Goal: Transaction & Acquisition: Purchase product/service

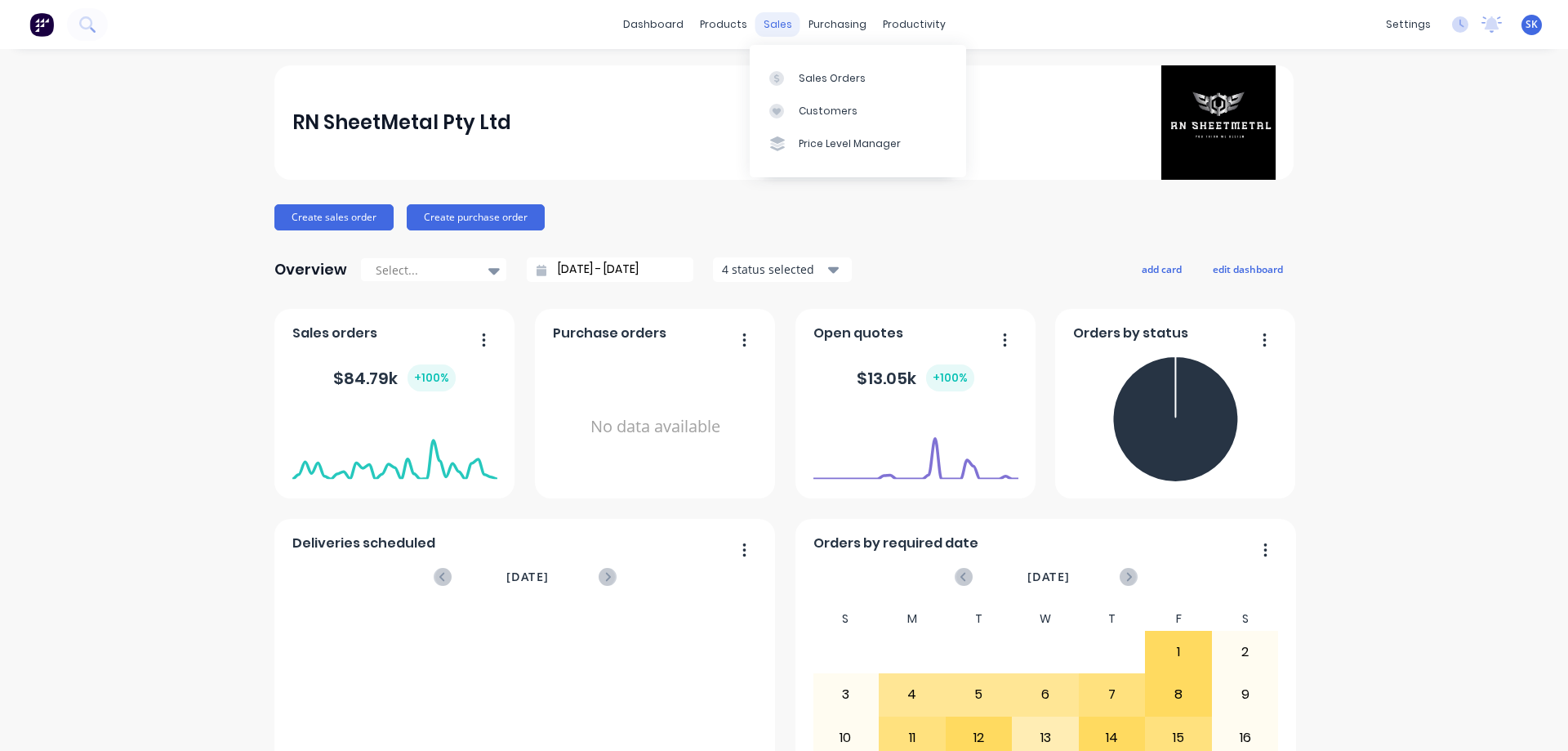
drag, startPoint x: 1935, startPoint y: 9, endPoint x: 765, endPoint y: 20, distance: 1170.1
click at [765, 20] on div "sales" at bounding box center [777, 25] width 45 height 25
click at [768, 85] on link "Sales Orders" at bounding box center [858, 77] width 216 height 32
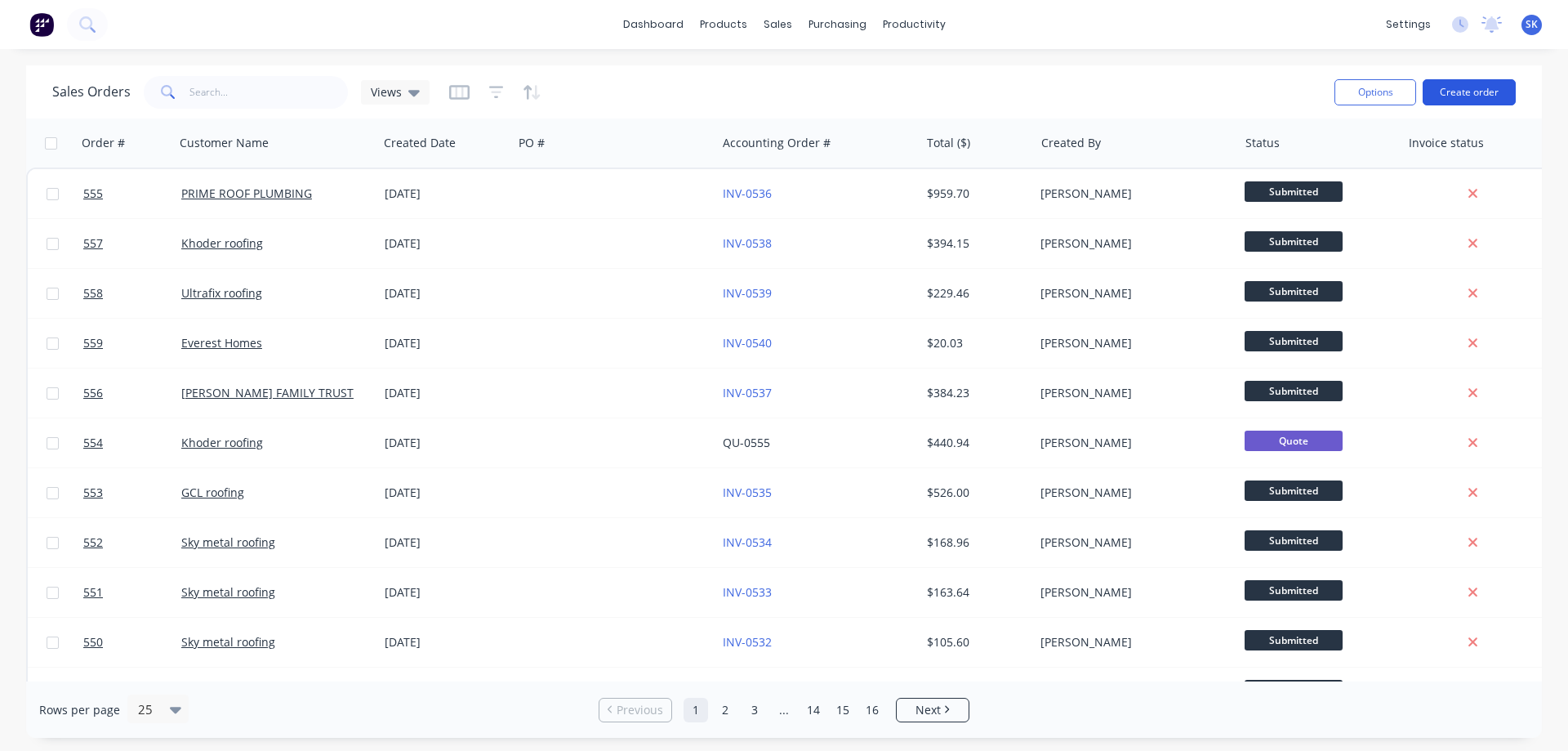
click at [1393, 91] on button "Create order" at bounding box center [1469, 92] width 93 height 26
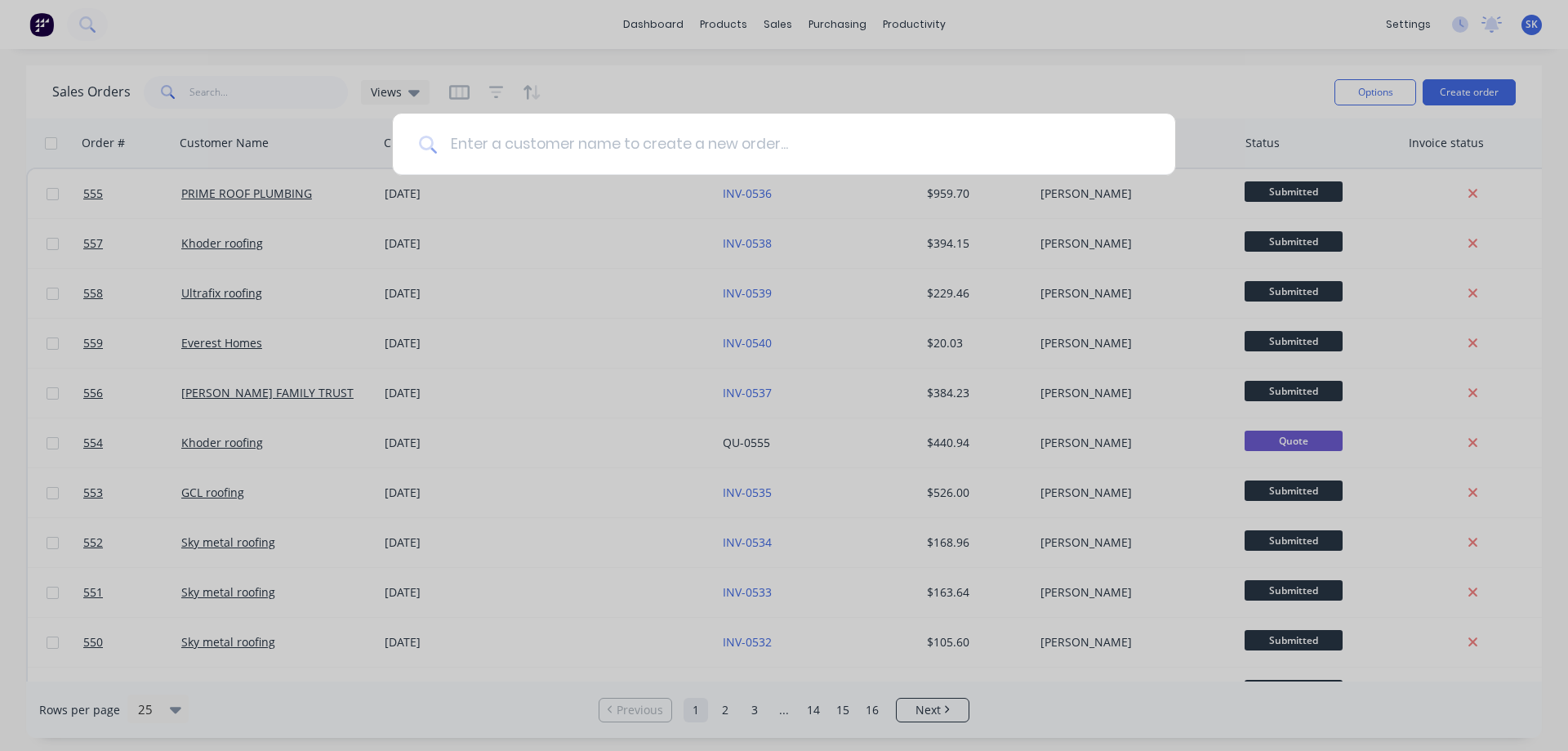
click at [586, 143] on input at bounding box center [793, 144] width 712 height 61
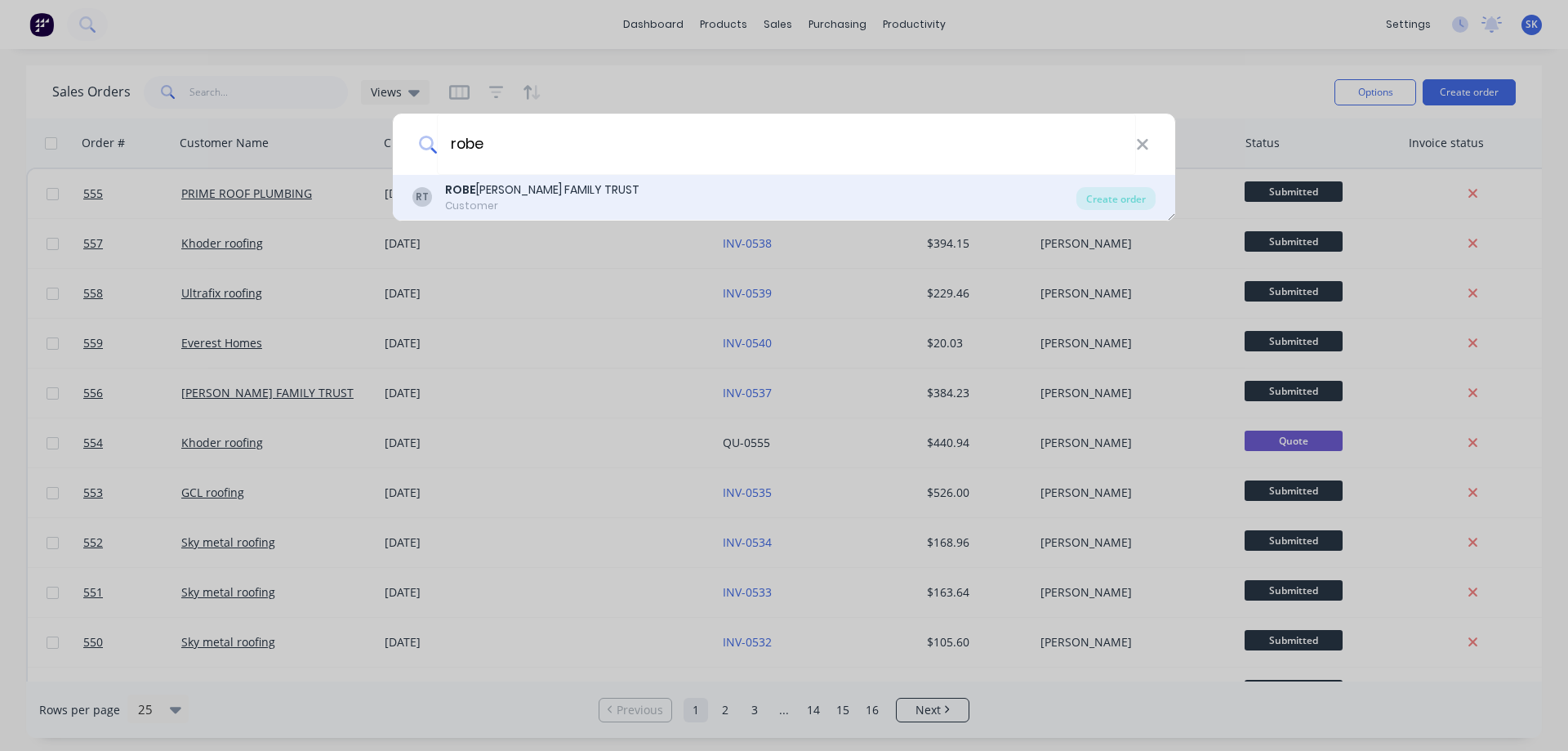
type input "robe"
click at [565, 203] on div "Customer" at bounding box center [542, 206] width 194 height 15
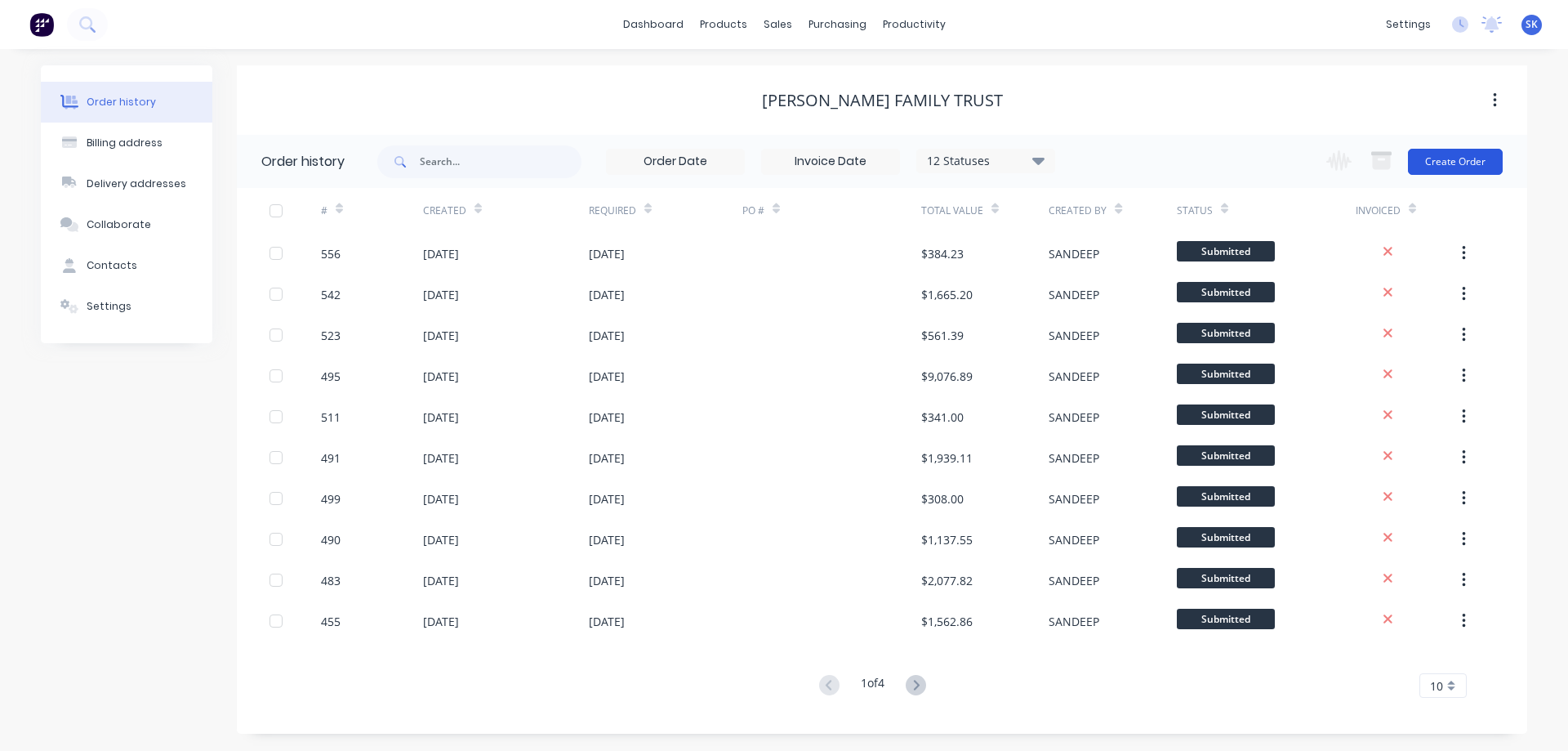
click at [1393, 161] on button "Create Order" at bounding box center [1455, 162] width 95 height 26
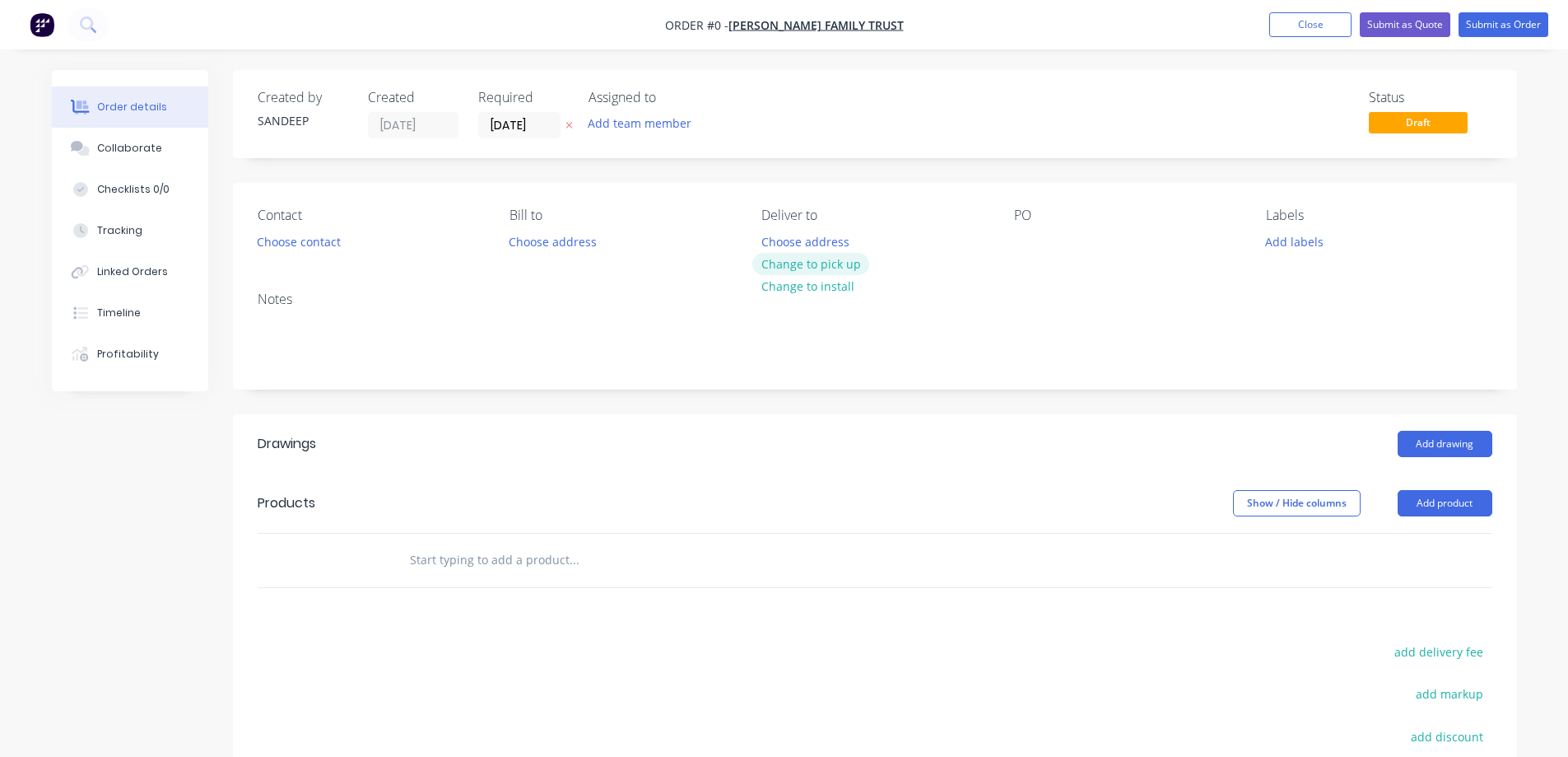
click at [794, 268] on button "Change to pick up" at bounding box center [811, 264] width 117 height 22
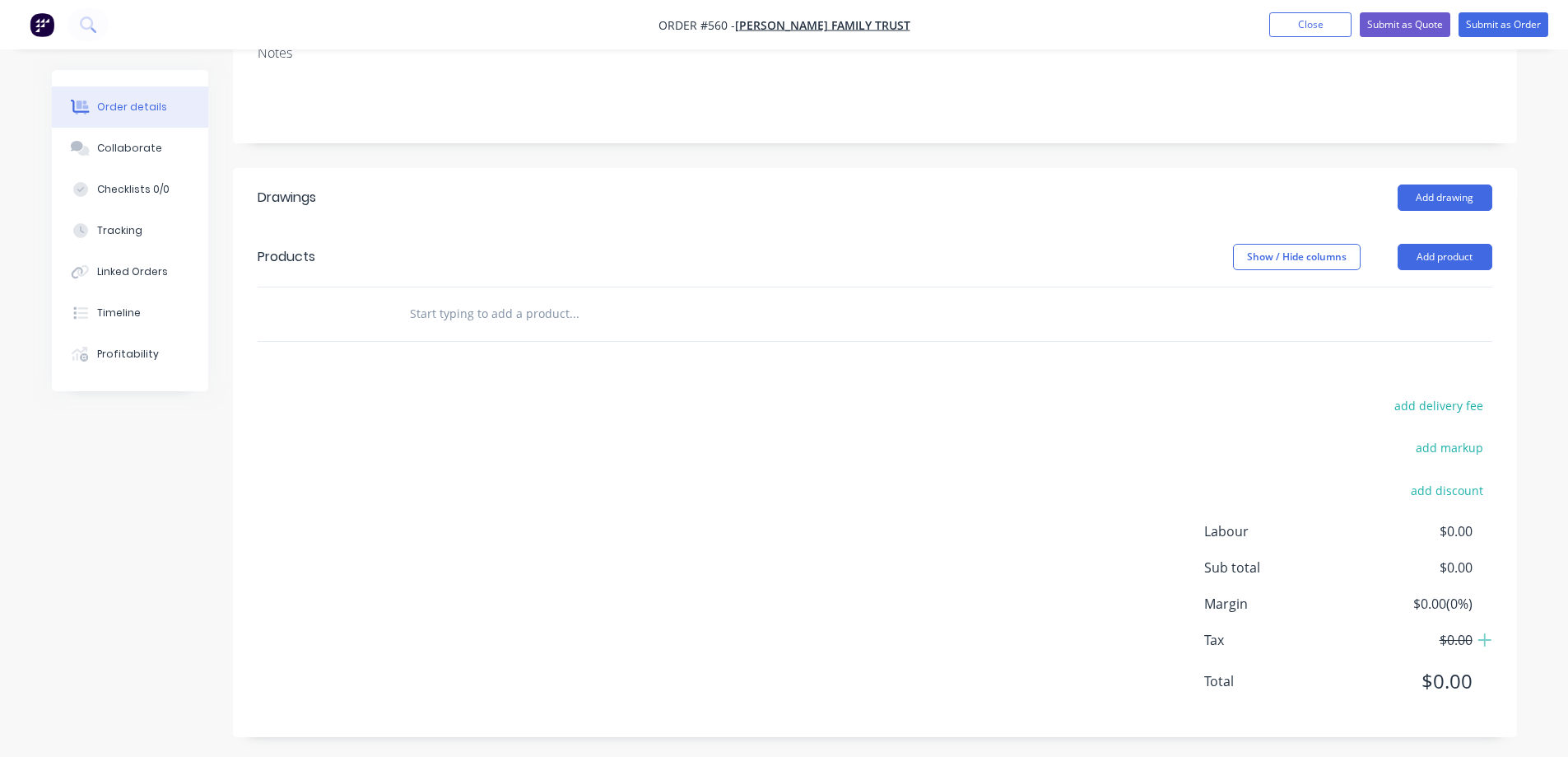
scroll to position [247, 0]
click at [458, 322] on input "text" at bounding box center [573, 313] width 329 height 33
click at [473, 321] on input "text" at bounding box center [573, 313] width 329 height 33
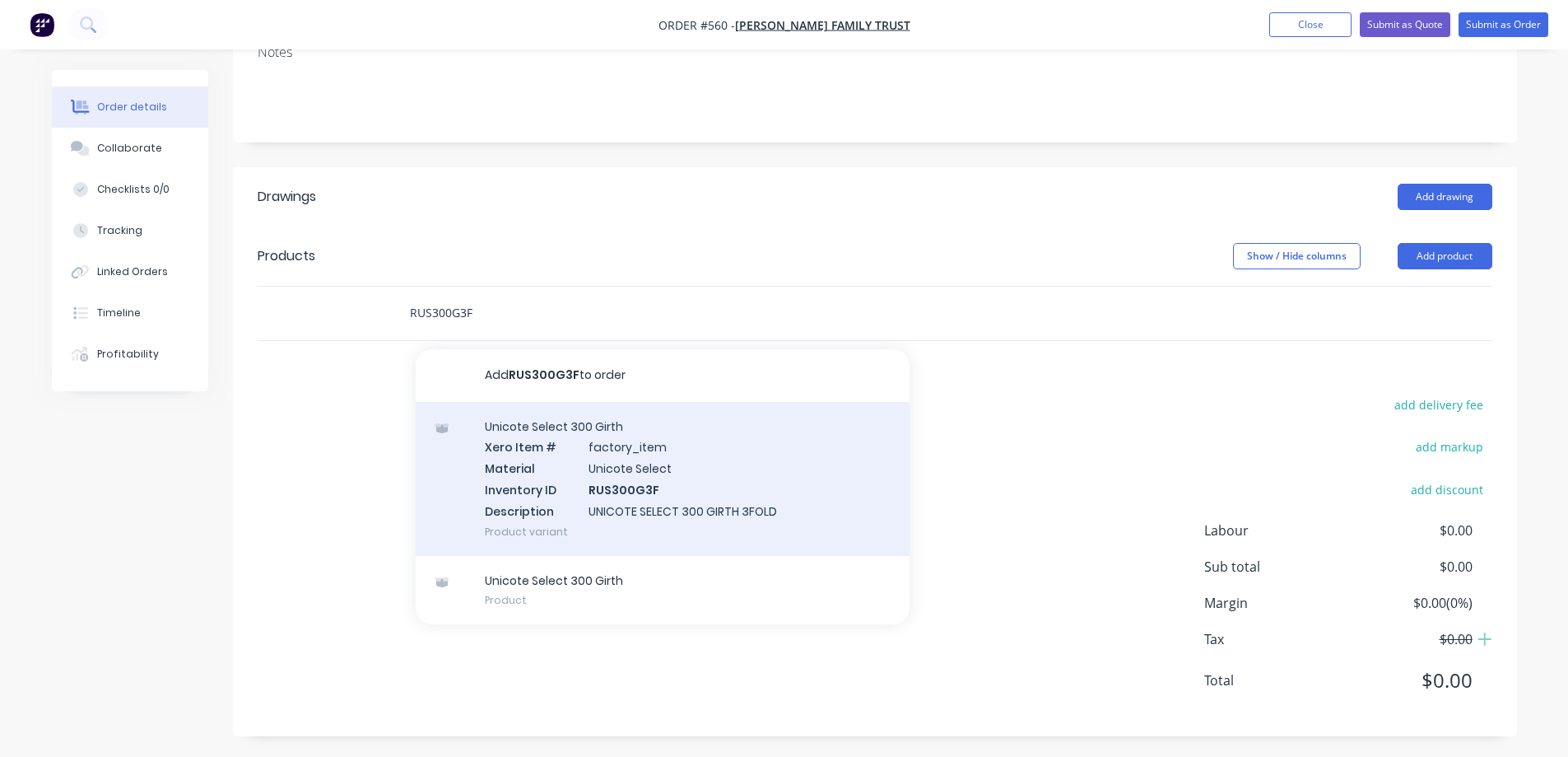
type input "RUS300G3F"
click at [596, 485] on div "Unicote Select 300 Girth Xero Item # factory_item Material Unicote Select Inven…" at bounding box center [663, 479] width 494 height 154
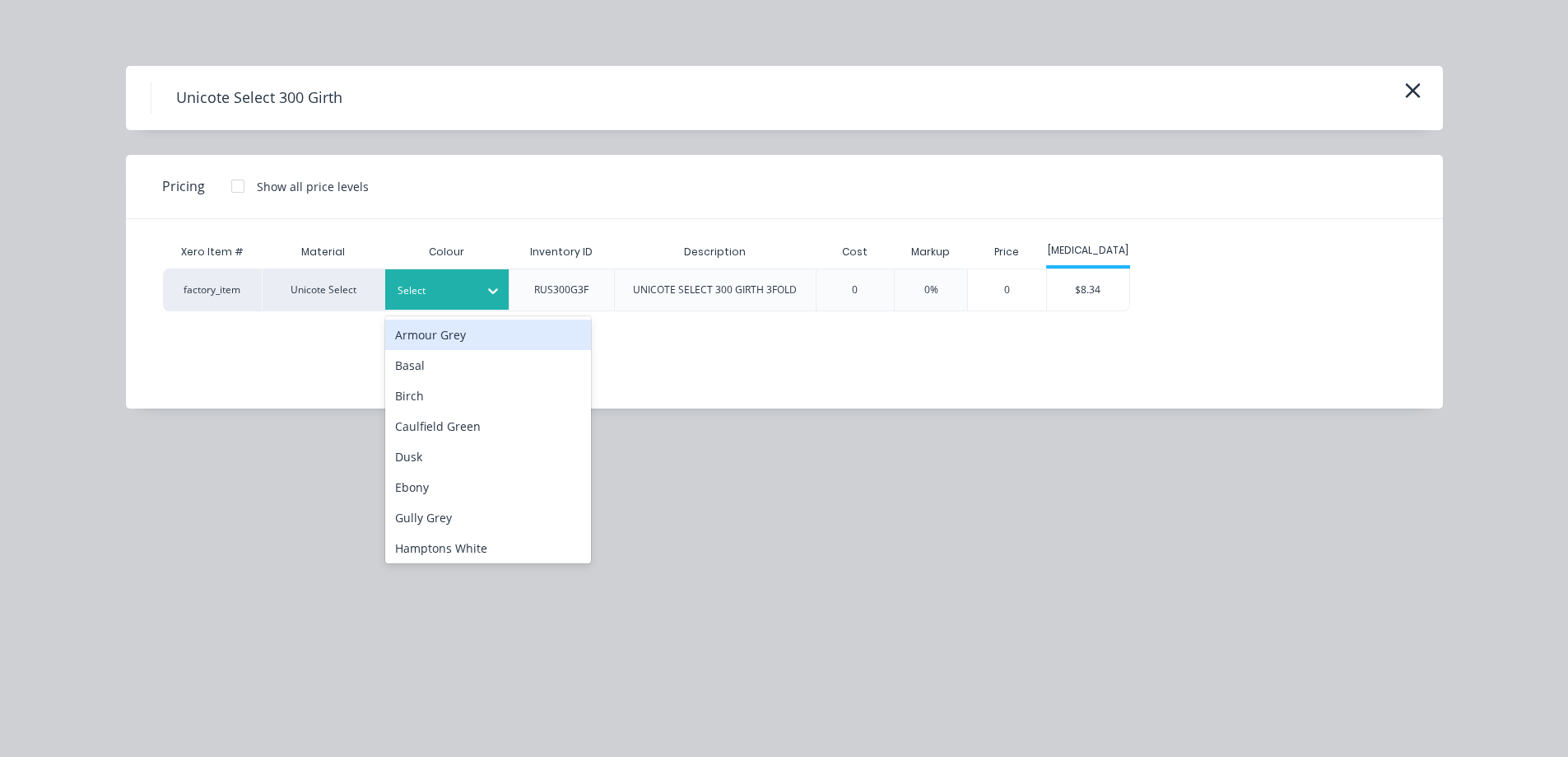
click at [465, 297] on div at bounding box center [434, 290] width 74 height 18
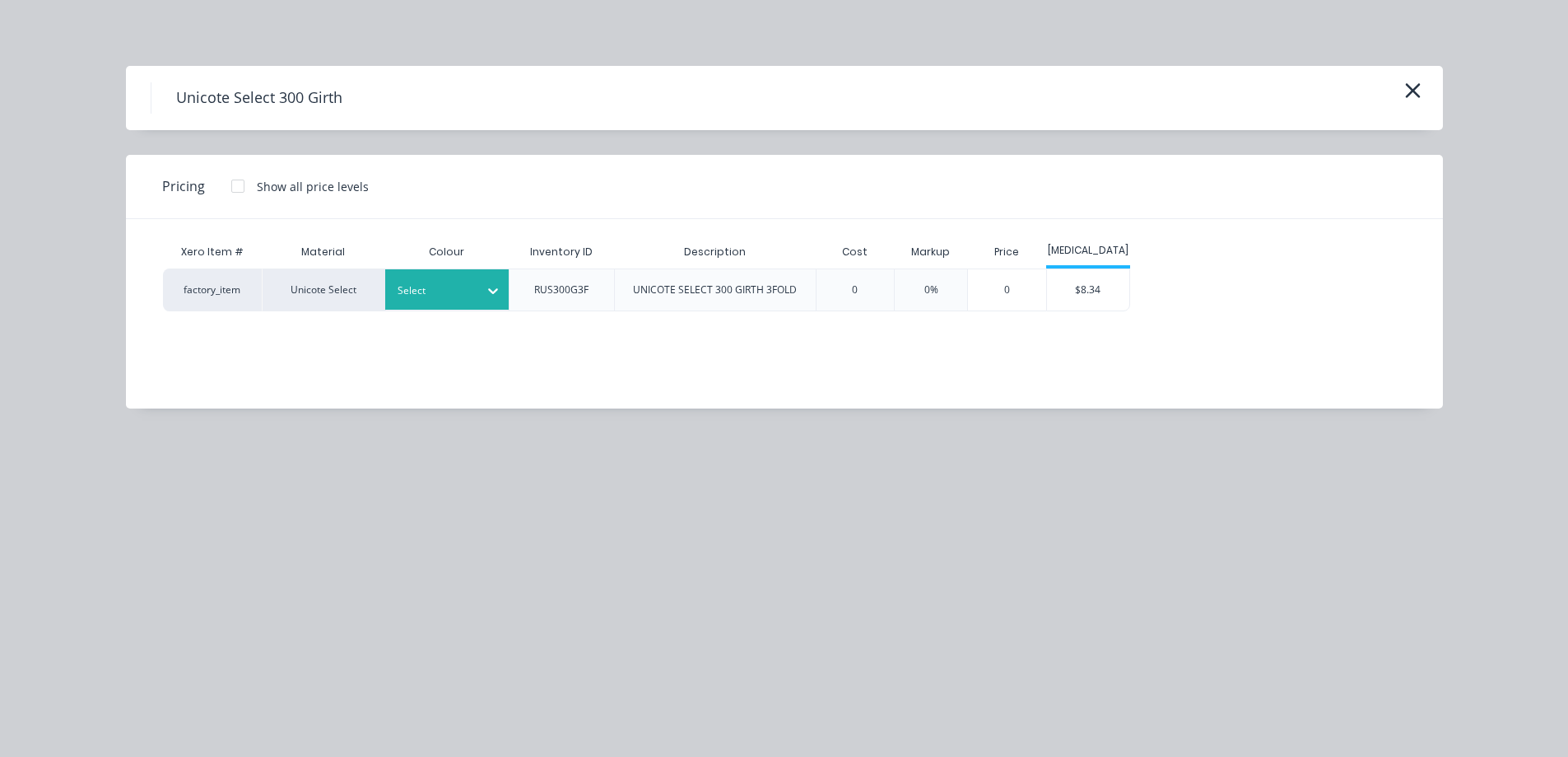
click at [461, 282] on div at bounding box center [434, 290] width 74 height 18
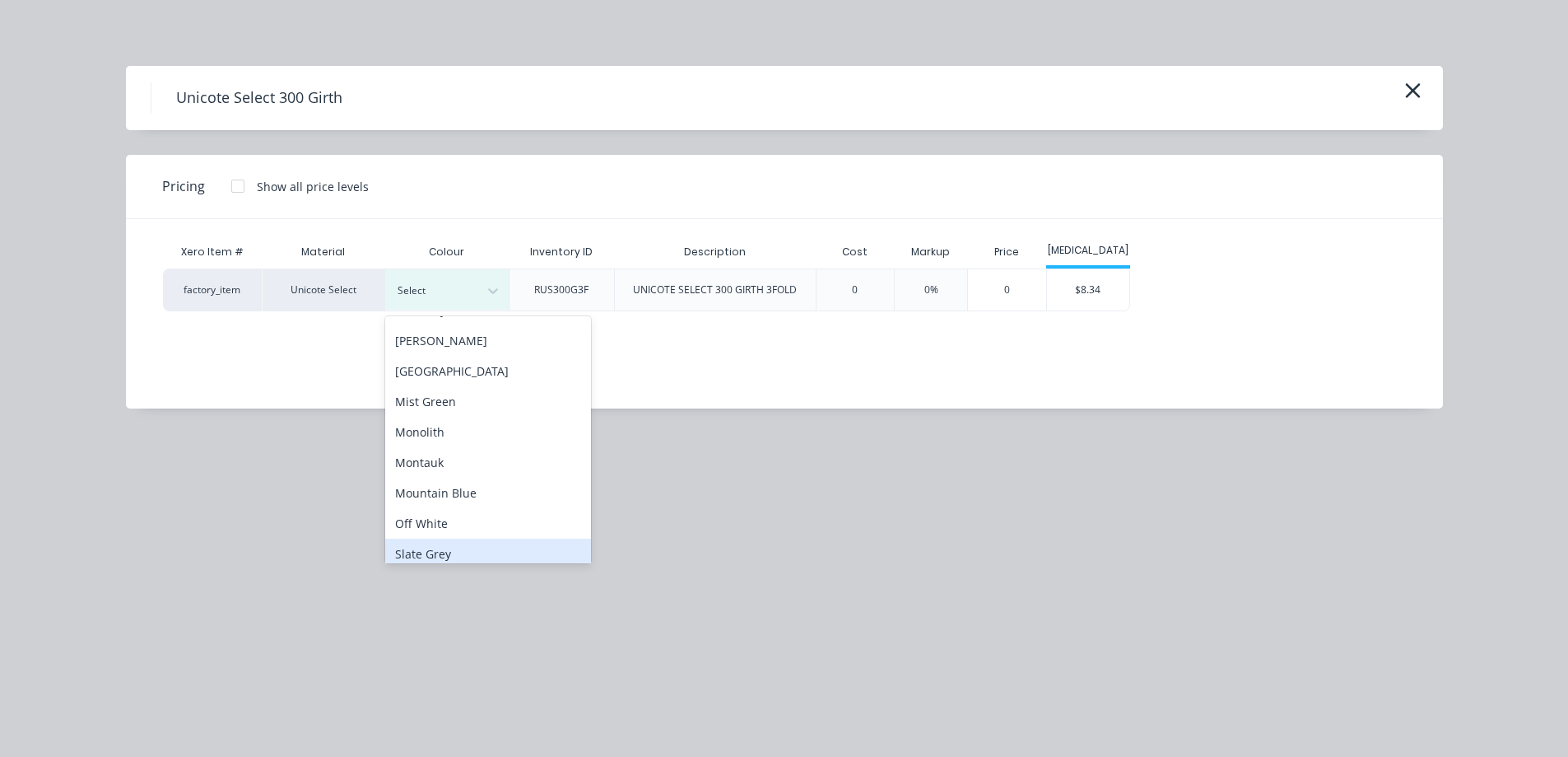
scroll to position [329, 0]
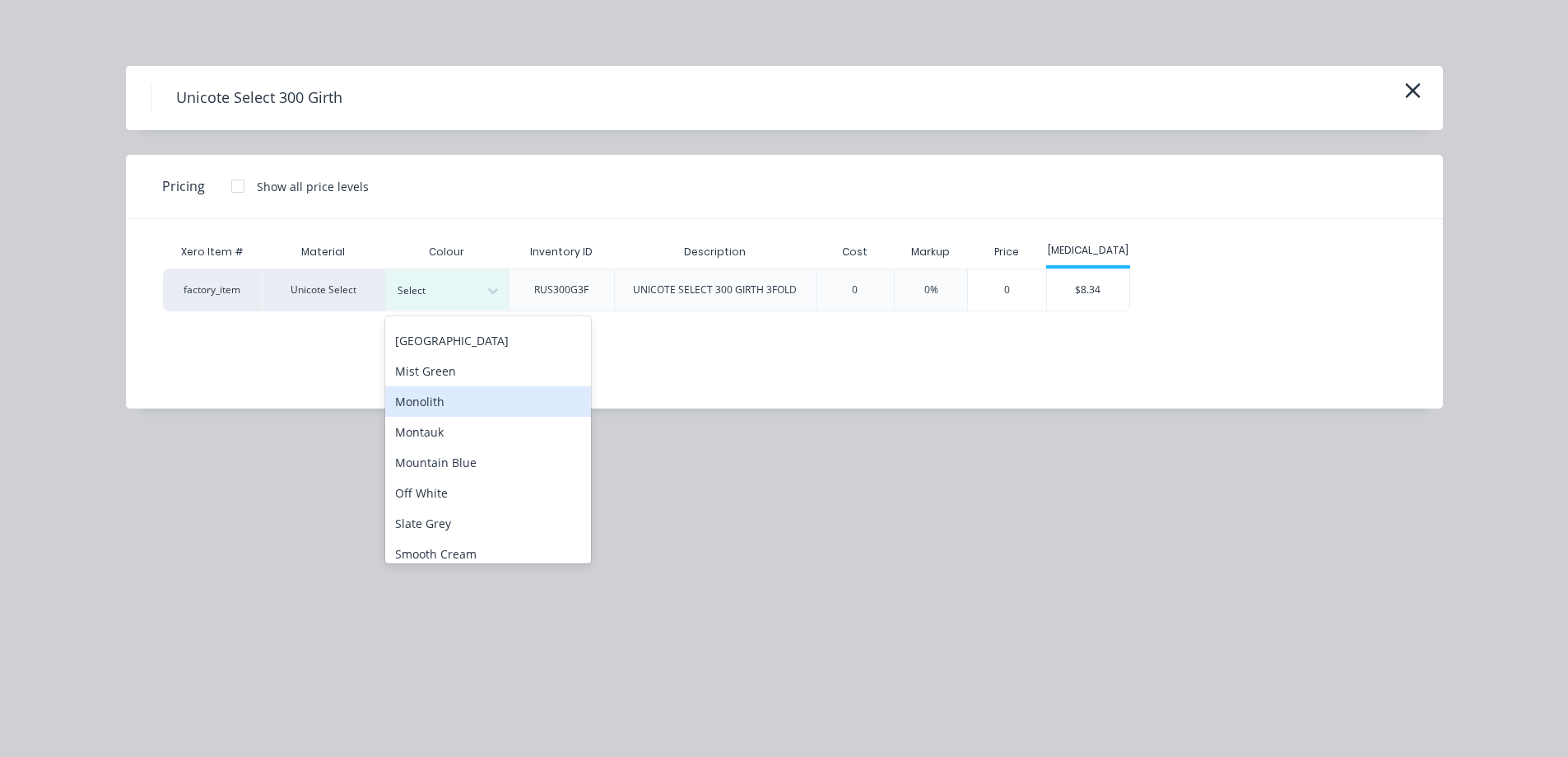
click at [441, 401] on div "Monolith" at bounding box center [488, 401] width 206 height 30
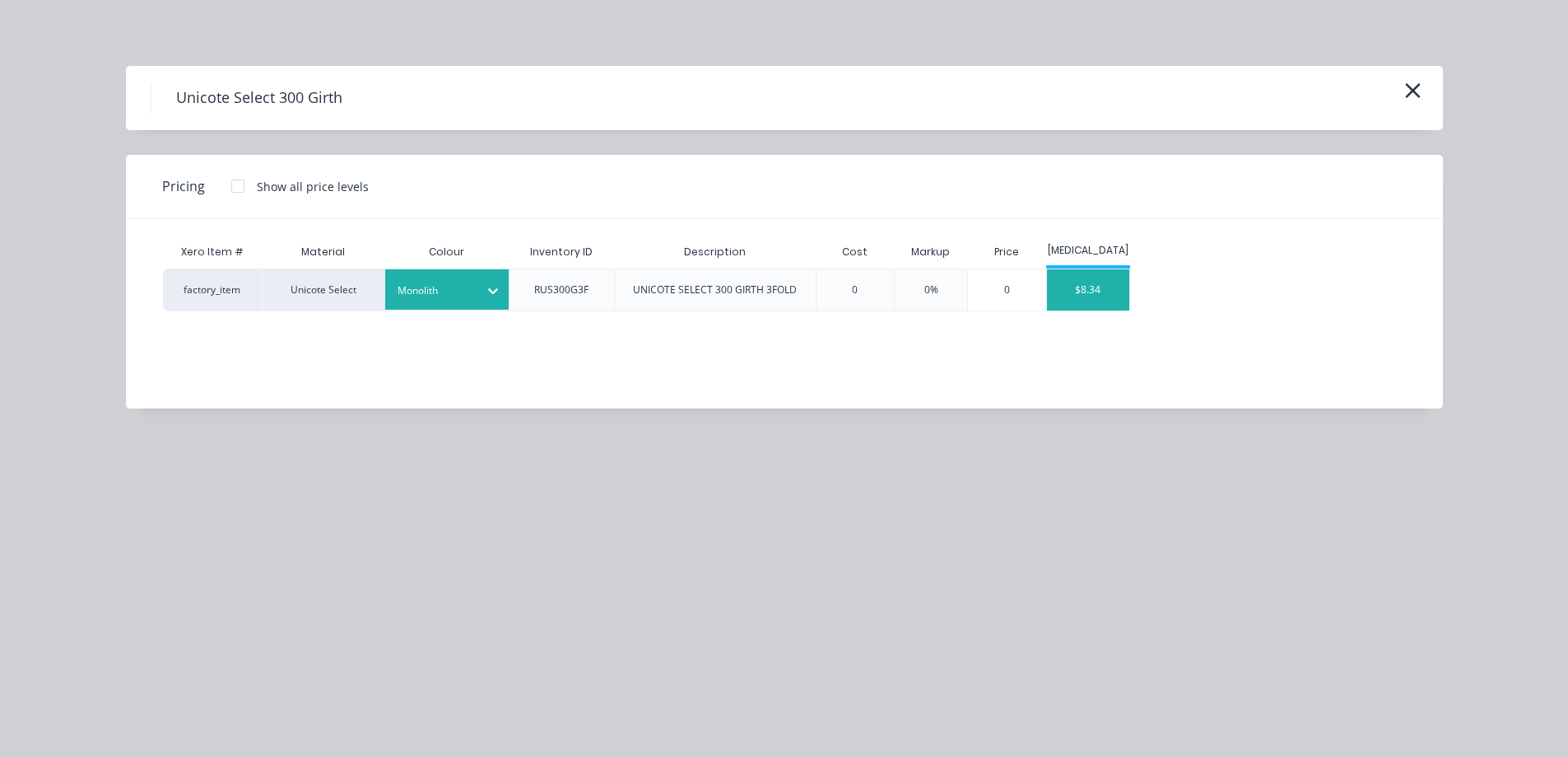
click at [1092, 291] on div "$8.34" at bounding box center [1088, 290] width 82 height 42
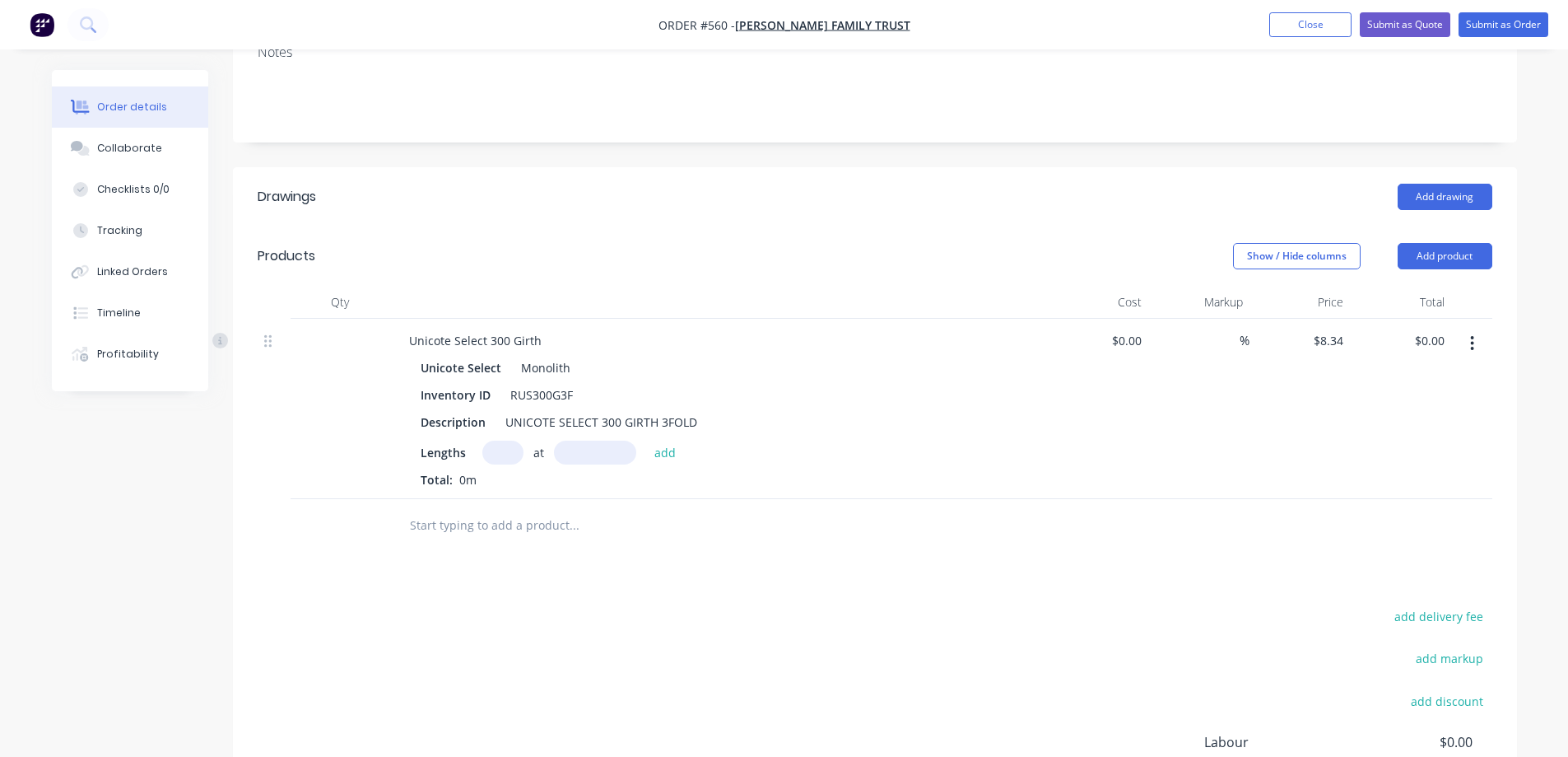
click at [509, 455] on input "text" at bounding box center [503, 452] width 42 height 24
type input "1"
type input "3500mm"
click at [651, 457] on button "add" at bounding box center [665, 452] width 39 height 22
type input "$29.19"
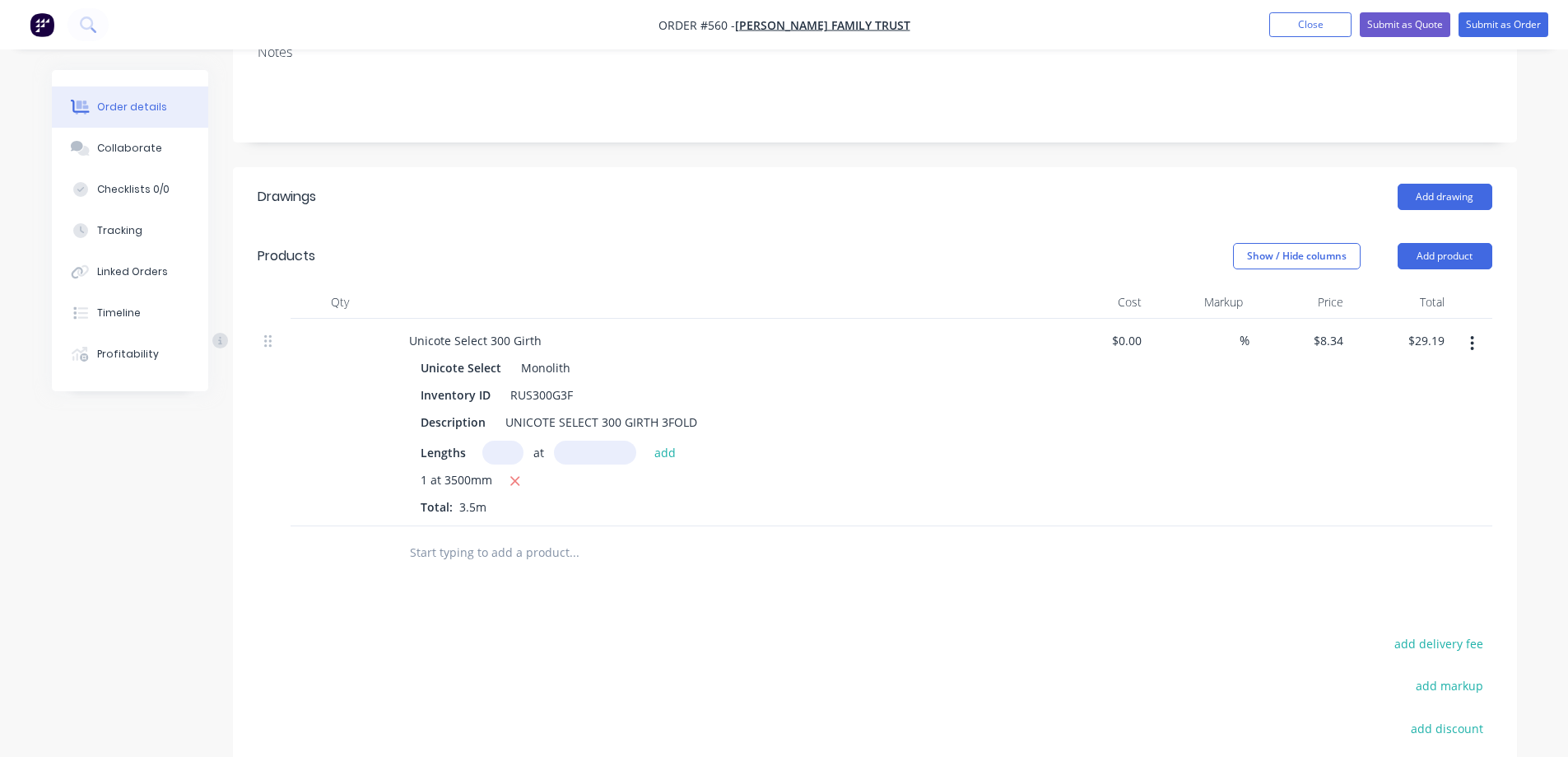
click at [507, 555] on input "text" at bounding box center [573, 552] width 329 height 33
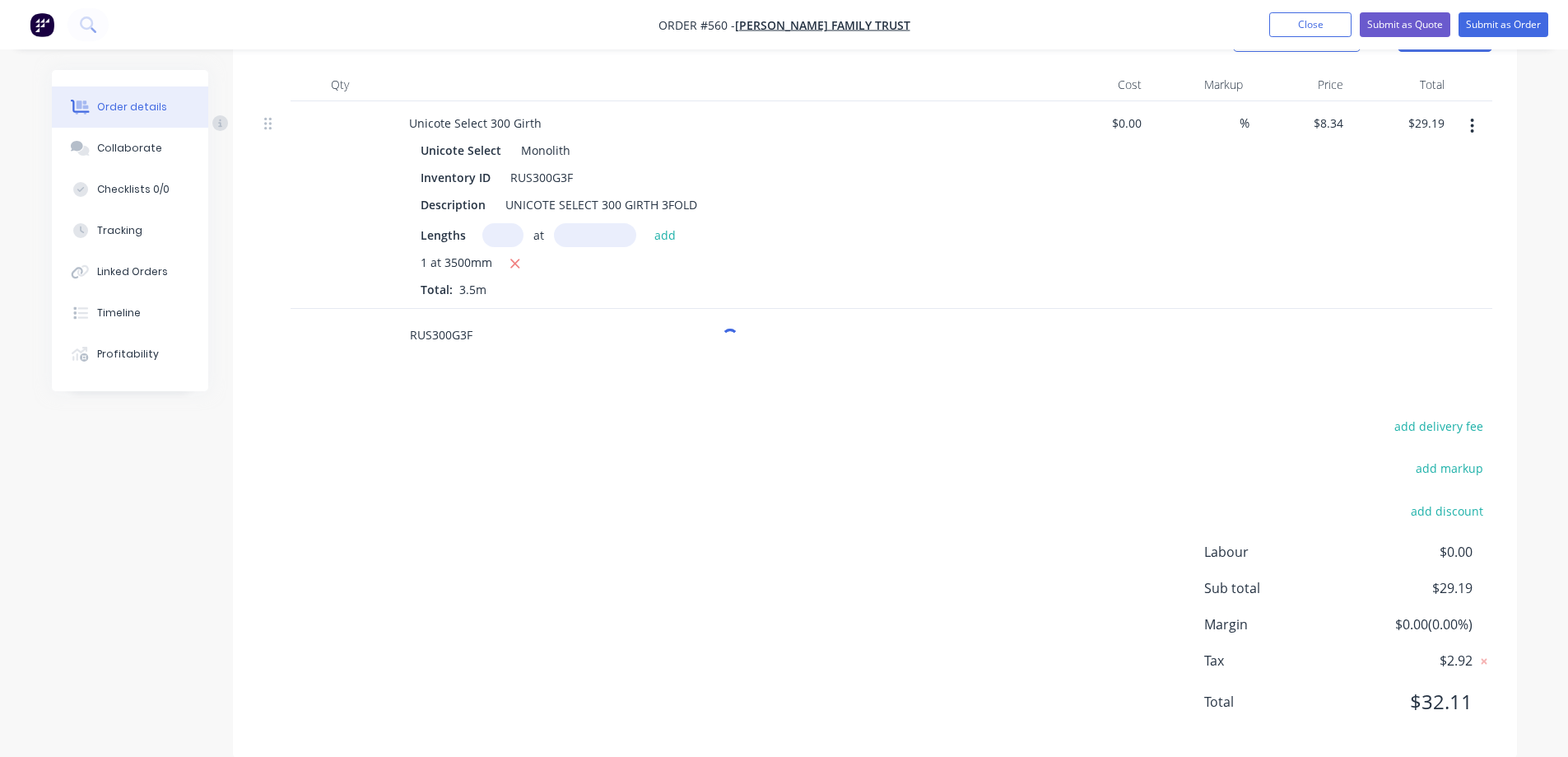
scroll to position [490, 0]
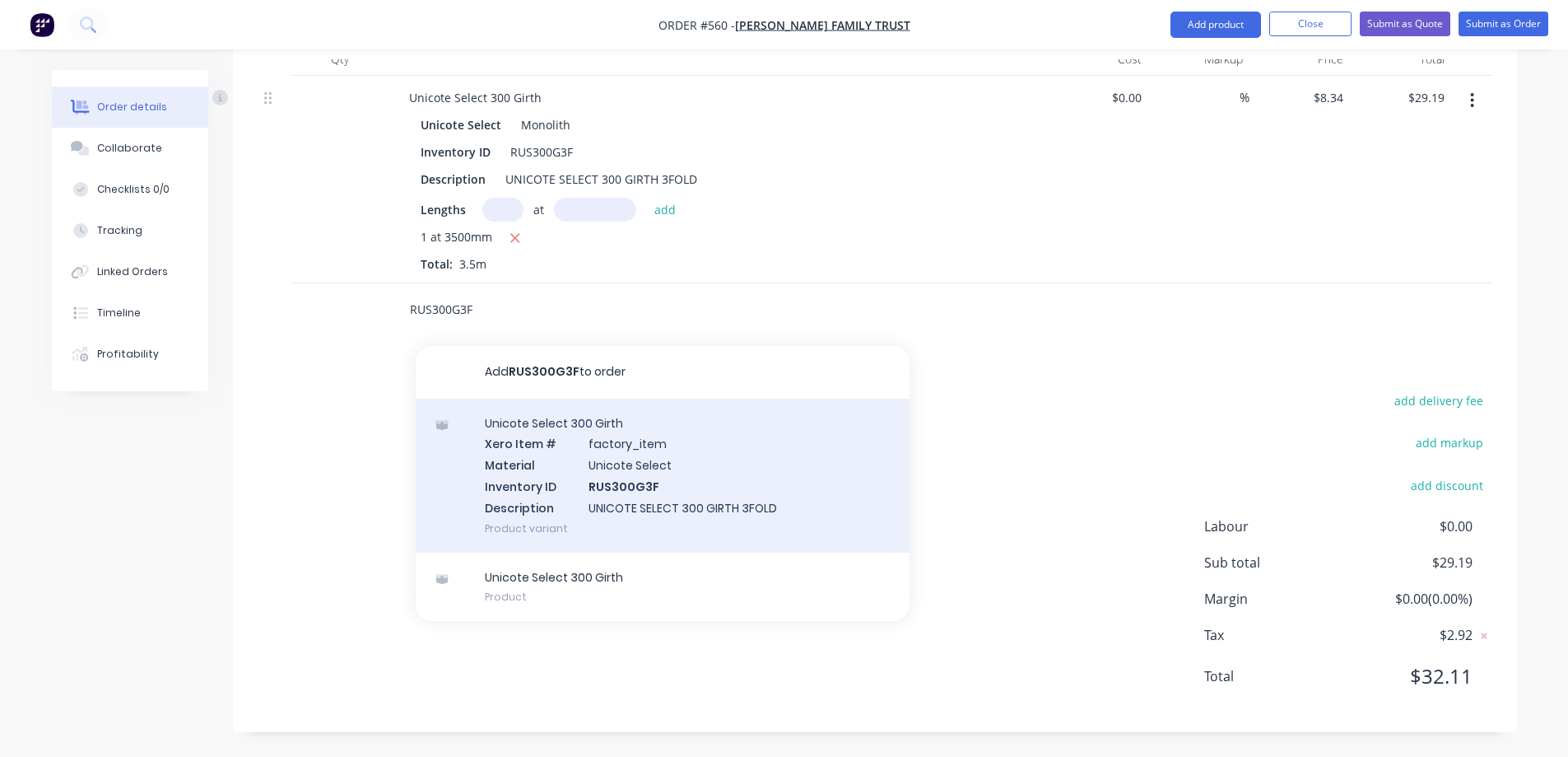
type input "RUS300G3F"
click at [524, 491] on div "Unicote Select 300 Girth Xero Item # factory_item Material Unicote Select Inven…" at bounding box center [663, 475] width 494 height 154
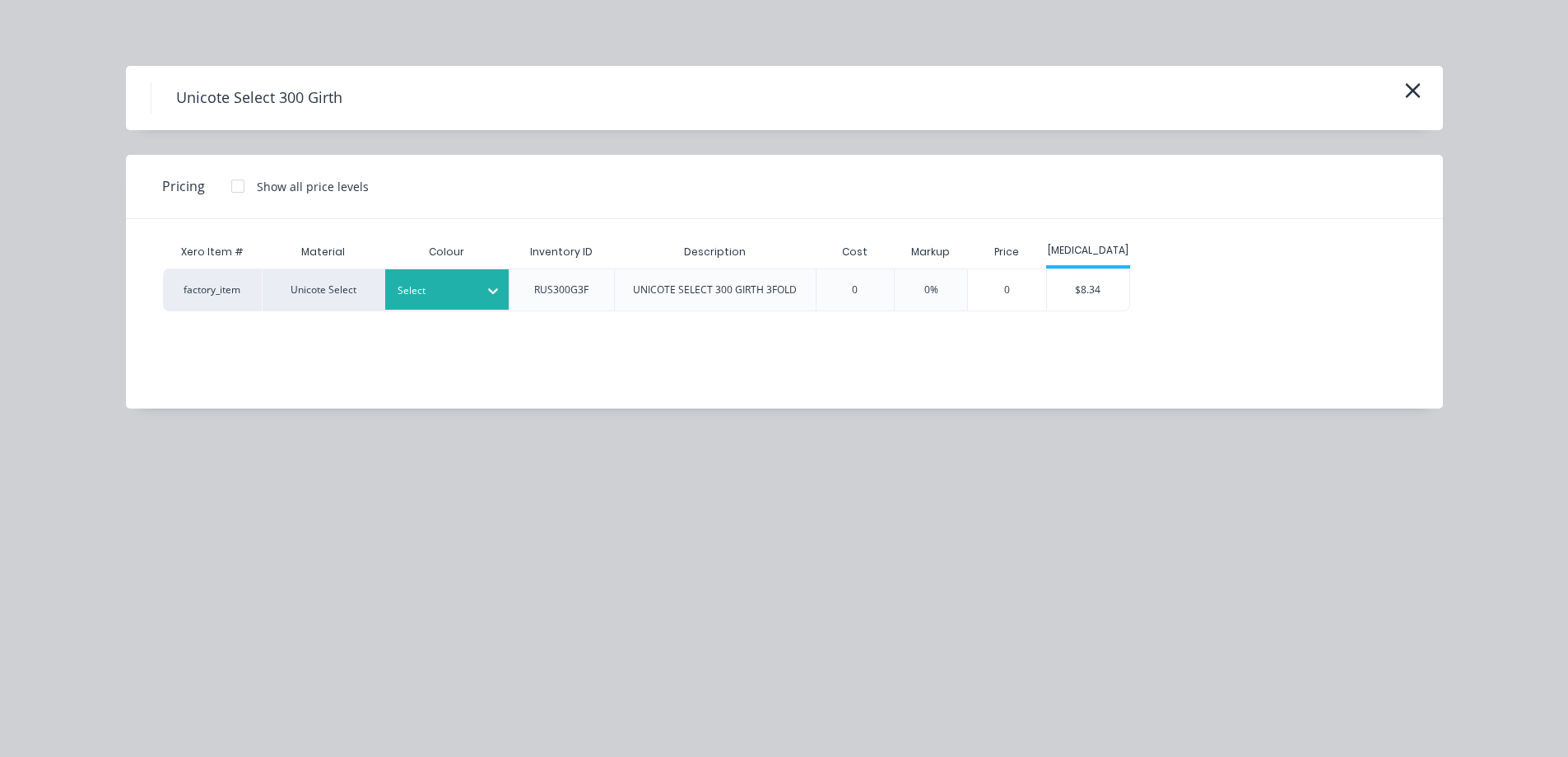
click at [490, 301] on div at bounding box center [492, 290] width 29 height 27
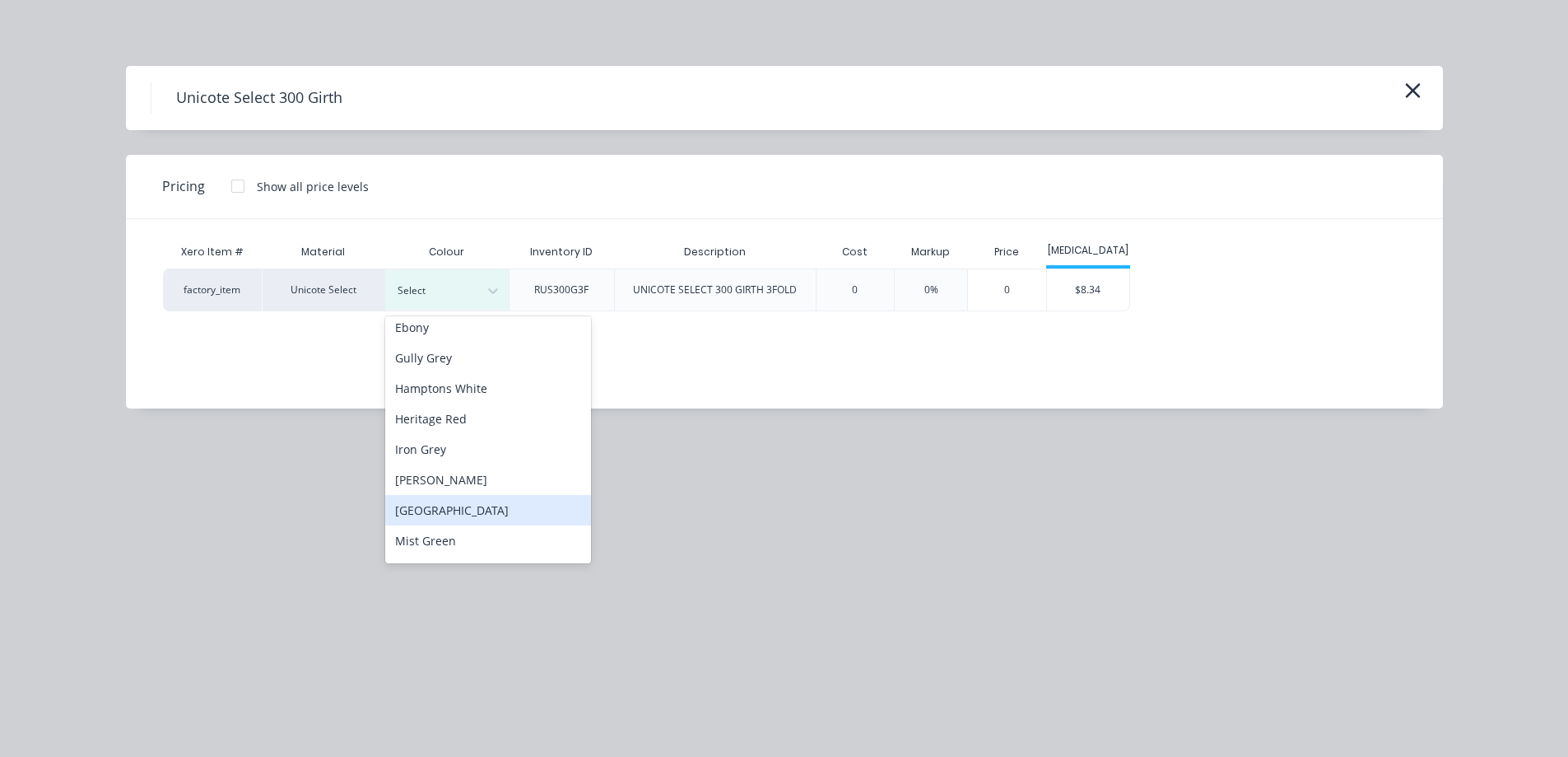
scroll to position [247, 0]
click at [473, 483] on div "Monolith" at bounding box center [488, 483] width 206 height 30
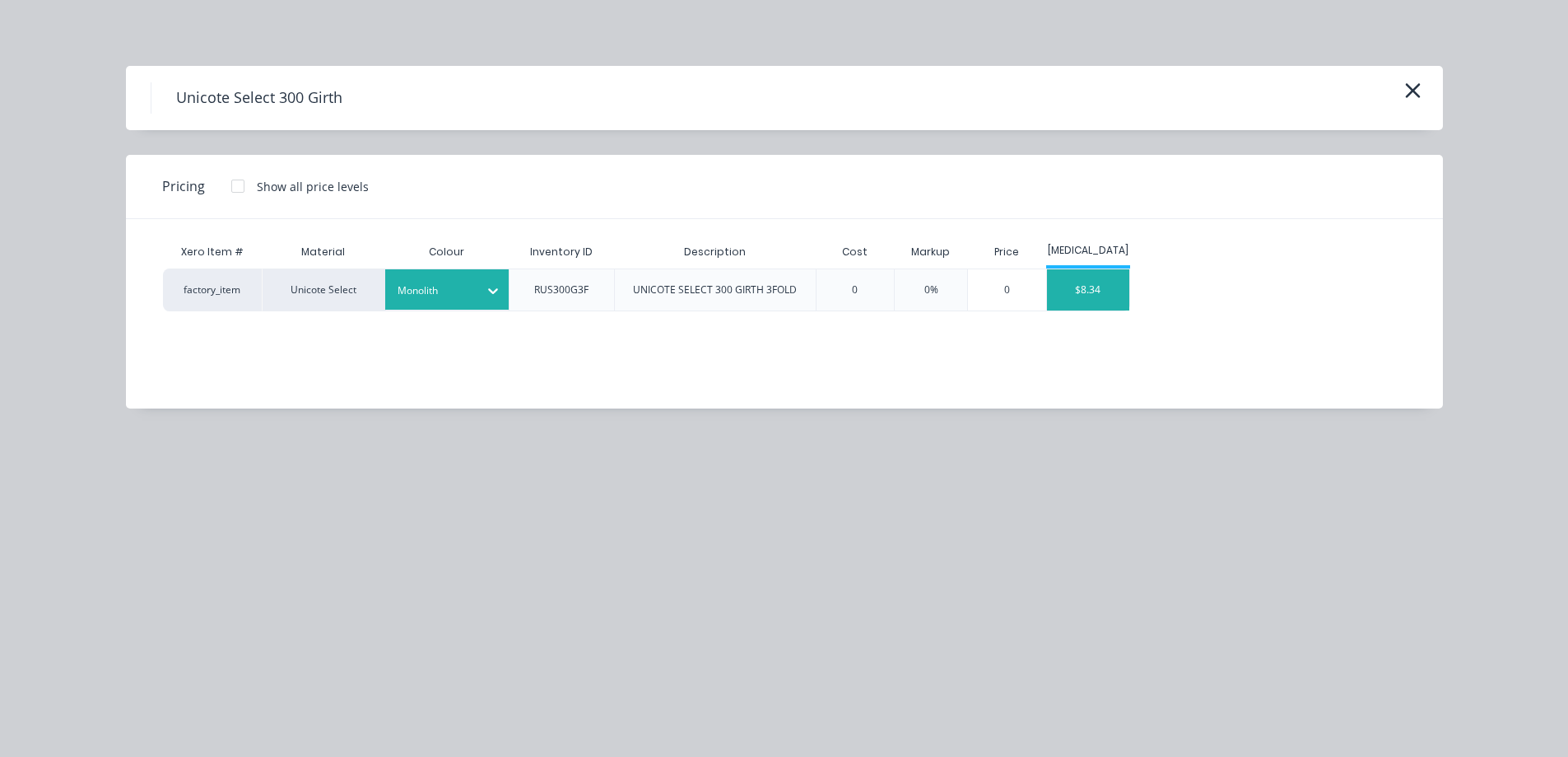
click at [1106, 293] on div "$8.34" at bounding box center [1088, 290] width 82 height 42
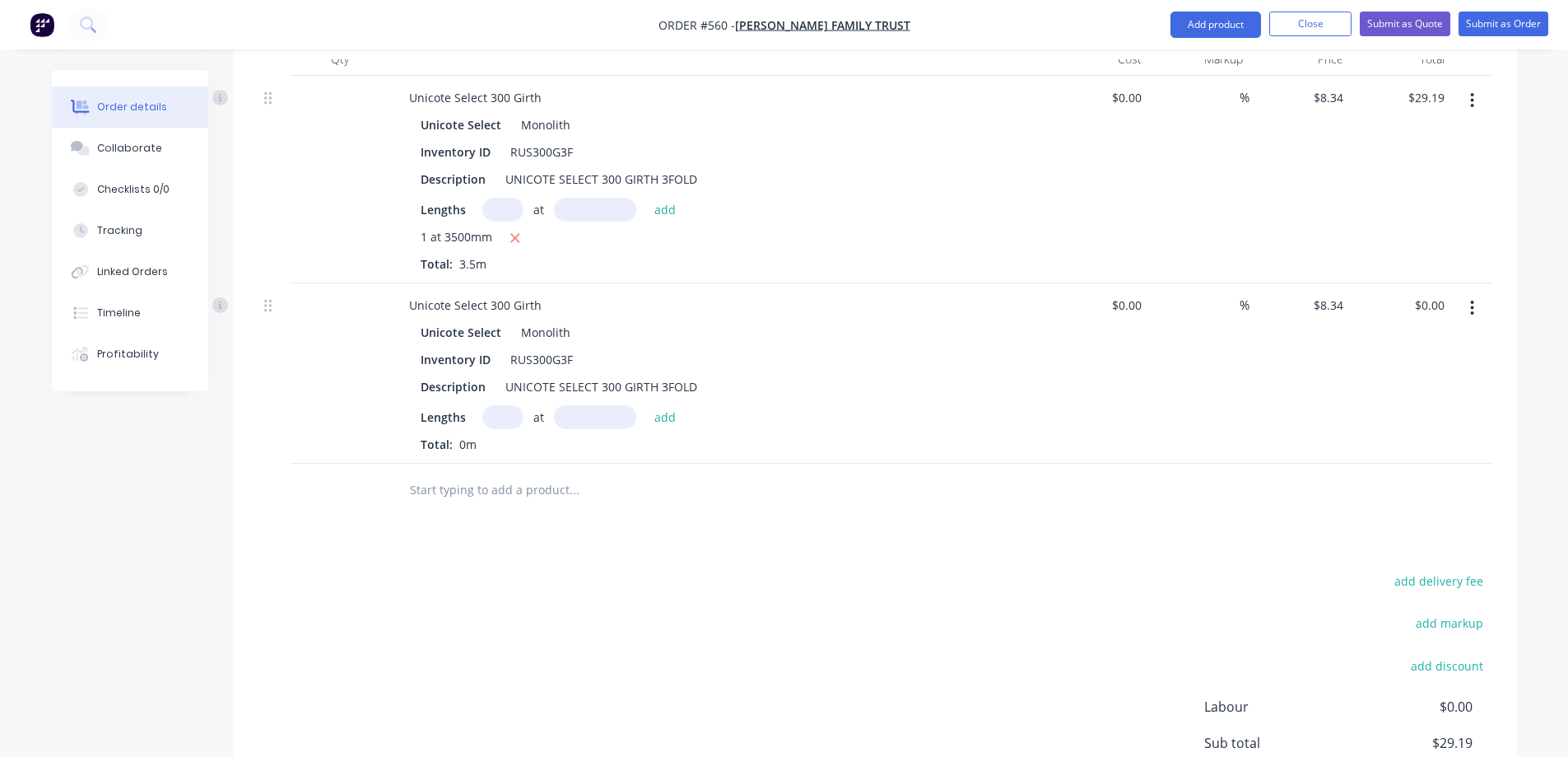
click at [500, 418] on input "text" at bounding box center [503, 417] width 42 height 24
type input "1"
type input "2000mm"
click at [671, 418] on button "add" at bounding box center [665, 416] width 39 height 22
type input "$16.68"
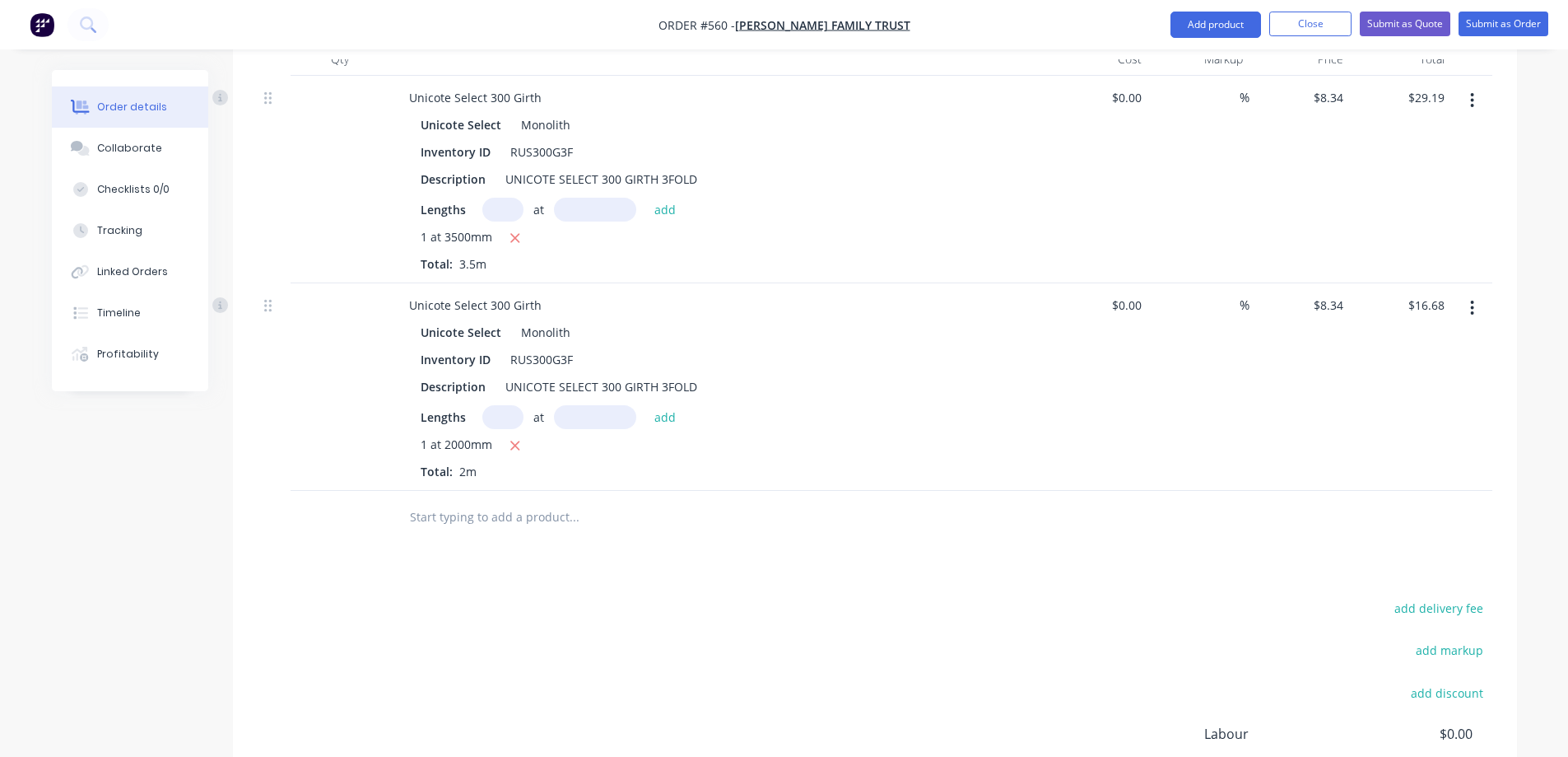
click at [516, 521] on input "text" at bounding box center [573, 516] width 329 height 33
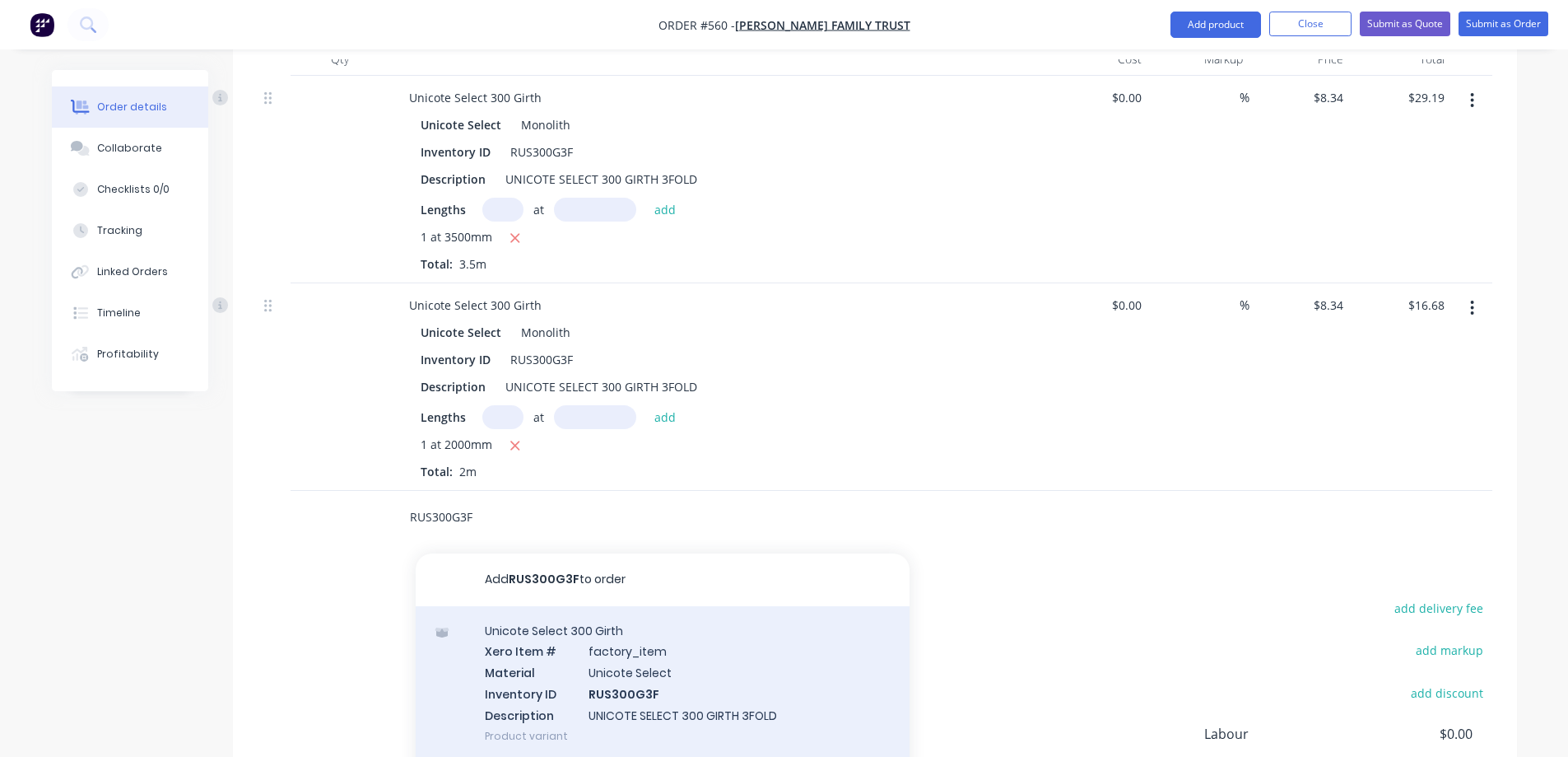
type input "RUS300G3F"
click at [582, 623] on div "Unicote Select 300 Girth Xero Item # factory_item Material Unicote Select Inven…" at bounding box center [663, 684] width 494 height 154
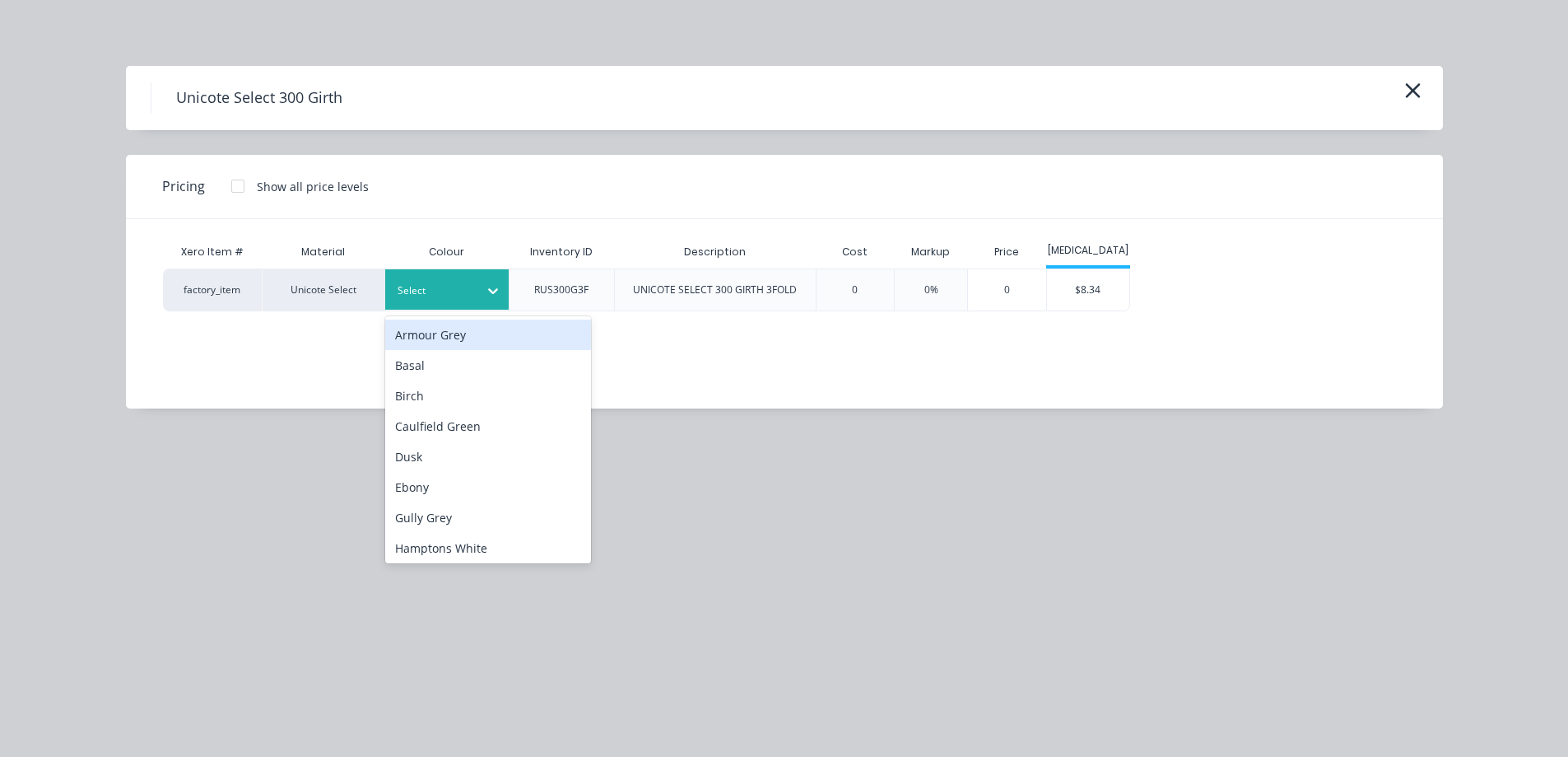
click at [488, 296] on icon at bounding box center [493, 290] width 17 height 17
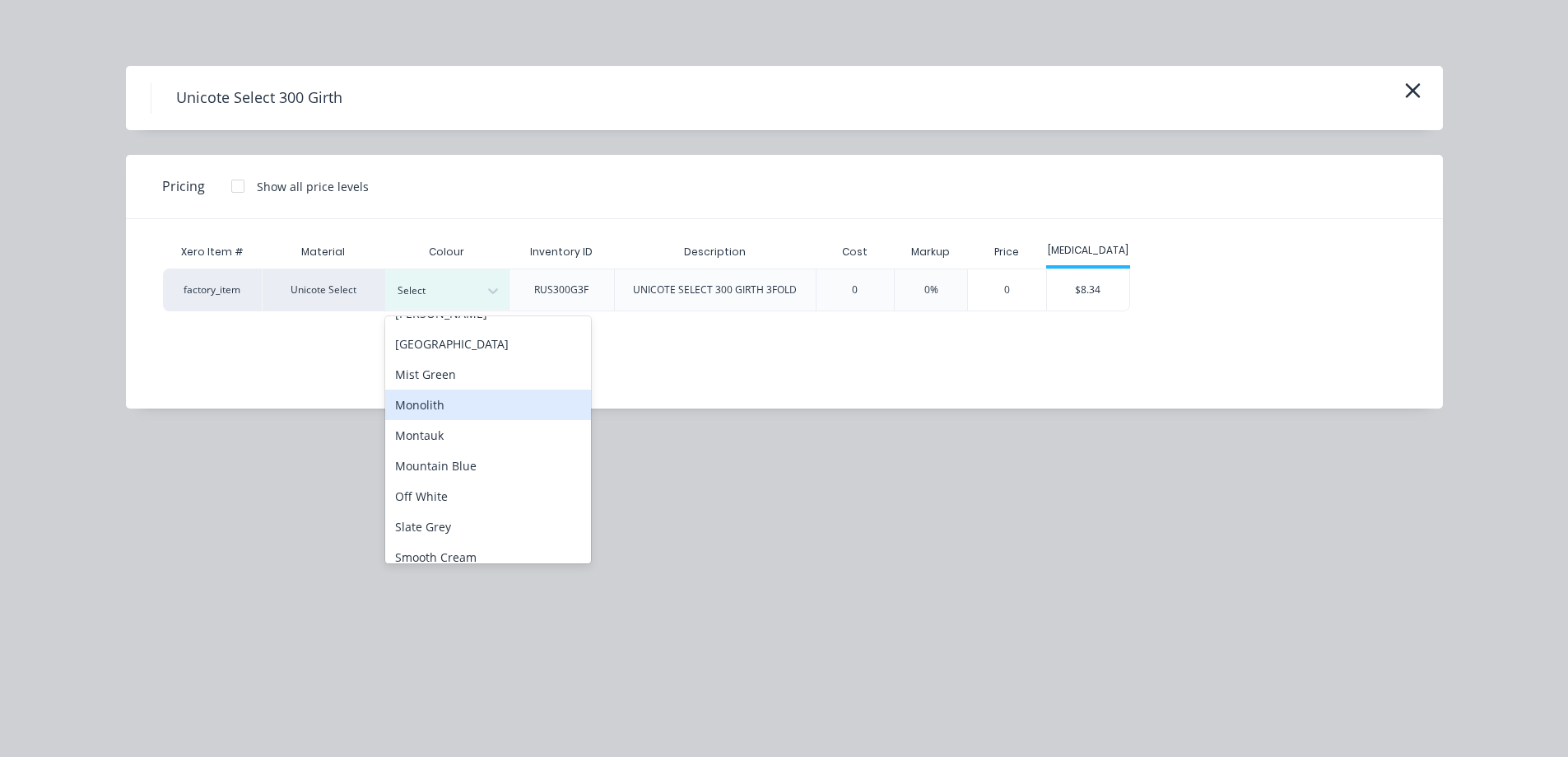
scroll to position [329, 0]
click at [458, 401] on div "Monolith" at bounding box center [488, 401] width 206 height 30
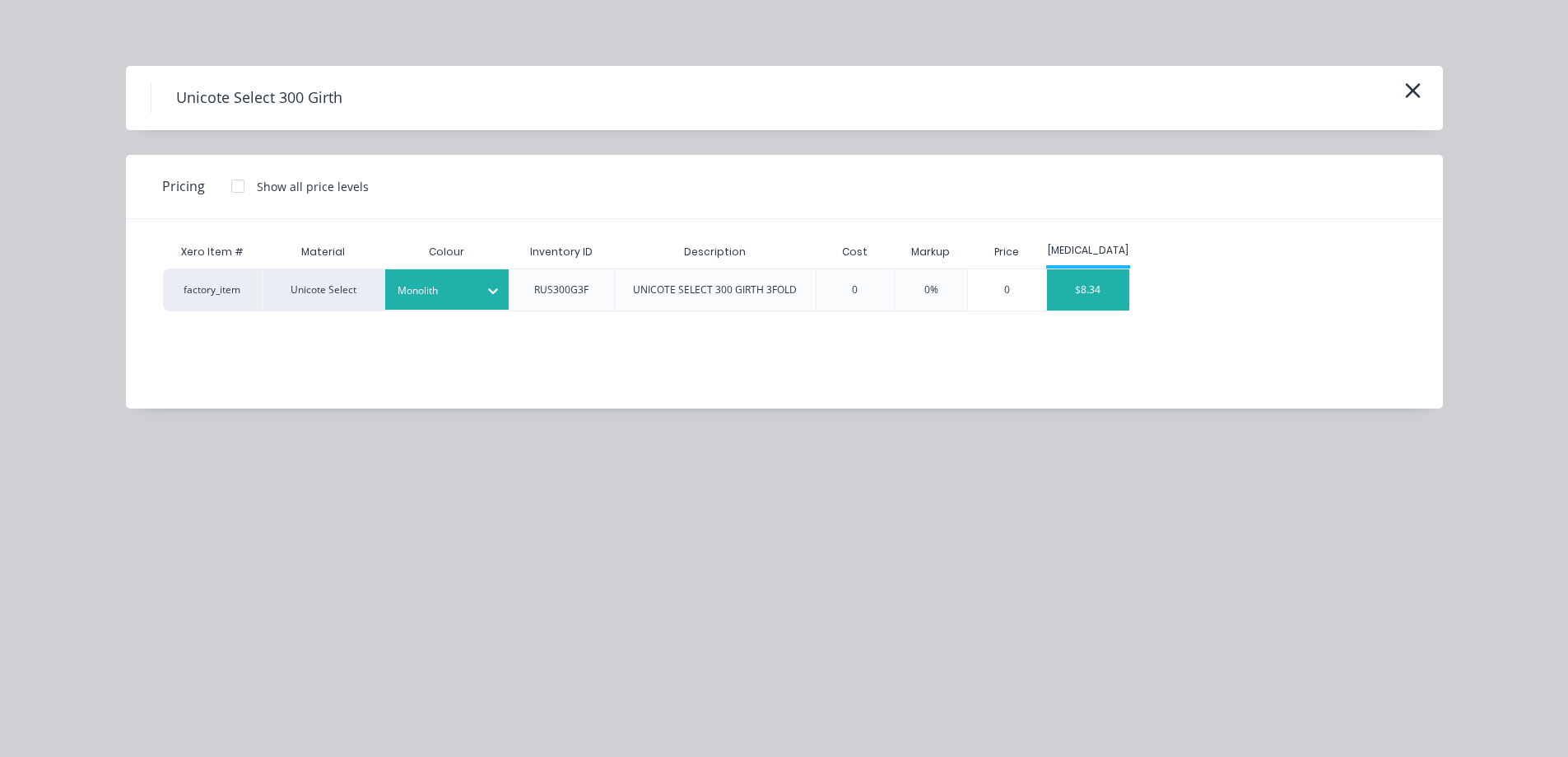
click at [1113, 302] on div "$8.34" at bounding box center [1088, 290] width 82 height 42
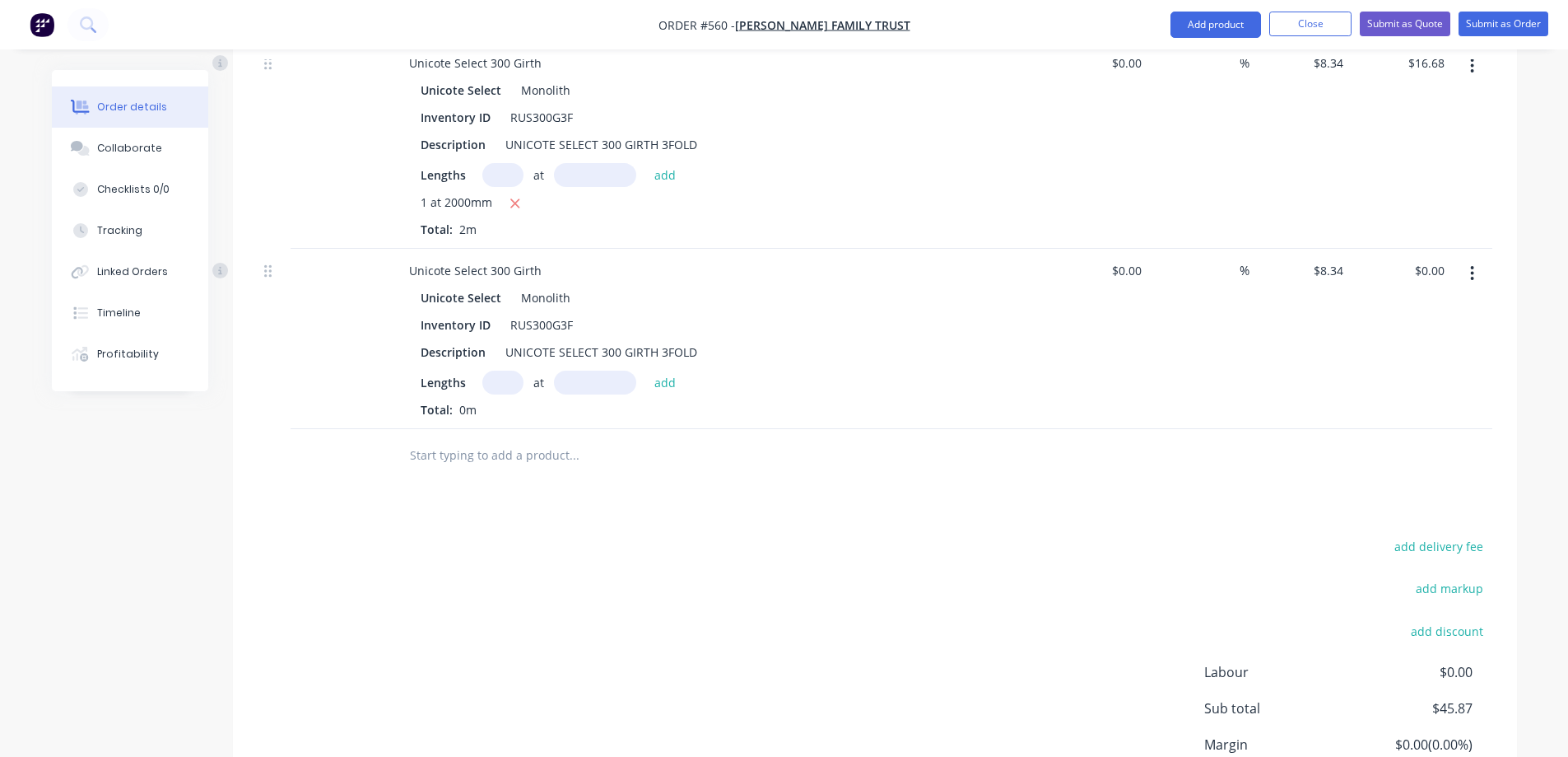
scroll to position [737, 0]
click at [496, 369] on input "text" at bounding box center [503, 377] width 42 height 24
type input "2"
type input "3700mm"
click at [666, 382] on button "add" at bounding box center [665, 376] width 39 height 22
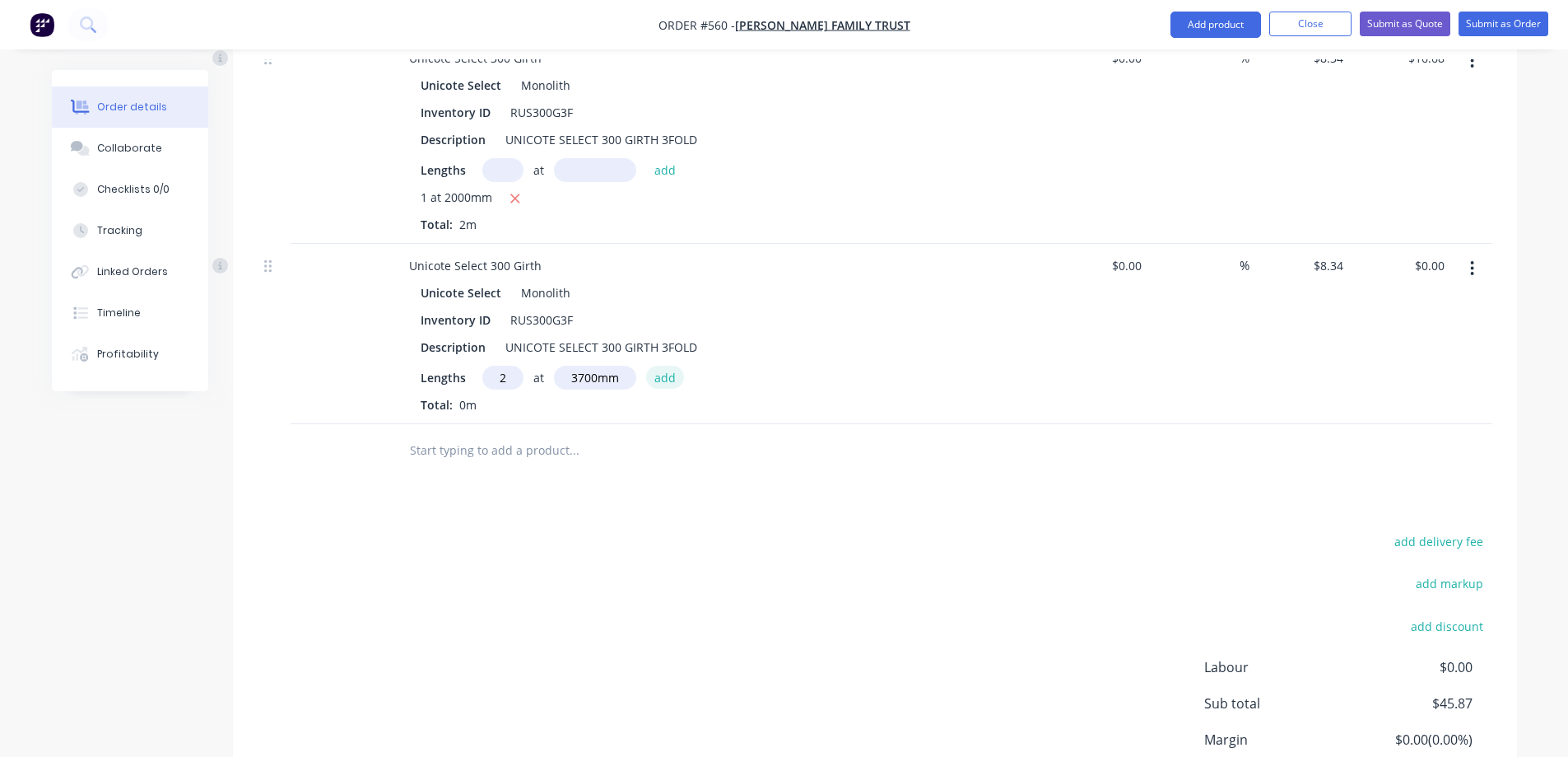
type input "$61.72"
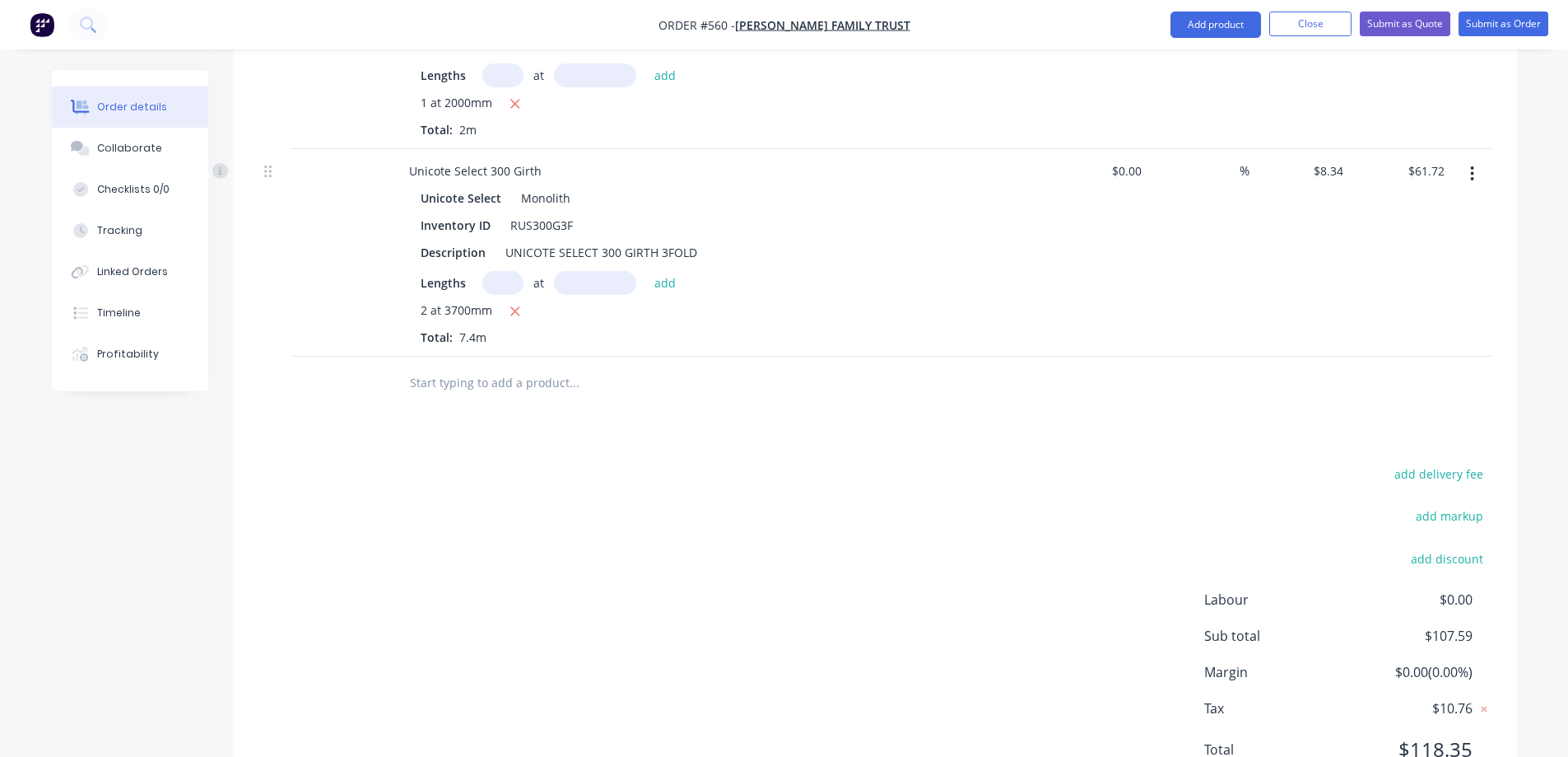
scroll to position [905, 0]
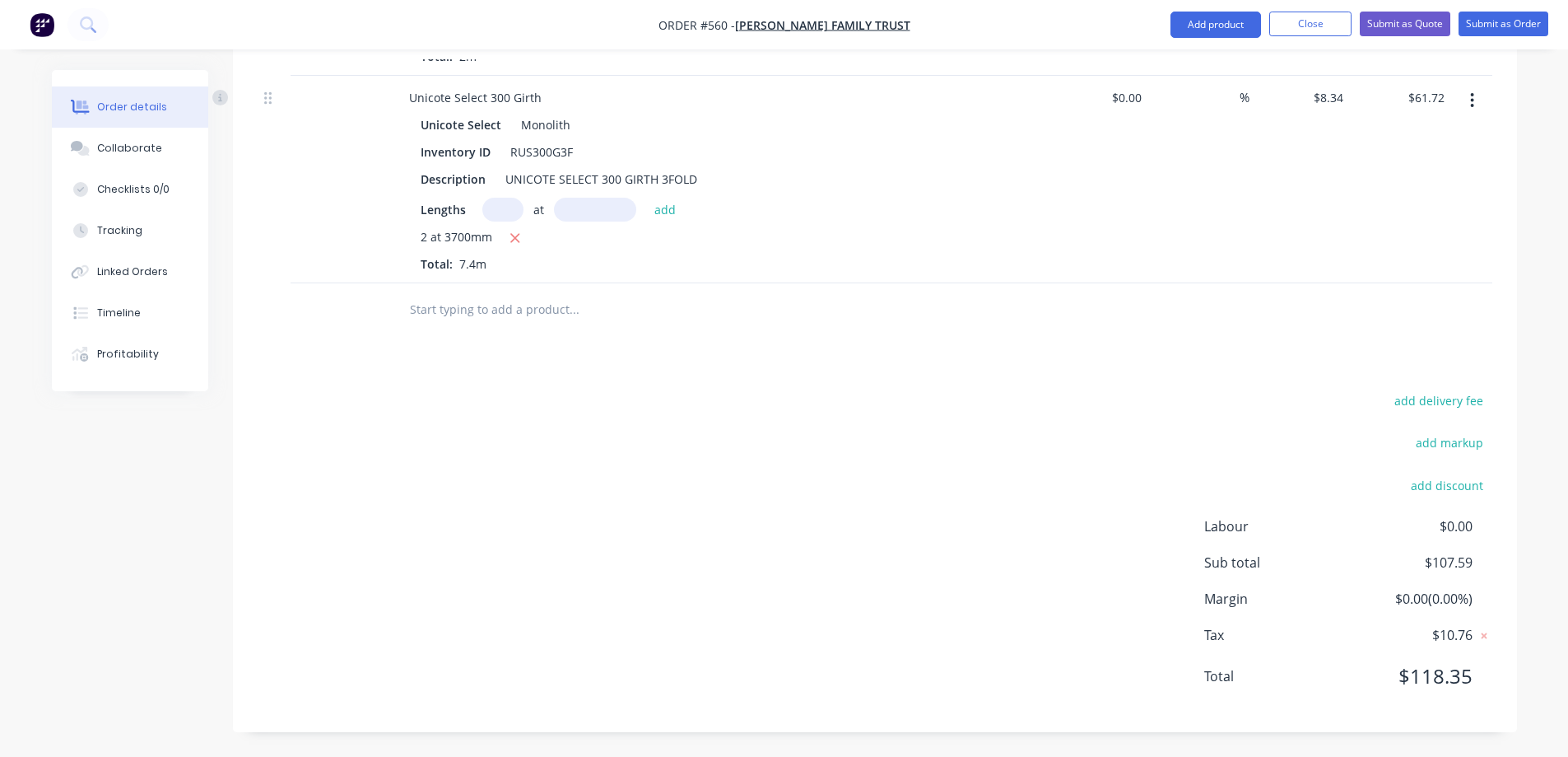
click at [510, 301] on input "text" at bounding box center [573, 309] width 329 height 33
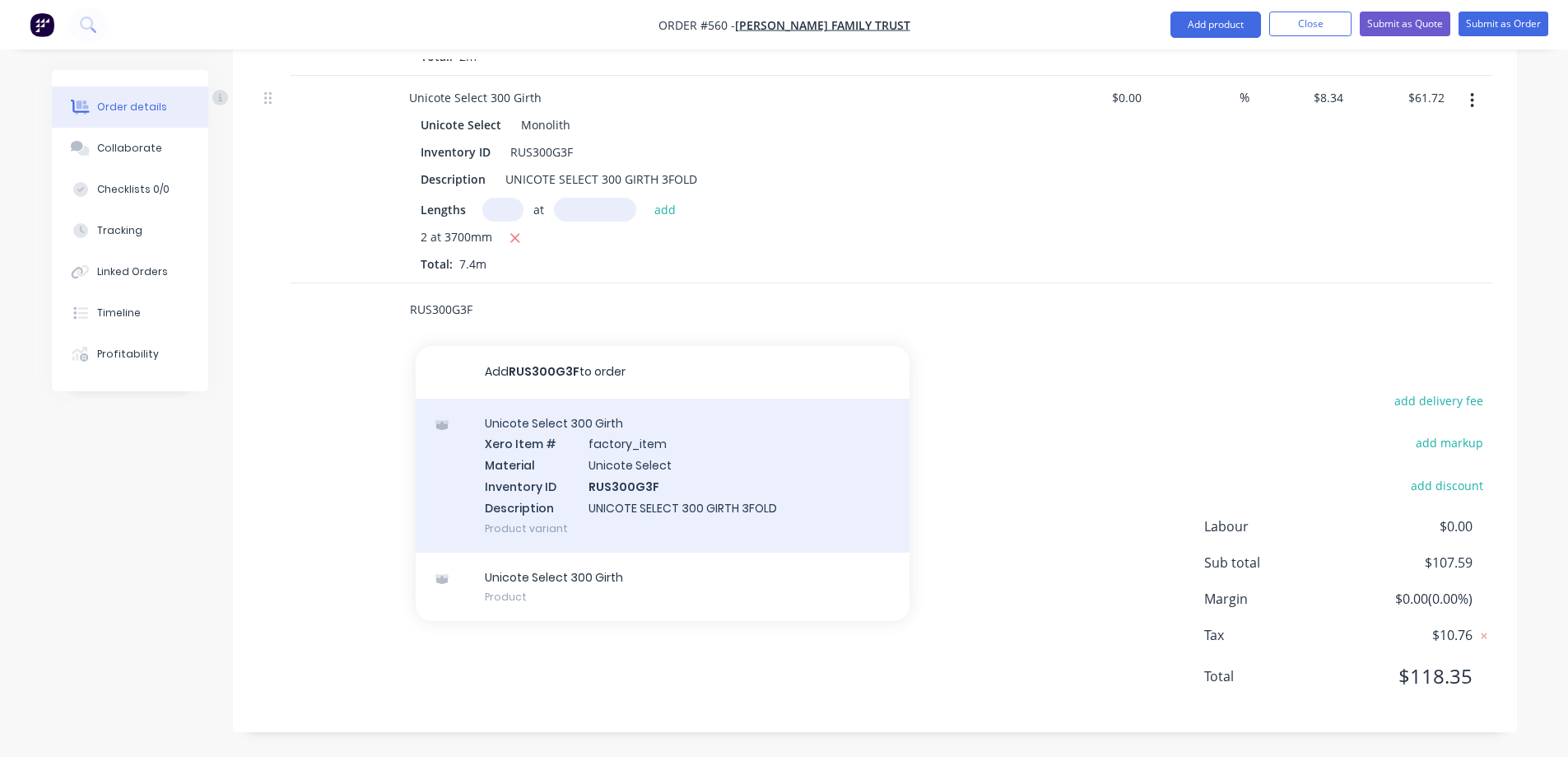
type input "RUS300G3F"
click at [545, 464] on div "Unicote Select 300 Girth Xero Item # factory_item Material Unicote Select Inven…" at bounding box center [663, 475] width 494 height 154
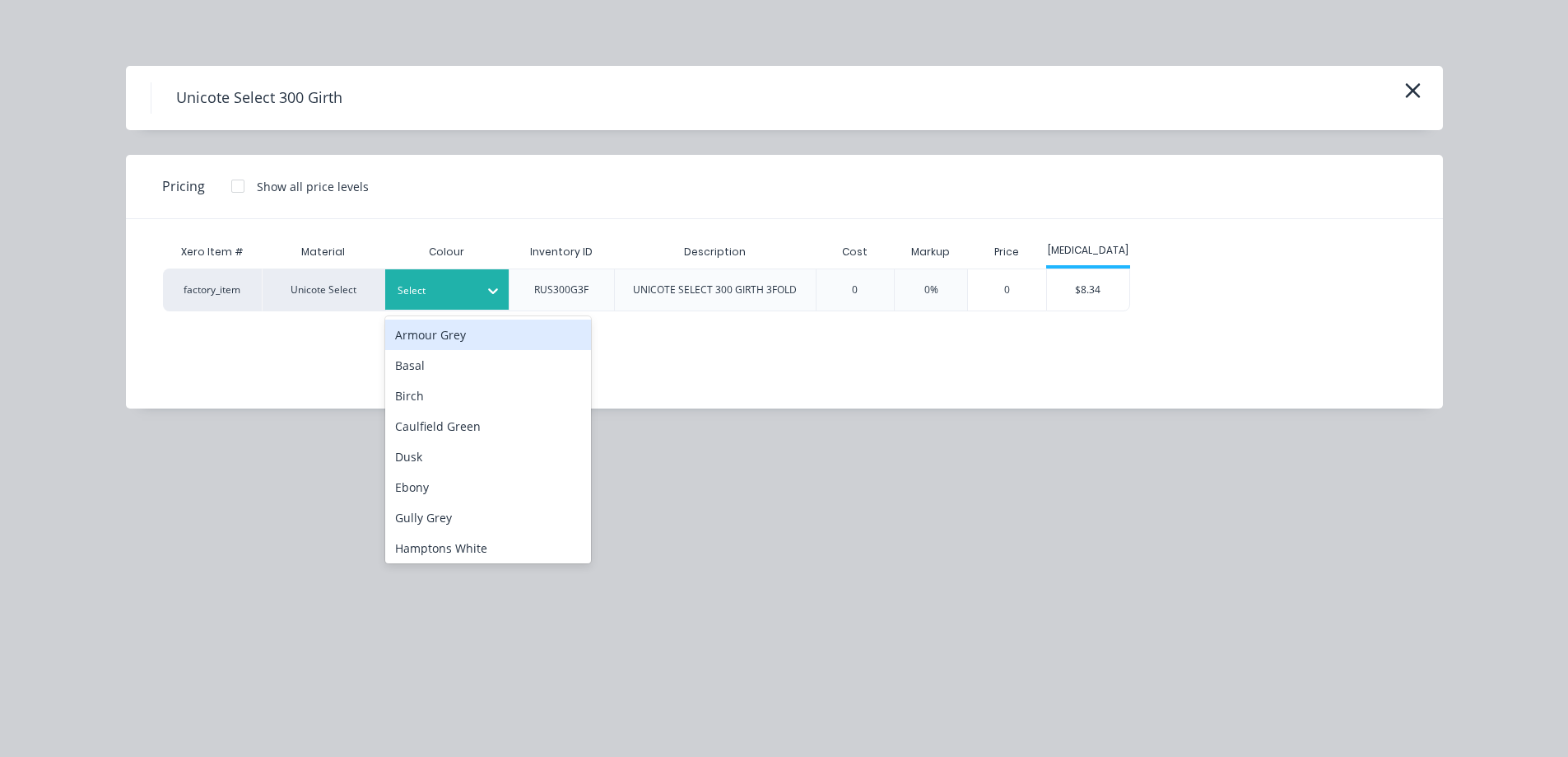
click at [469, 284] on div at bounding box center [434, 290] width 74 height 18
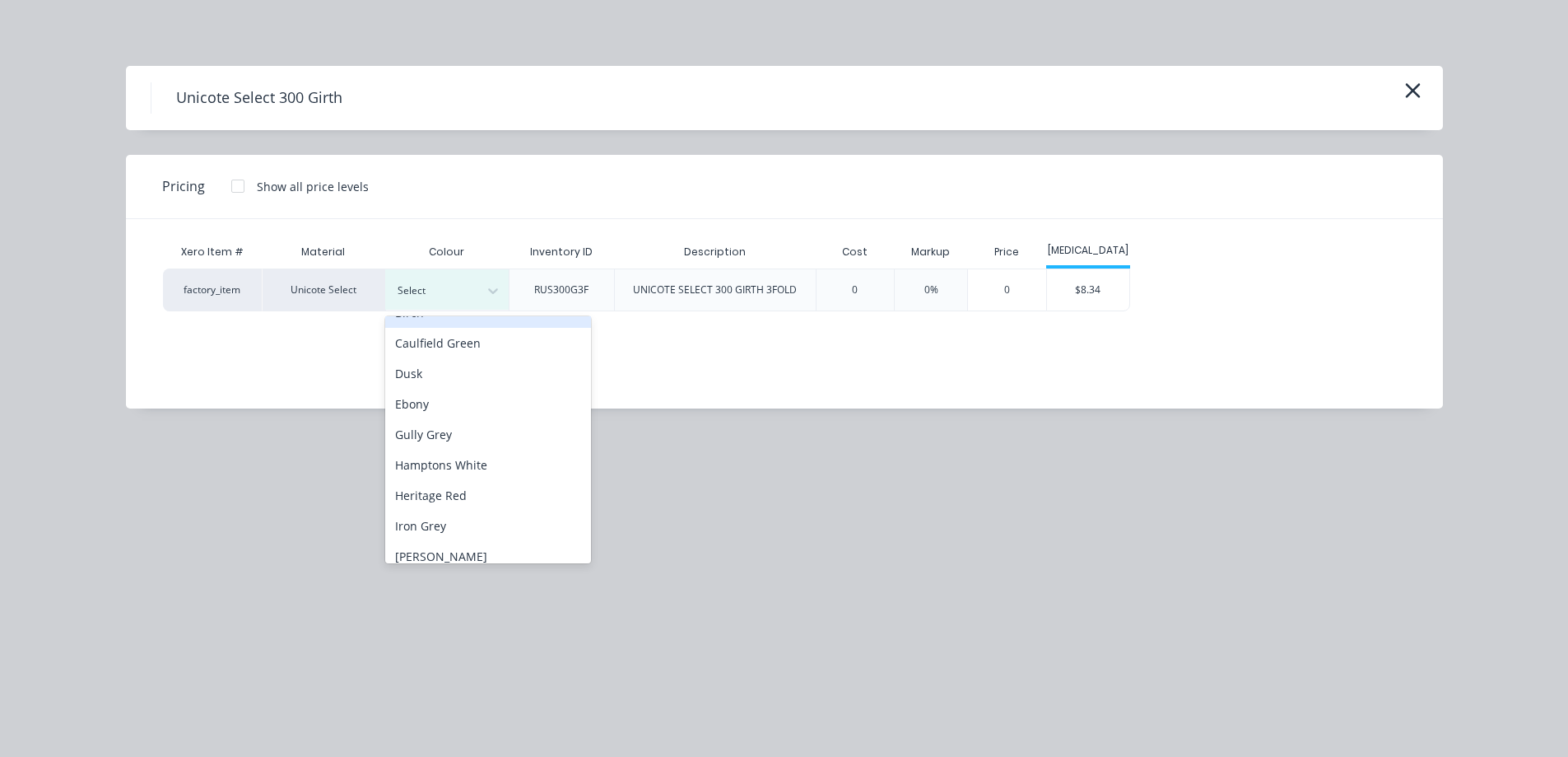
scroll to position [247, 0]
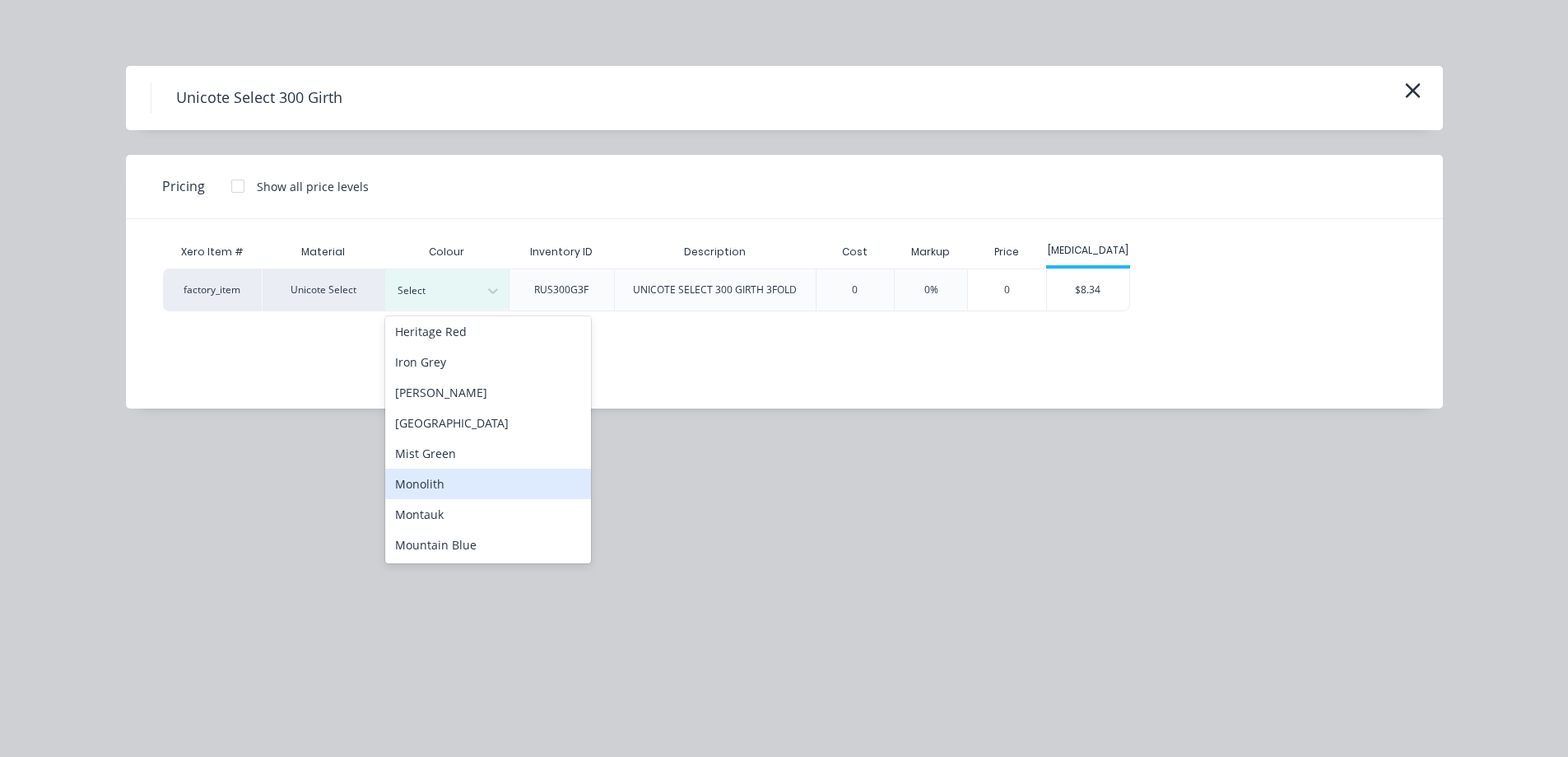
click at [443, 479] on div "Monolith" at bounding box center [488, 483] width 206 height 30
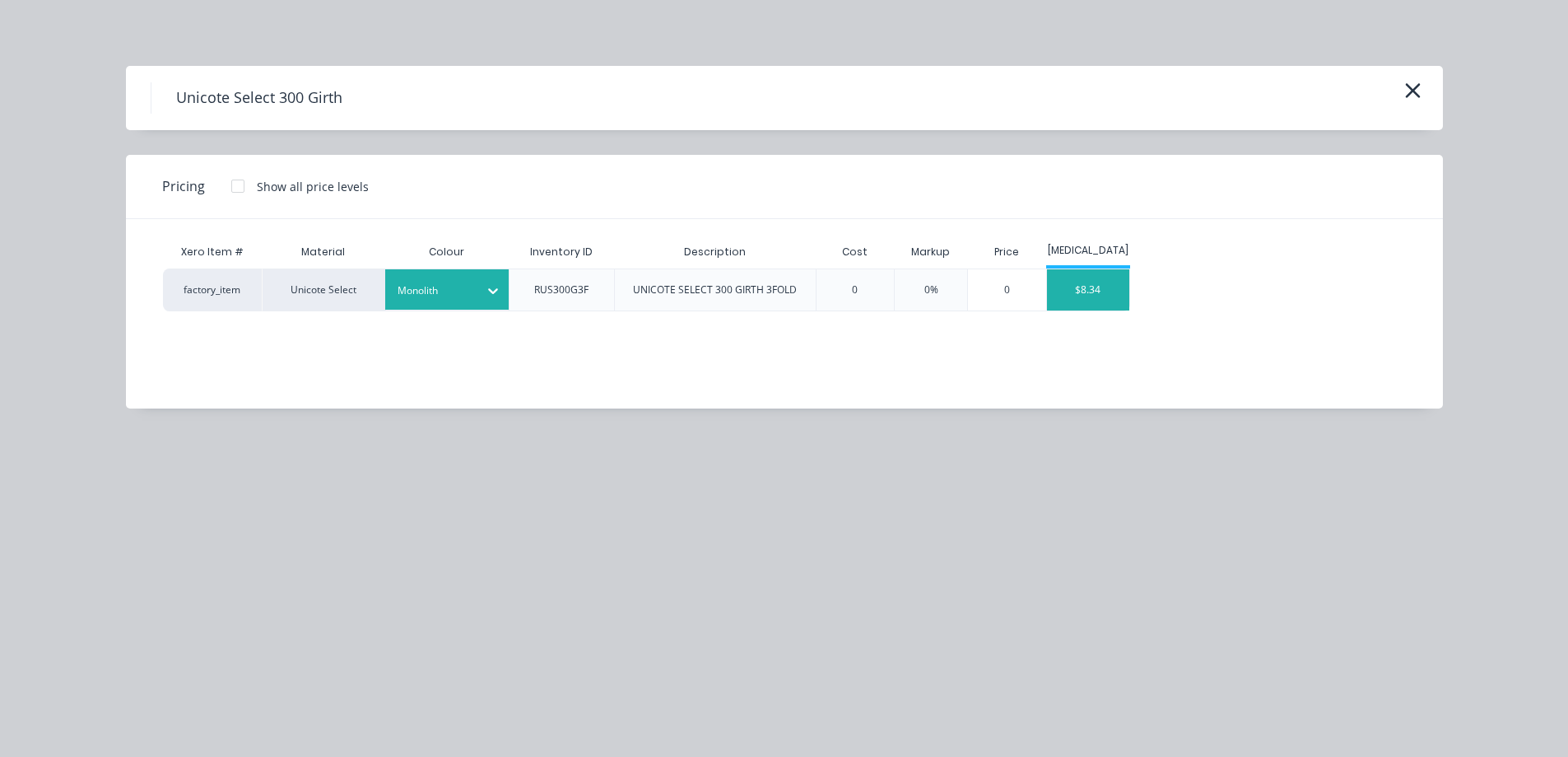
click at [1103, 293] on div "$8.34" at bounding box center [1088, 290] width 82 height 42
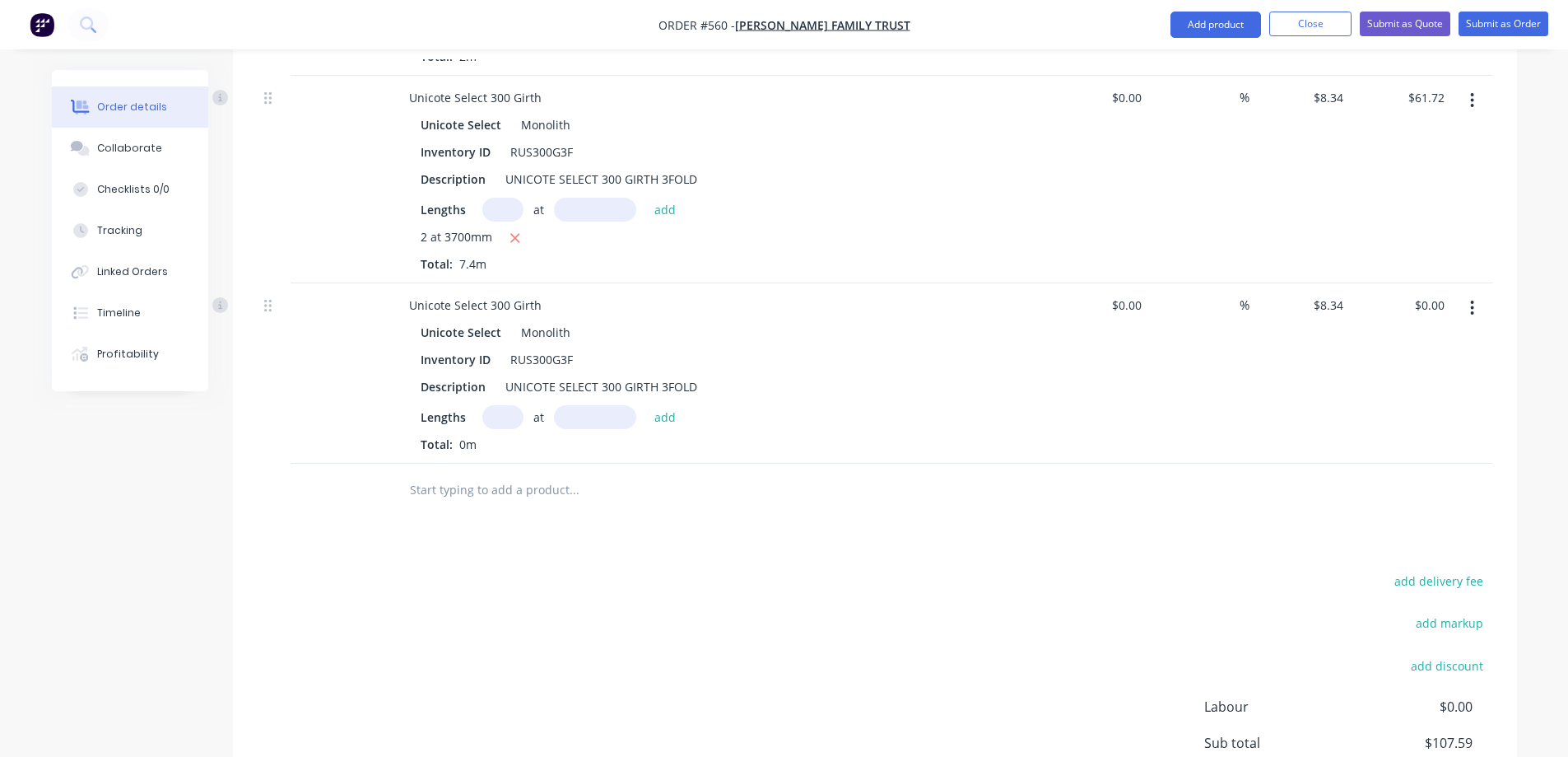
click at [511, 422] on input "text" at bounding box center [503, 417] width 42 height 24
type input "2"
type input "4200mm"
click at [669, 418] on button "add" at bounding box center [665, 416] width 39 height 22
type input "$70.06"
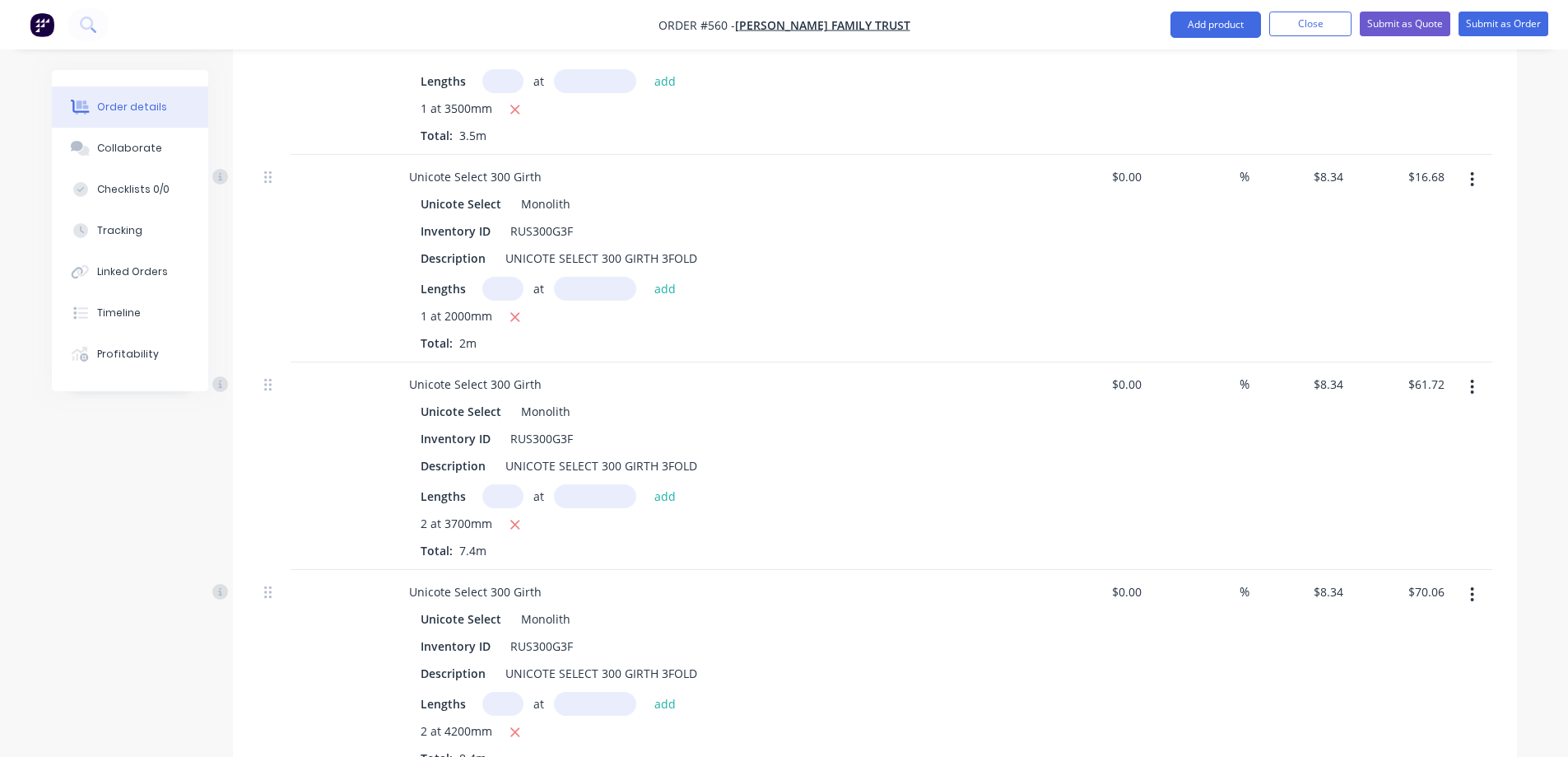
scroll to position [948, 0]
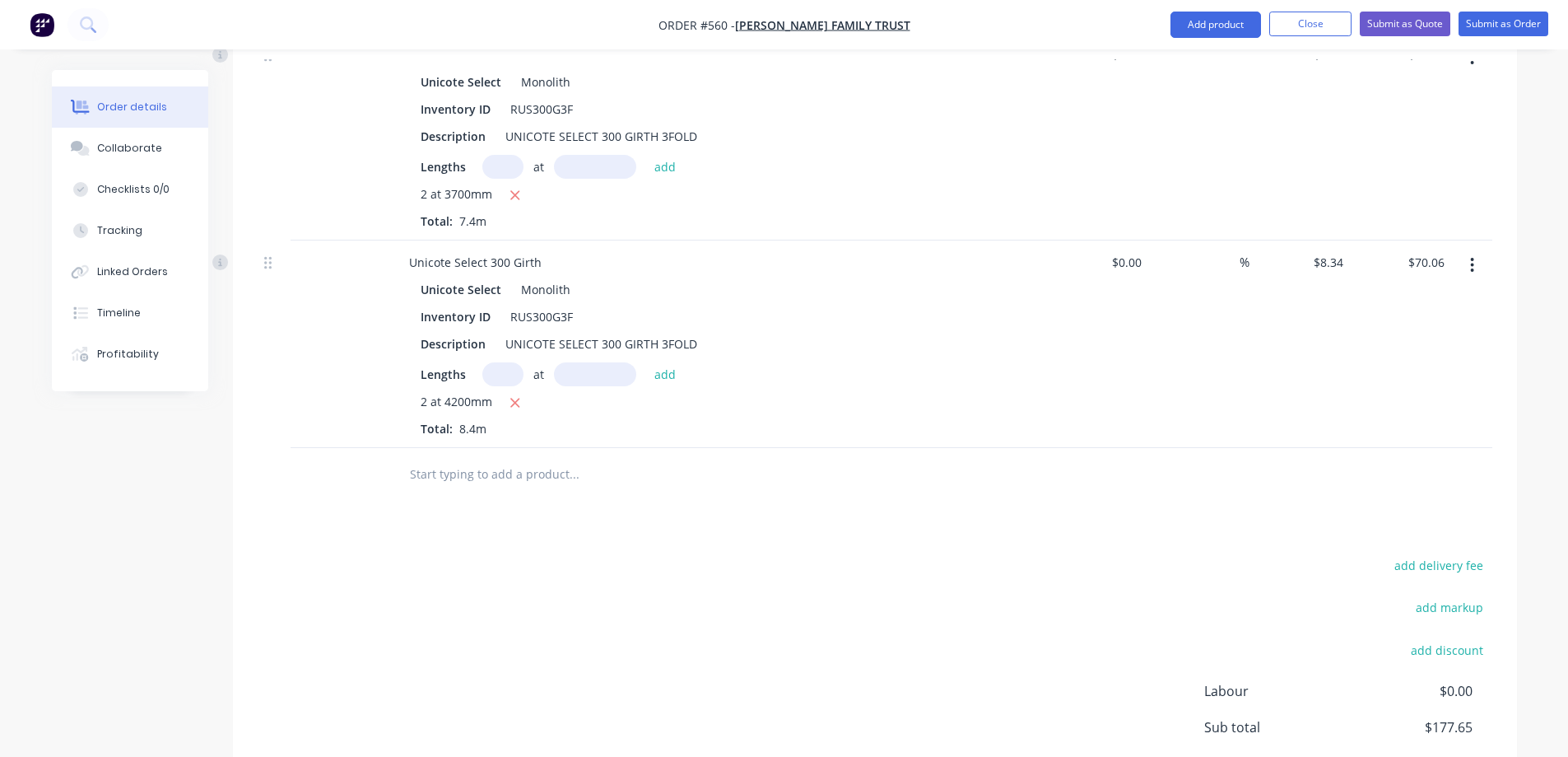
click at [488, 464] on input "text" at bounding box center [573, 474] width 329 height 33
click at [1195, 36] on button "Add product" at bounding box center [1216, 25] width 90 height 27
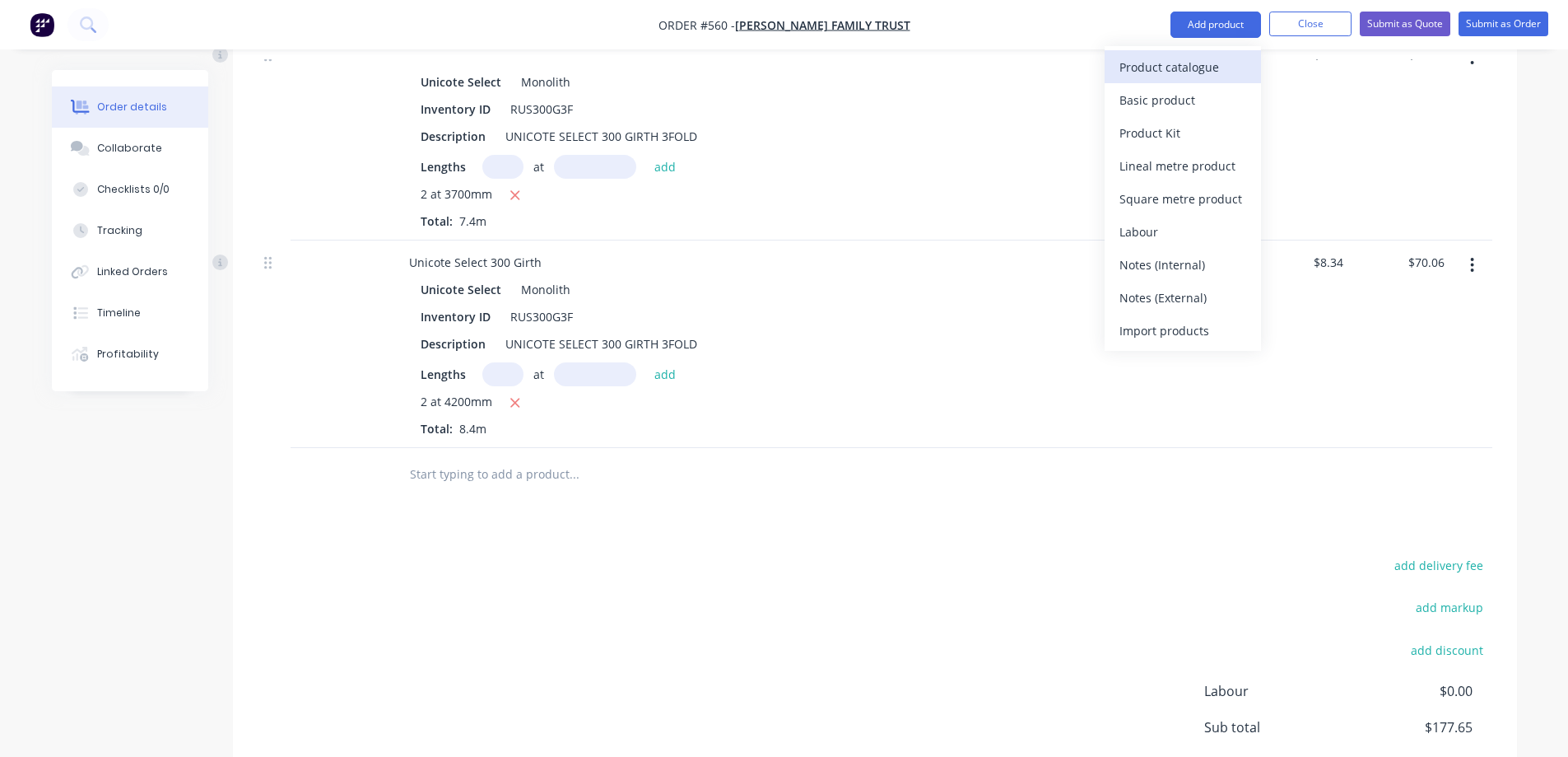
click at [1179, 58] on div "Product catalogue" at bounding box center [1182, 66] width 127 height 24
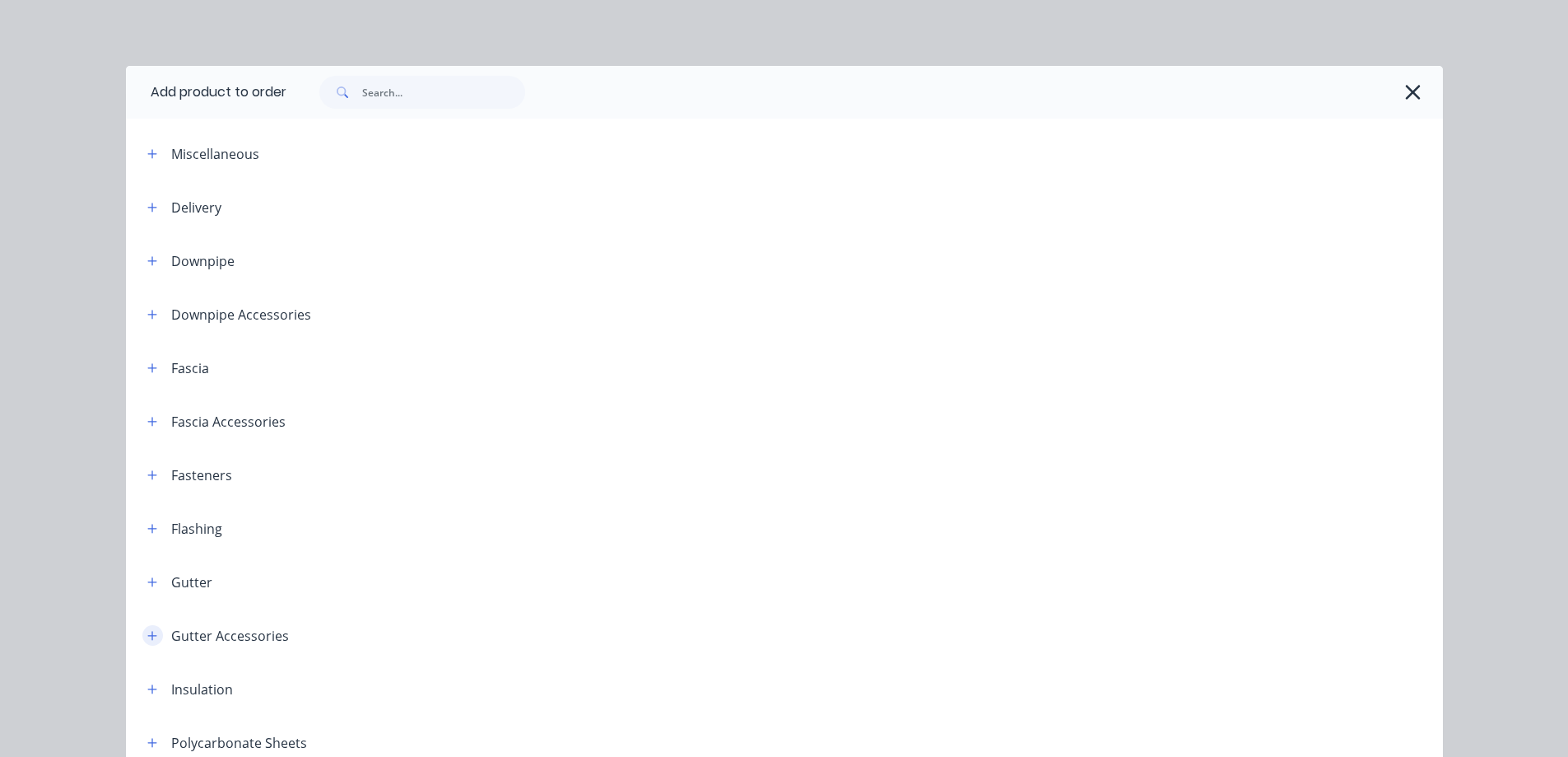
scroll to position [329, 0]
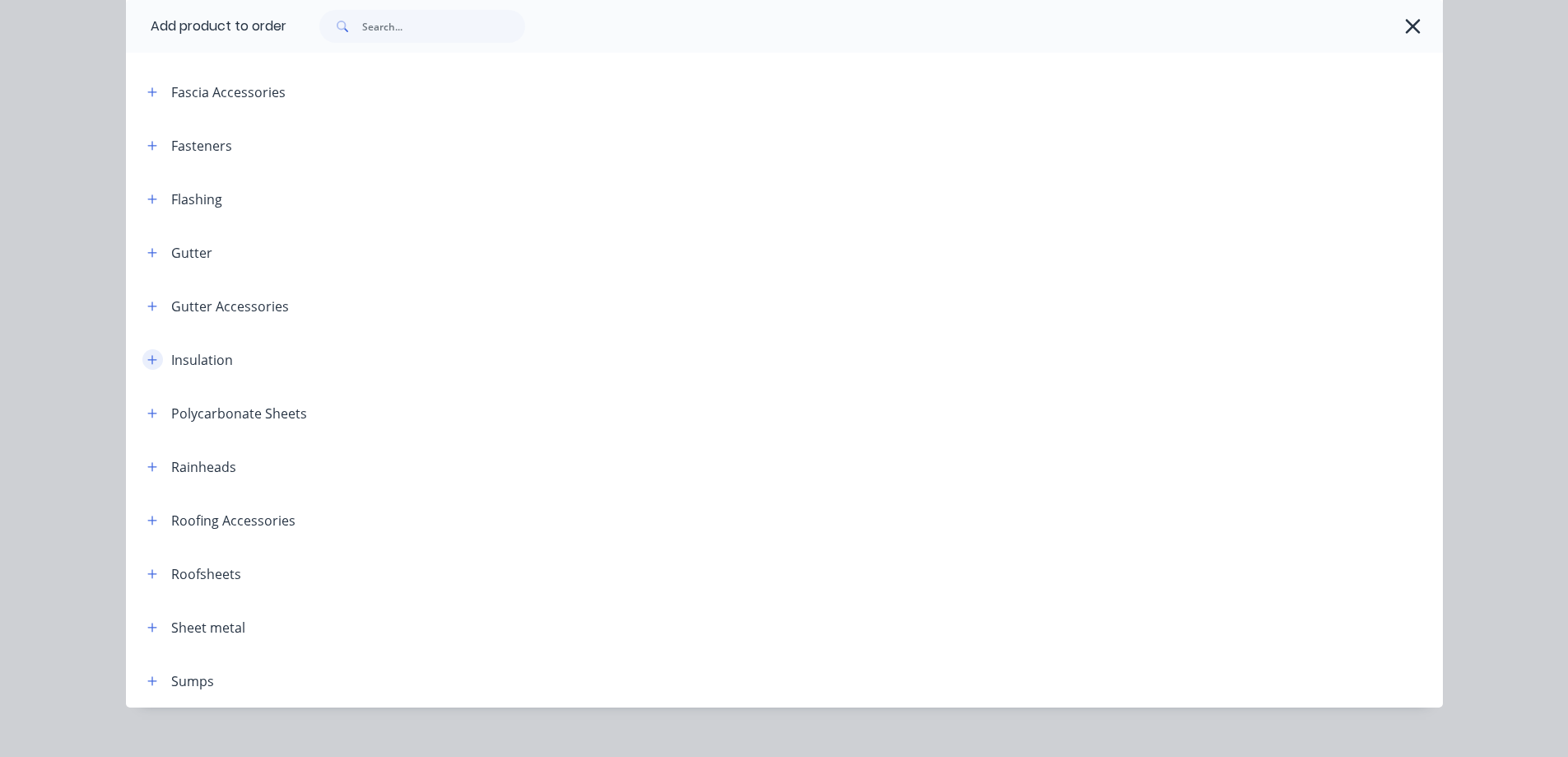
click at [149, 362] on icon "button" at bounding box center [151, 359] width 10 height 12
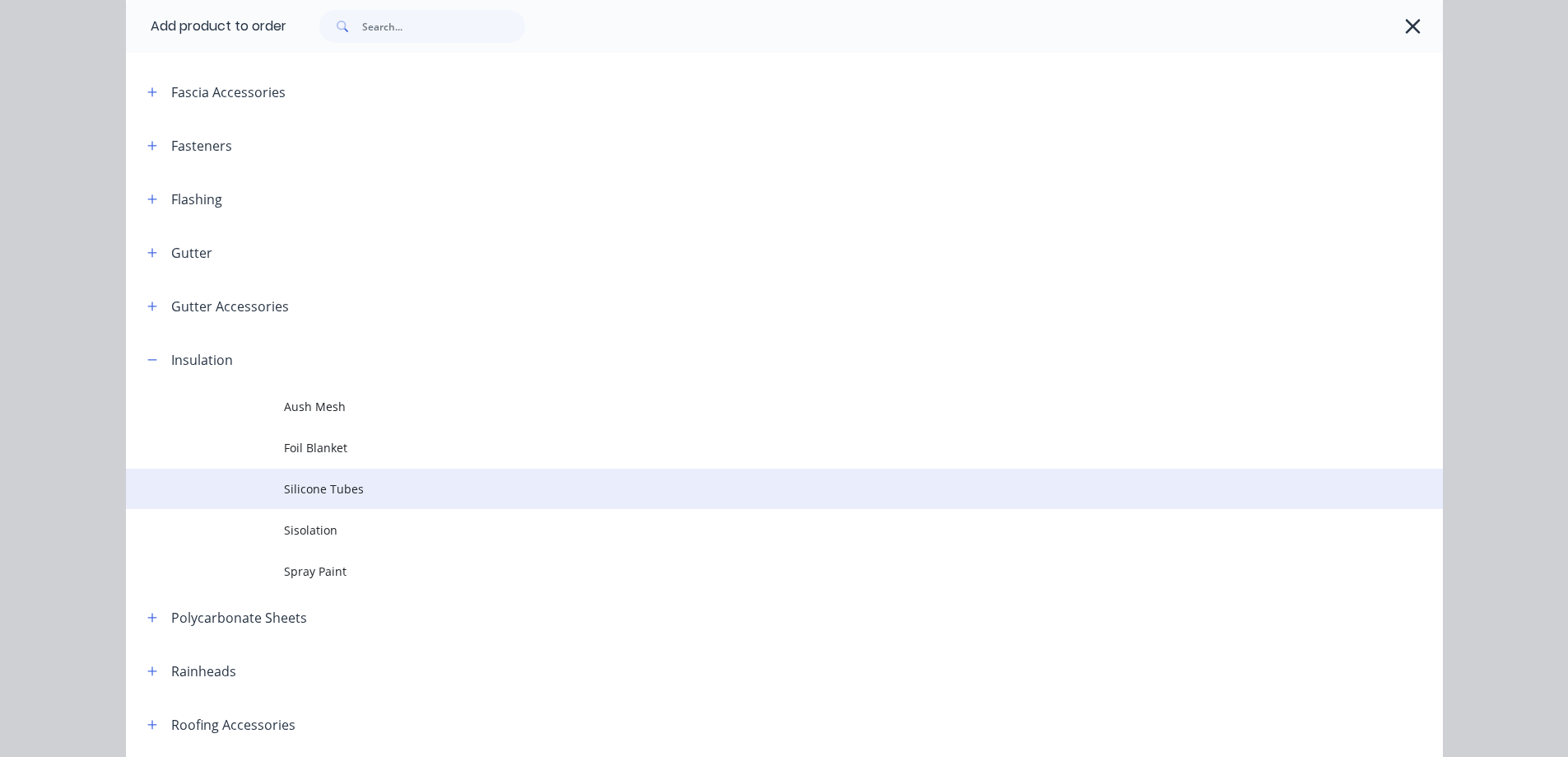
click at [316, 477] on td "Silicone Tubes" at bounding box center [864, 489] width 1159 height 42
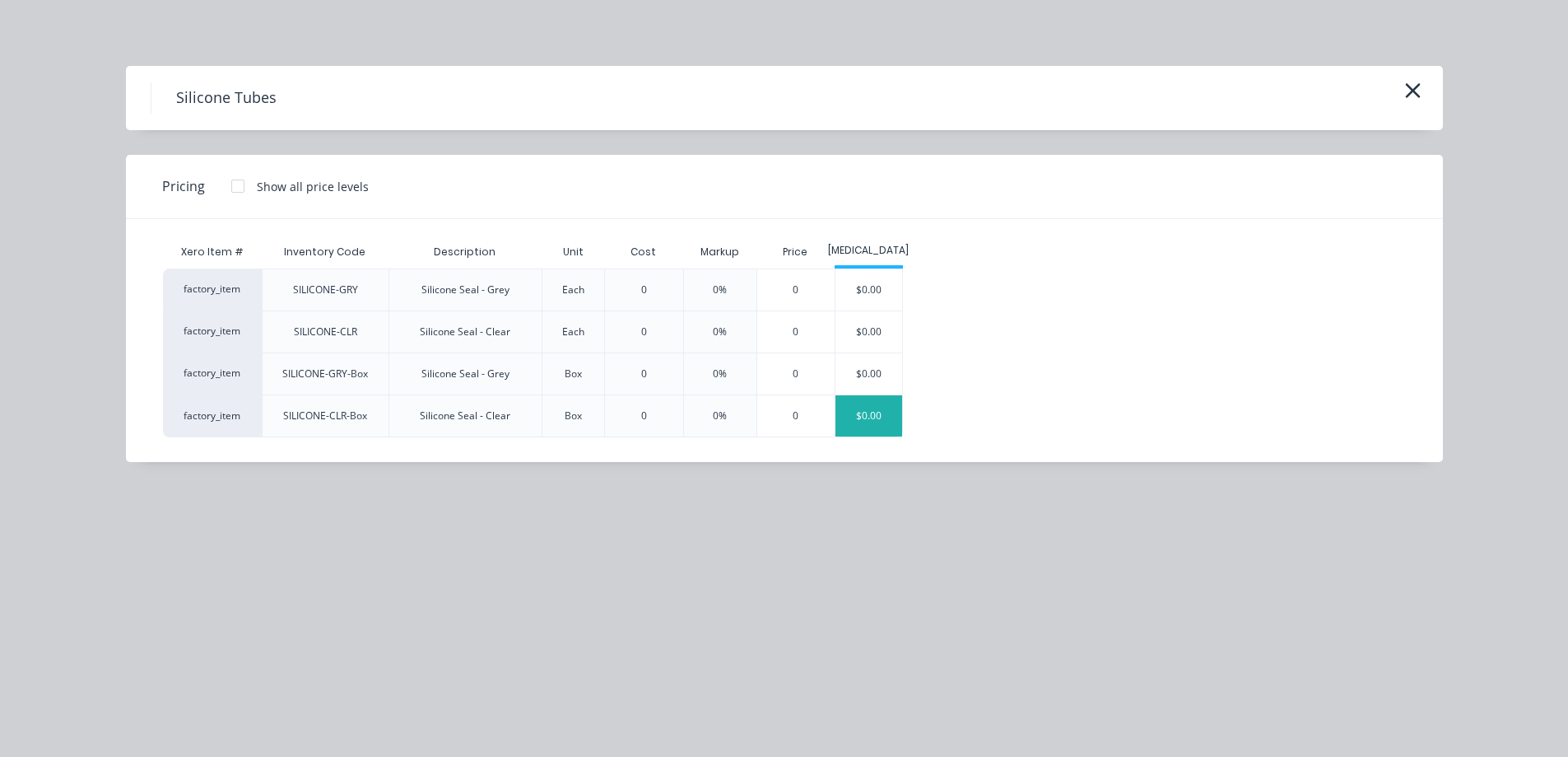
click at [848, 411] on div "$0.00" at bounding box center [868, 415] width 66 height 42
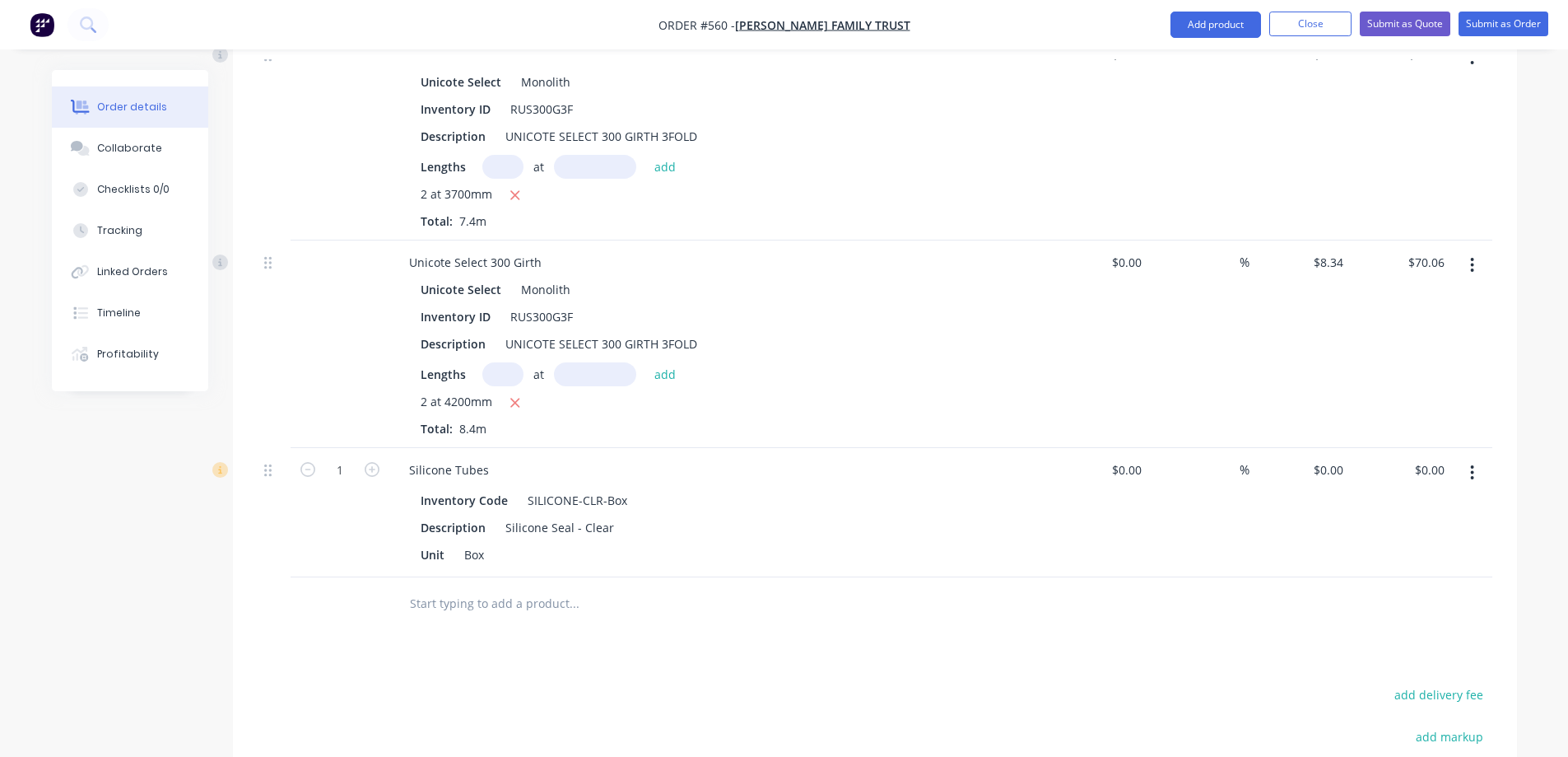
scroll to position [1195, 0]
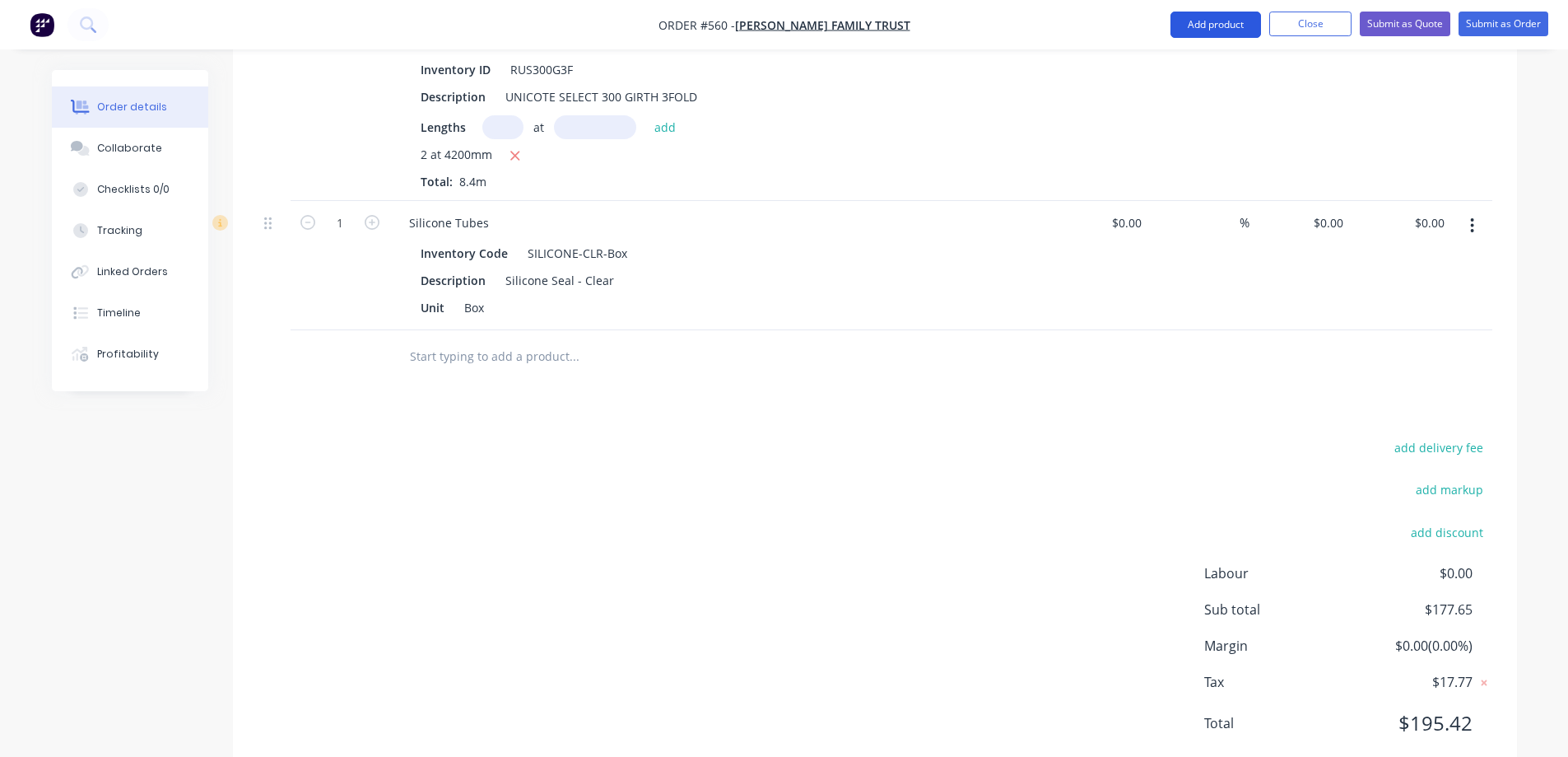
click at [1231, 30] on button "Add product" at bounding box center [1216, 25] width 90 height 27
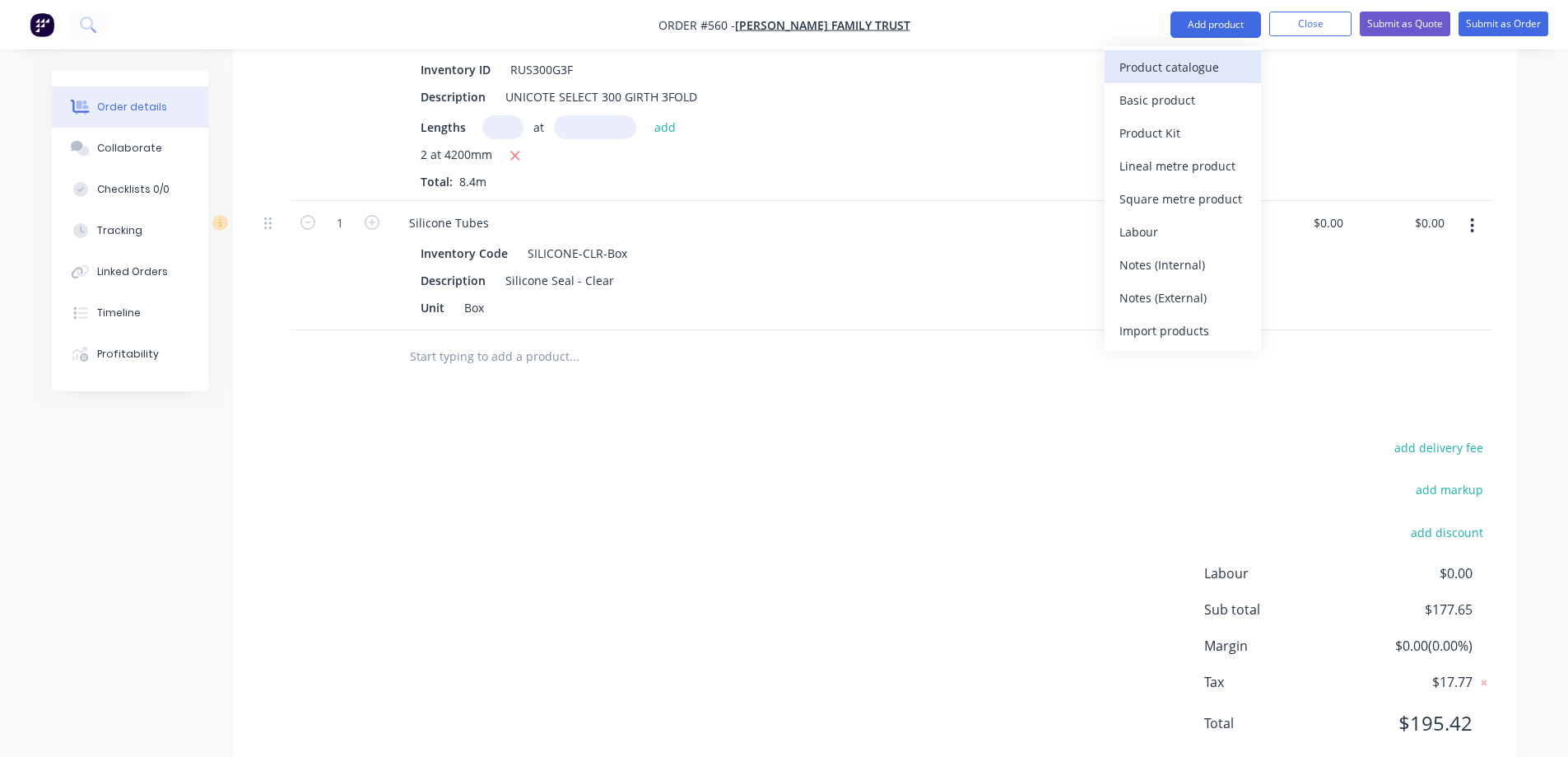
click at [1211, 59] on div "Product catalogue" at bounding box center [1182, 66] width 127 height 24
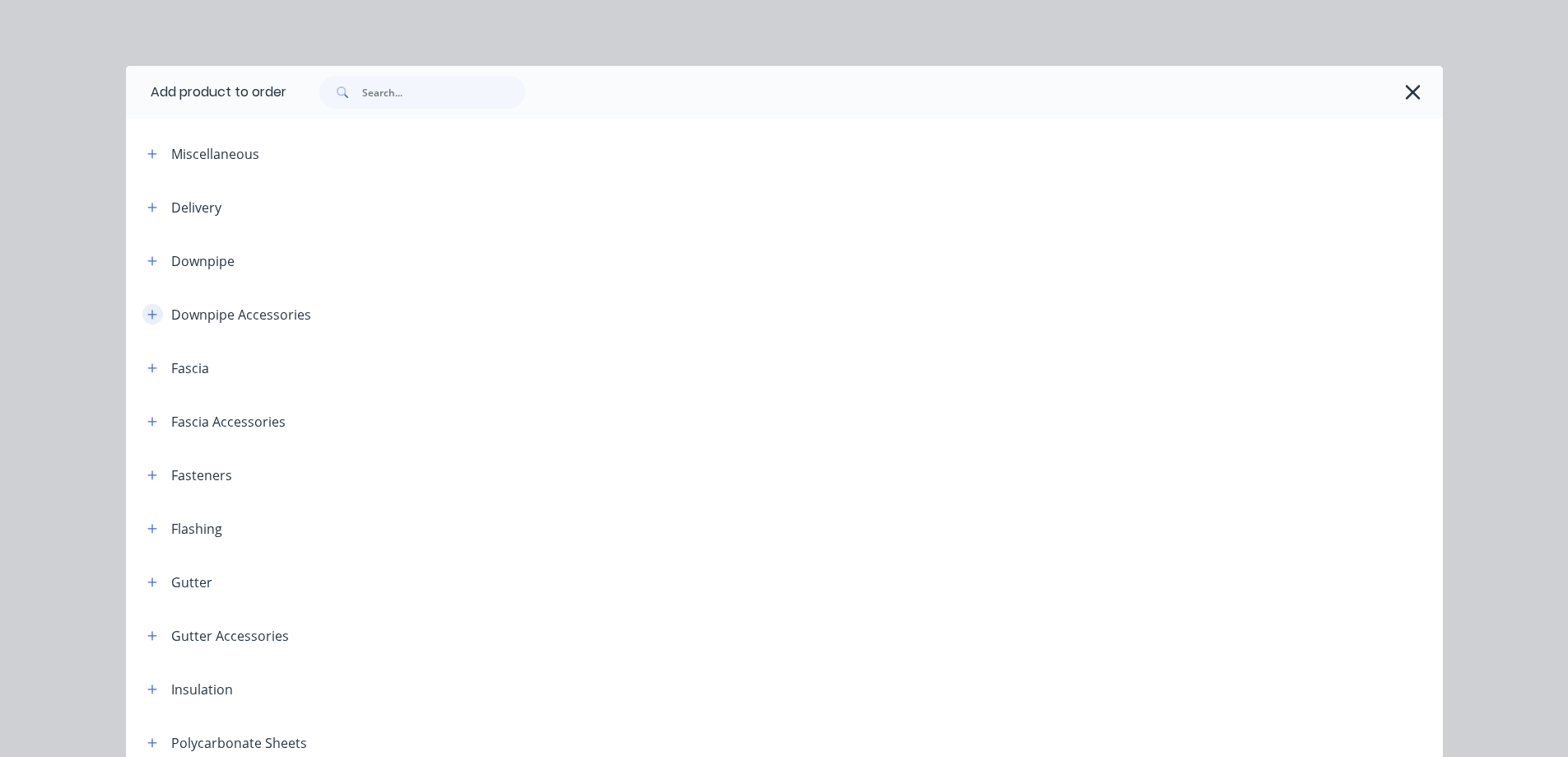
click at [147, 313] on icon "button" at bounding box center [151, 314] width 10 height 12
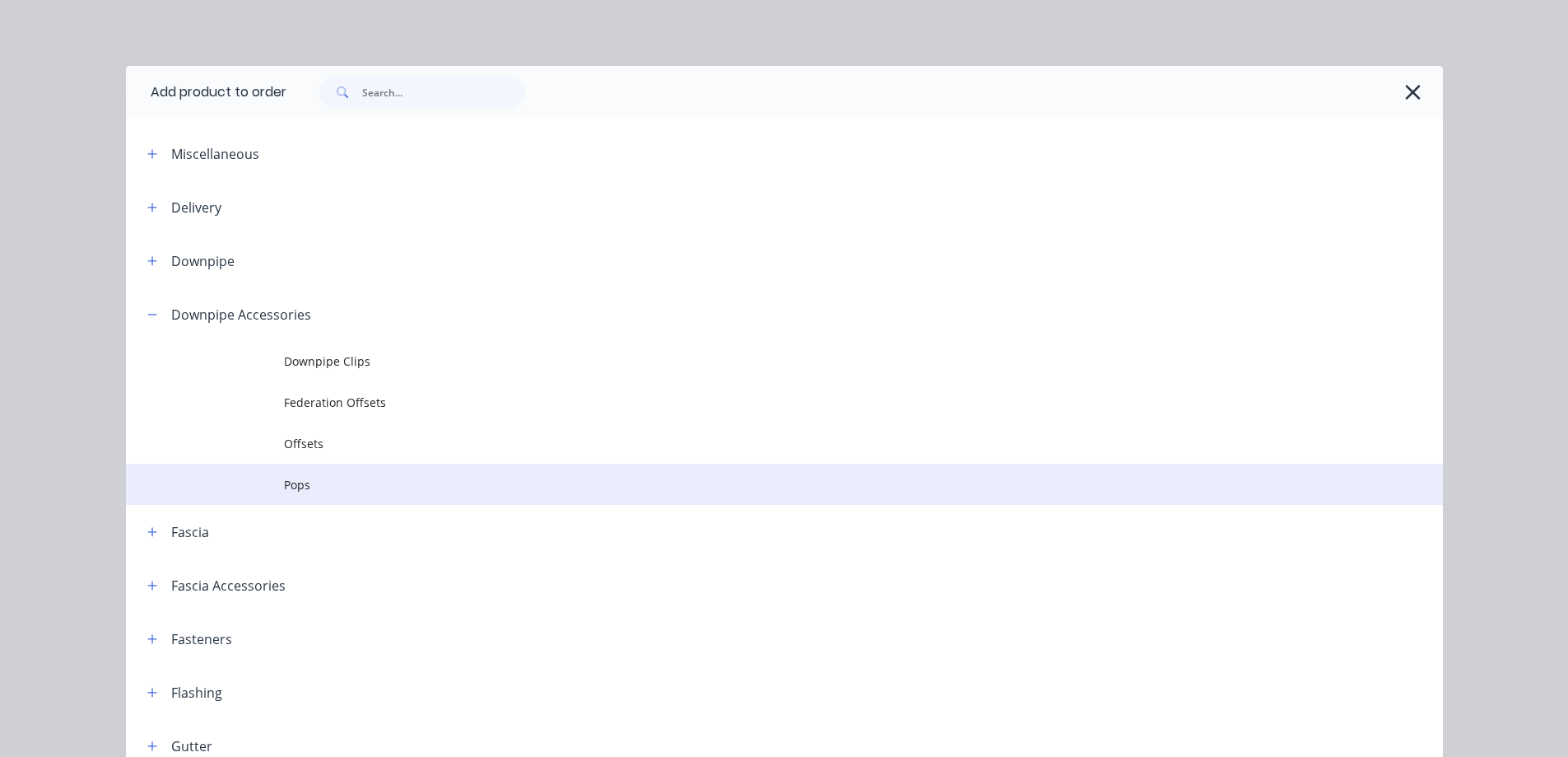
click at [284, 483] on span "Pops" at bounding box center [747, 485] width 926 height 18
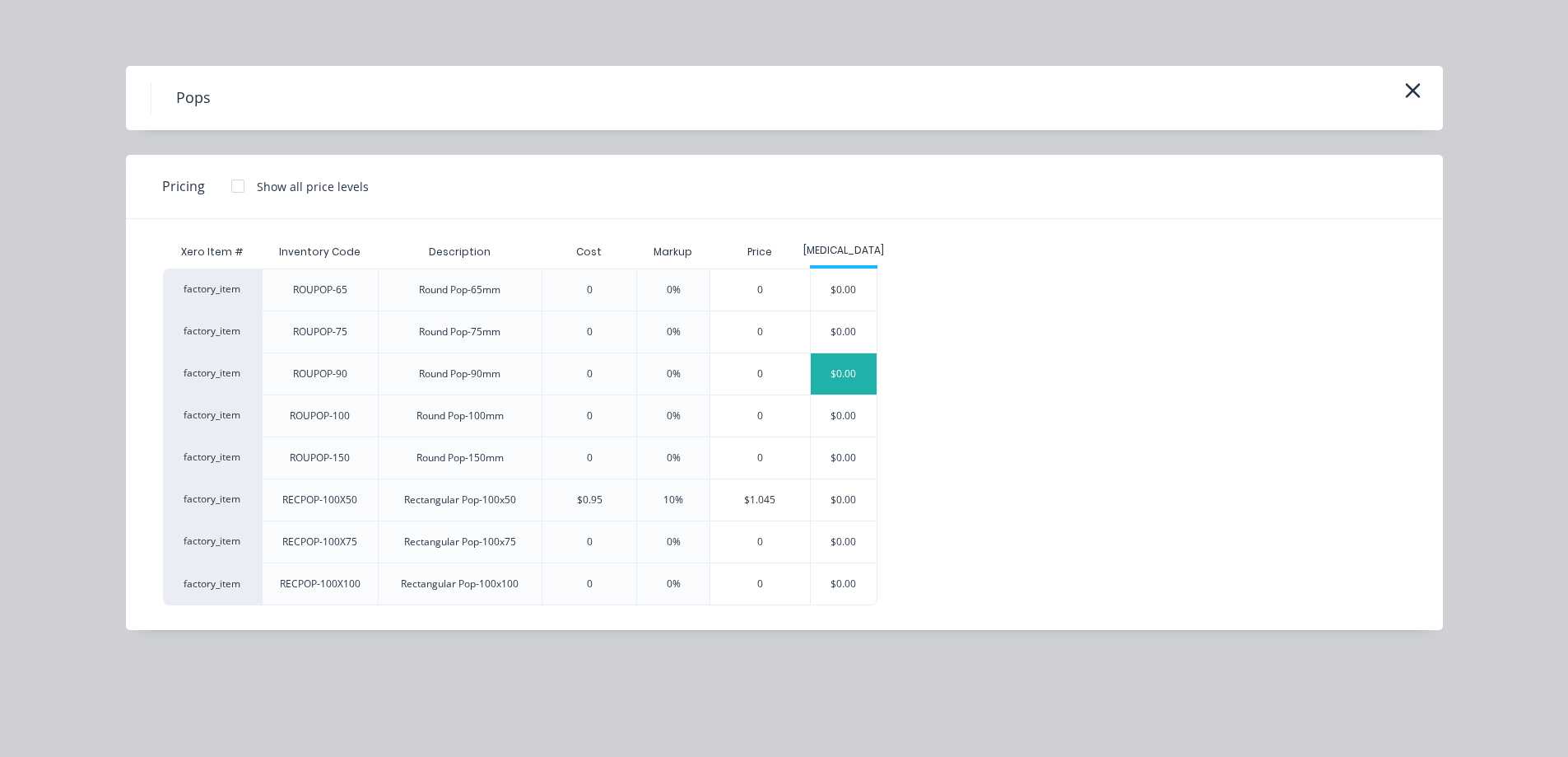
click at [827, 380] on div "$0.00" at bounding box center [843, 374] width 66 height 42
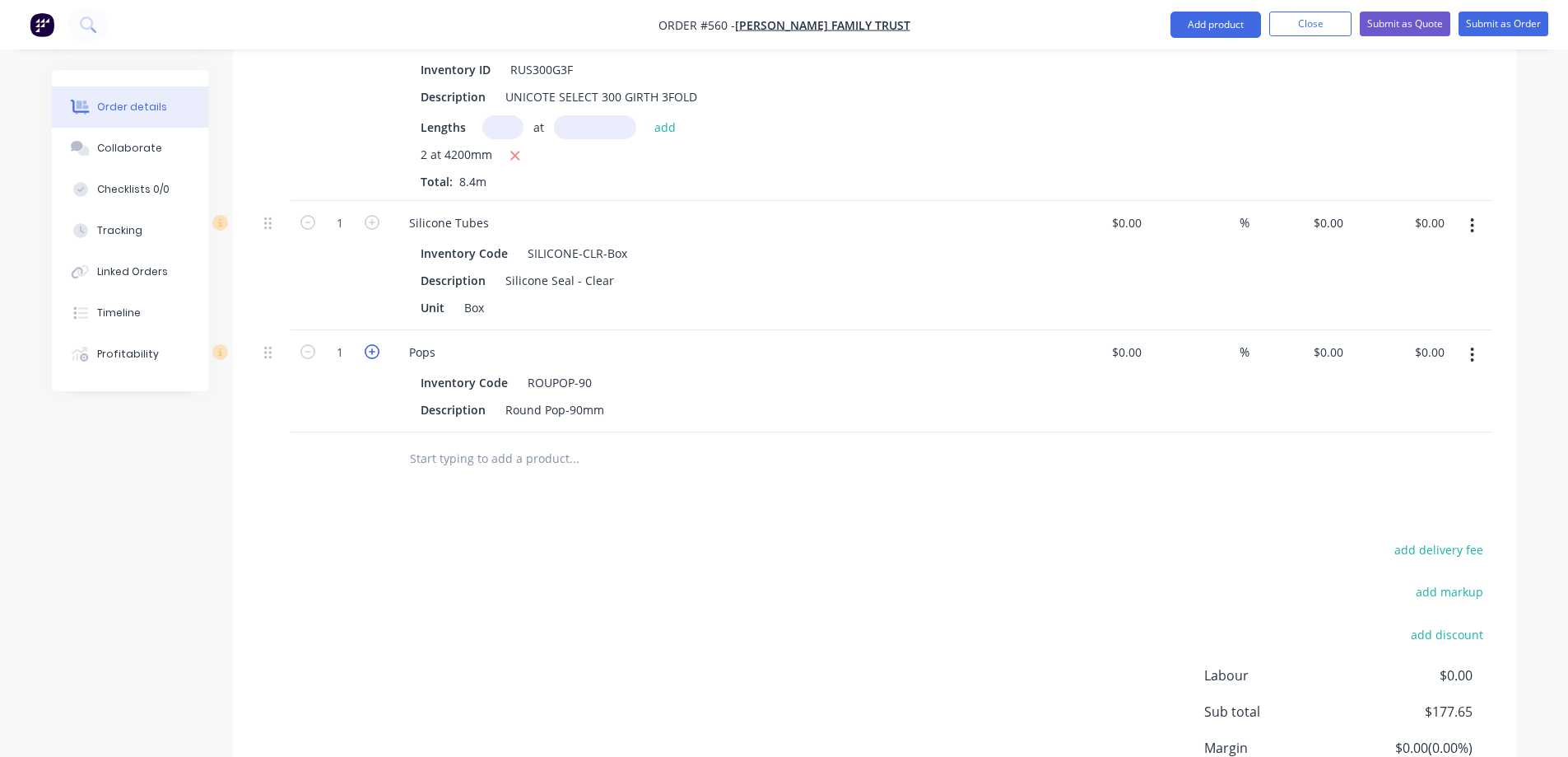
click at [370, 347] on icon "button" at bounding box center [372, 351] width 15 height 15
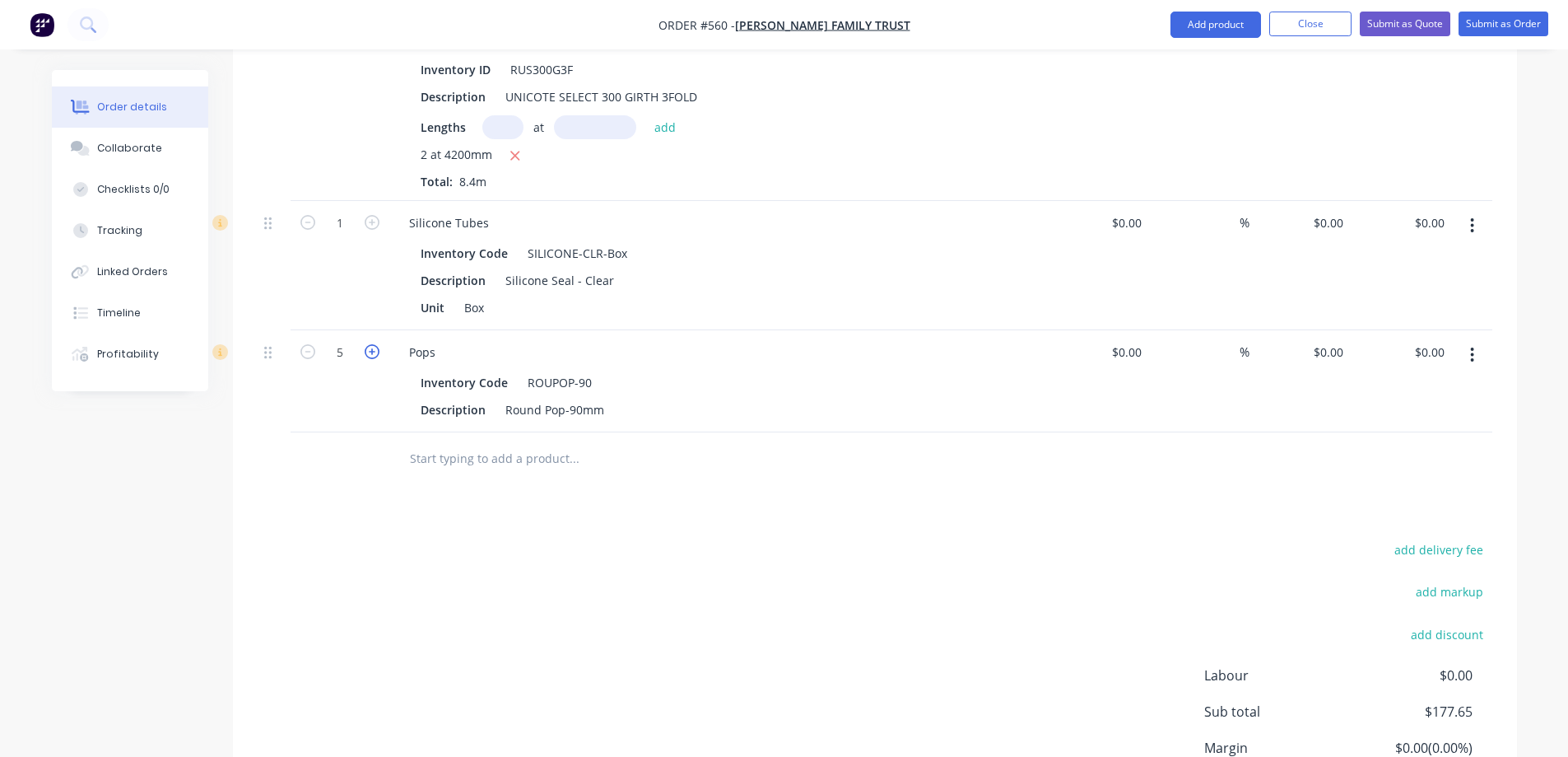
type input "6"
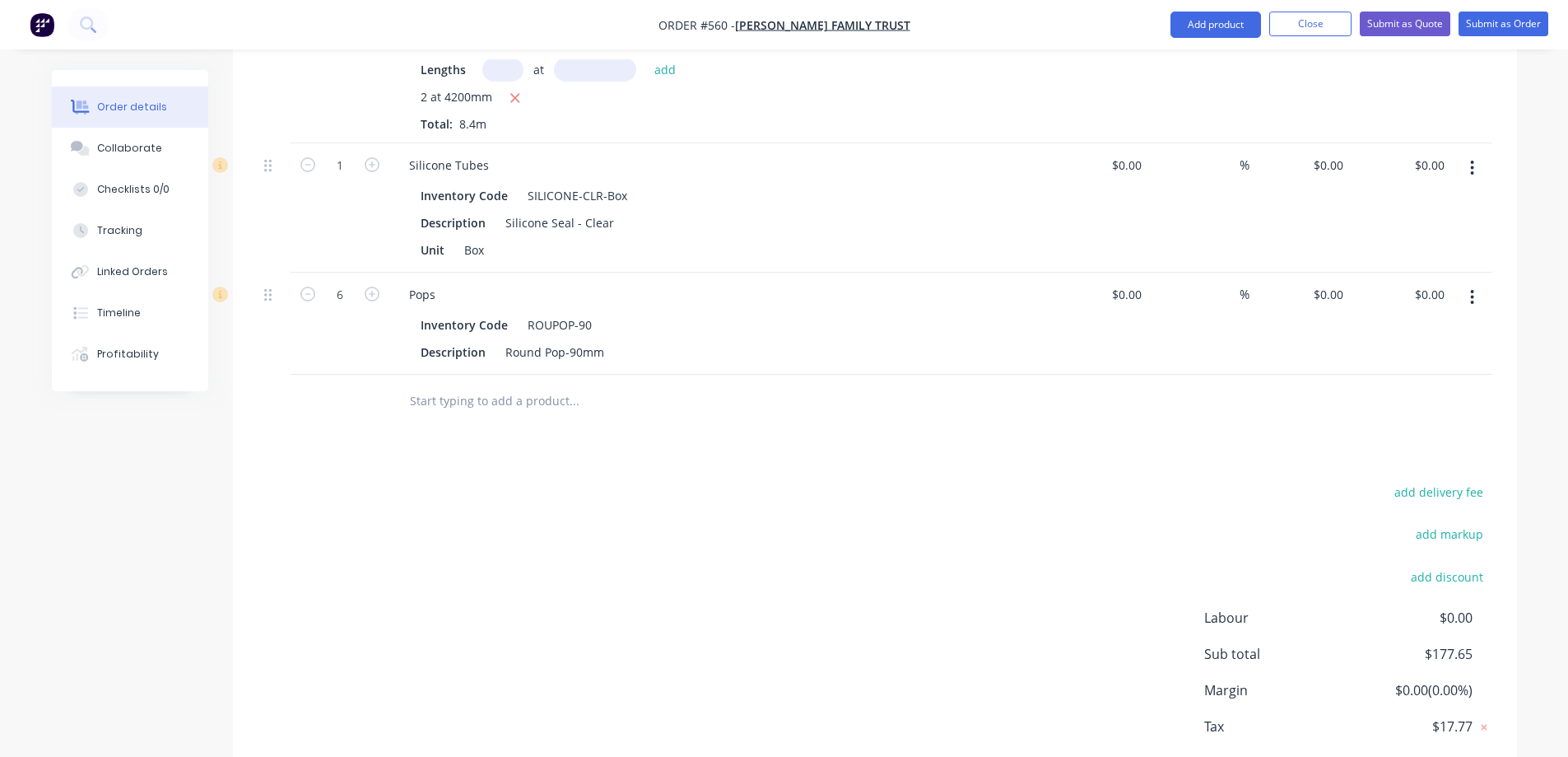
scroll to position [1278, 0]
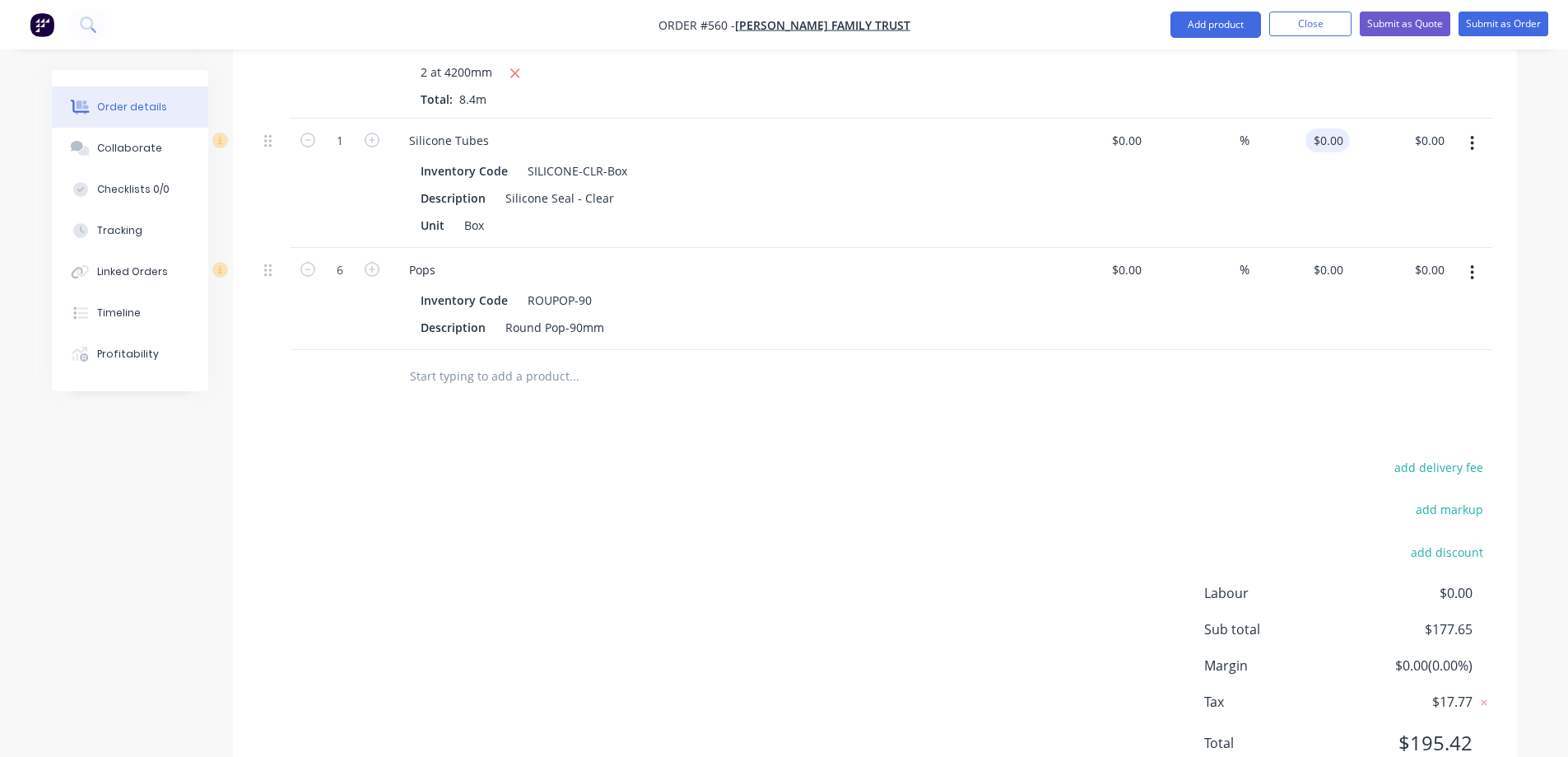
click at [1337, 139] on input "$0.00" at bounding box center [1331, 140] width 38 height 24
click at [1329, 181] on div "110 110" at bounding box center [1300, 183] width 101 height 129
type input "$110.00"
click at [1326, 269] on div "$0.00 $0.00" at bounding box center [1327, 269] width 44 height 24
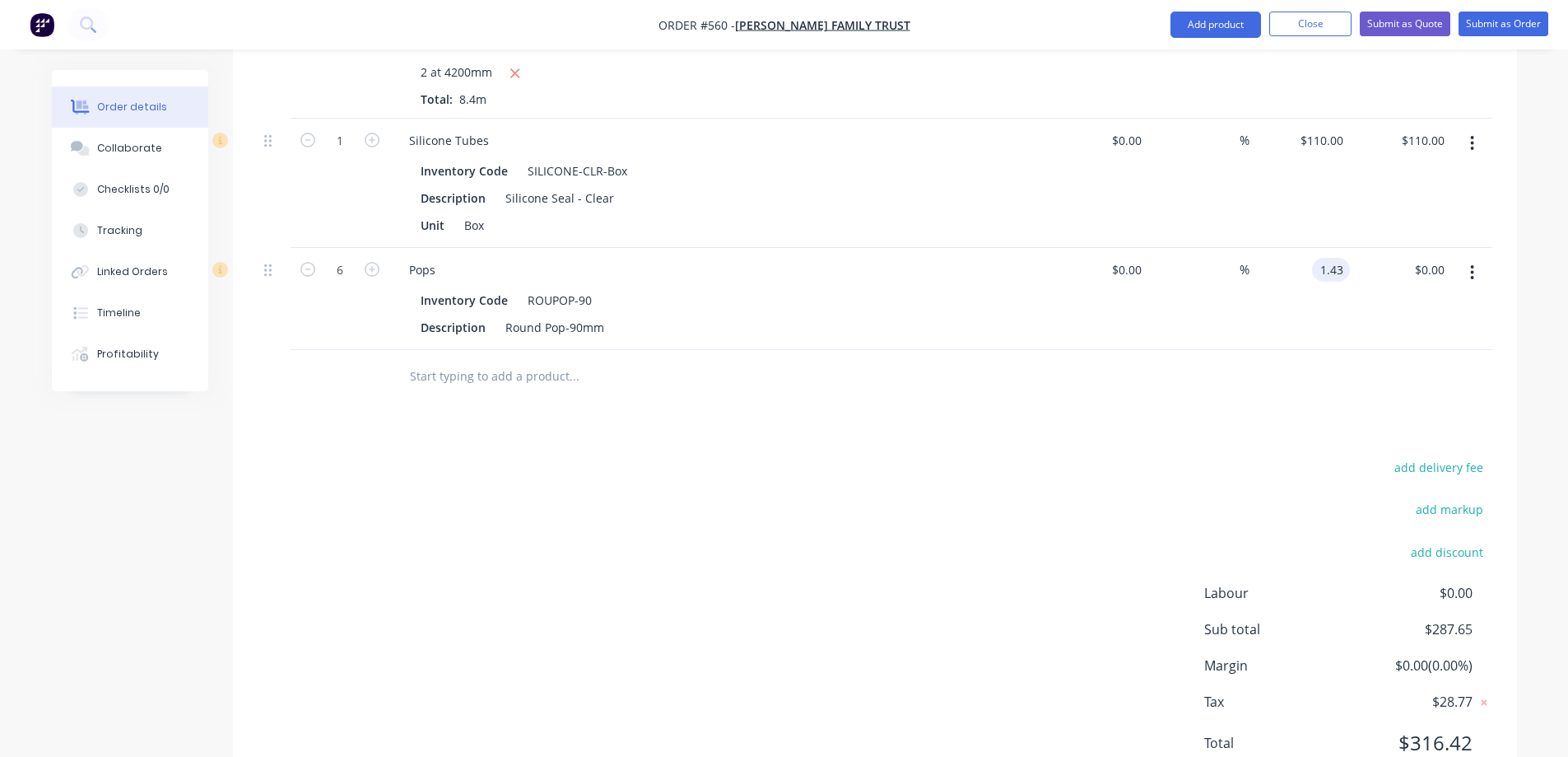
click at [1173, 347] on div "%" at bounding box center [1198, 298] width 101 height 102
type input "$1.43"
type input "$8.58"
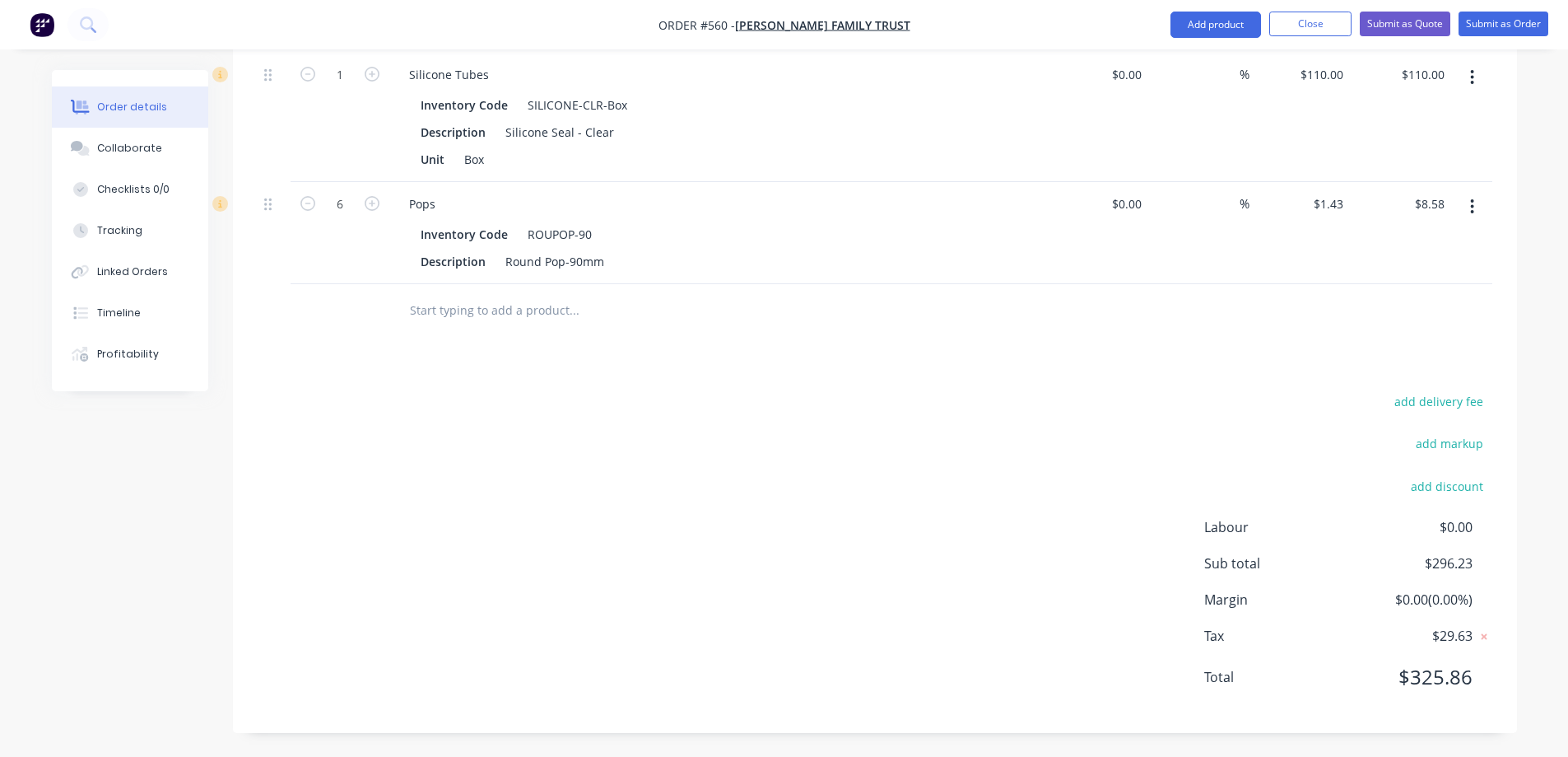
scroll to position [1344, 0]
click at [1404, 29] on button "Submit as Quote" at bounding box center [1404, 24] width 90 height 25
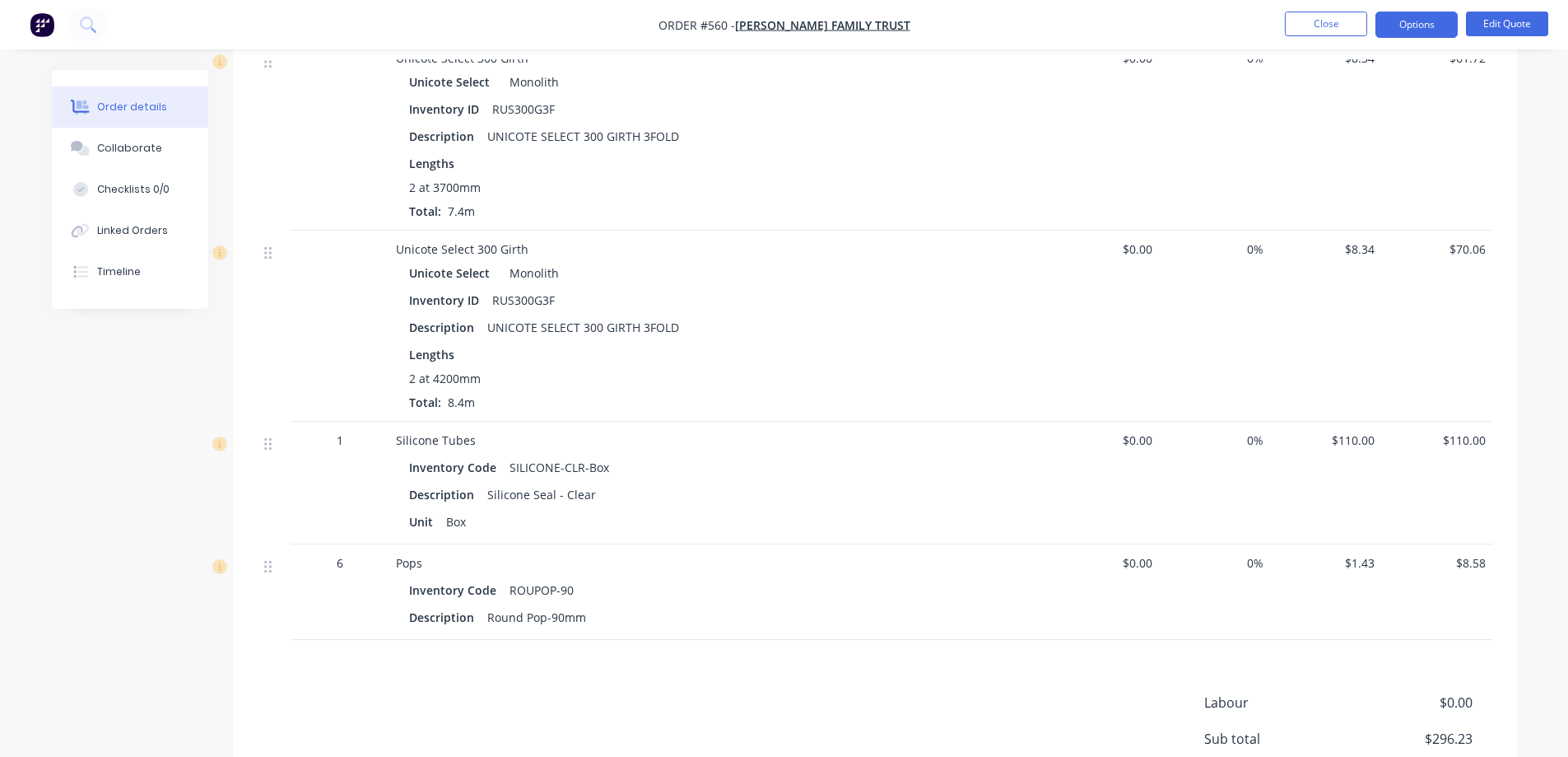
scroll to position [906, 0]
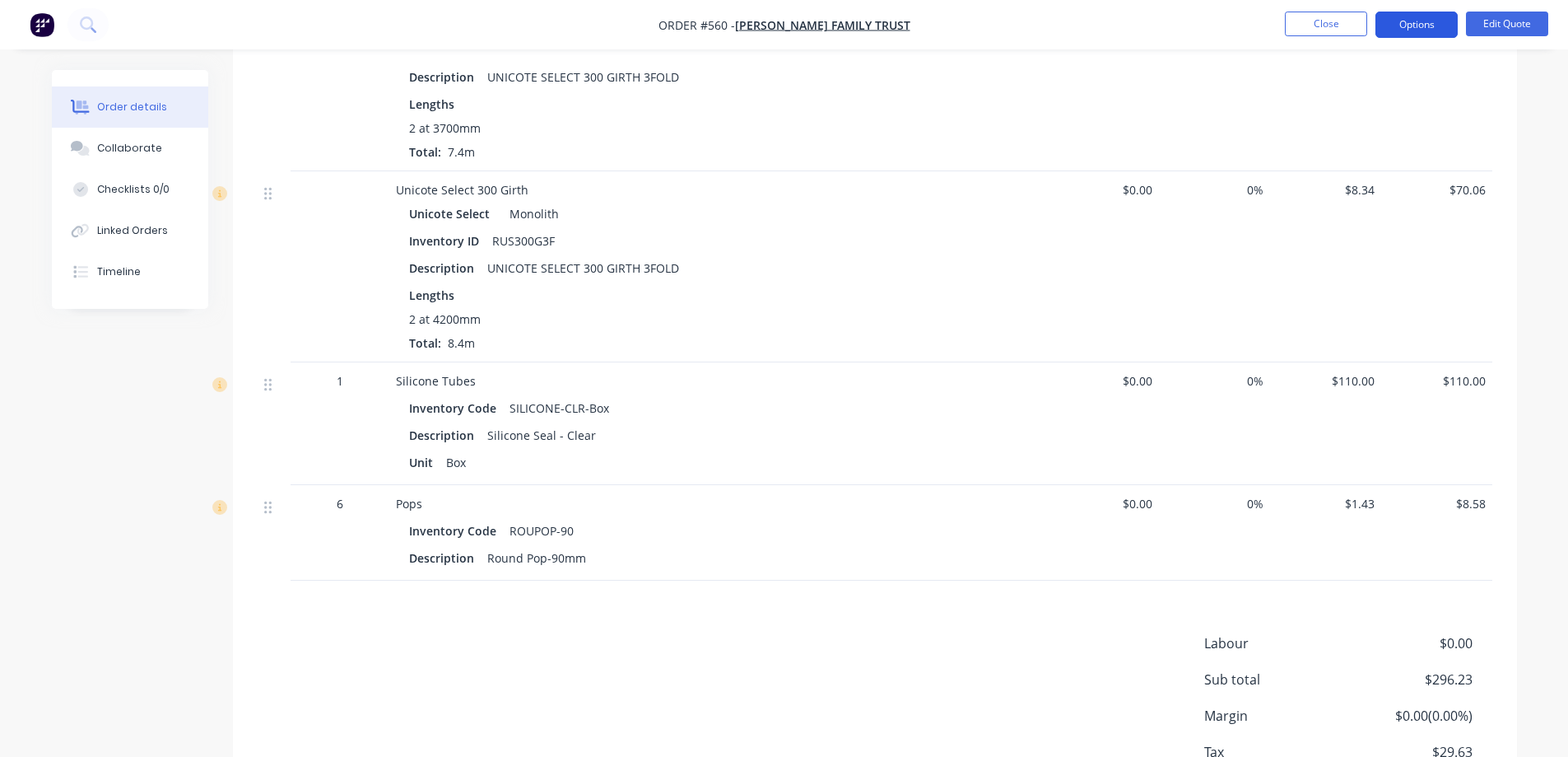
click at [1404, 26] on button "Options" at bounding box center [1416, 25] width 82 height 27
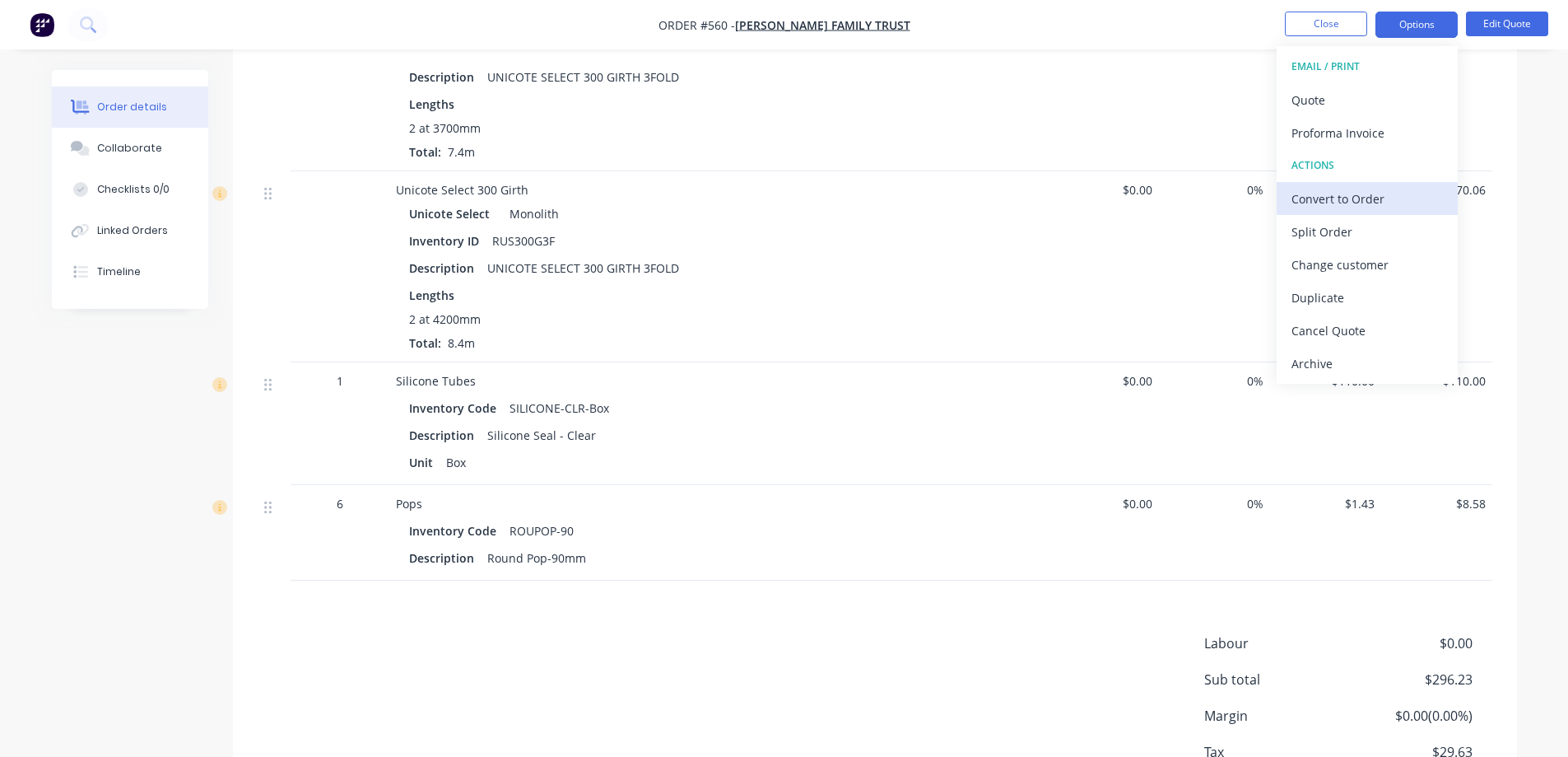
click at [1290, 200] on button "Convert to Order" at bounding box center [1367, 198] width 181 height 33
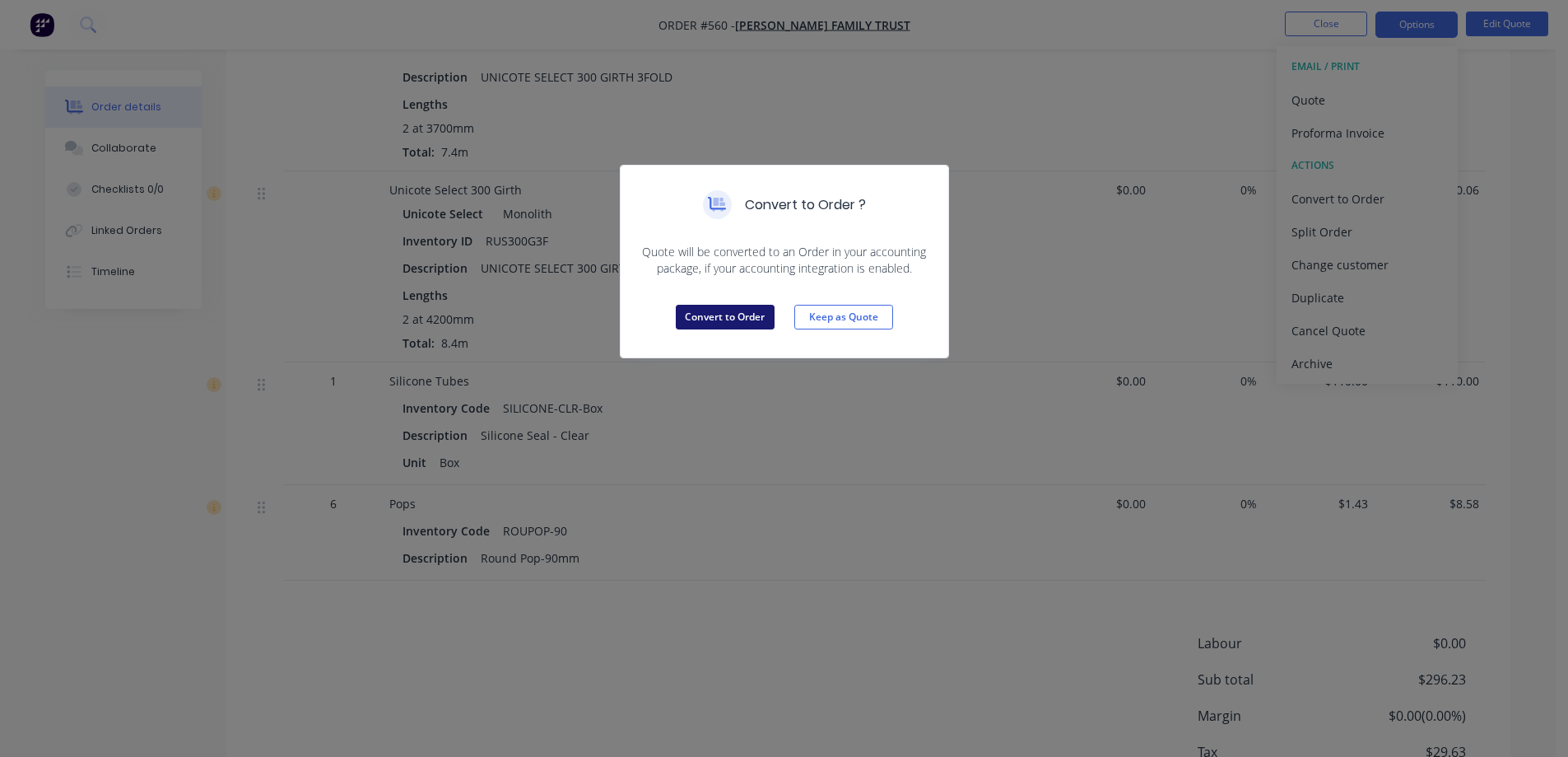
click at [754, 309] on button "Convert to Order" at bounding box center [726, 317] width 99 height 25
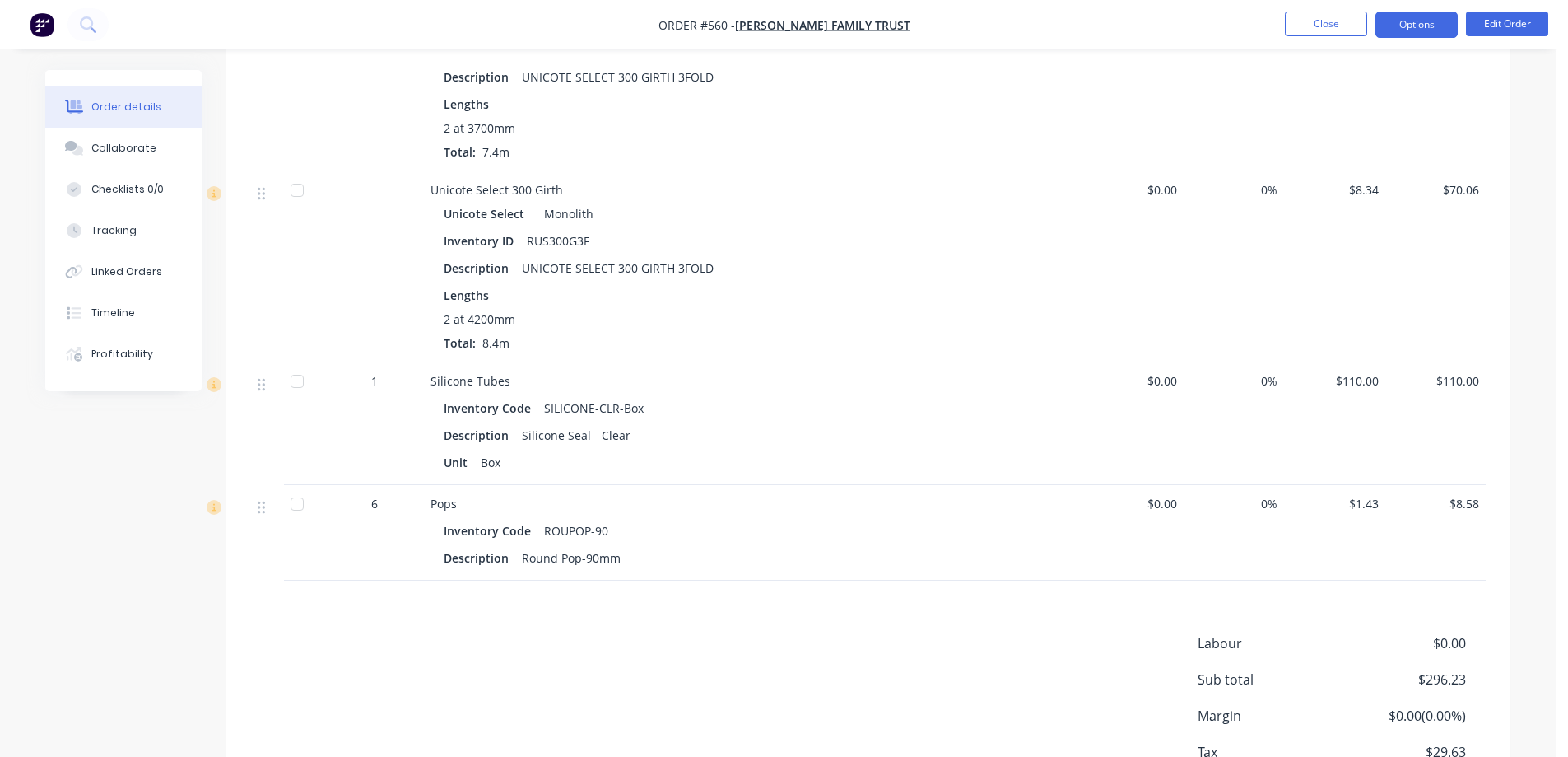
click at [1401, 25] on button "Options" at bounding box center [1416, 25] width 82 height 27
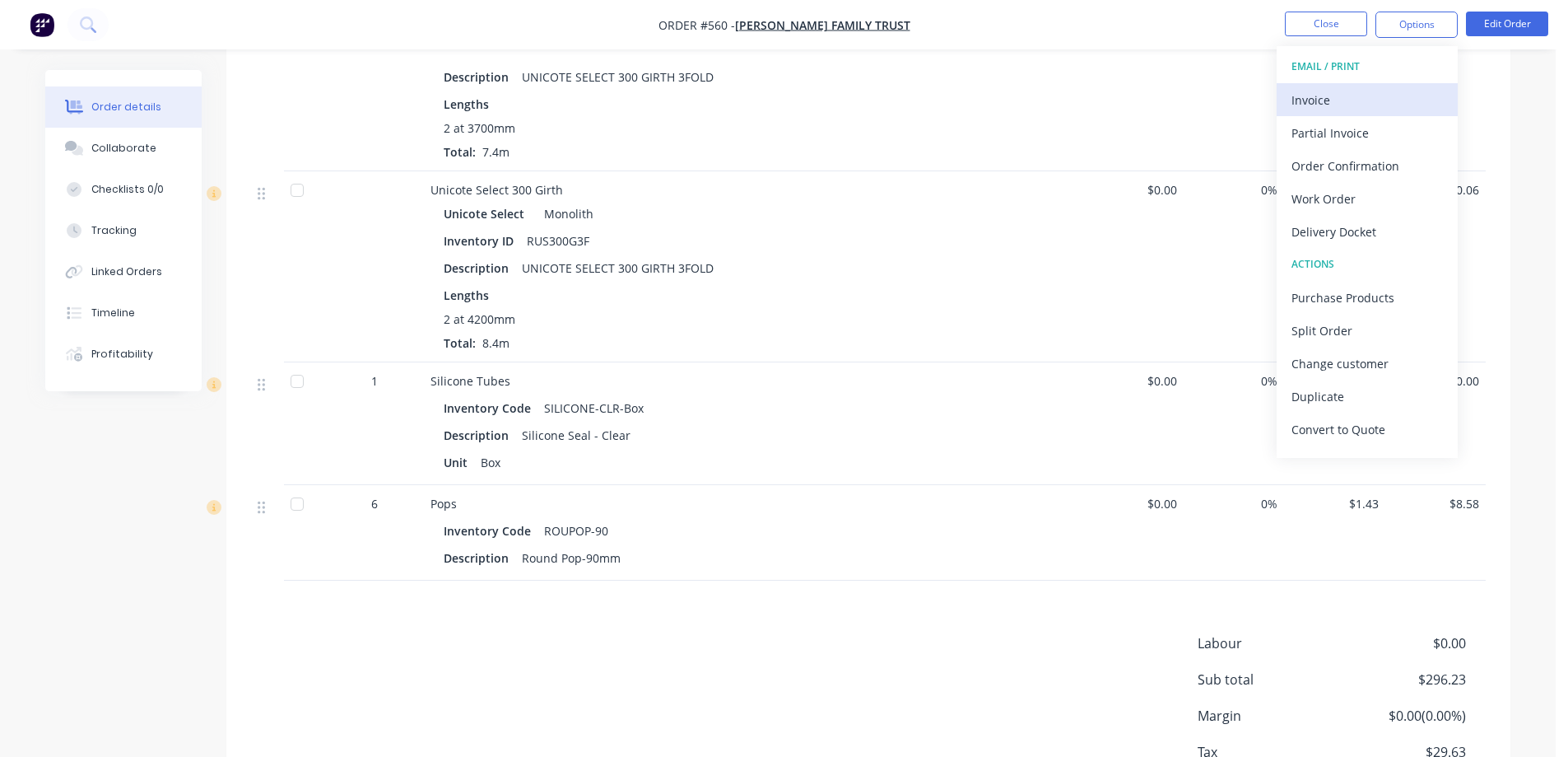
click at [1334, 101] on div "Invoice" at bounding box center [1366, 100] width 151 height 24
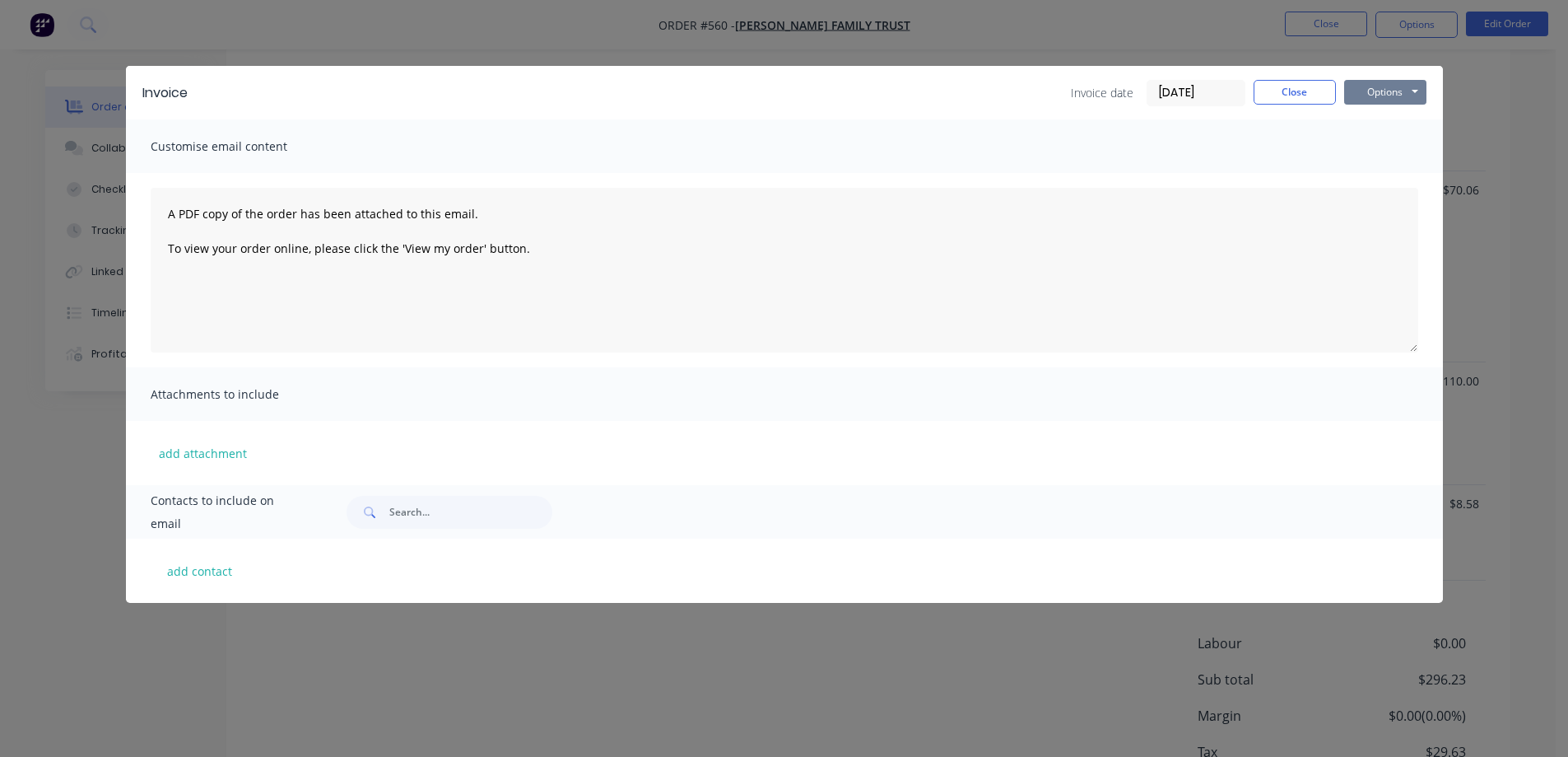
click at [1363, 91] on button "Options" at bounding box center [1385, 92] width 82 height 25
click at [1368, 124] on button "Preview" at bounding box center [1396, 121] width 105 height 27
click at [1304, 91] on button "Close" at bounding box center [1294, 92] width 82 height 25
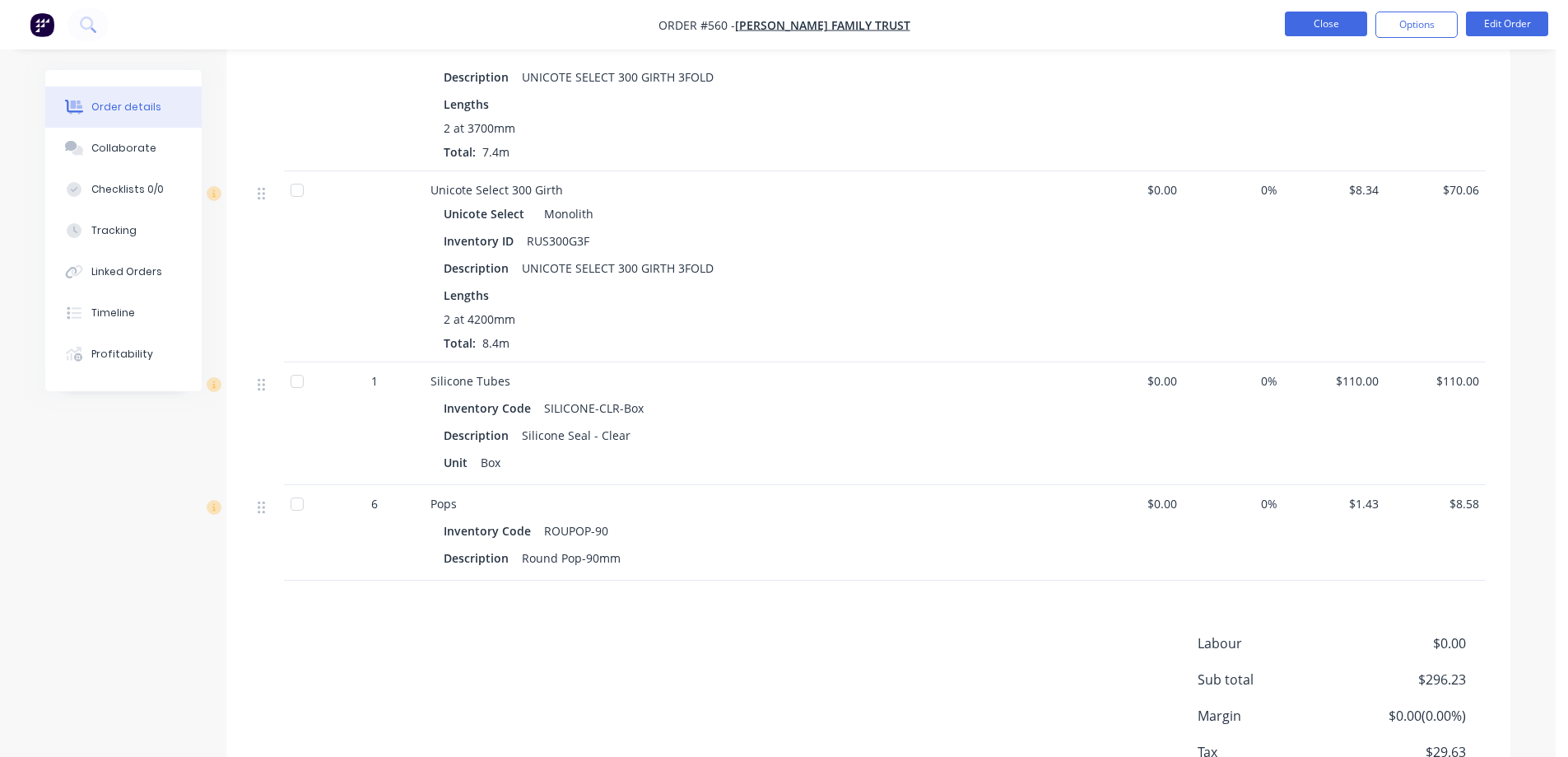
click at [1312, 27] on button "Close" at bounding box center [1326, 24] width 82 height 25
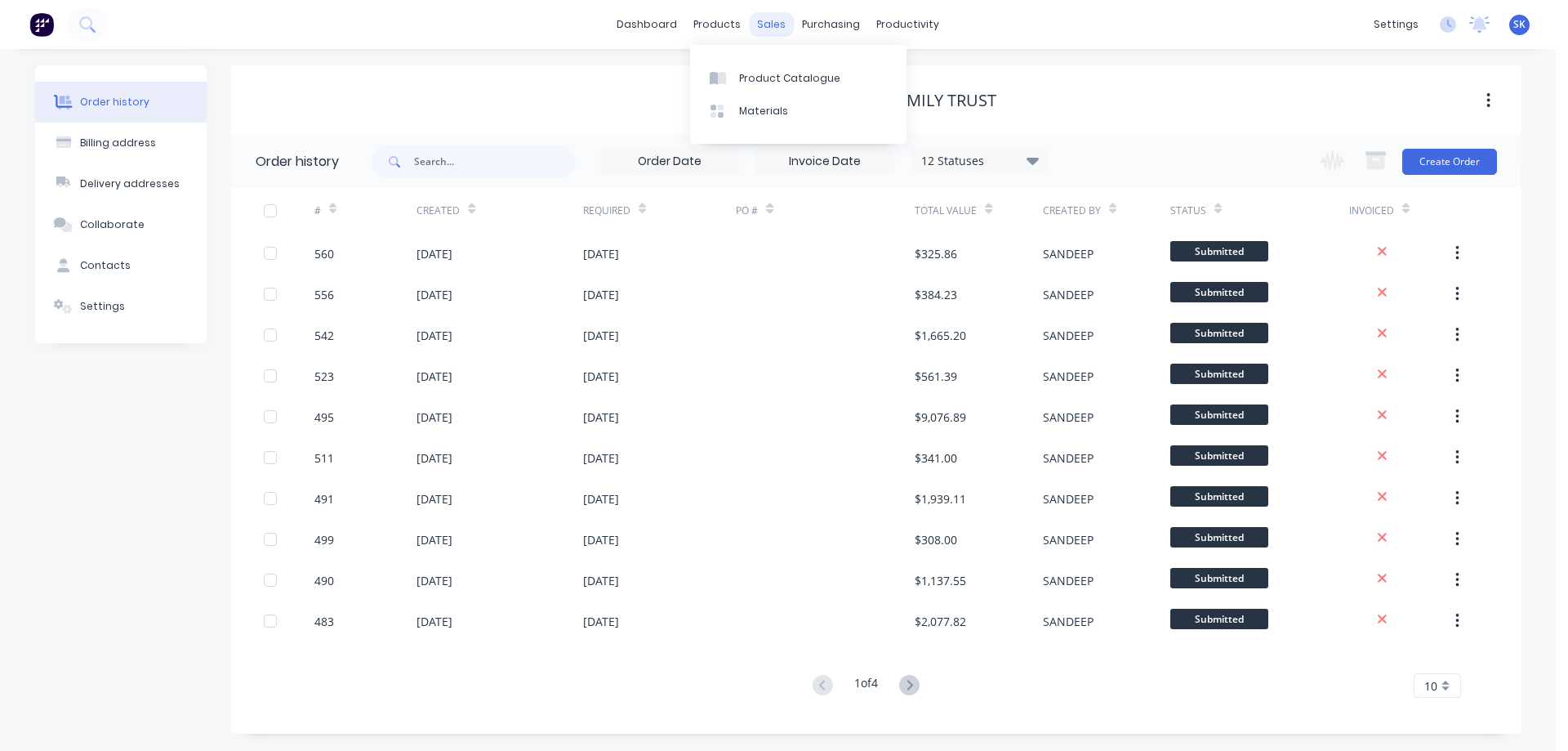
click at [773, 23] on div "sales" at bounding box center [771, 25] width 45 height 25
click at [797, 75] on link "Sales Orders" at bounding box center [858, 77] width 216 height 32
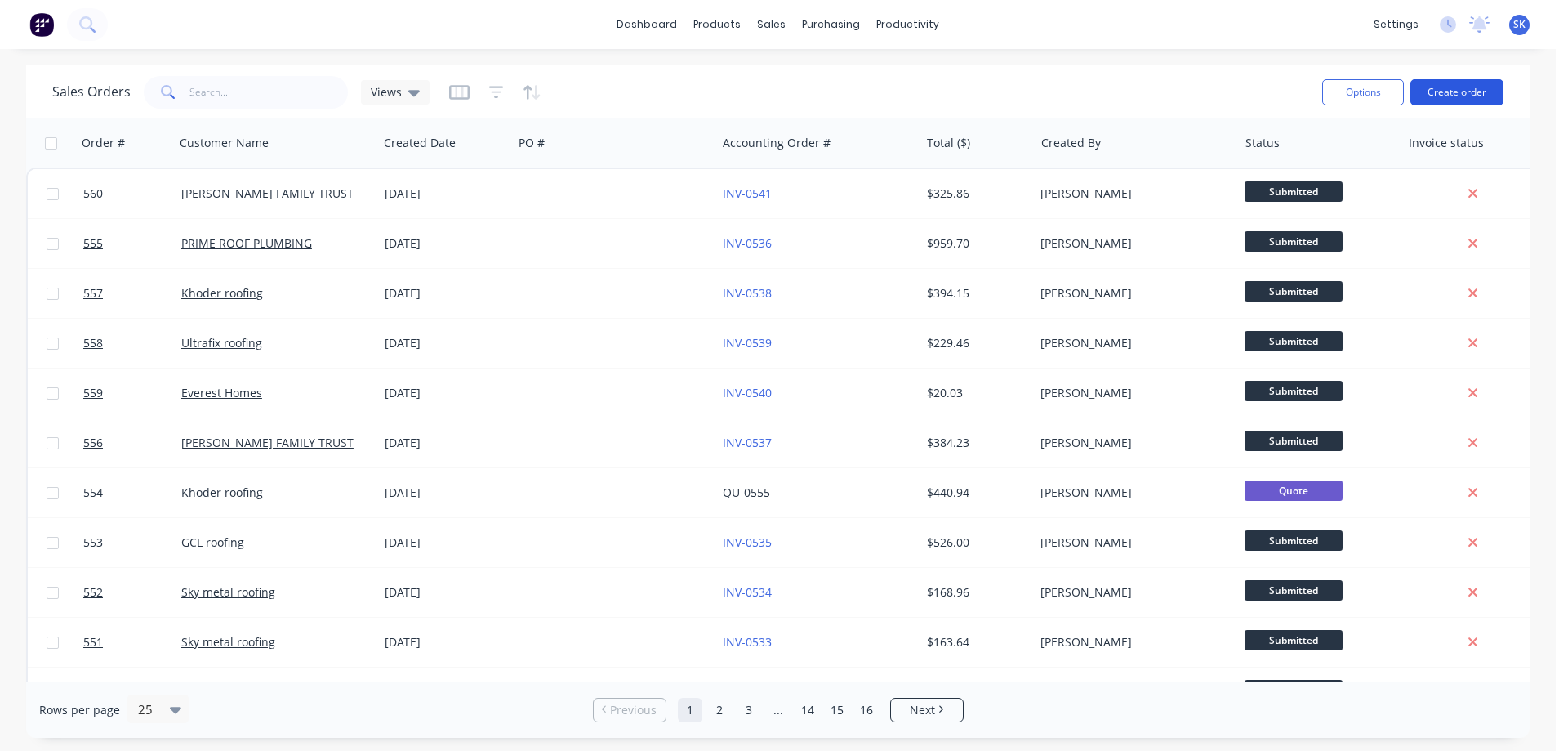
click at [1393, 94] on button "Create order" at bounding box center [1457, 92] width 93 height 26
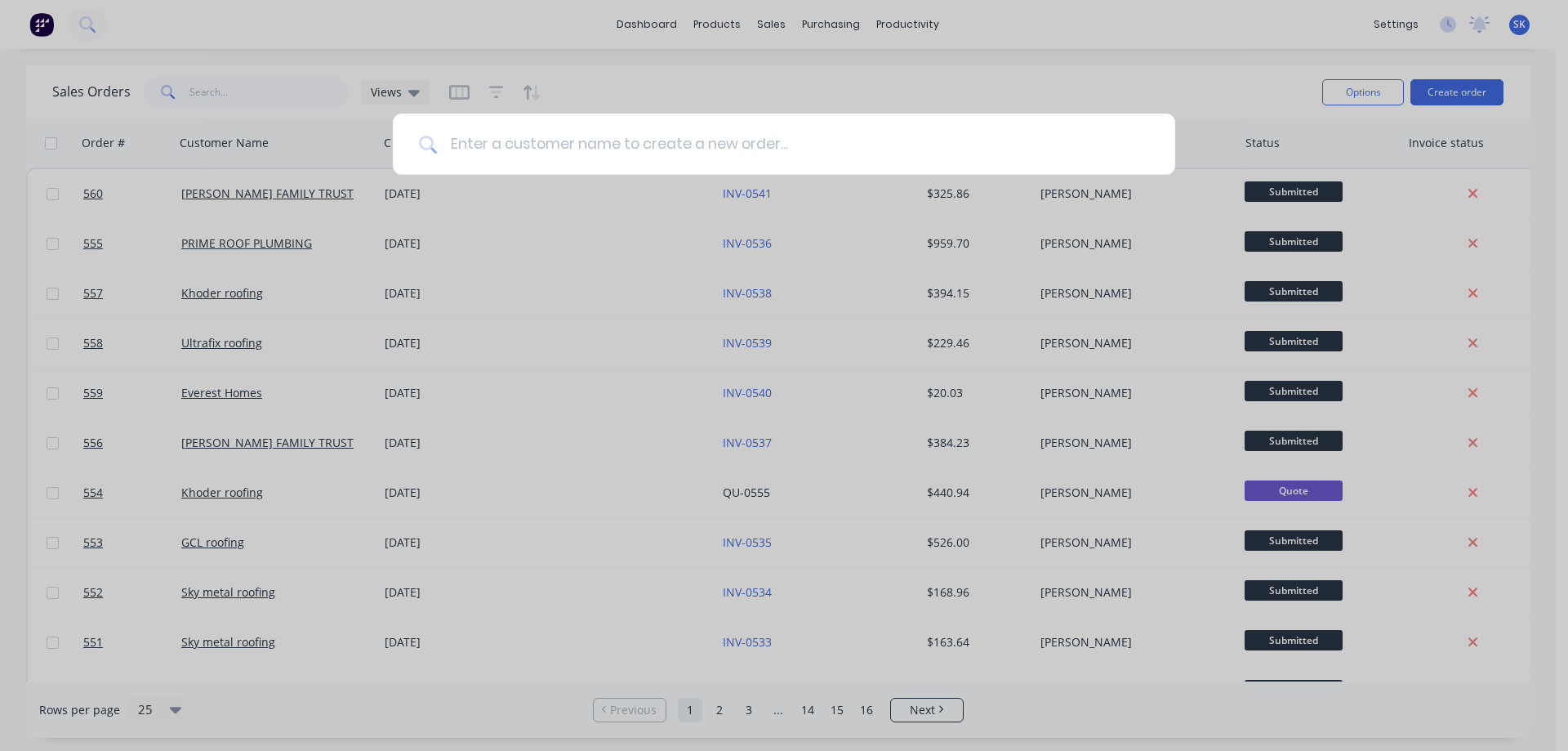
click at [578, 145] on input at bounding box center [793, 144] width 712 height 61
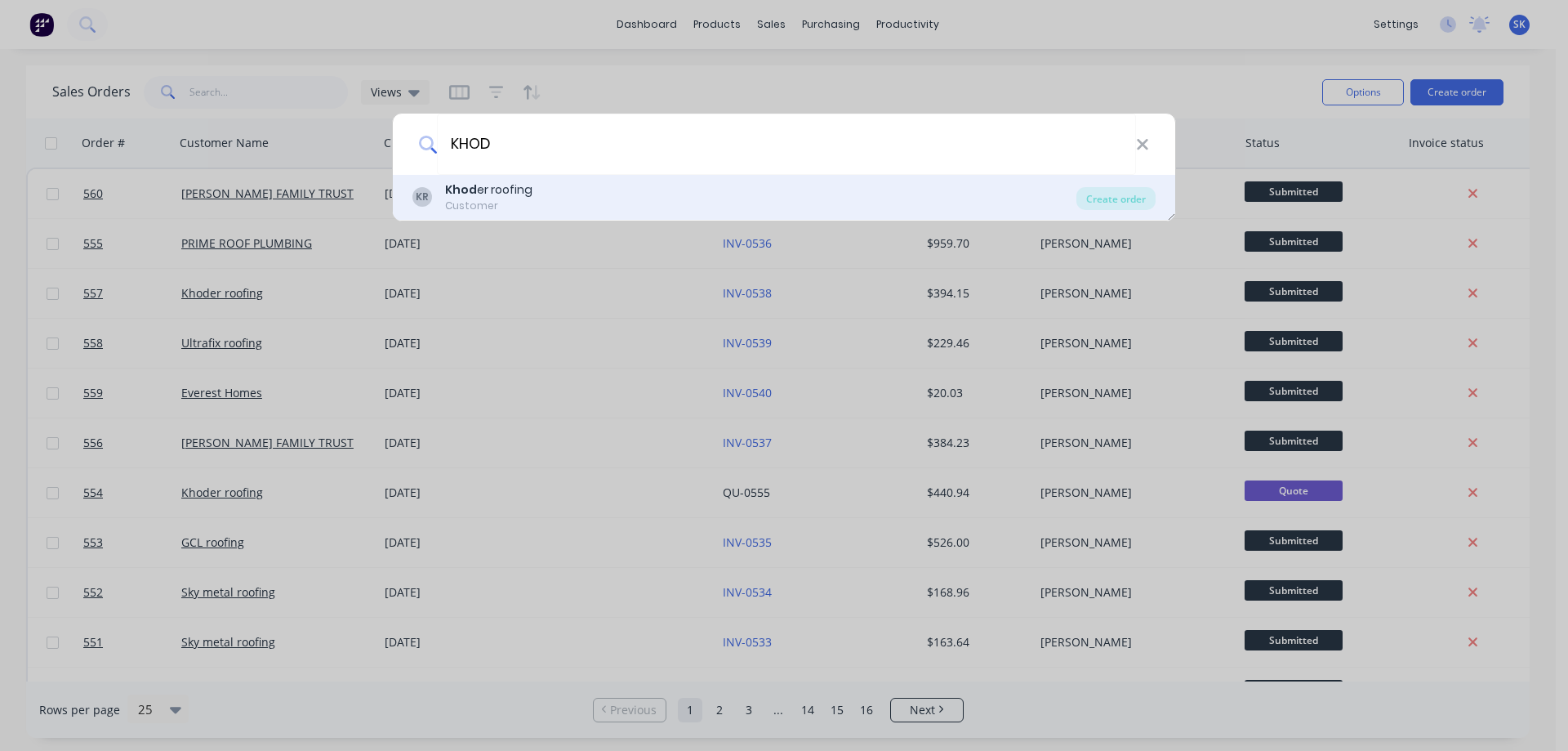
type input "KHOD"
click at [520, 198] on div "Khod er roofing" at bounding box center [489, 190] width 88 height 18
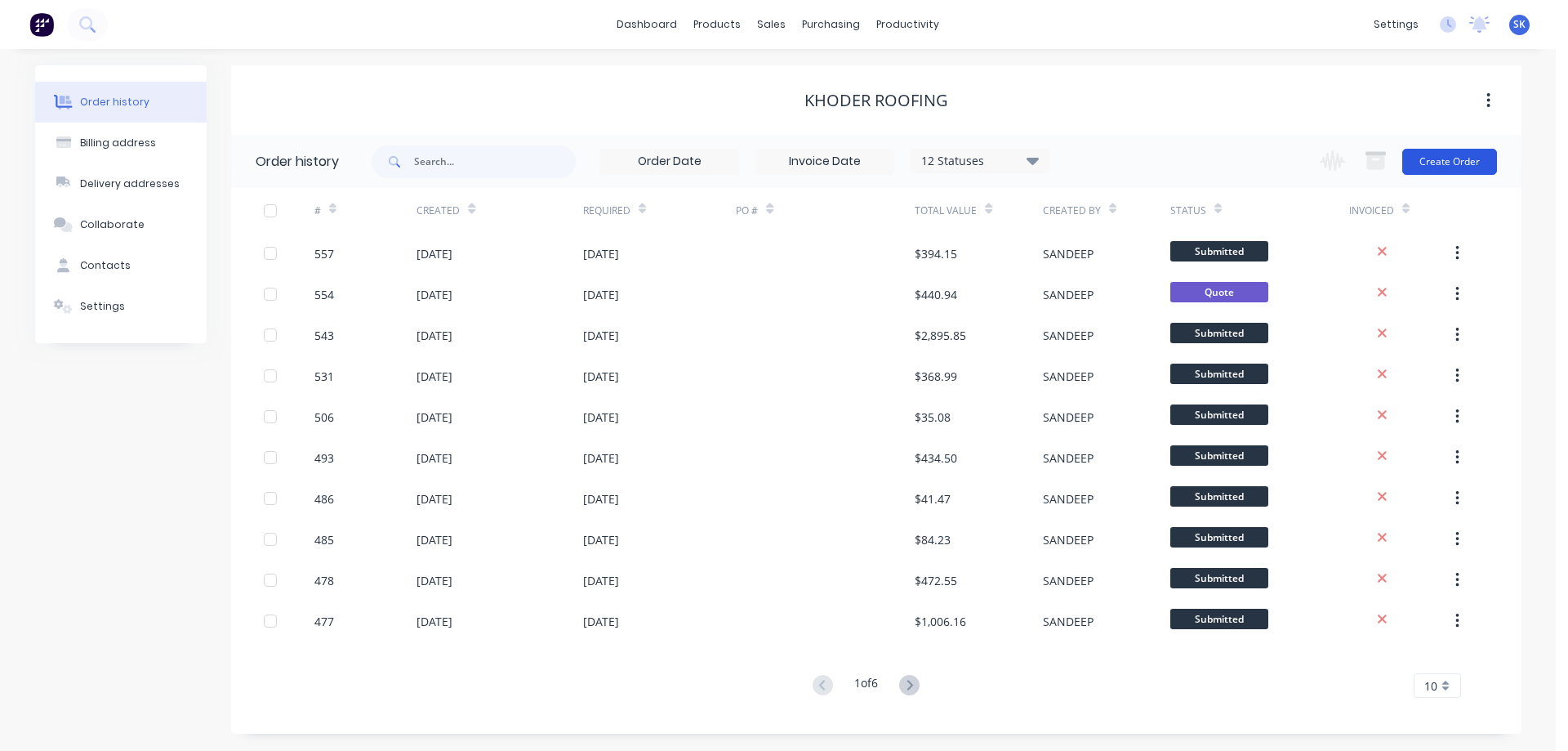
click at [1393, 162] on button "Create Order" at bounding box center [1449, 162] width 95 height 26
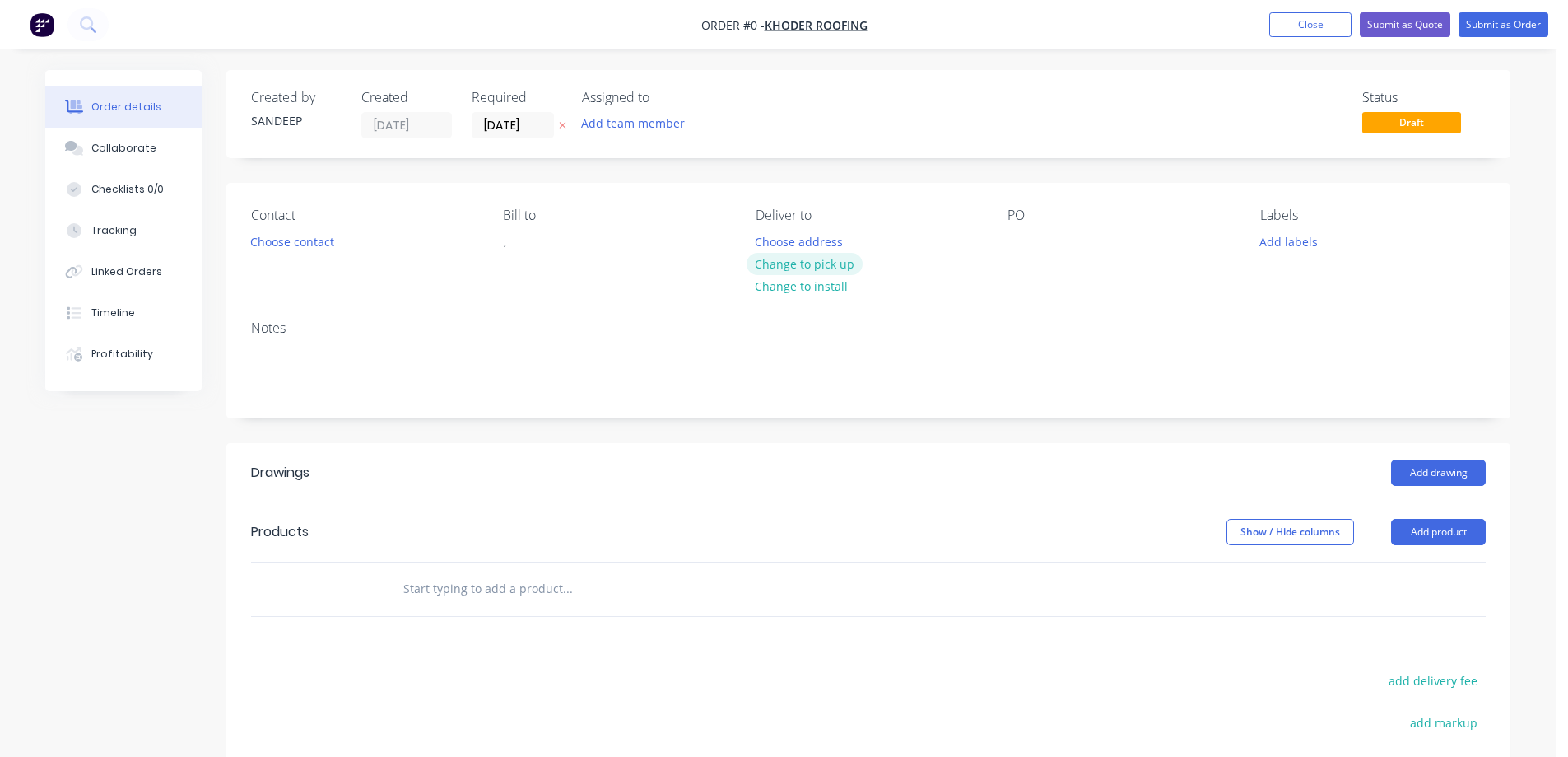
click at [780, 261] on button "Change to pick up" at bounding box center [805, 264] width 117 height 22
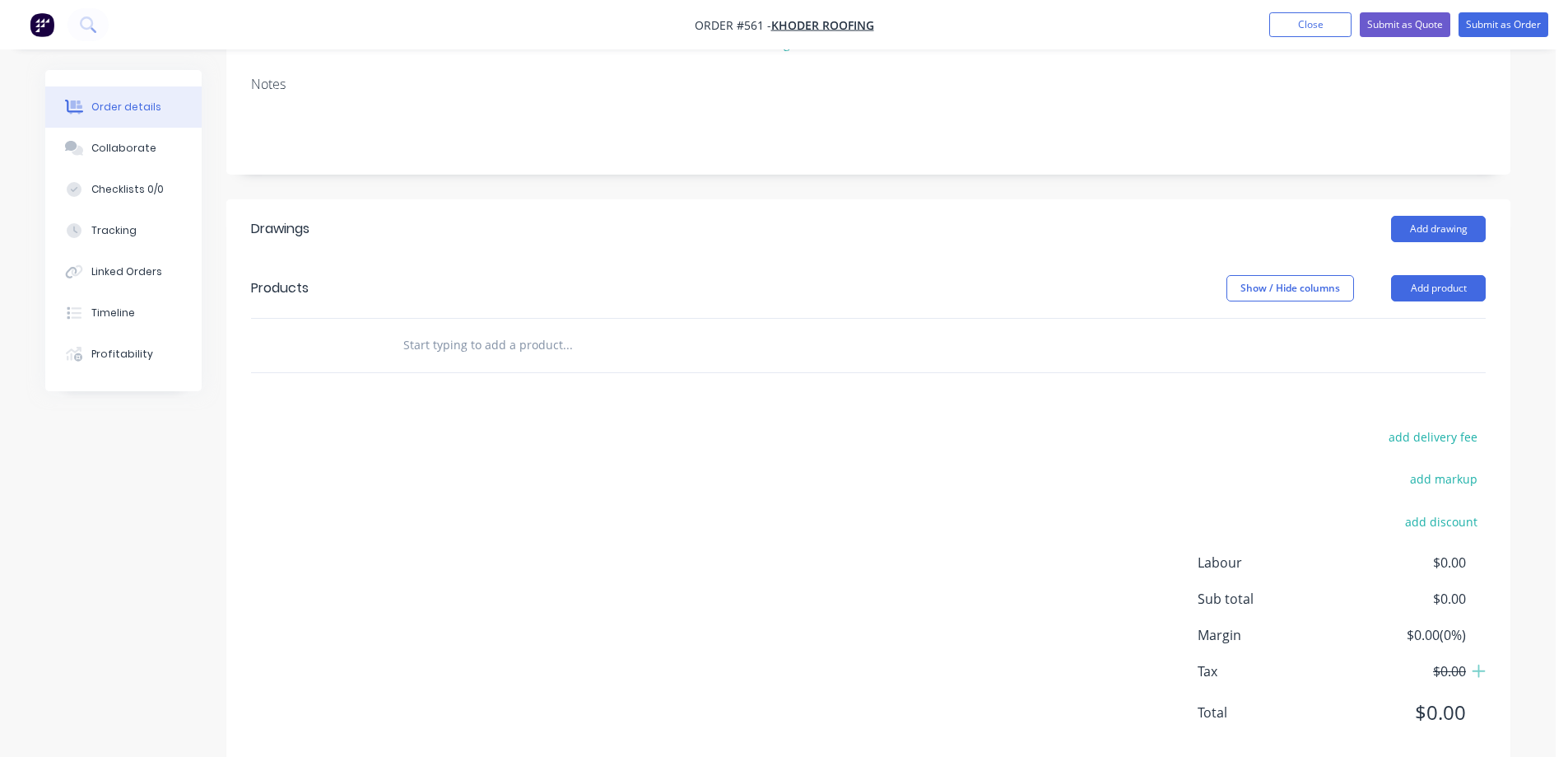
scroll to position [247, 0]
click at [468, 344] on input "text" at bounding box center [567, 341] width 329 height 33
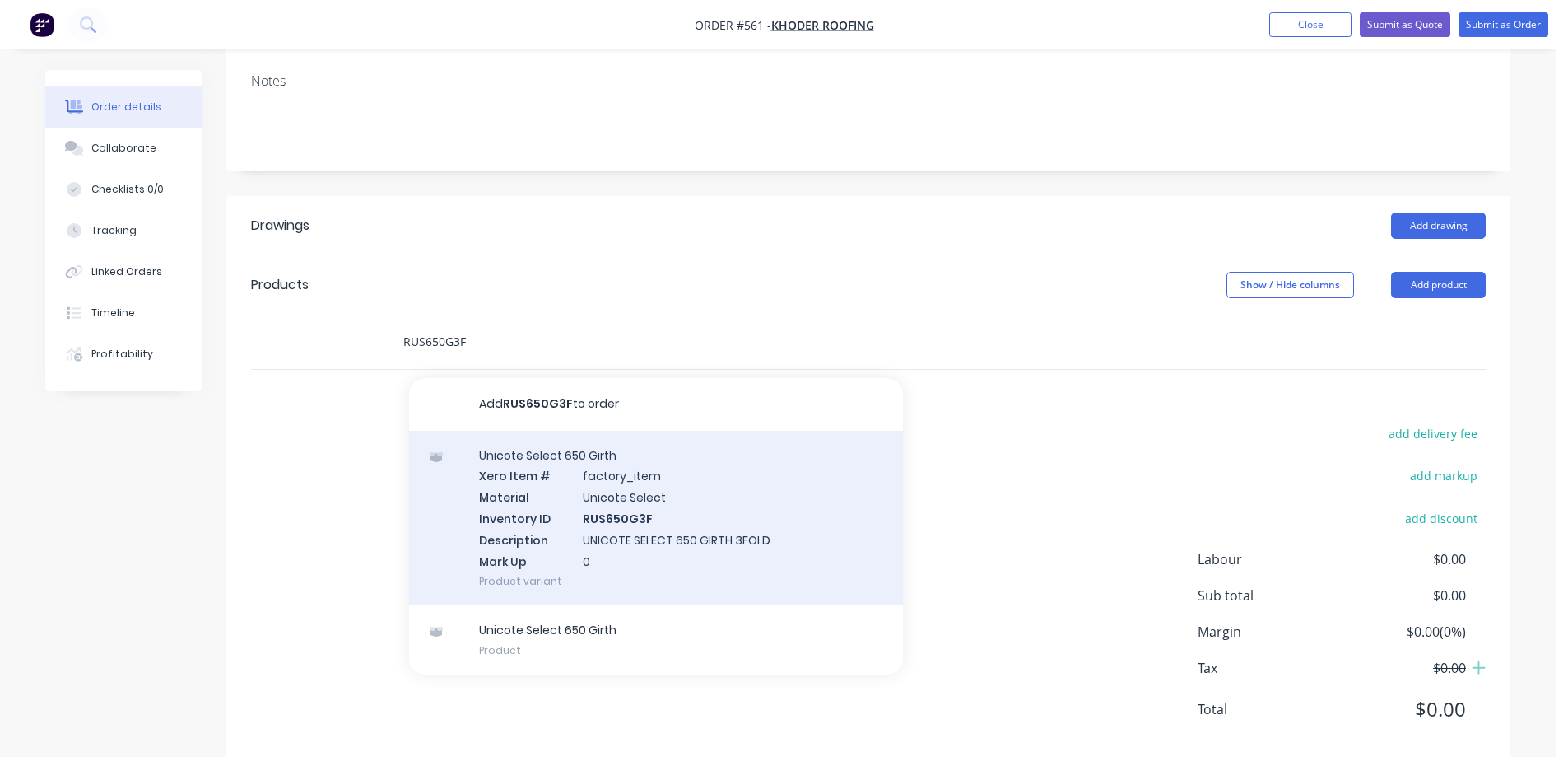
type input "RUS650G3F"
click at [523, 489] on div "Unicote Select 650 Girth Xero Item # factory_item Material Unicote Select Inven…" at bounding box center [656, 518] width 494 height 175
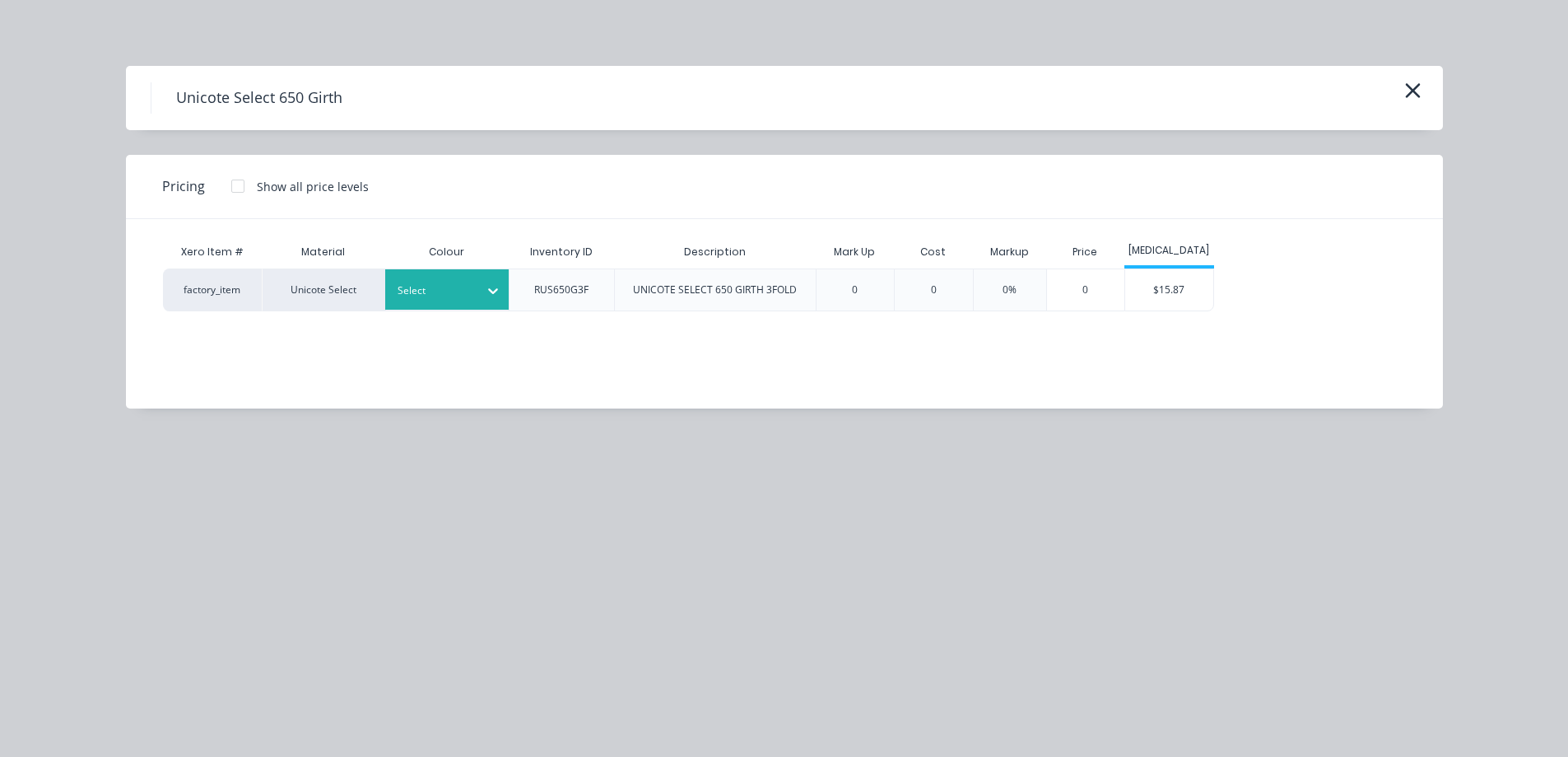
click at [432, 297] on div at bounding box center [434, 290] width 74 height 18
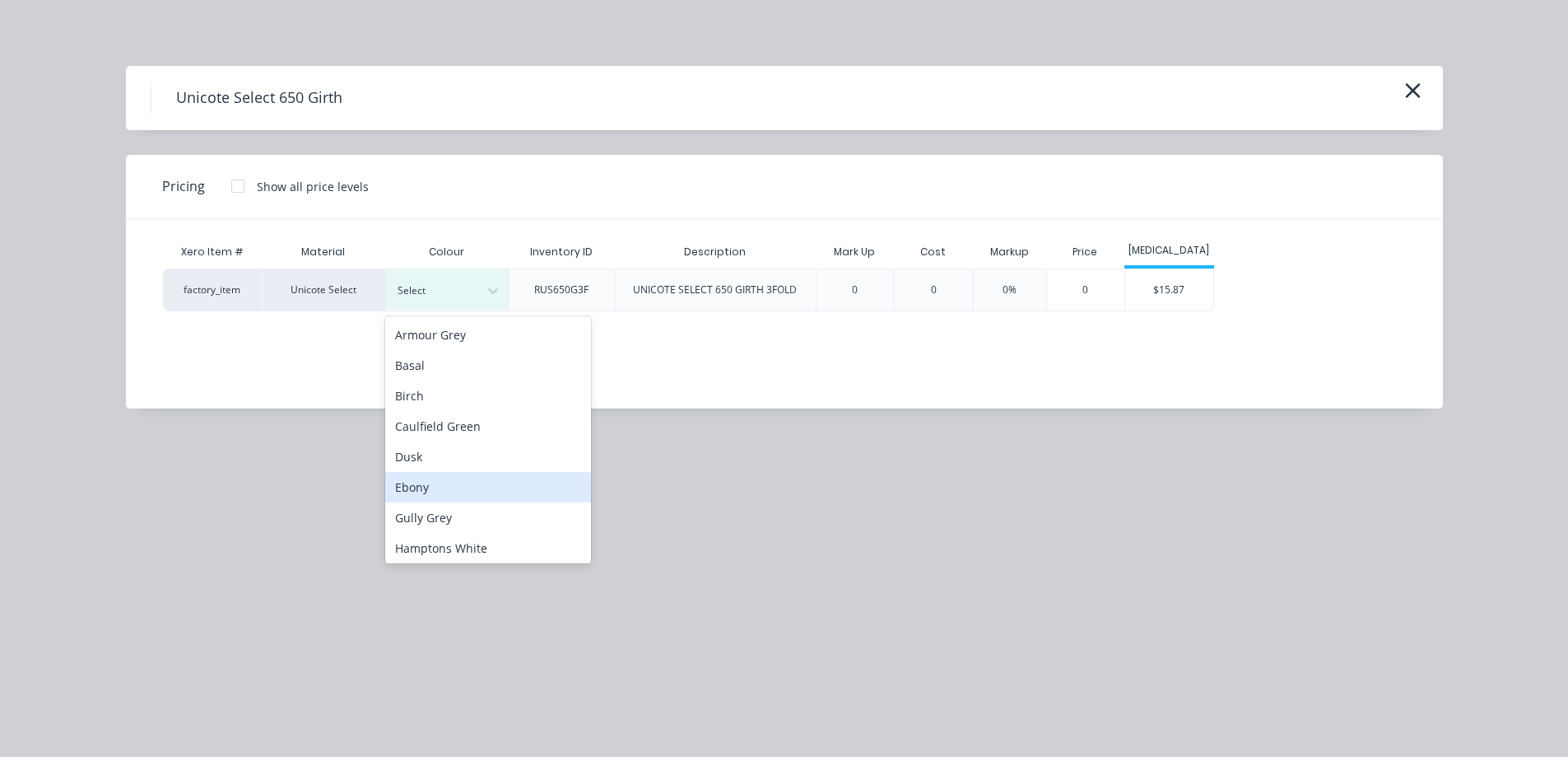
click at [439, 492] on div "Ebony" at bounding box center [488, 487] width 206 height 30
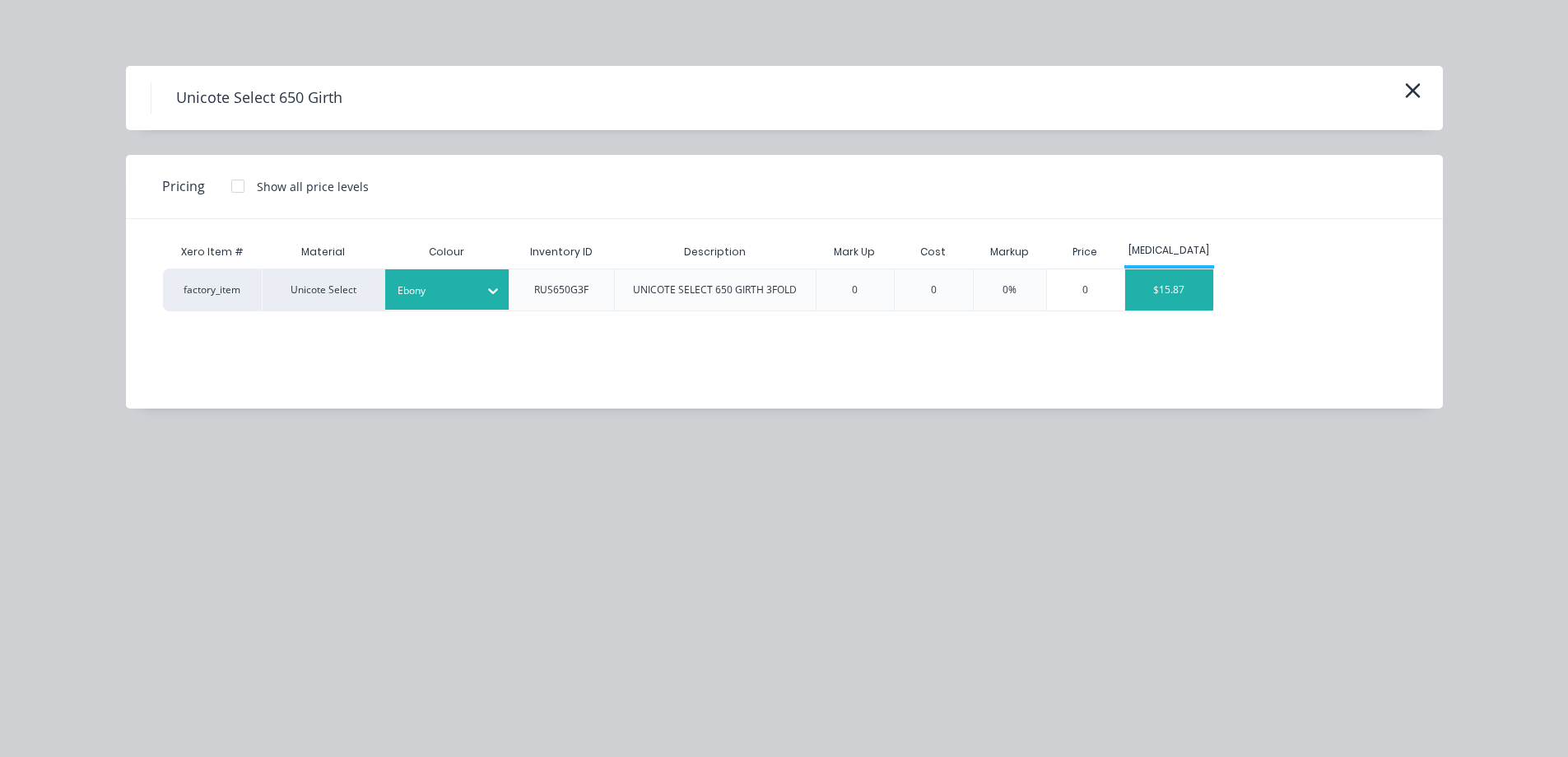
click at [1178, 296] on div "$15.87" at bounding box center [1169, 290] width 88 height 42
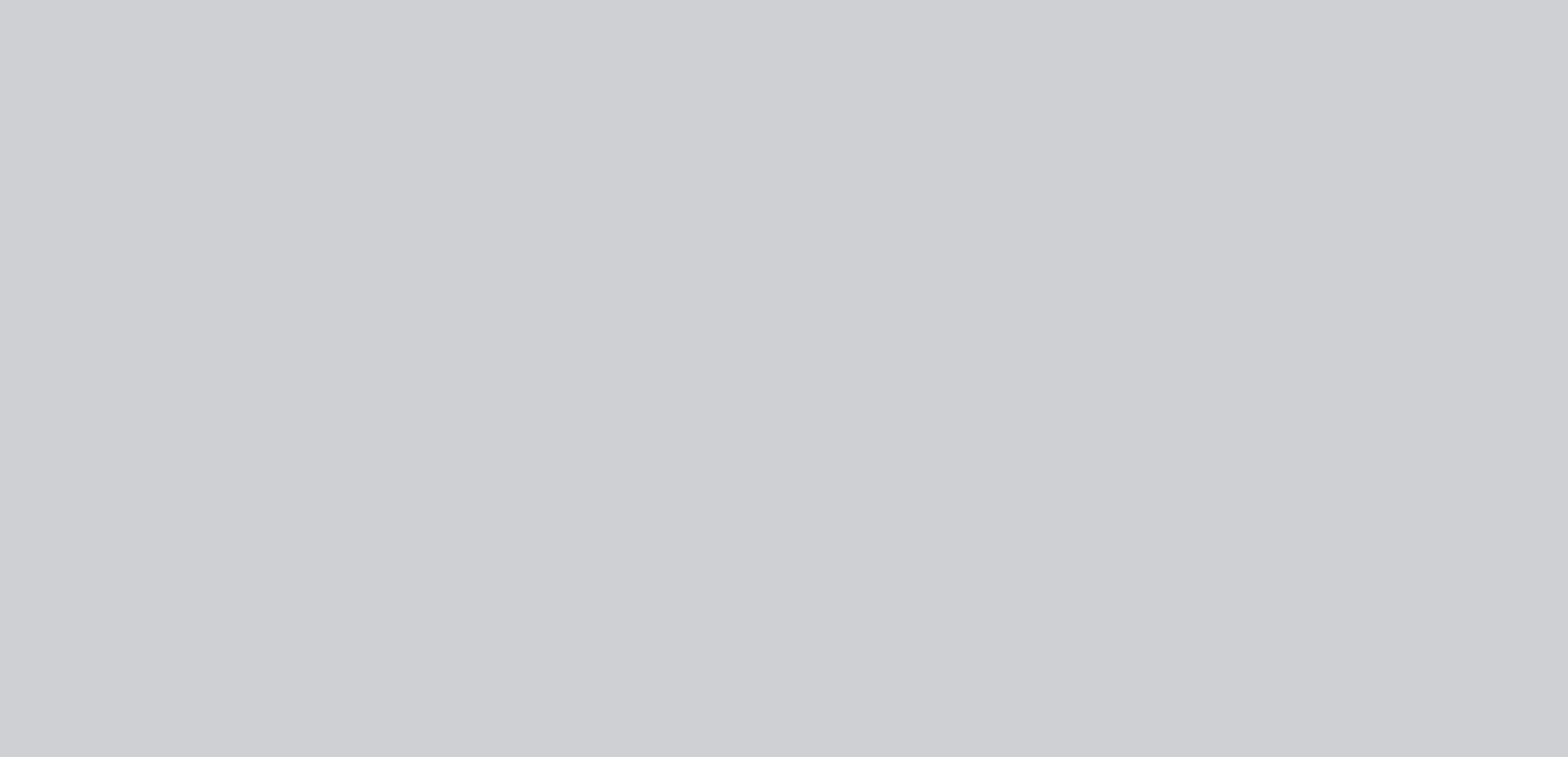
type input "$15.87"
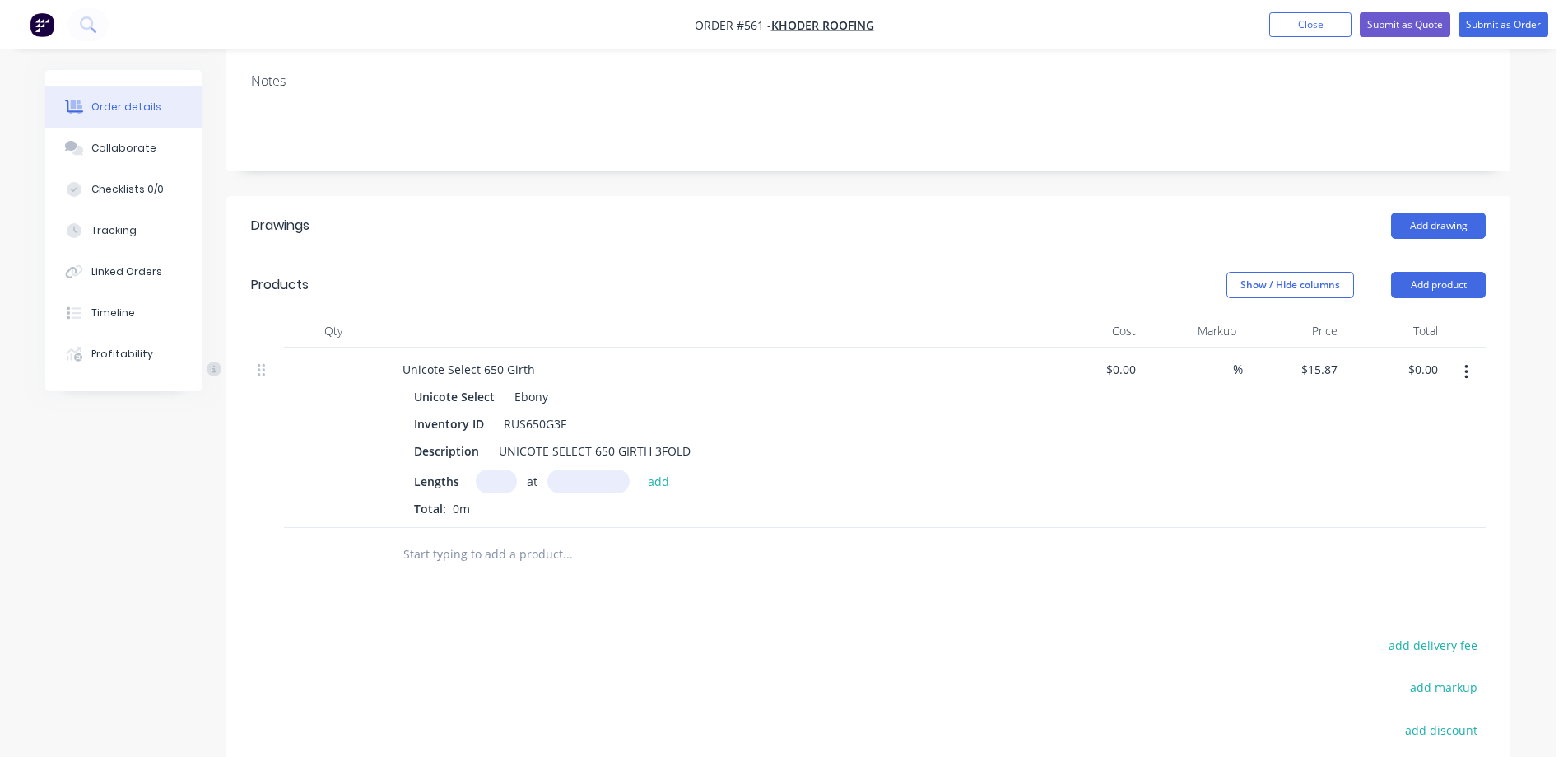
click at [488, 477] on input "text" at bounding box center [496, 481] width 42 height 24
type input "4"
type input "3000mm"
click at [645, 479] on button "add" at bounding box center [659, 480] width 39 height 22
type input "$190.44"
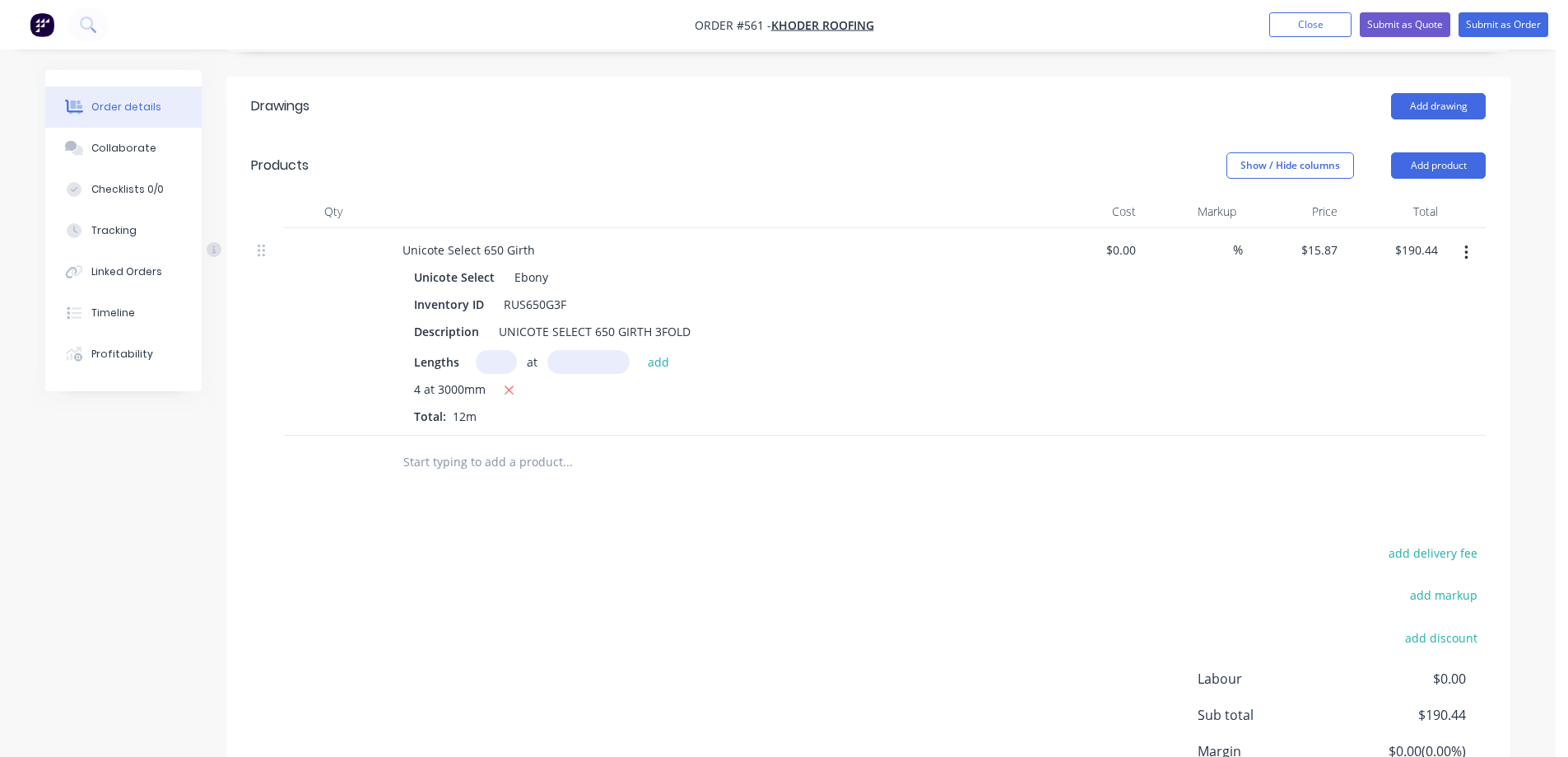
scroll to position [494, 0]
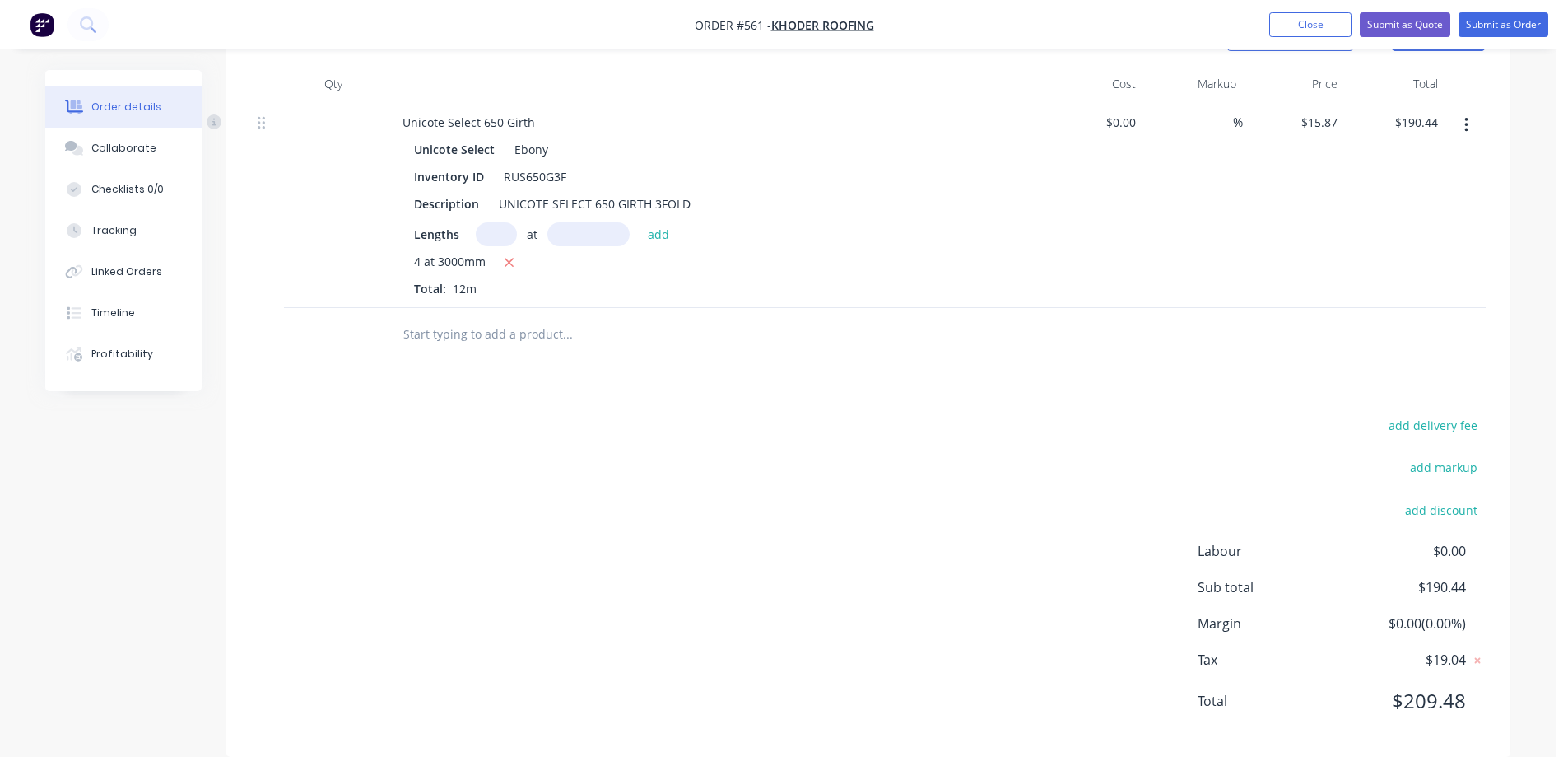
click at [469, 339] on input "text" at bounding box center [567, 334] width 329 height 33
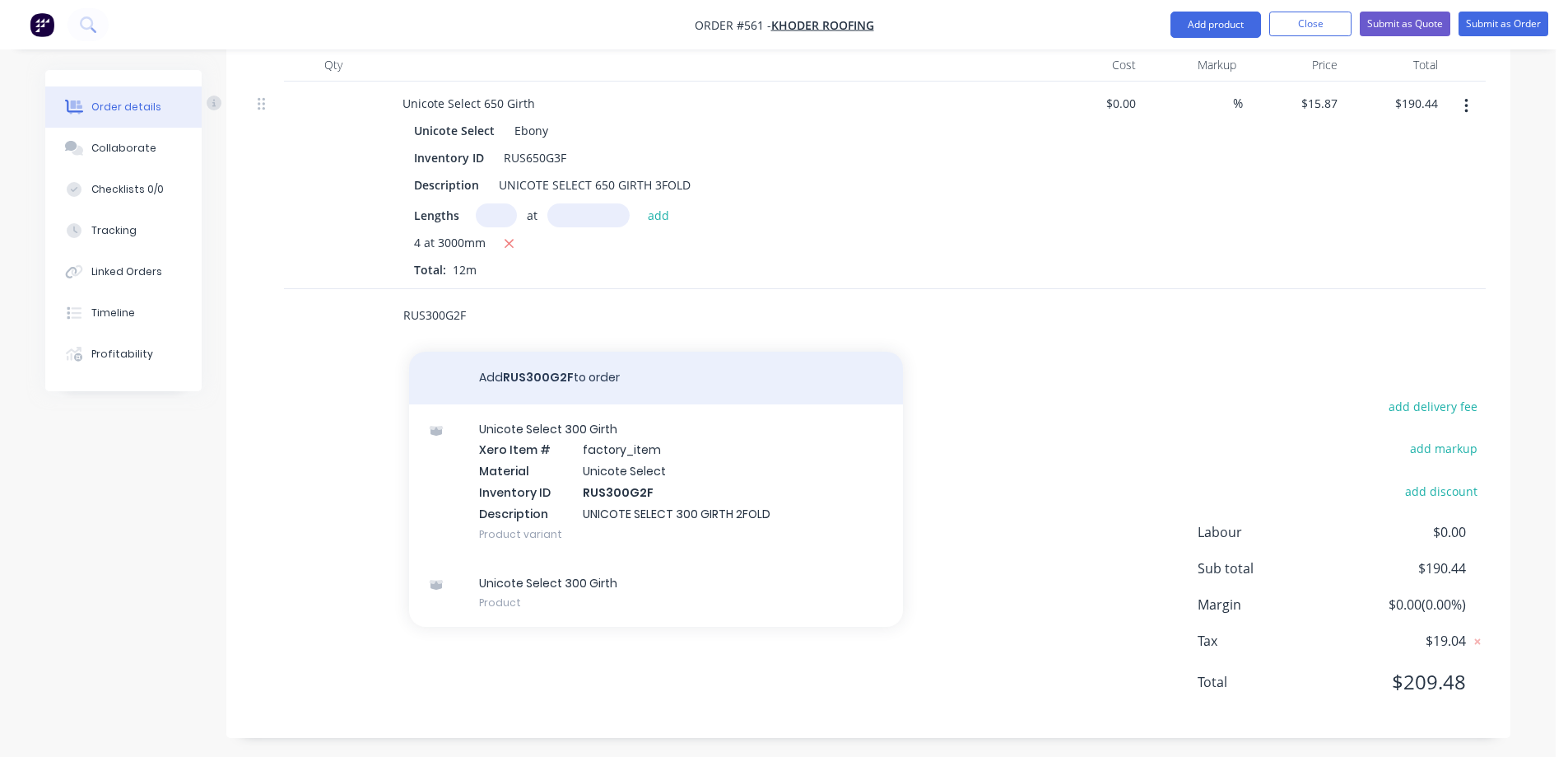
scroll to position [519, 0]
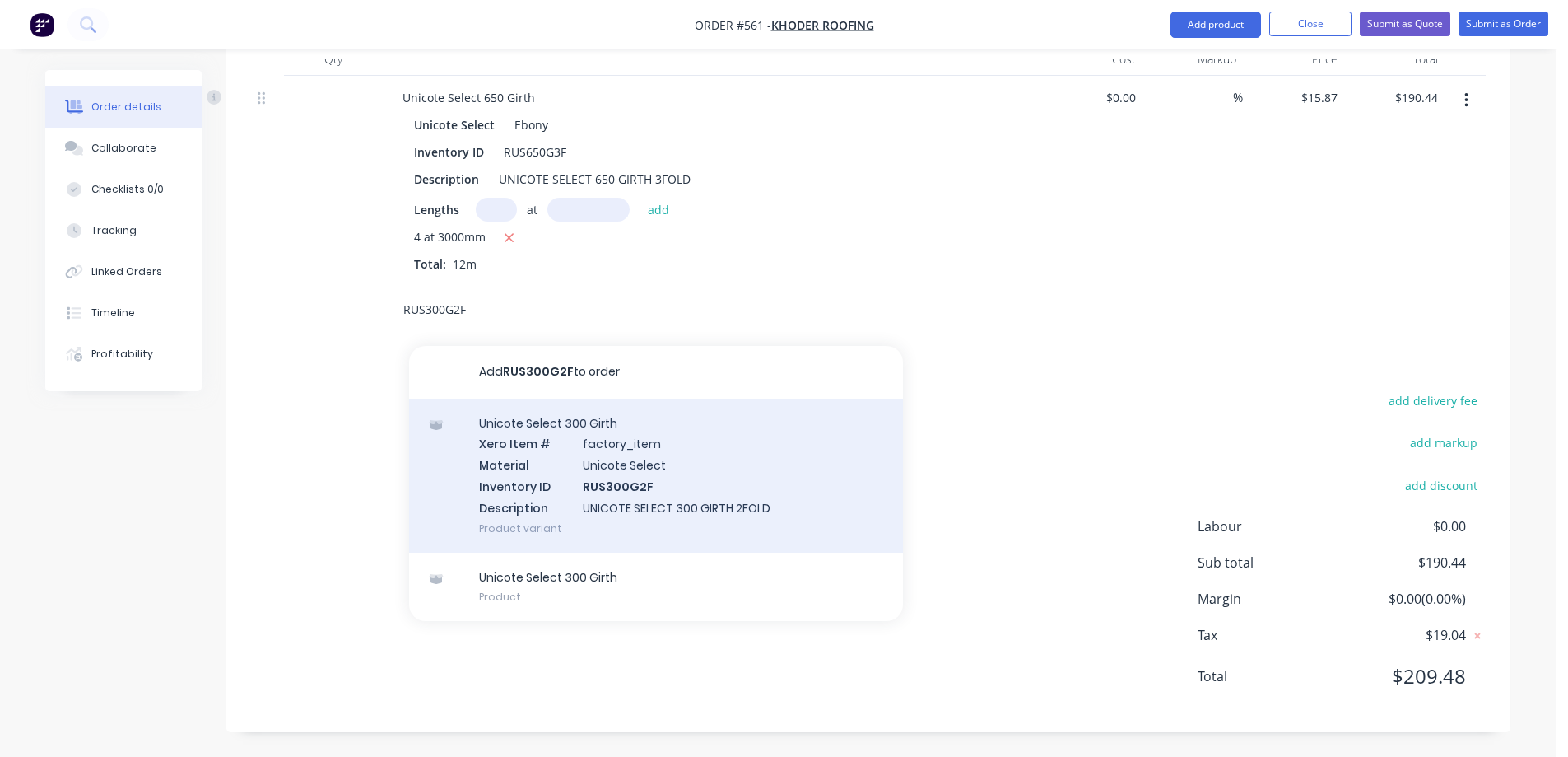
type input "RUS300G2F"
click at [567, 467] on div "Unicote Select 300 Girth Xero Item # factory_item Material Unicote Select Inven…" at bounding box center [656, 475] width 494 height 154
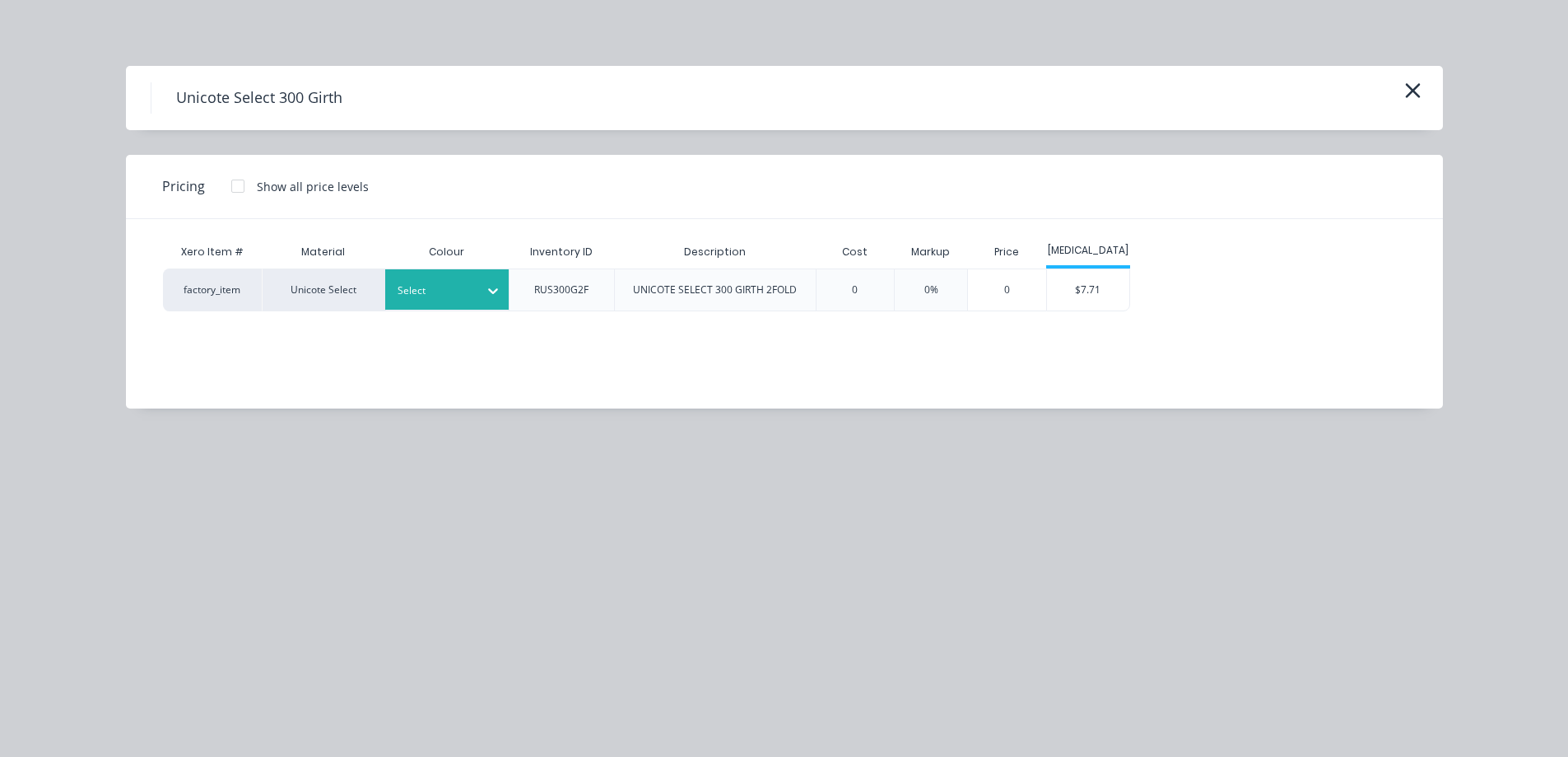
click at [446, 297] on div at bounding box center [434, 290] width 74 height 18
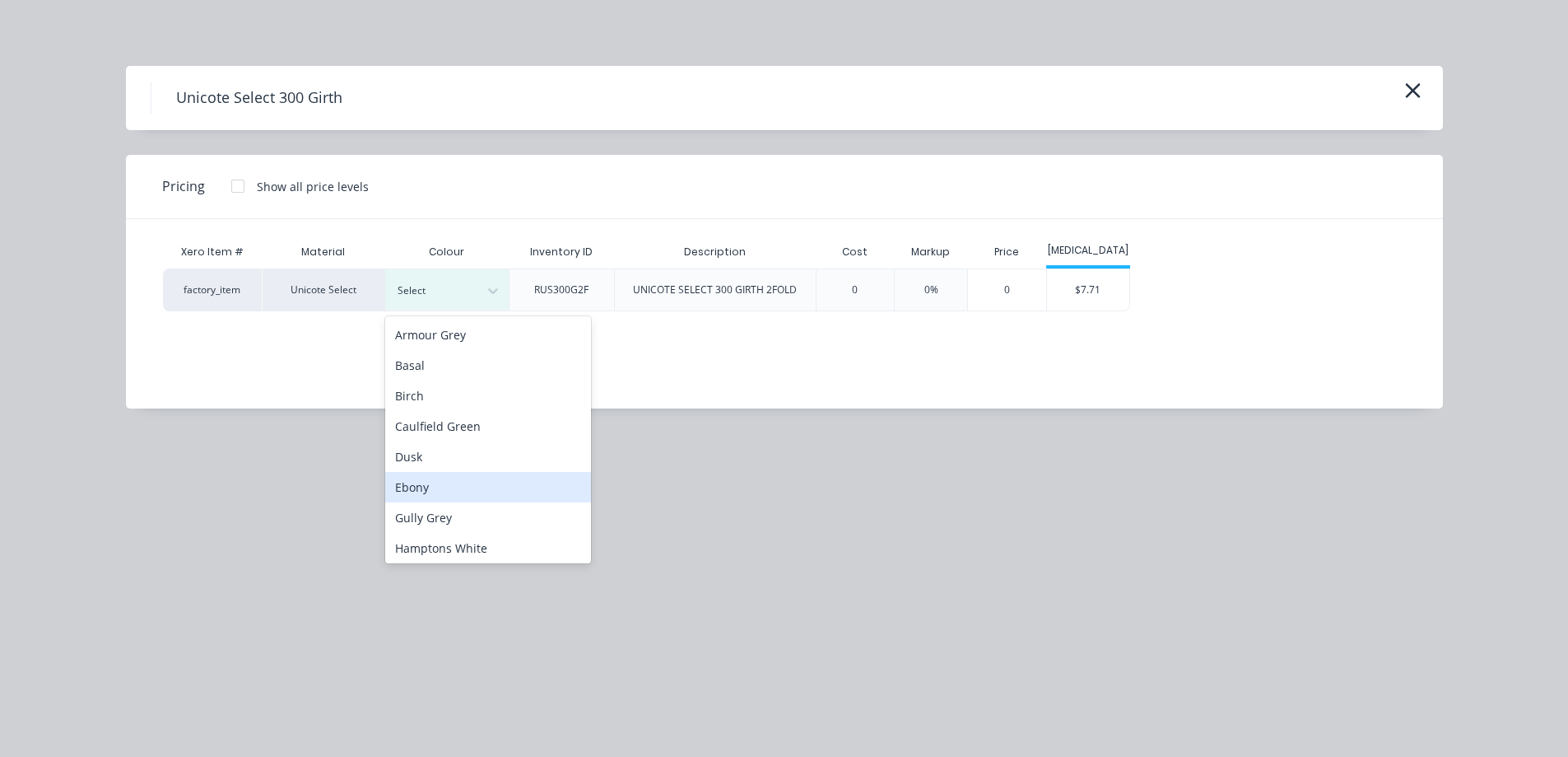
click at [425, 491] on div "Ebony" at bounding box center [488, 487] width 206 height 30
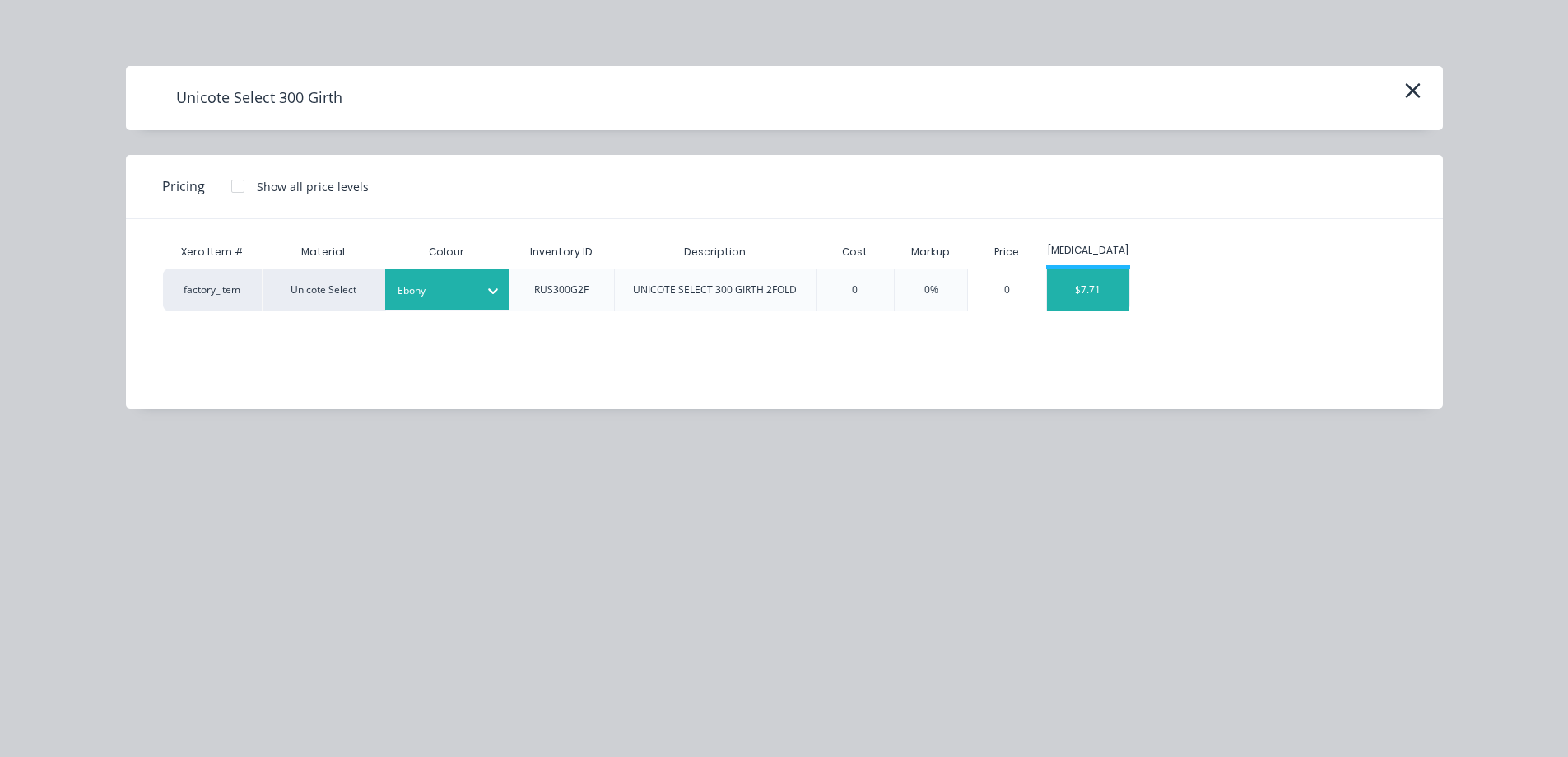
click at [1073, 289] on div "$7.71" at bounding box center [1088, 290] width 82 height 42
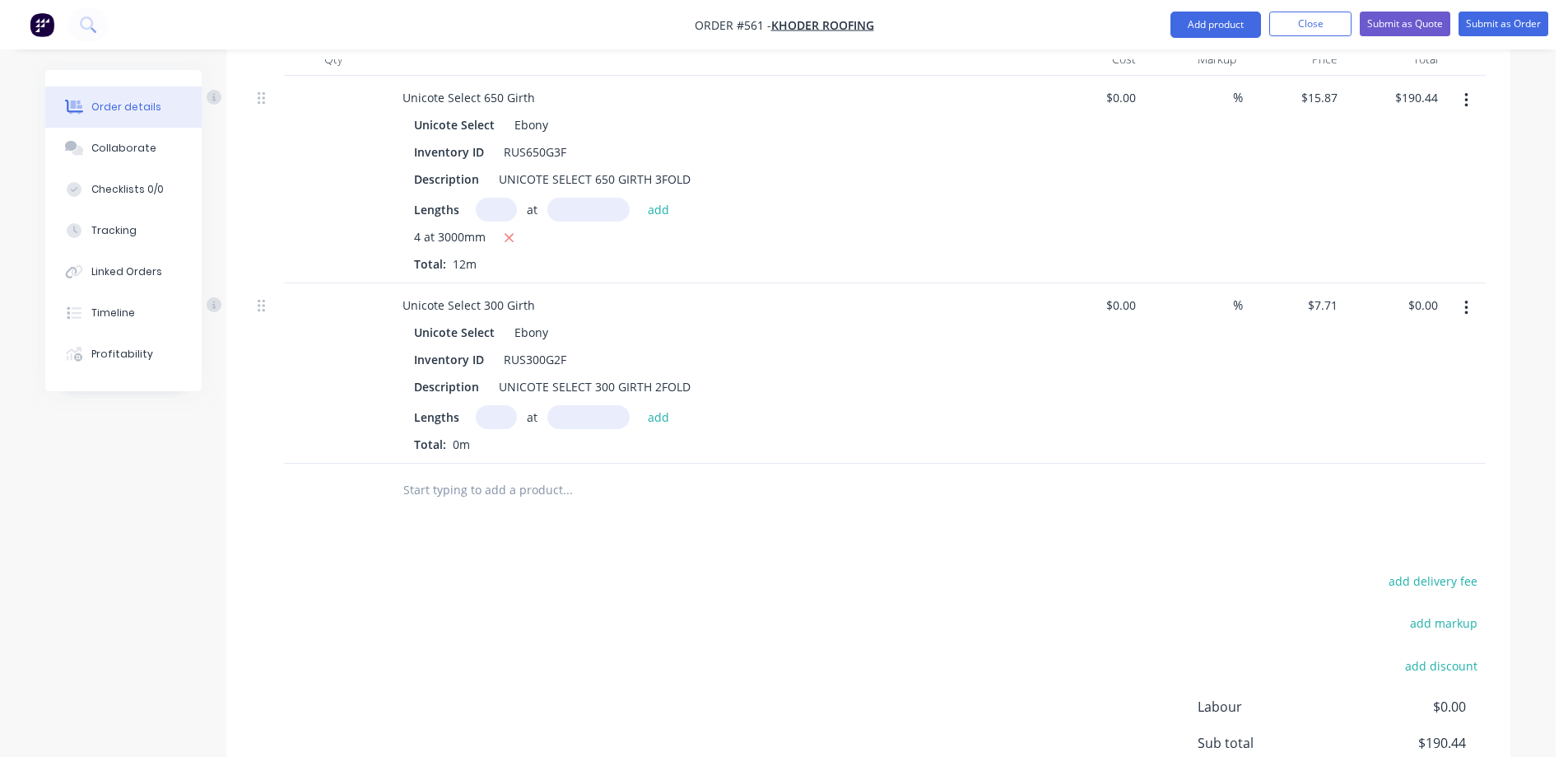
click at [490, 423] on input "text" at bounding box center [496, 417] width 42 height 24
type input "1"
type input "2300mm"
click at [657, 421] on button "add" at bounding box center [659, 416] width 39 height 22
type input "$17.73"
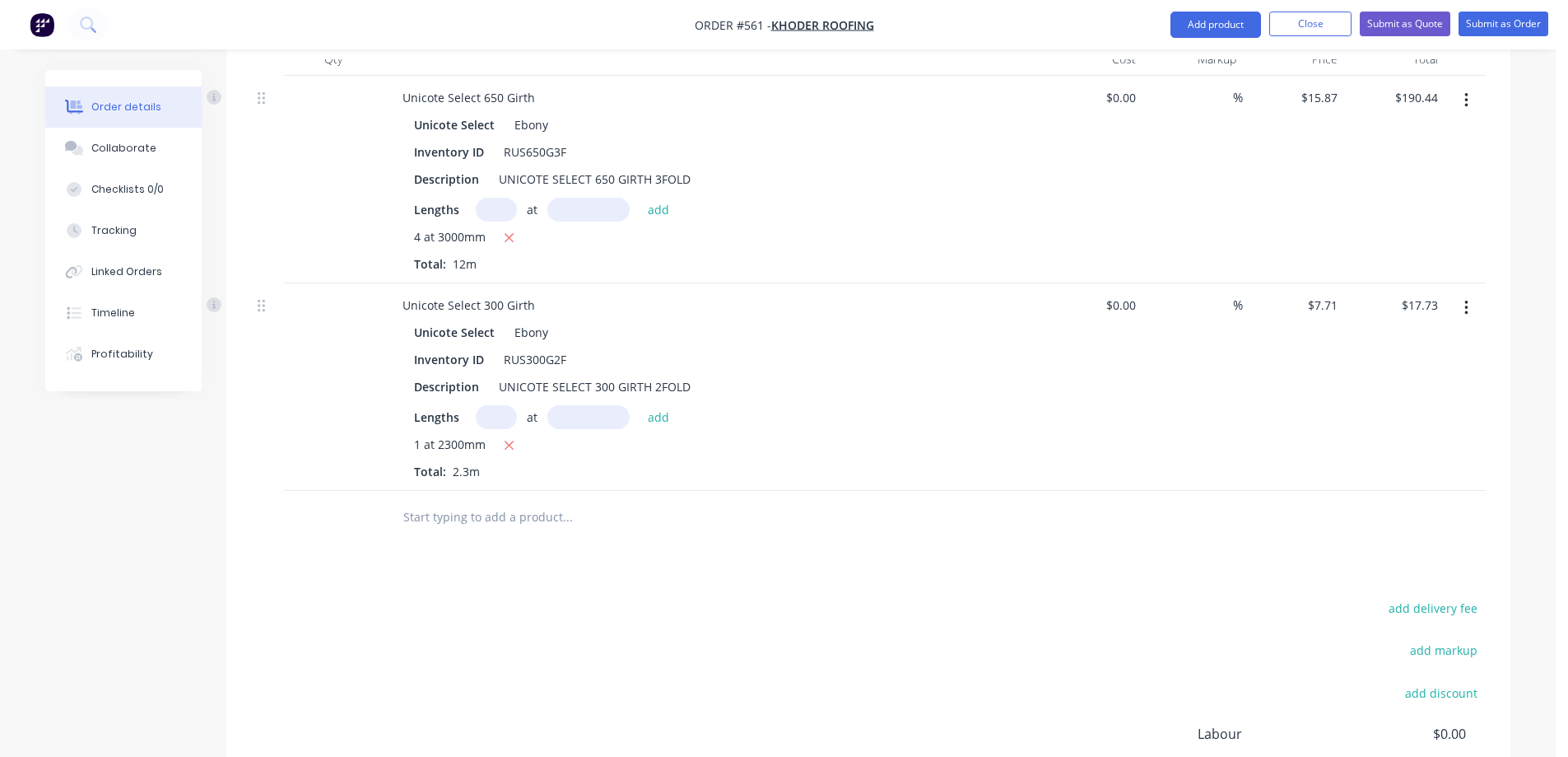
scroll to position [684, 0]
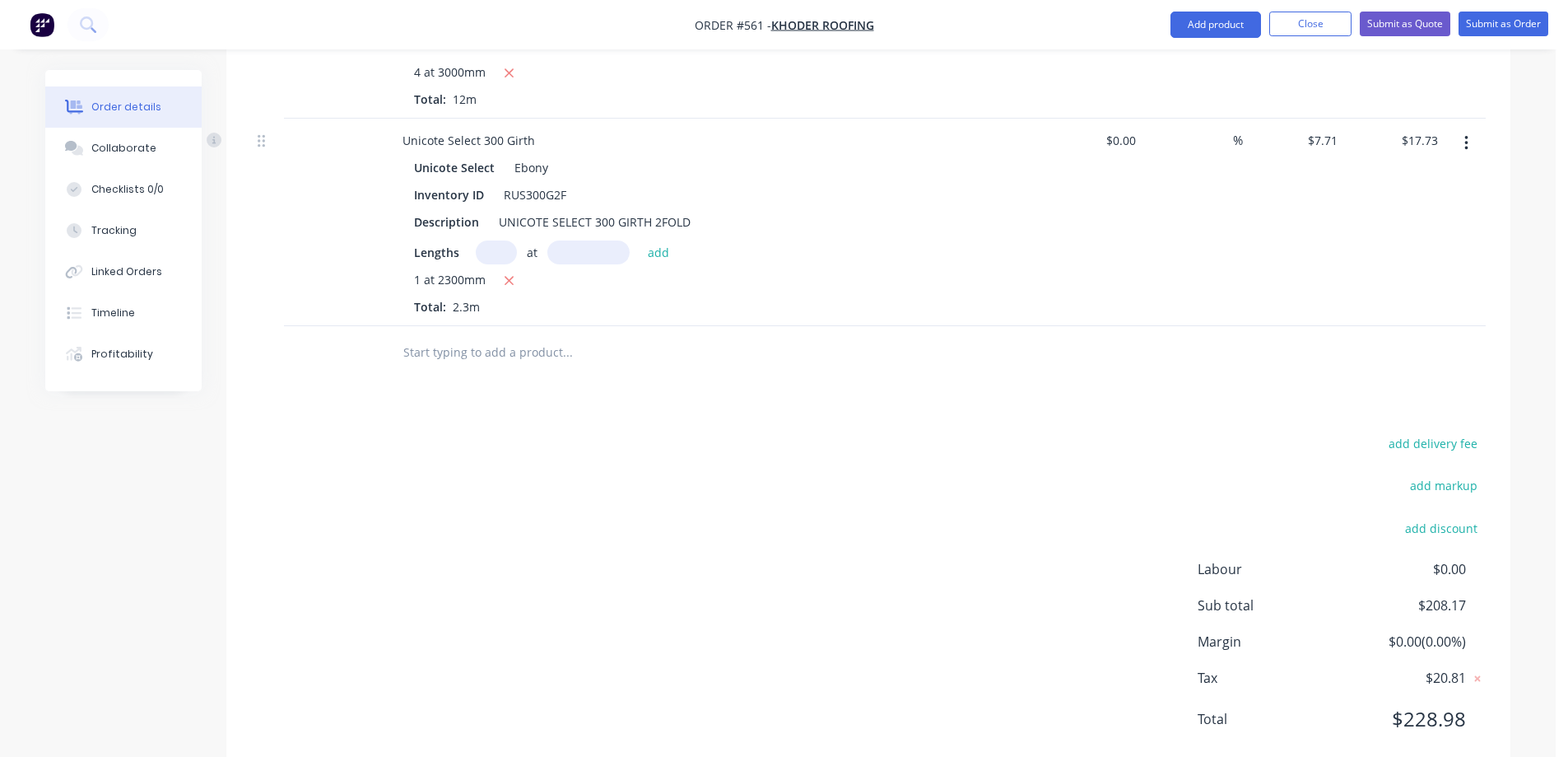
click at [472, 352] on input "text" at bounding box center [567, 351] width 329 height 33
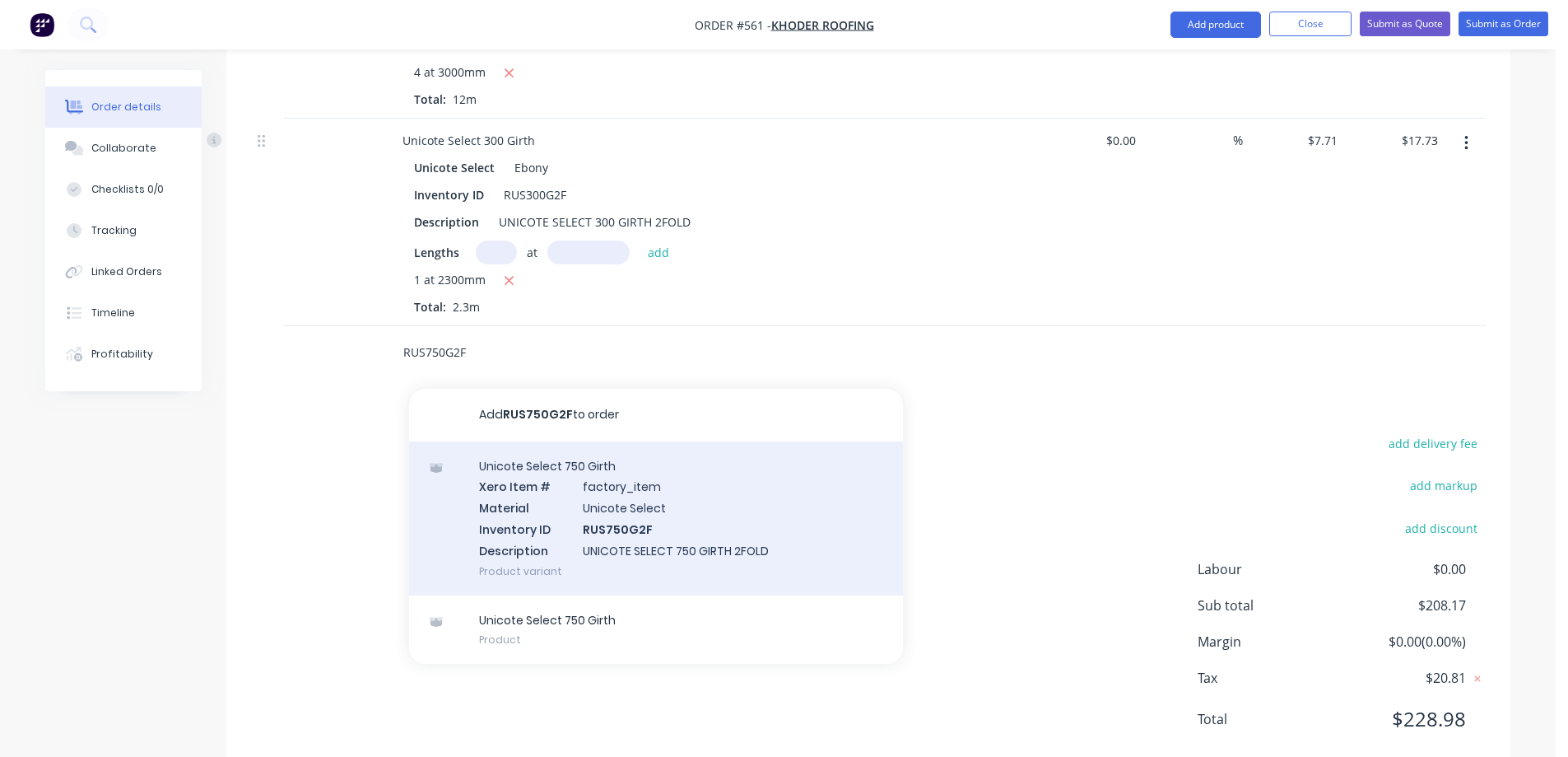
type input "RUS750G2F"
click at [530, 519] on div "Unicote Select 750 Girth Xero Item # factory_item Material Unicote Select Inven…" at bounding box center [656, 519] width 494 height 154
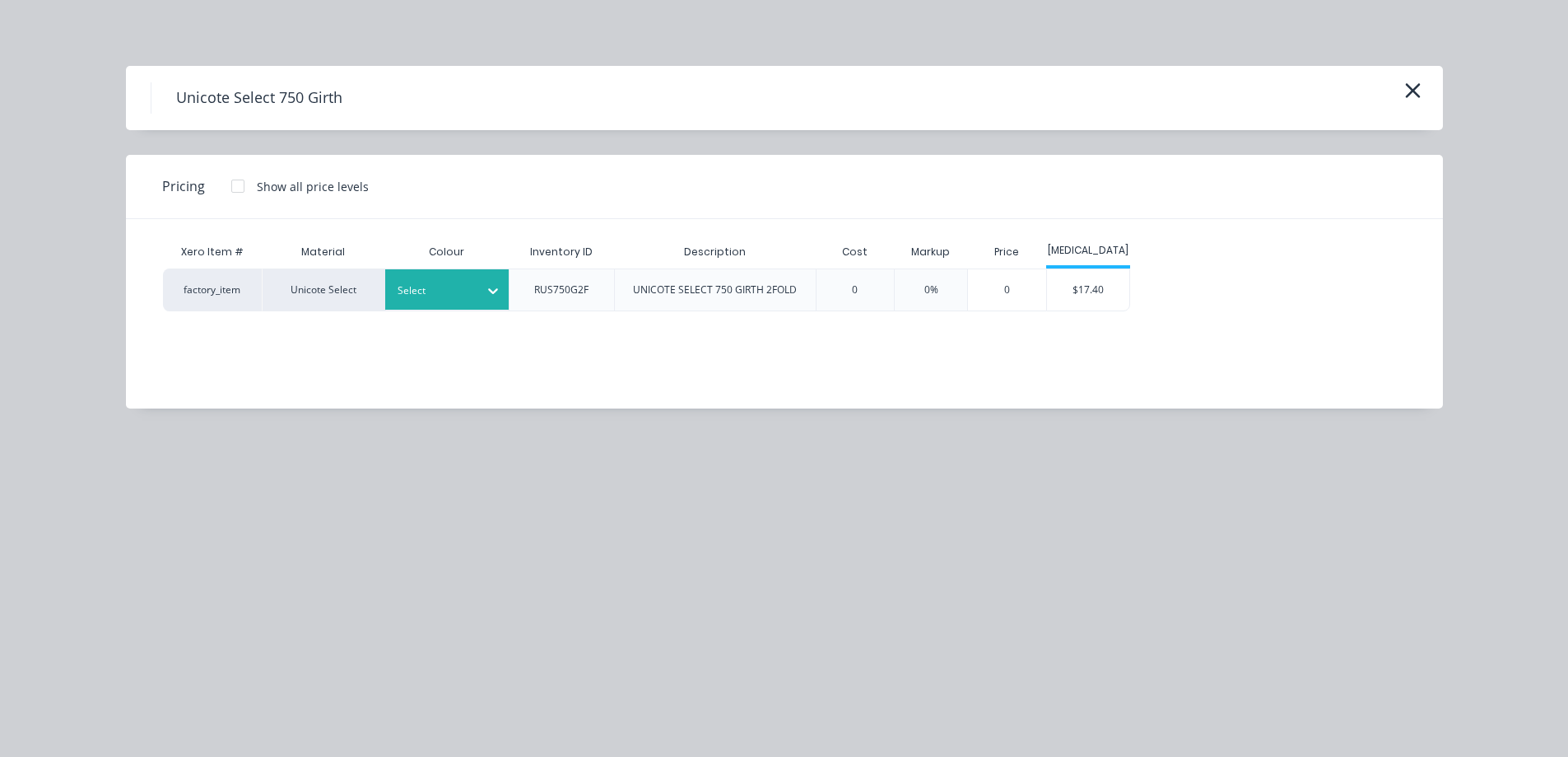
click at [448, 289] on div at bounding box center [434, 290] width 74 height 18
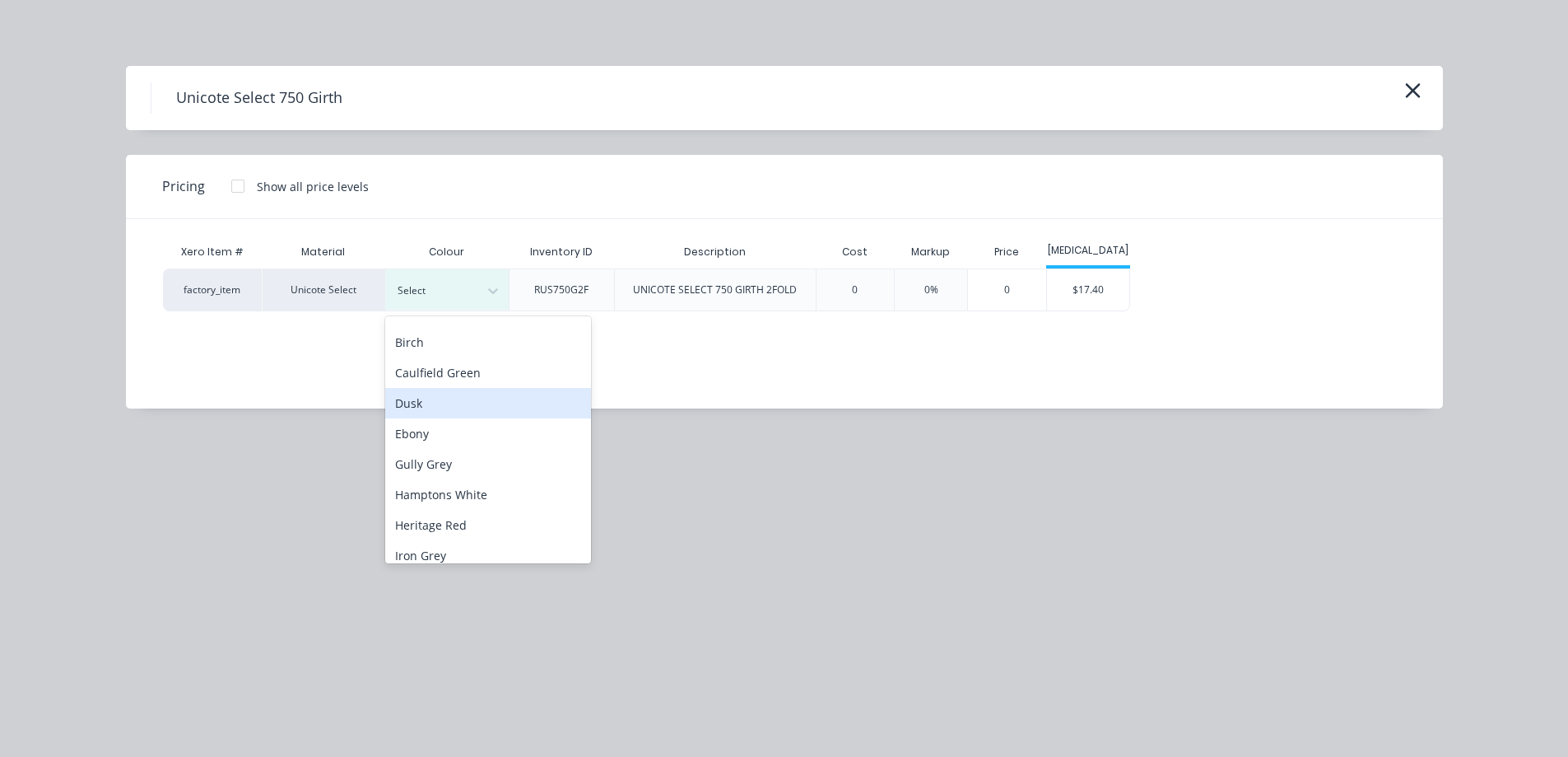
scroll to position [82, 0]
click at [430, 407] on div "Ebony" at bounding box center [488, 405] width 206 height 30
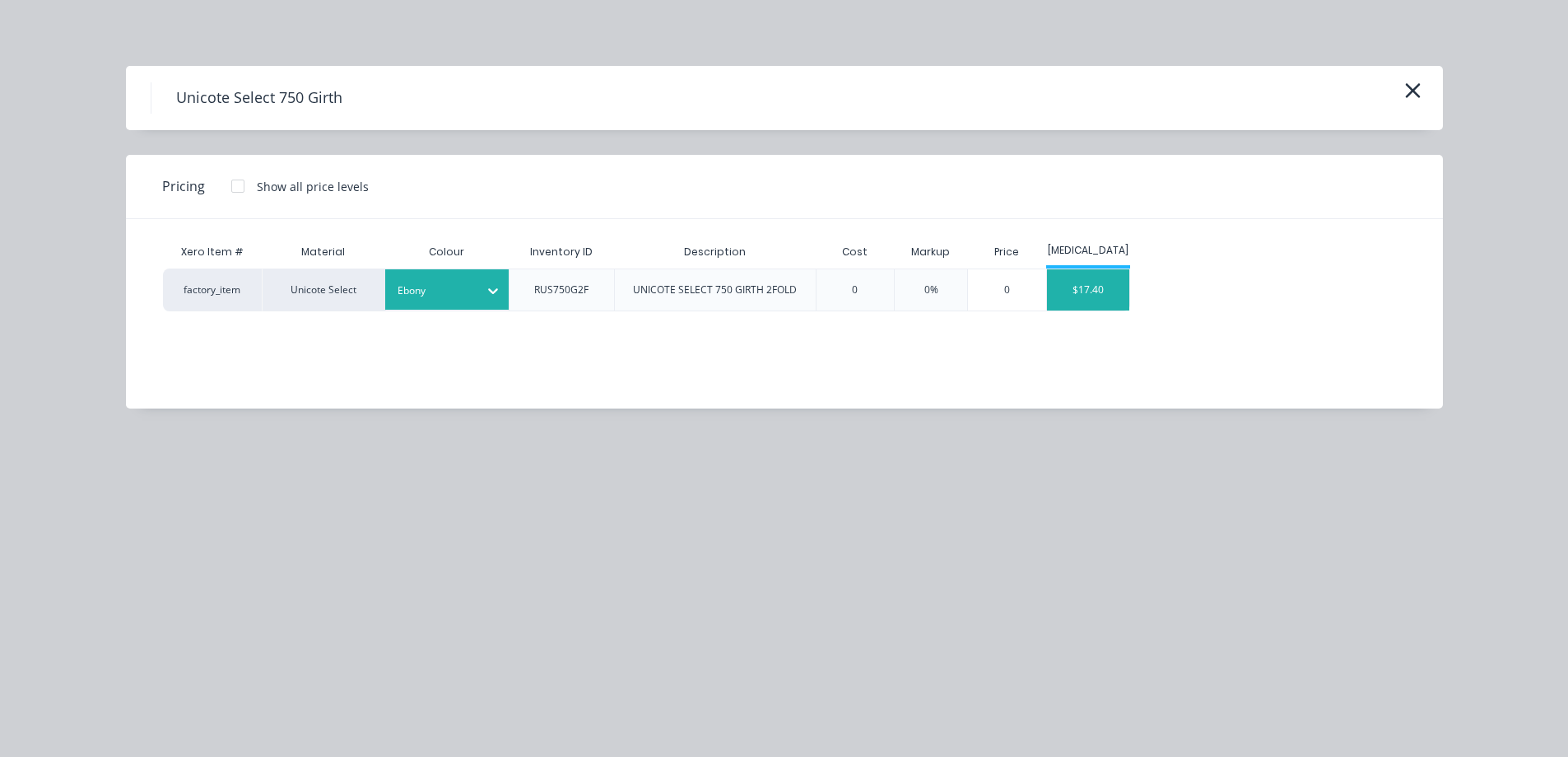
click at [1120, 298] on div "$17.40" at bounding box center [1088, 290] width 82 height 42
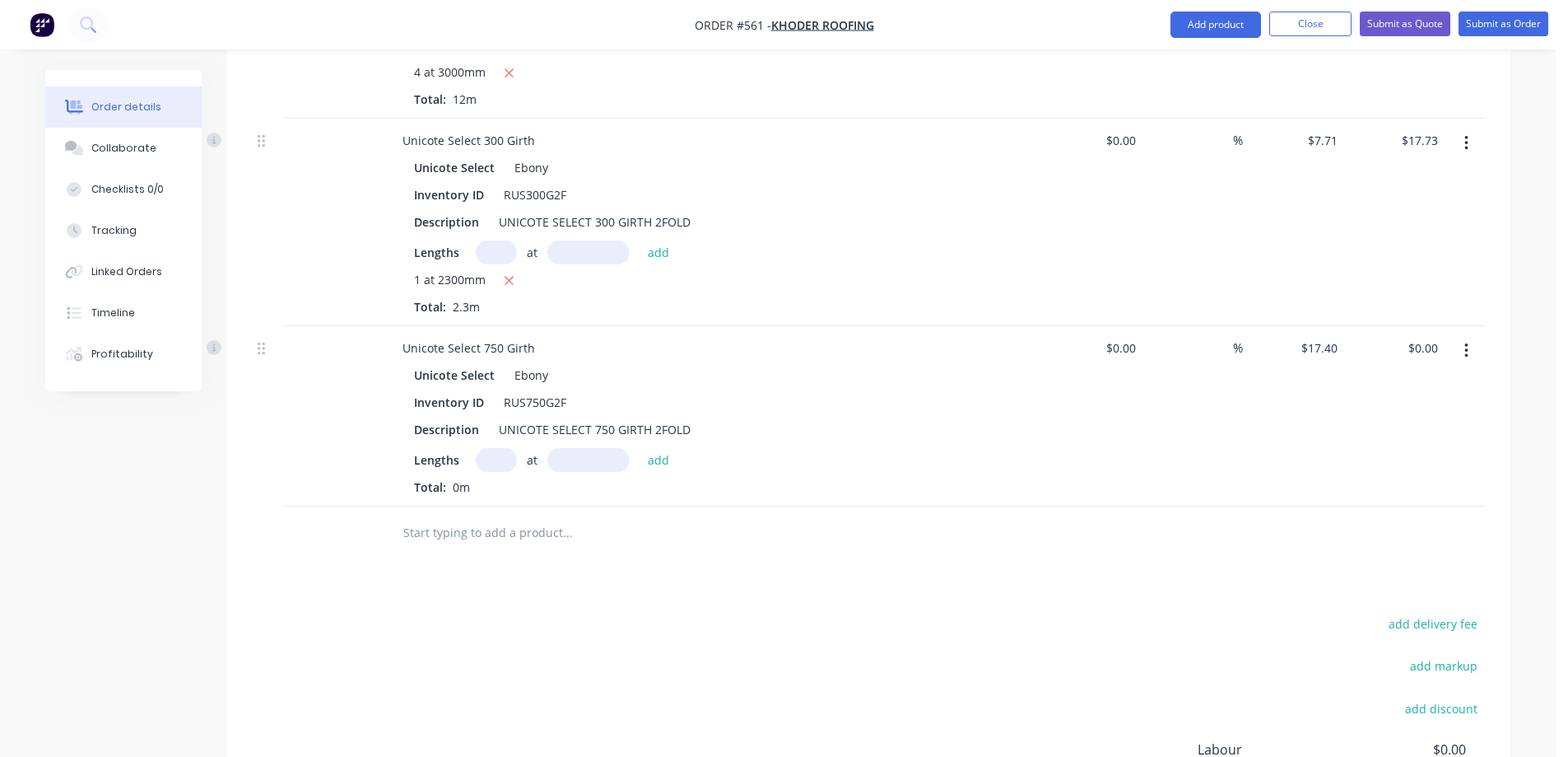
click at [488, 462] on input "text" at bounding box center [496, 460] width 42 height 24
type input "1"
type input "1300mm"
click at [651, 455] on button "add" at bounding box center [659, 459] width 39 height 22
type input "$22.62"
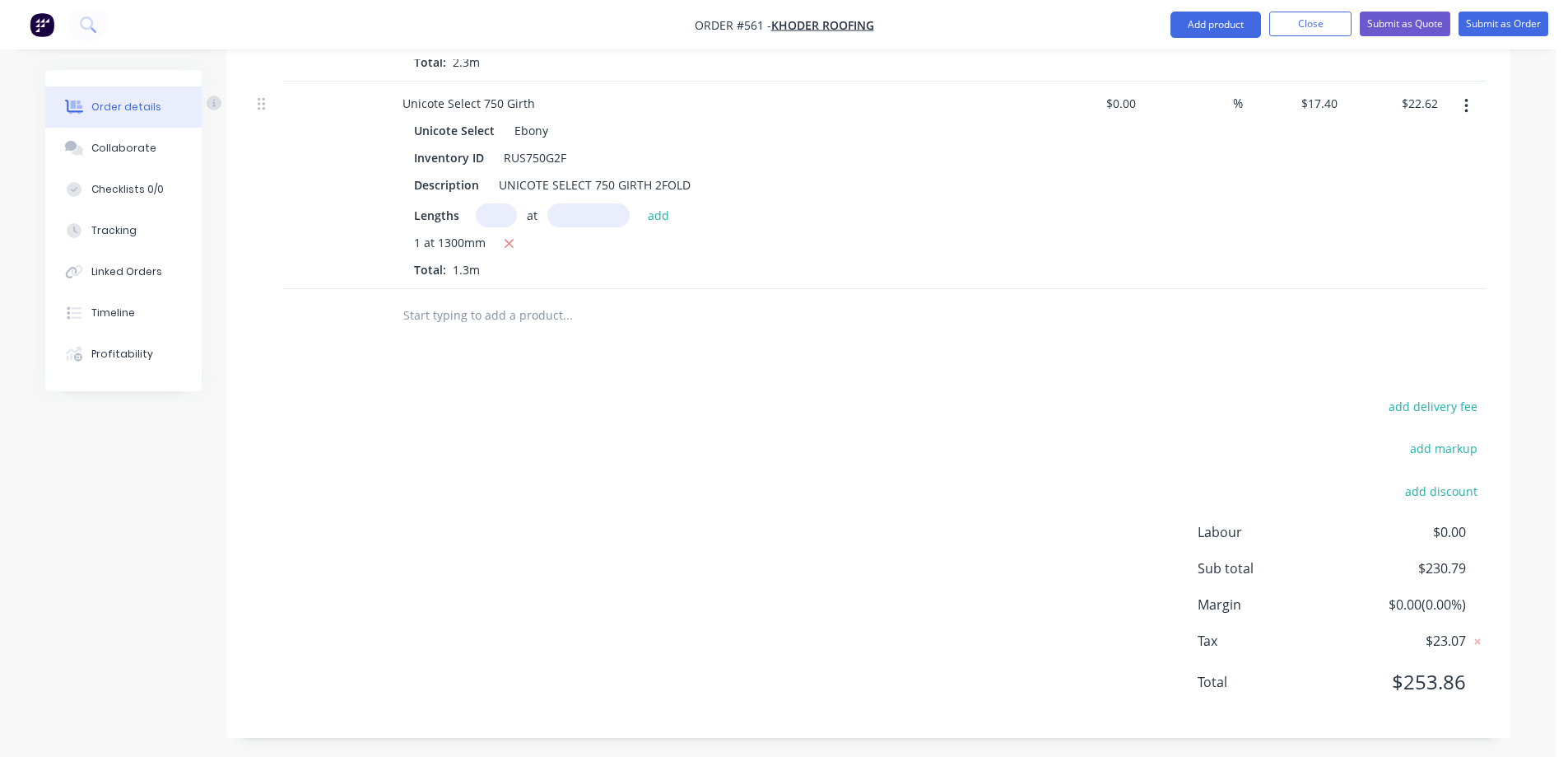
scroll to position [931, 0]
click at [417, 312] on input "text" at bounding box center [567, 313] width 329 height 33
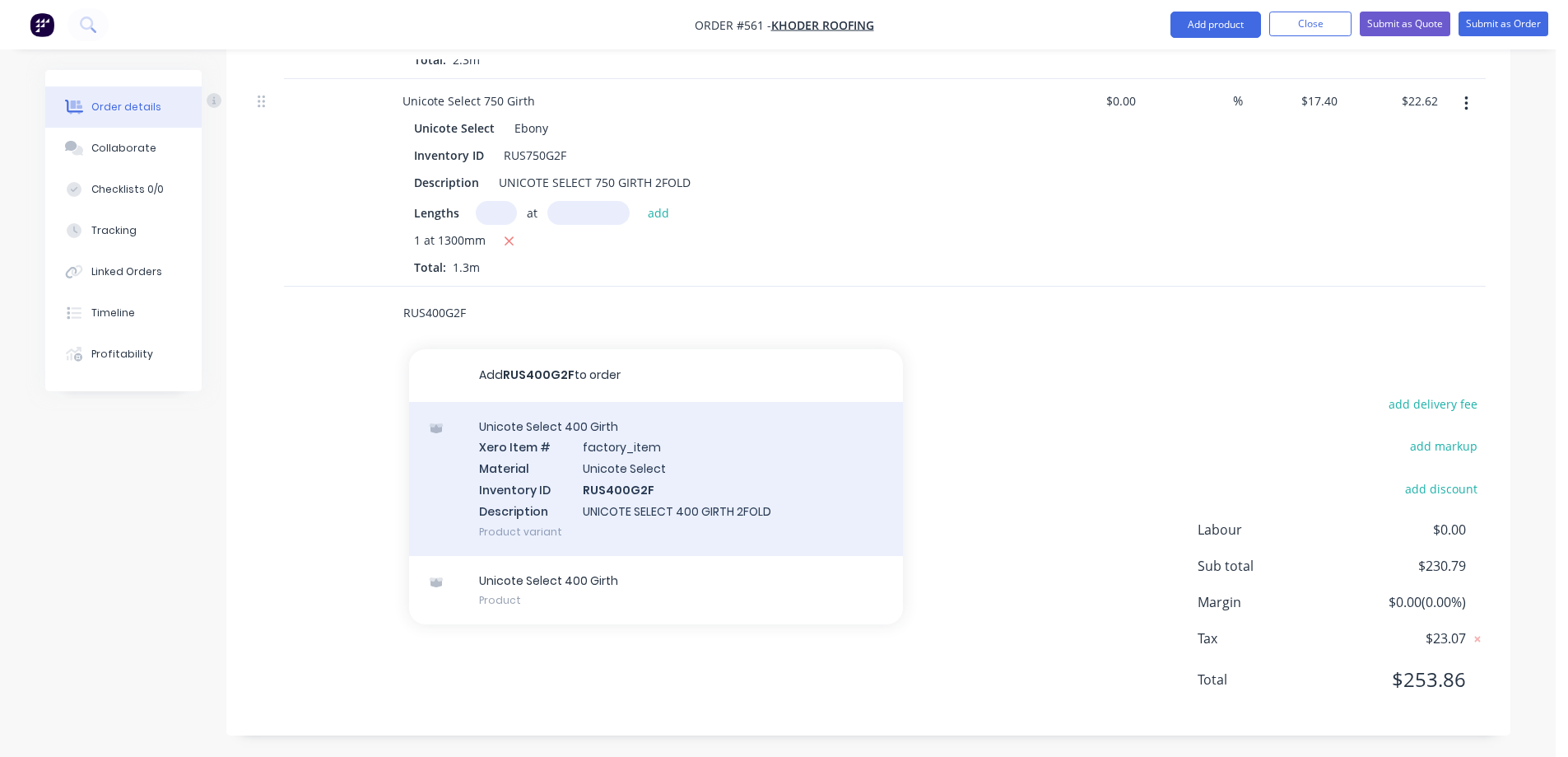
type input "RUS400G2F"
click at [565, 445] on div "Unicote Select 400 Girth Xero Item # factory_item Material Unicote Select Inven…" at bounding box center [656, 479] width 494 height 154
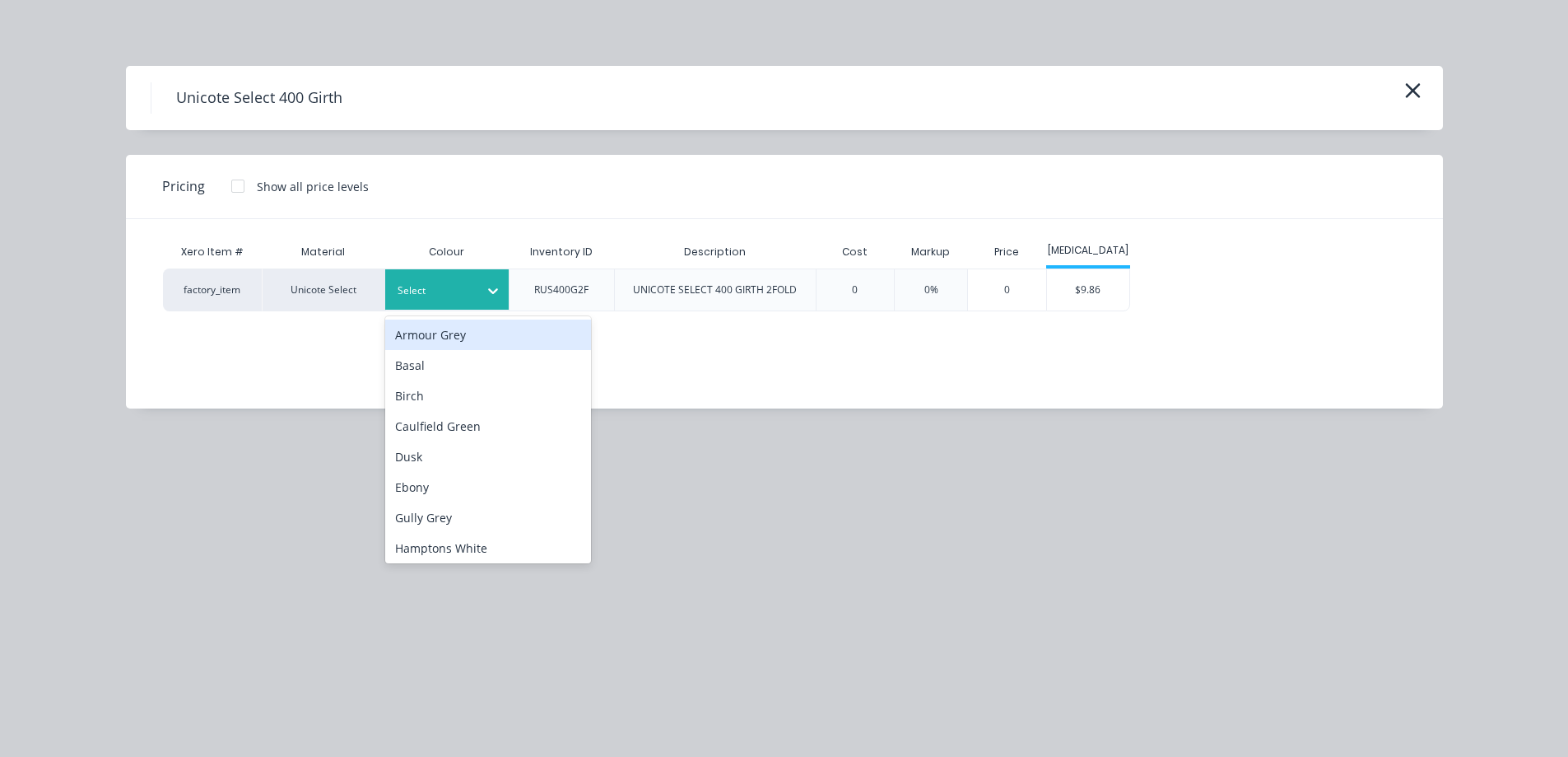
click at [481, 297] on div at bounding box center [492, 290] width 29 height 27
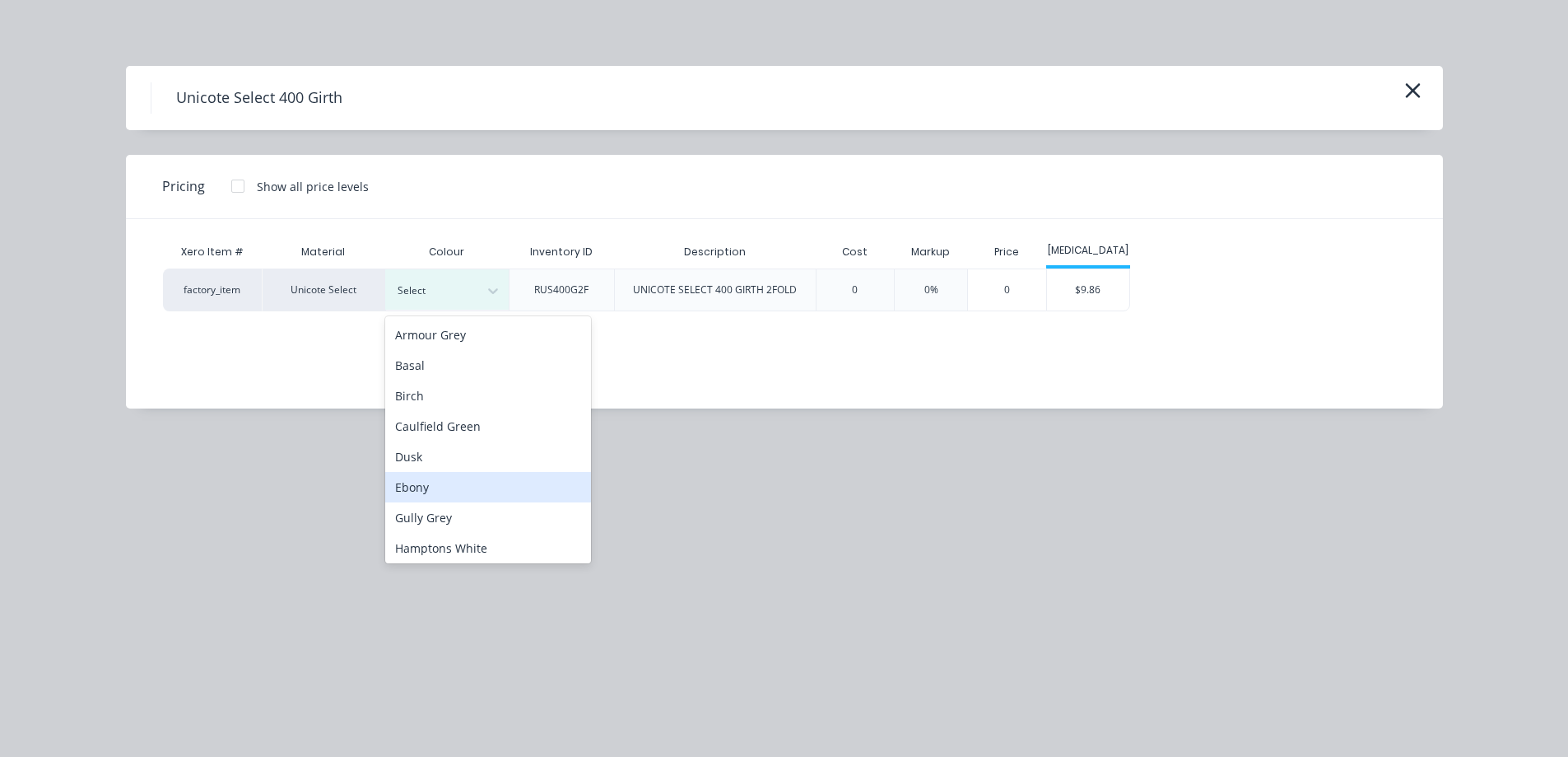
click at [461, 472] on div "Ebony" at bounding box center [488, 487] width 206 height 30
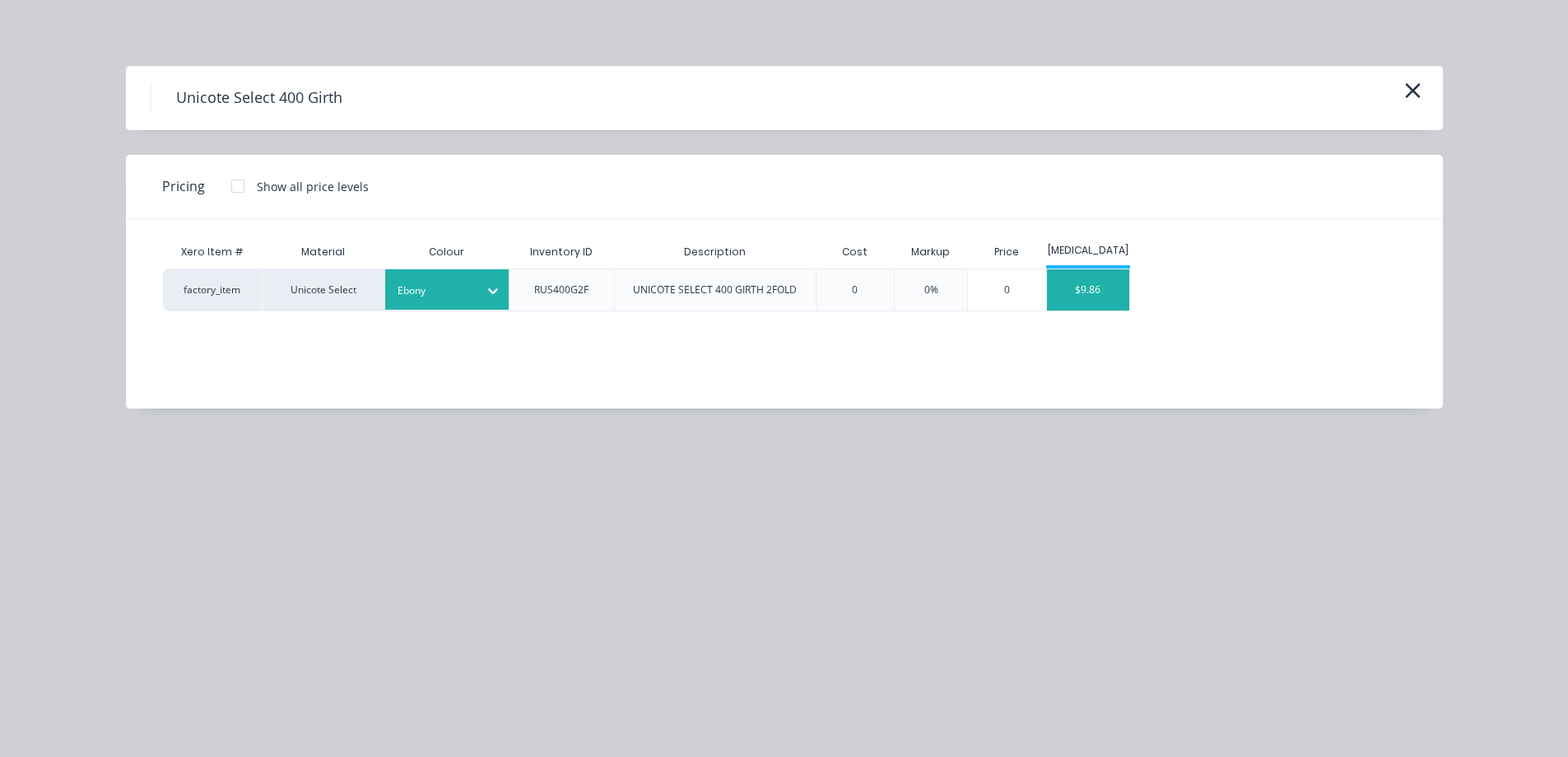
click at [1073, 291] on div "$9.86" at bounding box center [1088, 290] width 82 height 42
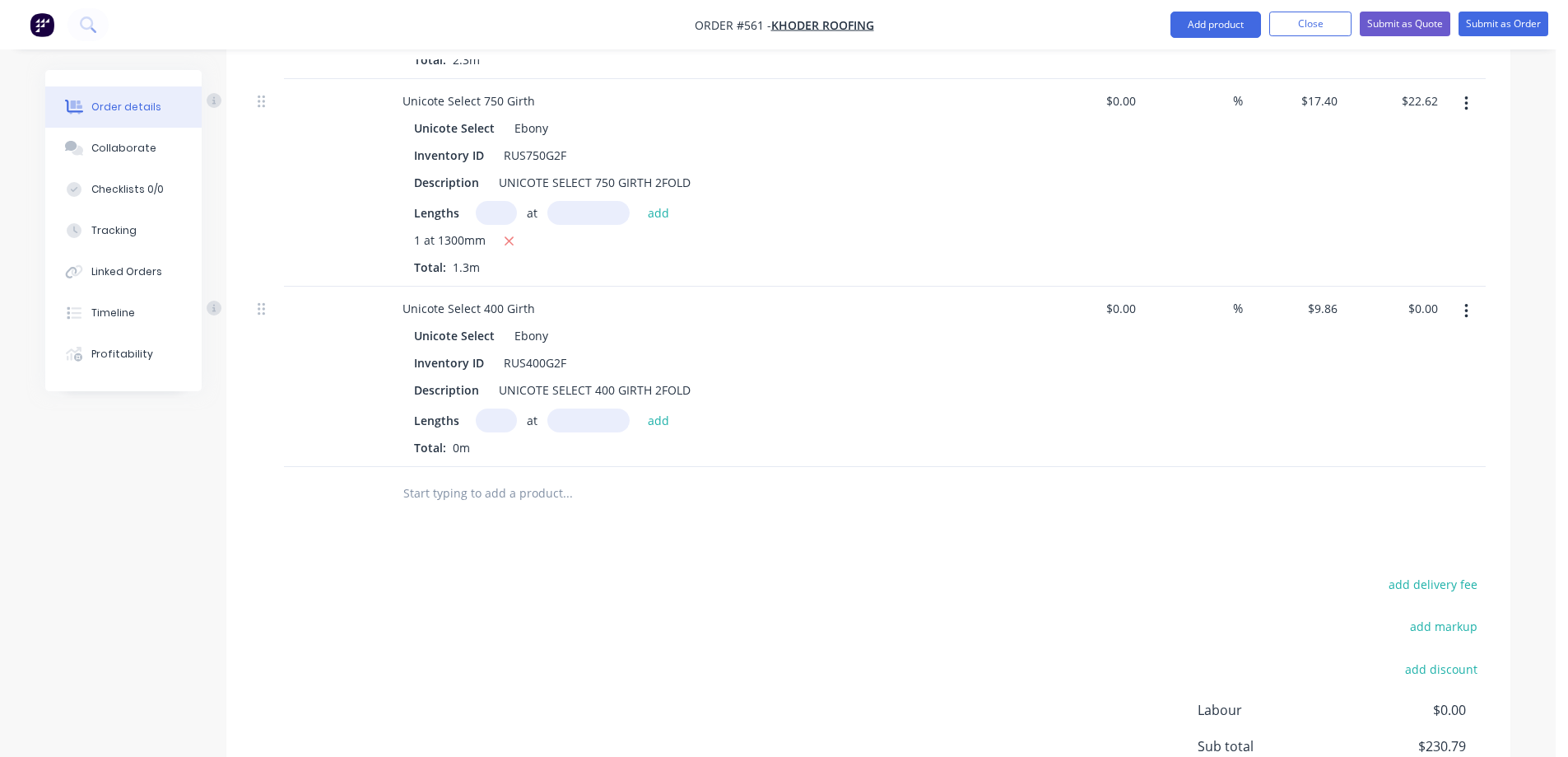
click at [485, 419] on input "text" at bounding box center [496, 420] width 42 height 24
type input "1"
type input "1300mm"
click at [649, 414] on button "add" at bounding box center [659, 419] width 39 height 22
type input "$12.82"
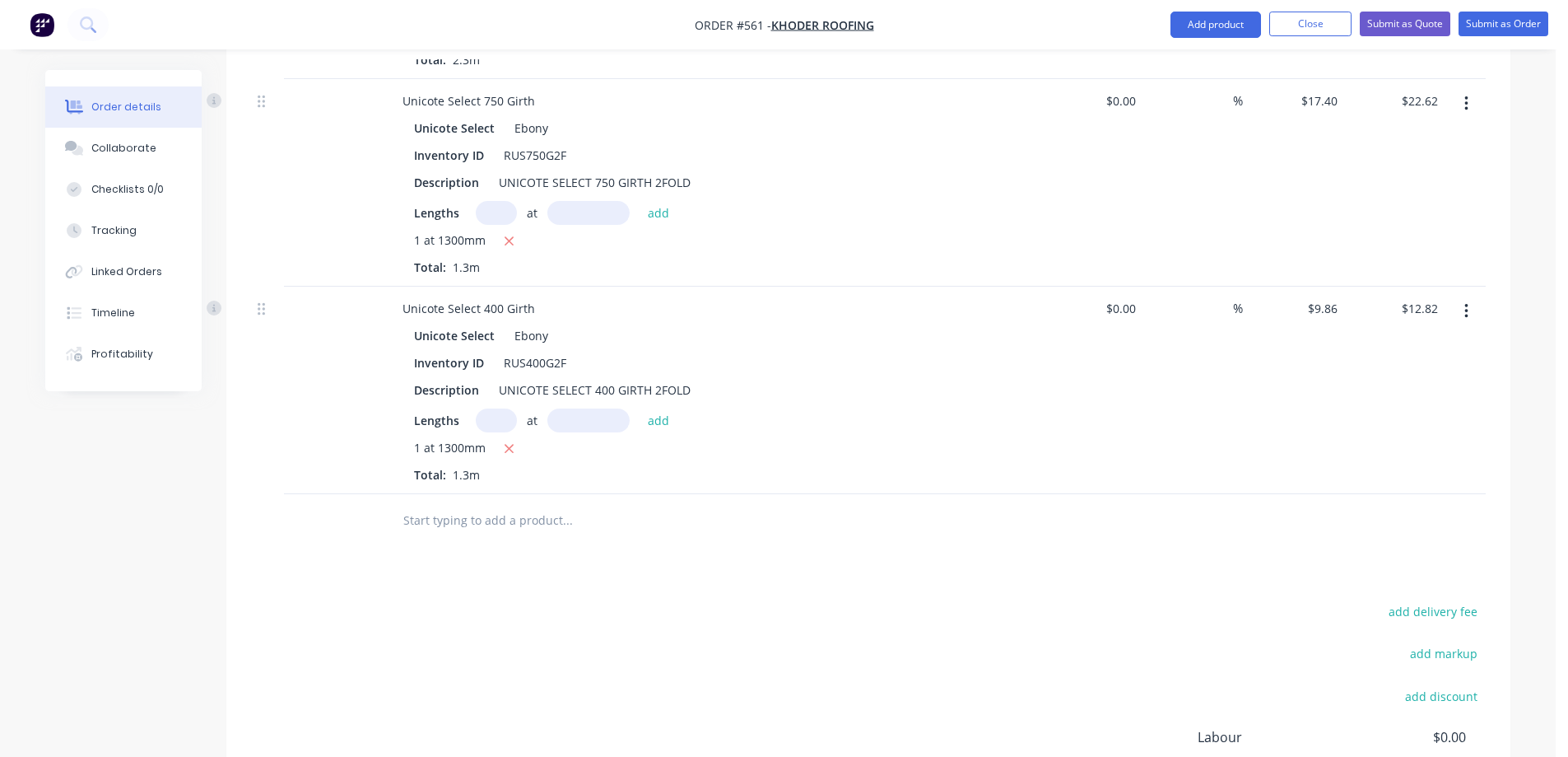
click at [425, 518] on input "text" at bounding box center [567, 520] width 329 height 33
click at [1195, 18] on button "Add product" at bounding box center [1216, 25] width 90 height 27
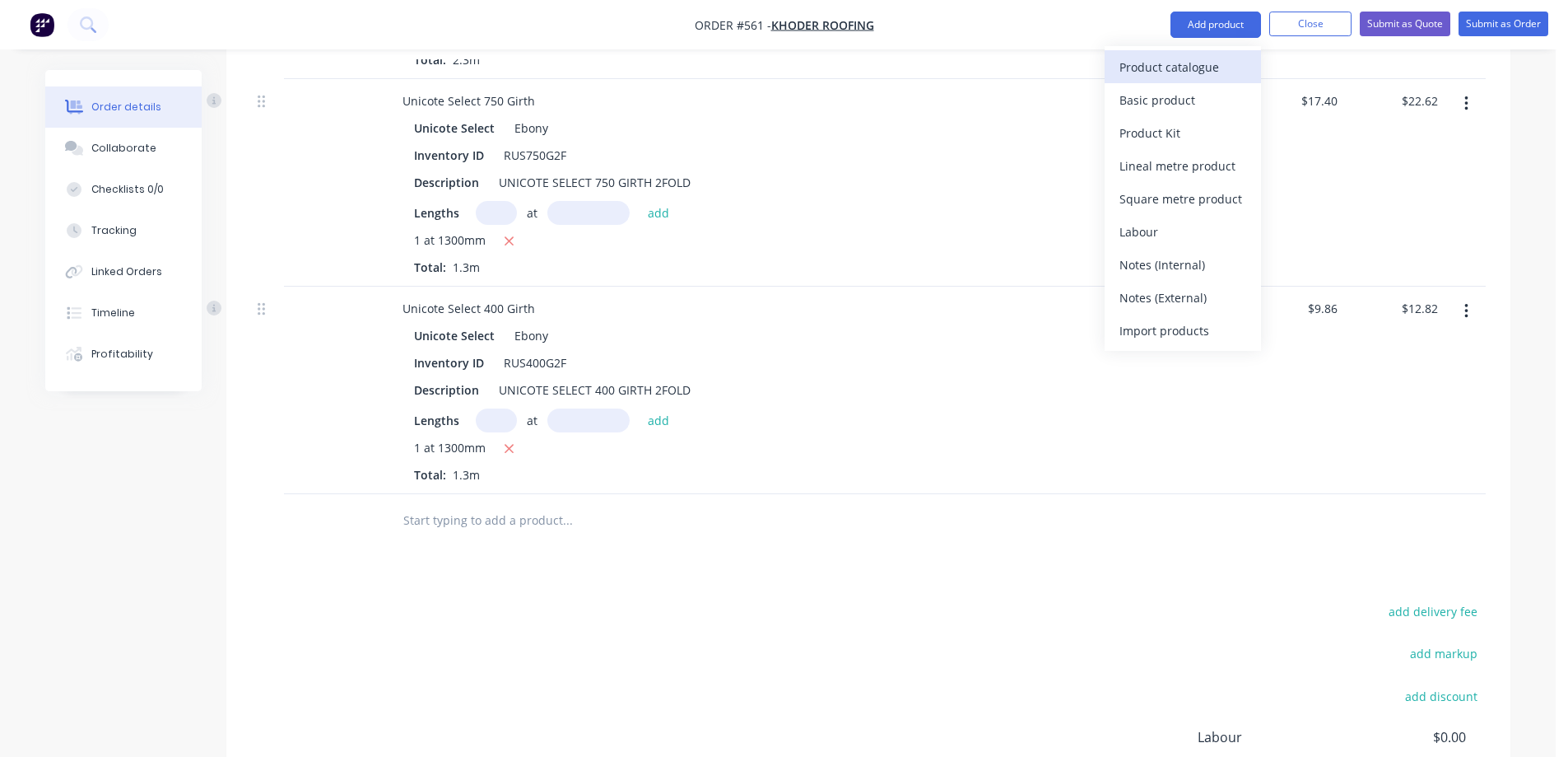
click at [1195, 63] on div "Product catalogue" at bounding box center [1182, 66] width 127 height 24
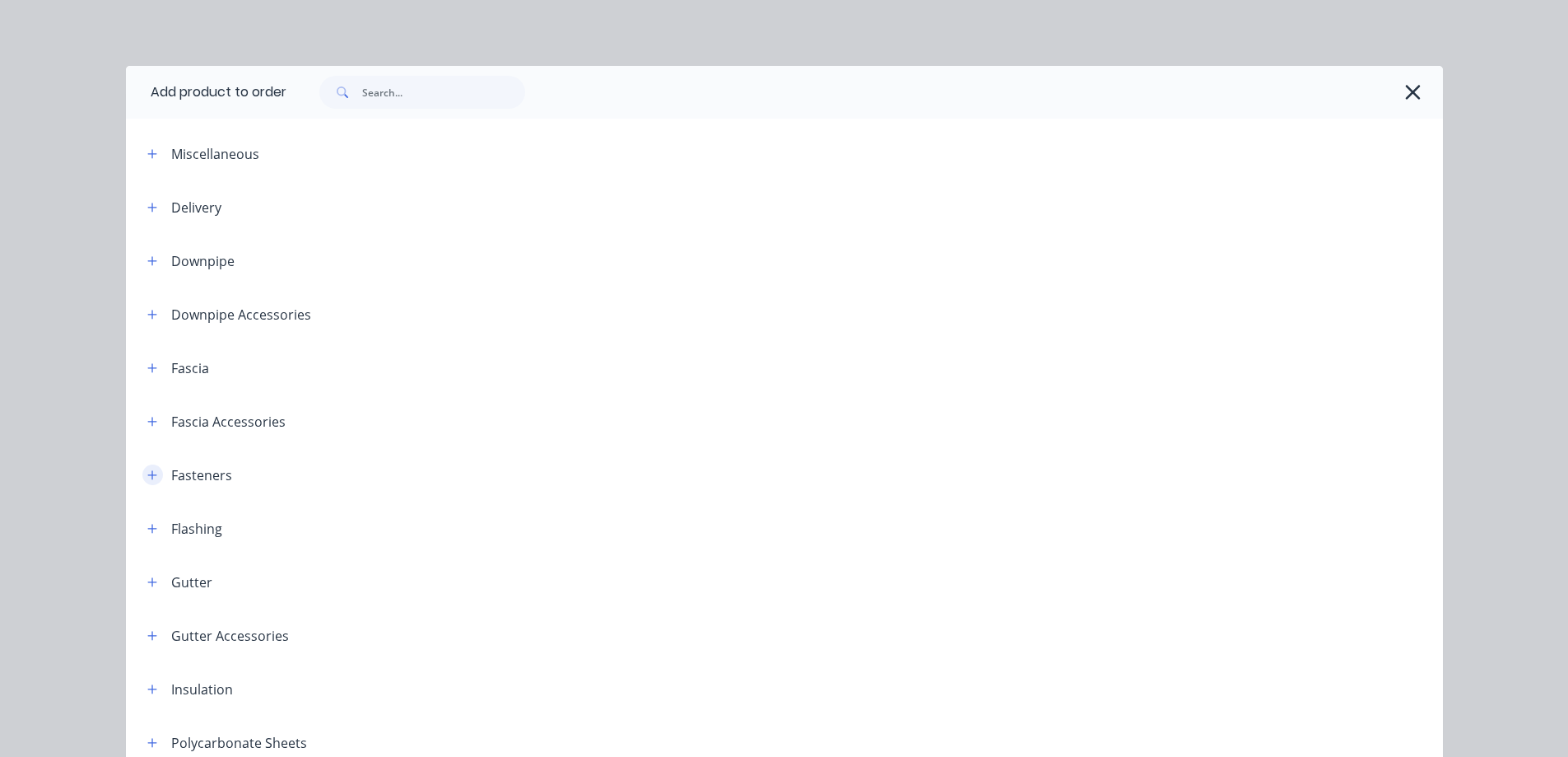
click at [142, 480] on button "button" at bounding box center [152, 475] width 20 height 20
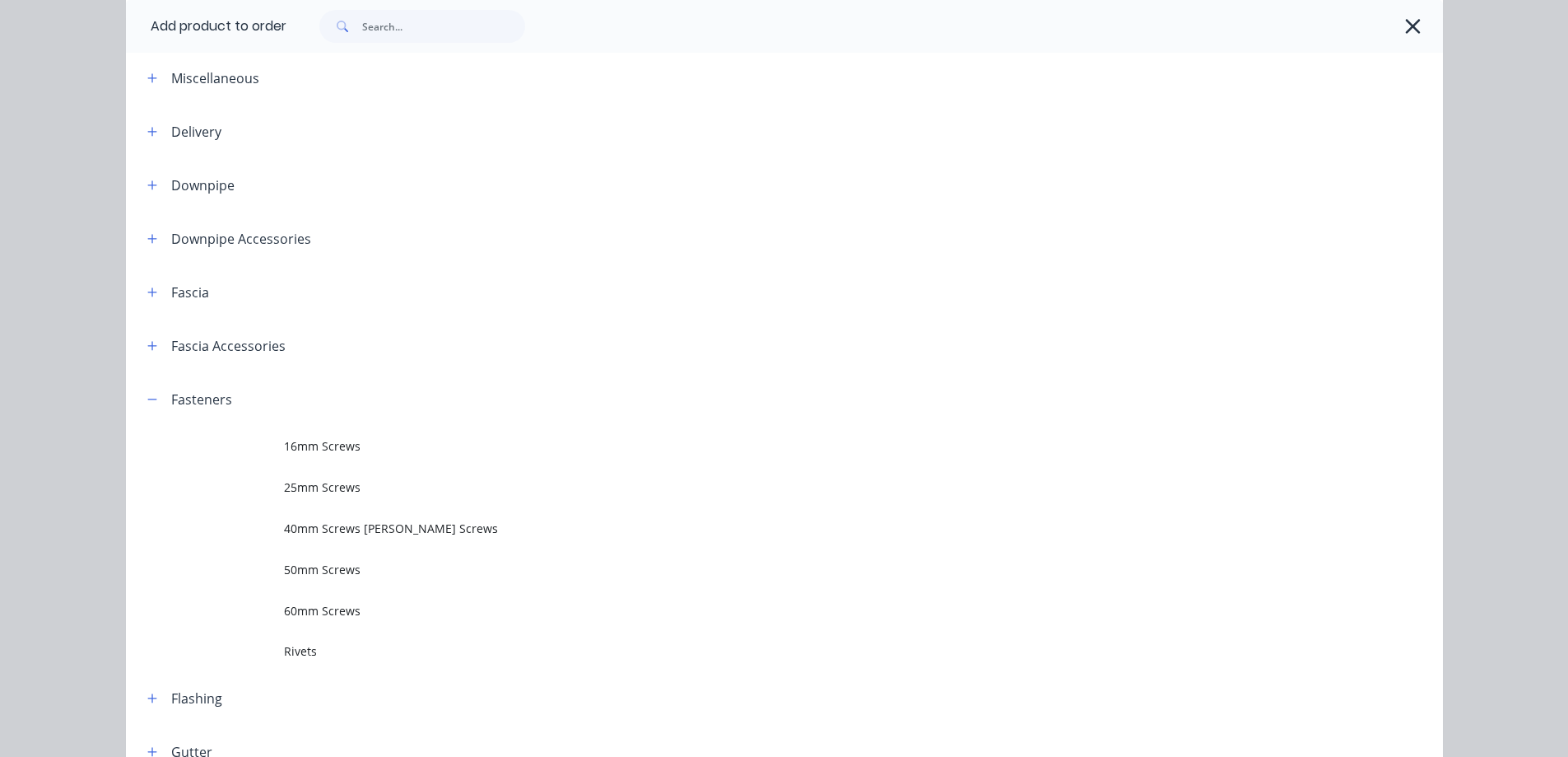
scroll to position [247, 0]
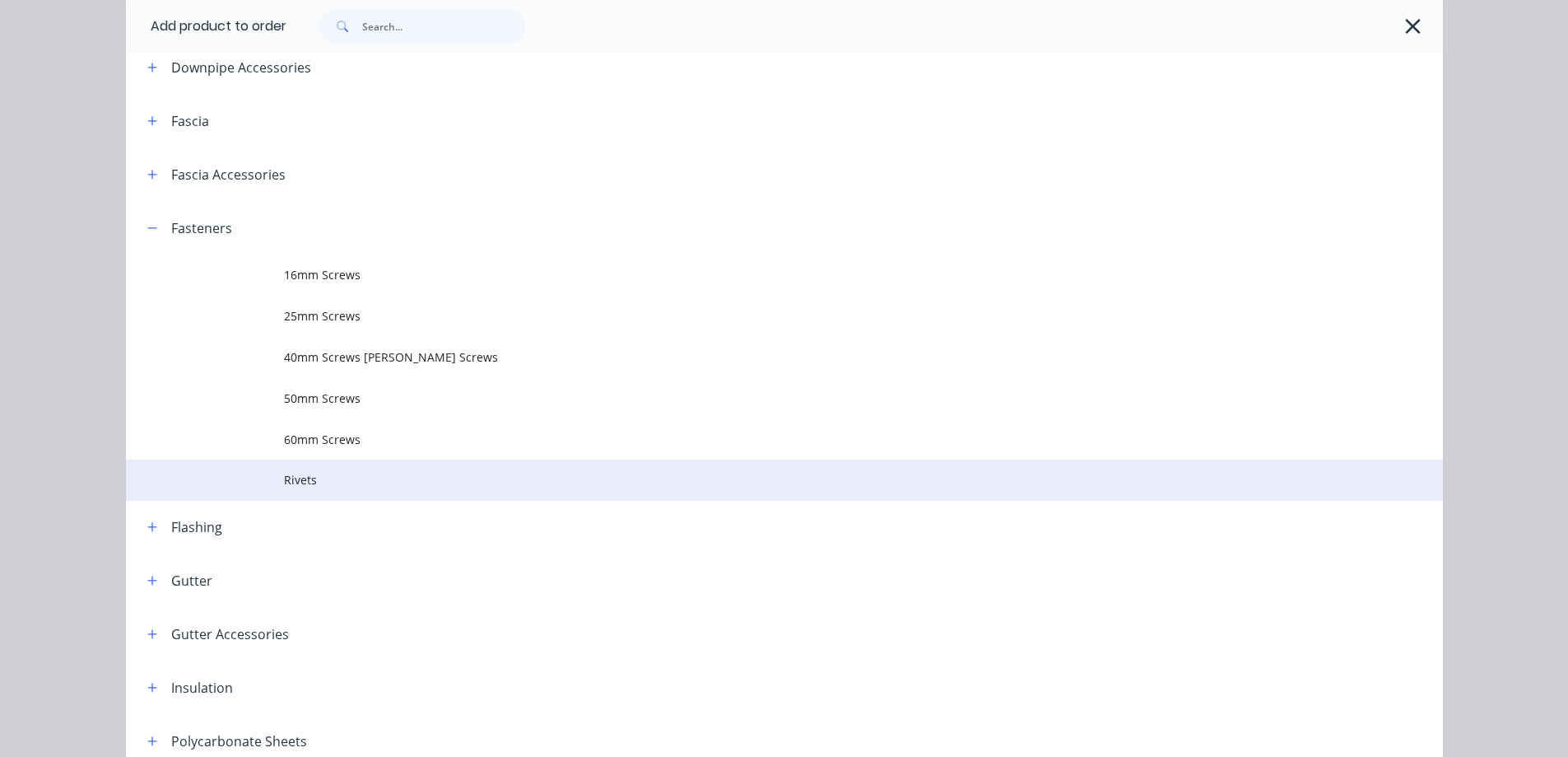
click at [290, 483] on span "Rivets" at bounding box center [747, 480] width 926 height 18
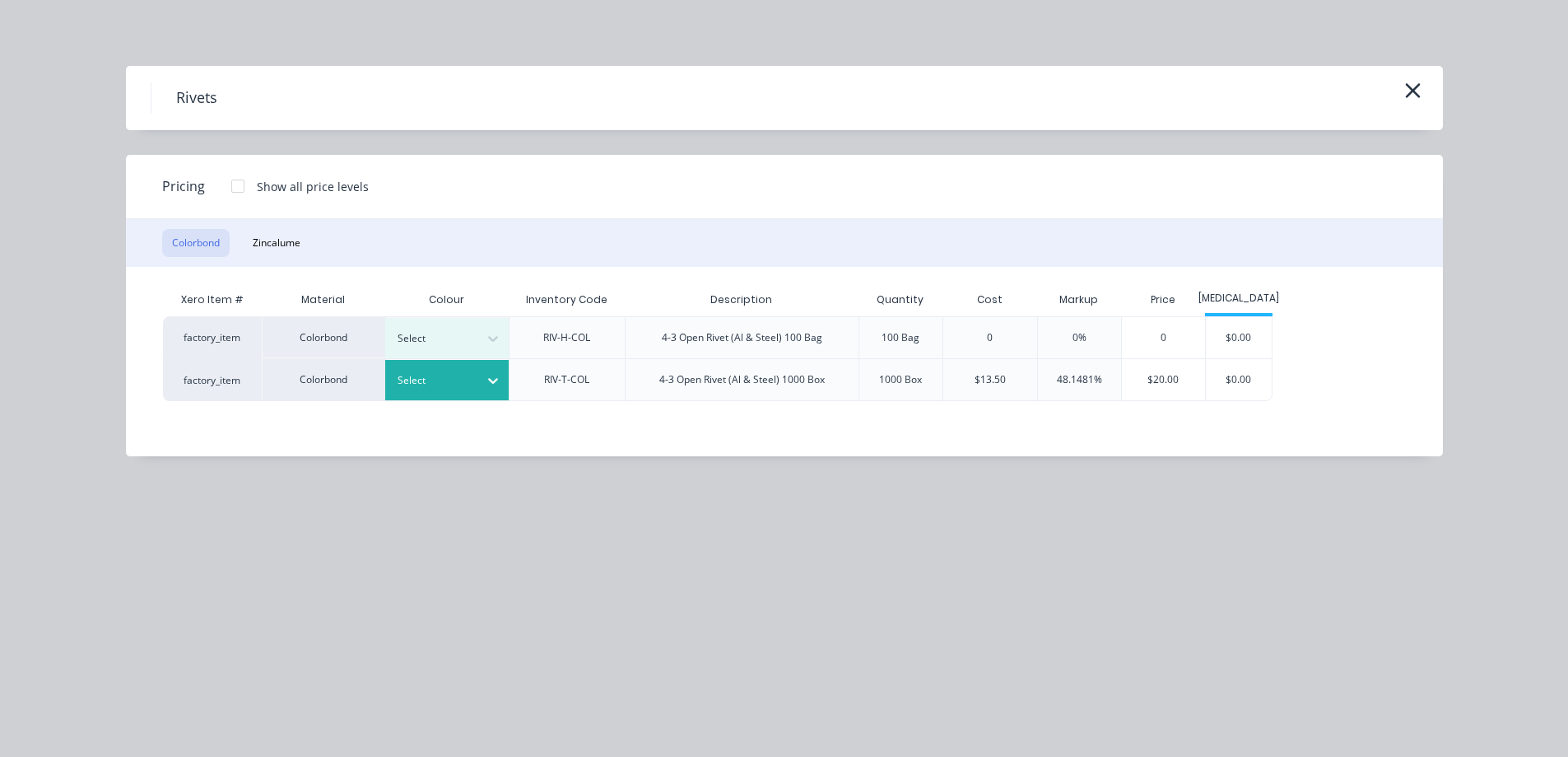
click at [450, 379] on div at bounding box center [434, 380] width 74 height 18
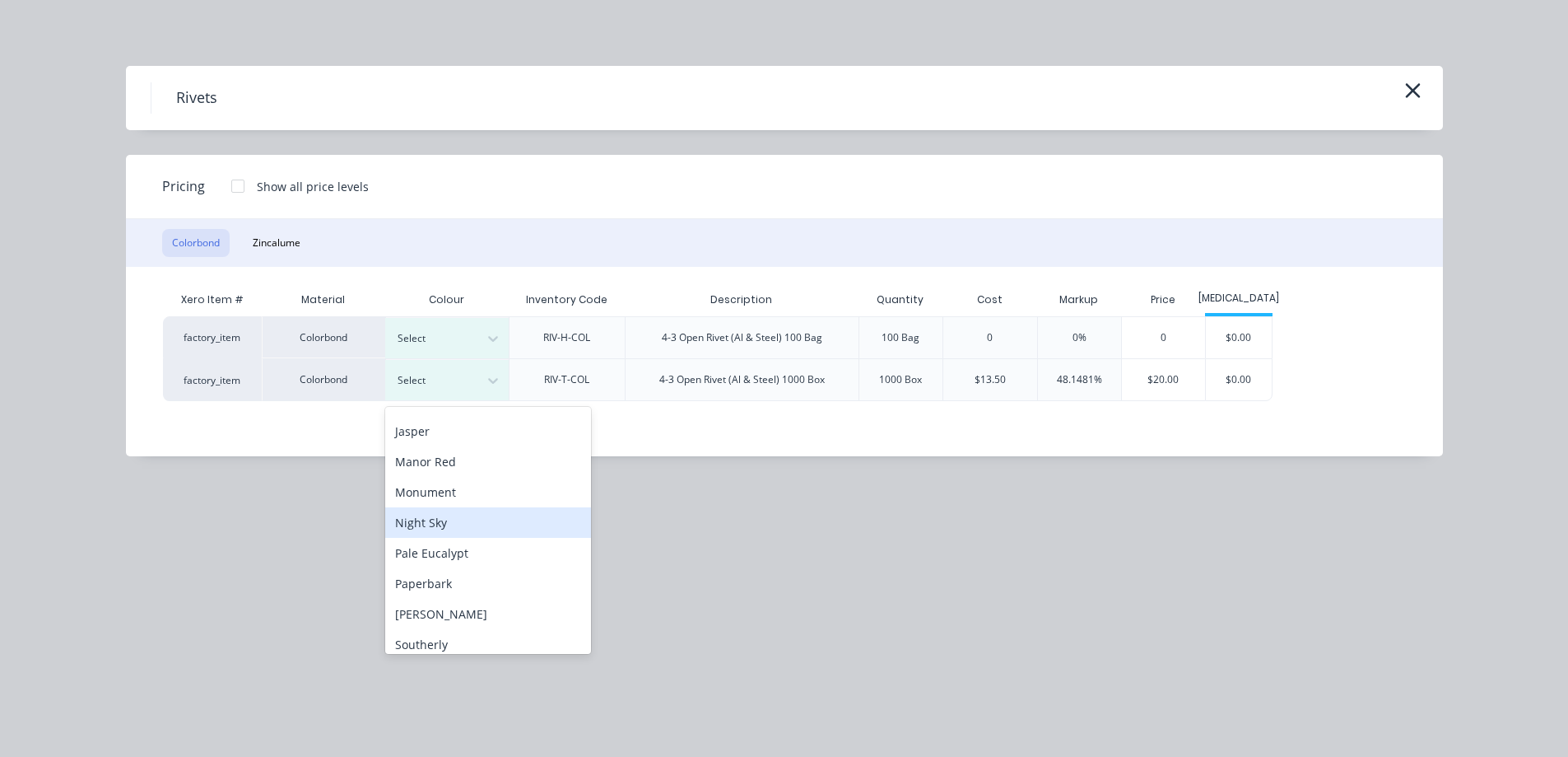
scroll to position [412, 0]
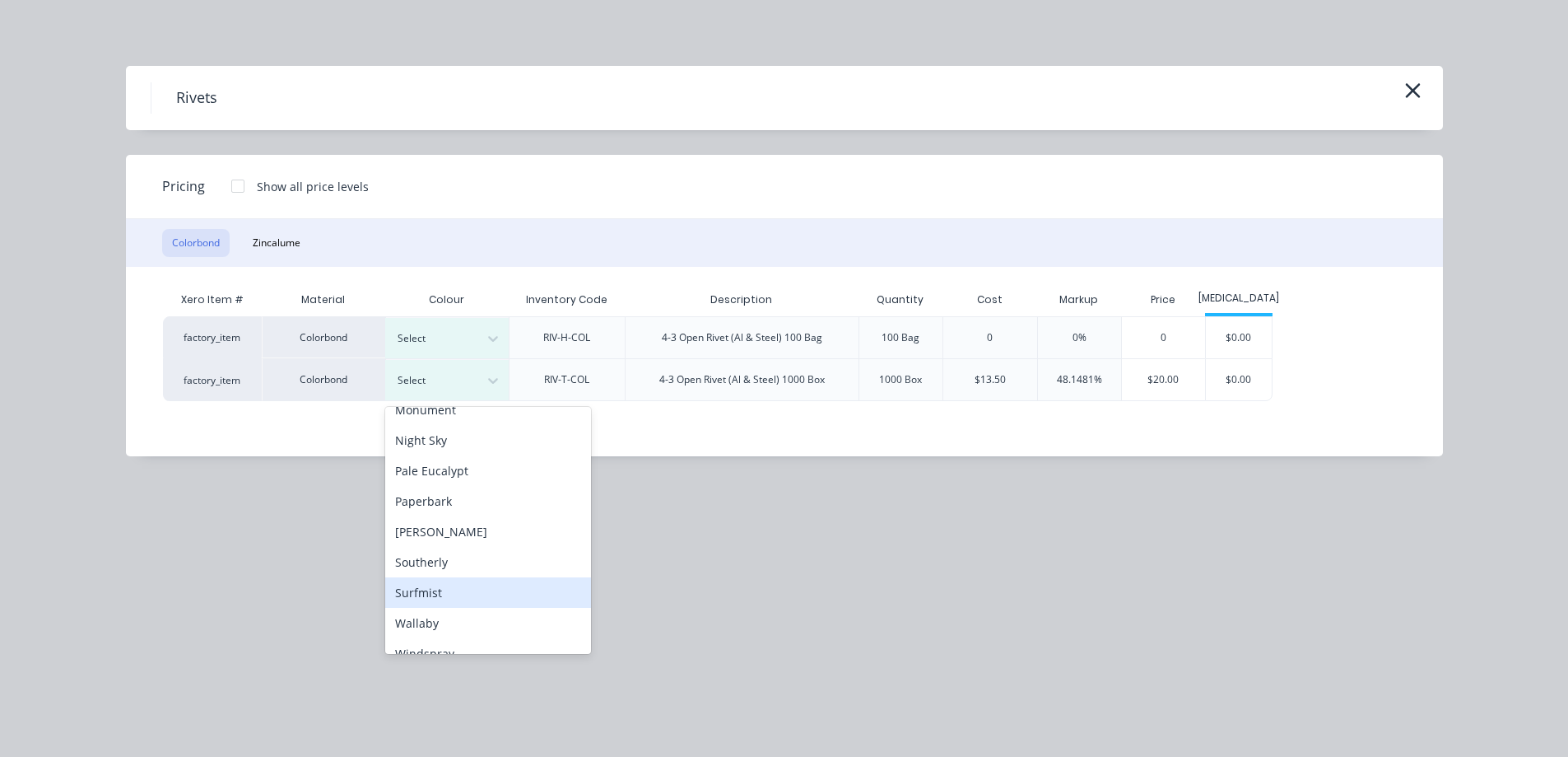
click at [440, 586] on div "Surfmist" at bounding box center [488, 592] width 206 height 30
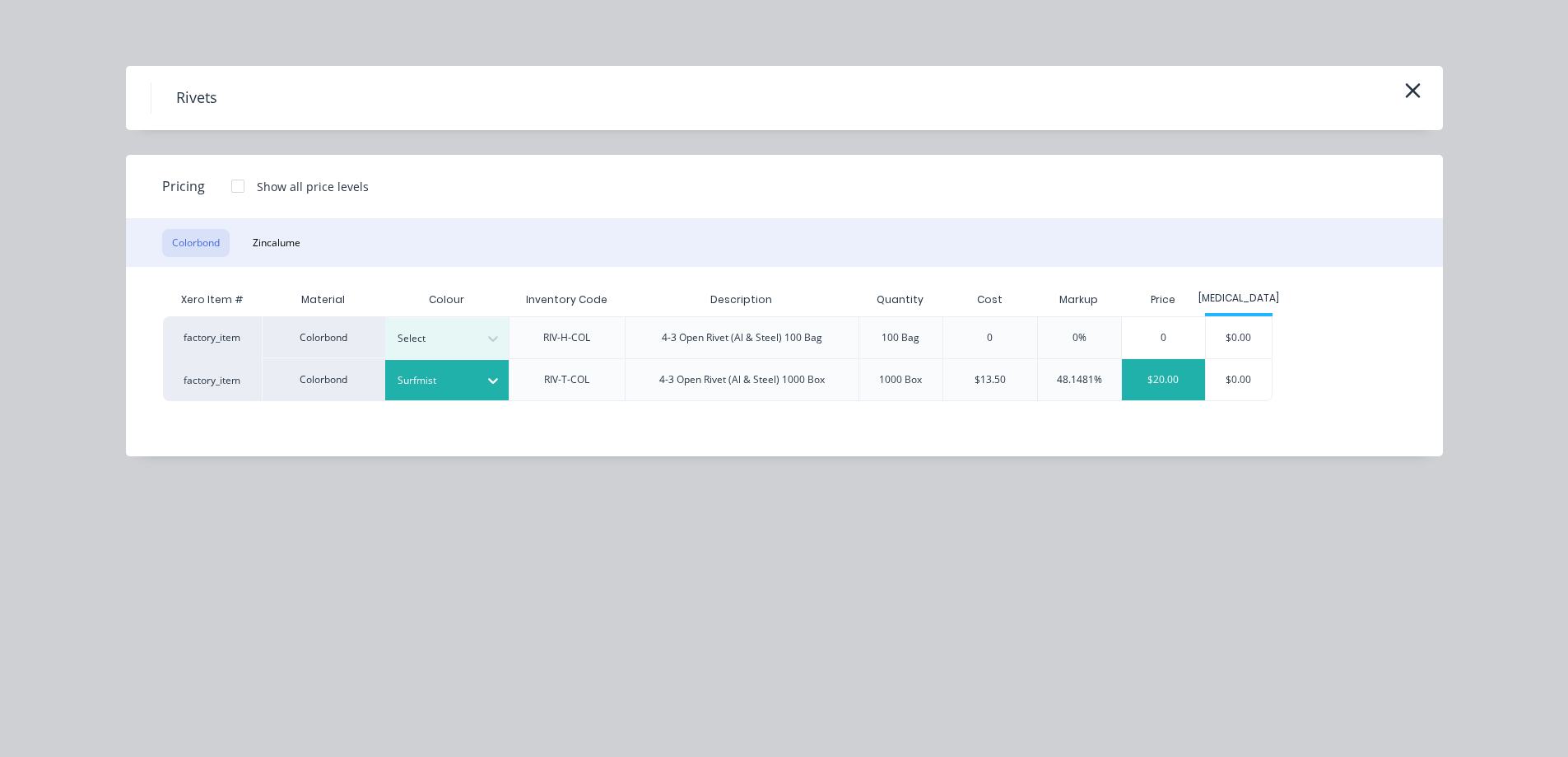
click at [1193, 385] on div "$20.00" at bounding box center [1164, 380] width 83 height 42
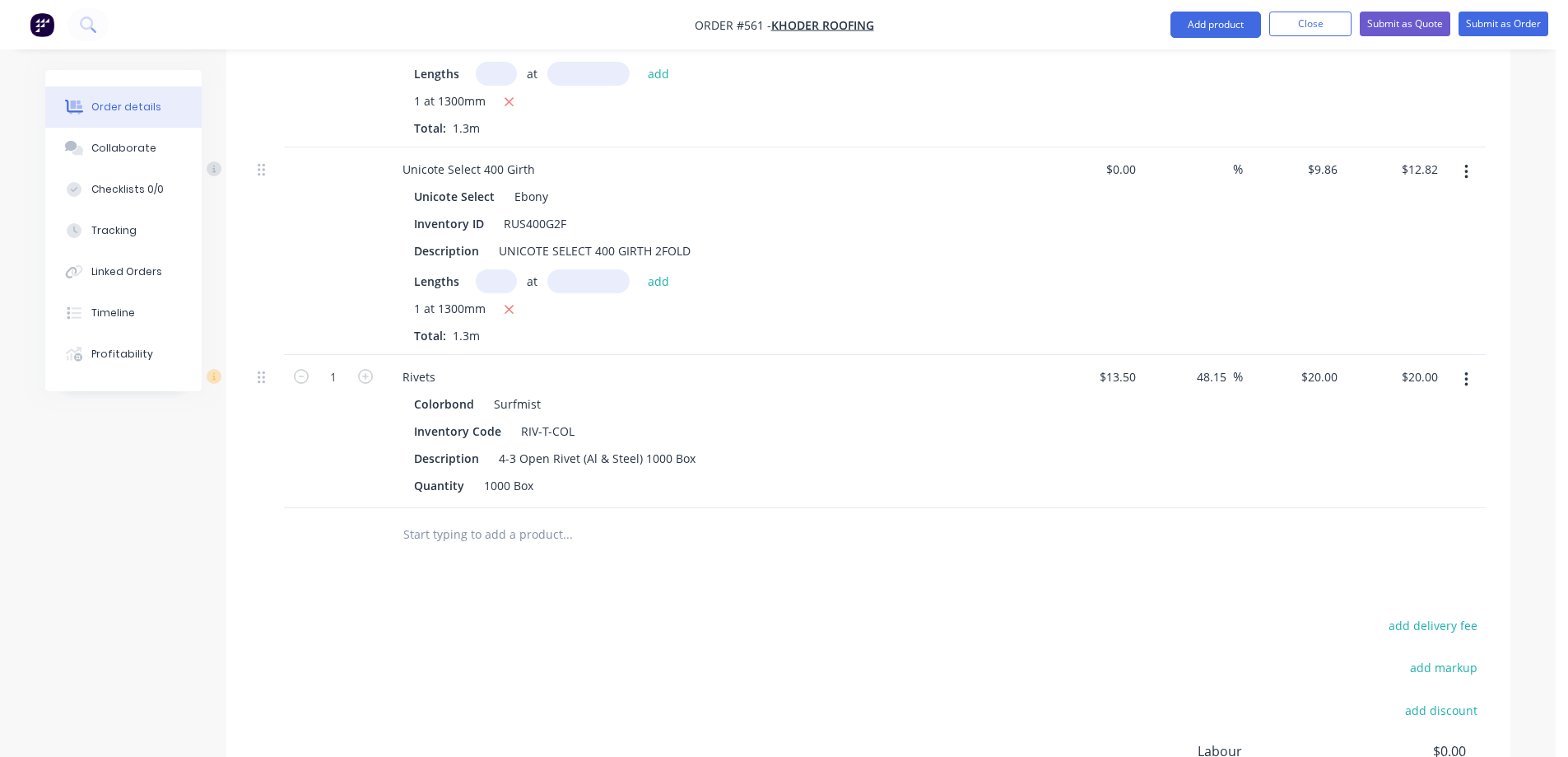
scroll to position [1095, 0]
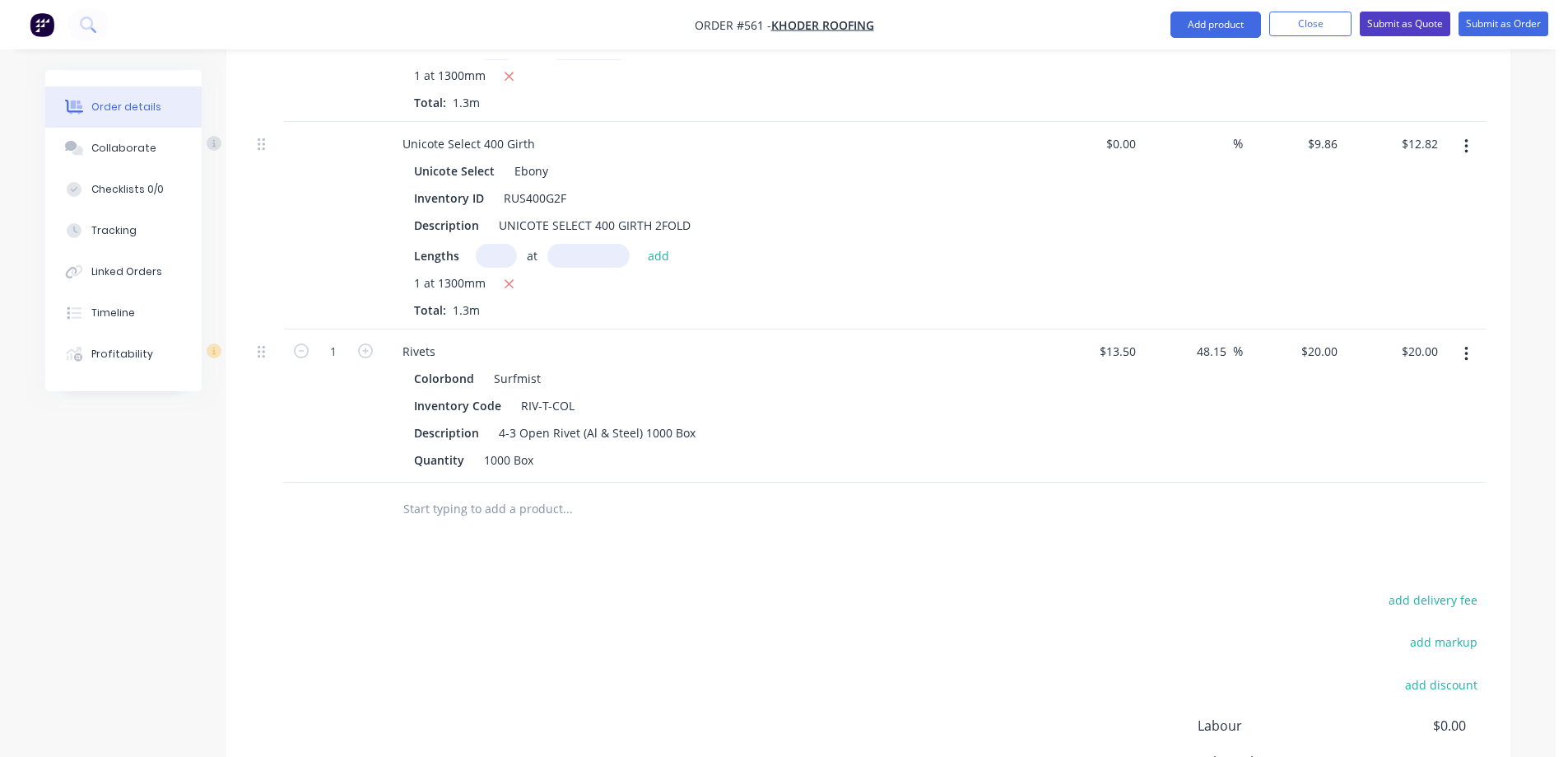
click at [1404, 27] on button "Submit as Quote" at bounding box center [1404, 24] width 90 height 25
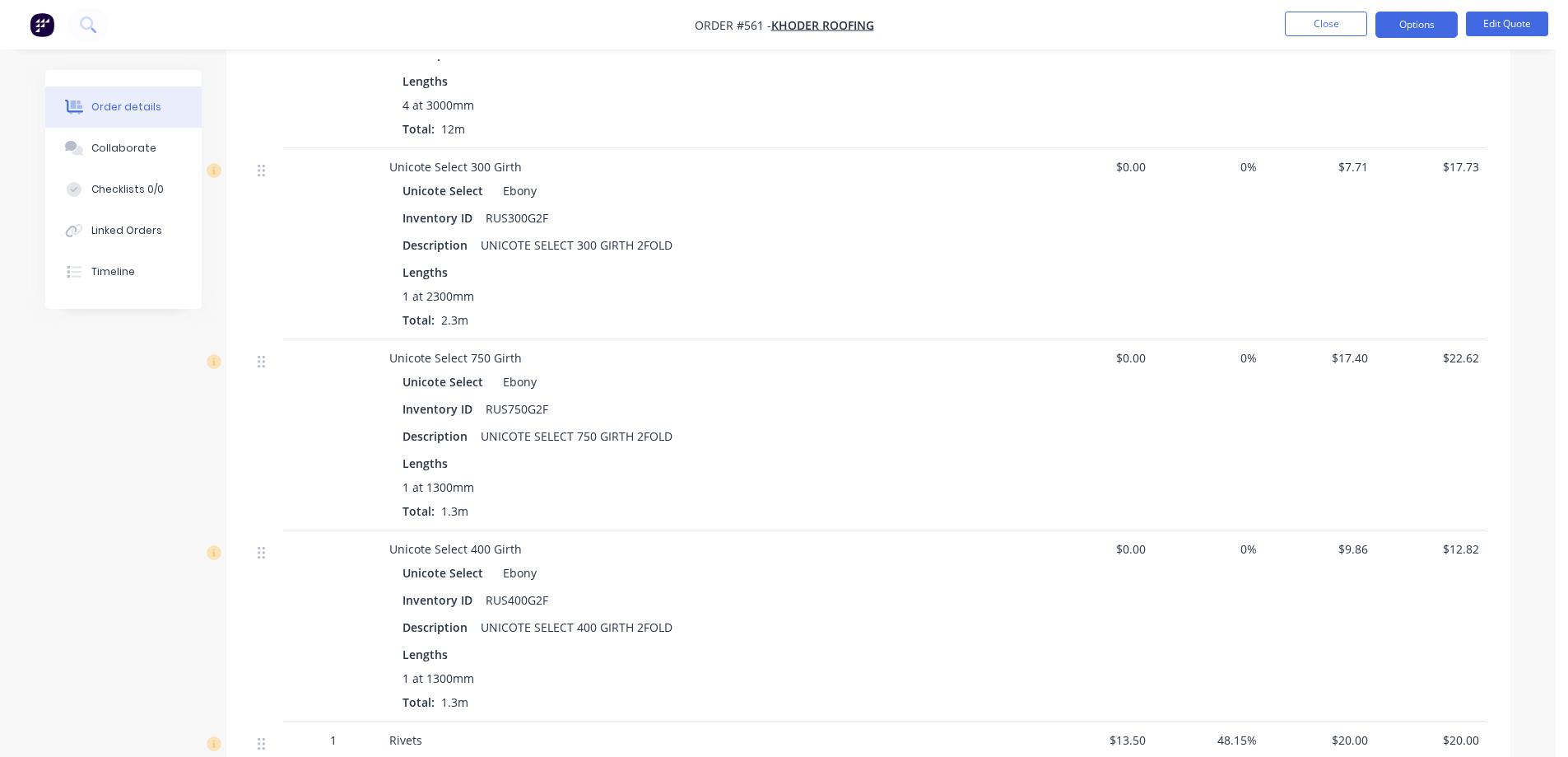
scroll to position [906, 0]
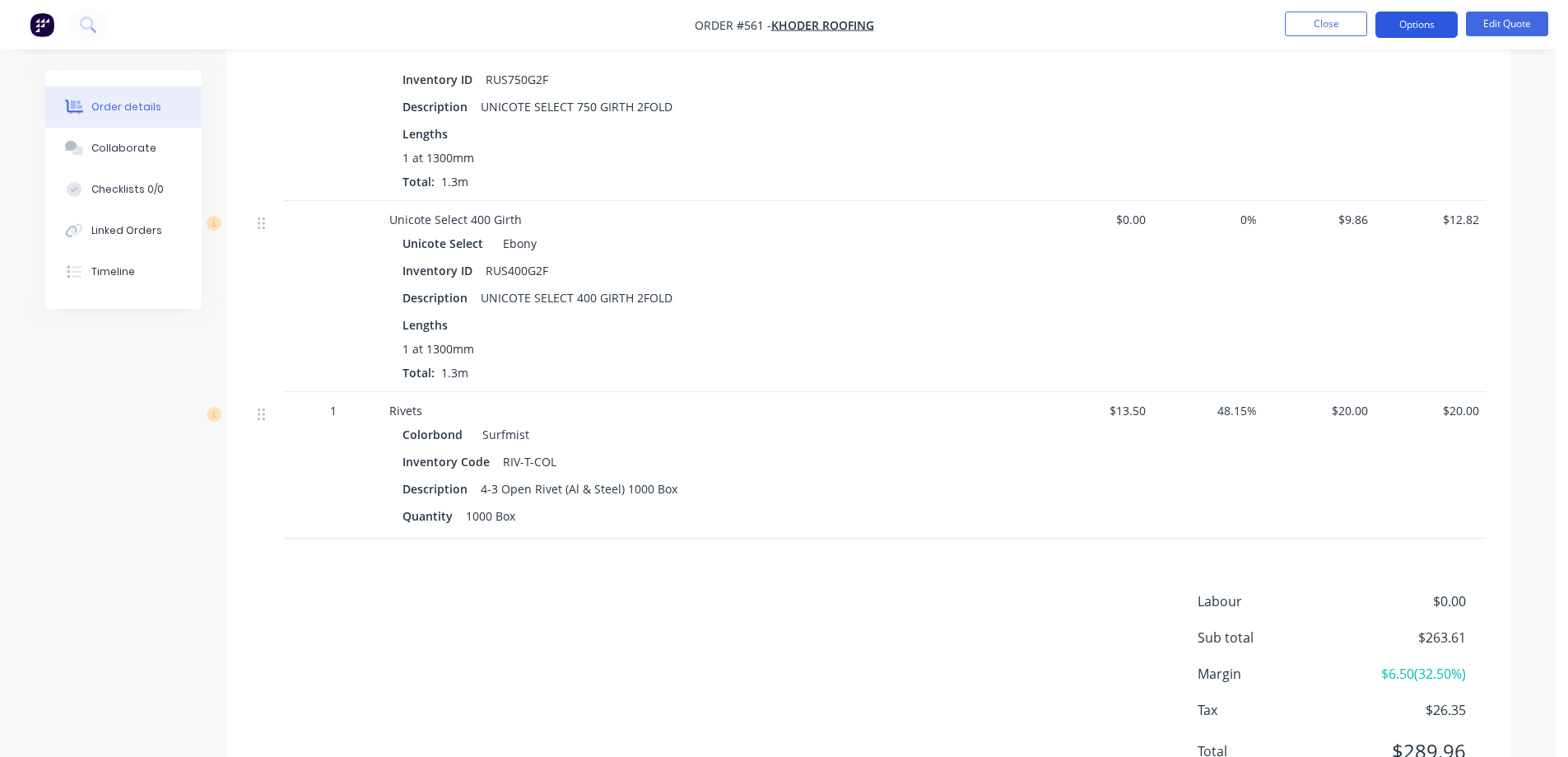
drag, startPoint x: 1408, startPoint y: 27, endPoint x: 1406, endPoint y: 35, distance: 8.2
click at [1404, 27] on button "Options" at bounding box center [1416, 25] width 82 height 27
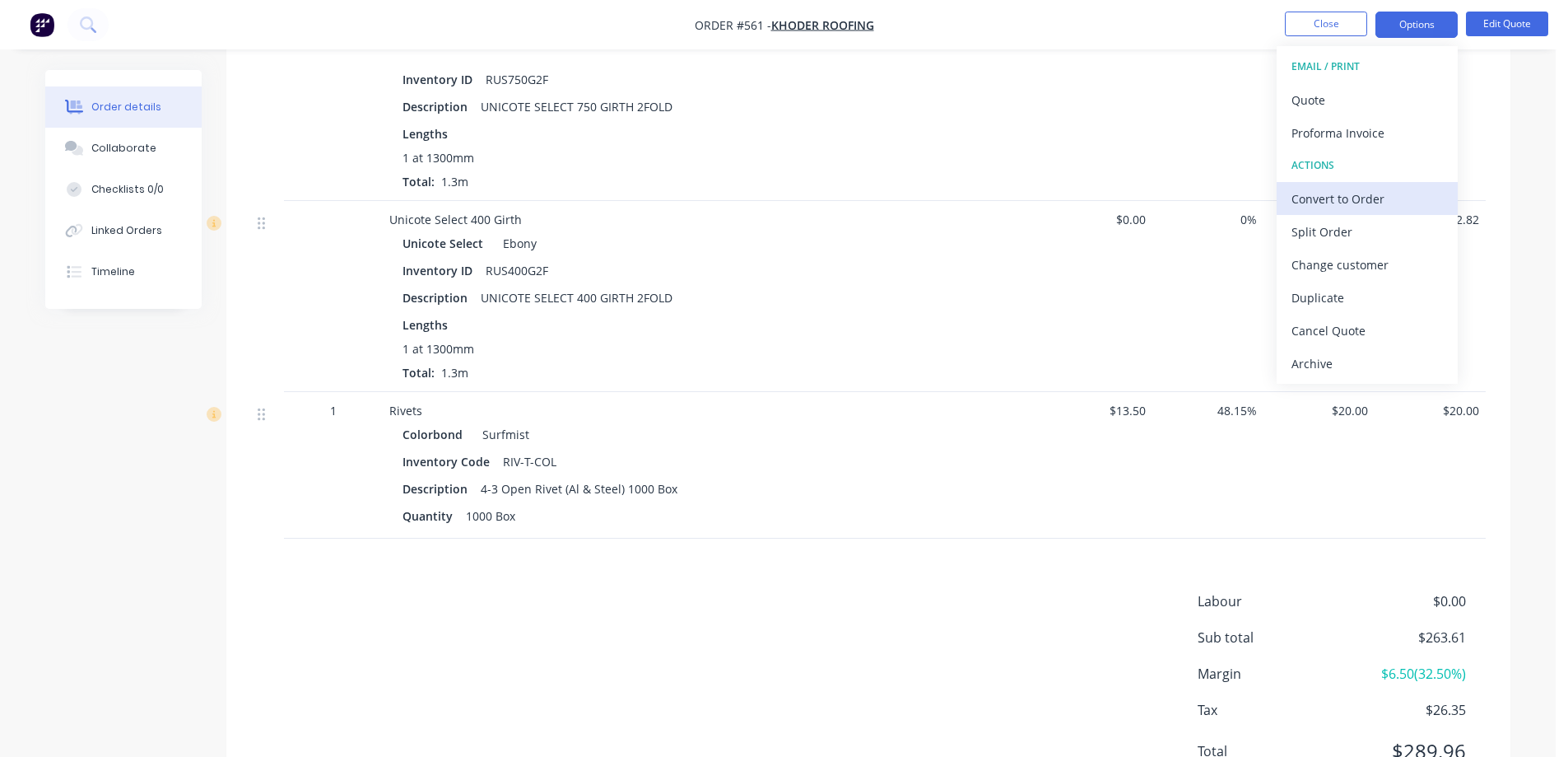
click at [1339, 197] on div "Convert to Order" at bounding box center [1366, 198] width 151 height 24
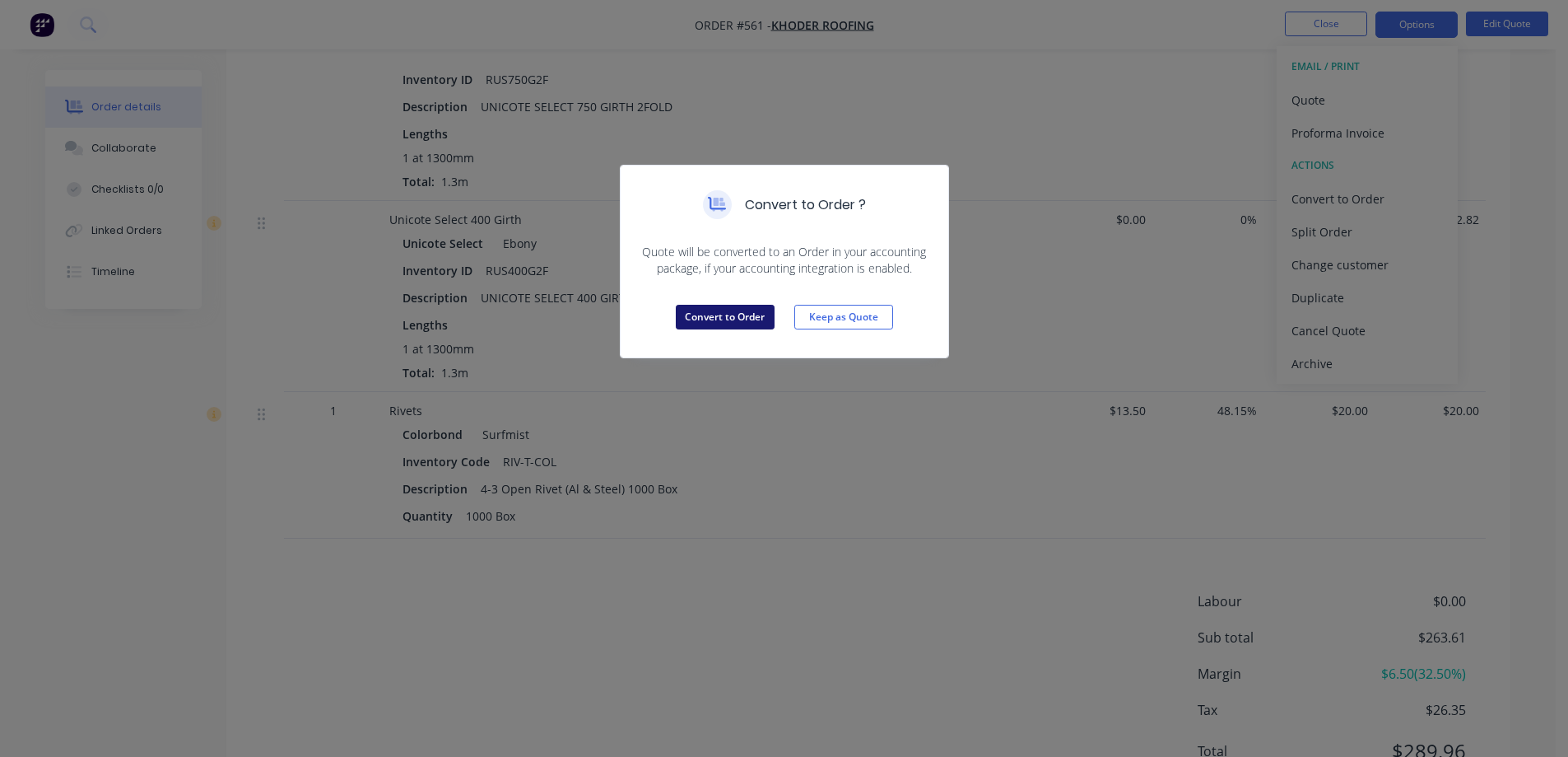
click at [700, 315] on button "Convert to Order" at bounding box center [726, 317] width 99 height 25
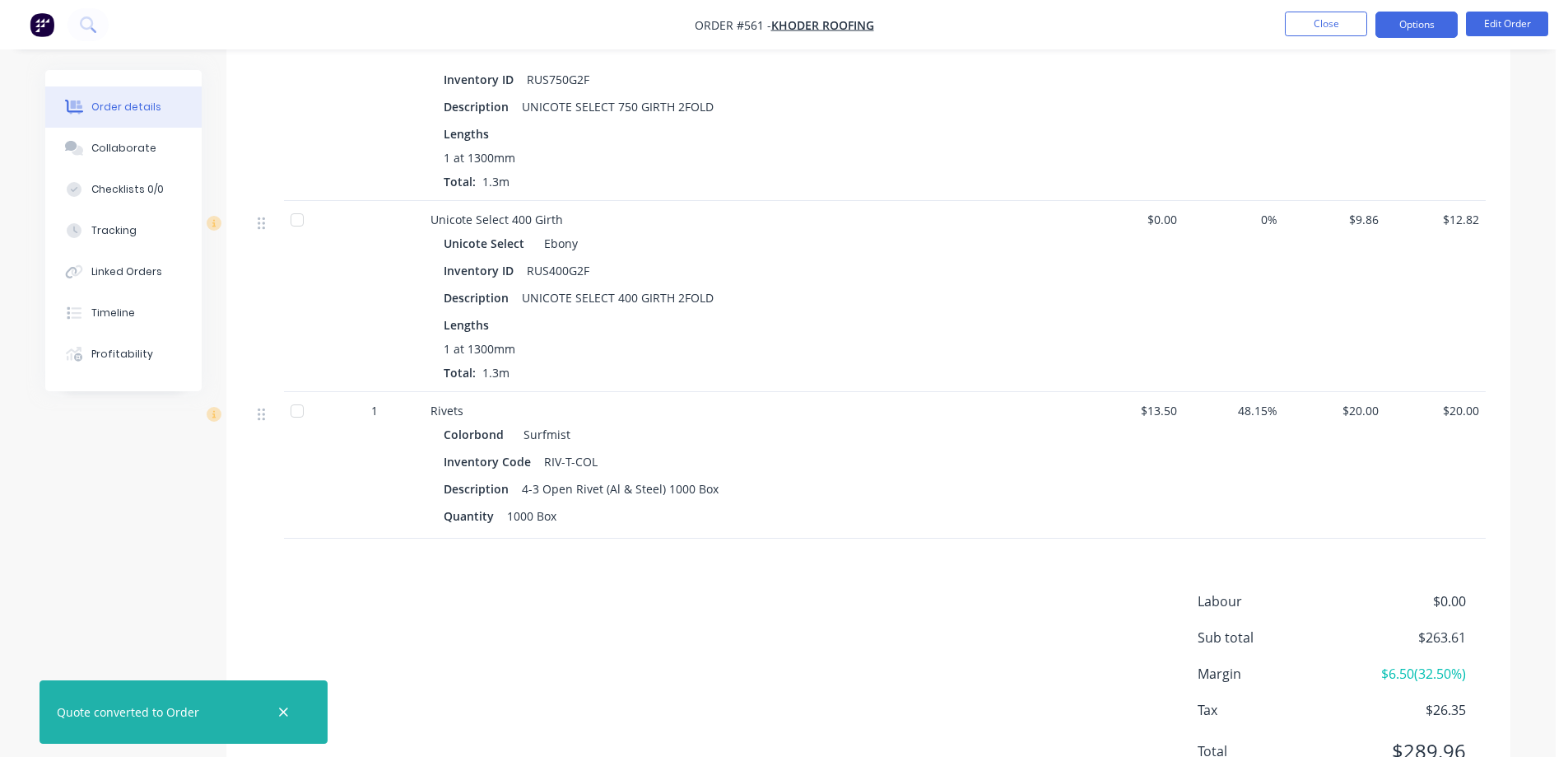
click at [1404, 27] on button "Options" at bounding box center [1416, 25] width 82 height 27
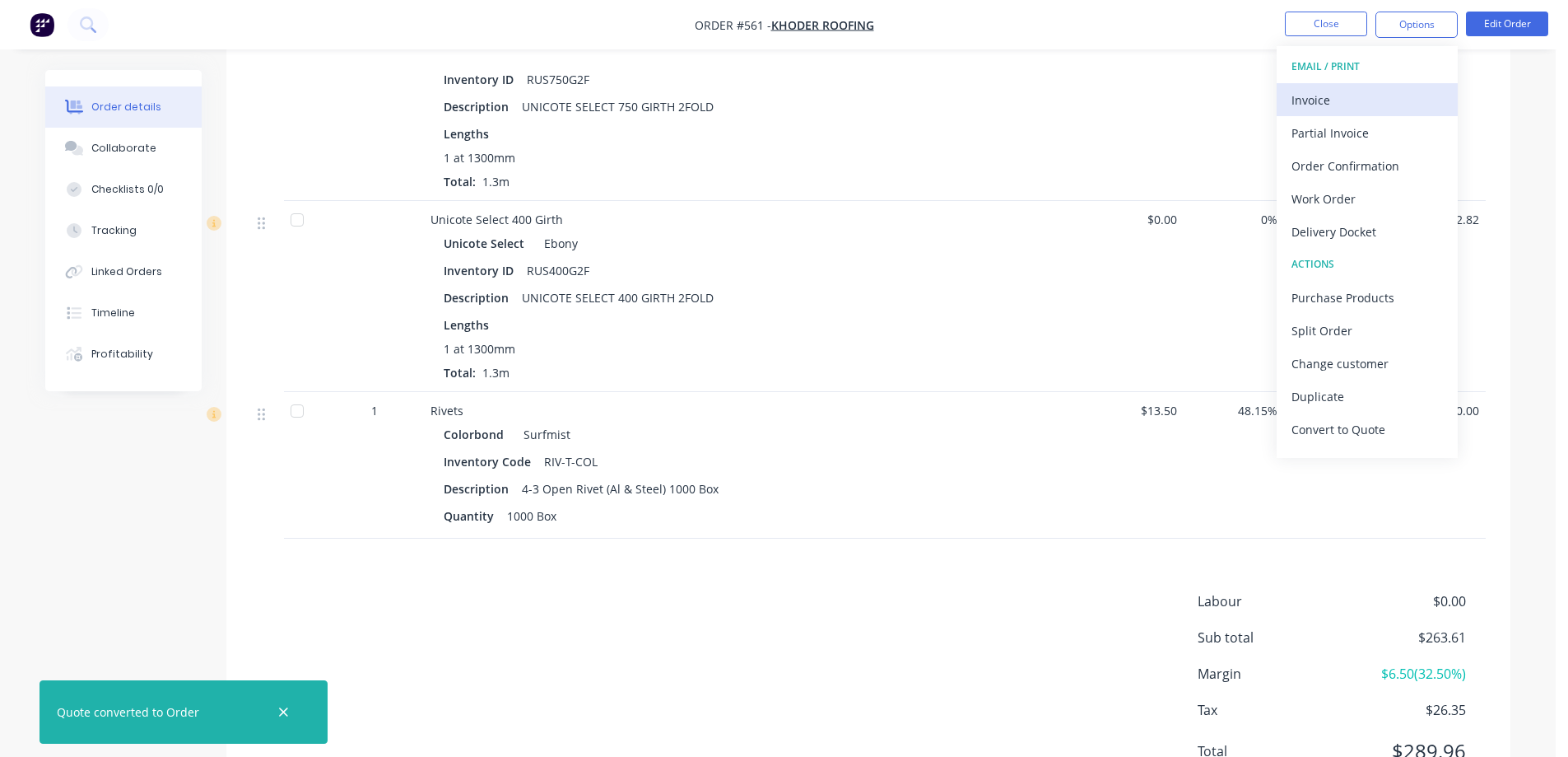
click at [1366, 100] on div "Invoice" at bounding box center [1366, 100] width 151 height 24
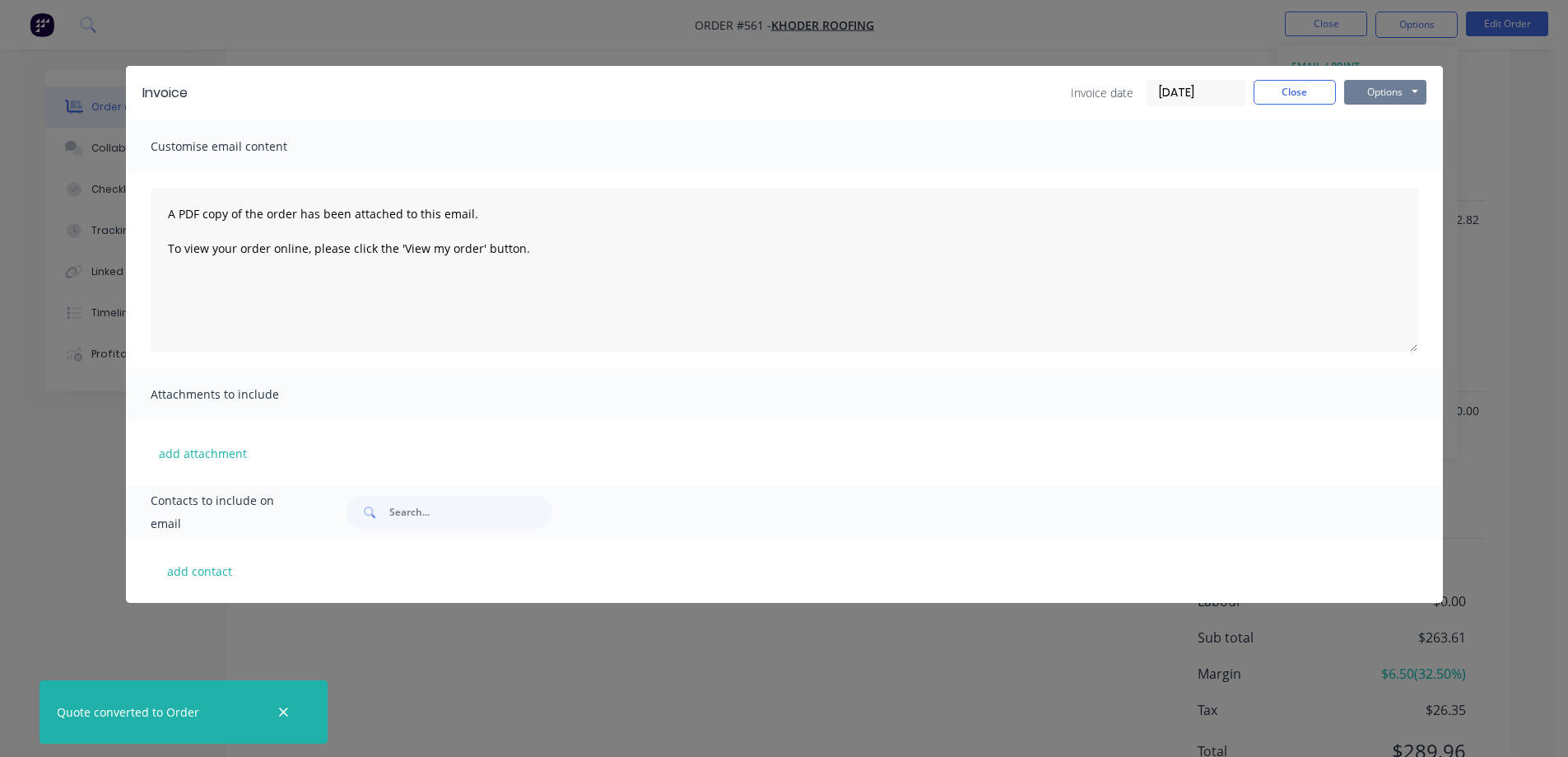
click at [1404, 80] on button "Options" at bounding box center [1385, 92] width 82 height 25
click at [1394, 114] on button "Preview" at bounding box center [1396, 121] width 105 height 27
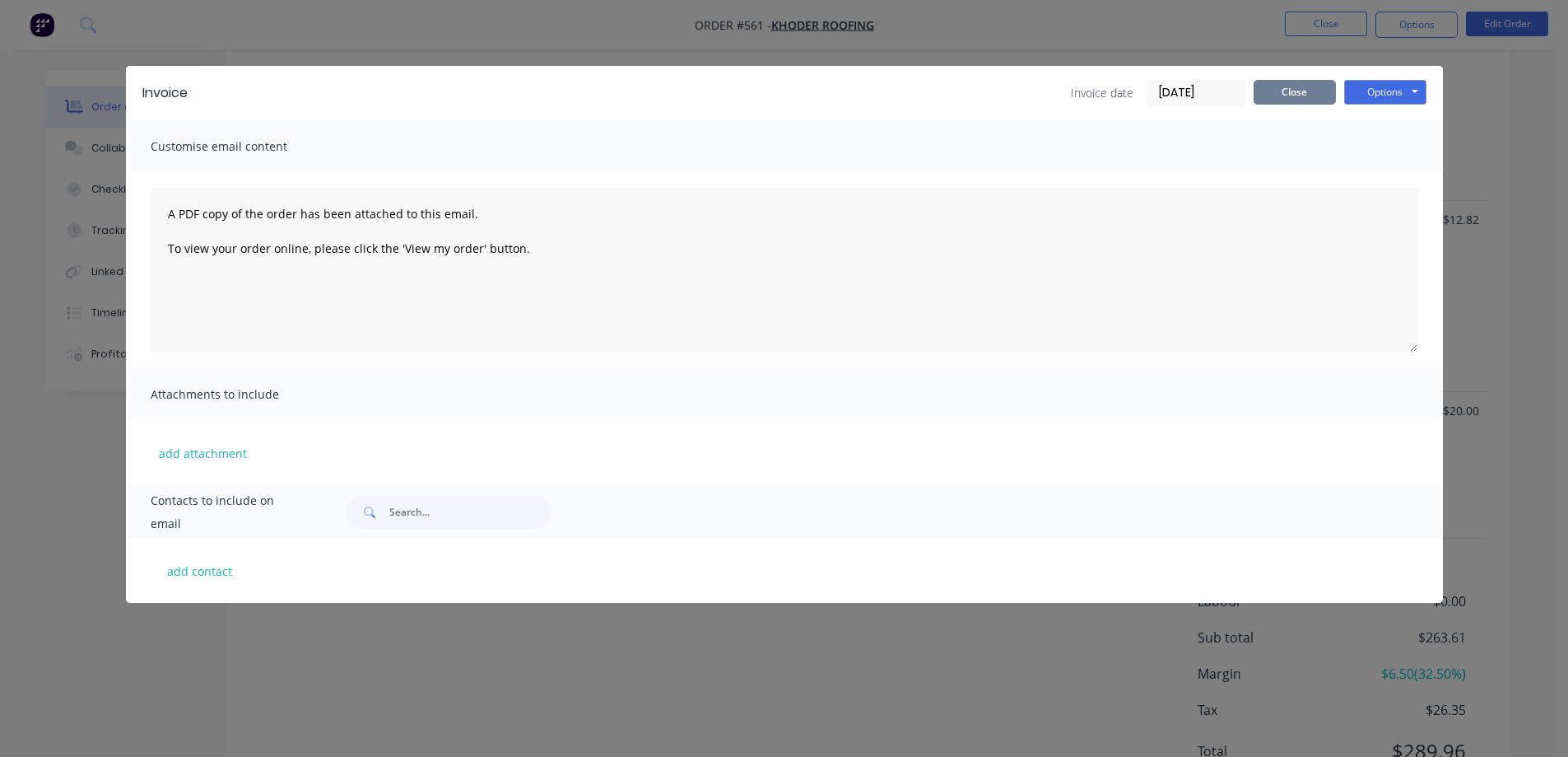
click at [1281, 101] on button "Close" at bounding box center [1294, 92] width 82 height 25
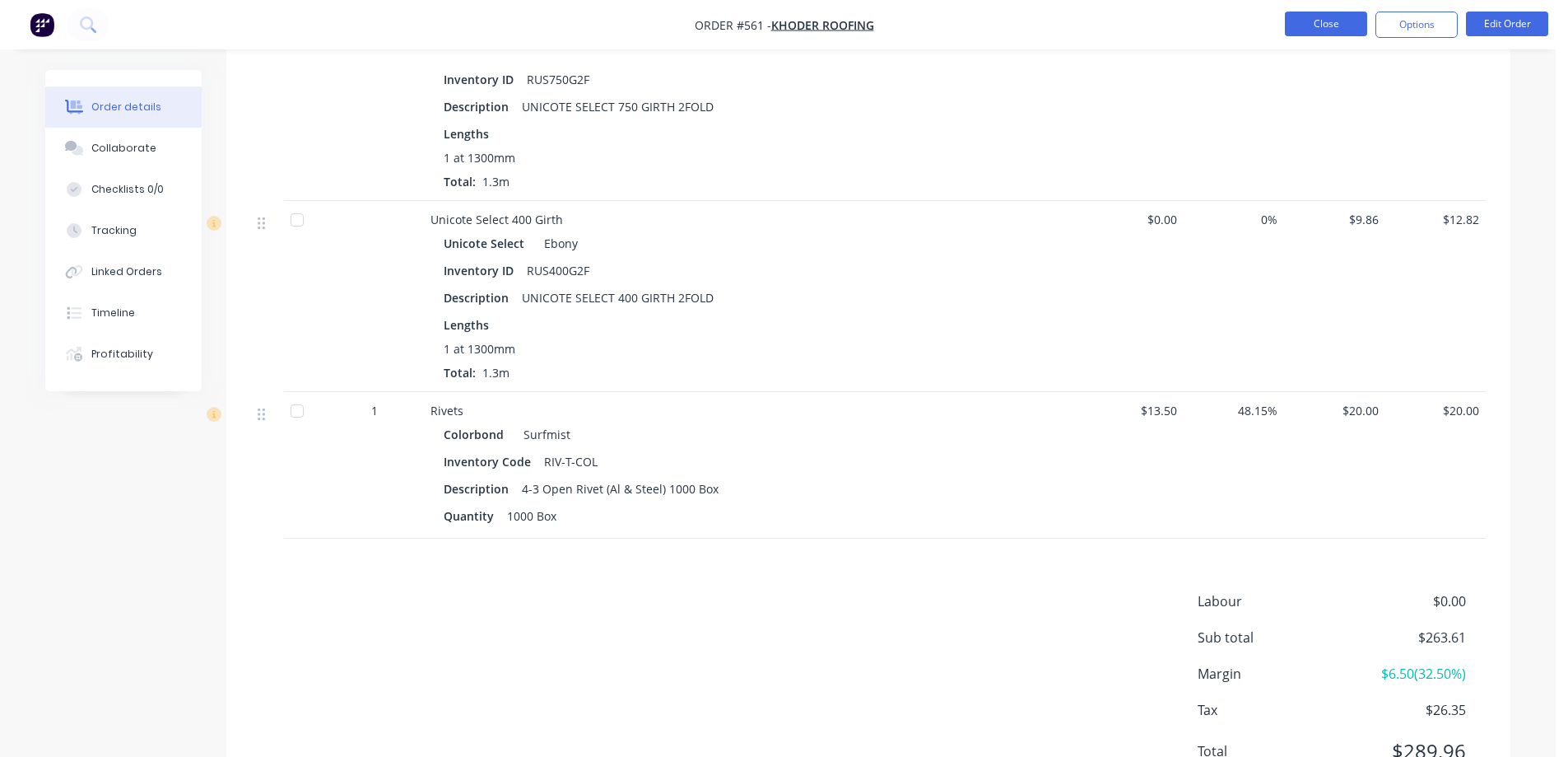
click at [1301, 26] on button "Close" at bounding box center [1326, 24] width 82 height 25
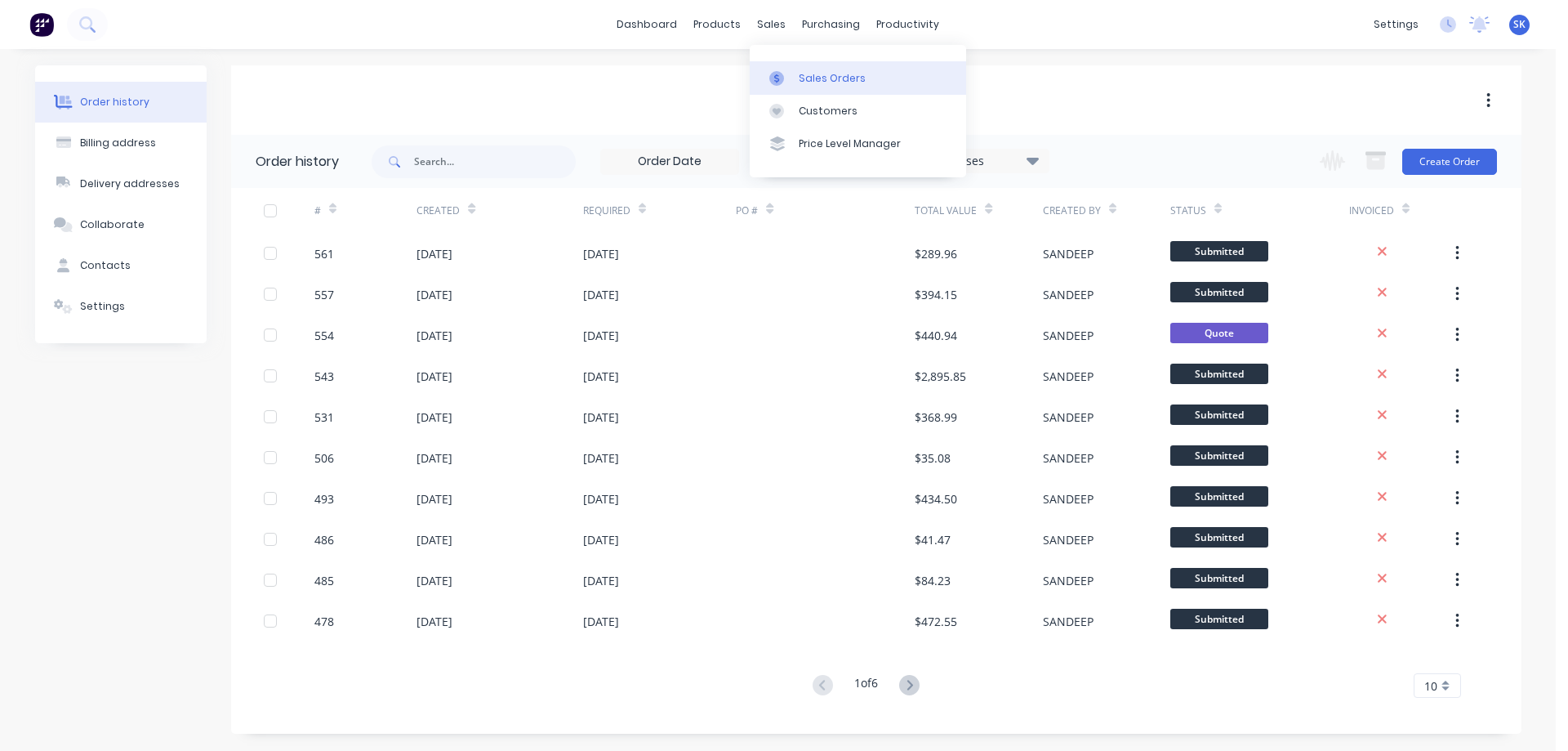
drag, startPoint x: 763, startPoint y: 18, endPoint x: 809, endPoint y: 67, distance: 67.2
click at [763, 18] on div "sales" at bounding box center [771, 25] width 45 height 25
click at [809, 67] on link "Sales Orders" at bounding box center [858, 77] width 216 height 32
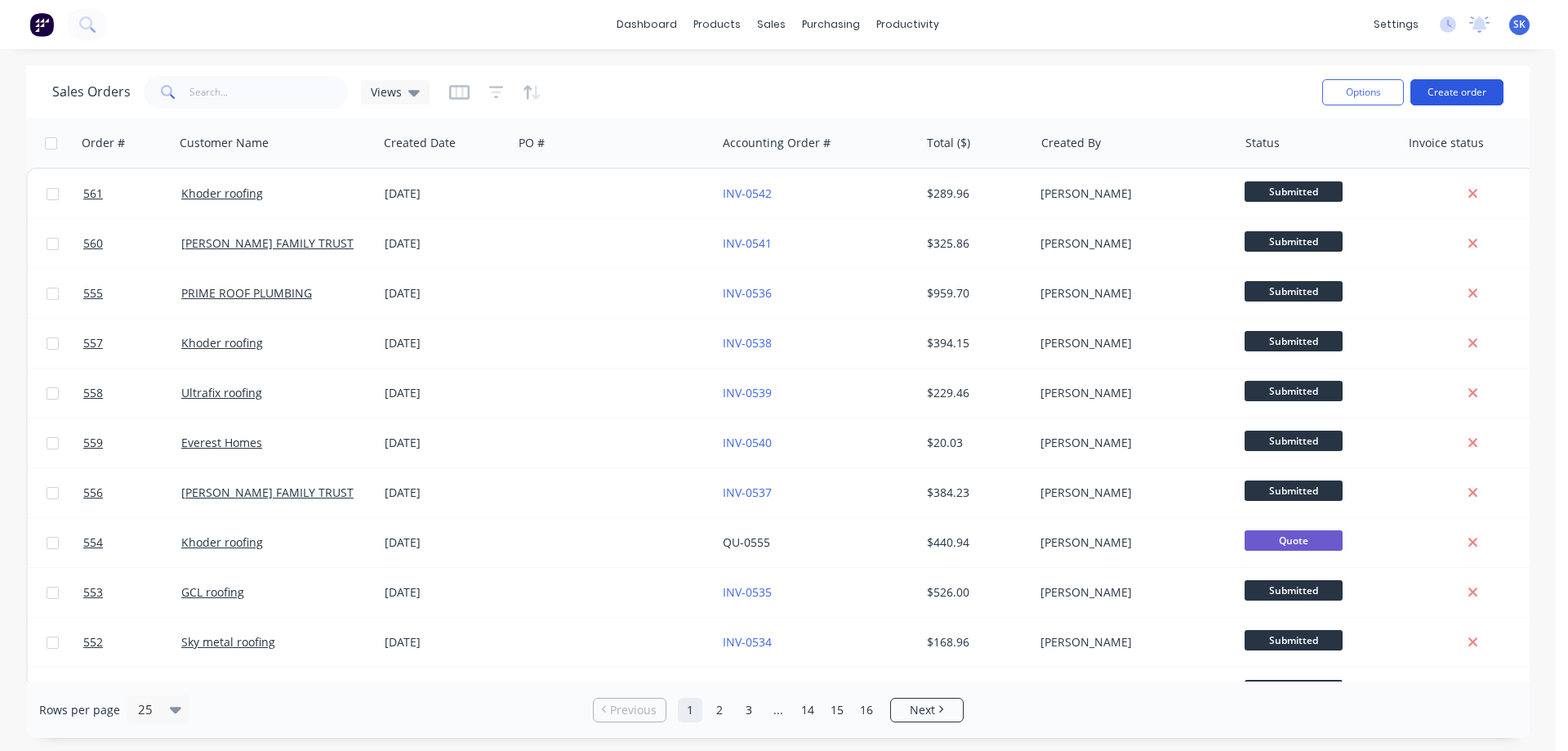
click at [1393, 89] on button "Create order" at bounding box center [1457, 92] width 93 height 26
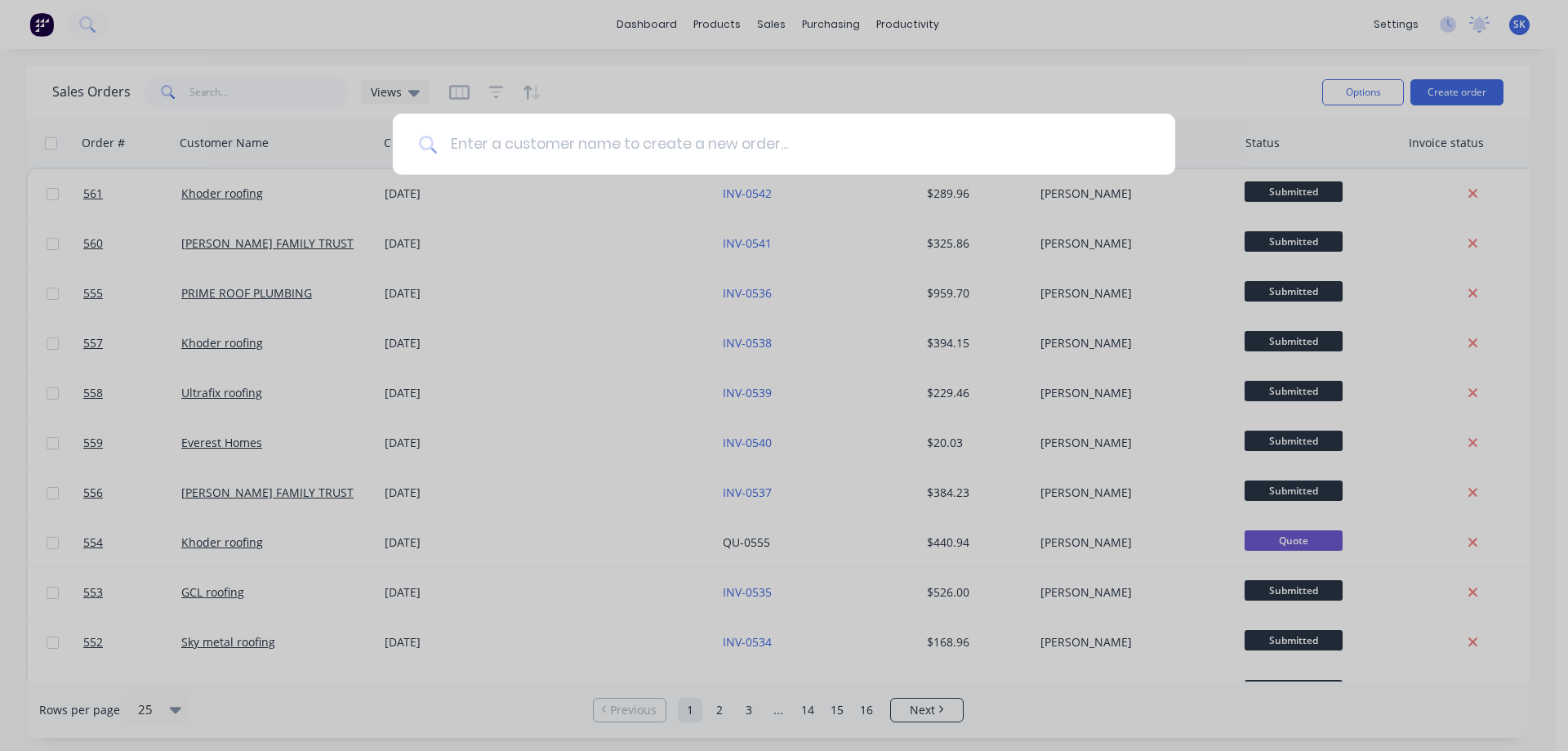
click at [716, 146] on input at bounding box center [793, 144] width 712 height 61
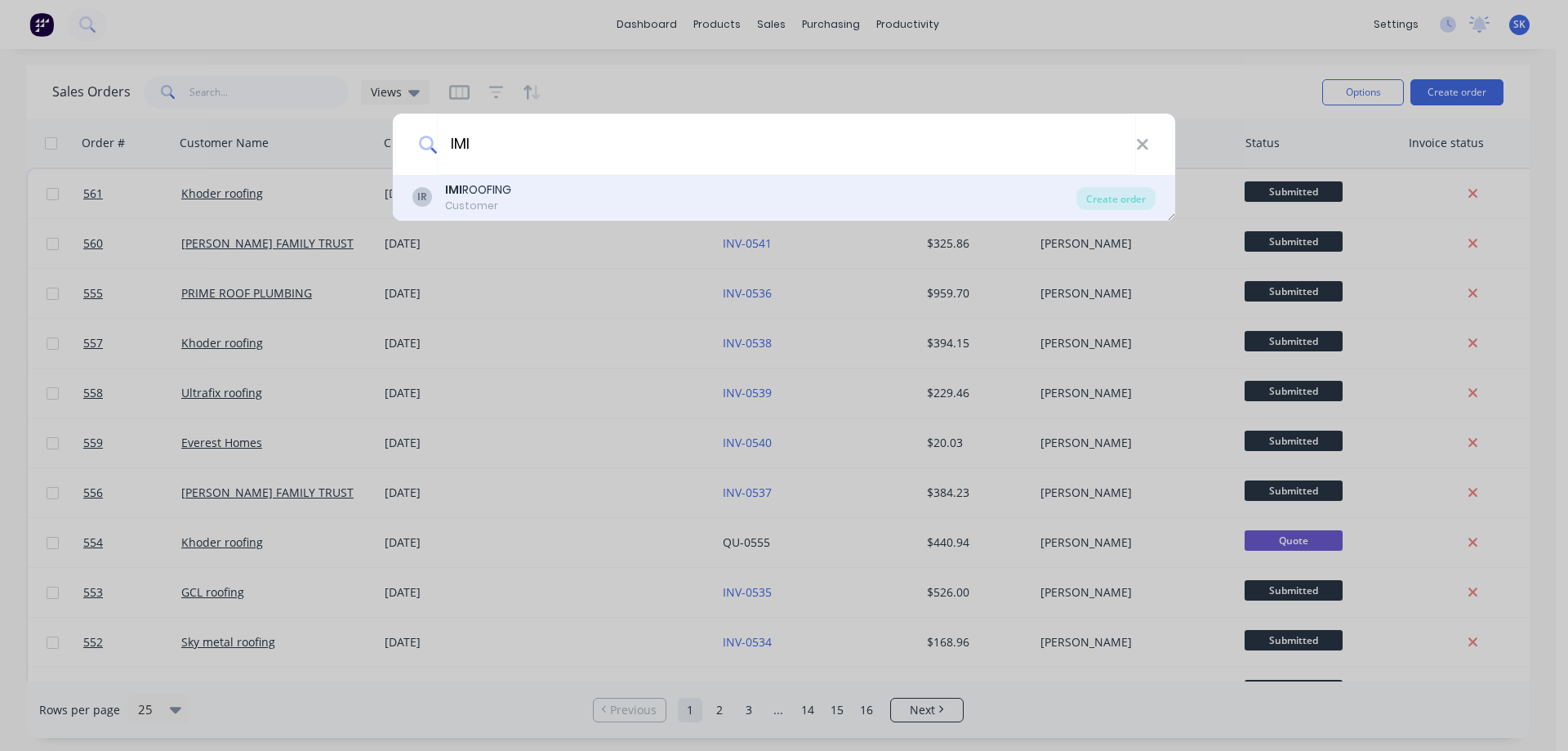
type input "IMI"
click at [530, 183] on div "IR IMI ROOFING Customer" at bounding box center [744, 197] width 664 height 32
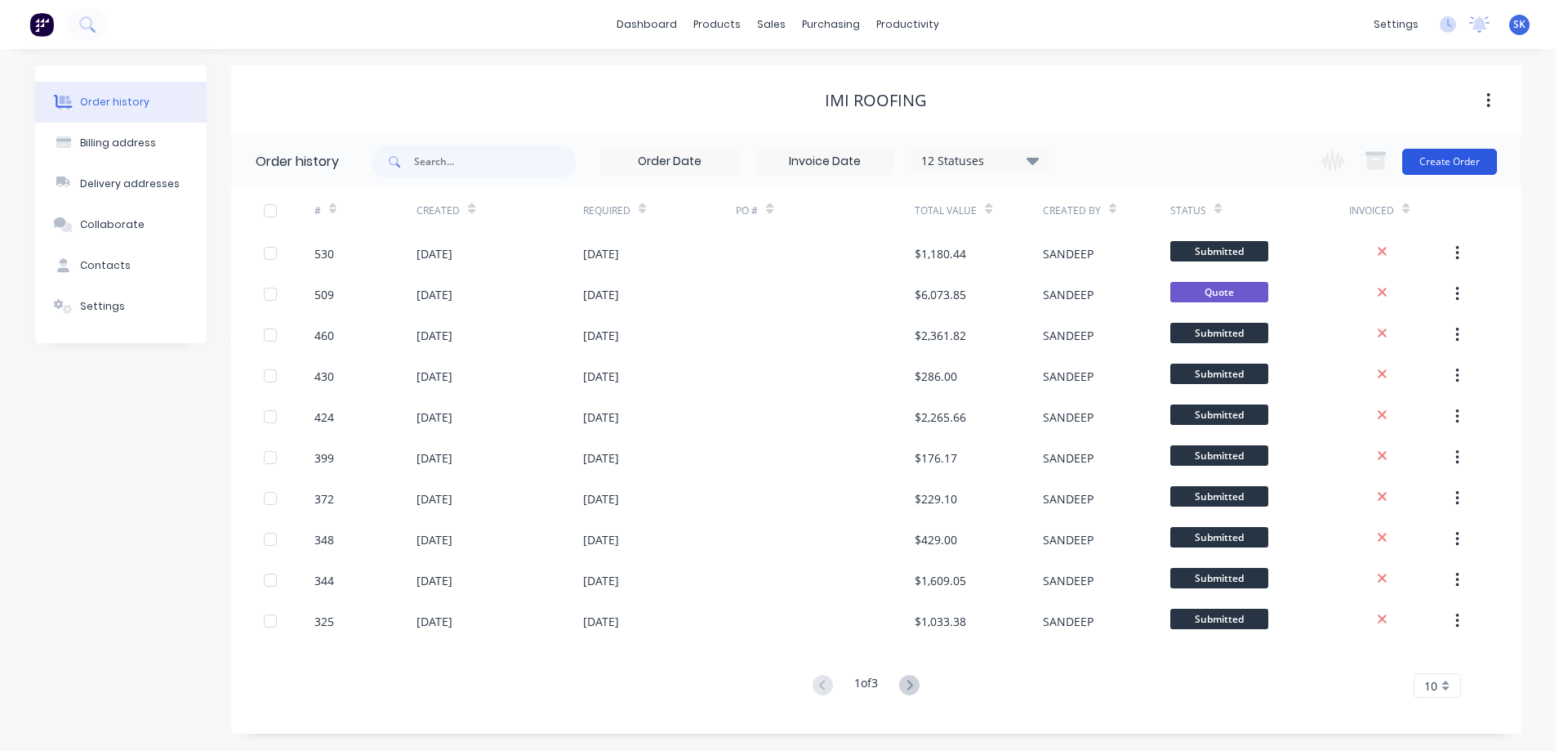
click at [1393, 162] on button "Create Order" at bounding box center [1449, 162] width 95 height 26
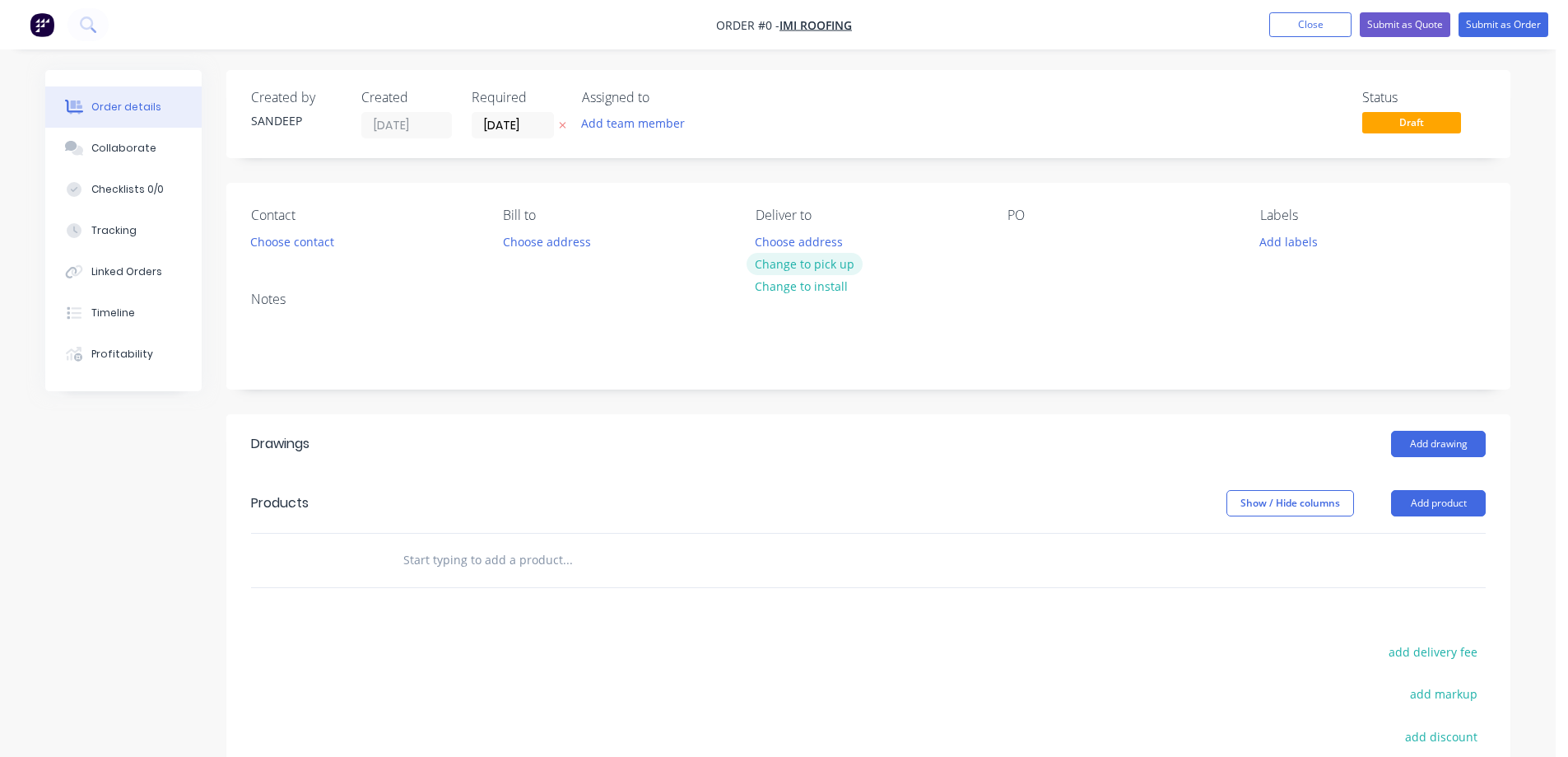
click at [791, 259] on button "Change to pick up" at bounding box center [805, 264] width 117 height 22
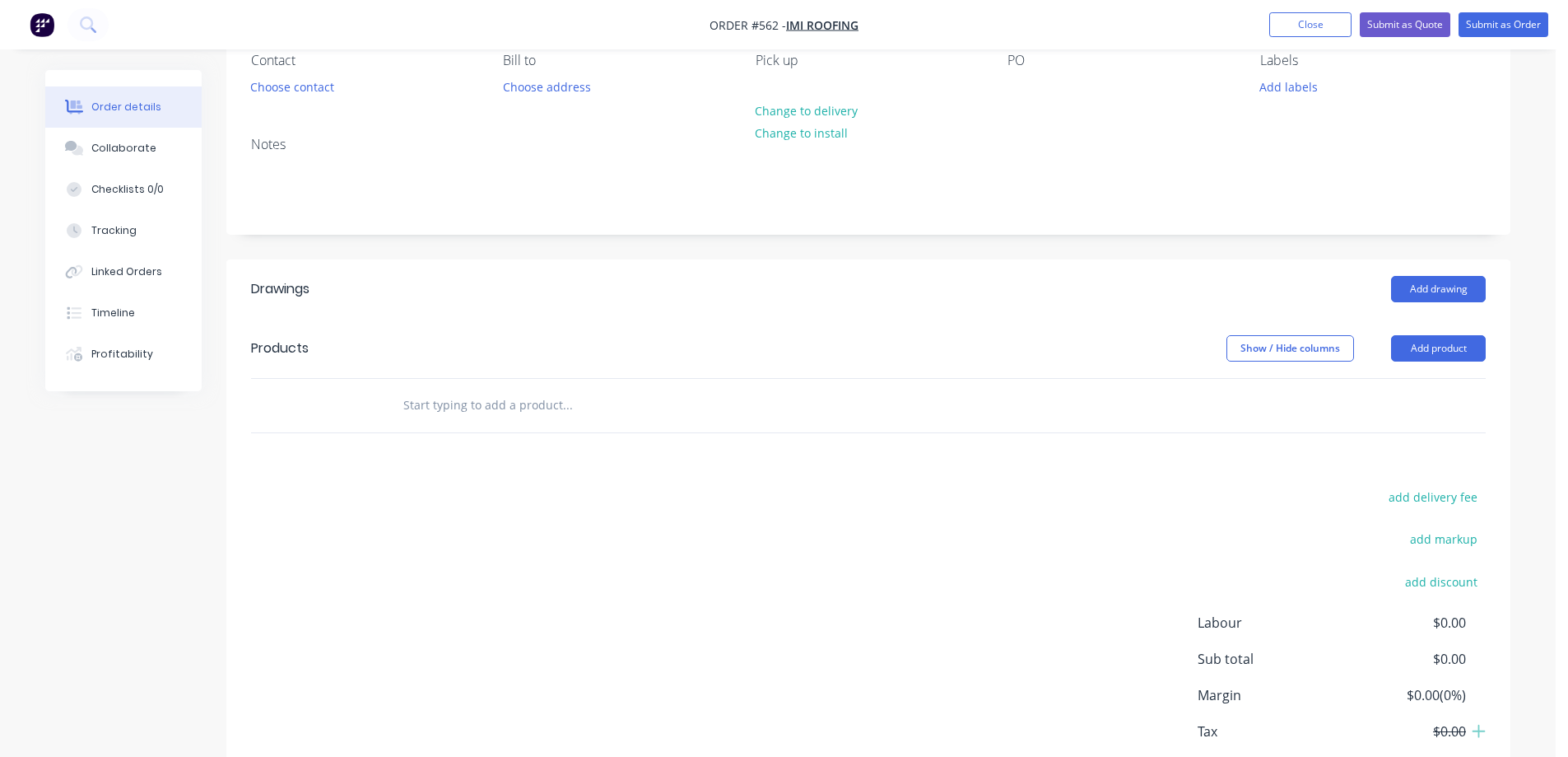
scroll to position [165, 0]
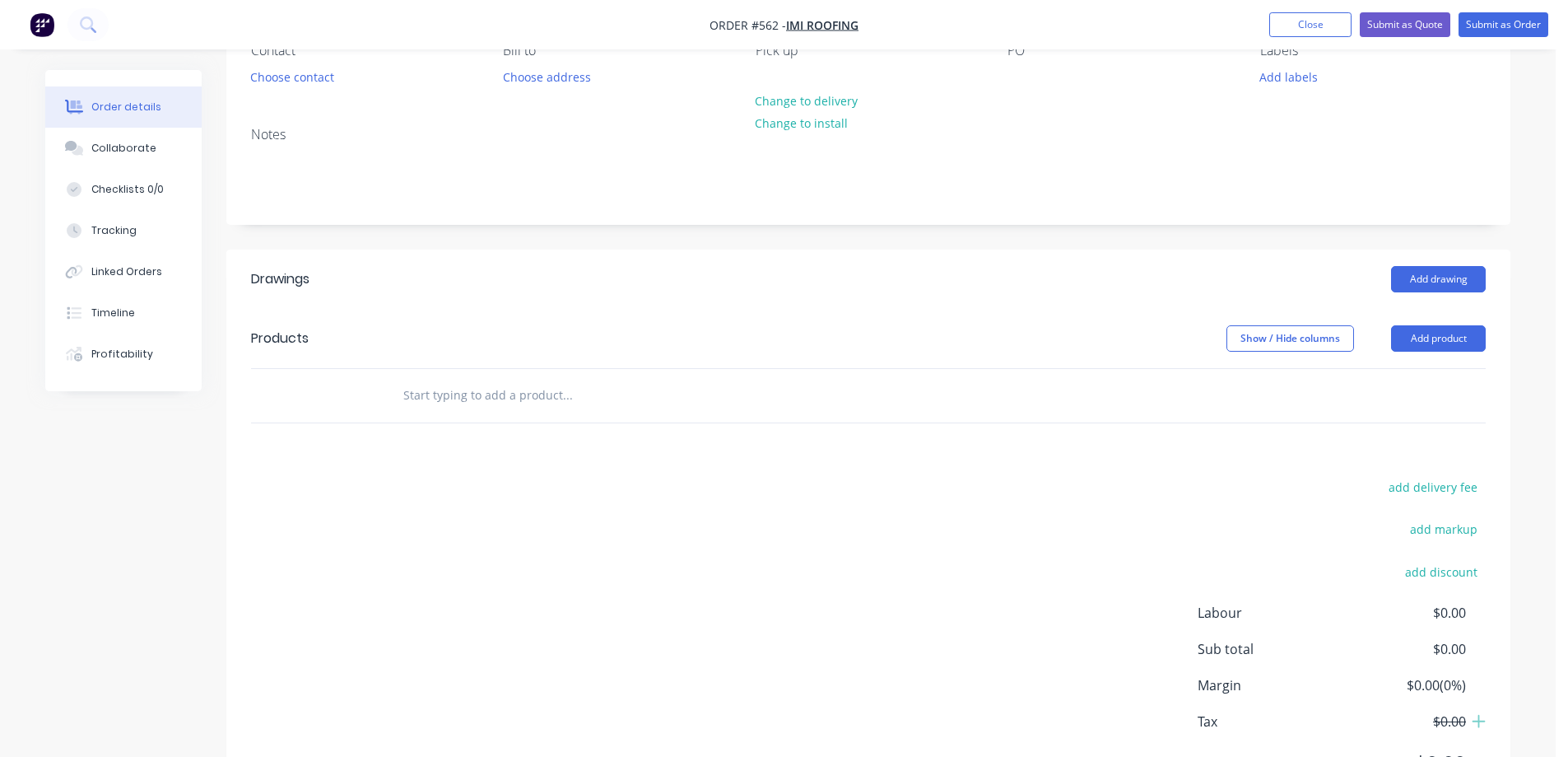
click at [452, 405] on input "text" at bounding box center [567, 395] width 329 height 33
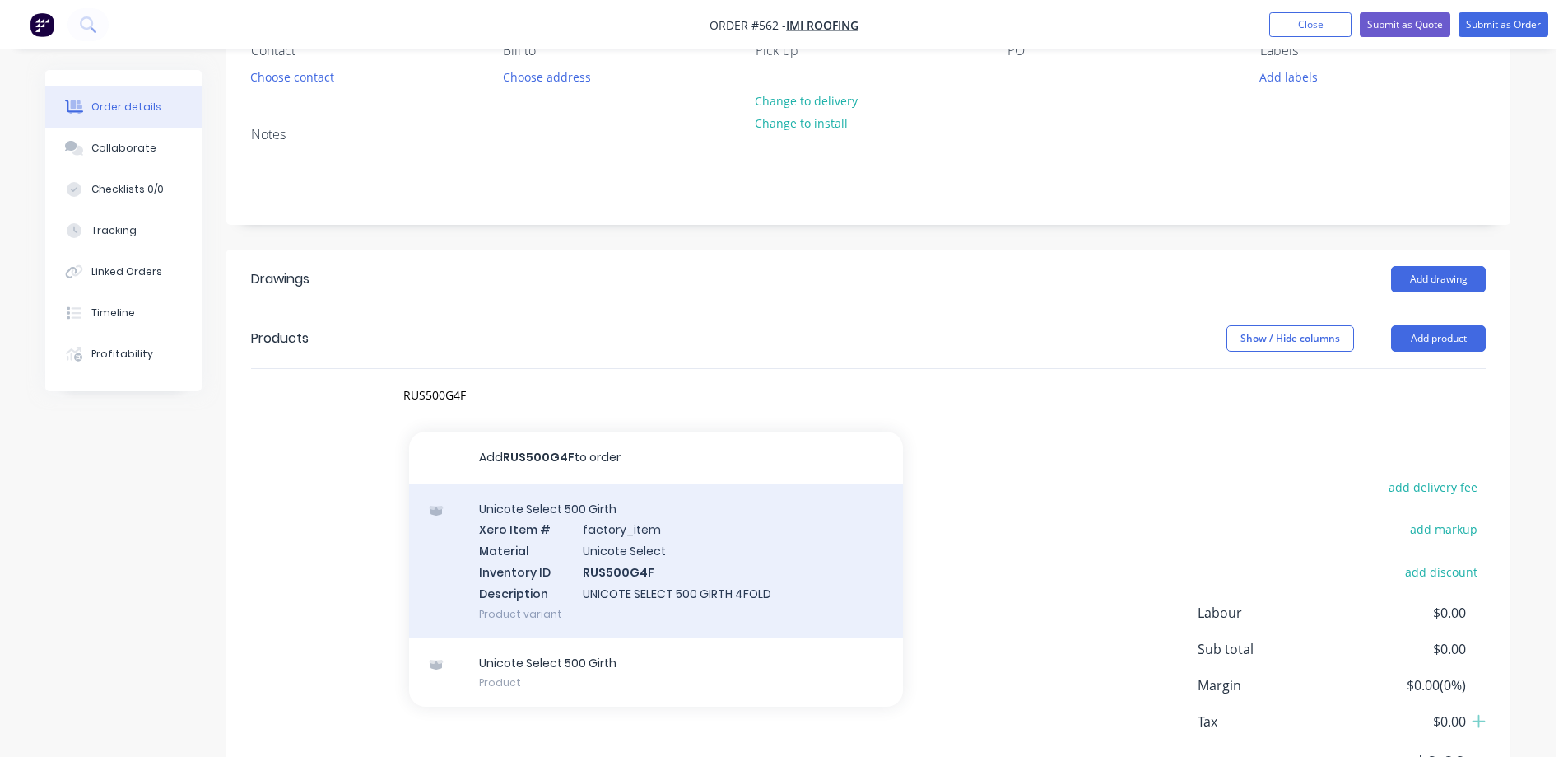
click at [605, 545] on div "Unicote Select 500 Girth Xero Item # factory_item Material Unicote Select Inven…" at bounding box center [656, 561] width 494 height 154
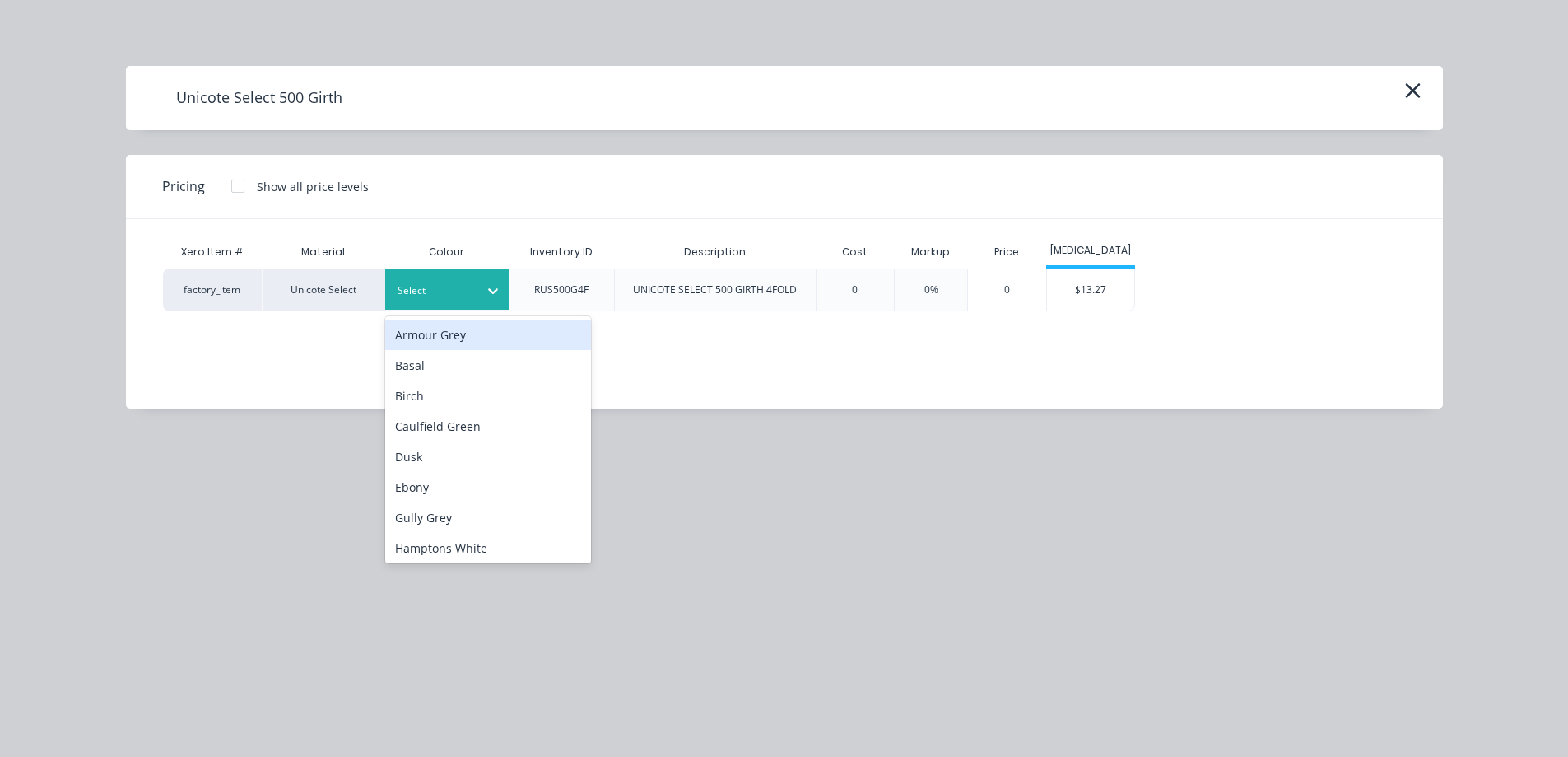
click at [452, 274] on div "Select" at bounding box center [447, 290] width 124 height 41
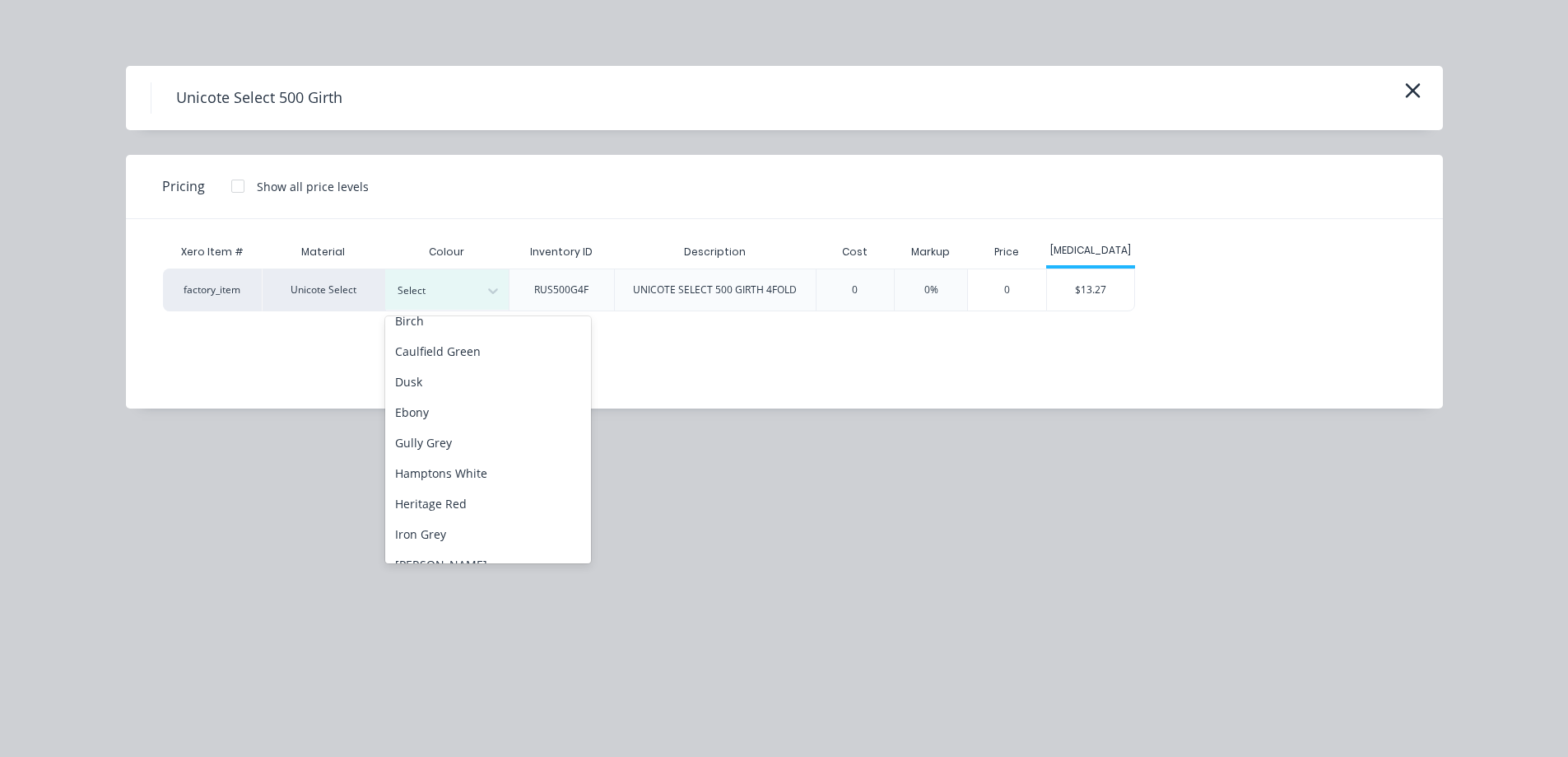
scroll to position [18, 0]
click at [1404, 101] on icon "button" at bounding box center [1413, 90] width 18 height 23
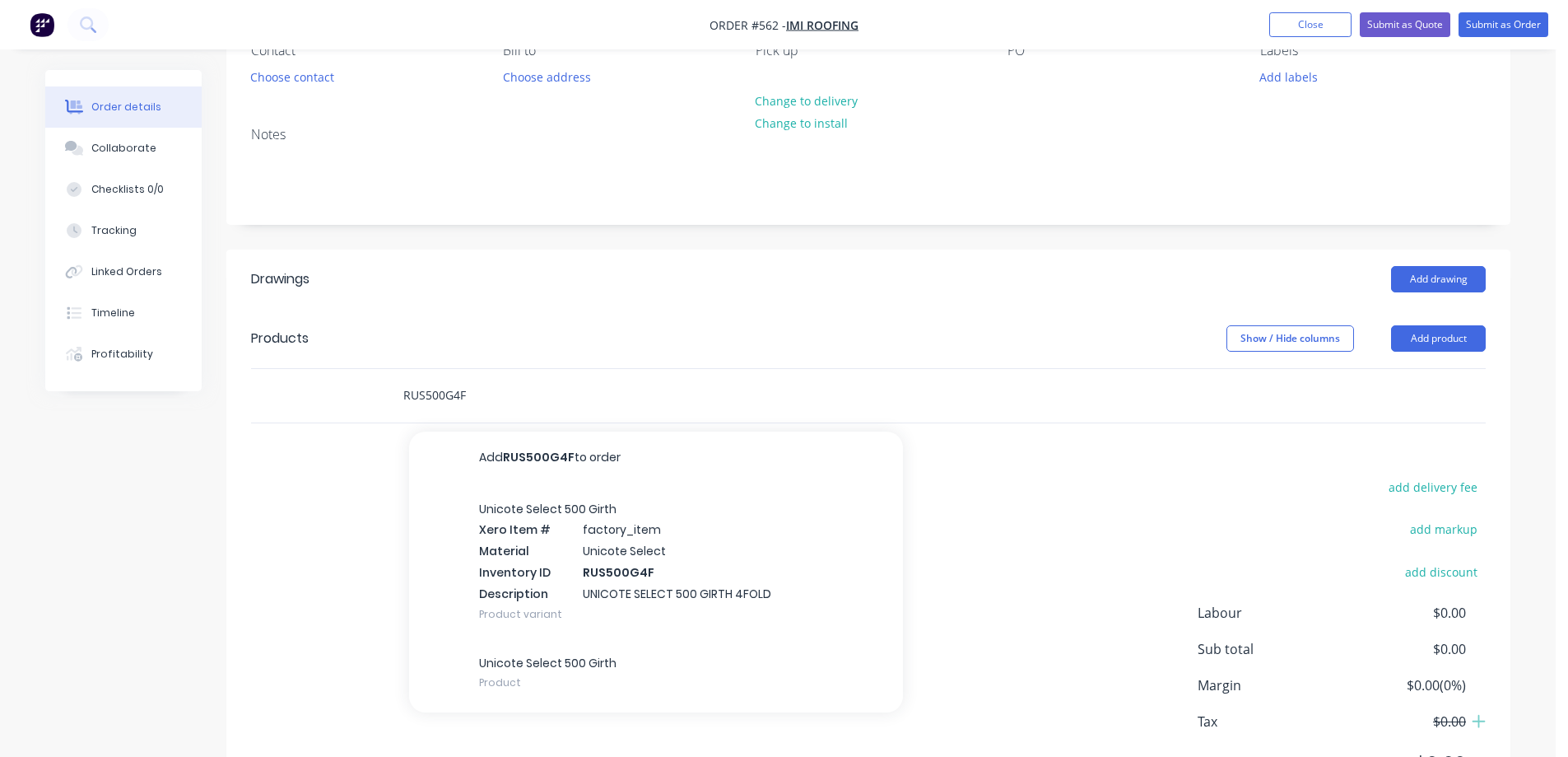
click at [421, 398] on input "RUS500G4F" at bounding box center [567, 395] width 329 height 33
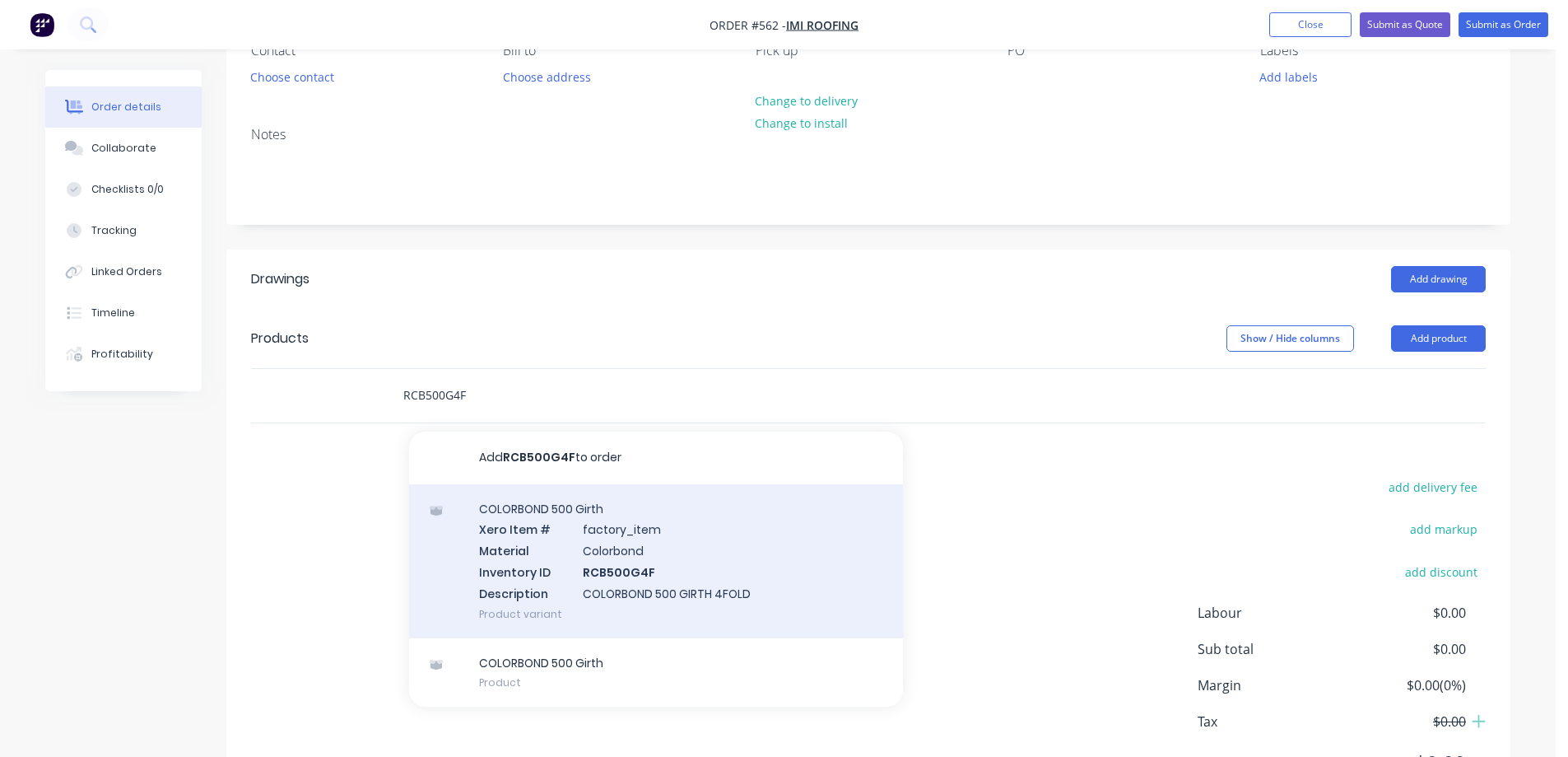
type input "RCB500G4F"
click at [546, 565] on div "COLORBOND 500 Girth Xero Item # factory_item Material Colorbond Inventory ID RC…" at bounding box center [656, 561] width 494 height 154
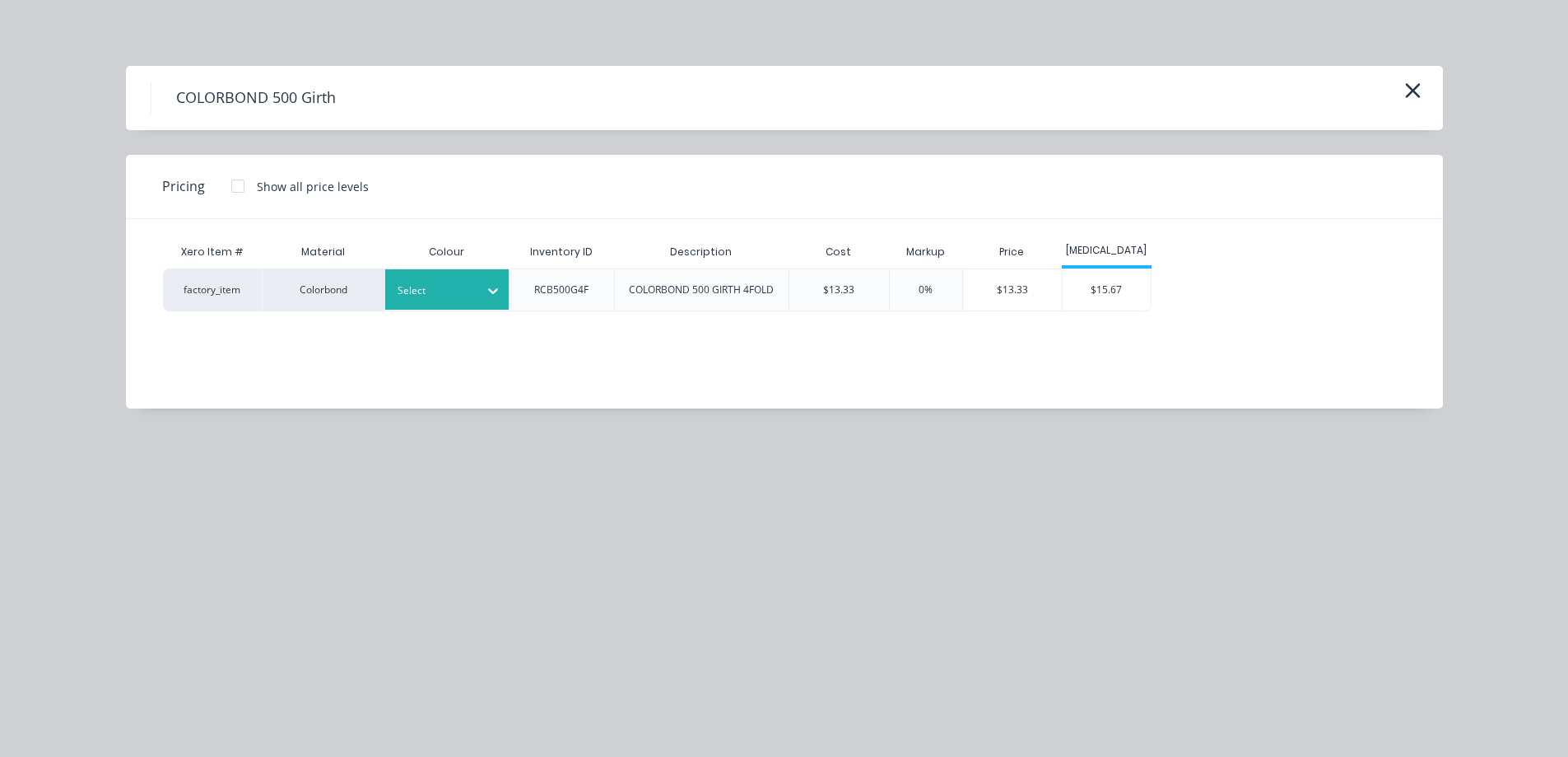
click at [475, 301] on div "Select" at bounding box center [447, 290] width 124 height 41
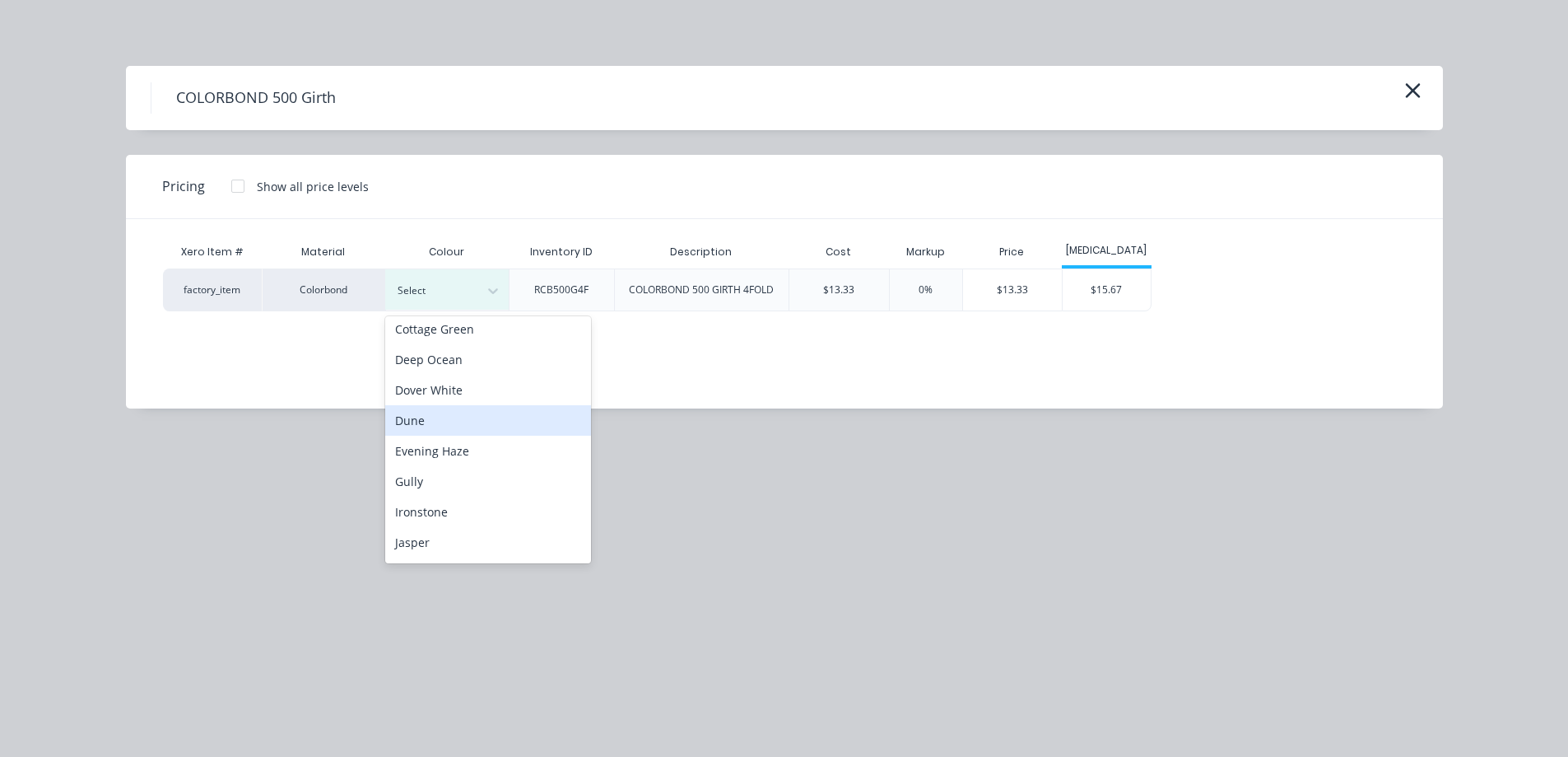
scroll to position [165, 0]
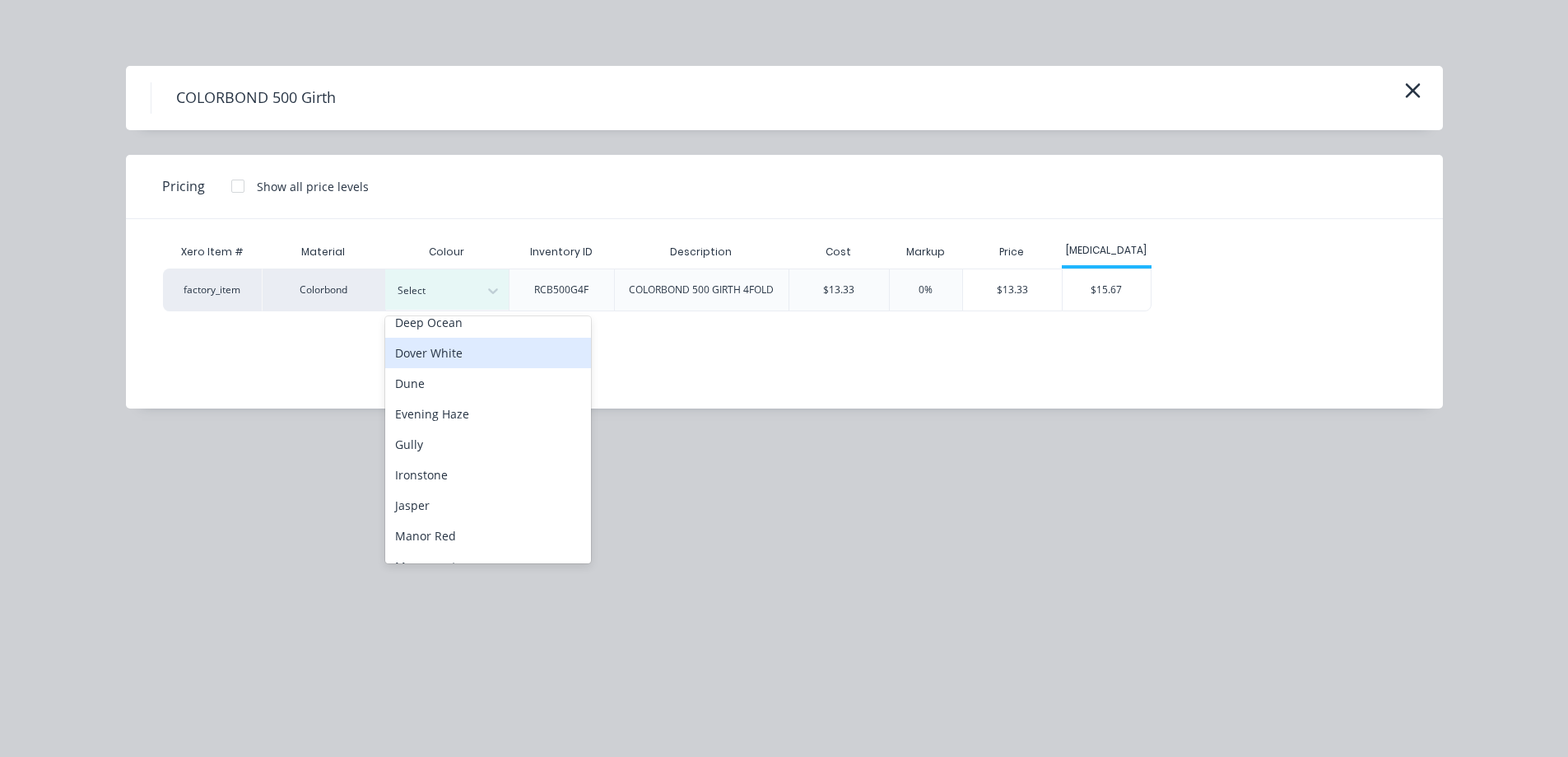
click at [459, 360] on div "Dover White" at bounding box center [488, 352] width 206 height 30
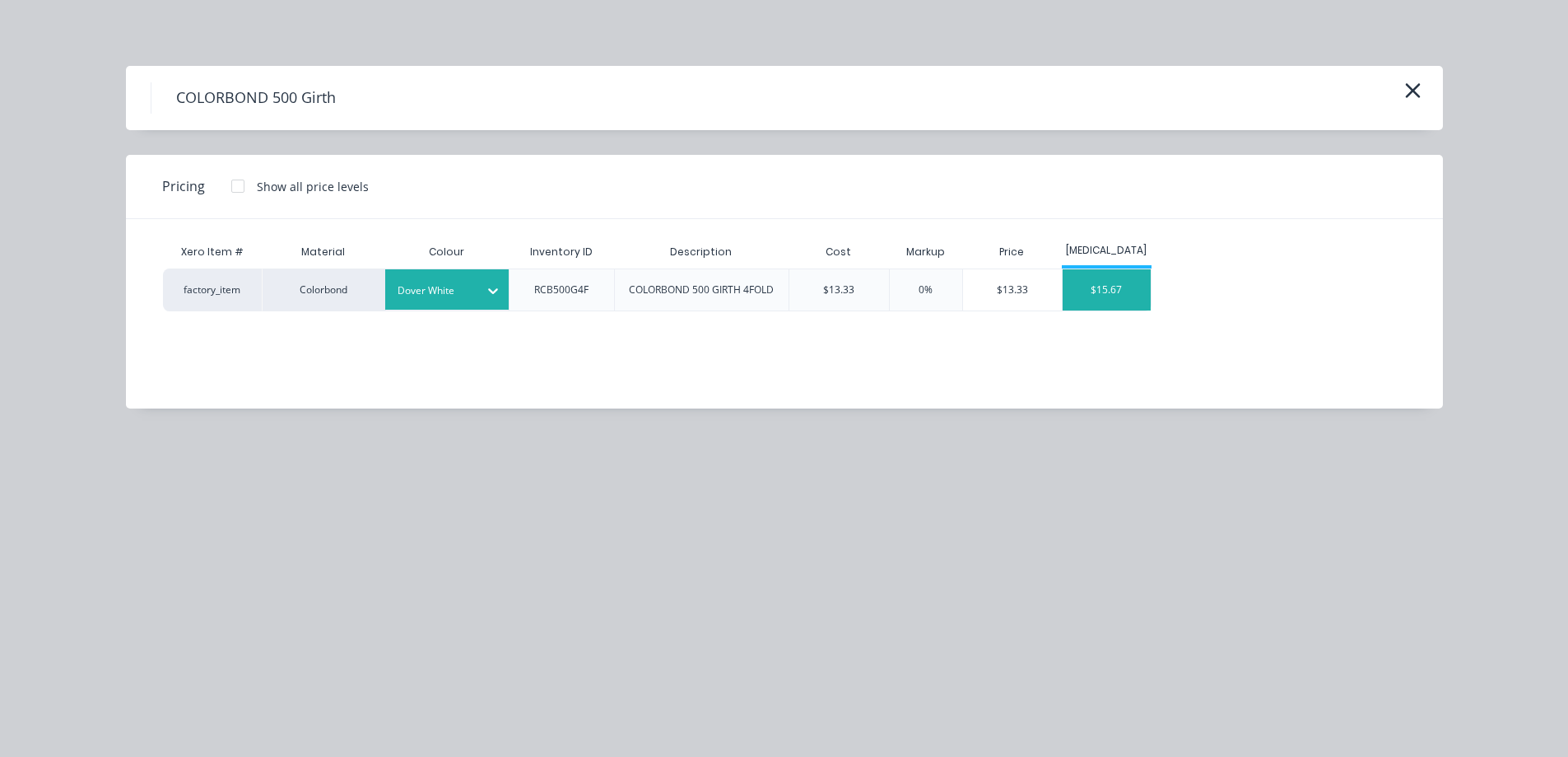
click at [1127, 304] on div "$15.67" at bounding box center [1107, 290] width 88 height 42
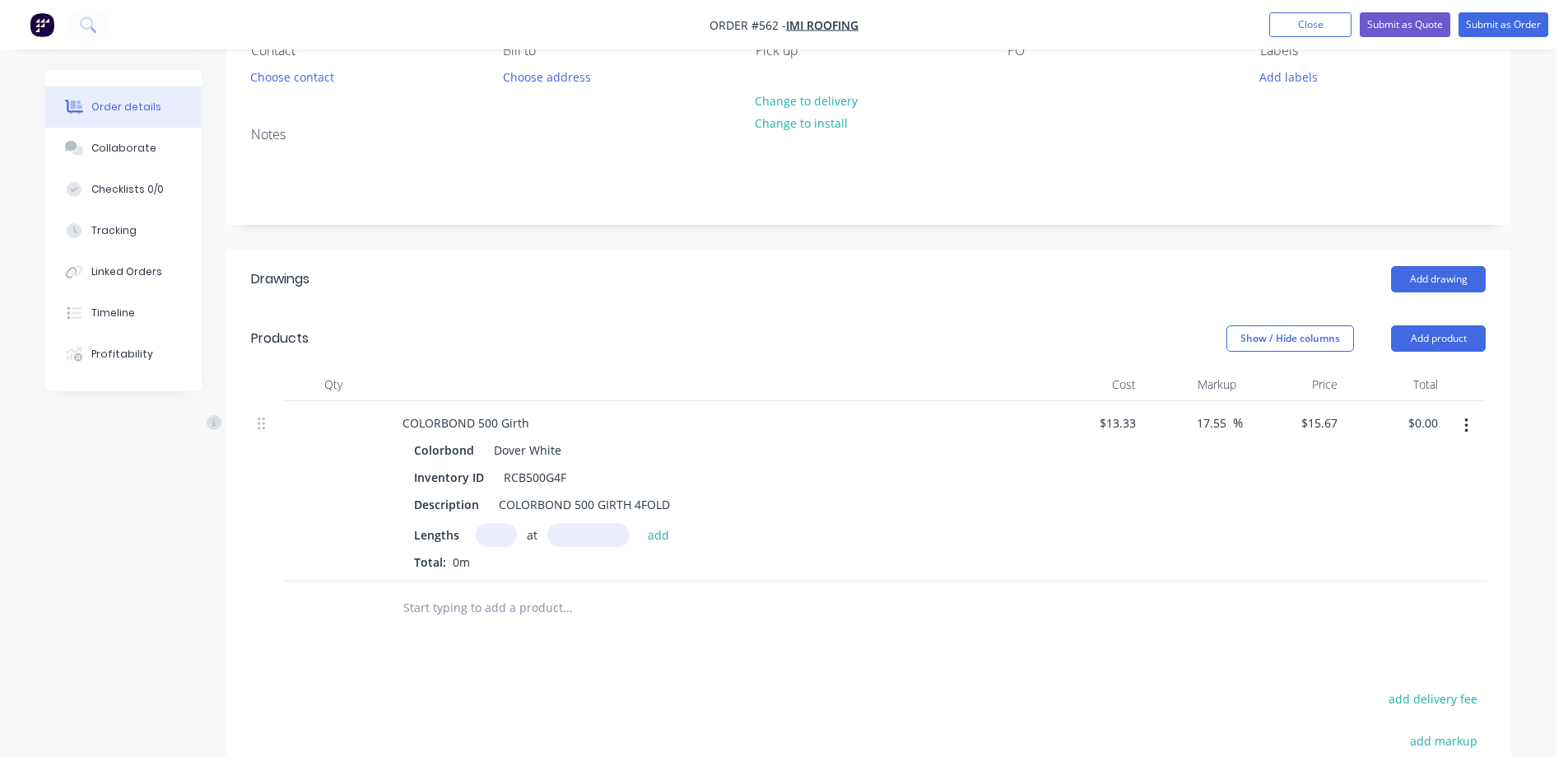
click at [502, 534] on input "text" at bounding box center [496, 535] width 42 height 24
type input "2"
type input "3800mm"
click at [656, 534] on button "add" at bounding box center [659, 534] width 39 height 22
type input "$119.09"
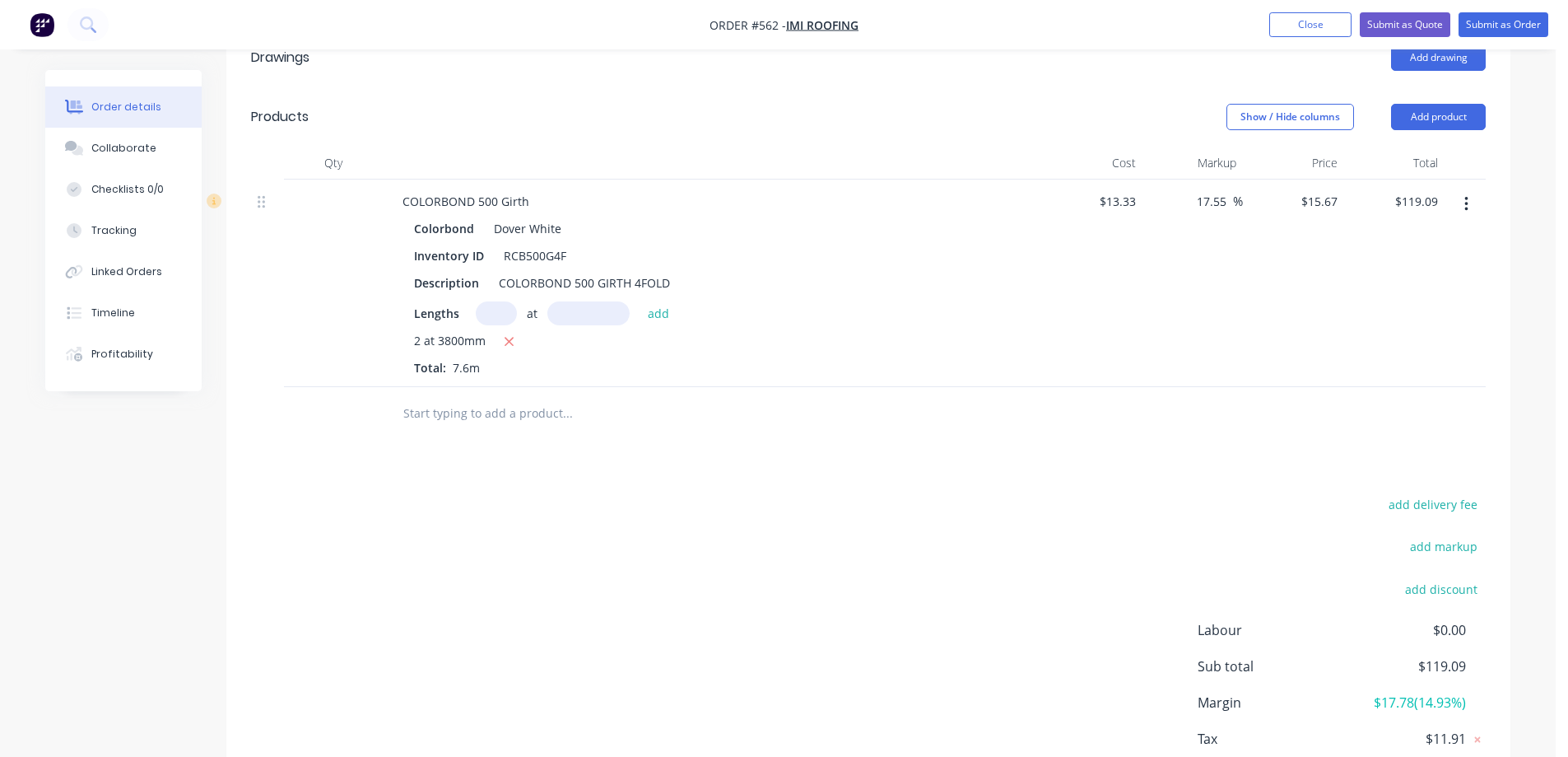
scroll to position [412, 0]
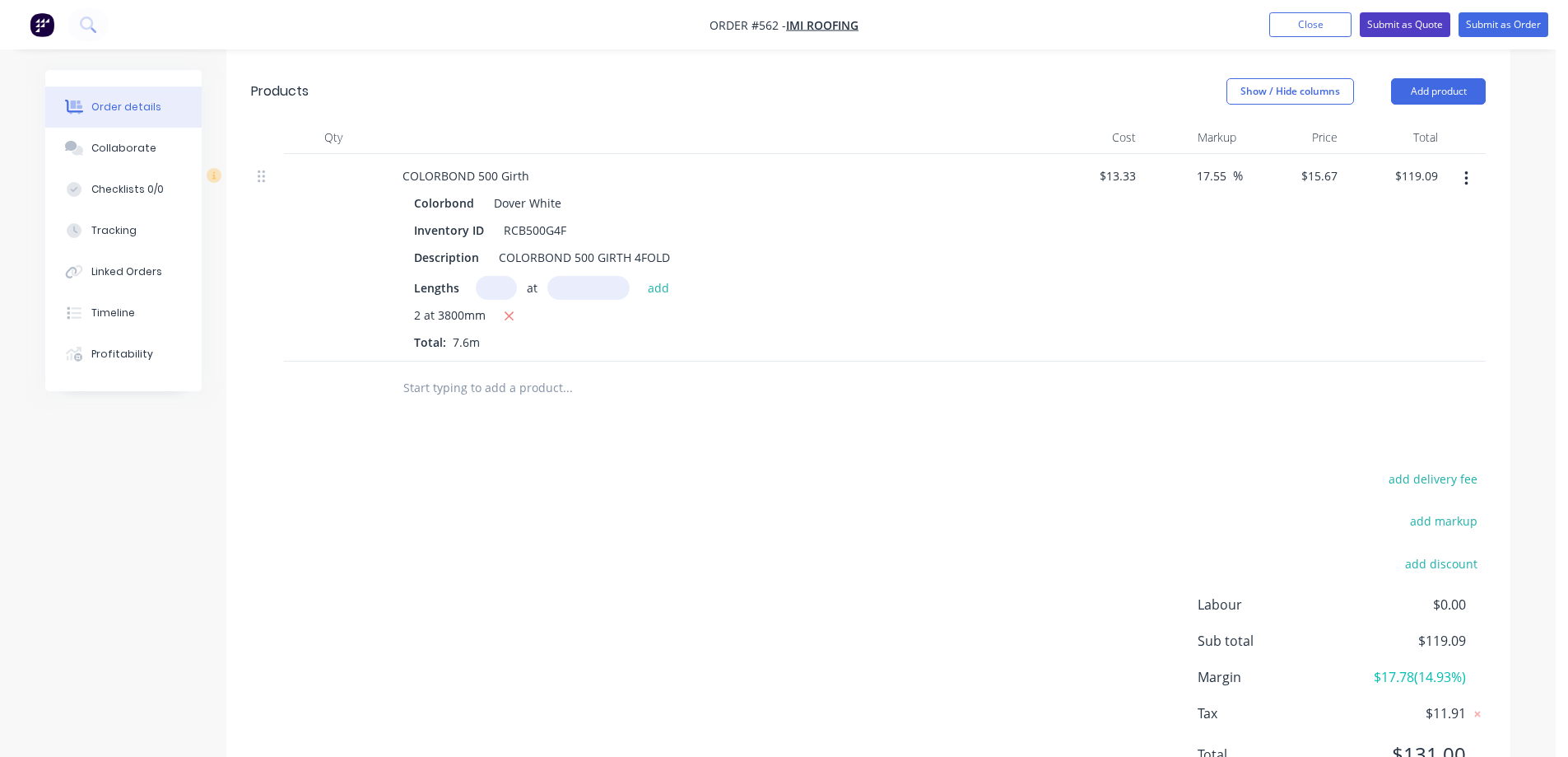
click at [1404, 27] on button "Submit as Quote" at bounding box center [1404, 25] width 90 height 25
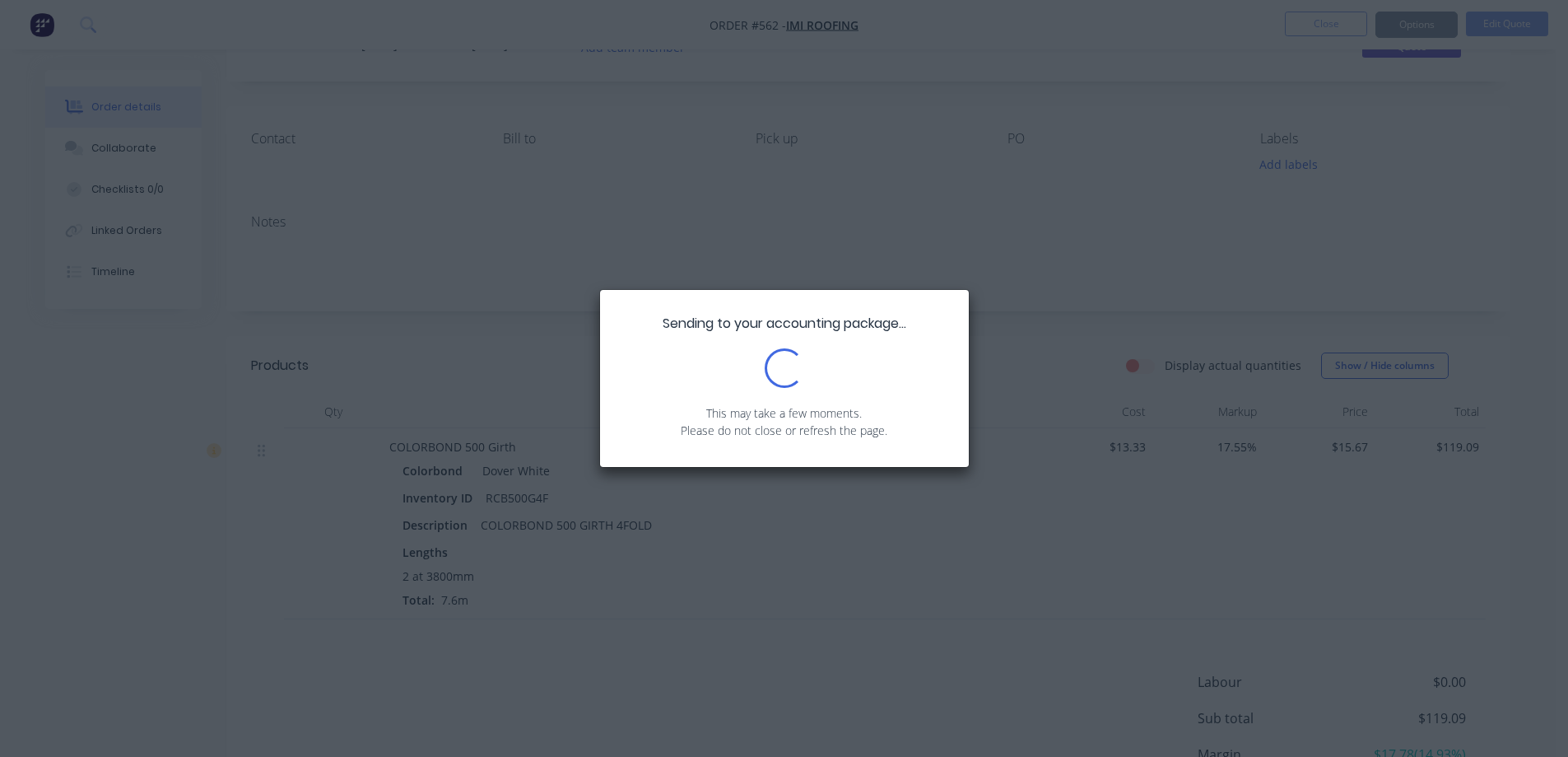
scroll to position [231, 0]
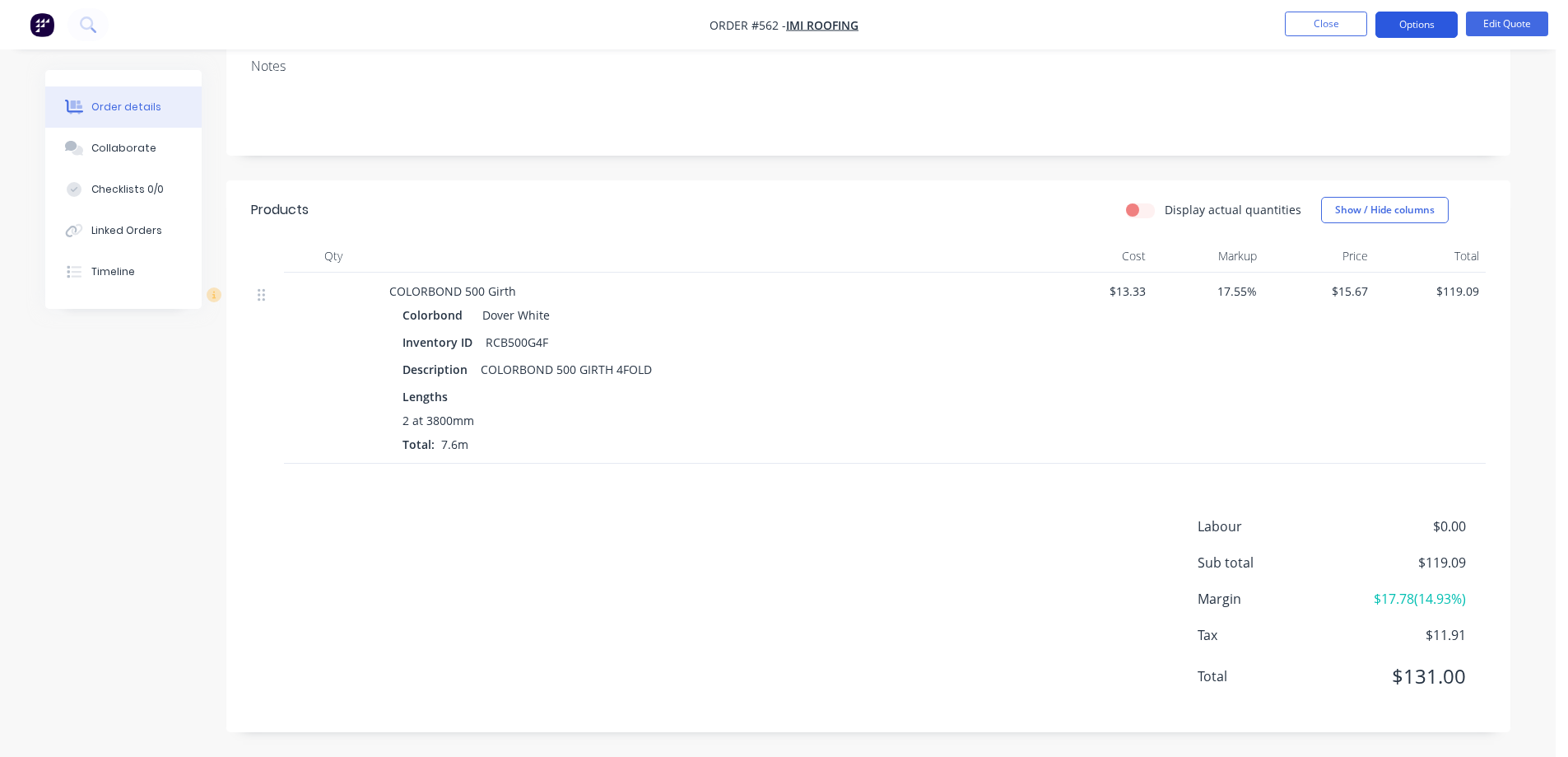
click at [1404, 17] on button "Options" at bounding box center [1416, 25] width 82 height 27
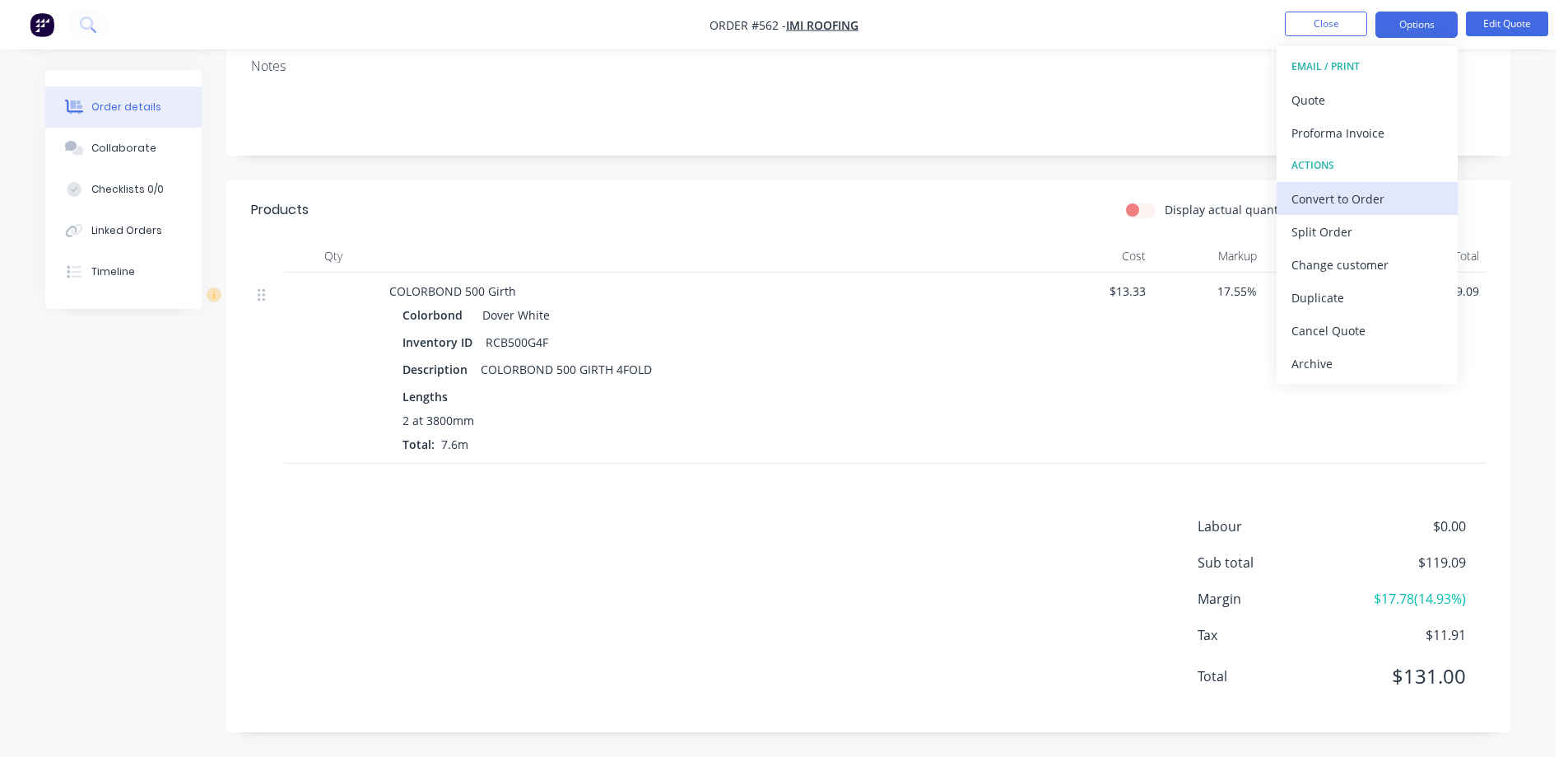
click at [1344, 194] on div "Convert to Order" at bounding box center [1366, 198] width 151 height 24
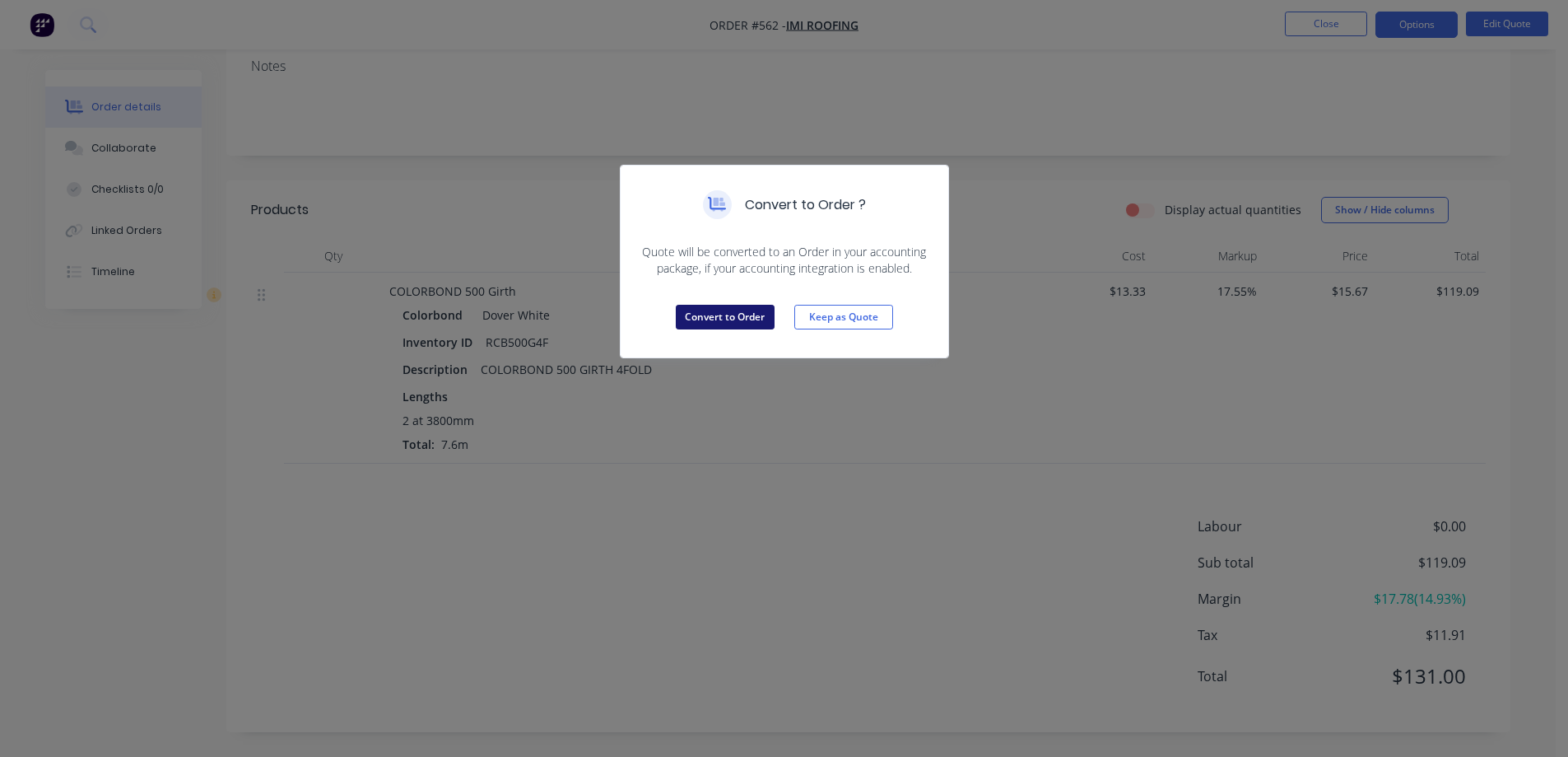
click at [742, 321] on button "Convert to Order" at bounding box center [726, 317] width 99 height 25
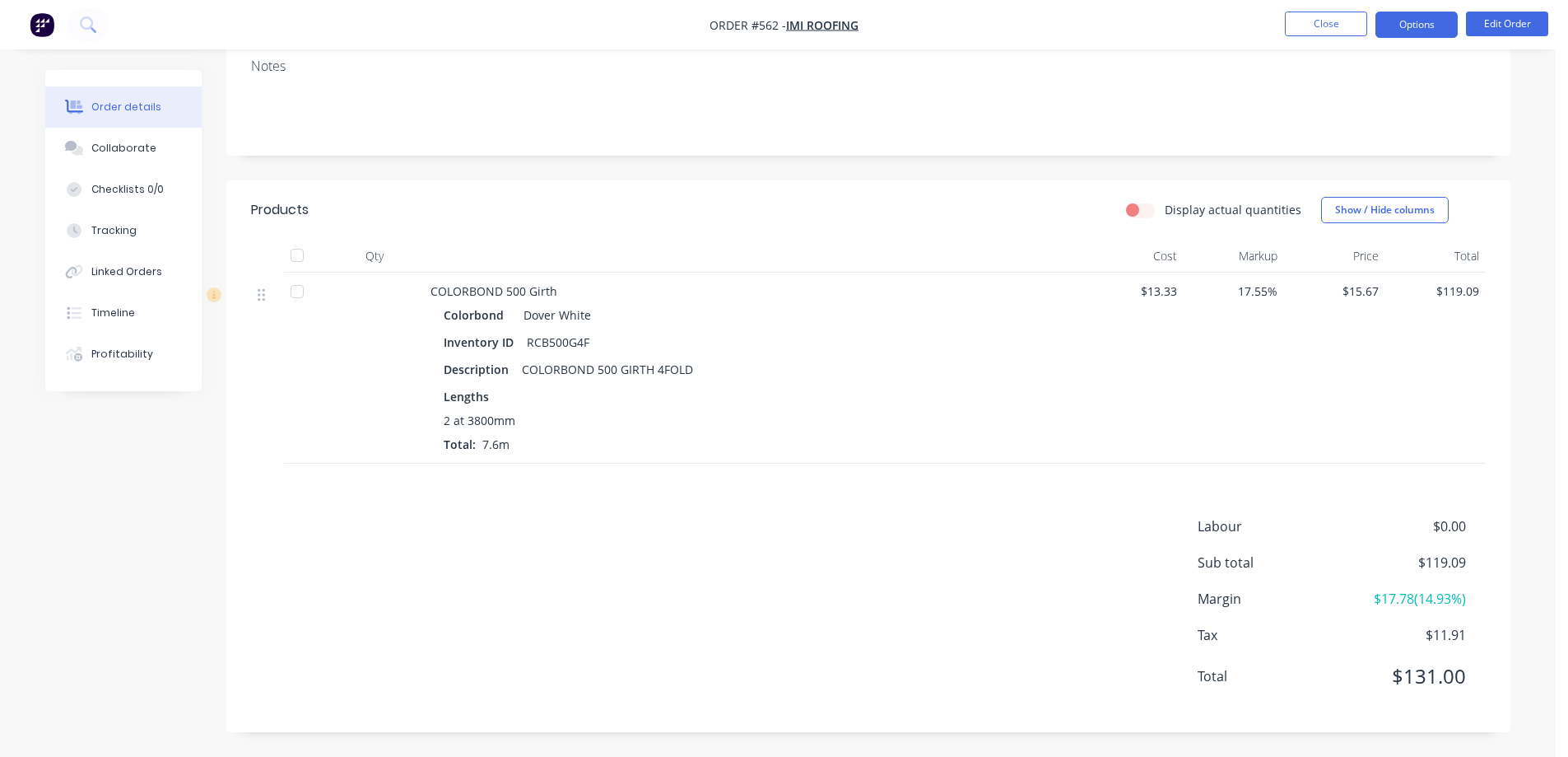
click at [1400, 34] on button "Options" at bounding box center [1416, 25] width 82 height 27
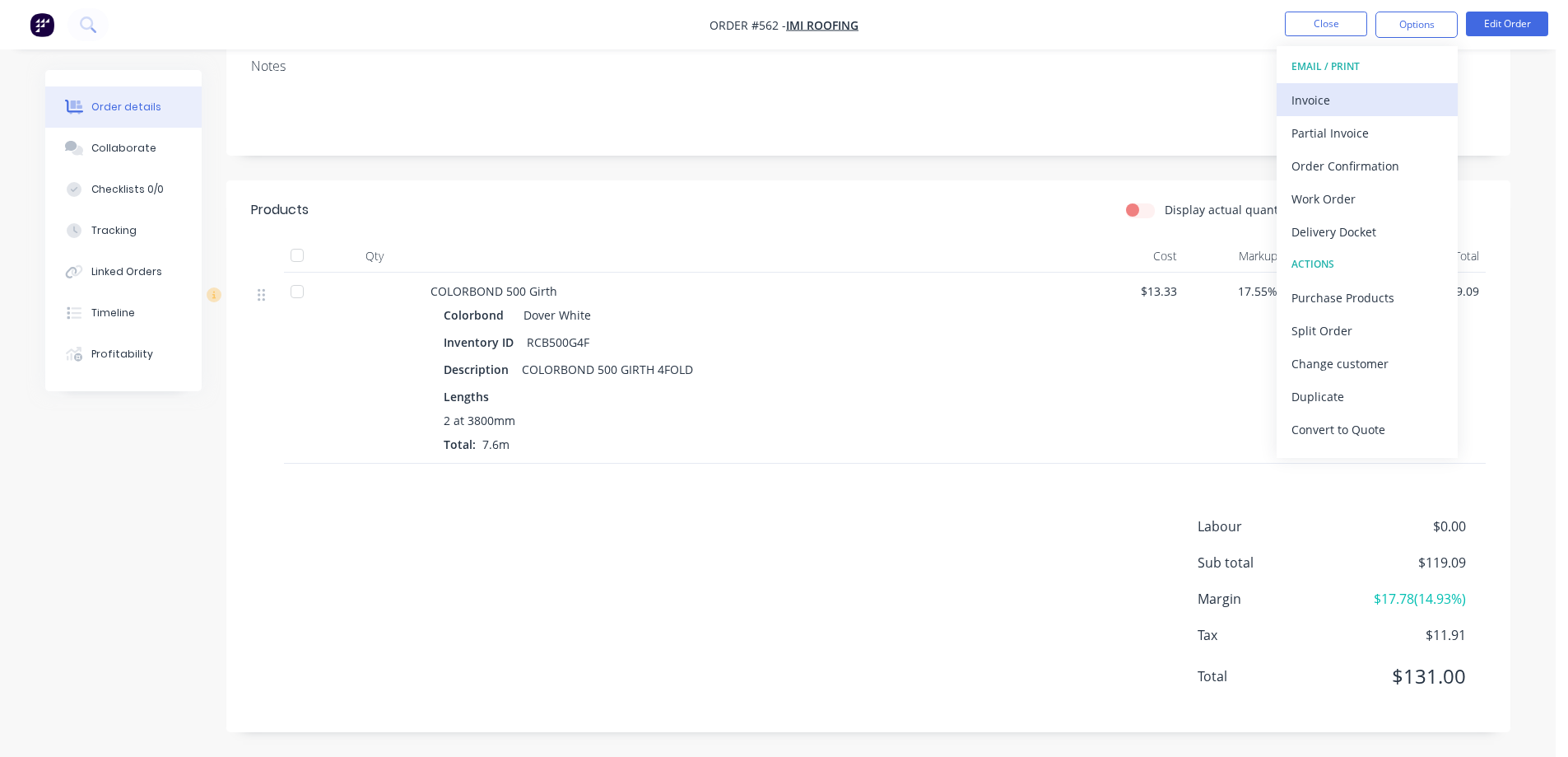
click at [1312, 109] on div "Invoice" at bounding box center [1366, 100] width 151 height 24
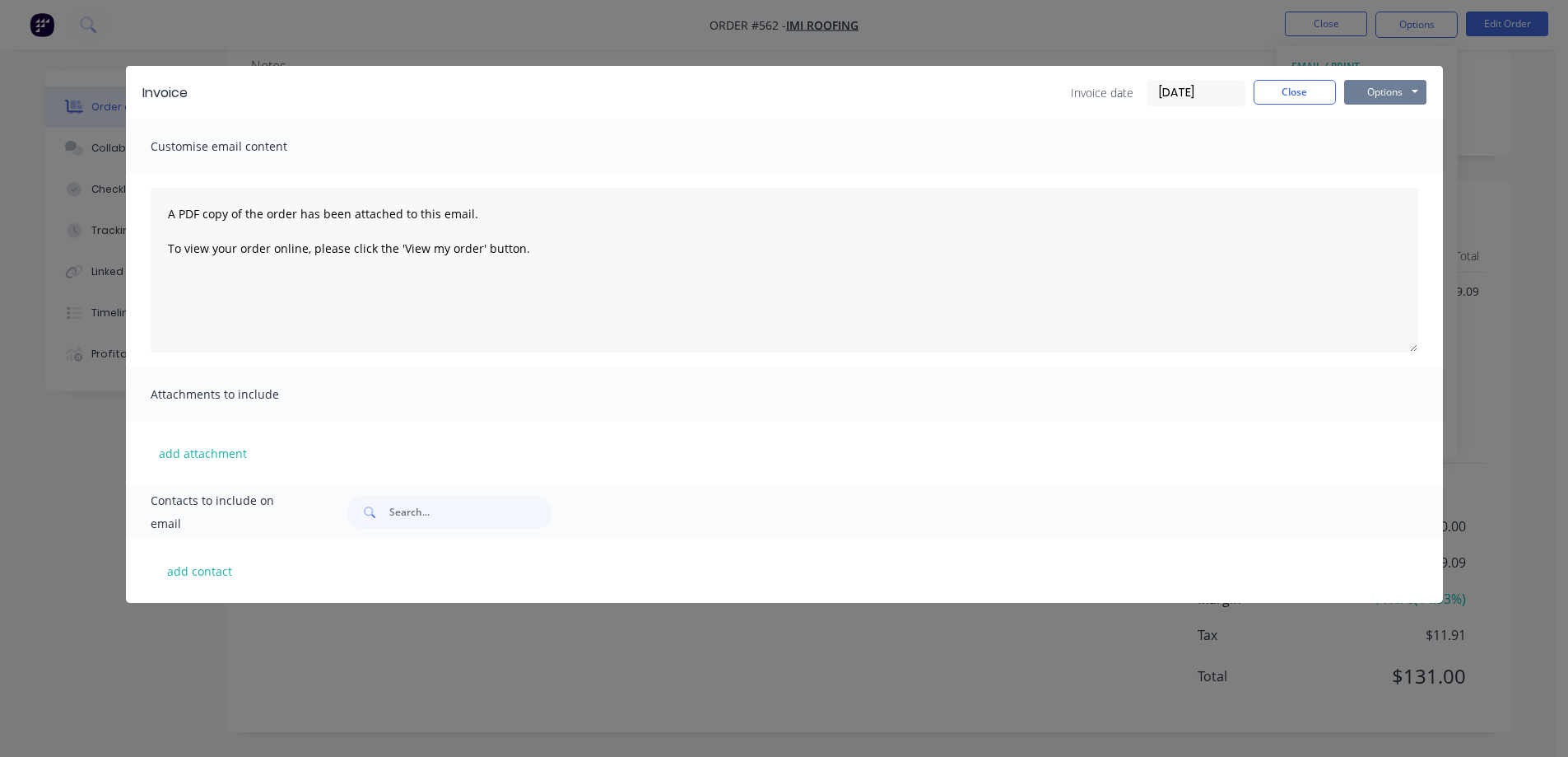
click at [1371, 97] on button "Options" at bounding box center [1385, 92] width 82 height 25
click at [1371, 118] on button "Preview" at bounding box center [1396, 121] width 105 height 27
click at [1265, 100] on button "Close" at bounding box center [1294, 92] width 82 height 25
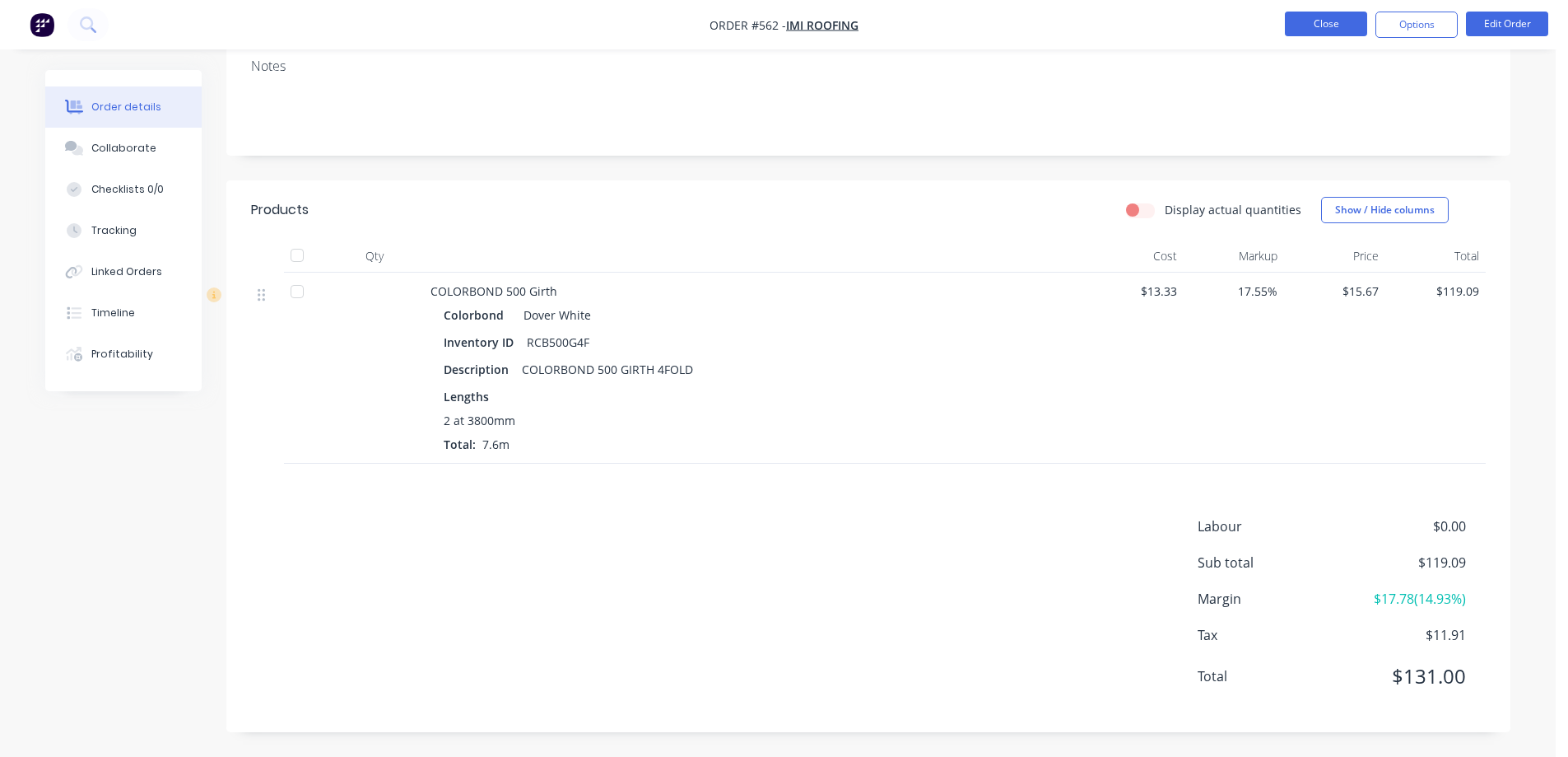
click at [1302, 26] on button "Close" at bounding box center [1326, 24] width 82 height 25
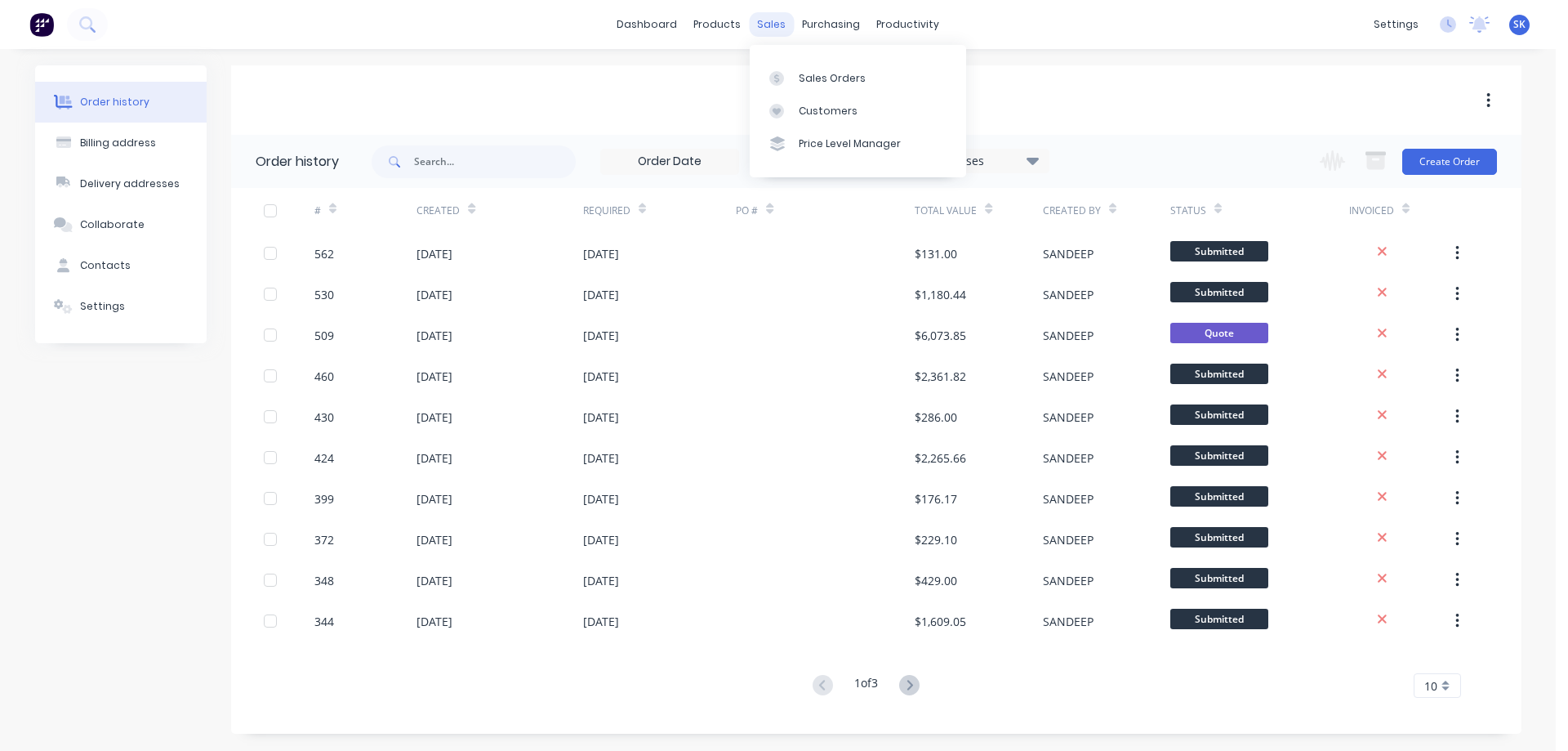
click at [765, 17] on div "sales" at bounding box center [771, 25] width 45 height 25
click at [814, 67] on link "Sales Orders" at bounding box center [858, 77] width 216 height 32
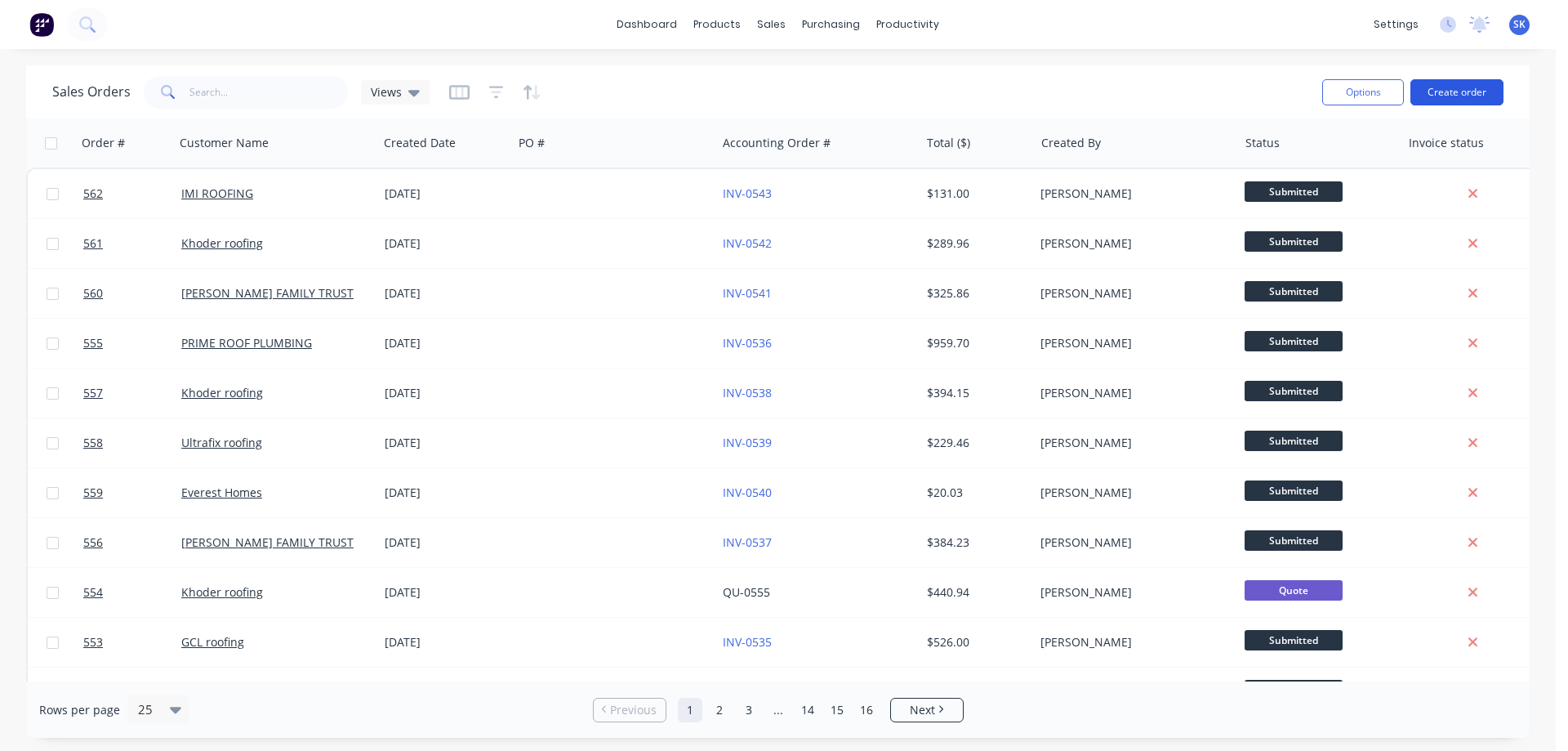
click at [1393, 90] on button "Create order" at bounding box center [1457, 92] width 93 height 26
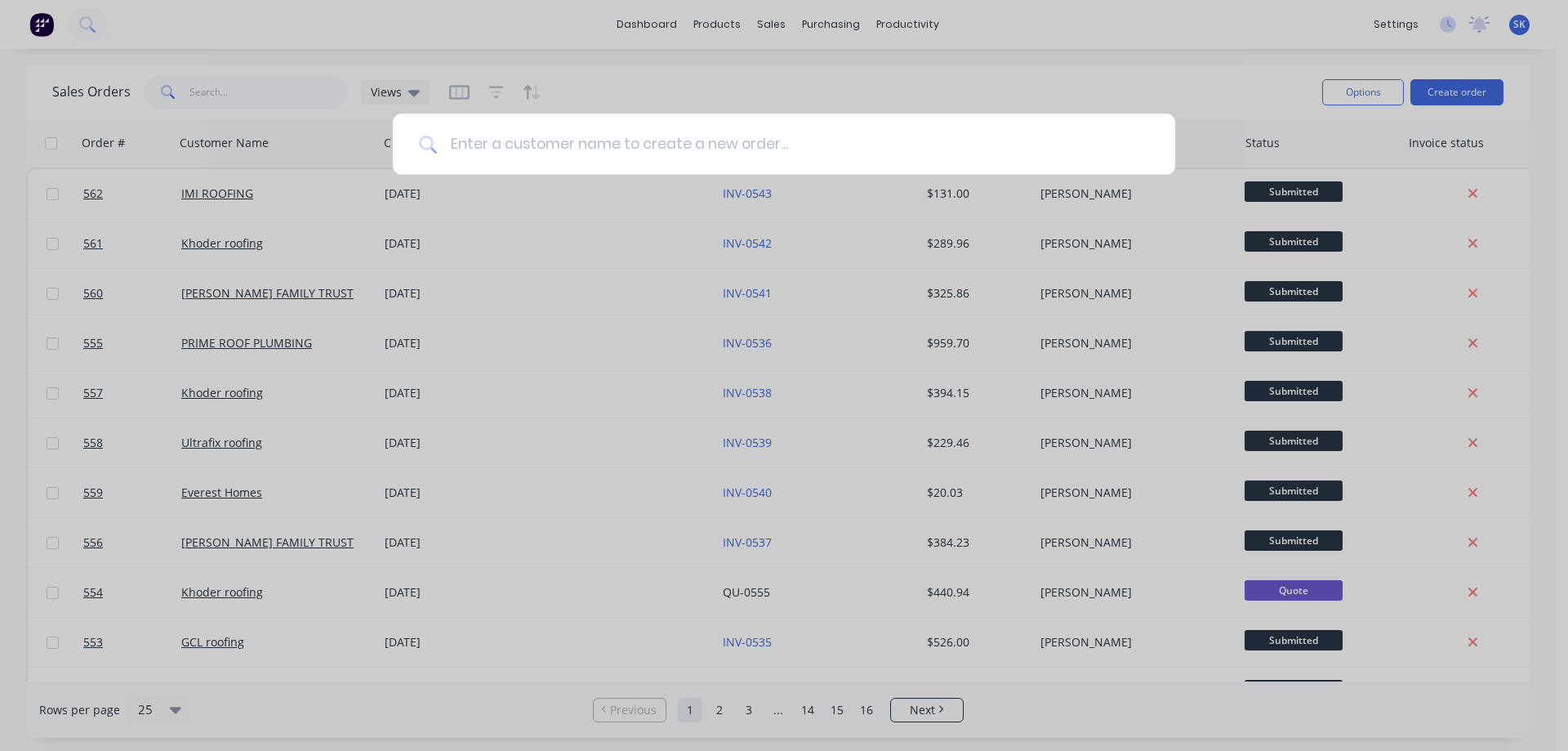
click at [608, 129] on input at bounding box center [793, 144] width 712 height 61
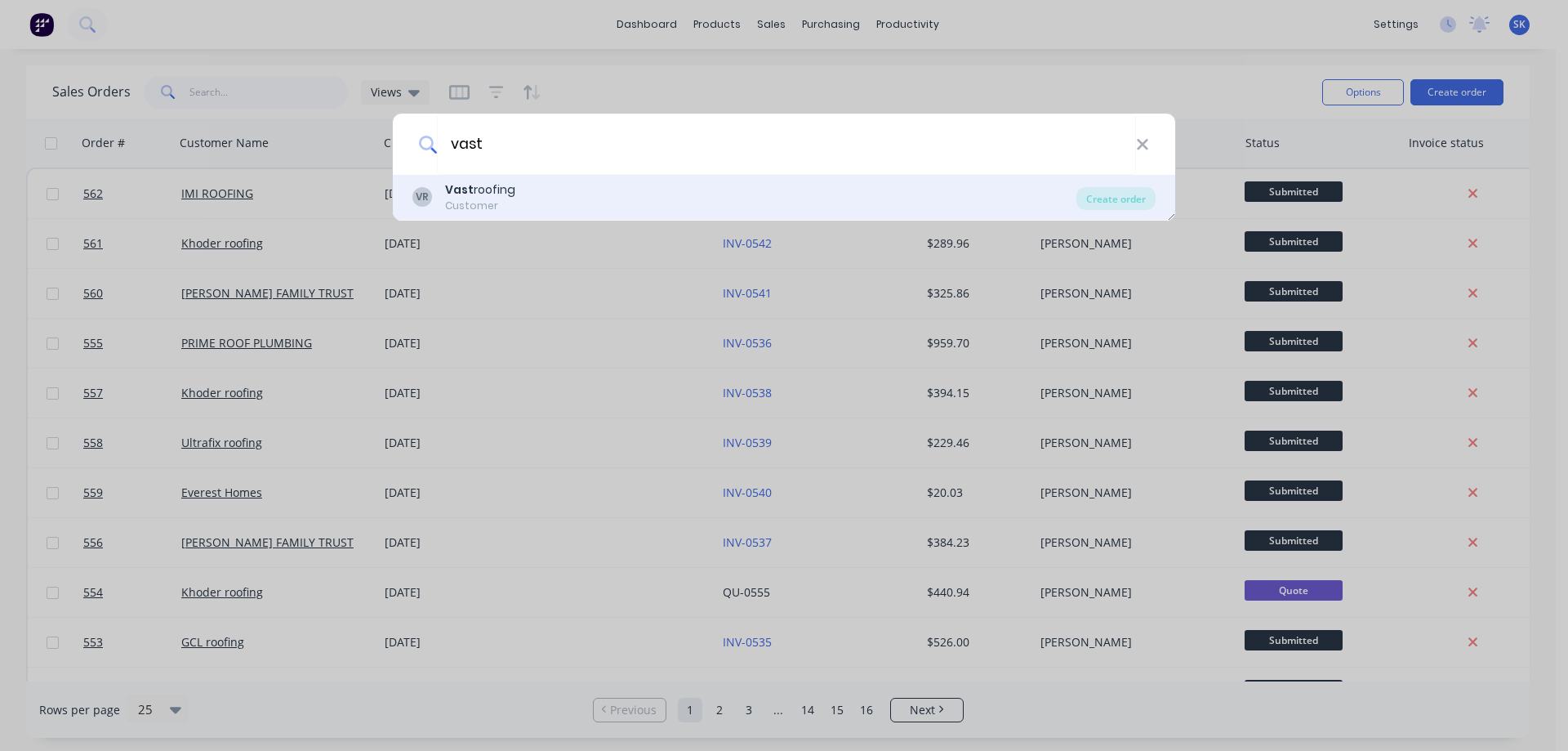
type input "vast"
click at [514, 196] on div "Vast roofing" at bounding box center [480, 190] width 70 height 18
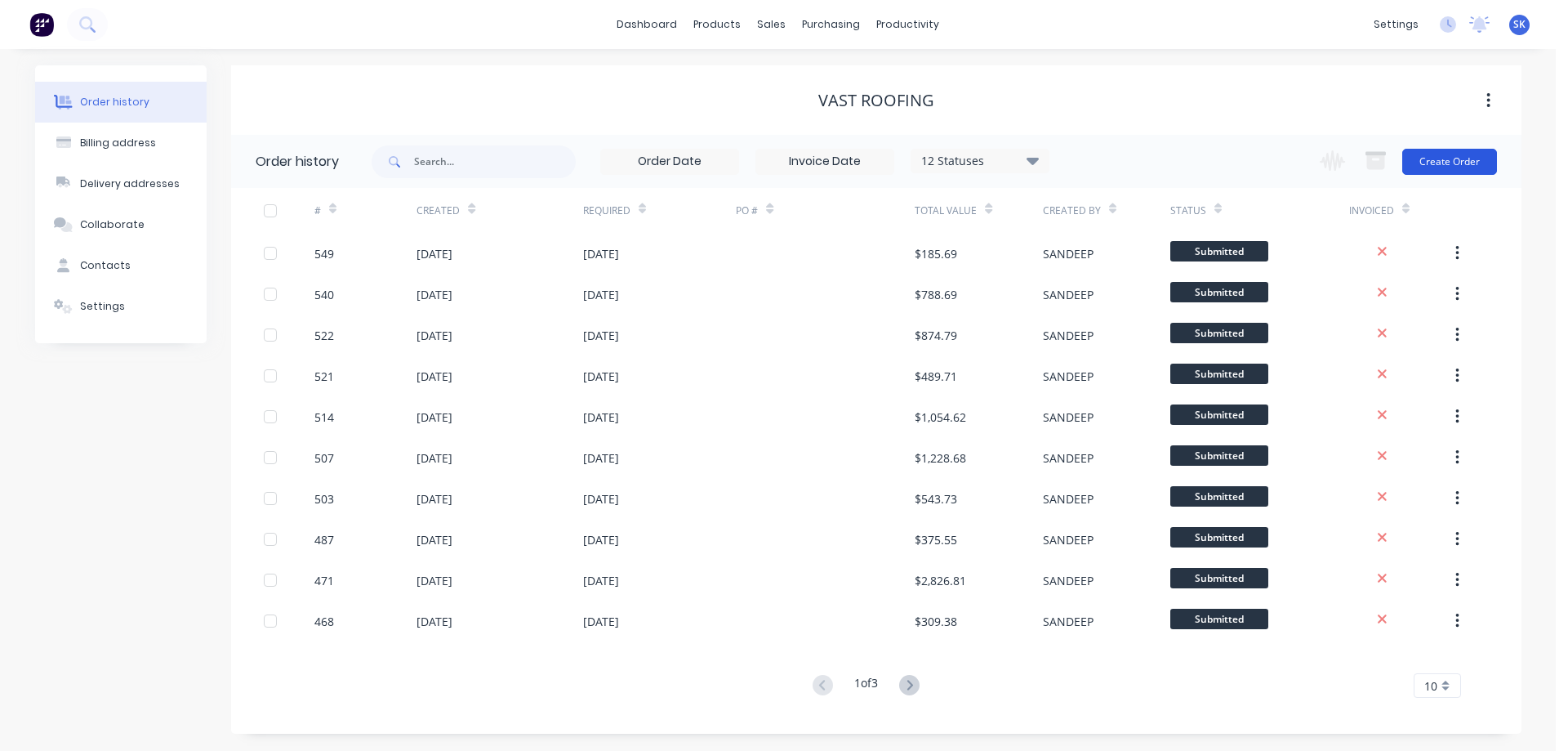
click at [1393, 167] on button "Create Order" at bounding box center [1449, 162] width 95 height 26
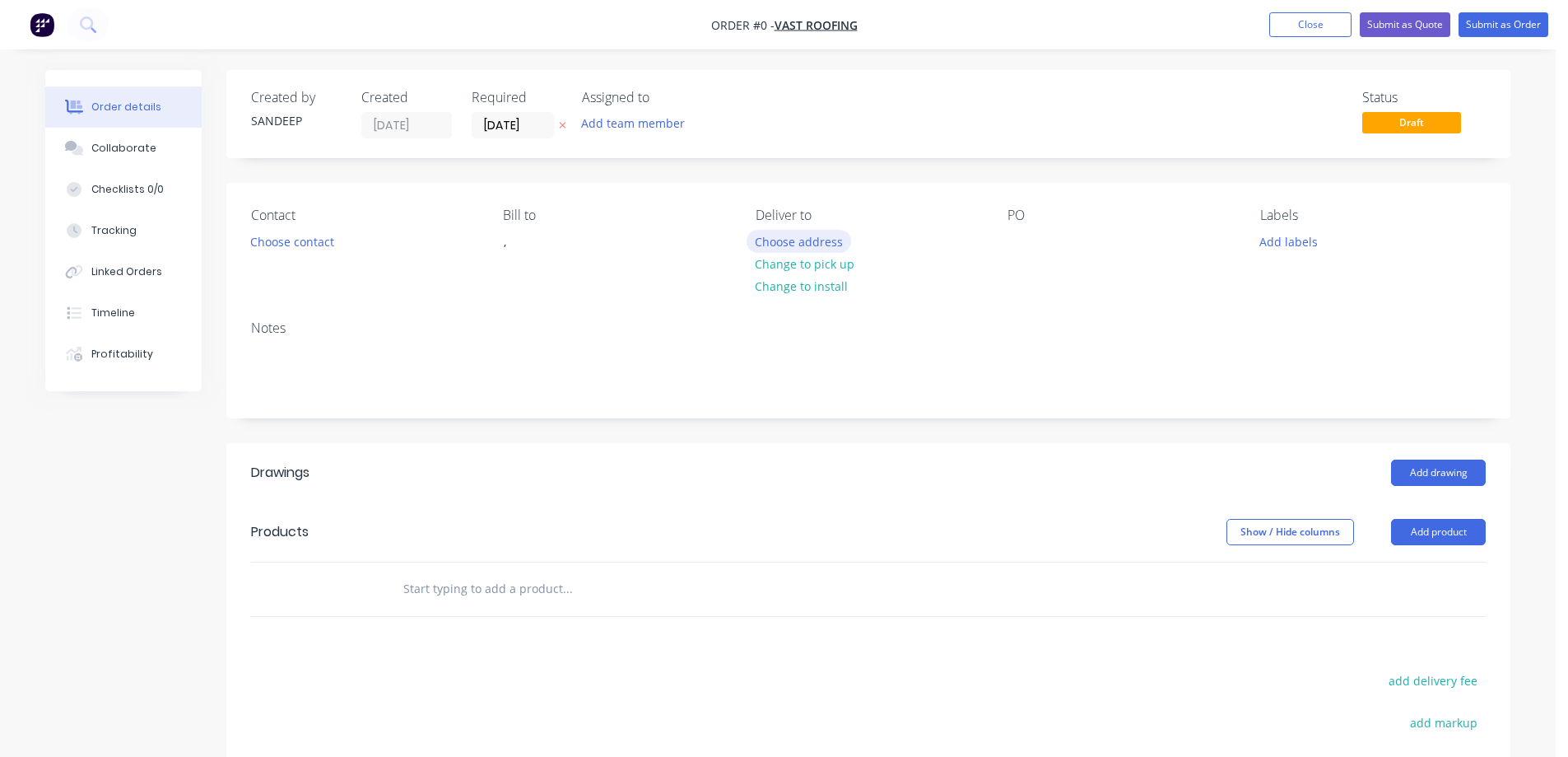
click at [767, 243] on button "Choose address" at bounding box center [799, 240] width 105 height 22
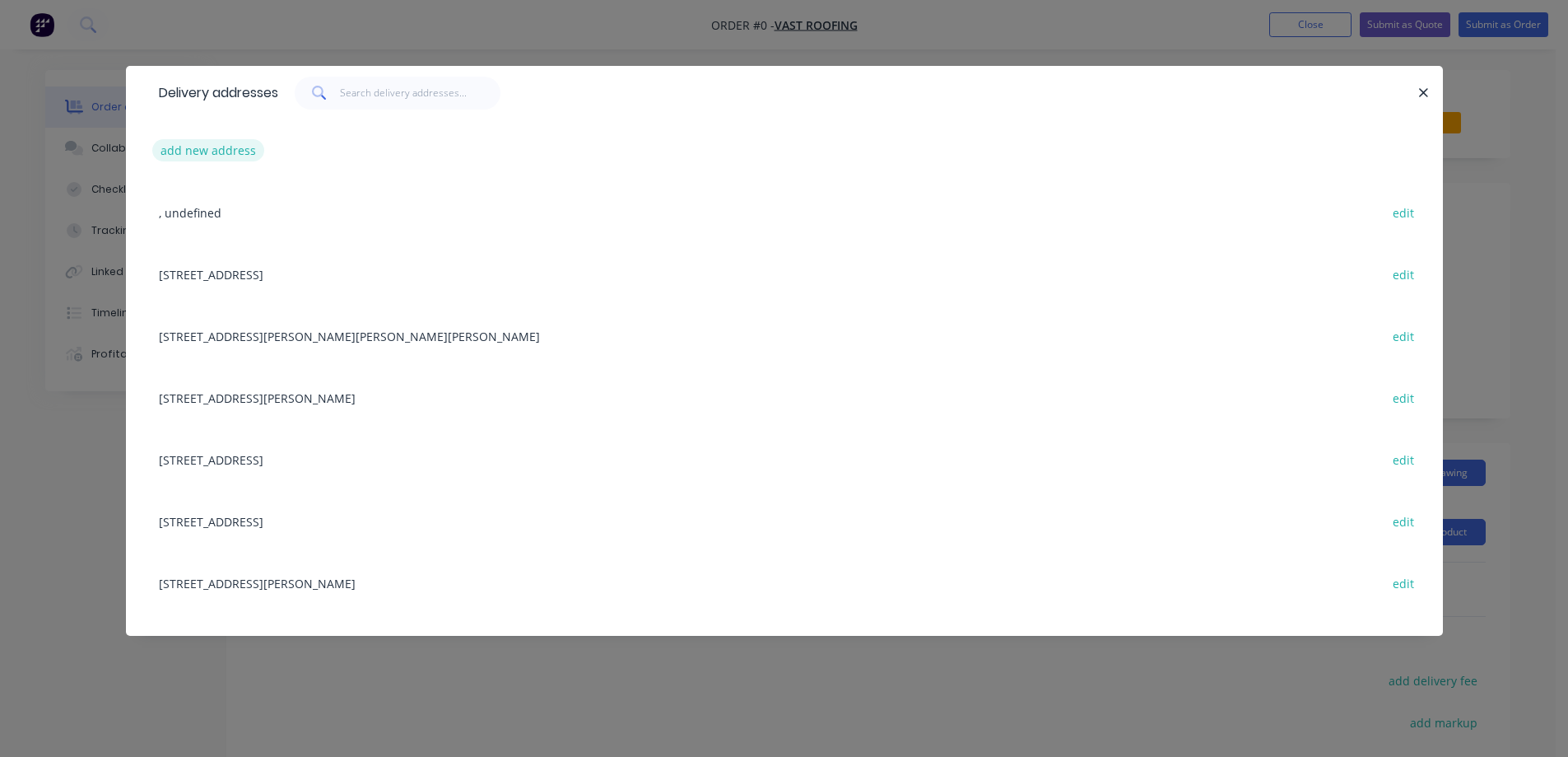
click at [213, 142] on button "add new address" at bounding box center [208, 150] width 112 height 22
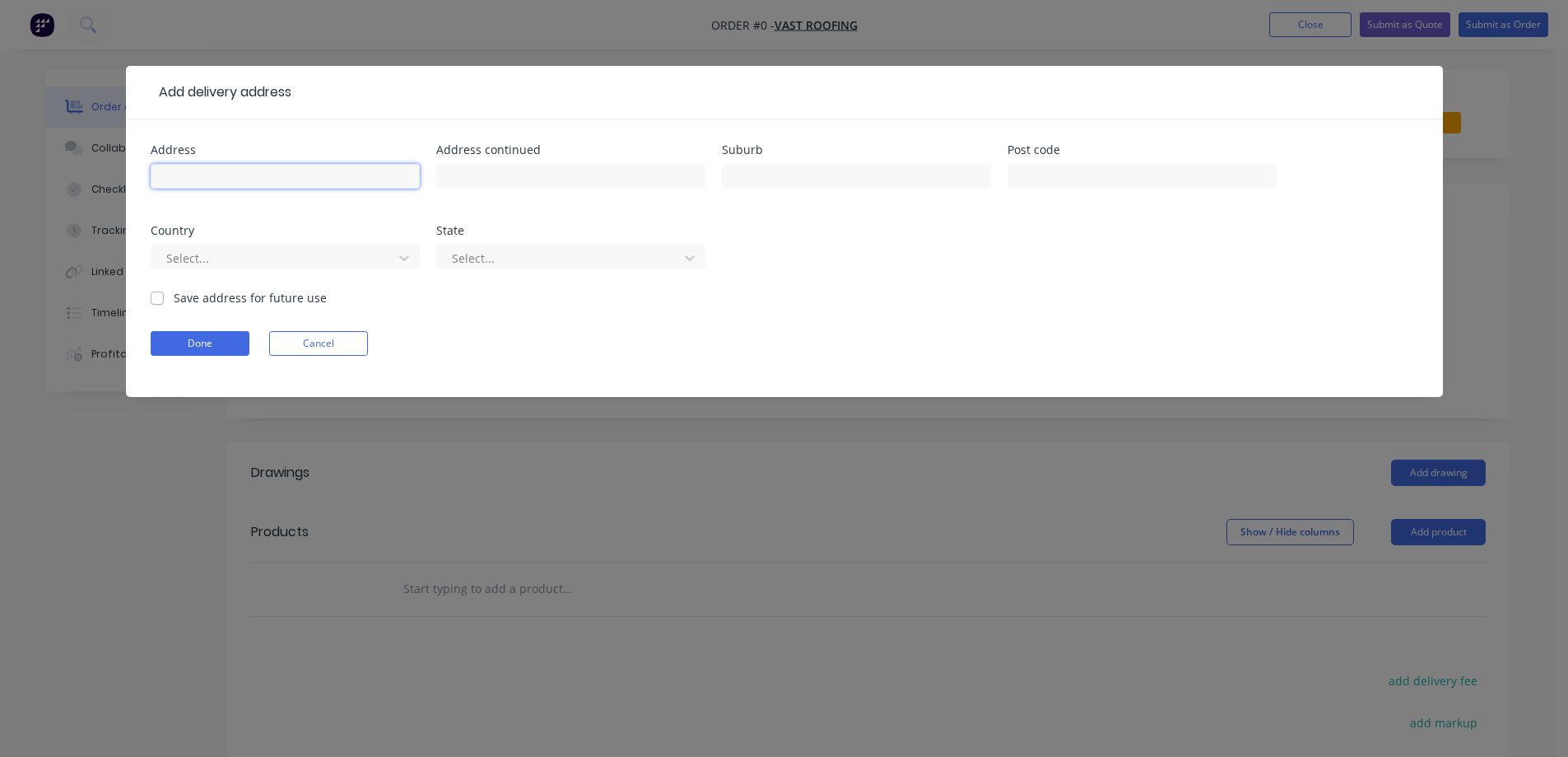
click at [215, 178] on input "text" at bounding box center [285, 176] width 269 height 25
paste input "[STREET_ADDRESS][PERSON_NAME]"
type input "[STREET_ADDRESS][PERSON_NAME]"
click at [821, 177] on input "text" at bounding box center [857, 176] width 269 height 25
paste input "DONNYBROOK"
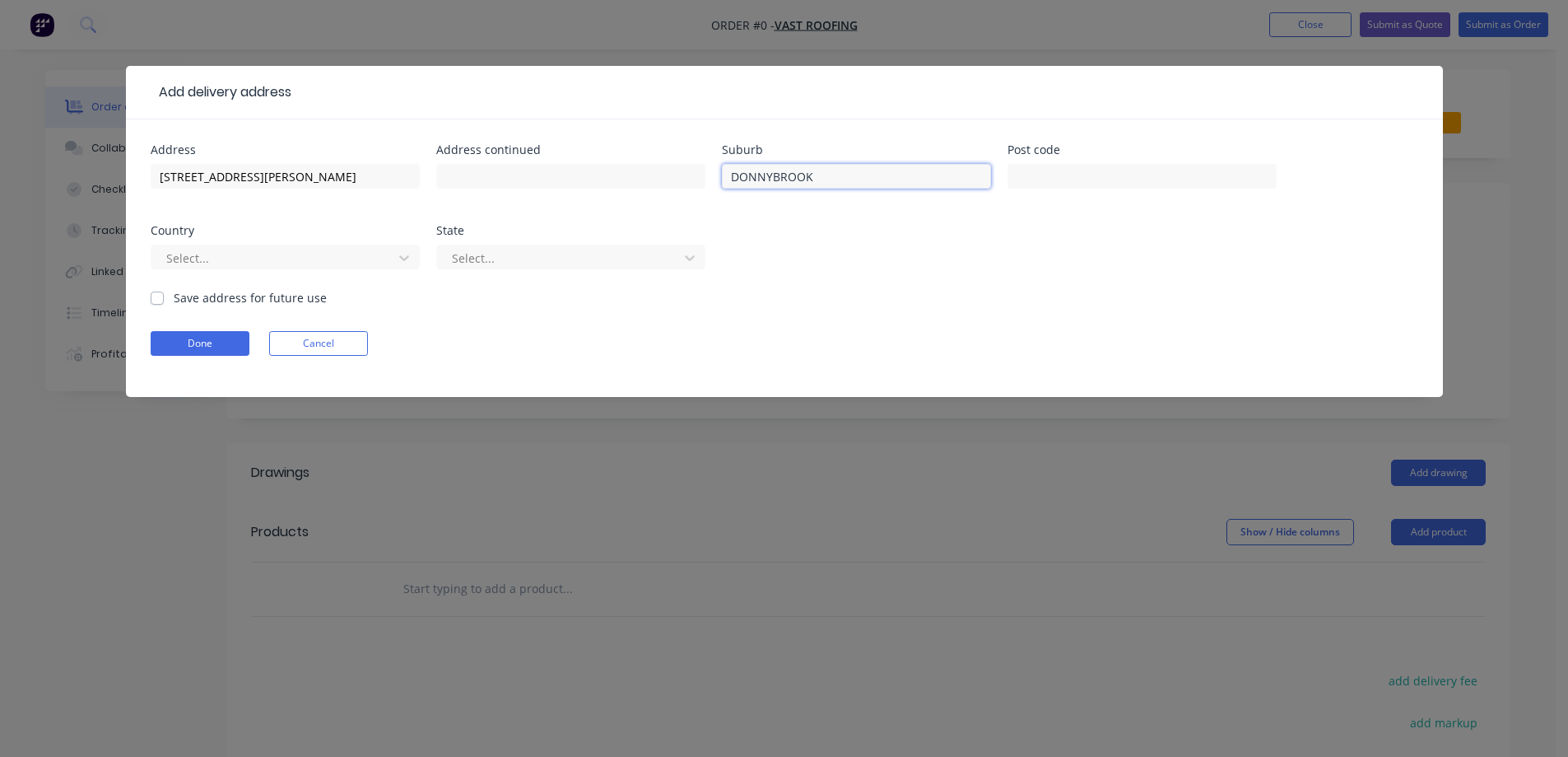
type input "DONNYBROOK"
click at [1101, 182] on input "text" at bounding box center [1141, 176] width 269 height 25
paste input "3064"
type input "3064"
click at [320, 261] on div at bounding box center [274, 258] width 219 height 20
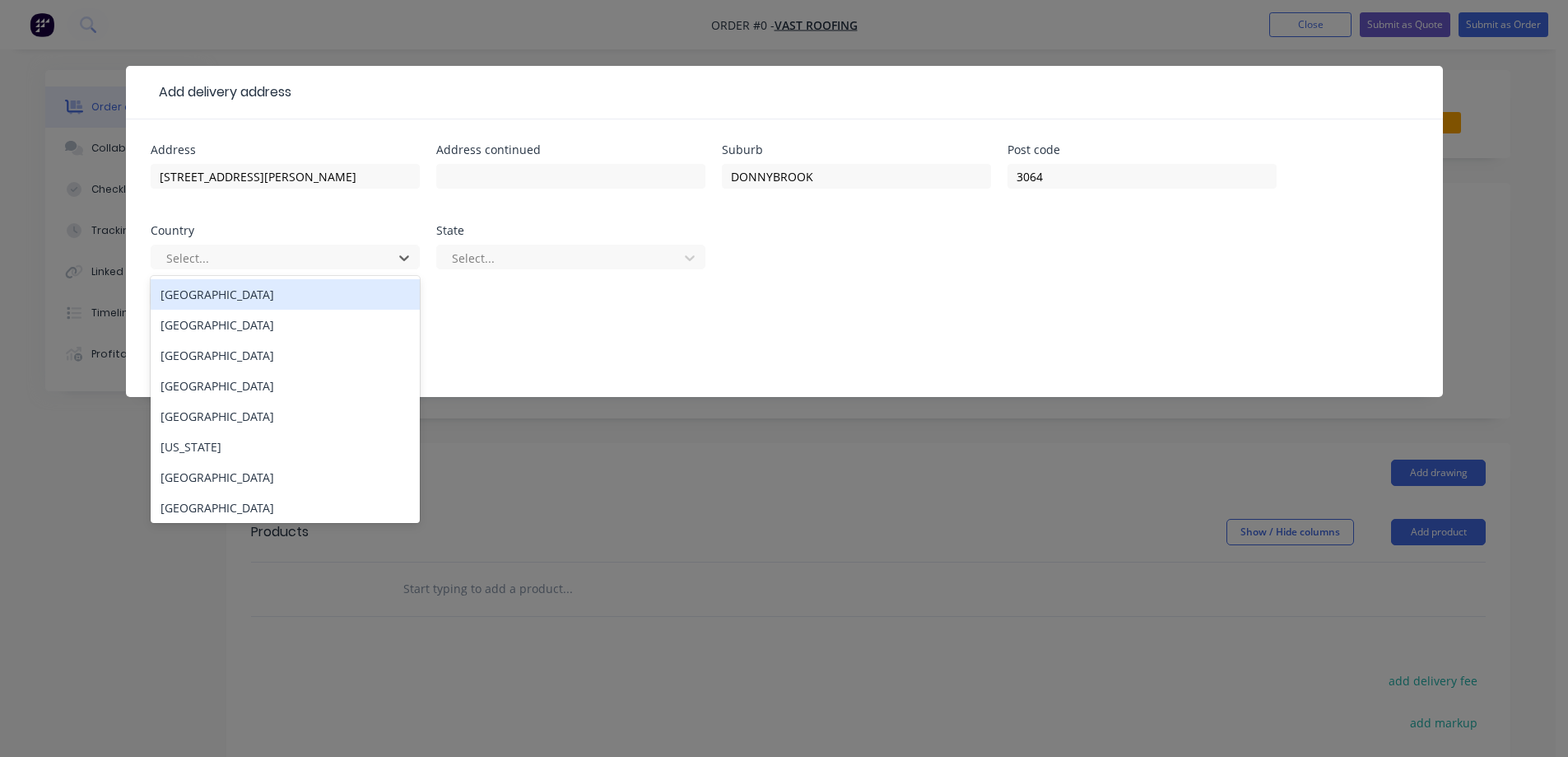
click at [301, 292] on div "[GEOGRAPHIC_DATA]" at bounding box center [285, 294] width 269 height 30
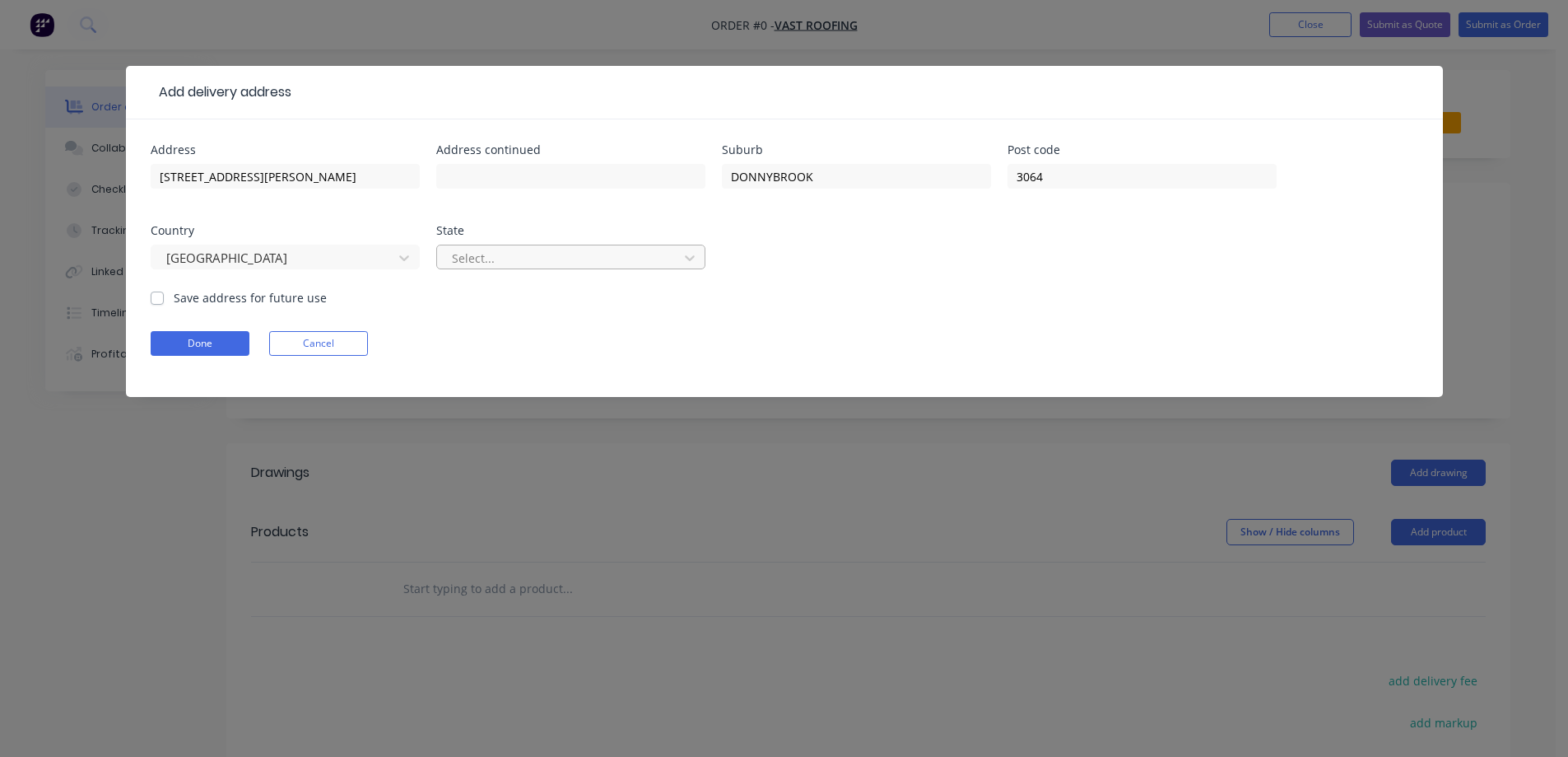
click at [512, 259] on div at bounding box center [560, 258] width 219 height 20
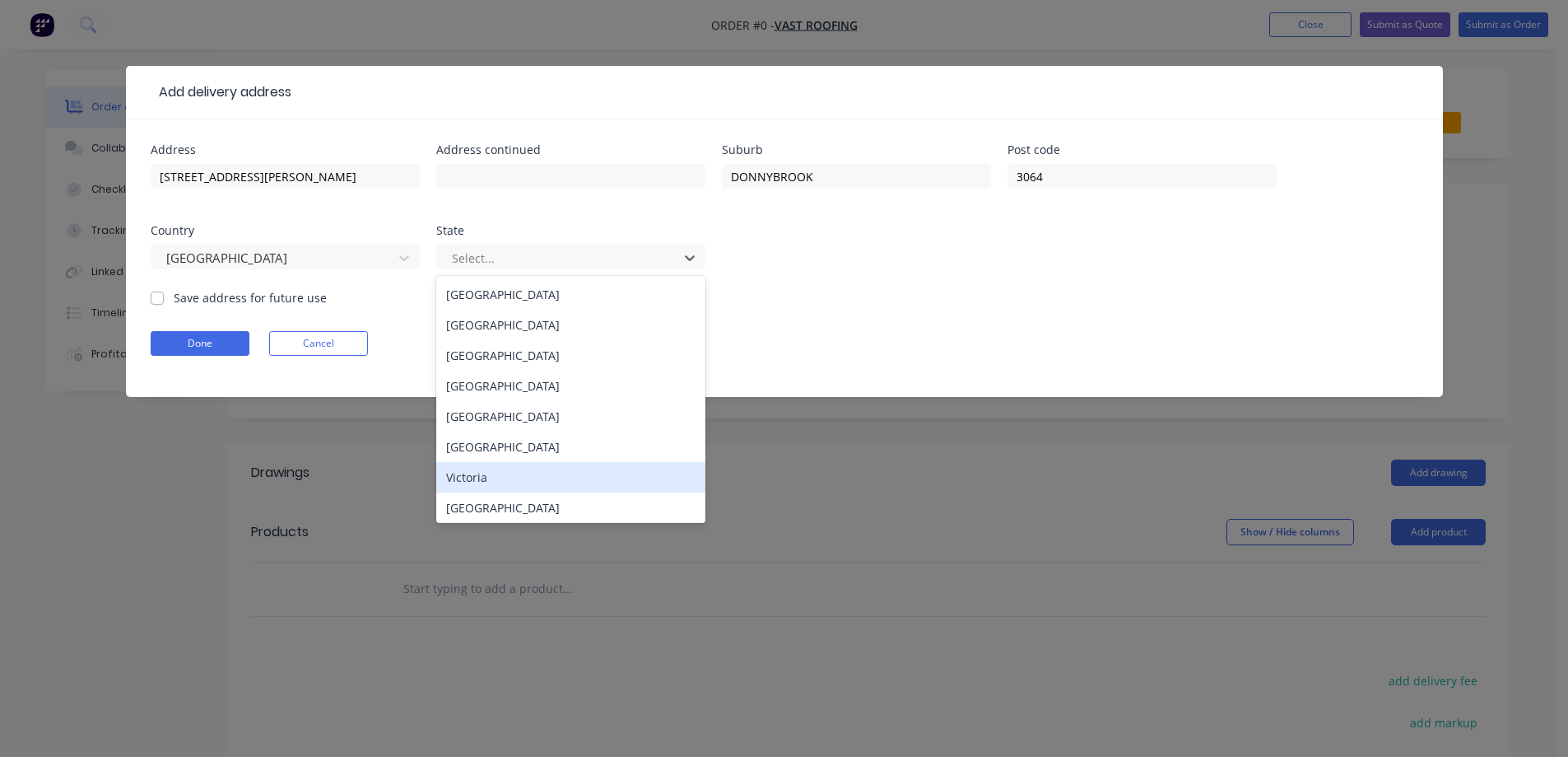
click at [496, 475] on div "Victoria" at bounding box center [571, 477] width 269 height 30
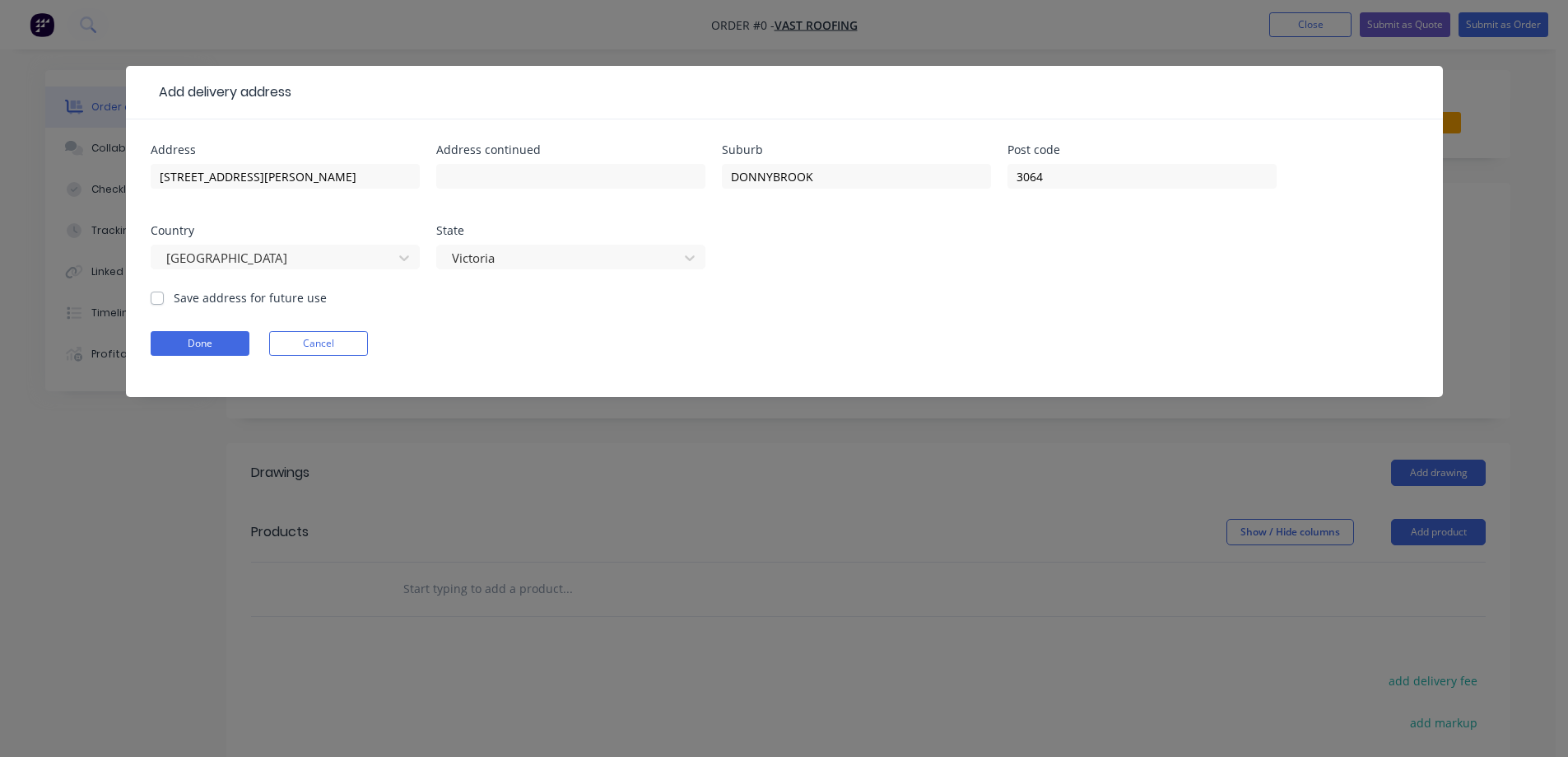
click at [282, 301] on label "Save address for future use" at bounding box center [250, 297] width 153 height 18
click at [164, 301] on input "Save address for future use" at bounding box center [157, 297] width 13 height 16
checkbox input "true"
click at [226, 331] on button "Done" at bounding box center [200, 344] width 99 height 25
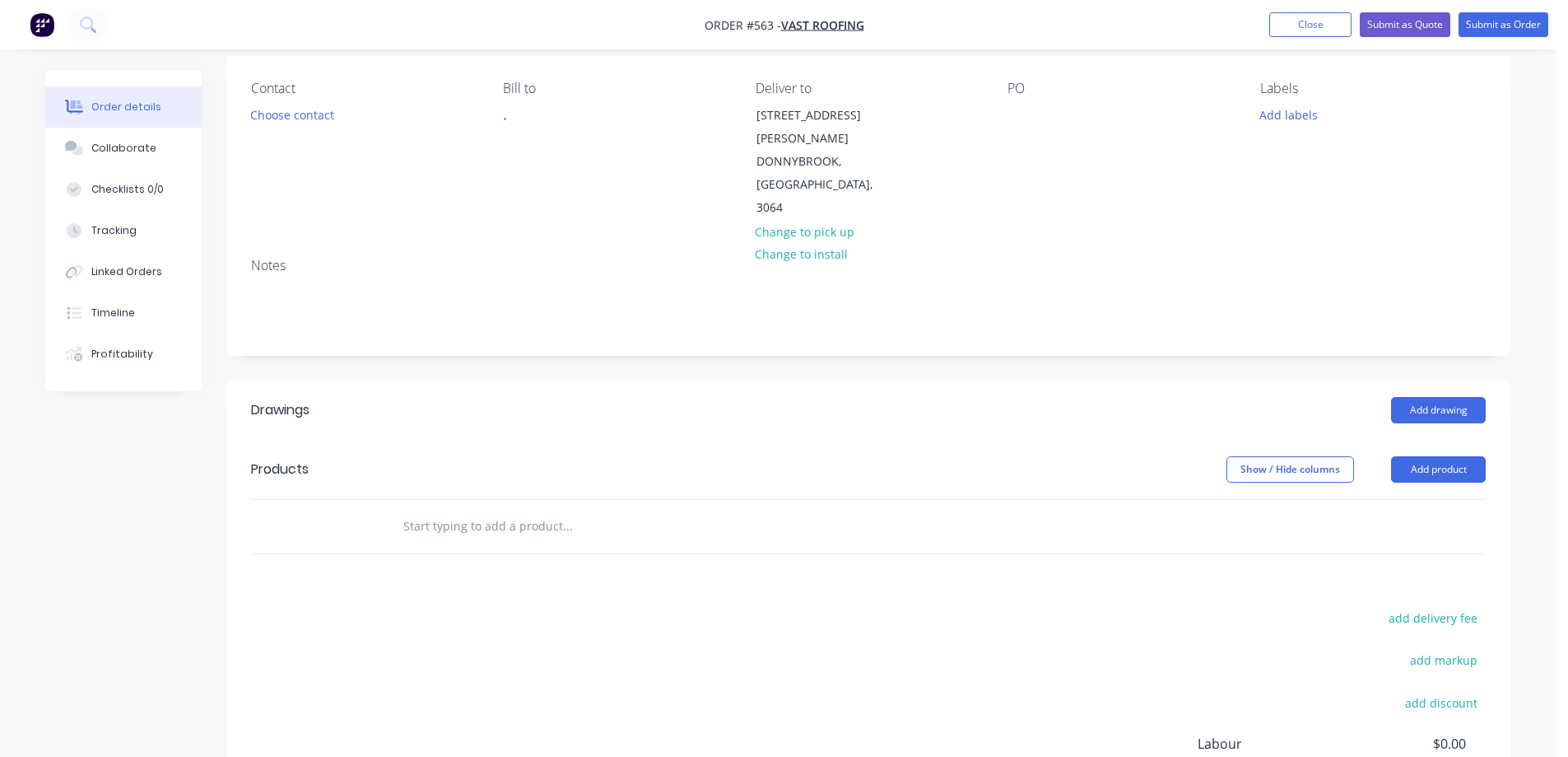
scroll to position [165, 0]
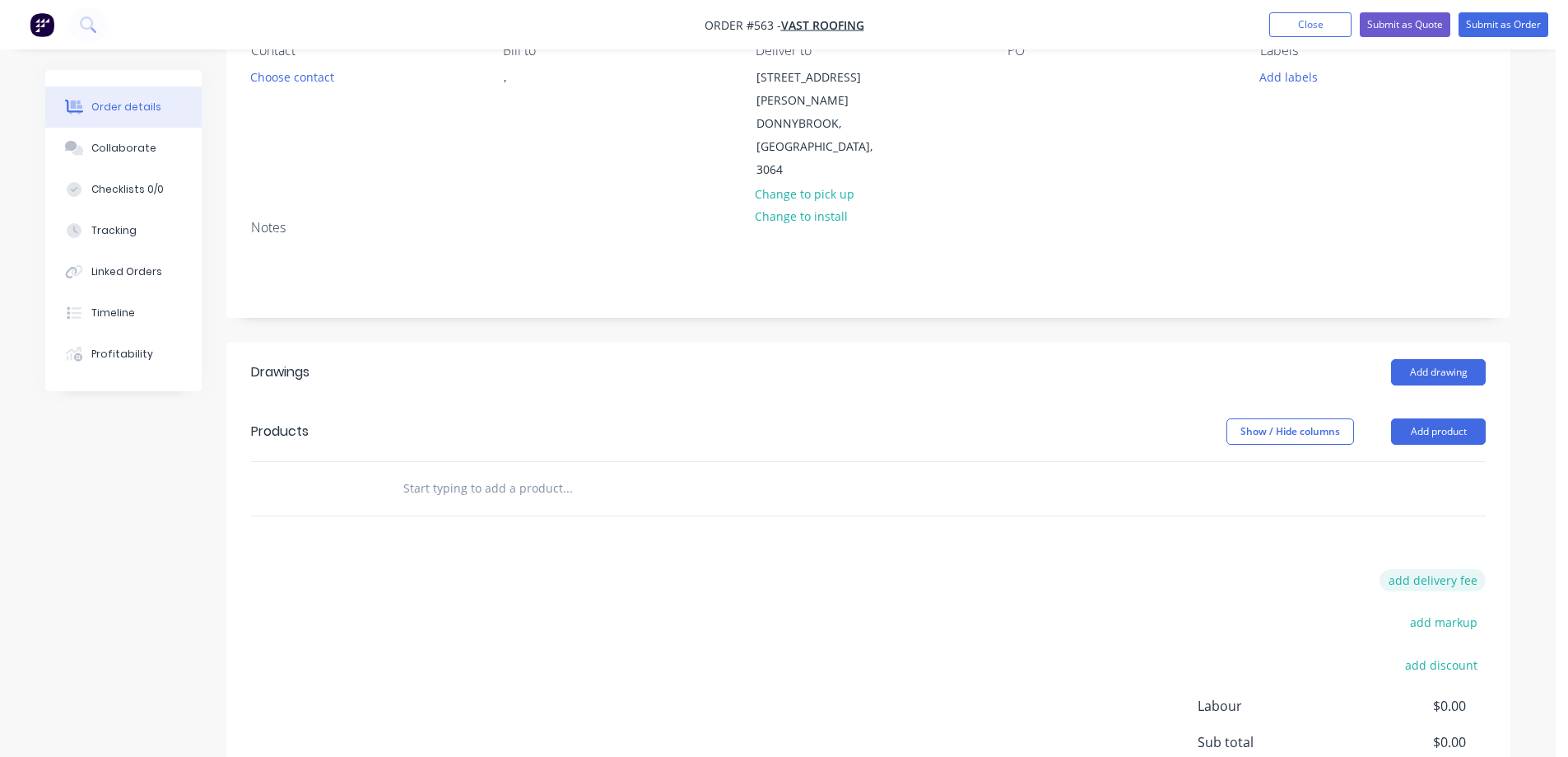
click at [1404, 569] on button "add delivery fee" at bounding box center [1433, 580] width 106 height 22
type input "50"
click at [931, 569] on div "Delivery fee Delivery fee Delivery fee name (Optional) 50 50 $0 add markup add …" at bounding box center [868, 726] width 1234 height 313
click at [534, 472] on input "text" at bounding box center [567, 488] width 329 height 33
type input "r"
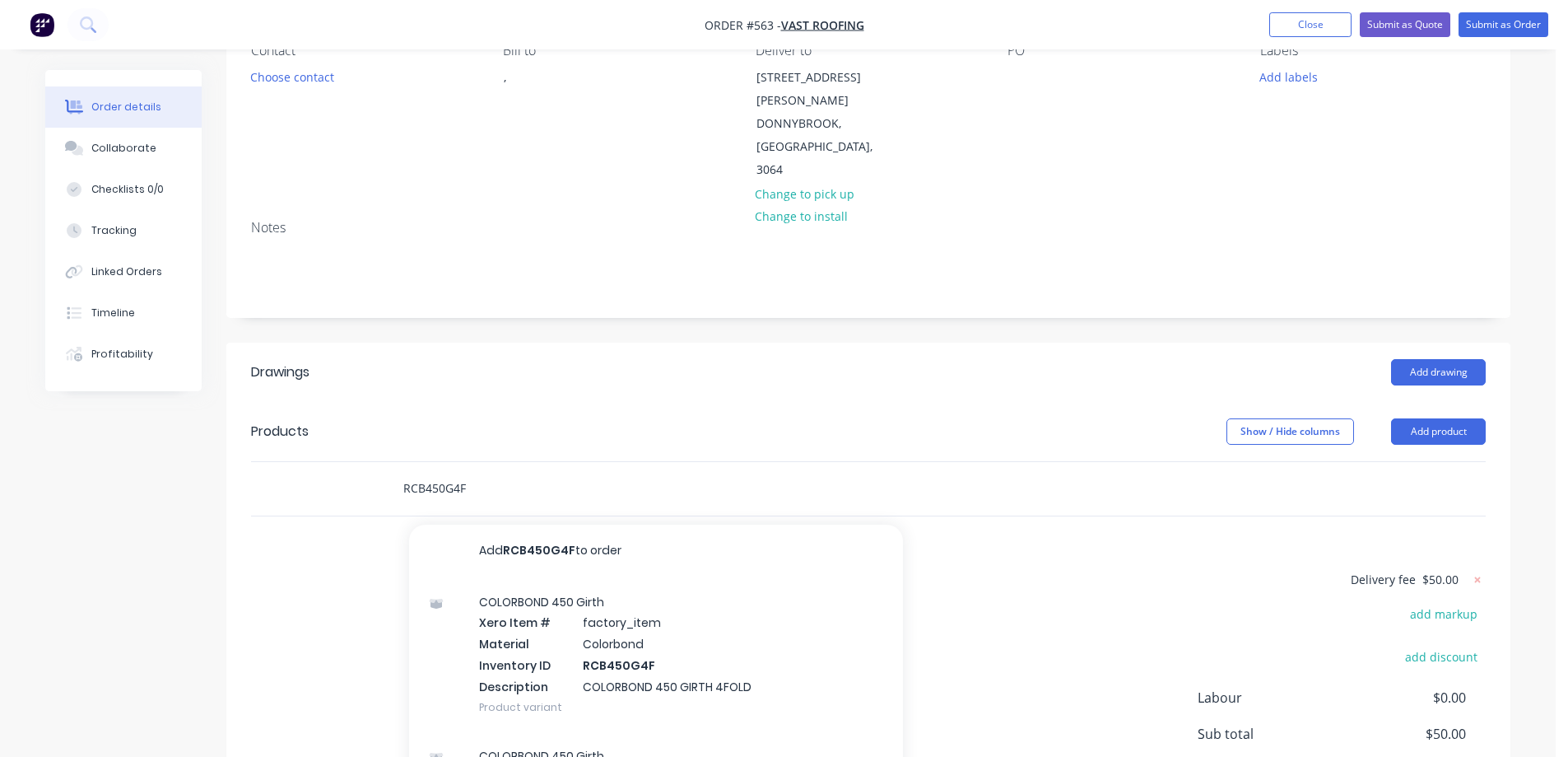
type input "RCB450G4F"
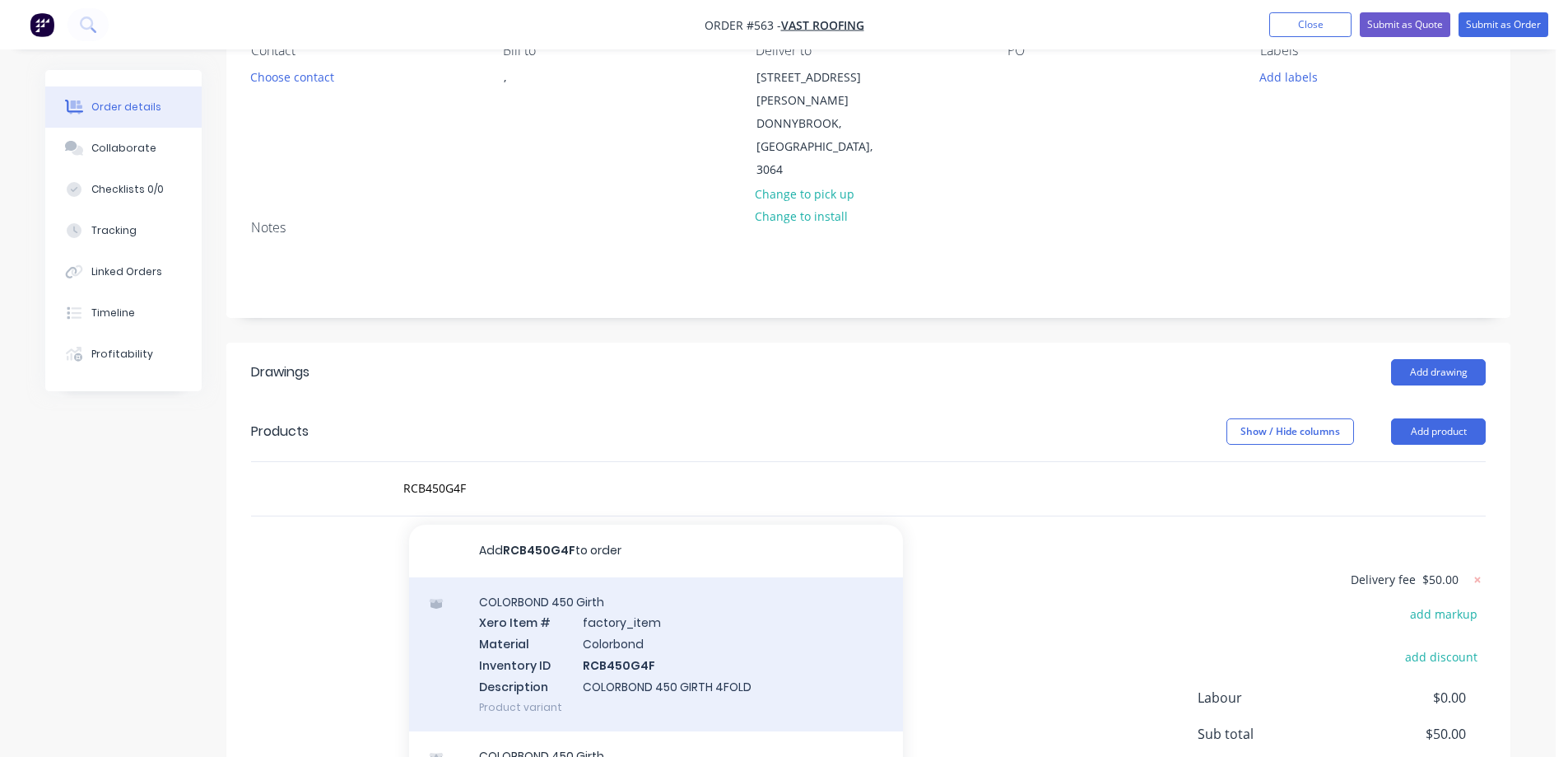
click at [561, 596] on div "COLORBOND 450 Girth Xero Item # factory_item Material Colorbond Inventory ID RC…" at bounding box center [656, 654] width 494 height 154
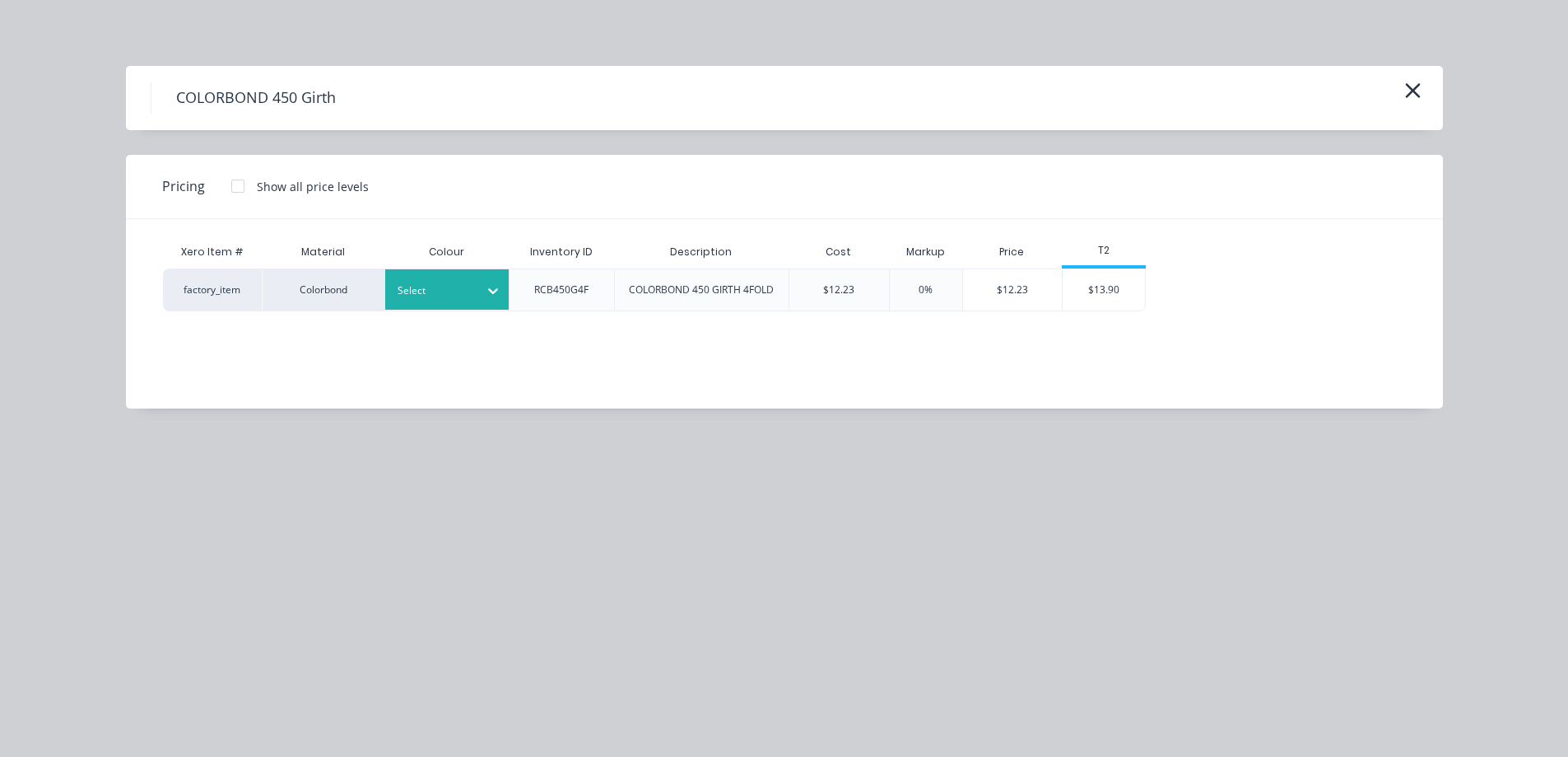
click at [425, 282] on div at bounding box center [434, 290] width 74 height 18
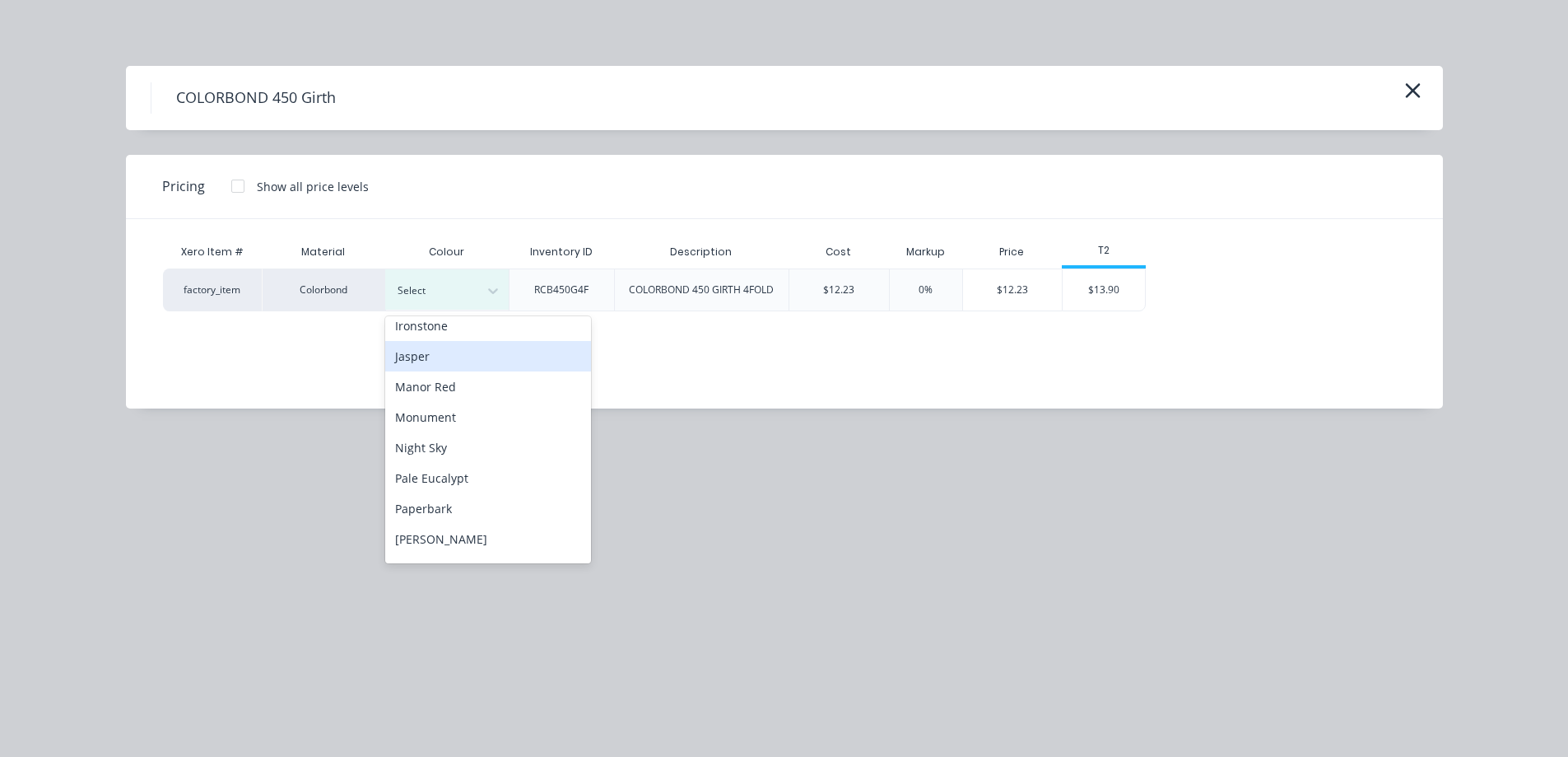
scroll to position [329, 0]
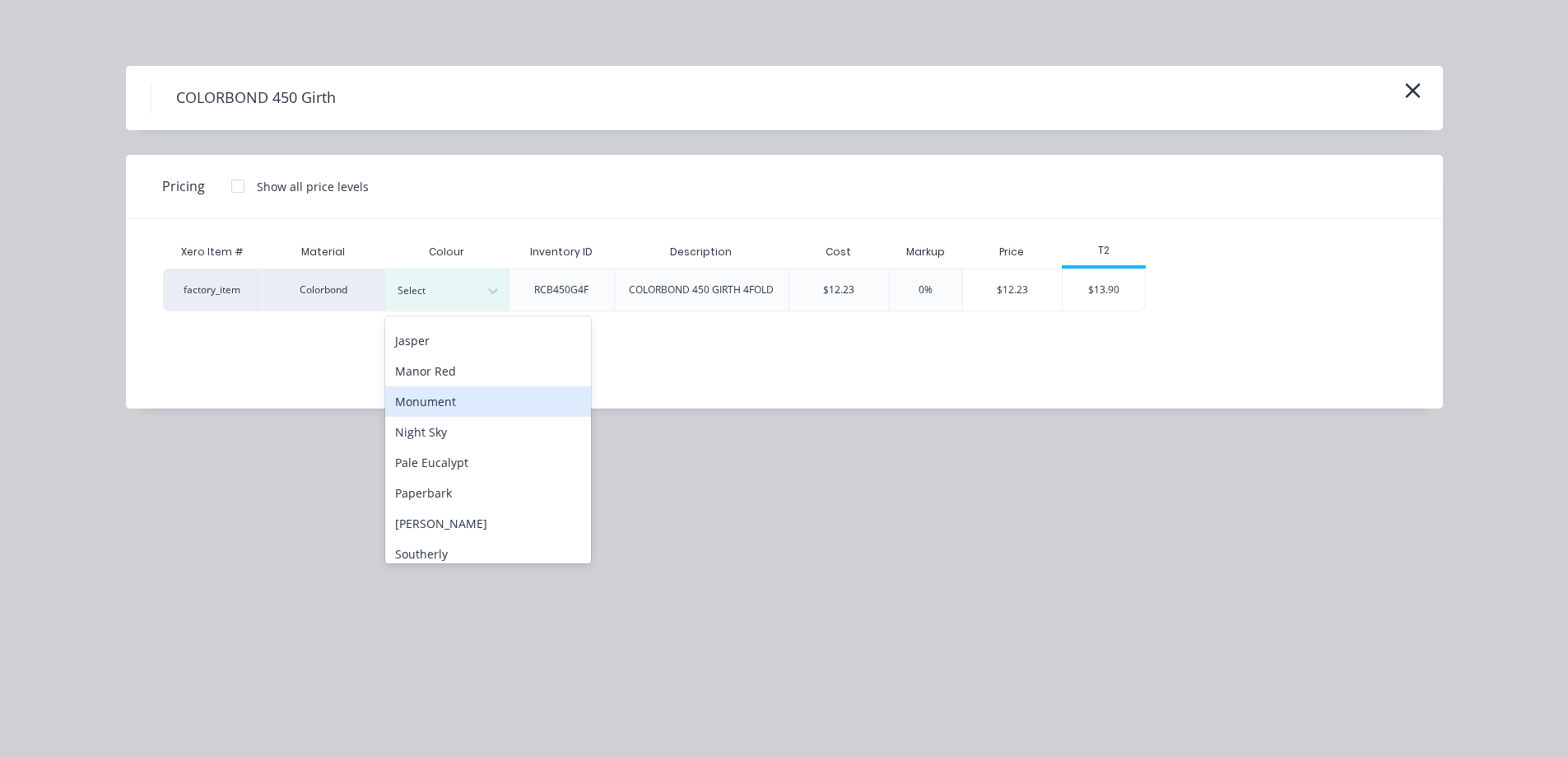
click at [438, 406] on div "Monument" at bounding box center [488, 401] width 206 height 30
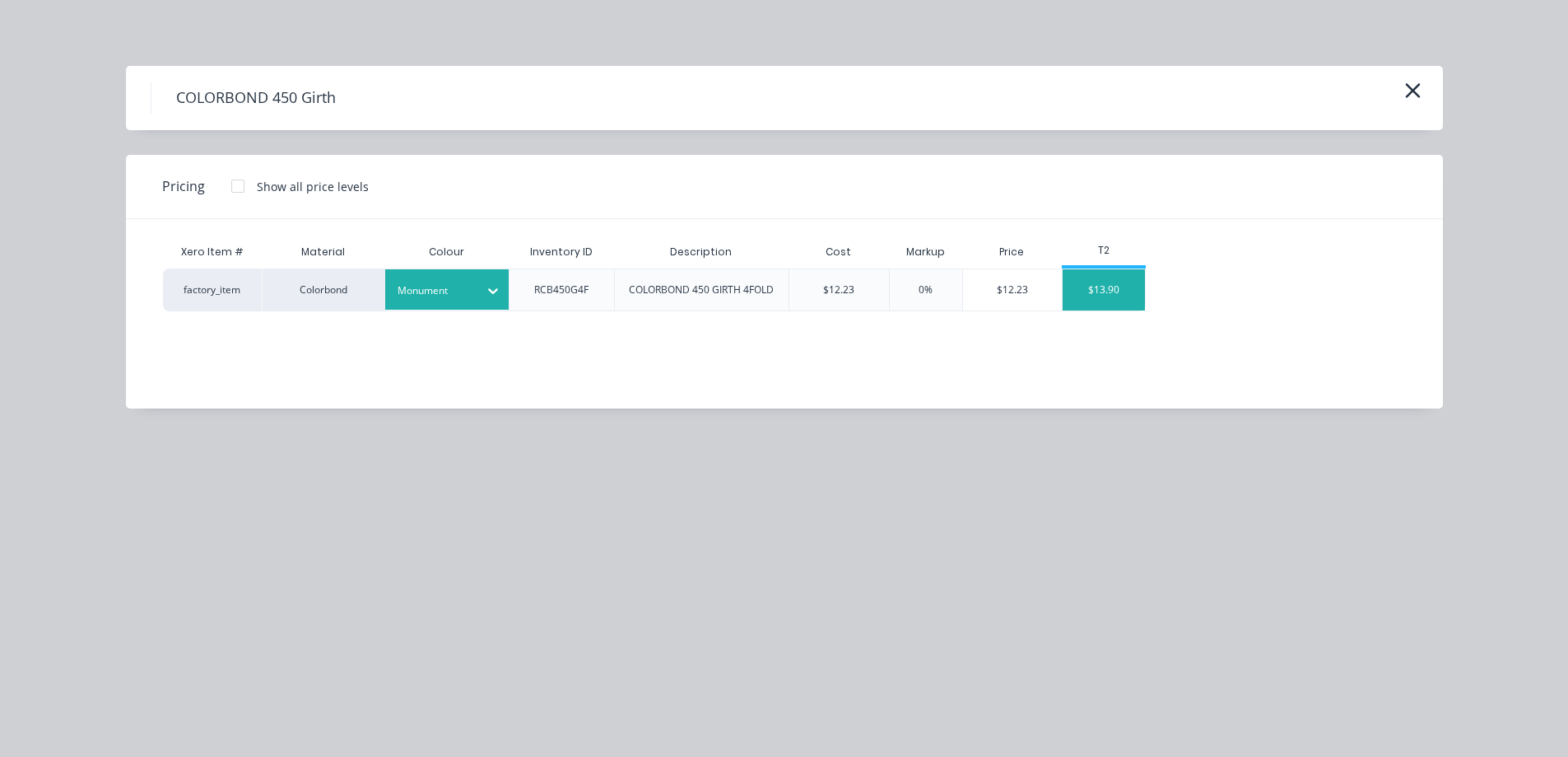
click at [1110, 300] on div "$13.90" at bounding box center [1103, 290] width 82 height 42
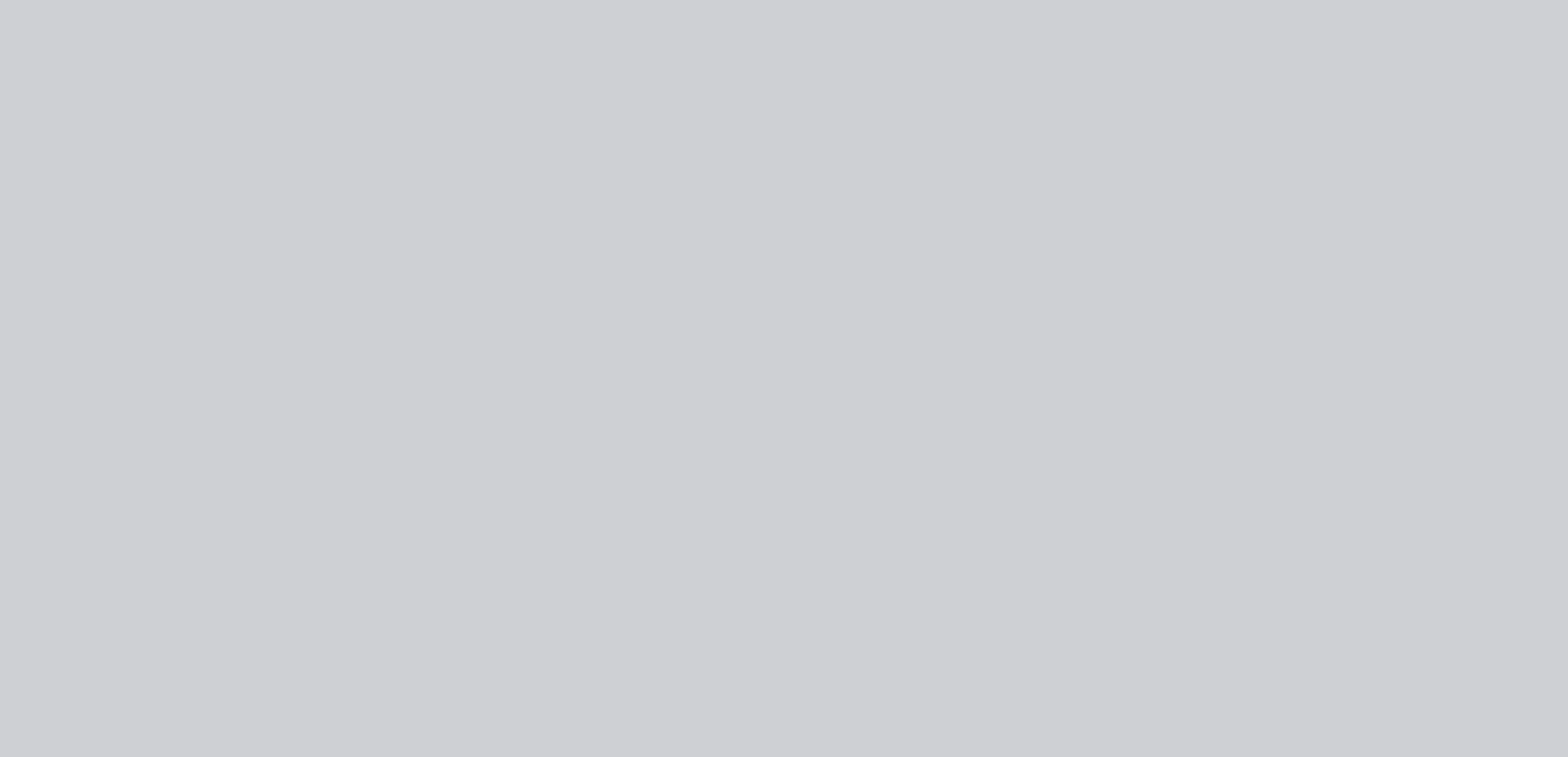
type input "$12.23"
type input "13.65"
type input "$13.90"
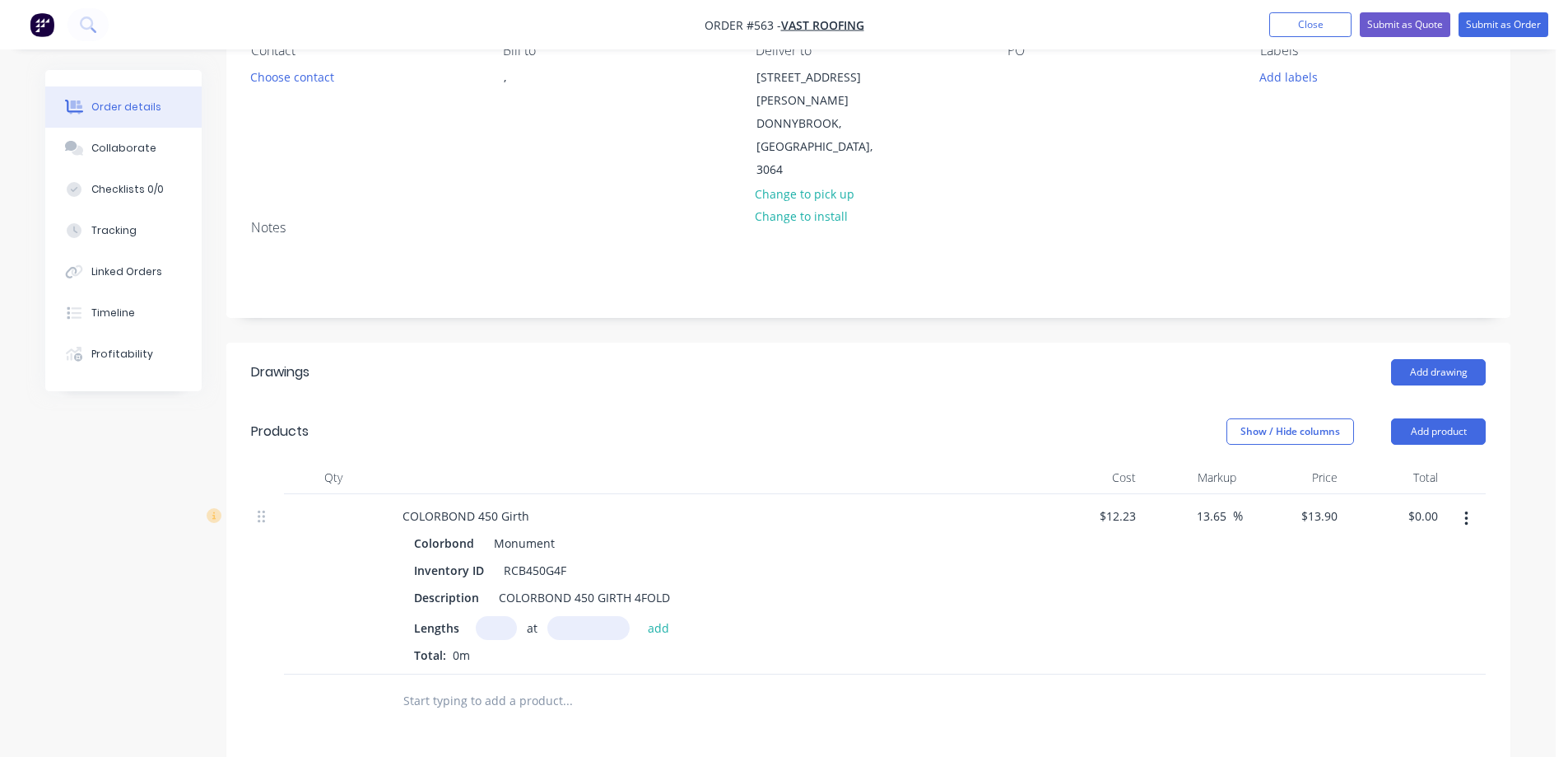
click at [505, 616] on input "text" at bounding box center [496, 628] width 42 height 24
type input "1"
type input "5600mm"
click at [654, 616] on button "add" at bounding box center [659, 627] width 39 height 22
type input "$77.84"
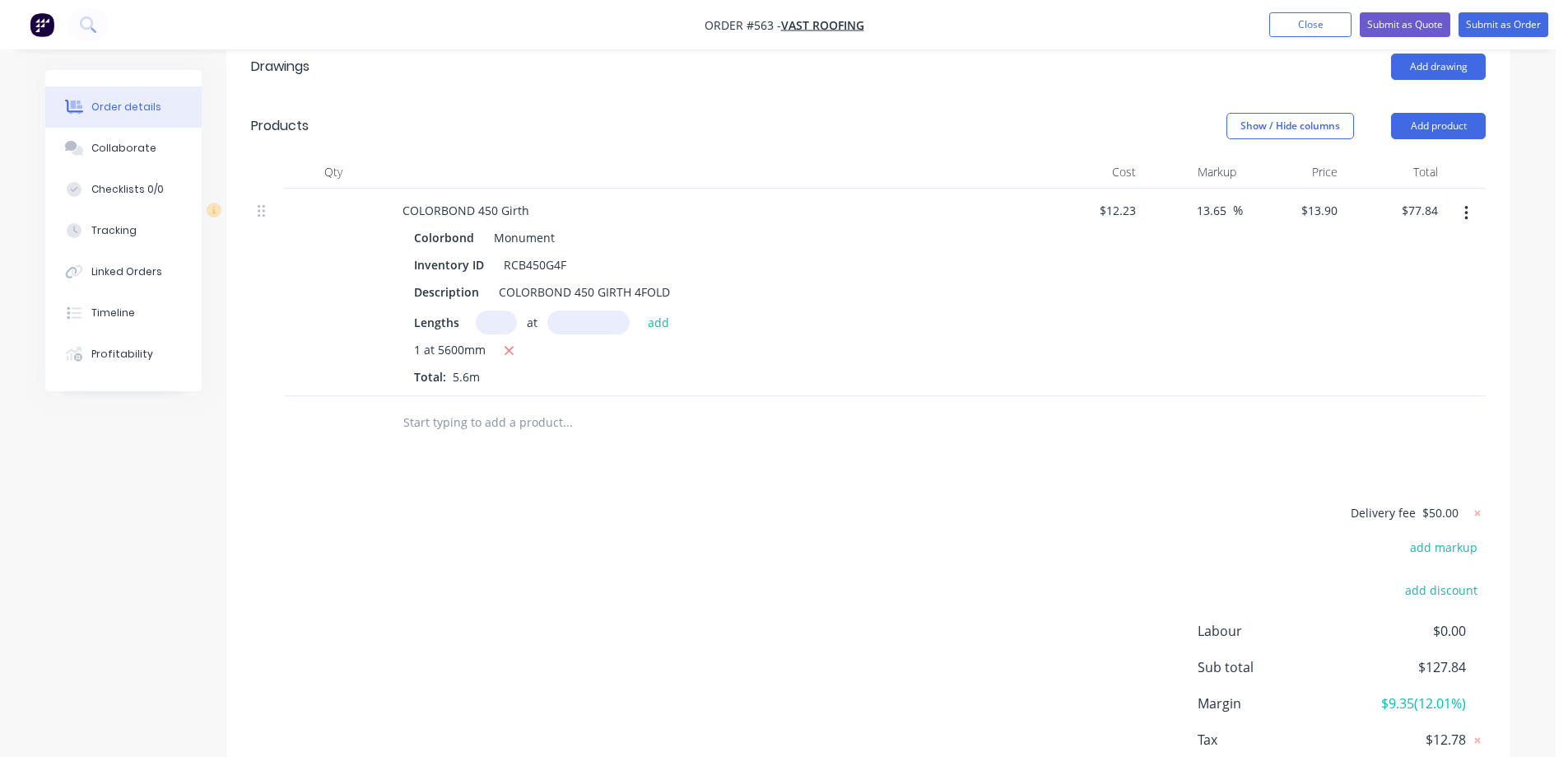
scroll to position [494, 0]
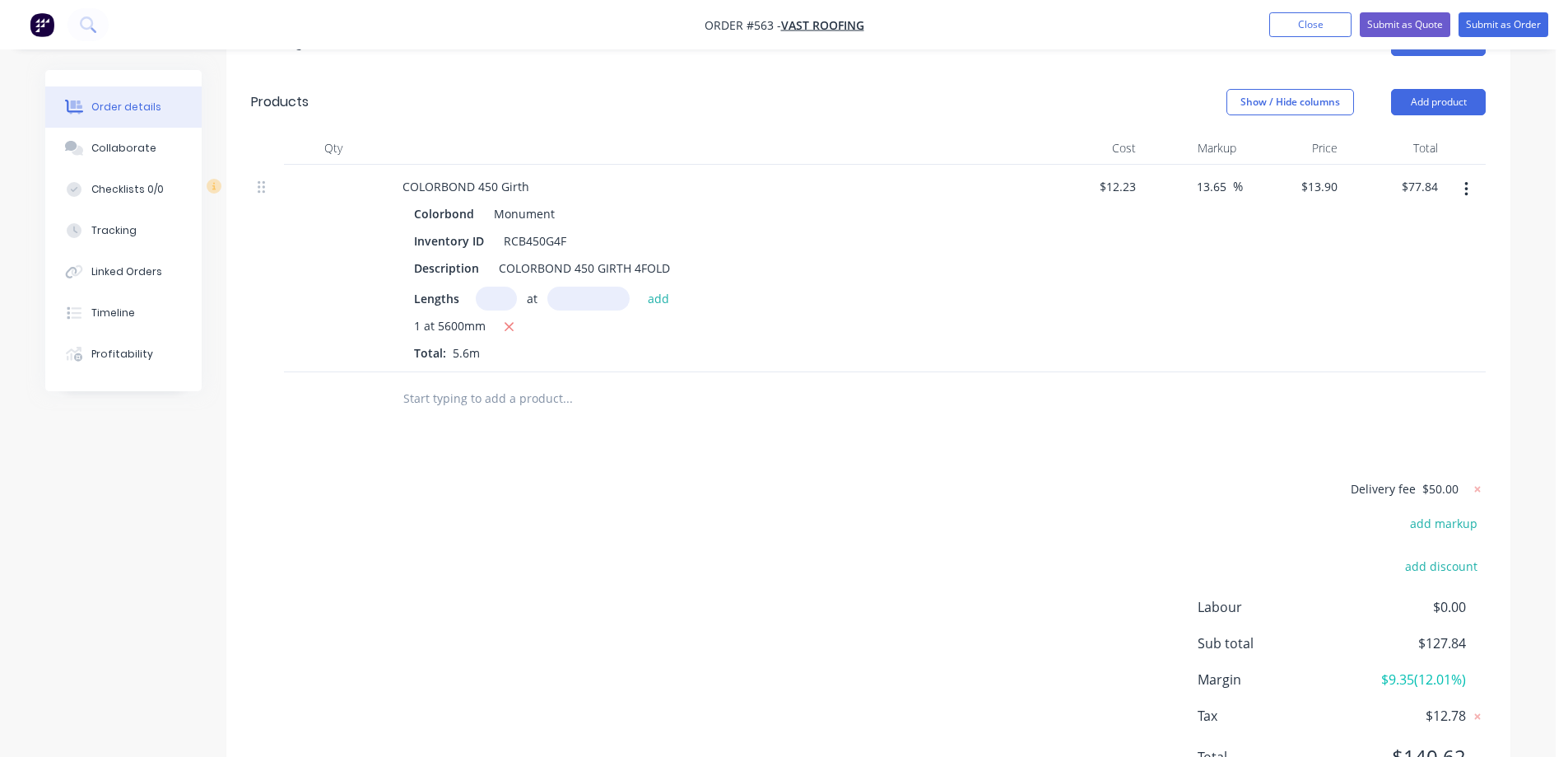
click at [500, 382] on input "text" at bounding box center [567, 398] width 329 height 33
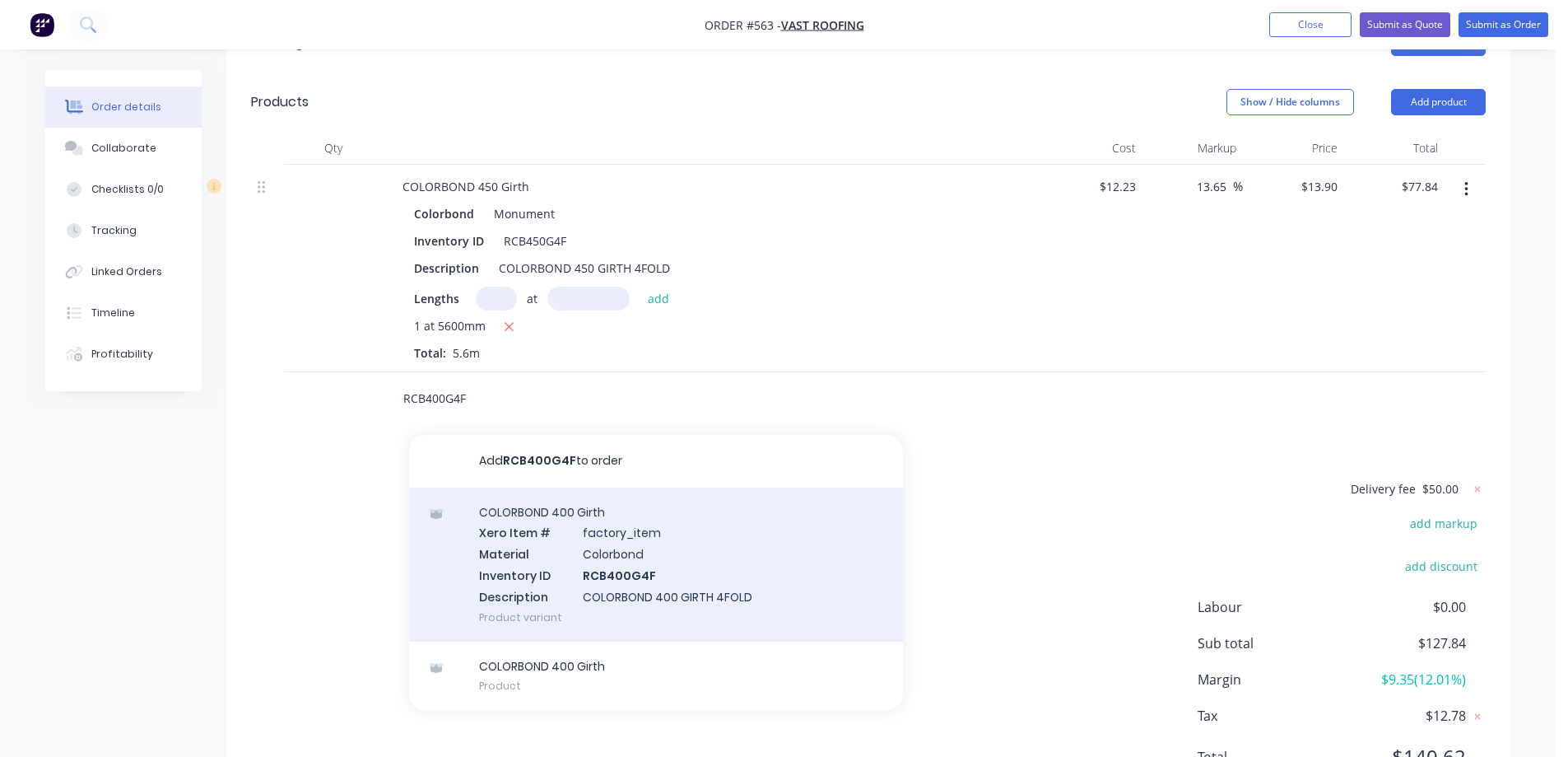
type input "RCB400G4F"
click at [541, 518] on div "COLORBOND 400 Girth Xero Item # factory_item Material Colorbond Inventory ID RC…" at bounding box center [656, 565] width 494 height 154
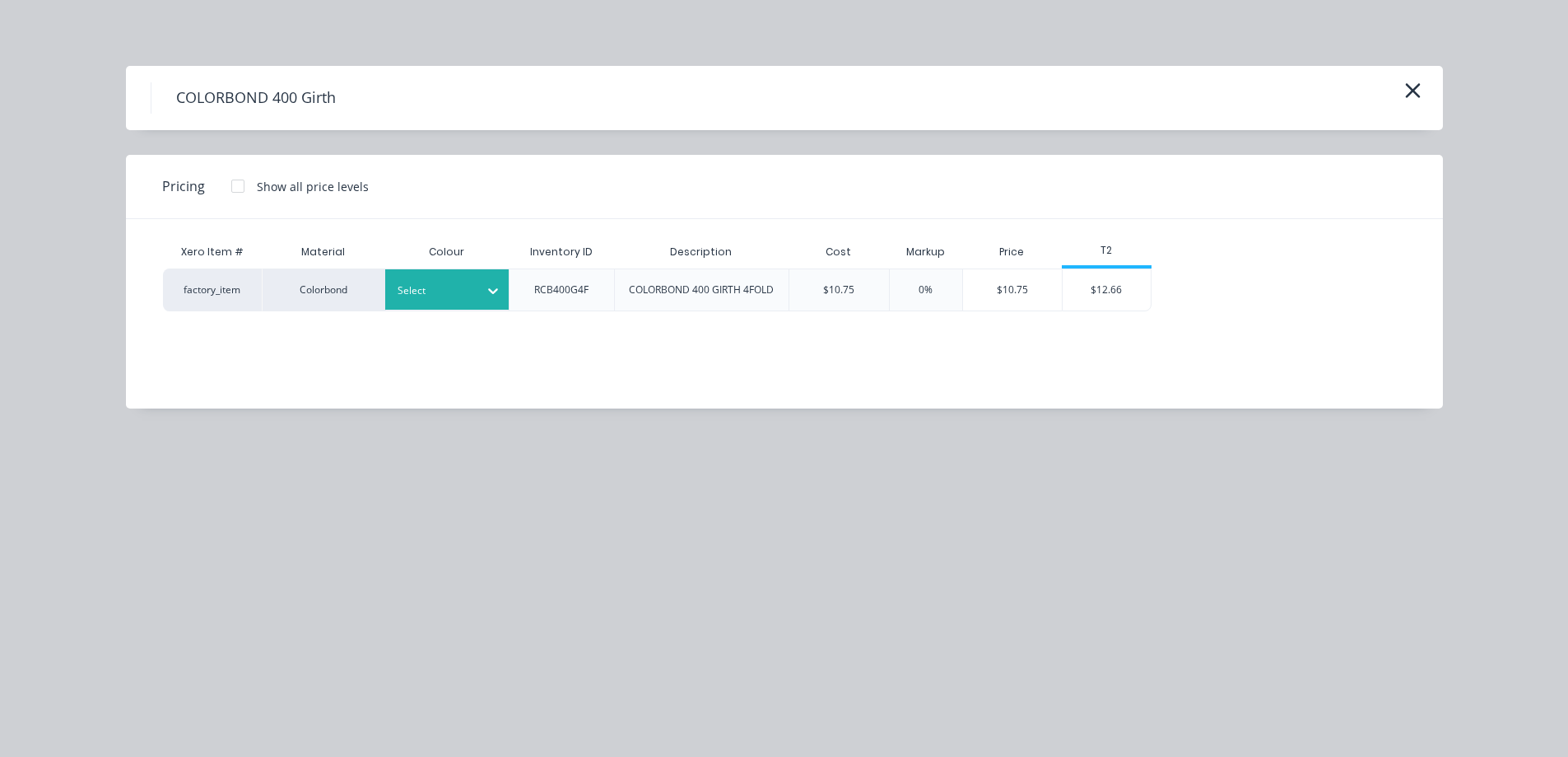
click at [427, 294] on div at bounding box center [434, 290] width 74 height 18
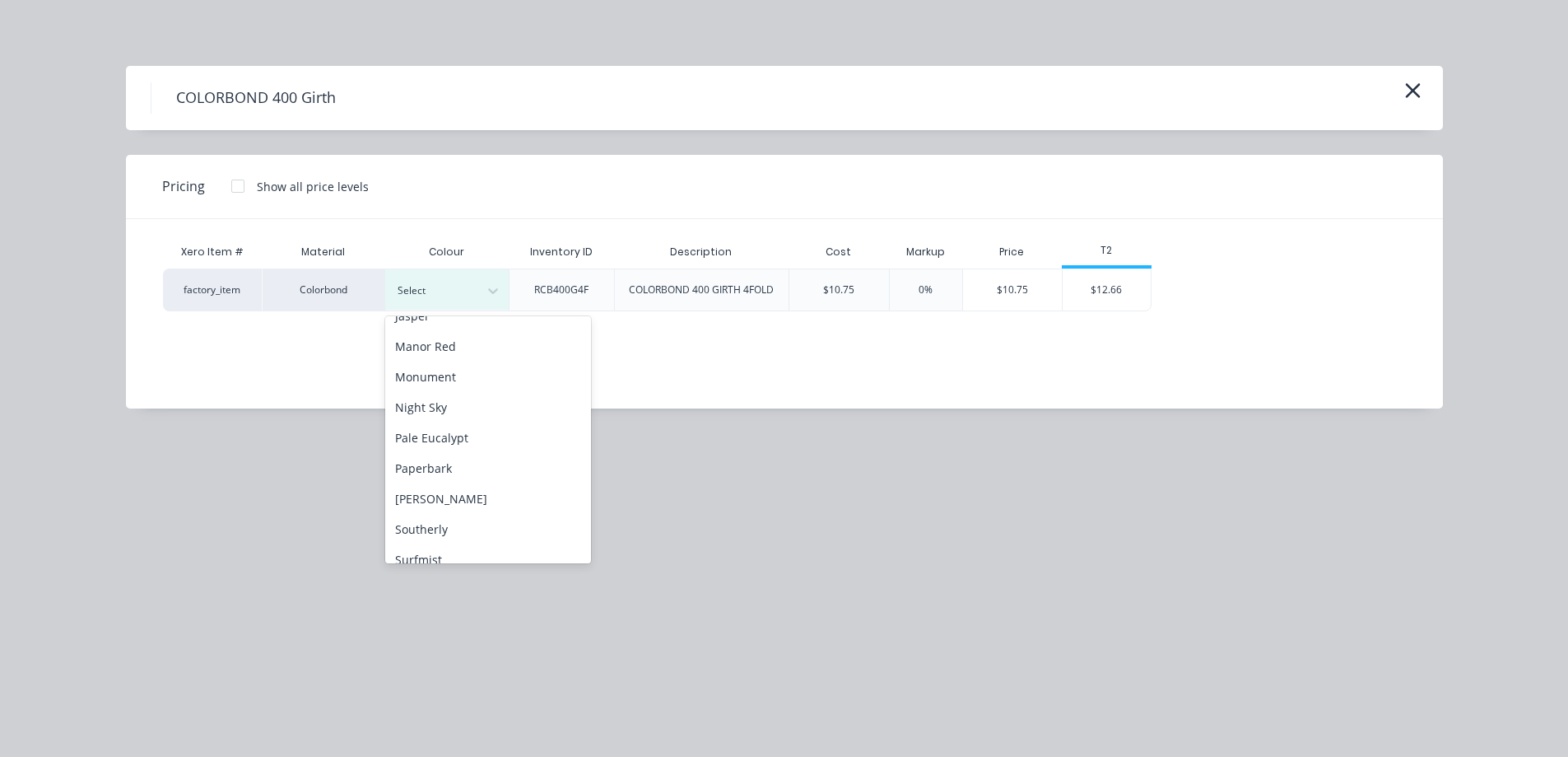
scroll to position [412, 0]
click at [452, 348] on div "Night Sky" at bounding box center [488, 350] width 206 height 30
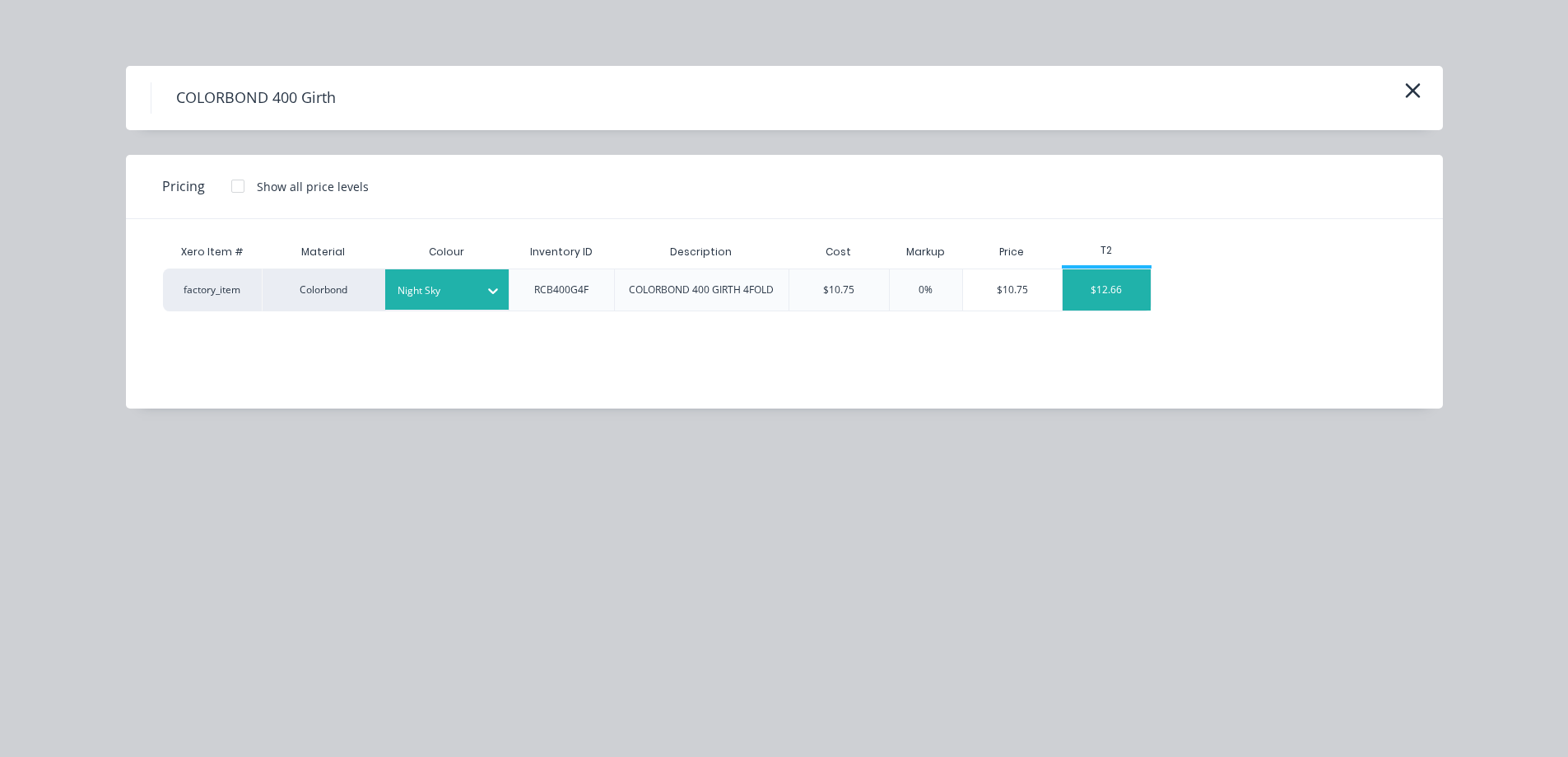
click at [1124, 293] on div "$12.66" at bounding box center [1107, 290] width 88 height 42
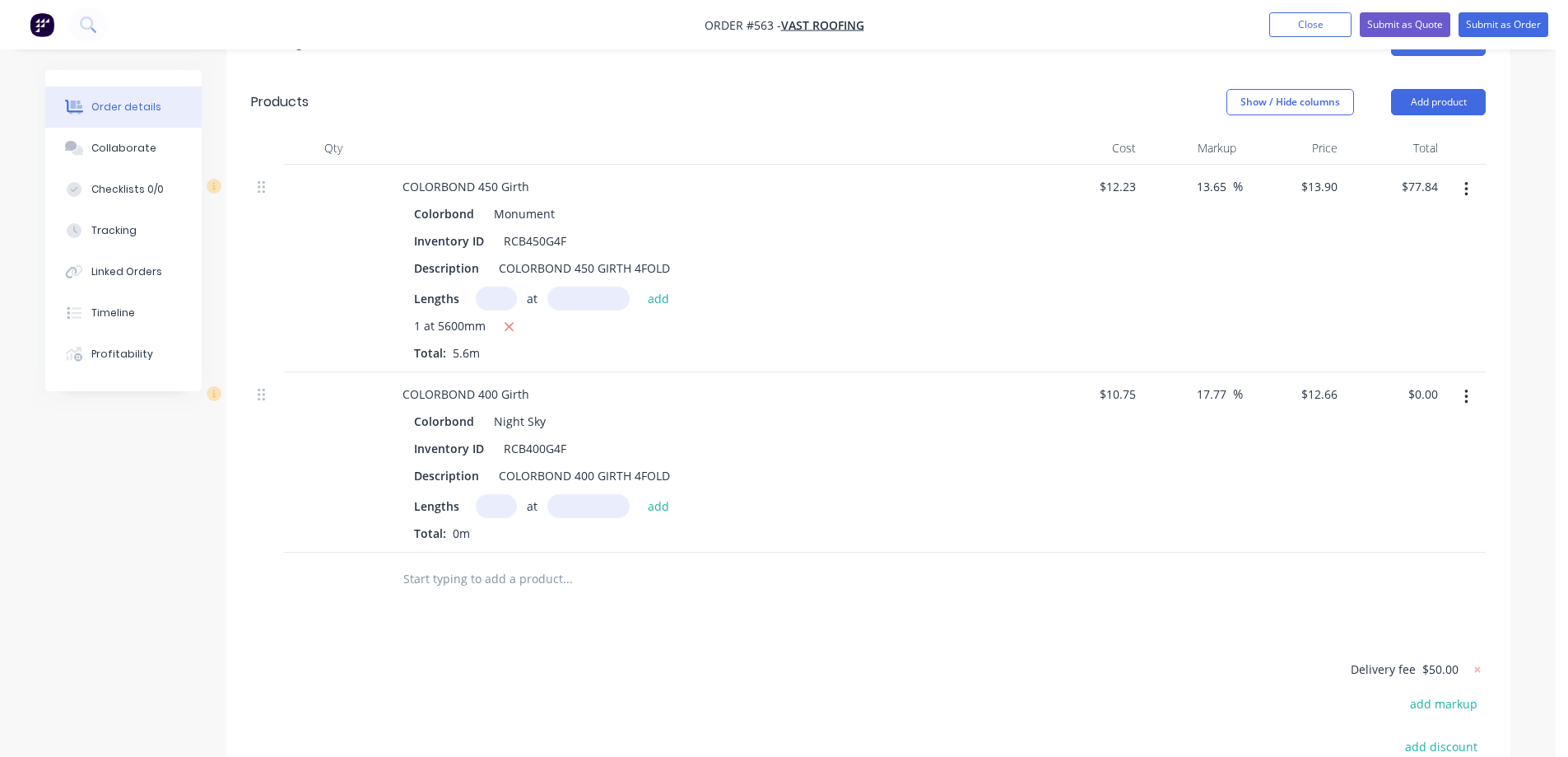
click at [503, 494] on input "text" at bounding box center [496, 506] width 42 height 24
type input "1"
type input "2200mm"
click at [646, 494] on button "add" at bounding box center [659, 505] width 39 height 22
type input "$27.85"
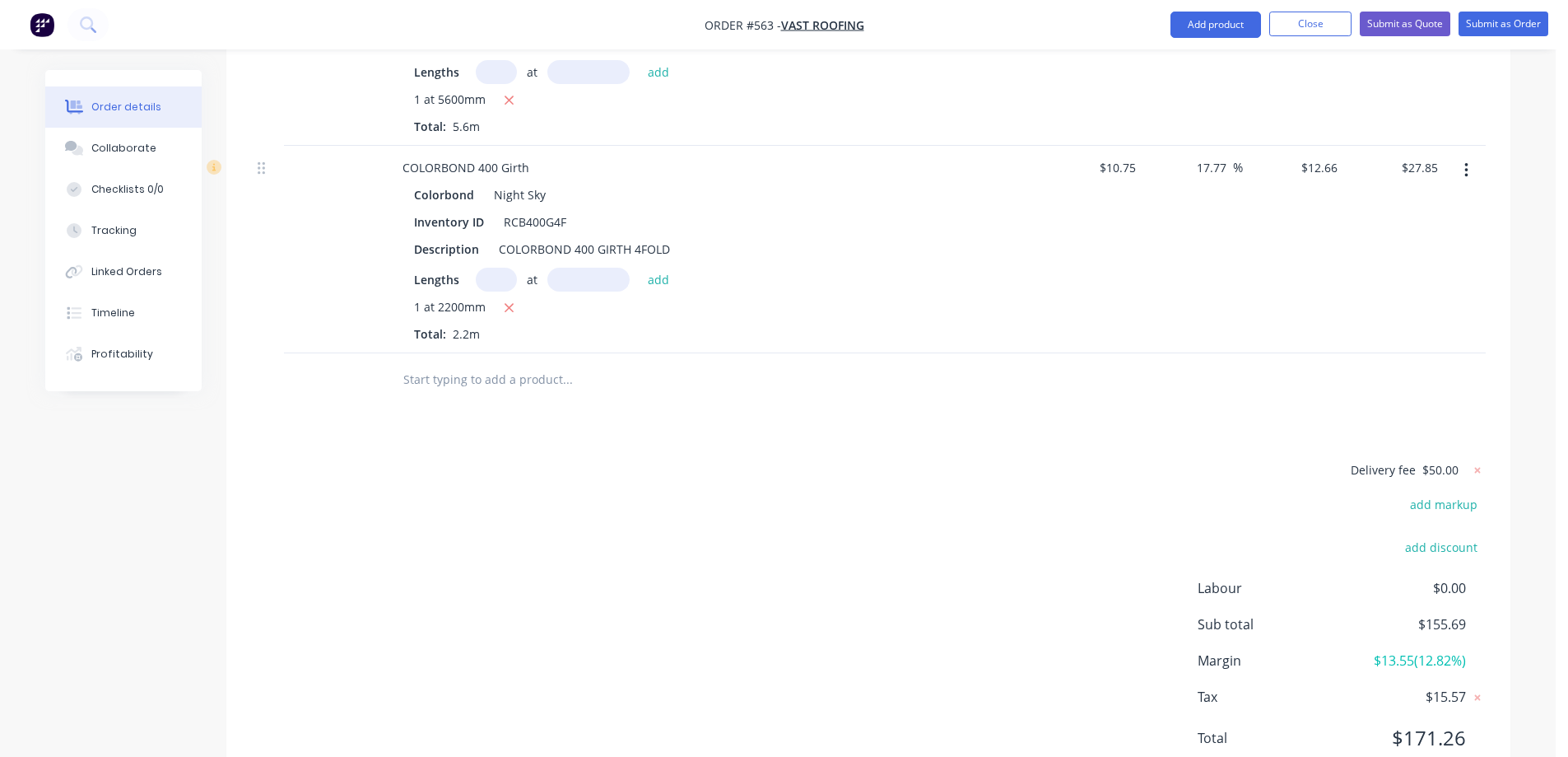
scroll to position [736, 0]
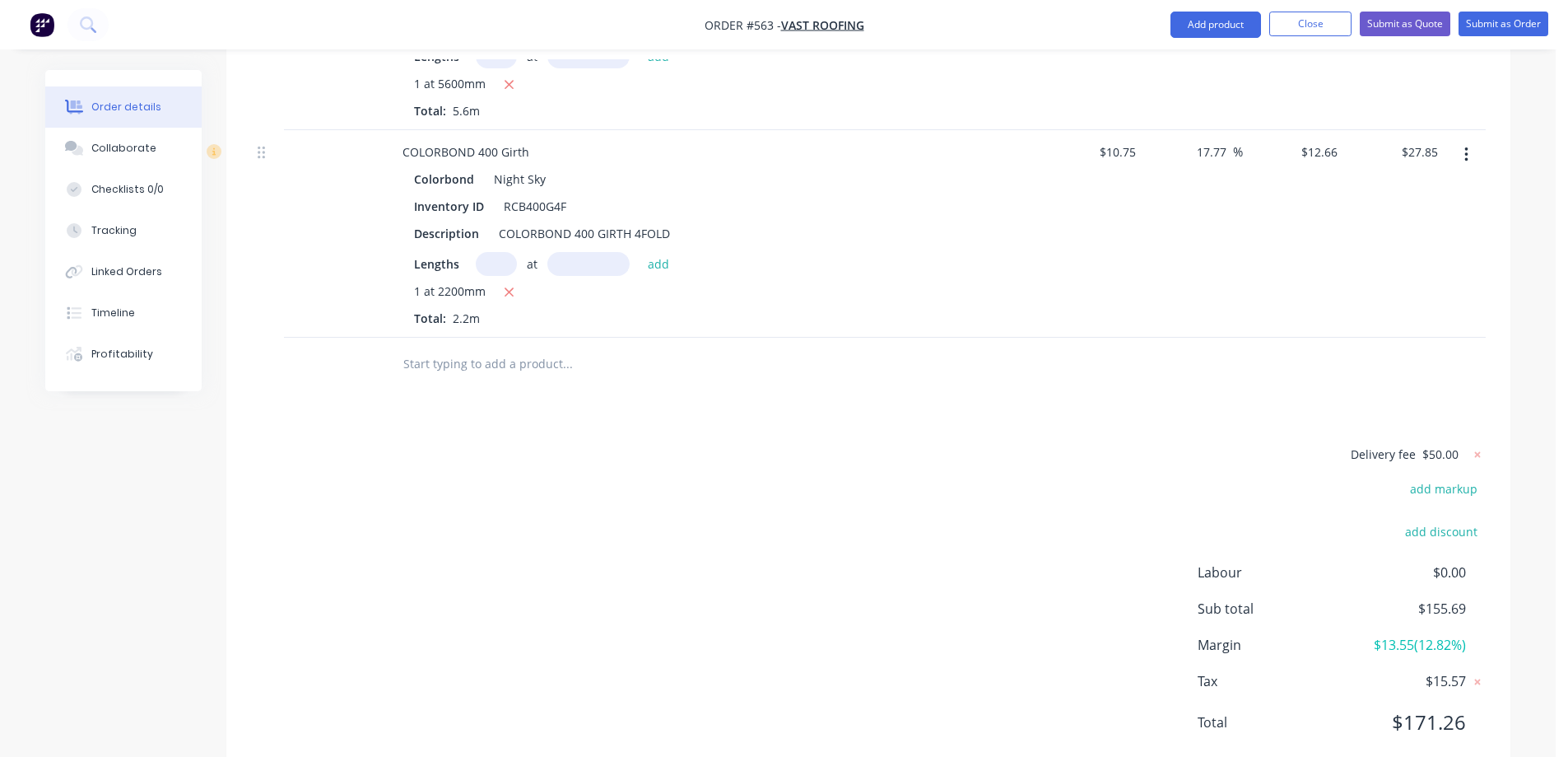
click at [526, 347] on input "text" at bounding box center [567, 363] width 329 height 33
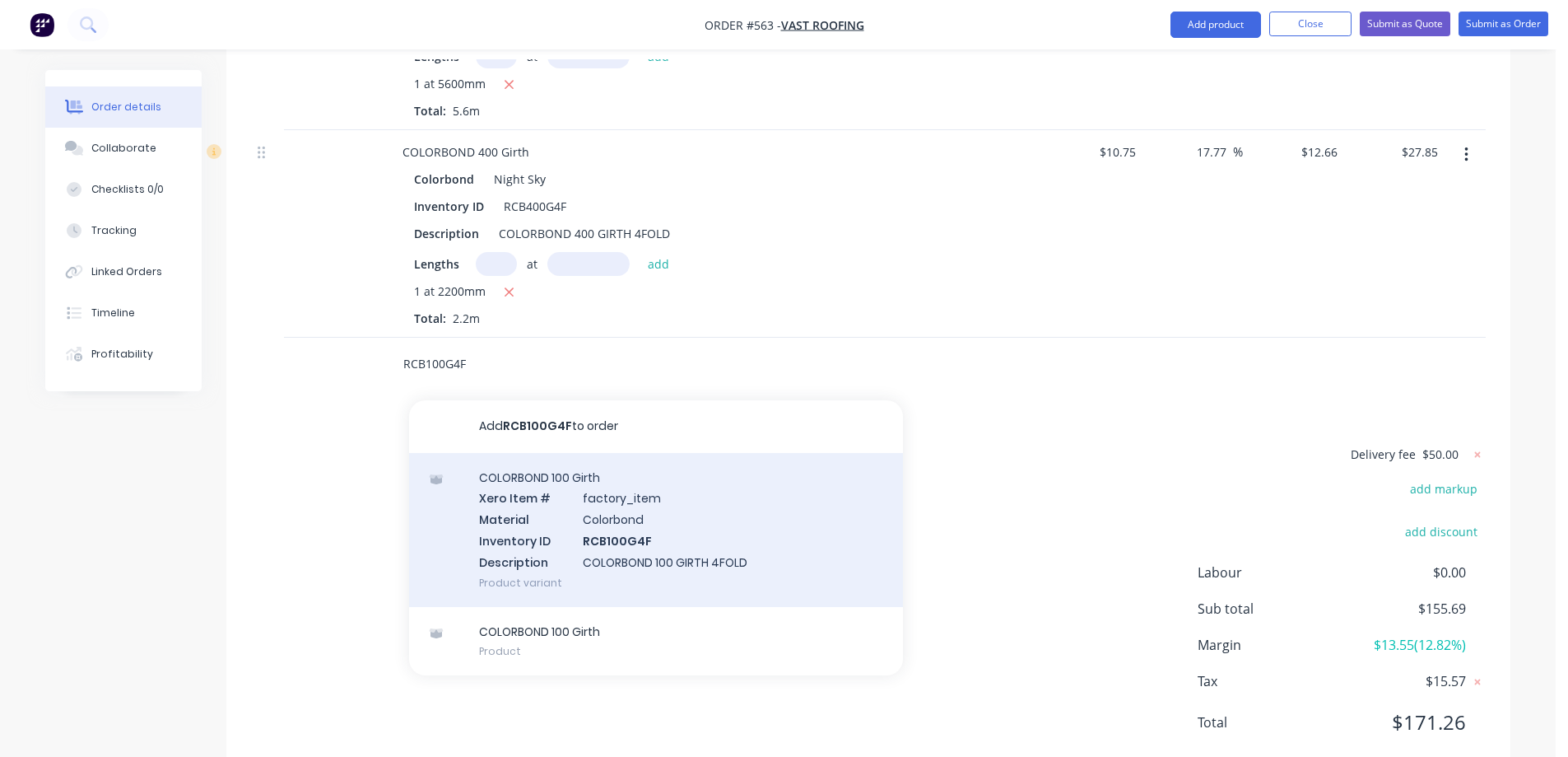
type input "RCB100G4F"
click at [524, 461] on div "COLORBOND 100 Girth Xero Item # factory_item Material Colorbond Inventory ID RC…" at bounding box center [656, 530] width 494 height 154
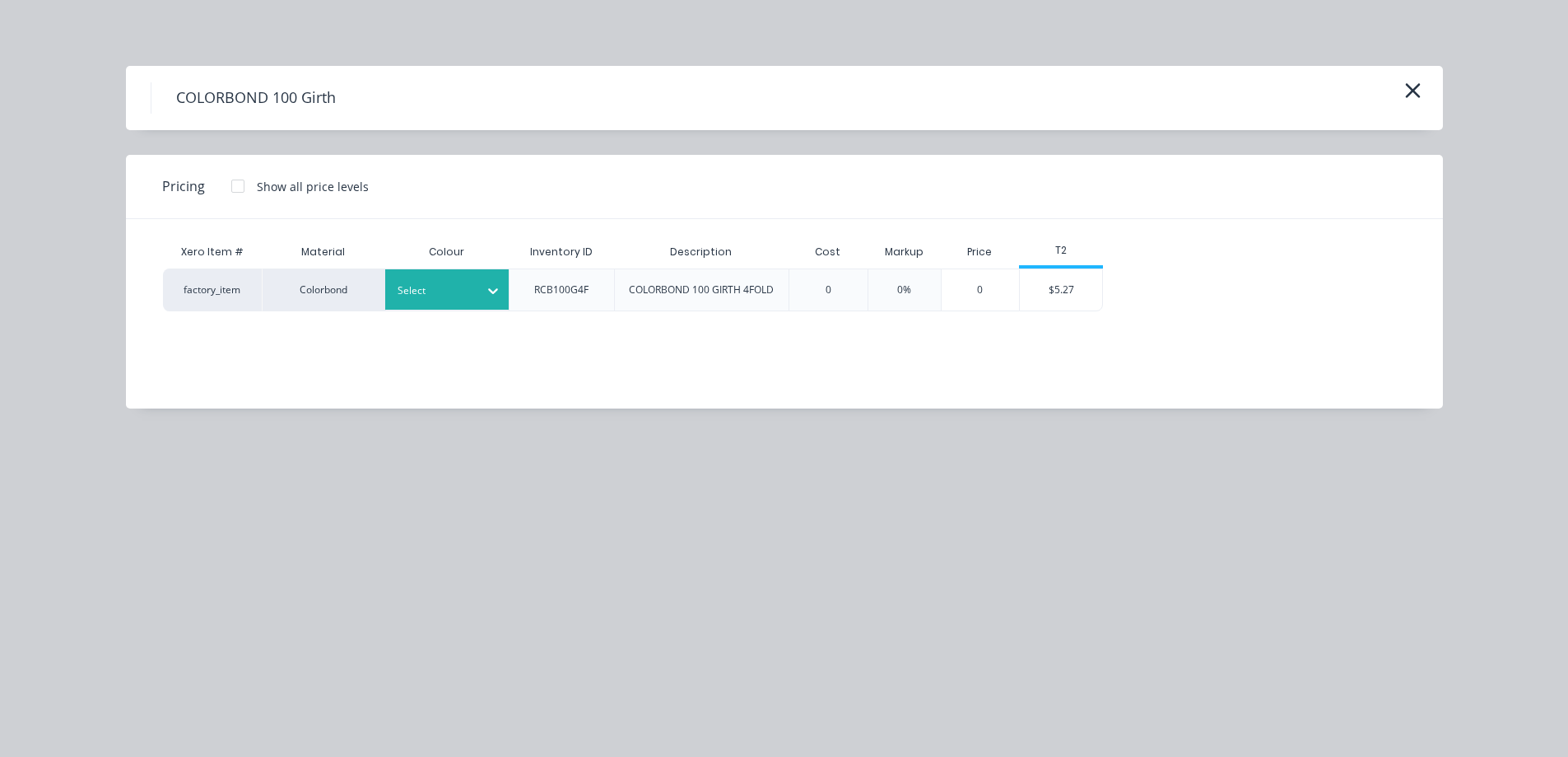
click at [442, 283] on div at bounding box center [434, 290] width 74 height 18
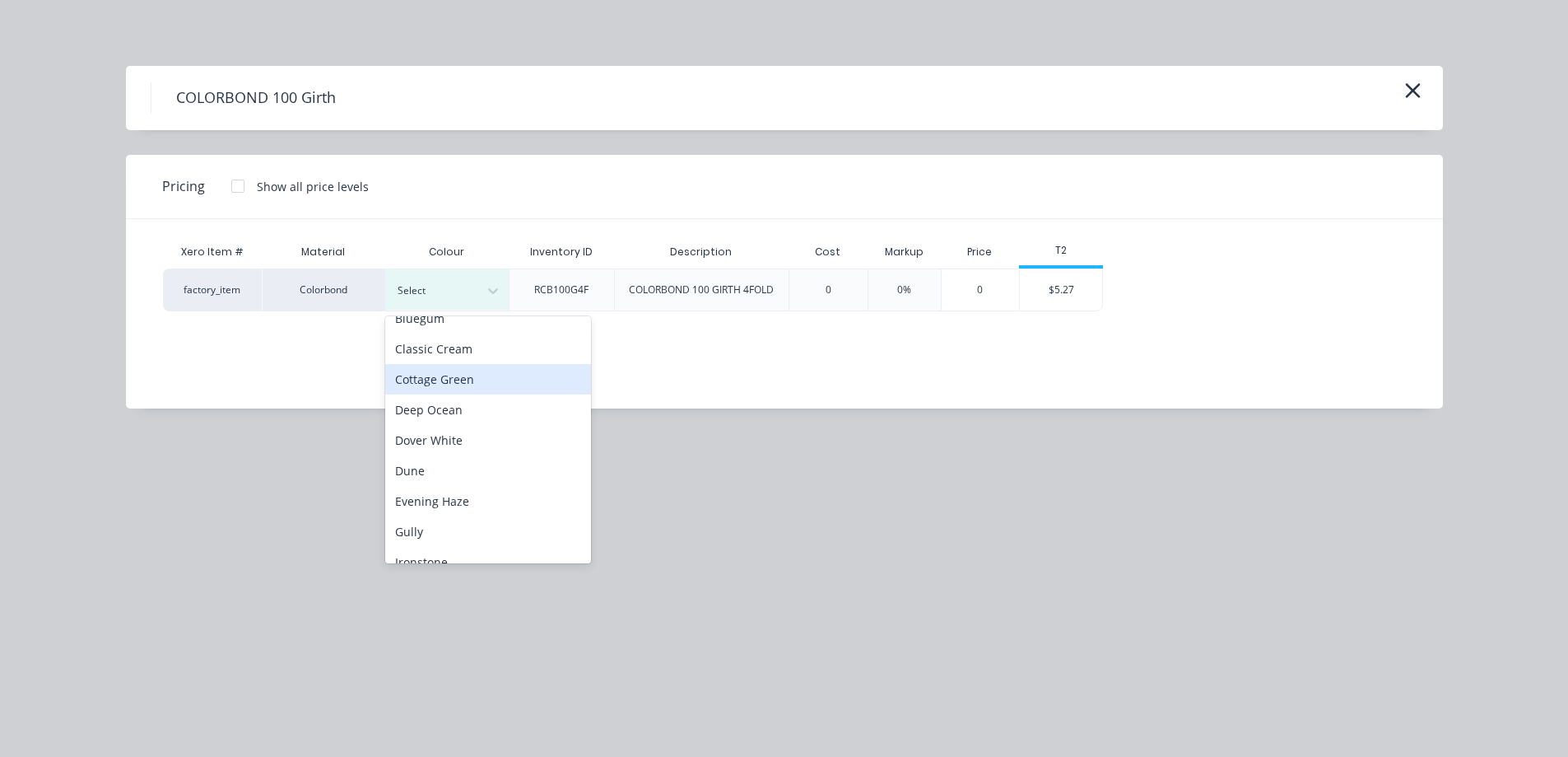
scroll to position [412, 0]
click at [439, 330] on div "Monument" at bounding box center [488, 319] width 206 height 30
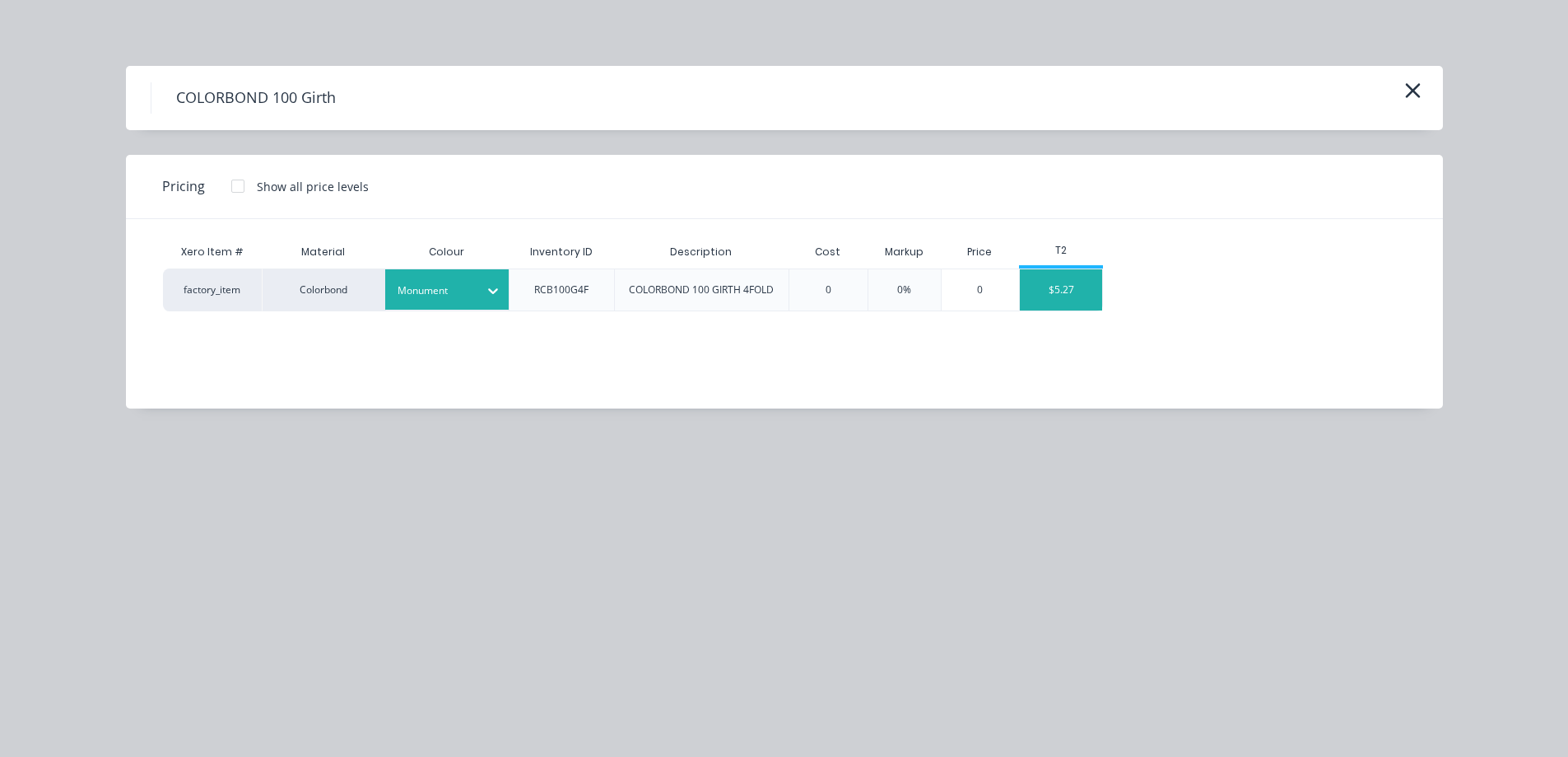
click at [1068, 304] on div "$5.27" at bounding box center [1060, 290] width 82 height 42
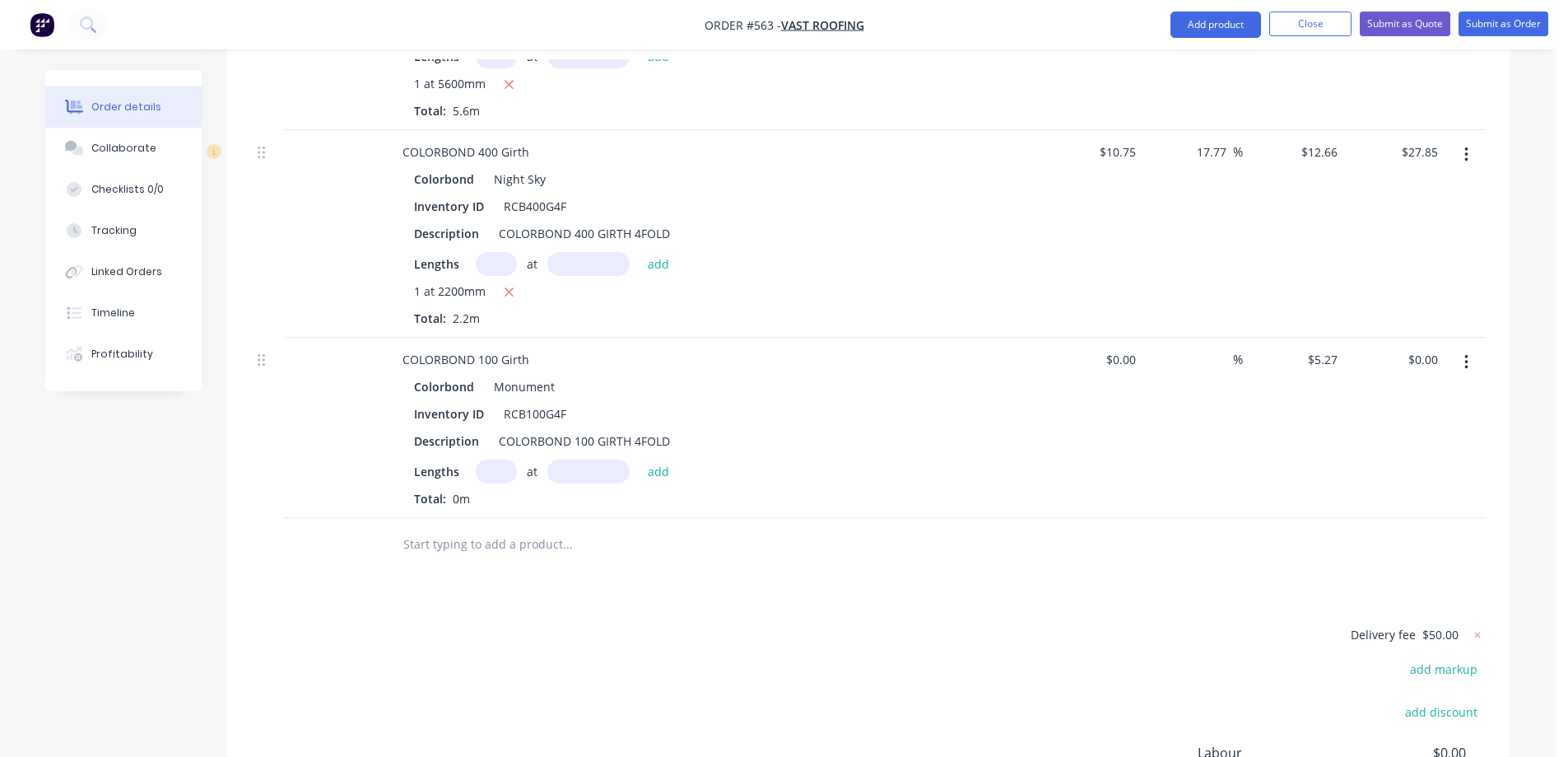
click at [497, 460] on input "text" at bounding box center [496, 471] width 42 height 24
type input "5"
type input "2000mm"
click at [654, 460] on div "5 at 2000mm add" at bounding box center [577, 471] width 203 height 24
click at [442, 528] on input "text" at bounding box center [567, 544] width 329 height 33
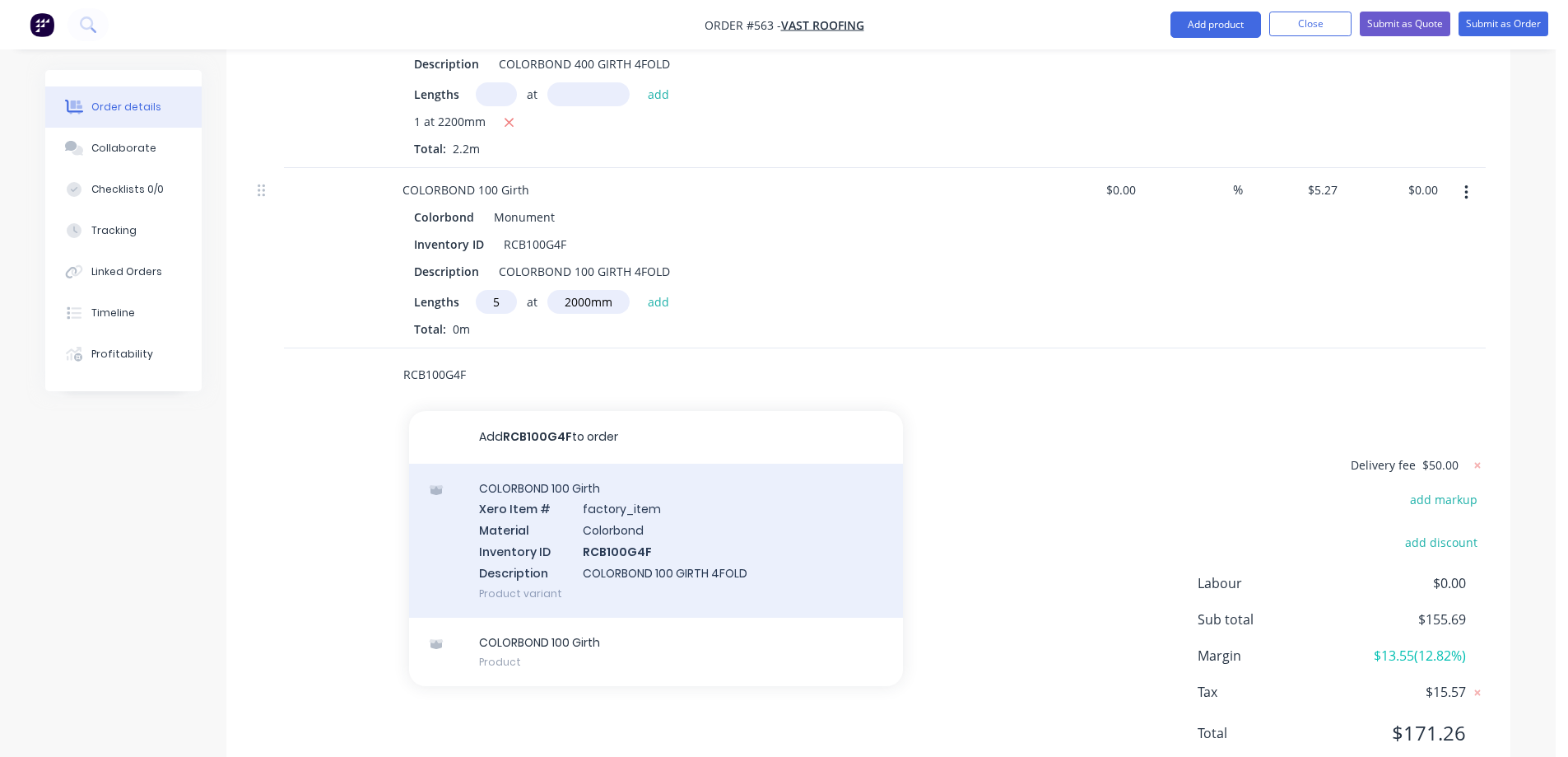
scroll to position [916, 0]
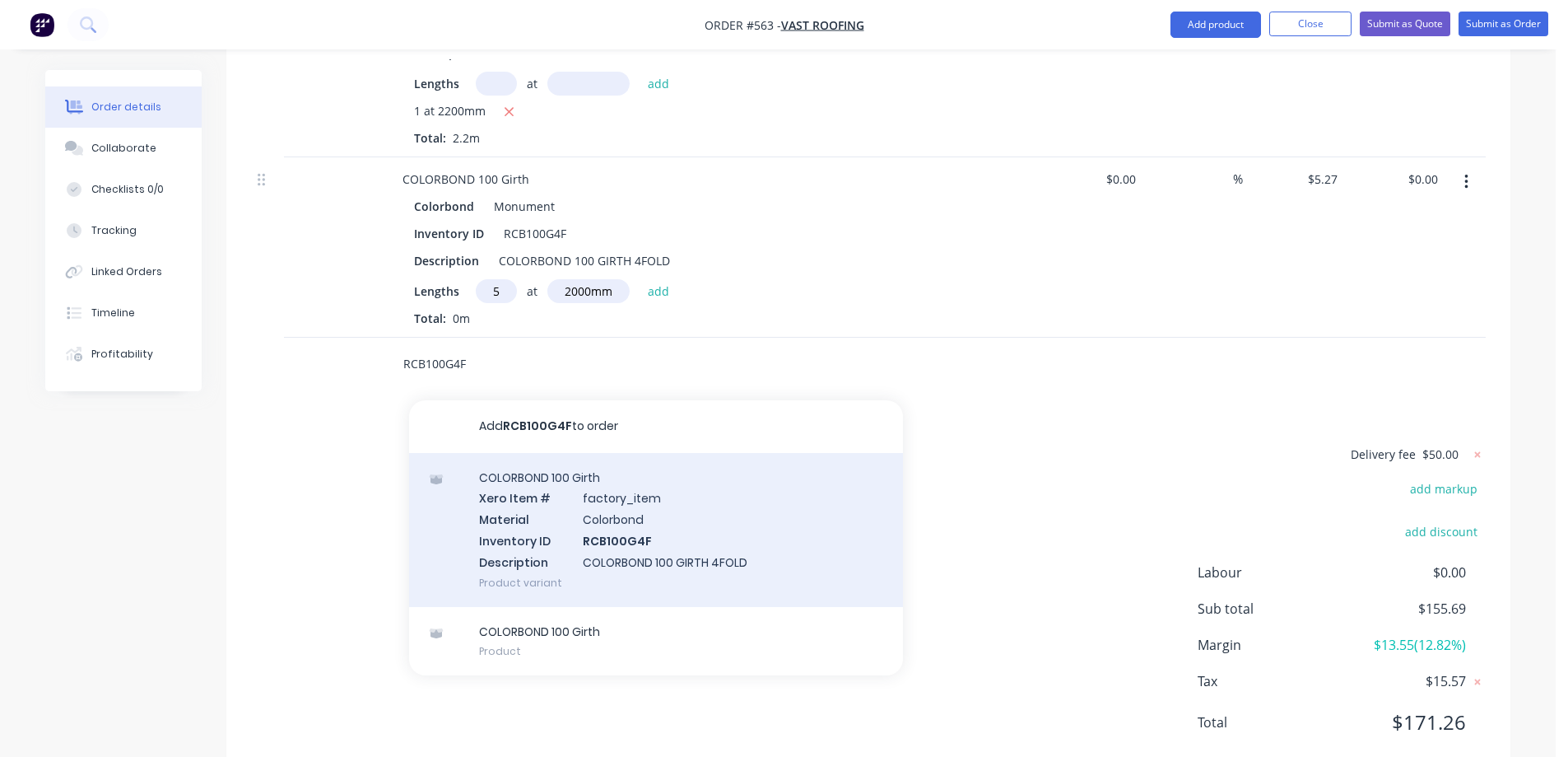
type input "RCB100G4F"
click at [524, 500] on div "COLORBOND 100 Girth Xero Item # factory_item Material Colorbond Inventory ID RC…" at bounding box center [656, 530] width 494 height 154
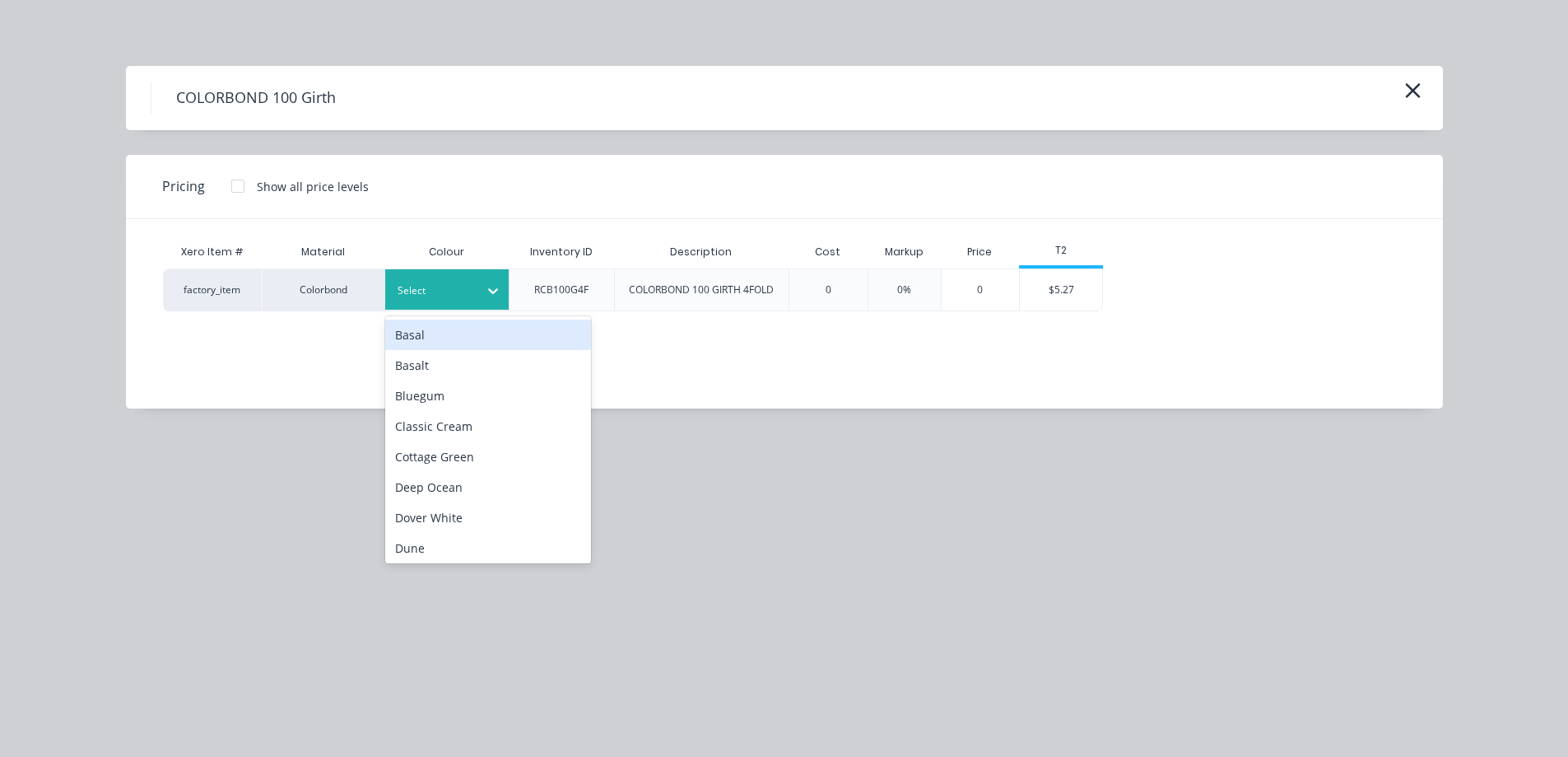
click at [457, 289] on div at bounding box center [434, 290] width 74 height 18
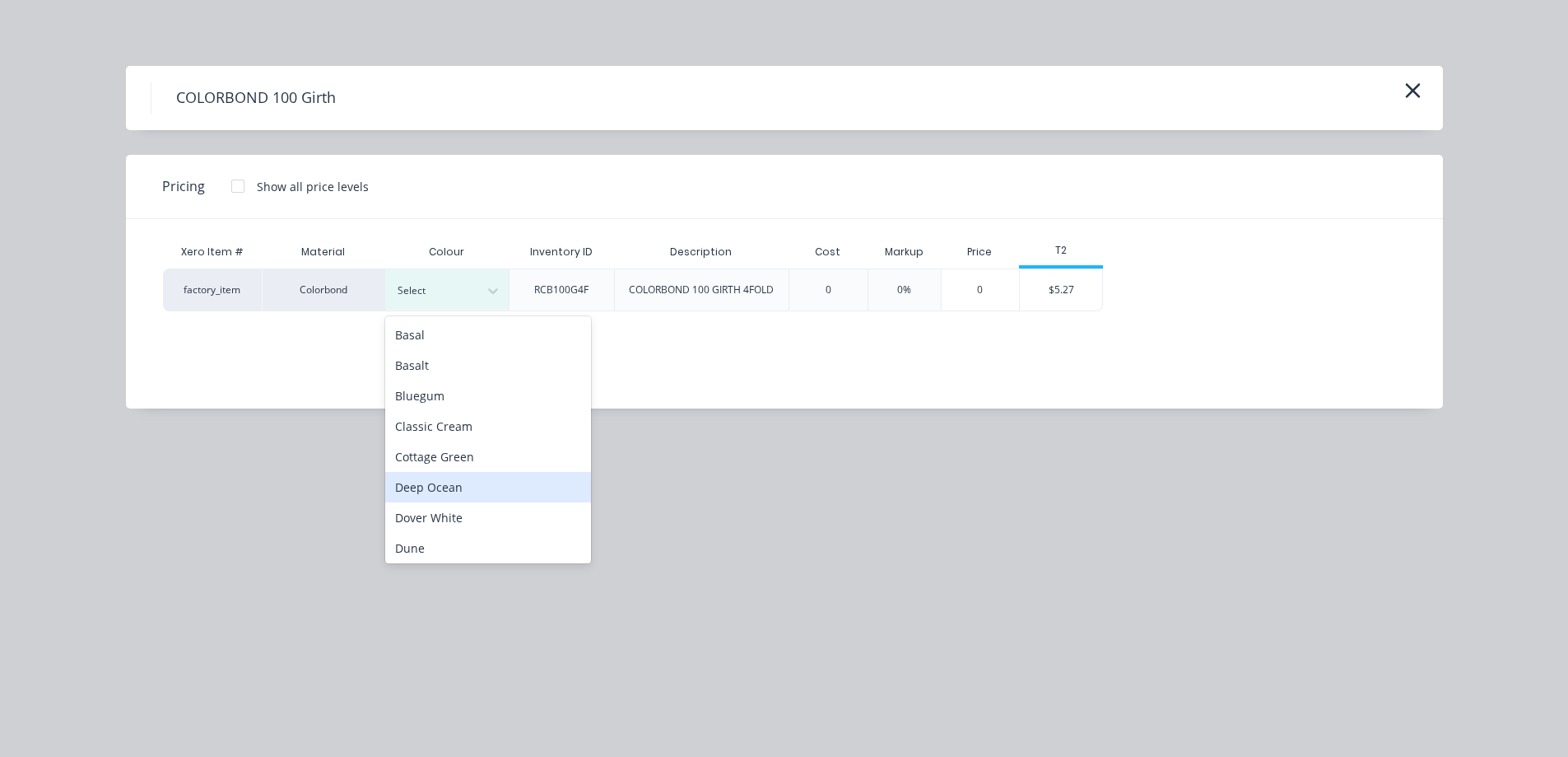
scroll to position [412, 0]
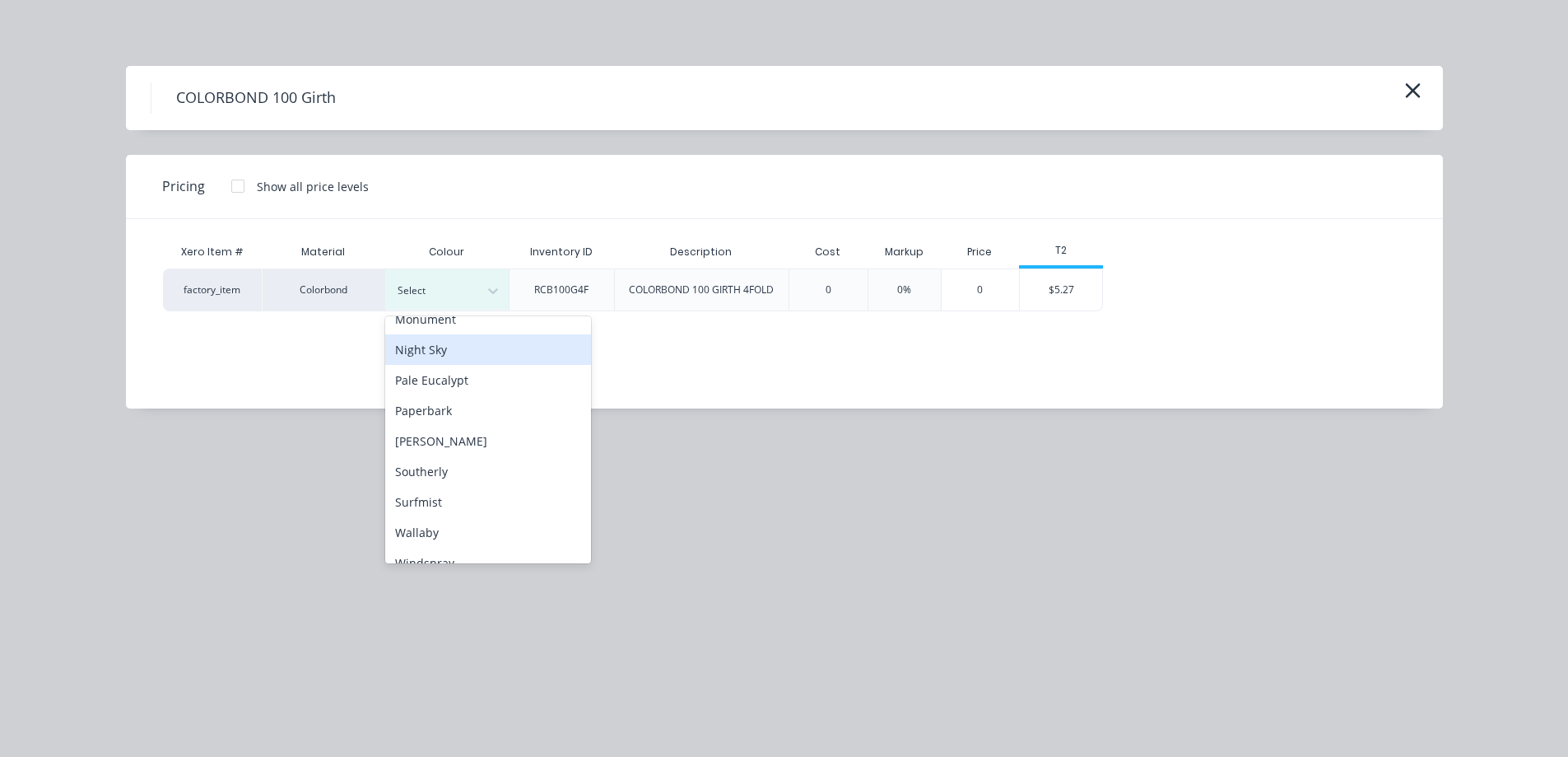
click at [445, 359] on div "Night Sky" at bounding box center [488, 350] width 206 height 30
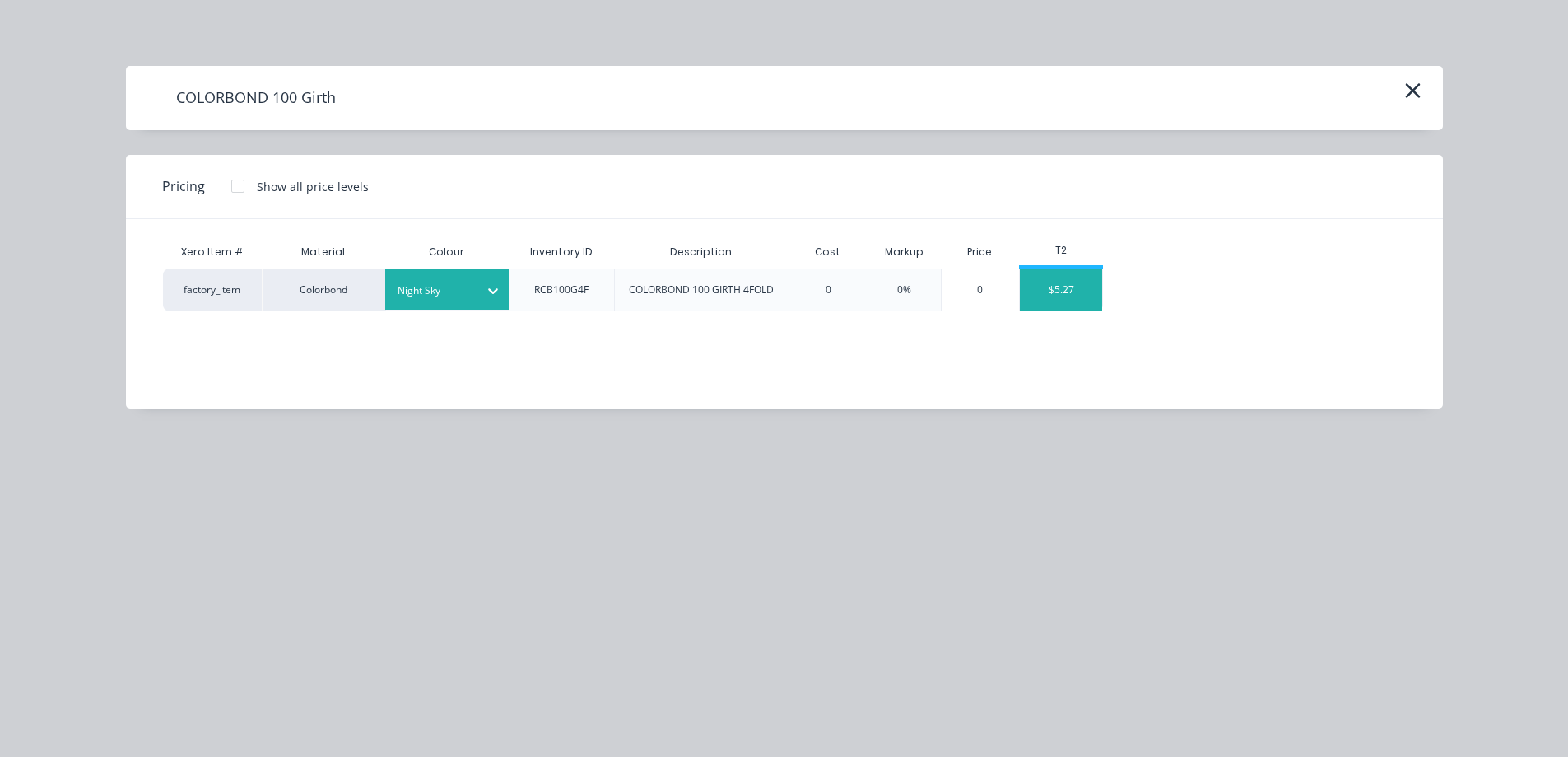
click at [1047, 297] on div "$5.27" at bounding box center [1060, 290] width 82 height 42
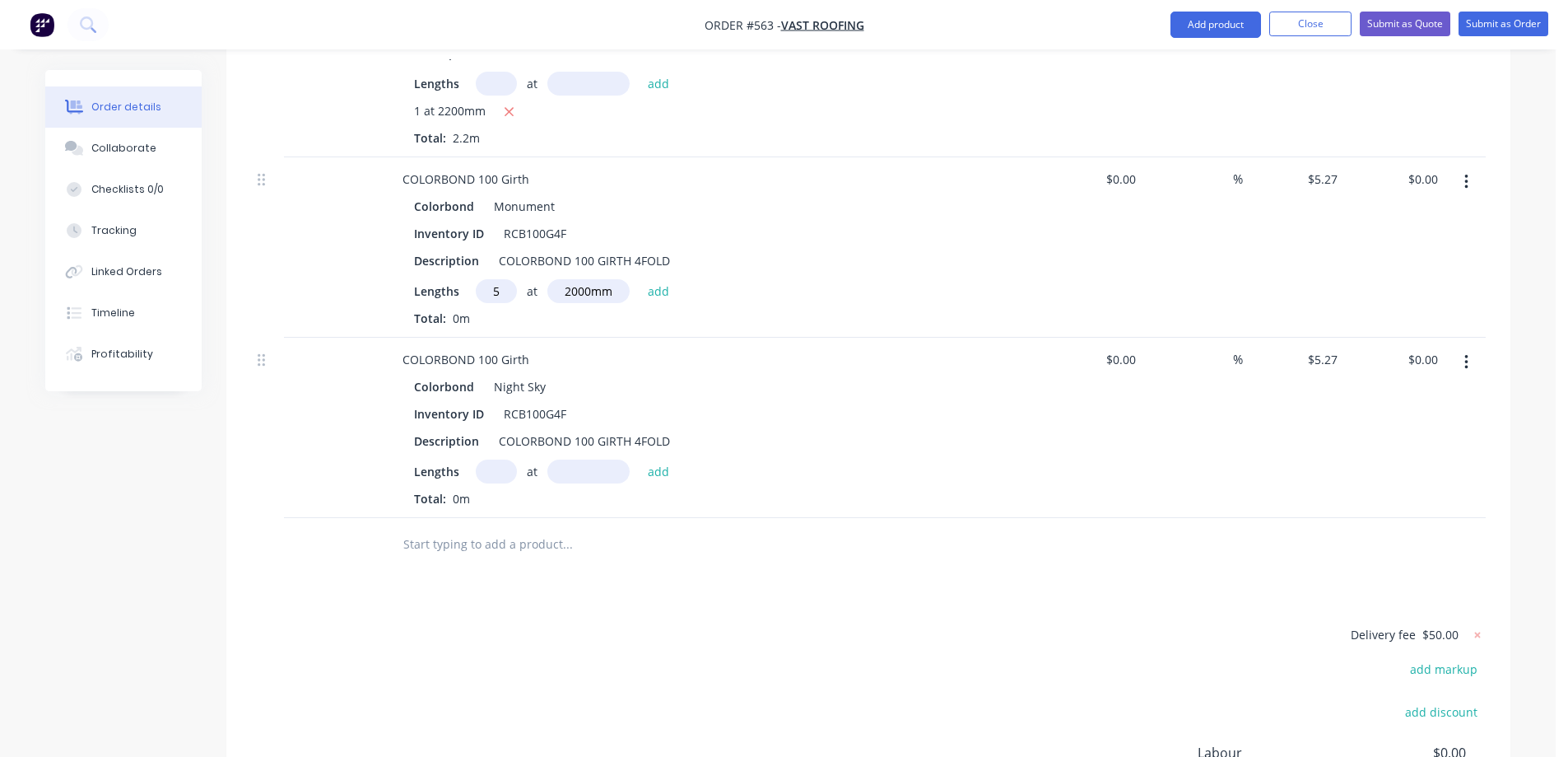
click at [489, 460] on input "text" at bounding box center [496, 471] width 42 height 24
type input "5"
type input "2000mm"
click at [653, 460] on button "add" at bounding box center [659, 470] width 39 height 22
type input "$52.70"
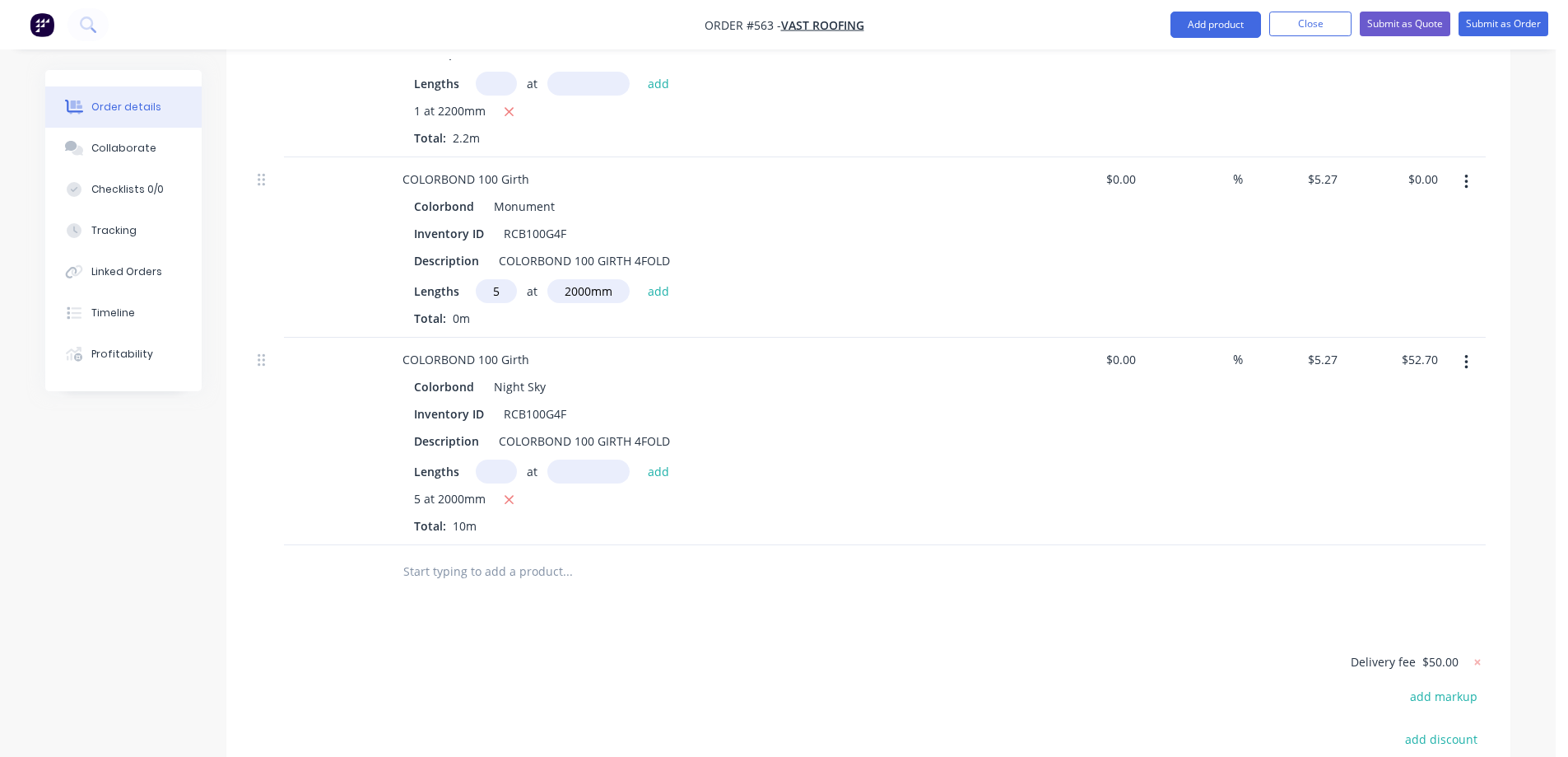
drag, startPoint x: 665, startPoint y: 245, endPoint x: 655, endPoint y: 259, distance: 17.2
click at [665, 279] on button "add" at bounding box center [659, 290] width 39 height 22
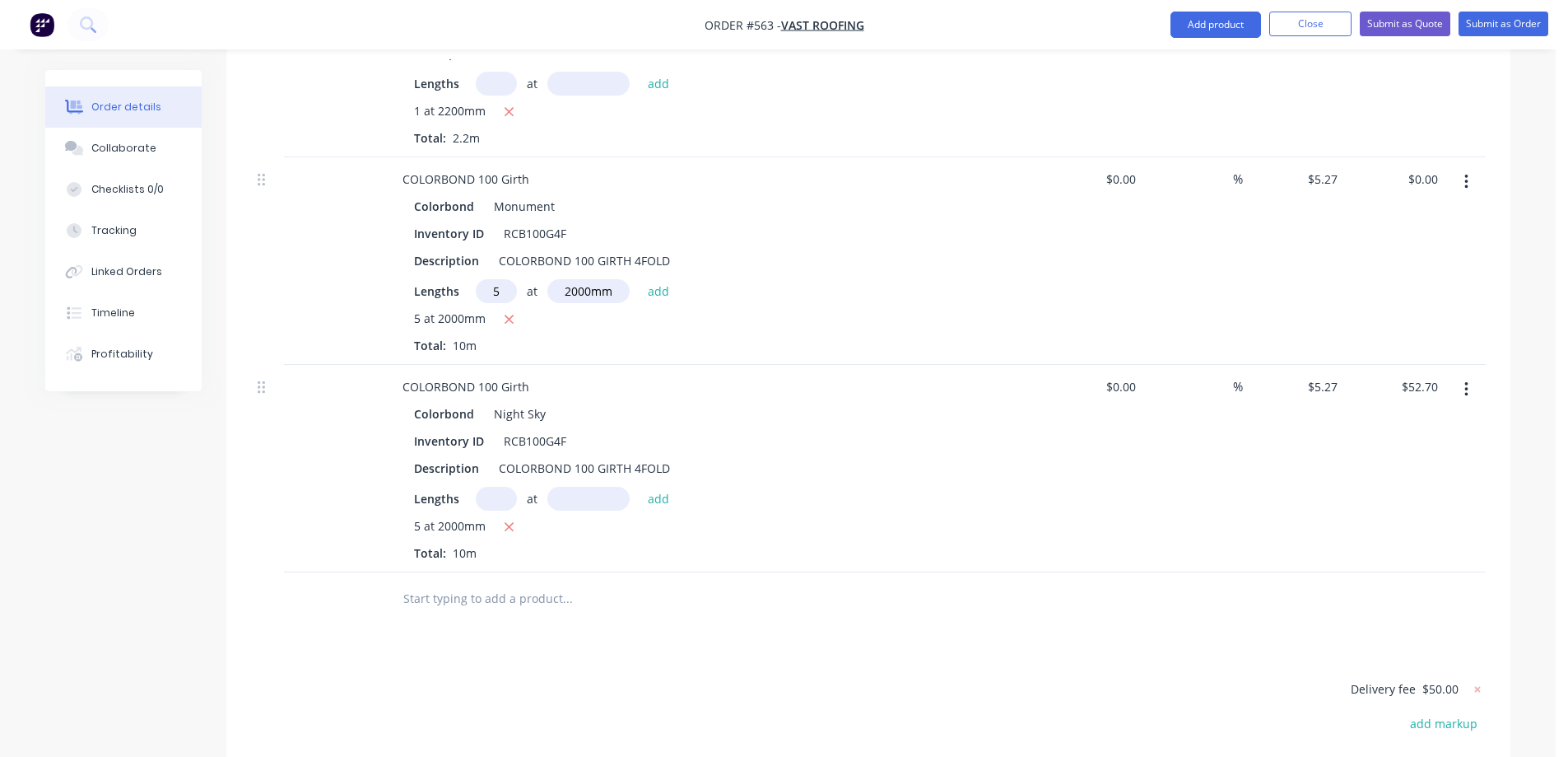
type input "$52.70"
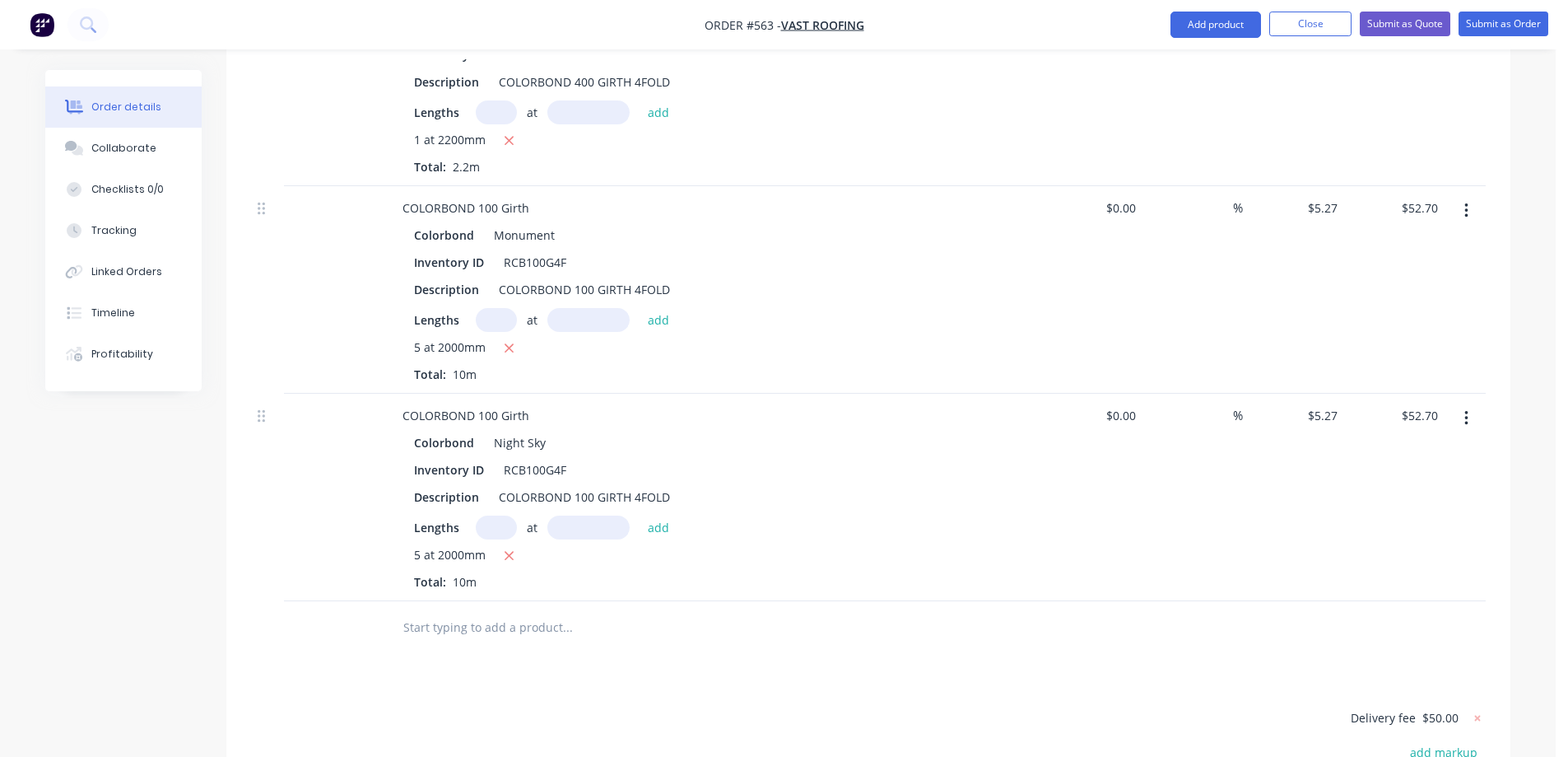
scroll to position [916, 0]
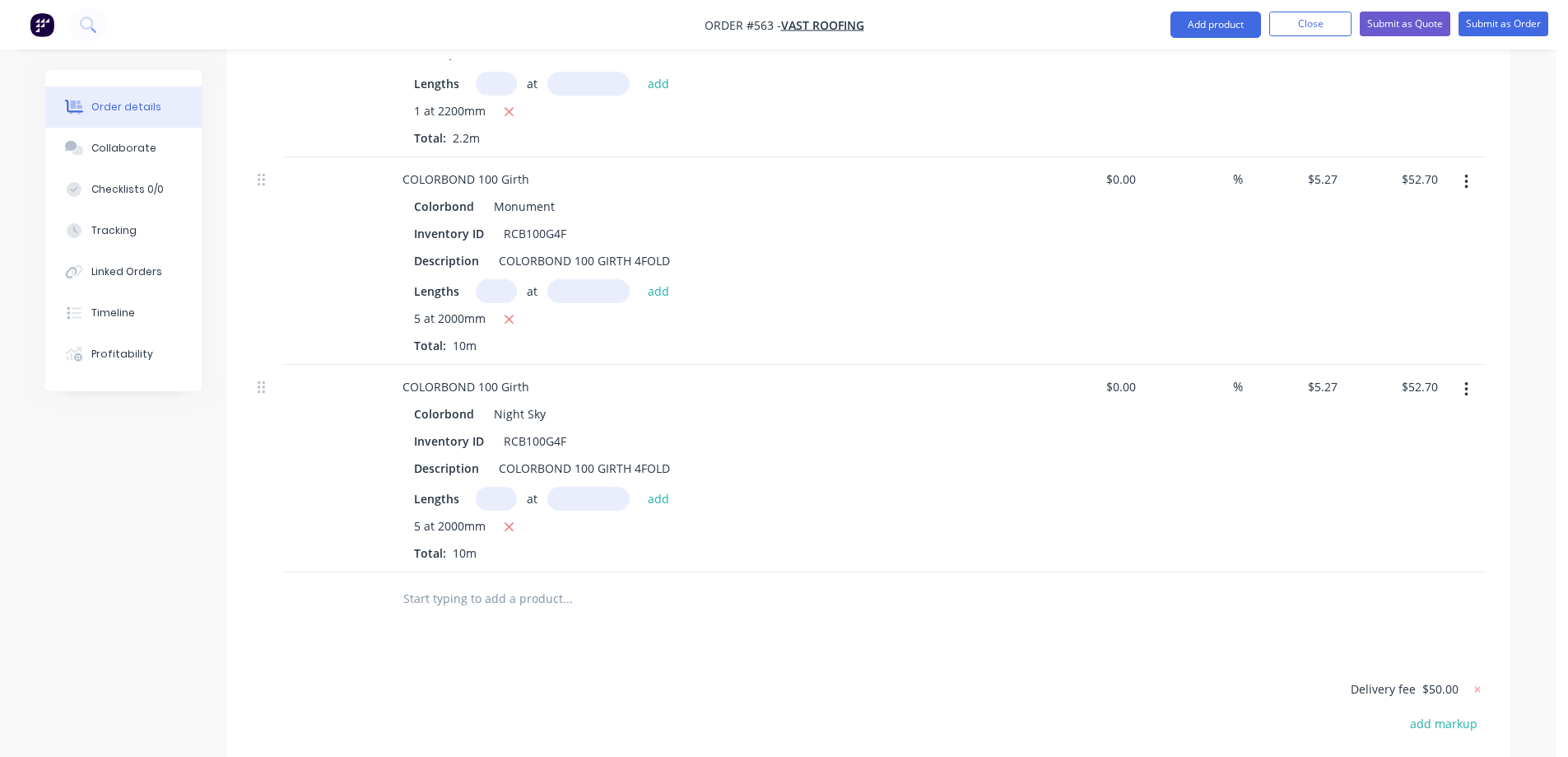
click at [478, 583] on input "text" at bounding box center [567, 599] width 329 height 33
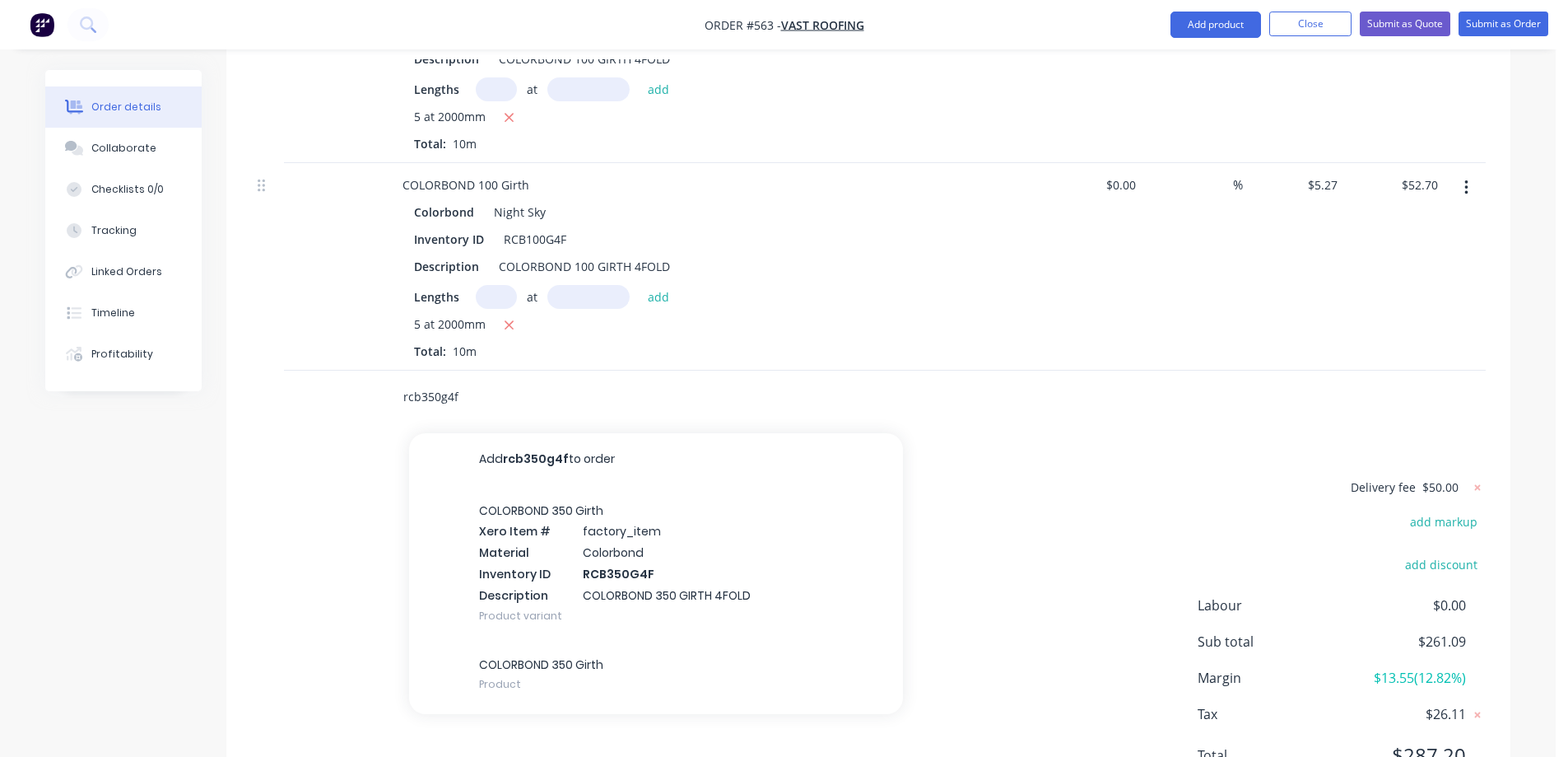
scroll to position [1151, 0]
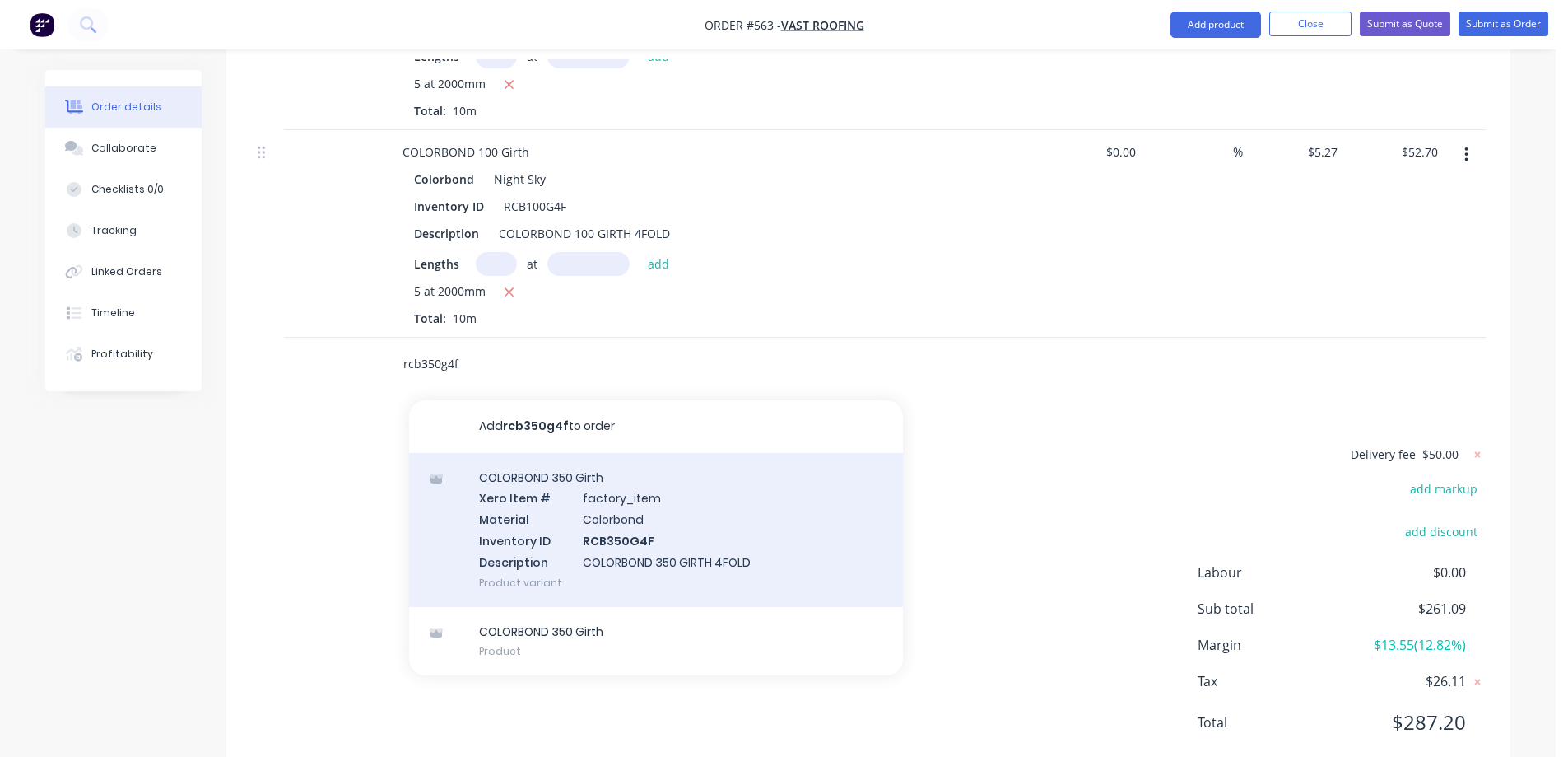
type input "rcb350g4f"
click at [523, 463] on div "COLORBOND 350 Girth Xero Item # factory_item Material Colorbond Inventory ID RC…" at bounding box center [656, 530] width 494 height 154
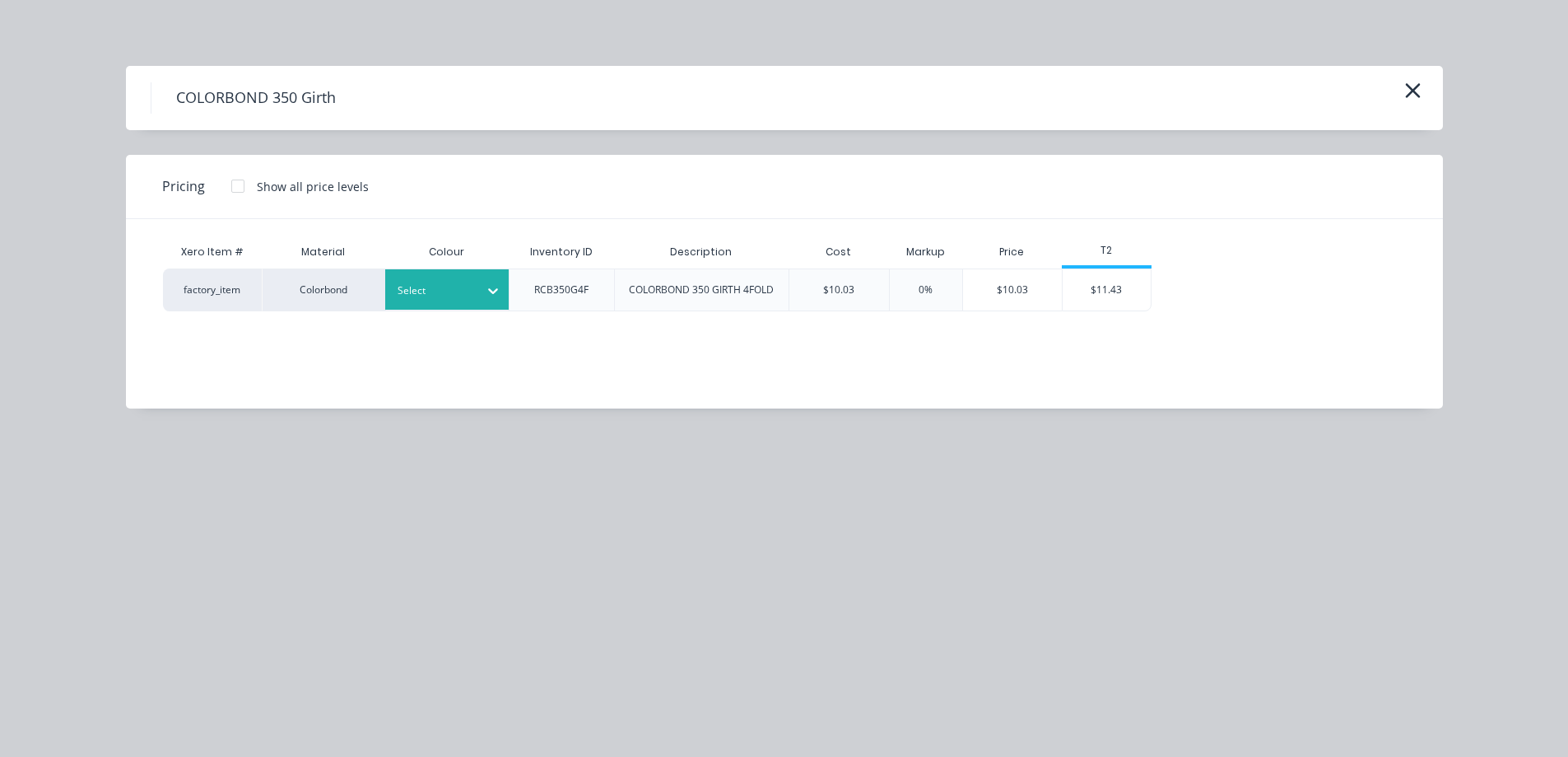
click at [446, 293] on div at bounding box center [434, 290] width 74 height 18
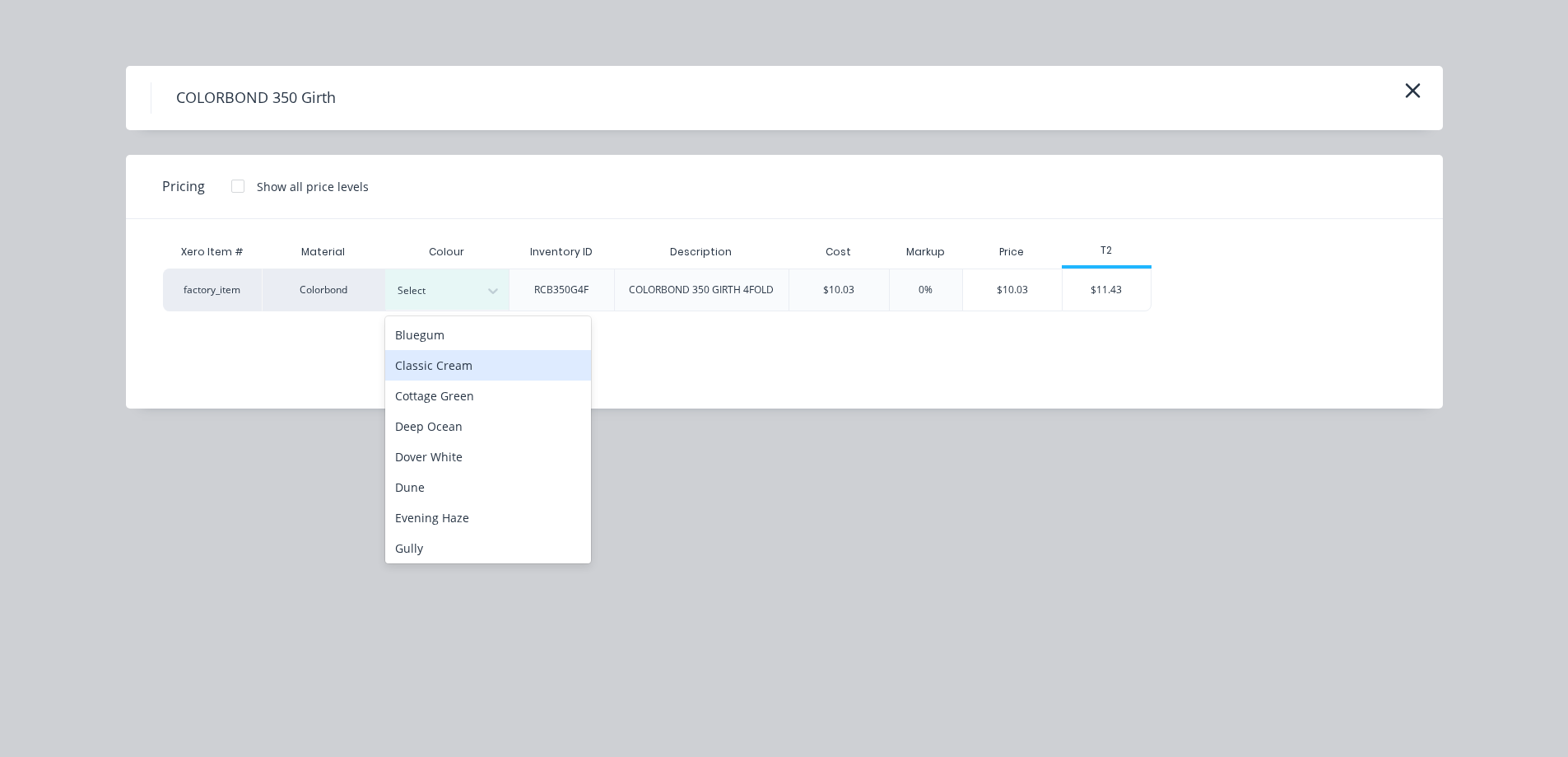
scroll to position [239, 0]
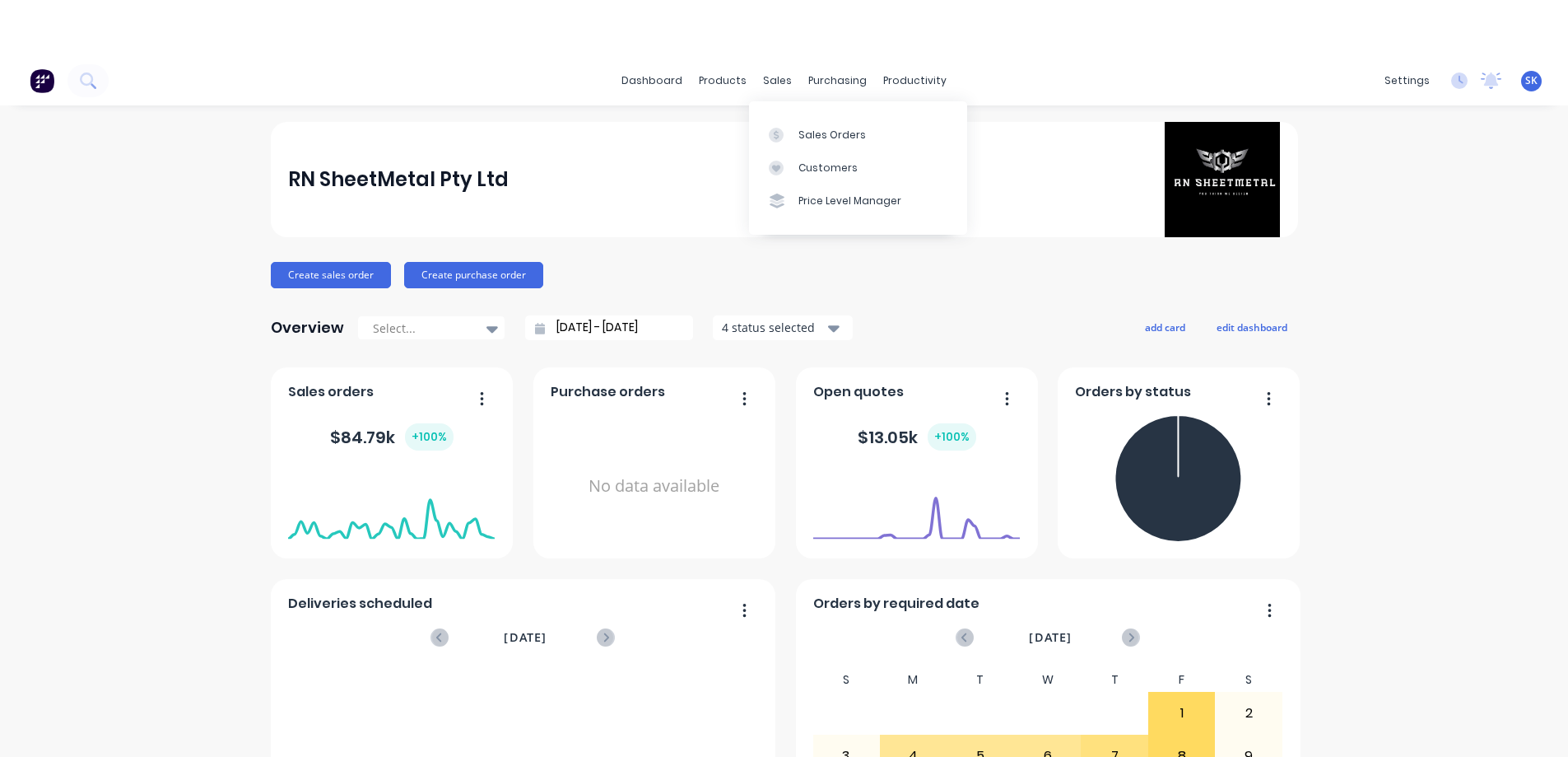
click at [774, 87] on div "sales" at bounding box center [777, 81] width 45 height 25
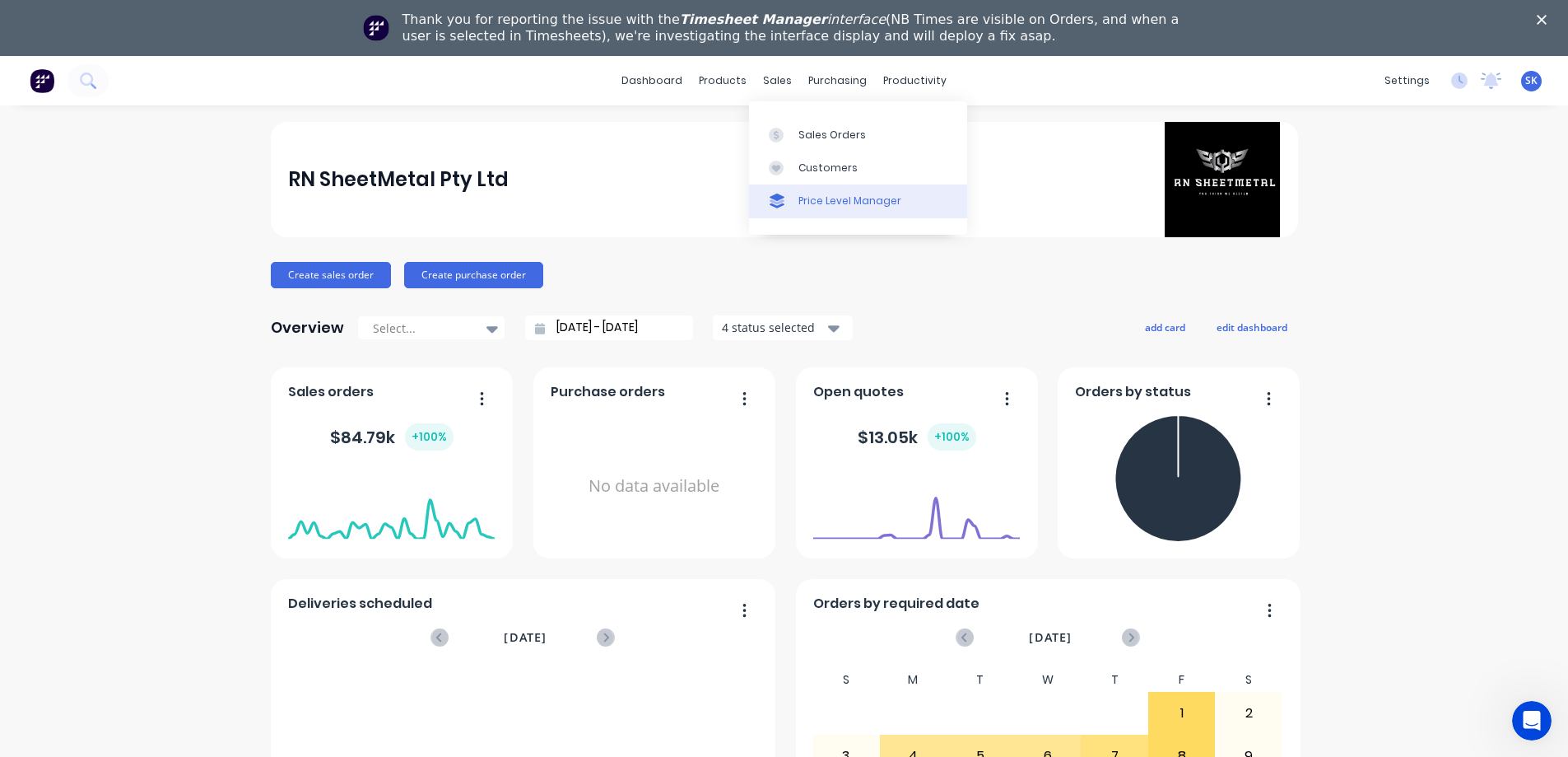
click at [796, 194] on link "Price Level Manager" at bounding box center [857, 200] width 218 height 33
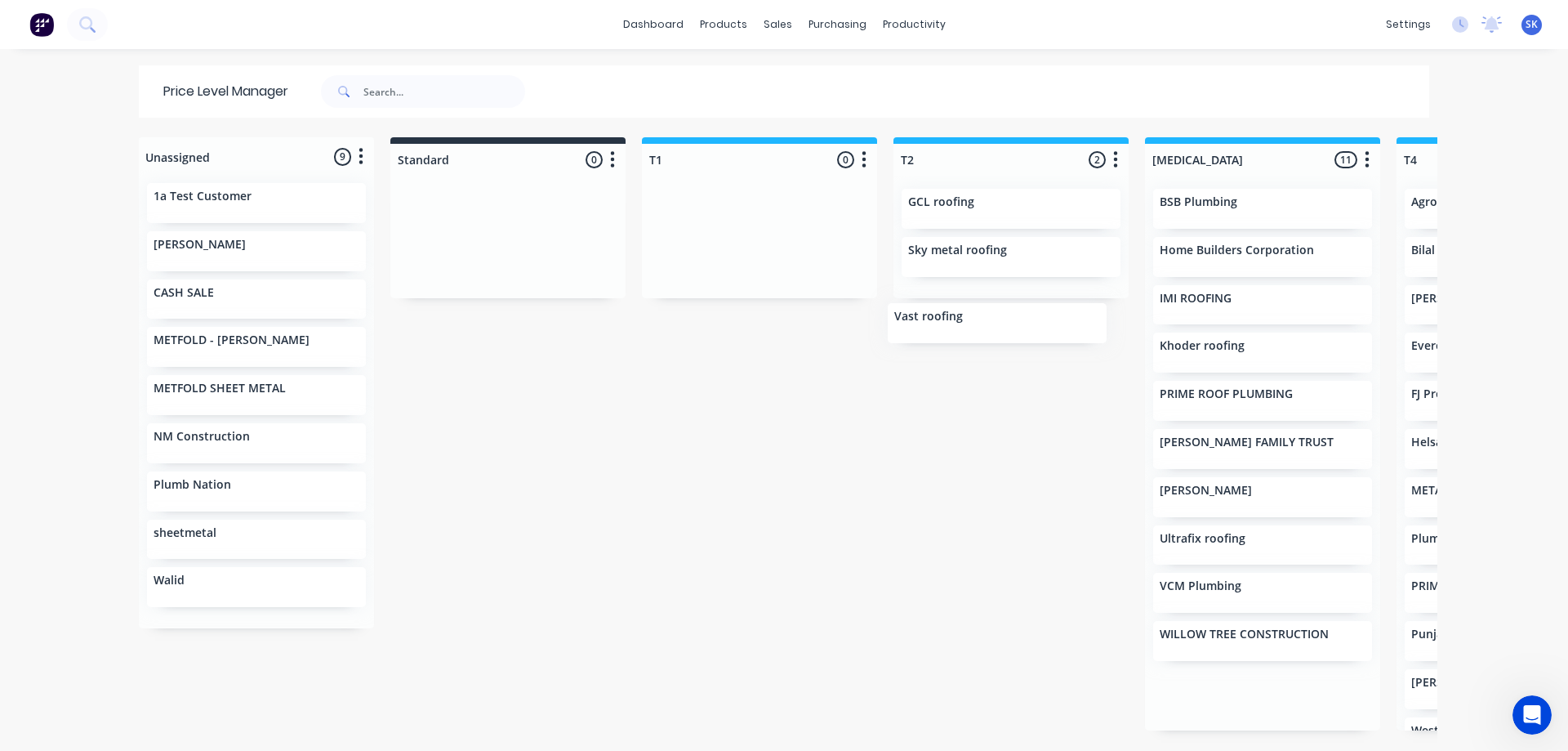
drag, startPoint x: 1210, startPoint y: 589, endPoint x: 947, endPoint y: 315, distance: 379.8
click at [947, 315] on div "Unassigned 9 Move all customers Standard T1 T2 T3 T4 T5 1a Test Customer ANKIT …" at bounding box center [784, 443] width 1306 height 612
drag, startPoint x: 1188, startPoint y: 590, endPoint x: 958, endPoint y: 234, distance: 423.8
click at [958, 234] on div "Unassigned 9 Move all customers Standard T1 T2 T3 T4 T5 1a Test Customer ANKIT …" at bounding box center [784, 443] width 1306 height 612
click at [762, 25] on div "sales" at bounding box center [777, 25] width 45 height 25
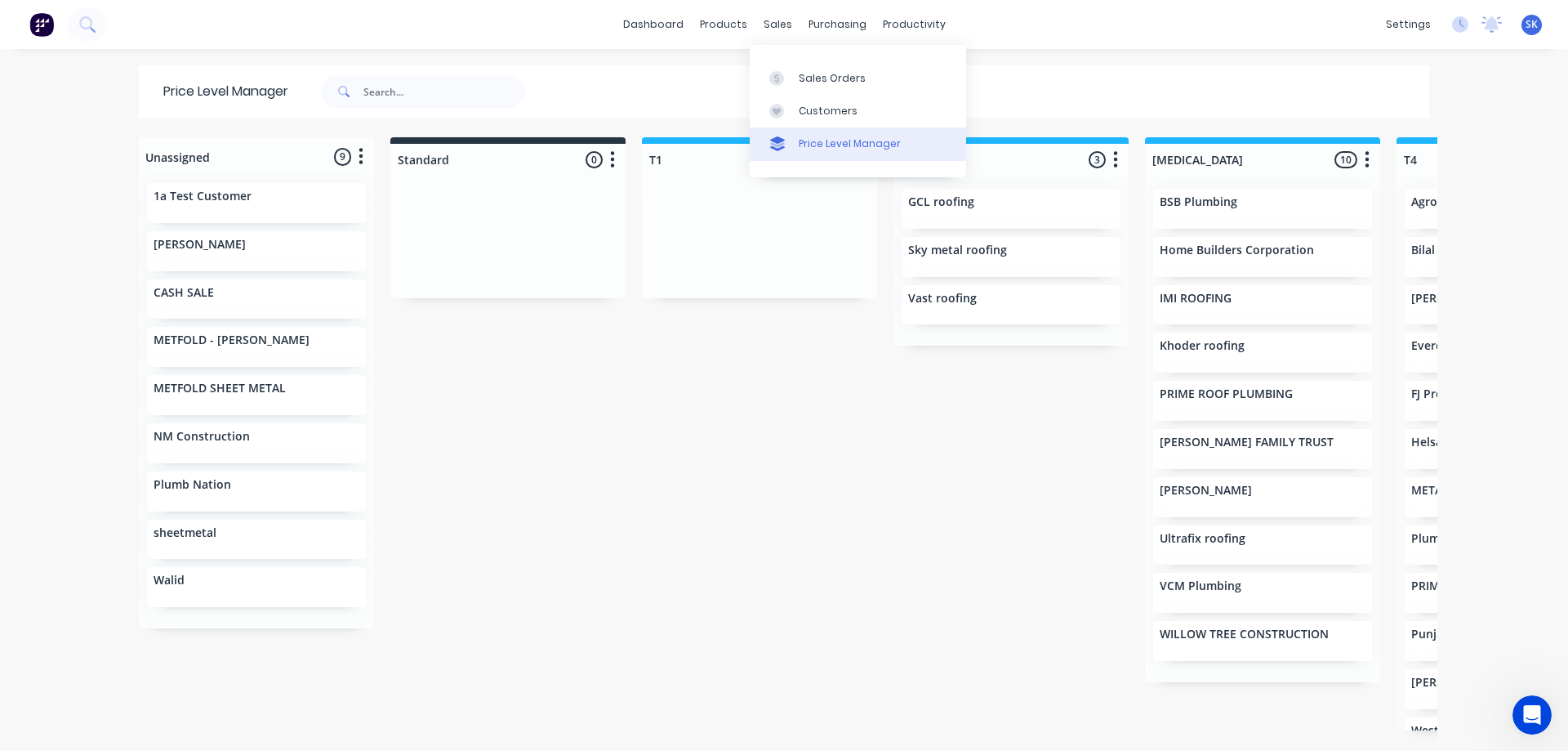
click at [802, 145] on div "Price Level Manager" at bounding box center [850, 143] width 102 height 15
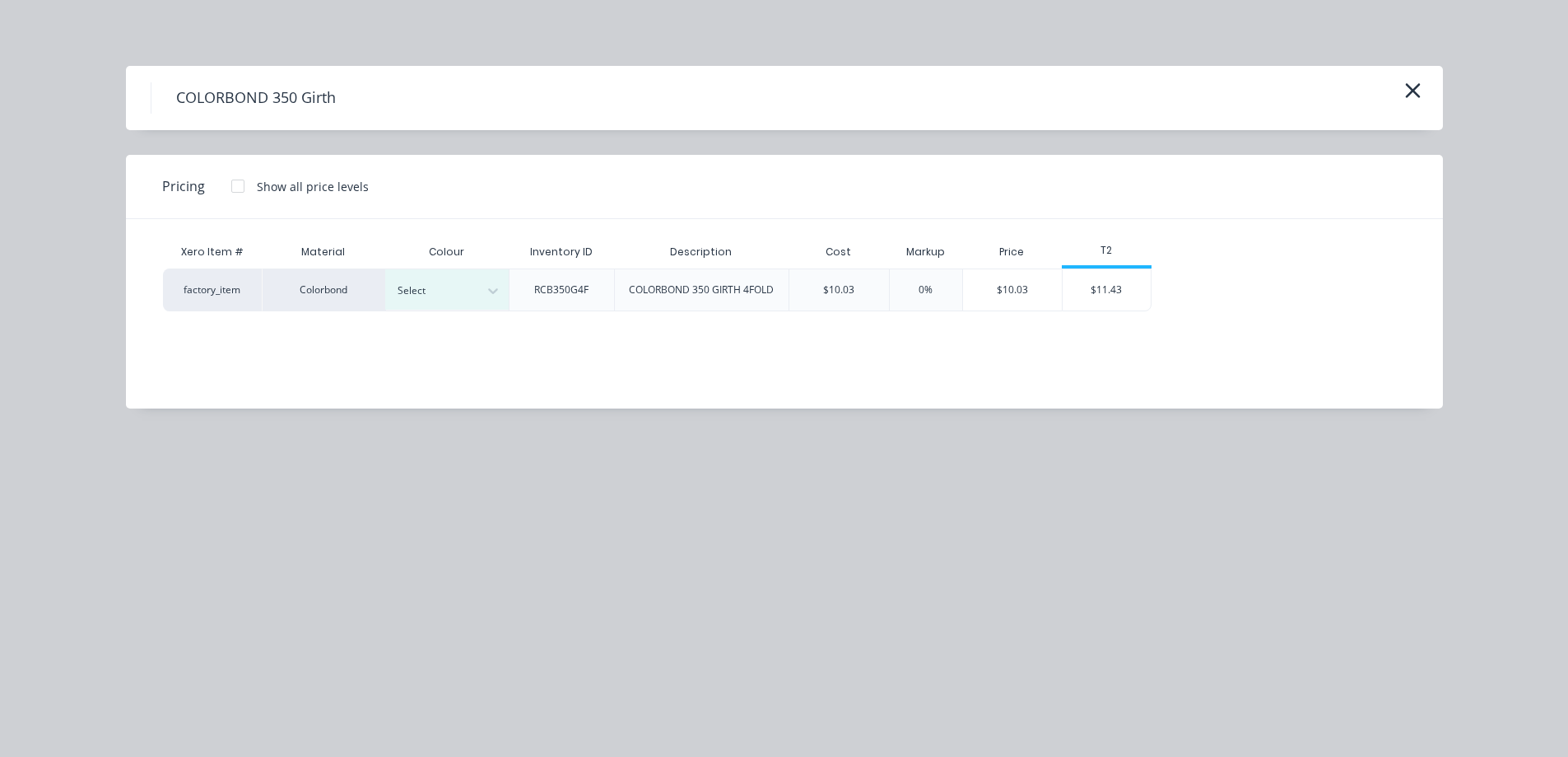
scroll to position [1151, 0]
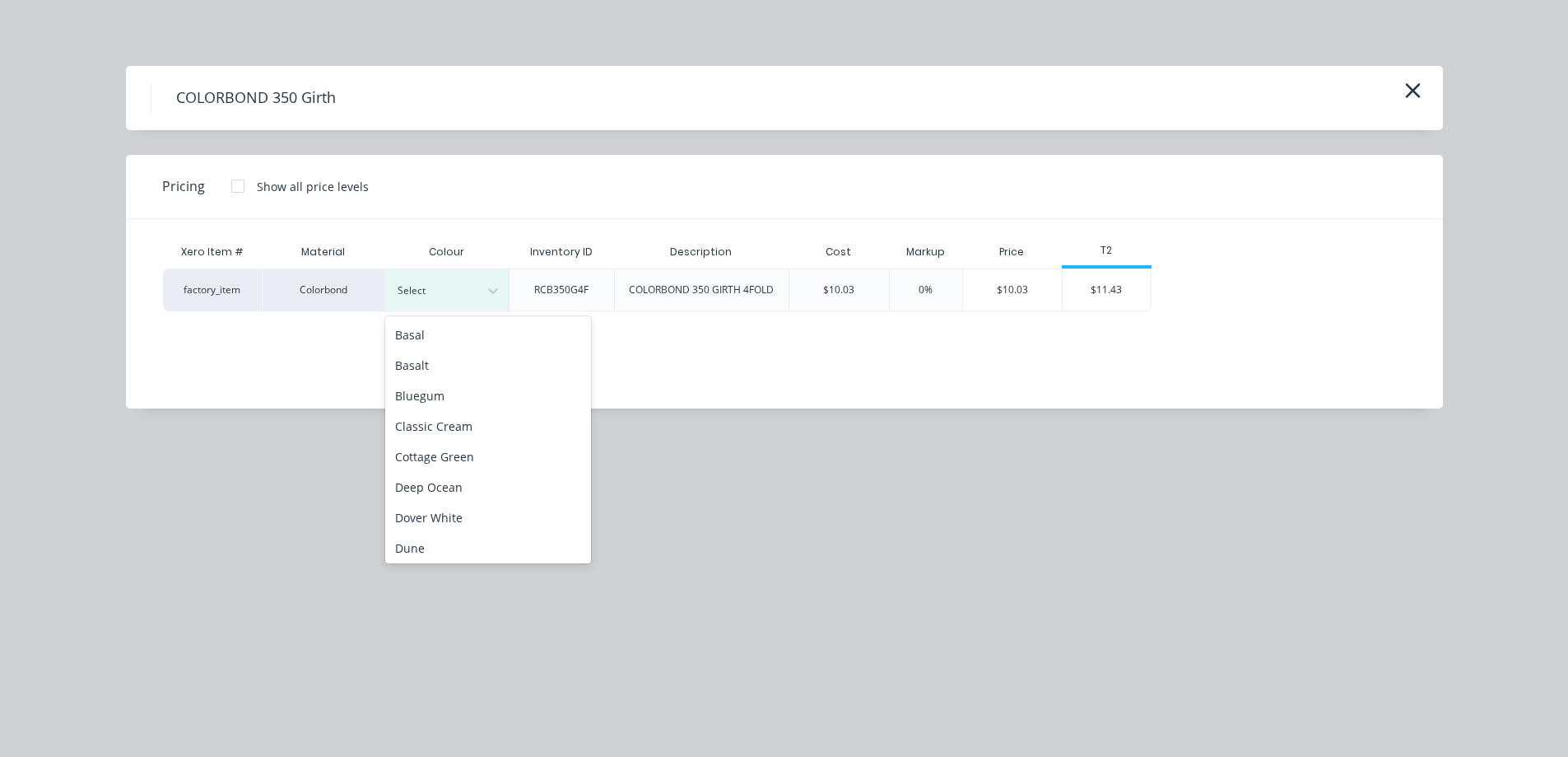
click at [458, 715] on div "Monument" at bounding box center [488, 730] width 206 height 30
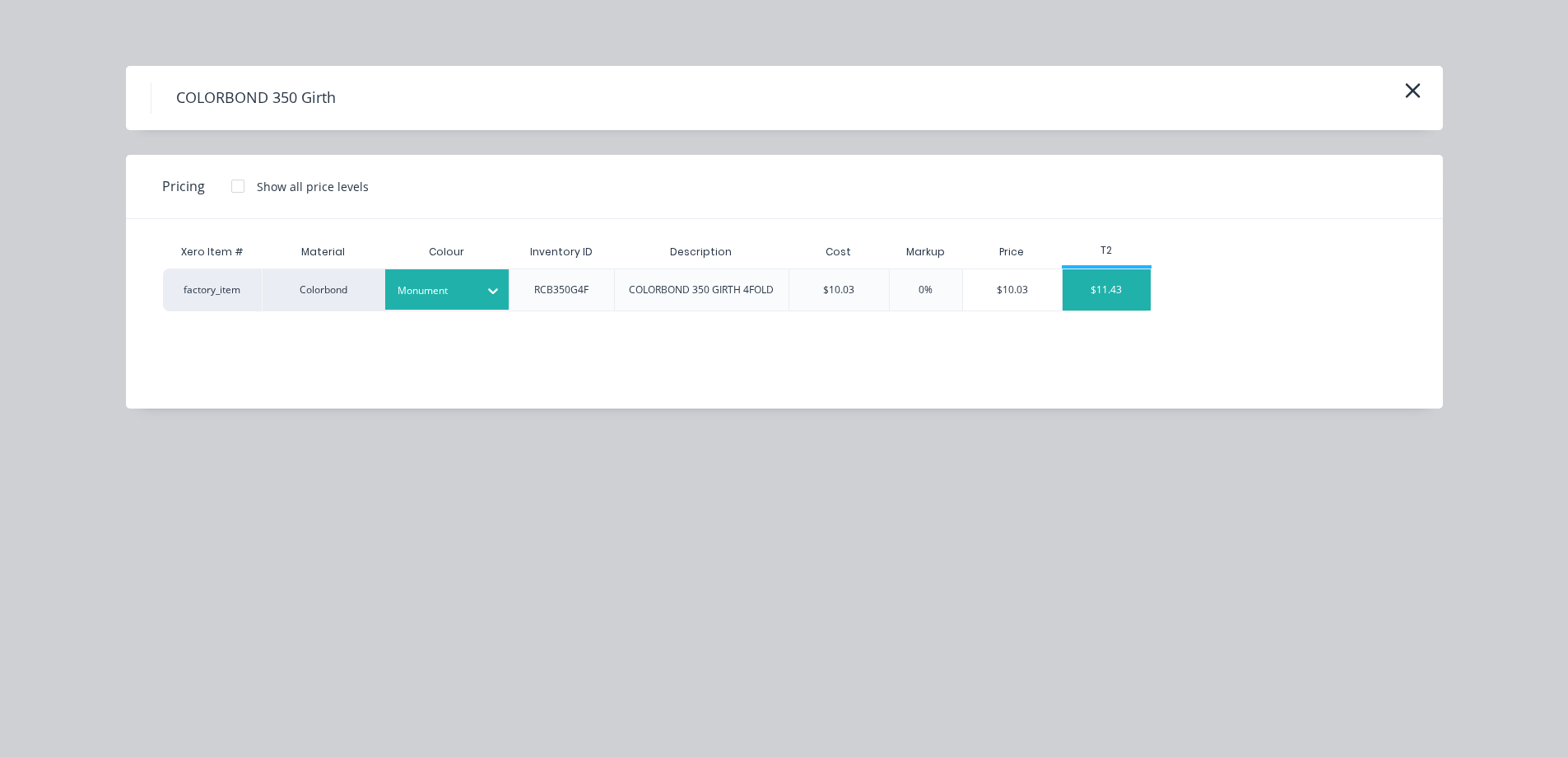
click at [1124, 306] on div "$11.43" at bounding box center [1107, 290] width 88 height 42
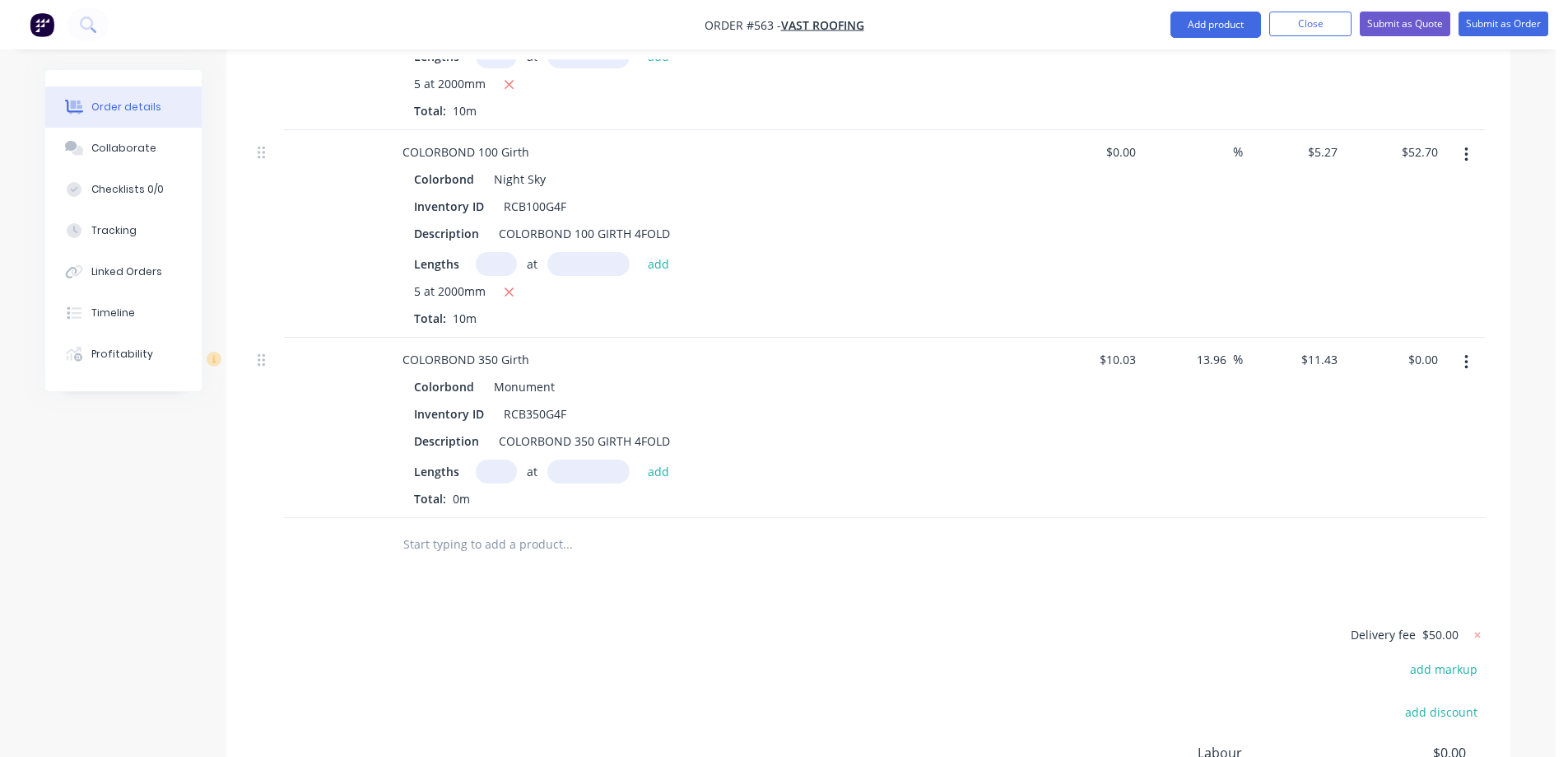
click at [486, 460] on input "text" at bounding box center [496, 471] width 42 height 24
type input "1"
type input "2400mm"
click at [647, 460] on button "add" at bounding box center [659, 470] width 39 height 22
type input "$27.43"
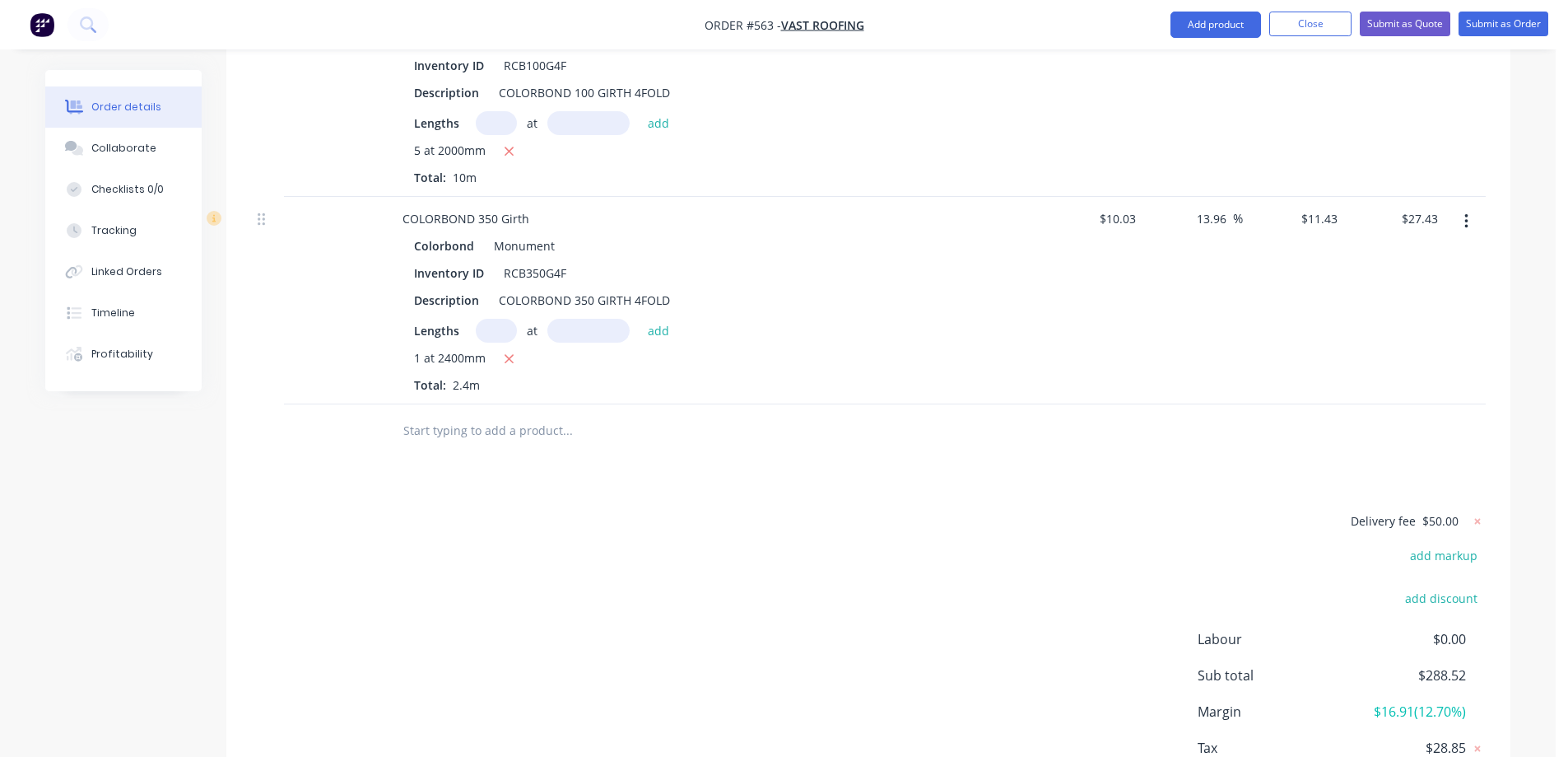
scroll to position [1359, 0]
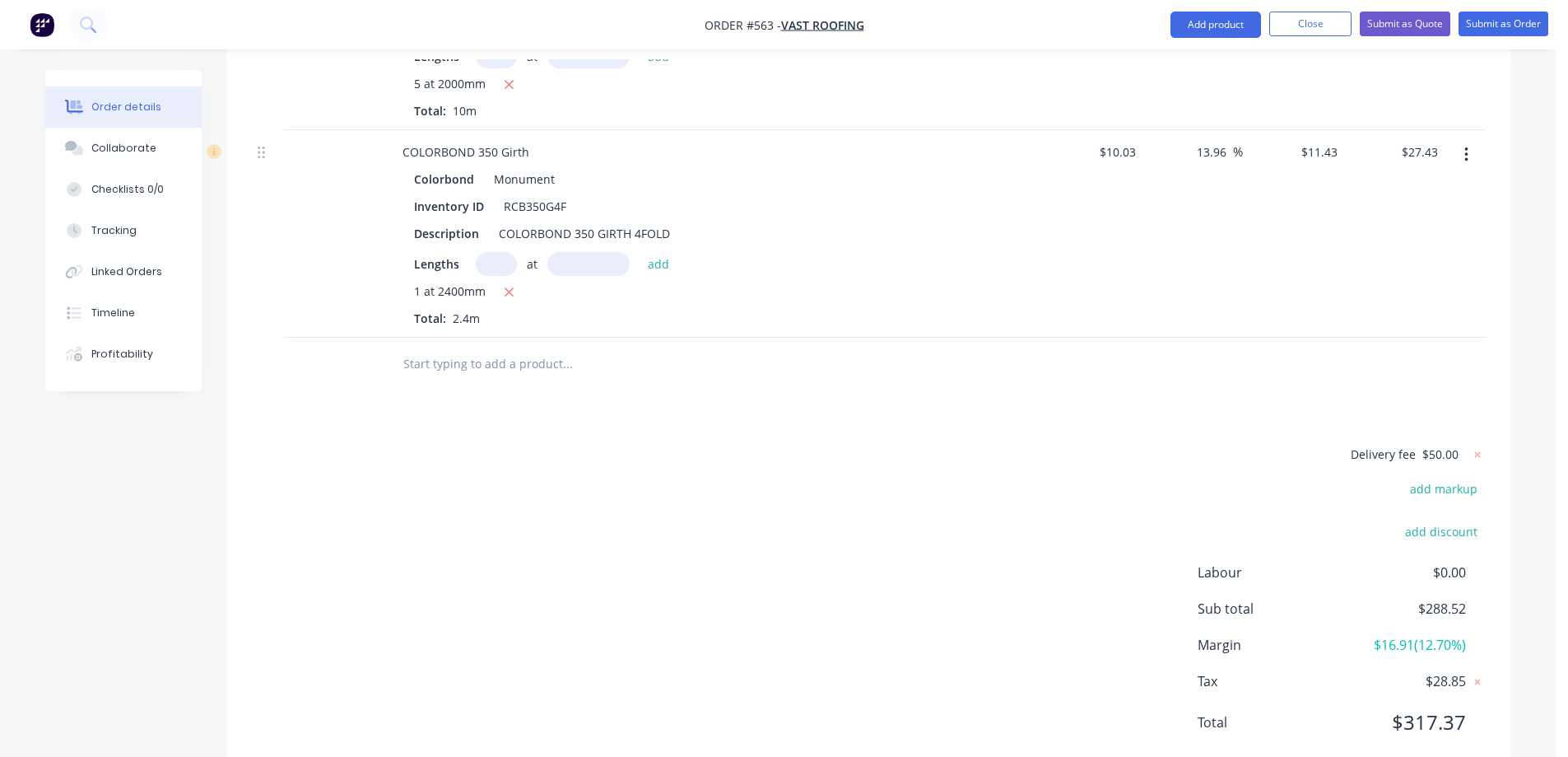
click at [466, 347] on input "text" at bounding box center [567, 363] width 329 height 33
type input "r"
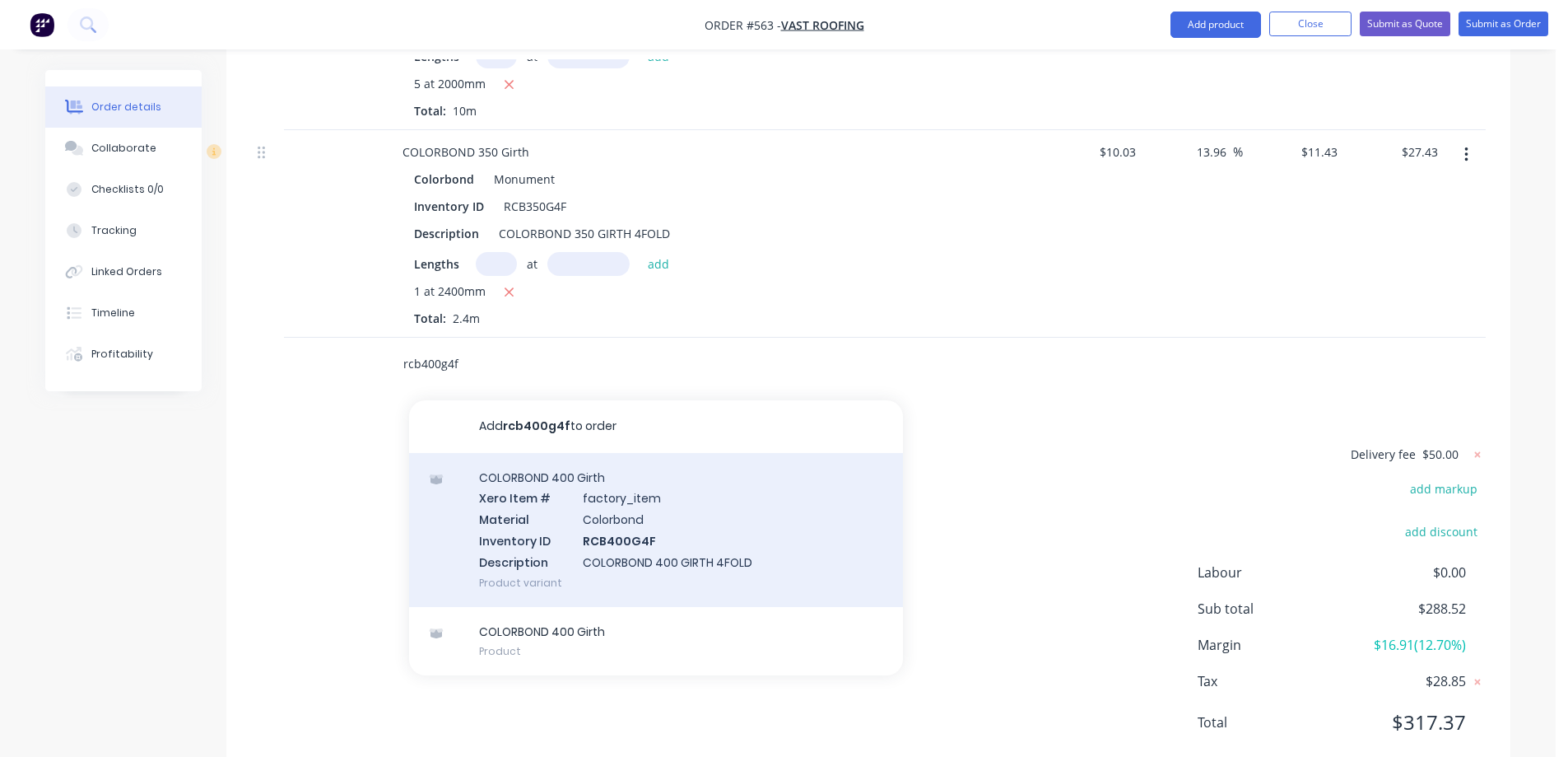
type input "rcb400g4f"
click at [571, 489] on div "COLORBOND 400 Girth Xero Item # factory_item Material Colorbond Inventory ID RC…" at bounding box center [656, 530] width 494 height 154
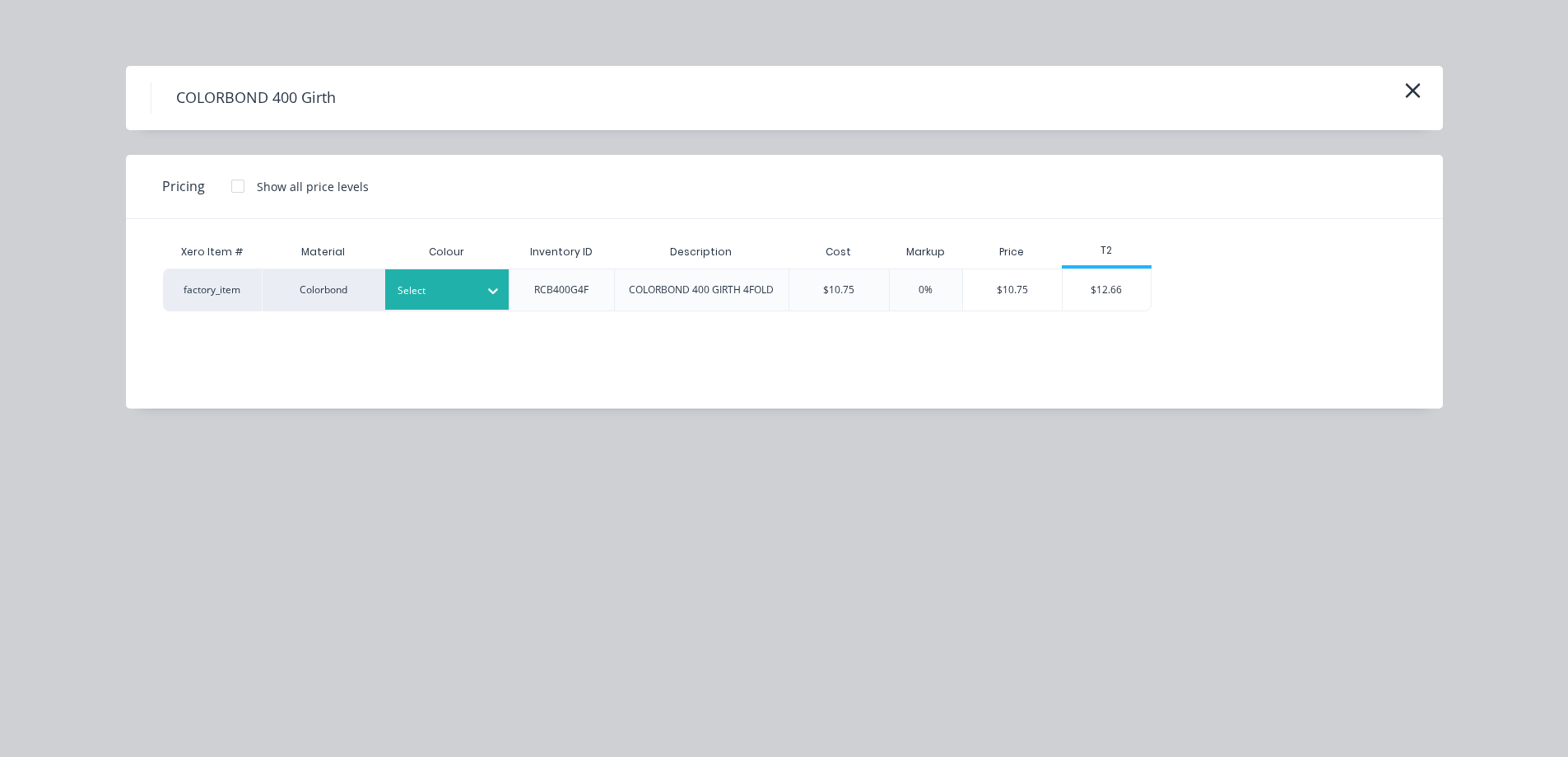
click at [493, 291] on icon at bounding box center [493, 291] width 10 height 6
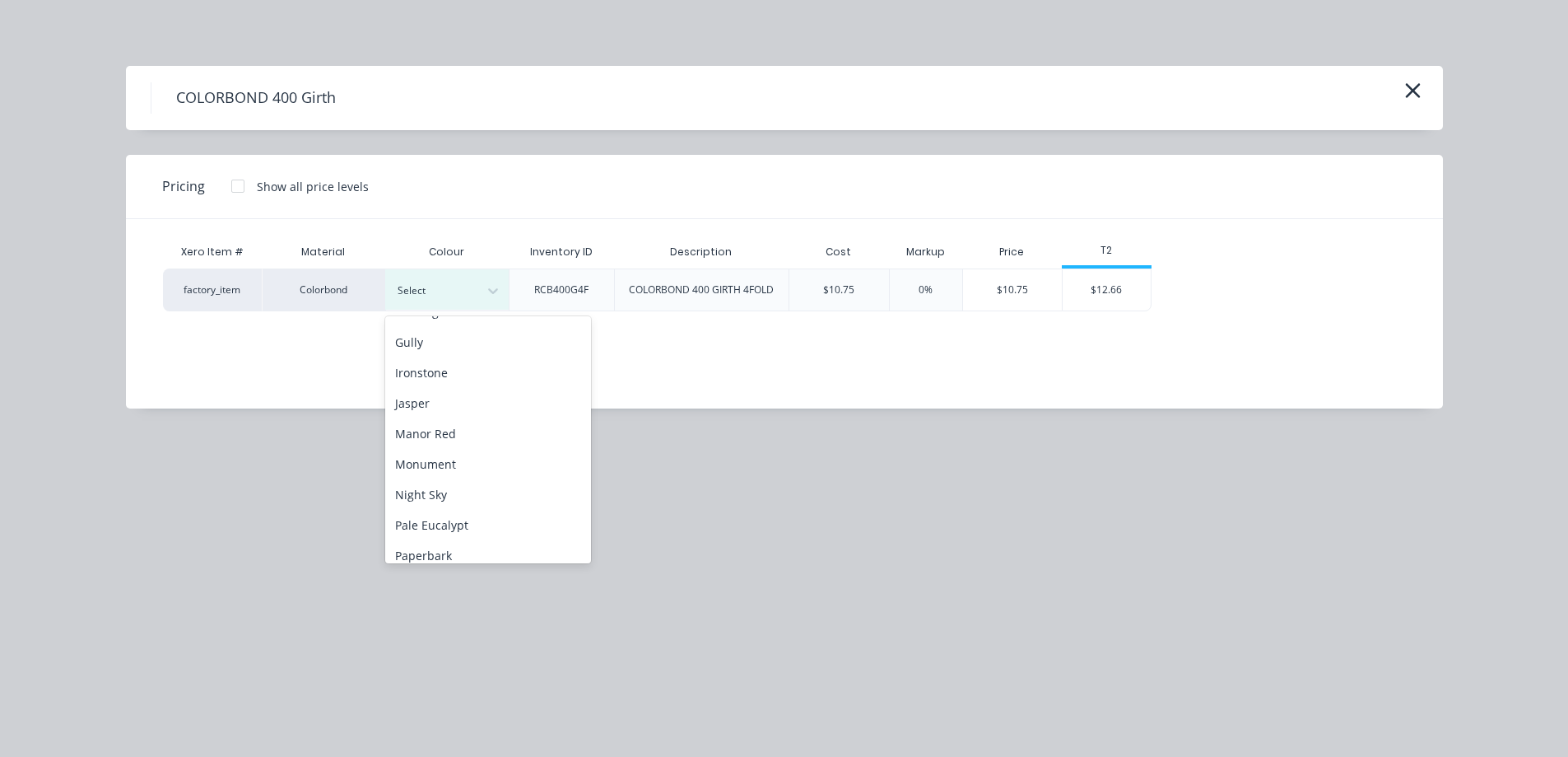
scroll to position [412, 0]
click at [453, 324] on div "Monument" at bounding box center [488, 319] width 206 height 30
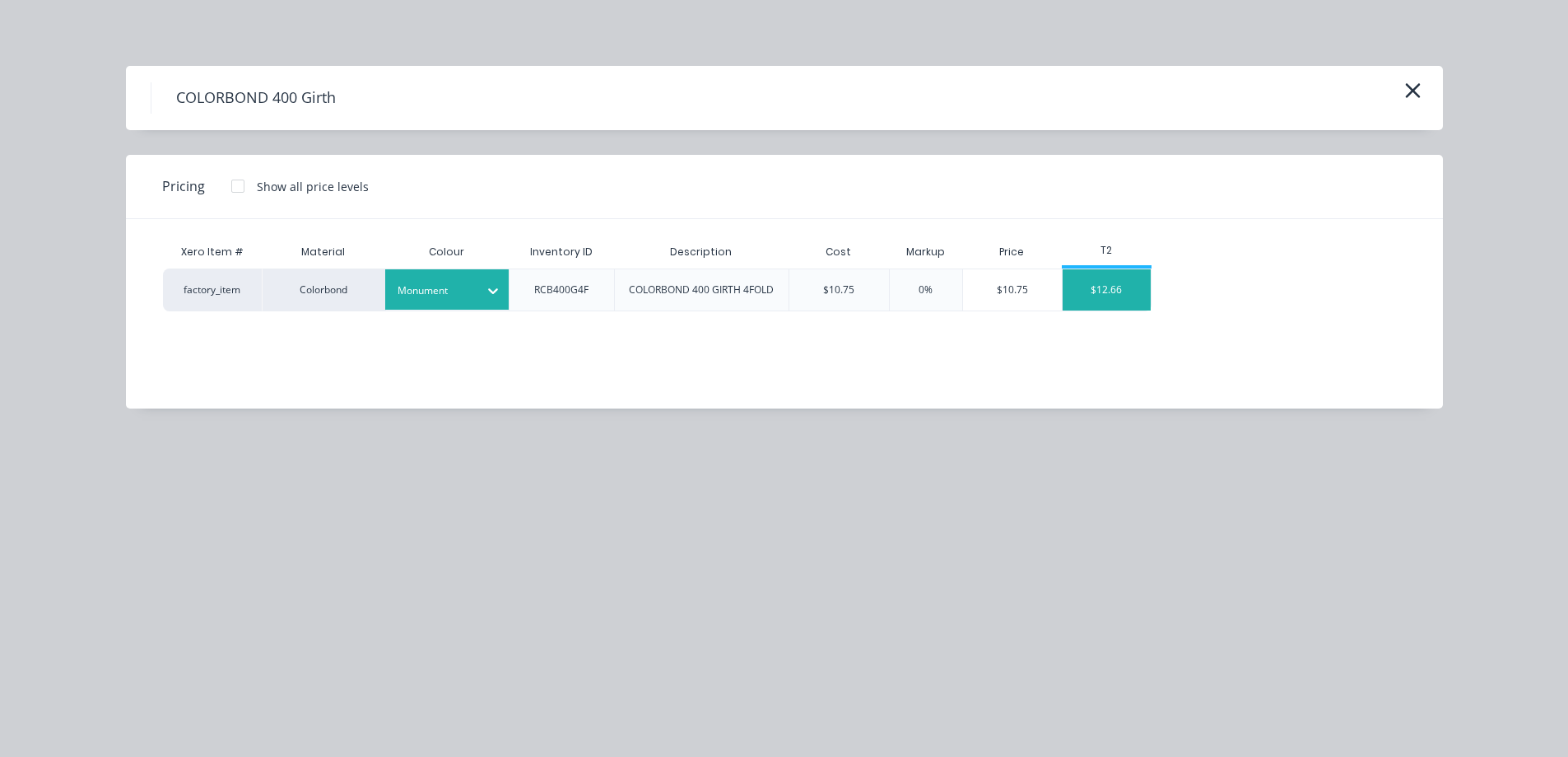
click at [1111, 296] on div "$12.66" at bounding box center [1107, 290] width 88 height 42
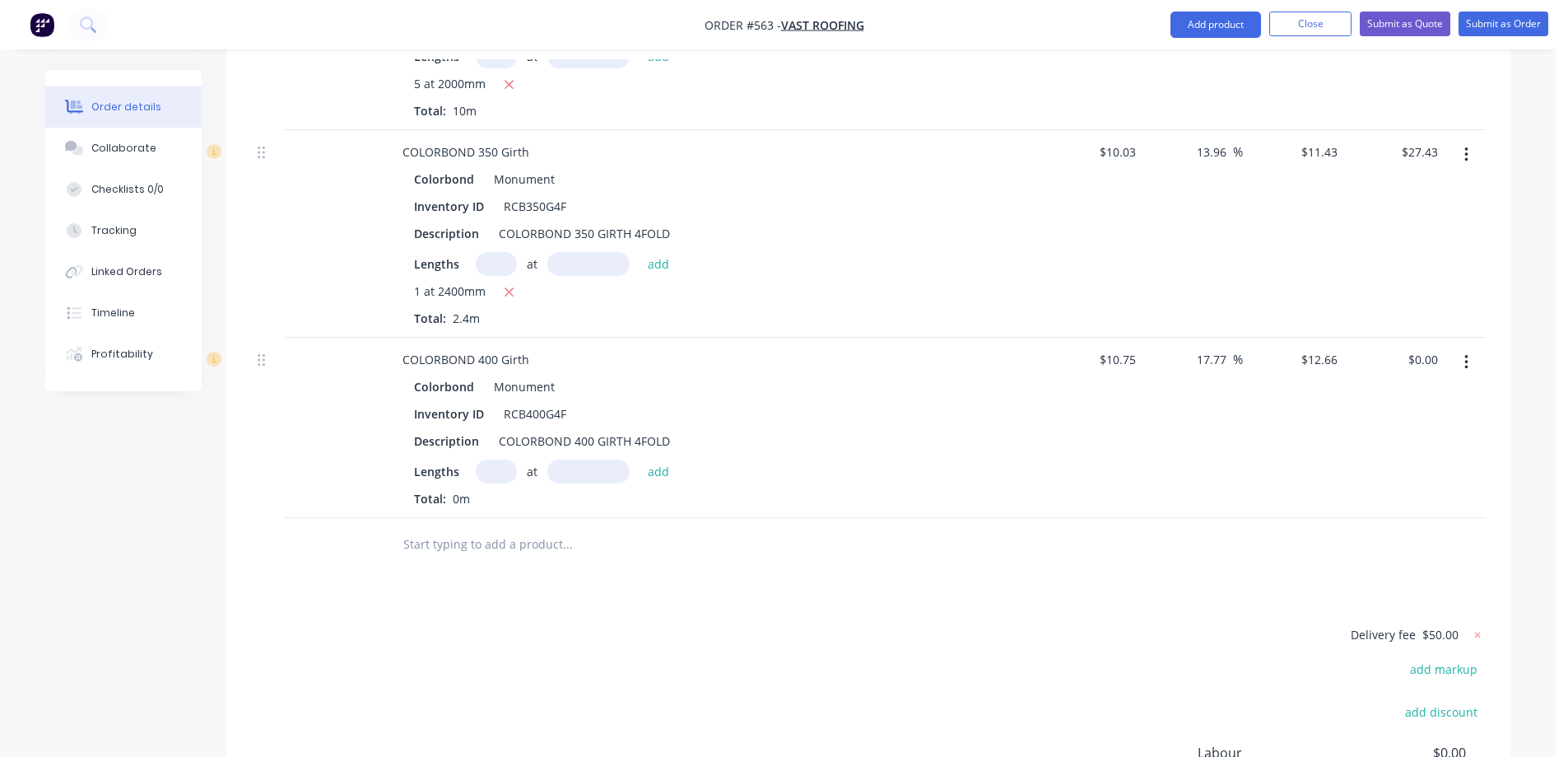
click at [503, 460] on input "text" at bounding box center [496, 471] width 42 height 24
type input "1"
type input "2400mm"
click at [660, 460] on button "add" at bounding box center [659, 470] width 39 height 22
type input "$30.38"
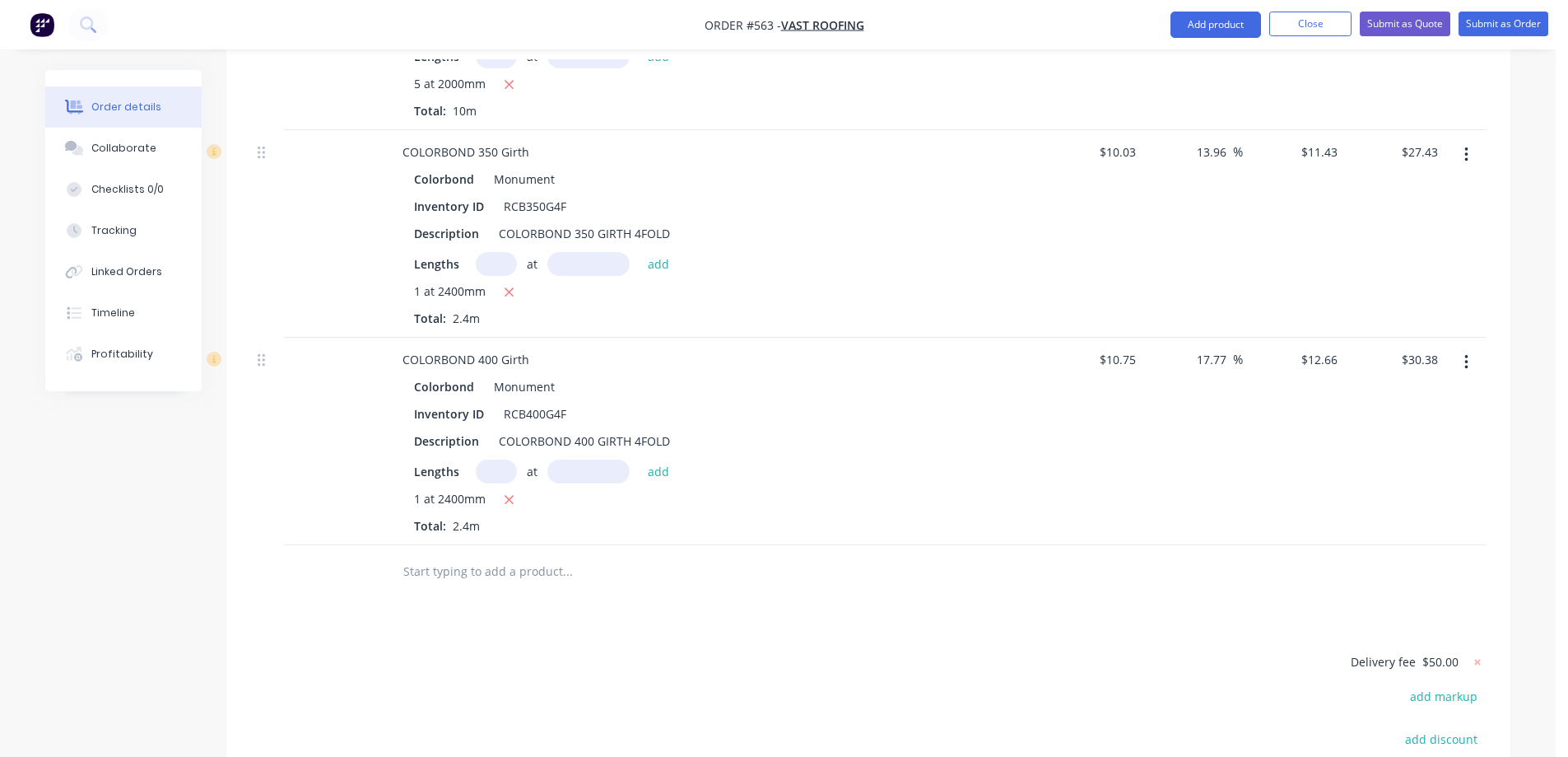
click at [480, 555] on input "text" at bounding box center [567, 571] width 329 height 33
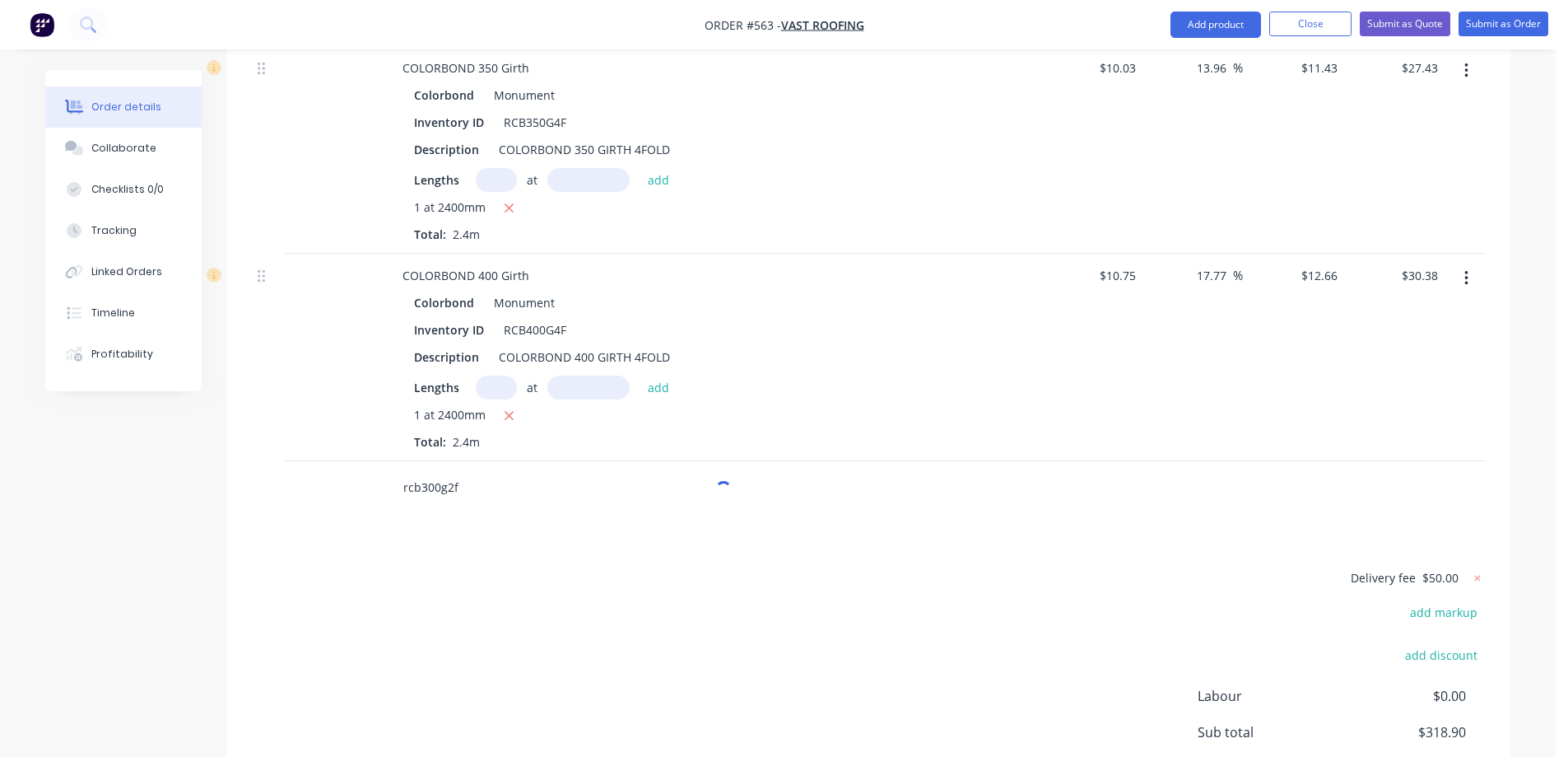
scroll to position [1566, 0]
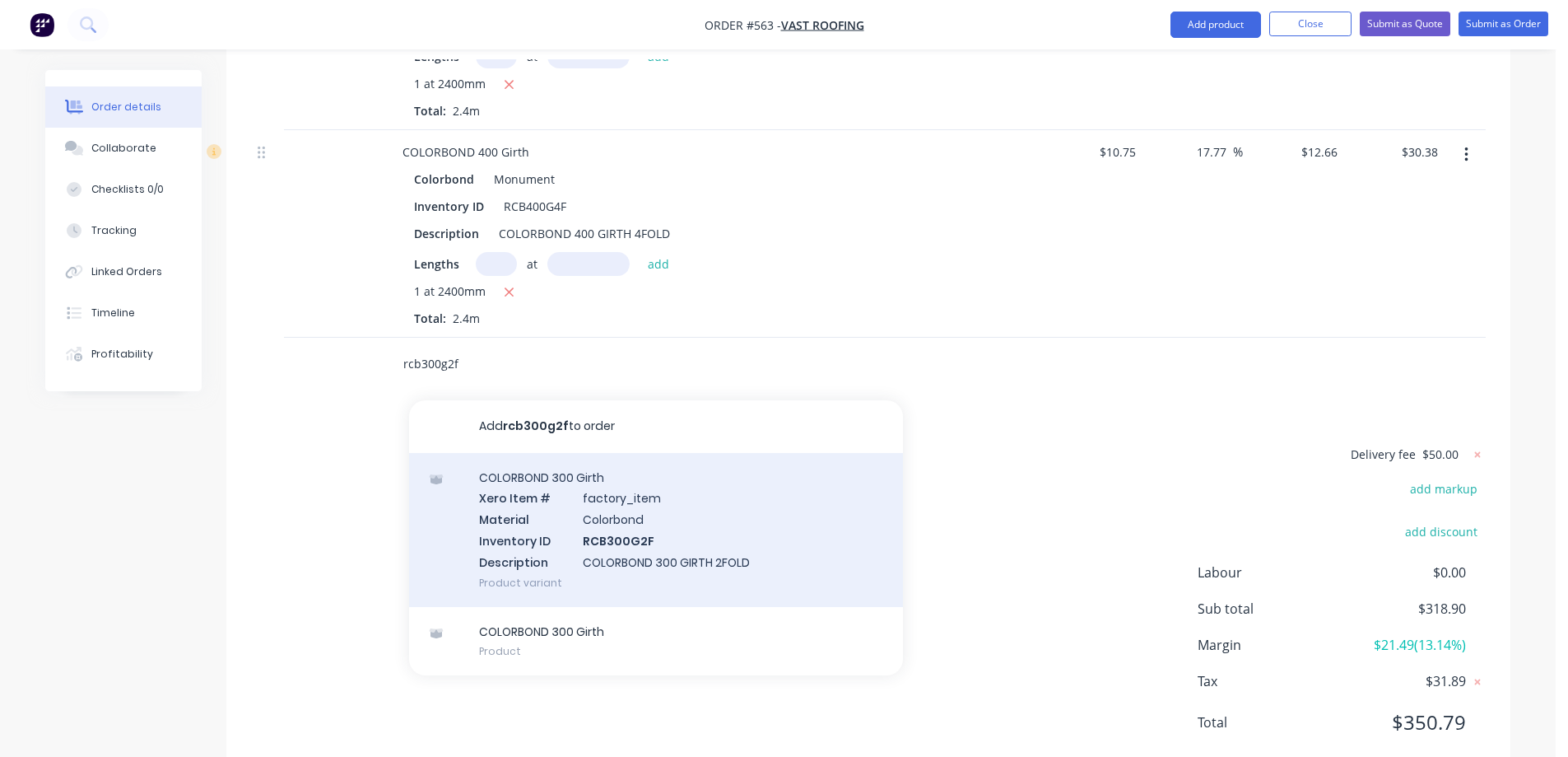
type input "rcb300g2f"
click at [516, 467] on div "COLORBOND 300 Girth Xero Item # factory_item Material Colorbond Inventory ID RC…" at bounding box center [656, 530] width 494 height 154
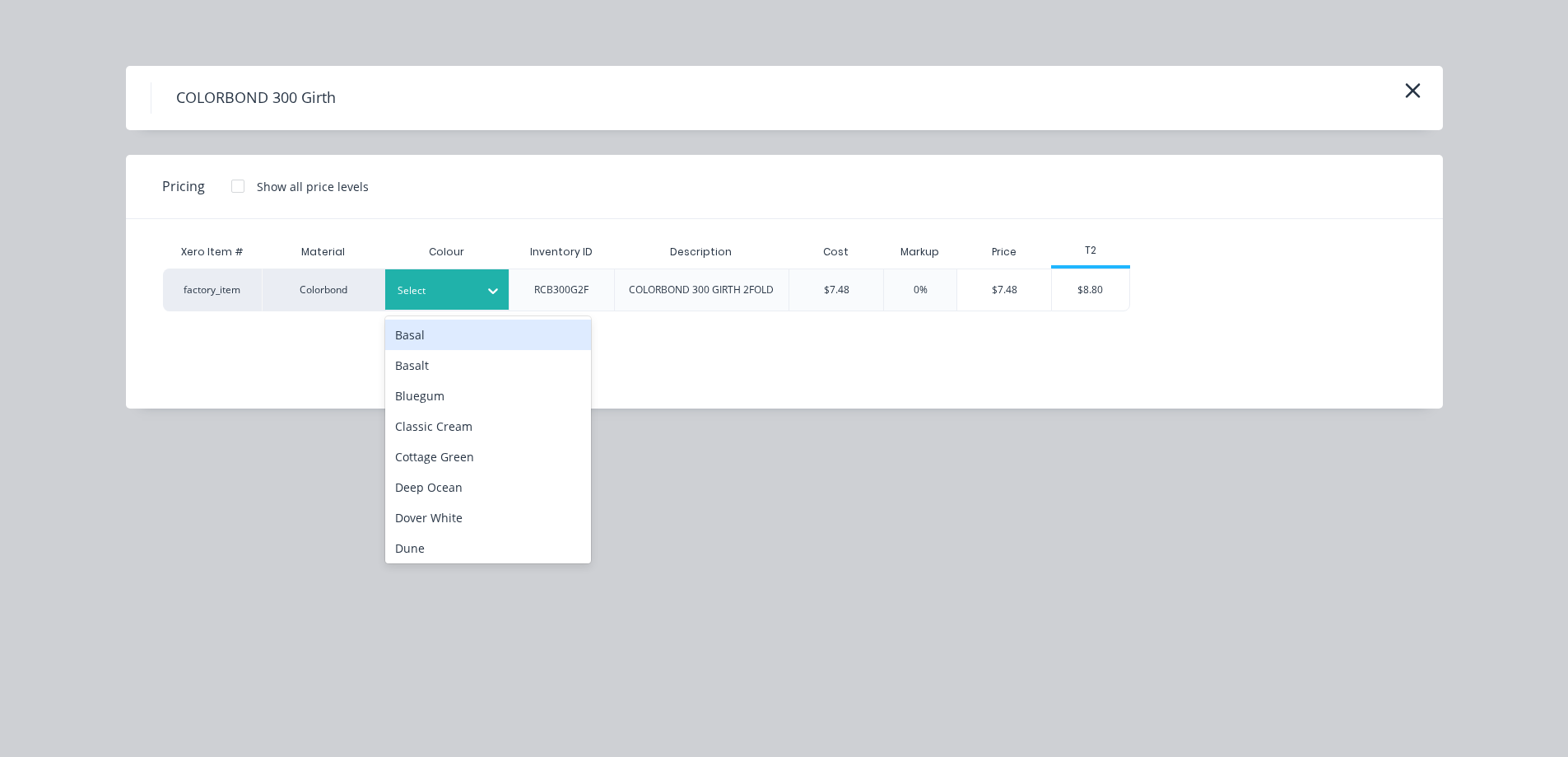
click at [466, 280] on div "Select" at bounding box center [432, 290] width 92 height 21
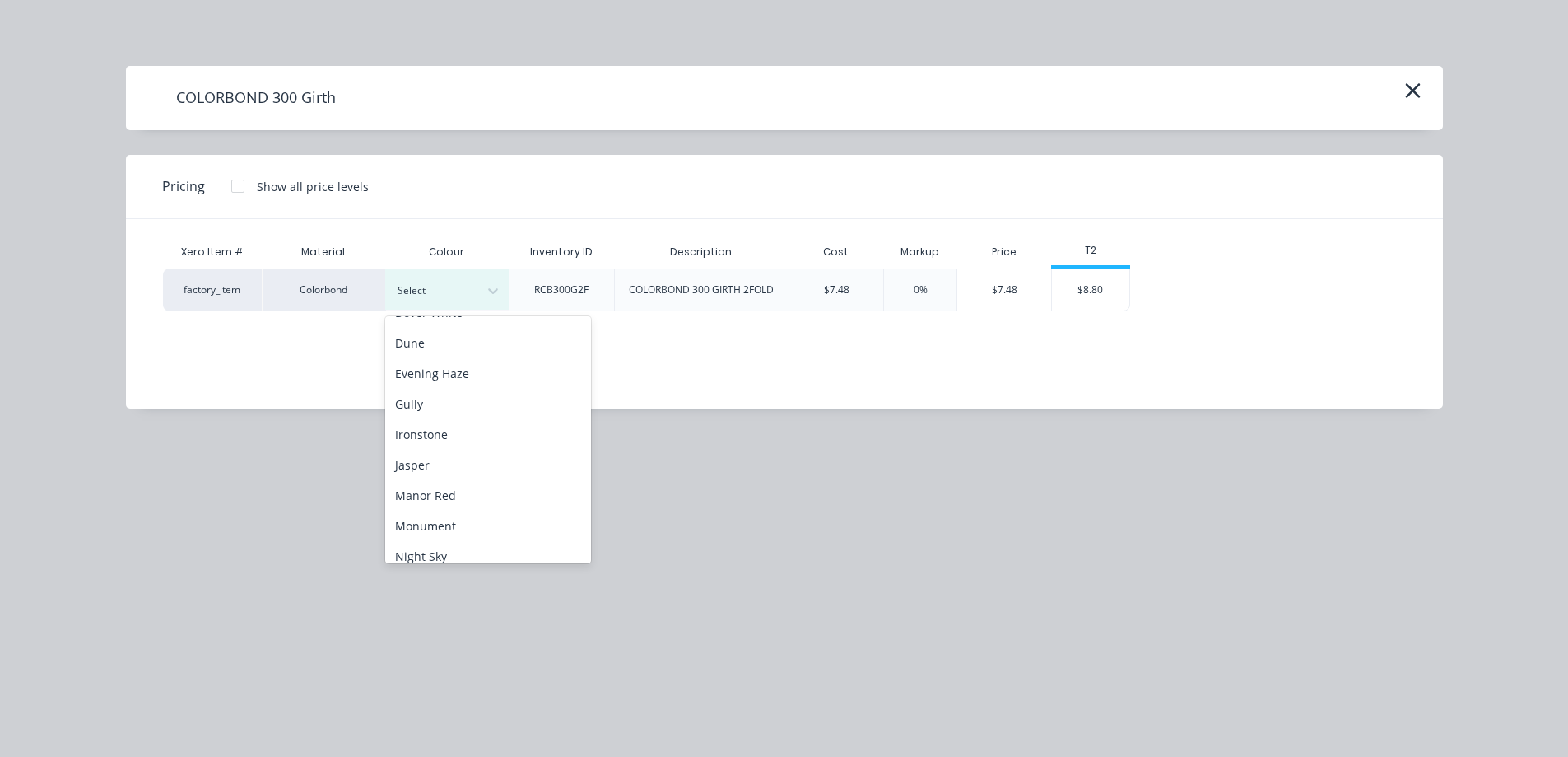
scroll to position [247, 0]
click at [451, 479] on div "Monument" at bounding box center [488, 483] width 206 height 30
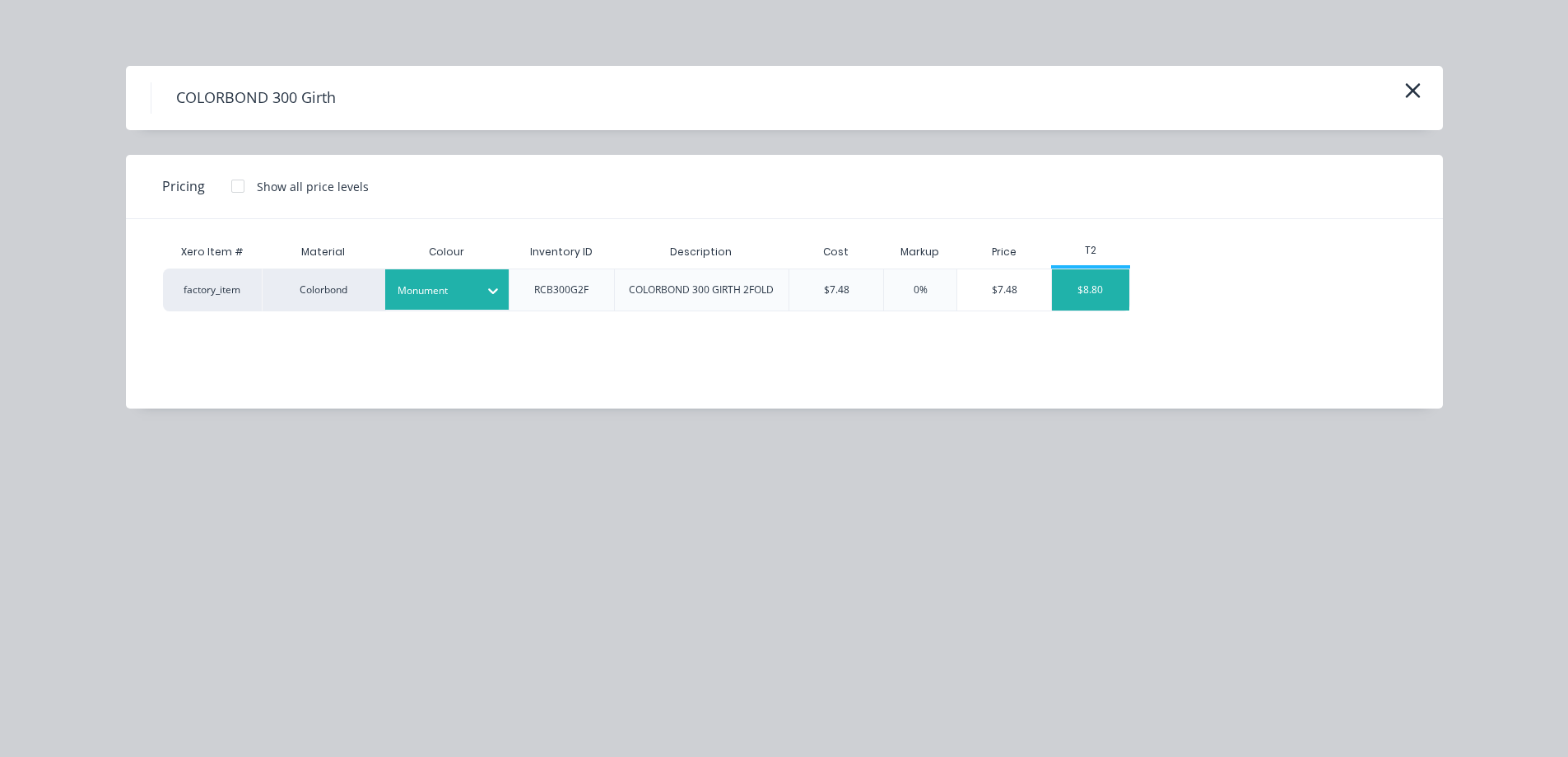
click at [1065, 294] on div "$8.80" at bounding box center [1090, 290] width 77 height 42
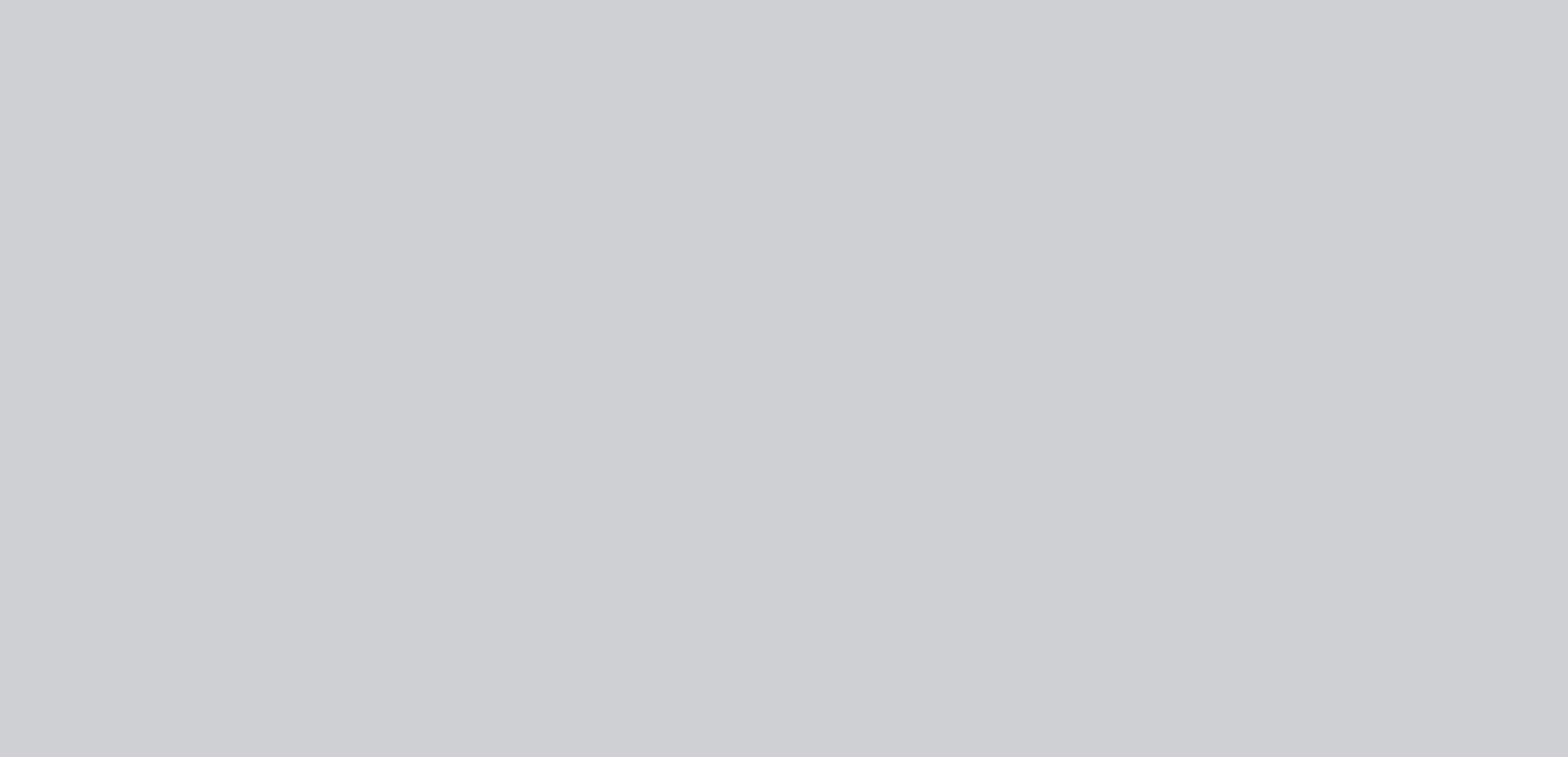
type input "$7.48"
type input "17.65"
type input "$8.80"
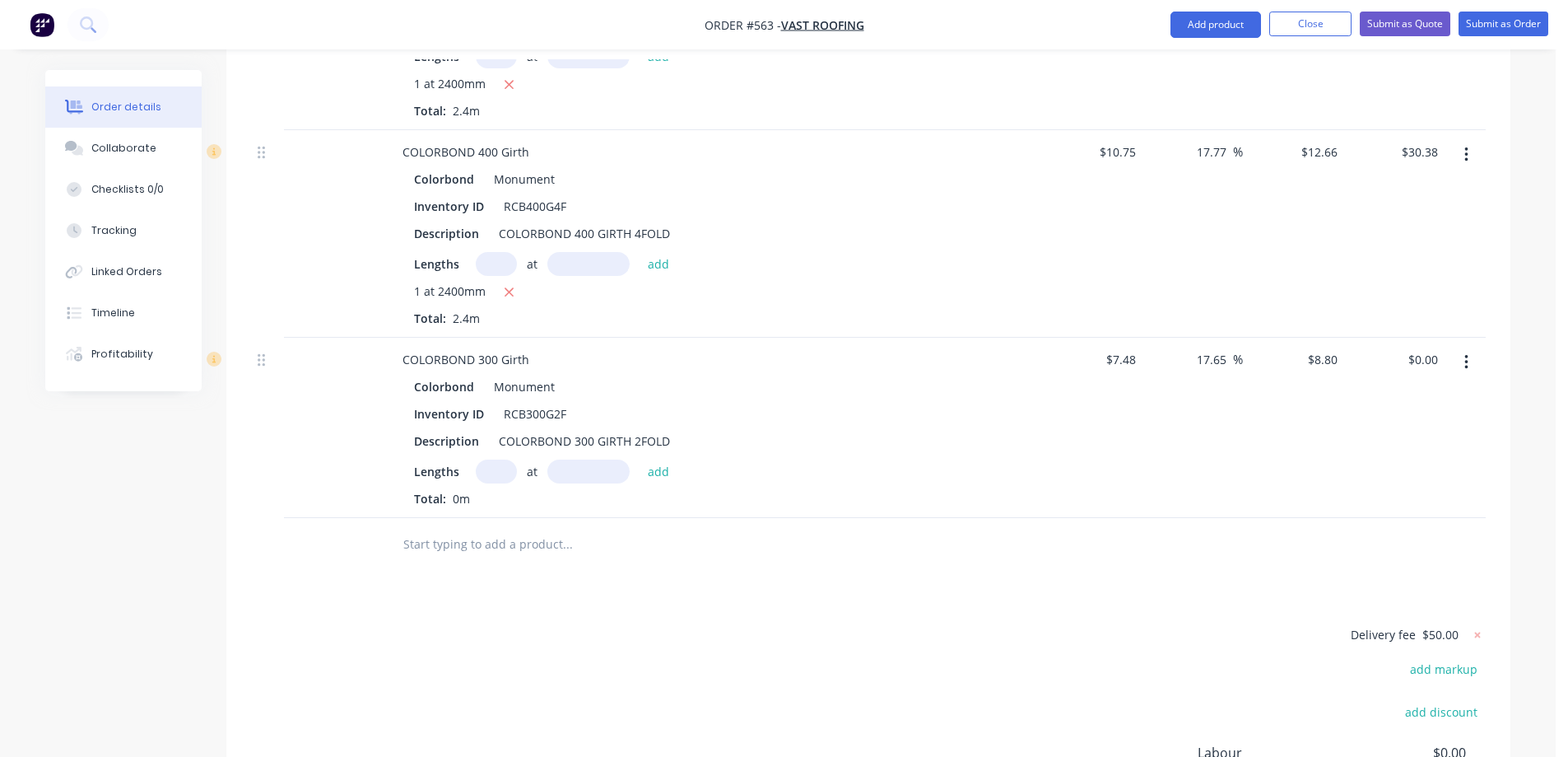
click at [488, 460] on input "text" at bounding box center [496, 471] width 42 height 24
type input "5"
type input "1500mm"
click at [660, 460] on button "add" at bounding box center [659, 470] width 39 height 22
type input "$66.00"
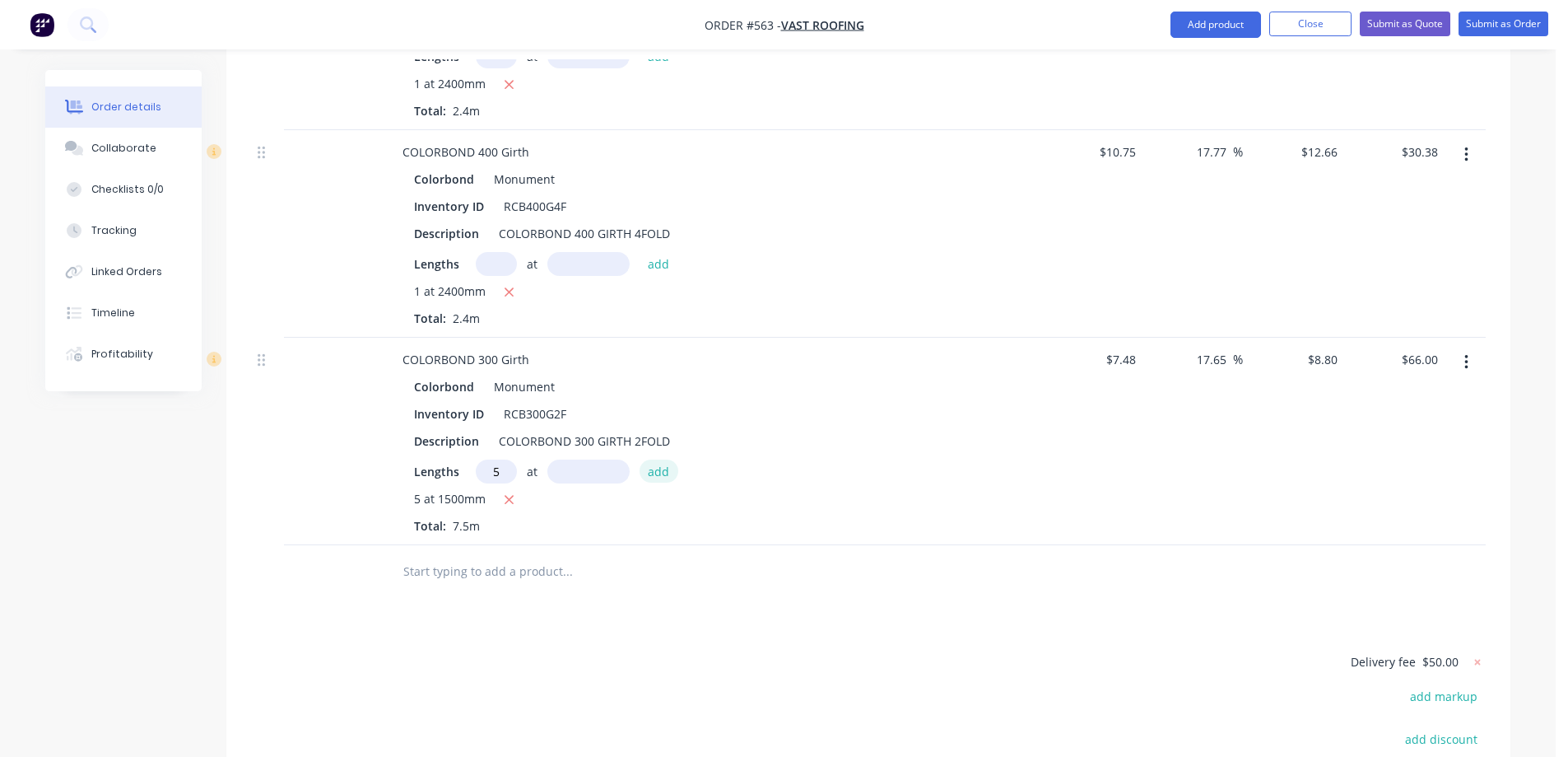
type input "5"
type input "1000mm"
click at [660, 460] on button "add" at bounding box center [659, 470] width 39 height 22
type input "$110.00"
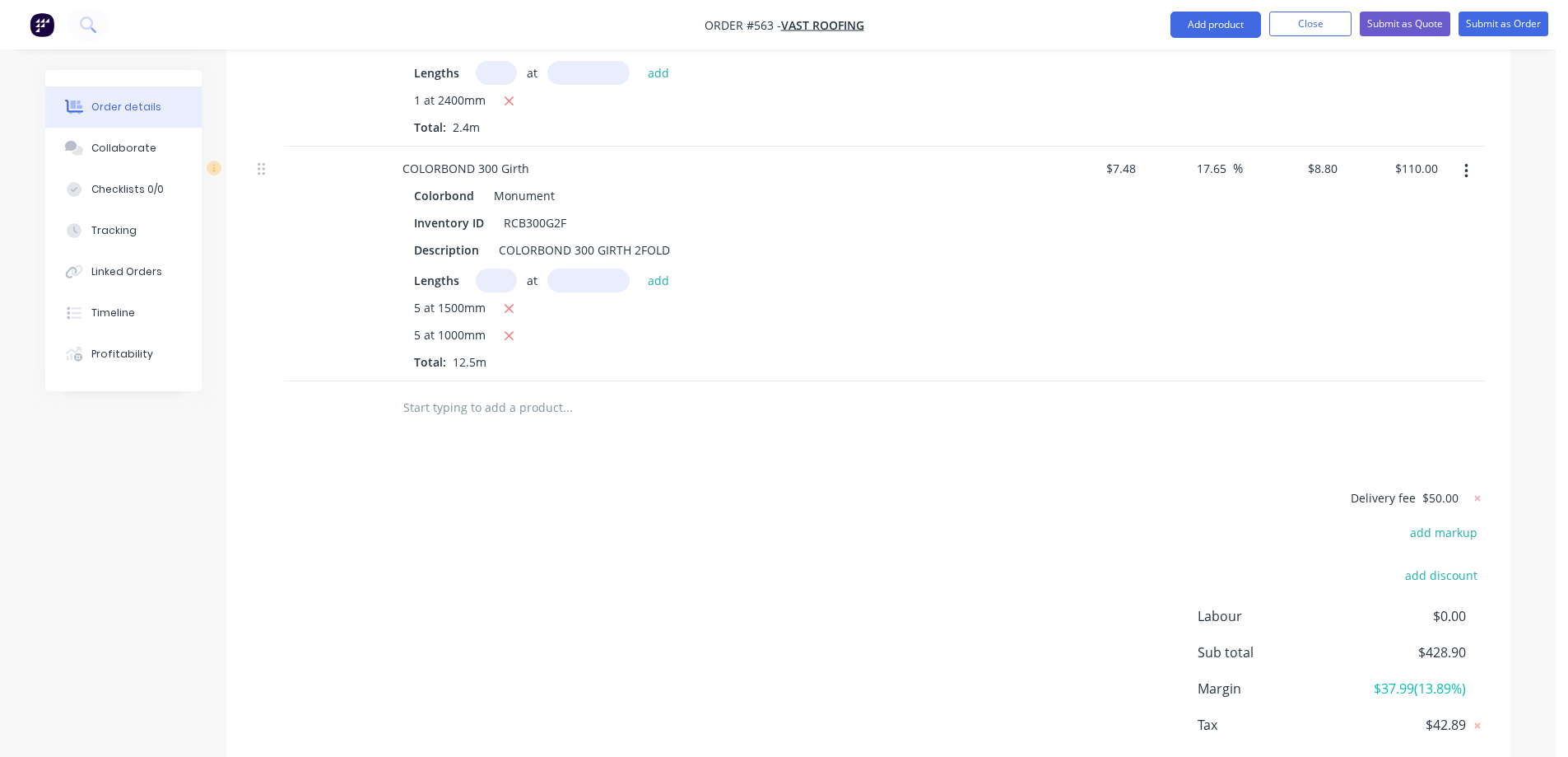
scroll to position [1801, 0]
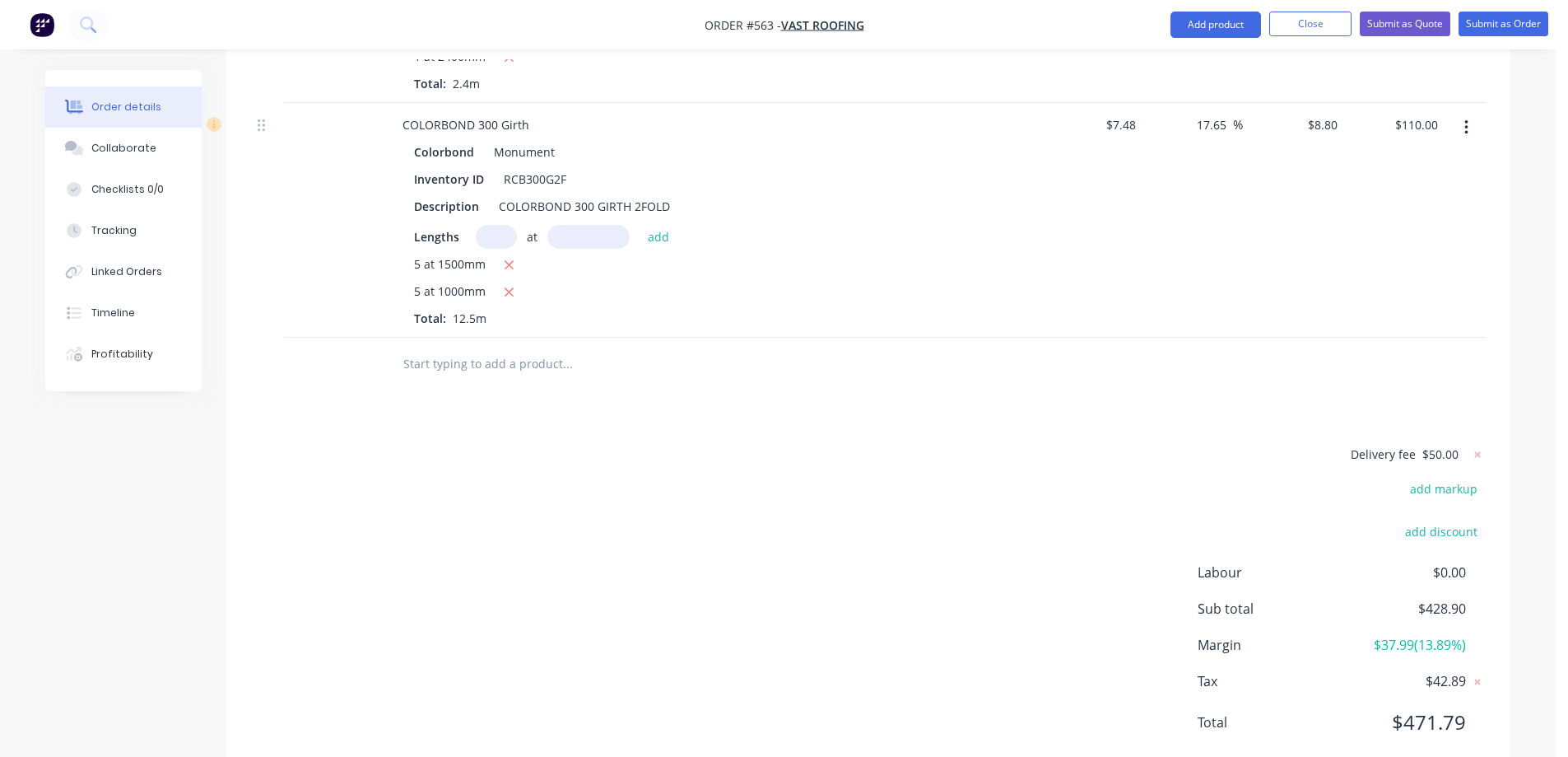
click at [457, 347] on input "text" at bounding box center [567, 363] width 329 height 33
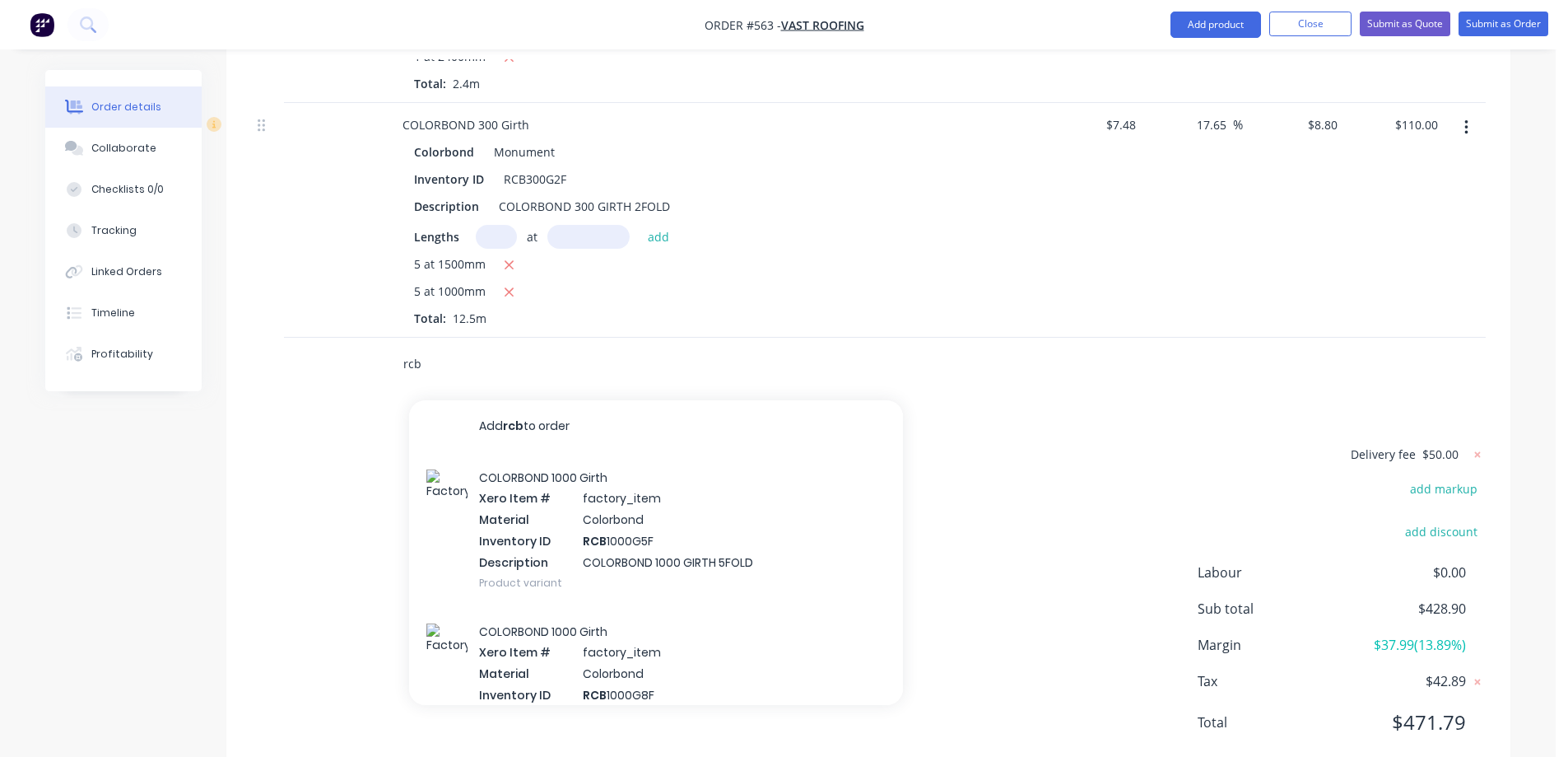
click at [440, 347] on input "rcb" at bounding box center [567, 363] width 329 height 33
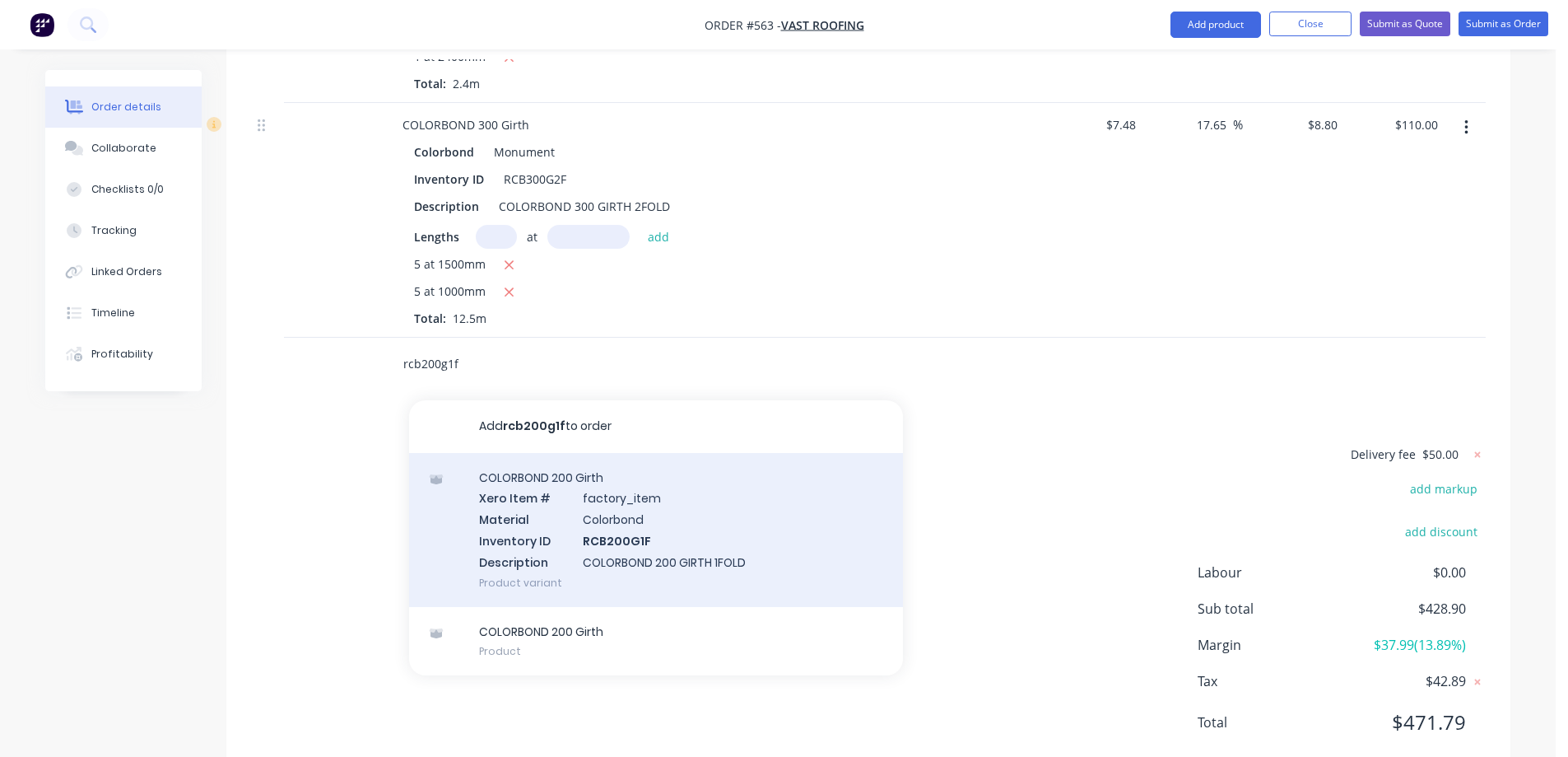
type input "rcb200g1f"
click at [529, 470] on div "COLORBOND 200 Girth Xero Item # factory_item Material Colorbond Inventory ID RC…" at bounding box center [656, 530] width 494 height 154
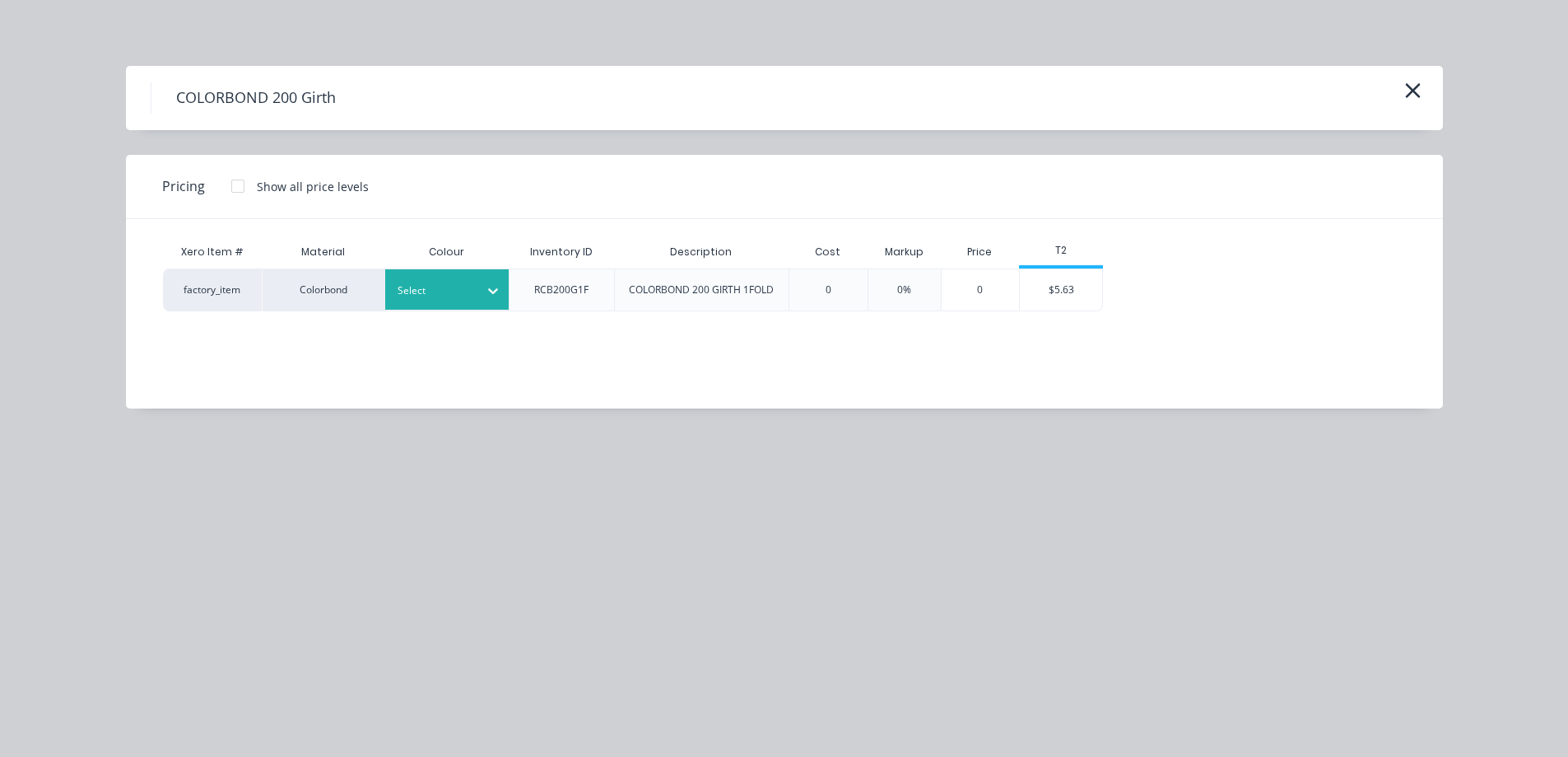
click at [460, 285] on div at bounding box center [434, 290] width 74 height 18
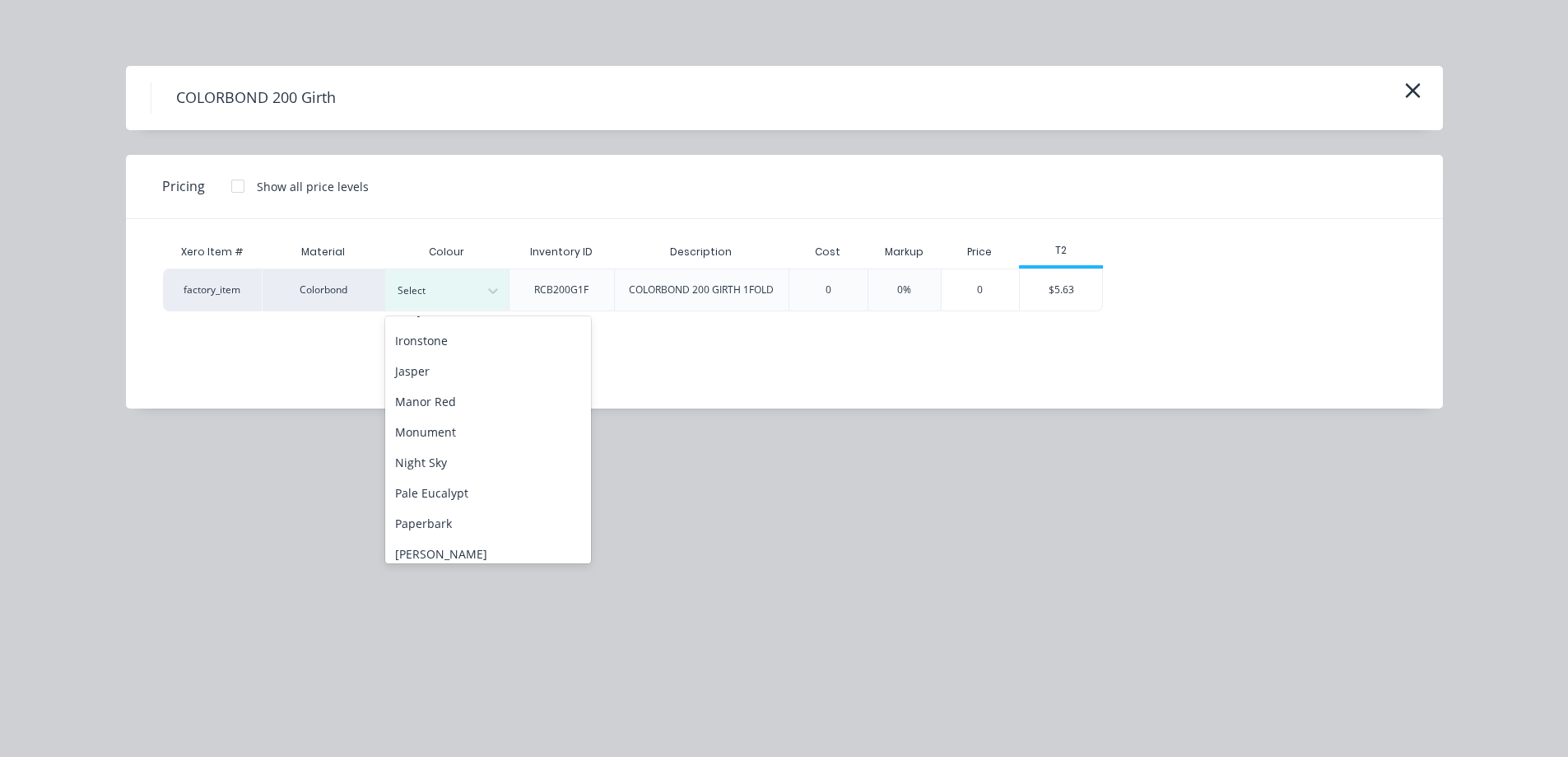
scroll to position [412, 0]
click at [457, 351] on div "Night Sky" at bounding box center [488, 350] width 206 height 30
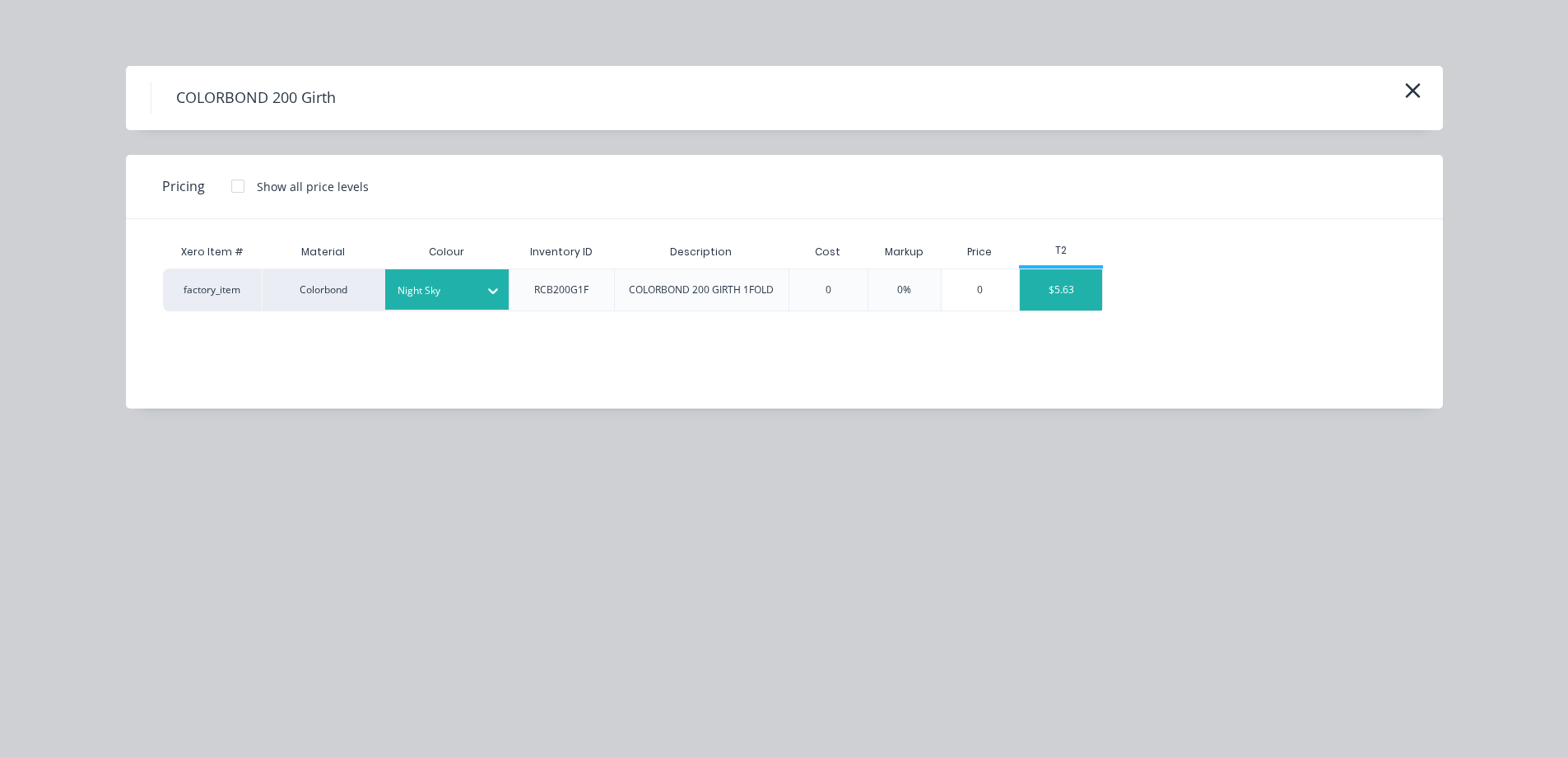
click at [1041, 305] on div "$5.63" at bounding box center [1060, 290] width 82 height 42
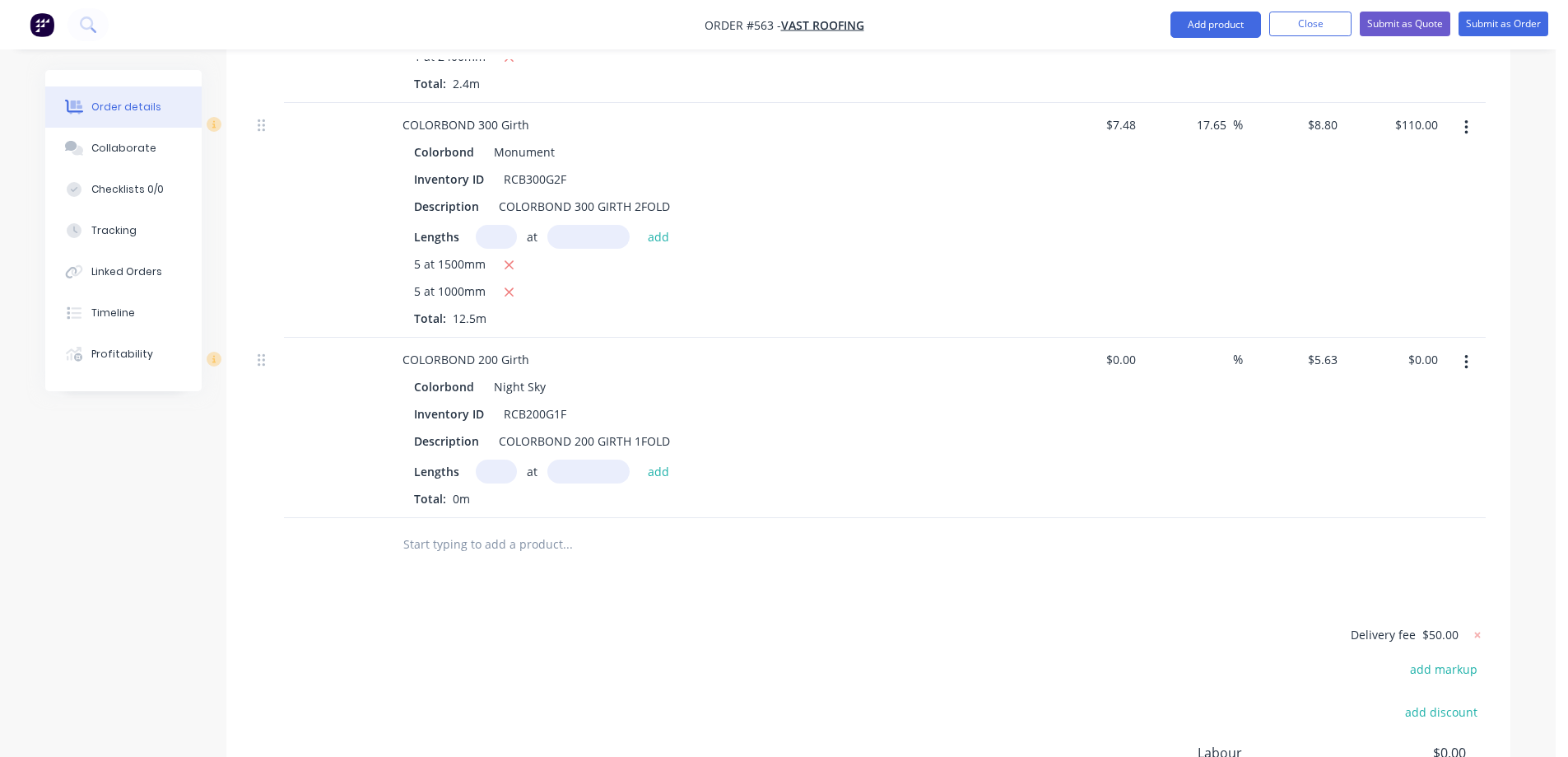
click at [500, 460] on input "text" at bounding box center [496, 471] width 42 height 24
type input "3"
type input "2600mm"
click at [654, 460] on button "add" at bounding box center [659, 470] width 39 height 22
type input "$43.91"
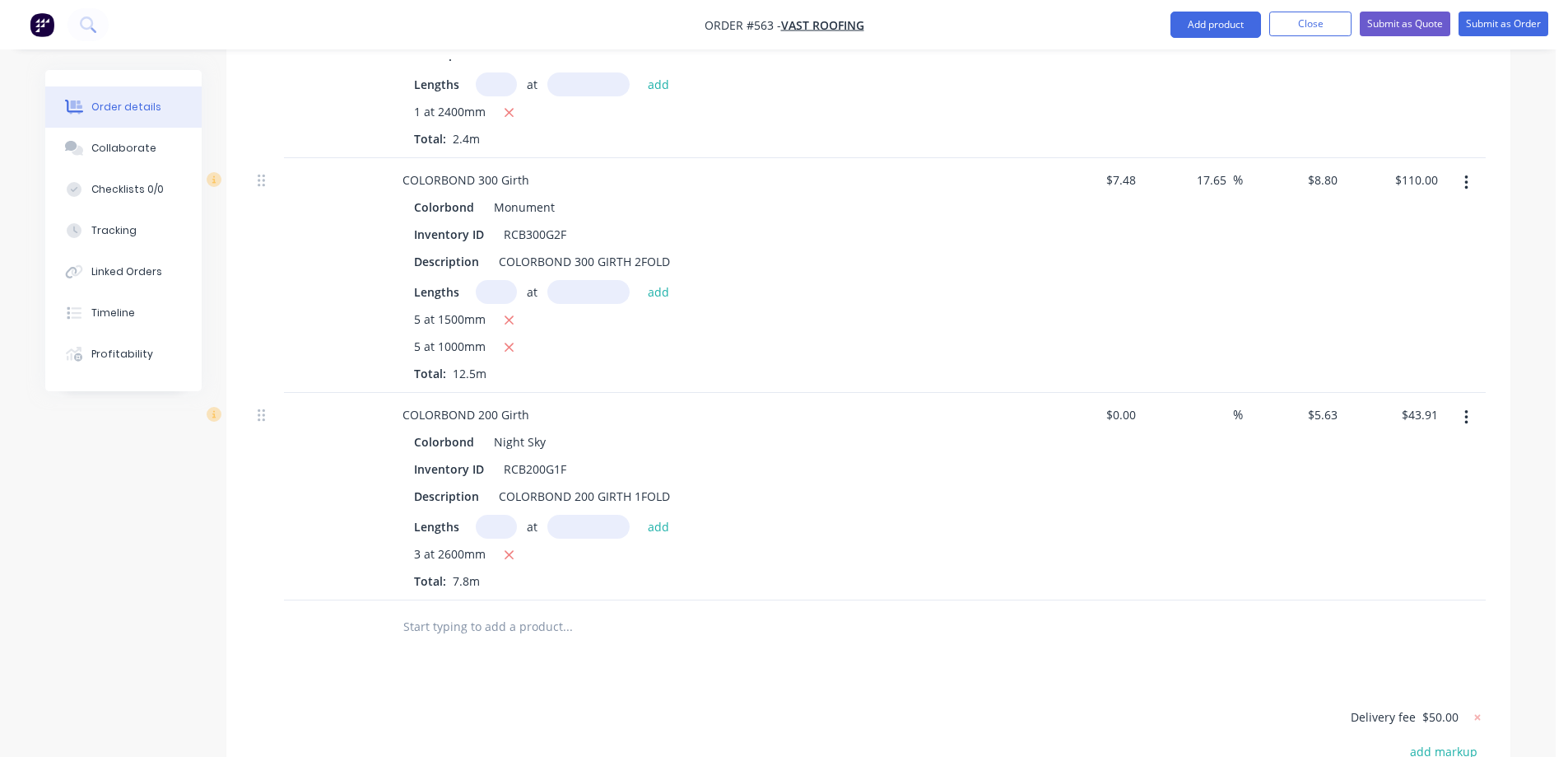
scroll to position [1926, 0]
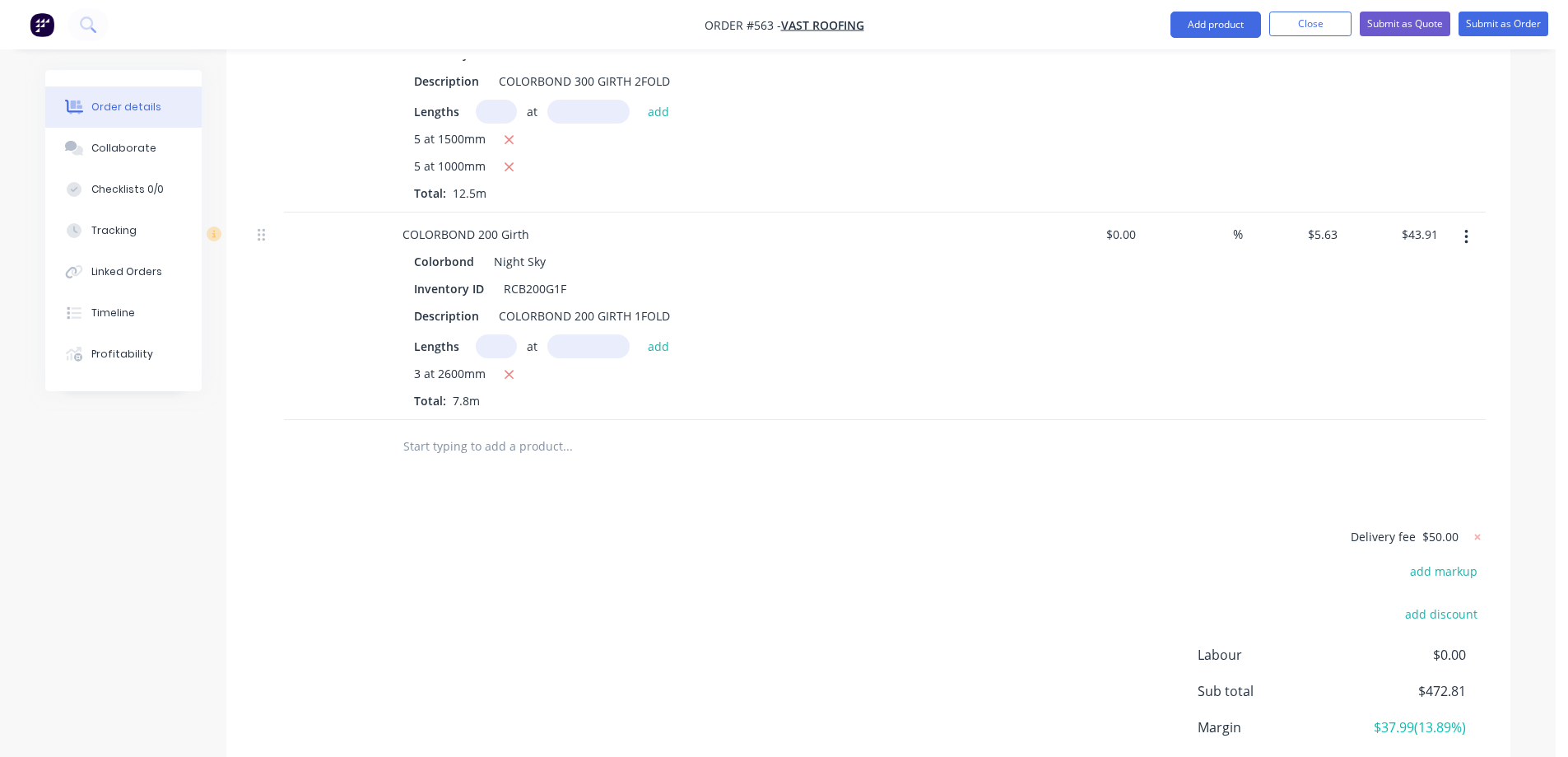
click at [498, 429] on input "text" at bounding box center [567, 445] width 329 height 33
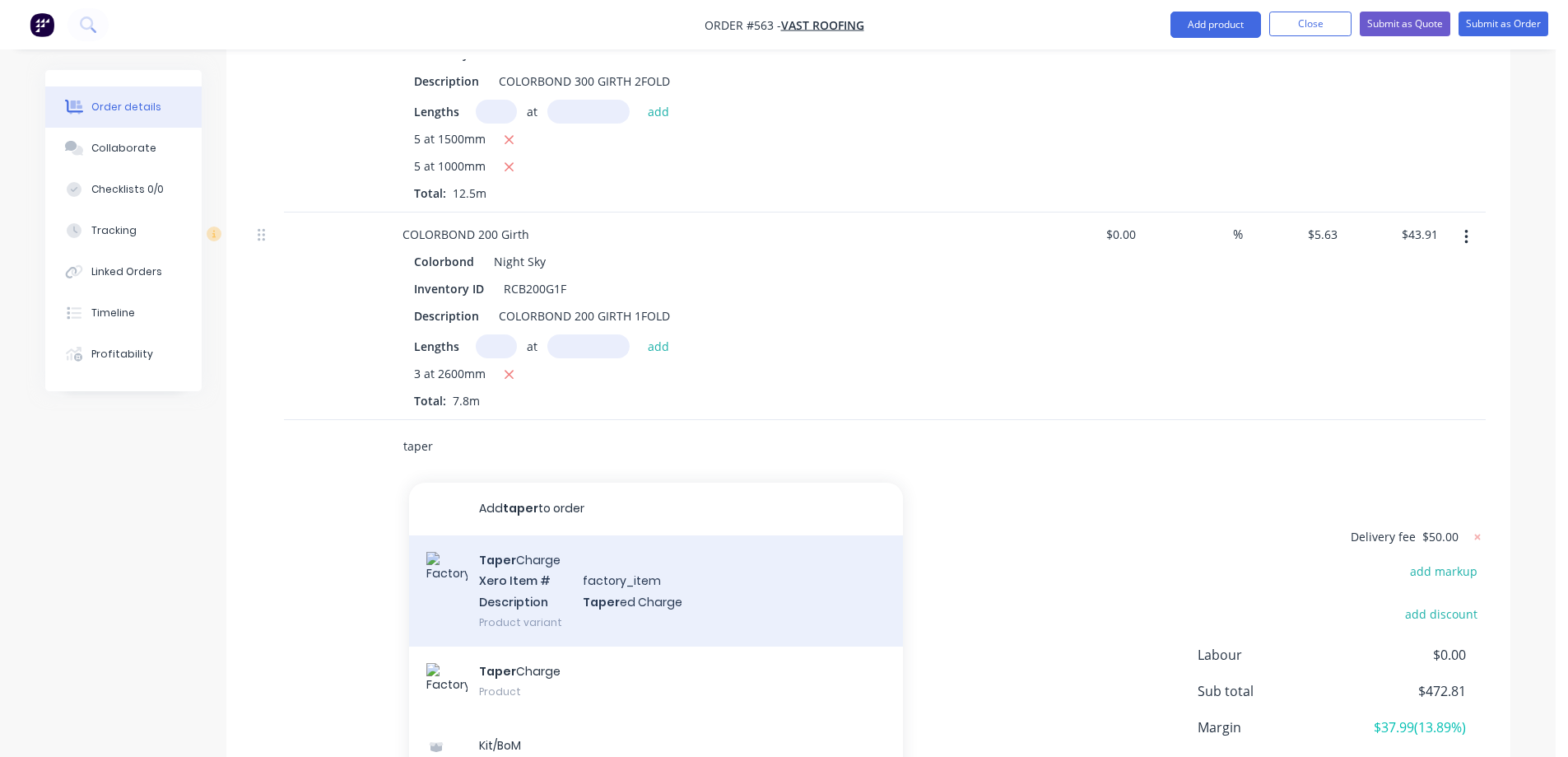
type input "taper"
click at [524, 536] on div "Taper Charge Xero Item # factory_item Description Taper ed Charge Product varia…" at bounding box center [656, 591] width 494 height 112
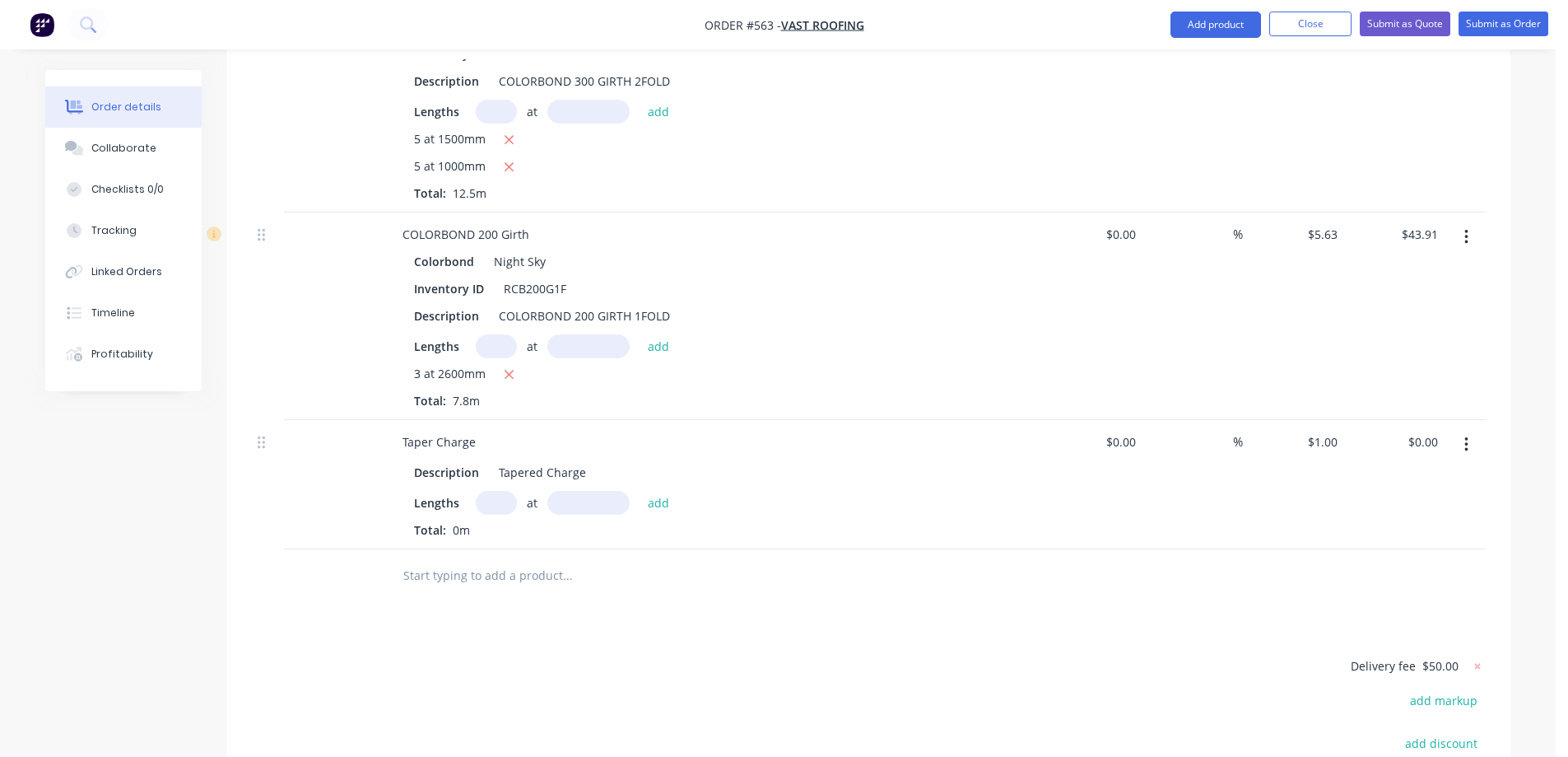
click at [502, 491] on input "text" at bounding box center [496, 502] width 42 height 24
type input "1"
type input "2400mm"
click at [666, 491] on button "add" at bounding box center [659, 501] width 39 height 22
type input "$2.40"
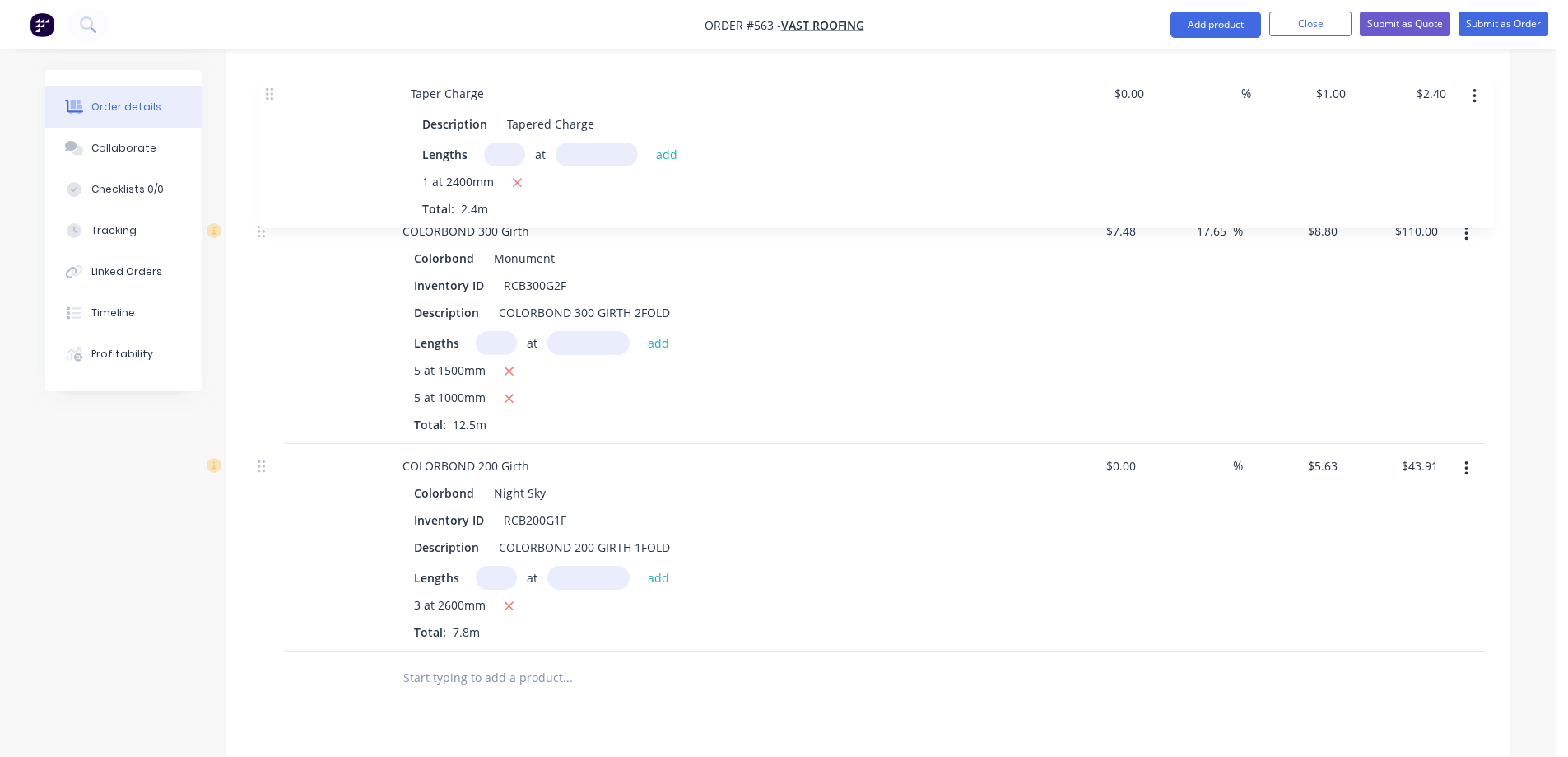
drag, startPoint x: 267, startPoint y: 398, endPoint x: 276, endPoint y: 89, distance: 309.1
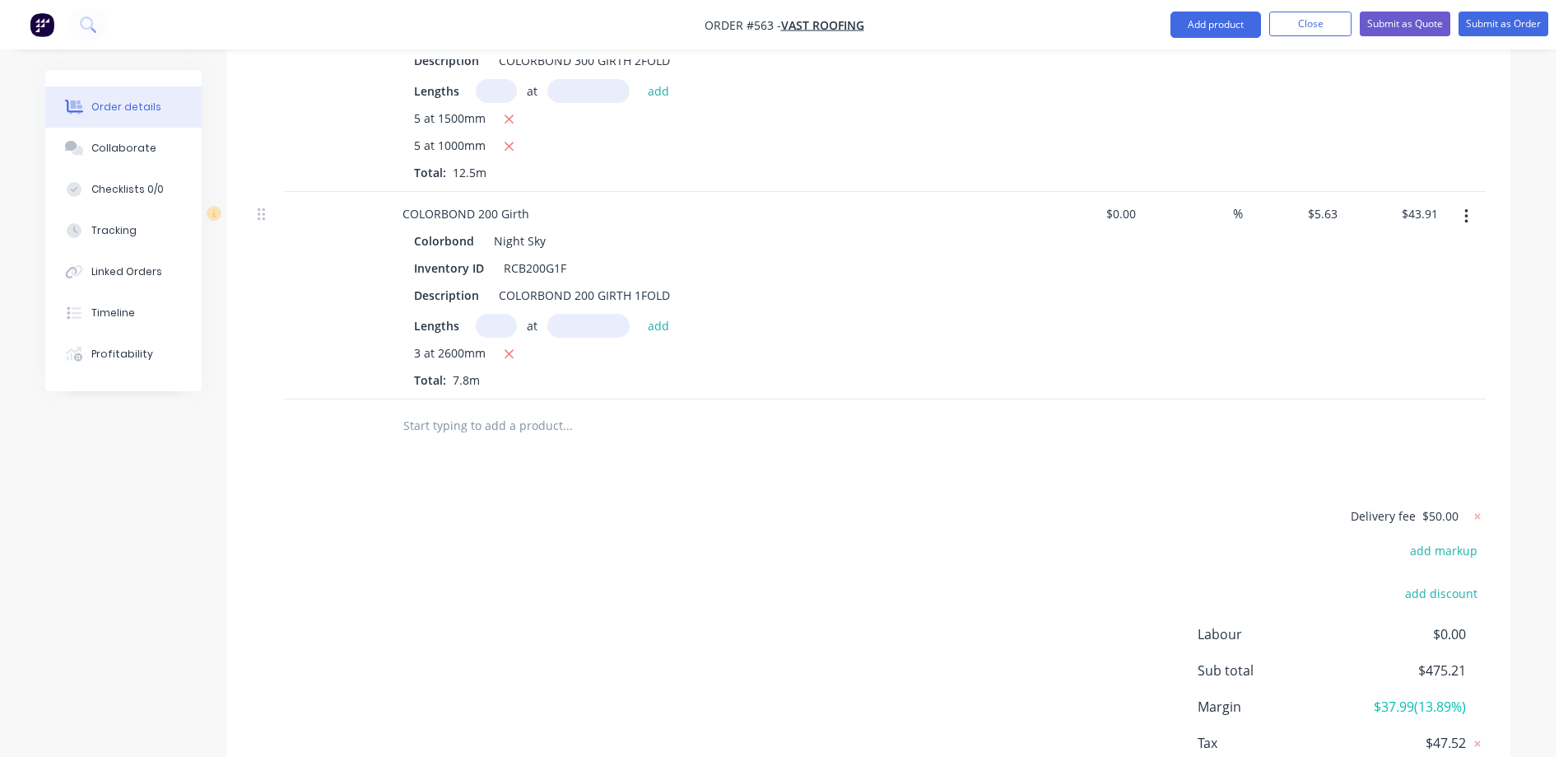
scroll to position [2165, 0]
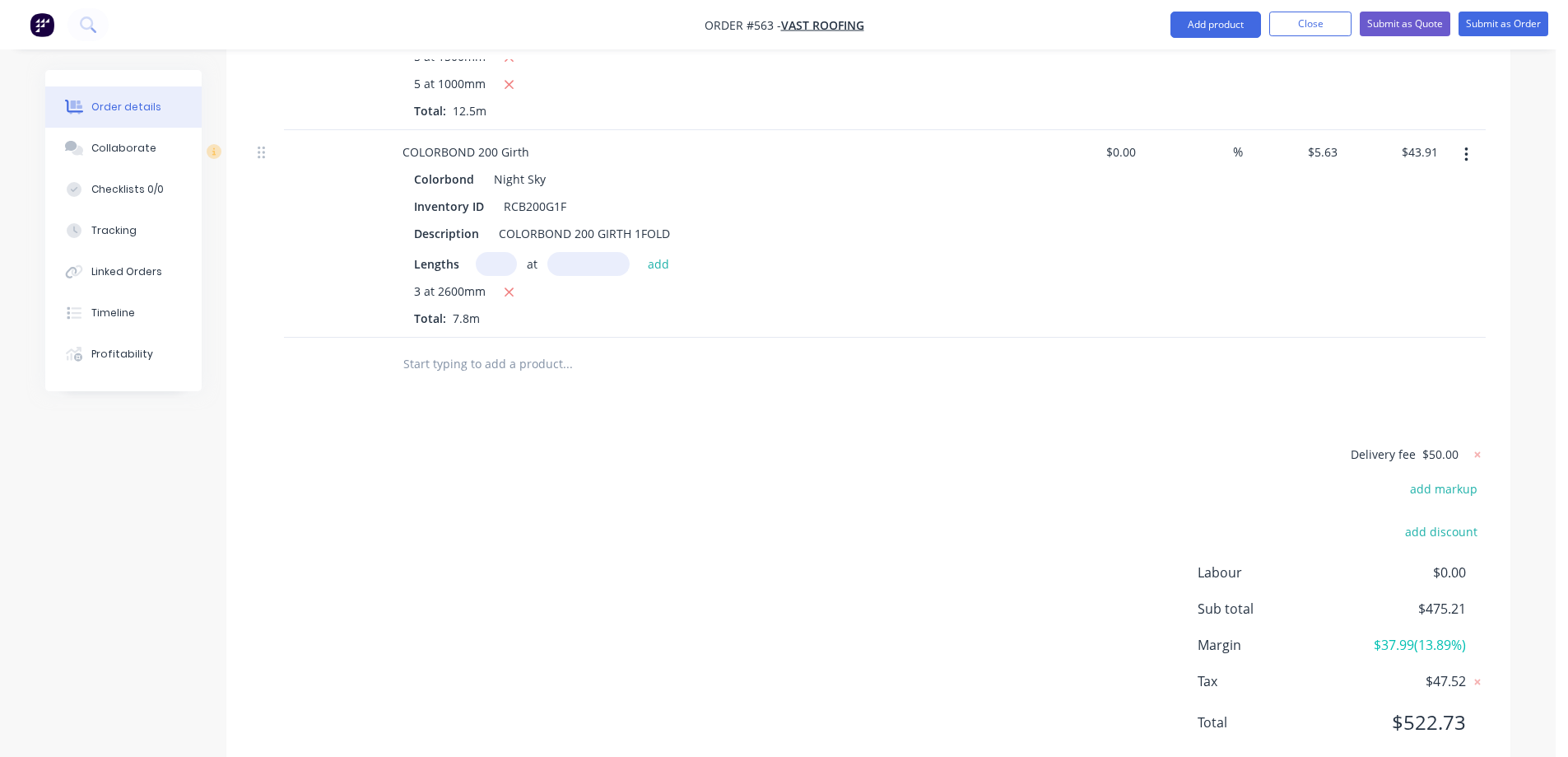
click at [604, 489] on div "Delivery fee $50.00 add markup add discount Labour $0.00 Sub total $475.21 Marg…" at bounding box center [868, 599] width 1234 height 310
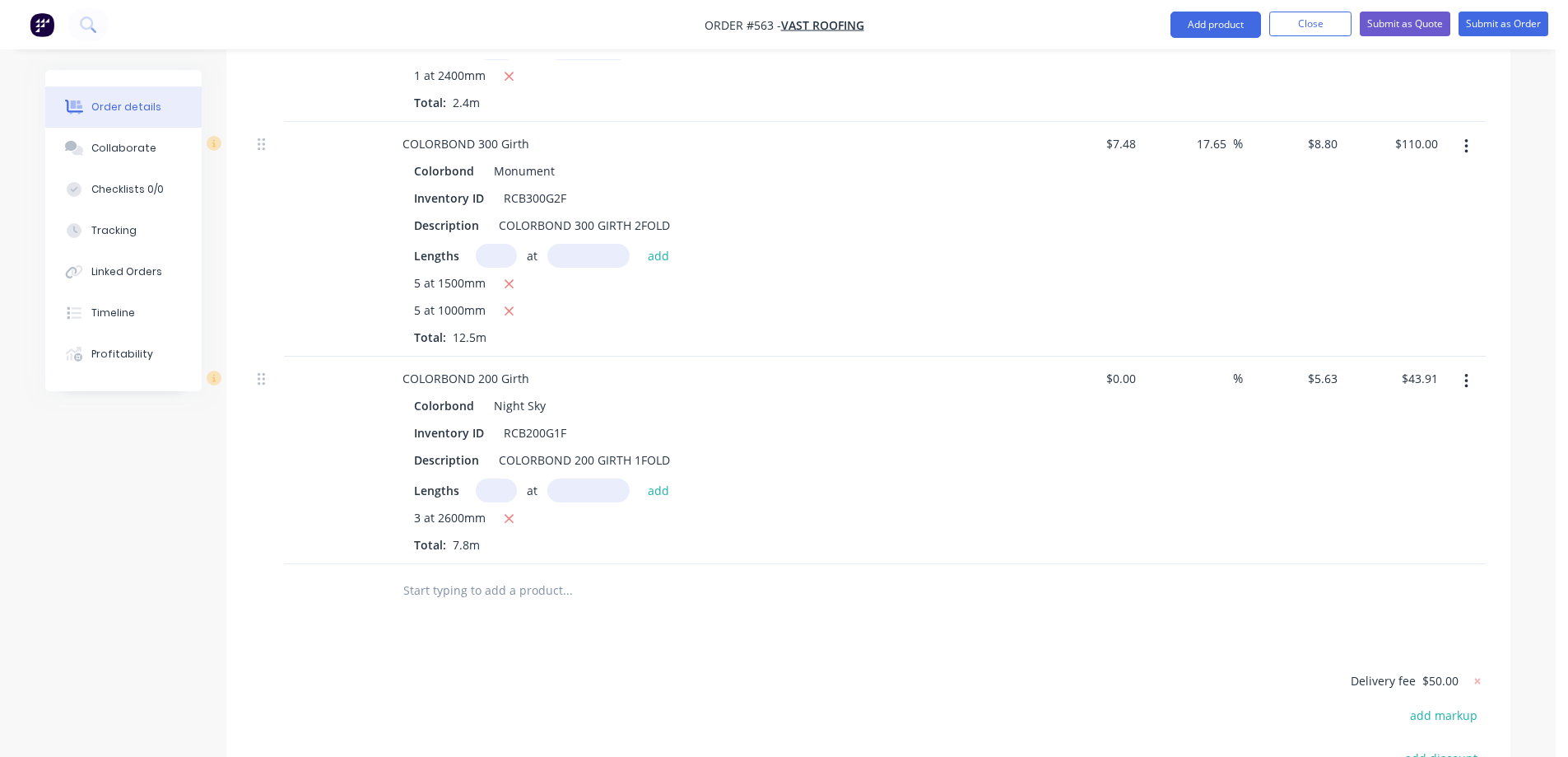
scroll to position [1918, 0]
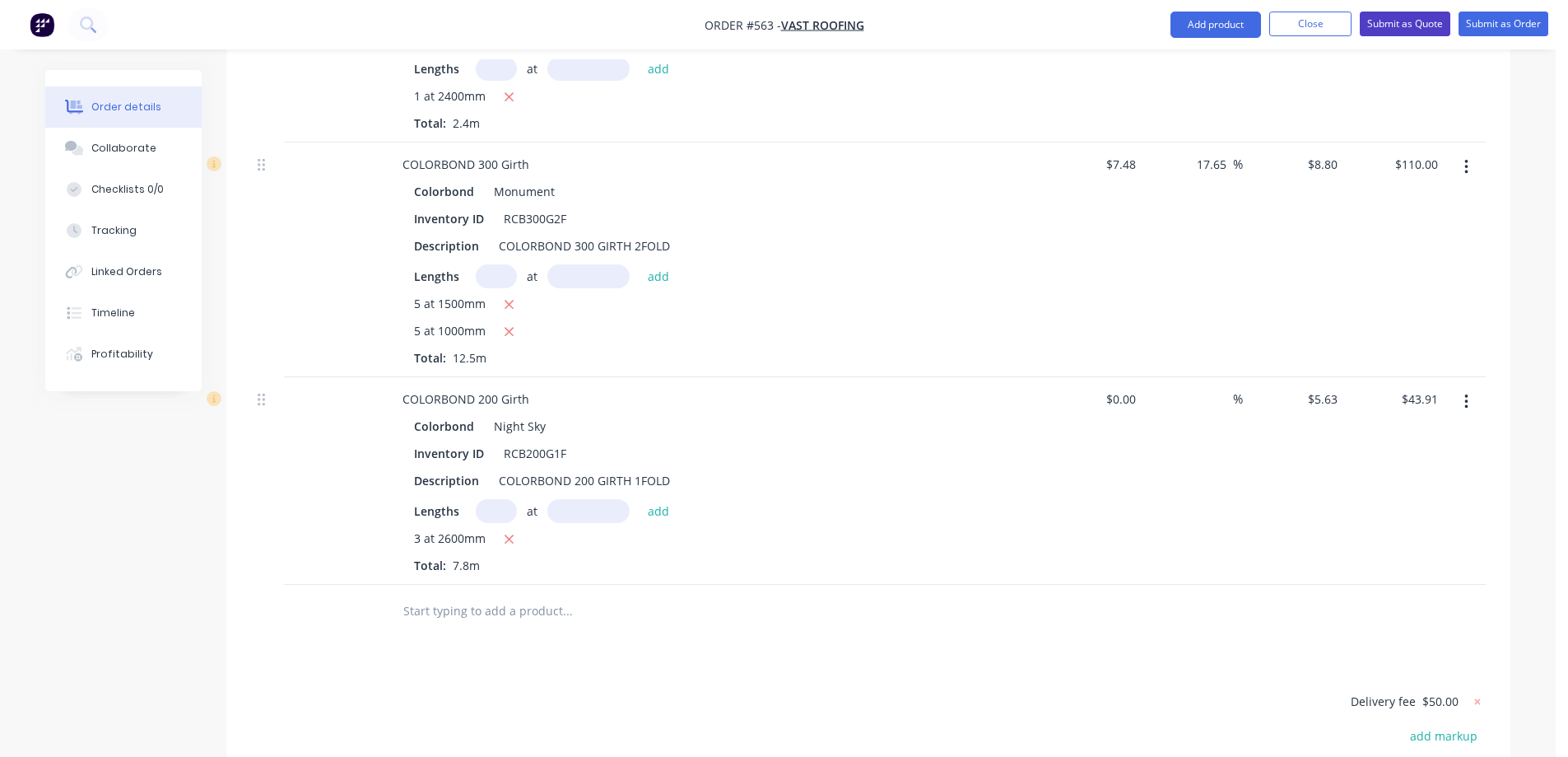
click at [1385, 24] on button "Submit as Quote" at bounding box center [1404, 24] width 90 height 25
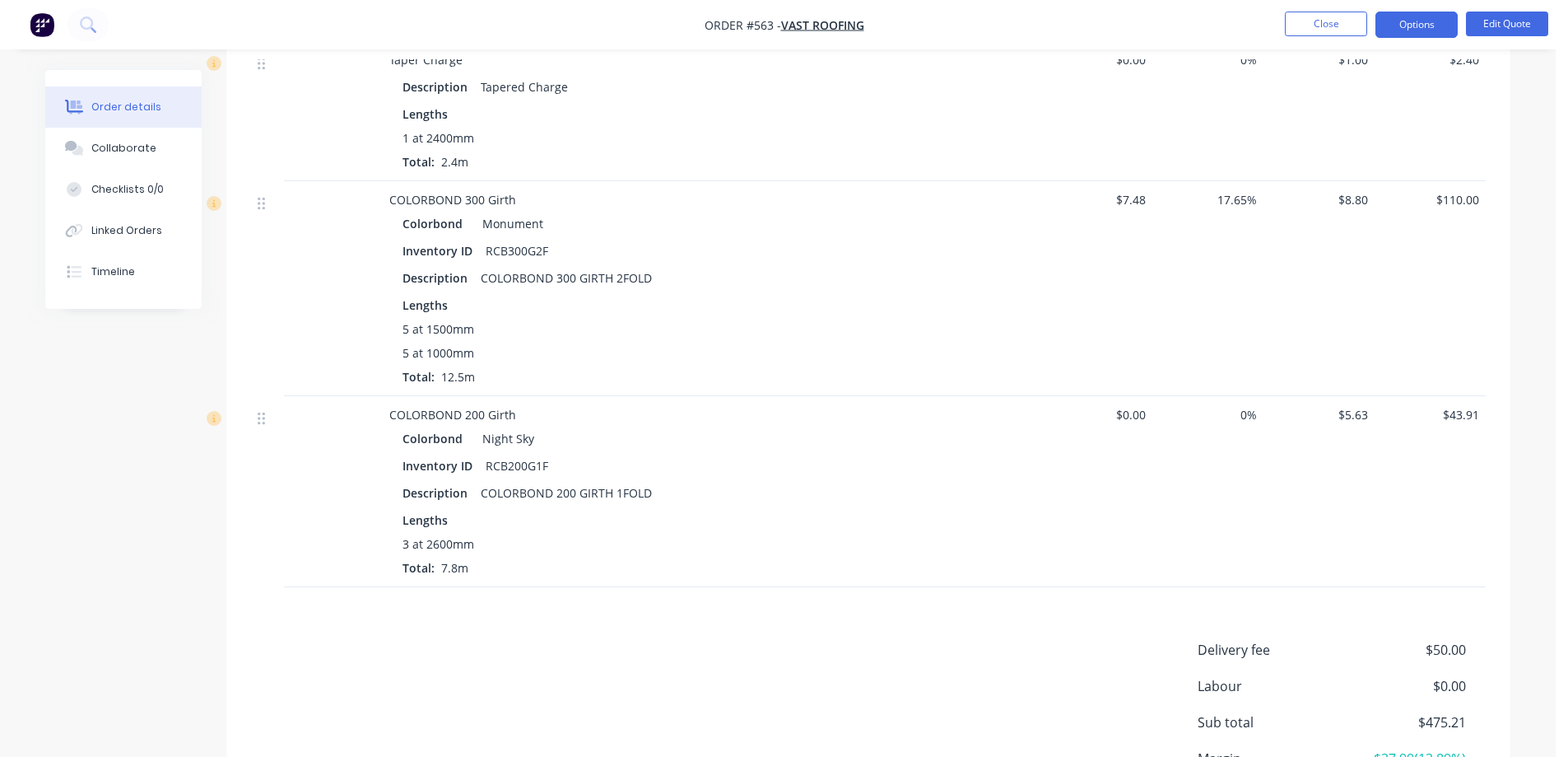
scroll to position [1729, 0]
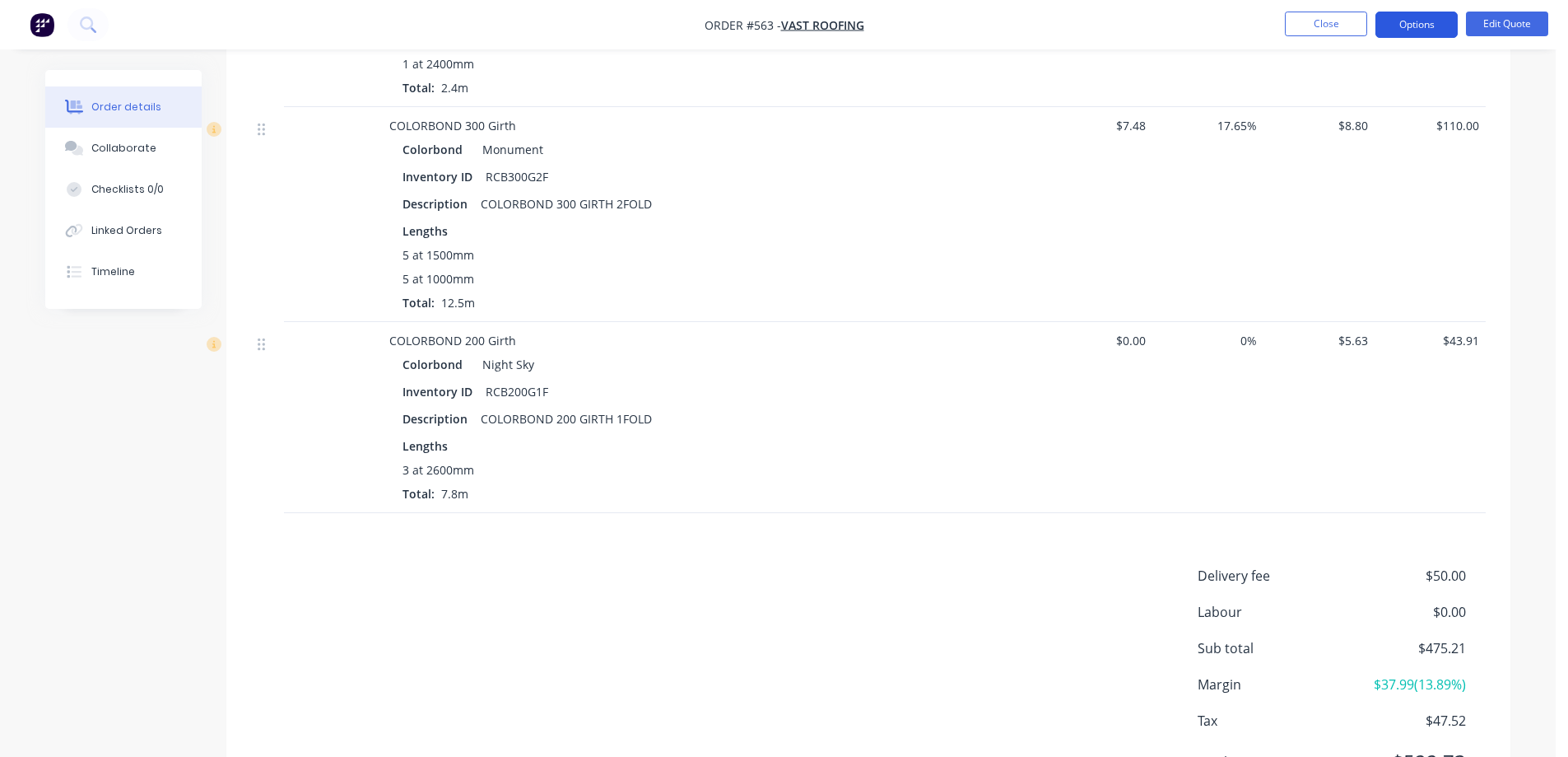
click at [1404, 31] on button "Options" at bounding box center [1416, 25] width 82 height 27
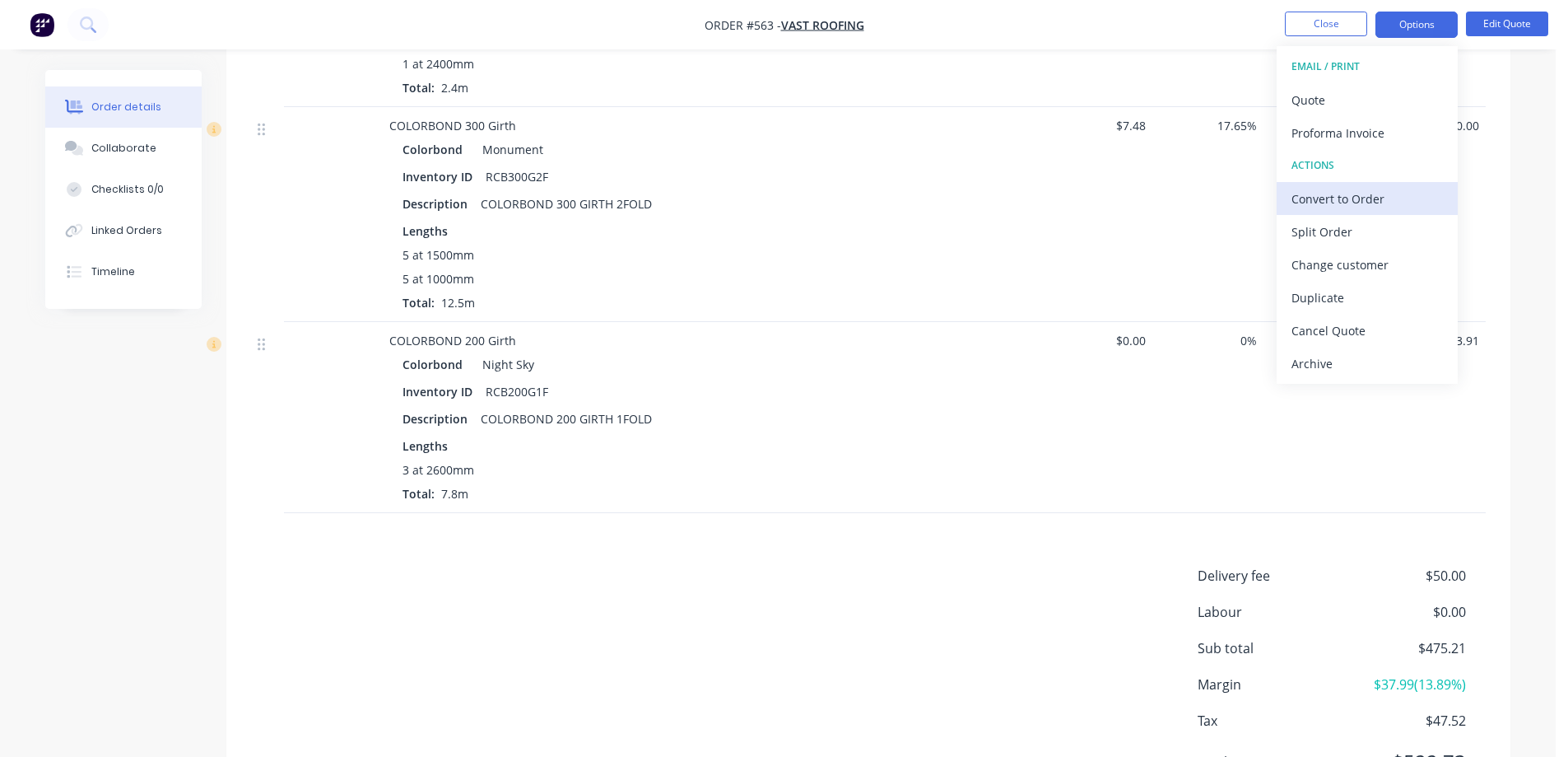
click at [1364, 207] on div "Convert to Order" at bounding box center [1366, 198] width 151 height 24
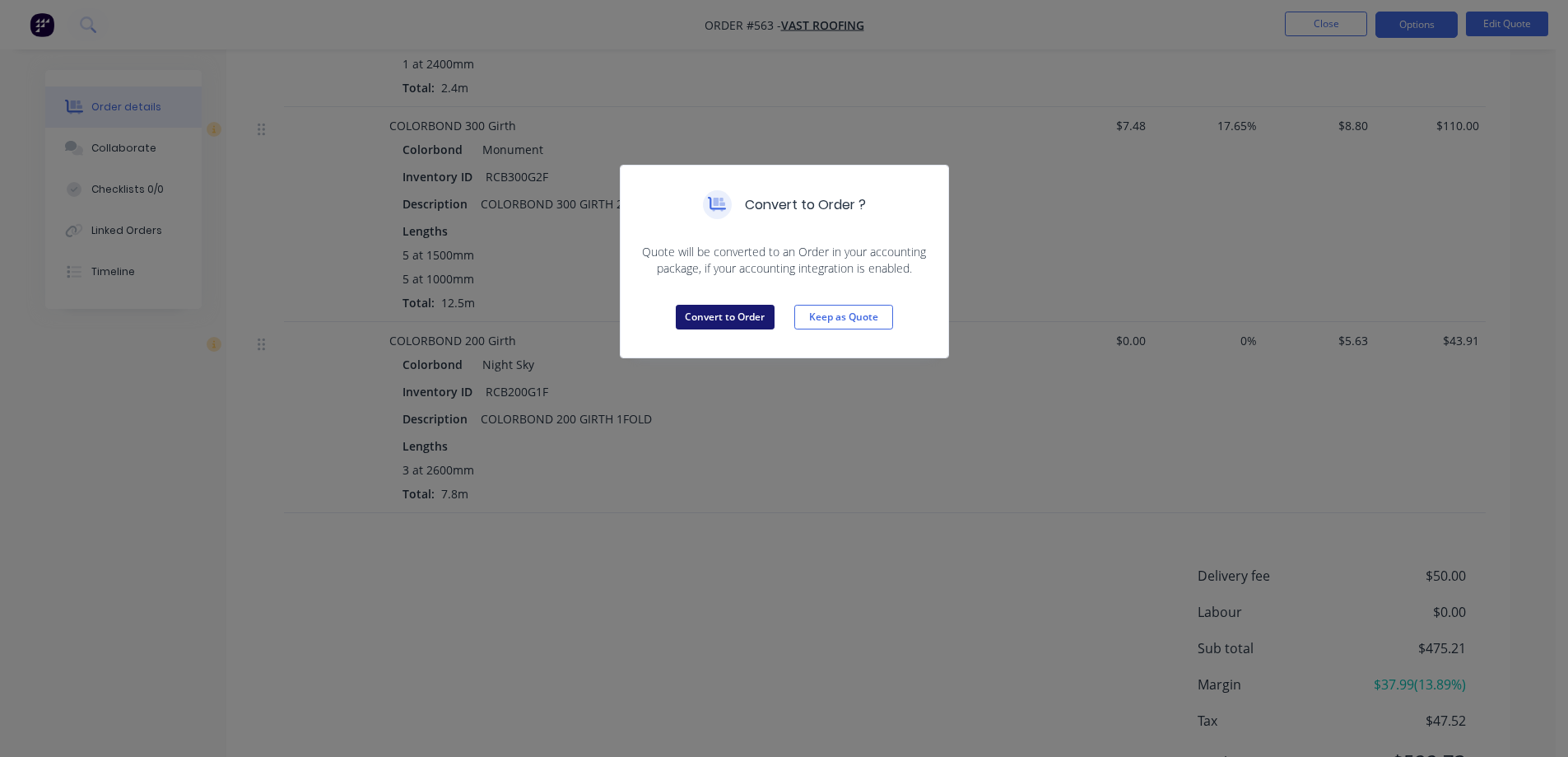
click at [759, 307] on button "Convert to Order" at bounding box center [726, 317] width 99 height 25
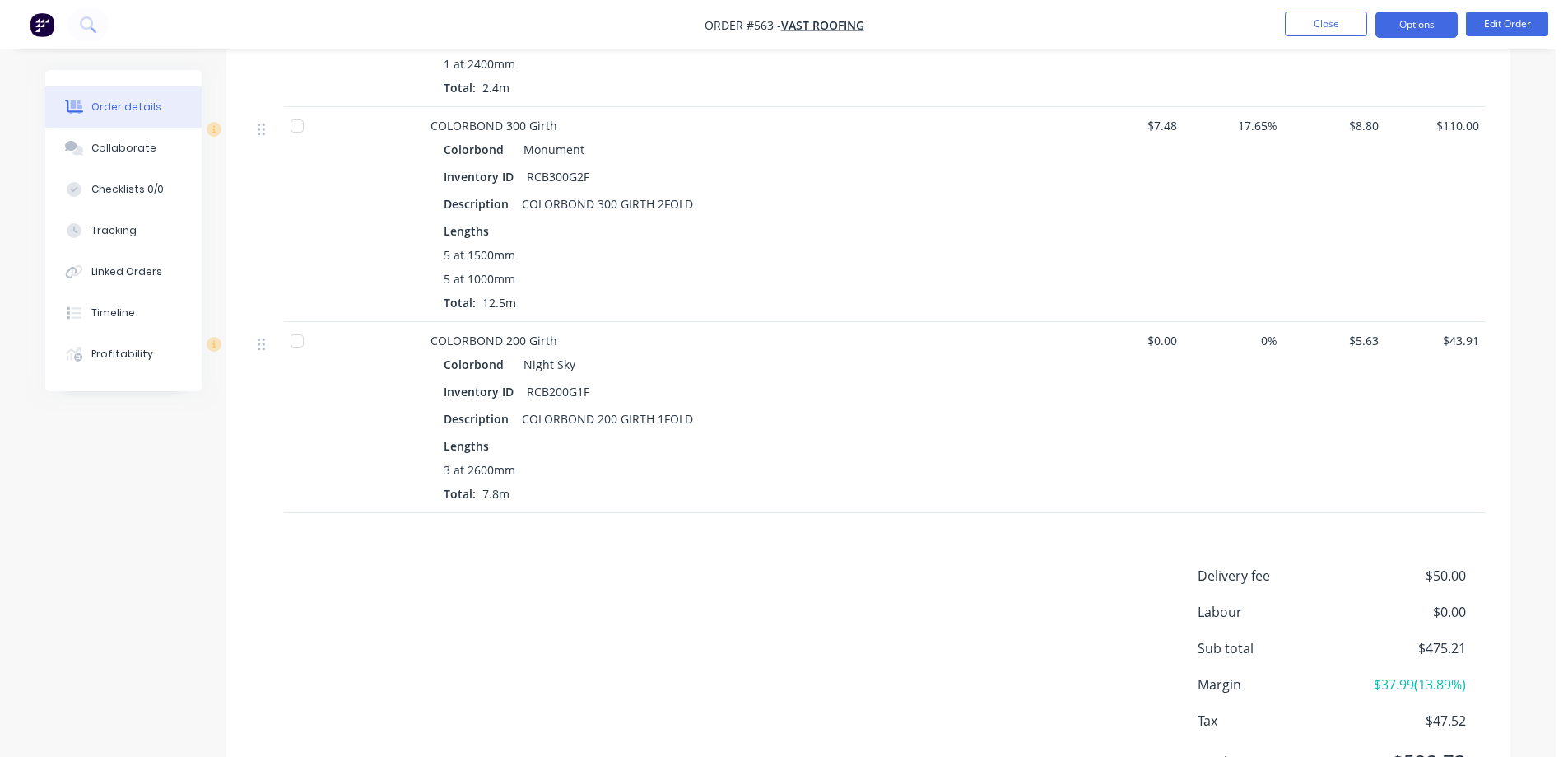
click at [1435, 26] on button "Options" at bounding box center [1416, 25] width 82 height 27
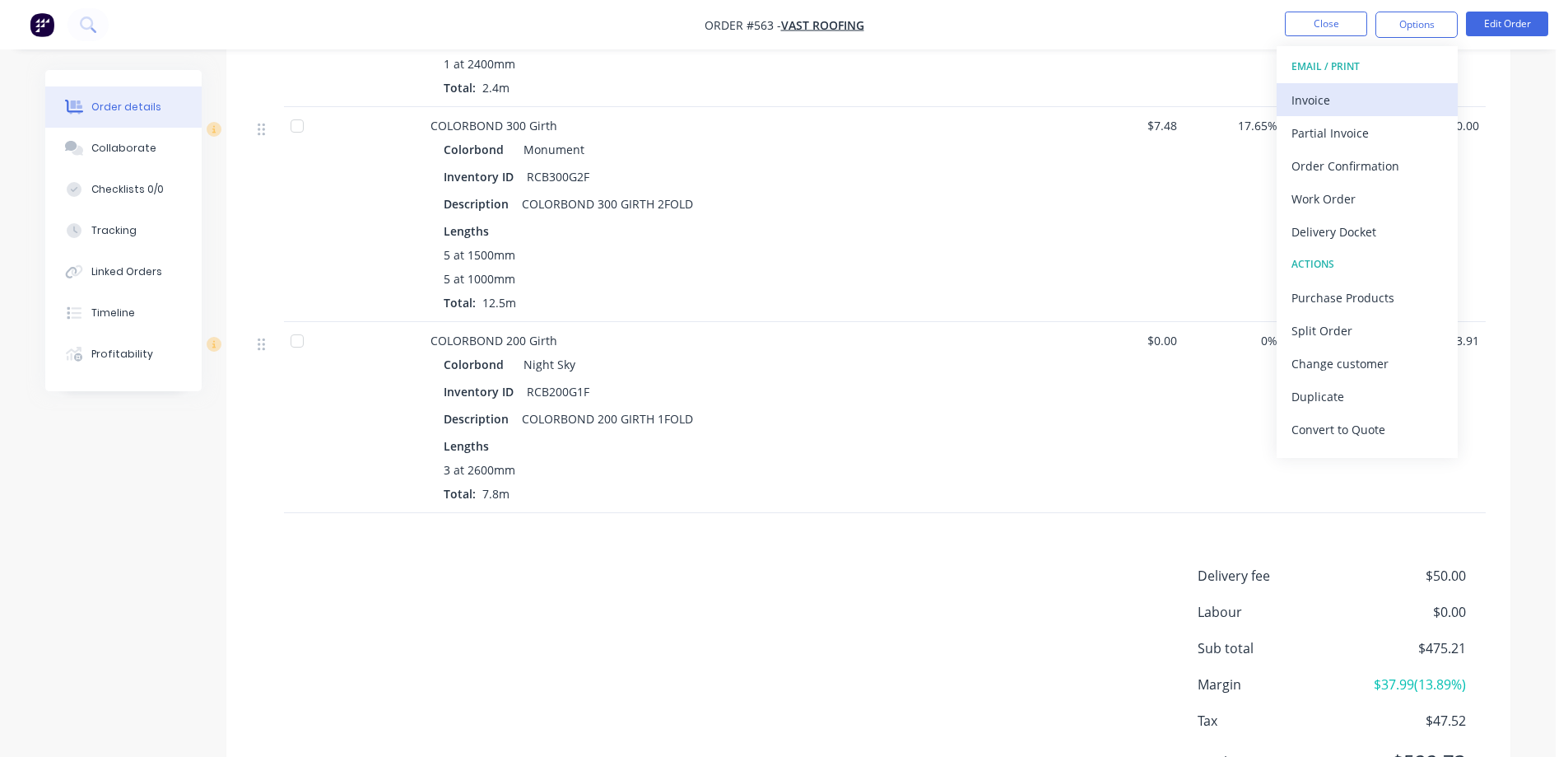
click at [1370, 89] on div "Invoice" at bounding box center [1366, 100] width 151 height 24
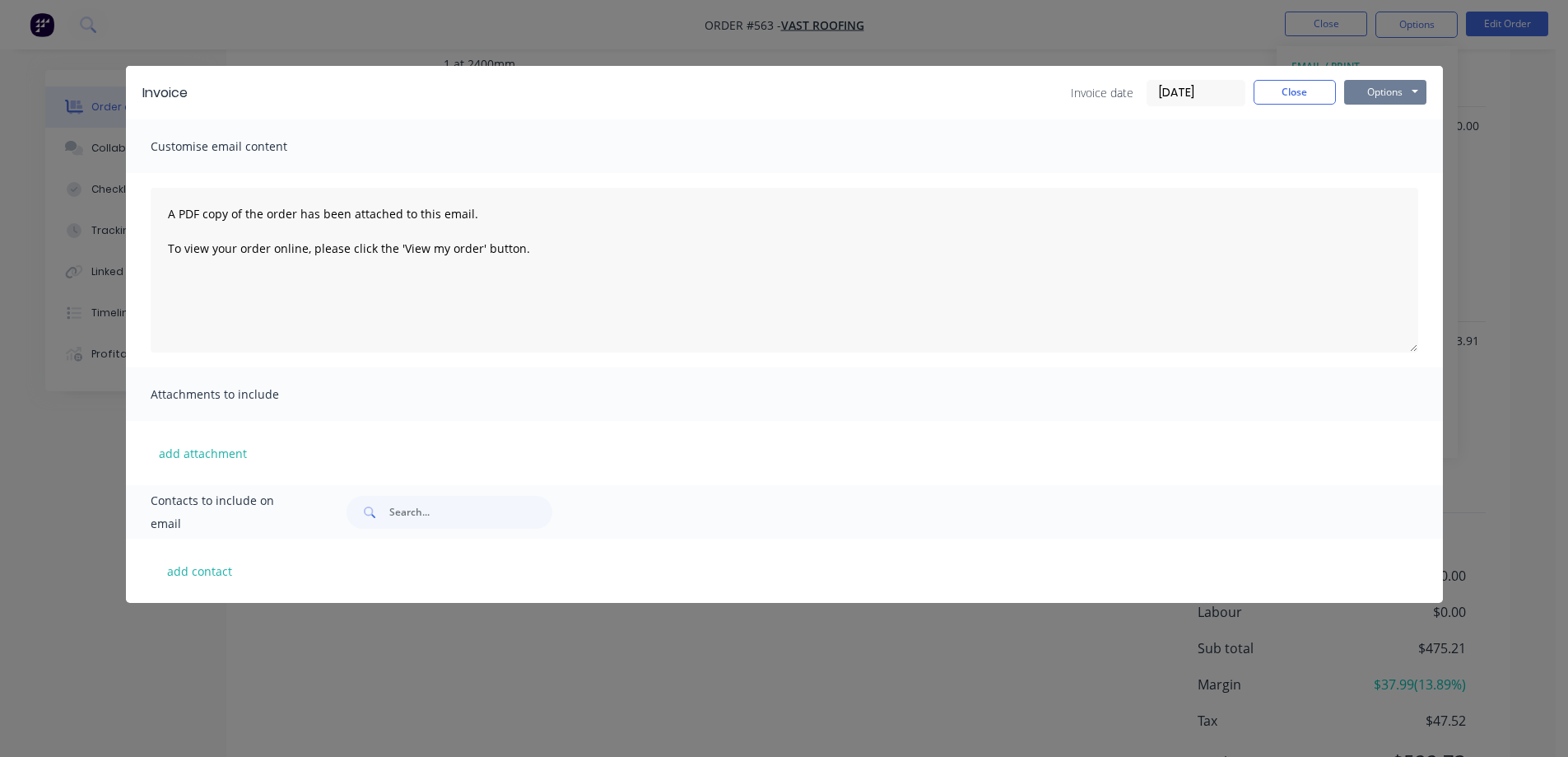
click at [1383, 89] on button "Options" at bounding box center [1385, 92] width 82 height 25
click at [1380, 119] on button "Preview" at bounding box center [1396, 121] width 105 height 27
click at [1266, 96] on button "Close" at bounding box center [1294, 92] width 82 height 25
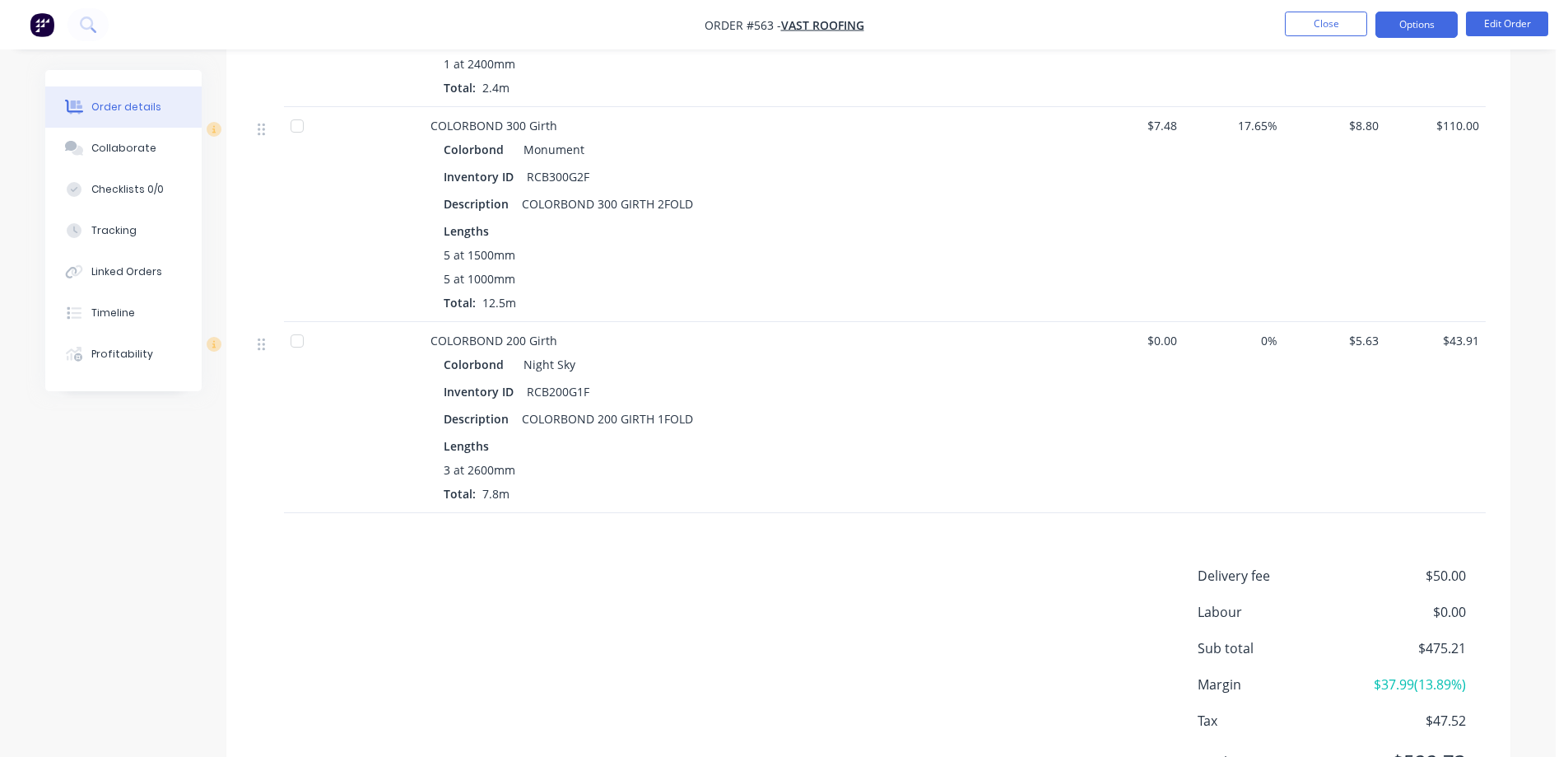
click at [1415, 28] on button "Options" at bounding box center [1416, 25] width 82 height 27
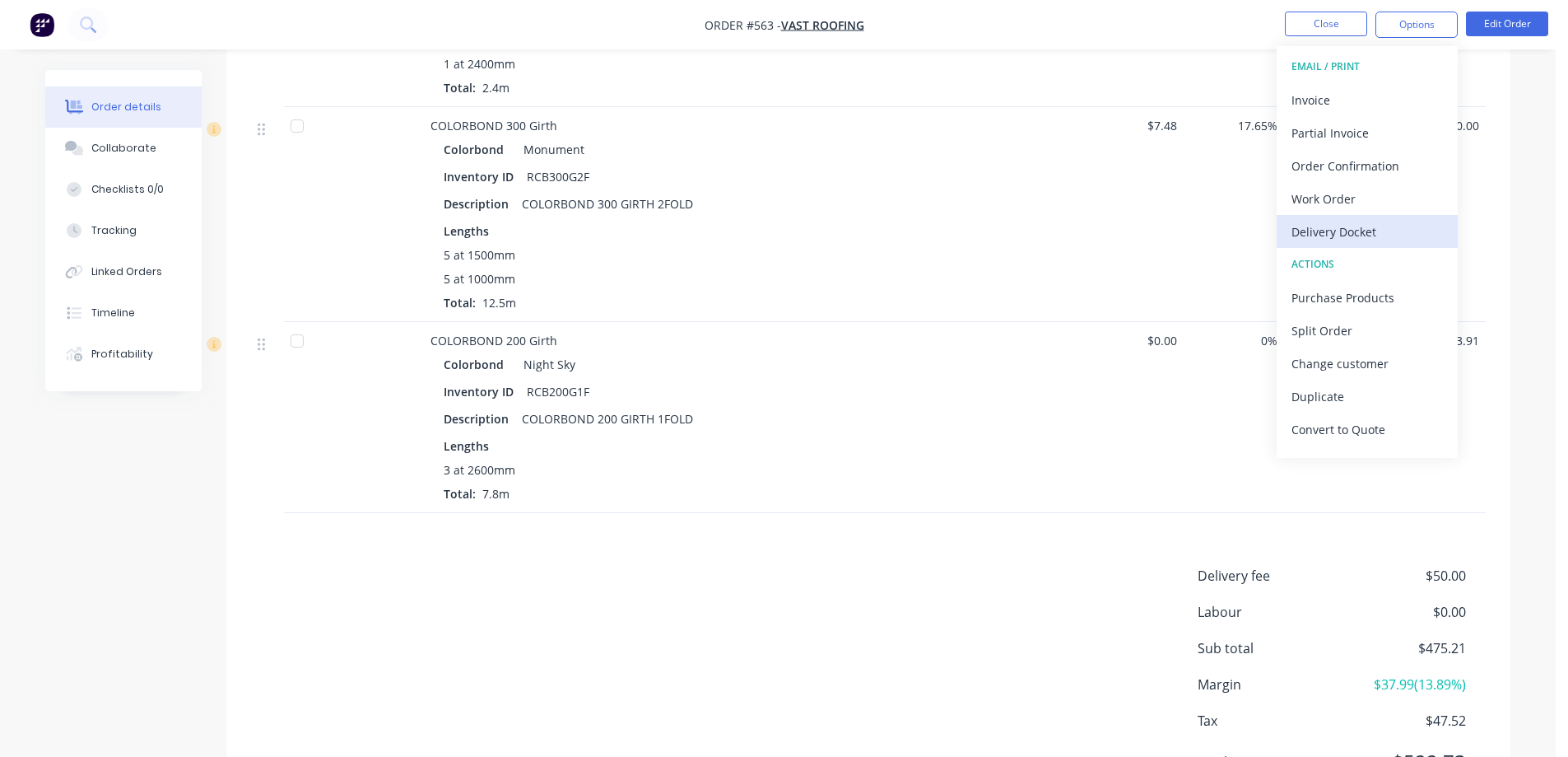
click at [1359, 224] on div "Delivery Docket" at bounding box center [1366, 231] width 151 height 24
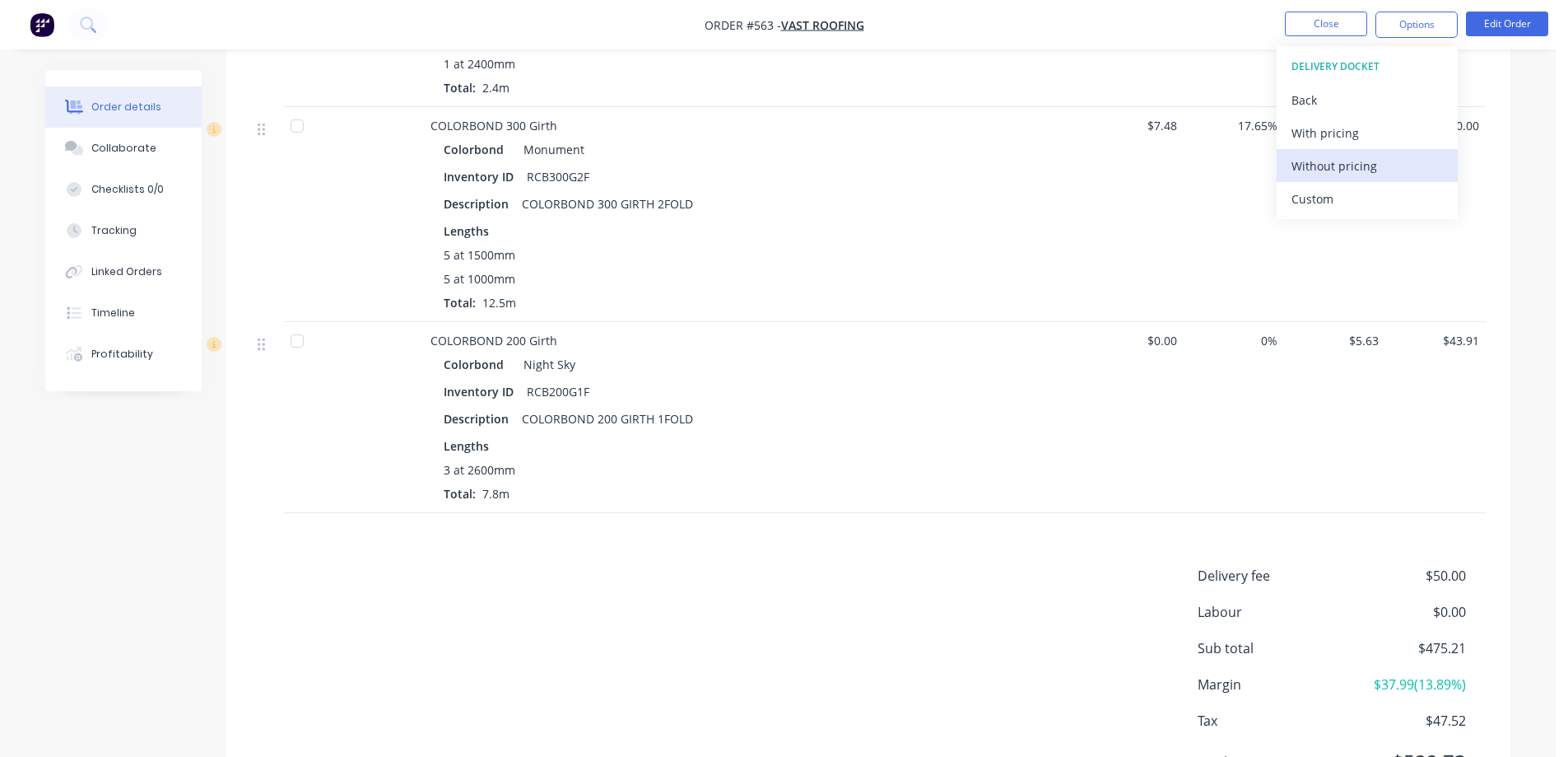
click at [1370, 177] on div "Without pricing" at bounding box center [1366, 166] width 151 height 24
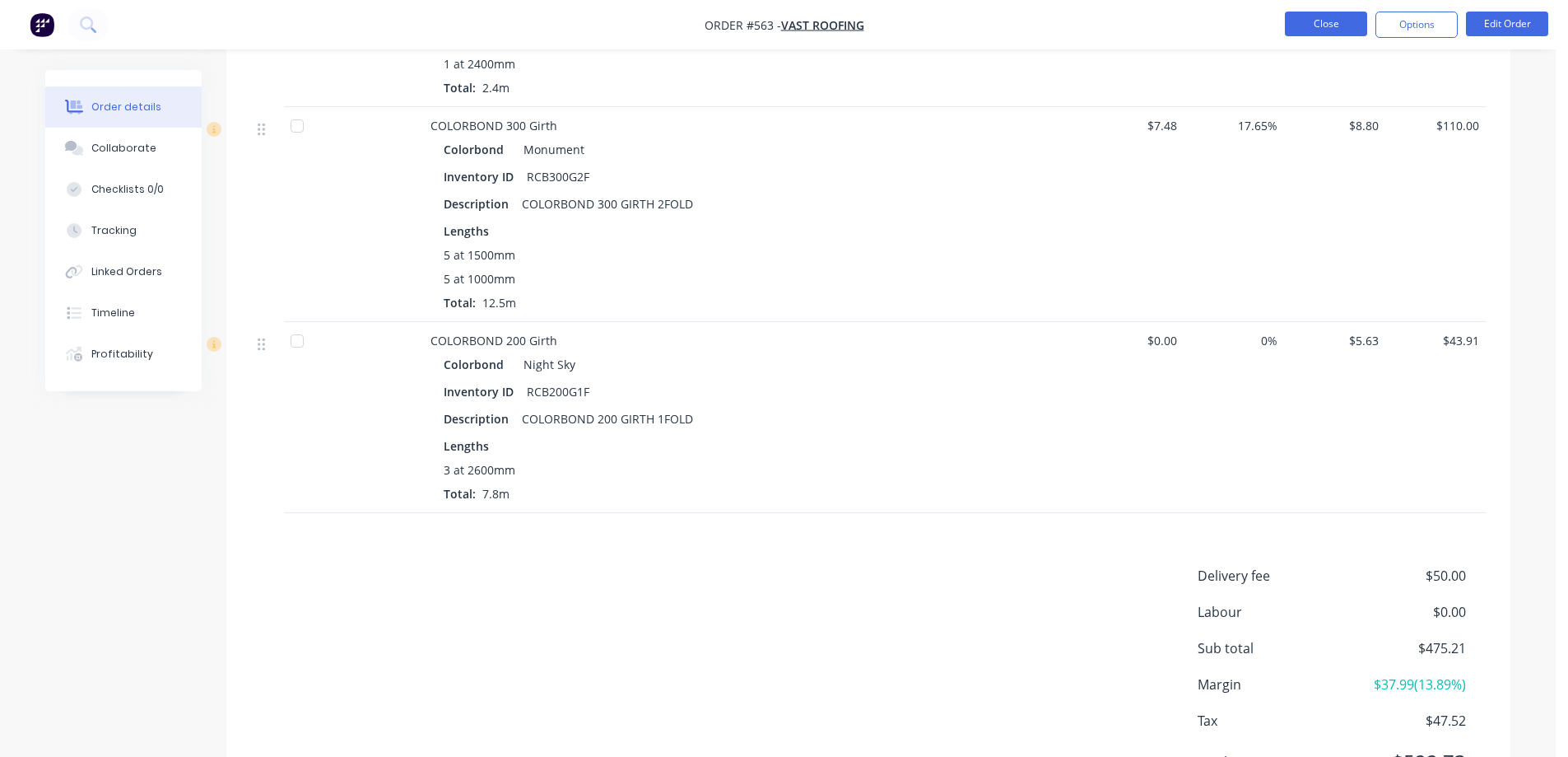
click at [1350, 20] on button "Close" at bounding box center [1326, 24] width 82 height 25
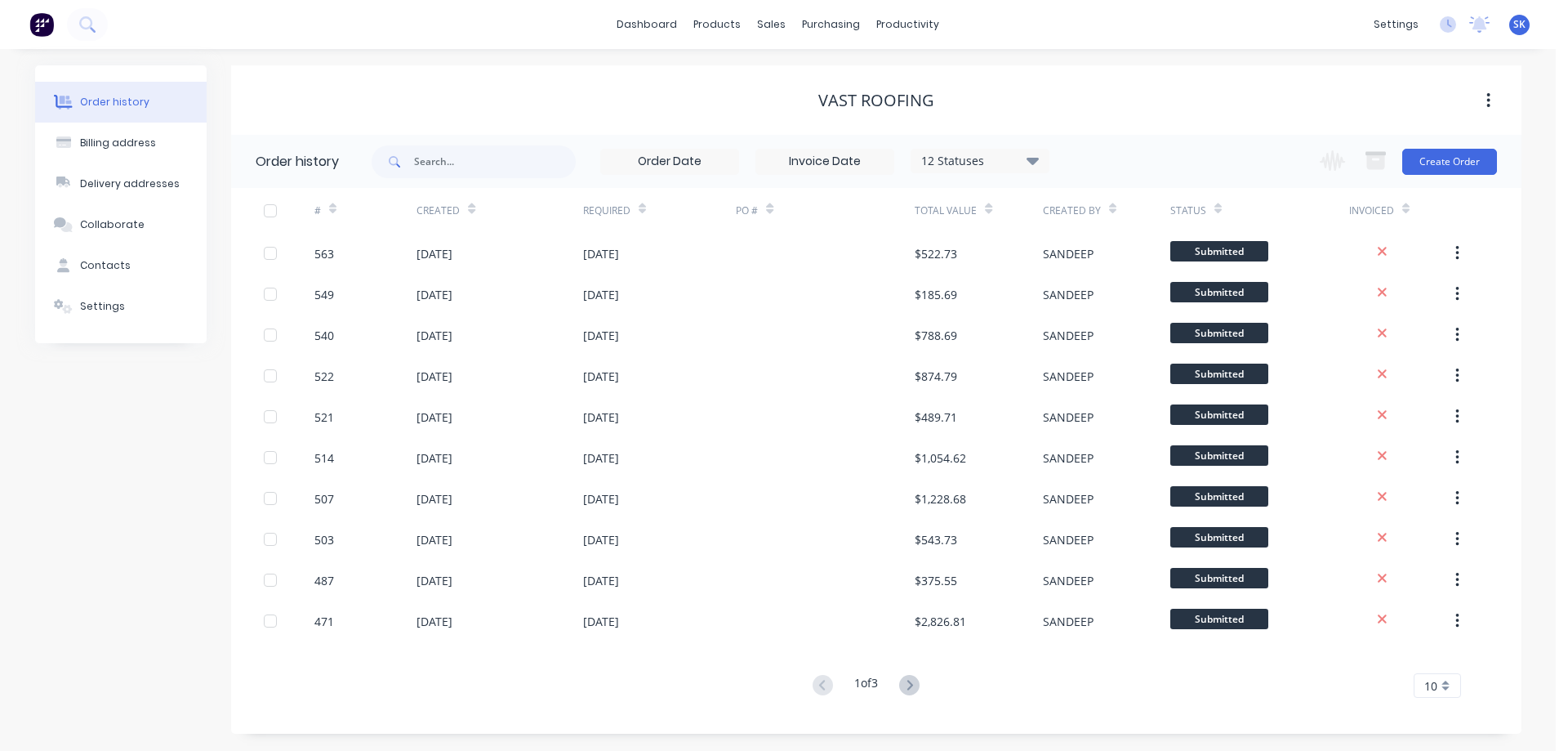
click at [32, 25] on img at bounding box center [41, 25] width 25 height 25
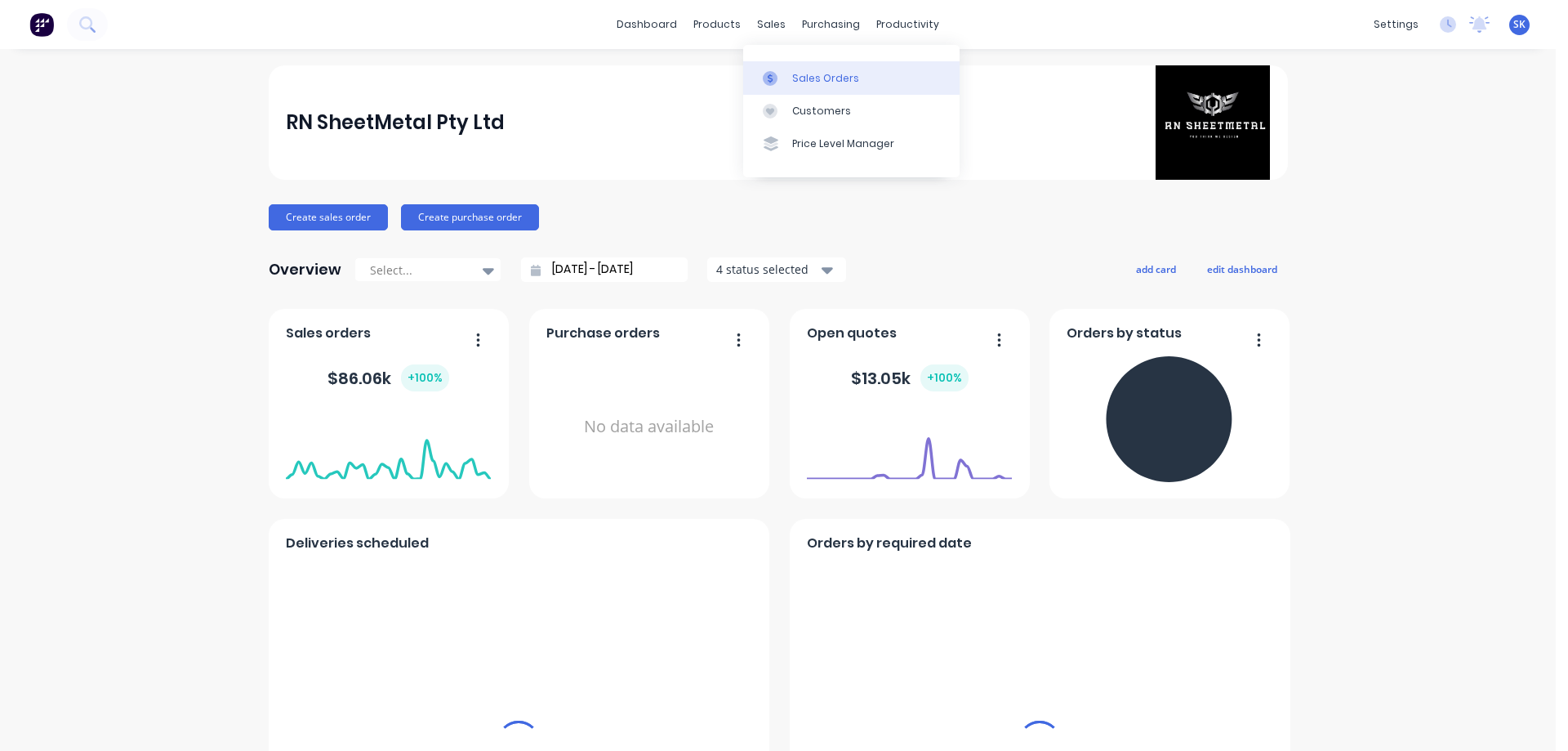
click at [816, 69] on link "Sales Orders" at bounding box center [851, 77] width 216 height 32
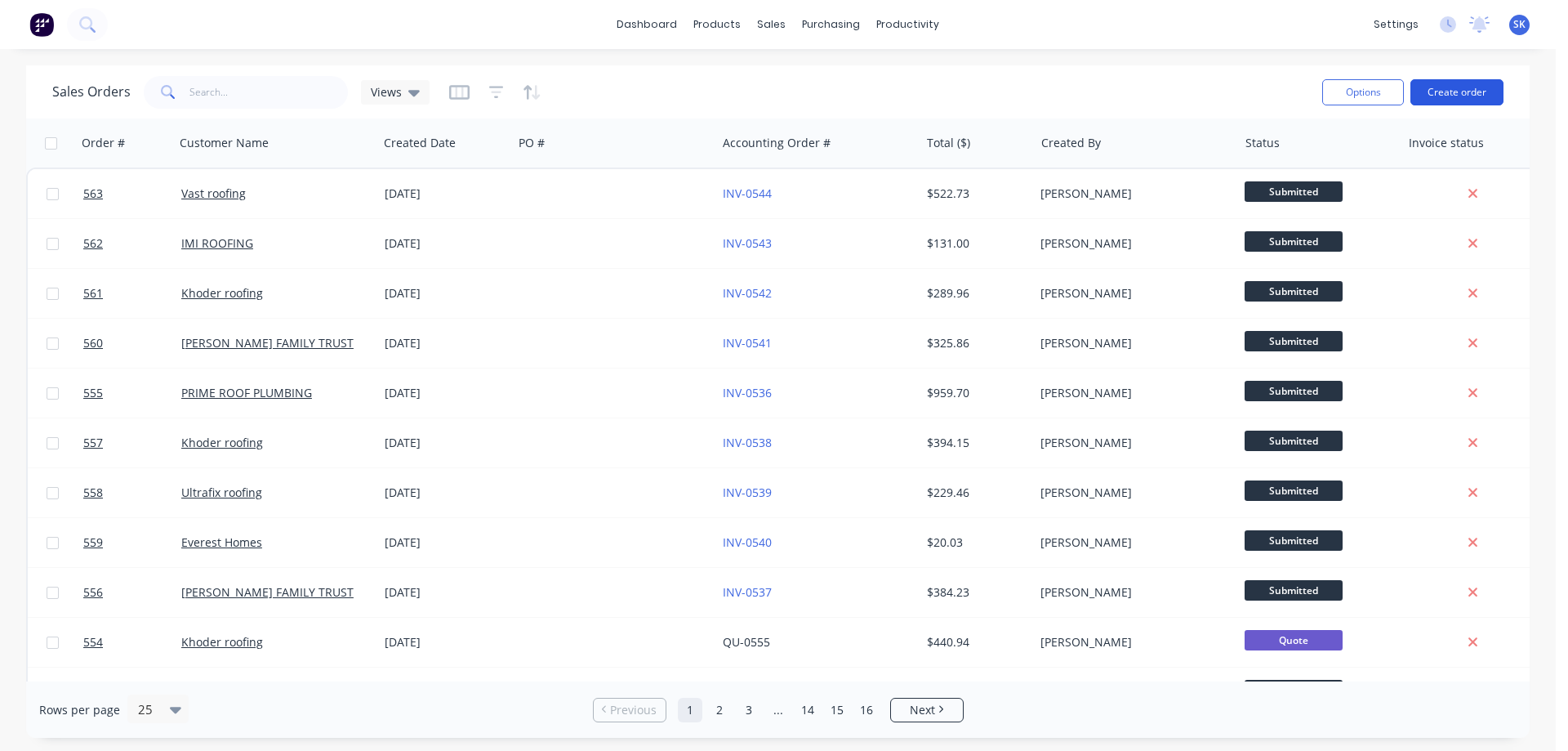
click at [1478, 92] on button "Create order" at bounding box center [1457, 92] width 93 height 26
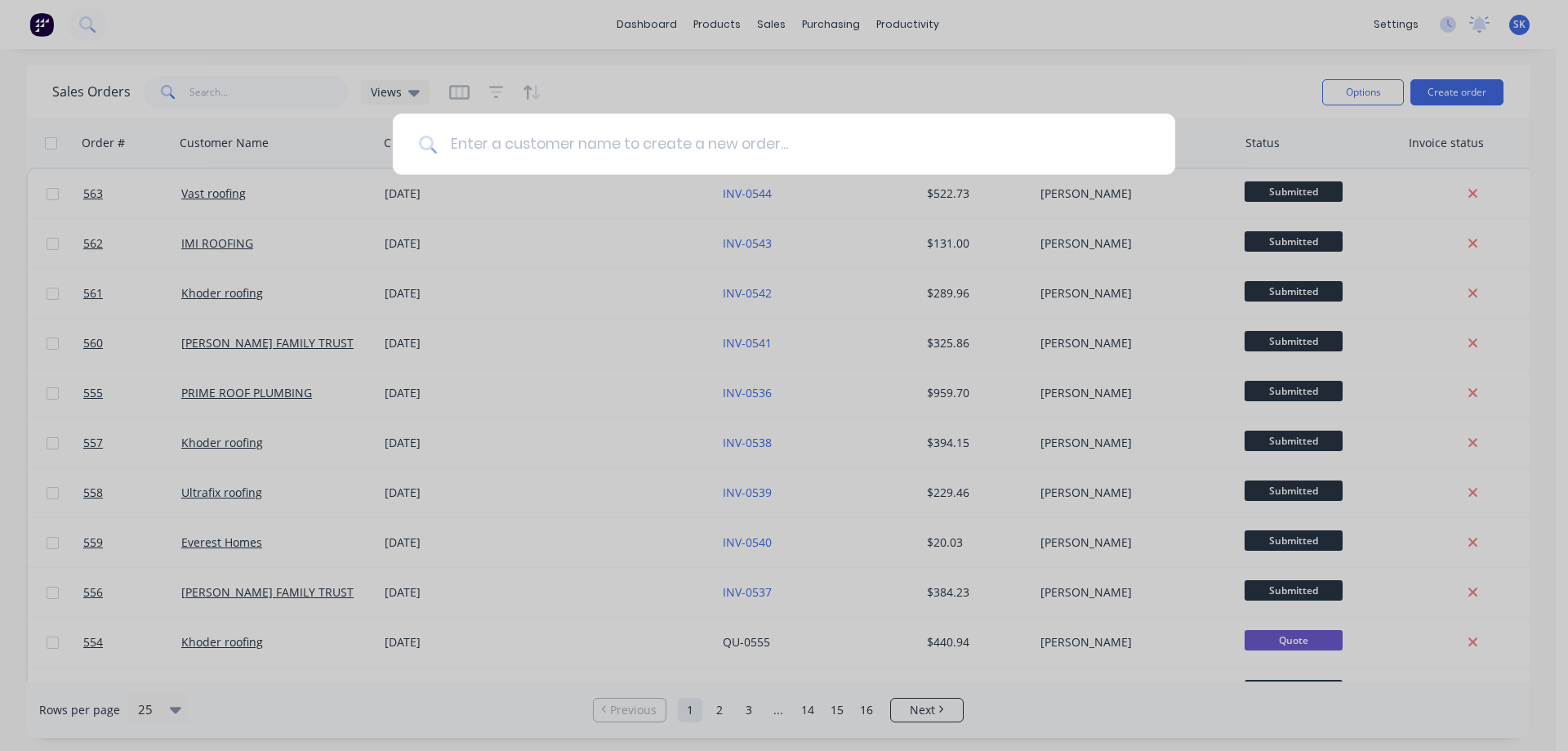
click at [660, 130] on input at bounding box center [793, 144] width 712 height 61
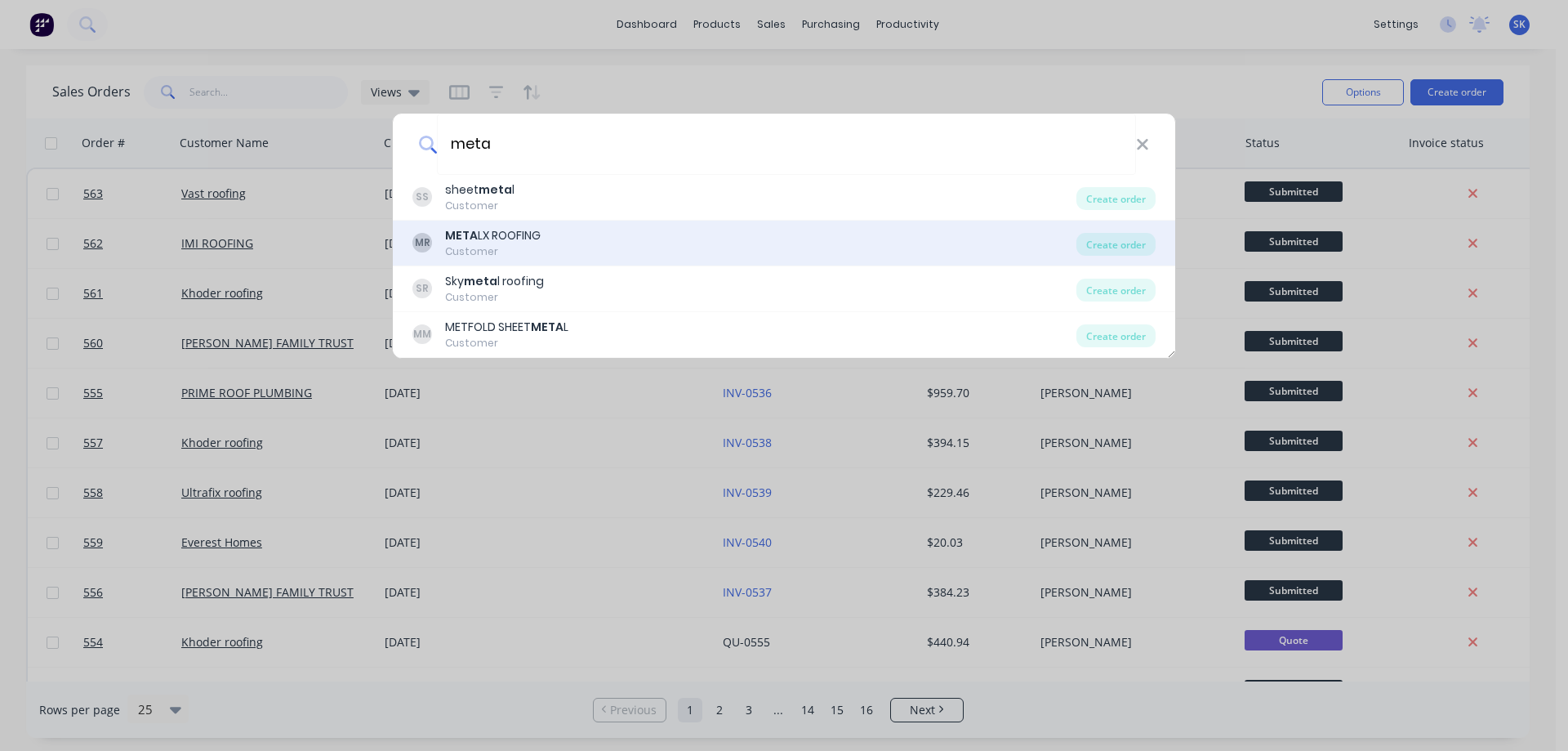
type input "meta"
click at [604, 246] on div "MR META LX ROOFING Customer" at bounding box center [744, 243] width 664 height 32
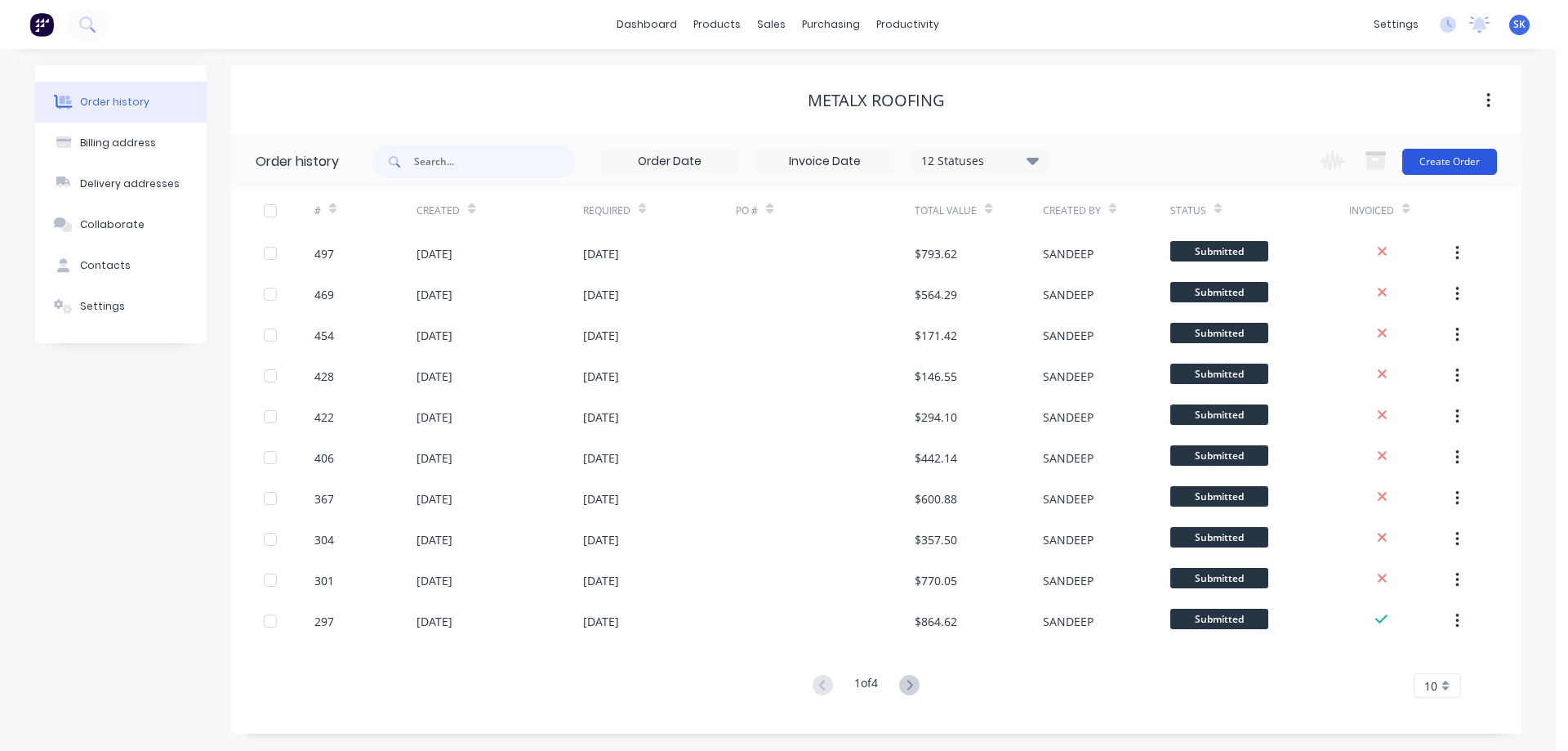
click at [1431, 172] on button "Create Order" at bounding box center [1449, 162] width 95 height 26
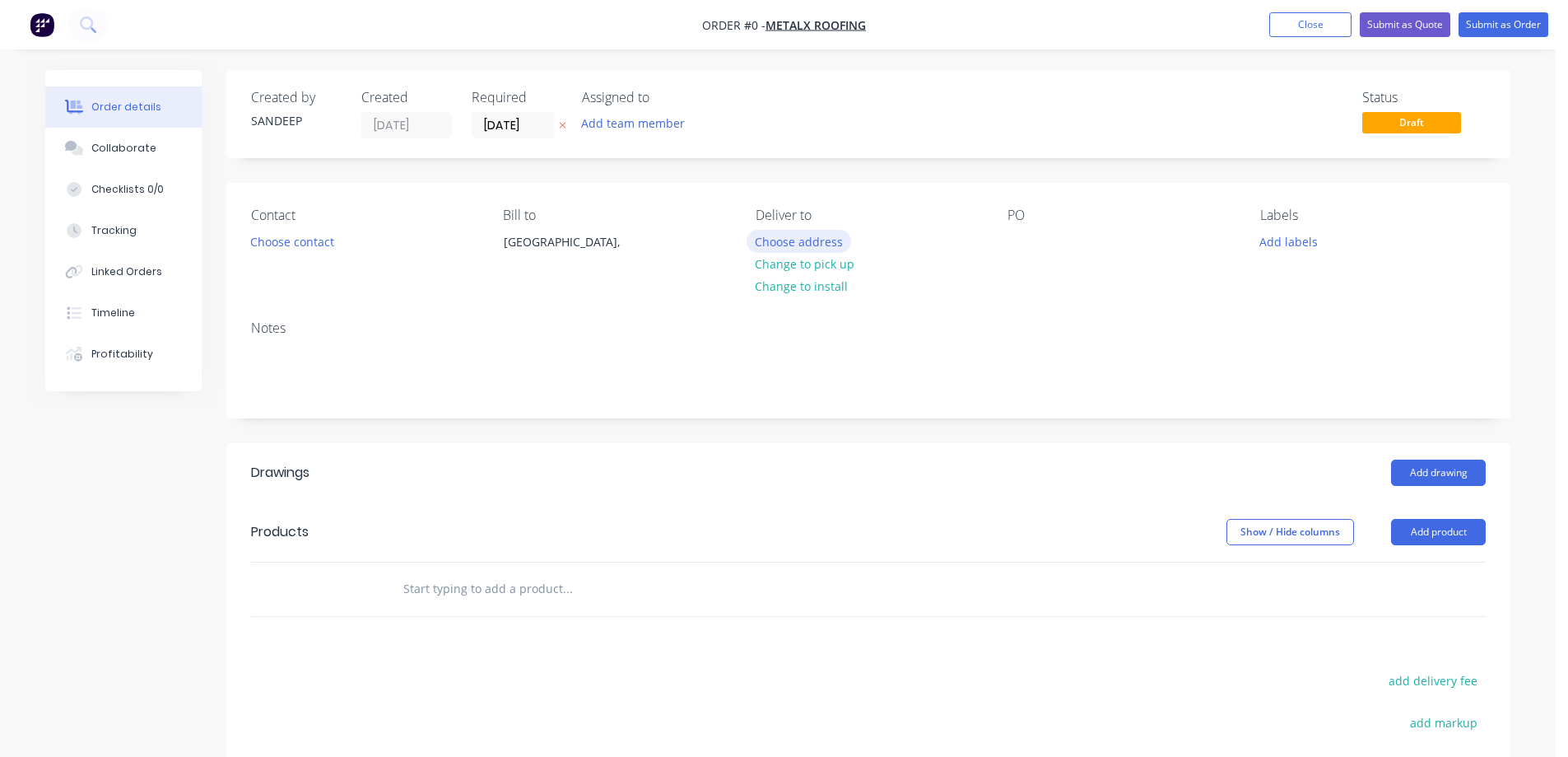
click at [767, 241] on button "Choose address" at bounding box center [799, 240] width 105 height 22
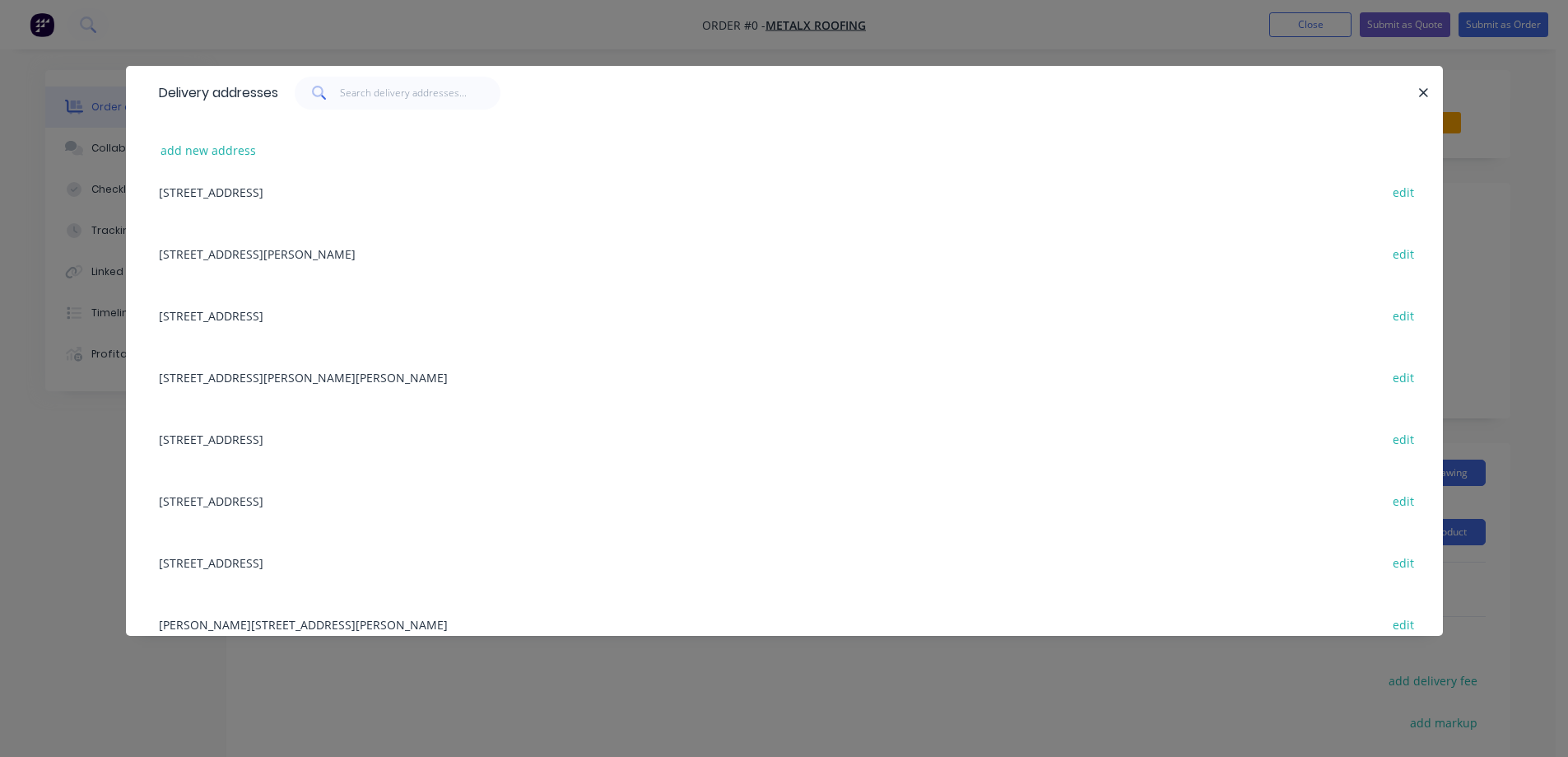
scroll to position [411, 0]
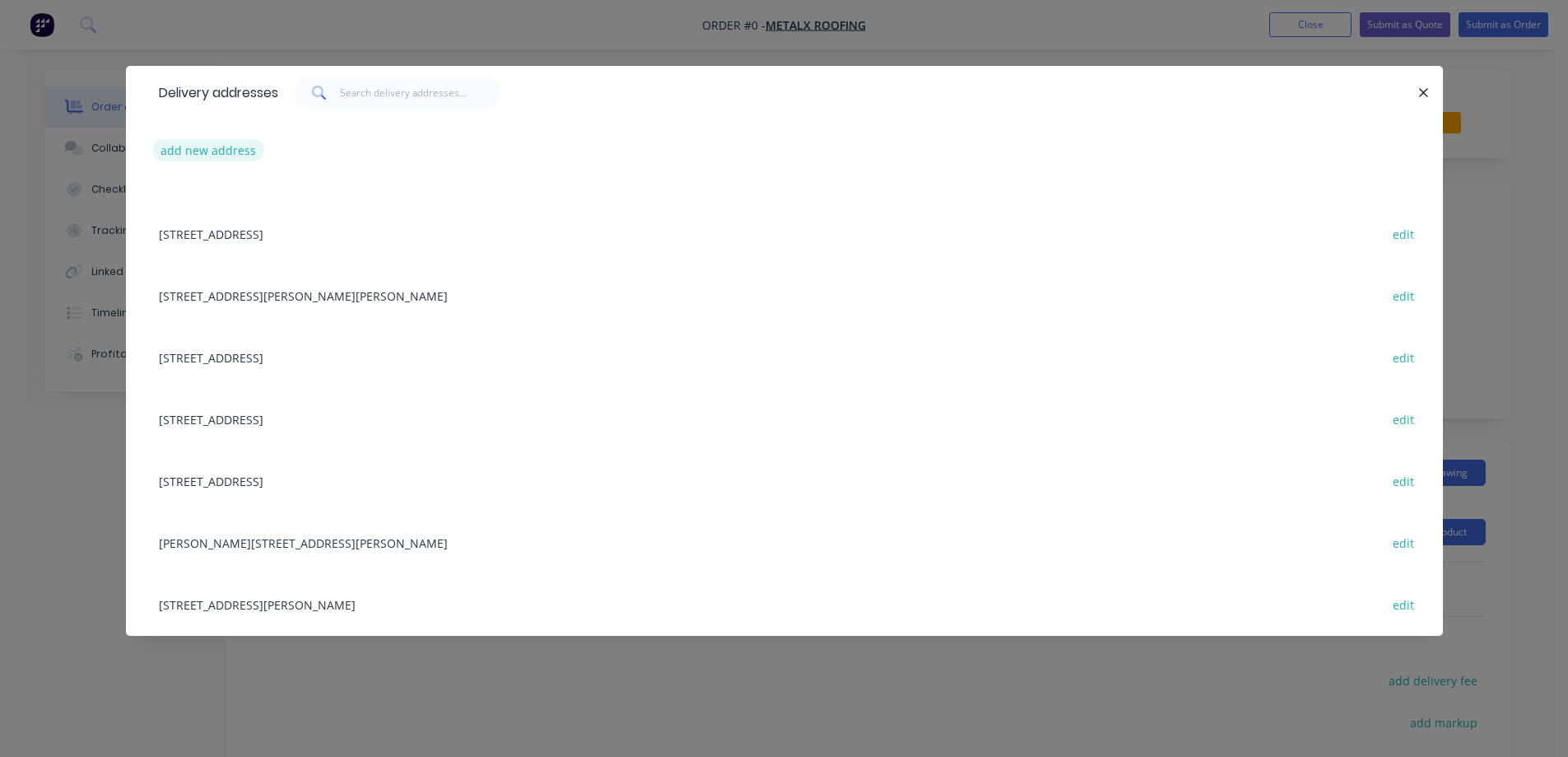
click at [173, 159] on button "add new address" at bounding box center [208, 150] width 112 height 22
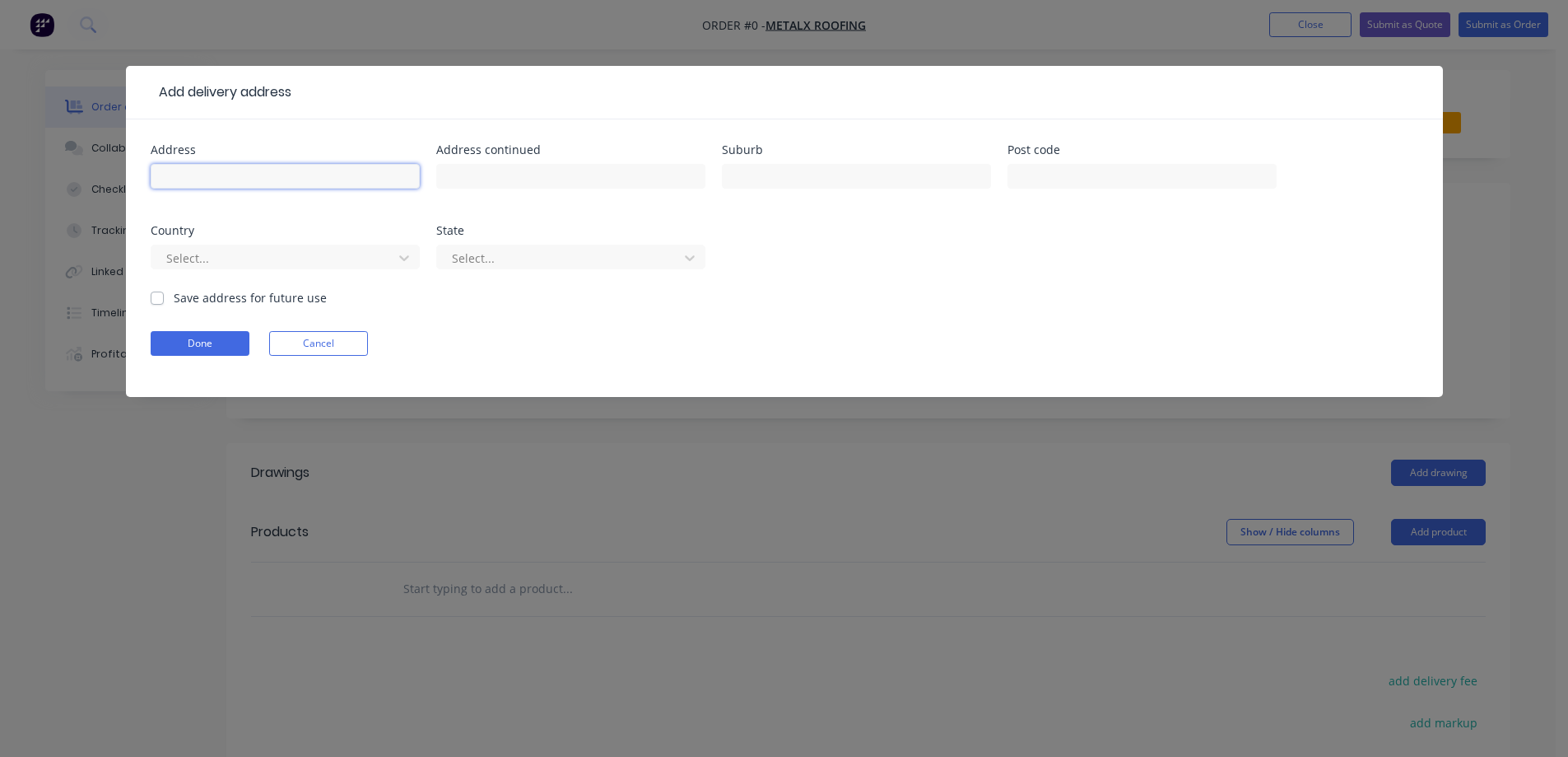
click at [358, 178] on input "text" at bounding box center [285, 176] width 269 height 25
paste input "27 [PERSON_NAME] Cres"
type input "27 [PERSON_NAME] Cres"
click at [739, 178] on input "text" at bounding box center [857, 176] width 269 height 25
paste input "DARLEY"
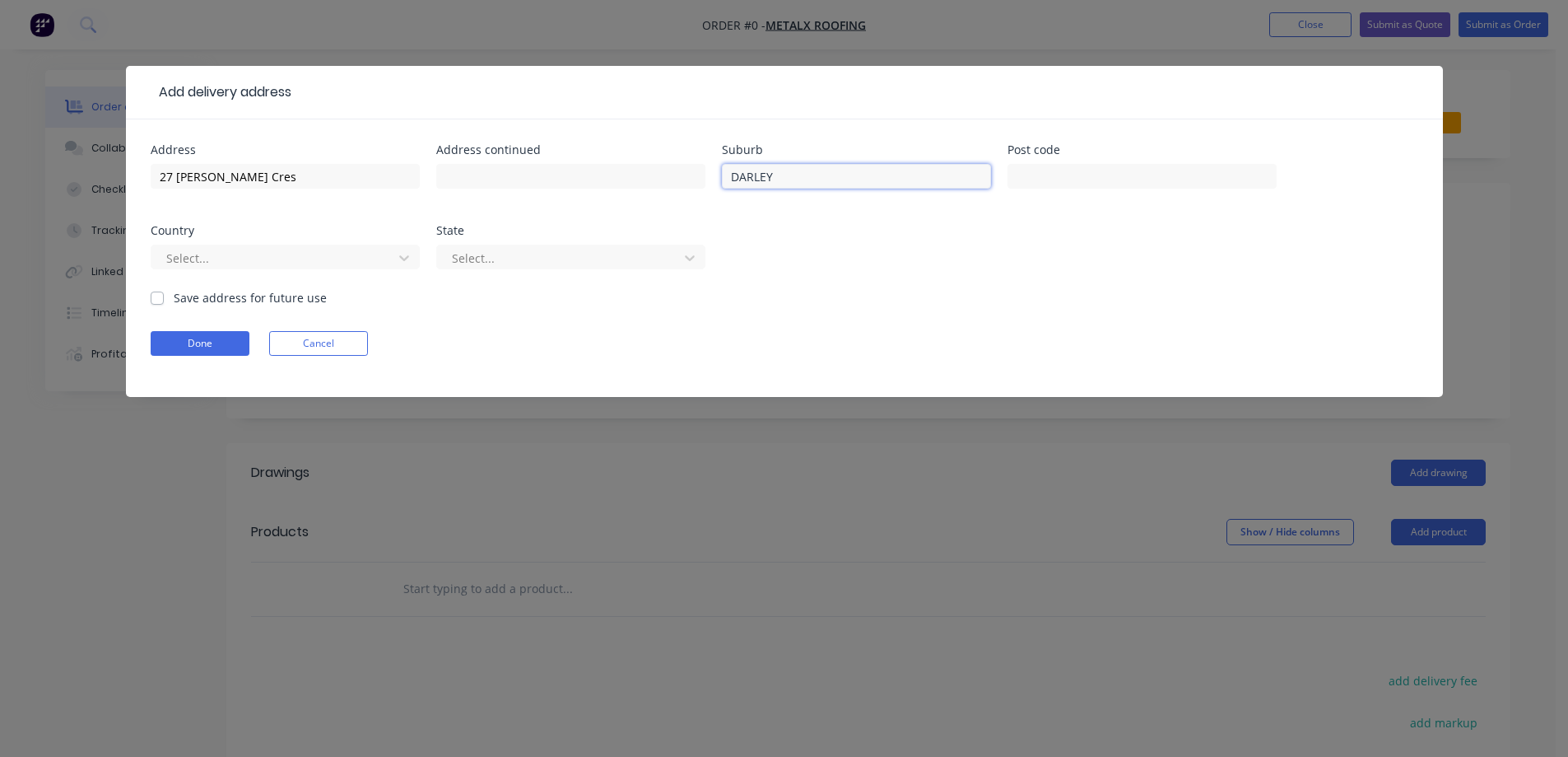
type input "DARLEY"
click at [1123, 183] on input "text" at bounding box center [1141, 176] width 269 height 25
paste input "3340"
type input "3340"
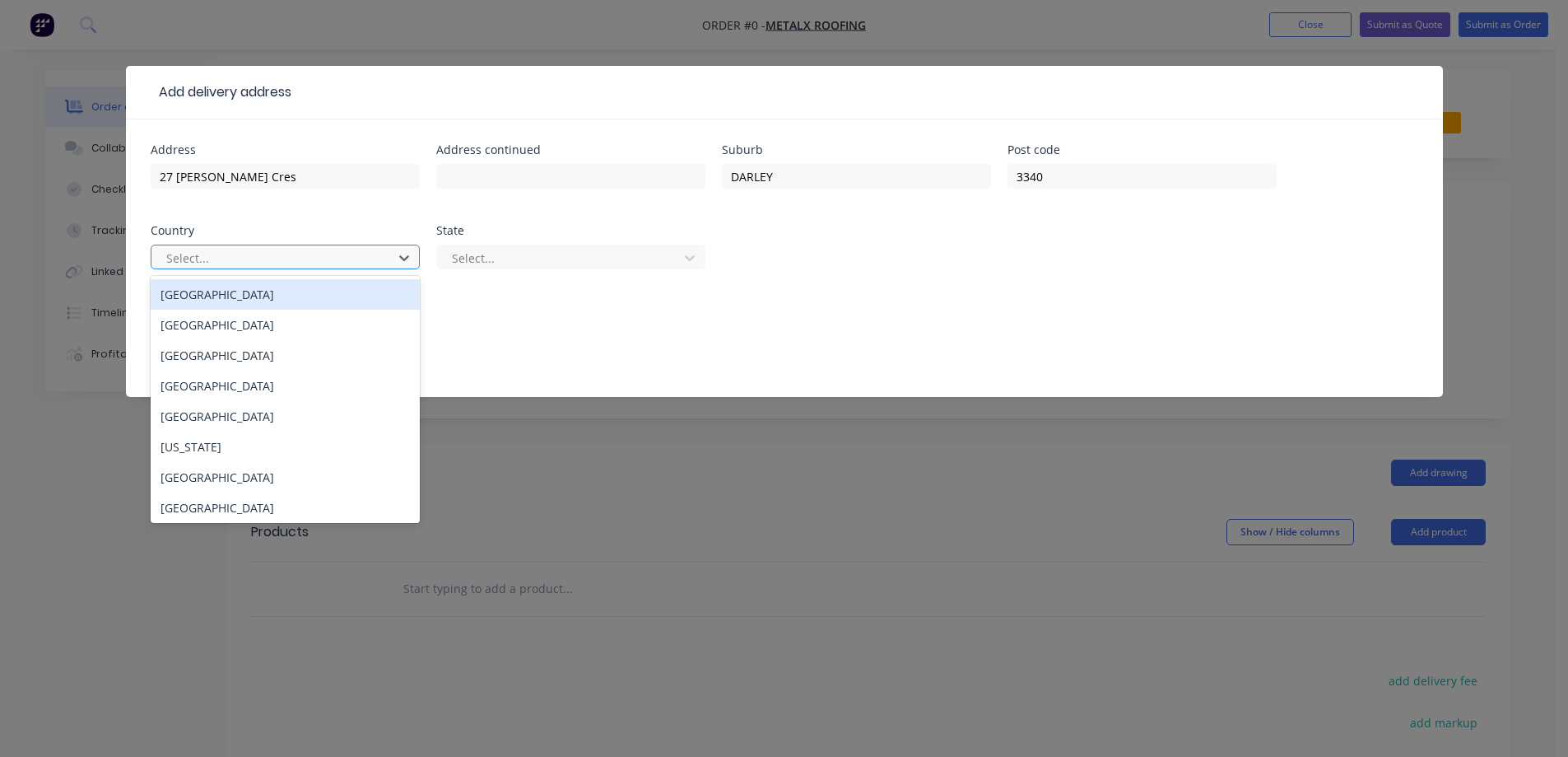
click at [316, 258] on div at bounding box center [274, 258] width 219 height 20
click at [280, 305] on div "[GEOGRAPHIC_DATA]" at bounding box center [285, 294] width 269 height 30
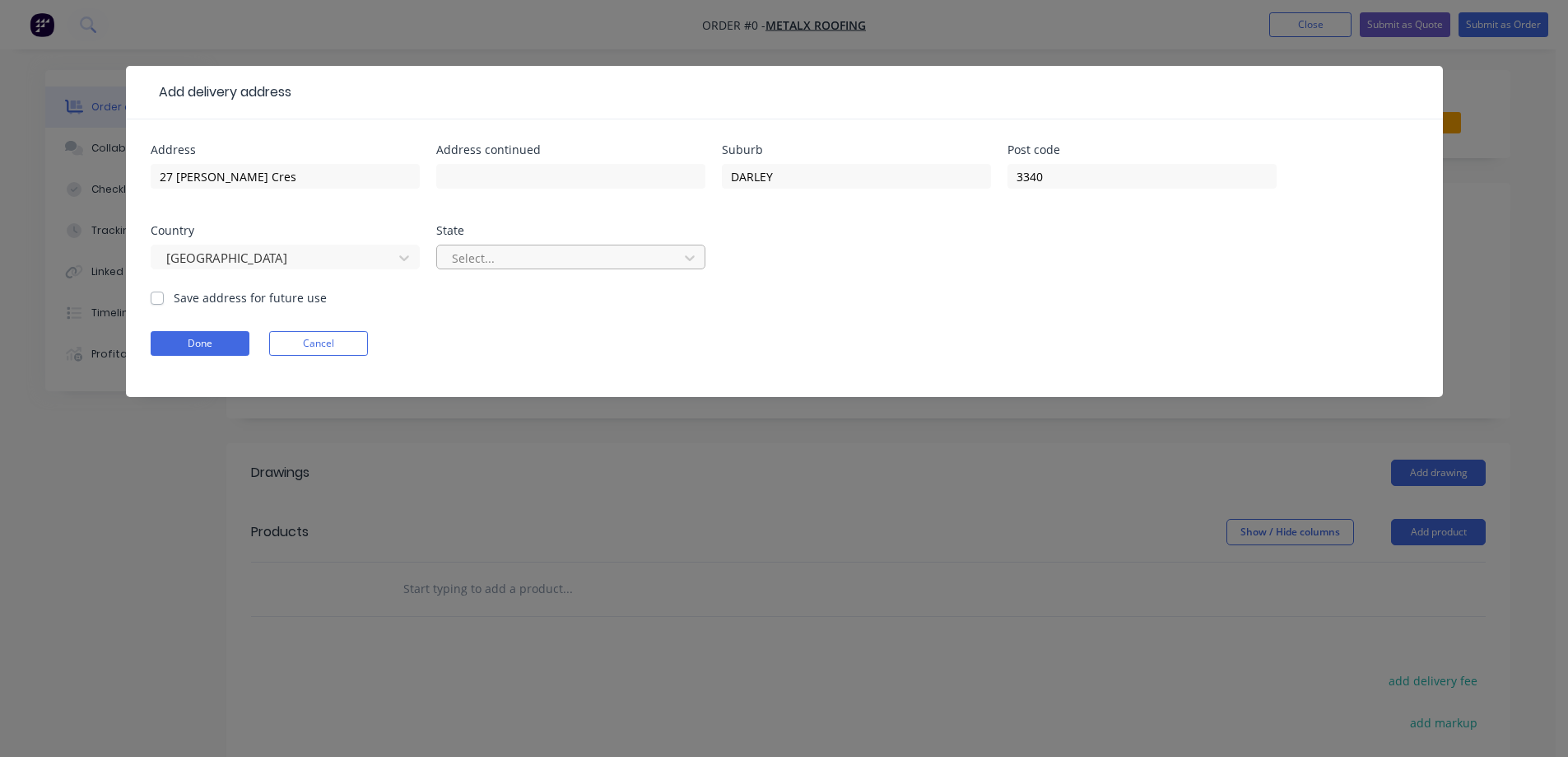
click at [485, 265] on div at bounding box center [560, 258] width 219 height 20
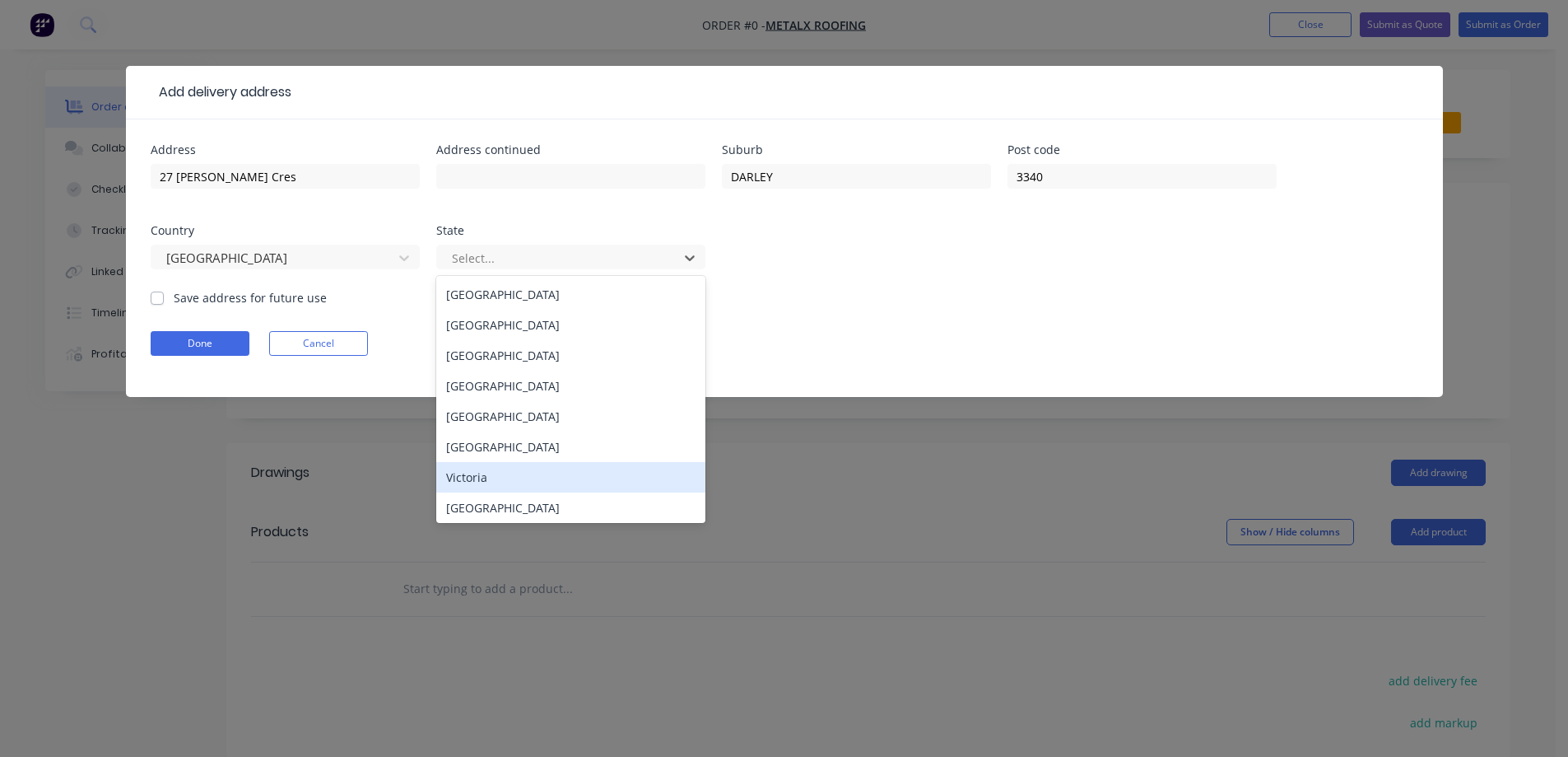
click at [487, 472] on div "Victoria" at bounding box center [571, 477] width 269 height 30
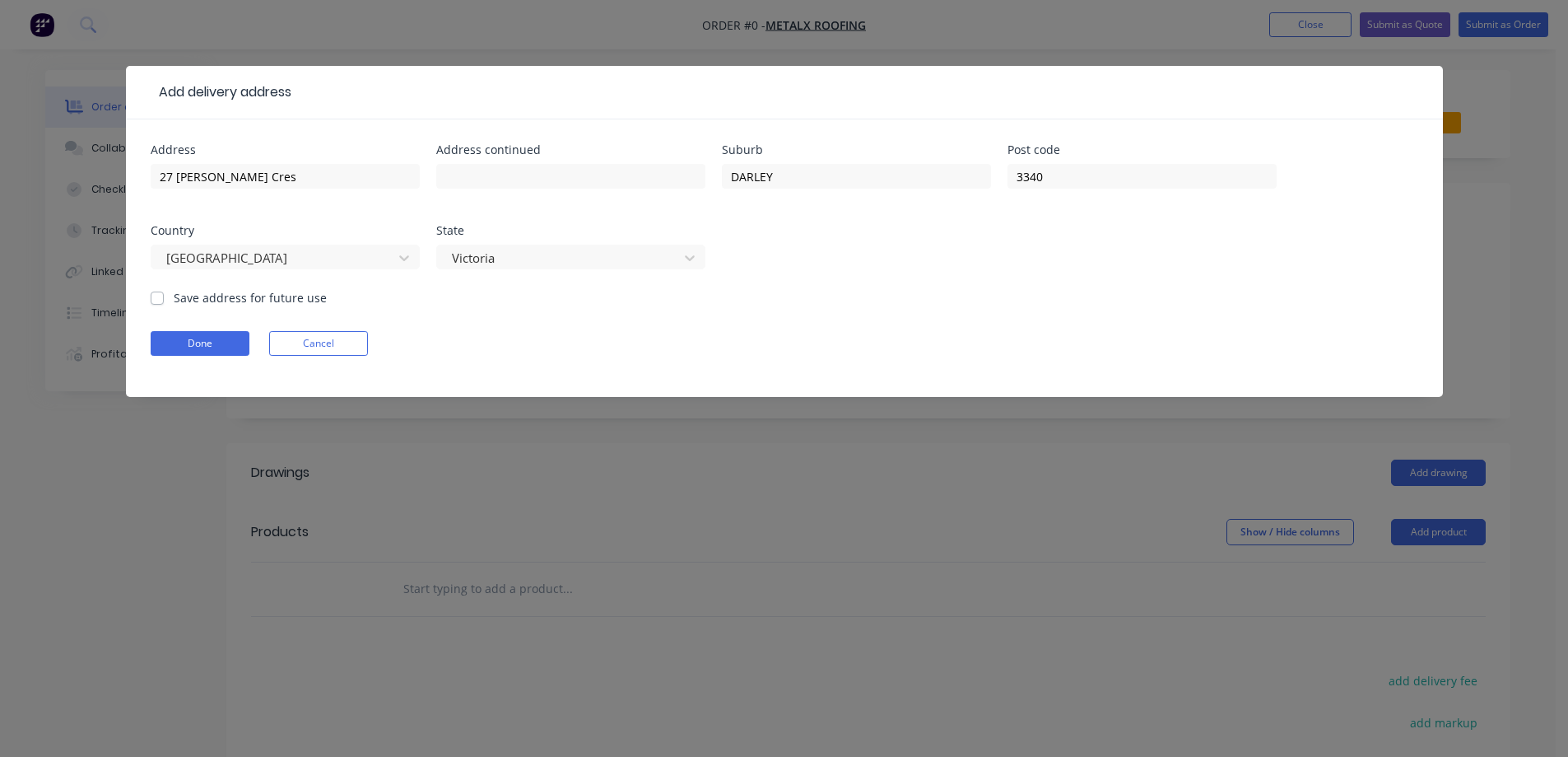
click at [288, 290] on label "Save address for future use" at bounding box center [250, 297] width 153 height 18
click at [164, 290] on input "Save address for future use" at bounding box center [157, 297] width 13 height 16
checkbox input "true"
click at [230, 340] on button "Done" at bounding box center [200, 344] width 99 height 25
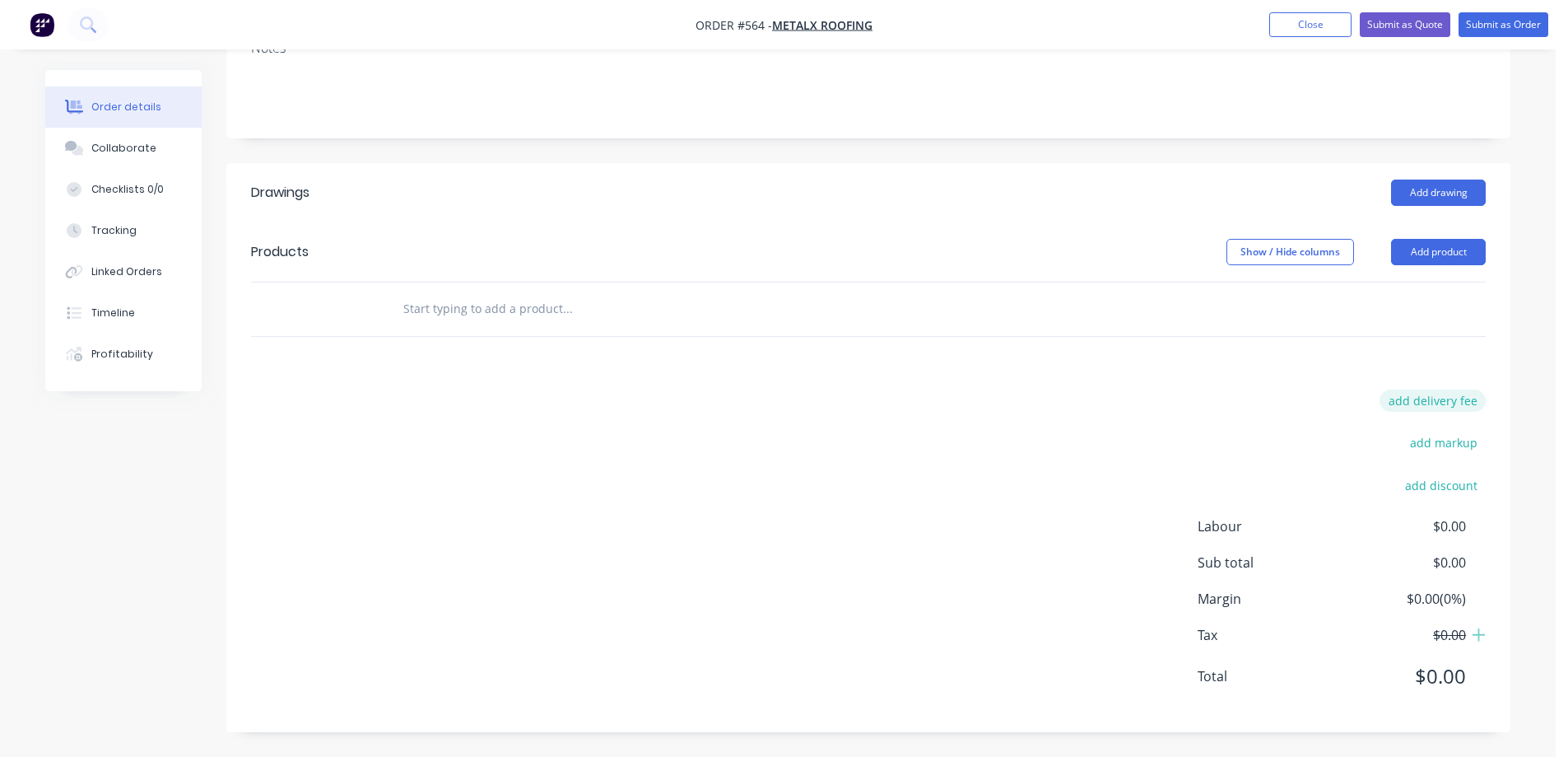
click at [1396, 400] on button "add delivery fee" at bounding box center [1433, 400] width 106 height 22
type input "70"
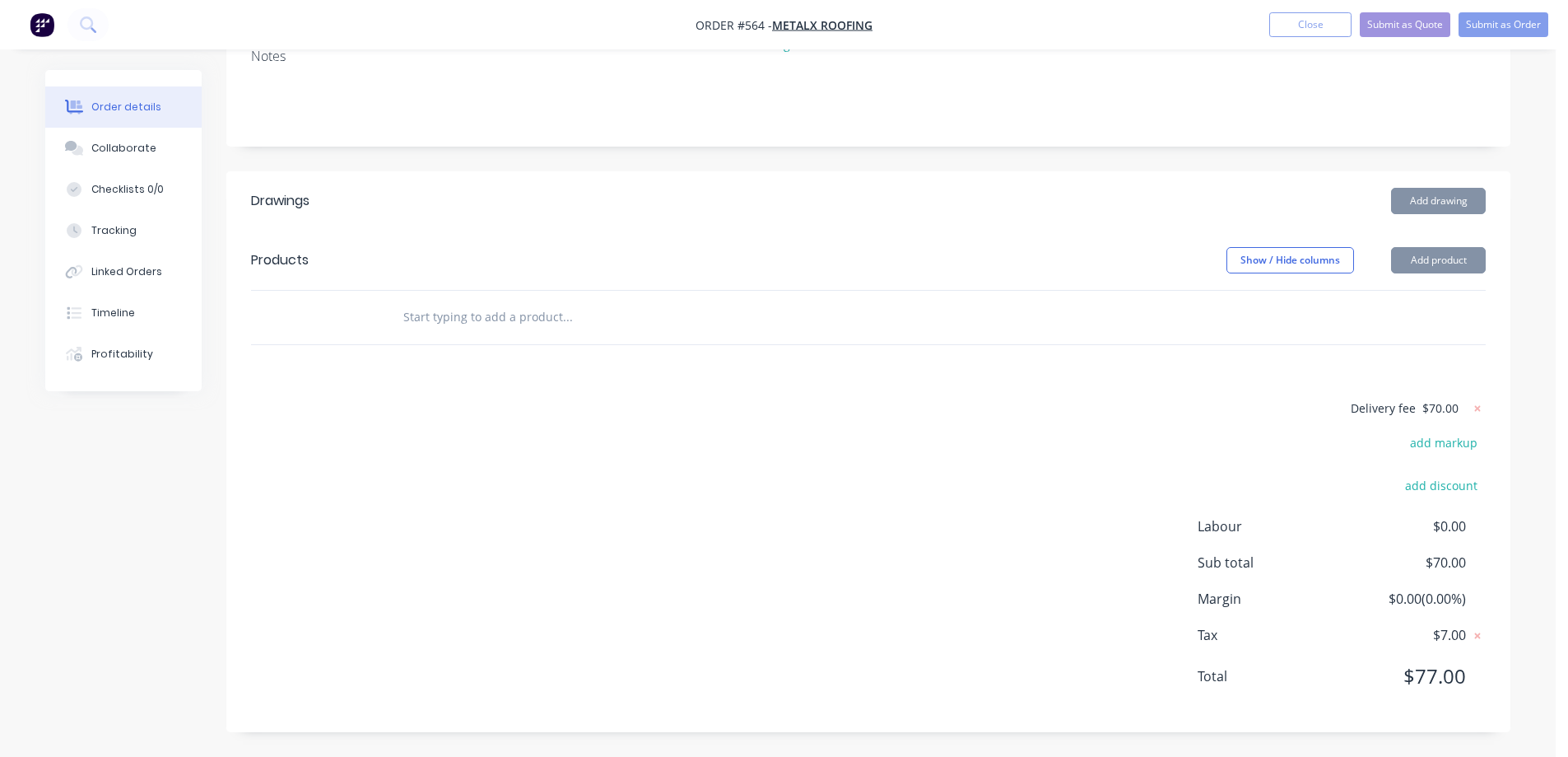
click at [1134, 403] on div "Delivery fee $70.00 add markup add discount Labour $0.00 Sub total $70.00 Margi…" at bounding box center [868, 552] width 1234 height 310
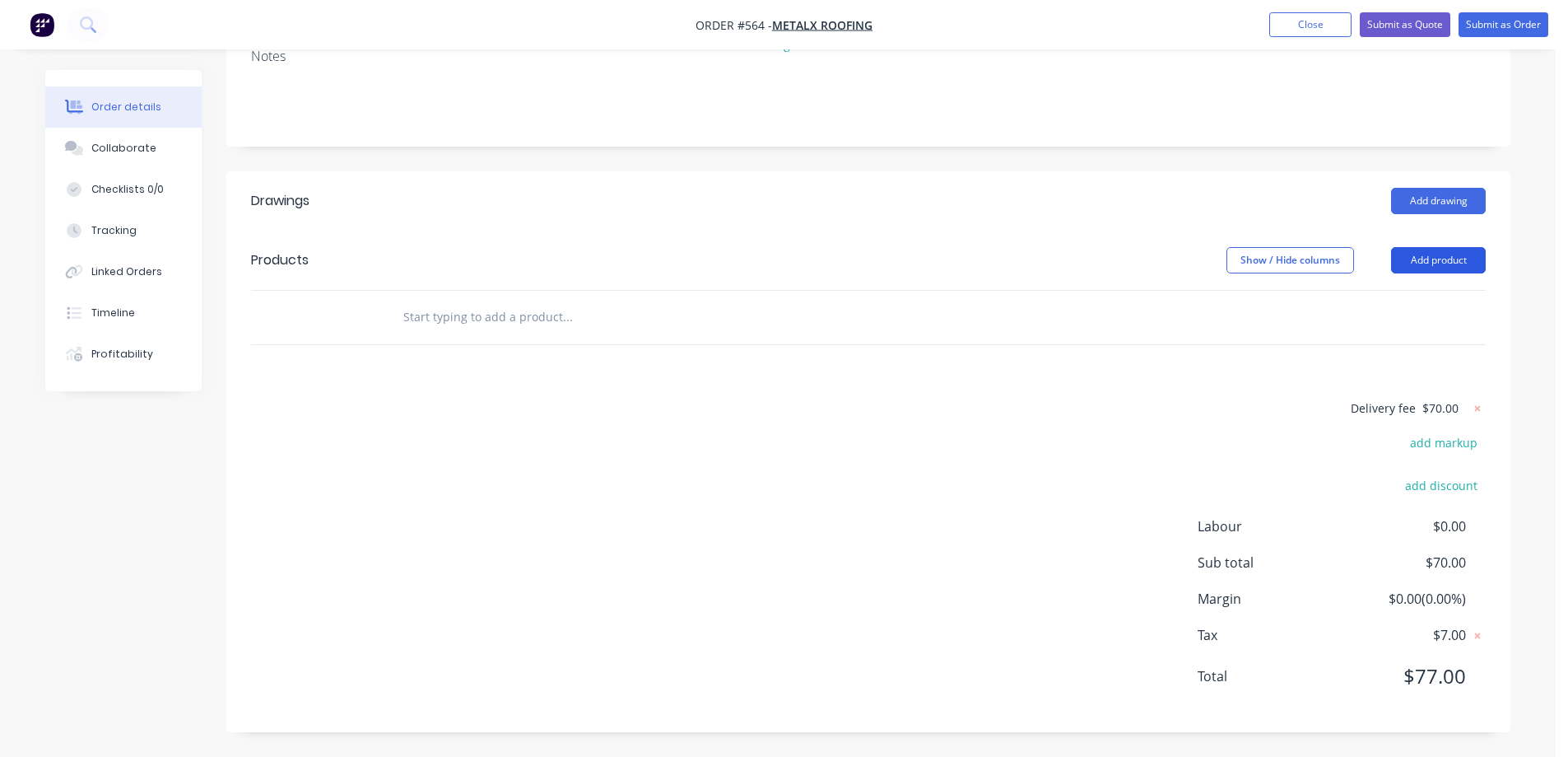
click at [1420, 266] on button "Add product" at bounding box center [1438, 260] width 95 height 27
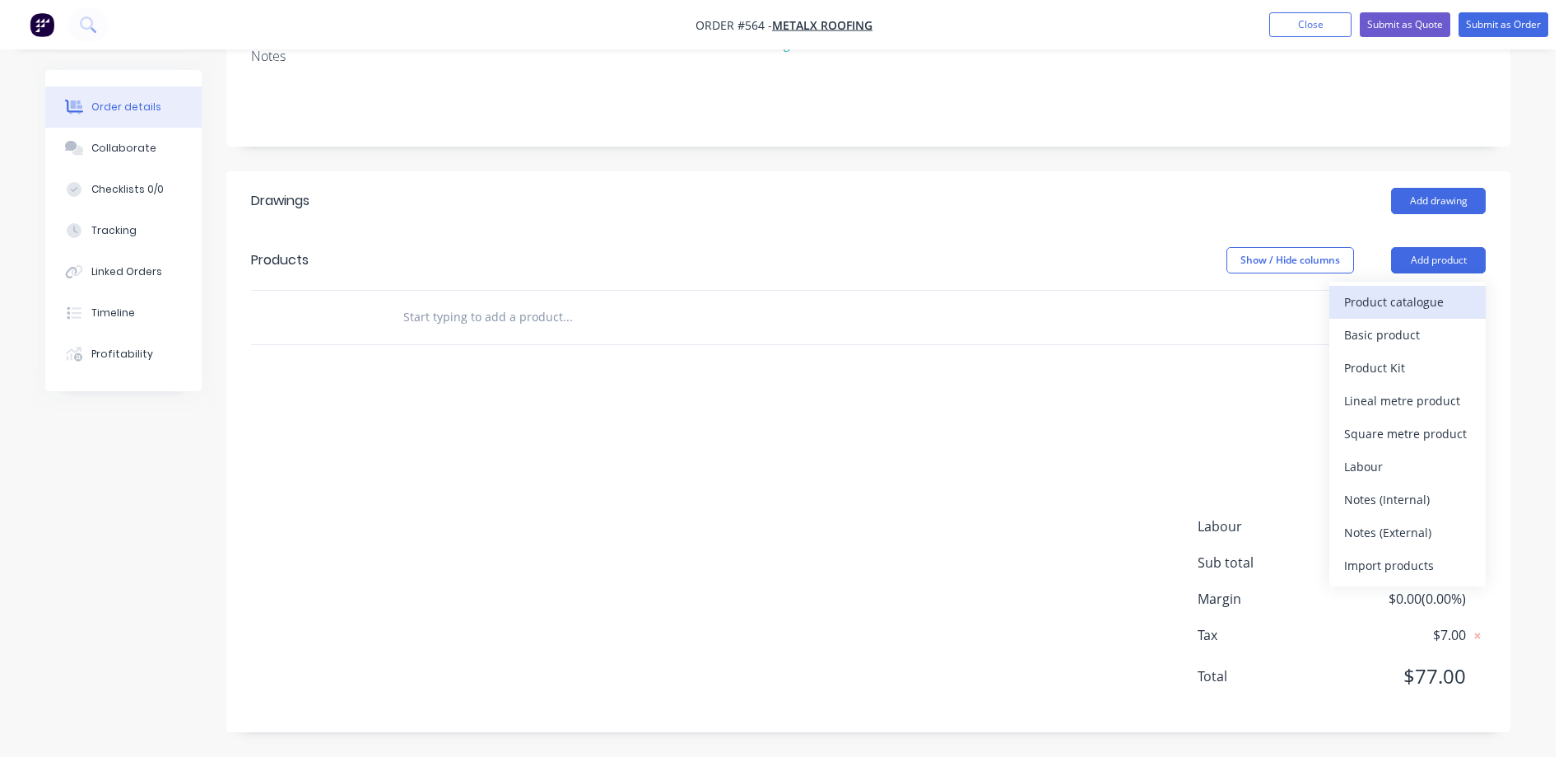
click at [1343, 297] on button "Product catalogue" at bounding box center [1407, 302] width 157 height 33
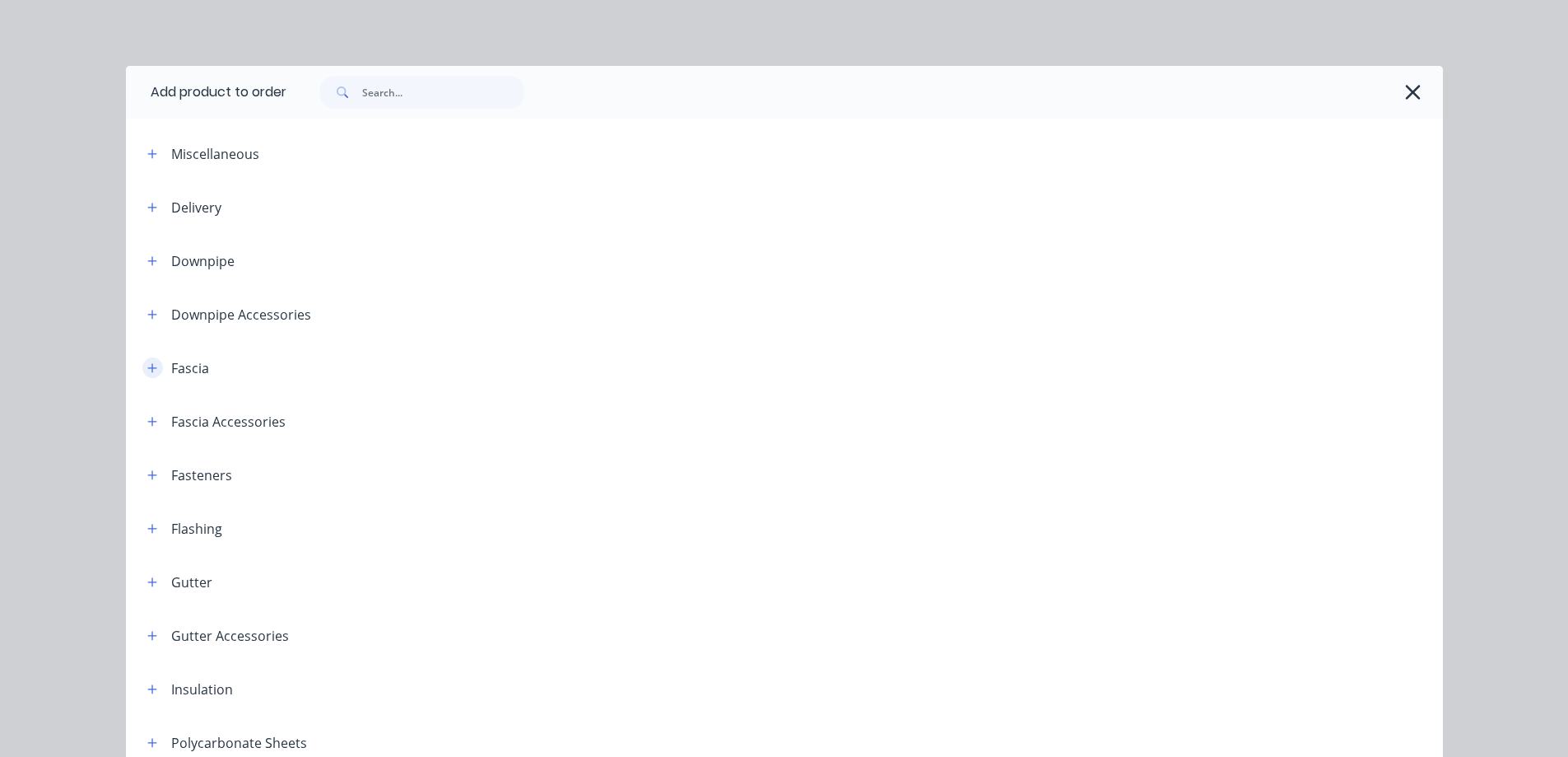
click at [147, 372] on icon "button" at bounding box center [151, 367] width 10 height 12
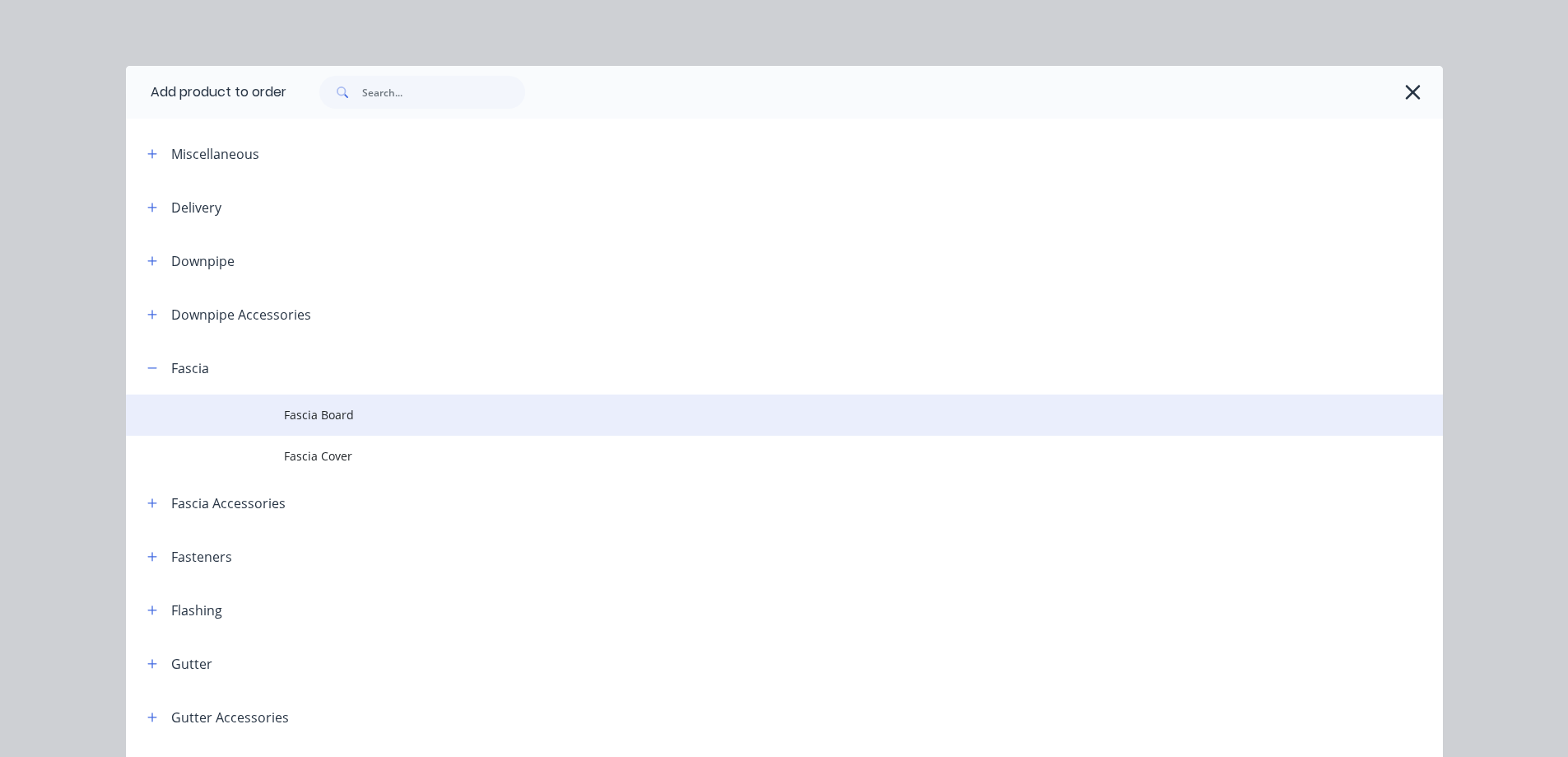
click at [285, 408] on span "Fascia Board" at bounding box center [747, 415] width 926 height 18
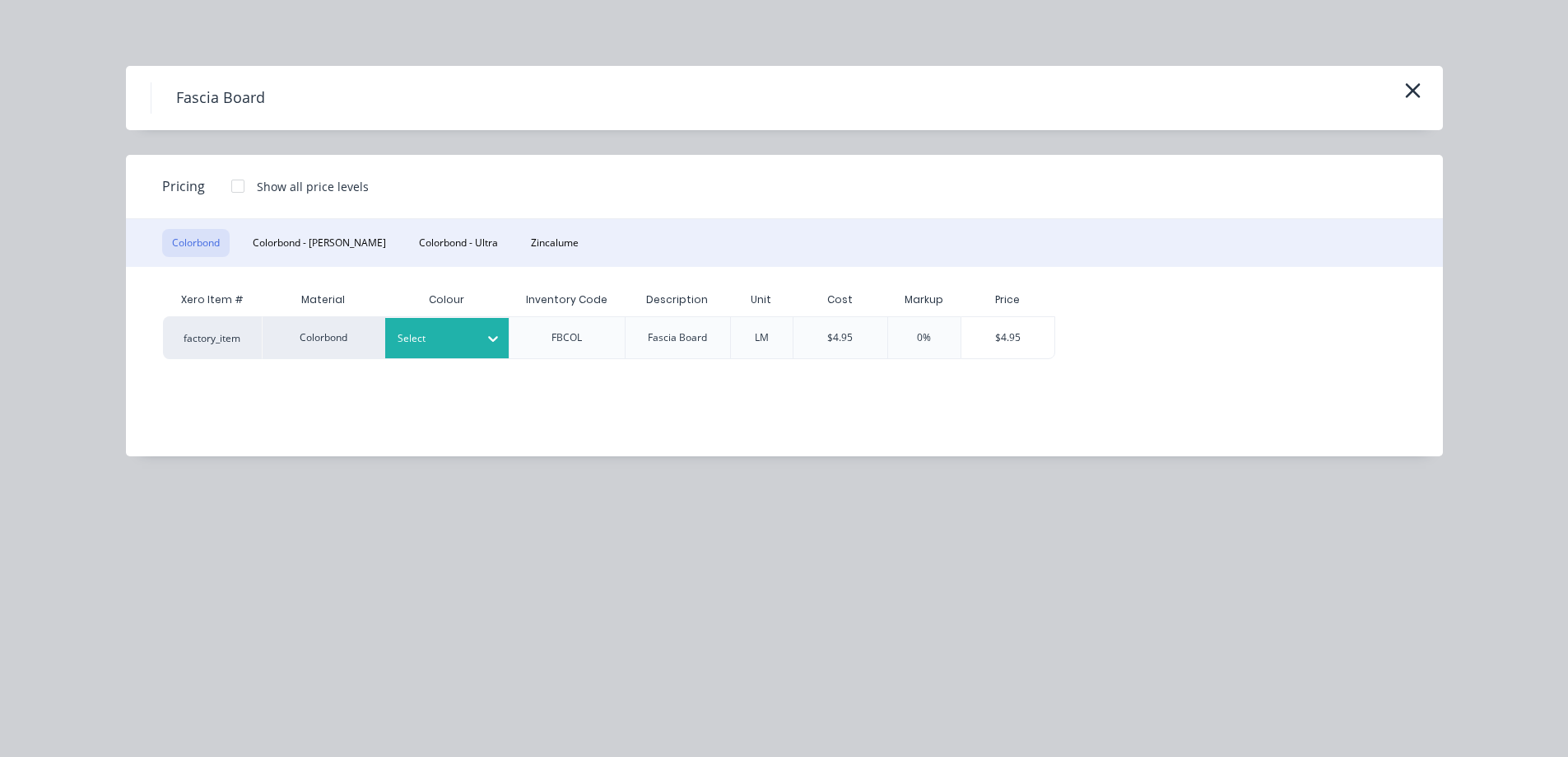
click at [401, 331] on div at bounding box center [434, 338] width 74 height 18
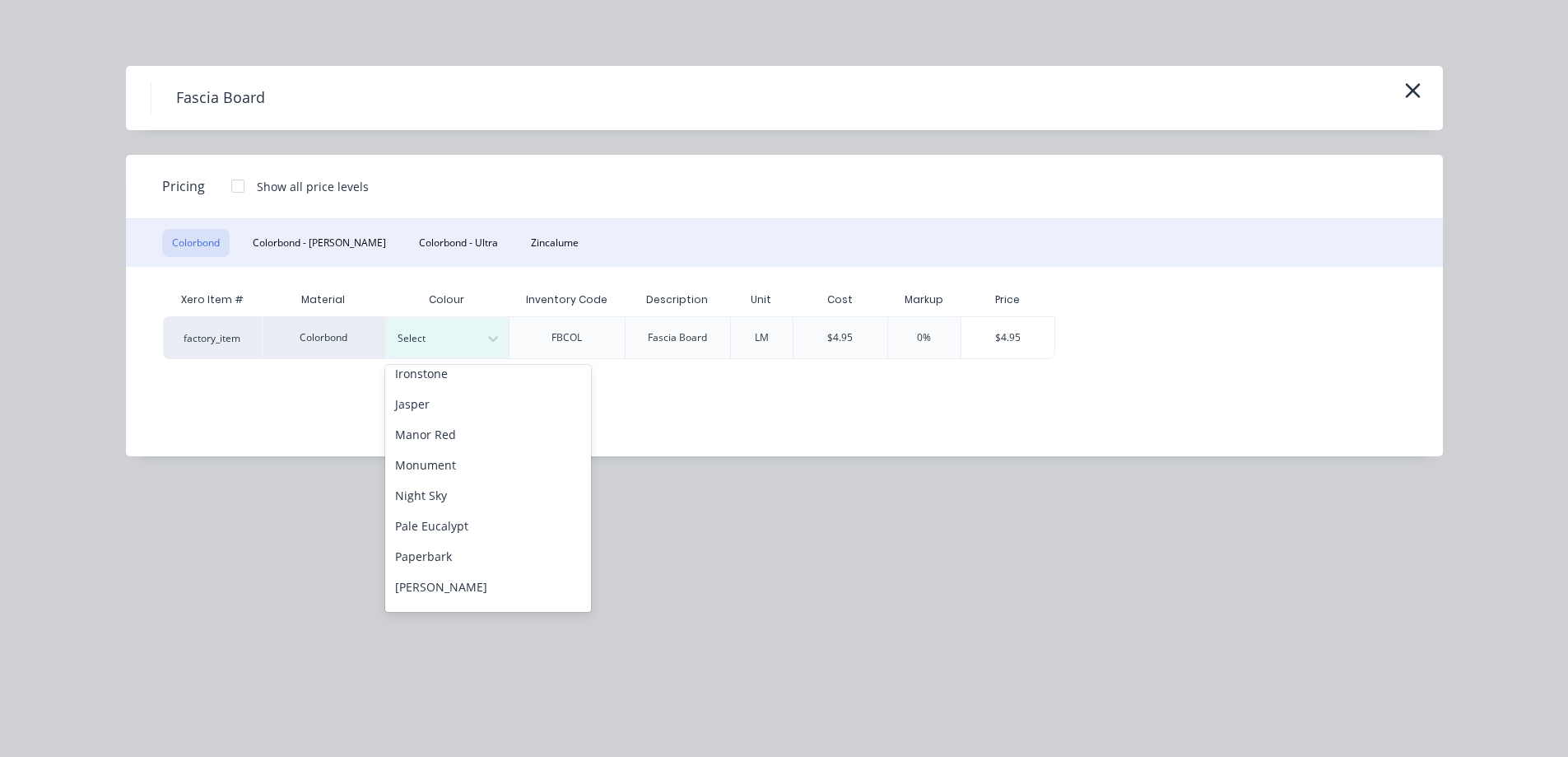
scroll to position [329, 0]
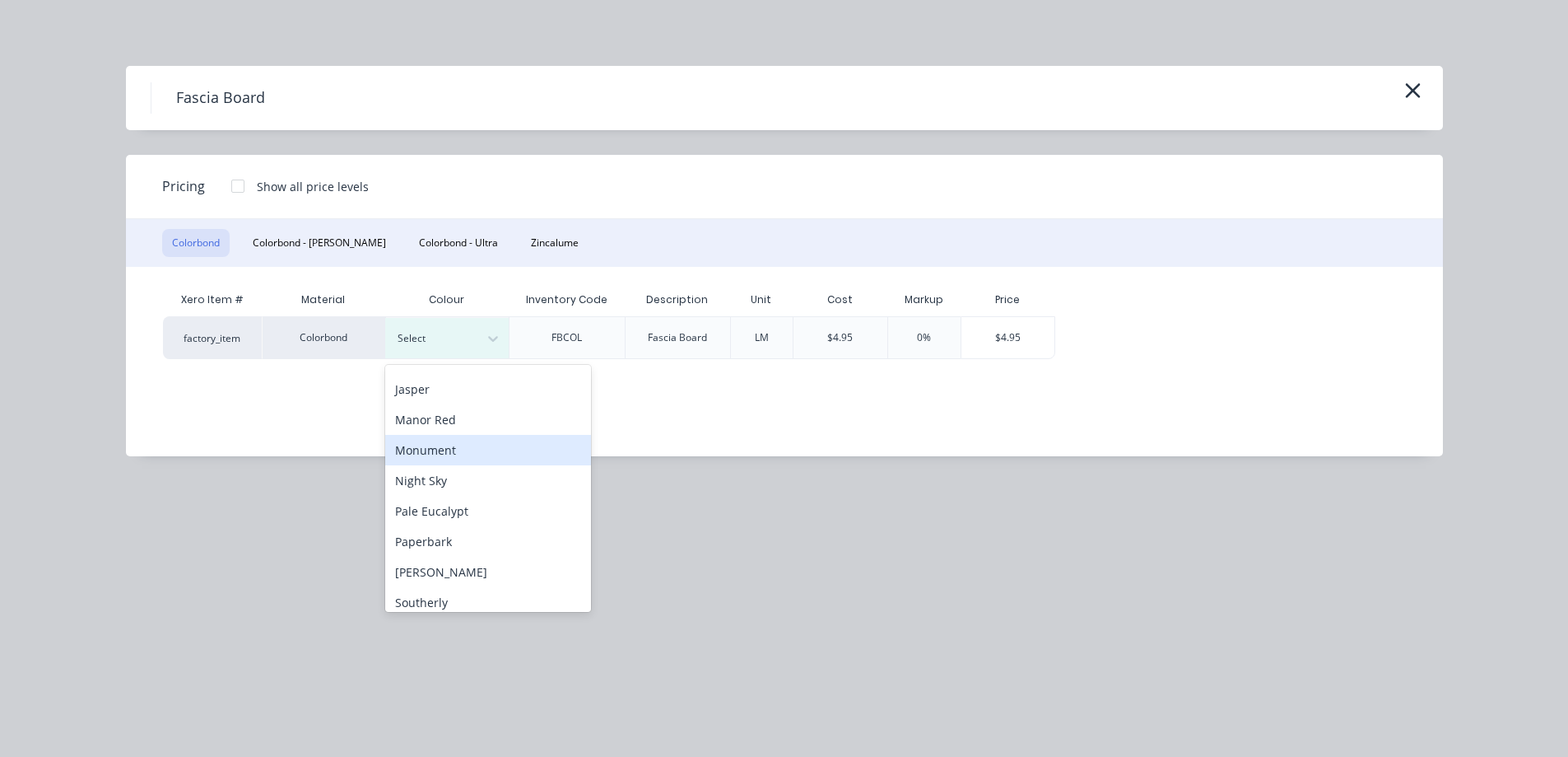
click at [447, 454] on div "Monument" at bounding box center [488, 450] width 206 height 30
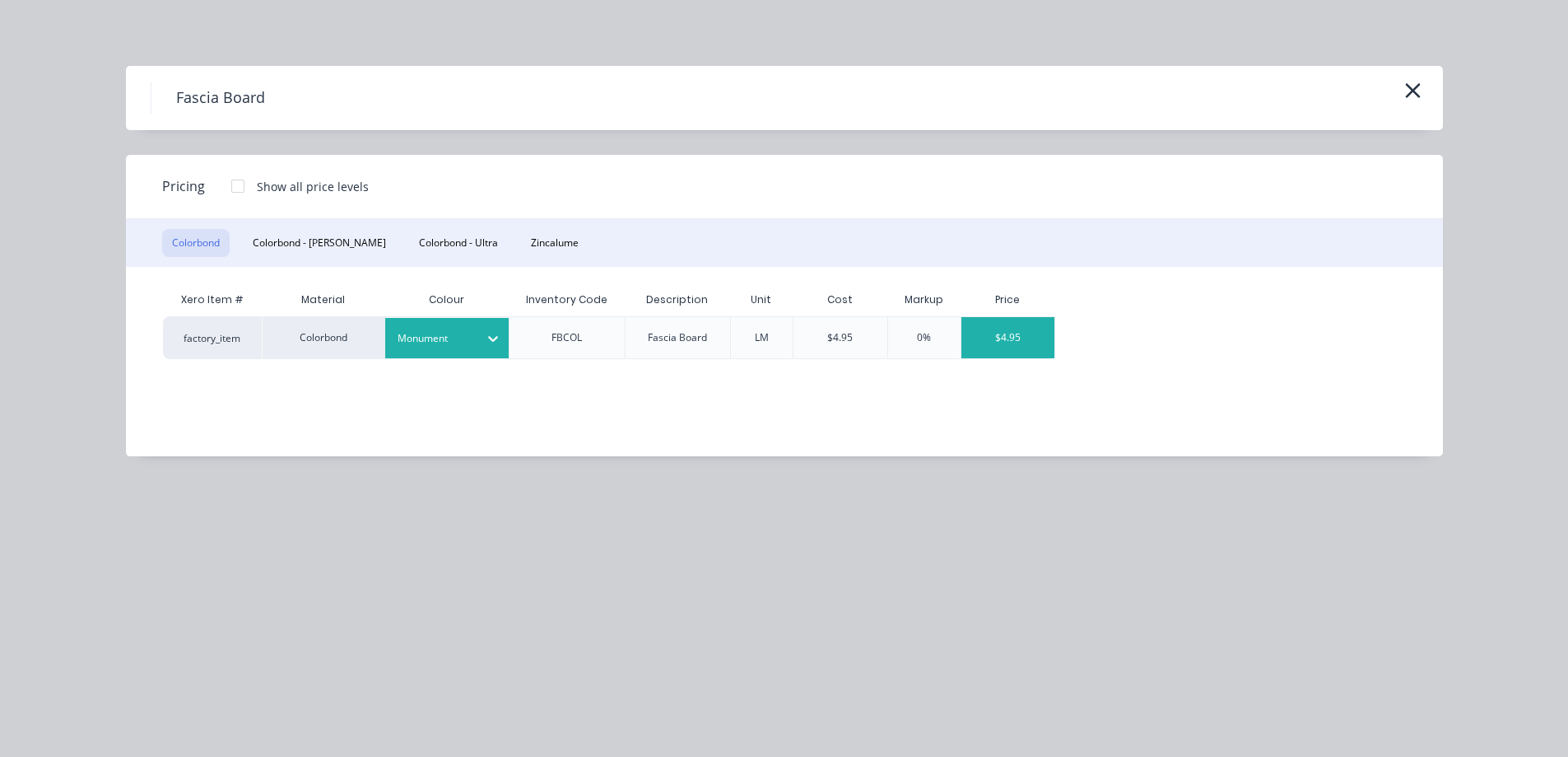
click at [995, 343] on div "$4.95" at bounding box center [1007, 337] width 93 height 42
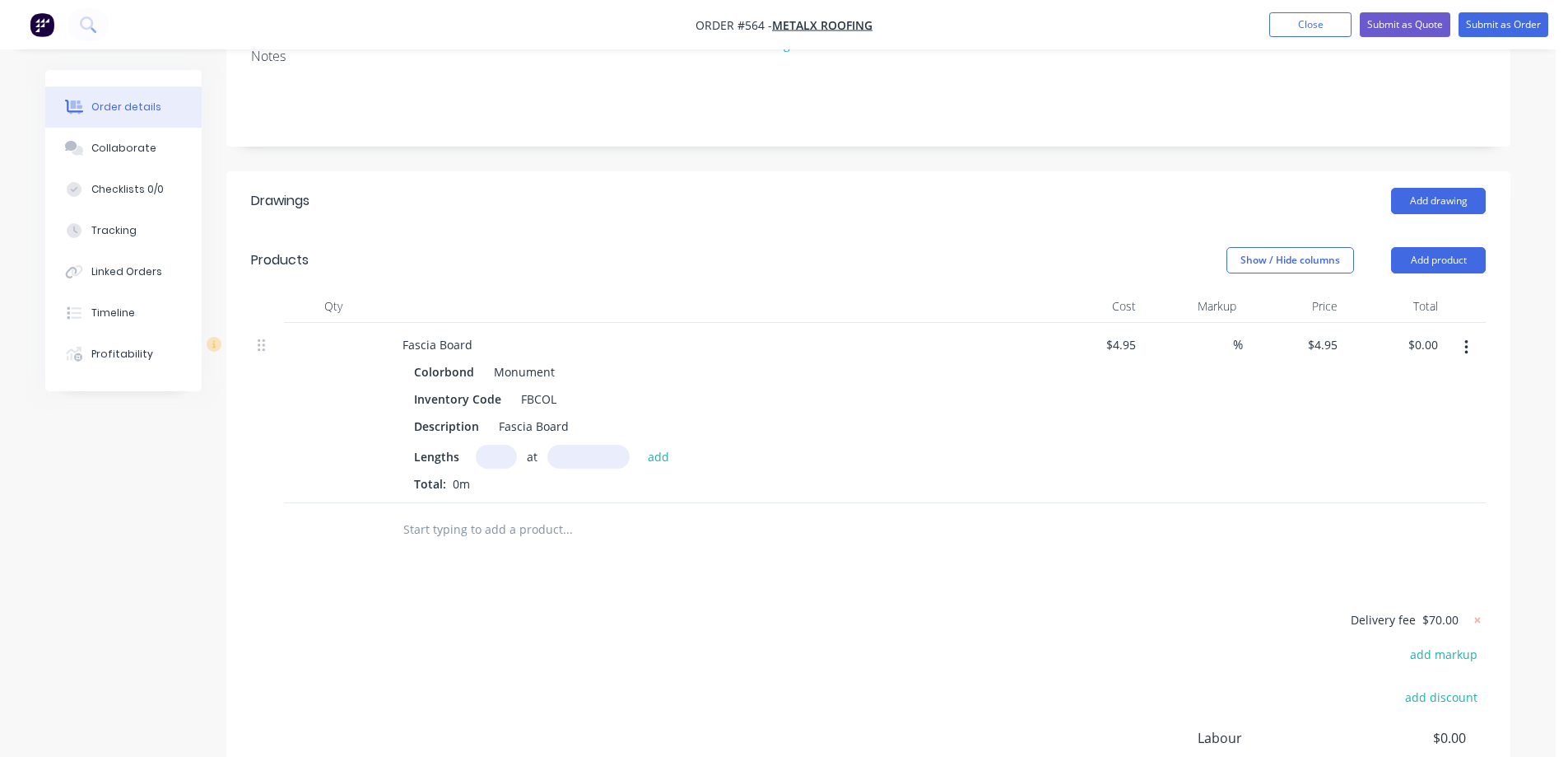
click at [489, 451] on input "text" at bounding box center [496, 456] width 42 height 24
type input "2"
type input "7000mm"
click at [659, 459] on button "add" at bounding box center [659, 455] width 39 height 22
type input "$69.30"
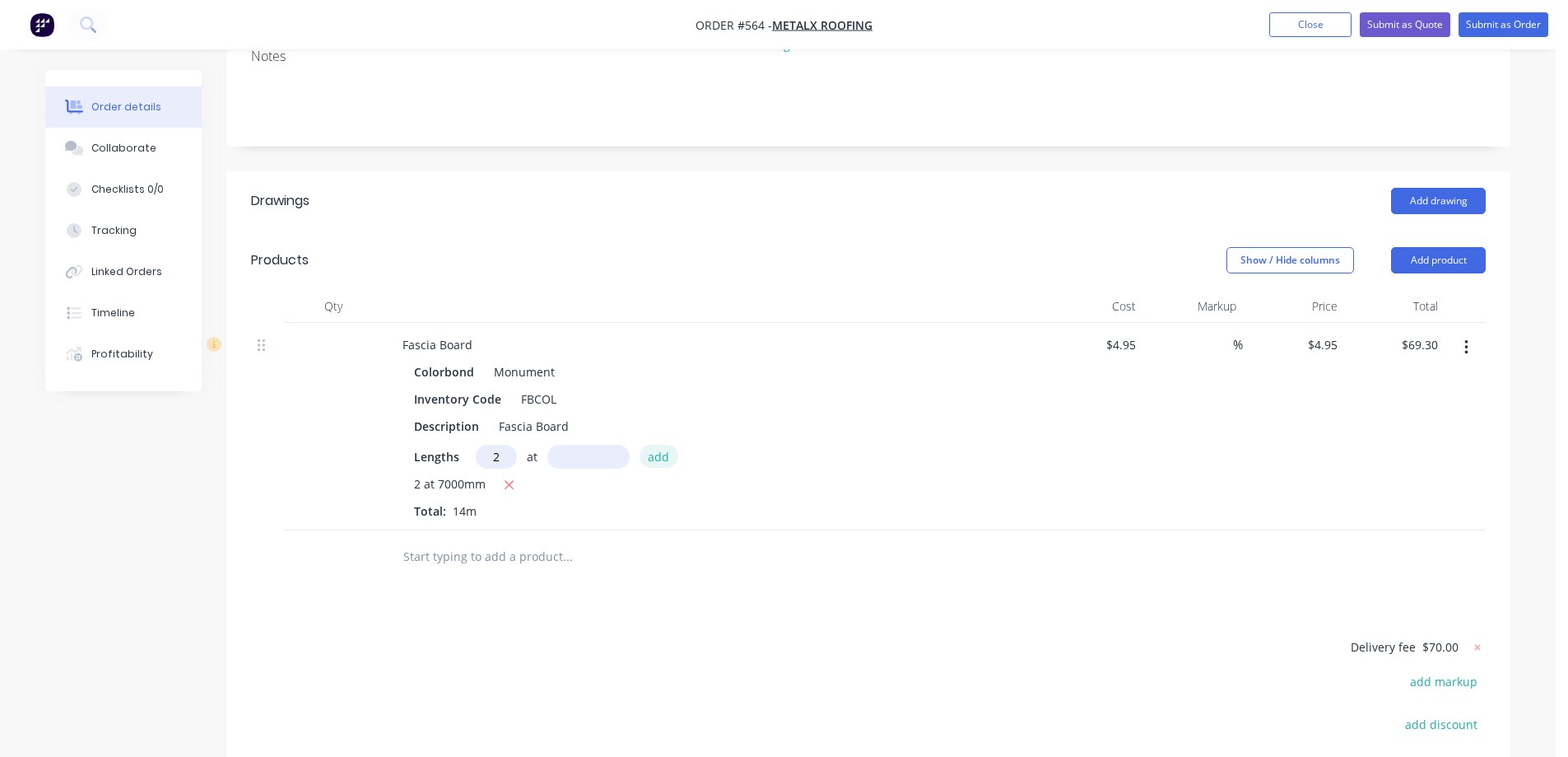
type input "2"
type input "6000mm"
click at [659, 459] on button "add" at bounding box center [659, 455] width 39 height 22
type input "$128.70"
type input "1"
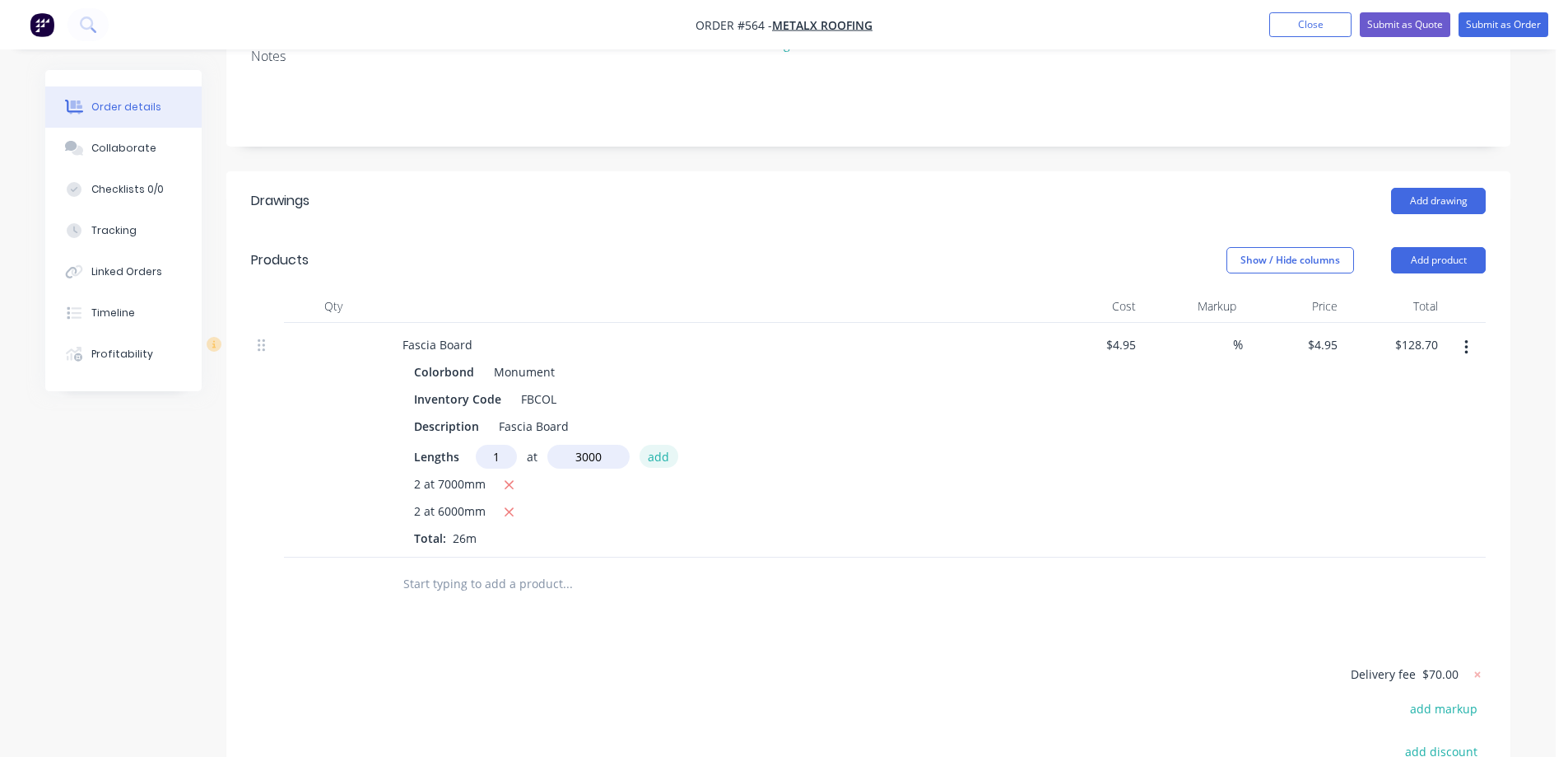
type input "3000mm"
click at [659, 459] on button "add" at bounding box center [659, 455] width 39 height 22
type input "$143.55"
type input "2"
type input "9000mm"
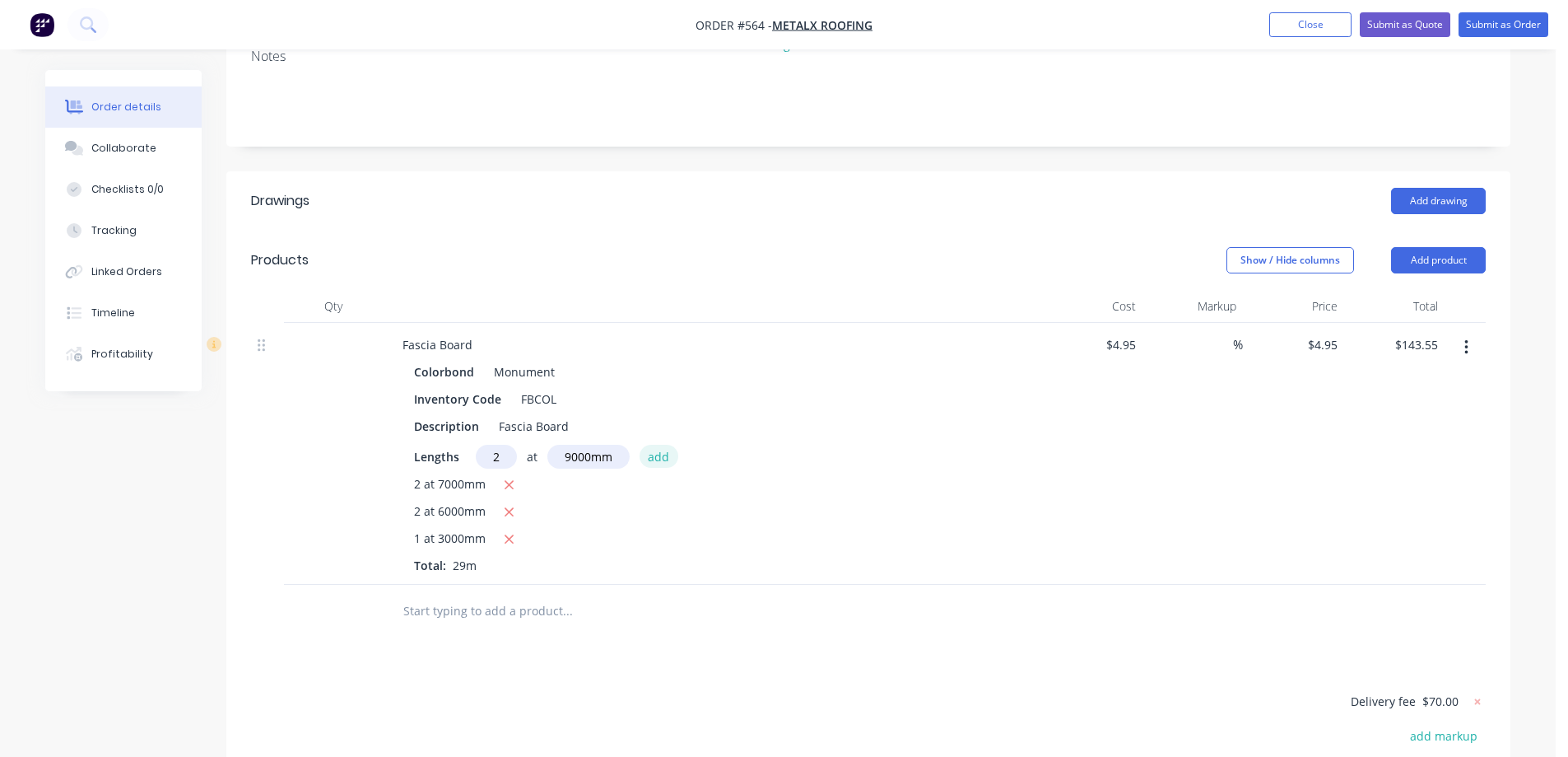
click at [659, 459] on button "add" at bounding box center [659, 455] width 39 height 22
type input "$232.65"
type input "1"
type input "4600mm"
click at [659, 459] on button "add" at bounding box center [659, 455] width 39 height 22
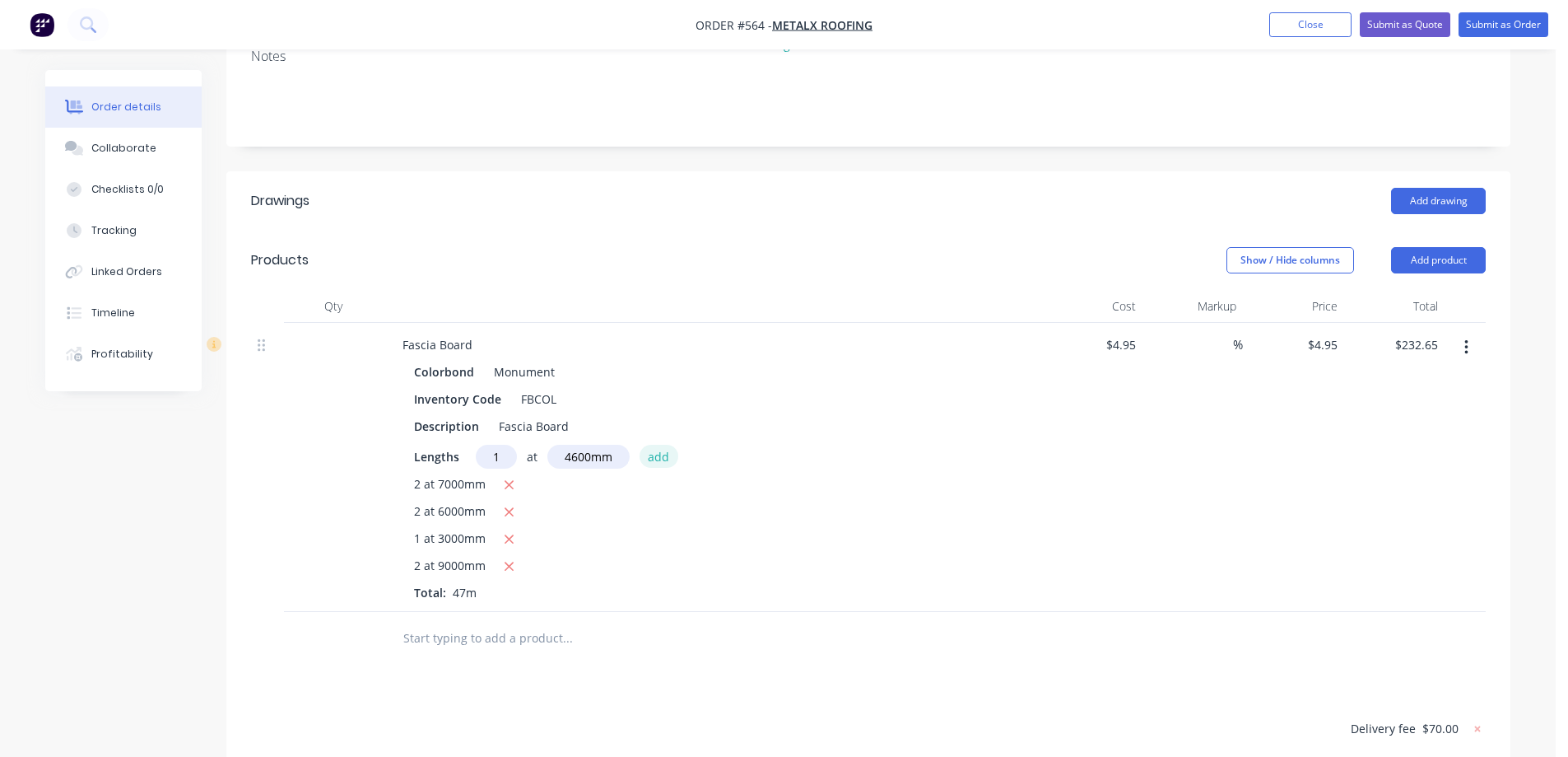
type input "$255.42"
type input "1"
type input "3000mm"
click at [659, 459] on button "add" at bounding box center [659, 455] width 39 height 22
type input "$270.27"
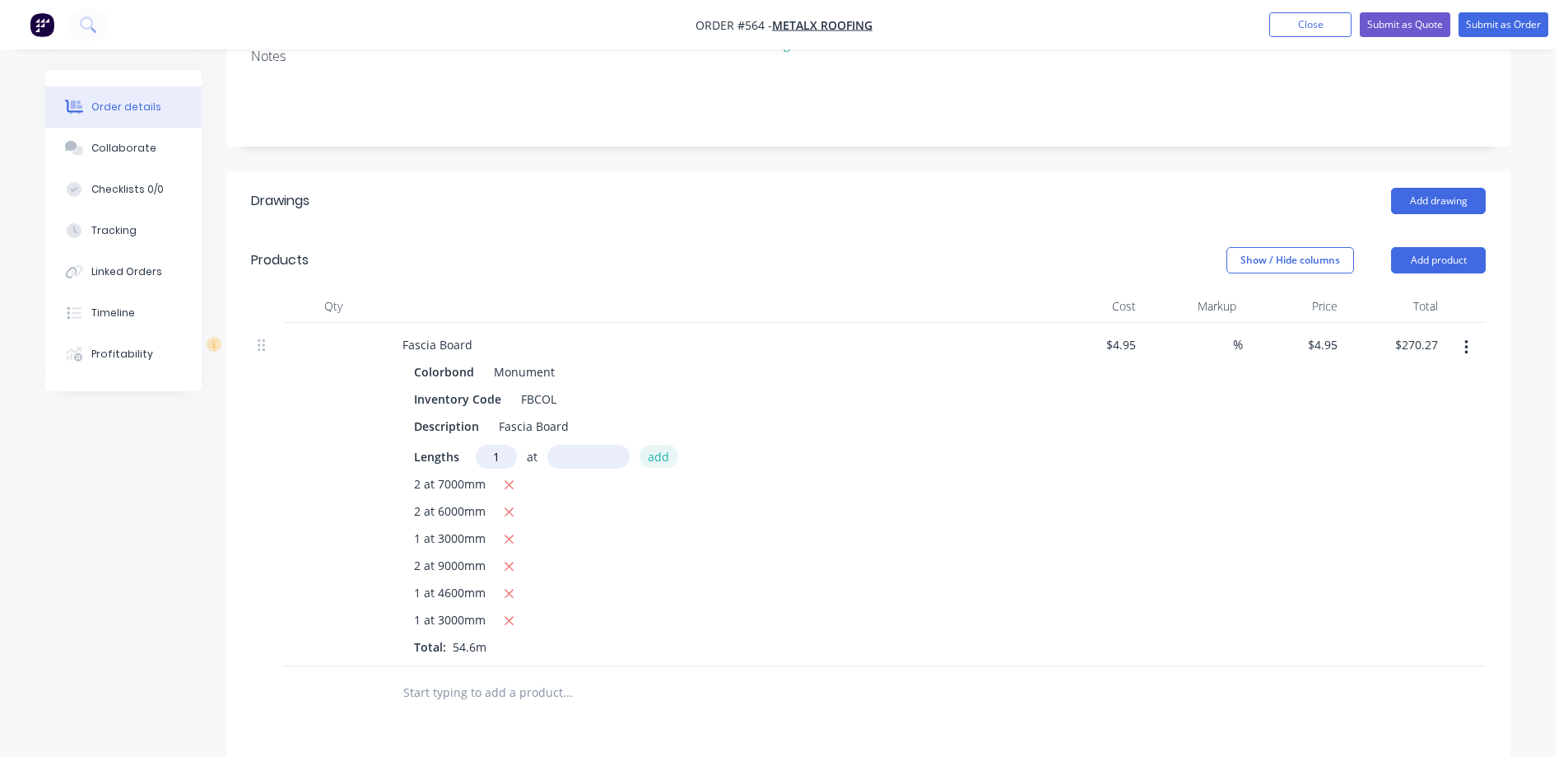
type input "1"
type input "2500mm"
click at [659, 459] on button "add" at bounding box center [659, 455] width 39 height 22
type input "$282.65"
type input "1"
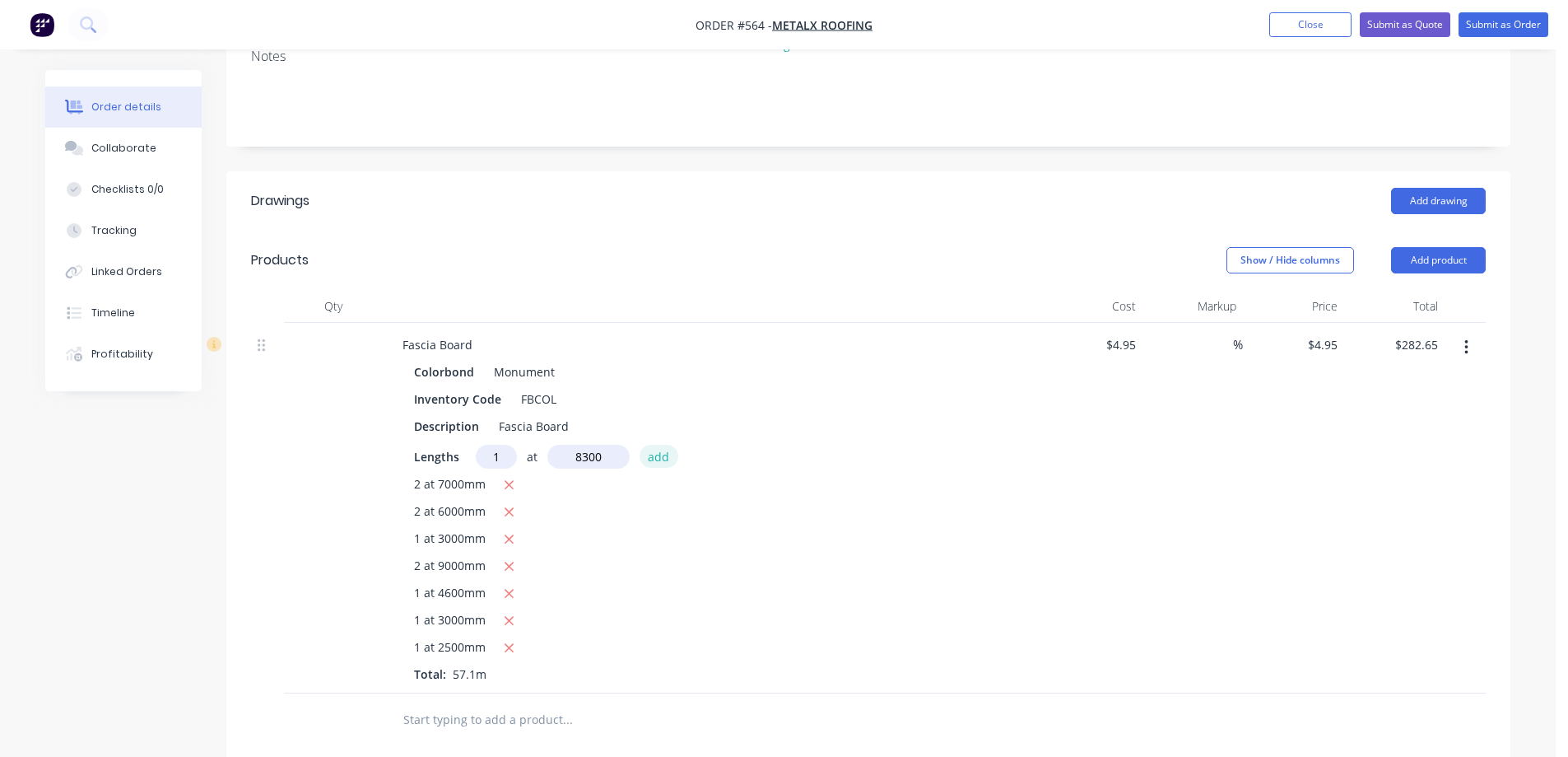
type input "8300mm"
click at [659, 459] on button "add" at bounding box center [659, 455] width 39 height 22
type input "$323.73"
type input "1"
type input "3600mm"
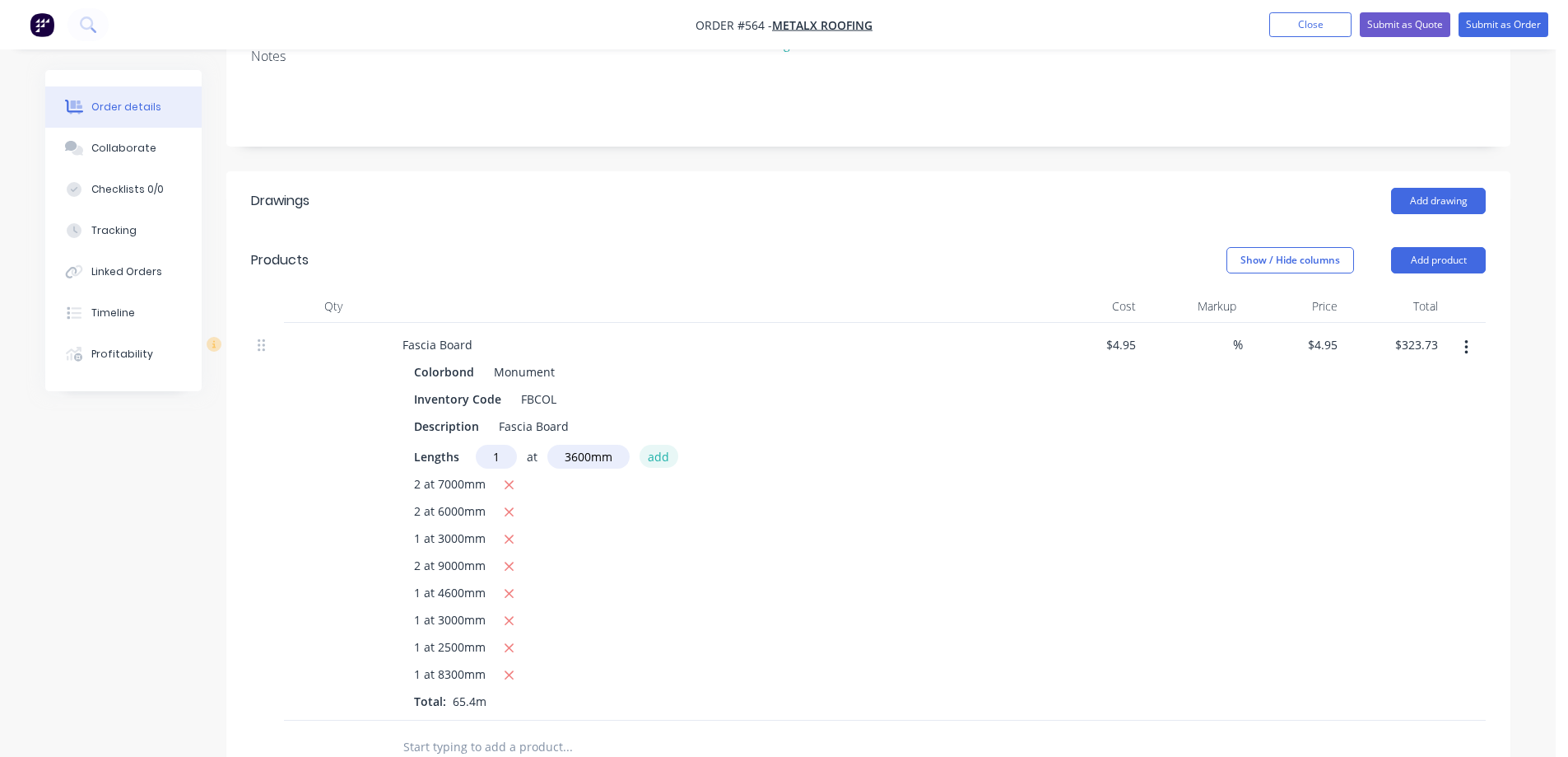
click at [659, 459] on button "add" at bounding box center [659, 455] width 39 height 22
type input "$341.55"
type input "1"
type input "6000mm"
click at [659, 459] on button "add" at bounding box center [659, 455] width 39 height 22
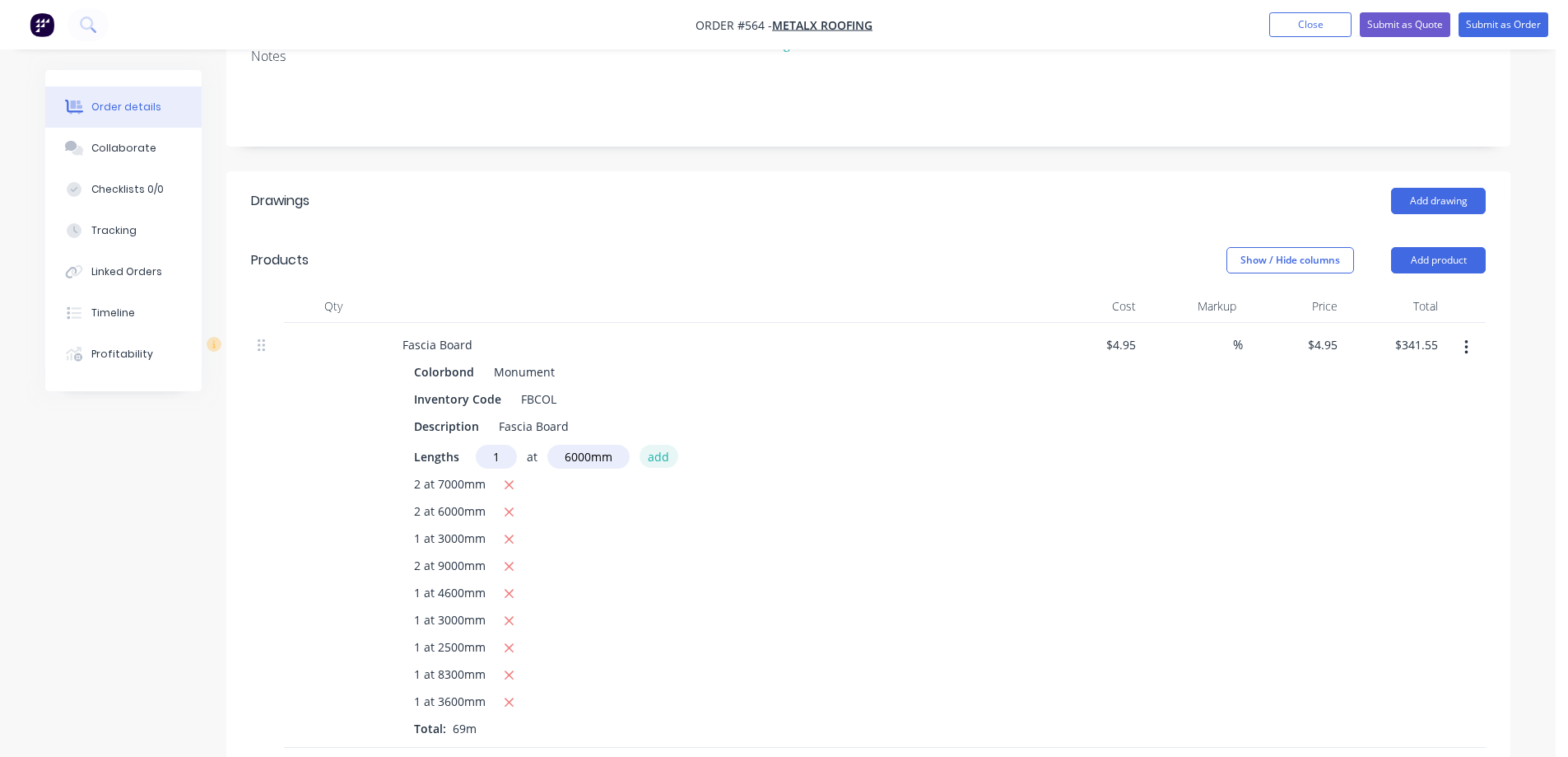
type input "$371.25"
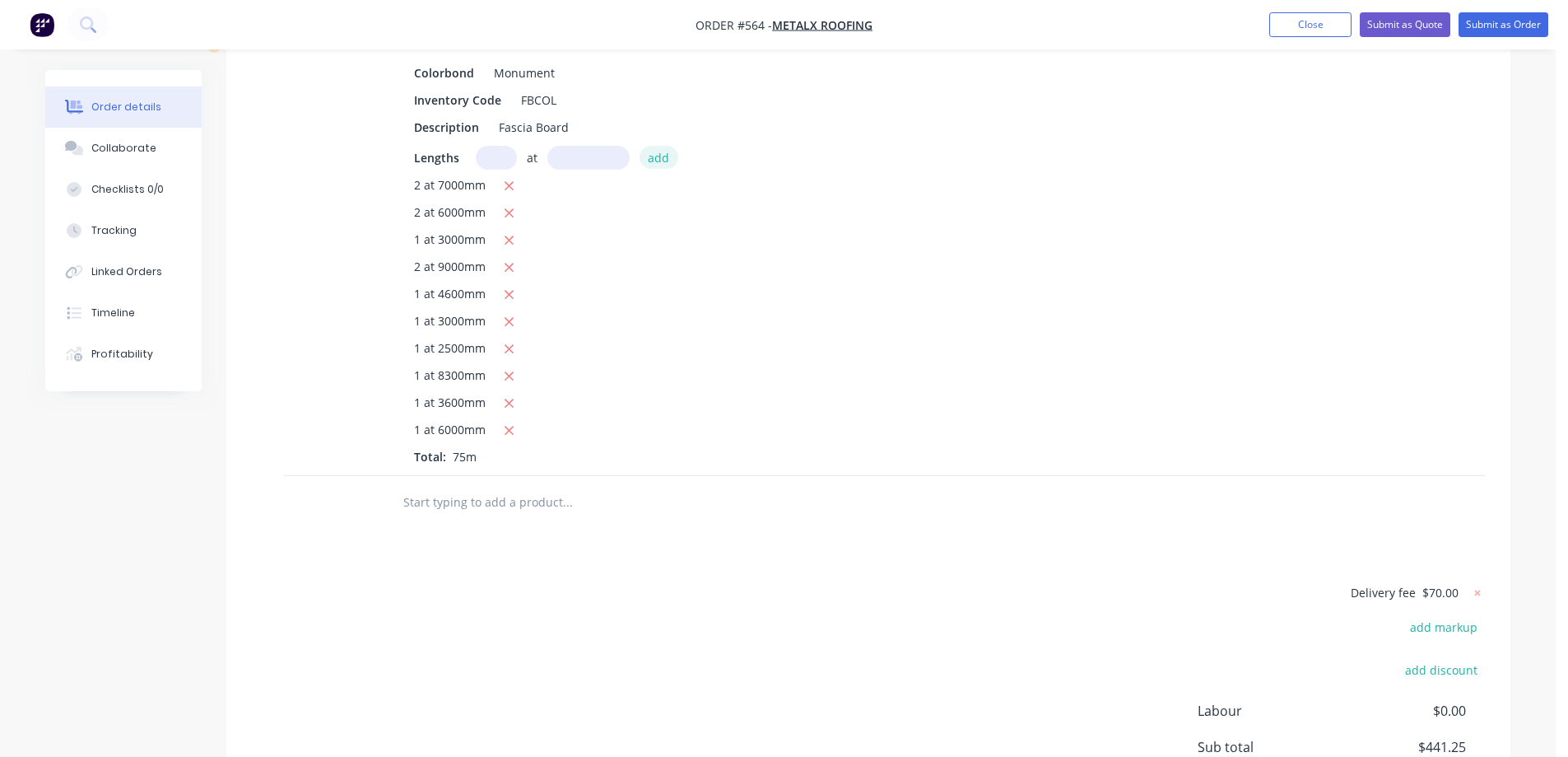
scroll to position [601, 0]
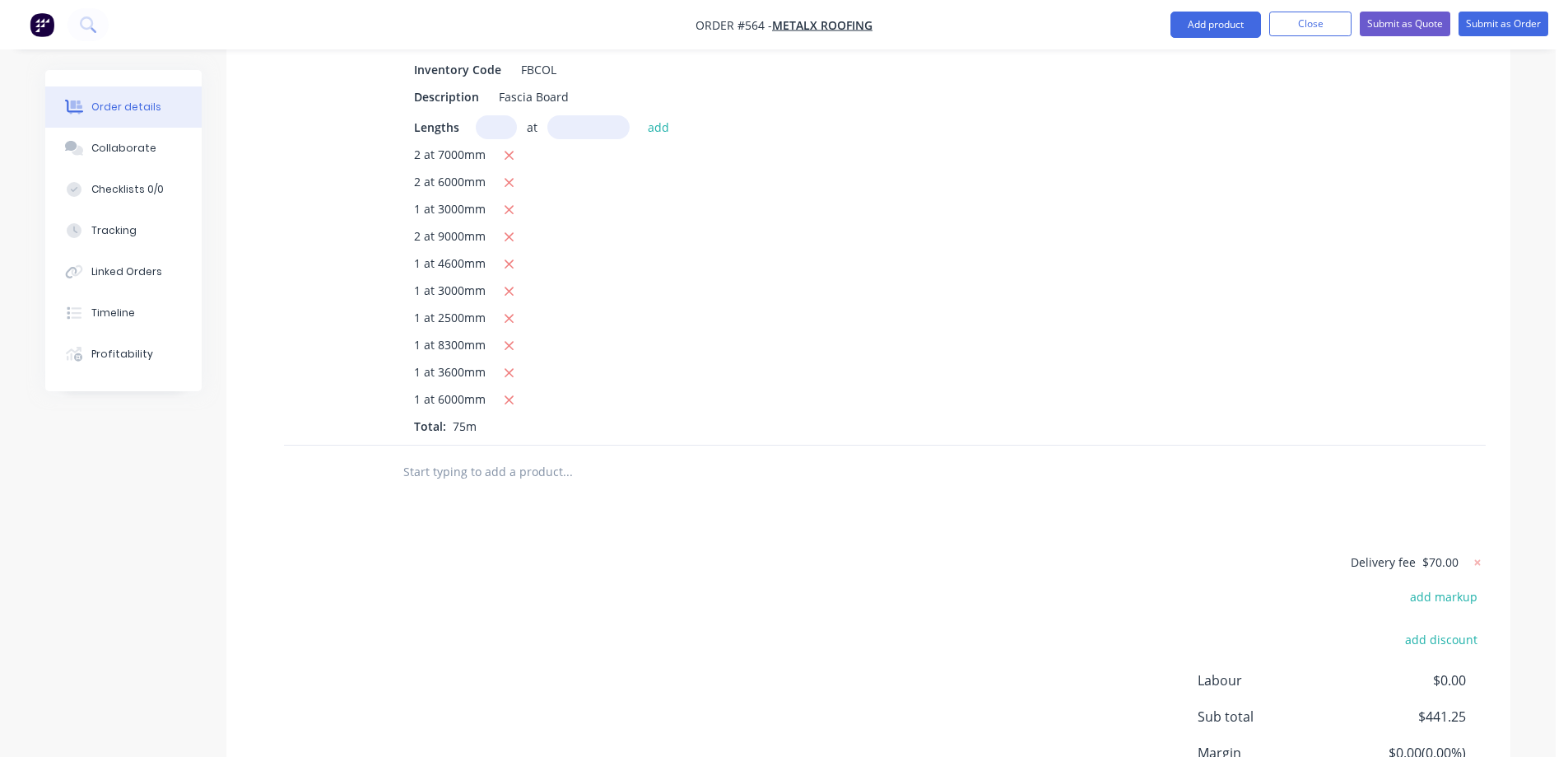
click at [462, 471] on input "text" at bounding box center [567, 471] width 329 height 33
click at [1211, 28] on button "Add product" at bounding box center [1216, 25] width 90 height 27
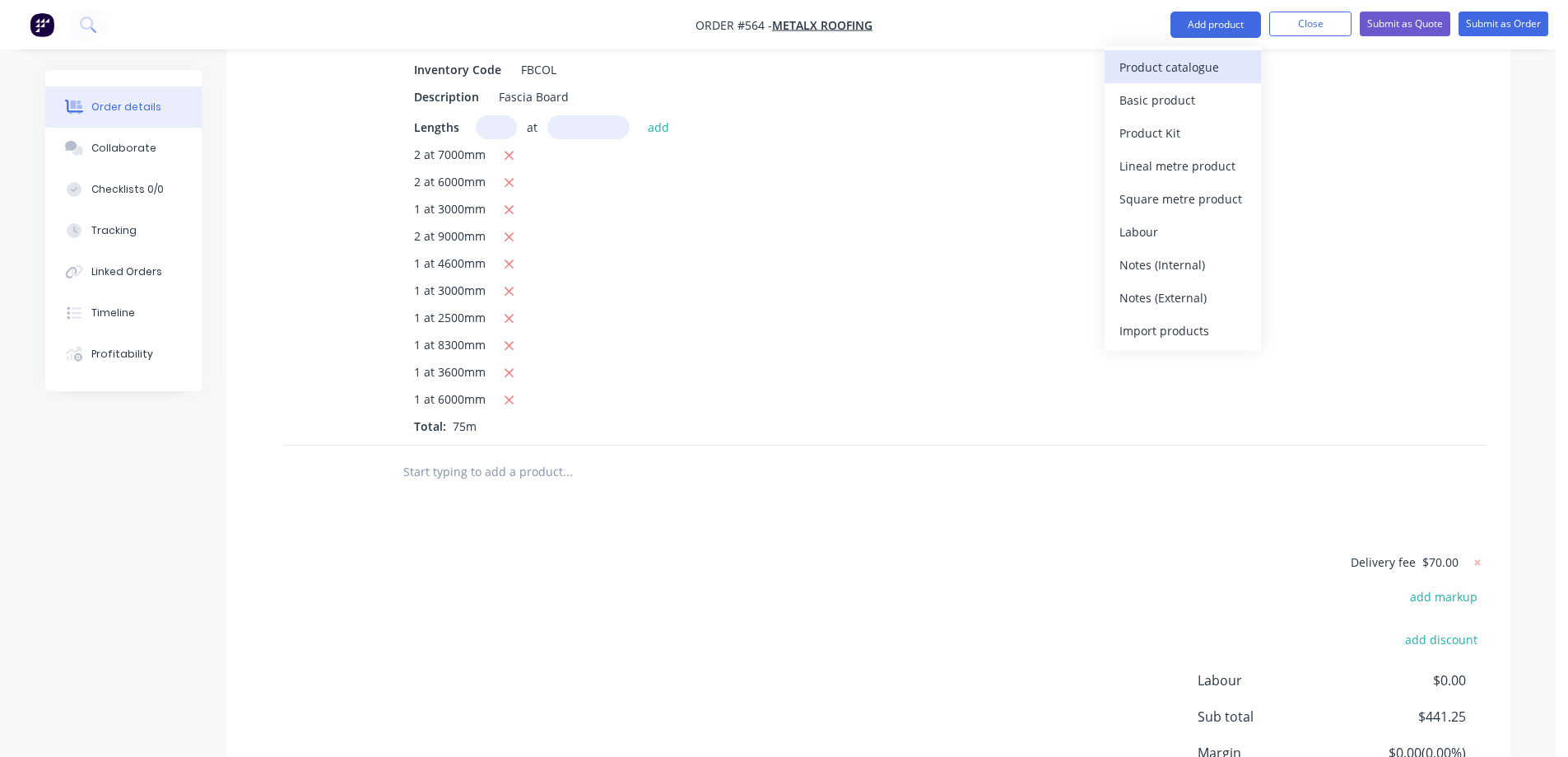
click at [1195, 62] on div "Product catalogue" at bounding box center [1182, 66] width 127 height 24
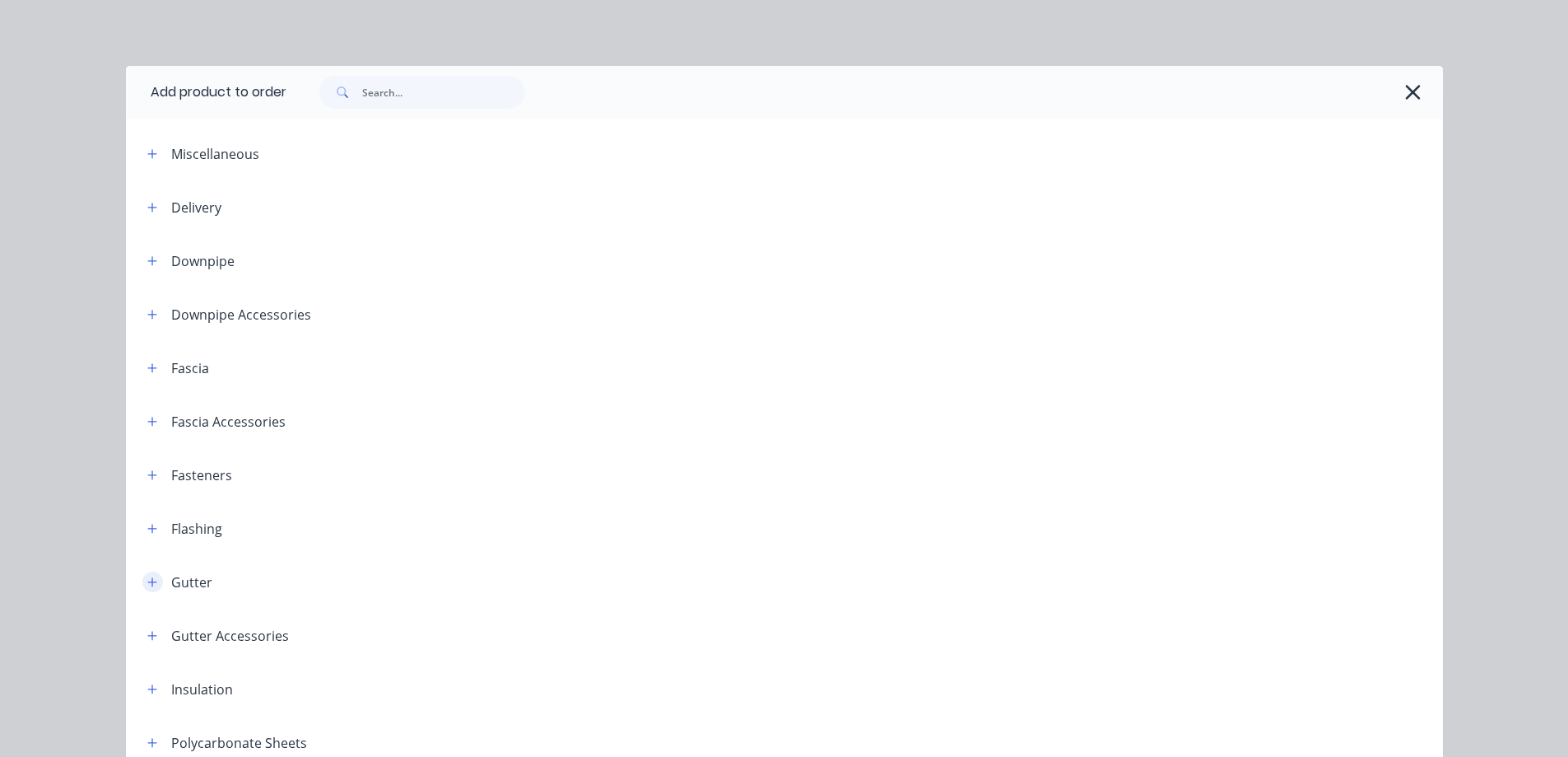
click at [143, 574] on button "button" at bounding box center [152, 581] width 20 height 20
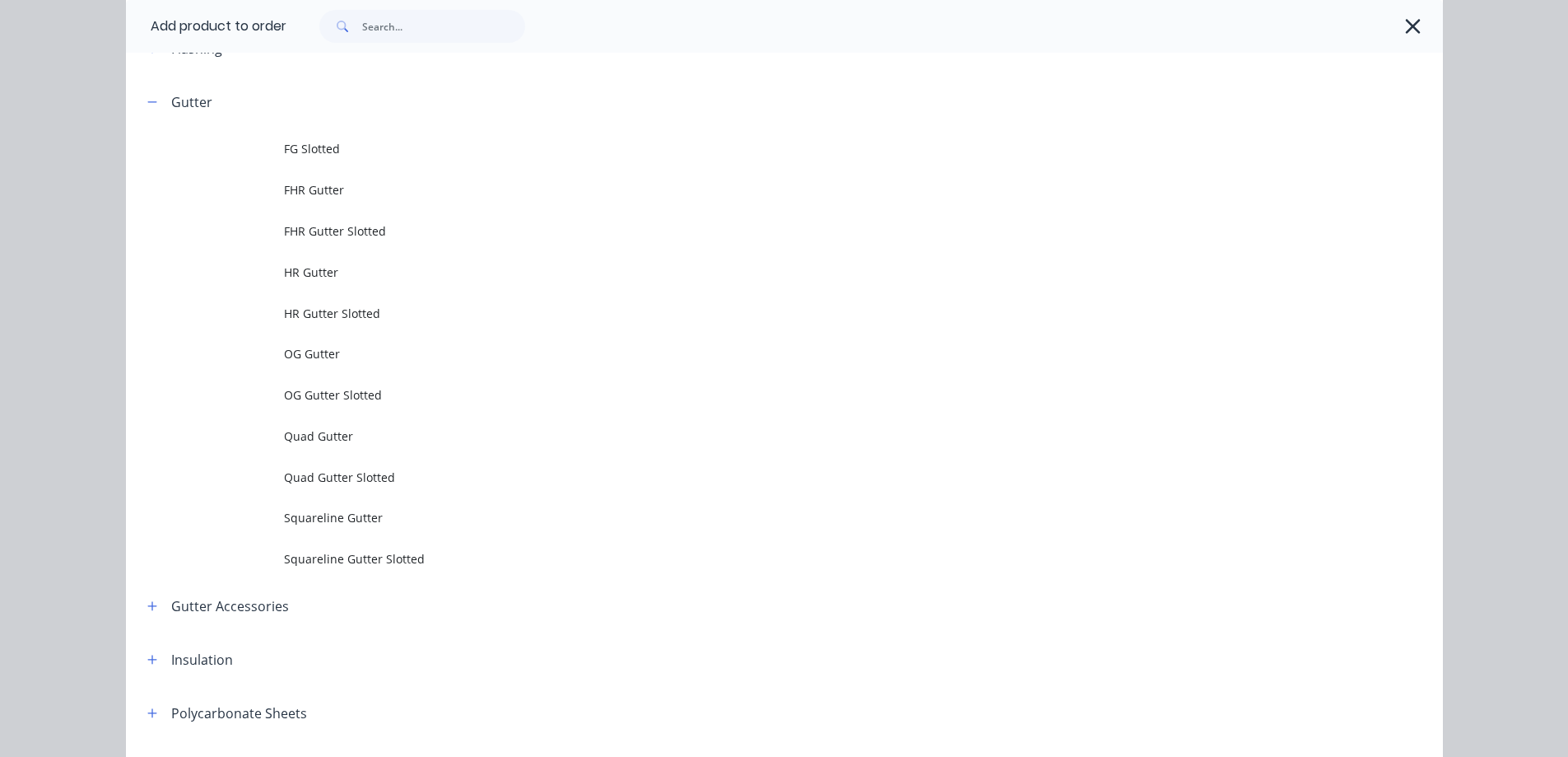
scroll to position [494, 0]
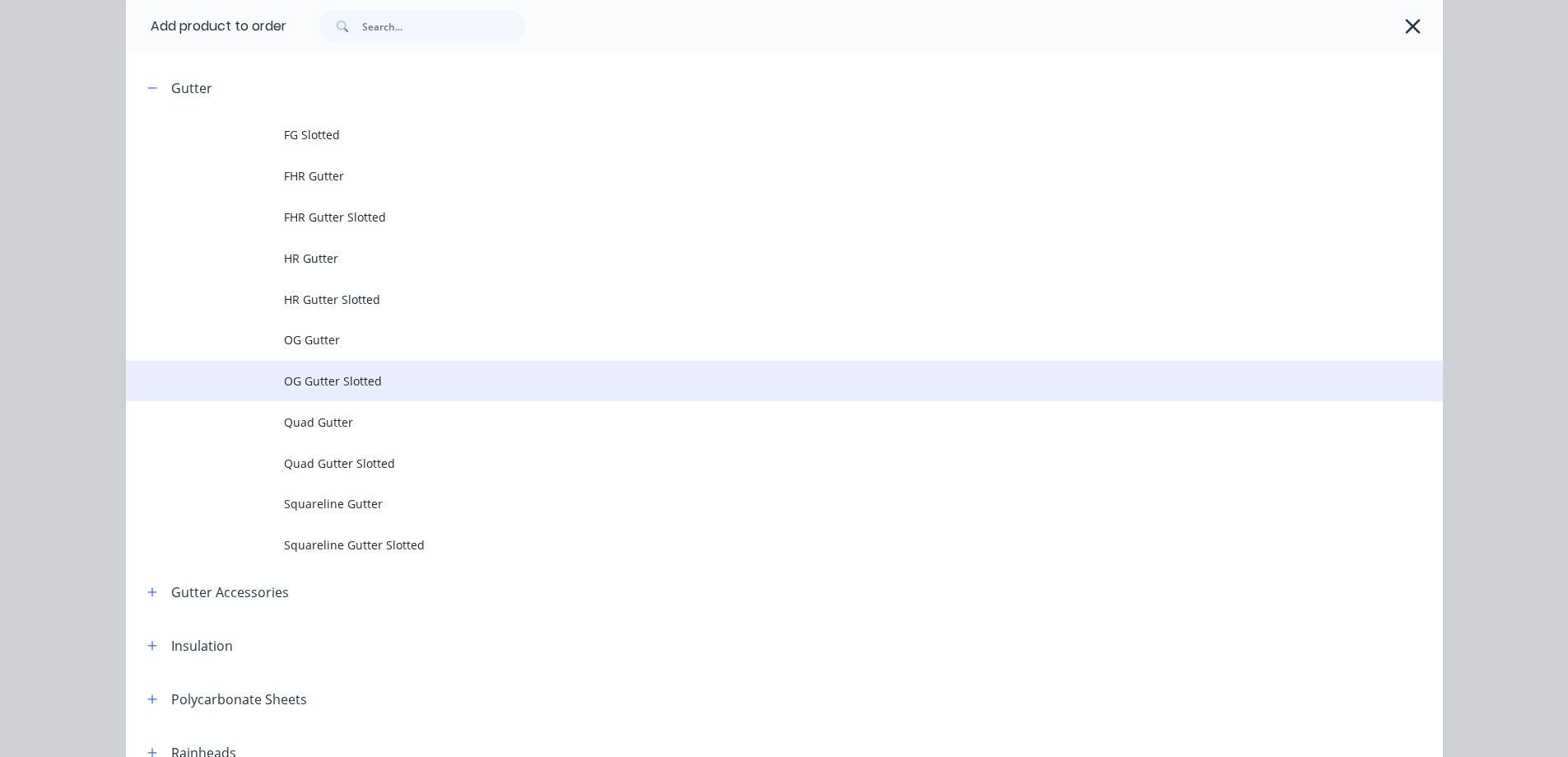
click at [325, 377] on span "OG Gutter Slotted" at bounding box center [747, 381] width 926 height 18
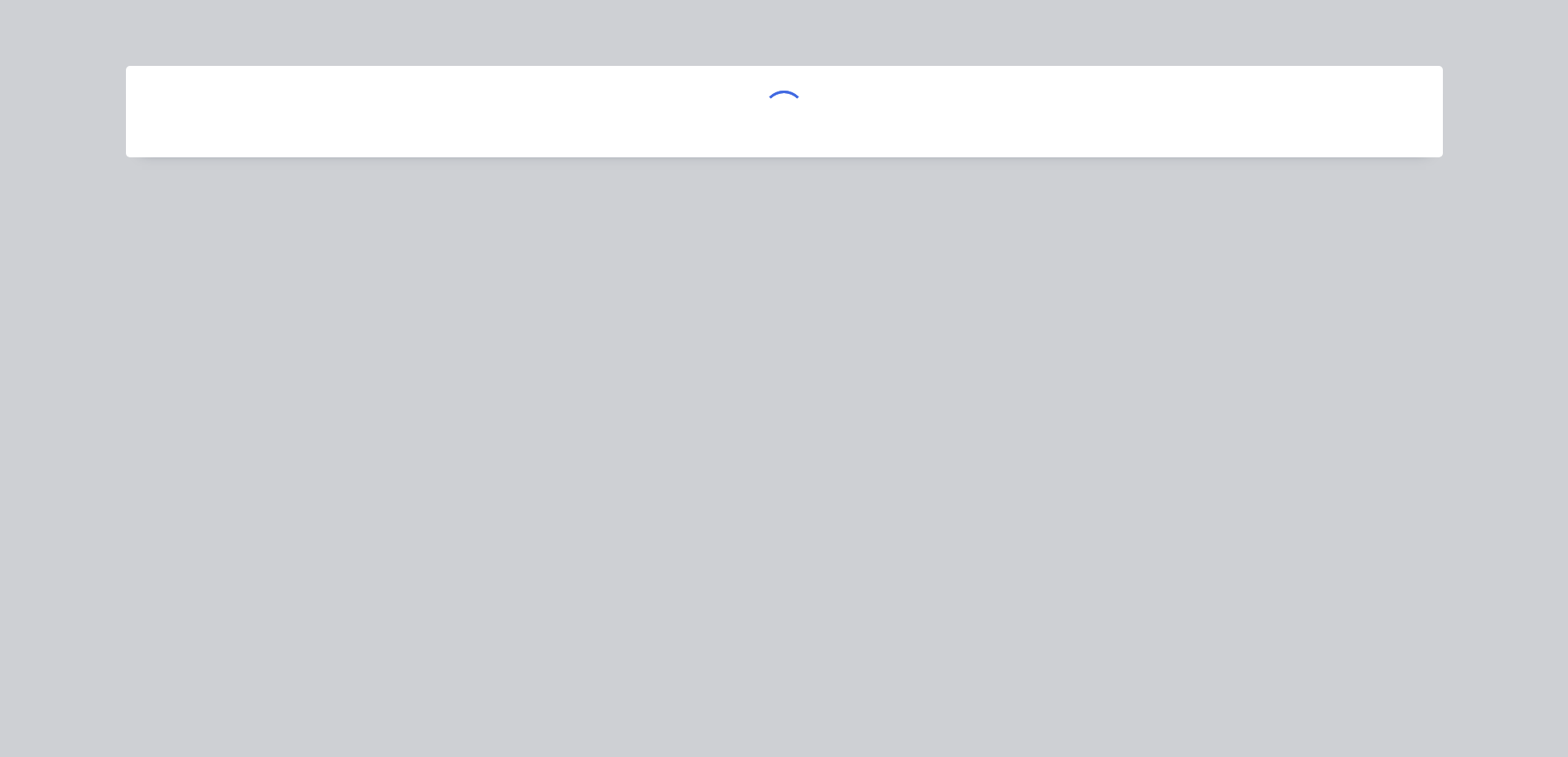
scroll to position [0, 0]
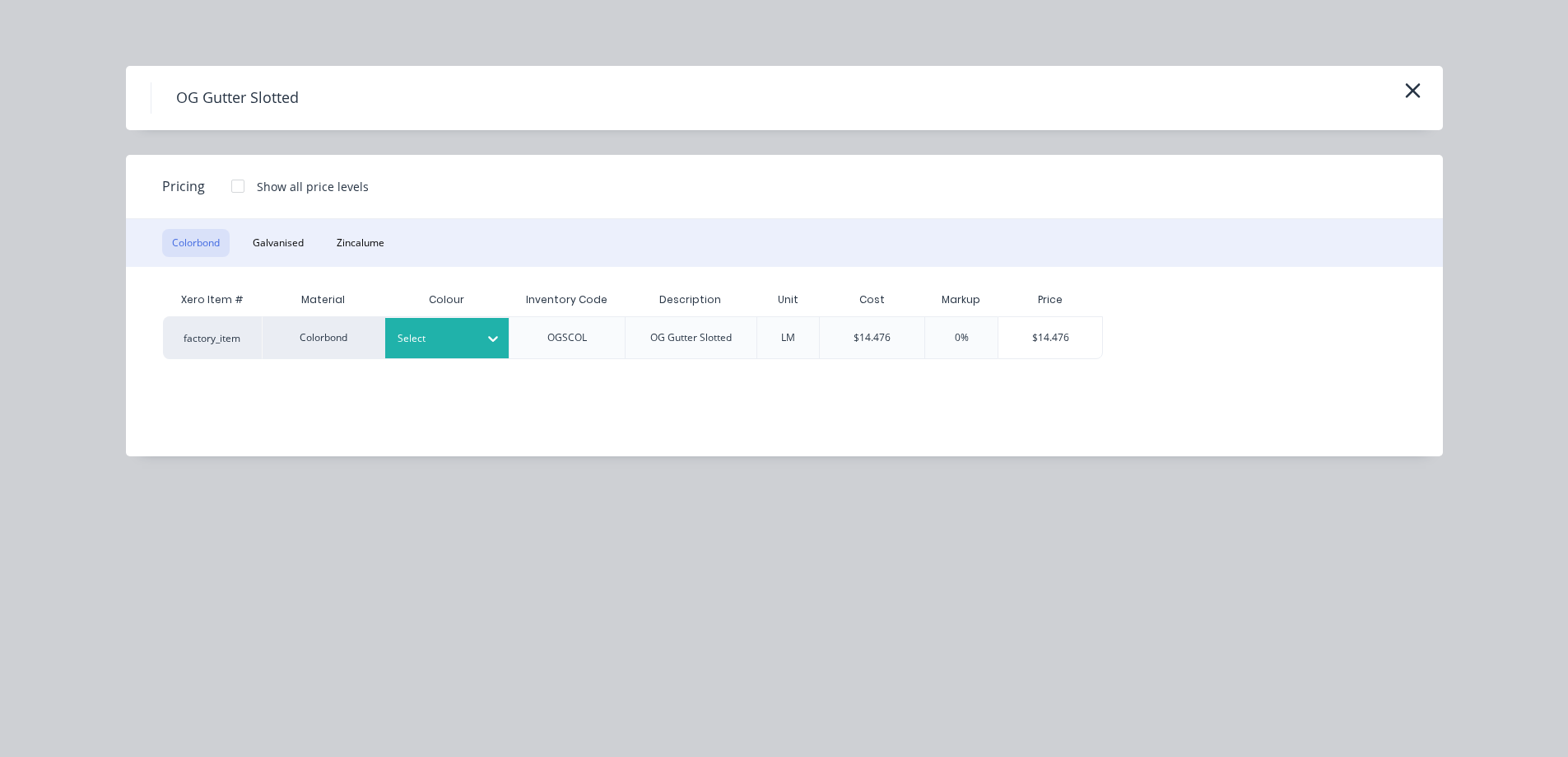
click at [436, 335] on div at bounding box center [434, 338] width 74 height 18
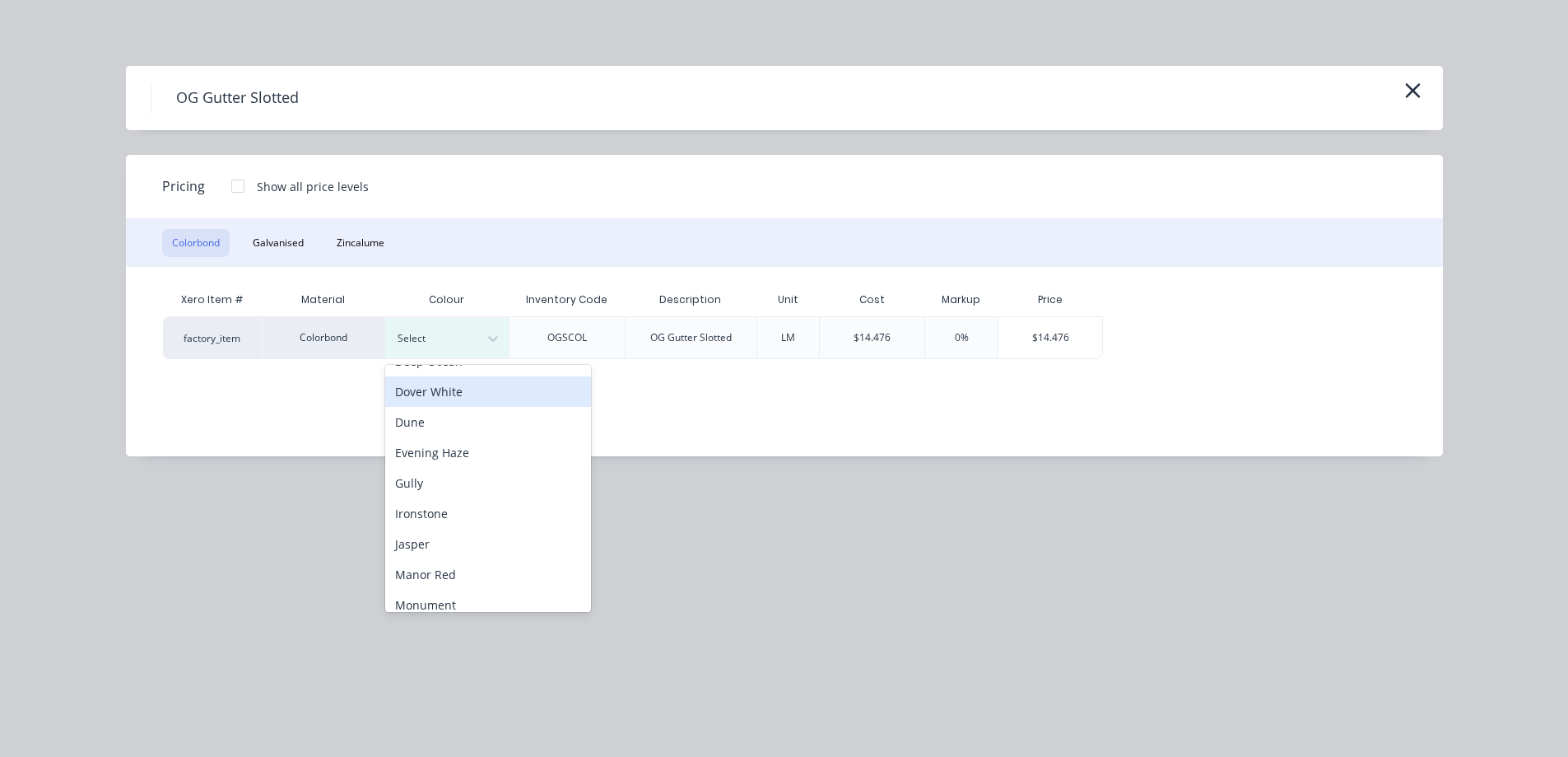
scroll to position [412, 0]
click at [447, 377] on div "Monument" at bounding box center [488, 367] width 206 height 30
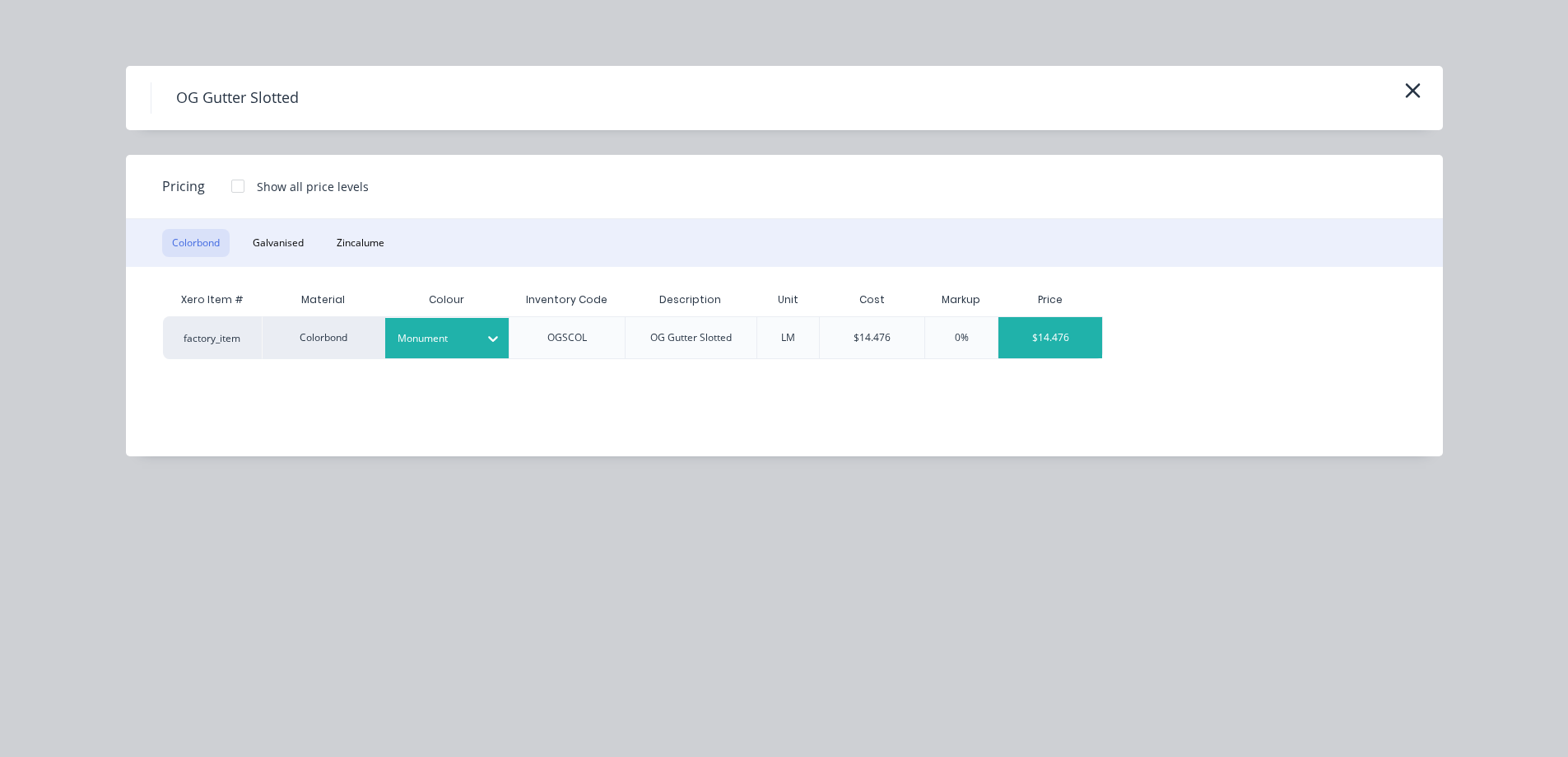
click at [1031, 347] on div "$14.476" at bounding box center [1049, 337] width 104 height 42
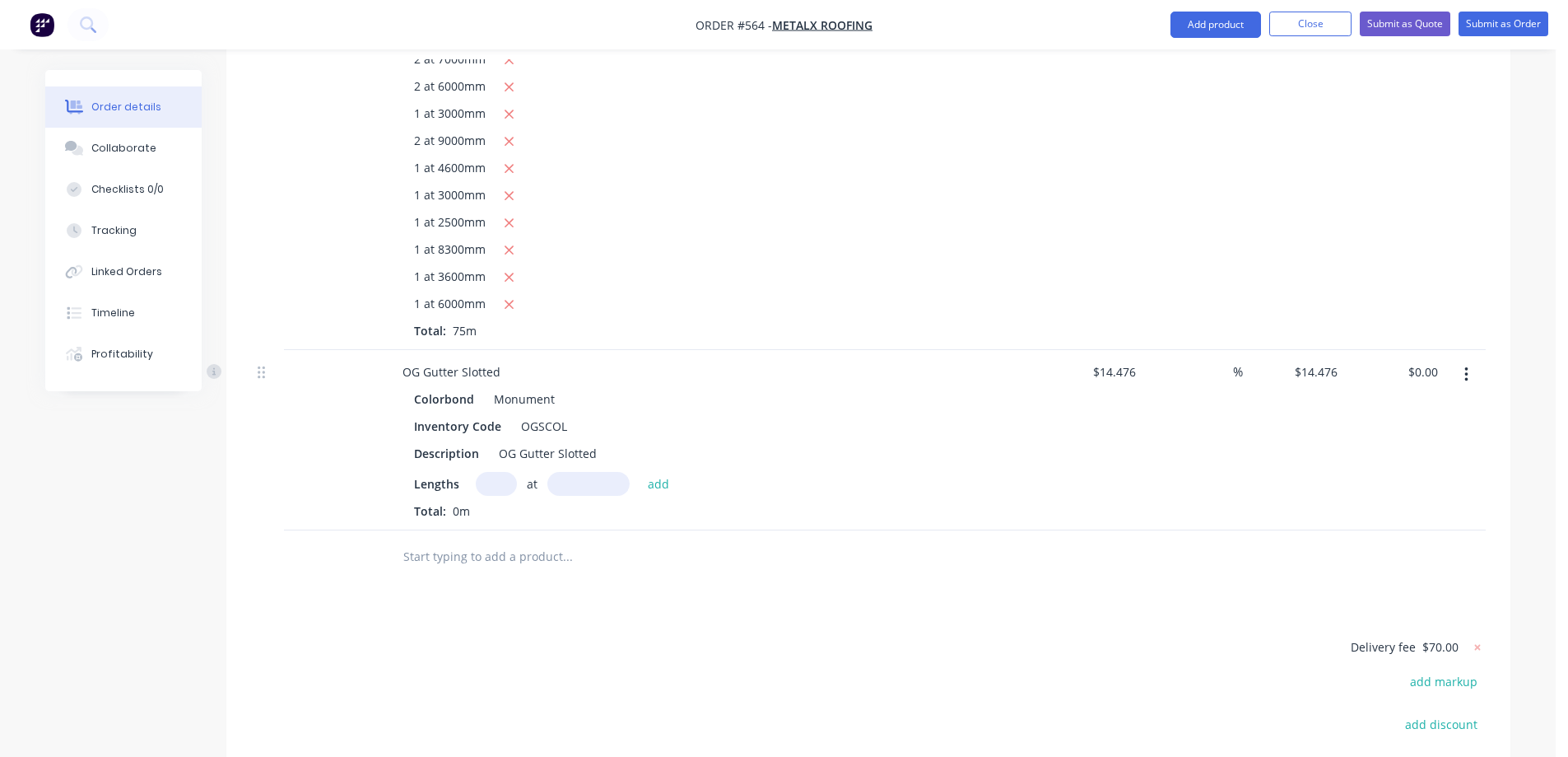
scroll to position [766, 0]
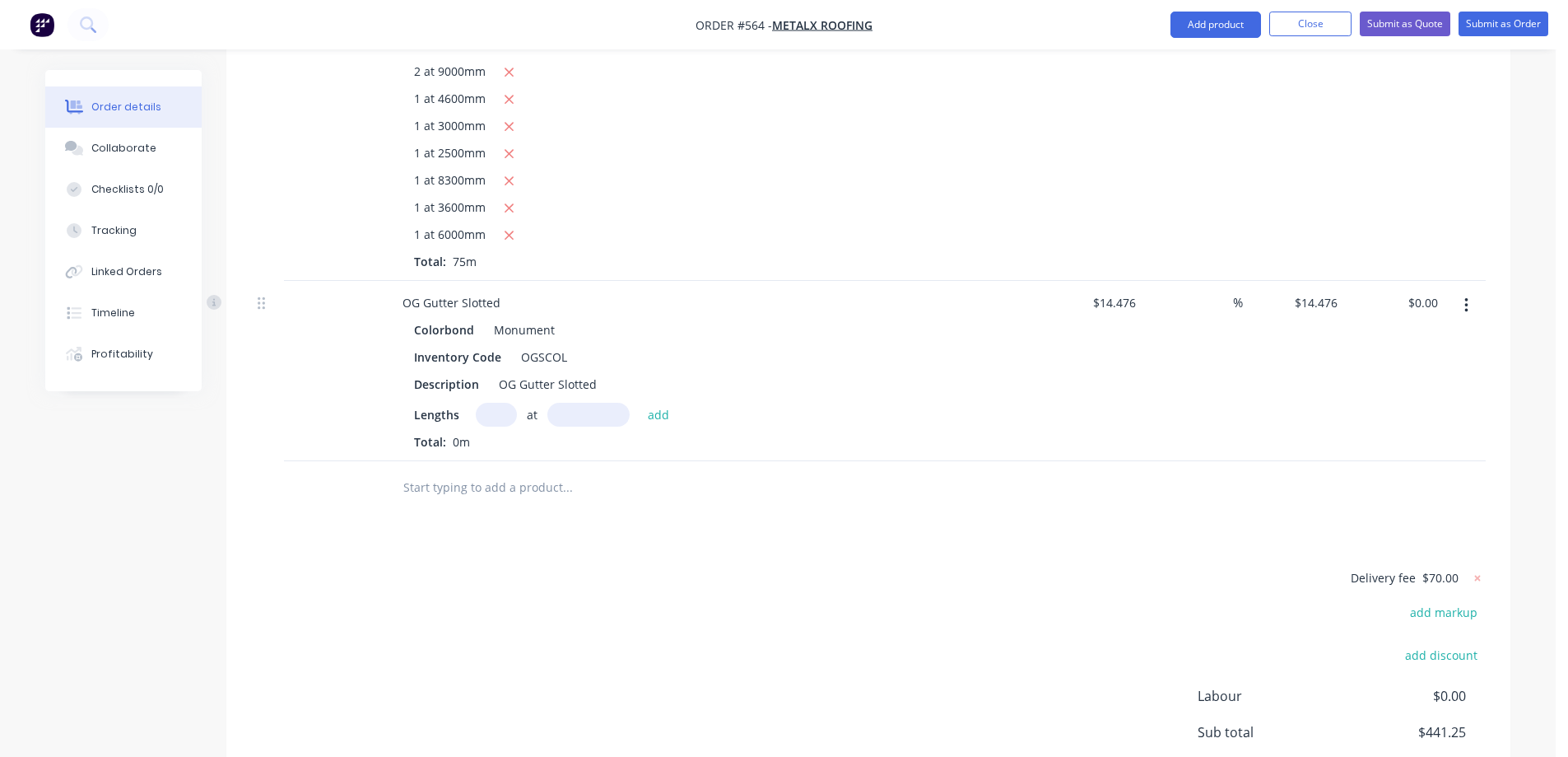
click at [1464, 305] on icon "button" at bounding box center [1466, 305] width 4 height 18
click at [1388, 443] on div "Delete" at bounding box center [1407, 447] width 127 height 24
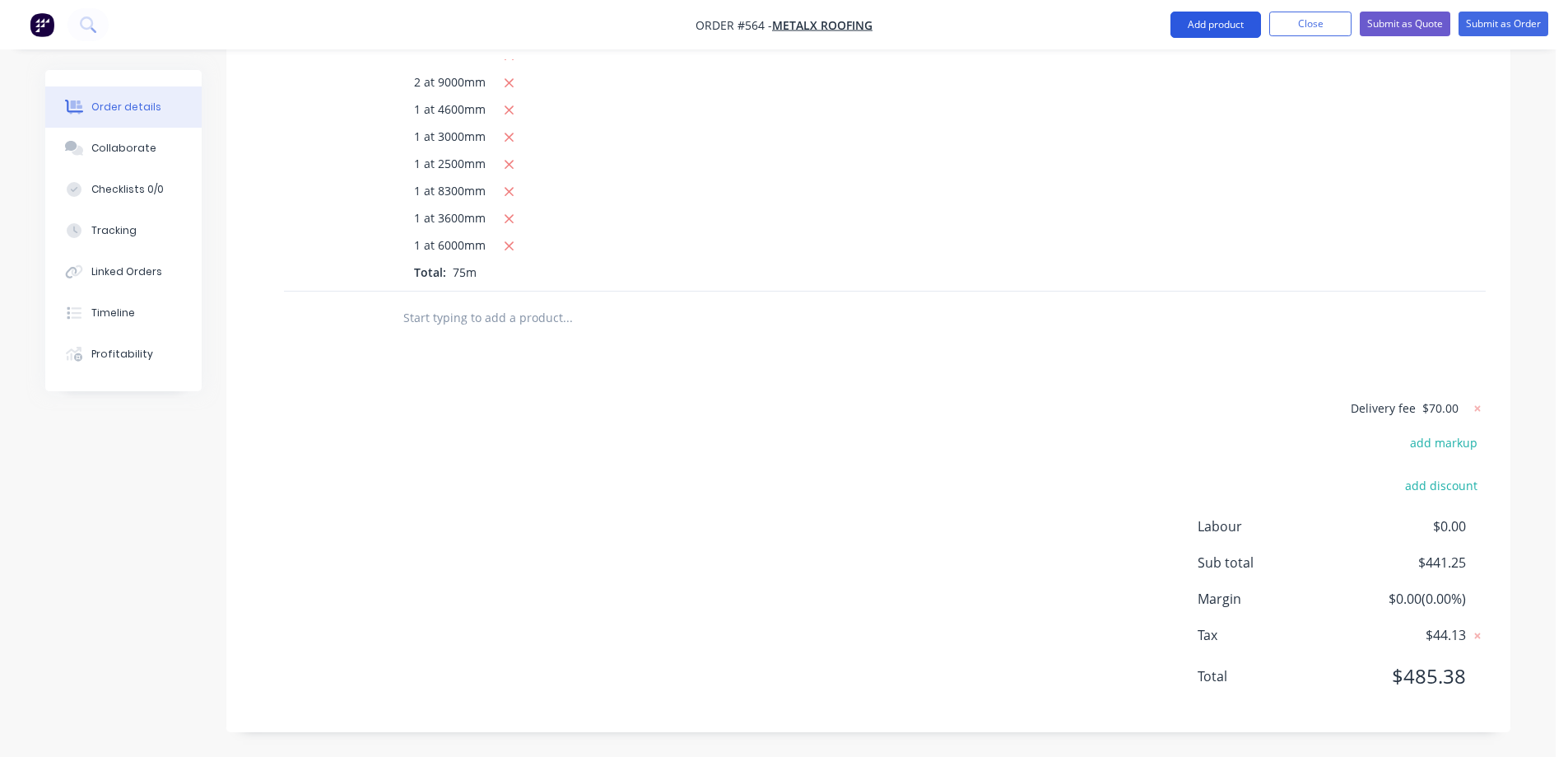
click at [1223, 23] on button "Add product" at bounding box center [1216, 25] width 90 height 27
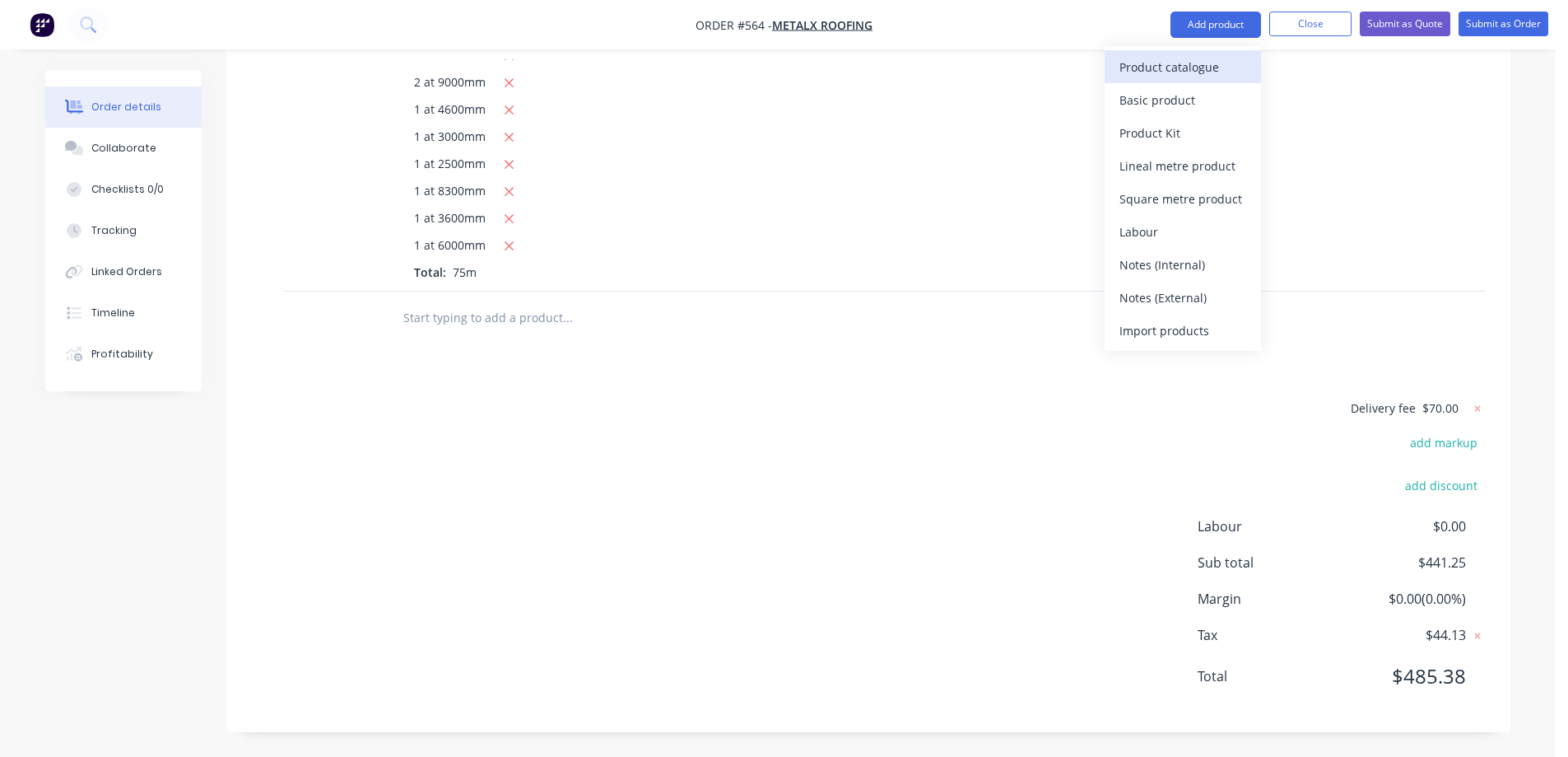
click at [1202, 75] on div "Product catalogue" at bounding box center [1182, 66] width 127 height 24
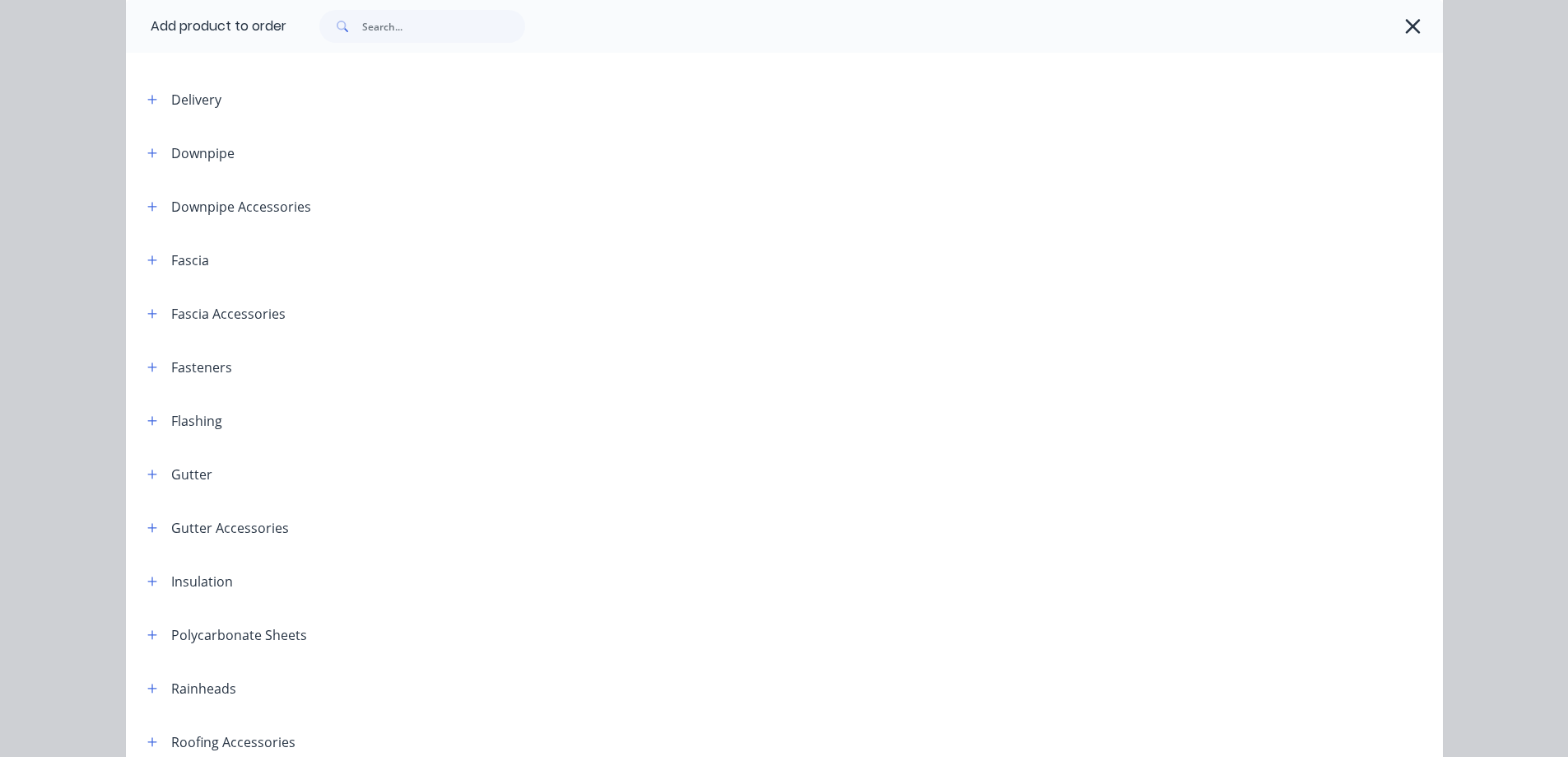
scroll to position [329, 0]
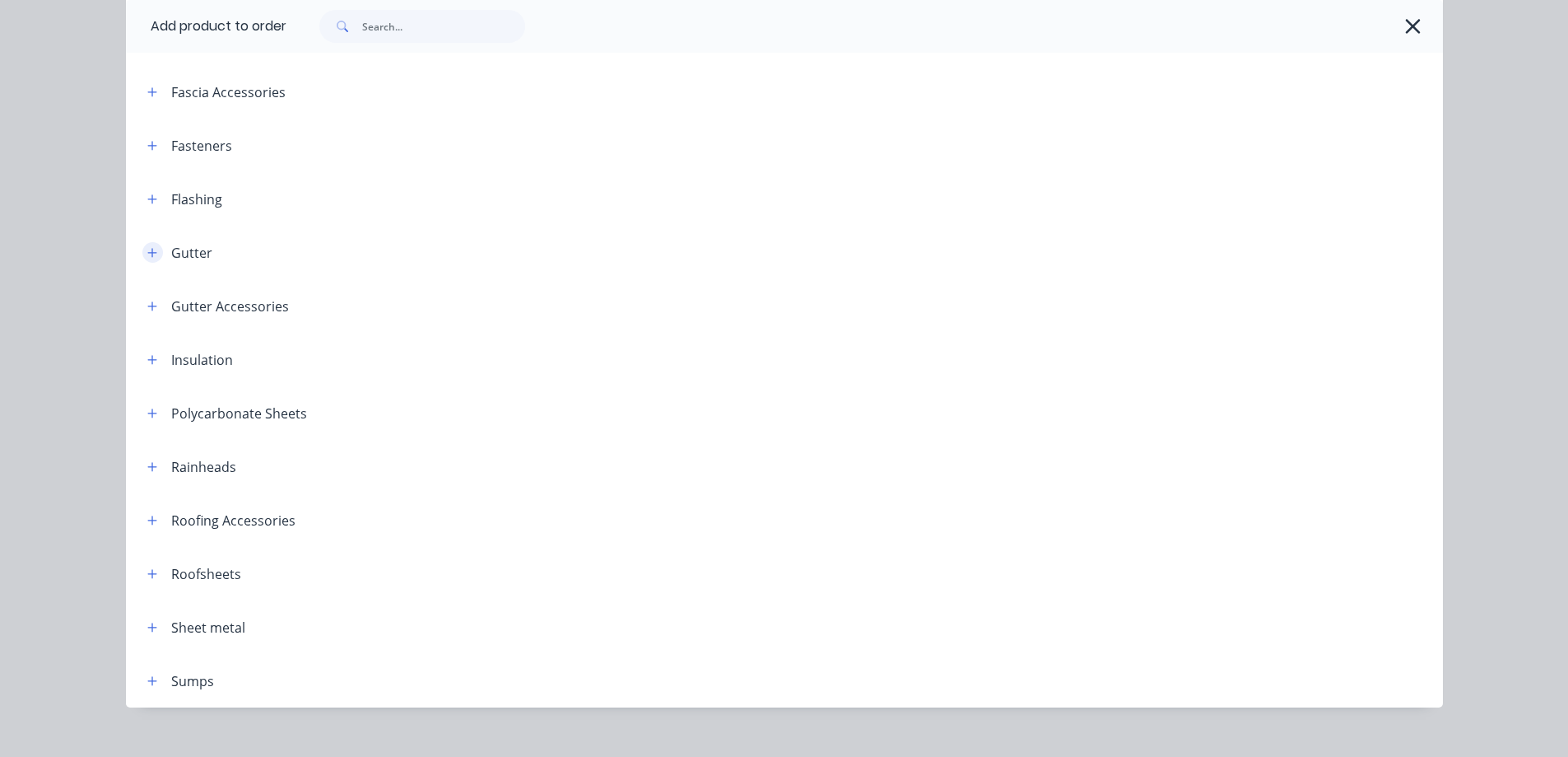
click at [142, 252] on button "button" at bounding box center [152, 251] width 20 height 20
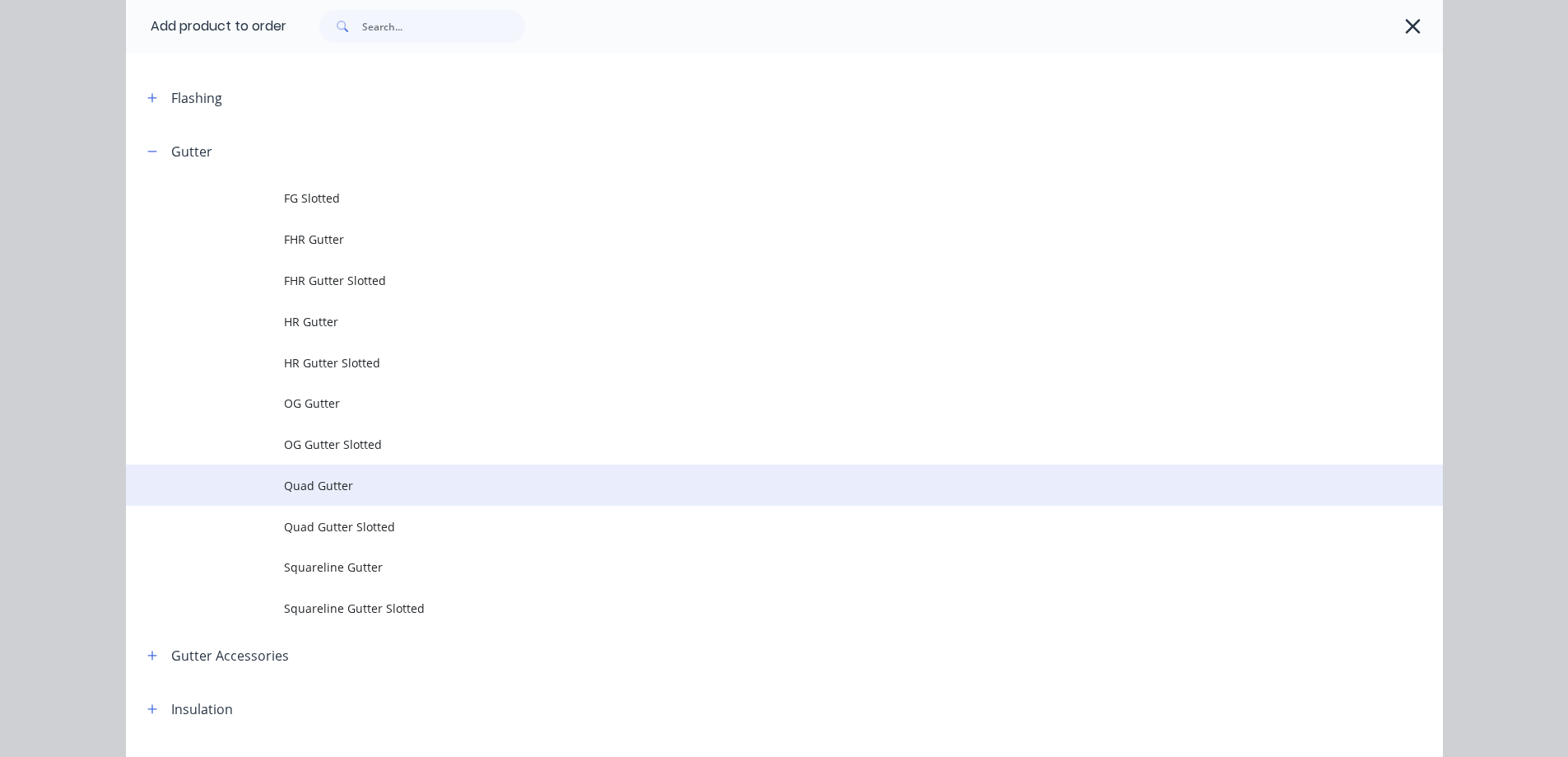
scroll to position [741, 0]
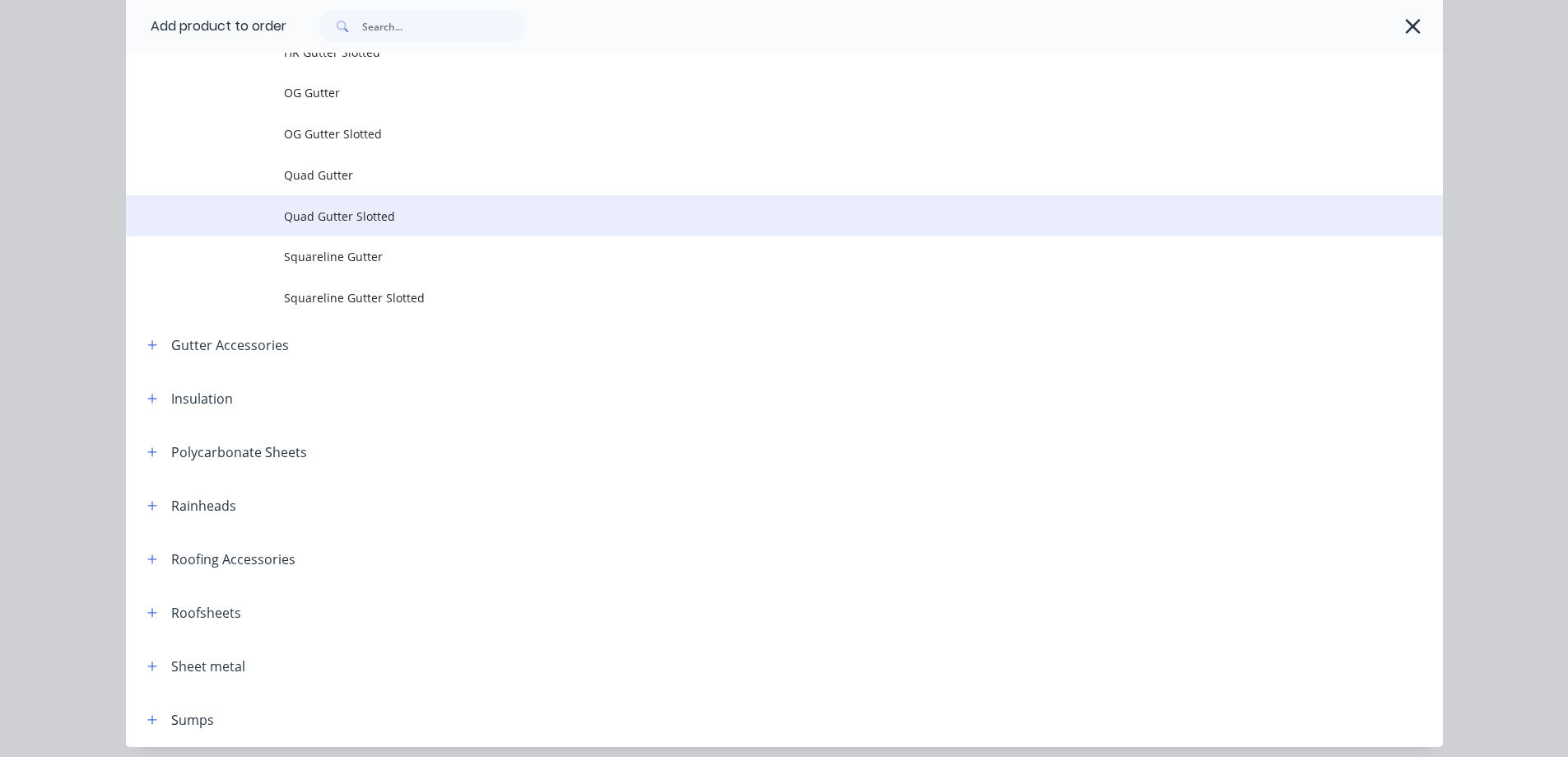
click at [295, 218] on span "Quad Gutter Slotted" at bounding box center [747, 216] width 926 height 18
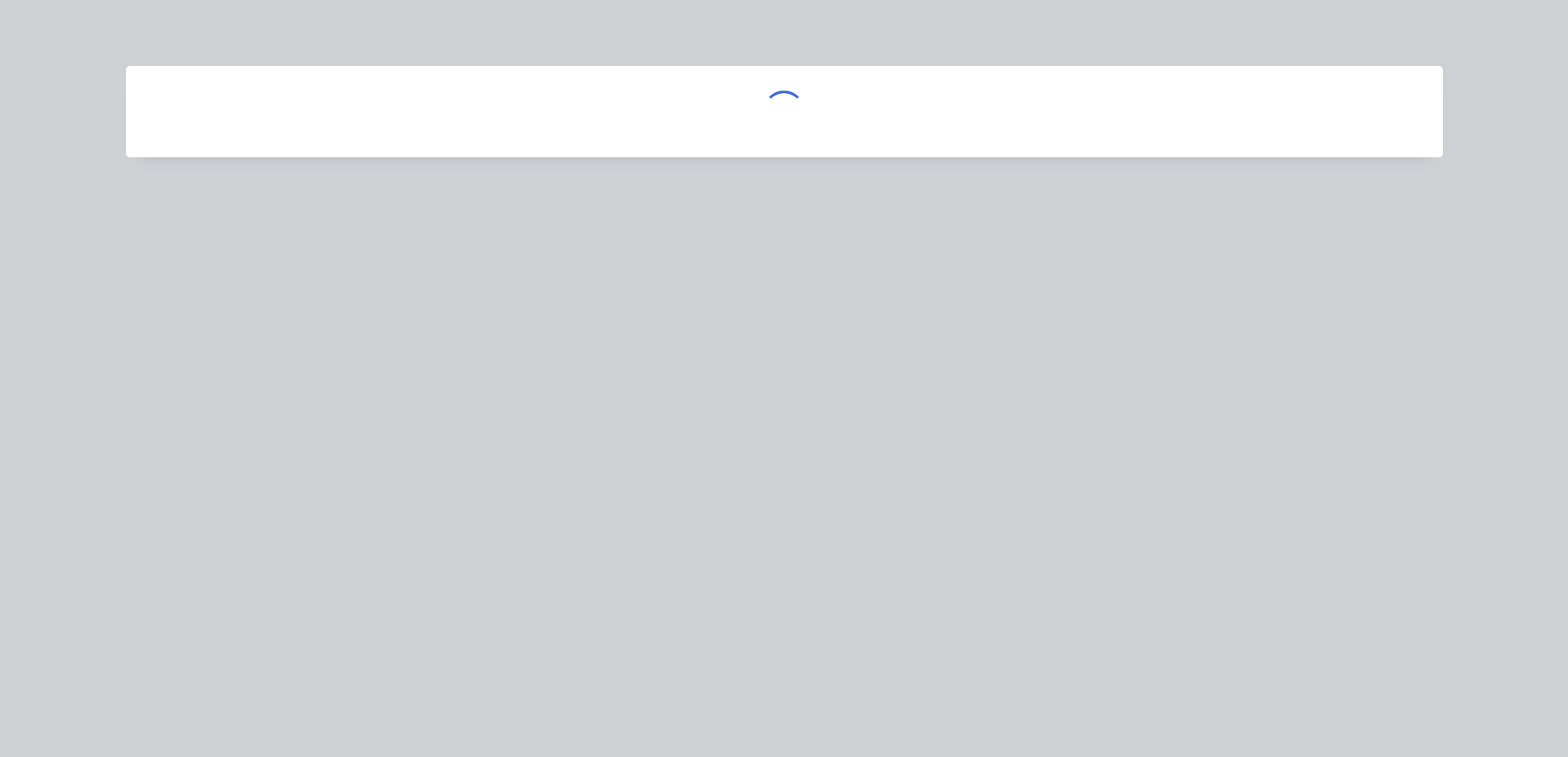
scroll to position [0, 0]
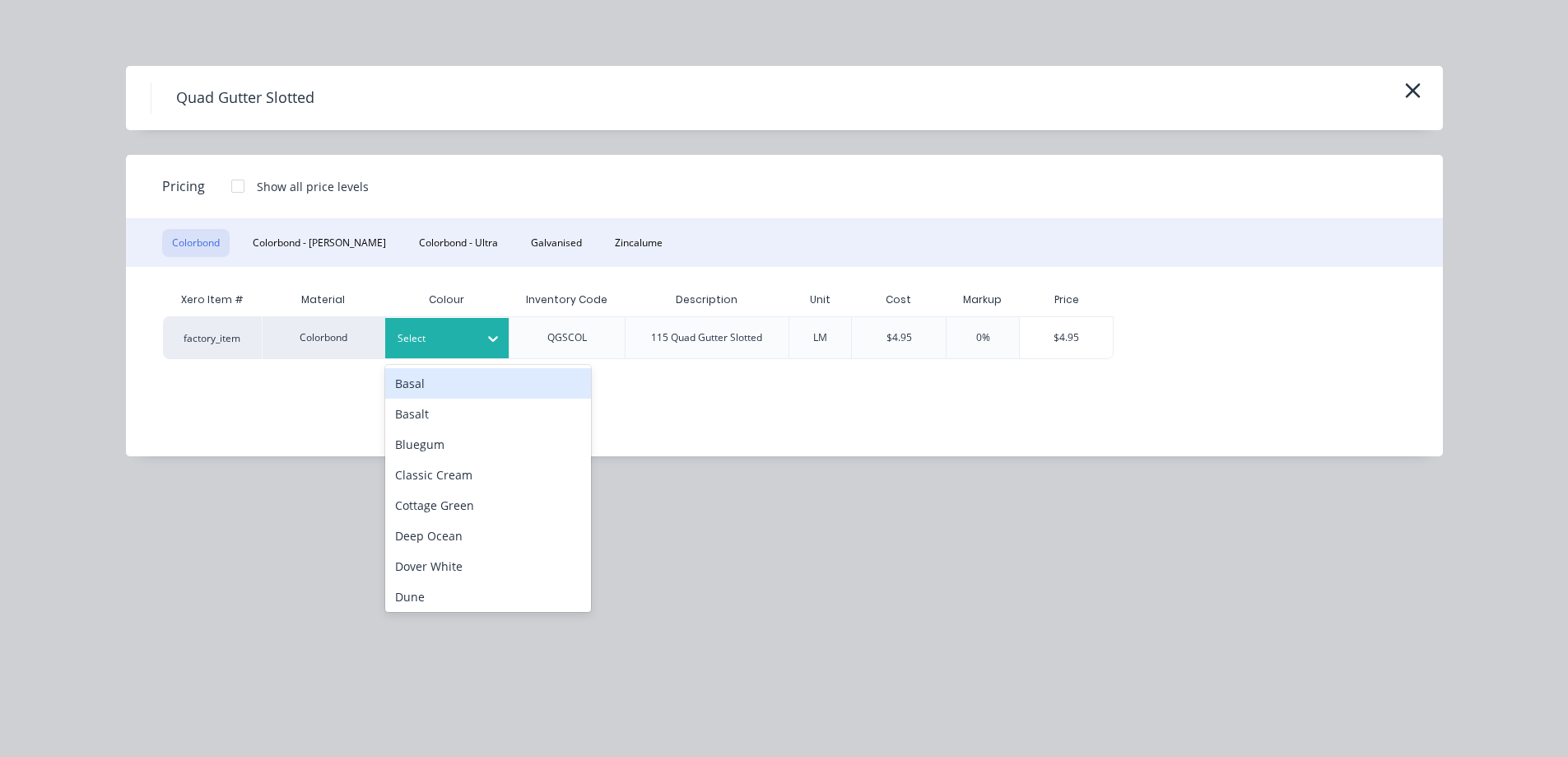
click at [417, 339] on div at bounding box center [434, 338] width 74 height 18
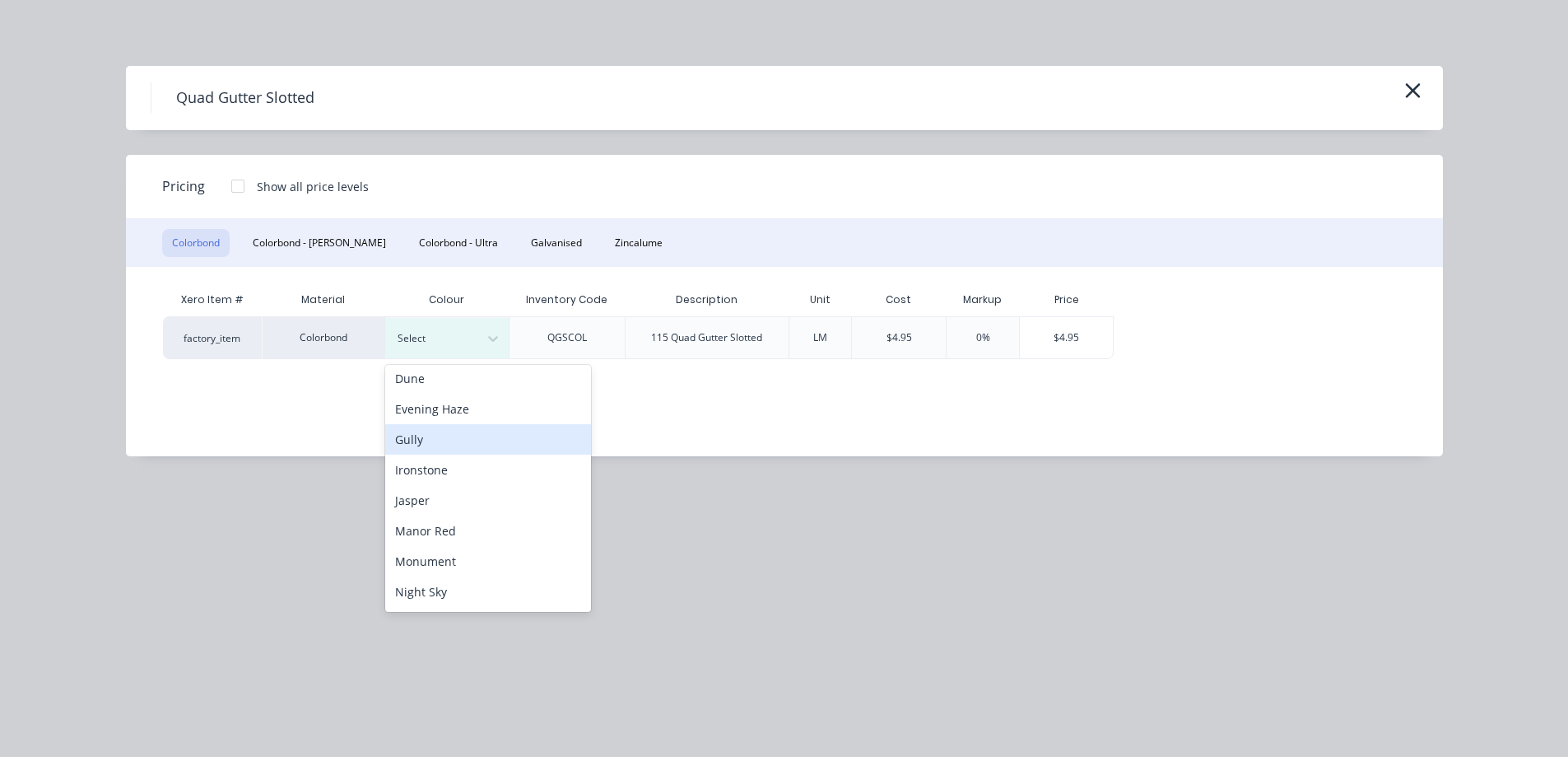
scroll to position [247, 0]
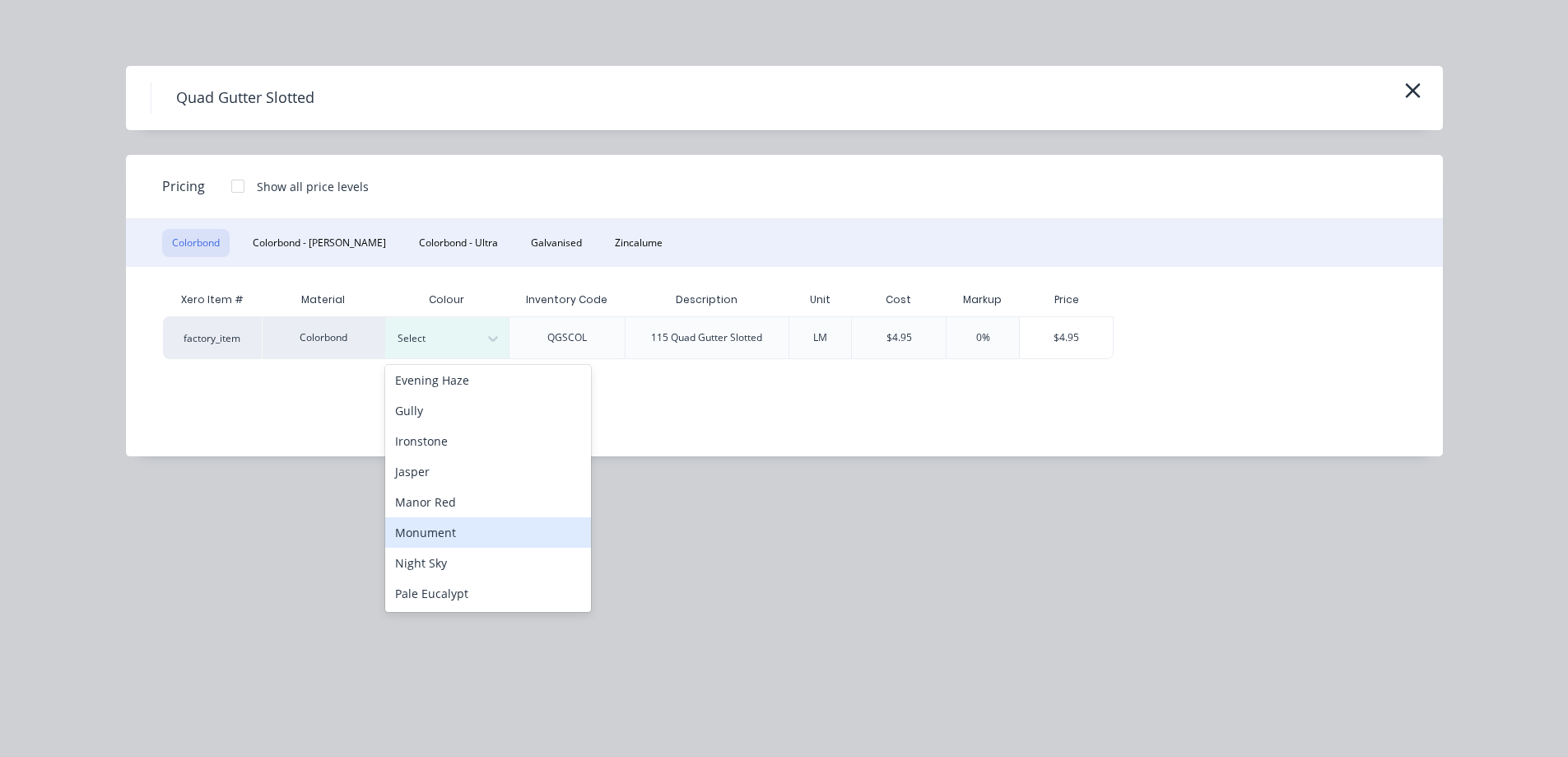
click at [455, 520] on div "Monument" at bounding box center [488, 532] width 206 height 30
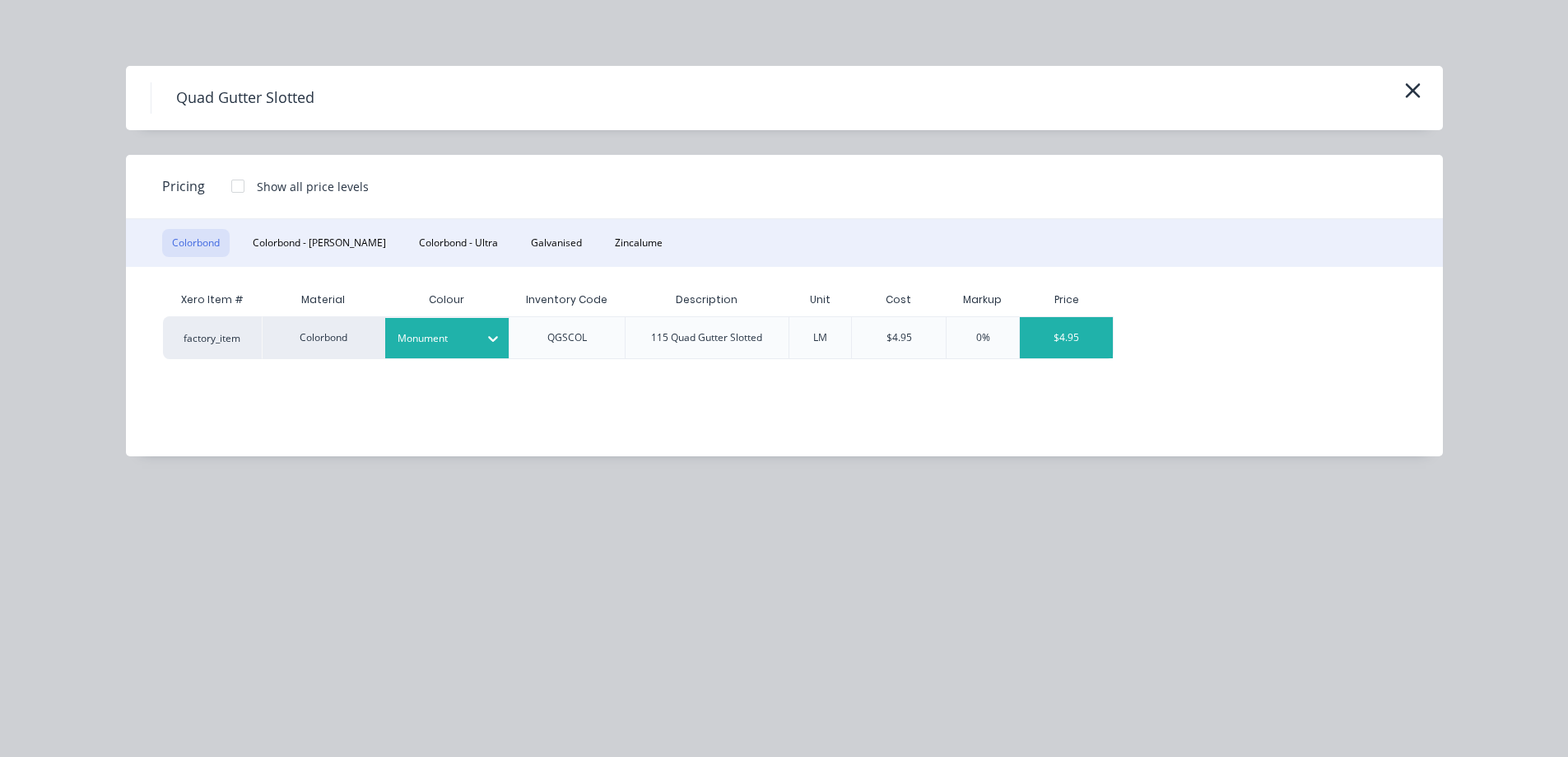
click at [1084, 347] on div "$4.95" at bounding box center [1065, 337] width 93 height 42
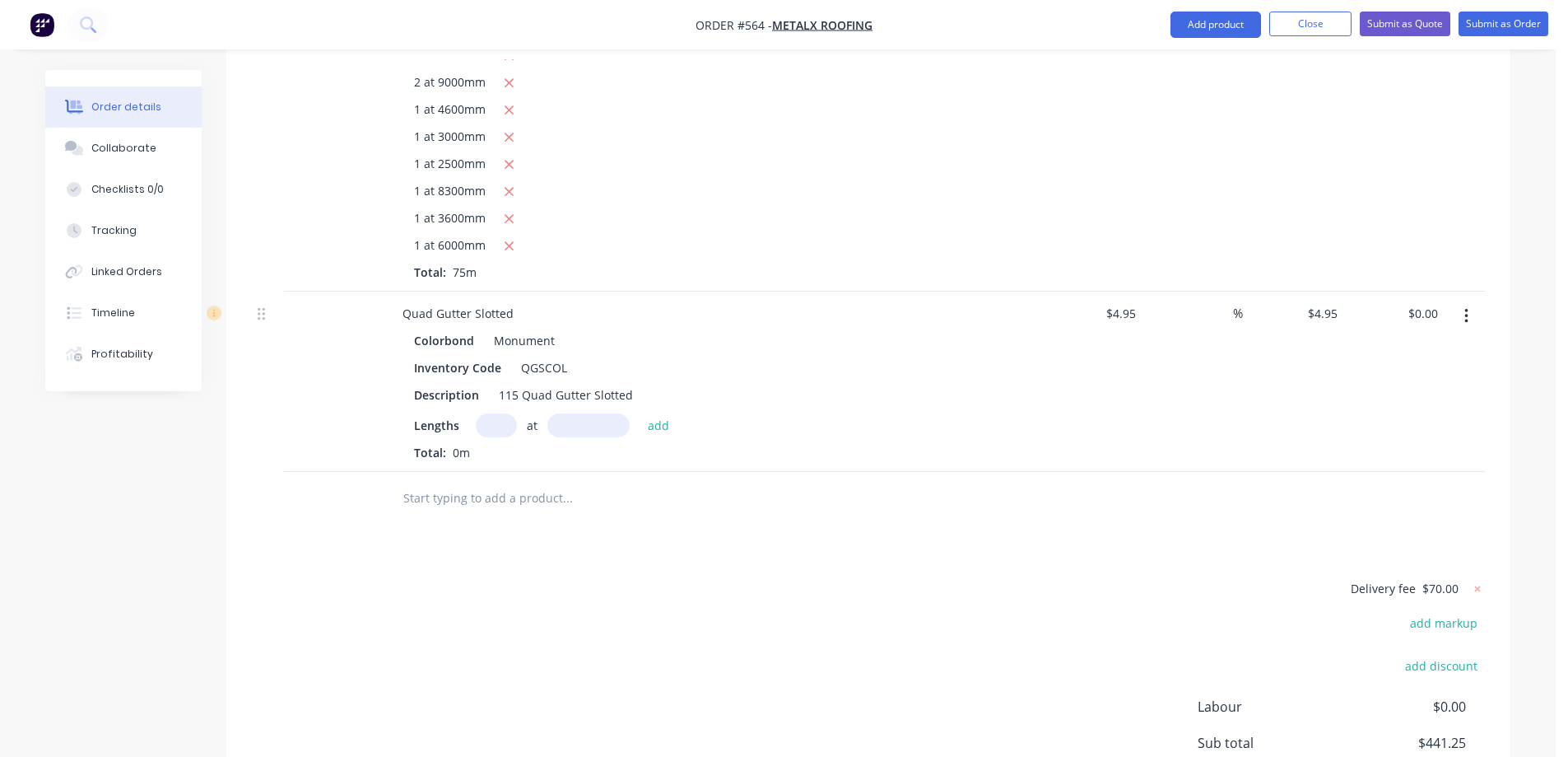
click at [491, 420] on input "text" at bounding box center [496, 425] width 42 height 24
type input "2"
type input "7000mm"
click at [666, 431] on button "add" at bounding box center [659, 424] width 39 height 22
type input "$69.30"
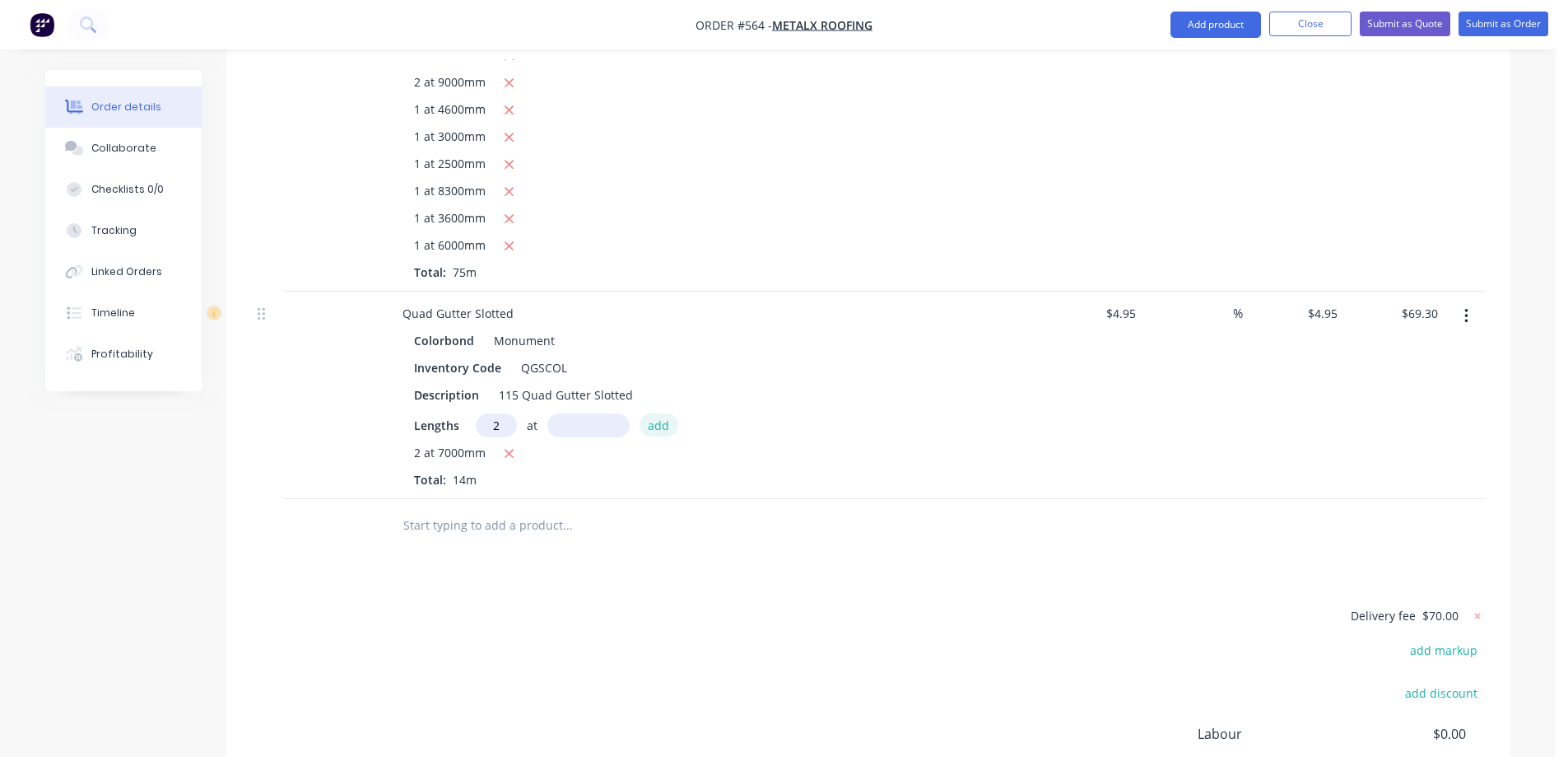
type input "2"
type input "6000mm"
click at [666, 431] on button "add" at bounding box center [659, 424] width 39 height 22
type input "$128.70"
type input "1"
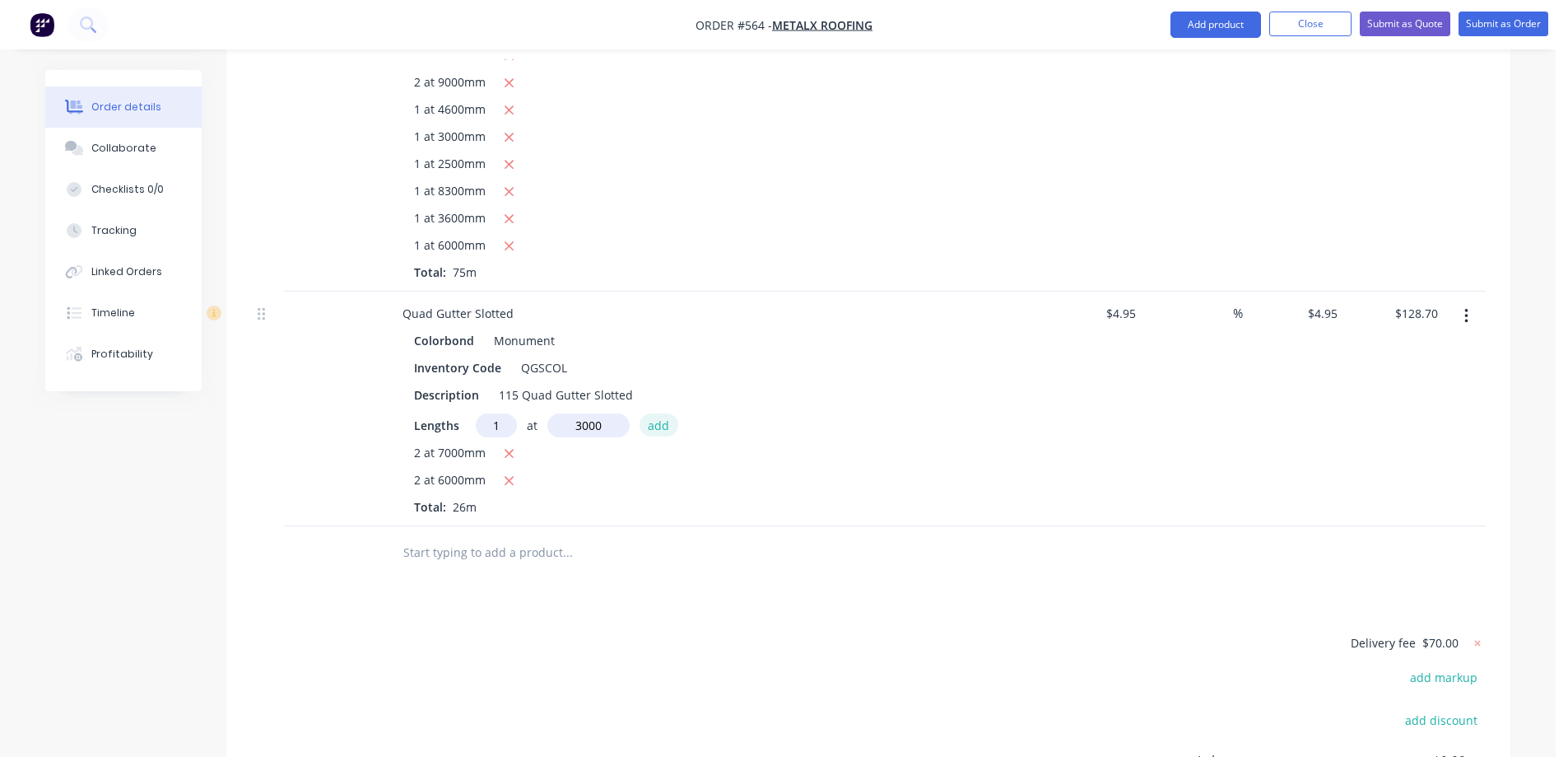
type input "3000mm"
click at [666, 431] on button "add" at bounding box center [659, 424] width 39 height 22
type input "$143.55"
type input "2"
type input "9000mm"
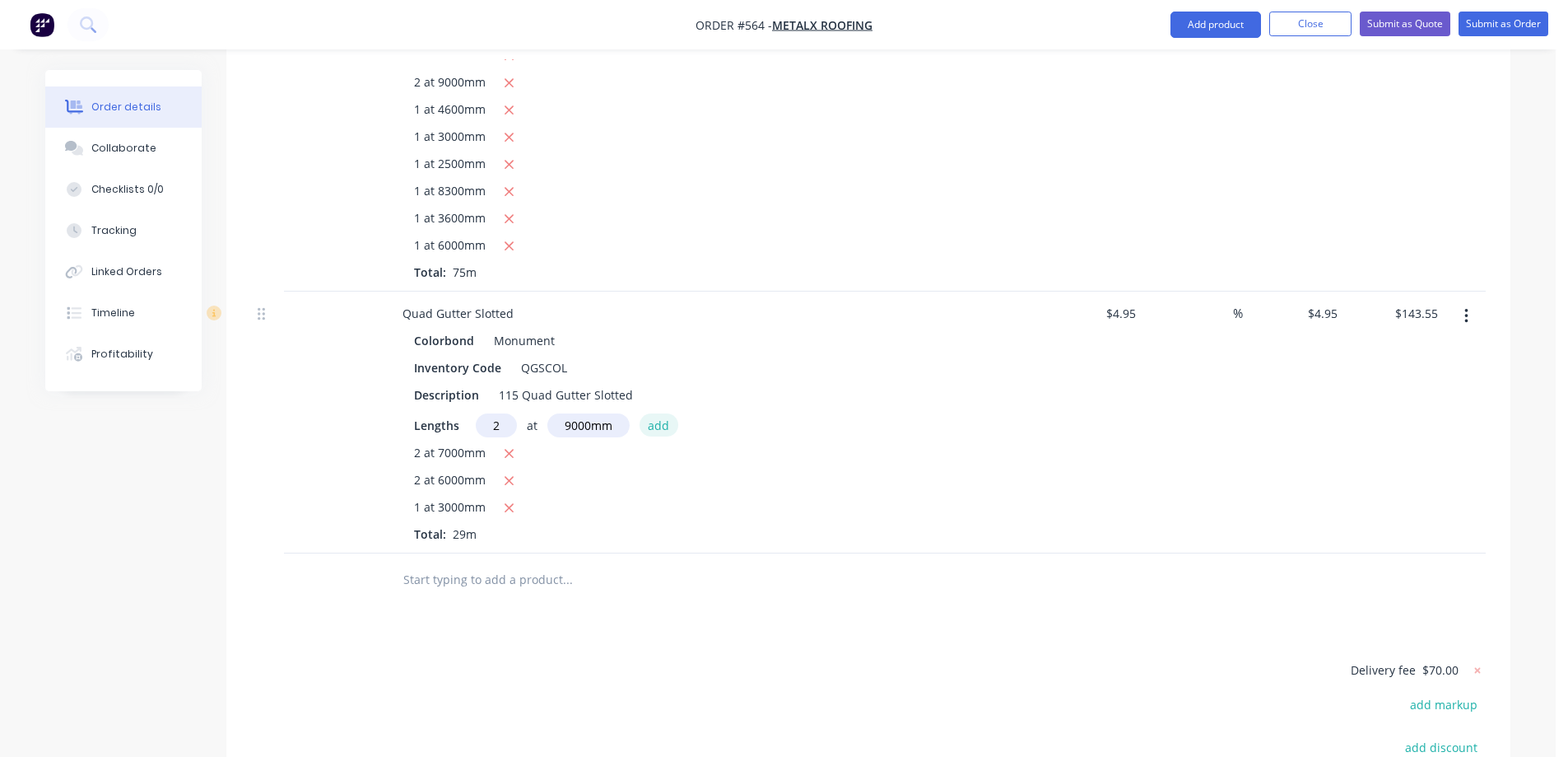
click at [666, 431] on button "add" at bounding box center [659, 424] width 39 height 22
type input "$232.65"
type input "1"
type input "4600mm"
click at [666, 431] on button "add" at bounding box center [659, 424] width 39 height 22
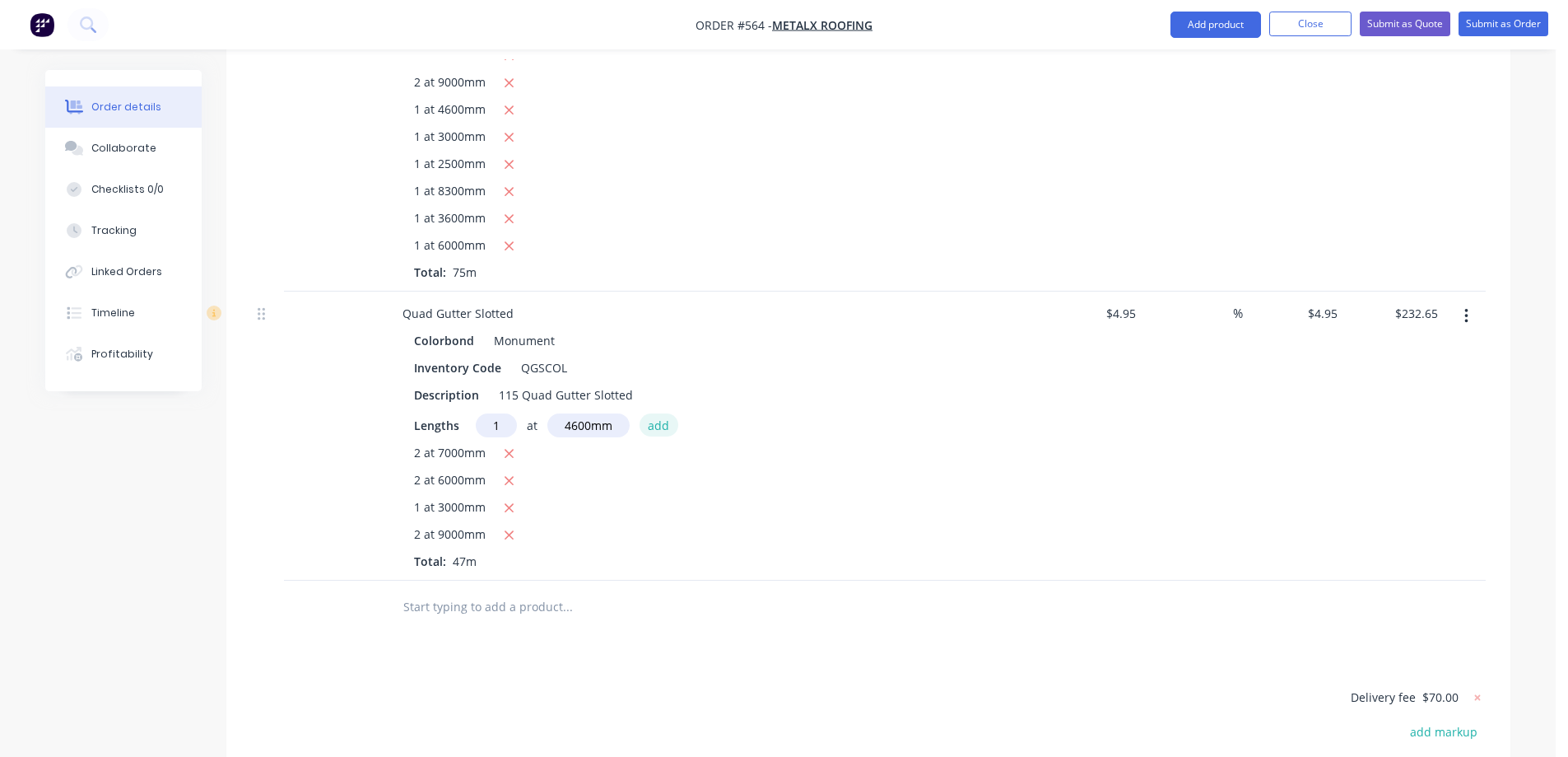
type input "$255.42"
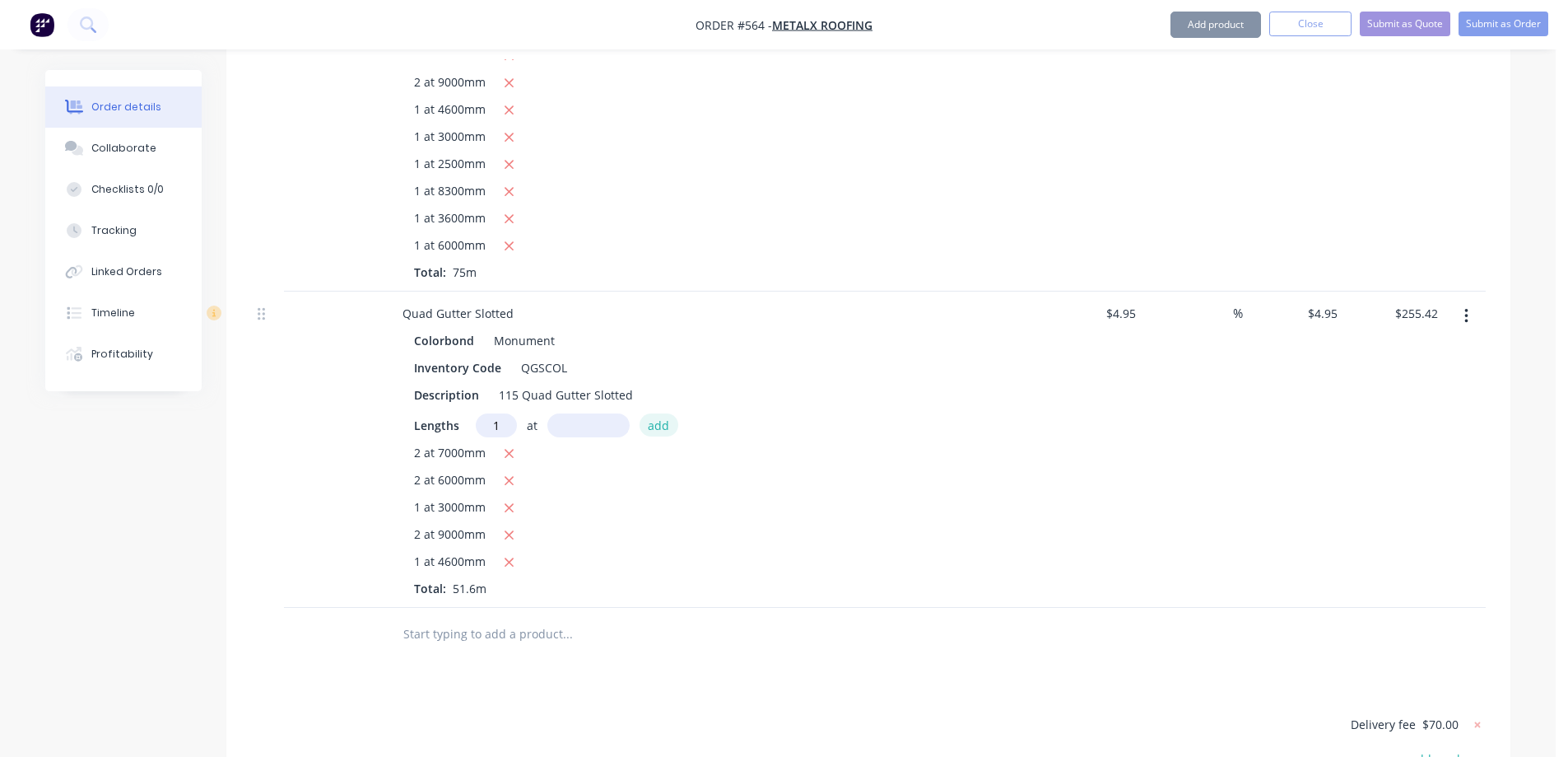
type input "1"
type input "3000mm"
click at [666, 431] on button "add" at bounding box center [659, 424] width 39 height 22
type input "$270.27"
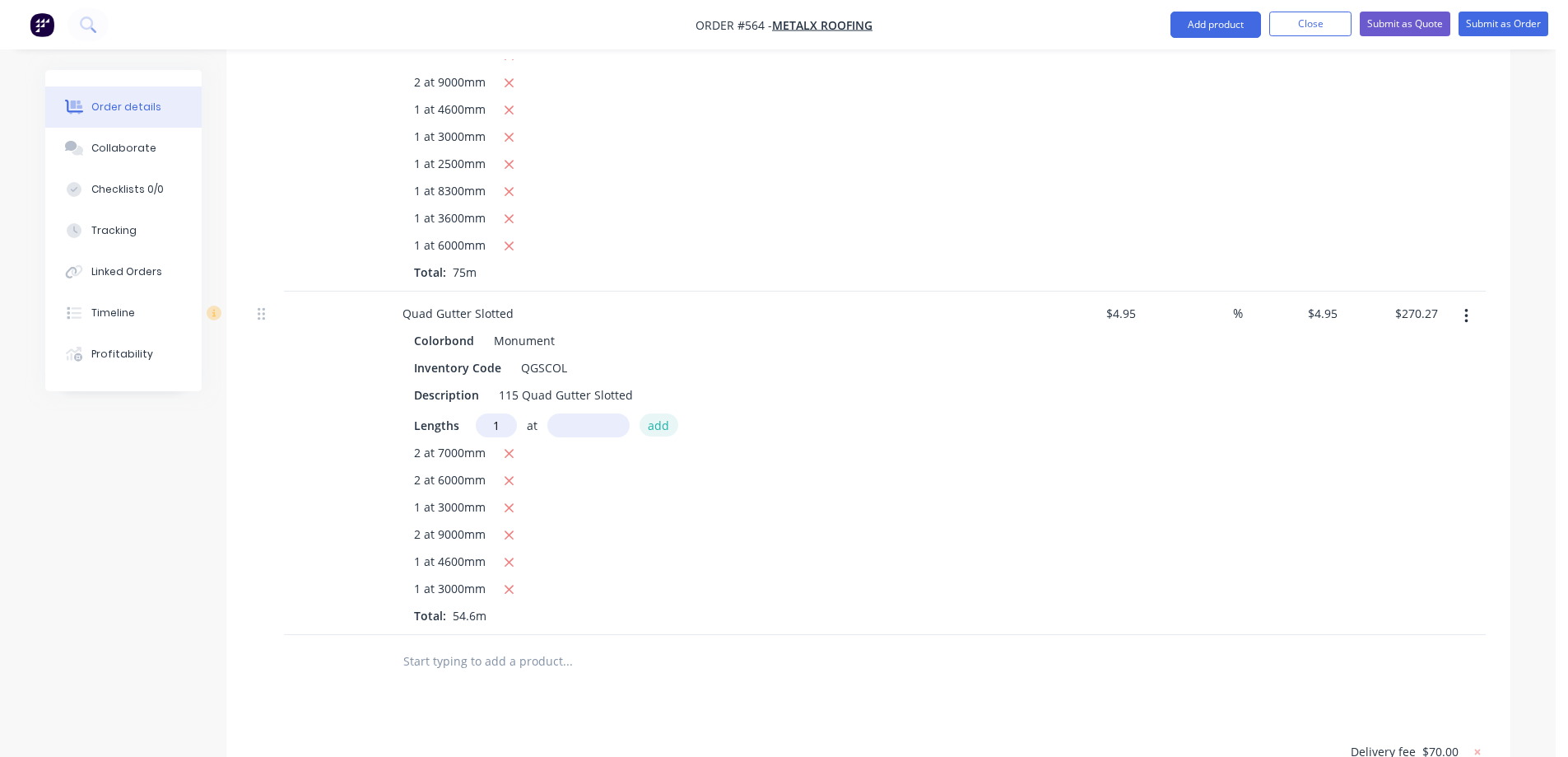
type input "1"
type input "2500mm"
click at [666, 431] on button "add" at bounding box center [659, 424] width 39 height 22
type input "$282.65"
type input "1"
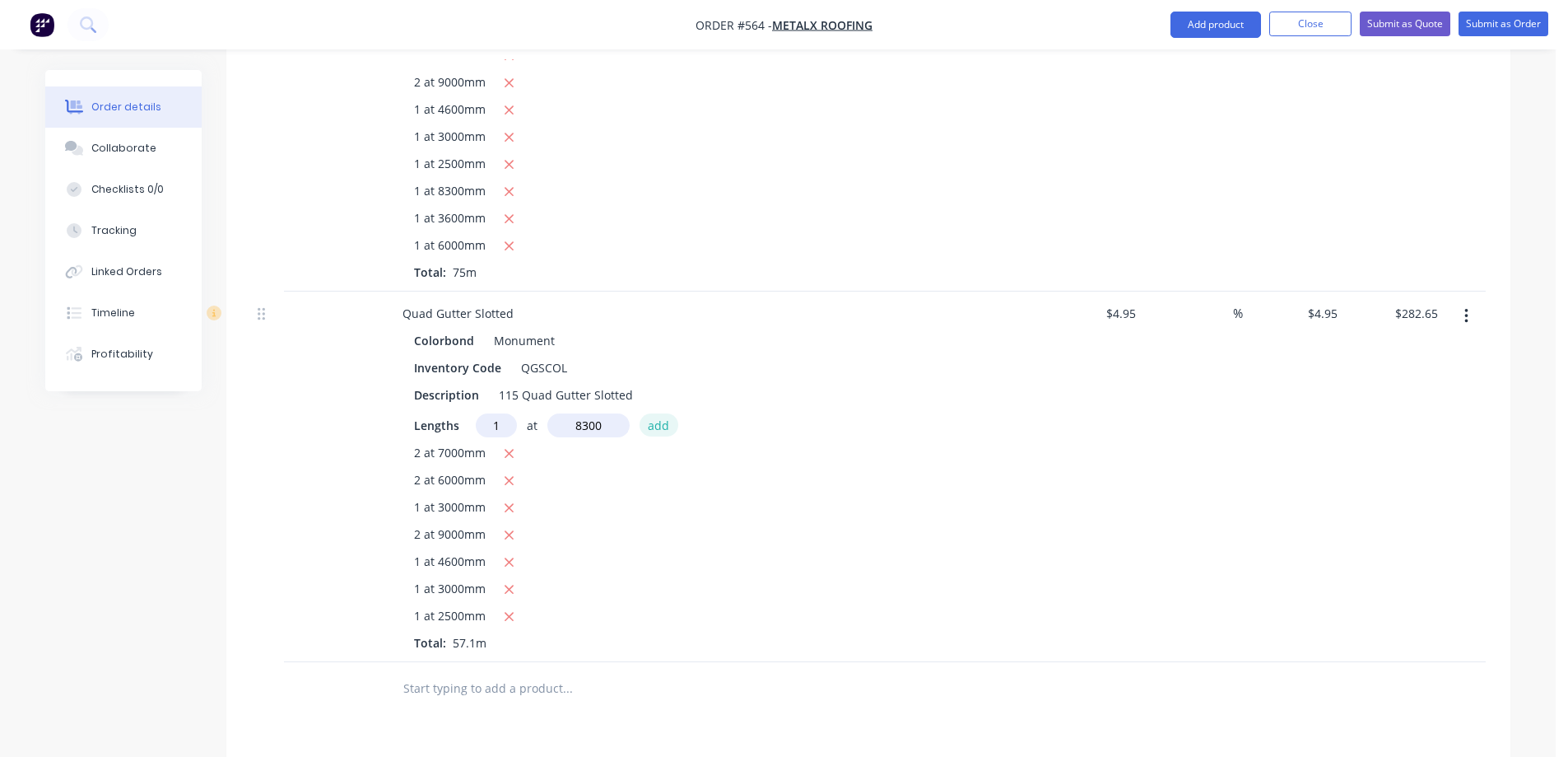
type input "8300mm"
click at [666, 431] on button "add" at bounding box center [659, 424] width 39 height 22
type input "$323.73"
type input "1"
type input "3600mm"
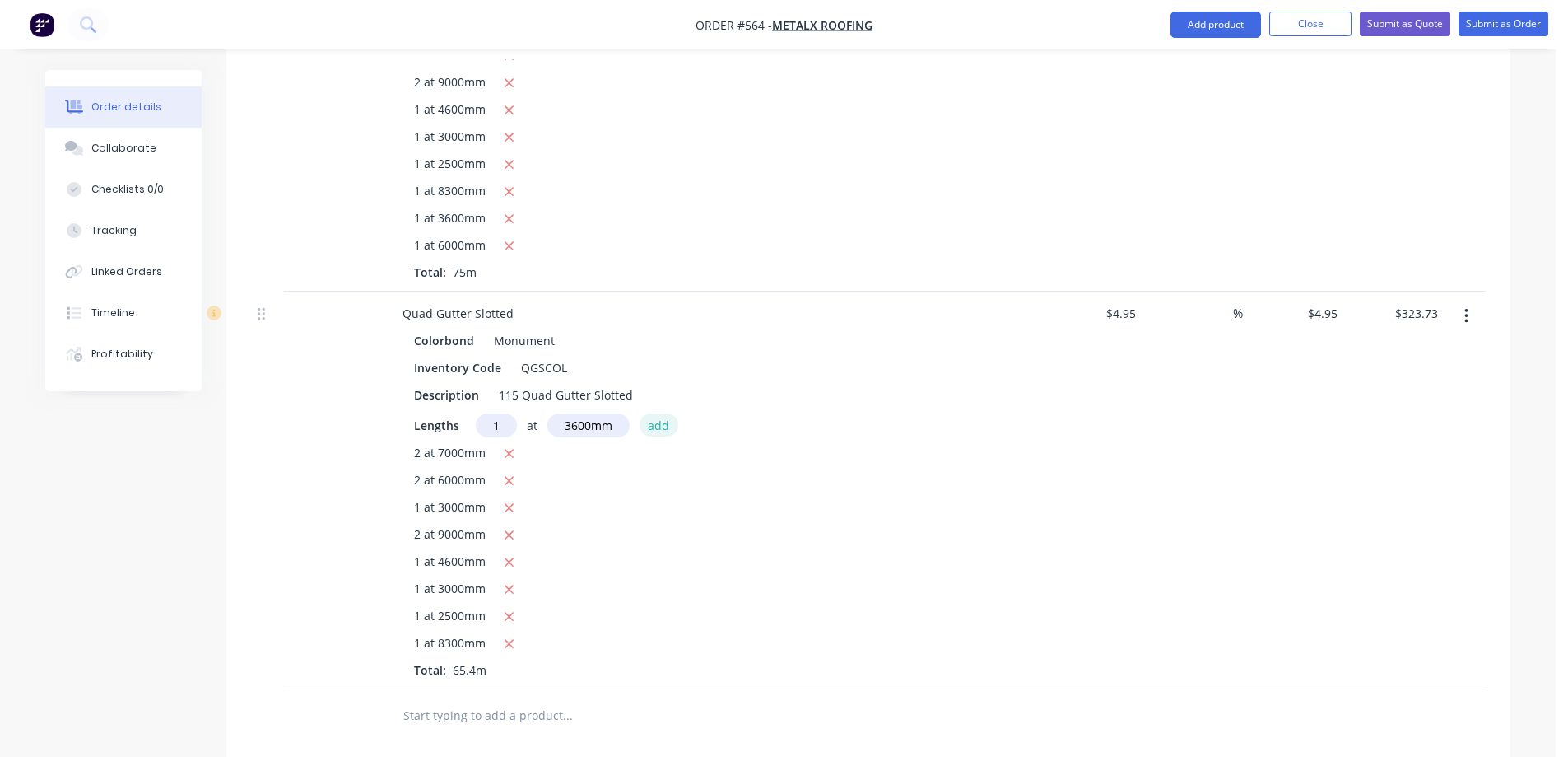
click at [666, 431] on button "add" at bounding box center [659, 424] width 39 height 22
type input "$341.55"
type input "1"
type input "6000mm"
click at [666, 431] on button "add" at bounding box center [659, 424] width 39 height 22
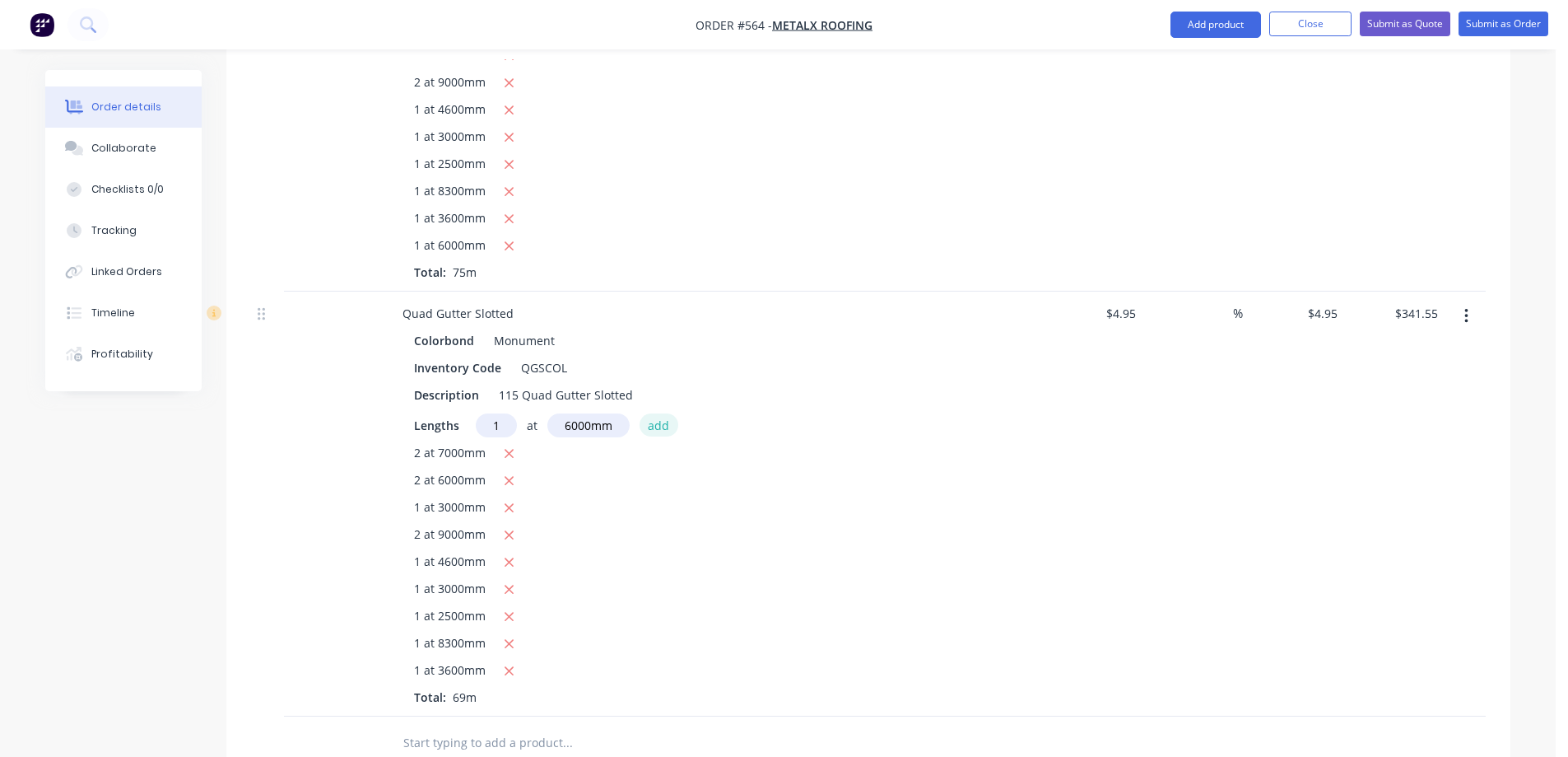
type input "$371.25"
type input "1"
type input "7400mm"
click at [666, 431] on button "add" at bounding box center [659, 424] width 39 height 22
type input "$407.88"
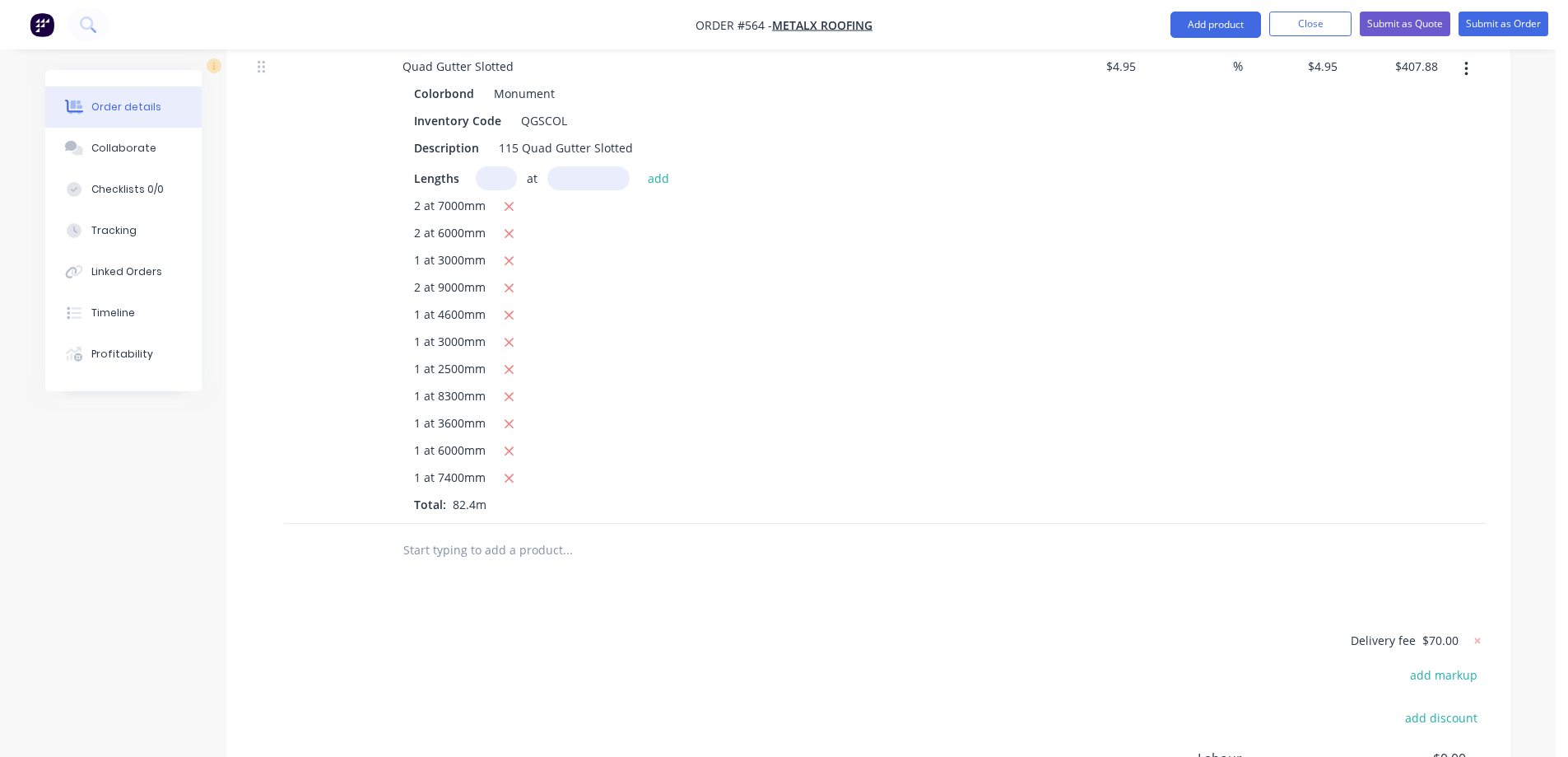
scroll to position [1085, 0]
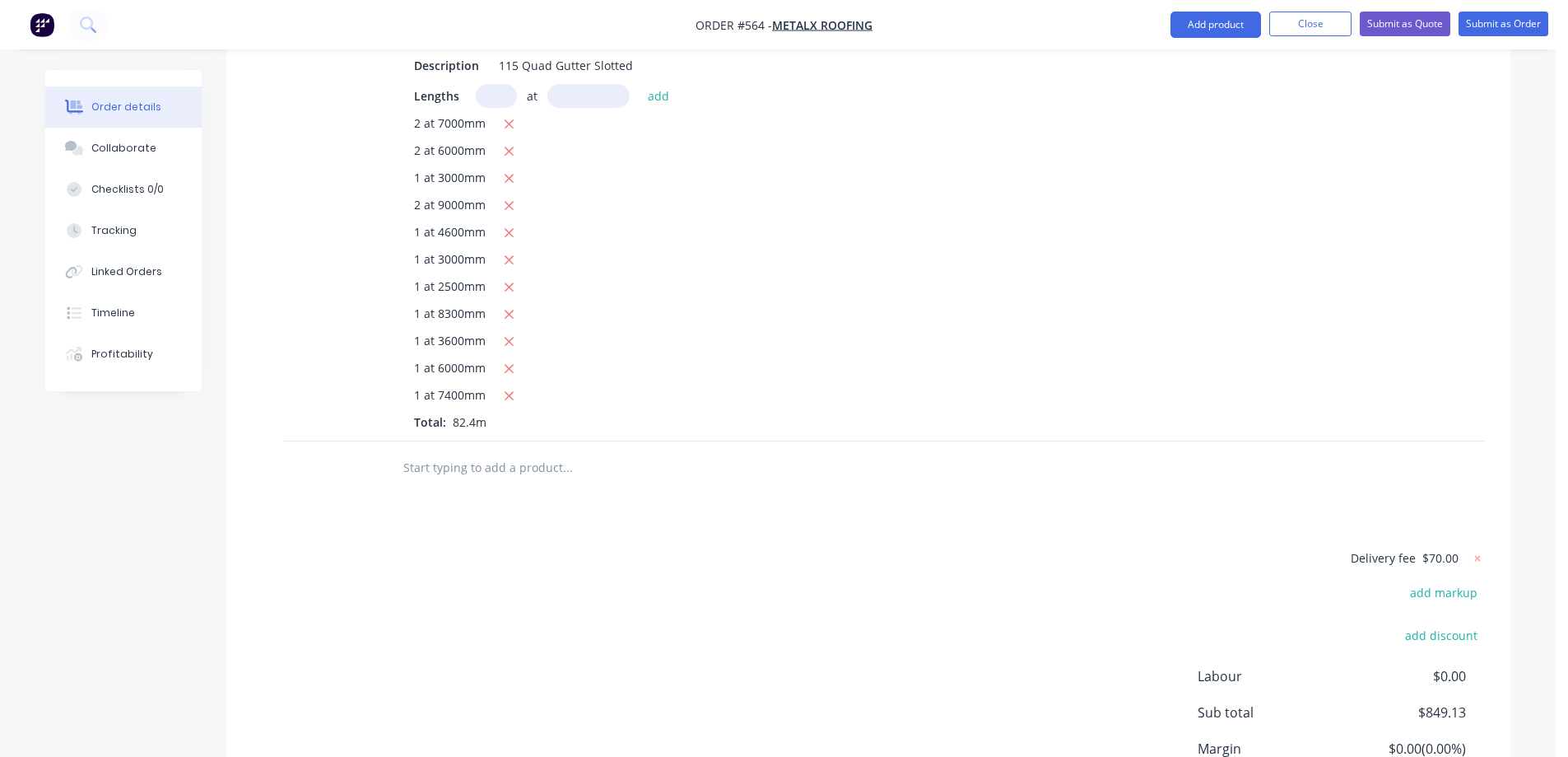
click at [433, 454] on input "text" at bounding box center [567, 467] width 329 height 33
click at [1195, 36] on button "Add product" at bounding box center [1216, 25] width 90 height 27
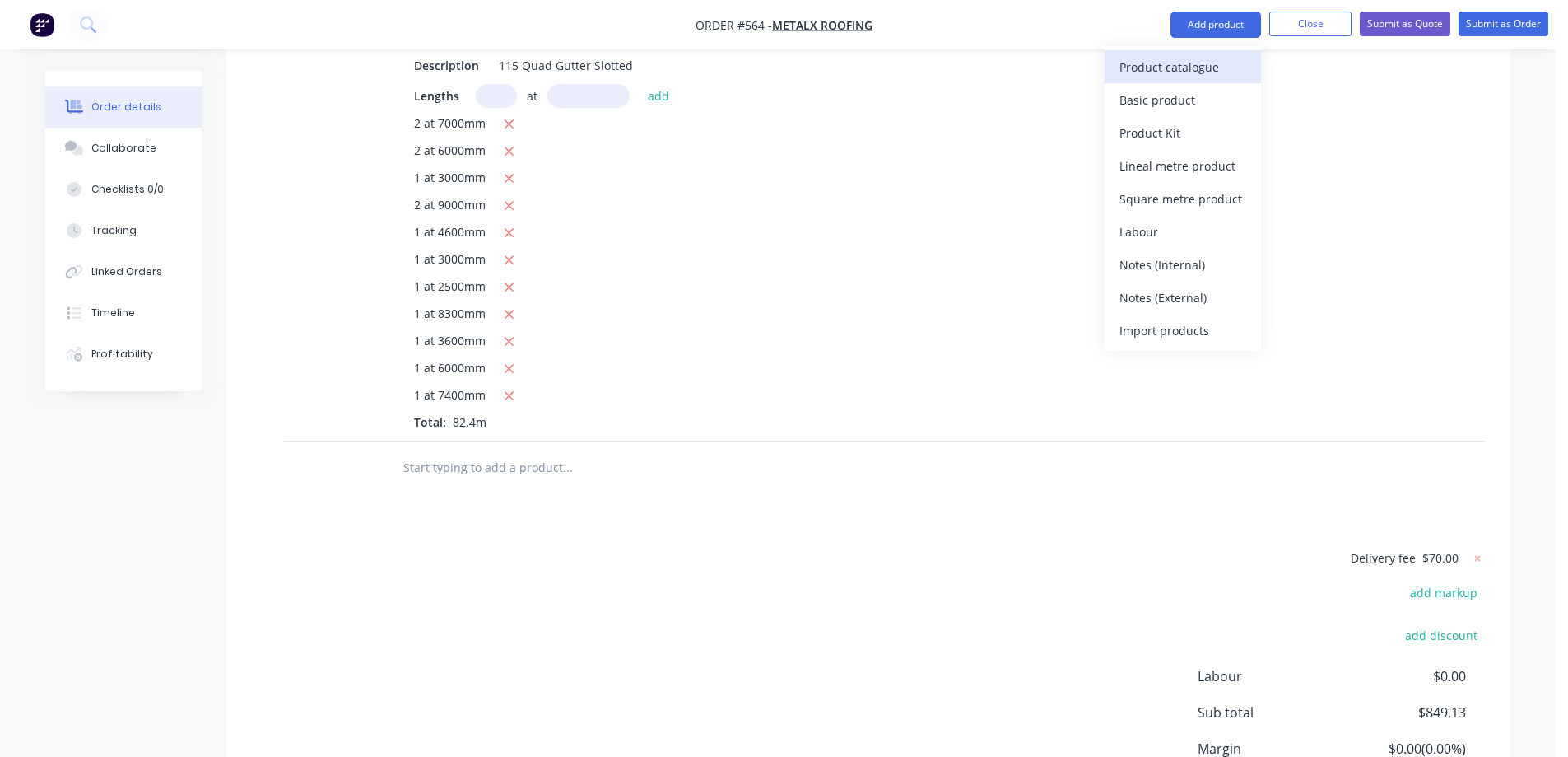
click at [1195, 60] on div "Product catalogue" at bounding box center [1182, 66] width 127 height 24
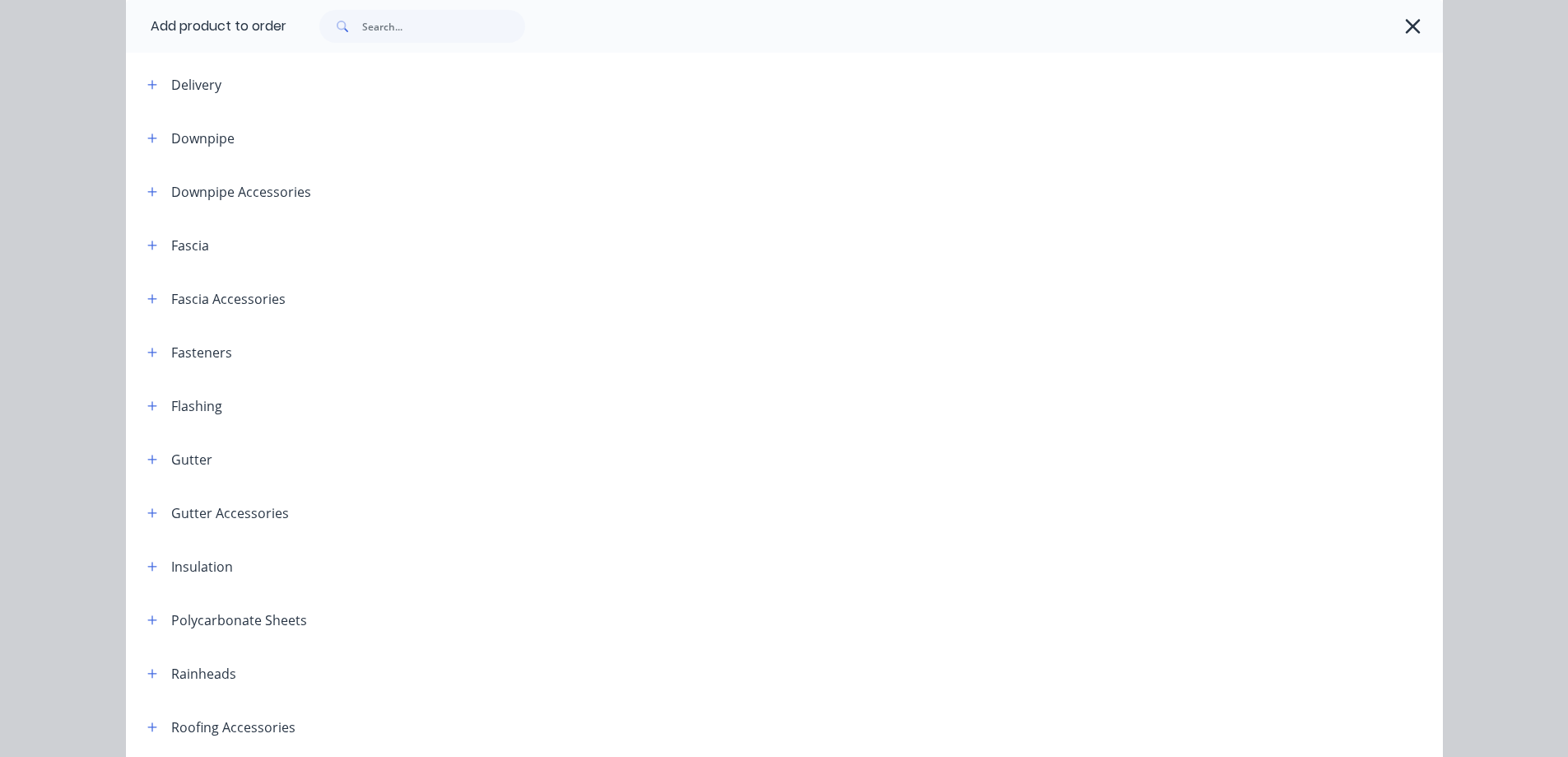
scroll to position [105, 0]
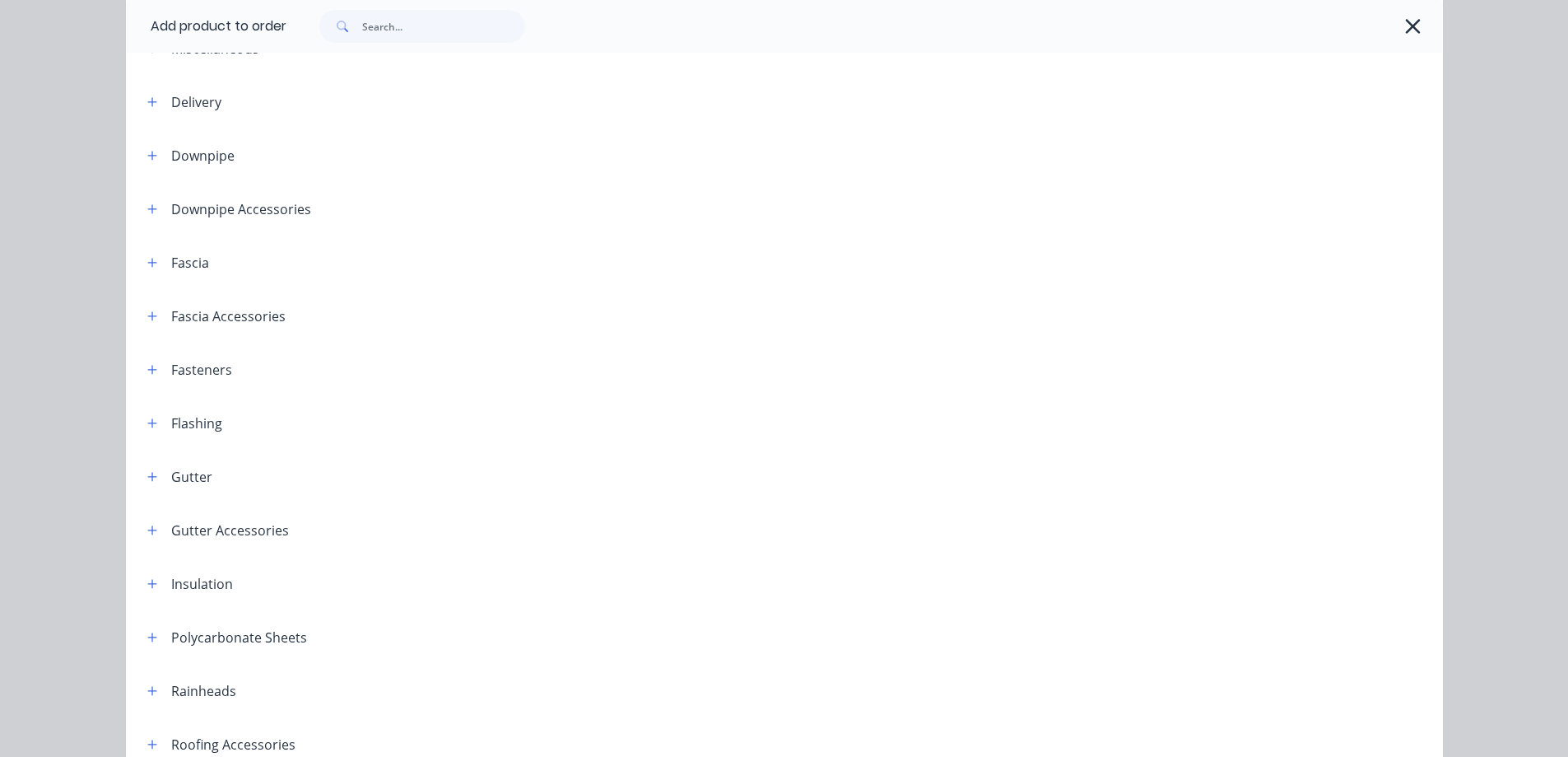
click at [150, 229] on header "Downpipe Accessories" at bounding box center [784, 209] width 1317 height 53
click at [150, 208] on icon "button" at bounding box center [151, 209] width 10 height 12
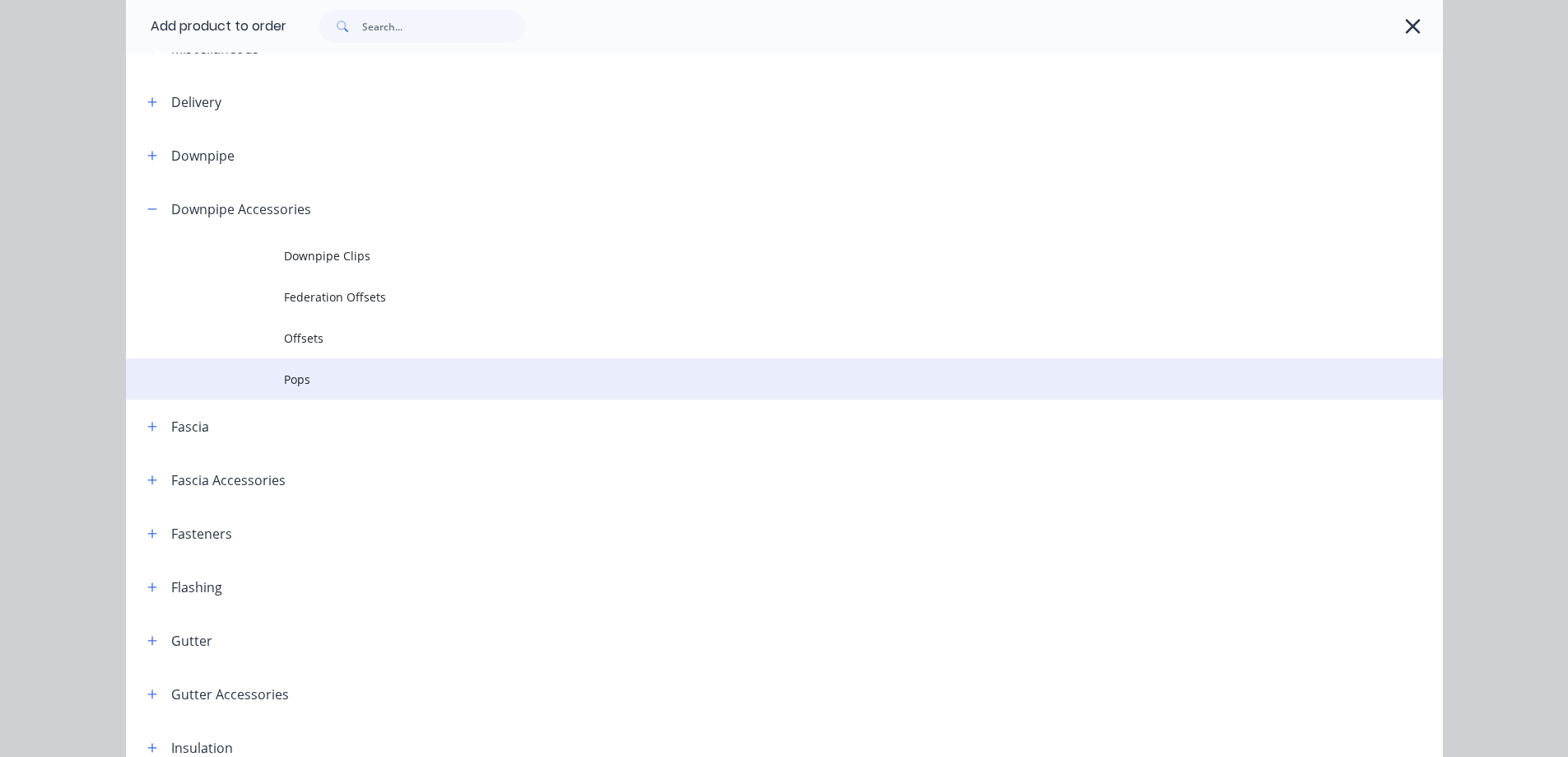
click at [273, 368] on td at bounding box center [204, 379] width 158 height 42
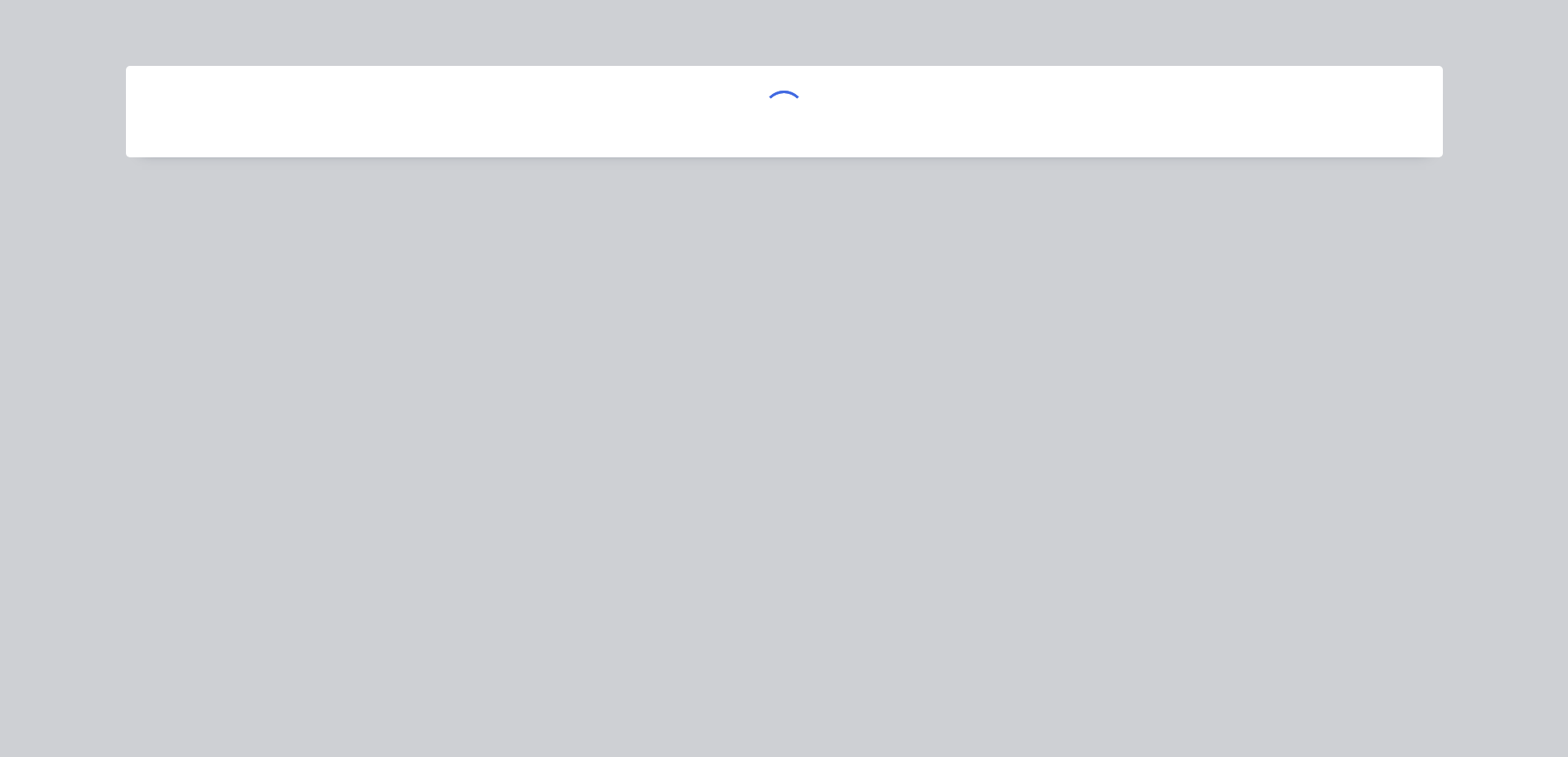
scroll to position [0, 0]
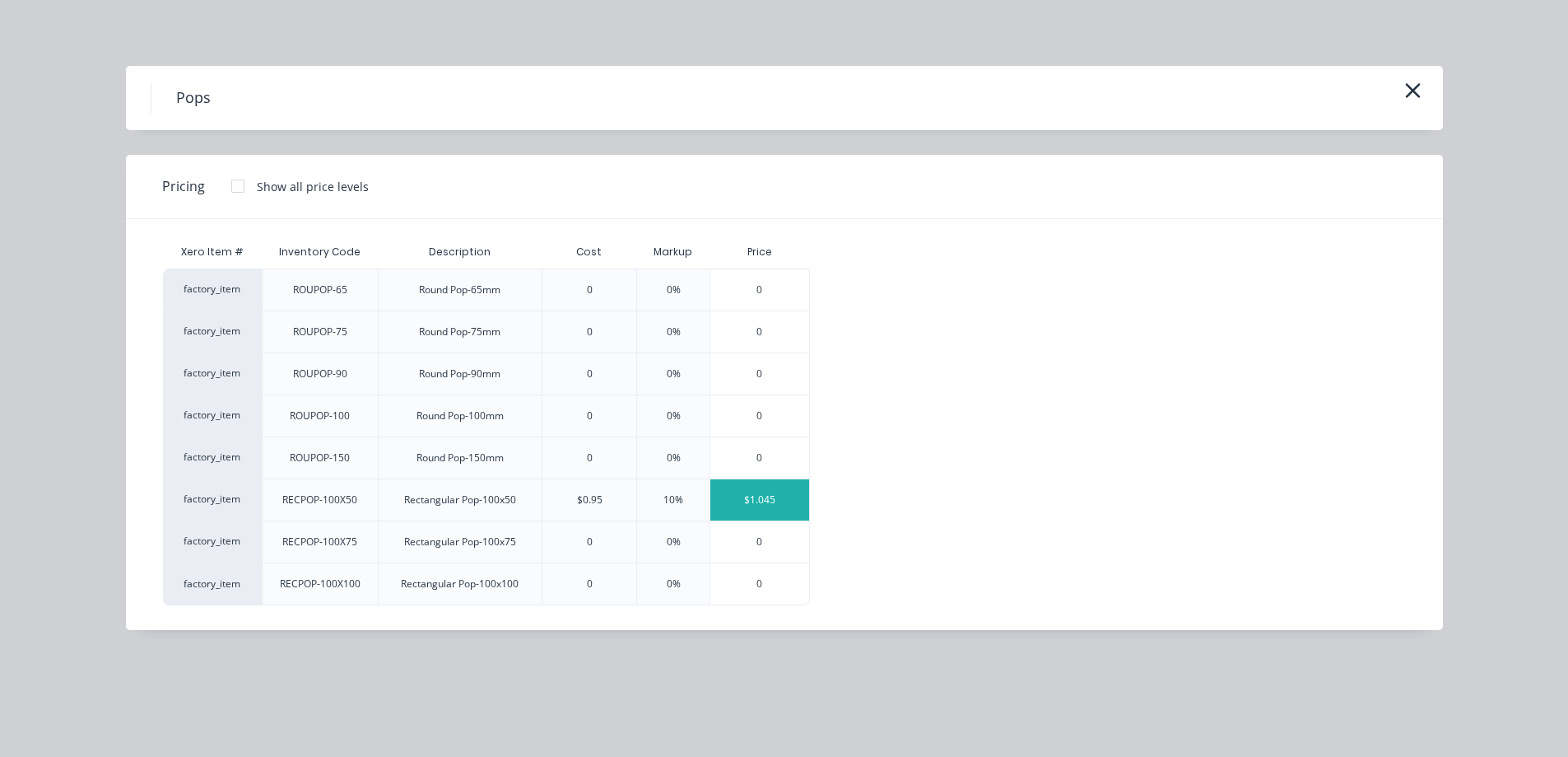
click at [745, 511] on div "$1.045" at bounding box center [760, 499] width 99 height 42
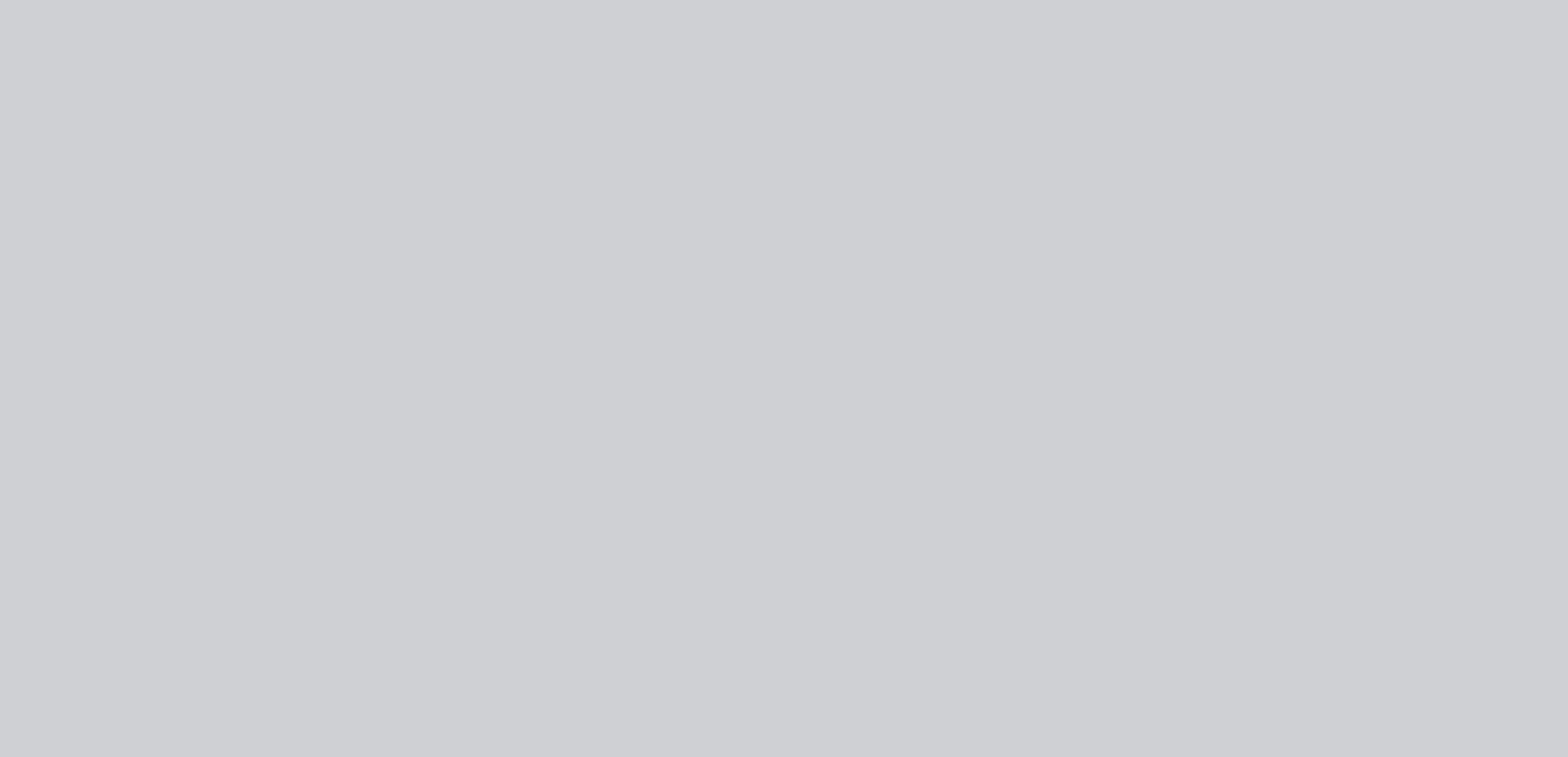
type input "$0.95"
type input "10"
type input "$1.045"
type input "$1.05"
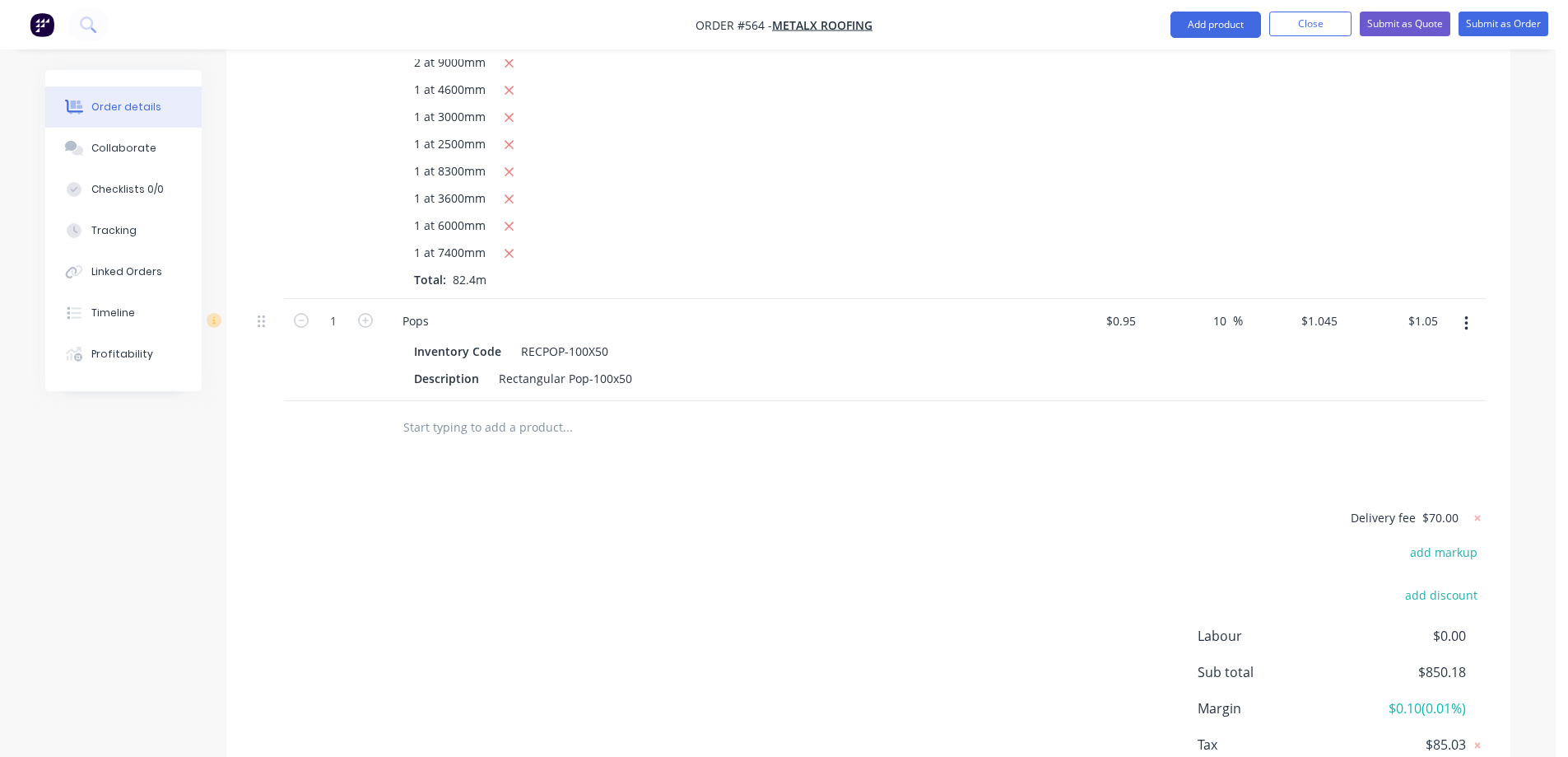
scroll to position [1249, 0]
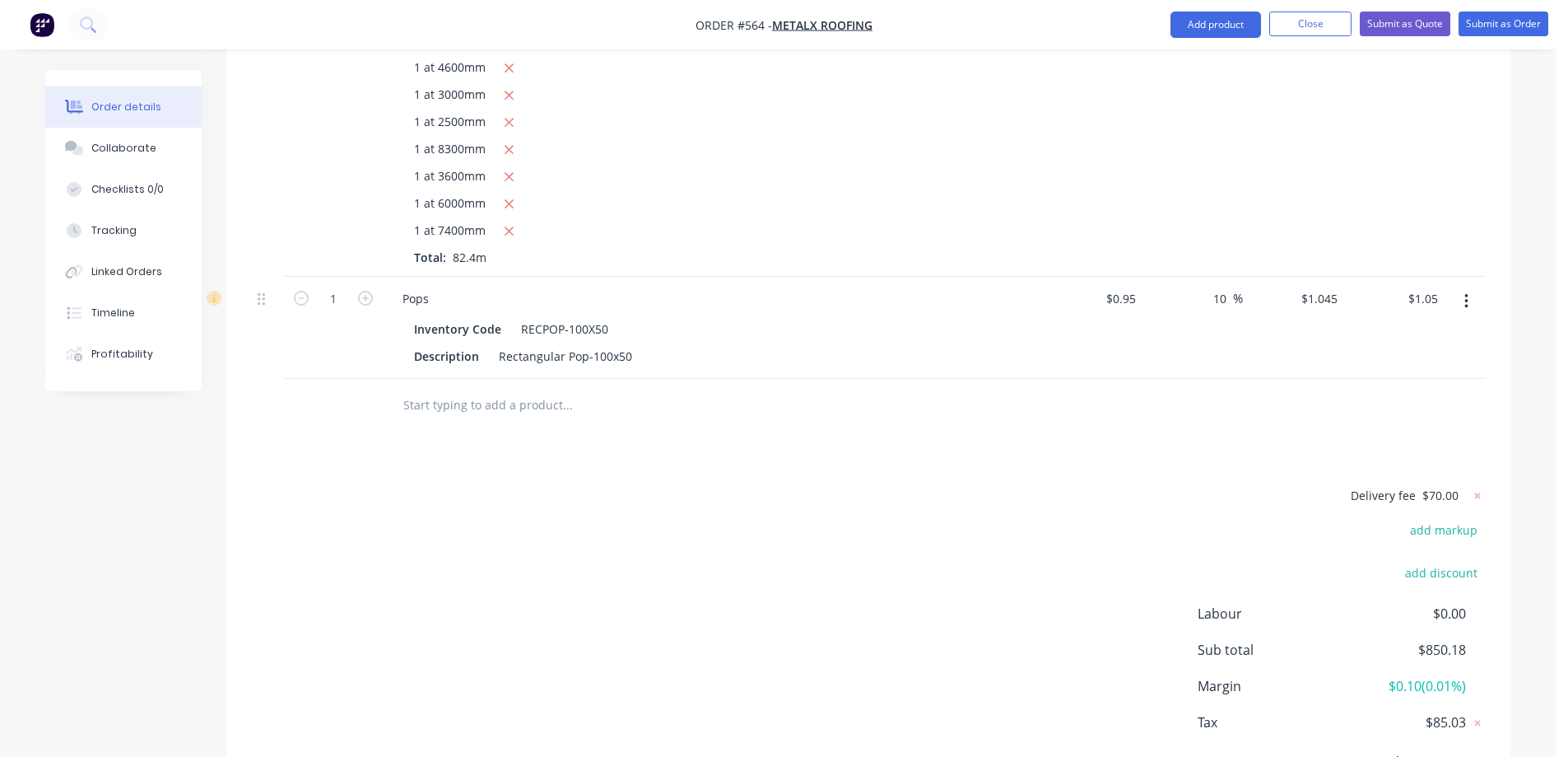
drag, startPoint x: 1227, startPoint y: 305, endPoint x: 1205, endPoint y: 310, distance: 22.6
click at [1205, 310] on div "10 10 %" at bounding box center [1193, 328] width 101 height 102
type input "$0.95"
click at [1168, 435] on div "Drawings Add drawing Products Show / Hide columns Add product Qty Cost Markup P…" at bounding box center [868, 6] width 1284 height 1626
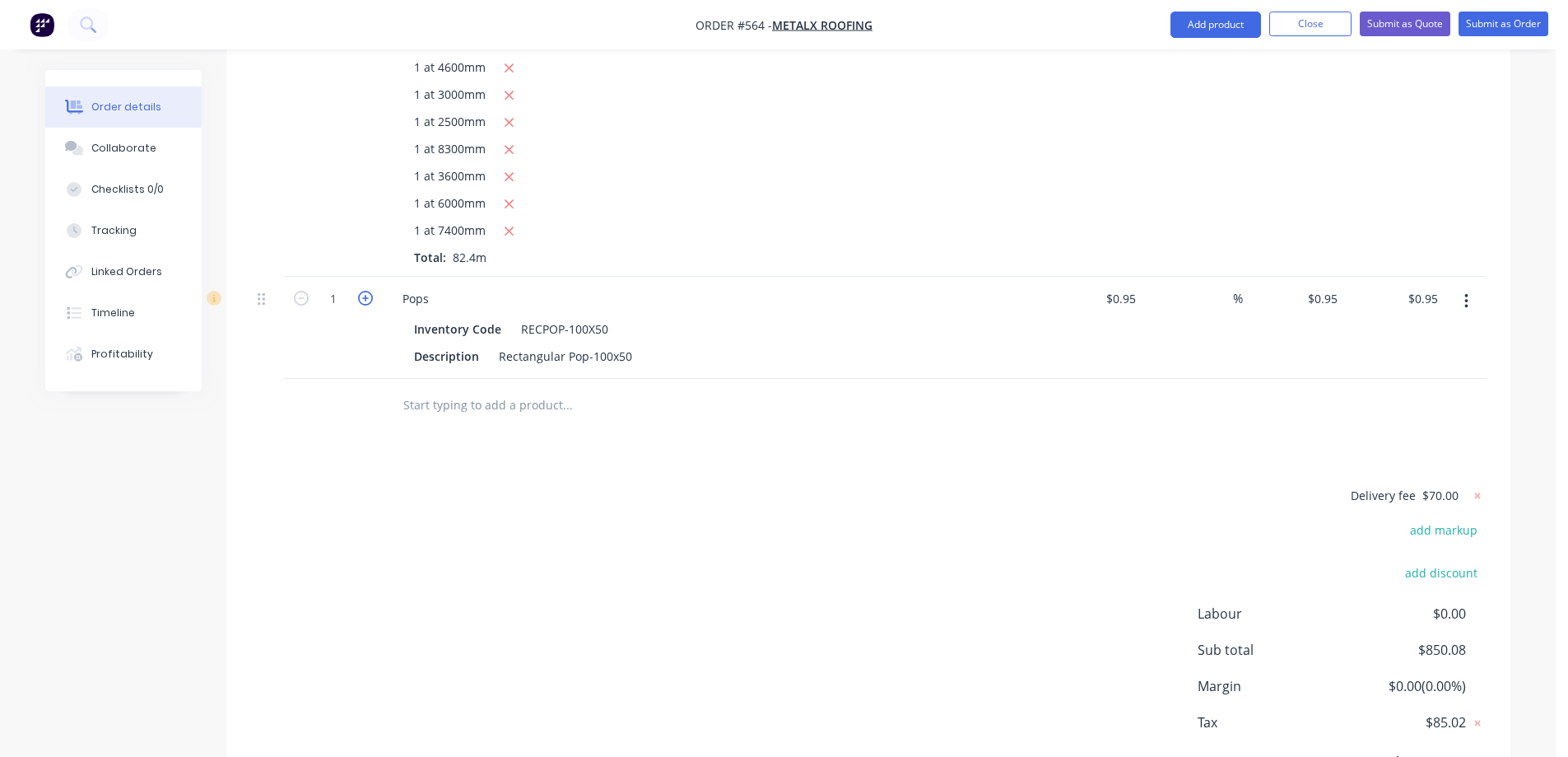
click at [369, 301] on icon "button" at bounding box center [365, 297] width 15 height 15
type input "2"
type input "$1.90"
click at [369, 301] on icon "button" at bounding box center [365, 297] width 15 height 15
type input "3"
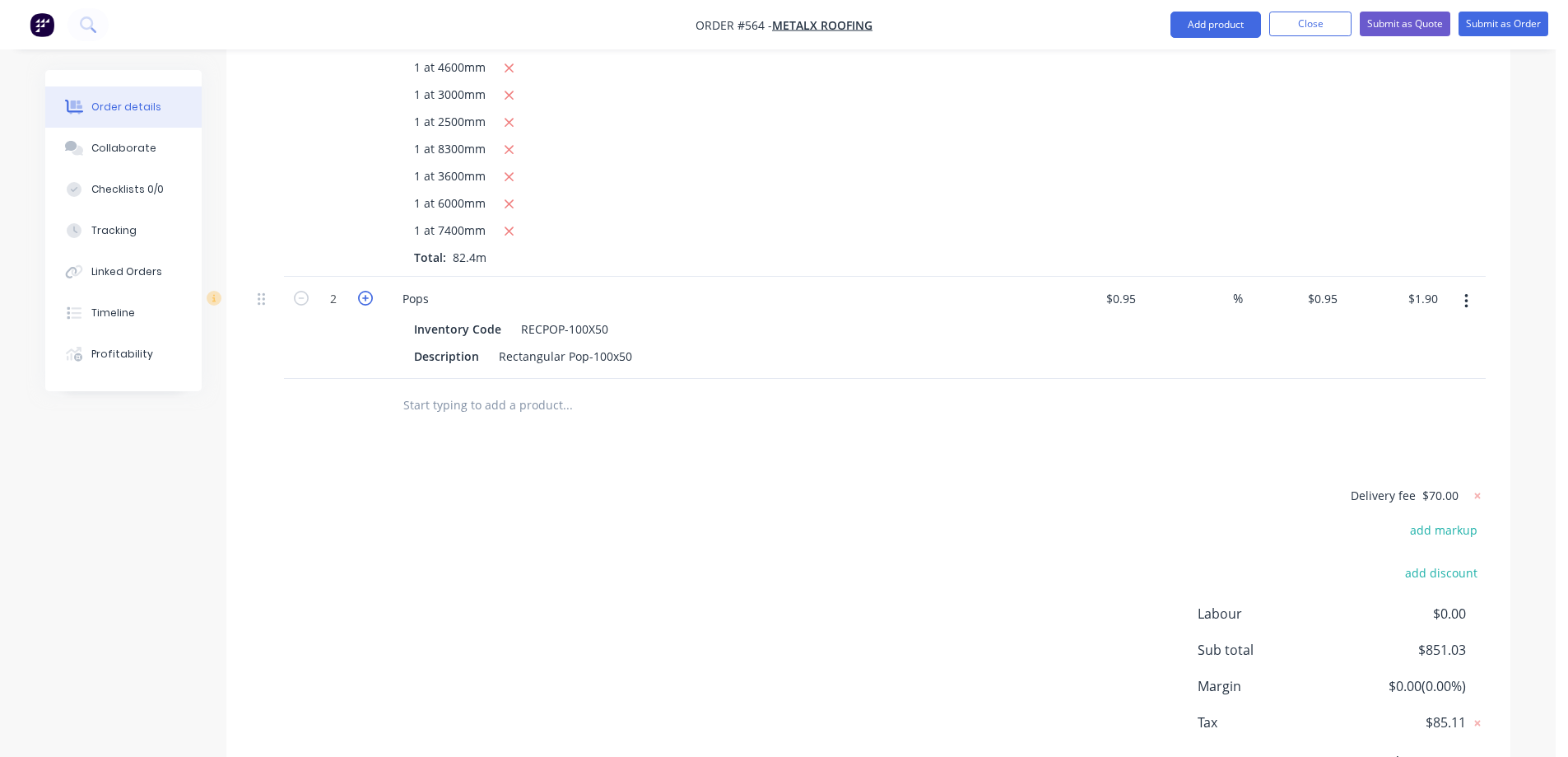
type input "$2.85"
click at [369, 301] on icon "button" at bounding box center [365, 297] width 15 height 15
type input "4"
type input "$3.80"
click at [369, 301] on icon "button" at bounding box center [365, 297] width 15 height 15
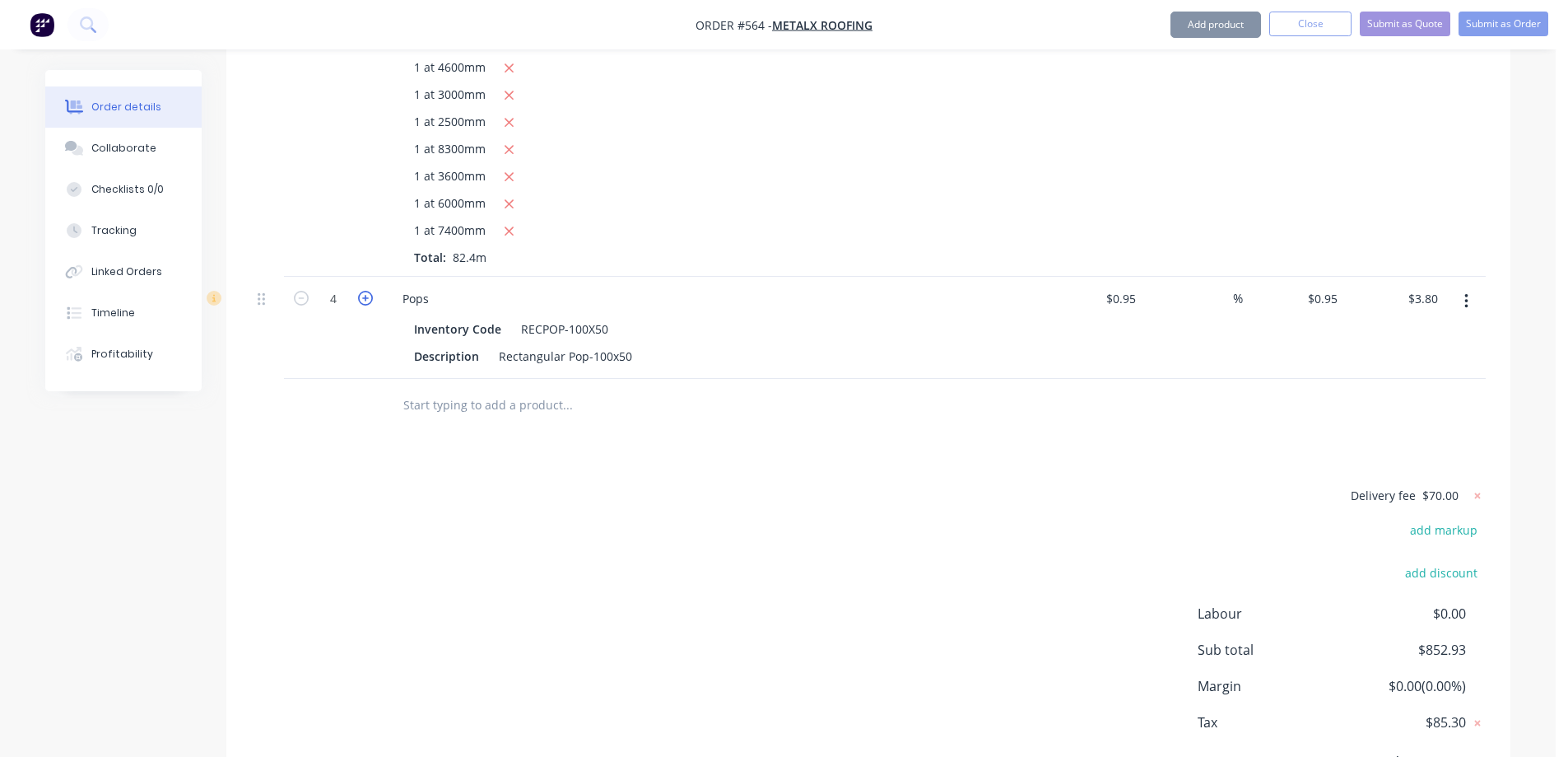
type input "5"
type input "$4.75"
click at [369, 301] on icon "button" at bounding box center [365, 297] width 15 height 15
type input "6"
type input "$5.70"
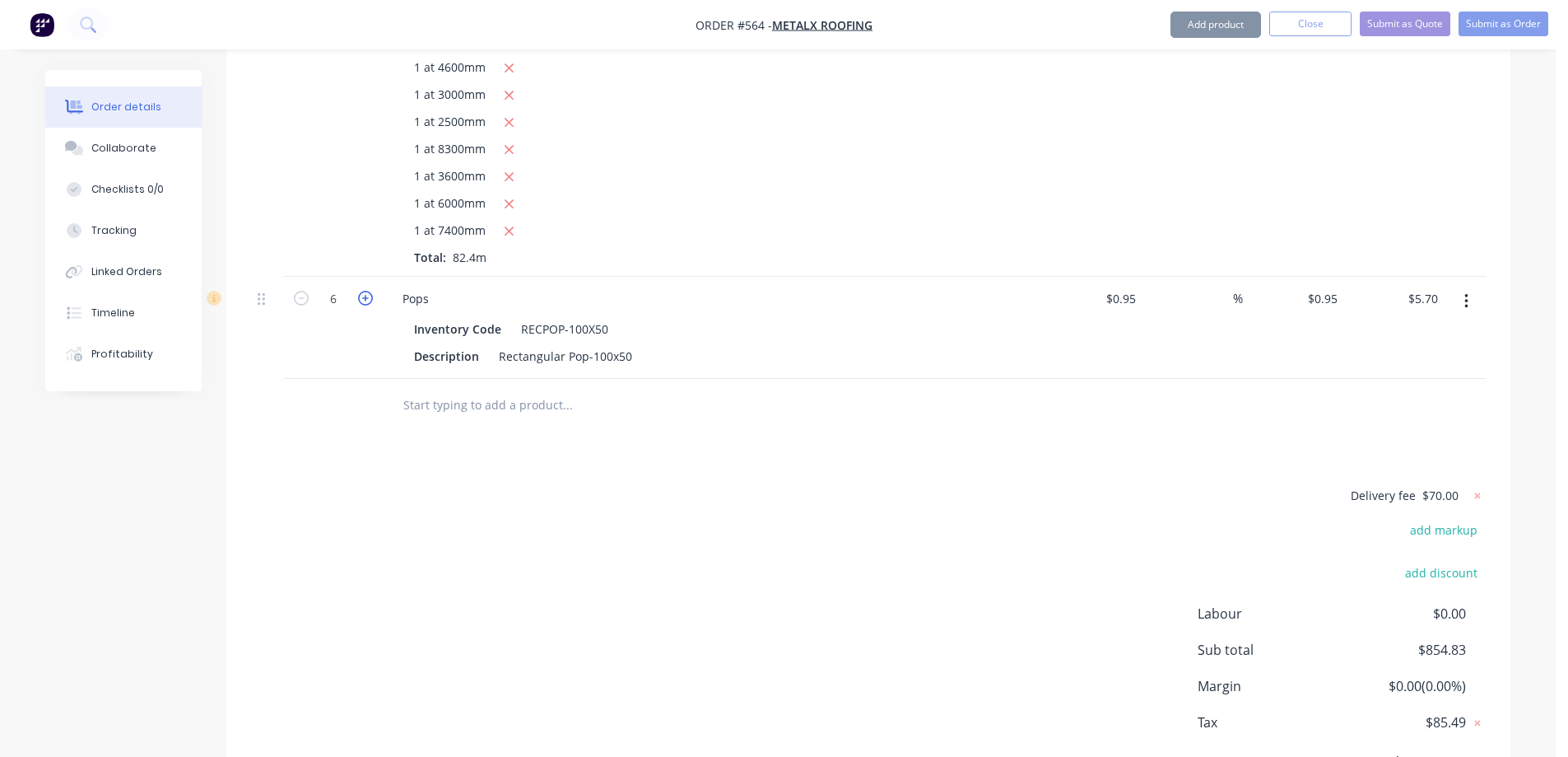
click at [369, 301] on icon "button" at bounding box center [365, 297] width 15 height 15
type input "7"
type input "$6.65"
click at [369, 301] on icon "button" at bounding box center [365, 297] width 15 height 15
type input "8"
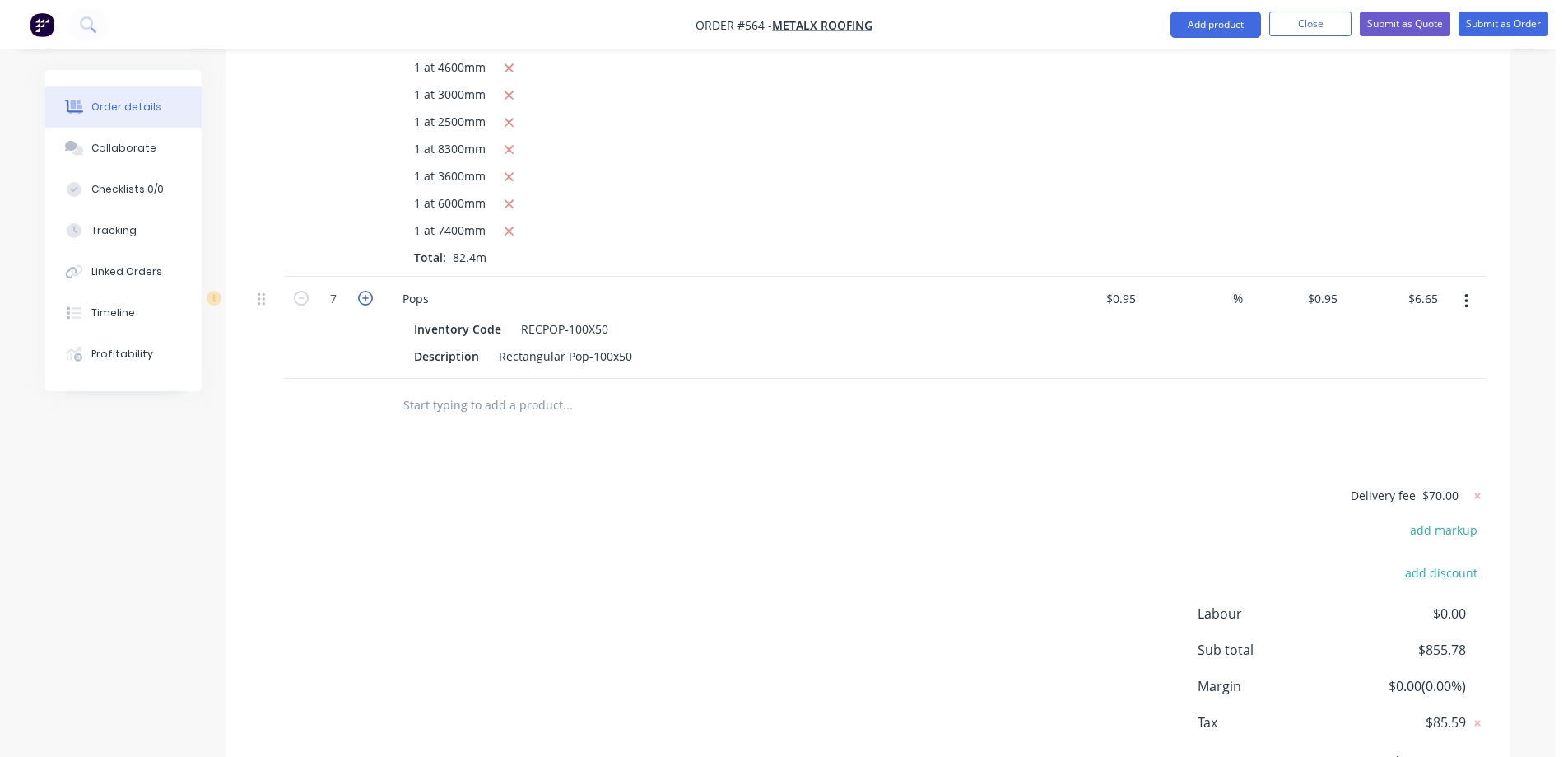
type input "$7.60"
click at [446, 404] on input "text" at bounding box center [567, 405] width 329 height 33
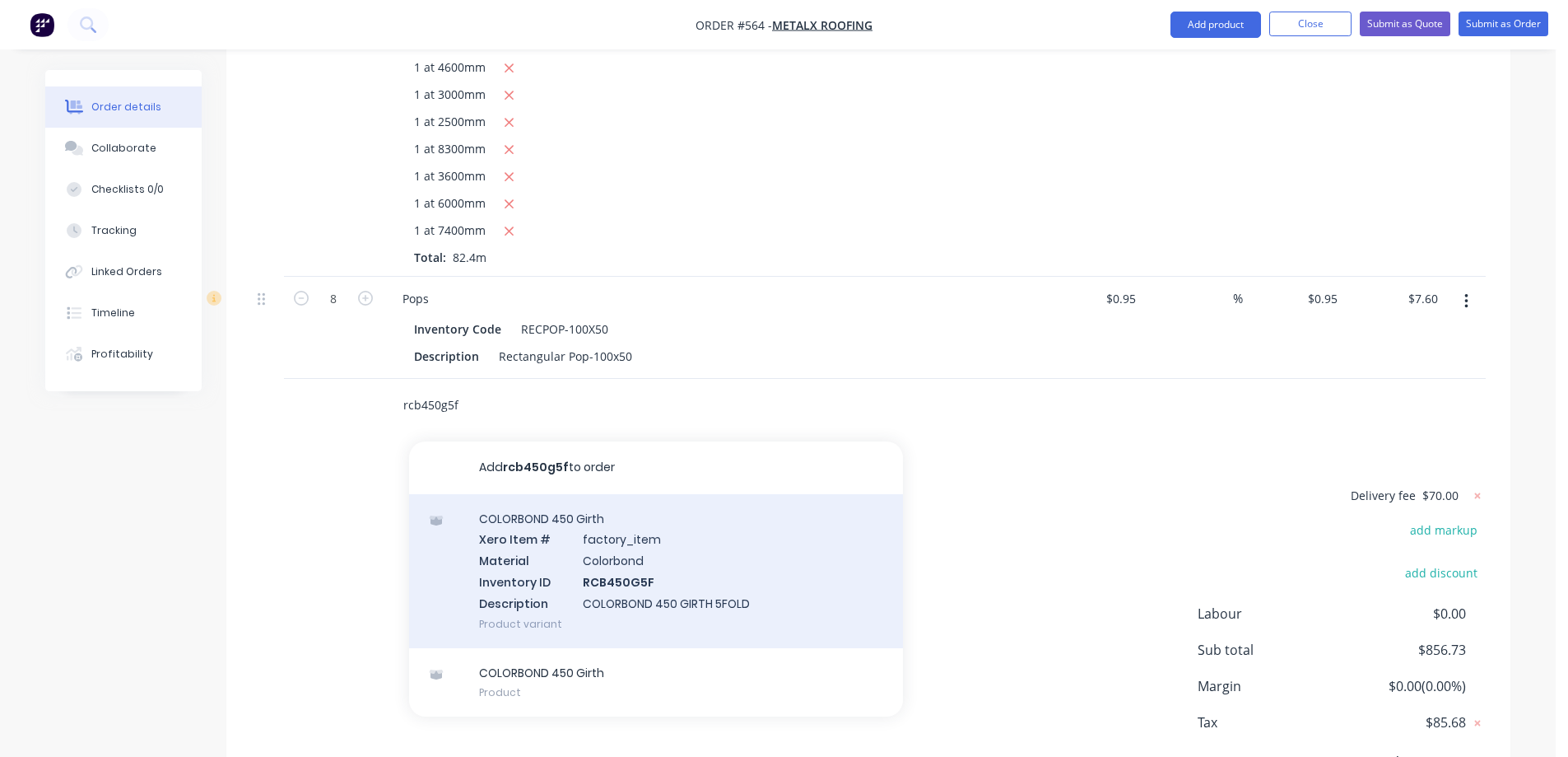
type input "rcb450g5f"
click at [536, 571] on div "COLORBOND 450 Girth Xero Item # factory_item Material Colorbond Inventory ID RC…" at bounding box center [656, 571] width 494 height 154
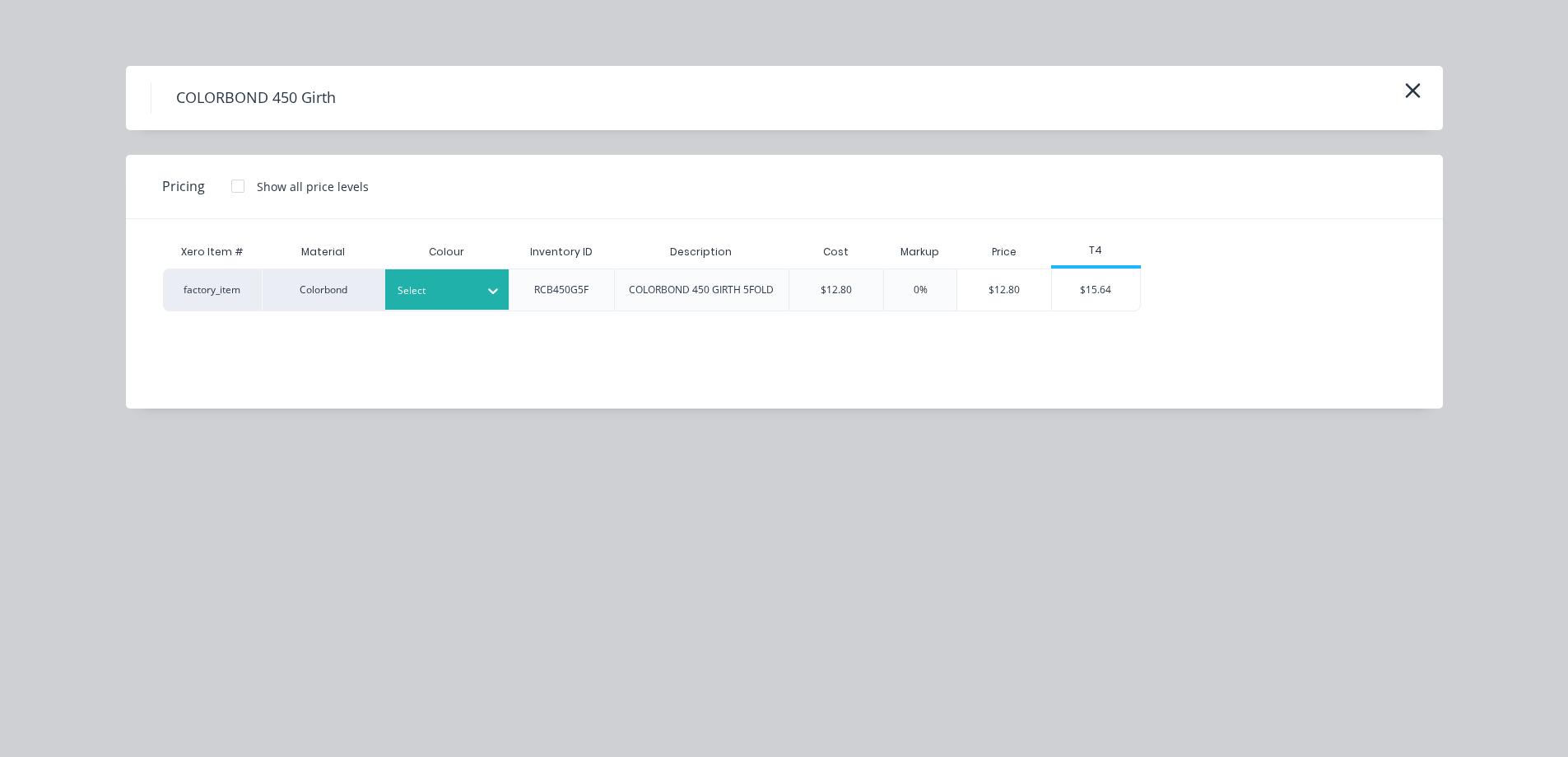
click at [447, 280] on div "Select" at bounding box center [447, 290] width 124 height 41
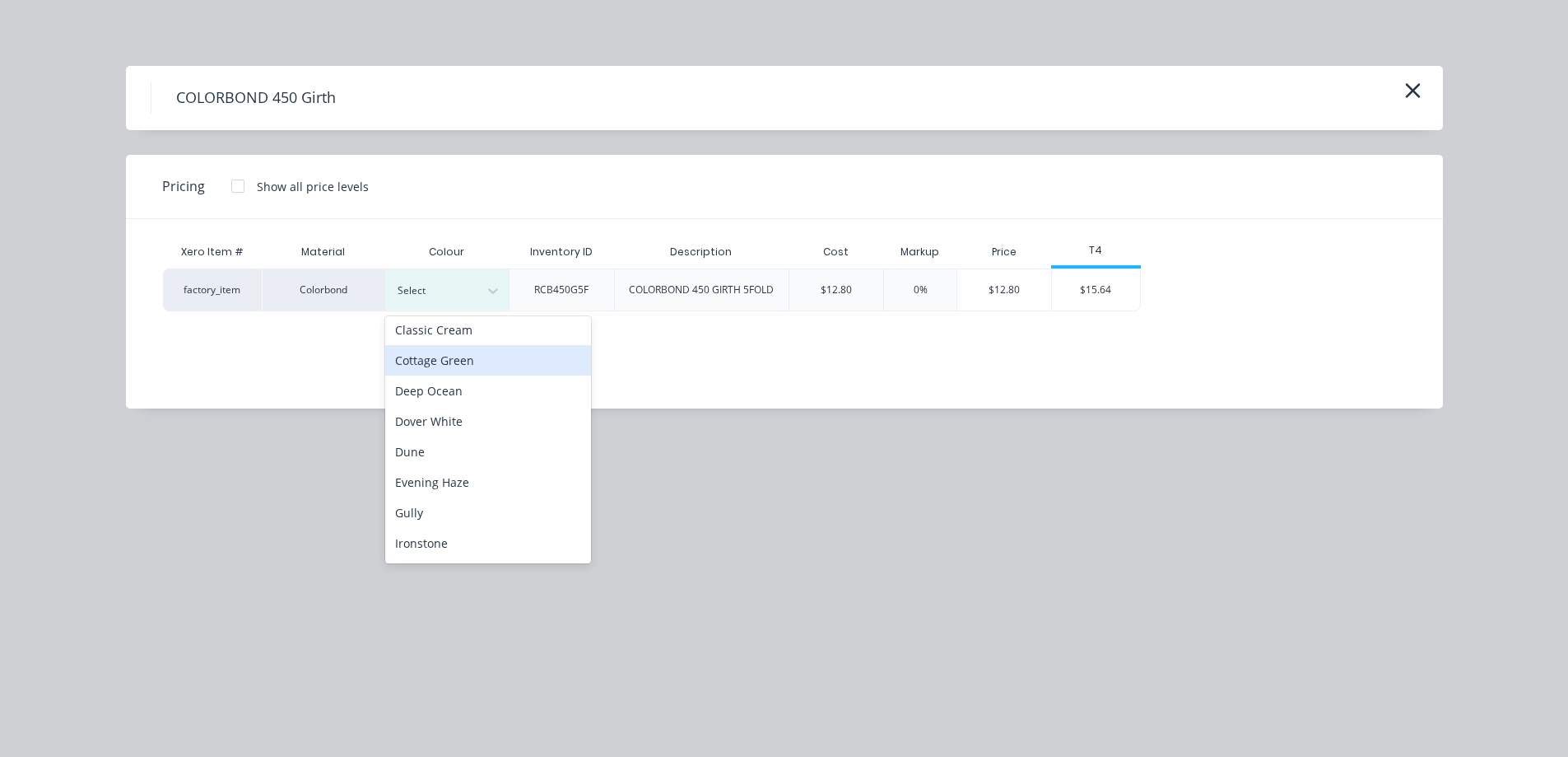
scroll to position [247, 0]
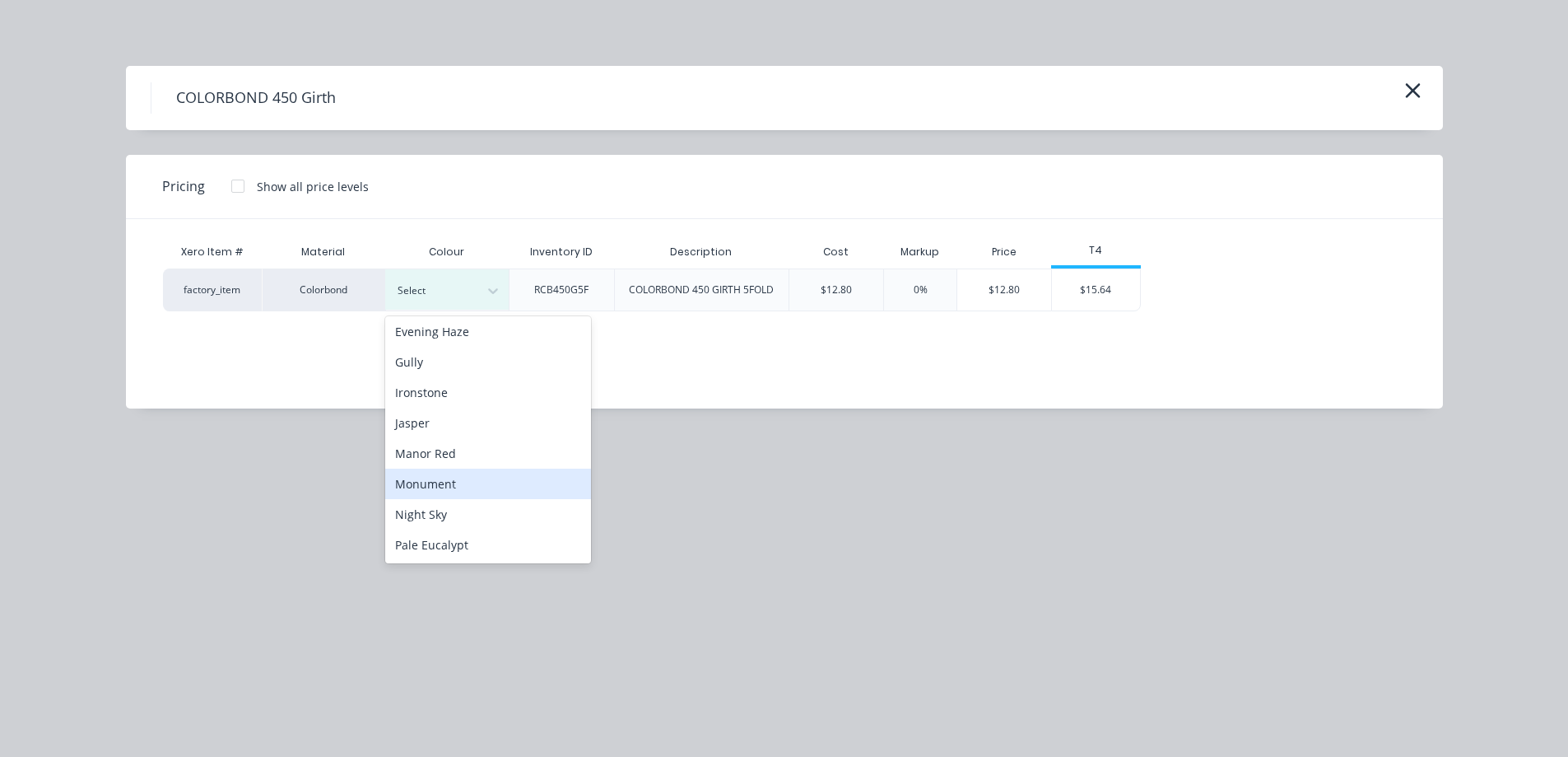
click at [456, 484] on div "Monument" at bounding box center [488, 483] width 206 height 30
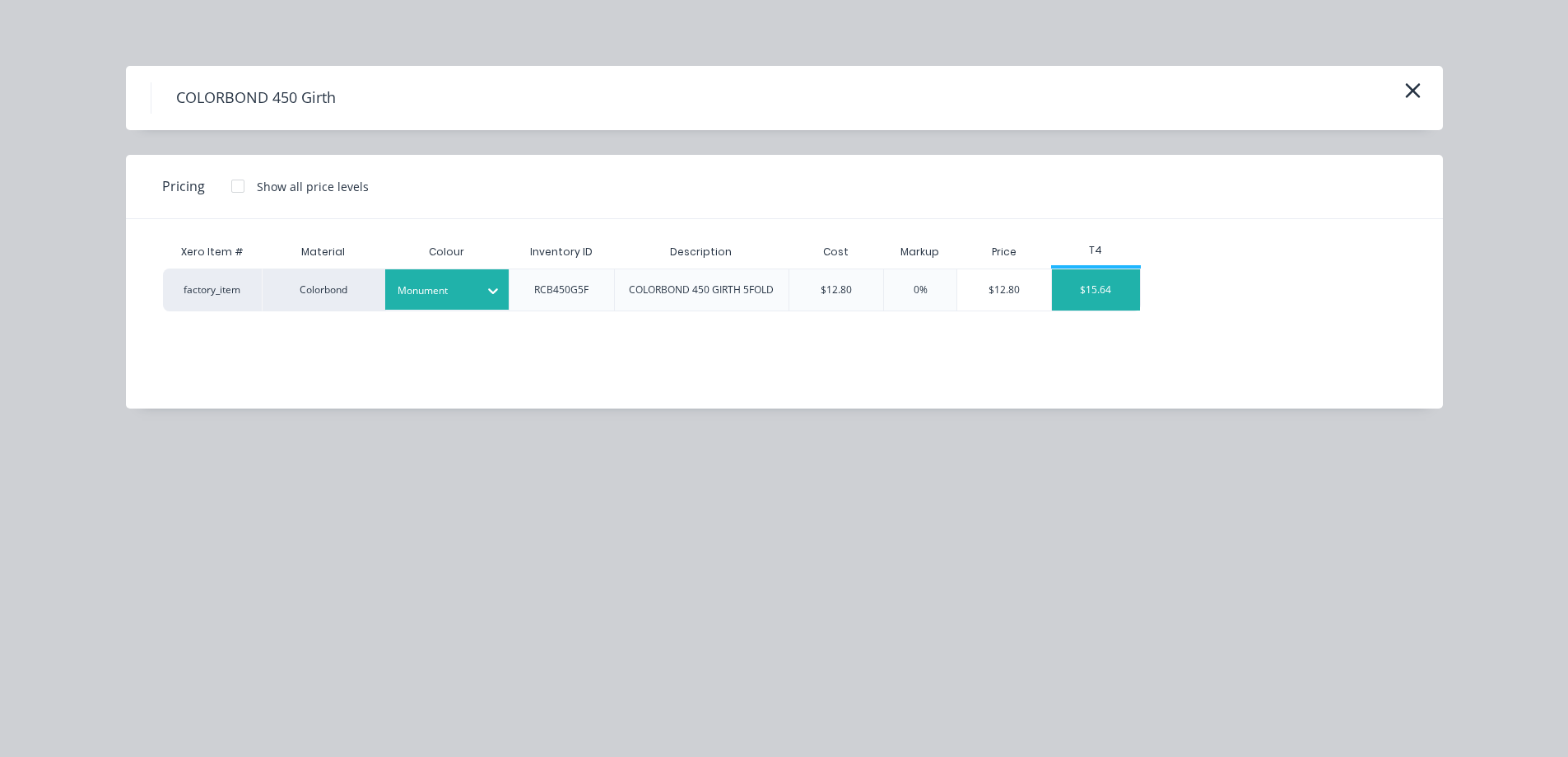
click at [1107, 299] on div "$15.64" at bounding box center [1096, 290] width 88 height 42
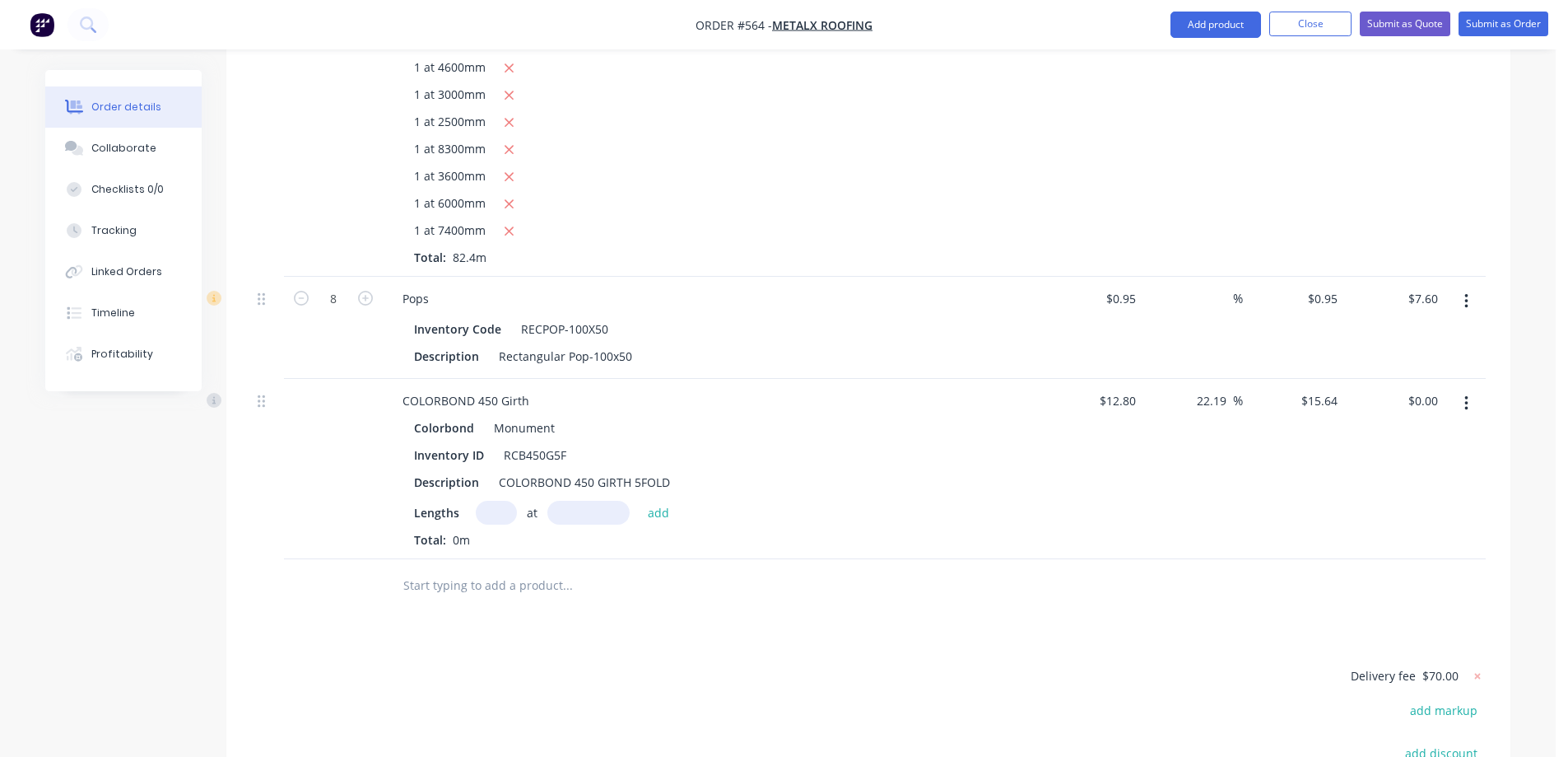
type input "12.8"
drag, startPoint x: 1101, startPoint y: 404, endPoint x: 1089, endPoint y: 404, distance: 12.0
click at [1089, 404] on div "12.8 12.8" at bounding box center [1092, 469] width 101 height 181
drag, startPoint x: 1138, startPoint y: 399, endPoint x: 1110, endPoint y: 403, distance: 28.3
click at [1110, 403] on div "12.8 12.8" at bounding box center [1123, 400] width 38 height 24
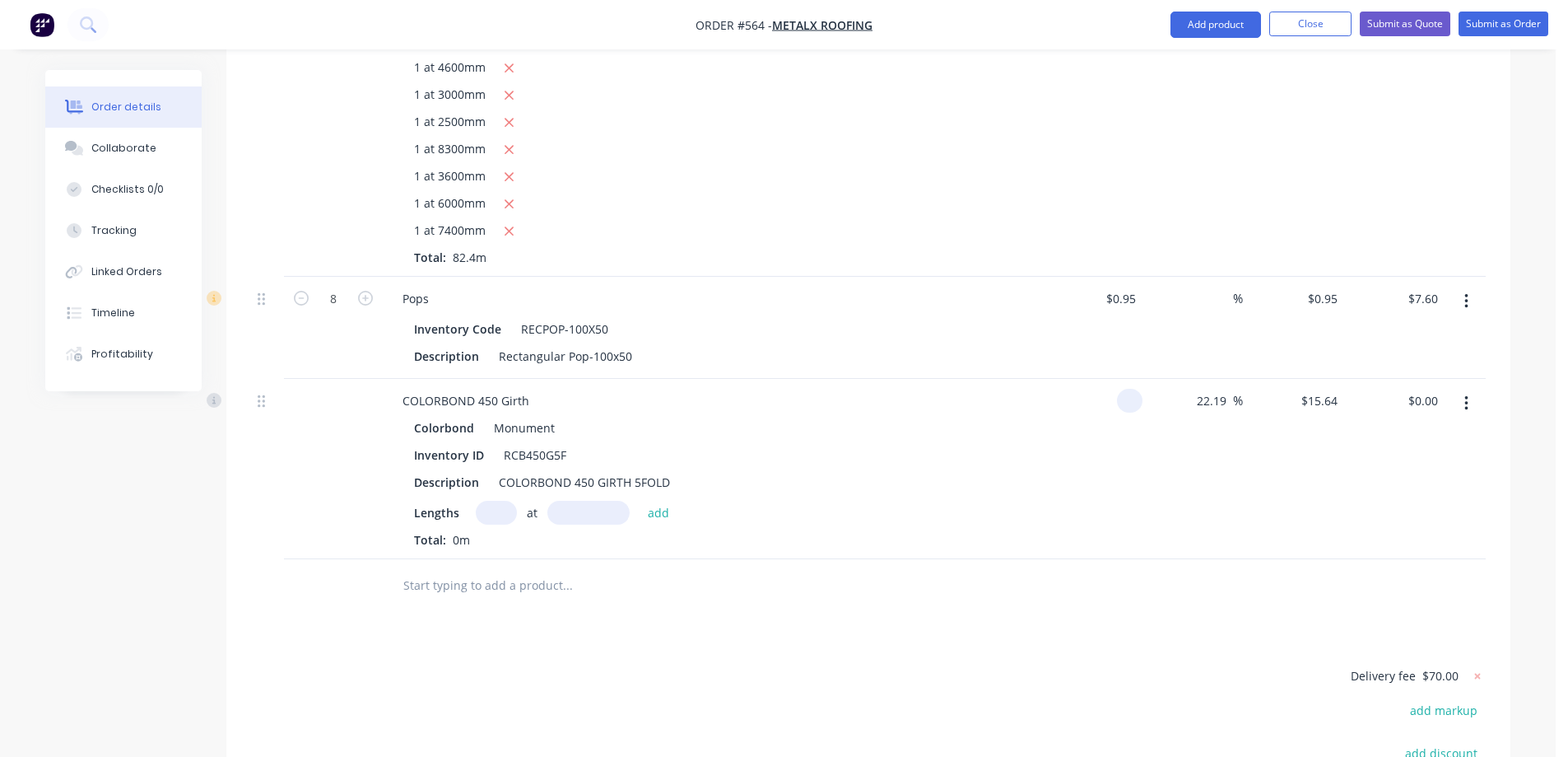
type input "$0.00"
click at [1138, 455] on div "$0.00 $0.00" at bounding box center [1092, 469] width 101 height 181
drag, startPoint x: 1229, startPoint y: 401, endPoint x: 1183, endPoint y: 408, distance: 46.5
click at [1183, 408] on div "22.19 22.19 %" at bounding box center [1193, 469] width 101 height 181
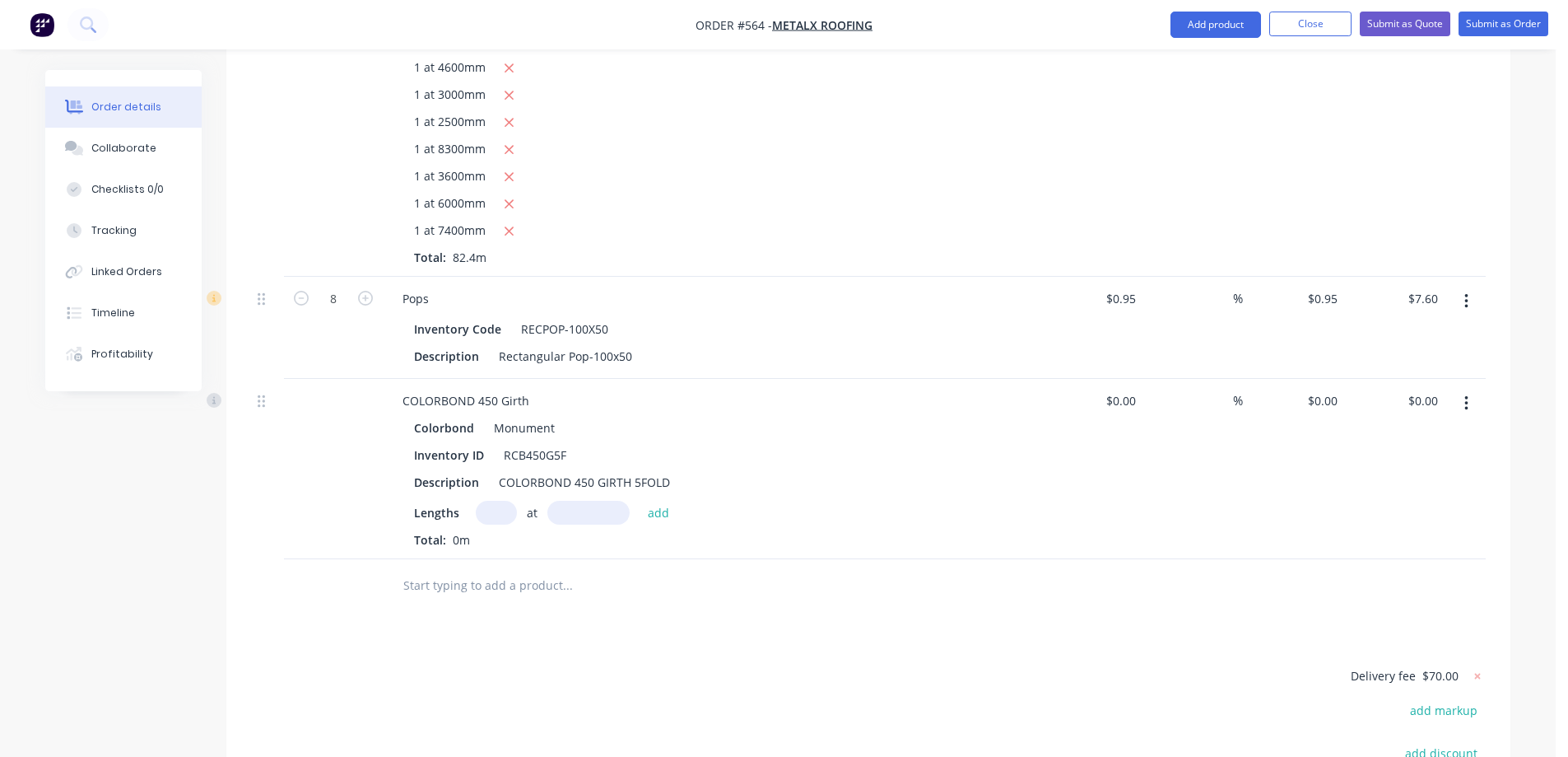
click at [1234, 454] on div "%" at bounding box center [1193, 469] width 101 height 181
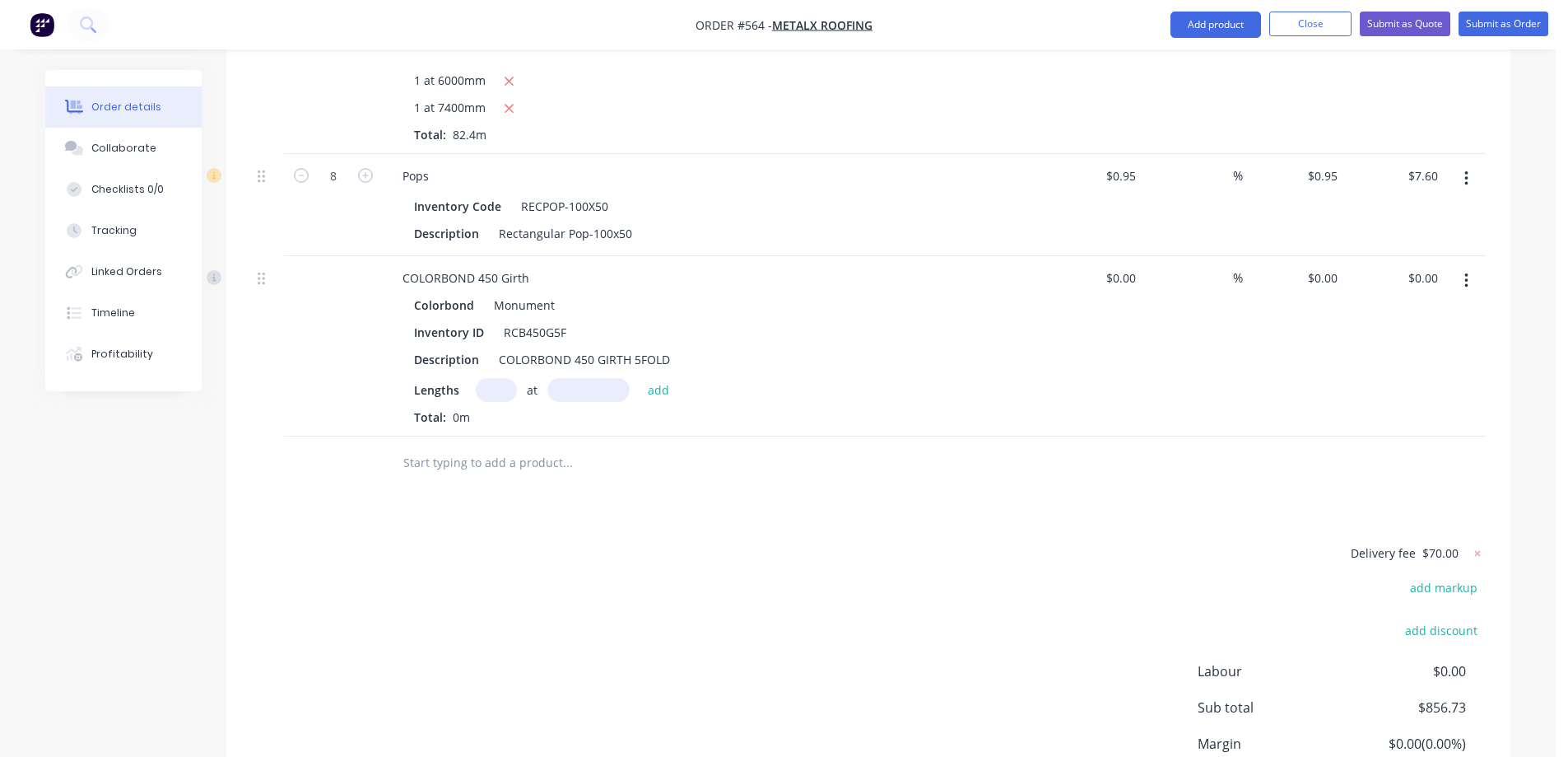
scroll to position [1414, 0]
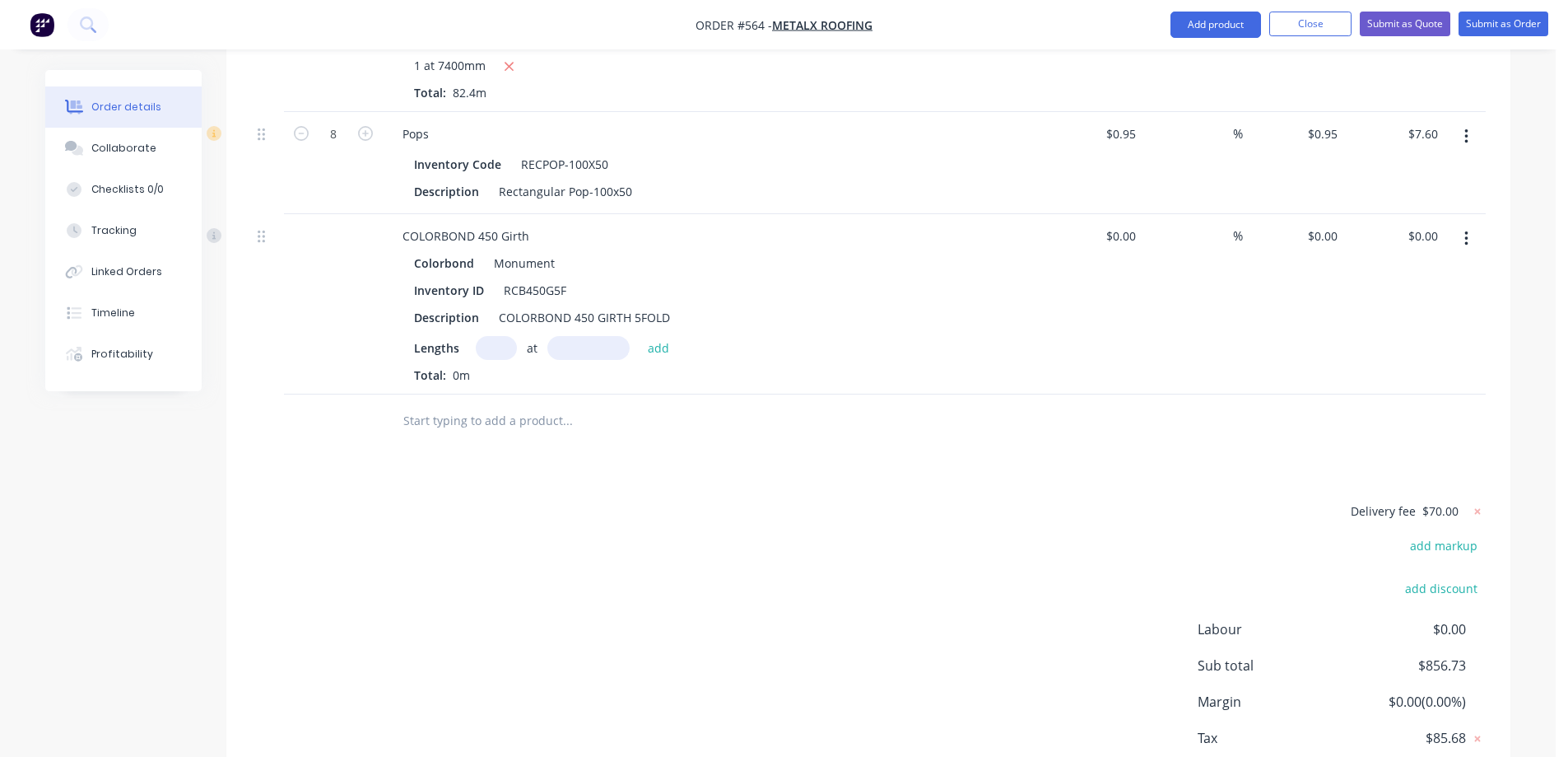
click at [499, 345] on input "text" at bounding box center [496, 347] width 42 height 24
type input "1"
type input "7400mm"
click at [666, 350] on button "add" at bounding box center [659, 346] width 39 height 22
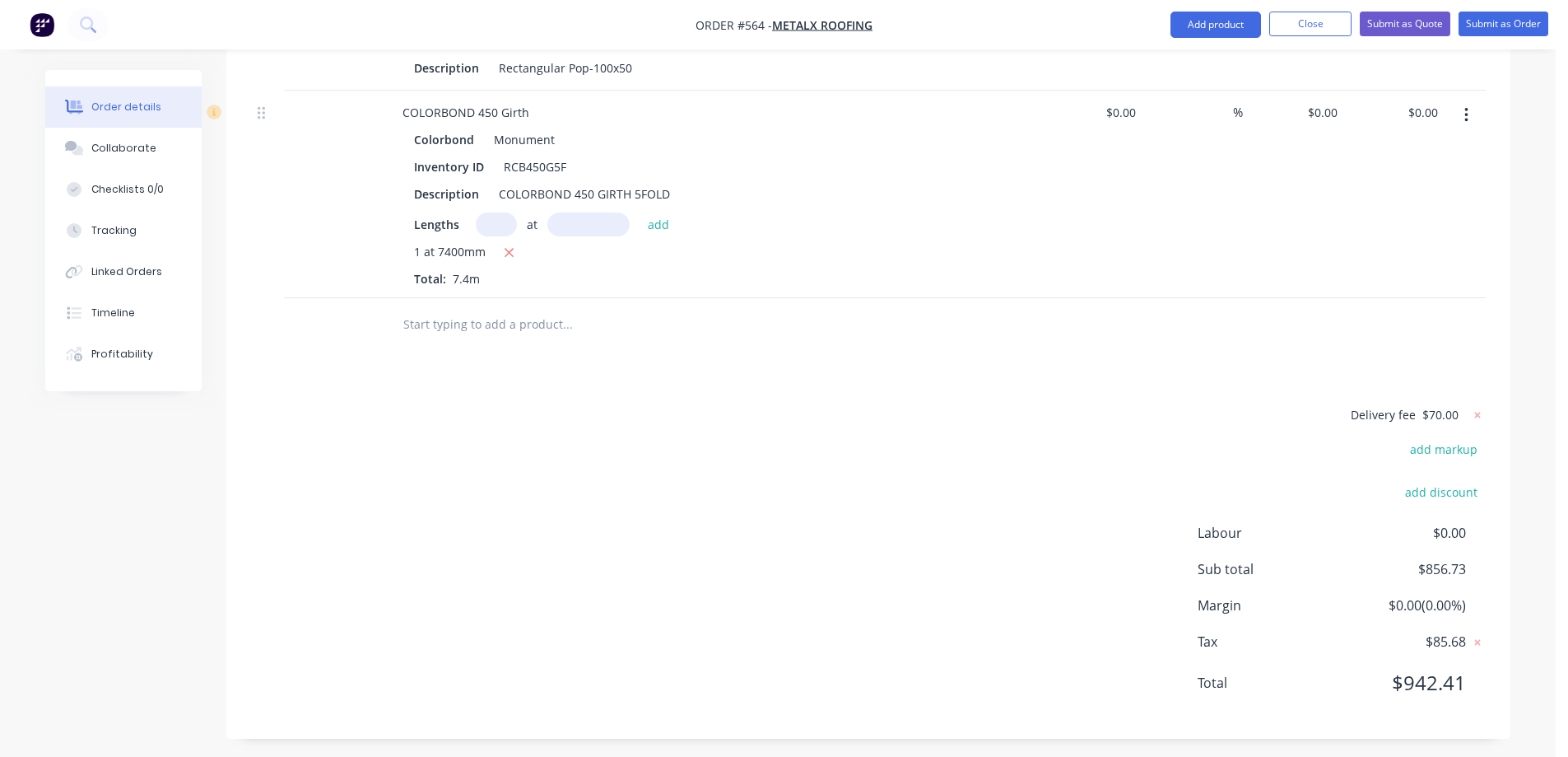
scroll to position [1544, 0]
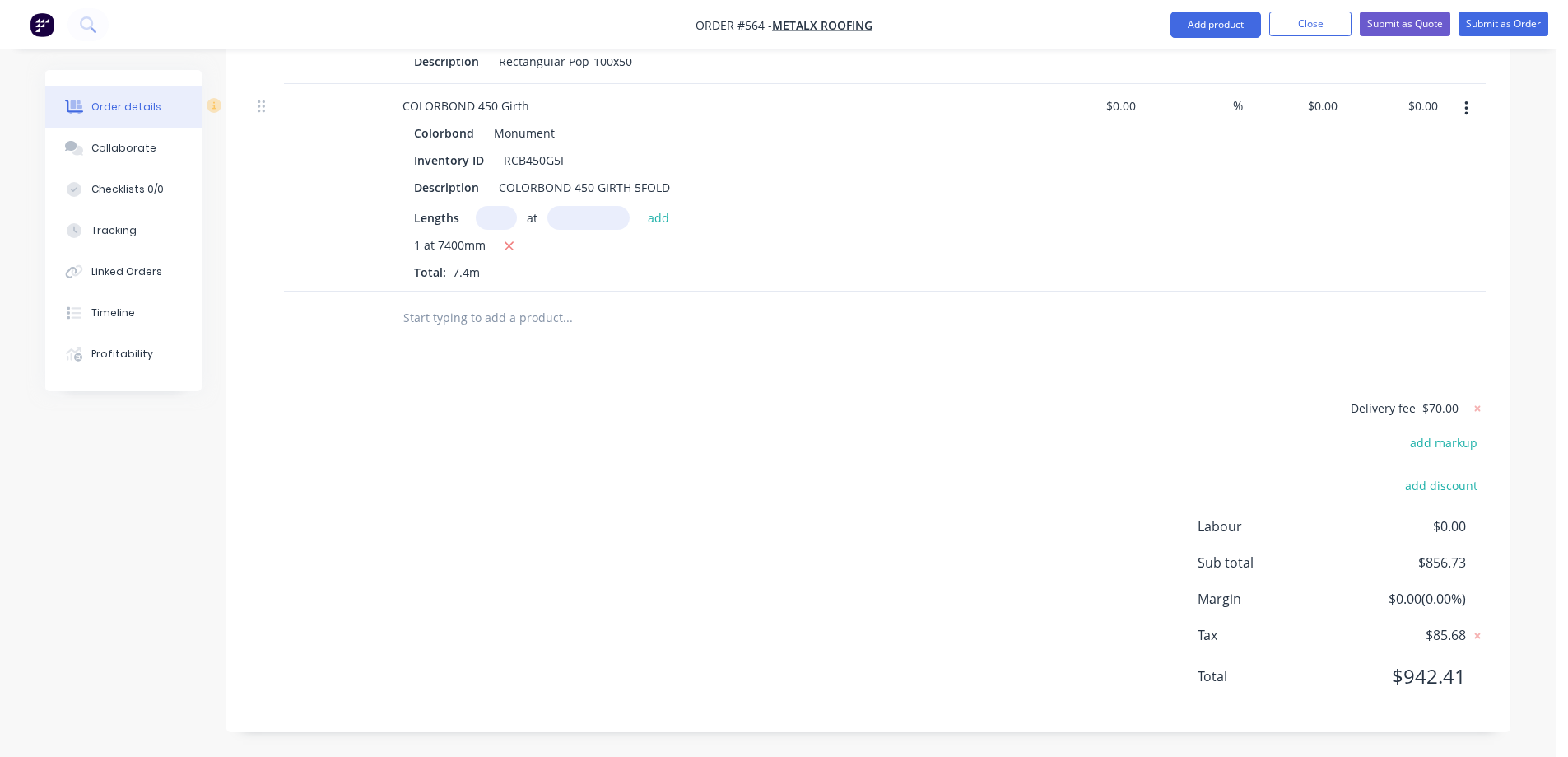
click at [1450, 413] on span "$70.00" at bounding box center [1440, 408] width 36 height 18
click at [1476, 412] on icon at bounding box center [1477, 408] width 17 height 17
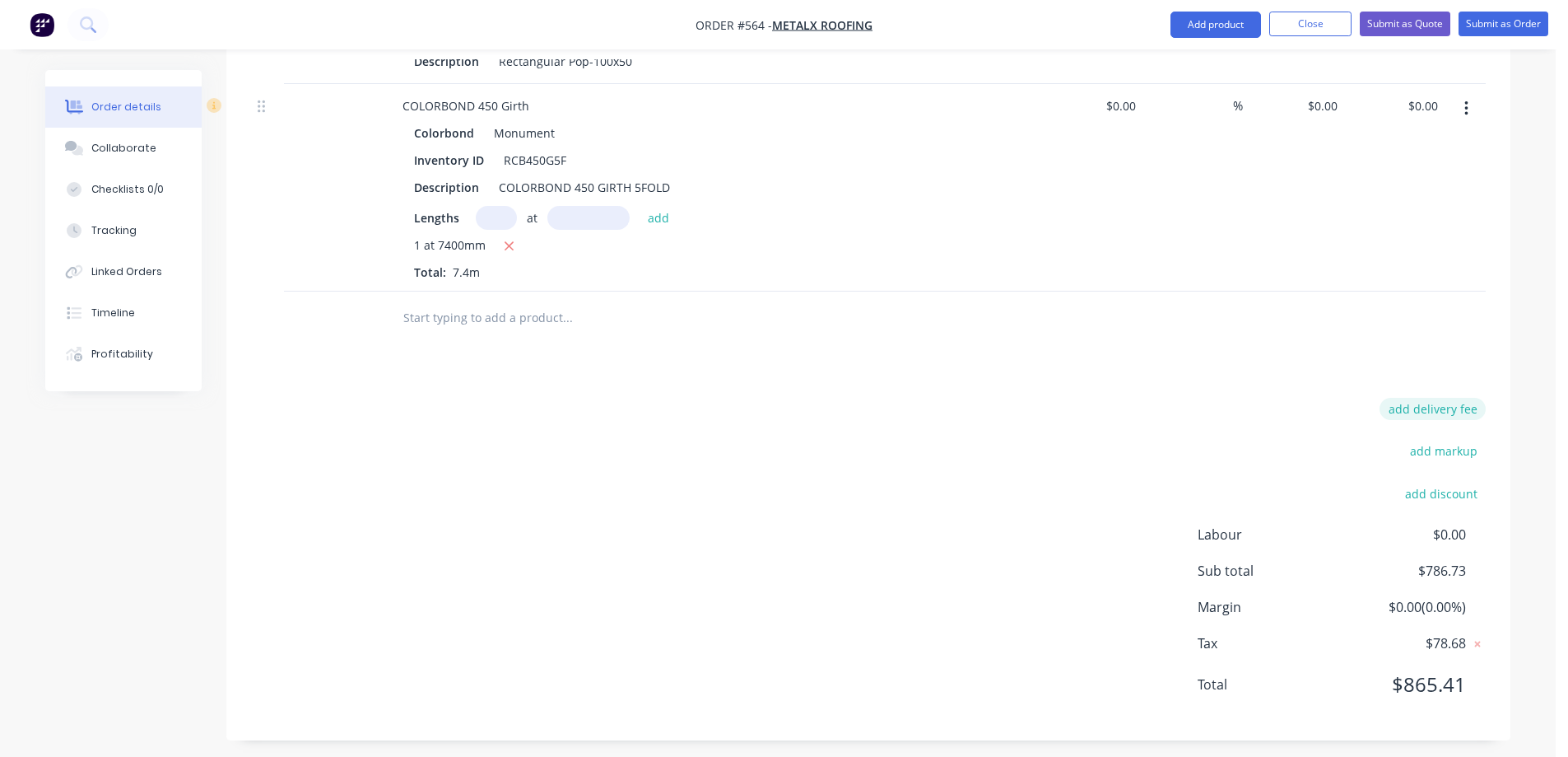
click at [1453, 414] on button "add delivery fee" at bounding box center [1433, 408] width 106 height 22
type input "150"
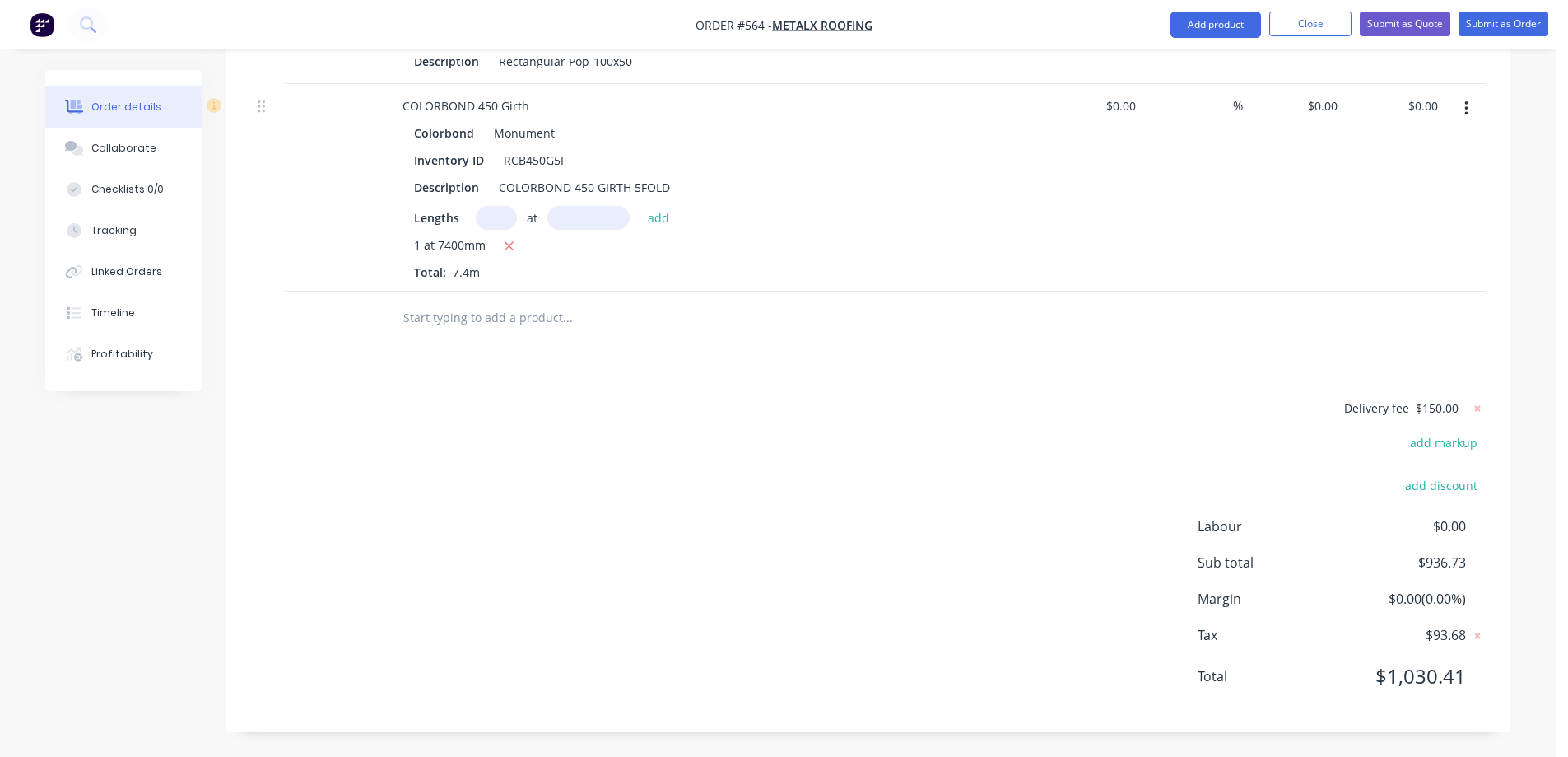
click at [445, 315] on input "text" at bounding box center [567, 317] width 329 height 33
click at [1204, 16] on button "Add product" at bounding box center [1216, 25] width 90 height 27
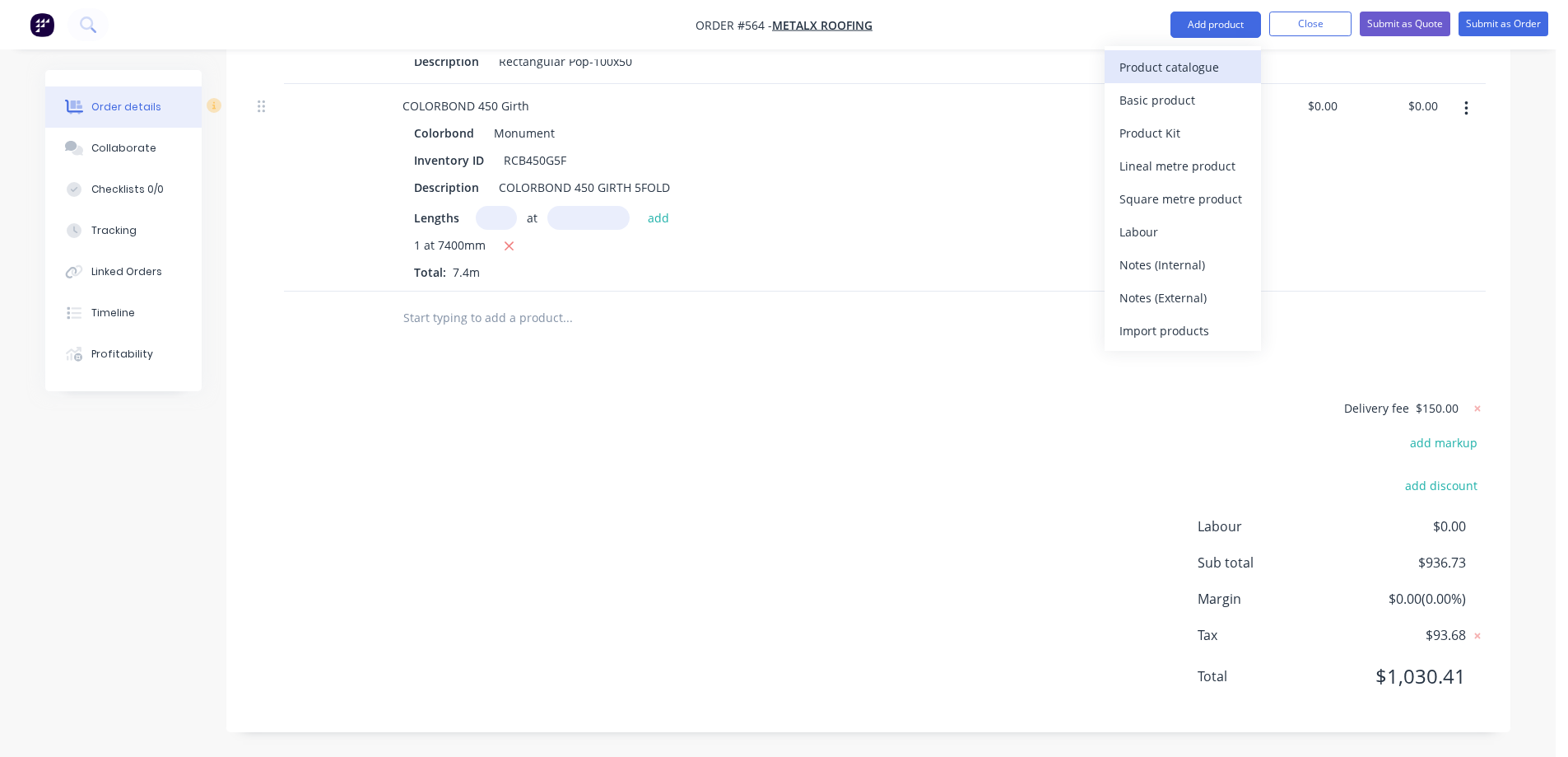
click at [1171, 71] on div "Product catalogue" at bounding box center [1182, 66] width 127 height 24
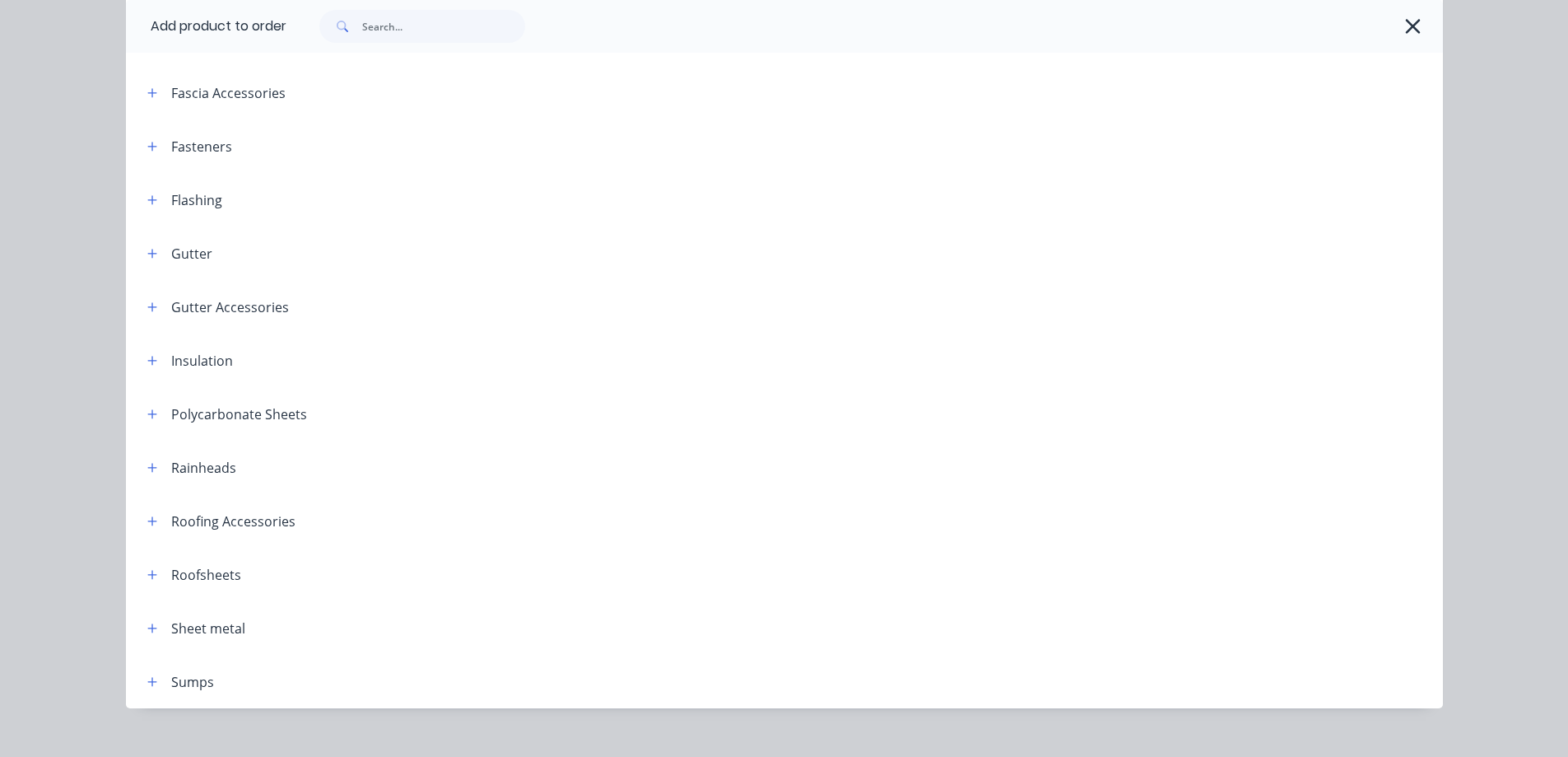
scroll to position [329, 0]
click at [150, 316] on header "Gutter Accessories" at bounding box center [784, 305] width 1317 height 53
click at [150, 314] on button "button" at bounding box center [152, 305] width 20 height 20
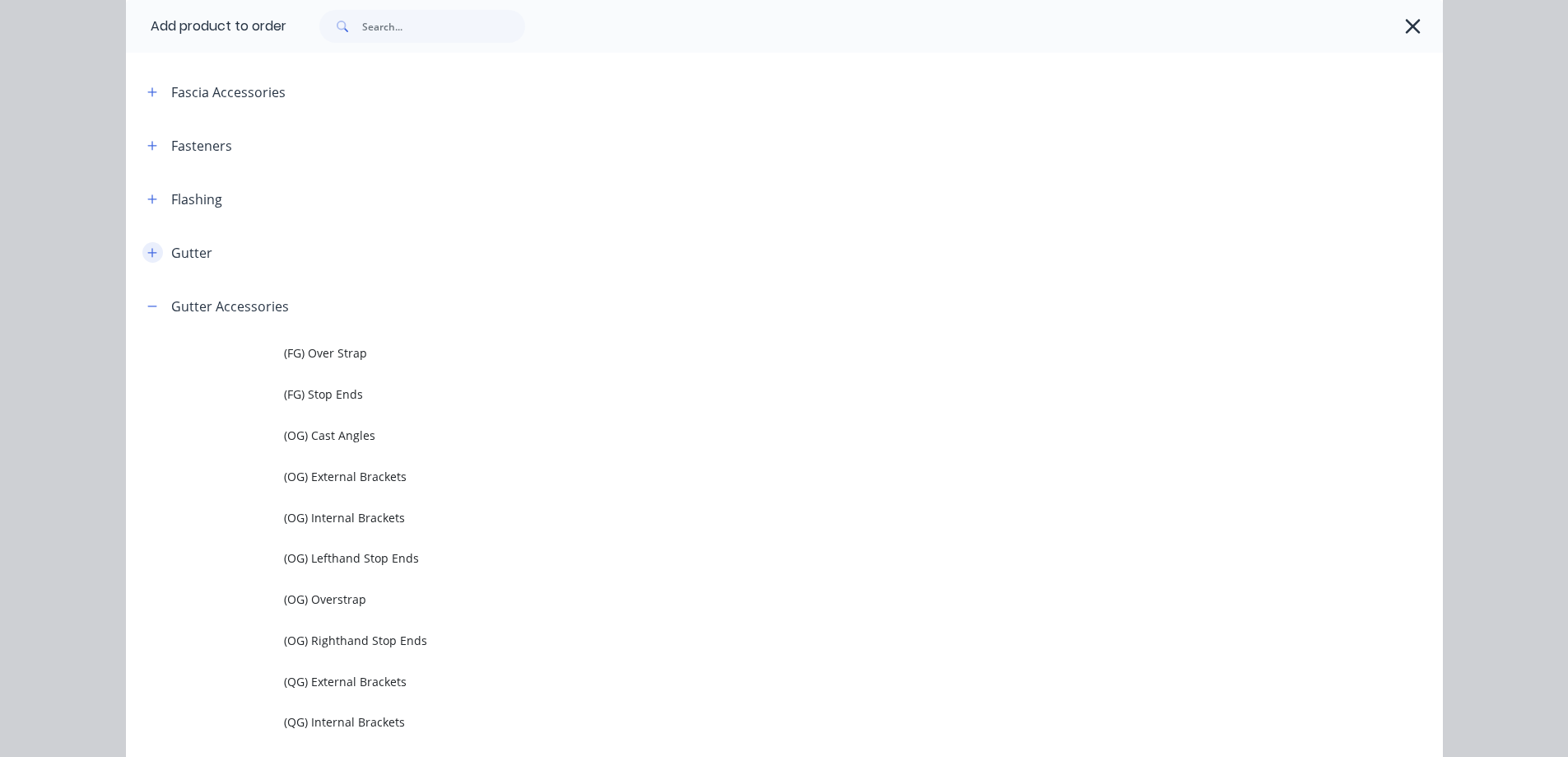
click at [149, 253] on icon "button" at bounding box center [151, 252] width 9 height 9
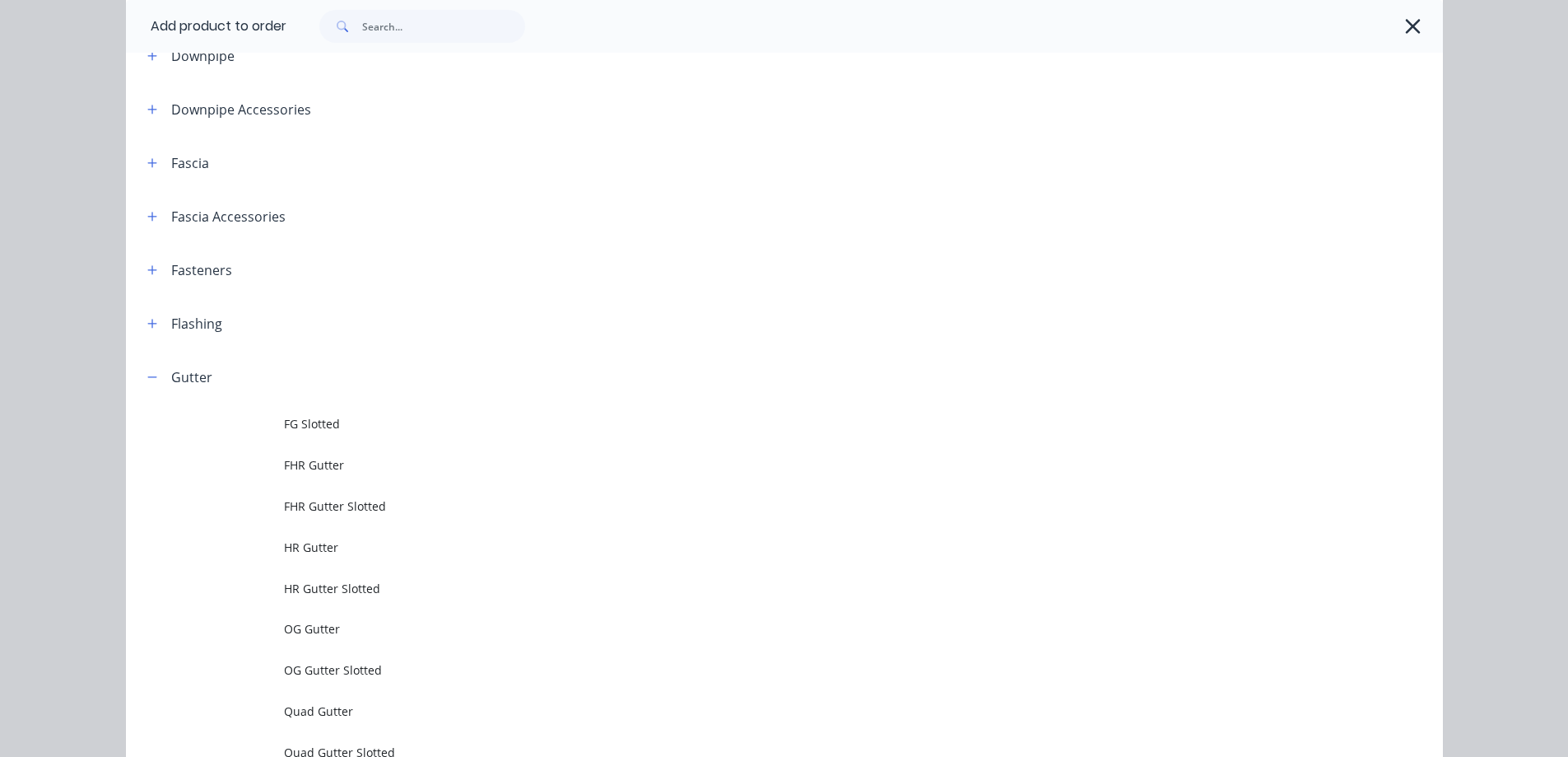
scroll to position [165, 0]
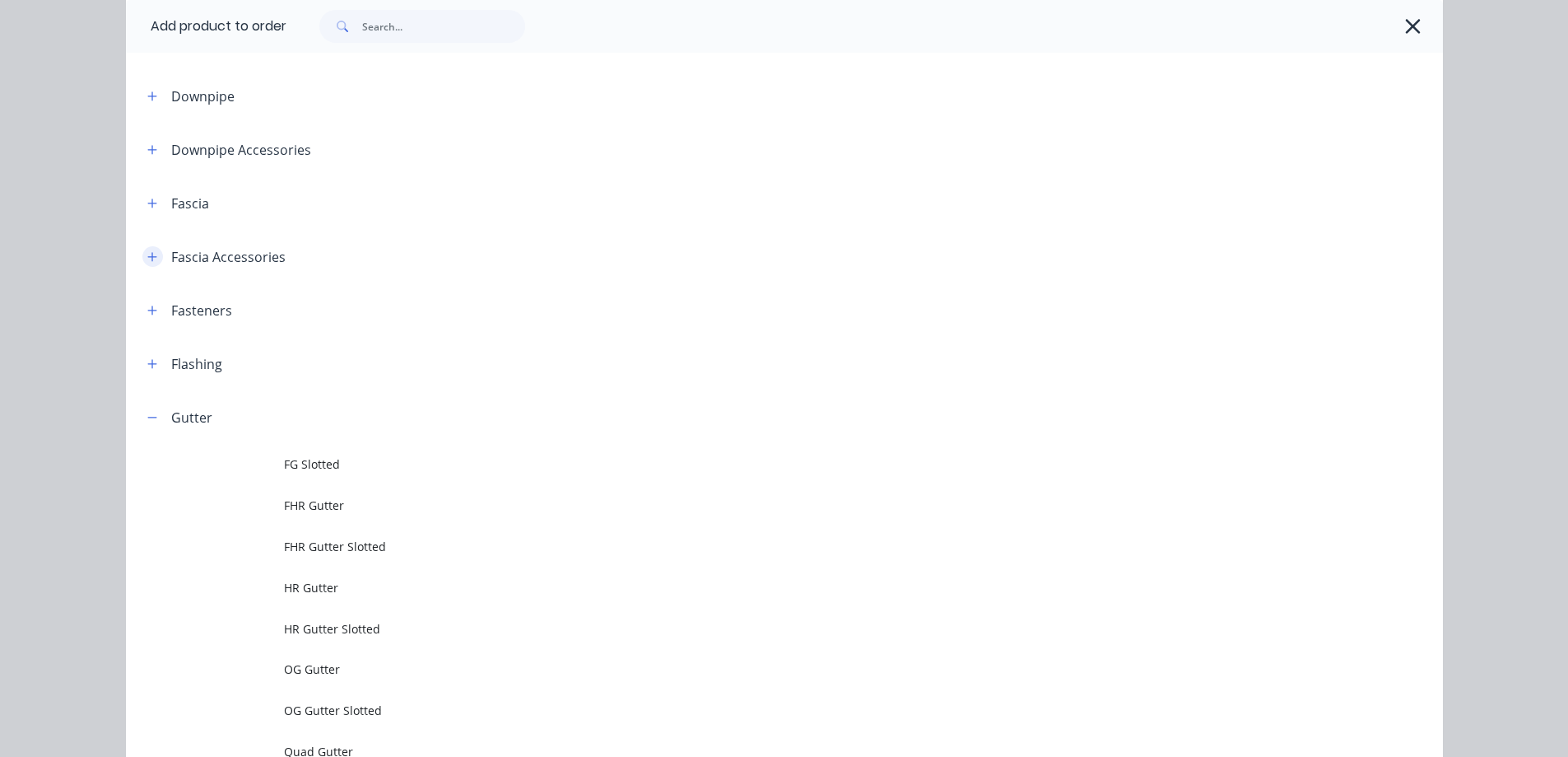
click at [147, 258] on icon "button" at bounding box center [151, 257] width 10 height 12
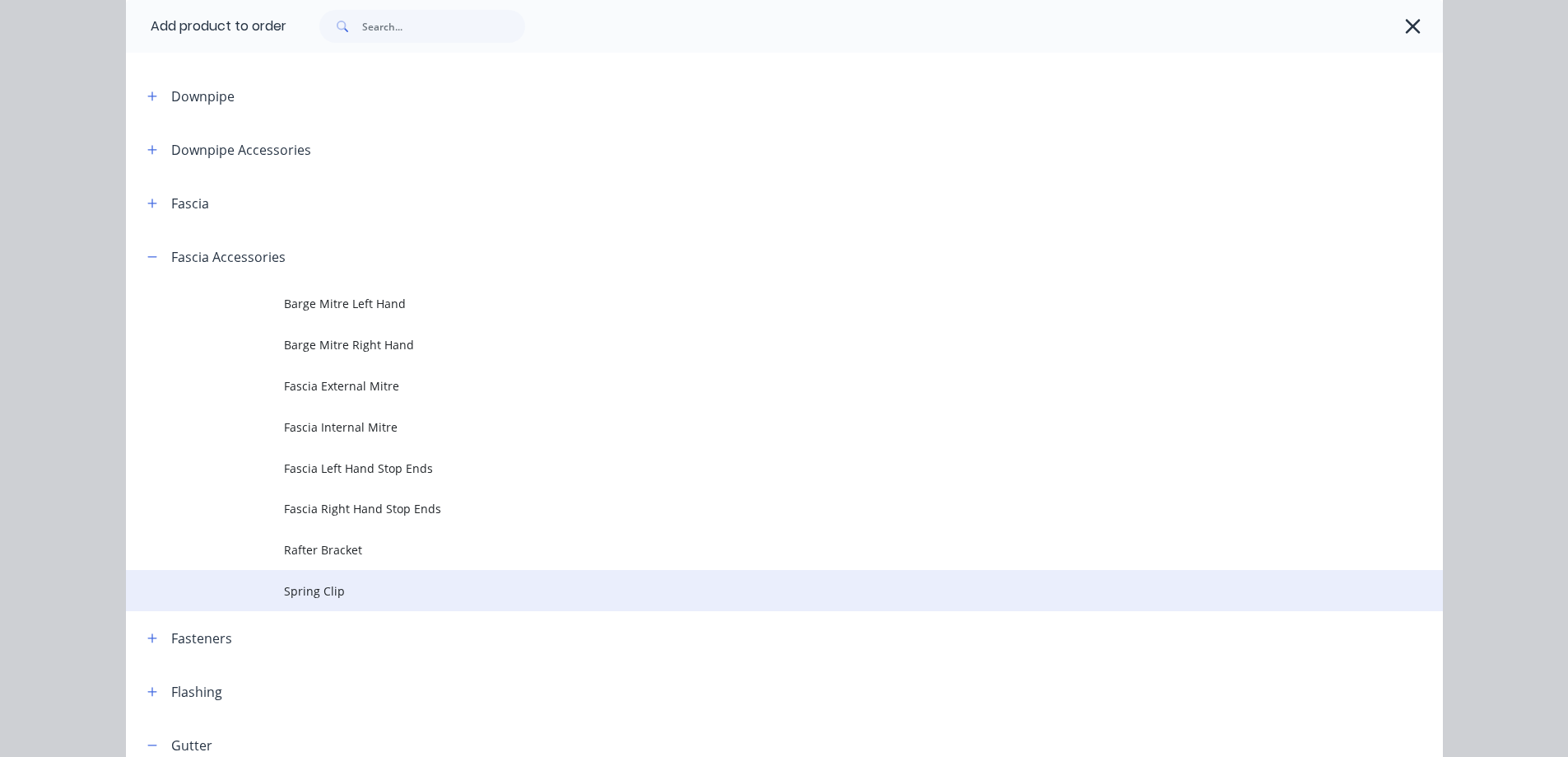
click at [296, 583] on span "Spring Clip" at bounding box center [747, 591] width 926 height 18
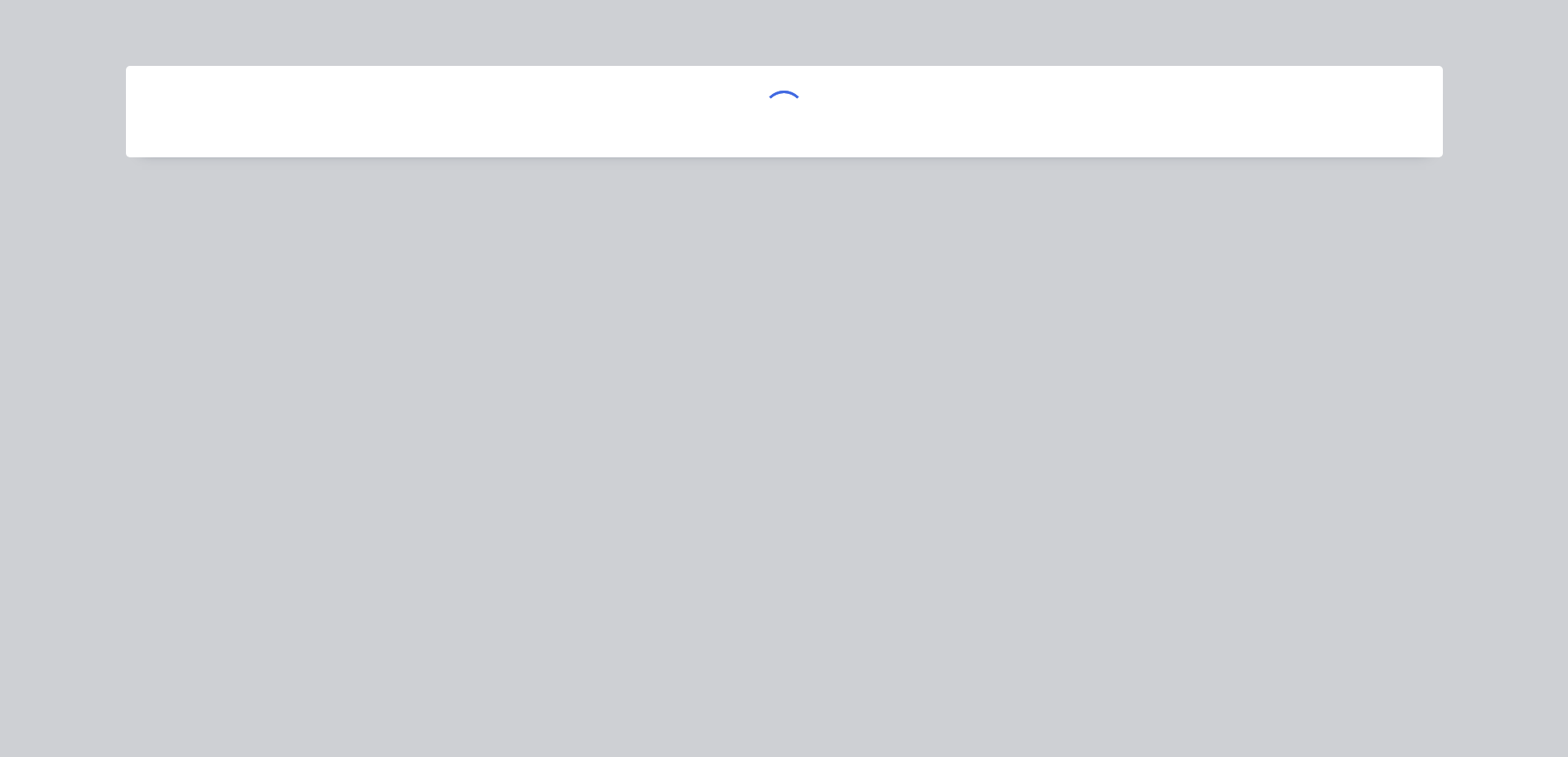
scroll to position [0, 0]
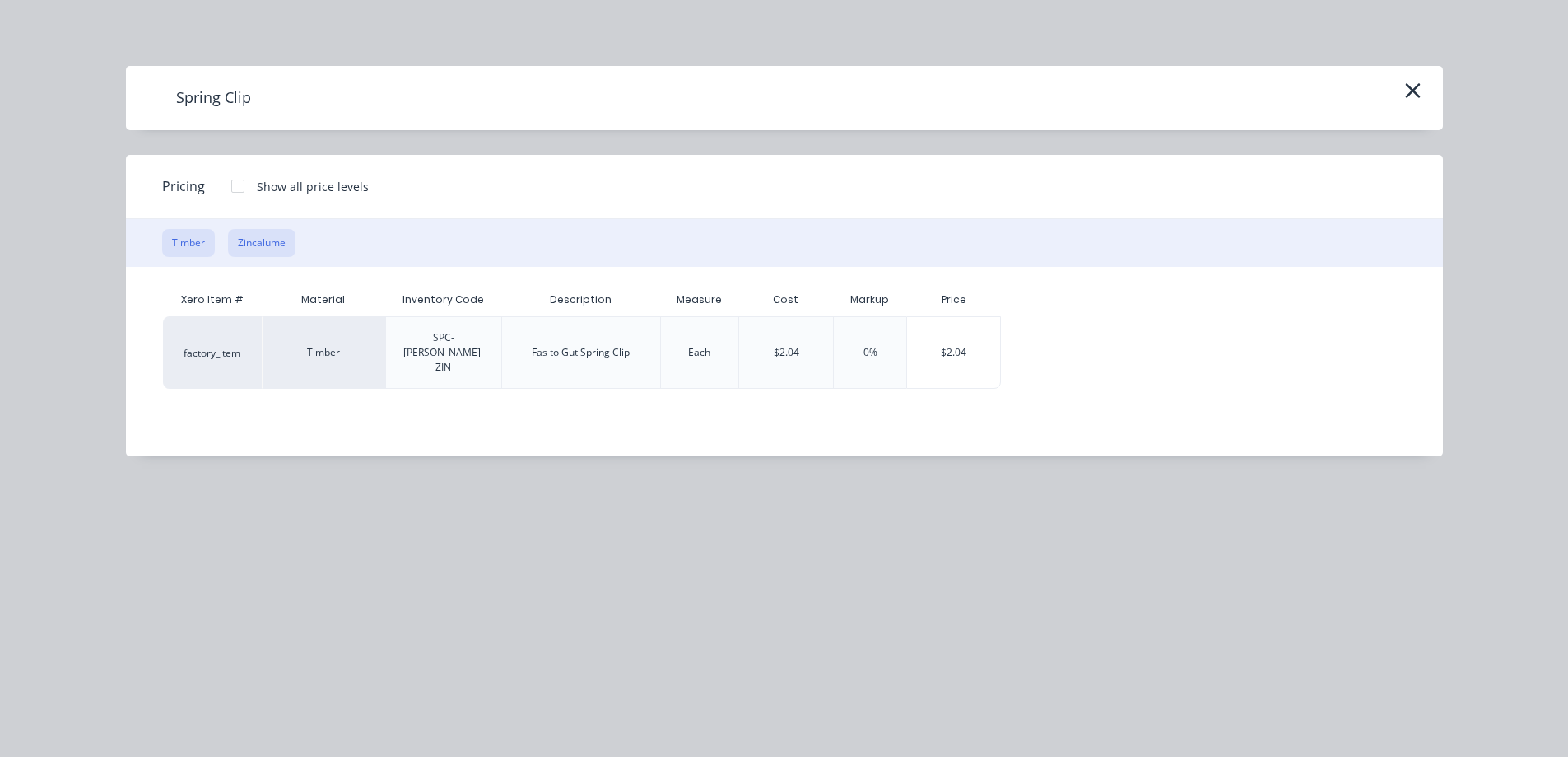
click at [237, 238] on button "Zincalume" at bounding box center [262, 243] width 67 height 28
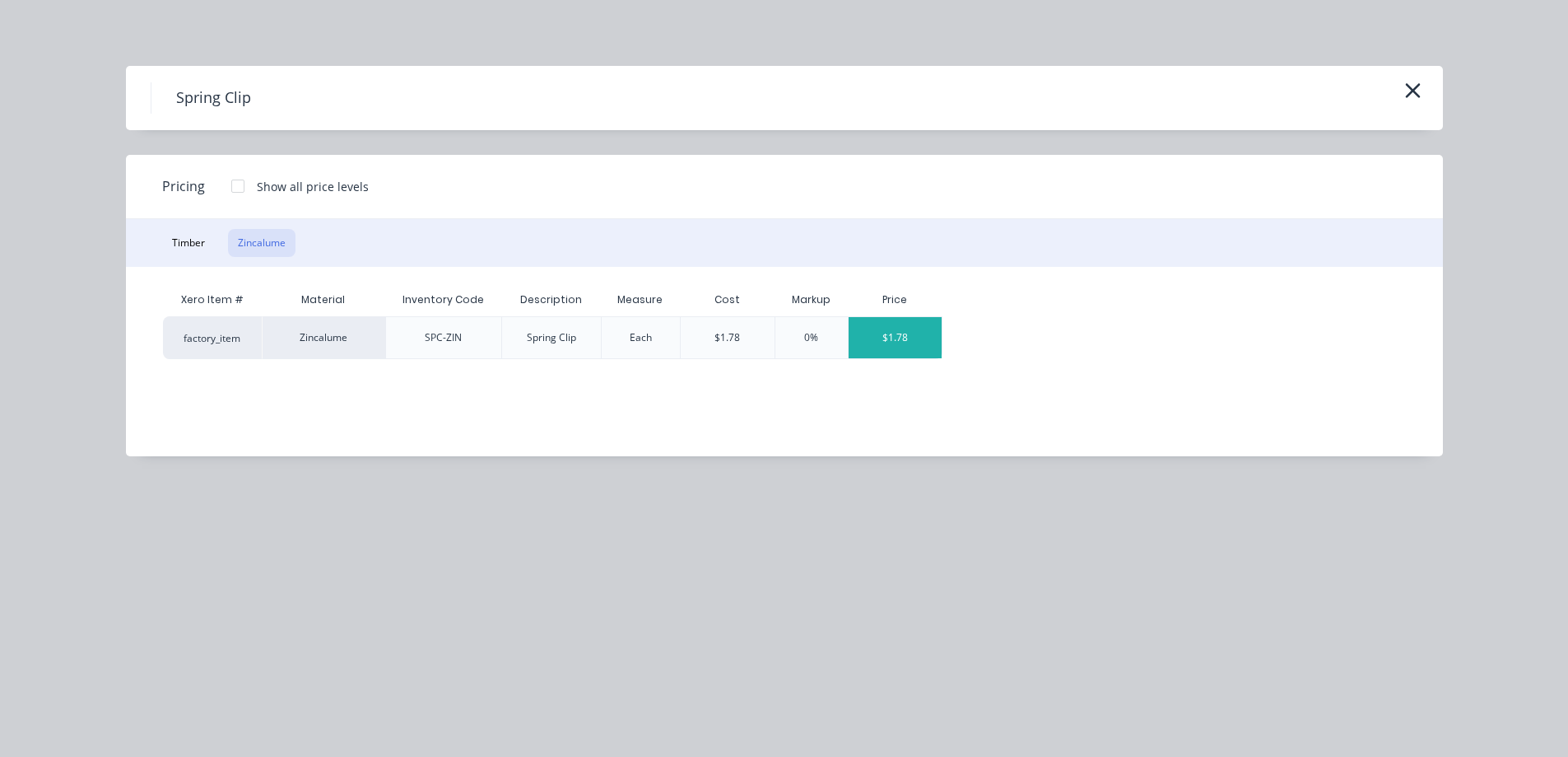
click at [891, 337] on div "$1.78" at bounding box center [895, 337] width 93 height 42
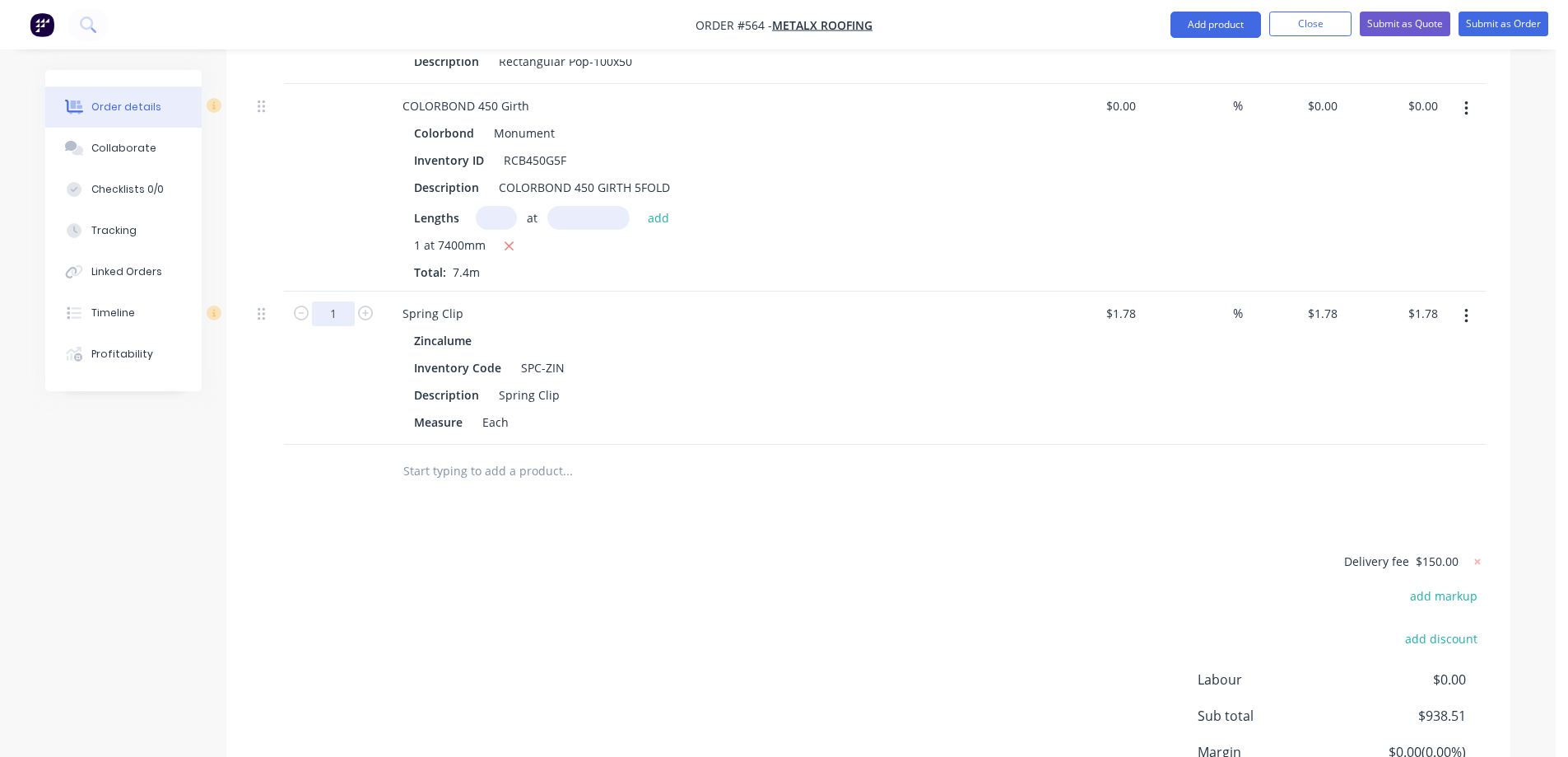
click at [344, 17] on input "1" at bounding box center [333, 4] width 42 height 25
type input "92"
type input "$163.76"
click at [481, 475] on input "text" at bounding box center [567, 470] width 329 height 33
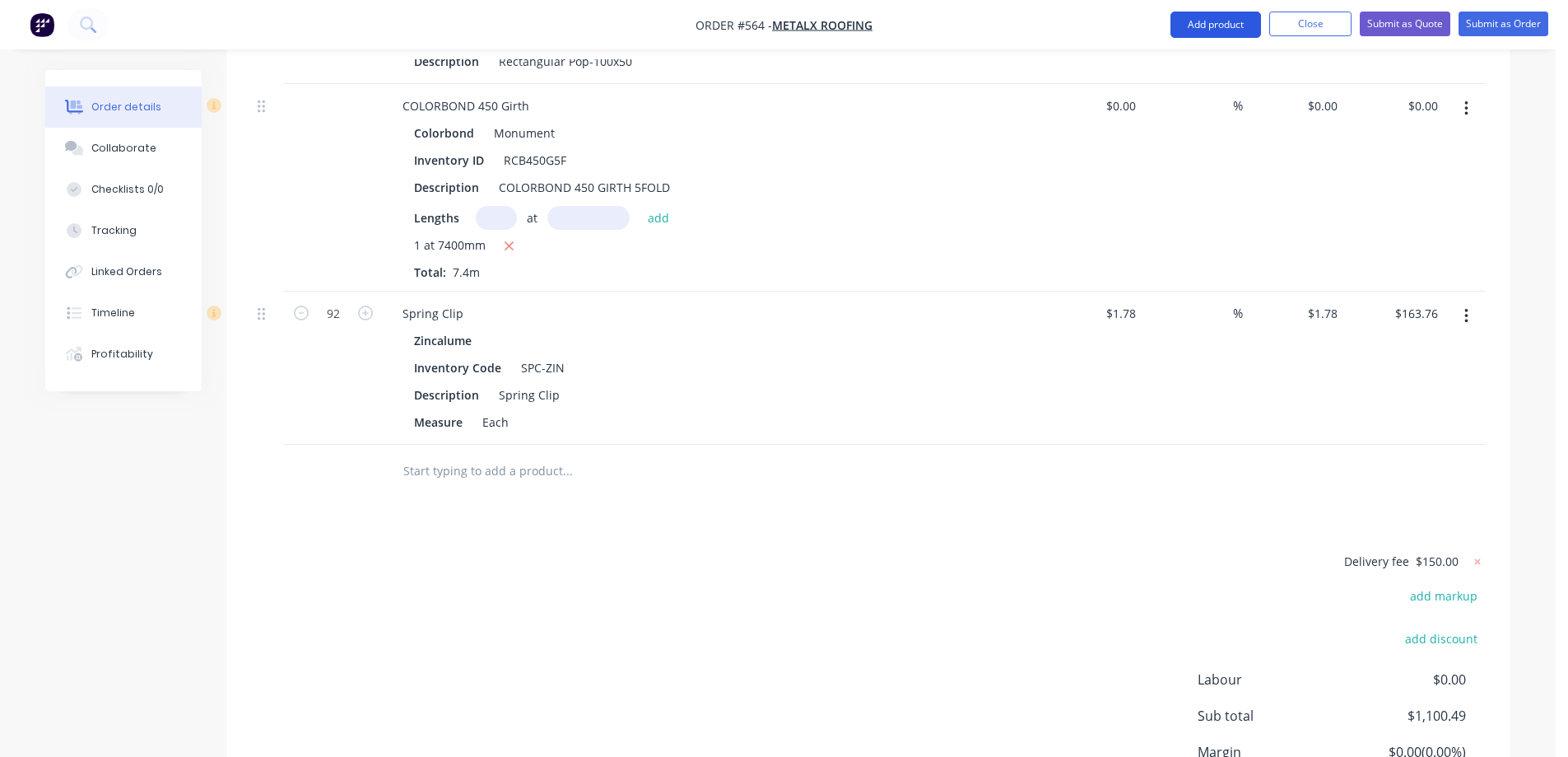
click at [1206, 19] on button "Add product" at bounding box center [1216, 25] width 90 height 27
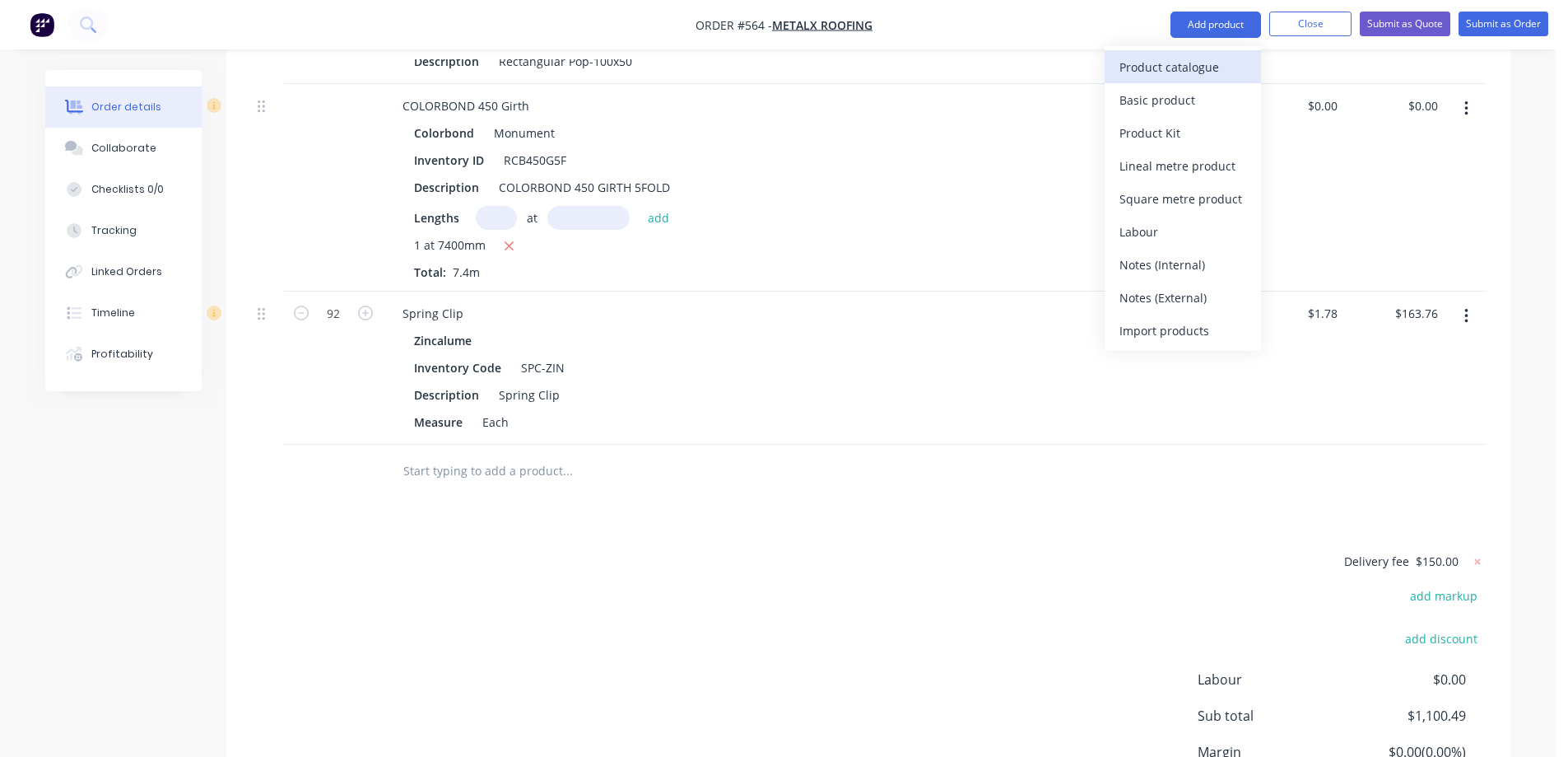
click at [1181, 80] on button "Product catalogue" at bounding box center [1182, 66] width 157 height 33
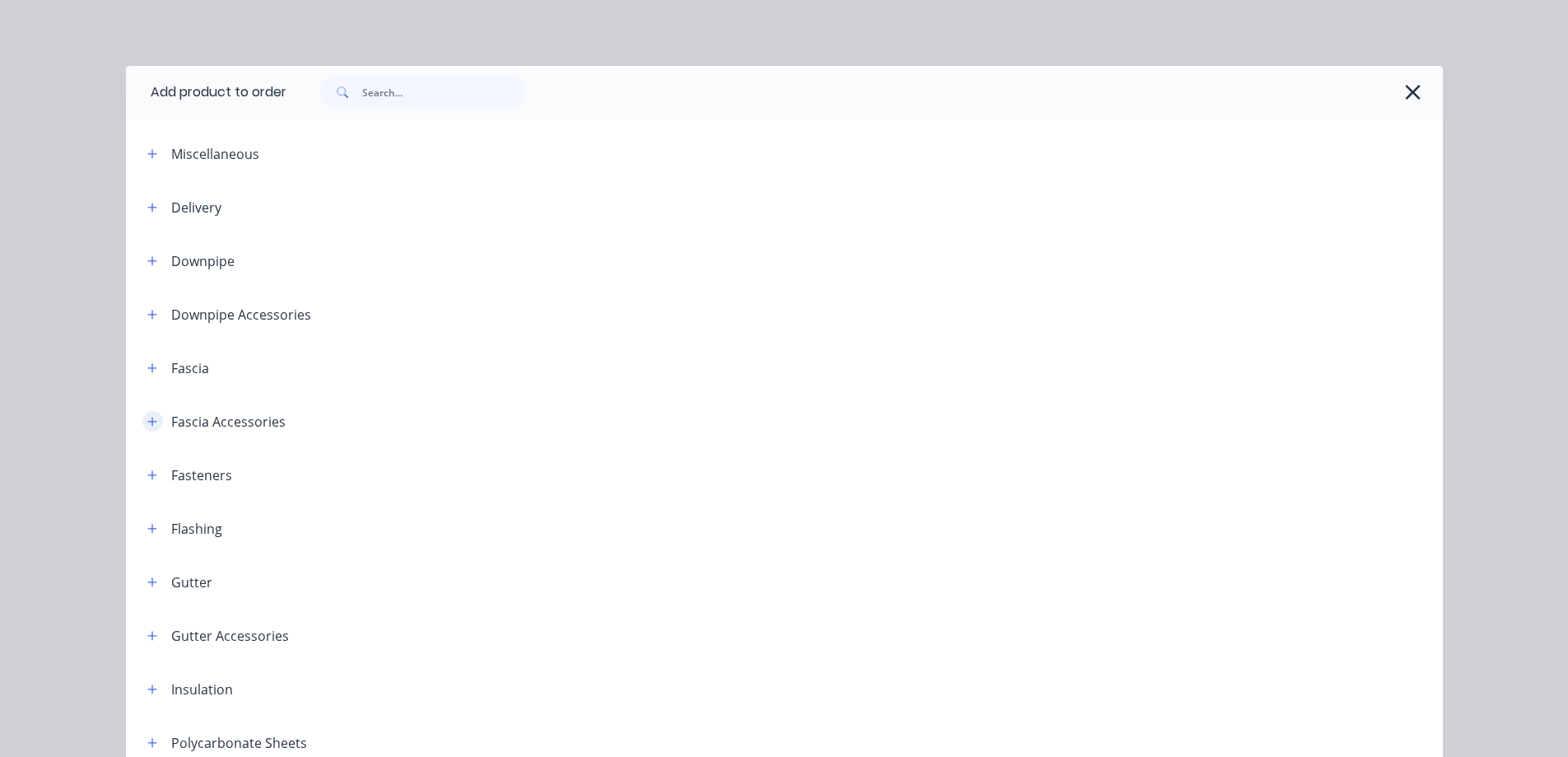
click at [154, 416] on button "button" at bounding box center [152, 421] width 20 height 20
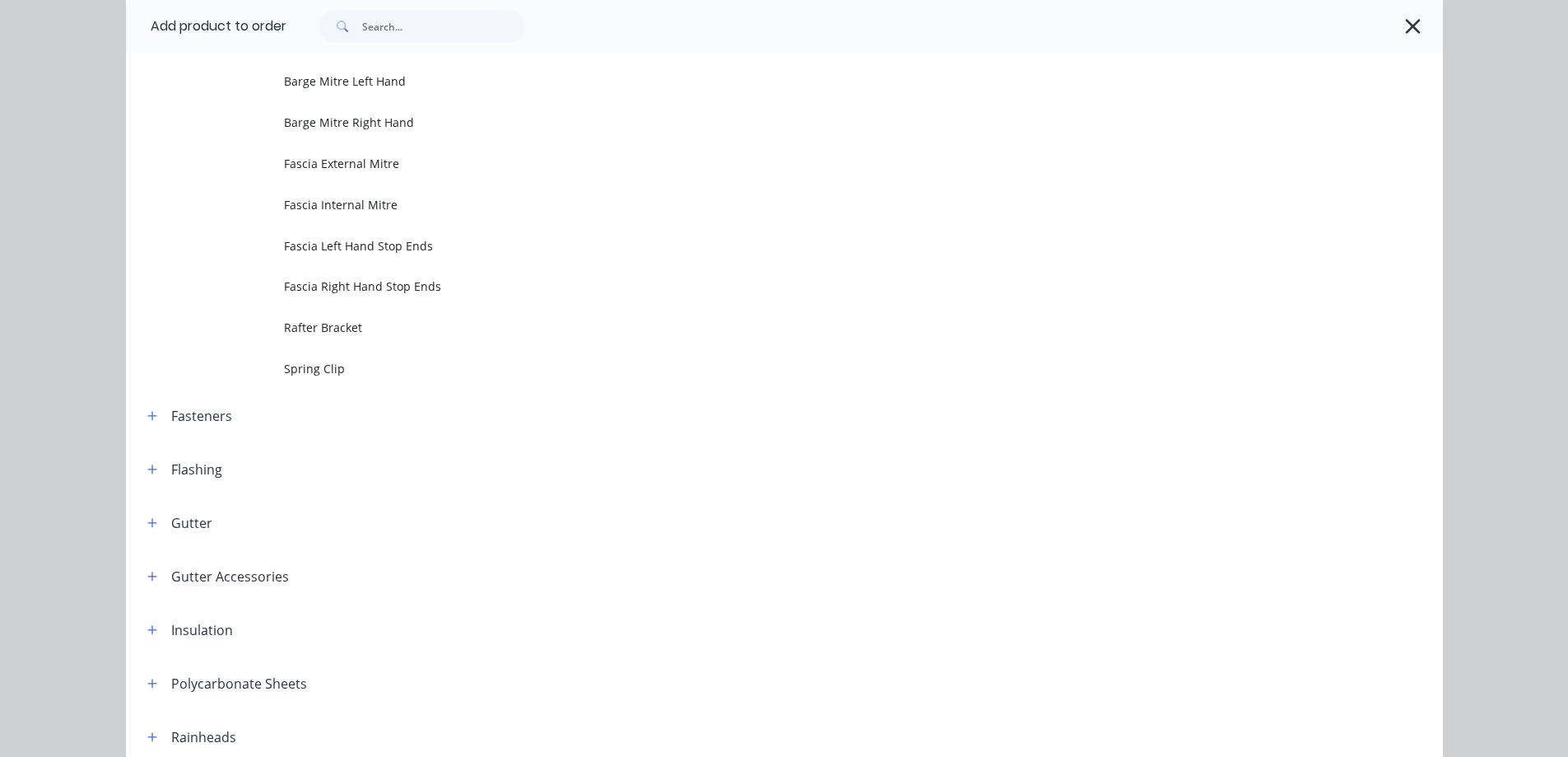
scroll to position [494, 0]
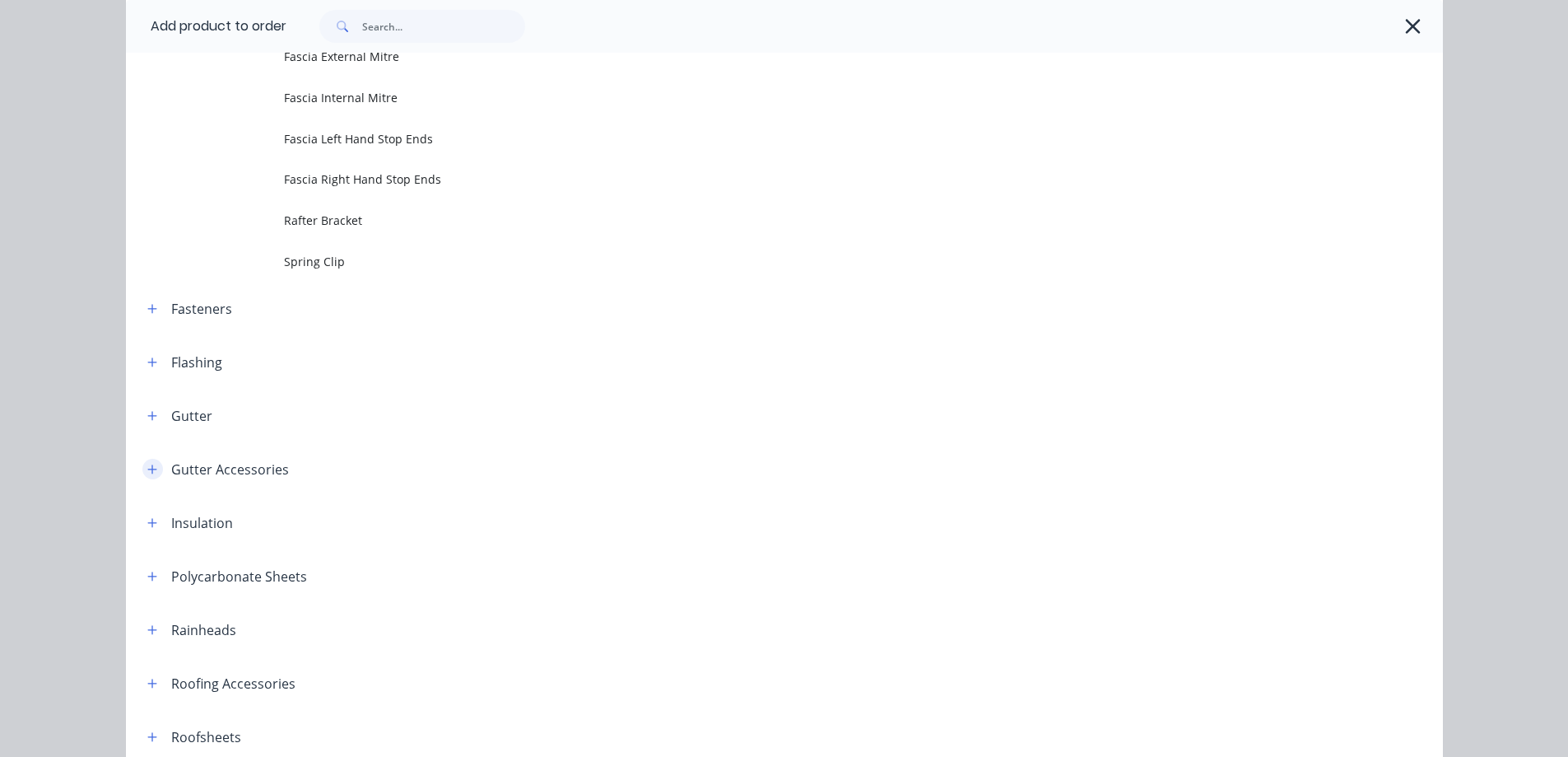
click at [150, 468] on icon "button" at bounding box center [151, 469] width 10 height 12
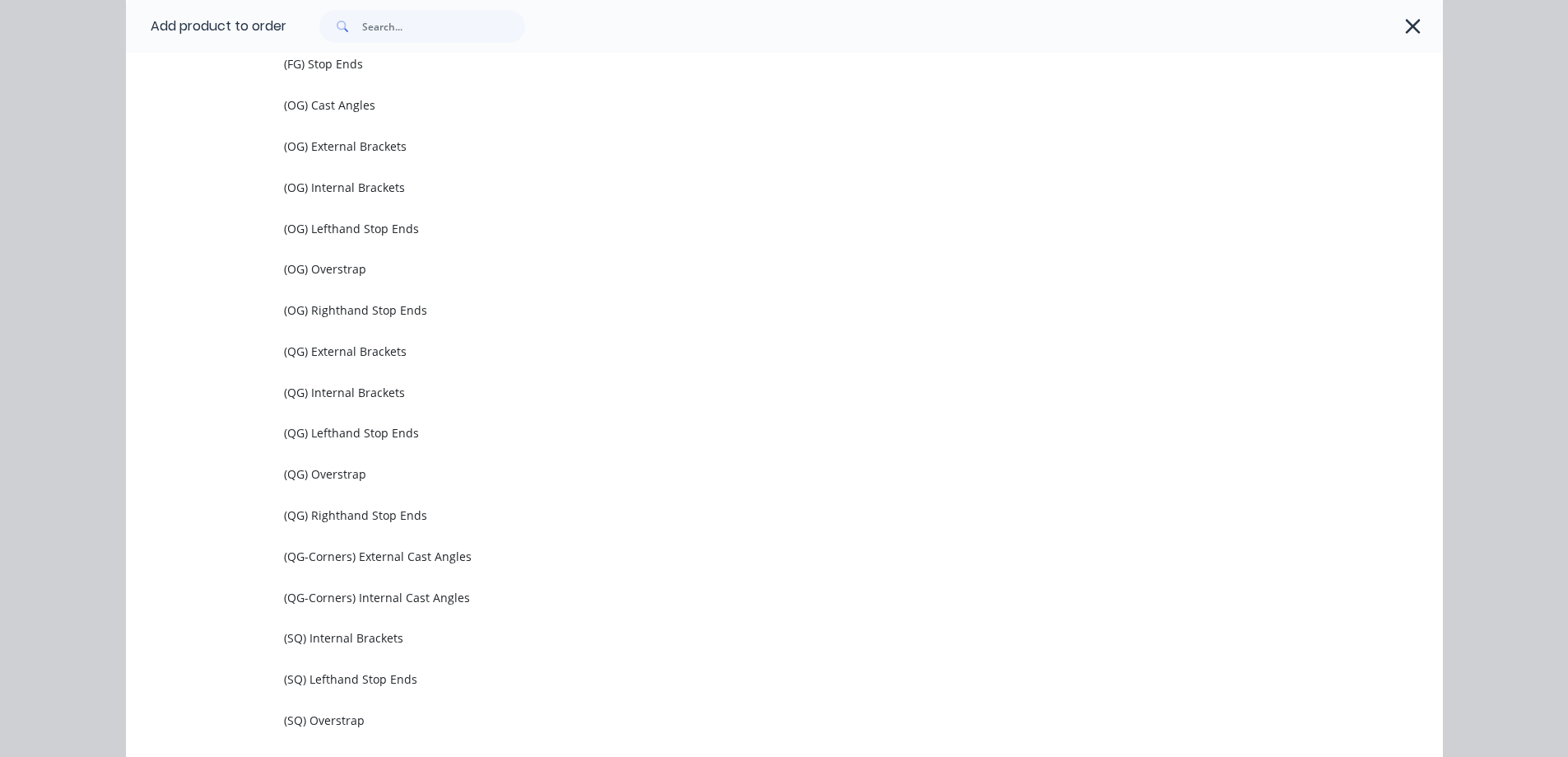
scroll to position [988, 0]
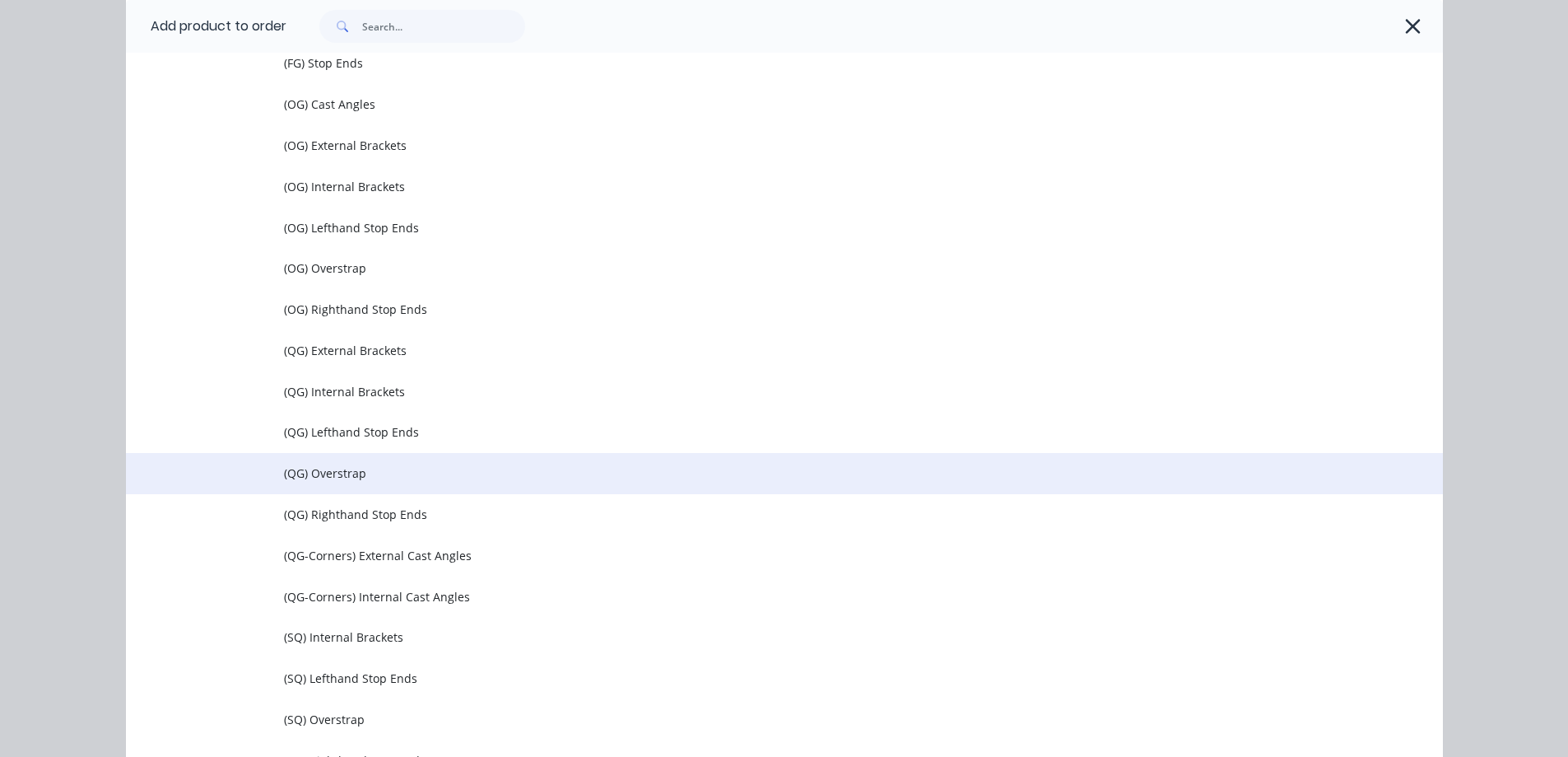
click at [334, 477] on span "(QG) Overstrap" at bounding box center [747, 474] width 926 height 18
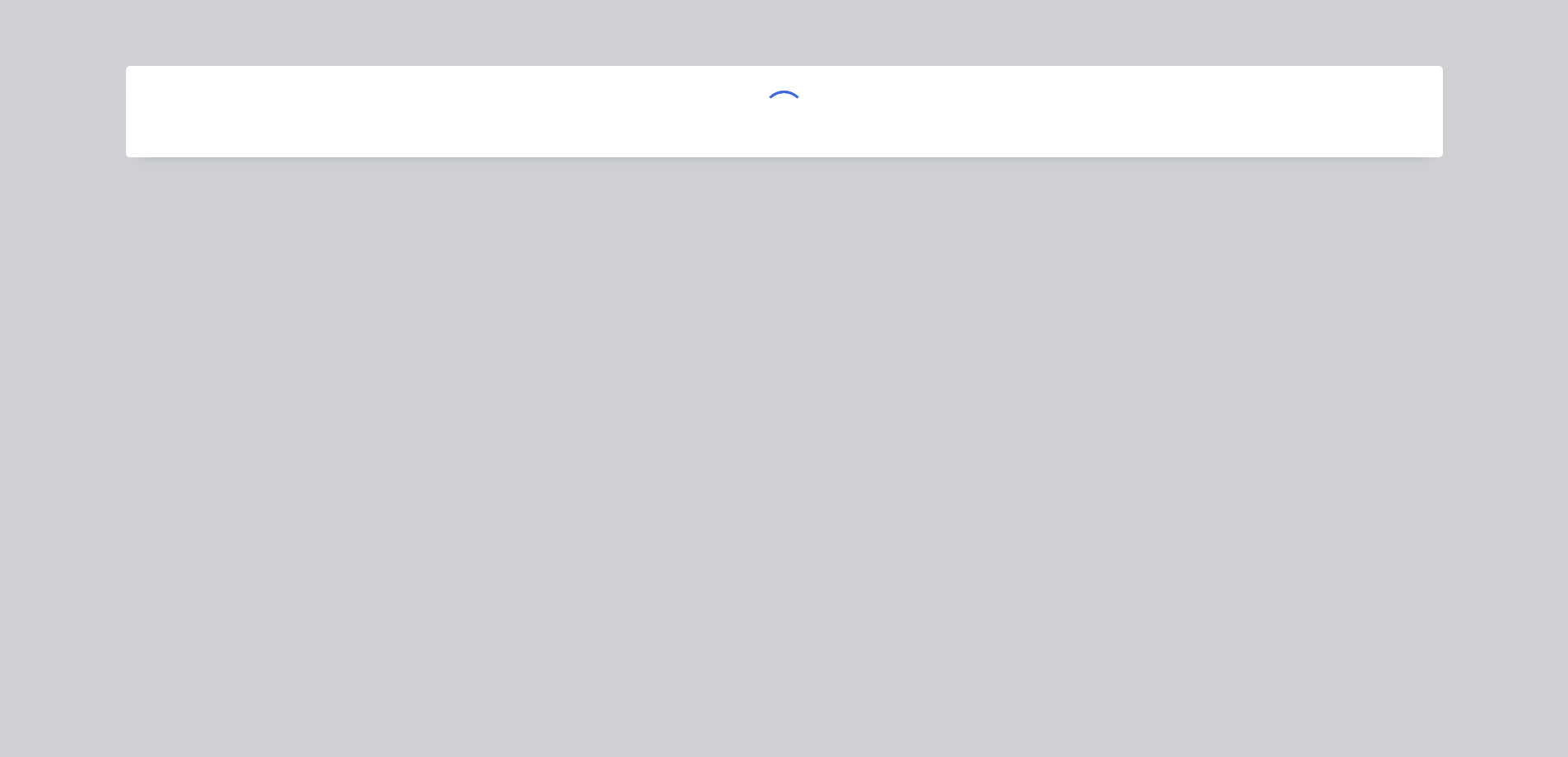
scroll to position [0, 0]
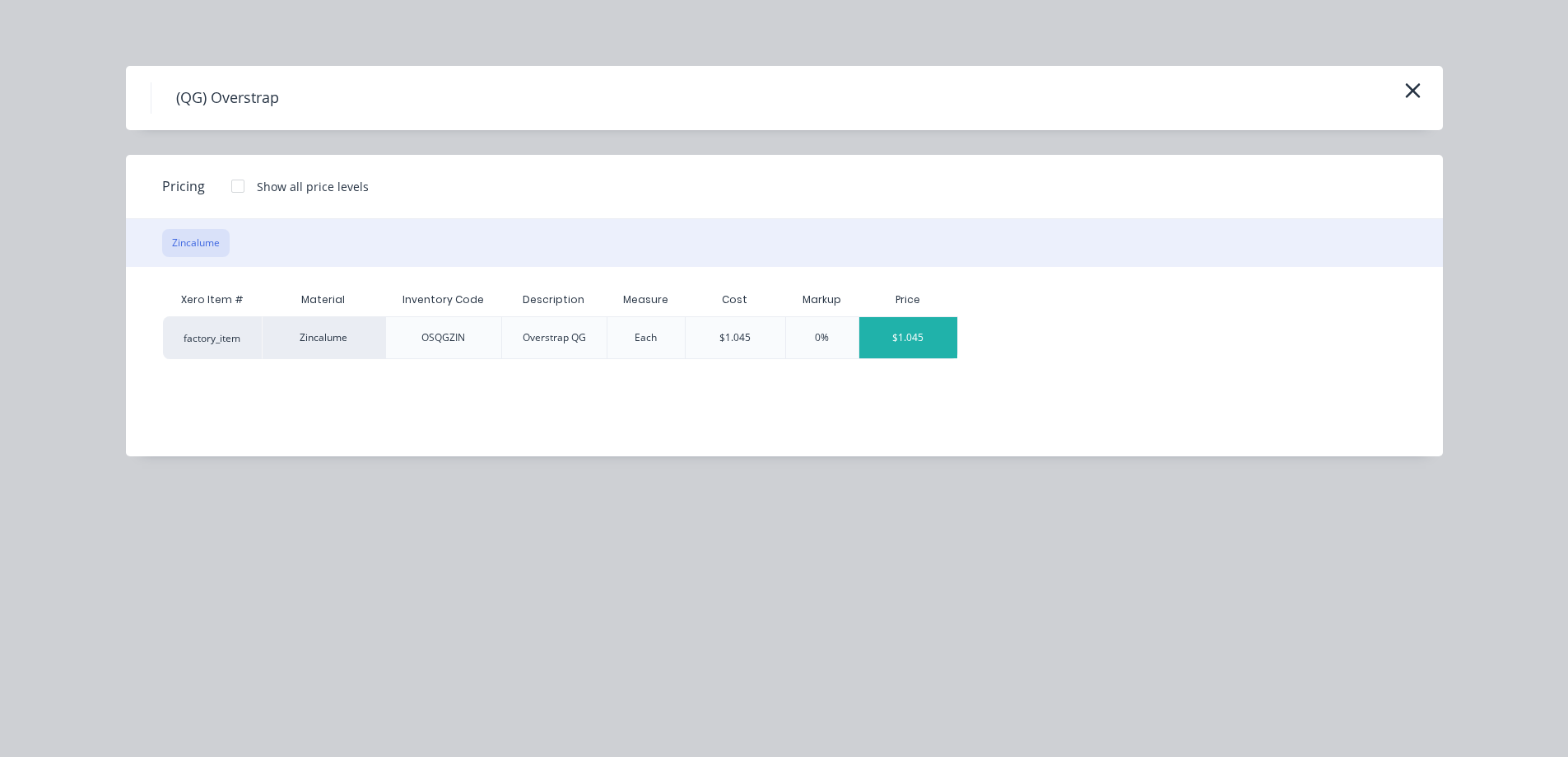
click at [889, 346] on div "$1.045" at bounding box center [909, 337] width 99 height 42
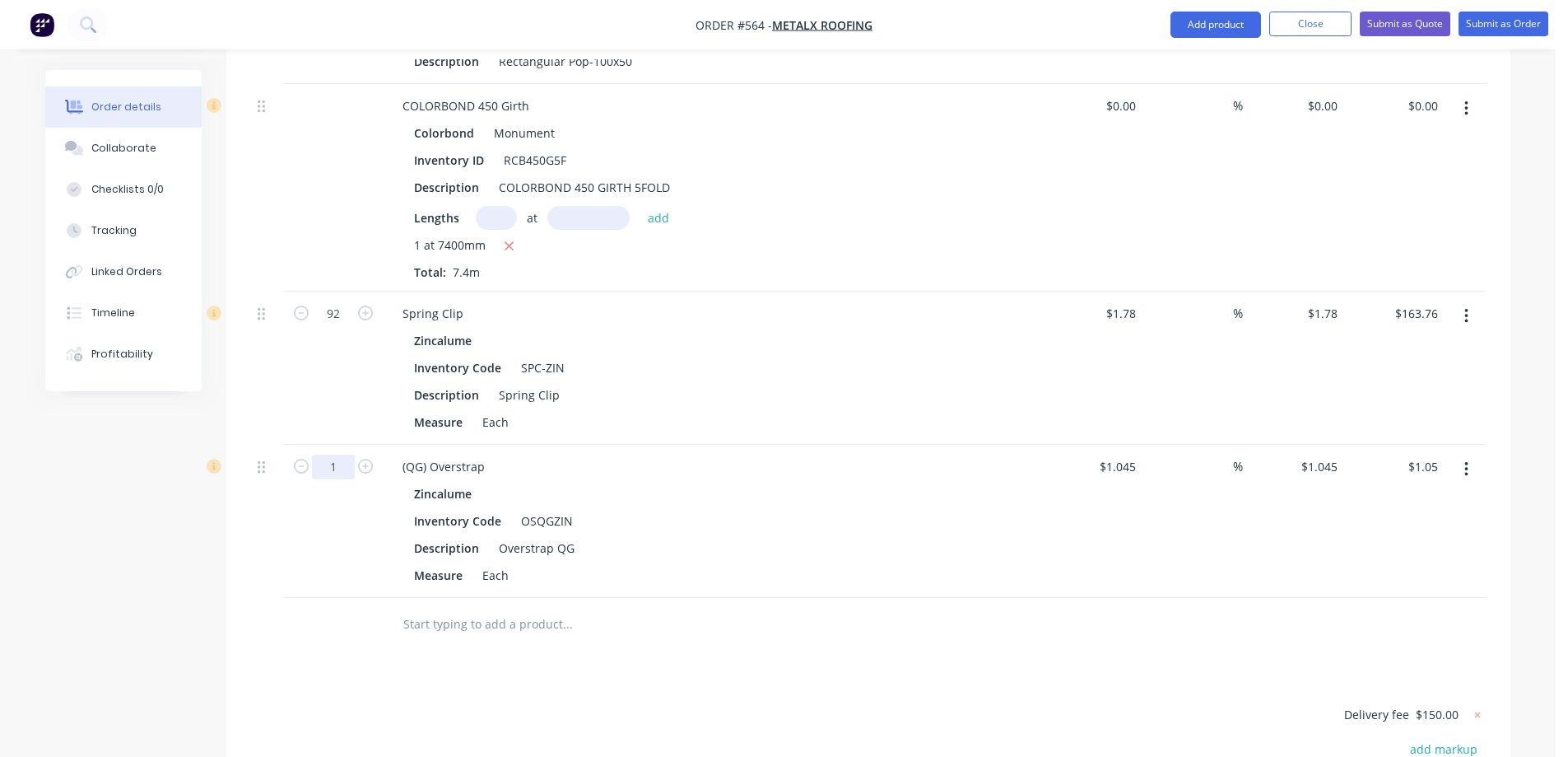
click at [344, 17] on input "1" at bounding box center [333, 4] width 42 height 25
type input "92"
type input "$96.14"
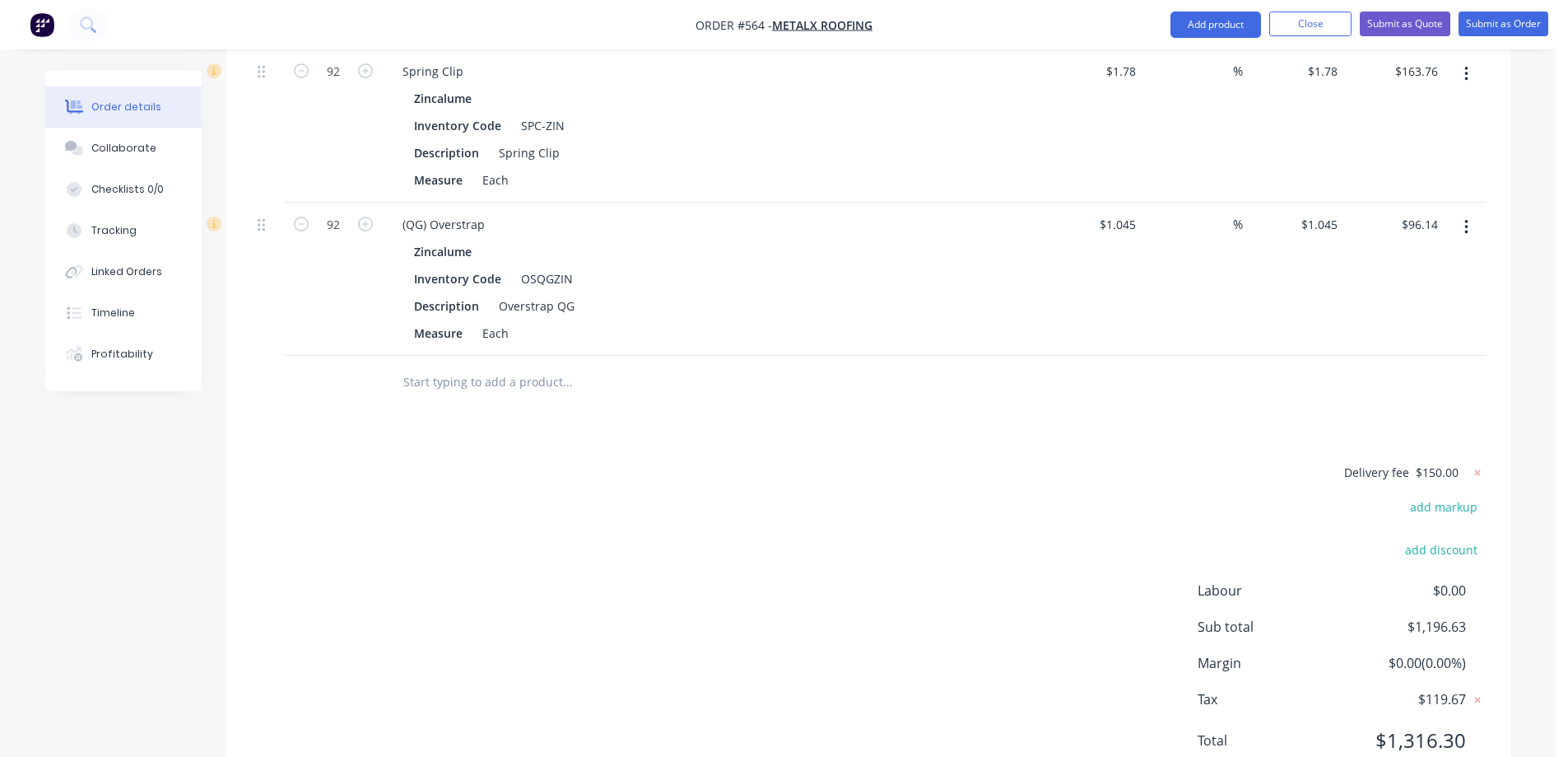
scroll to position [1850, 0]
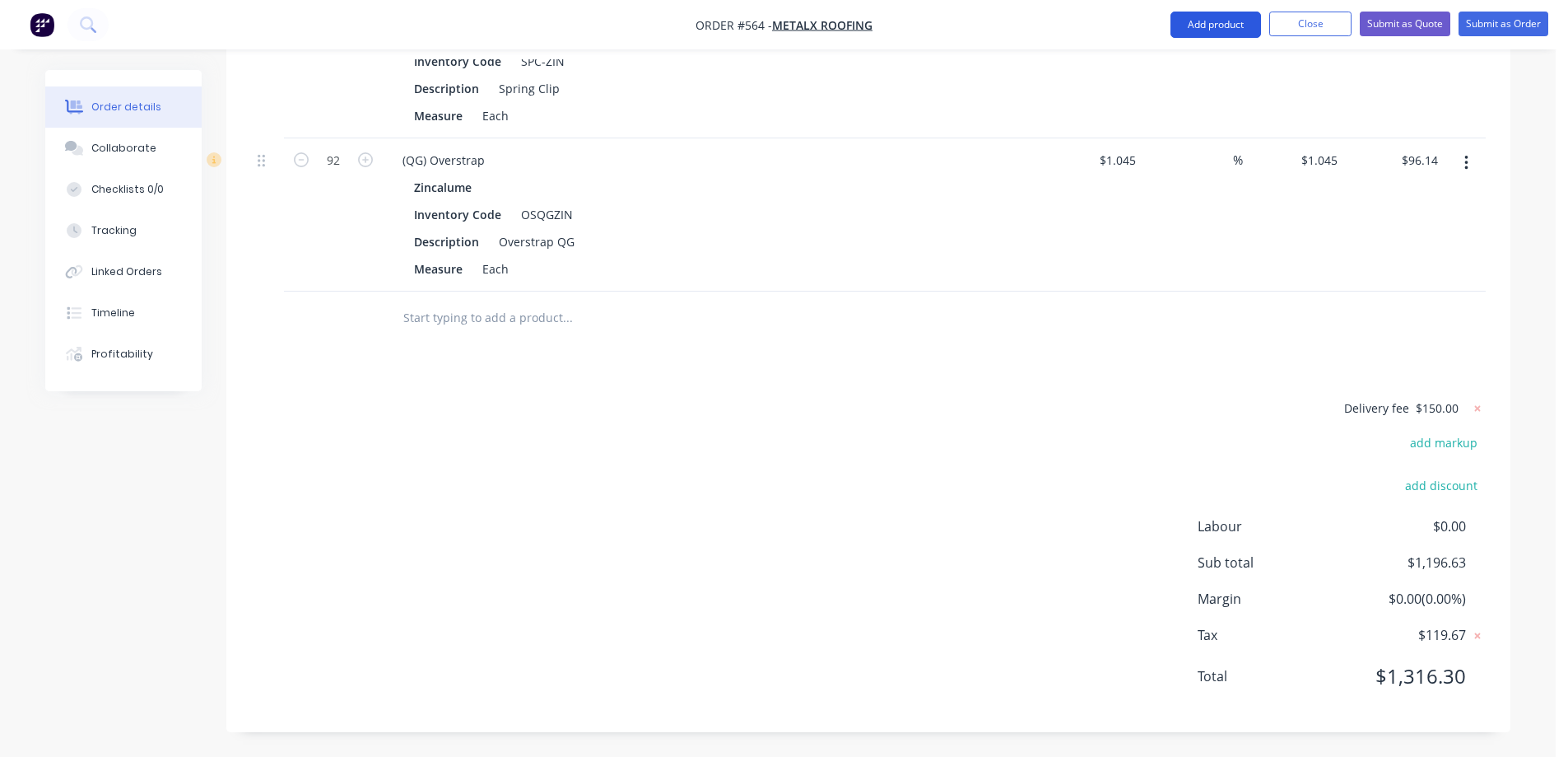
click at [1211, 21] on button "Add product" at bounding box center [1216, 25] width 90 height 27
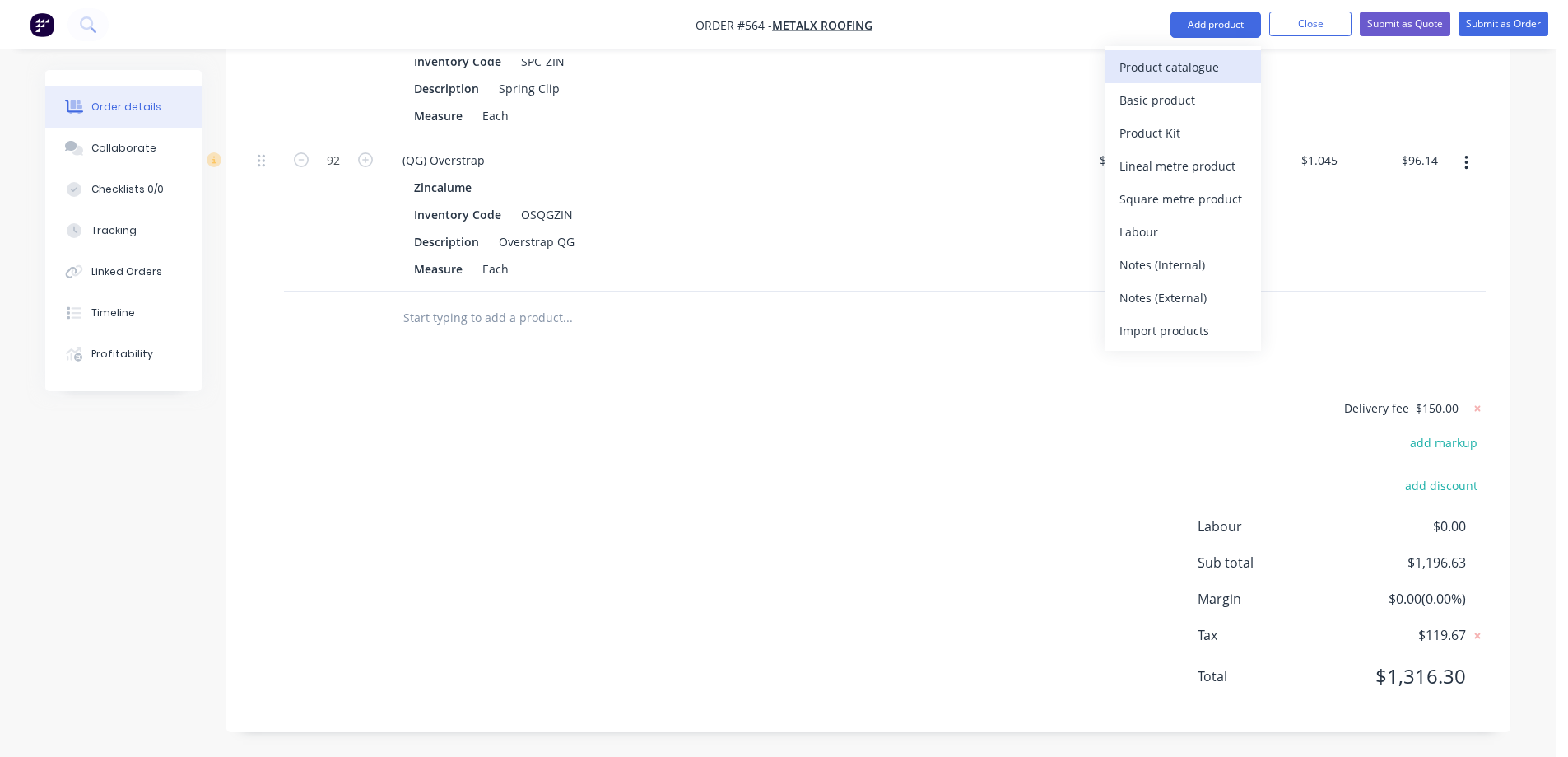
click at [1199, 66] on div "Product catalogue" at bounding box center [1182, 66] width 127 height 24
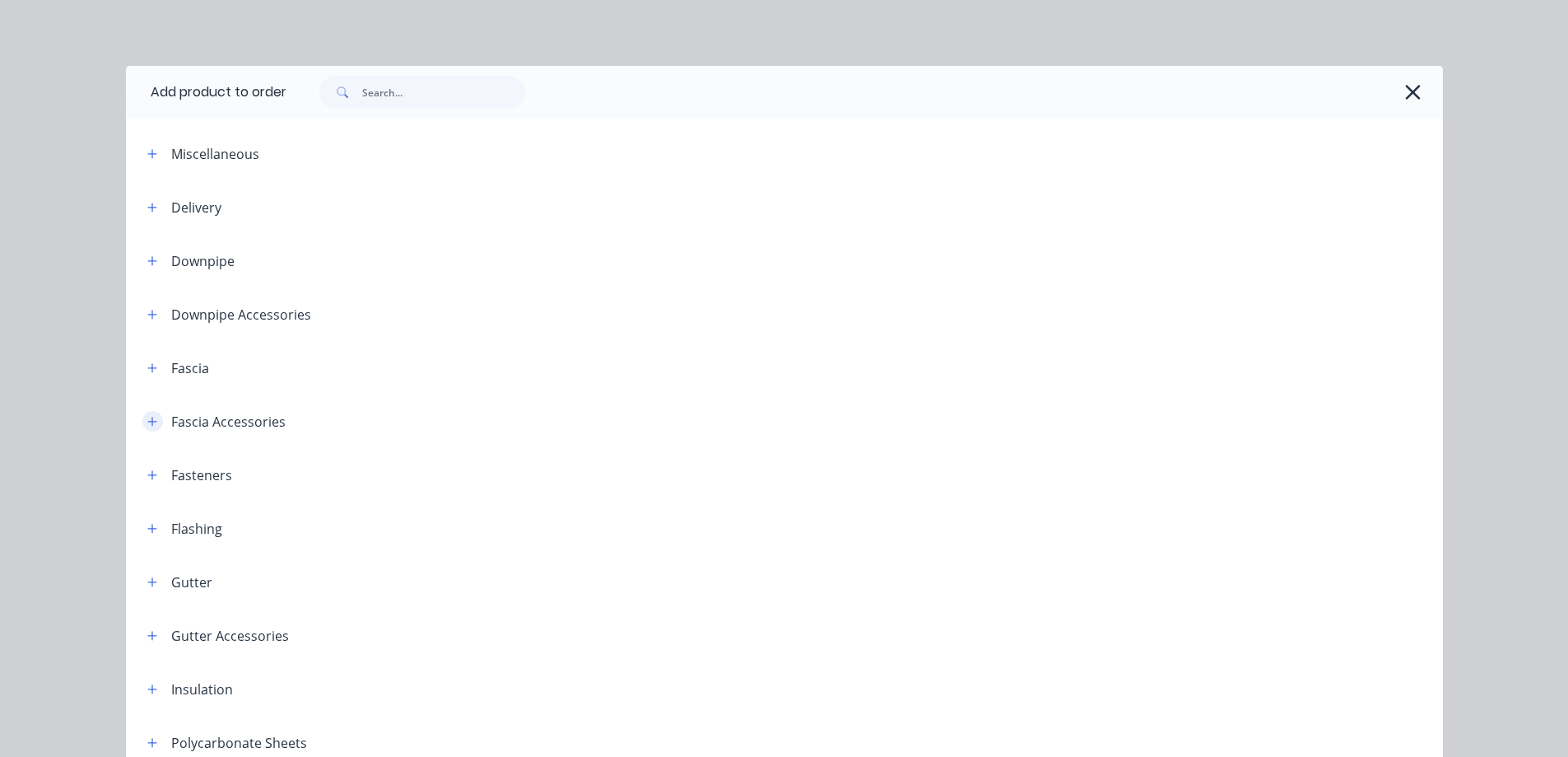
click at [150, 424] on icon "button" at bounding box center [151, 421] width 10 height 12
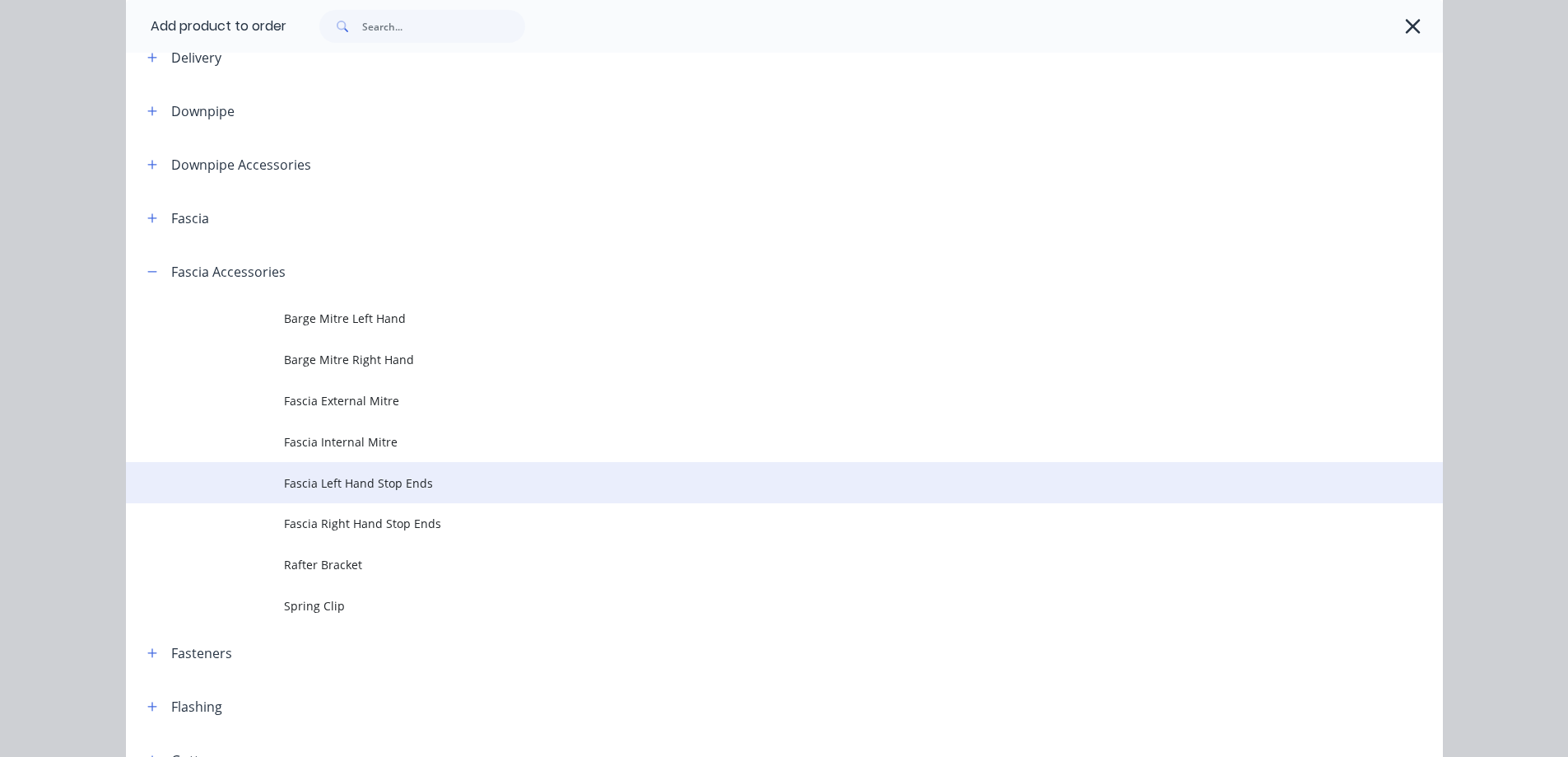
scroll to position [165, 0]
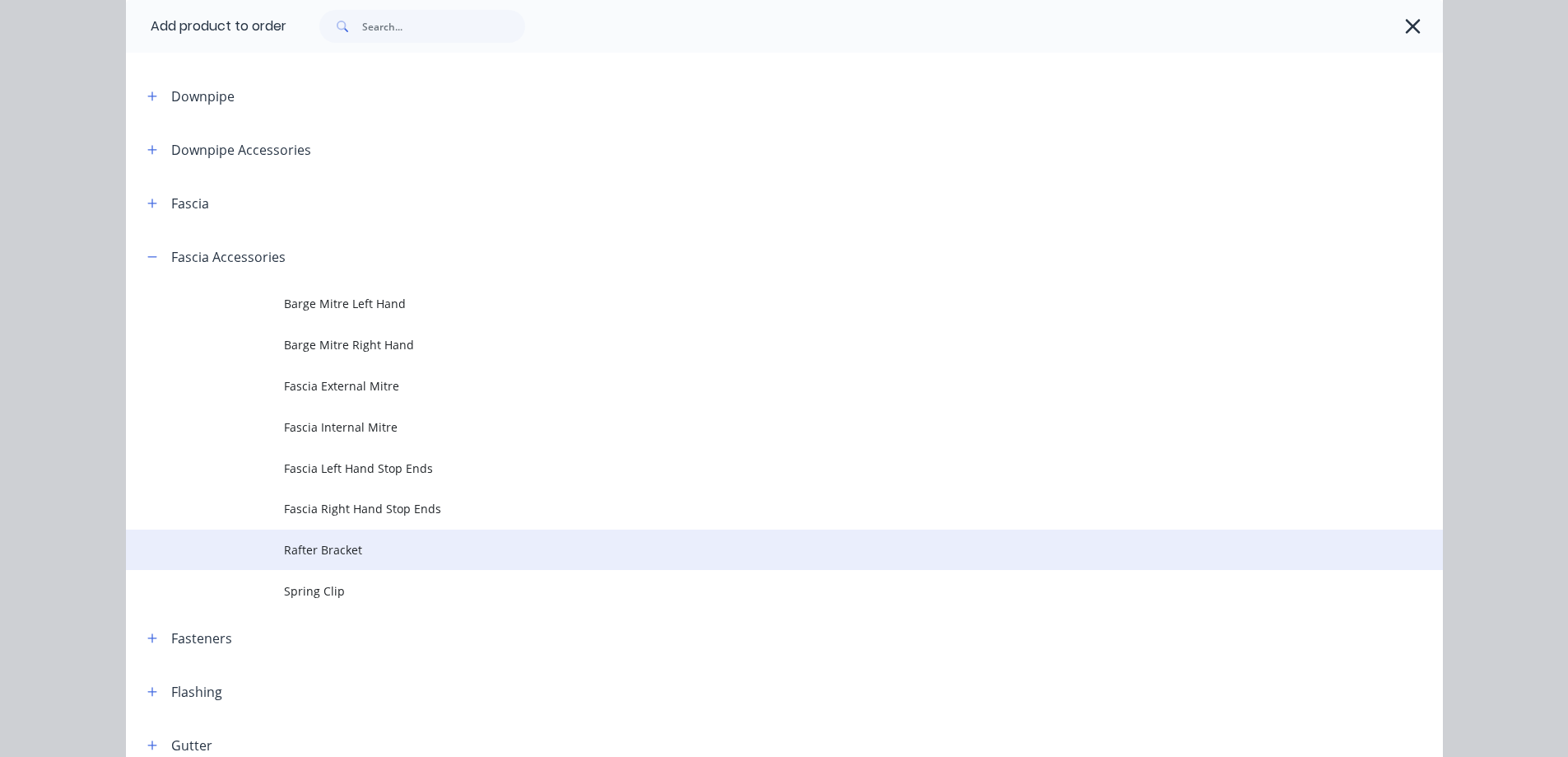
click at [315, 556] on span "Rafter Bracket" at bounding box center [747, 550] width 926 height 18
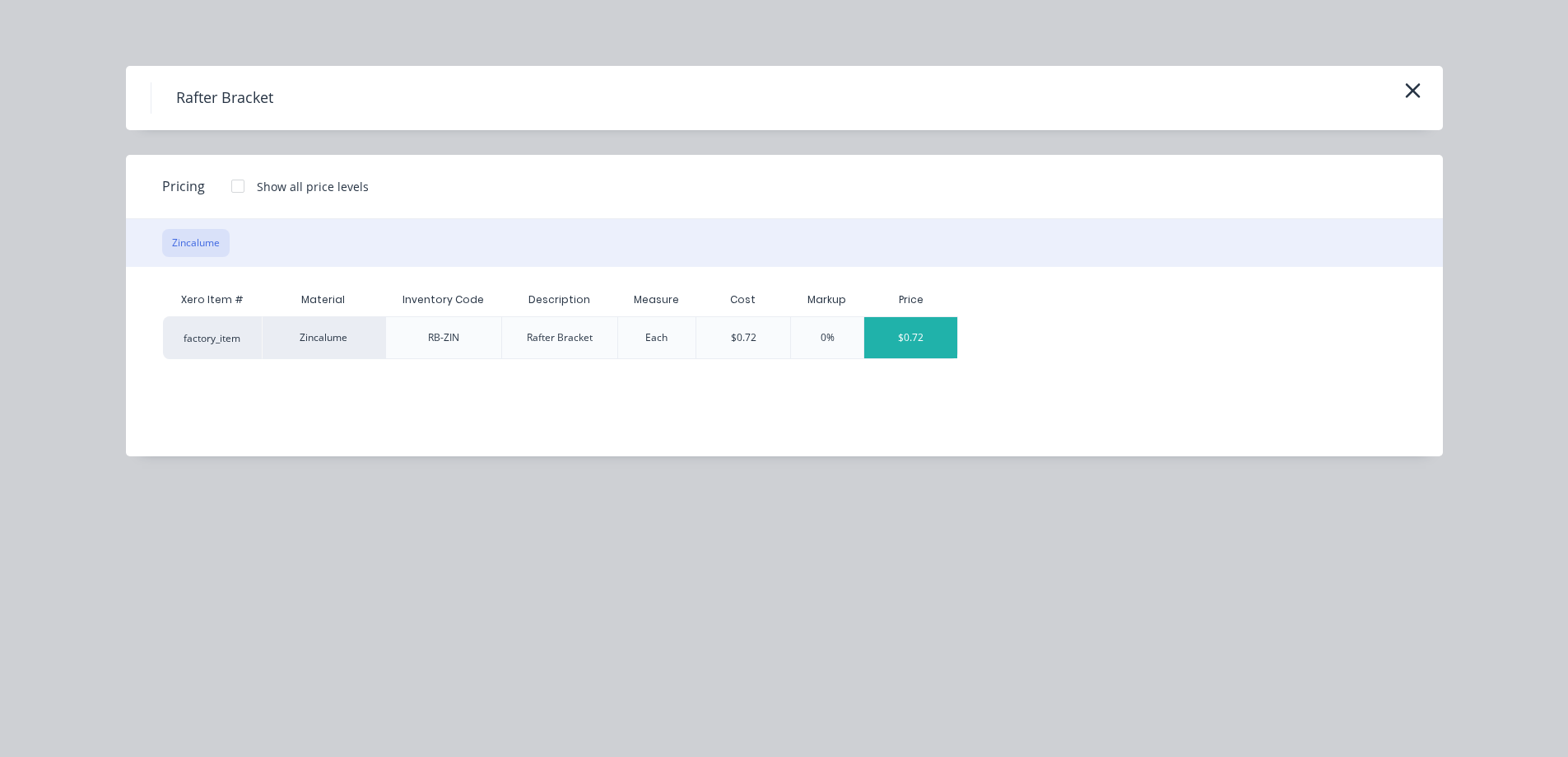
click at [900, 335] on div "$0.72" at bounding box center [911, 337] width 93 height 42
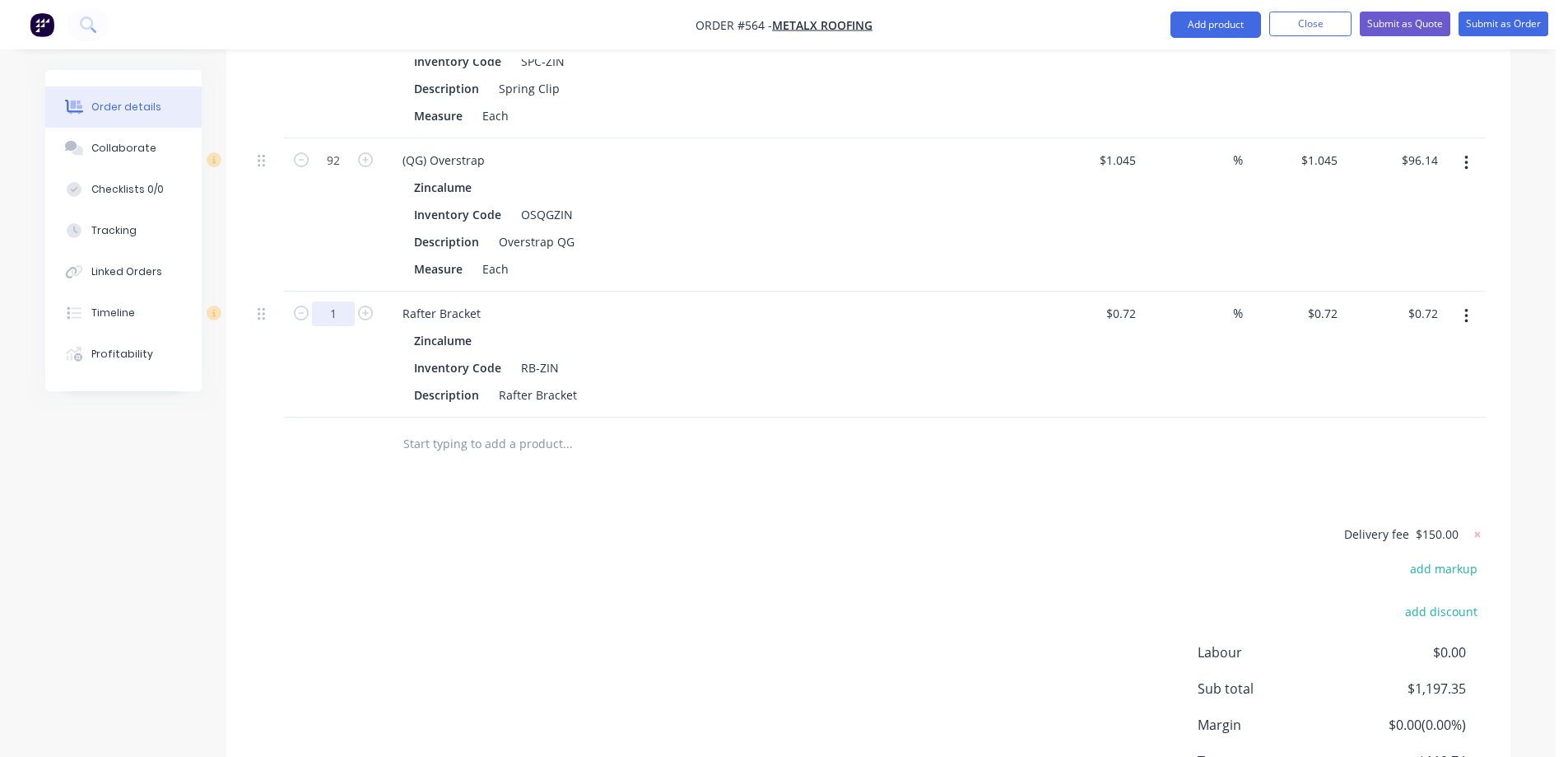
type input "50"
type input "$36.00"
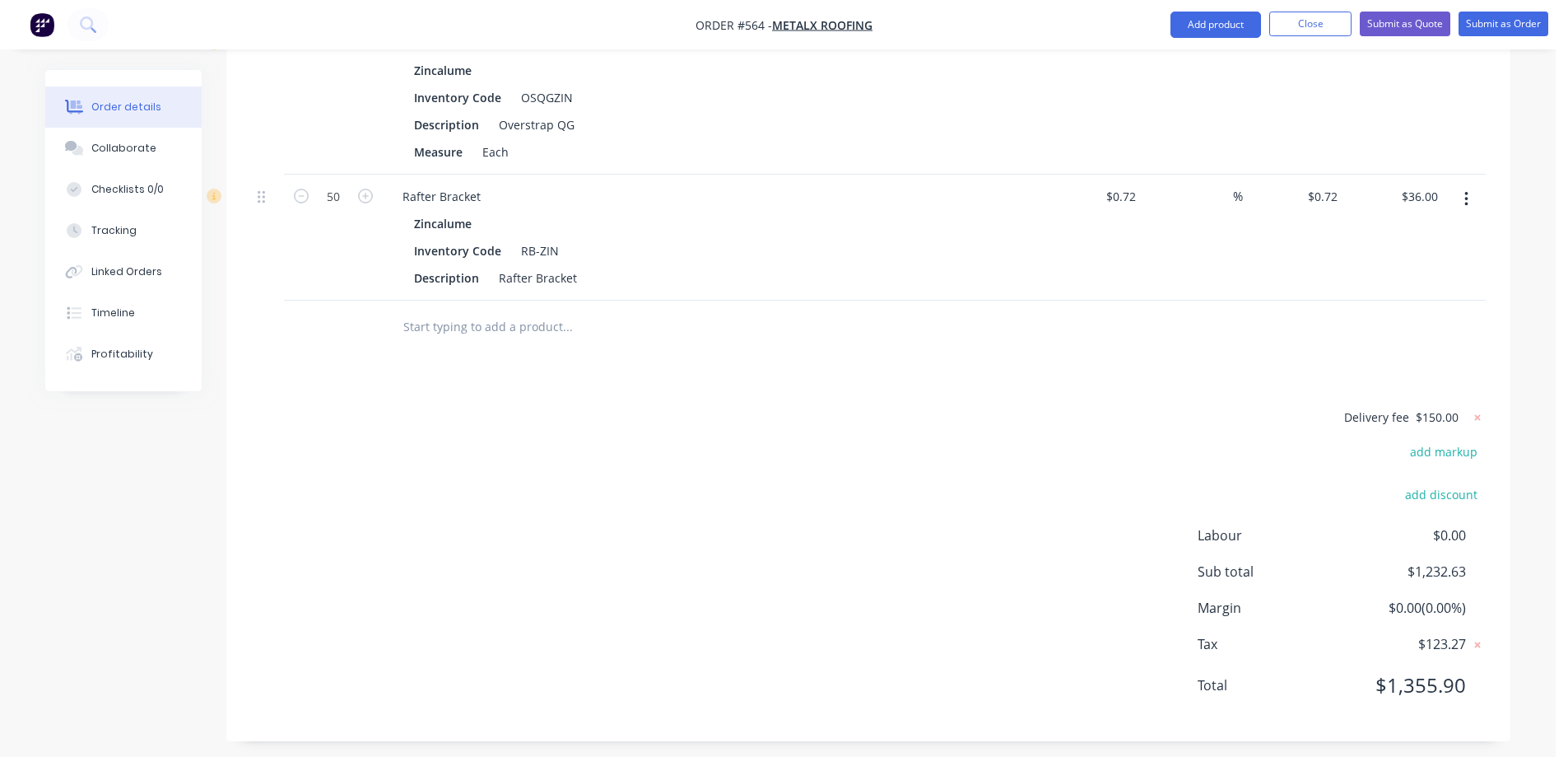
scroll to position [1976, 0]
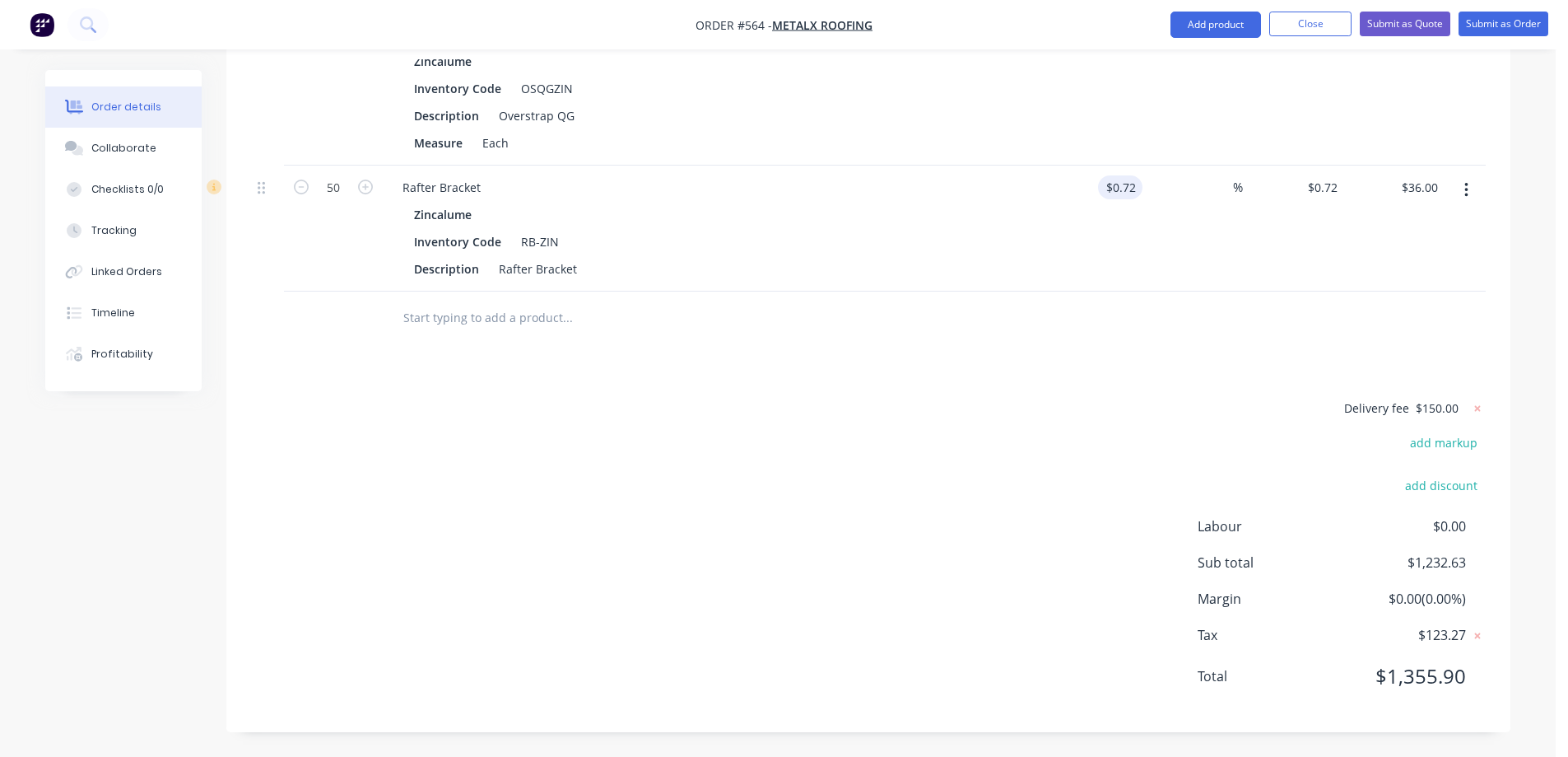
type input "0.72"
type input "$0.00"
click at [1089, 313] on div at bounding box center [868, 318] width 1234 height 53
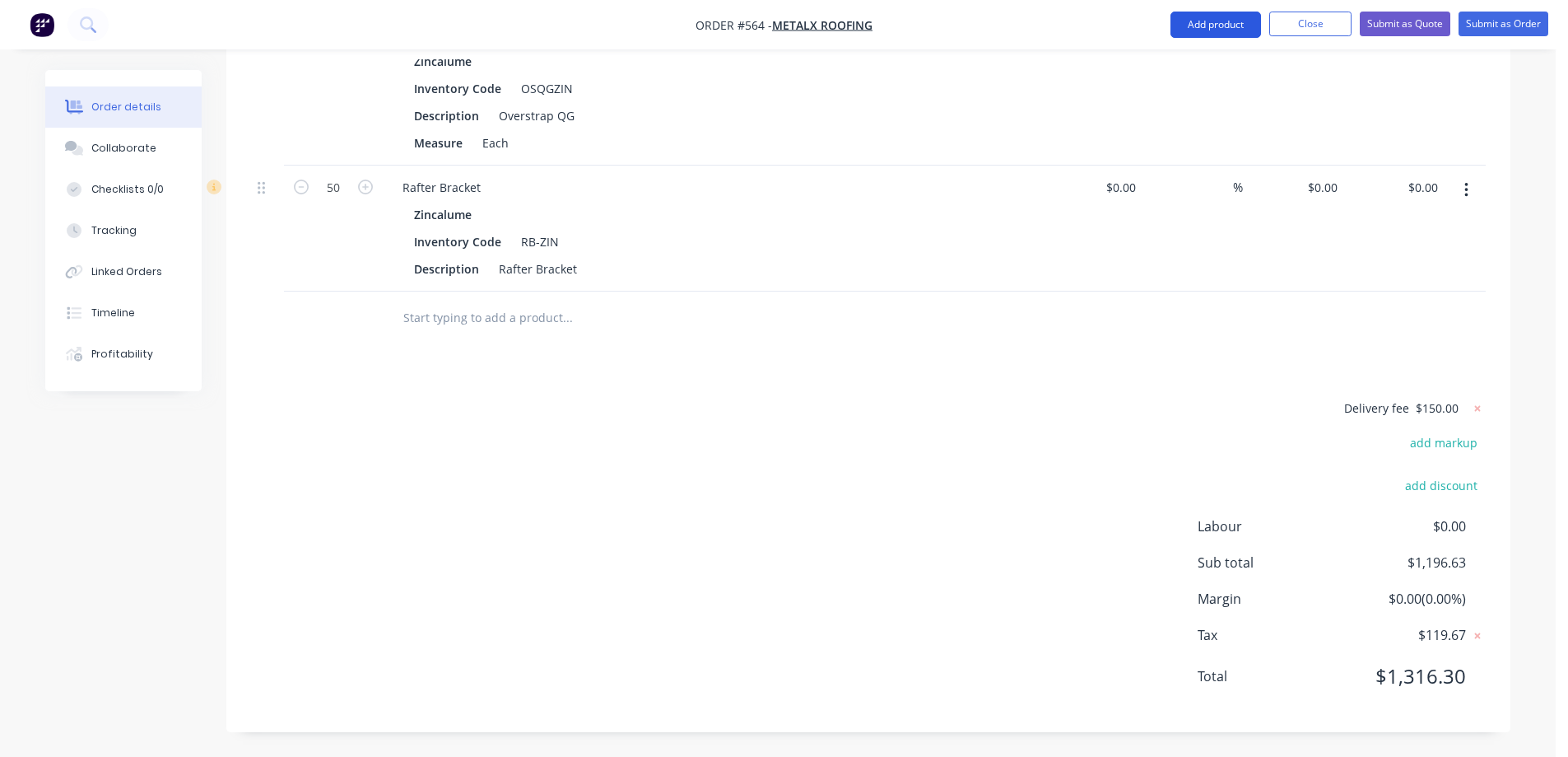
click at [1211, 23] on button "Add product" at bounding box center [1216, 25] width 90 height 27
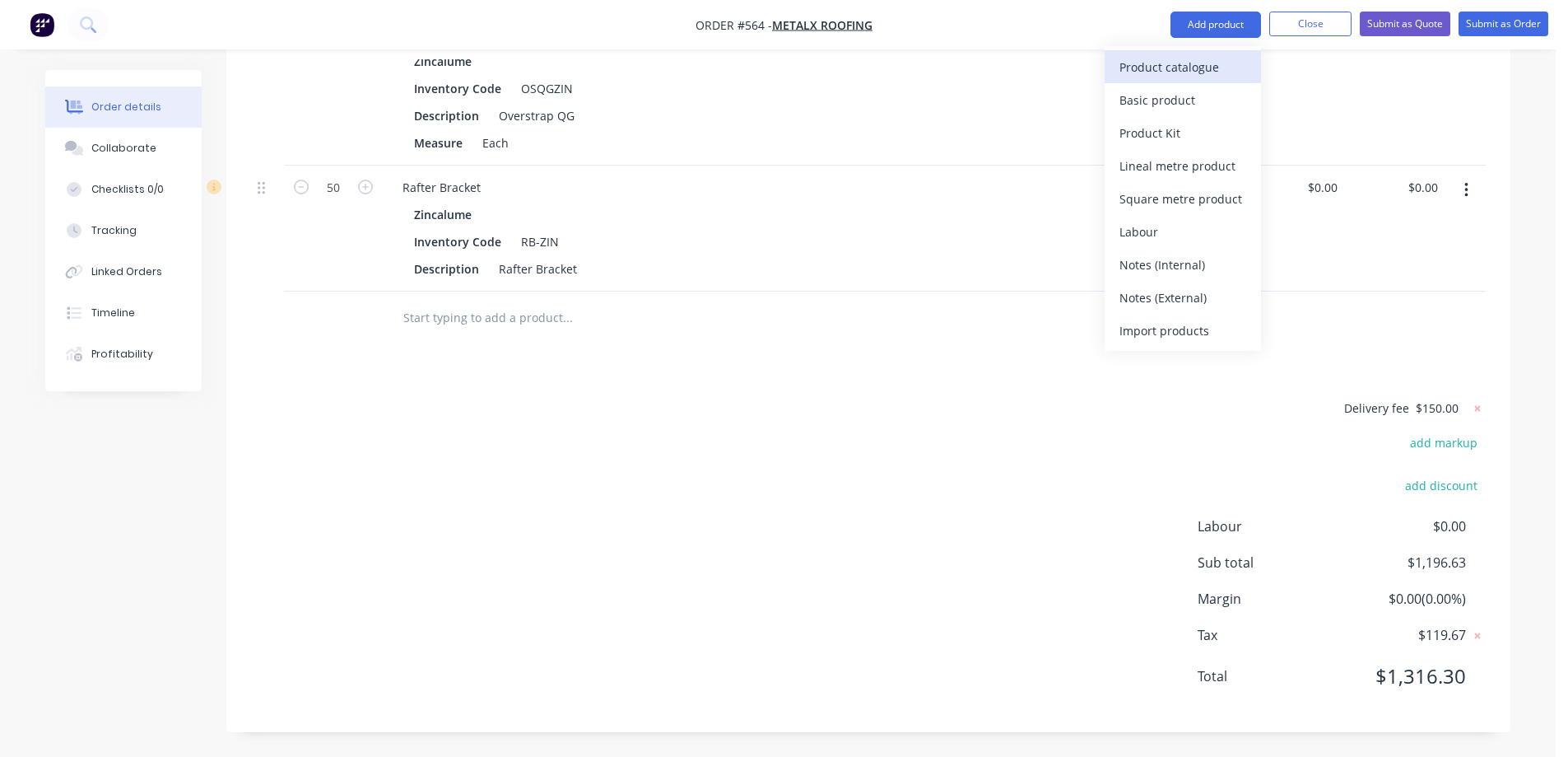
click at [1204, 59] on div "Product catalogue" at bounding box center [1182, 66] width 127 height 24
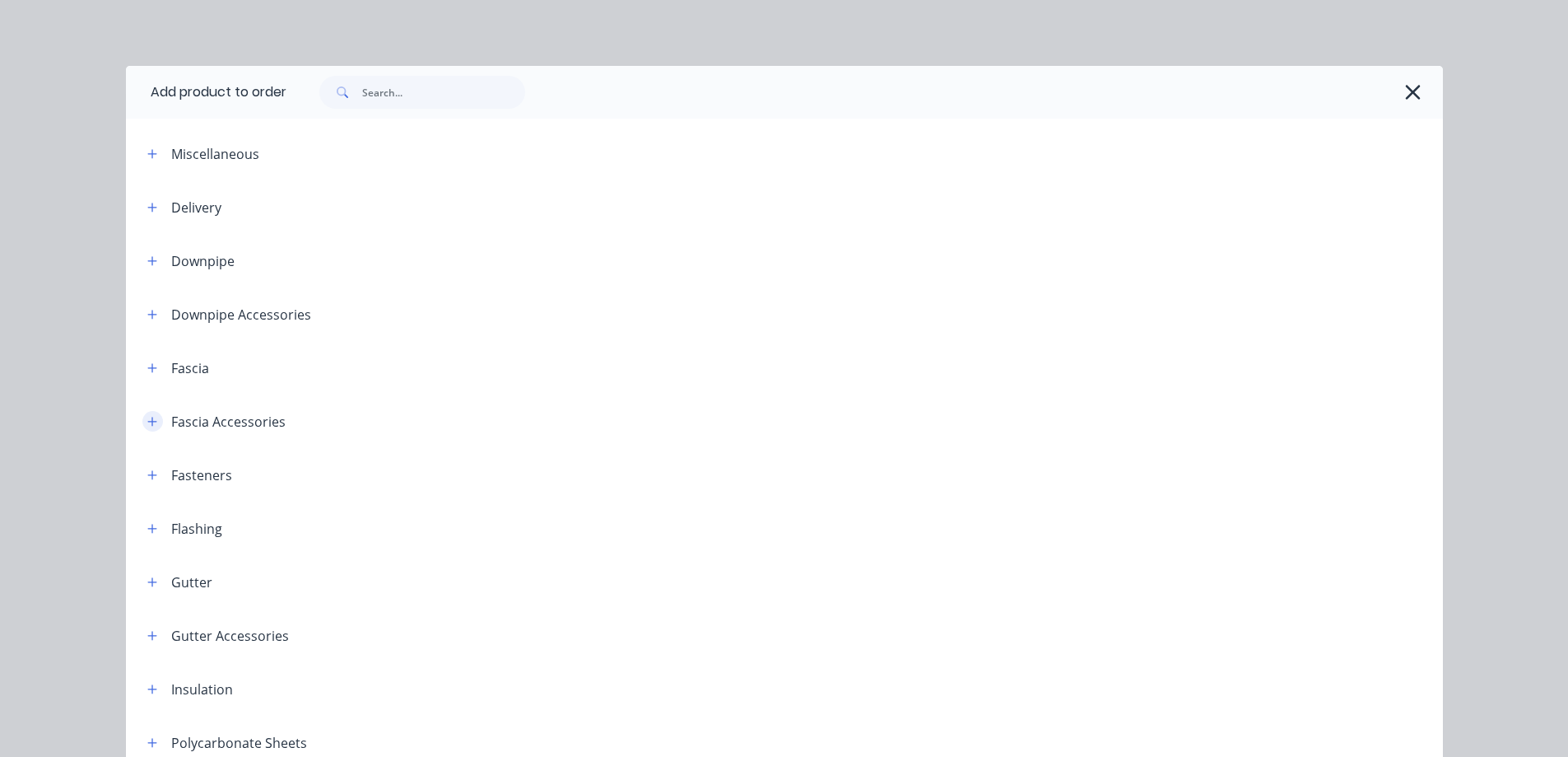
click at [147, 418] on icon "button" at bounding box center [151, 421] width 10 height 12
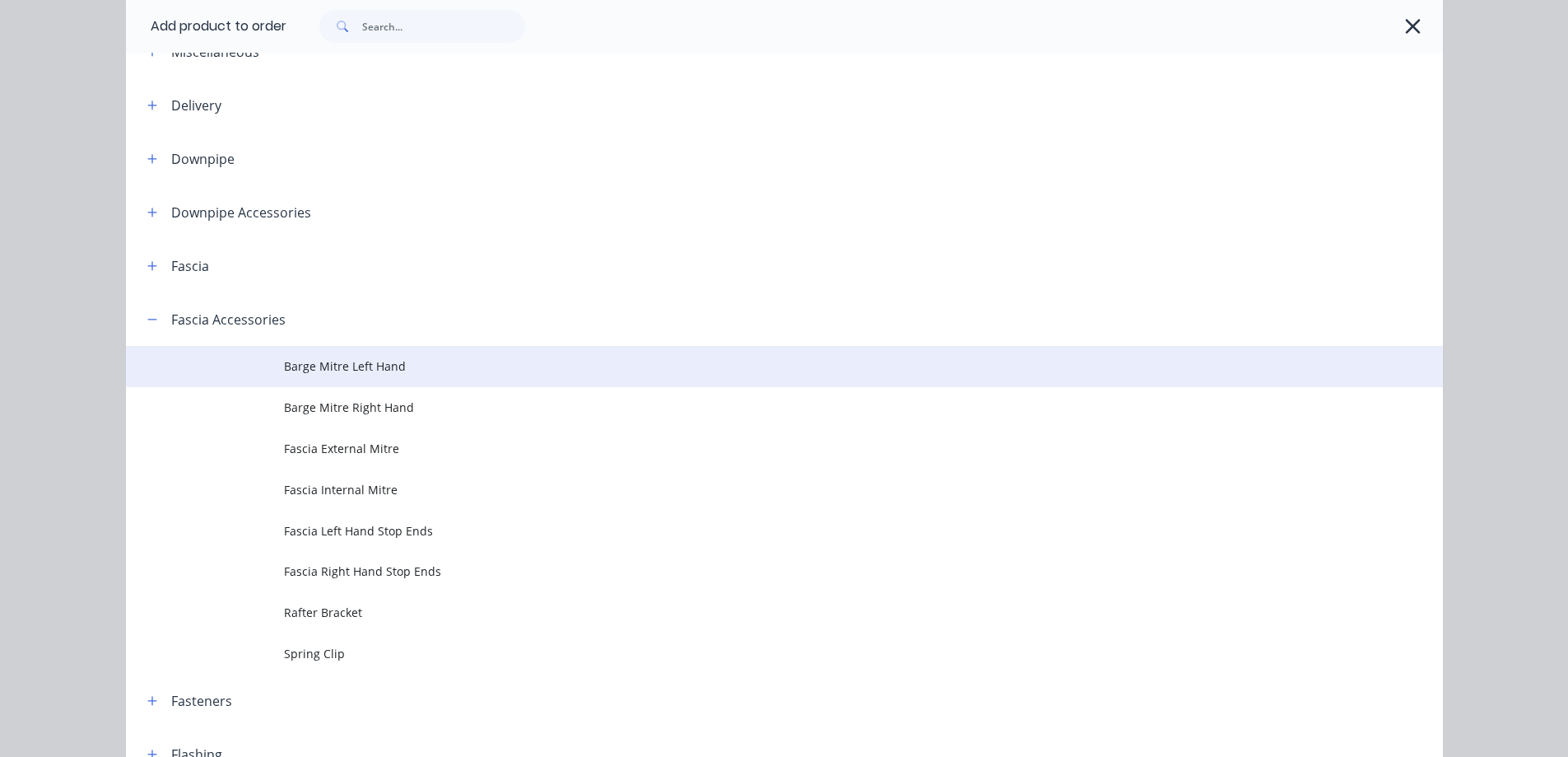
scroll to position [247, 0]
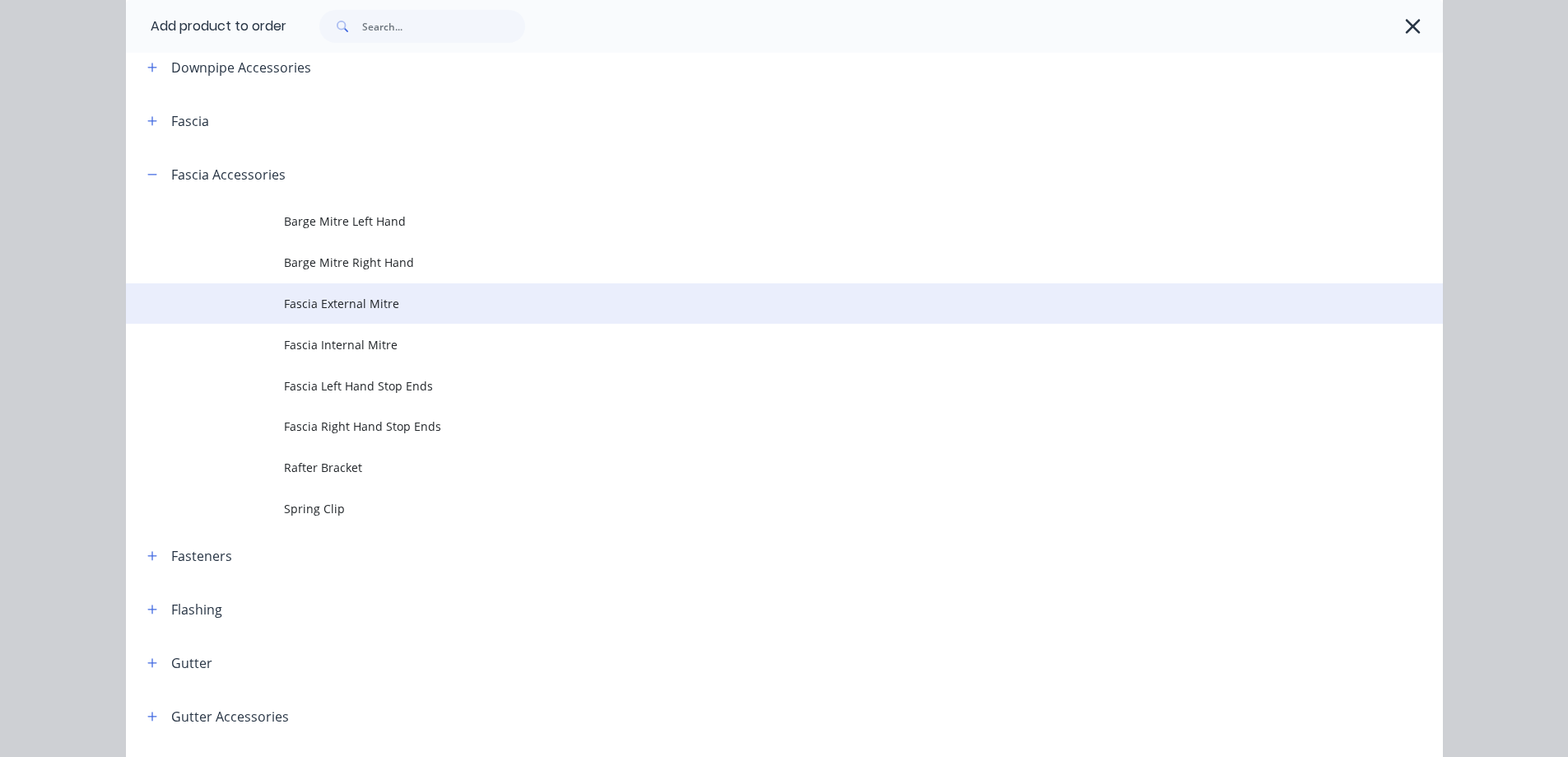
click at [380, 307] on span "Fascia External Mitre" at bounding box center [747, 304] width 926 height 18
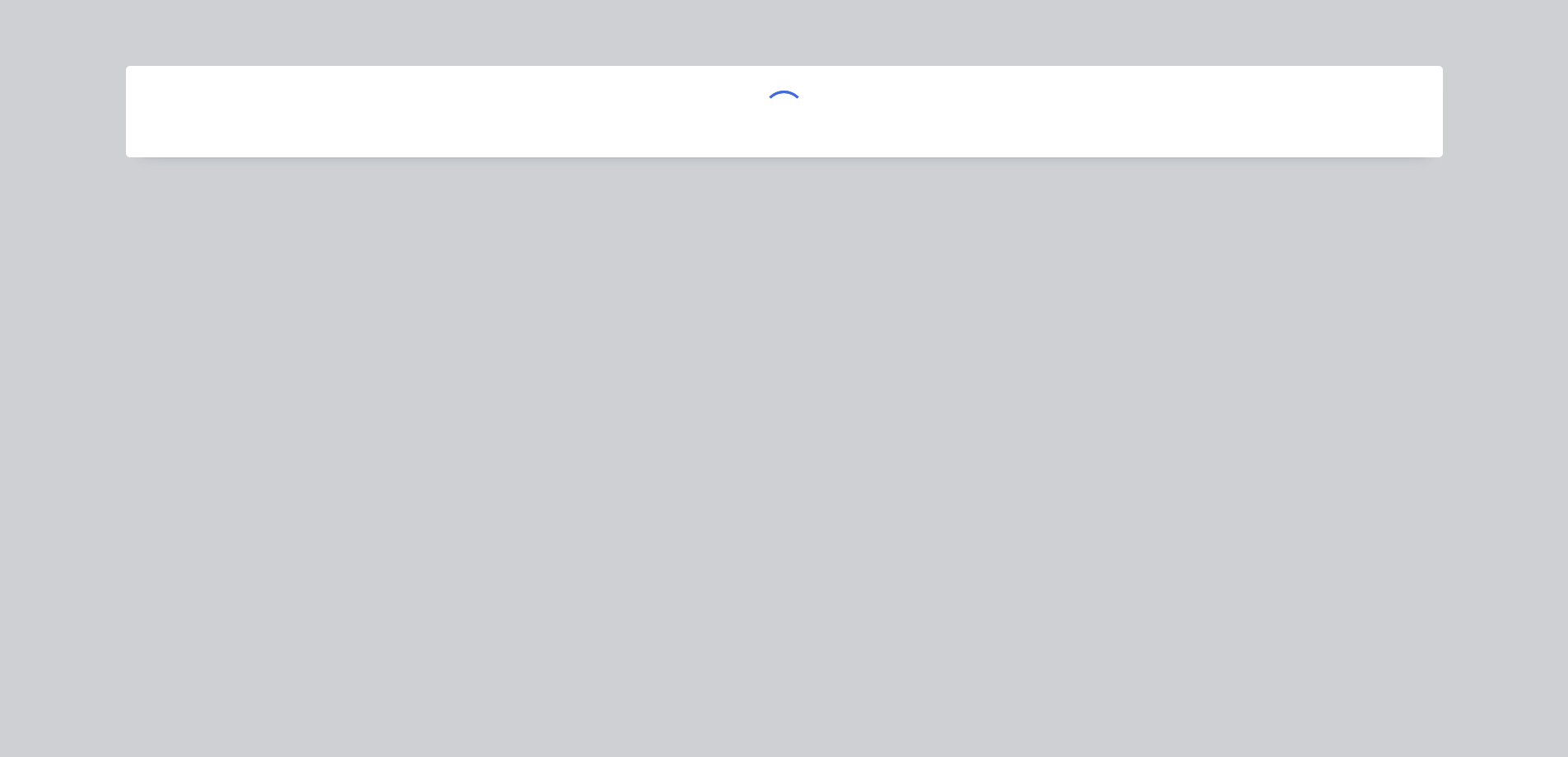
scroll to position [0, 0]
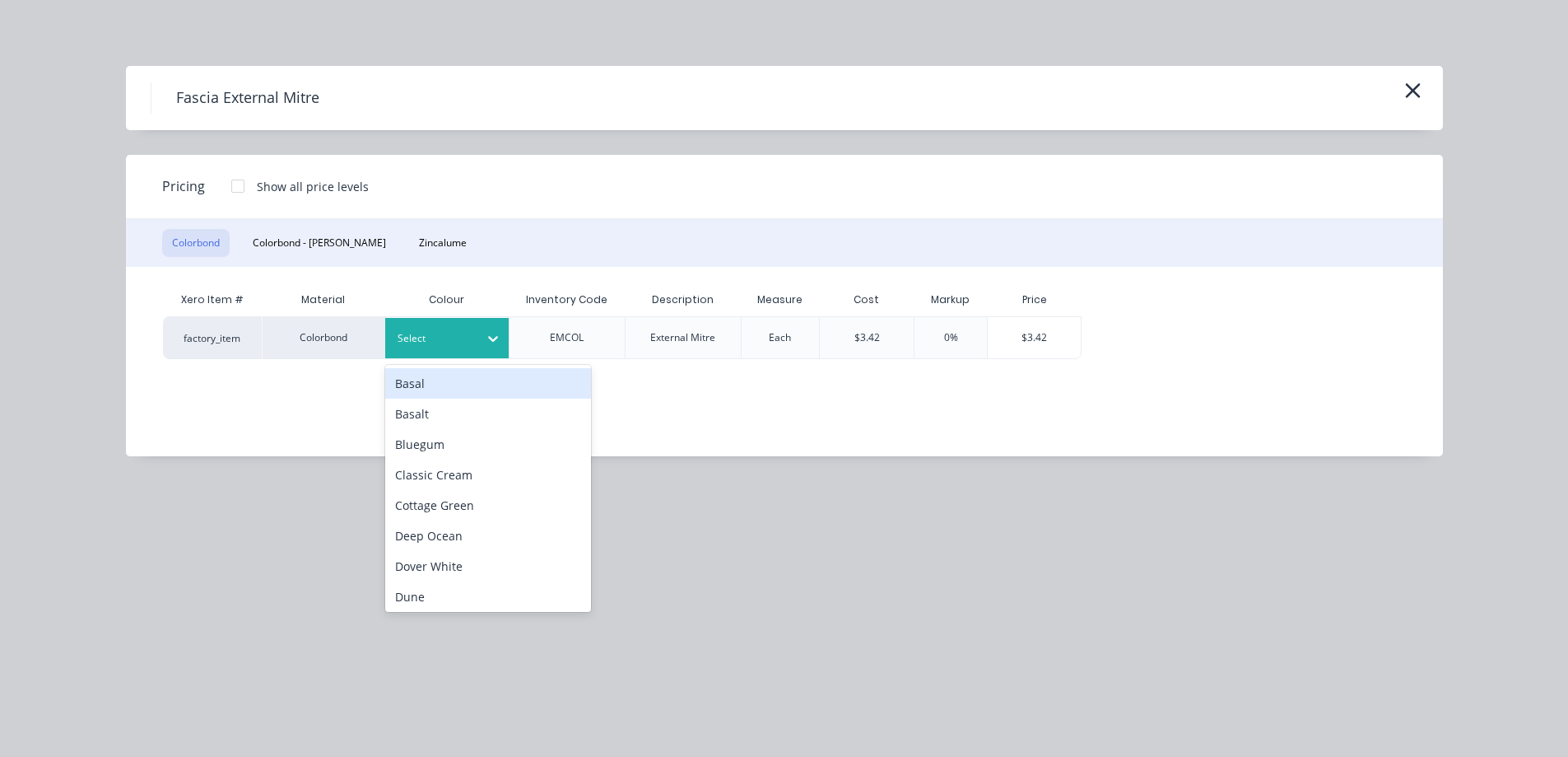
click at [452, 342] on div at bounding box center [434, 338] width 74 height 18
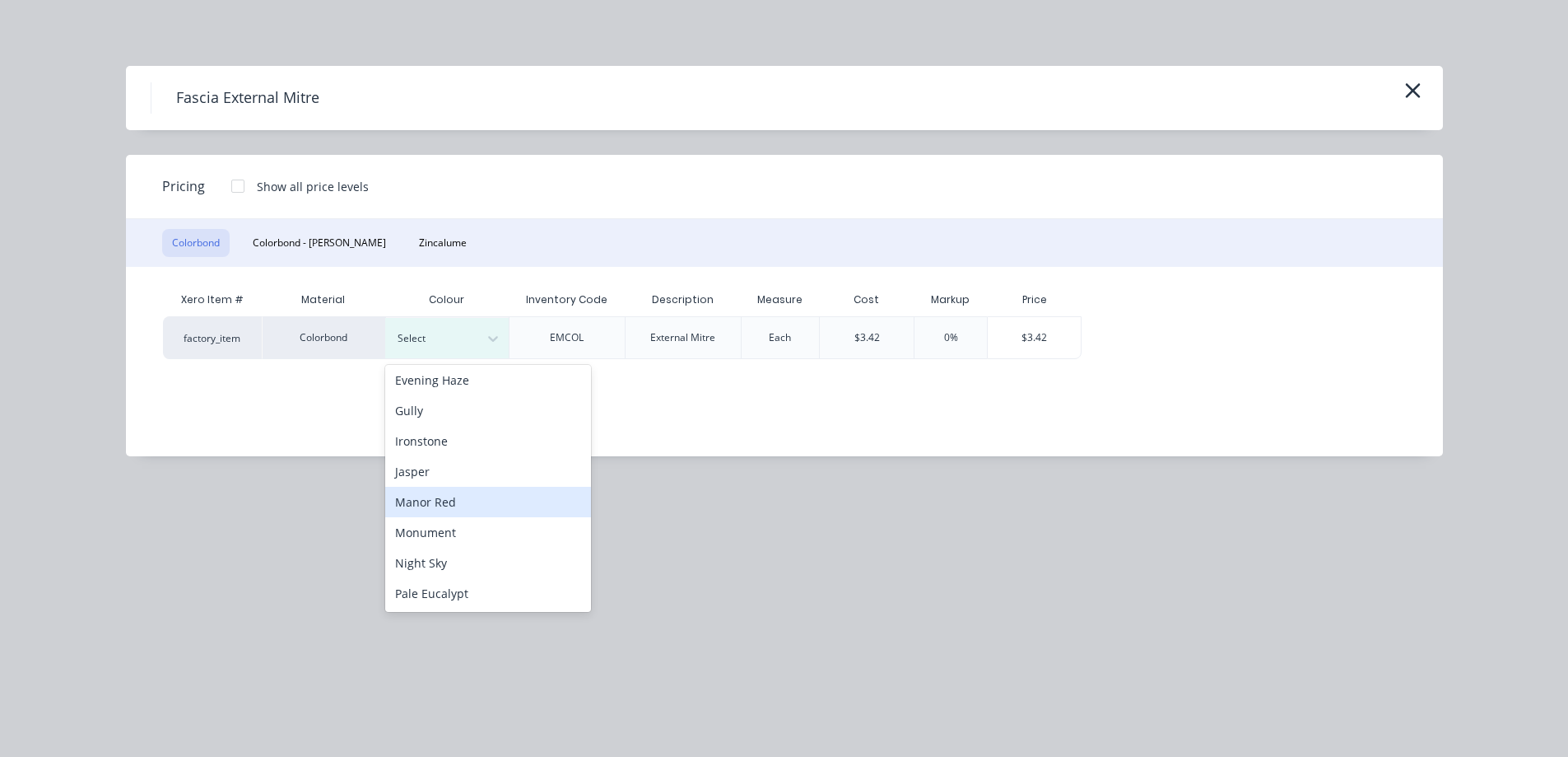
scroll to position [329, 0]
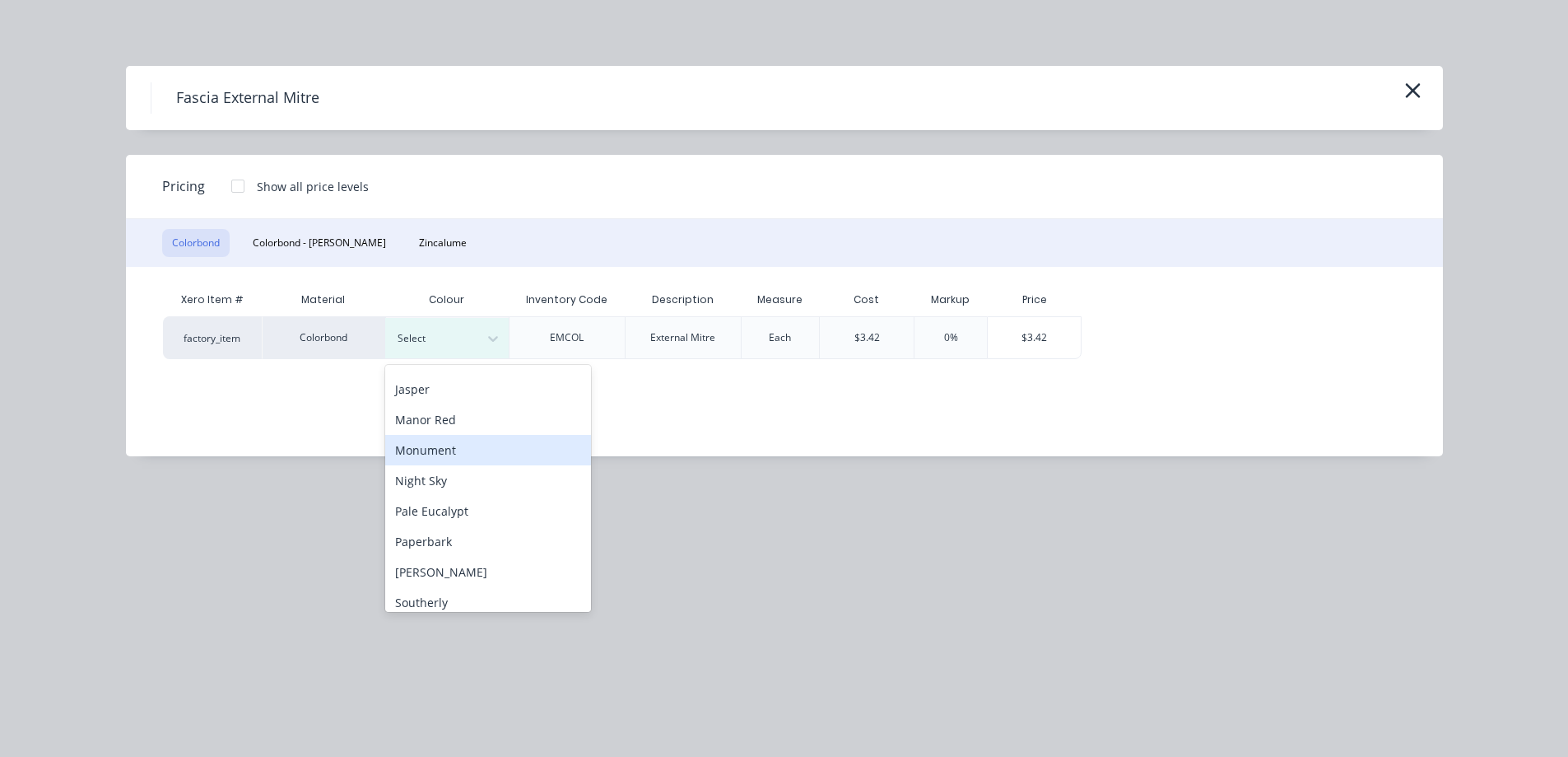
click at [450, 456] on div "Monument" at bounding box center [488, 450] width 206 height 30
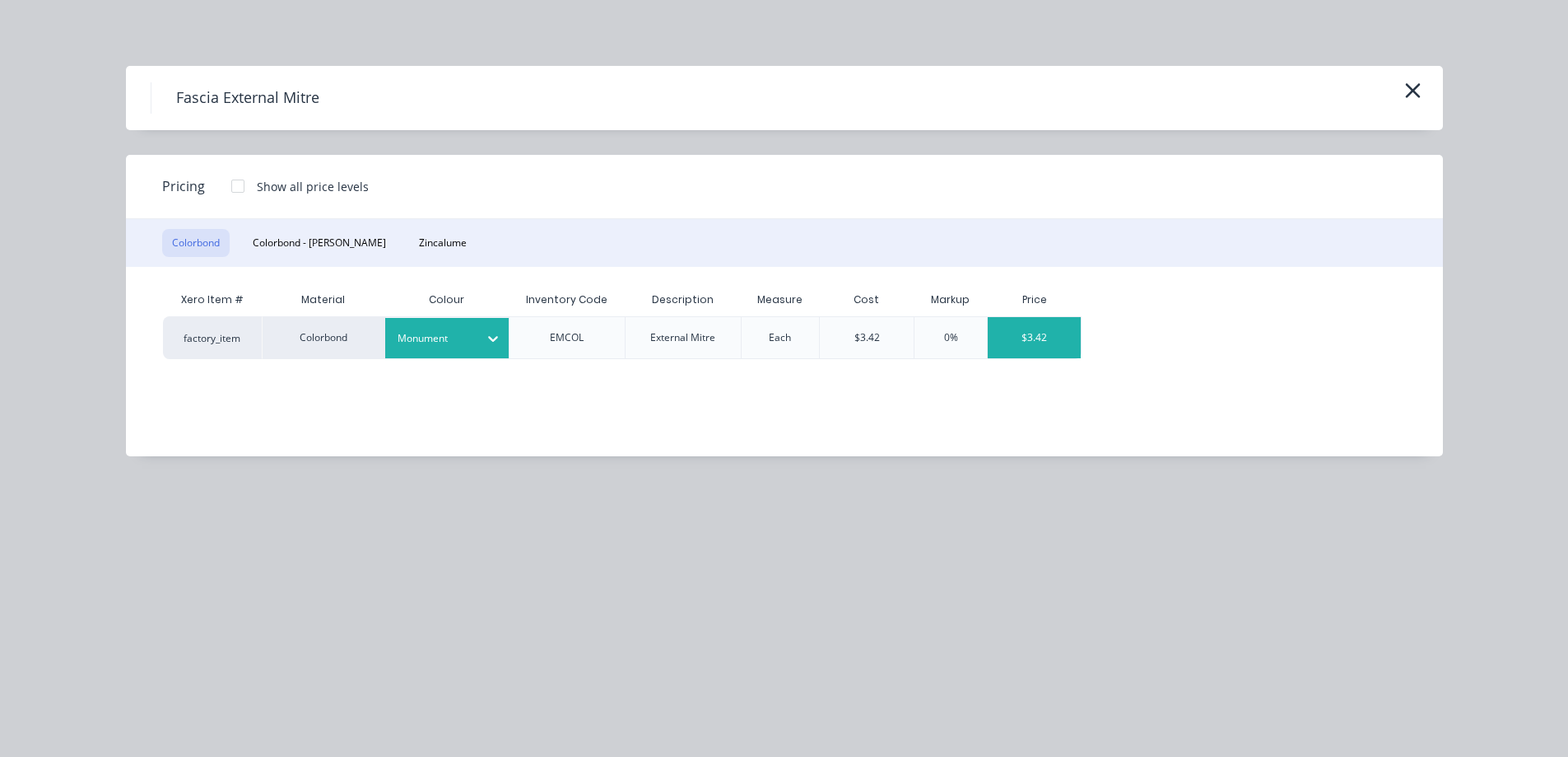
click at [1041, 346] on div "$3.42" at bounding box center [1034, 337] width 93 height 42
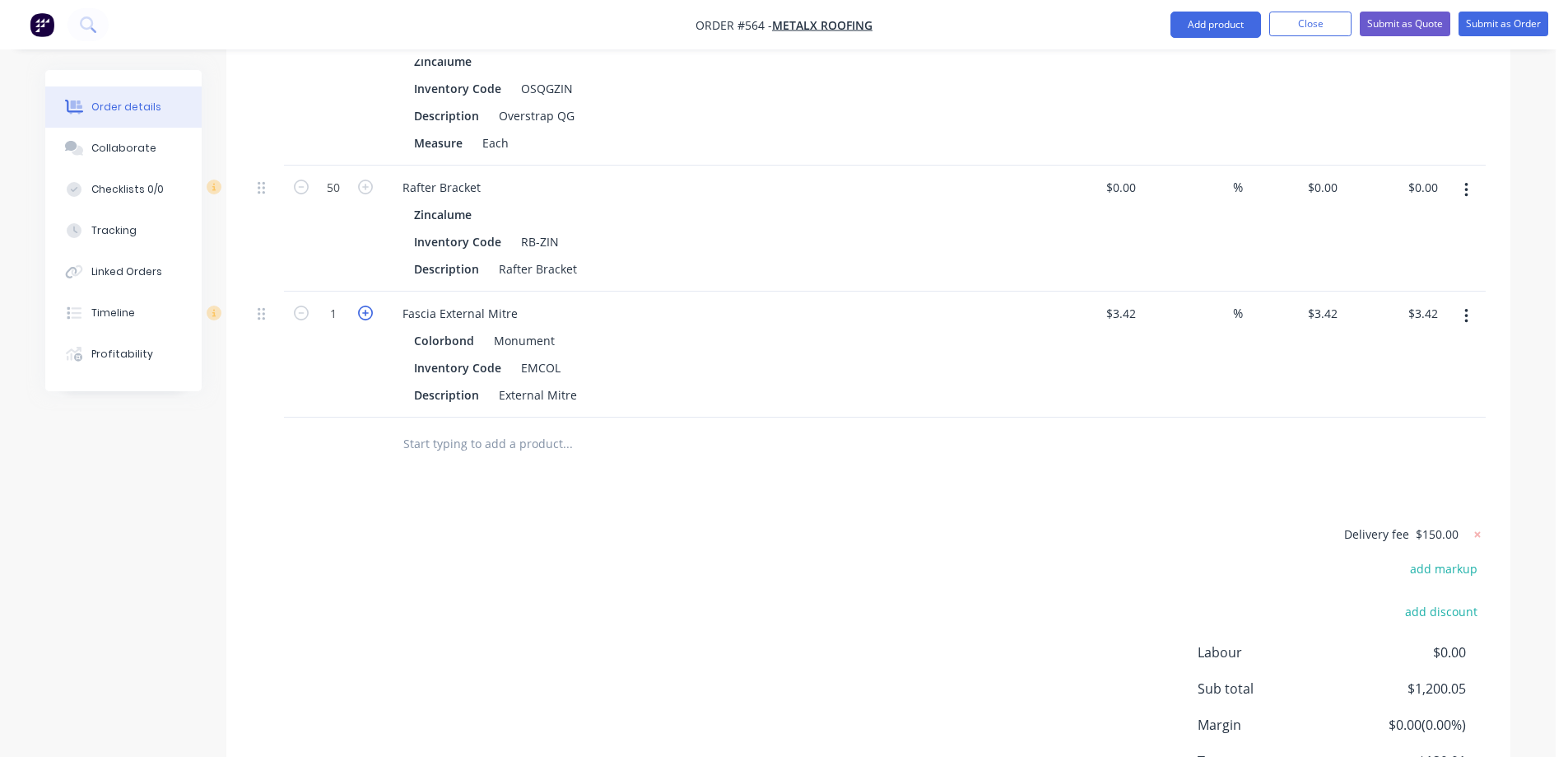
click at [365, 316] on icon "button" at bounding box center [365, 313] width 15 height 15
type input "2"
type input "$6.84"
click at [365, 316] on icon "button" at bounding box center [365, 313] width 15 height 15
type input "3"
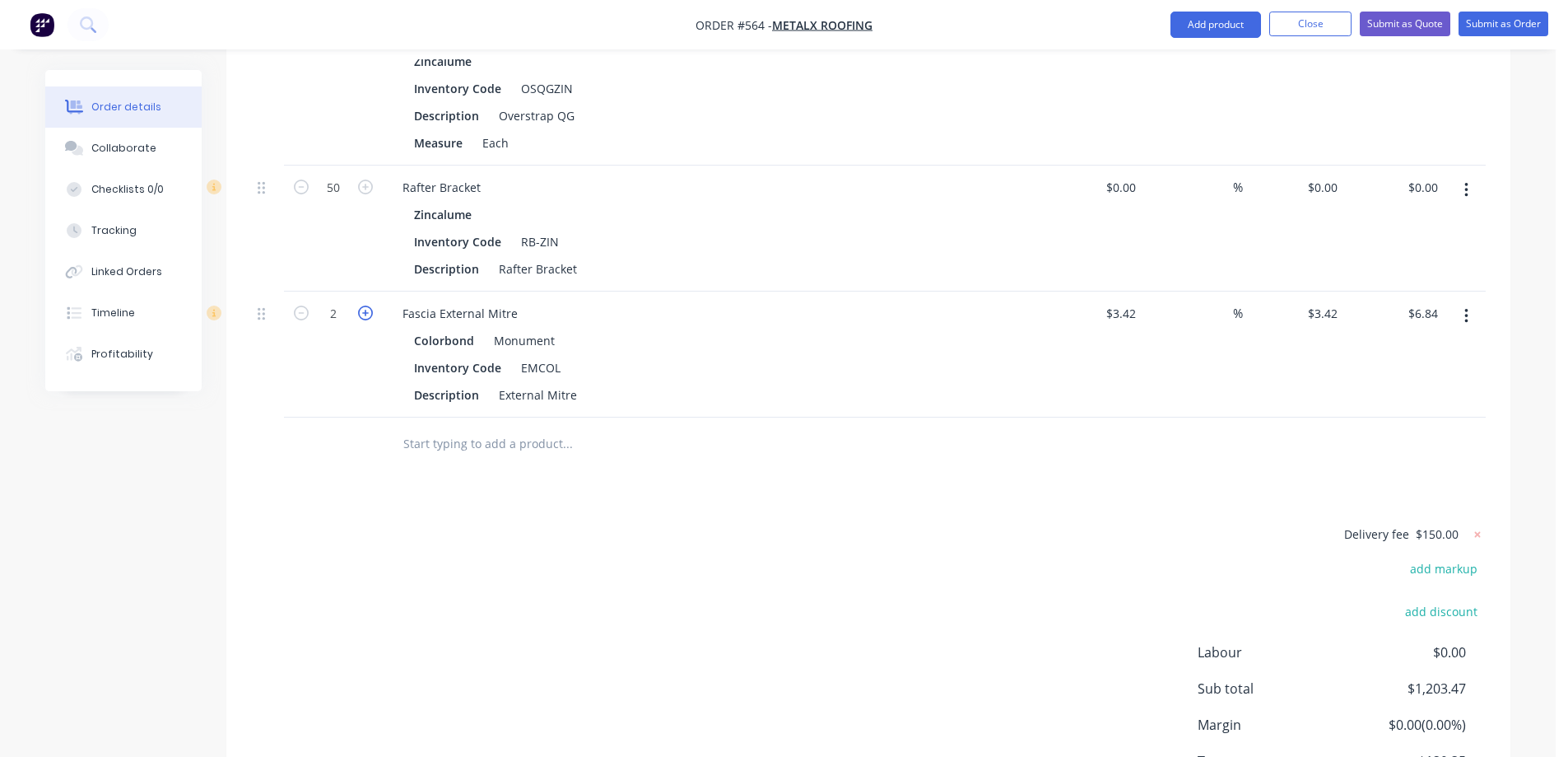
type input "$10.26"
click at [365, 316] on icon "button" at bounding box center [365, 313] width 15 height 15
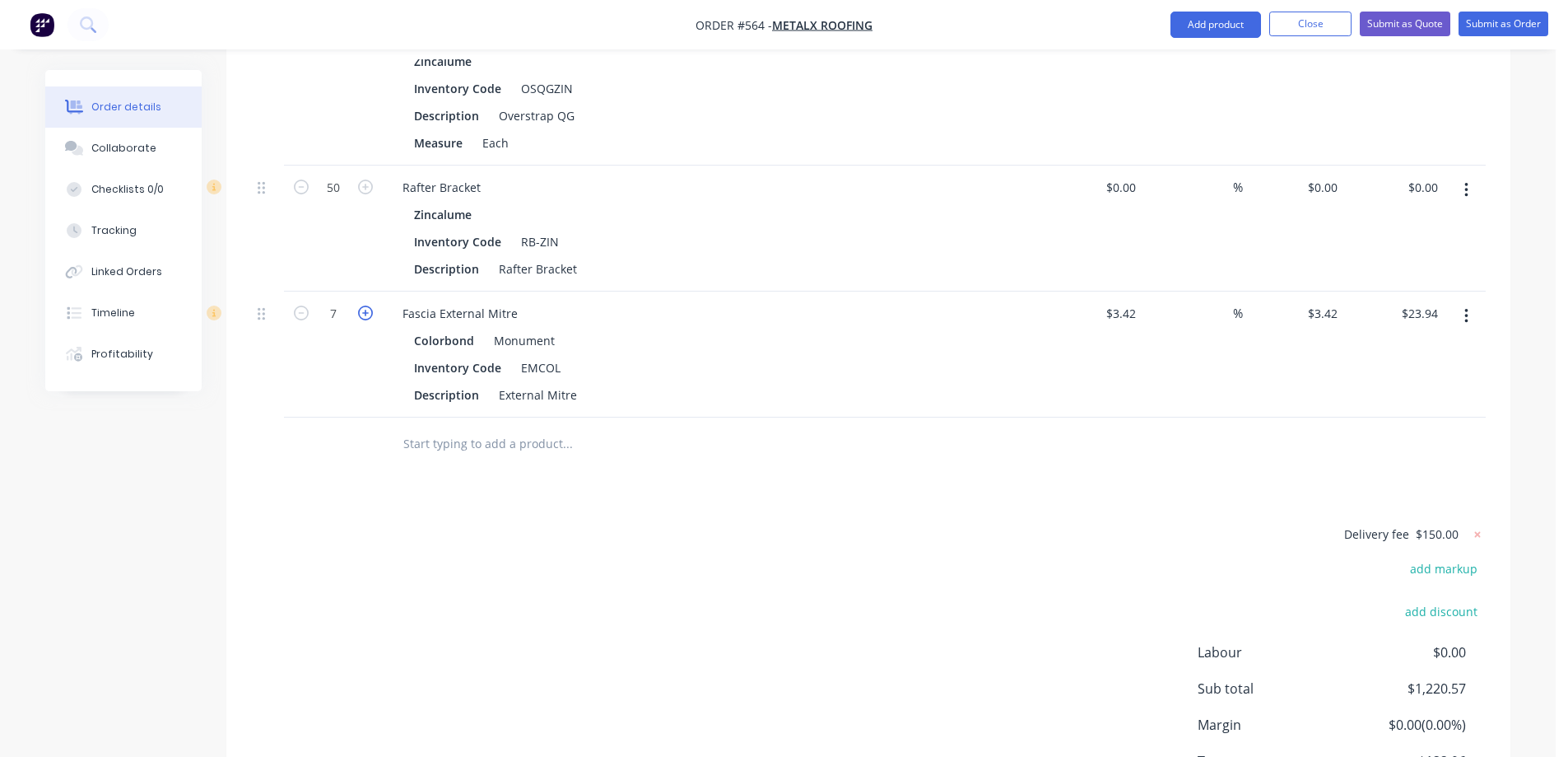
click at [365, 316] on icon "button" at bounding box center [365, 313] width 15 height 15
click at [465, 444] on input "text" at bounding box center [567, 444] width 329 height 33
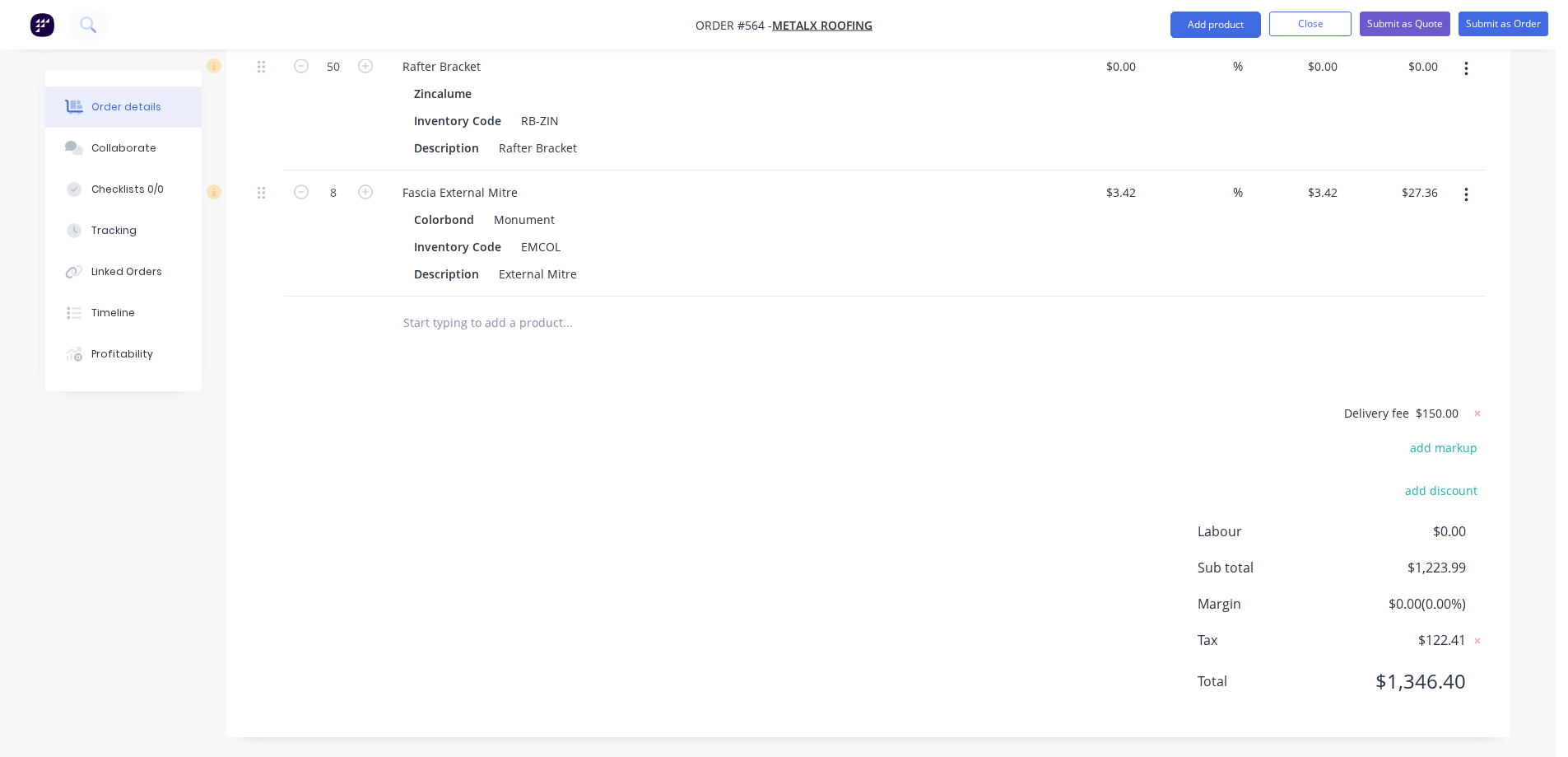
scroll to position [2102, 0]
click at [1195, 27] on button "Add product" at bounding box center [1216, 25] width 90 height 27
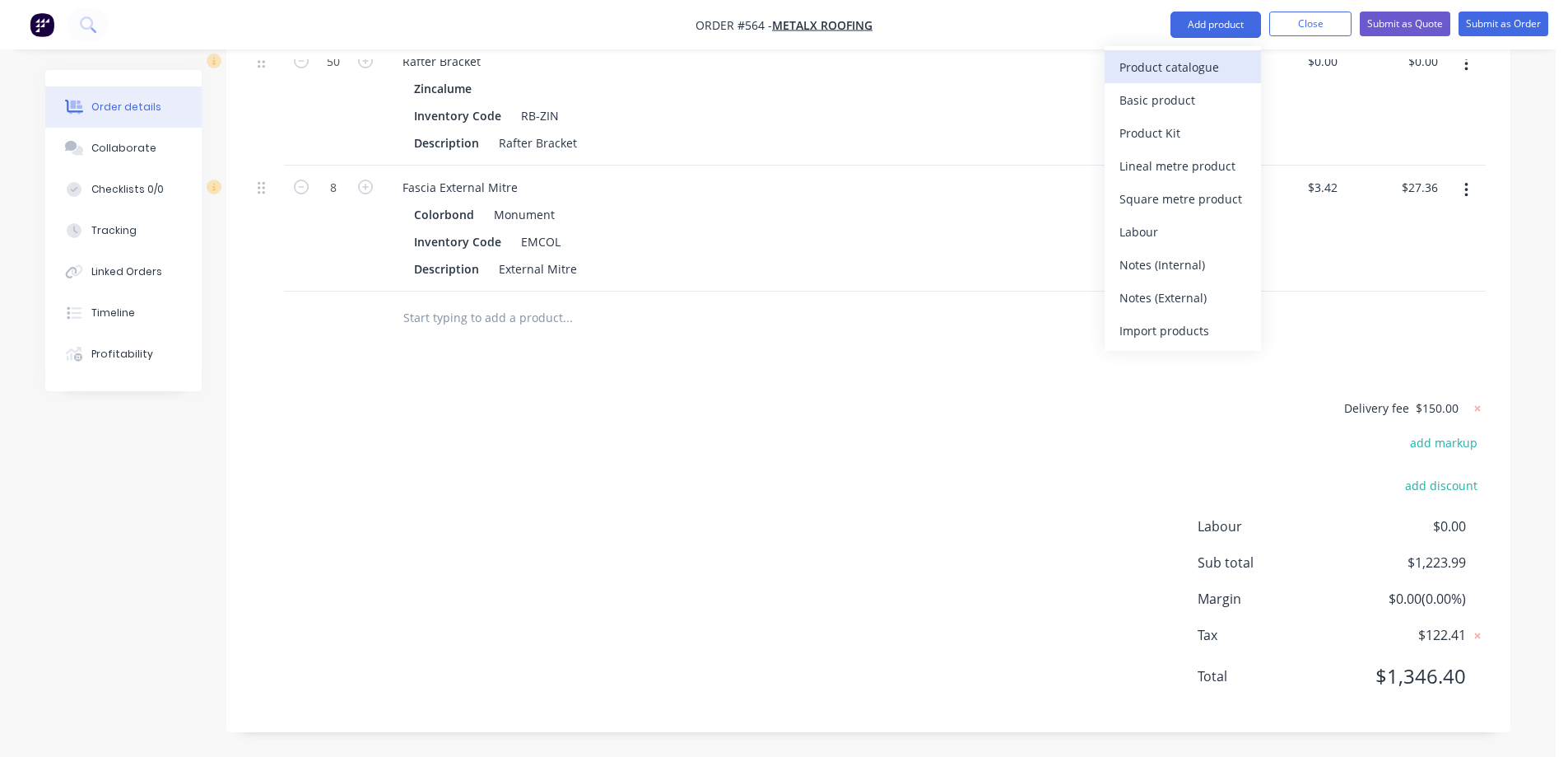
click at [1183, 73] on div "Product catalogue" at bounding box center [1182, 66] width 127 height 24
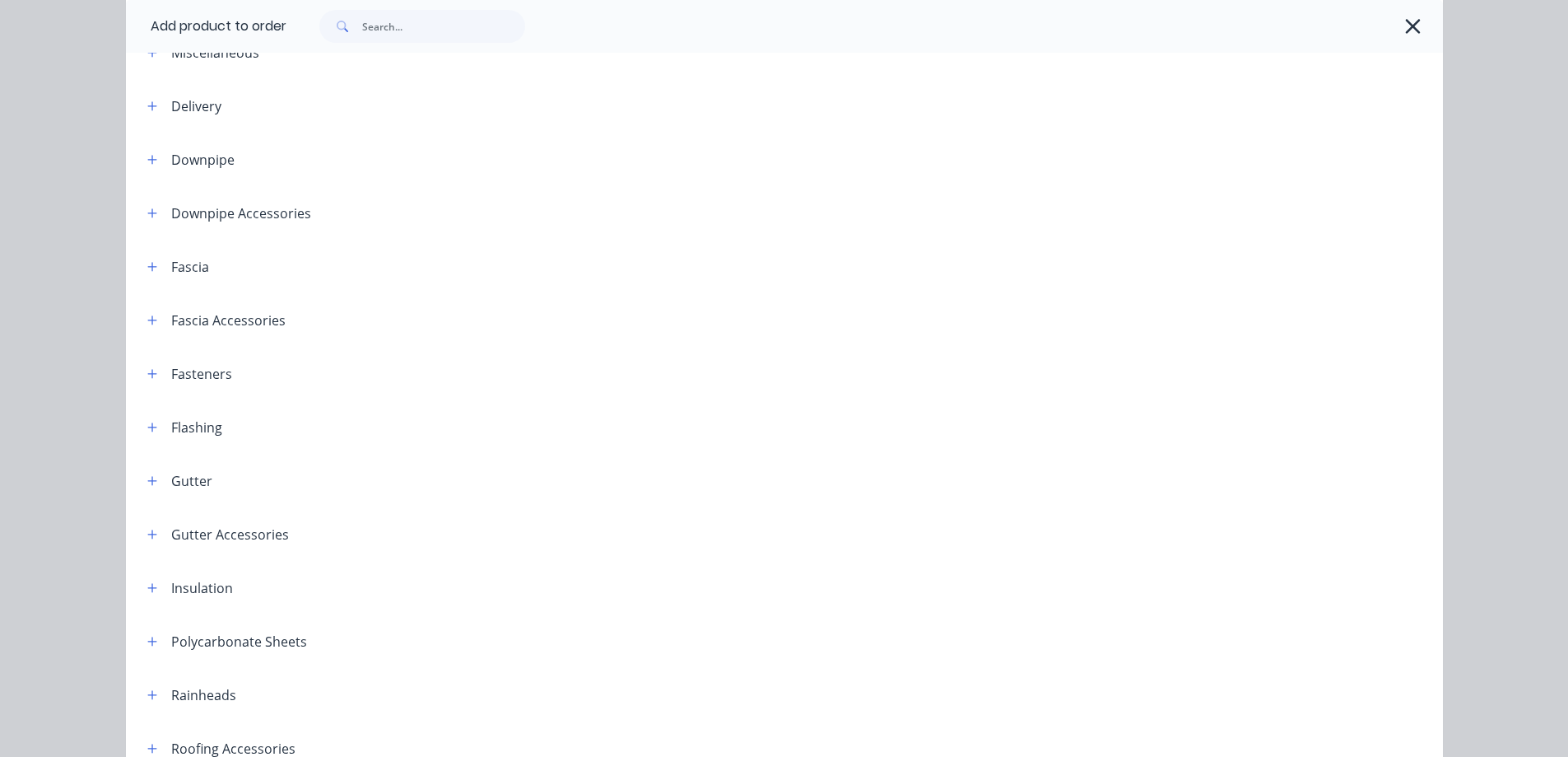
scroll to position [329, 0]
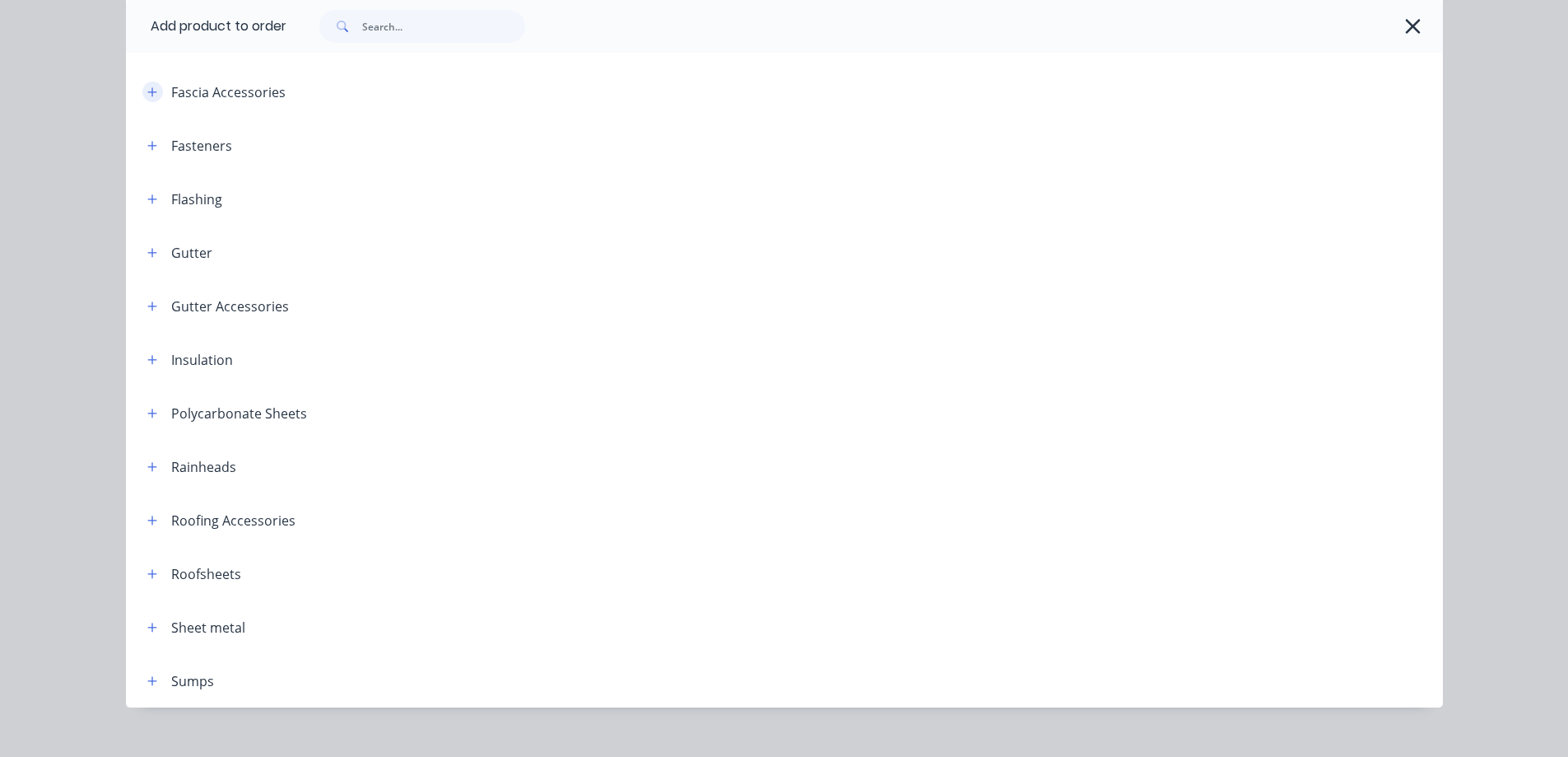
click at [149, 100] on button "button" at bounding box center [152, 91] width 20 height 20
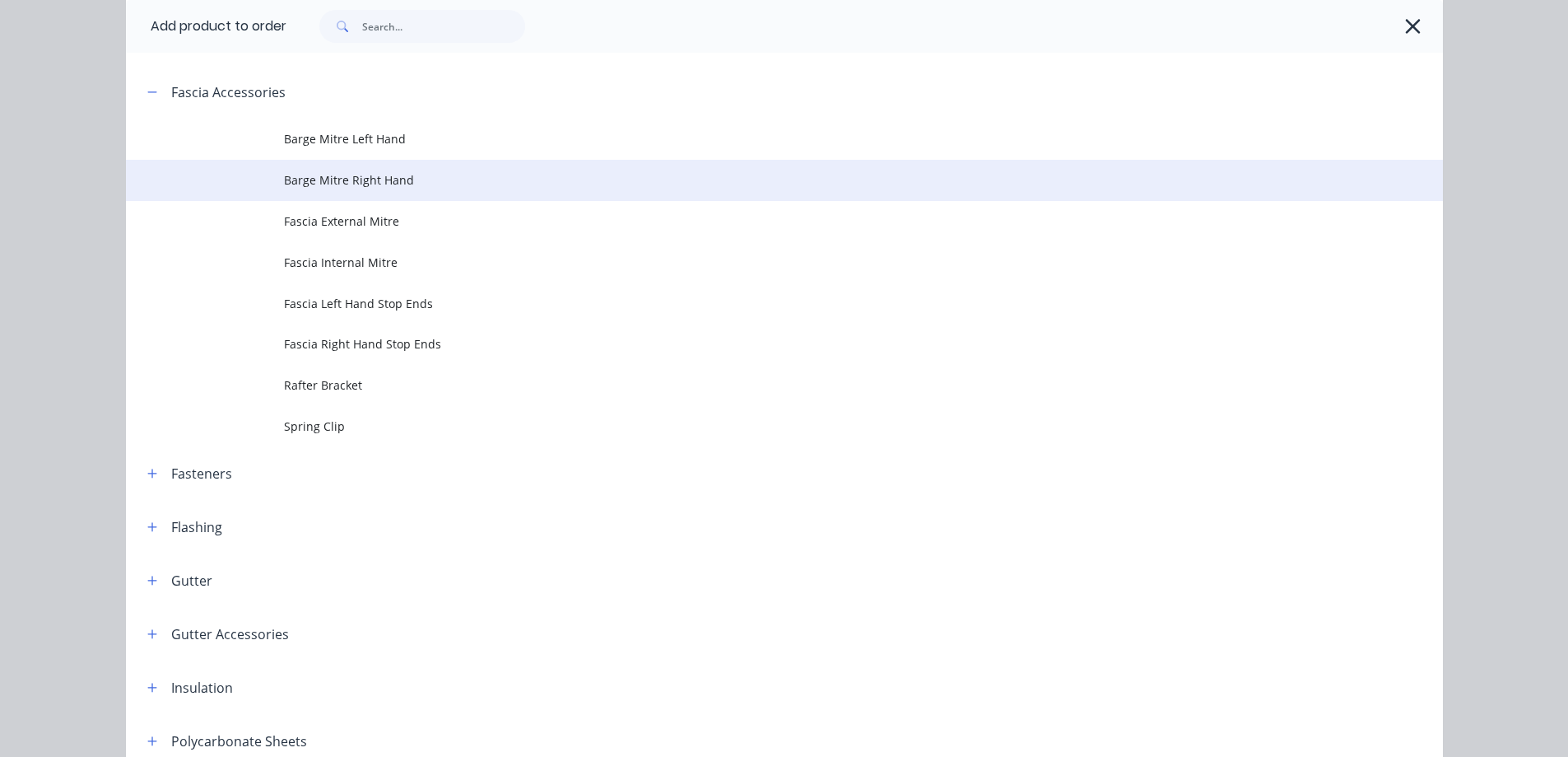
click at [342, 182] on span "Barge Mitre Right Hand" at bounding box center [747, 180] width 926 height 18
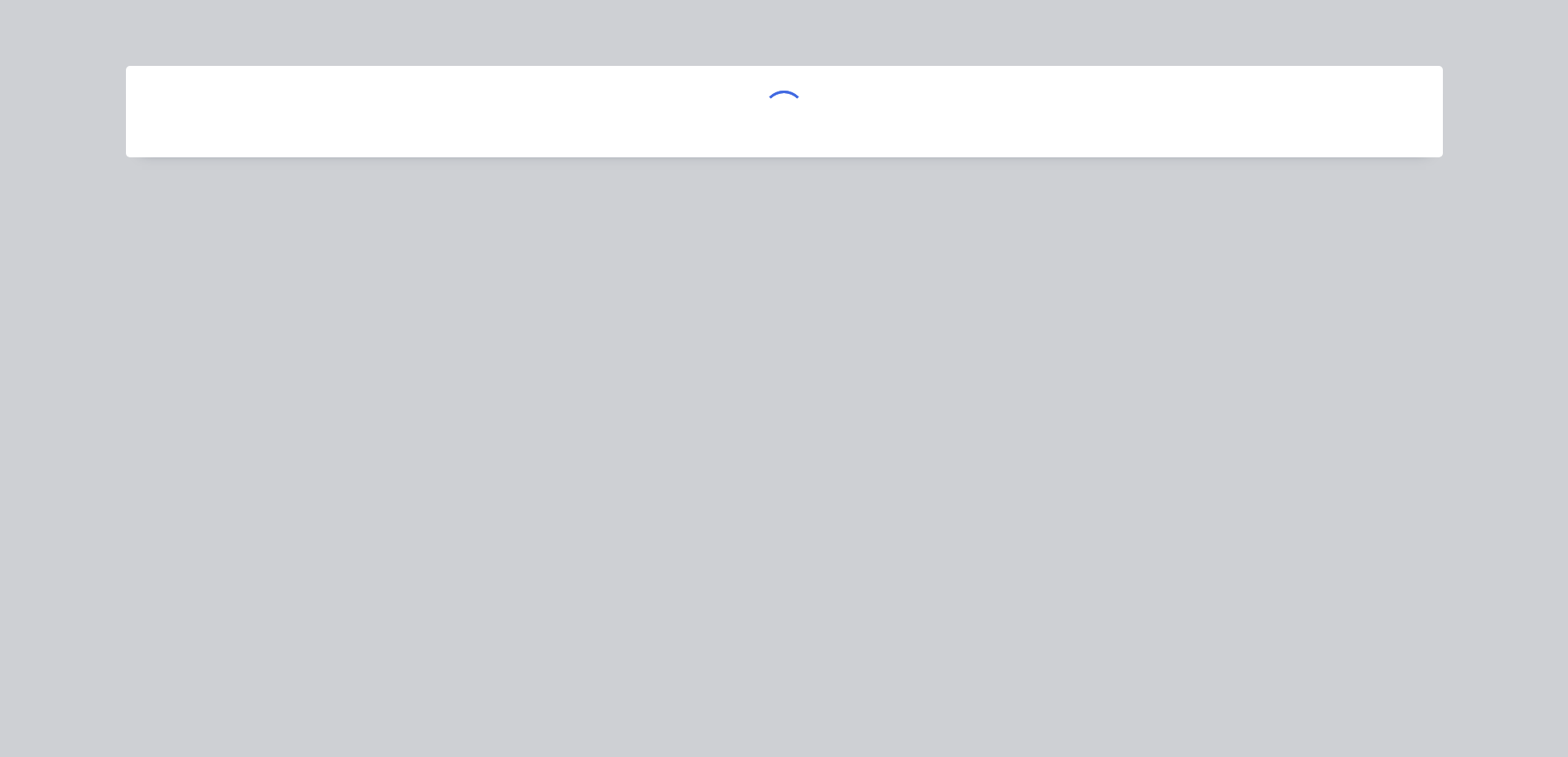
scroll to position [0, 0]
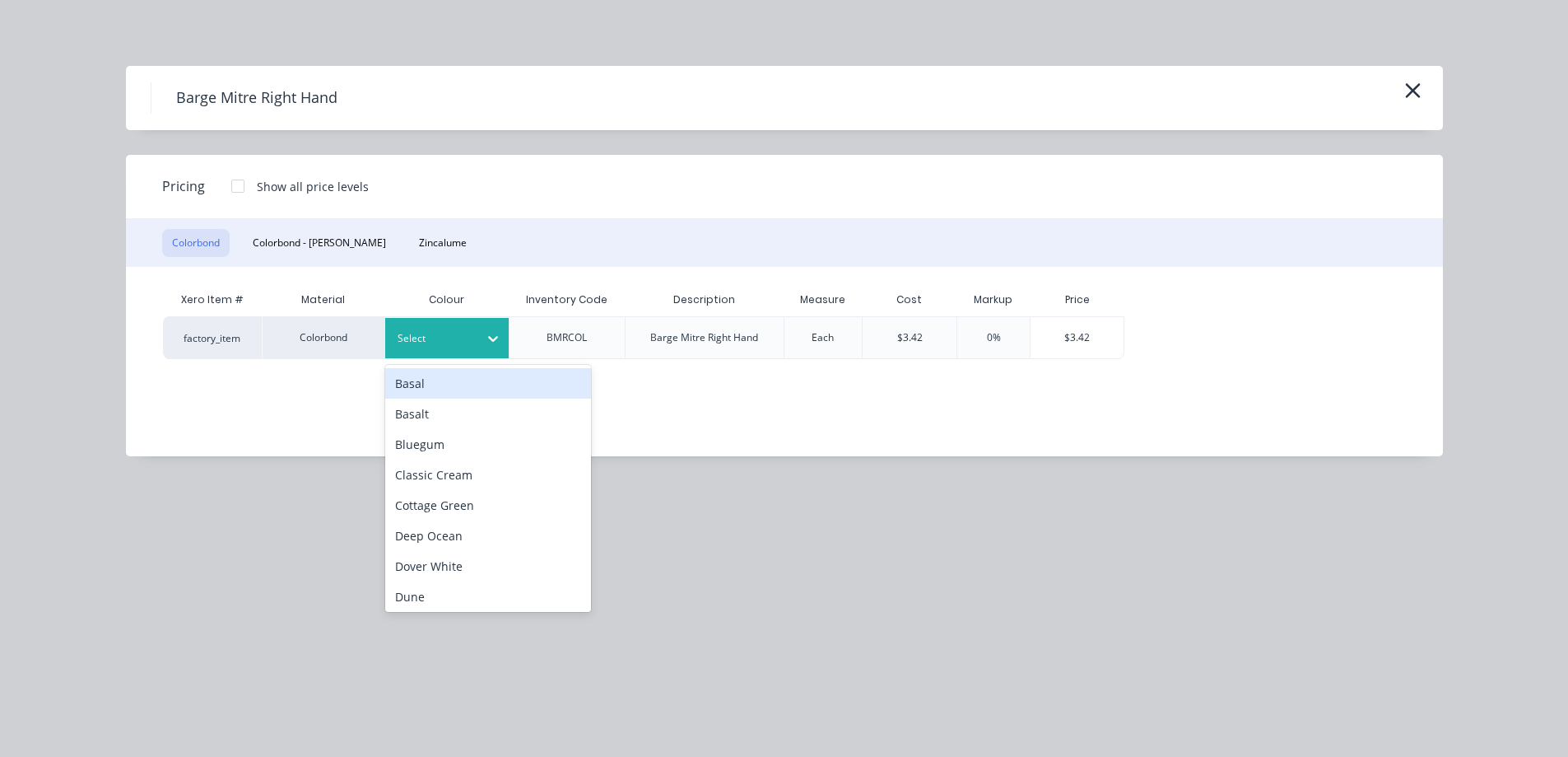
click at [464, 343] on div at bounding box center [434, 338] width 74 height 18
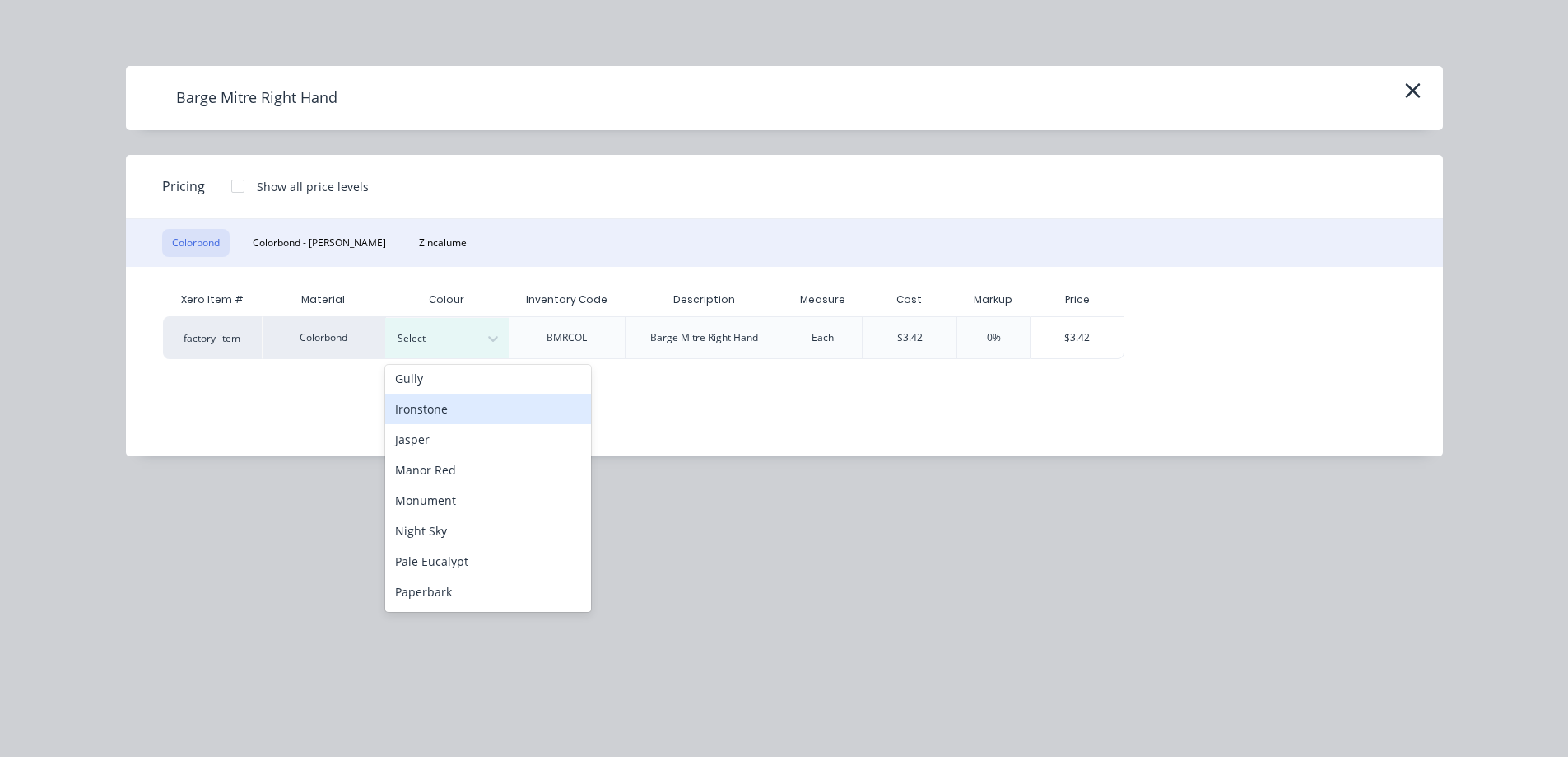
scroll to position [329, 0]
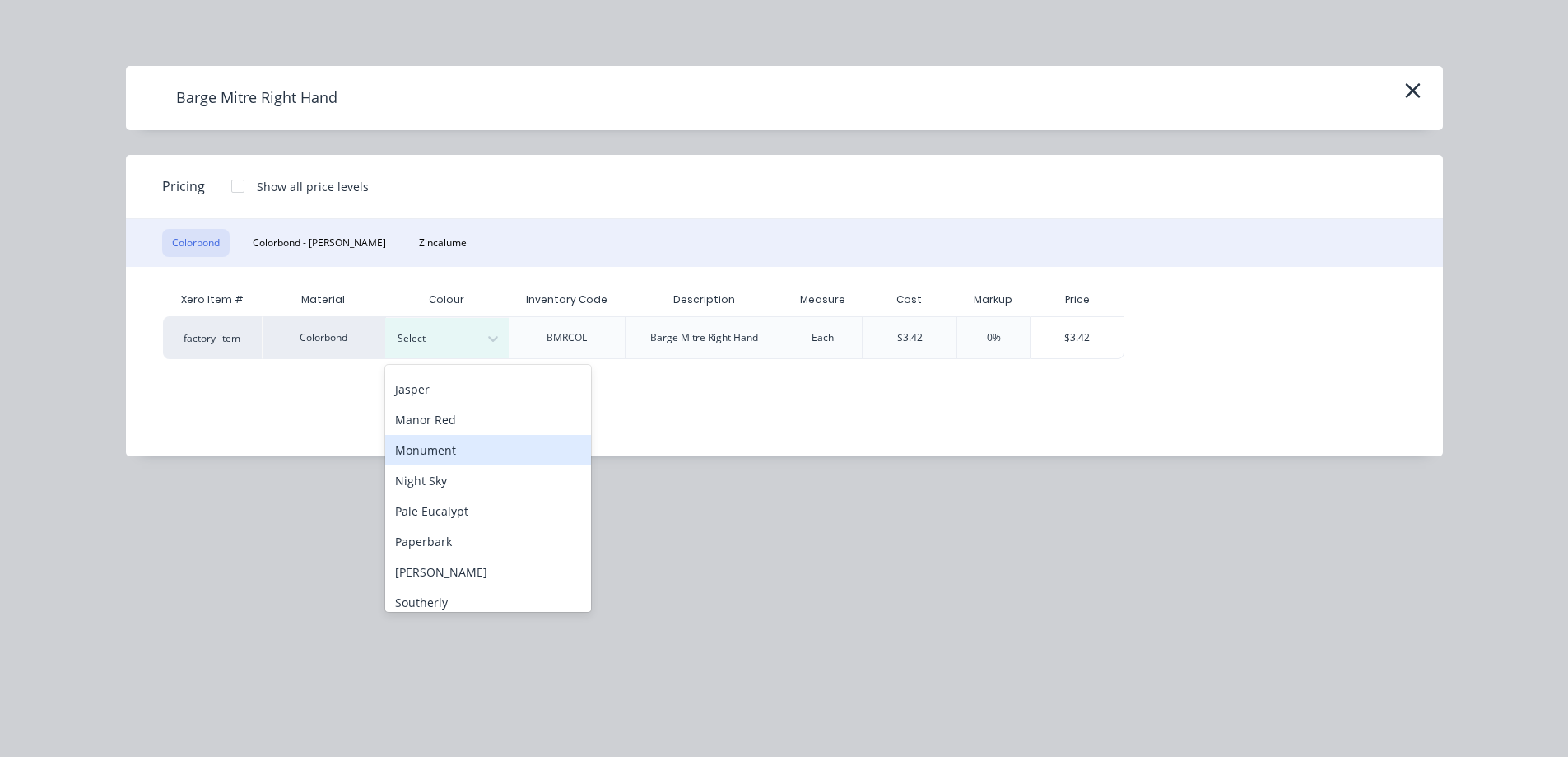
click at [447, 449] on div "Monument" at bounding box center [488, 450] width 206 height 30
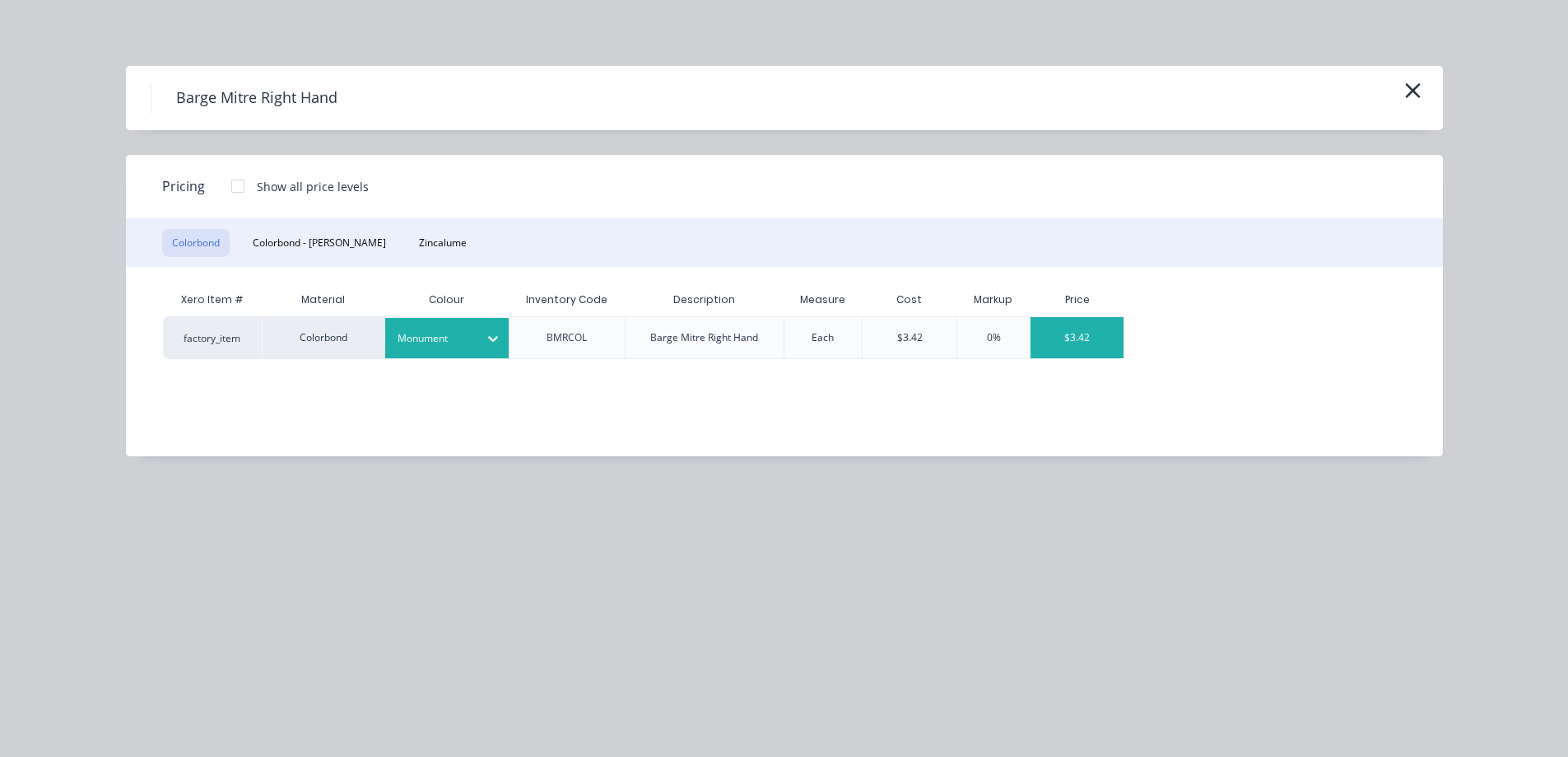
click at [1073, 336] on div "$3.42" at bounding box center [1076, 337] width 93 height 42
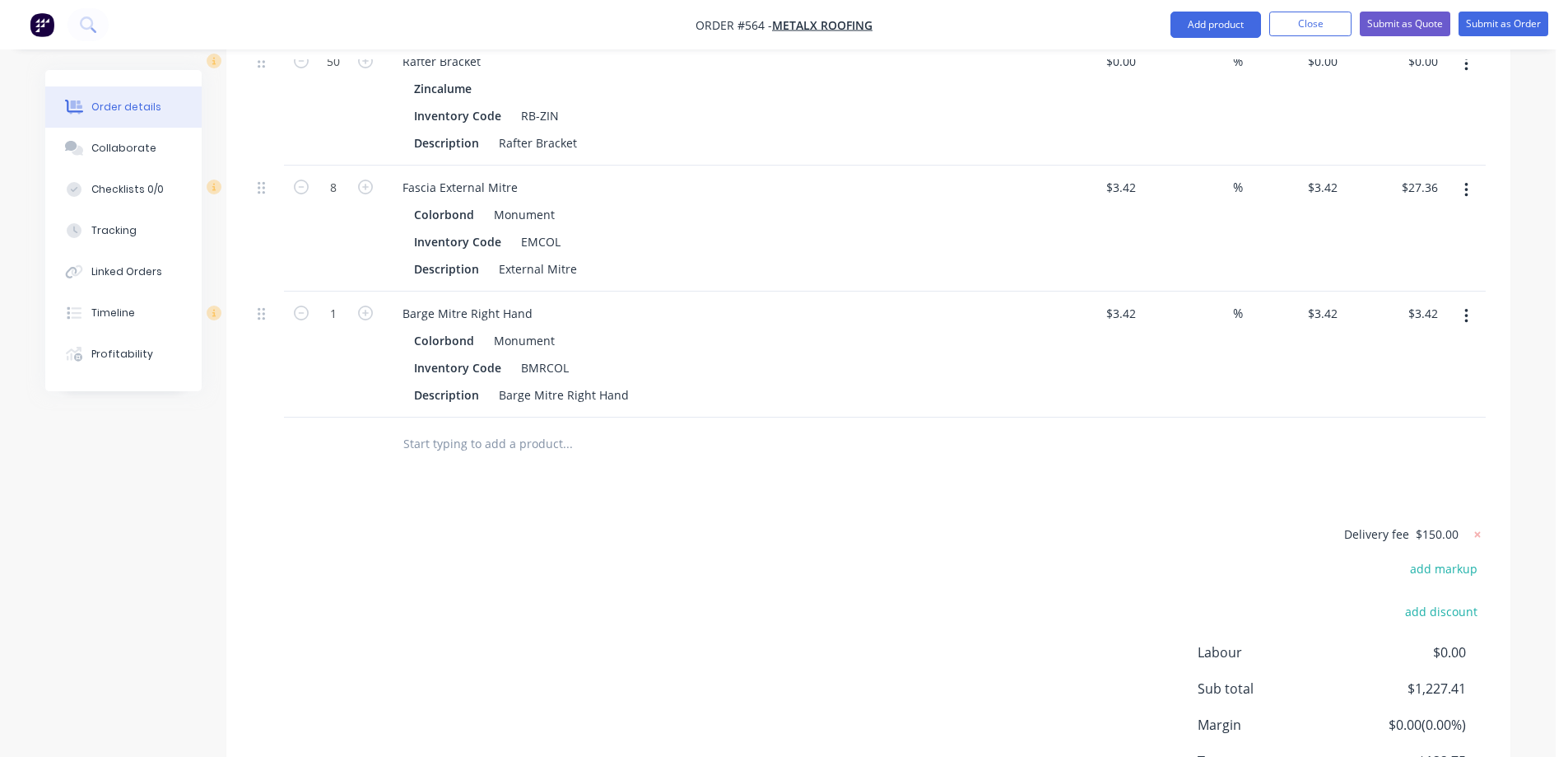
click at [357, 315] on button "button" at bounding box center [365, 312] width 21 height 18
click at [1213, 20] on button "Add product" at bounding box center [1216, 25] width 90 height 27
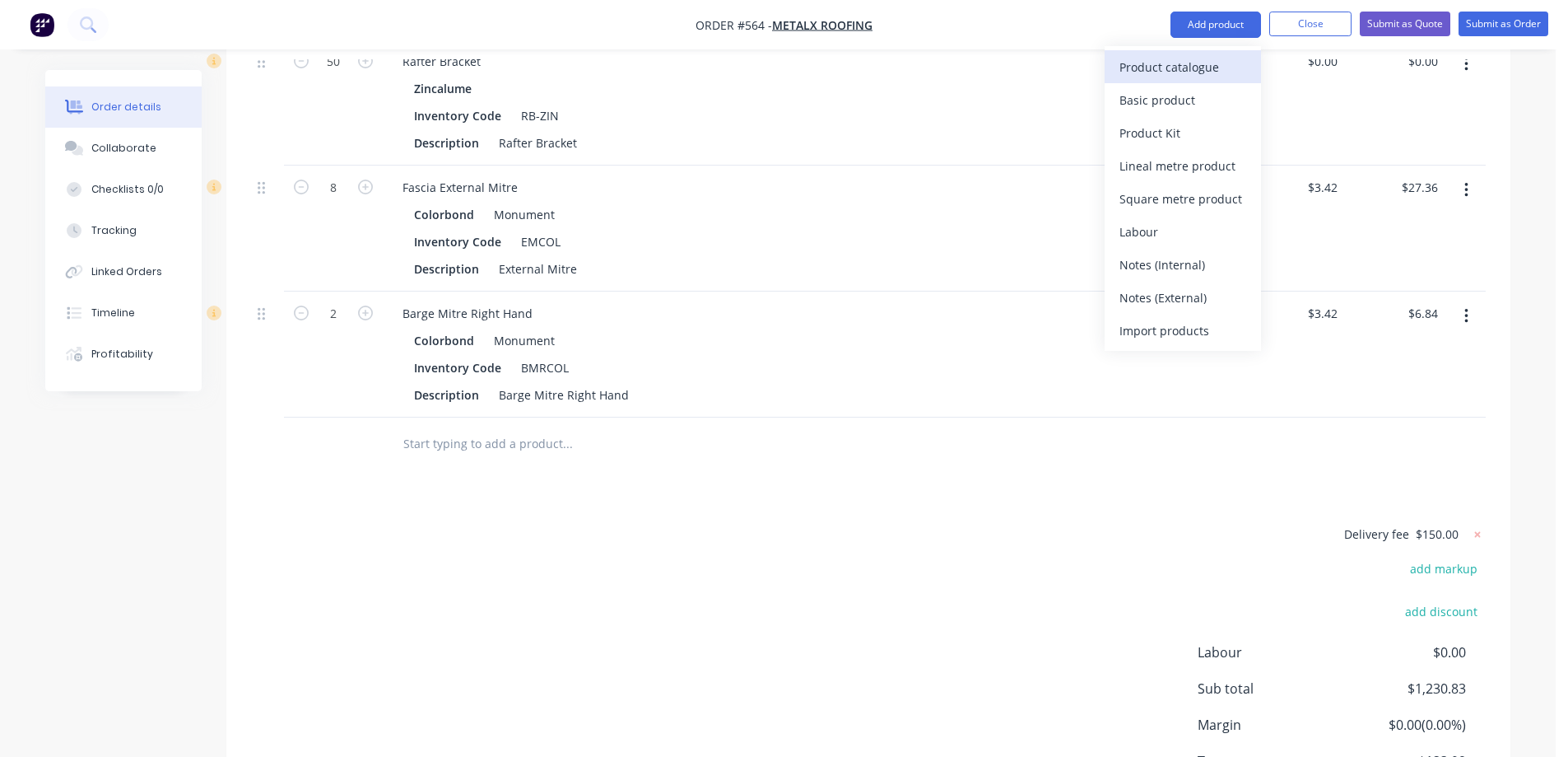
click at [1192, 66] on div "Product catalogue" at bounding box center [1182, 66] width 127 height 24
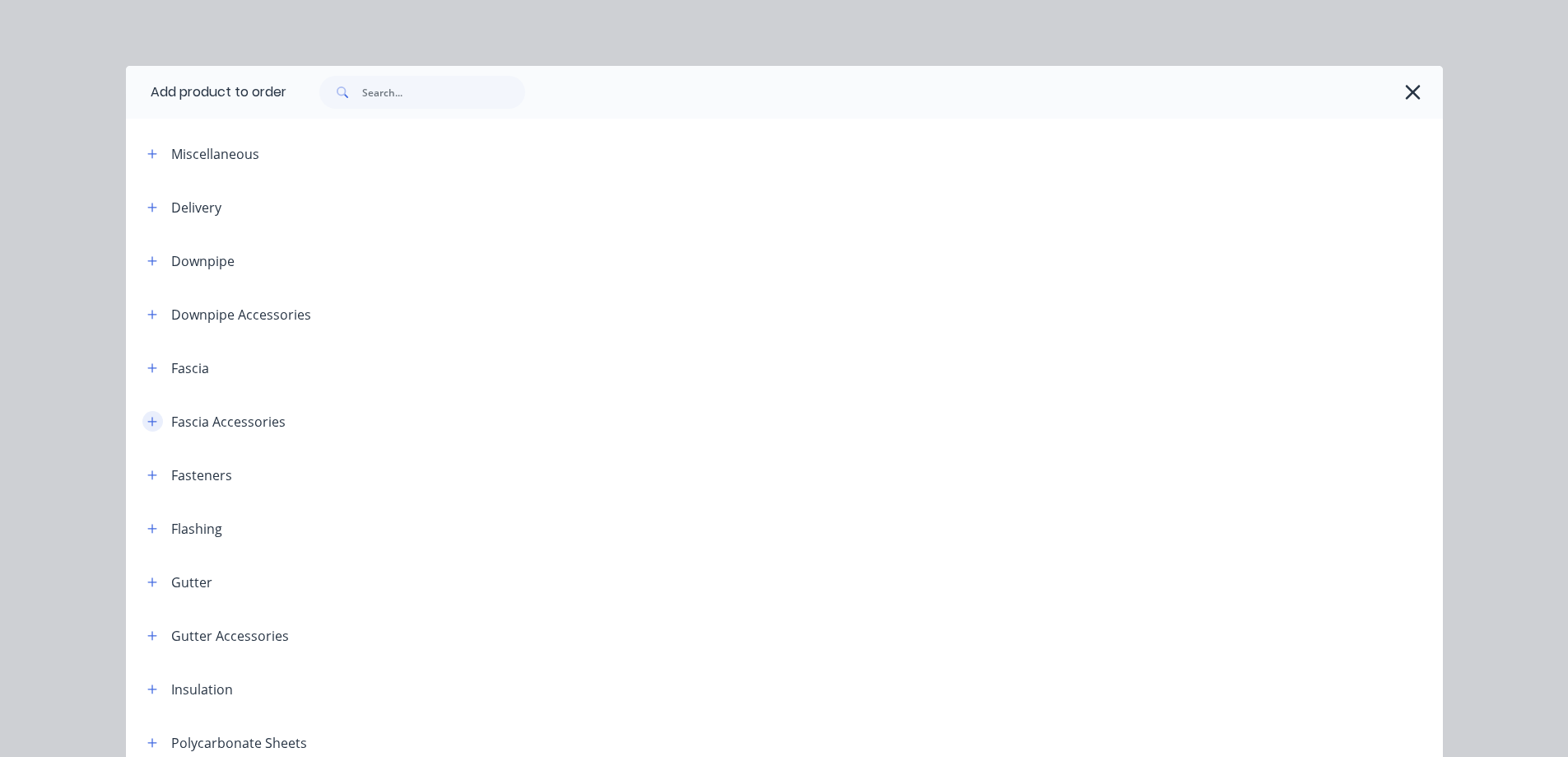
click at [148, 428] on button "button" at bounding box center [152, 421] width 20 height 20
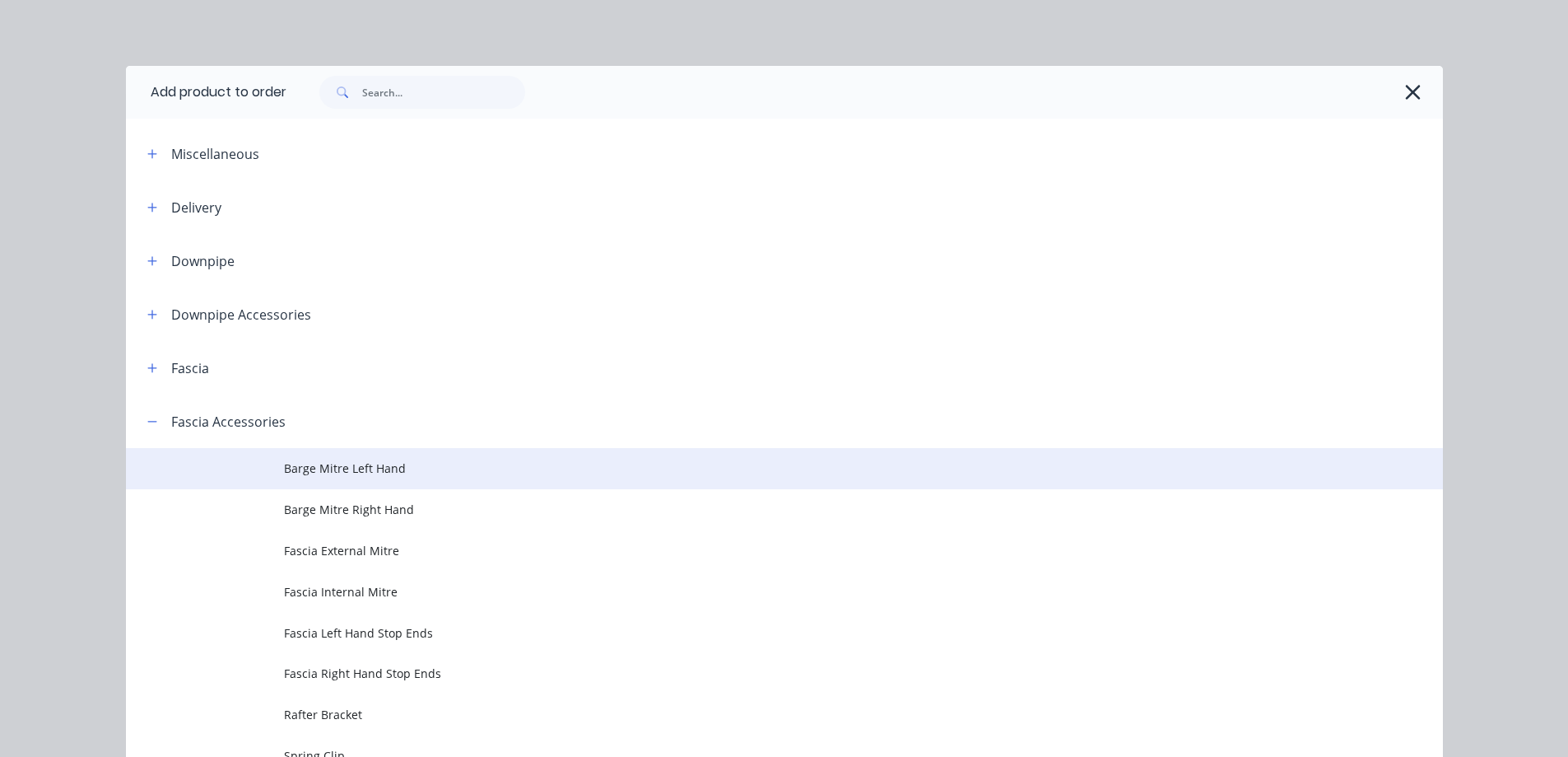
click at [331, 481] on td "Barge Mitre Left Hand" at bounding box center [864, 468] width 1159 height 42
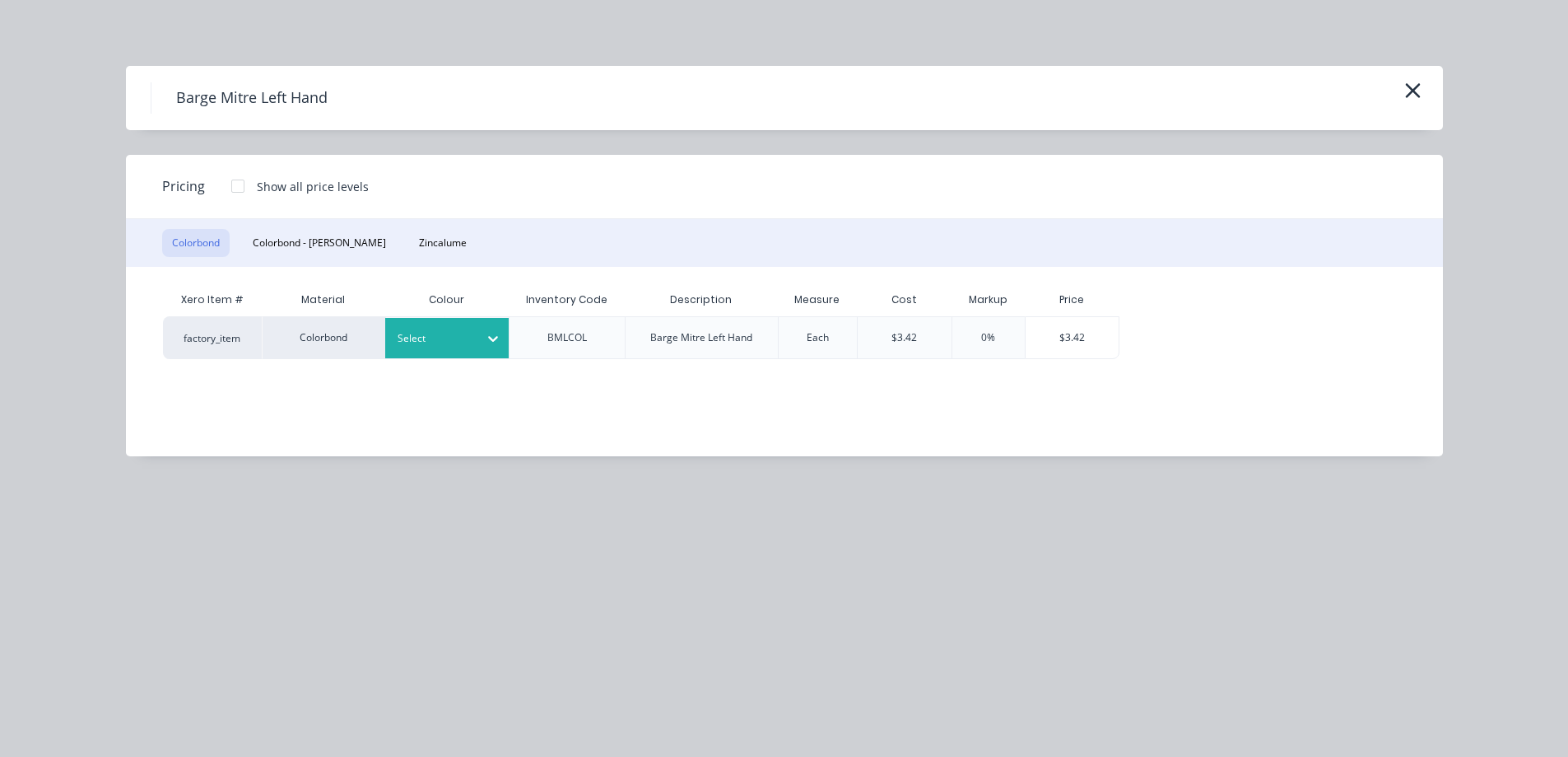
click at [482, 336] on div at bounding box center [492, 338] width 29 height 27
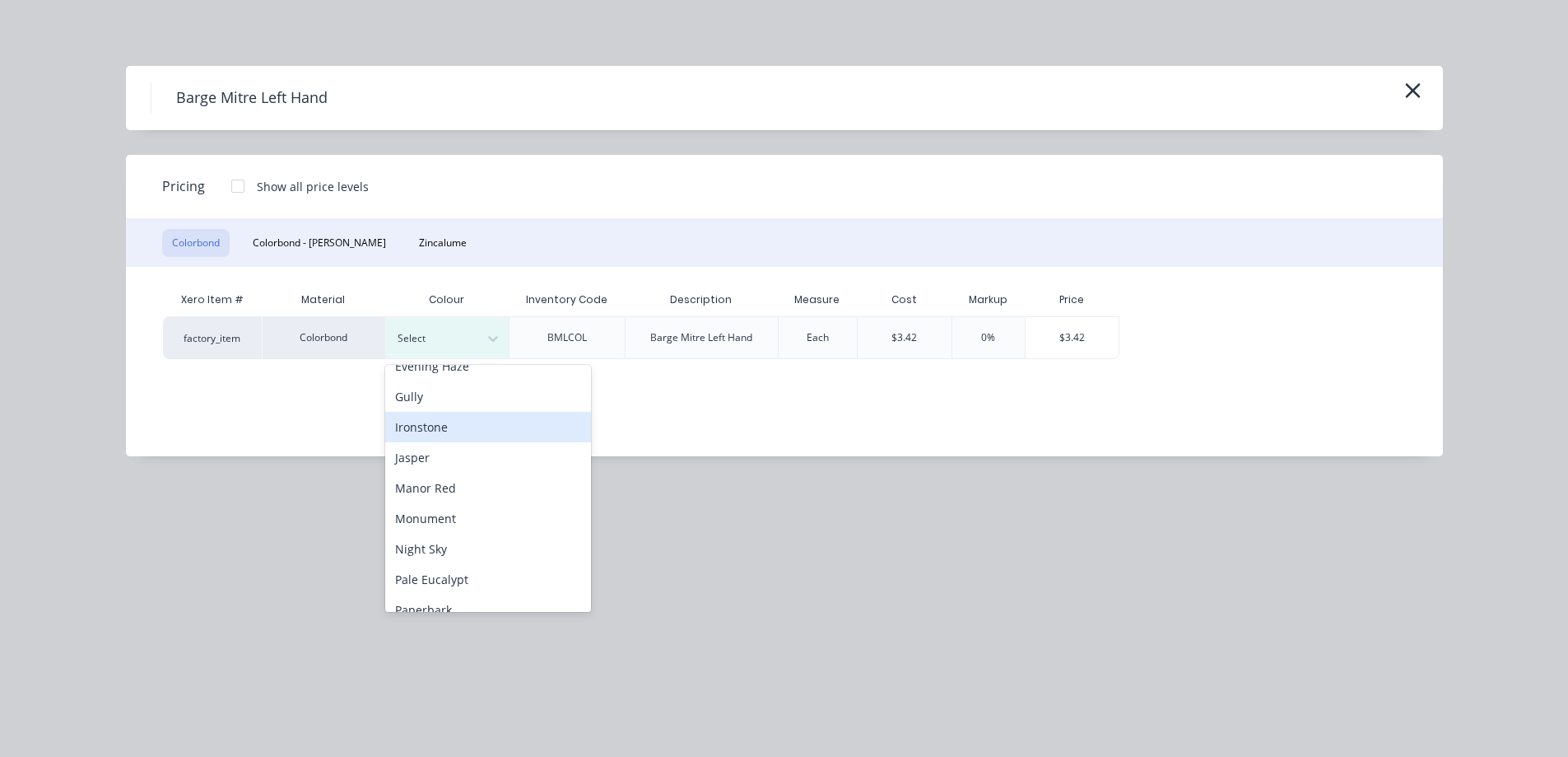
scroll to position [412, 0]
click at [450, 375] on div "Monument" at bounding box center [488, 367] width 206 height 30
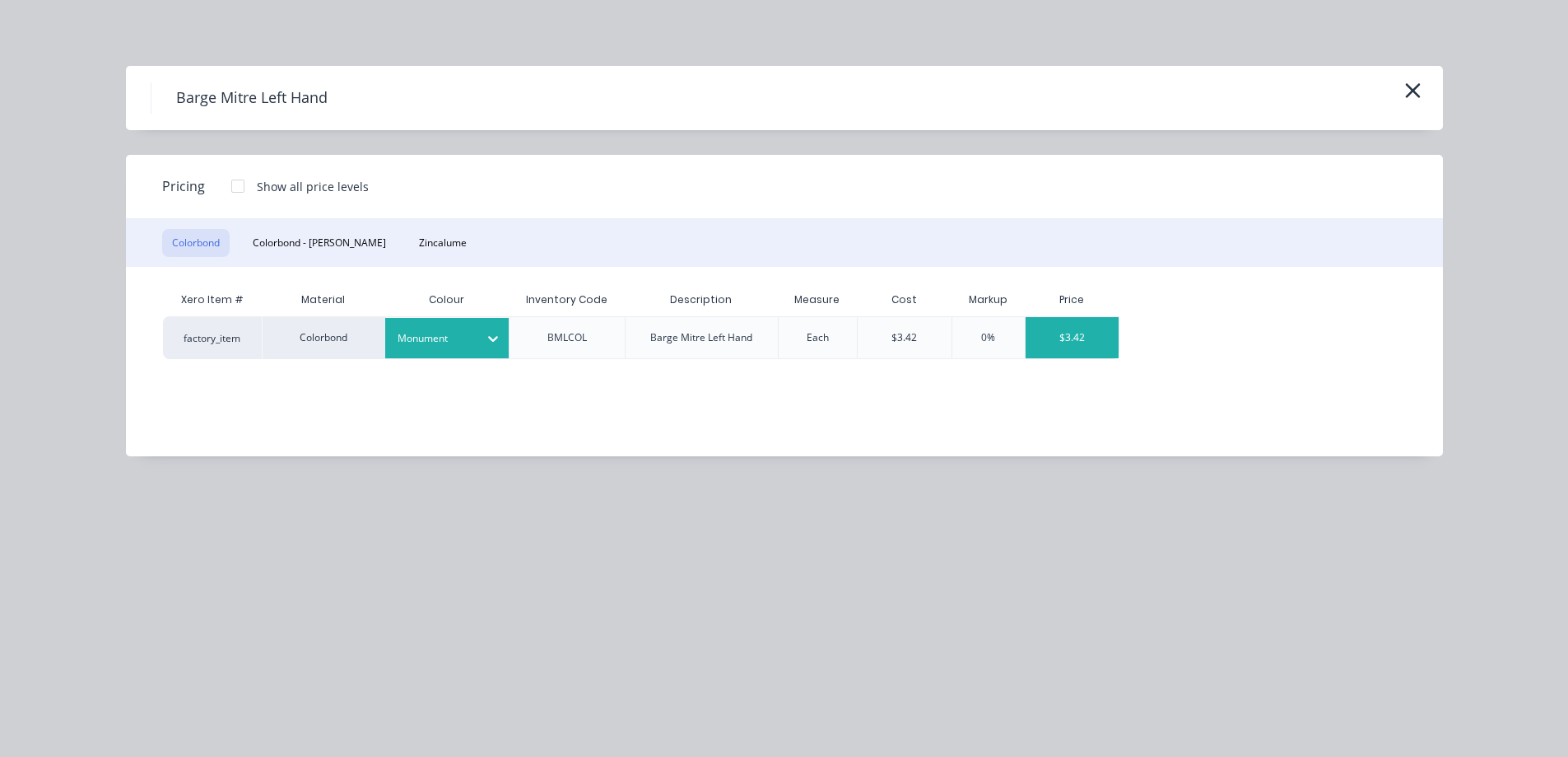
click at [1059, 326] on div "$3.42" at bounding box center [1072, 337] width 93 height 42
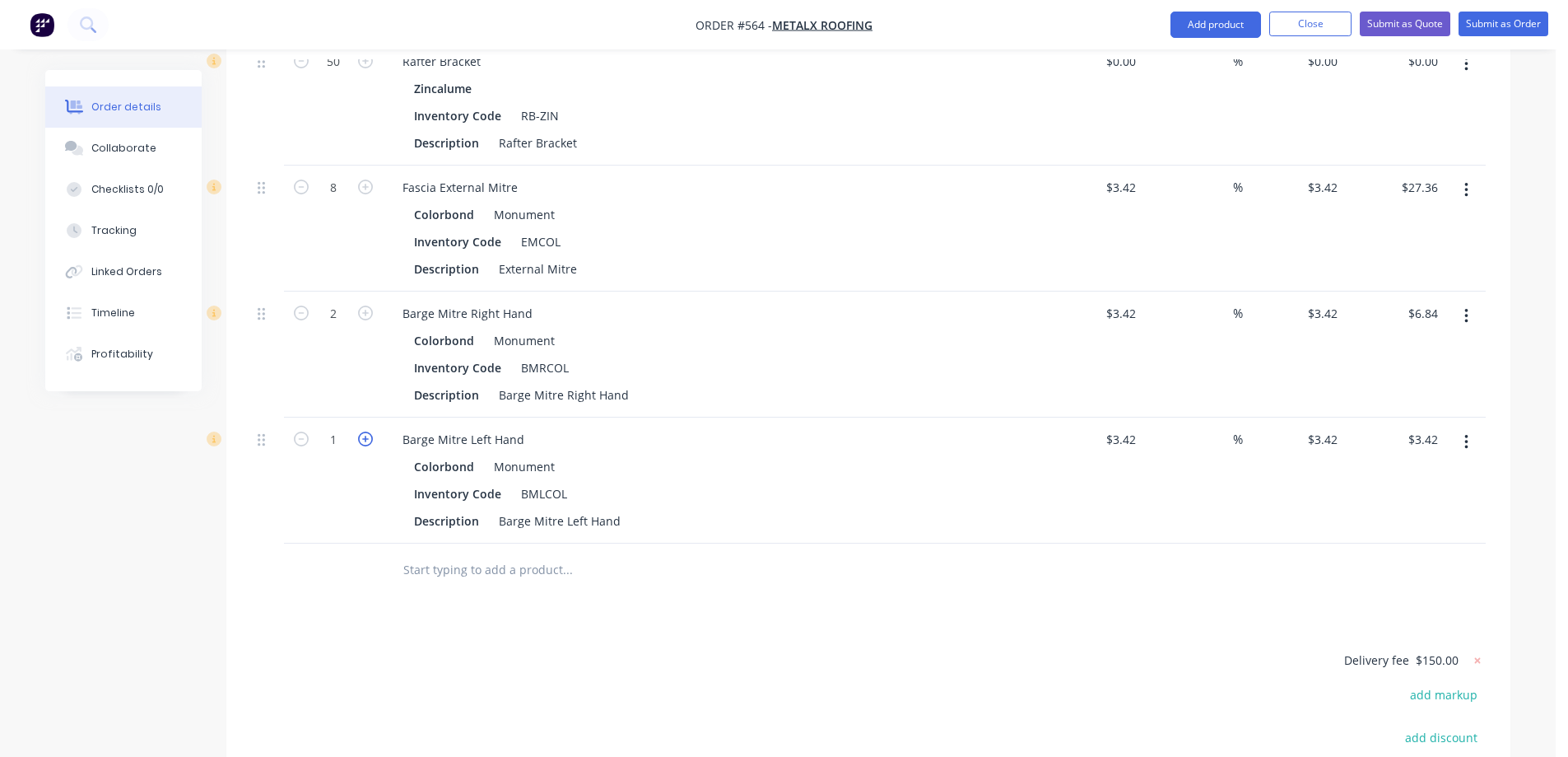
click at [364, 436] on icon "button" at bounding box center [365, 438] width 15 height 15
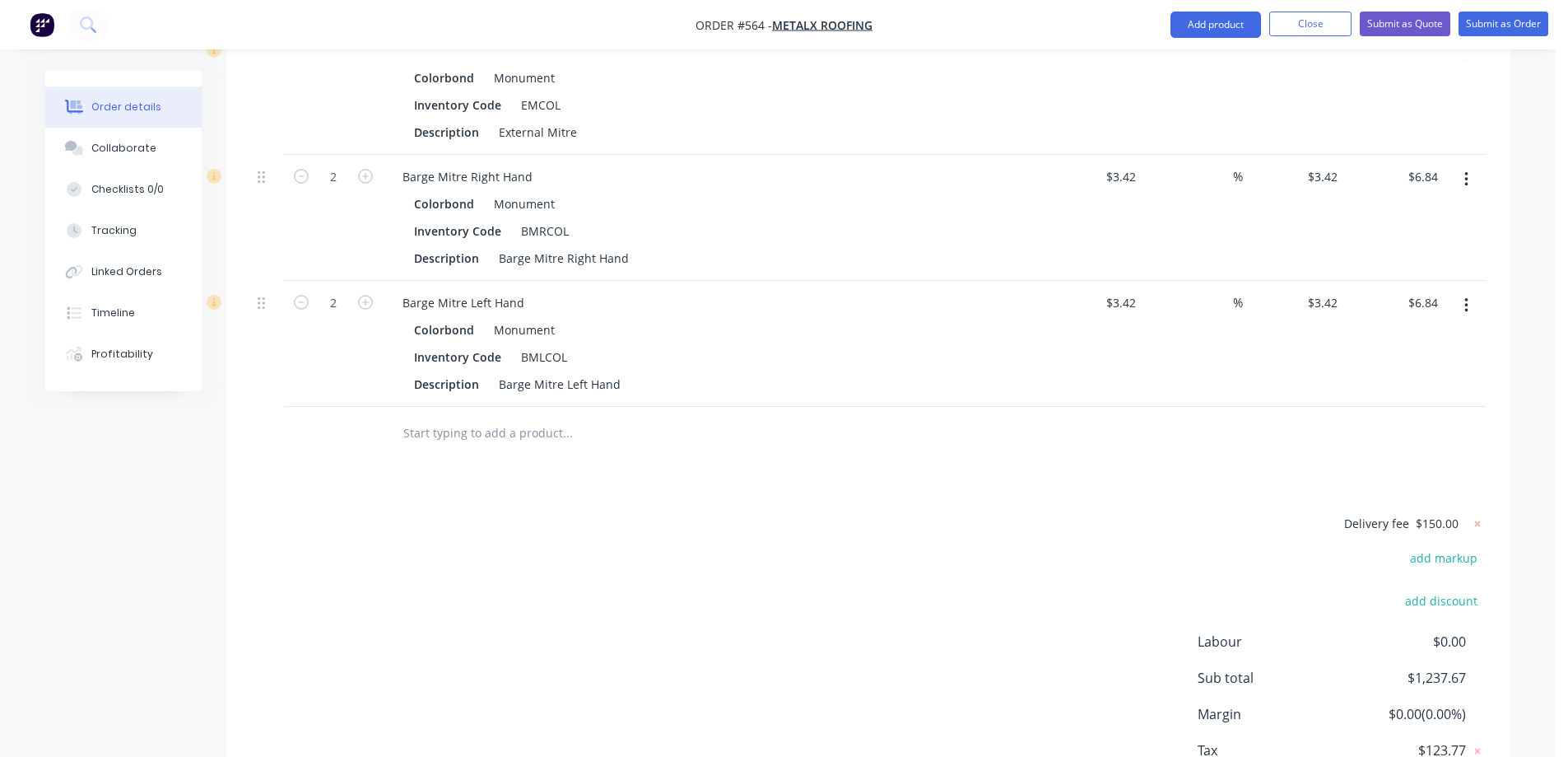
scroll to position [2267, 0]
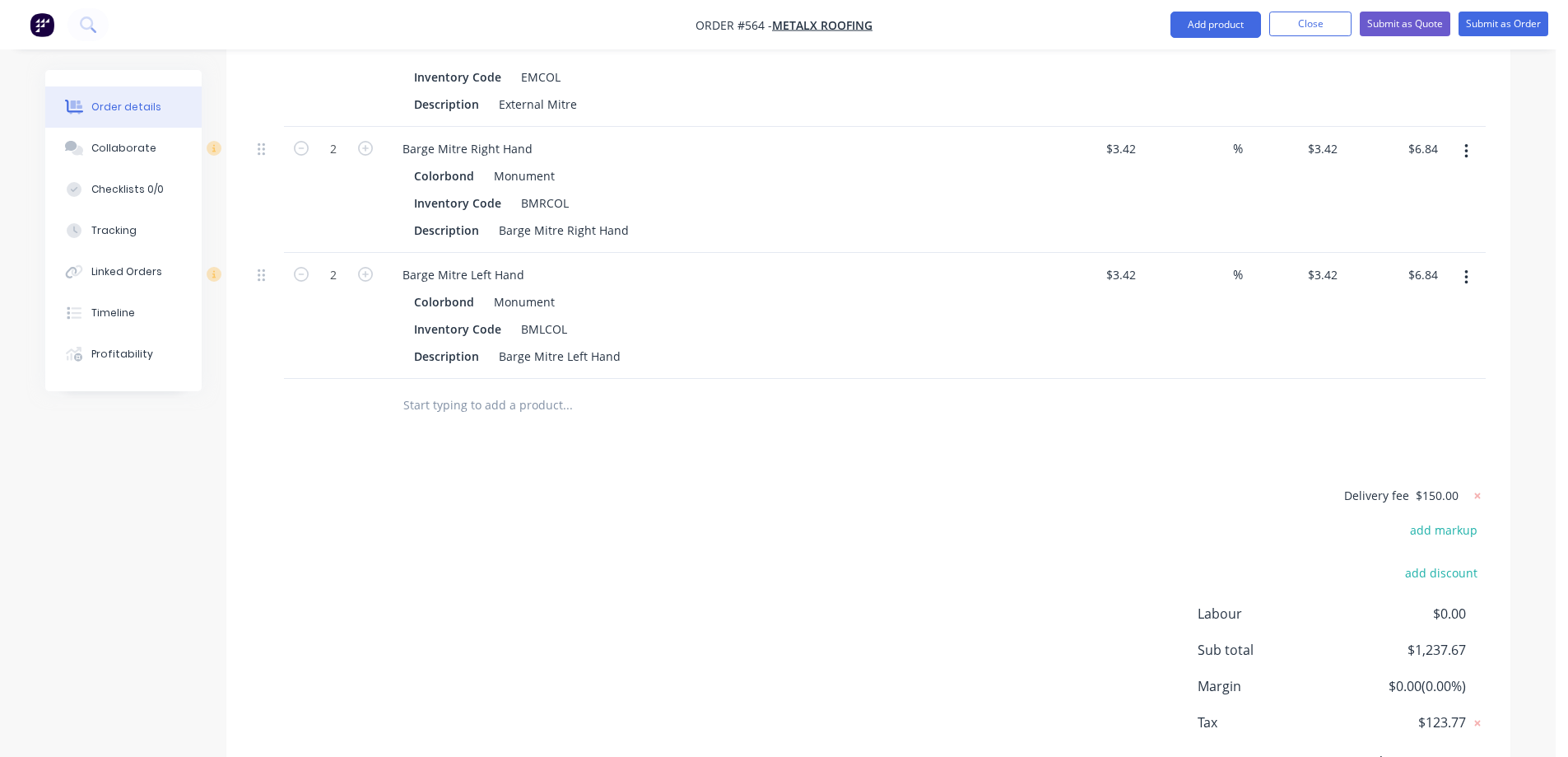
click at [498, 410] on input "text" at bounding box center [567, 405] width 329 height 33
click at [1188, 25] on button "Add product" at bounding box center [1216, 25] width 90 height 27
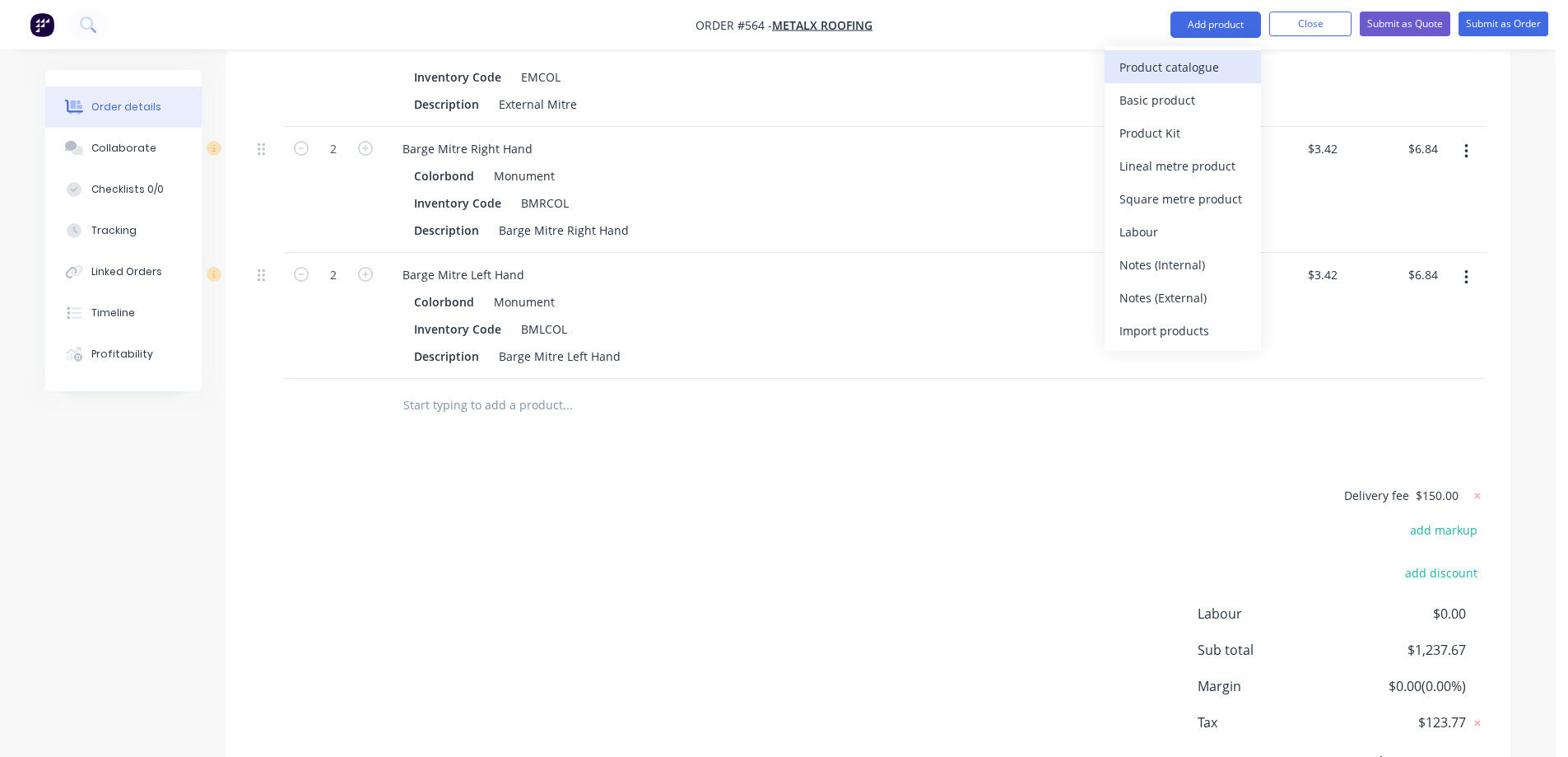
click at [1180, 61] on div "Product catalogue" at bounding box center [1182, 66] width 127 height 24
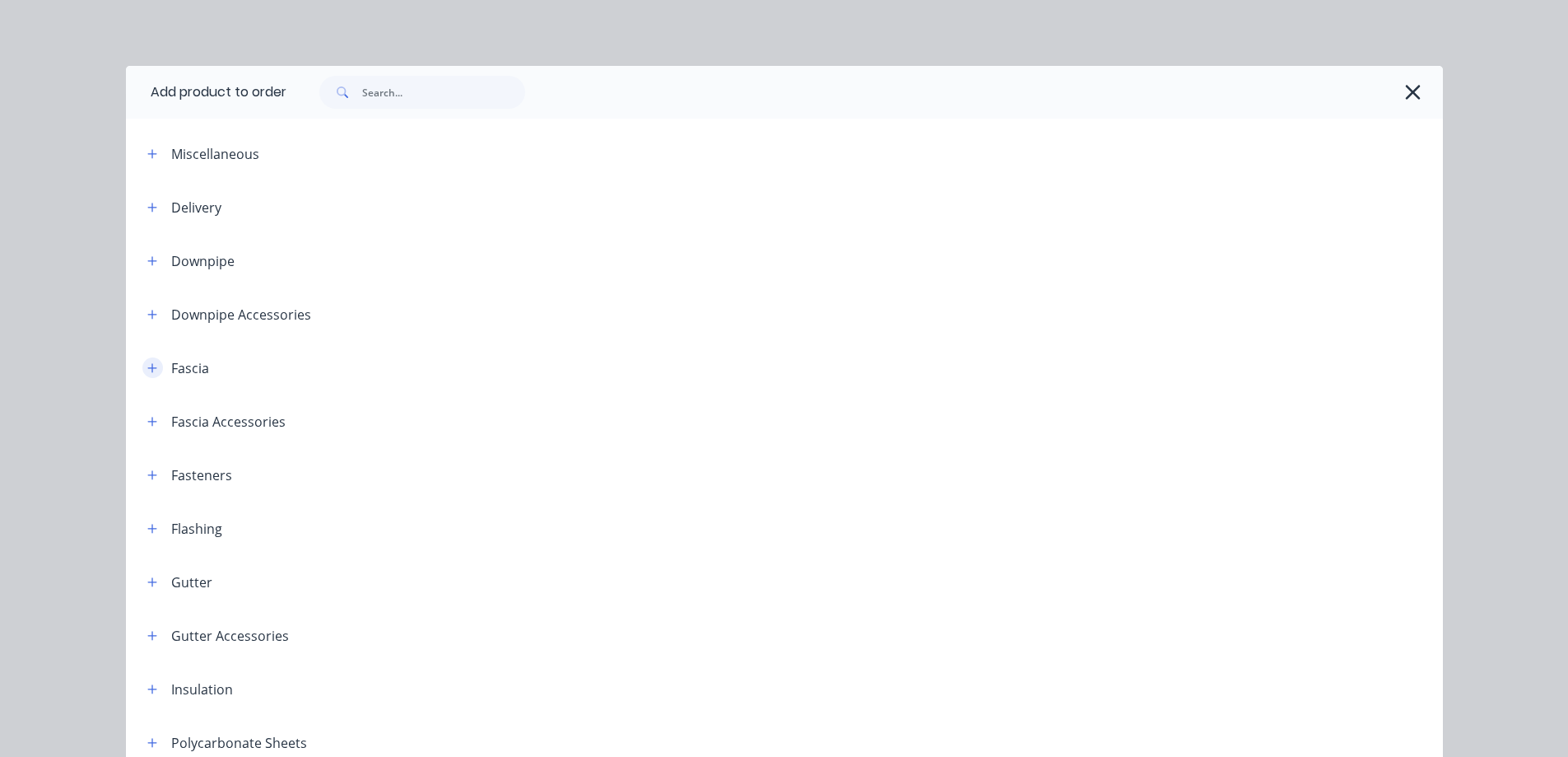
click at [151, 360] on button "button" at bounding box center [152, 367] width 20 height 20
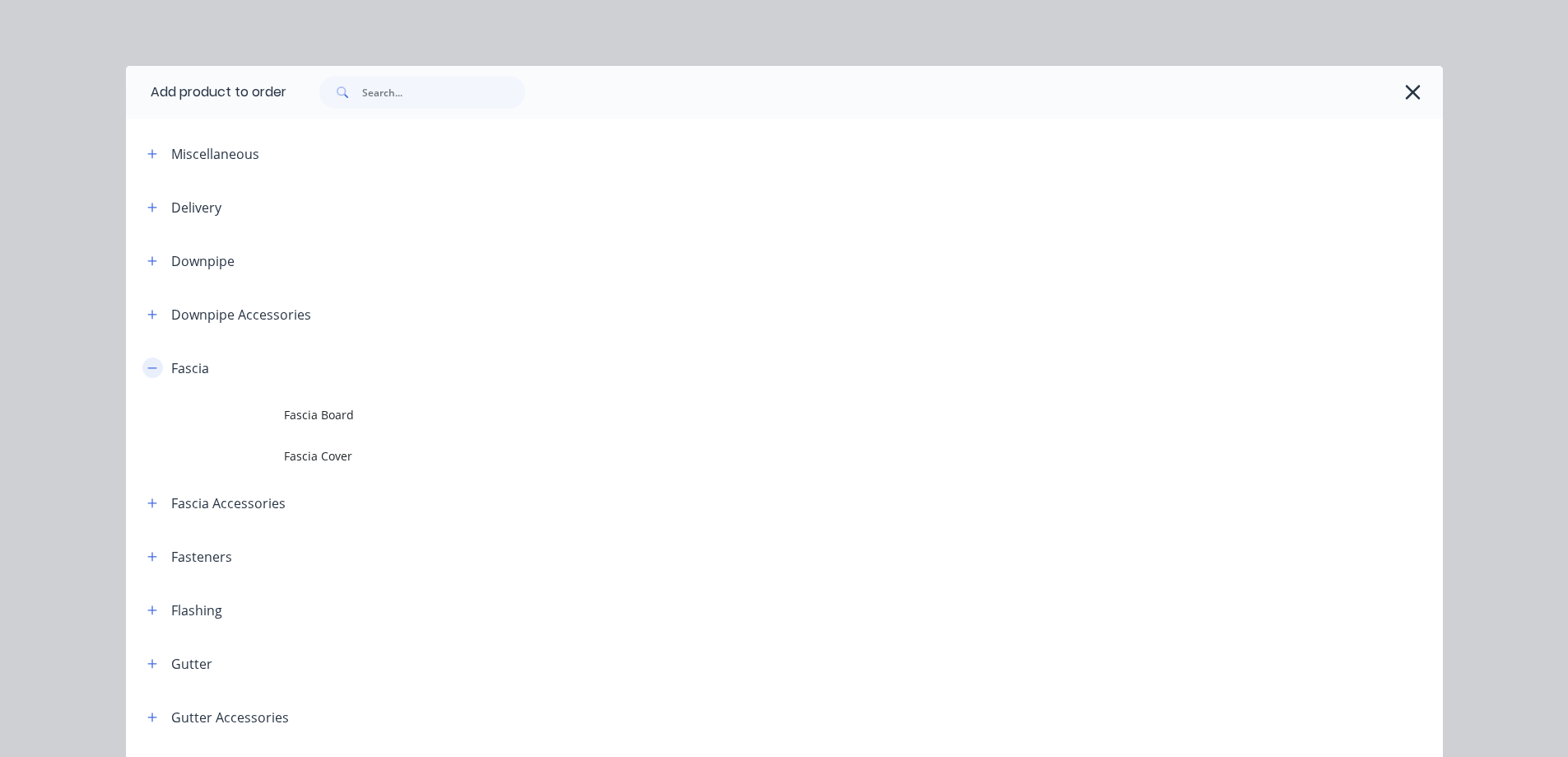
click at [147, 369] on icon "button" at bounding box center [151, 367] width 10 height 12
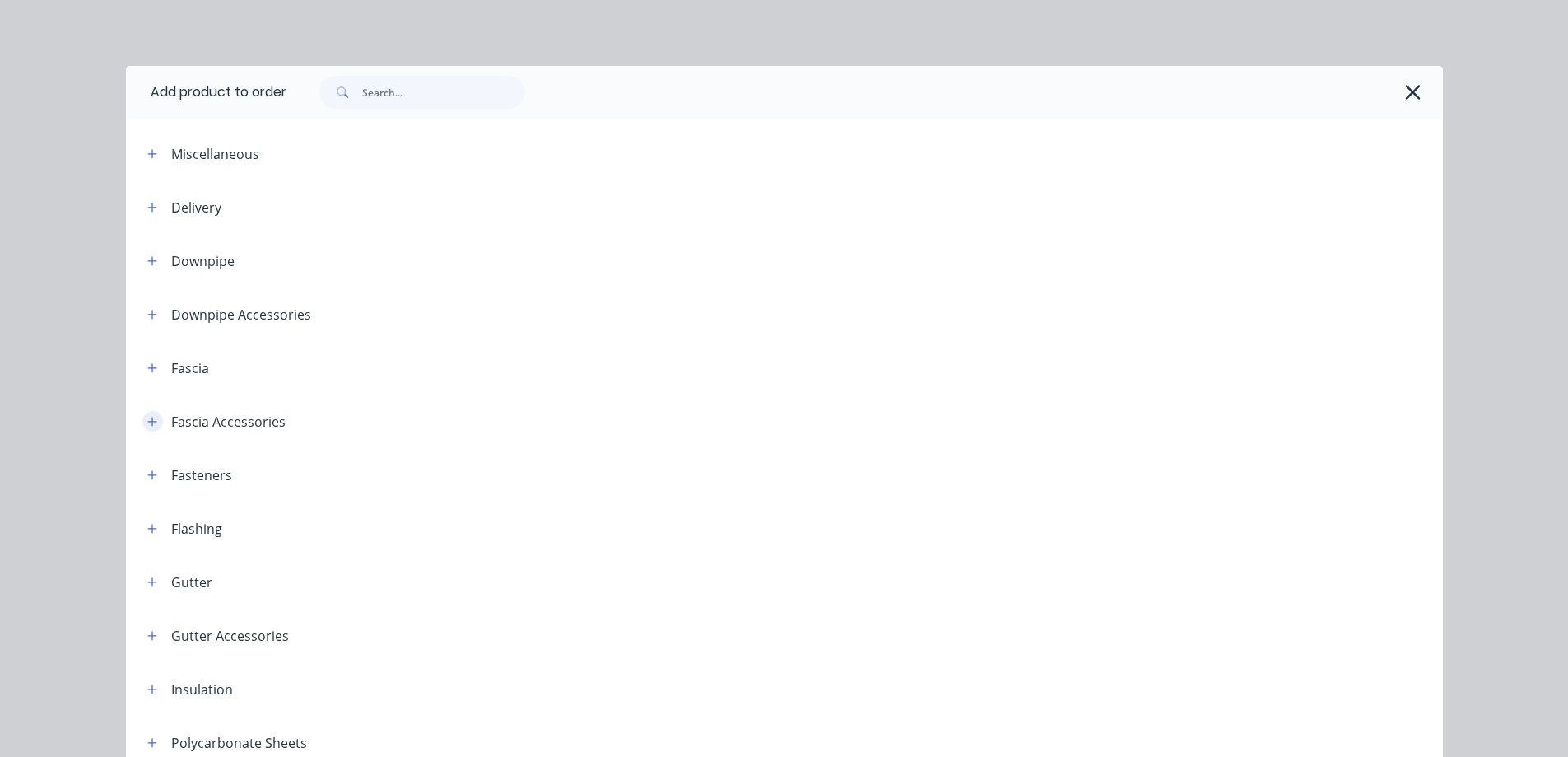
click at [147, 421] on icon "button" at bounding box center [151, 421] width 9 height 9
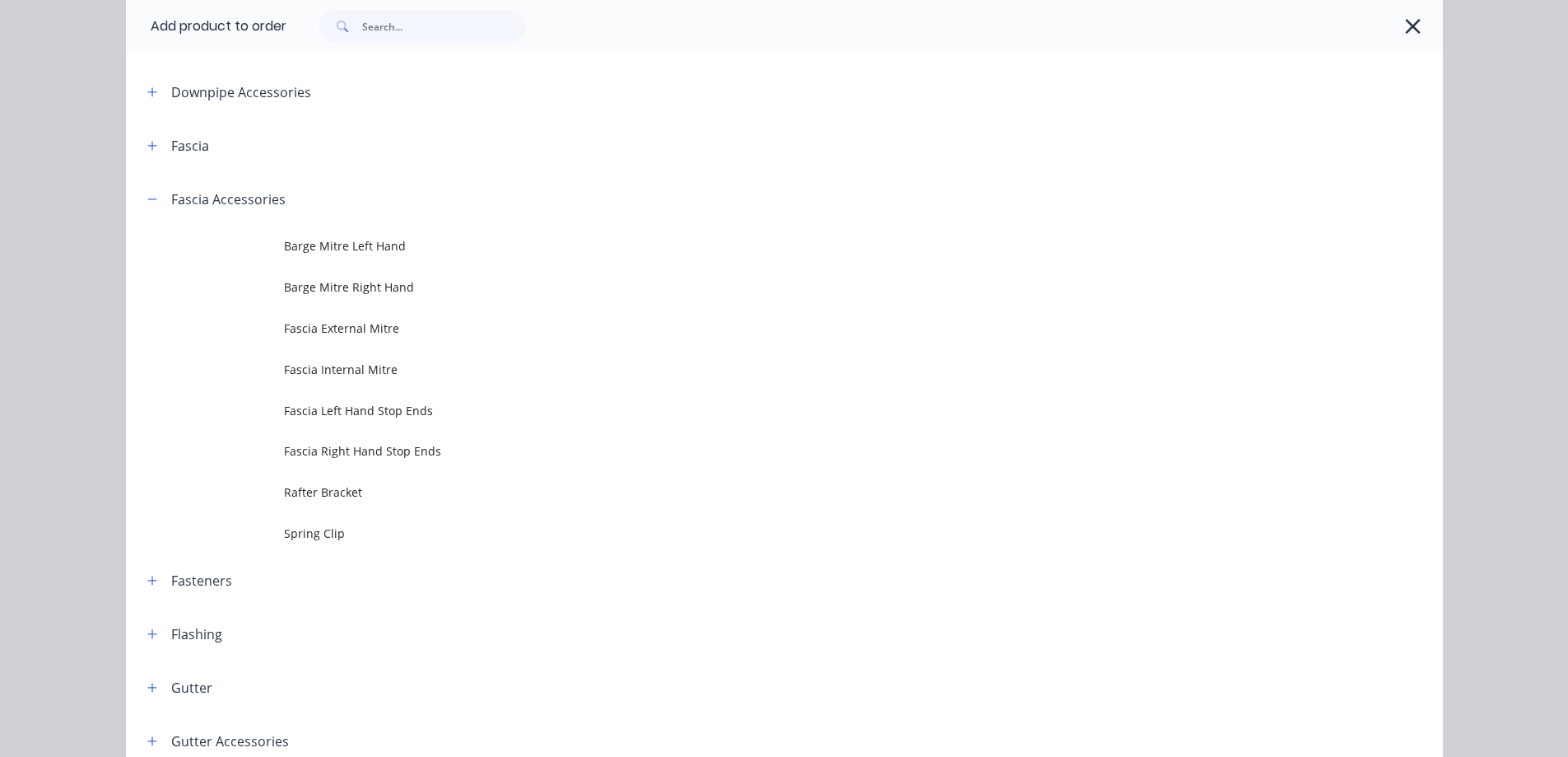
scroll to position [247, 0]
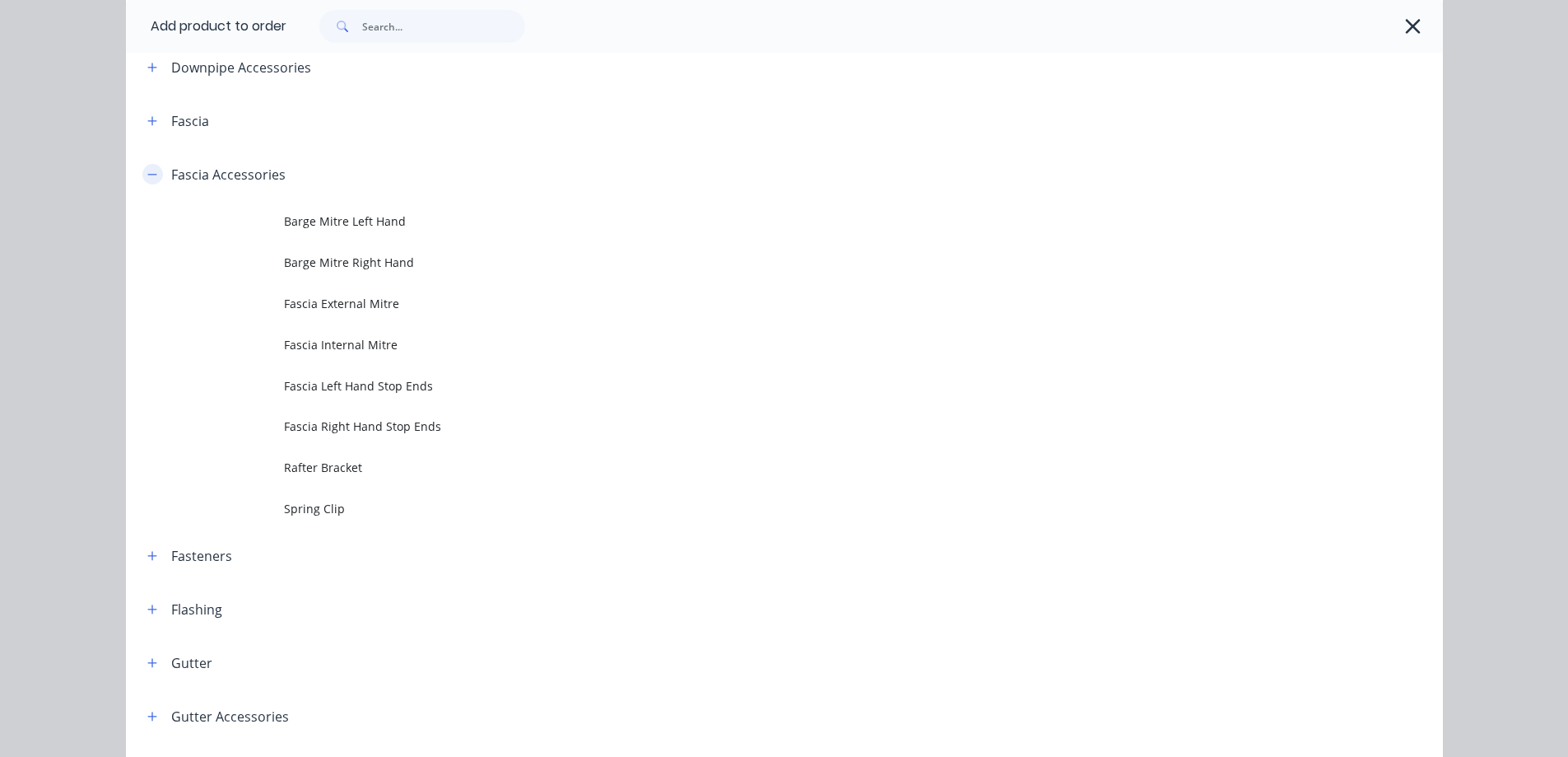
click at [150, 173] on icon "button" at bounding box center [151, 174] width 10 height 12
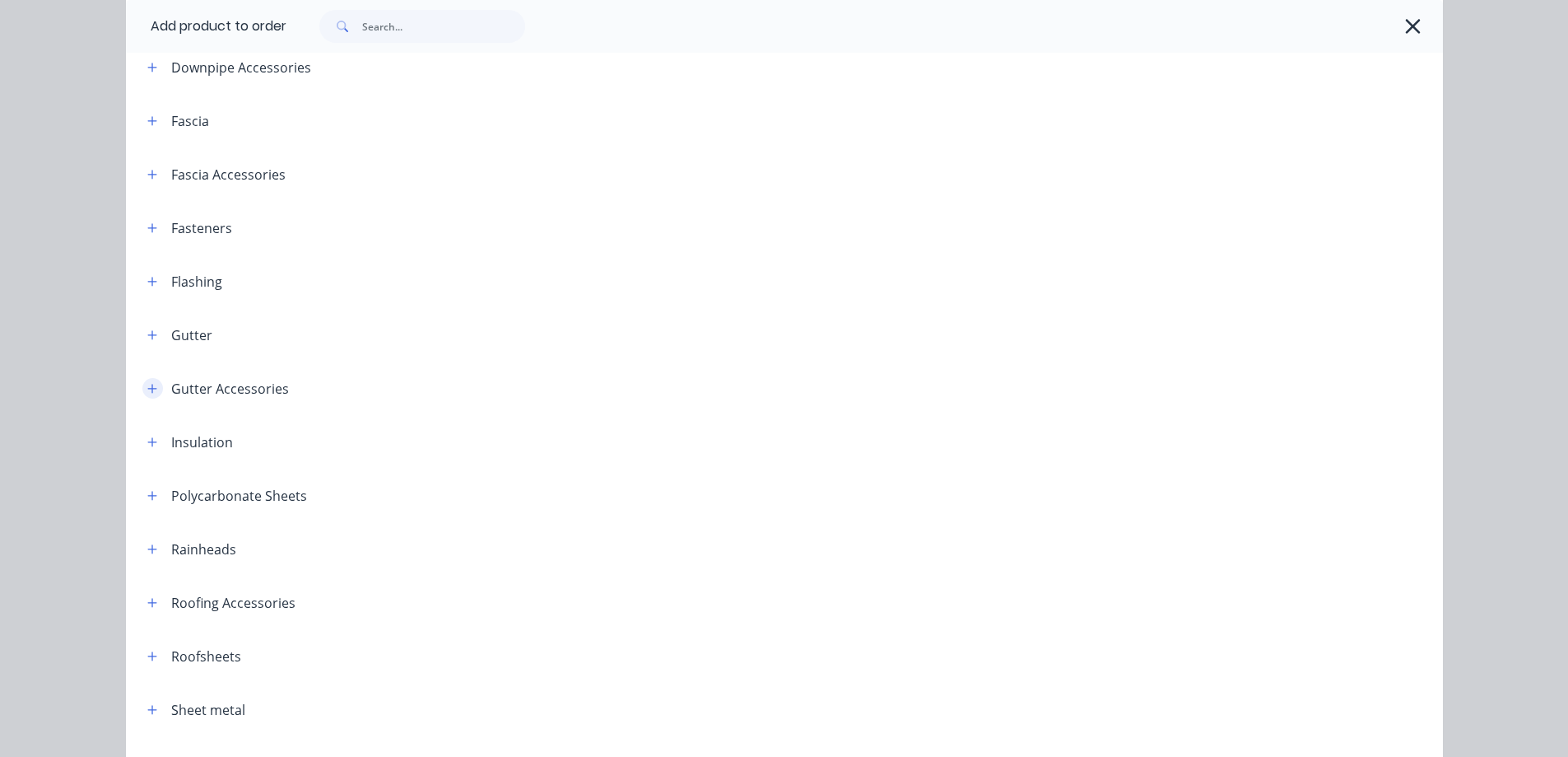
click at [150, 391] on icon "button" at bounding box center [151, 388] width 10 height 12
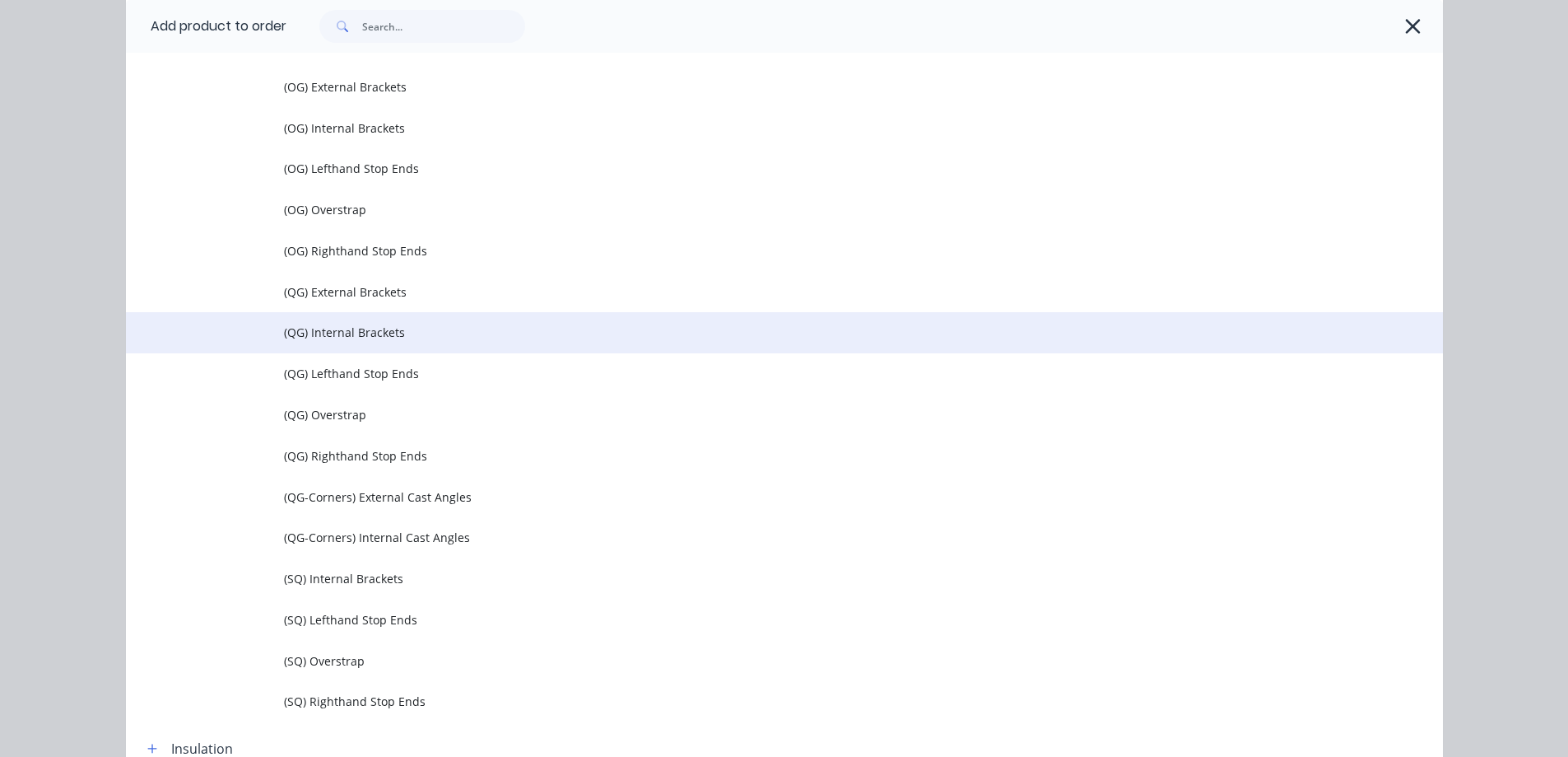
scroll to position [741, 0]
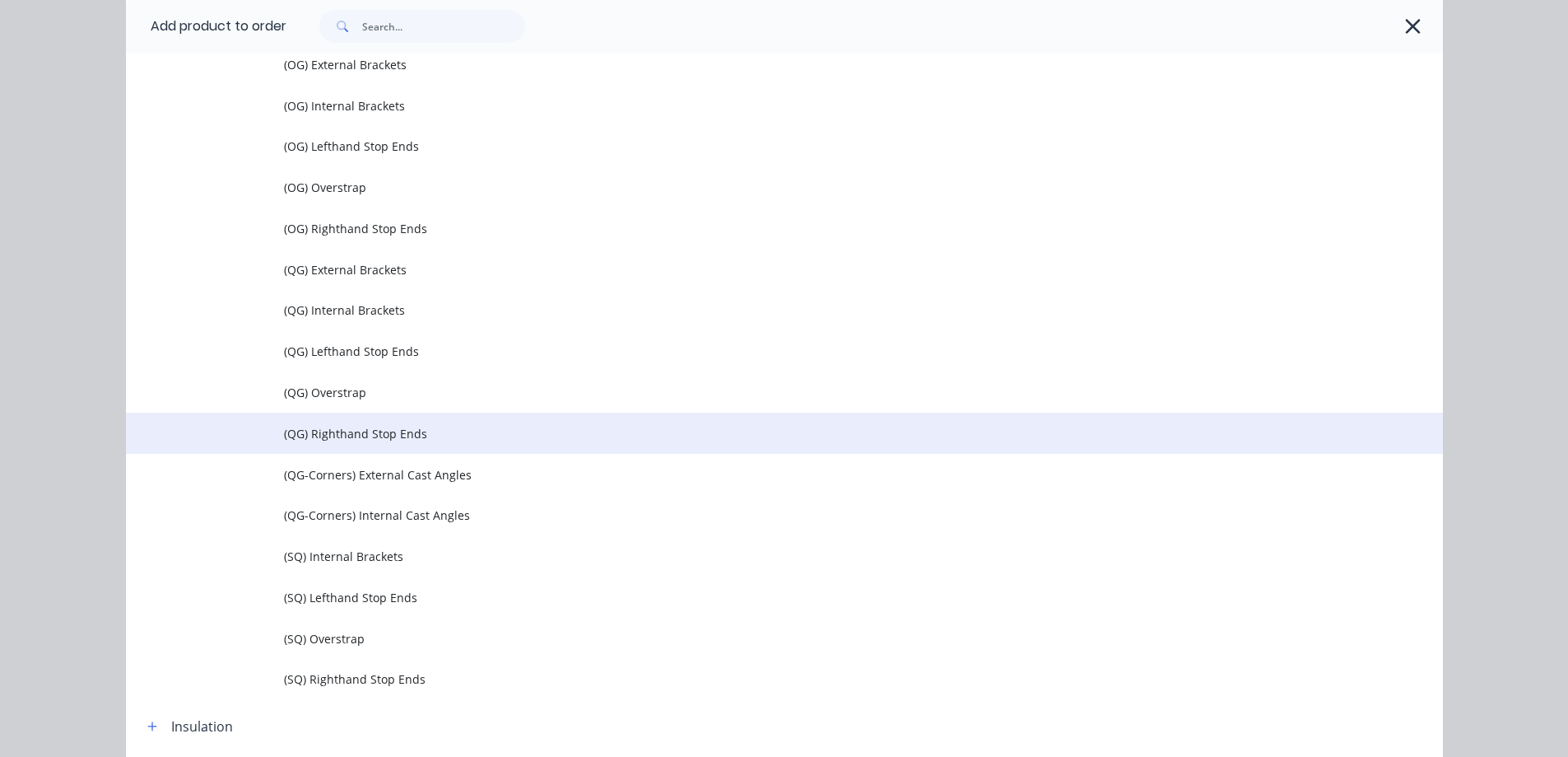
click at [426, 430] on span "(QG) Righthand Stop Ends" at bounding box center [747, 434] width 926 height 18
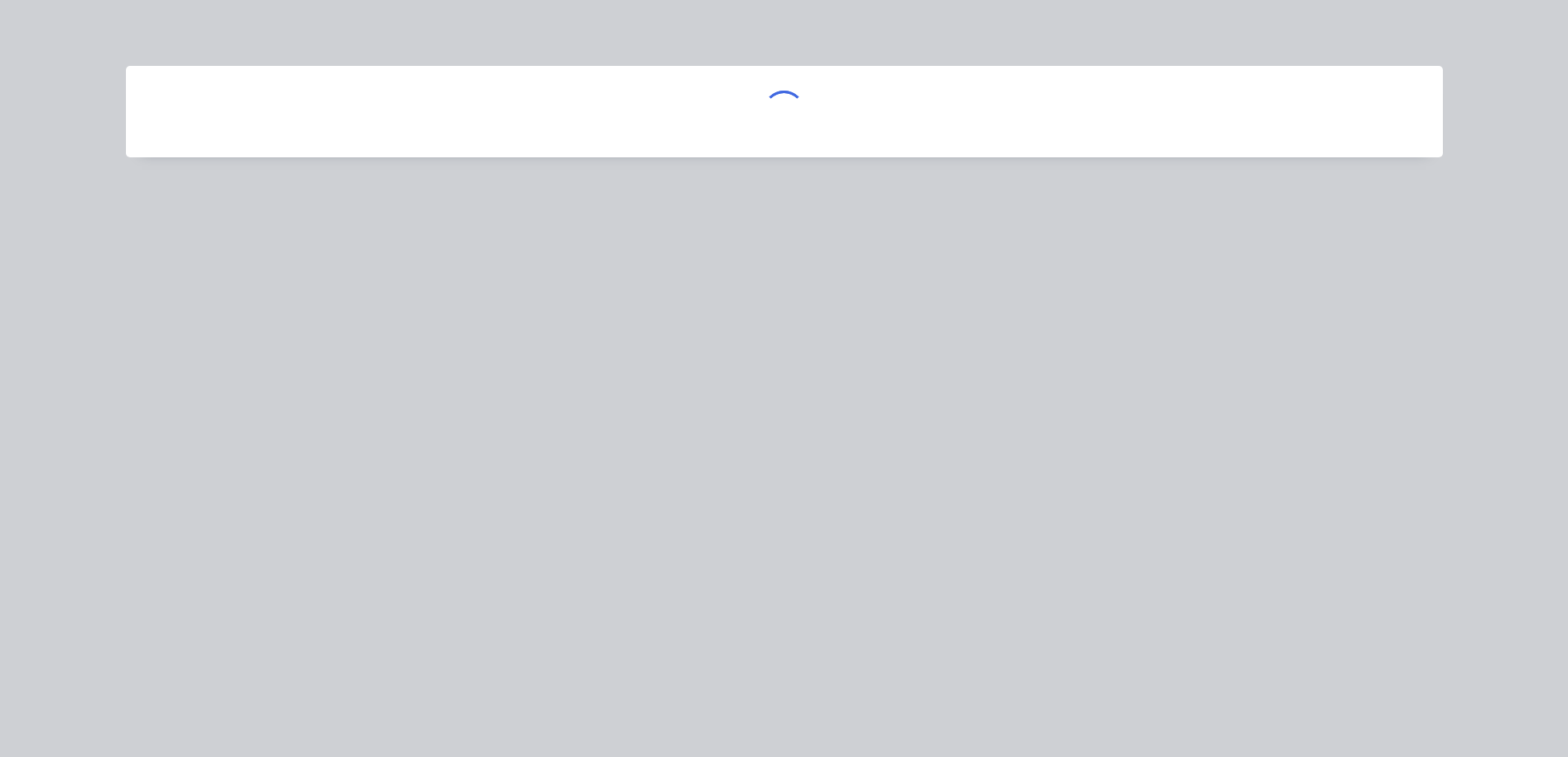
scroll to position [0, 0]
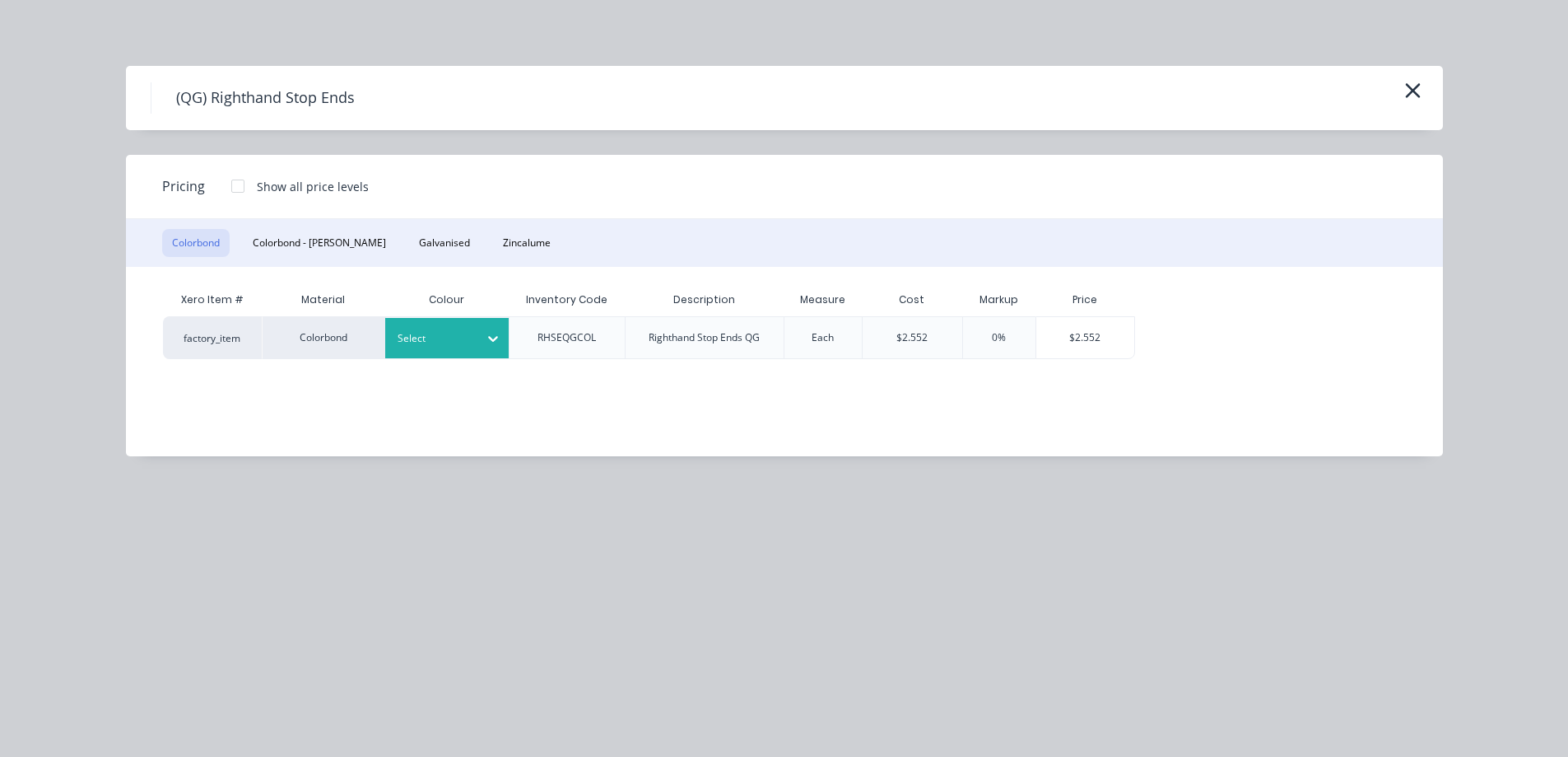
click at [437, 345] on div at bounding box center [434, 338] width 74 height 18
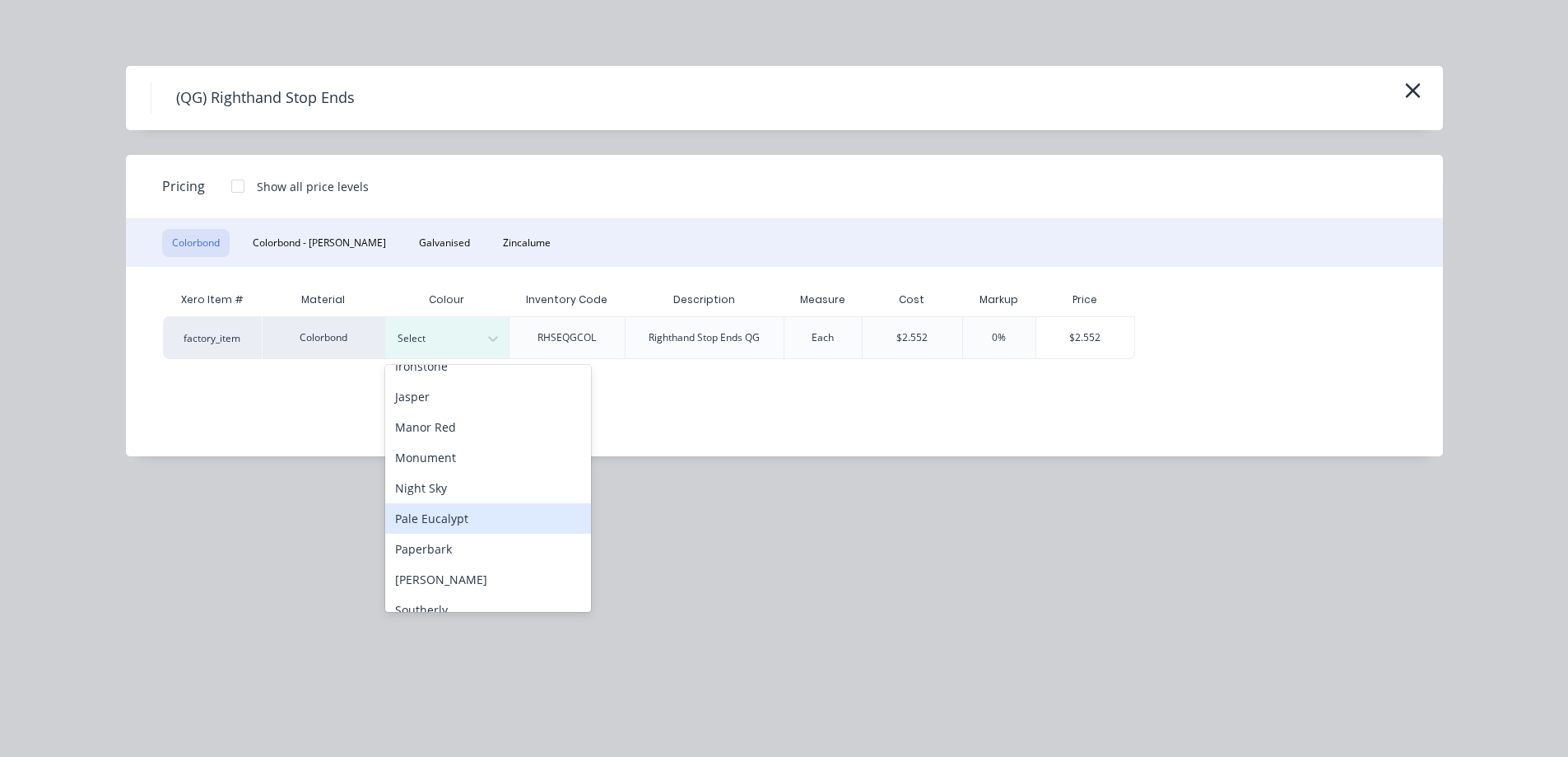
scroll to position [329, 0]
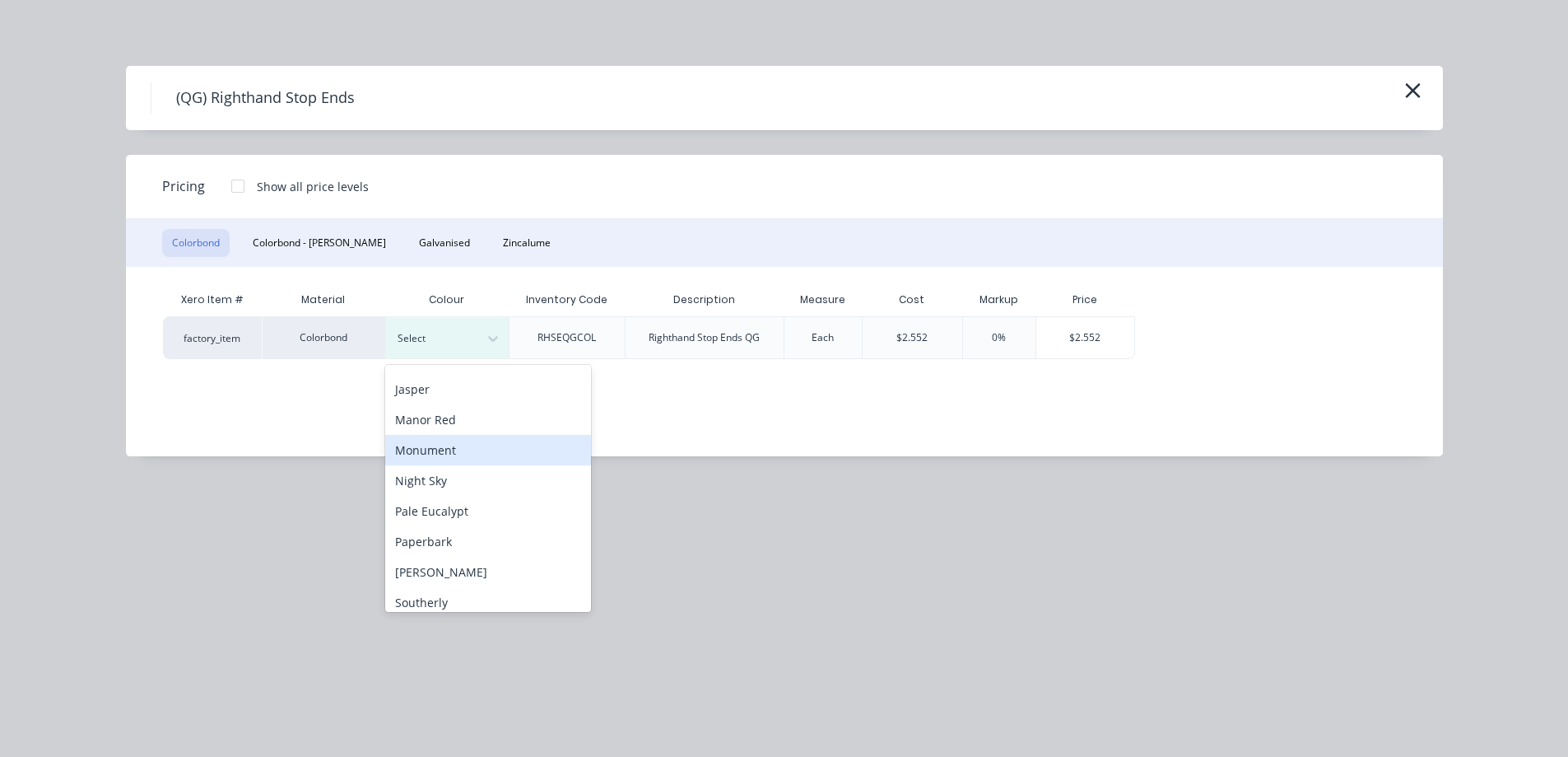
click at [449, 445] on div "Monument" at bounding box center [488, 450] width 206 height 30
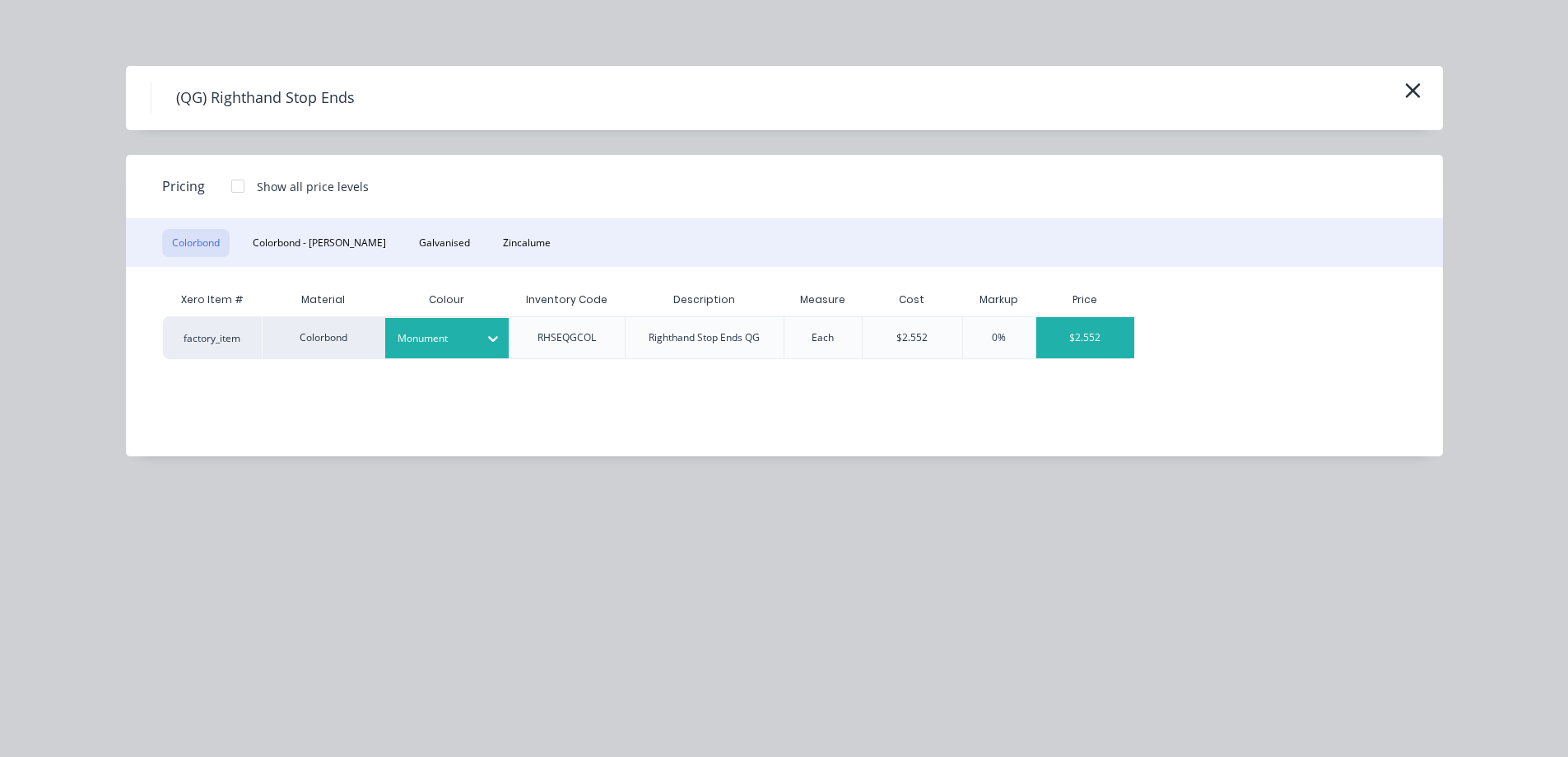
click at [1070, 343] on div "$2.552" at bounding box center [1086, 337] width 99 height 42
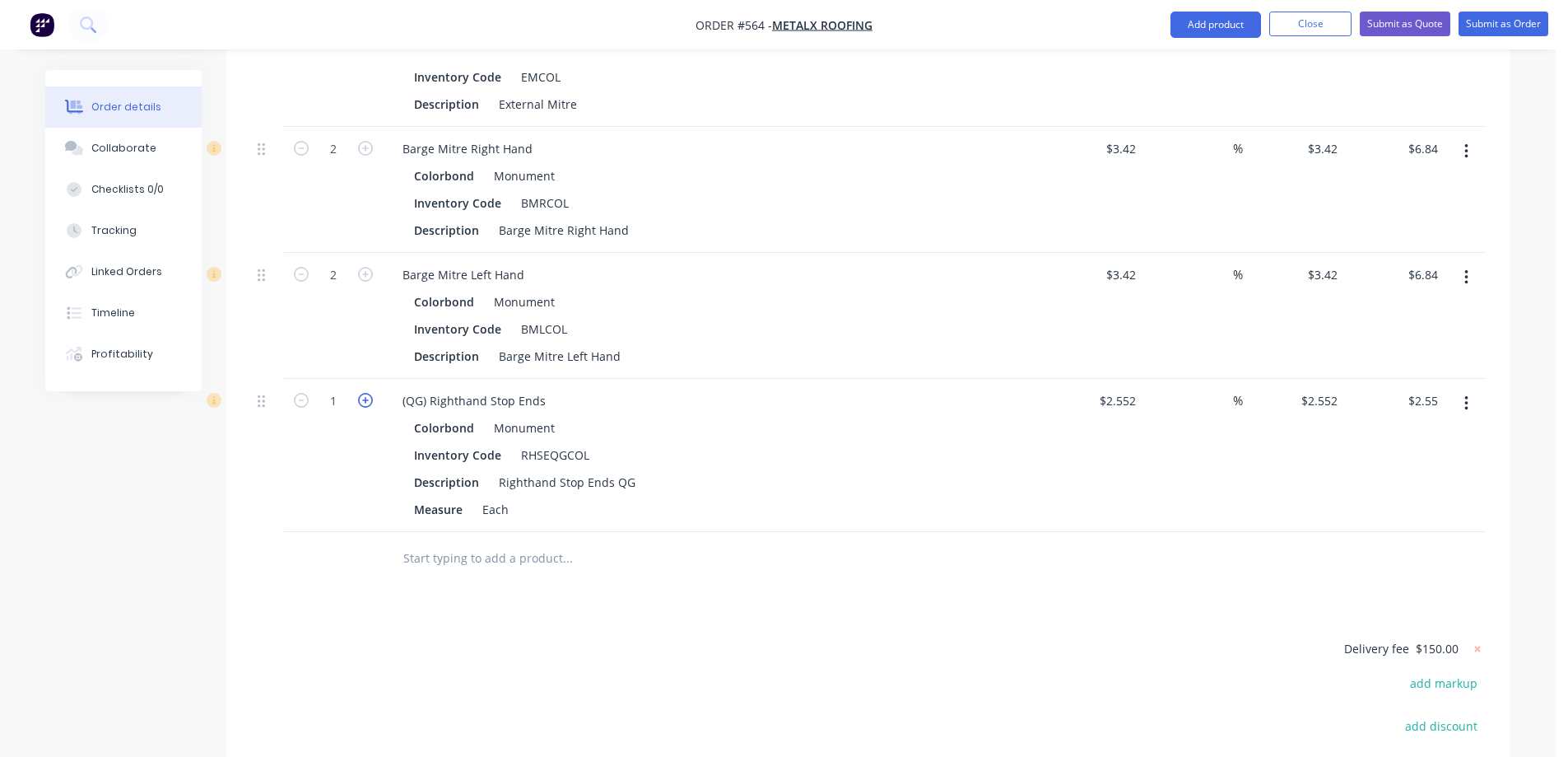
click at [368, 398] on icon "button" at bounding box center [365, 400] width 15 height 15
click at [1195, 27] on button "Add product" at bounding box center [1216, 25] width 90 height 27
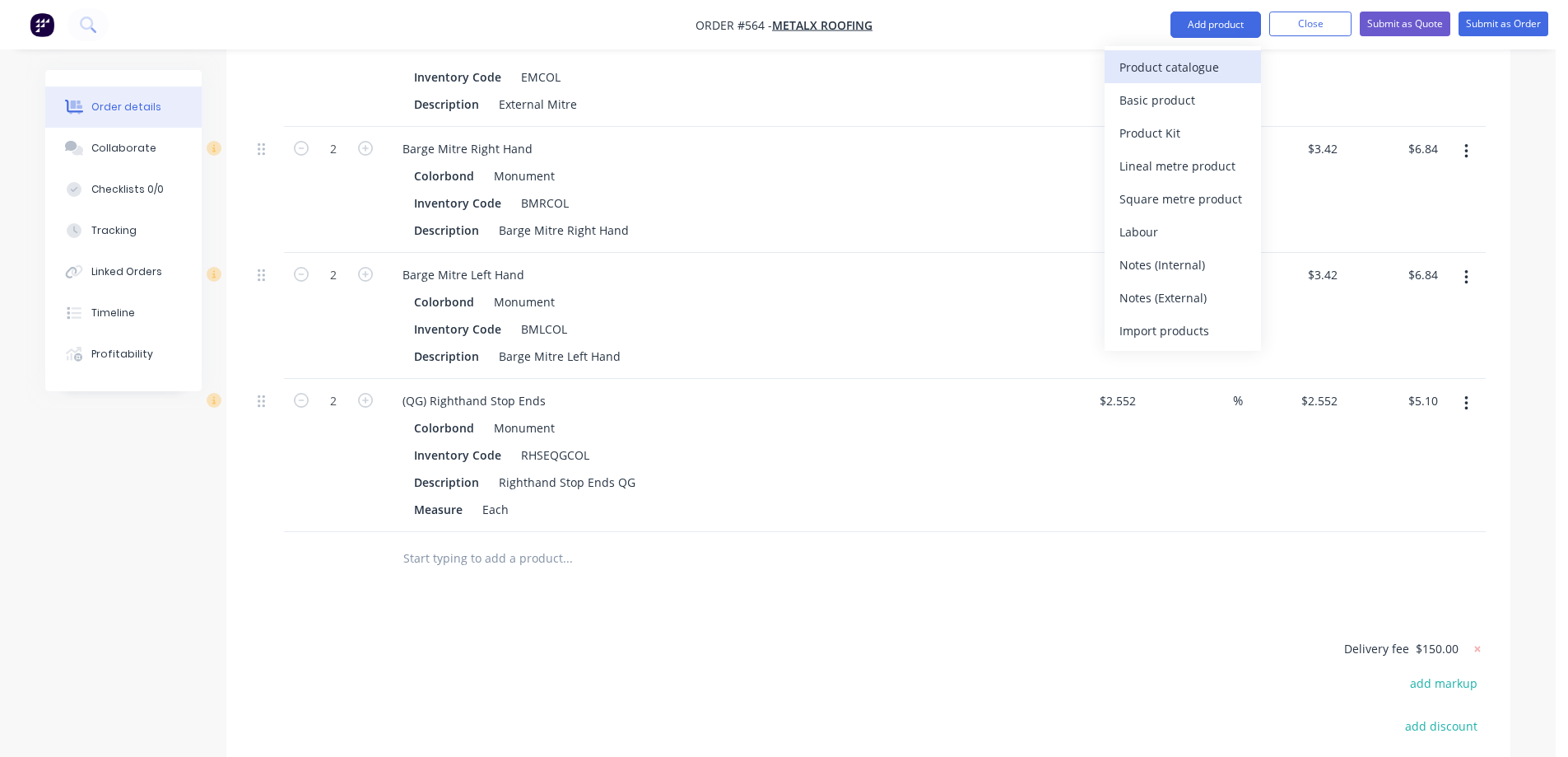
click at [1194, 63] on div "Product catalogue" at bounding box center [1182, 66] width 127 height 24
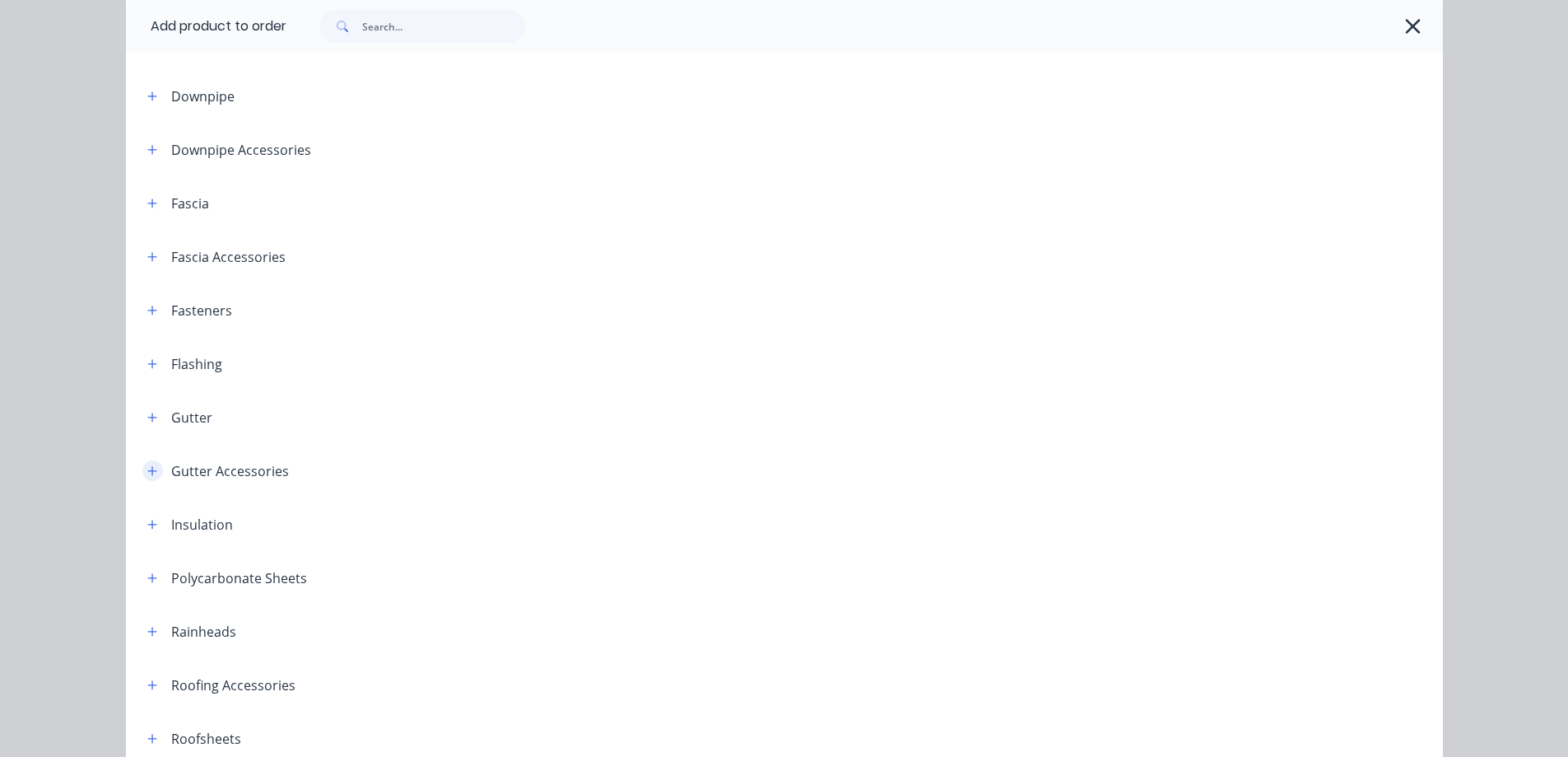
click at [147, 467] on icon "button" at bounding box center [151, 470] width 10 height 12
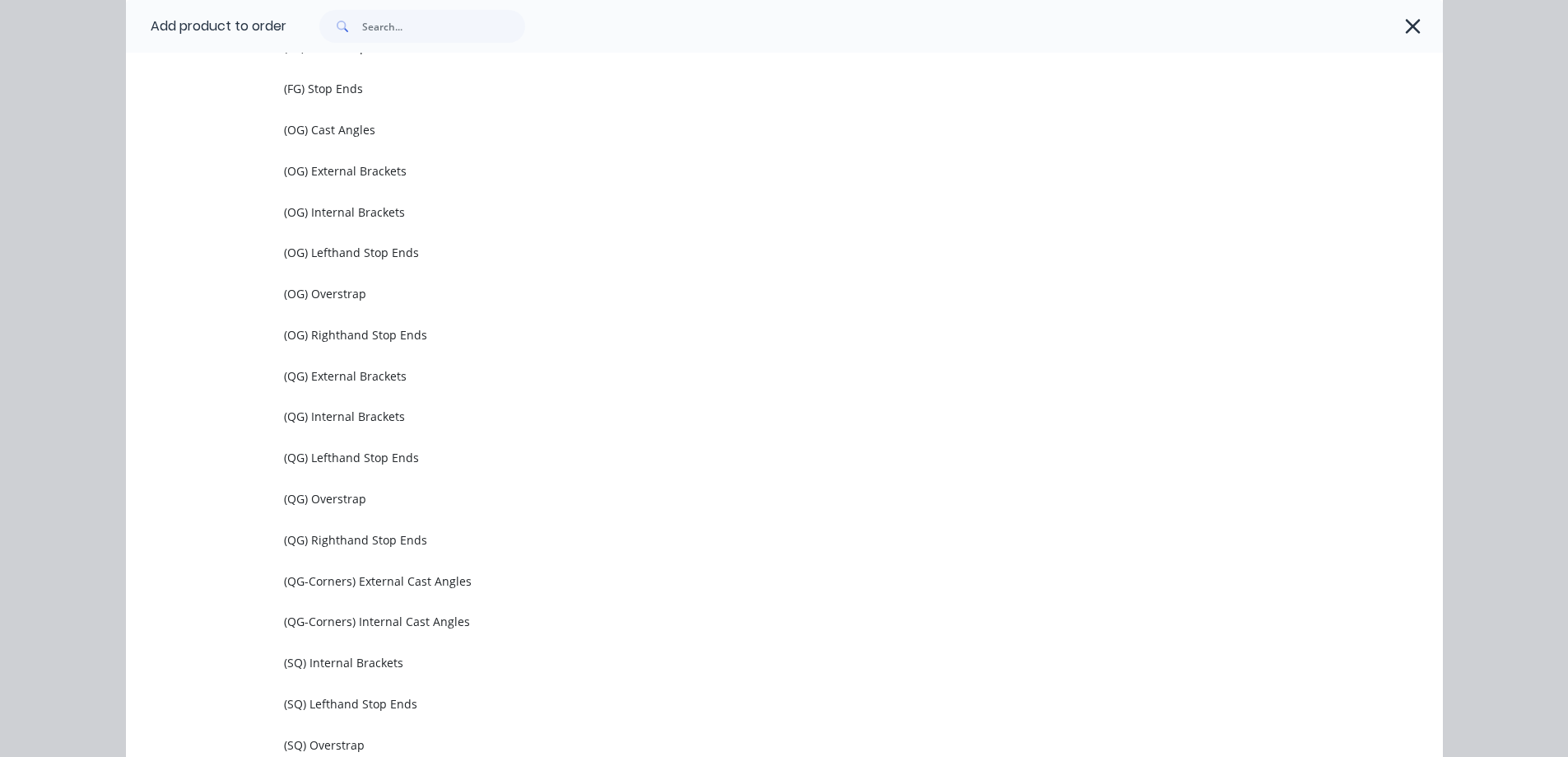
scroll to position [659, 0]
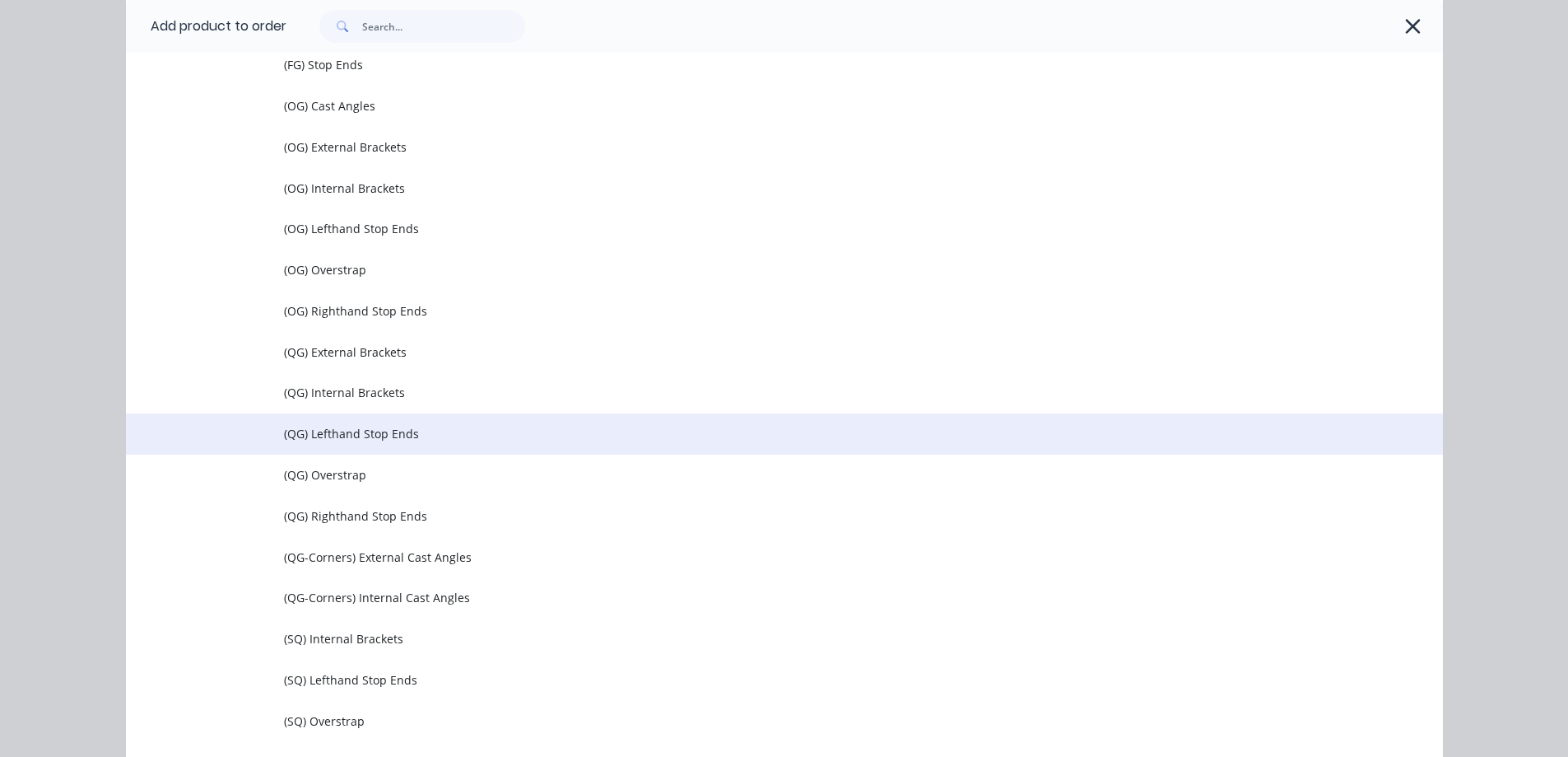
click at [366, 429] on span "(QG) Lefthand Stop Ends" at bounding box center [747, 434] width 926 height 18
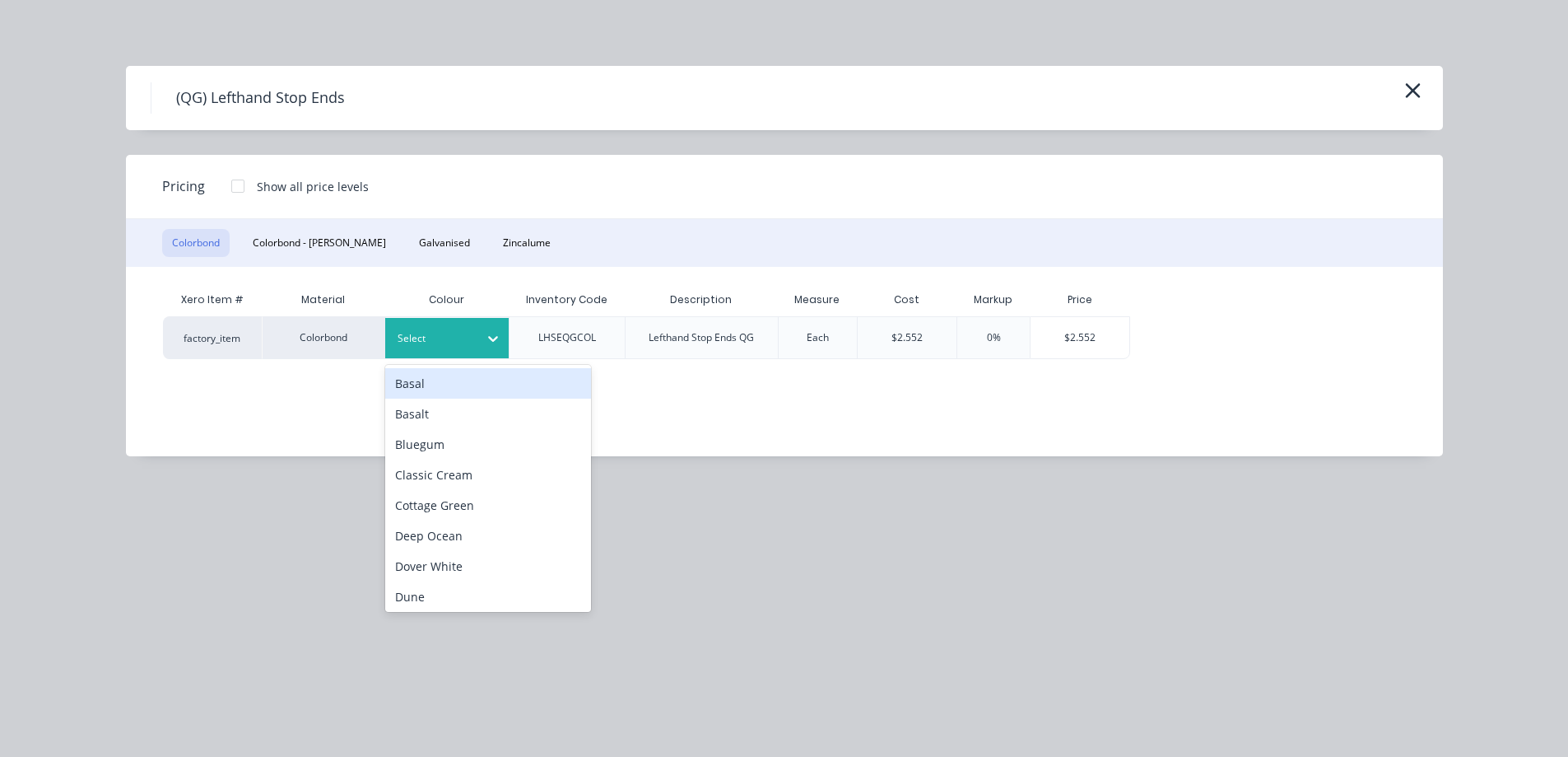
click at [430, 342] on div at bounding box center [434, 338] width 74 height 18
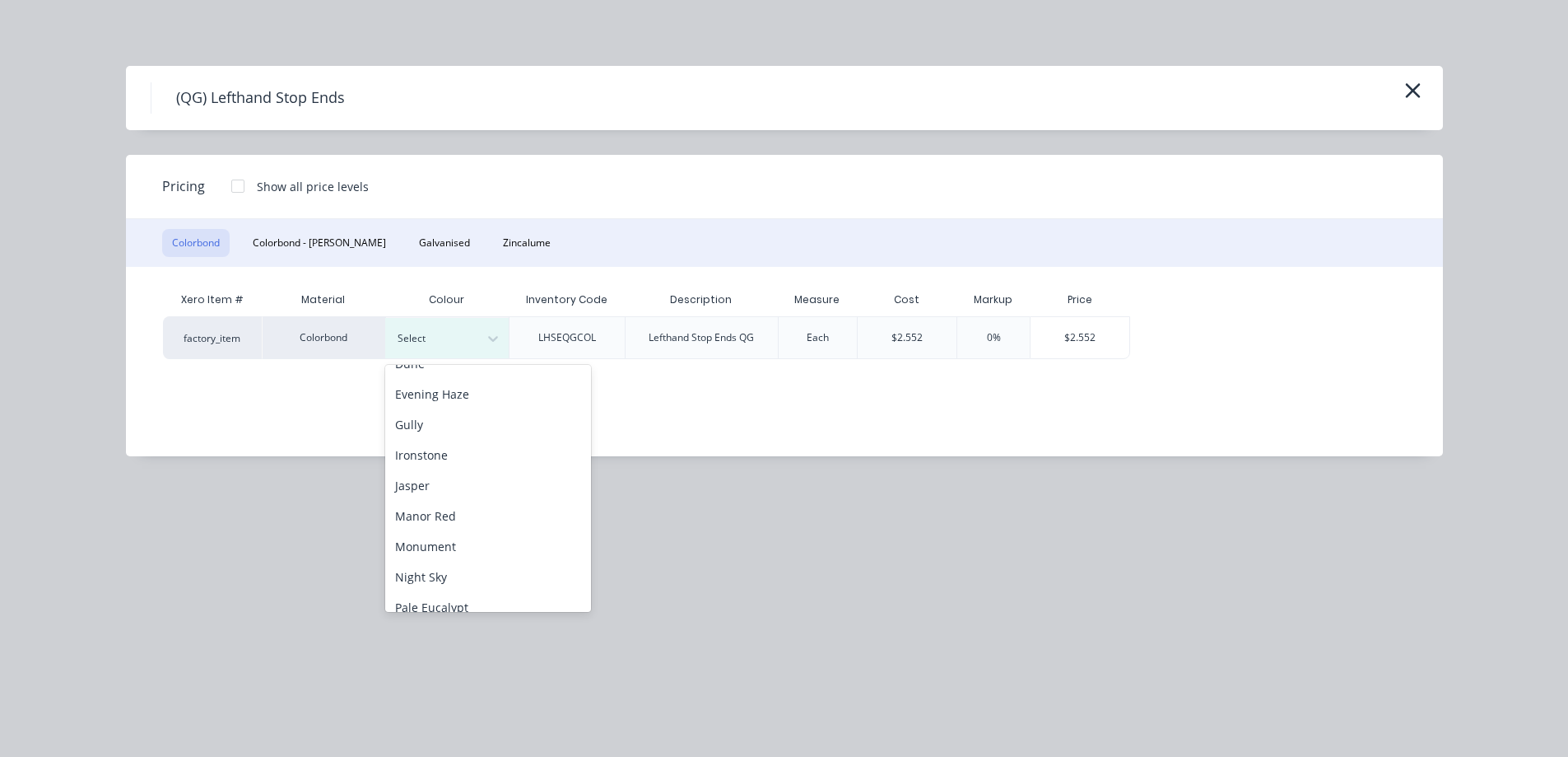
scroll to position [247, 0]
click at [440, 533] on div "Monument" at bounding box center [488, 532] width 206 height 30
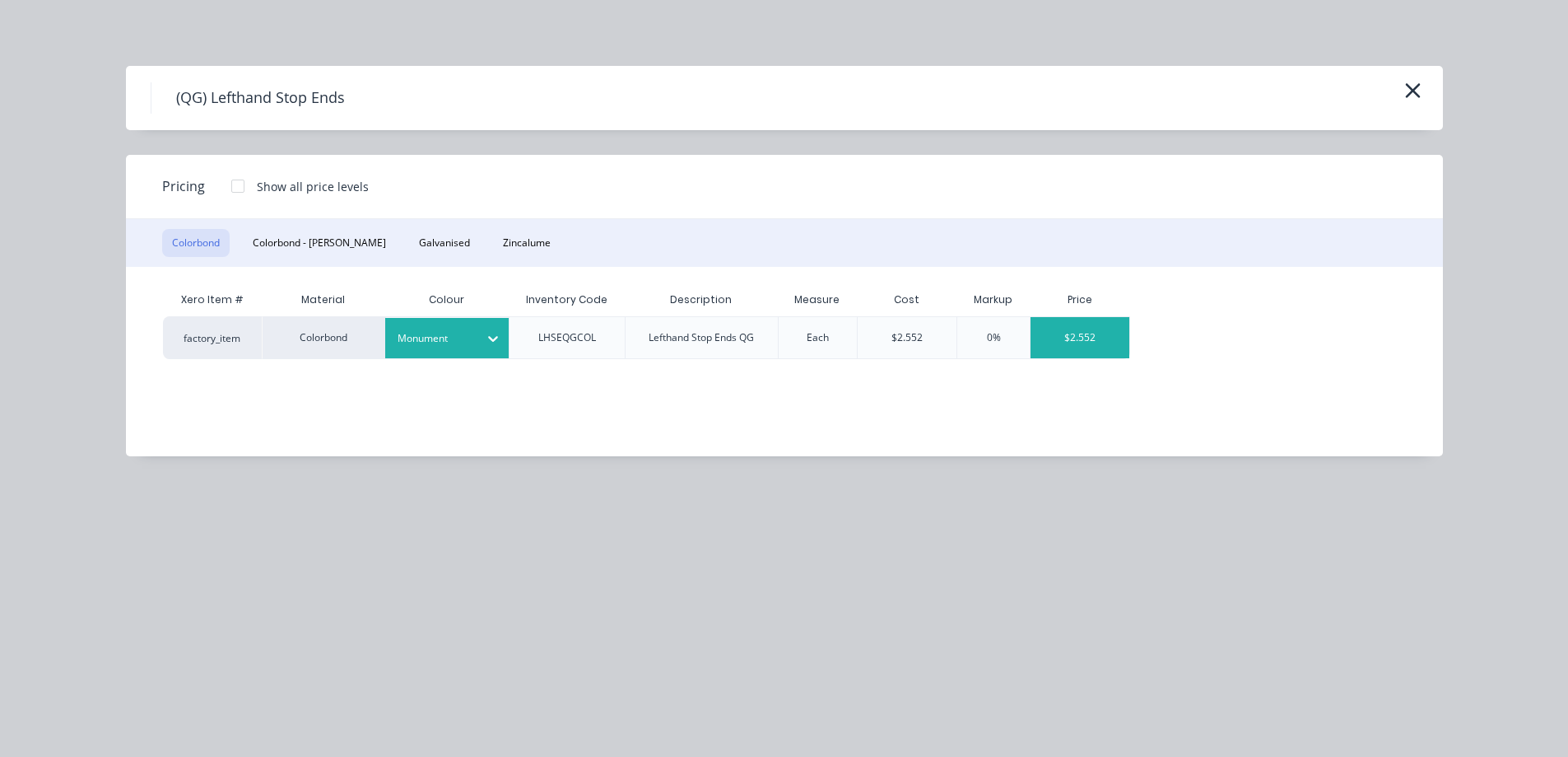
click at [1092, 336] on div "$2.552" at bounding box center [1080, 337] width 99 height 42
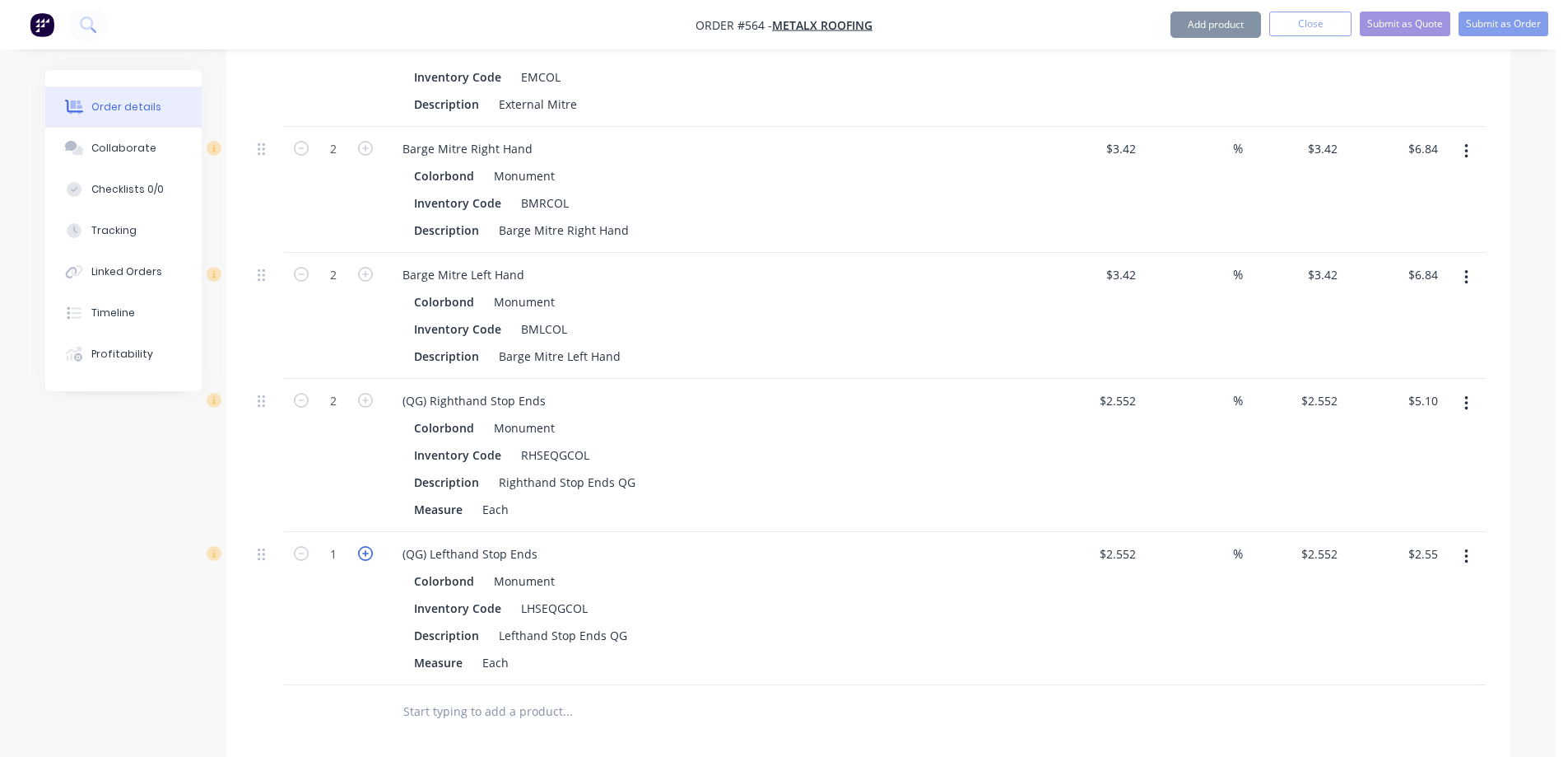
click at [364, 557] on icon "button" at bounding box center [365, 553] width 15 height 15
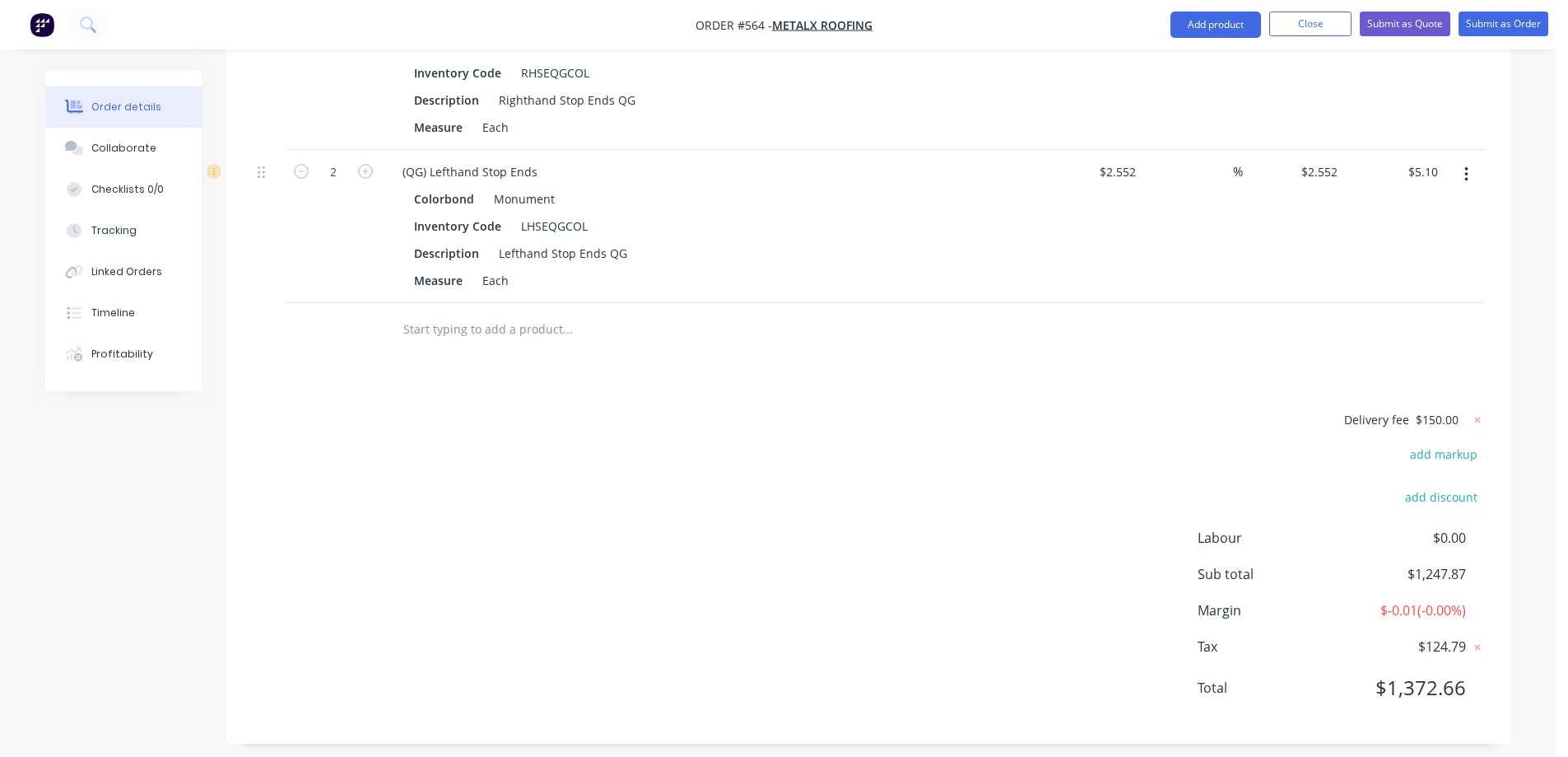
scroll to position [2661, 0]
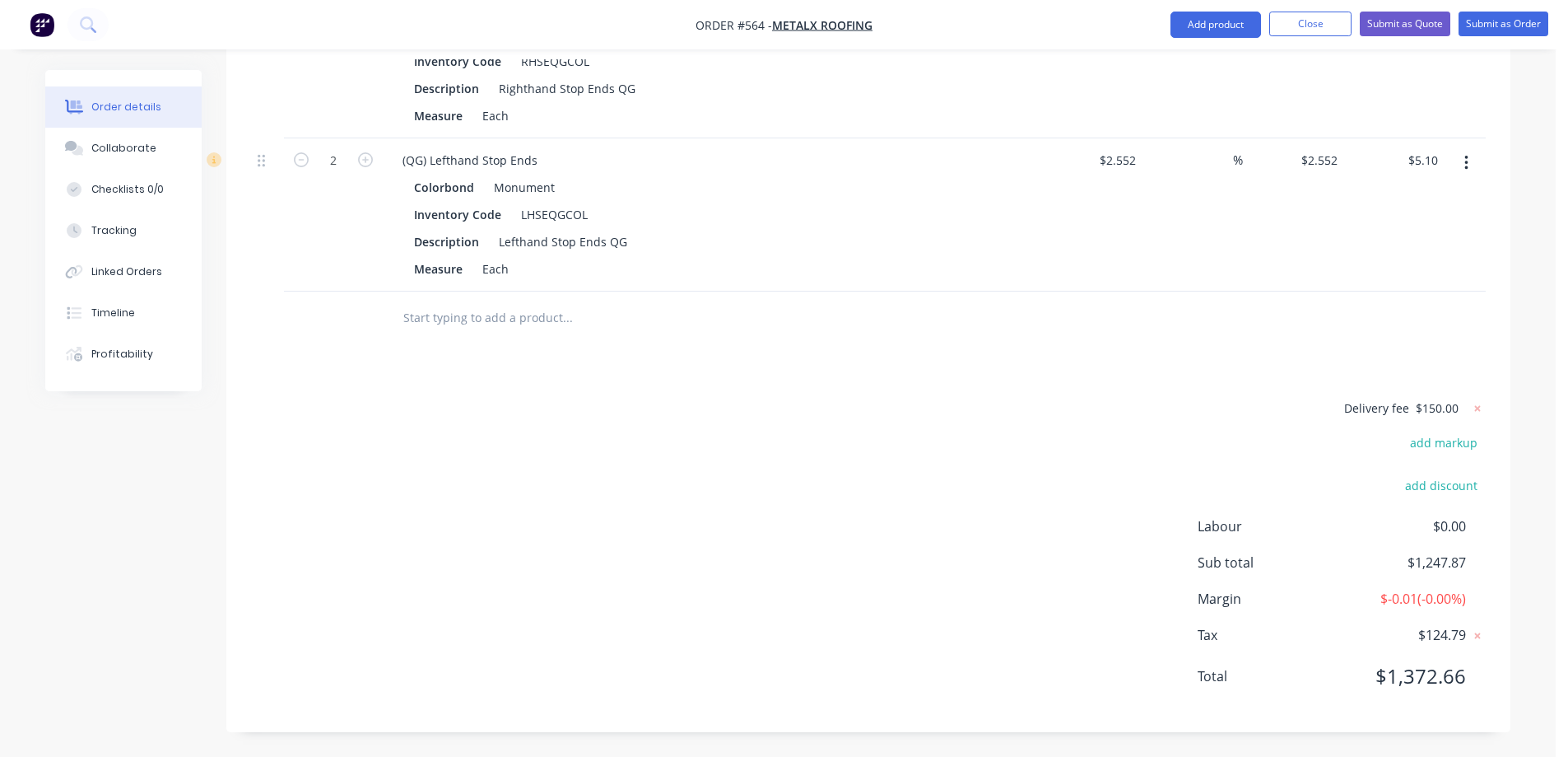
click at [473, 315] on input "text" at bounding box center [567, 317] width 329 height 33
click at [1206, 30] on button "Add product" at bounding box center [1216, 25] width 90 height 27
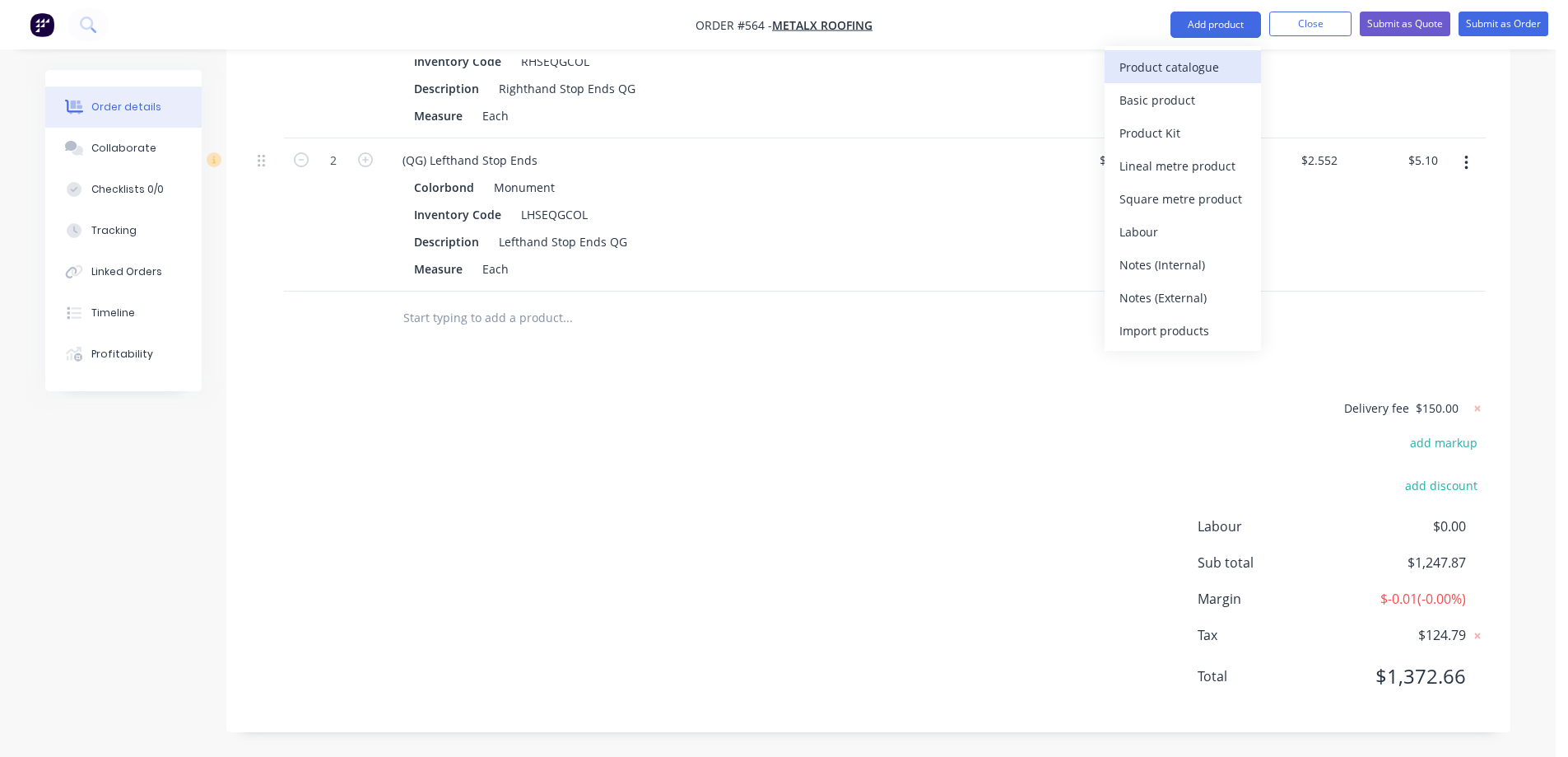
click at [1171, 72] on div "Product catalogue" at bounding box center [1182, 66] width 127 height 24
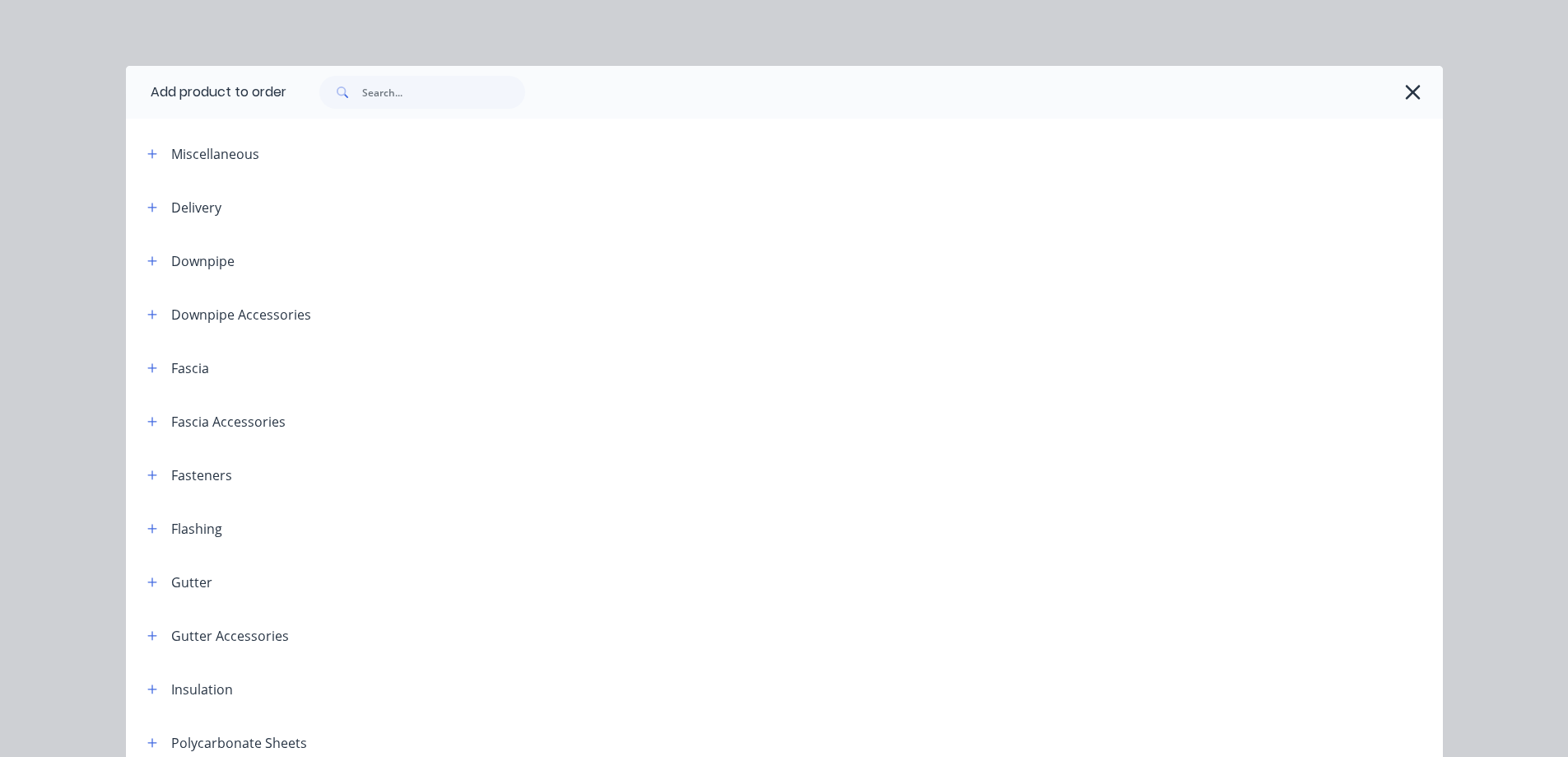
scroll to position [329, 0]
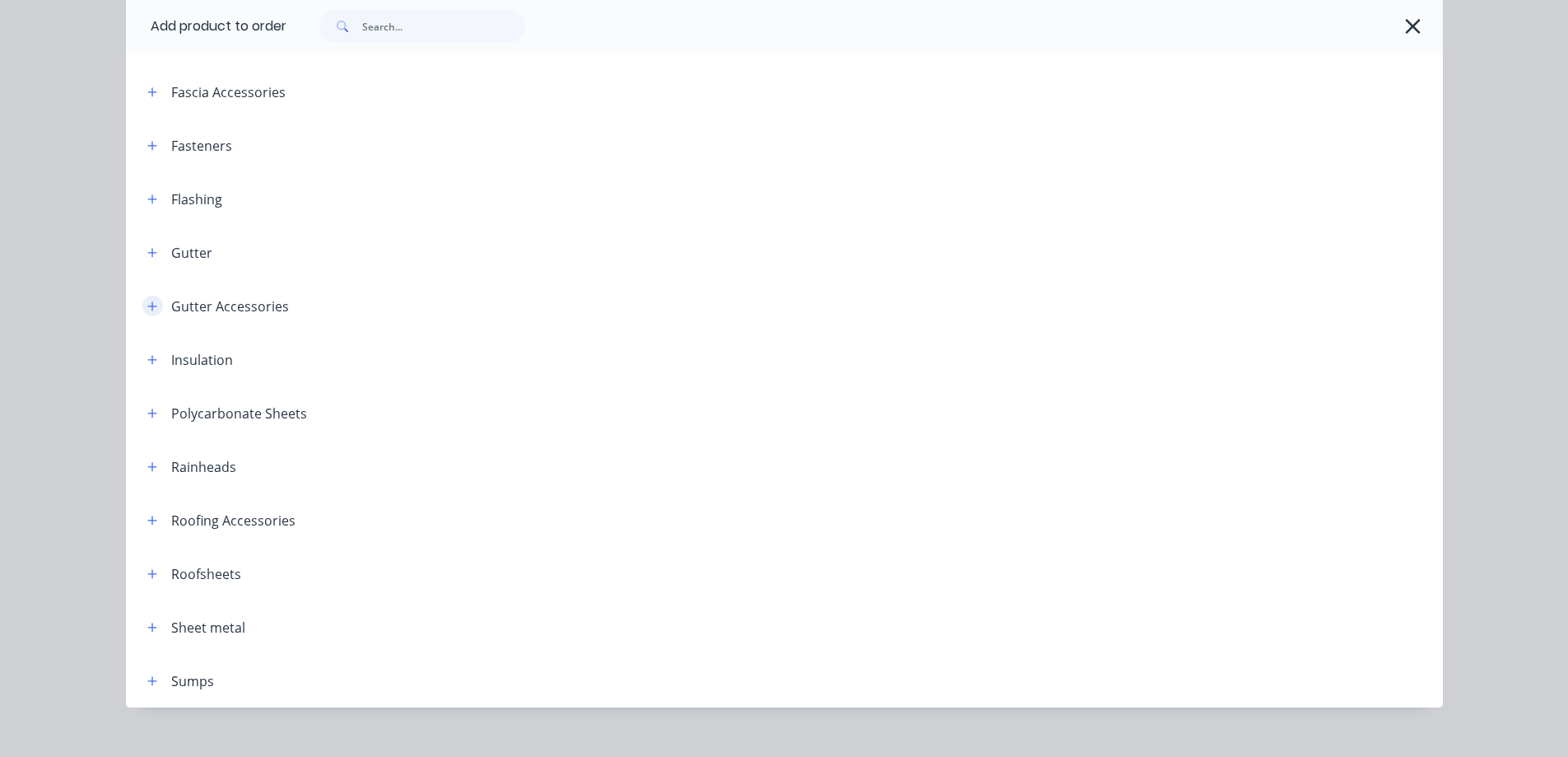
click at [149, 304] on icon "button" at bounding box center [151, 305] width 10 height 12
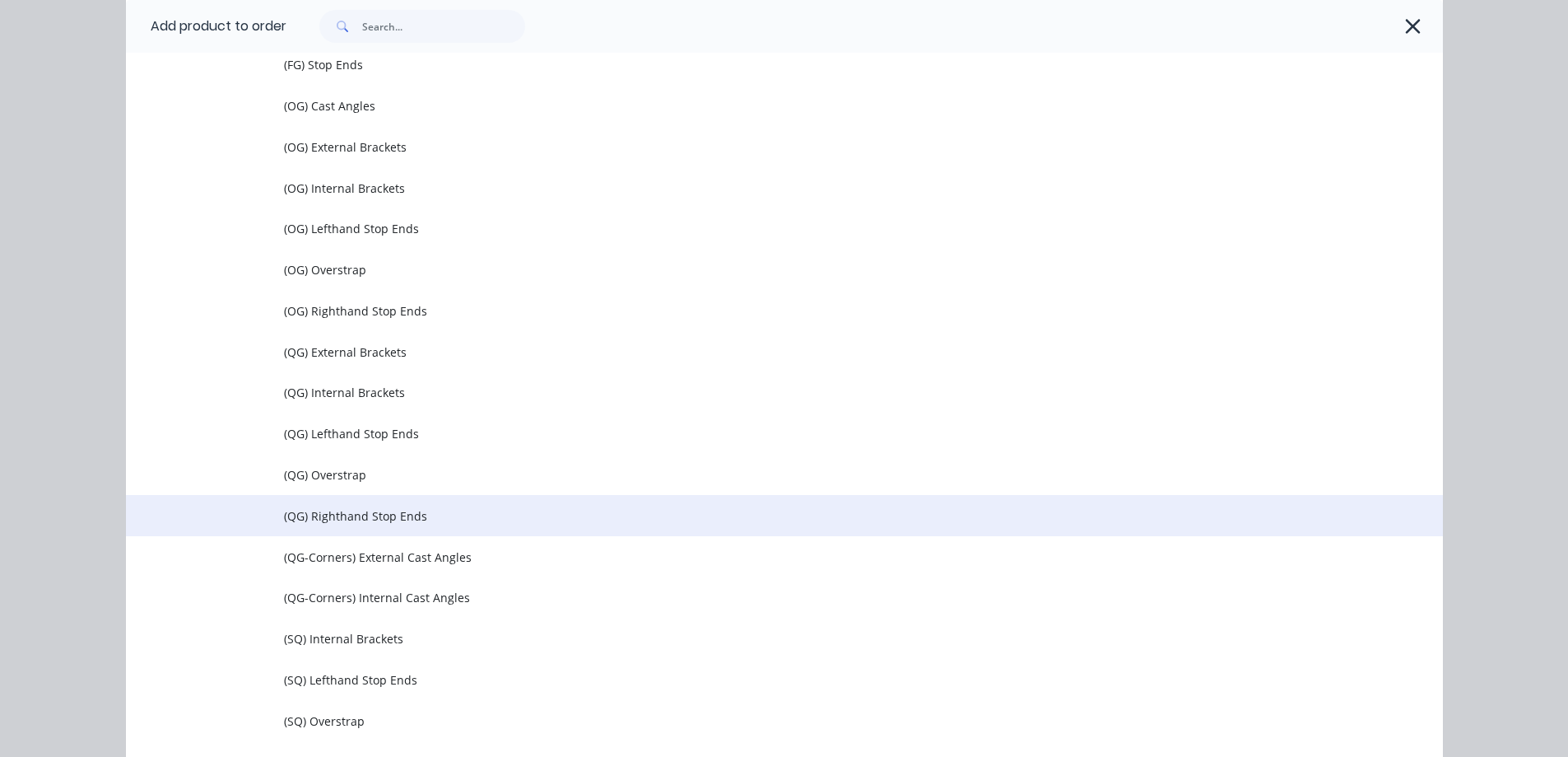
scroll to position [741, 0]
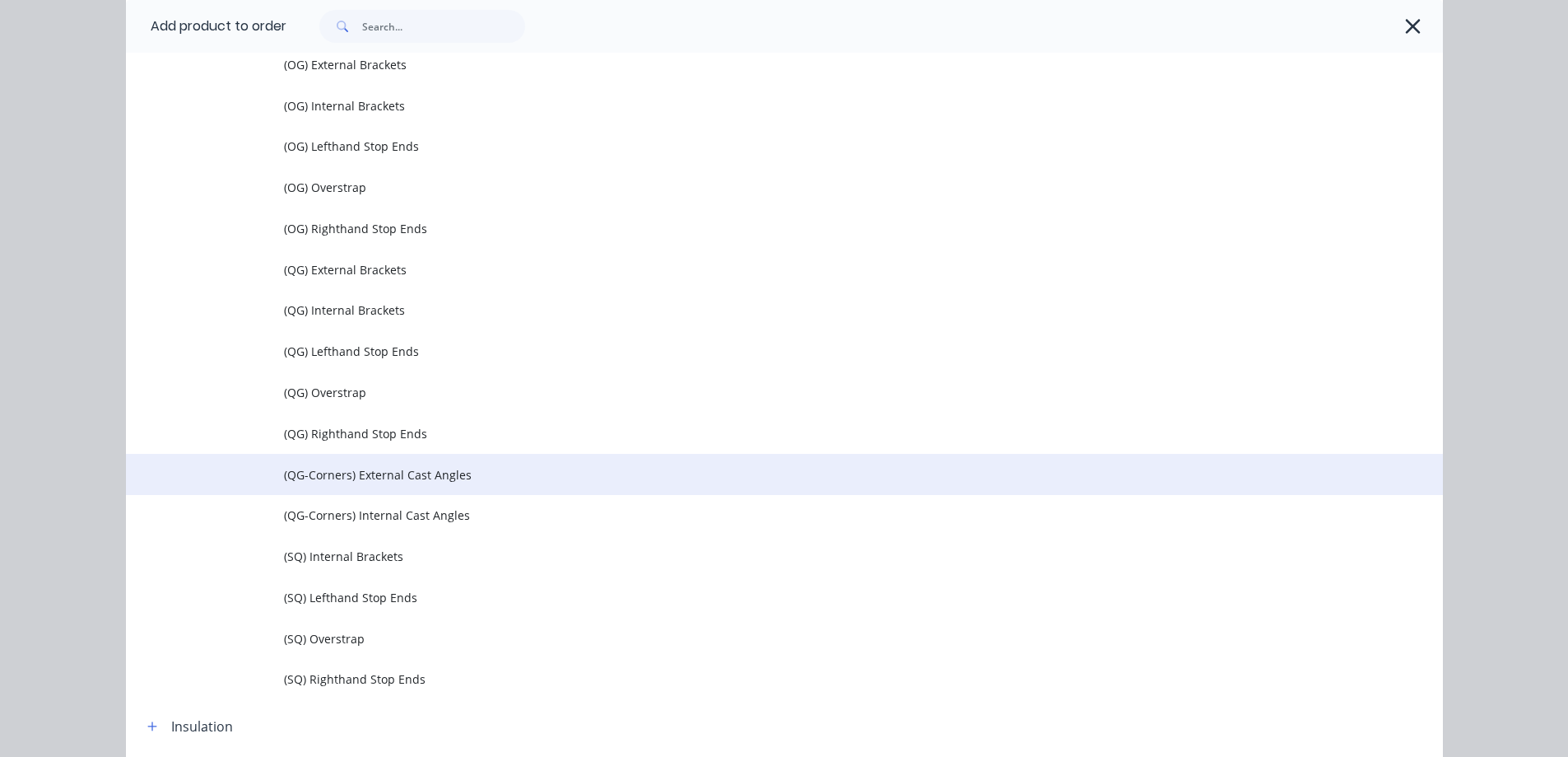
click at [447, 487] on td "(QG-Corners) External Cast Angles" at bounding box center [864, 474] width 1159 height 42
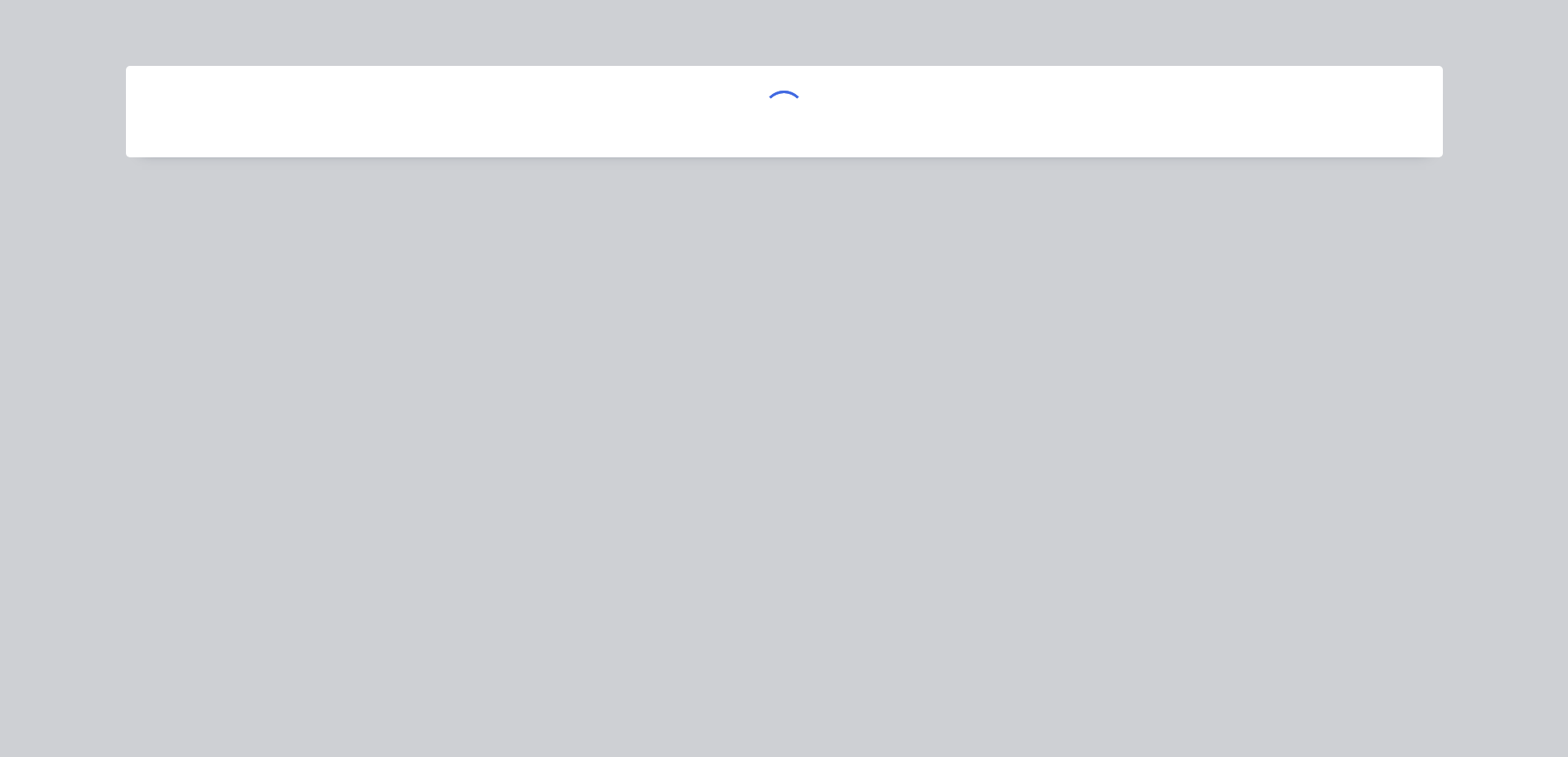
scroll to position [0, 0]
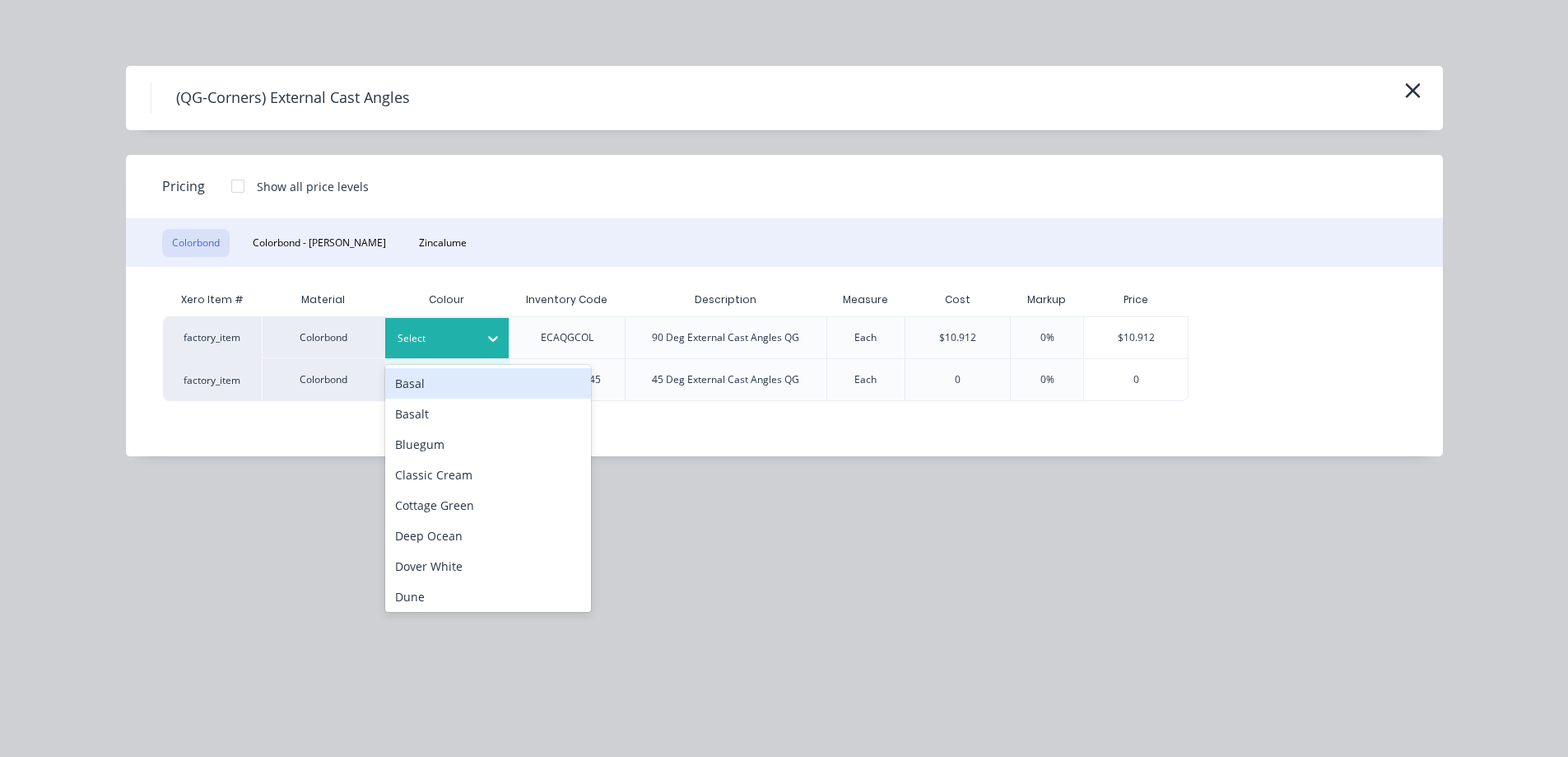
click at [459, 339] on div at bounding box center [434, 338] width 74 height 18
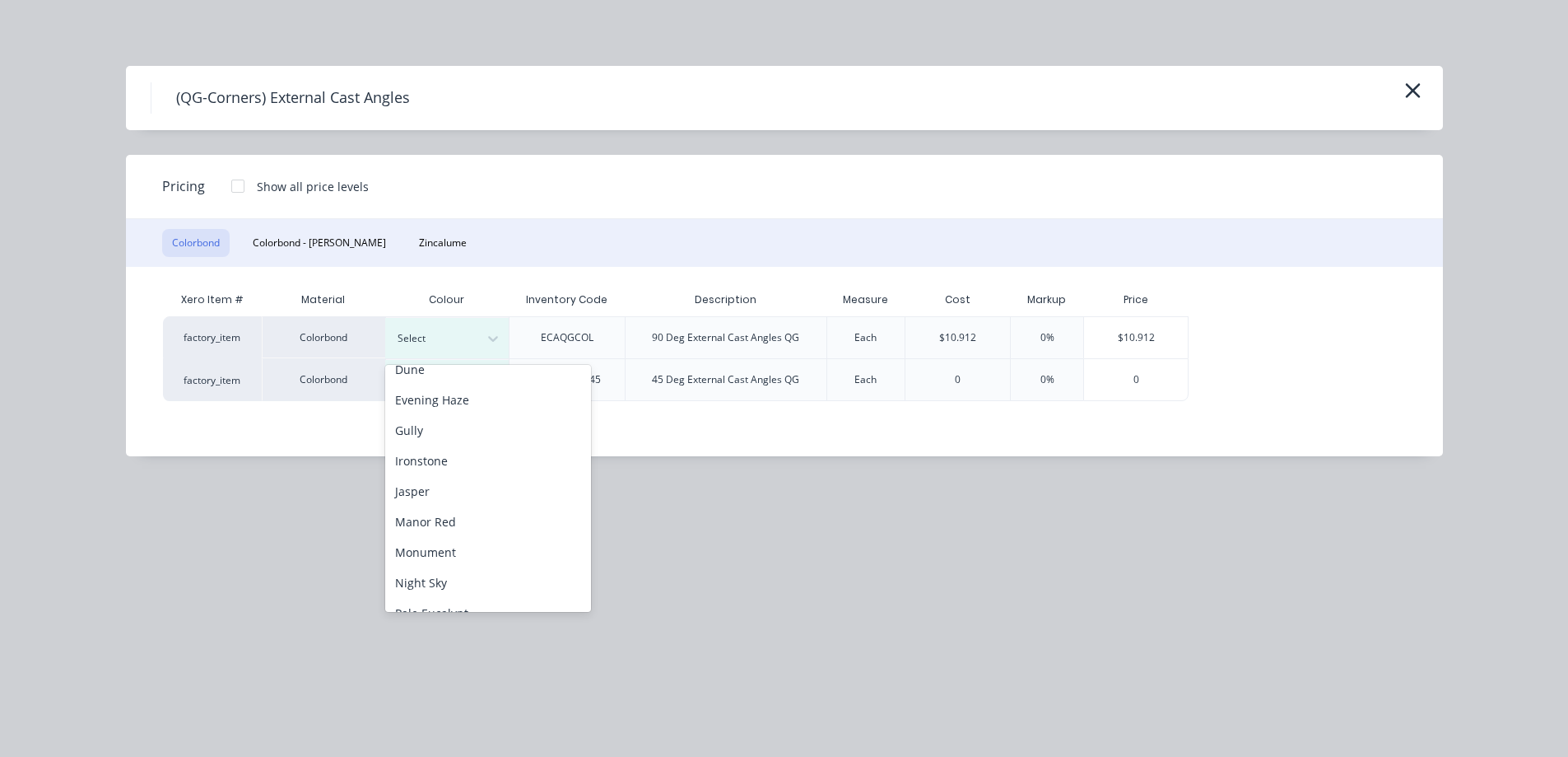
scroll to position [247, 0]
click at [434, 537] on div "Monument" at bounding box center [488, 532] width 206 height 30
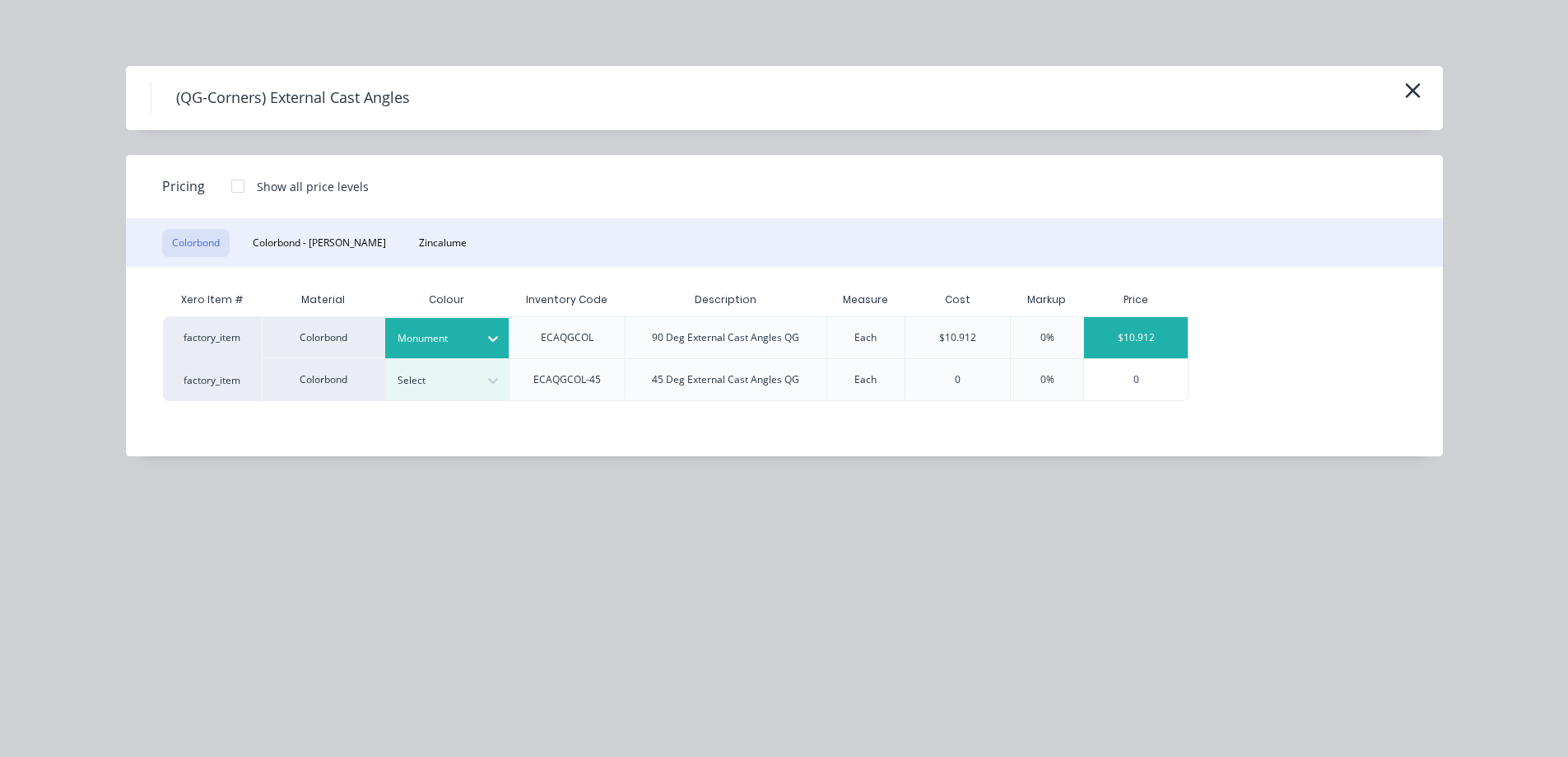
click at [1132, 325] on div "$10.912" at bounding box center [1135, 337] width 104 height 42
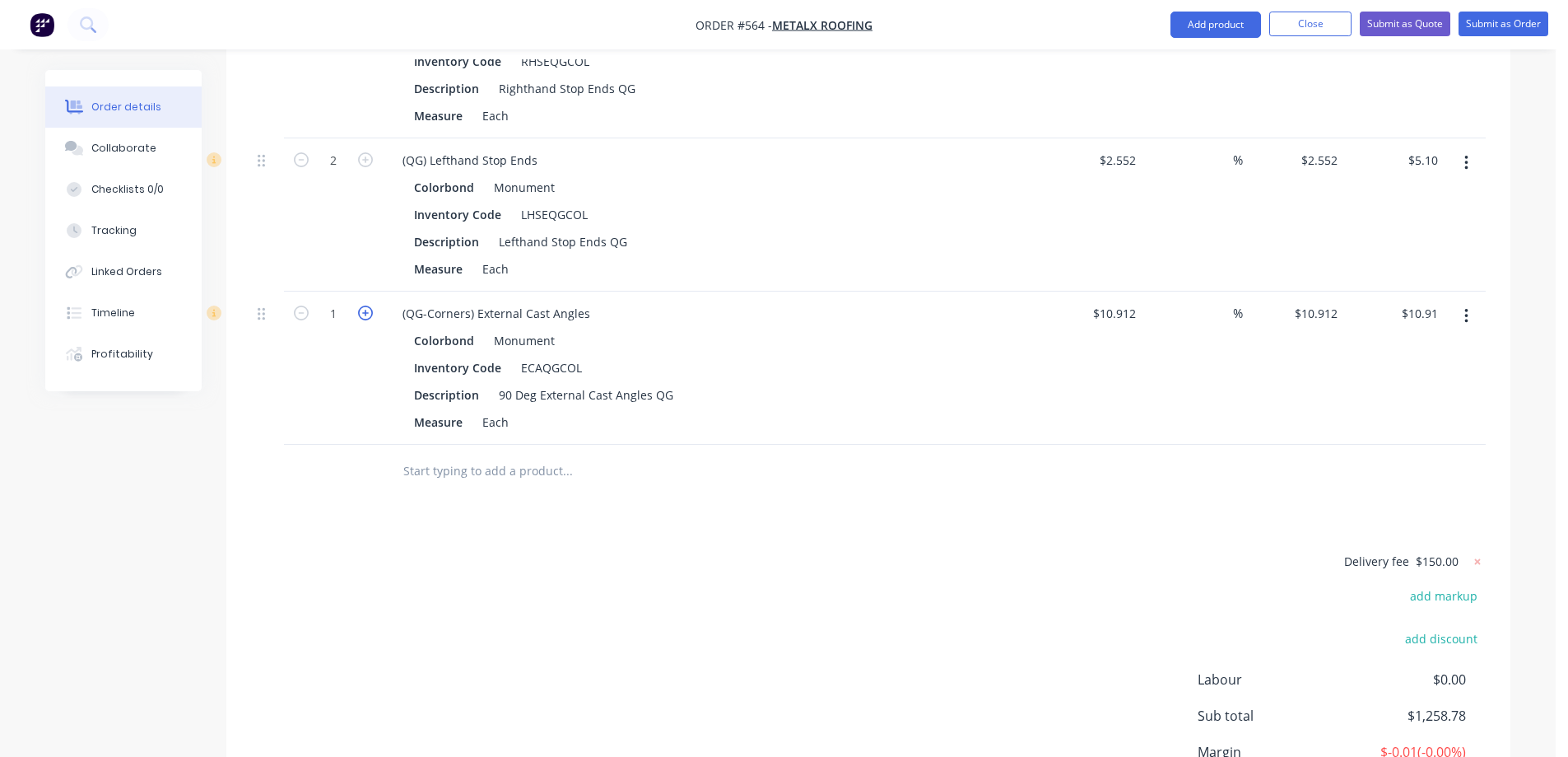
click at [363, 316] on icon "button" at bounding box center [365, 313] width 15 height 15
click at [363, 315] on icon "button" at bounding box center [365, 313] width 15 height 15
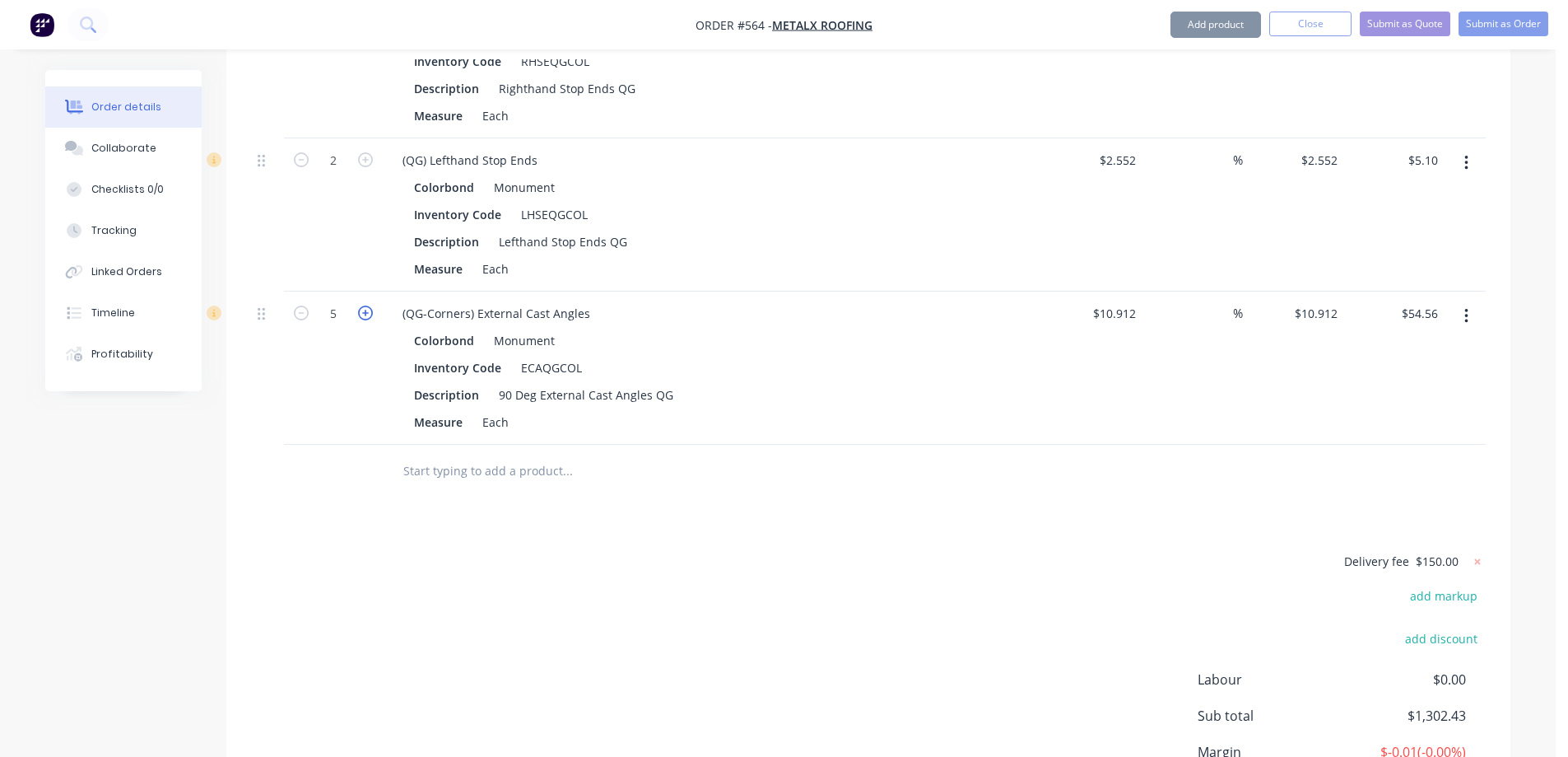
click at [363, 315] on icon "button" at bounding box center [365, 313] width 15 height 15
click at [302, 319] on icon "button" at bounding box center [301, 313] width 15 height 15
click at [1202, 32] on button "Add product" at bounding box center [1216, 25] width 90 height 27
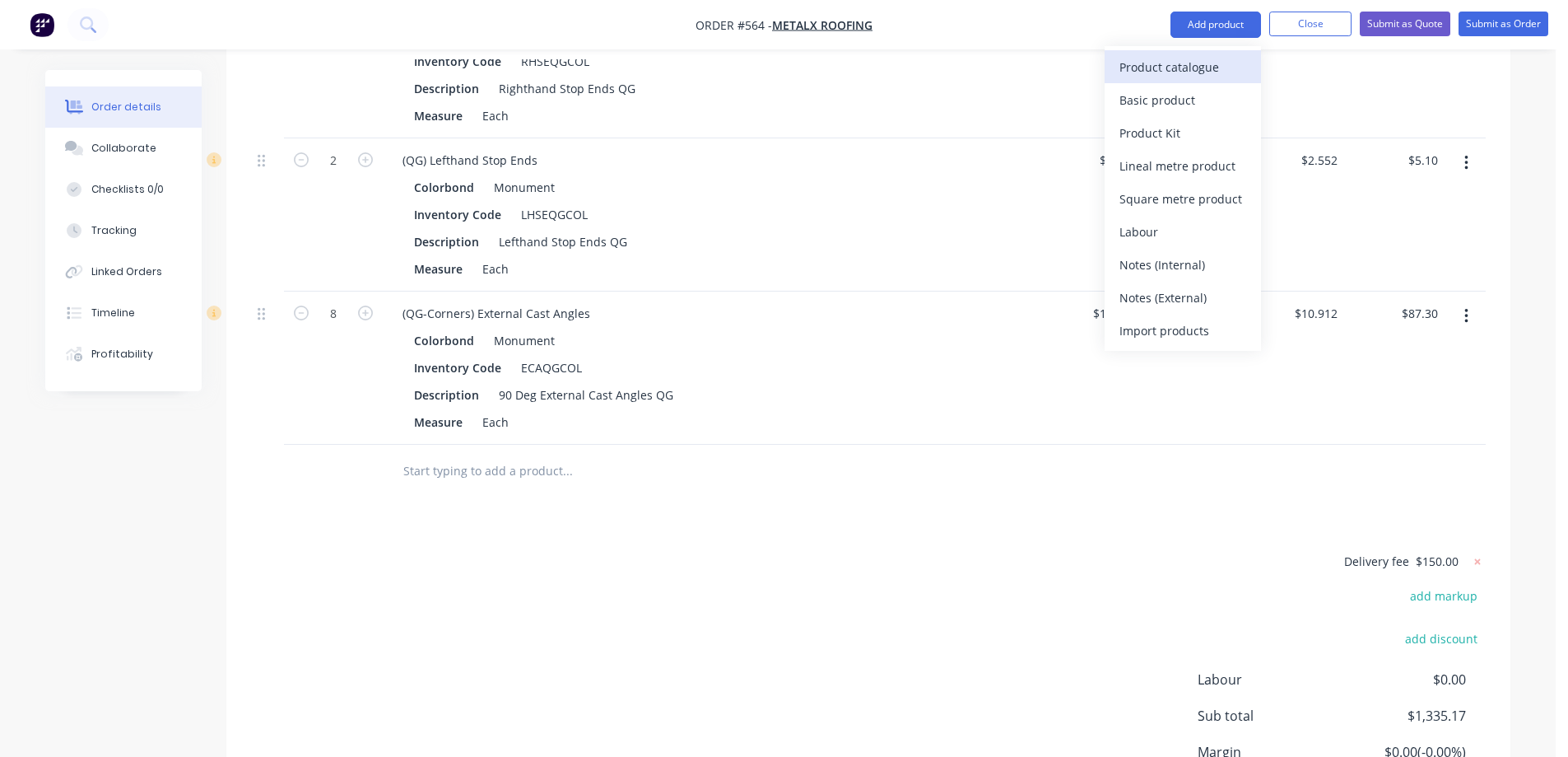
click at [1191, 58] on div "Product catalogue" at bounding box center [1182, 66] width 127 height 24
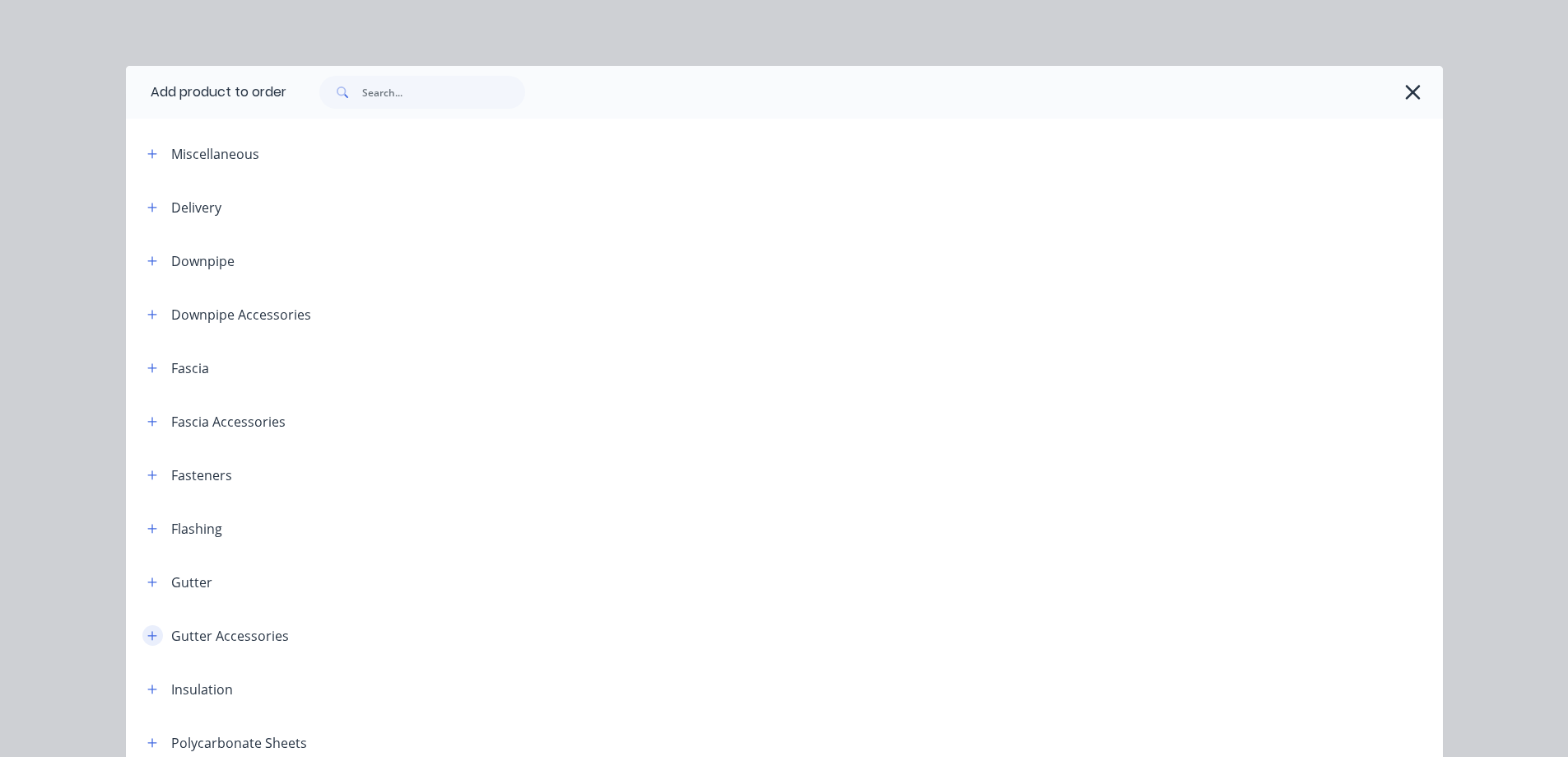
click at [147, 632] on icon "button" at bounding box center [151, 635] width 9 height 9
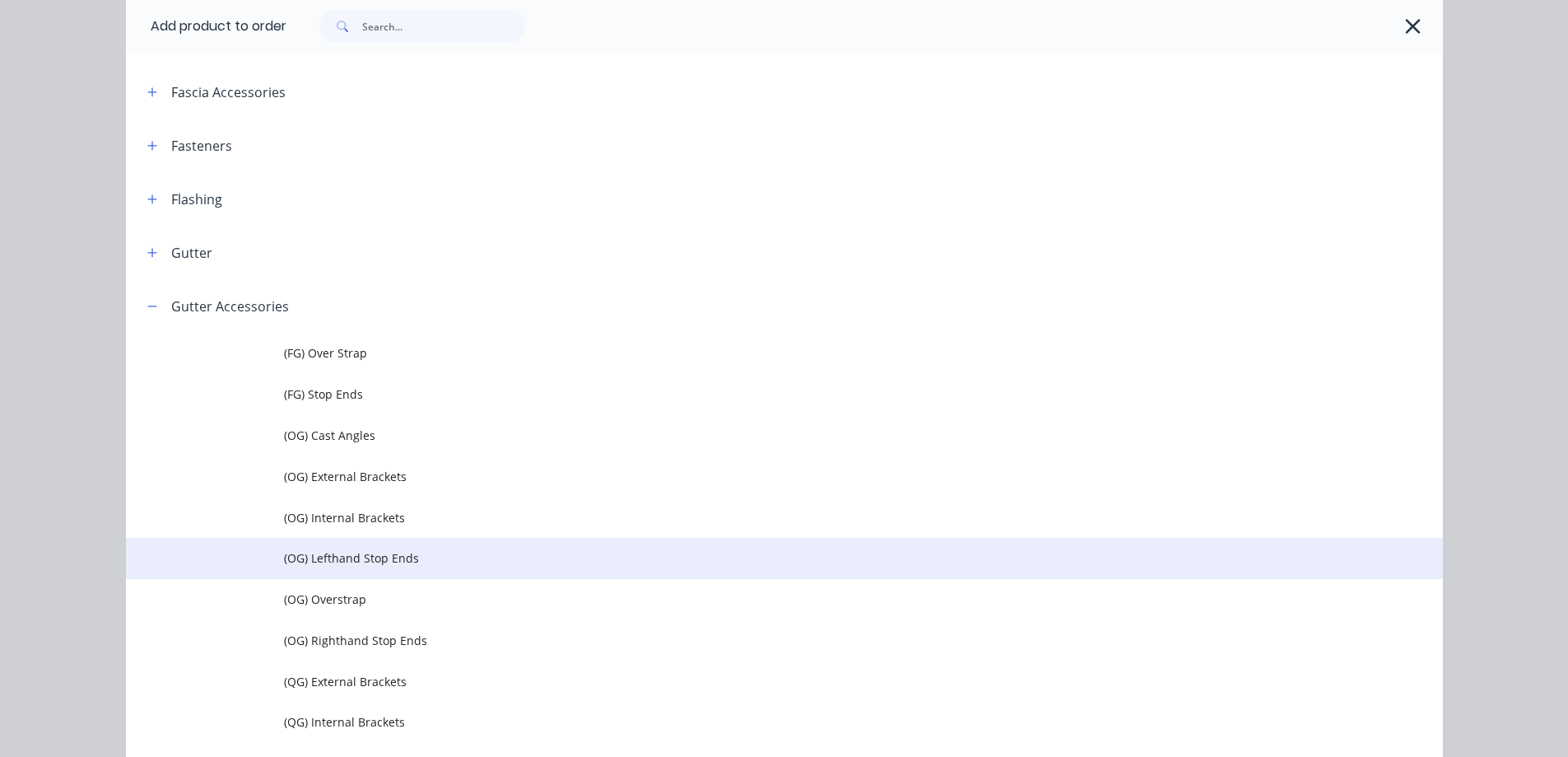
scroll to position [659, 0]
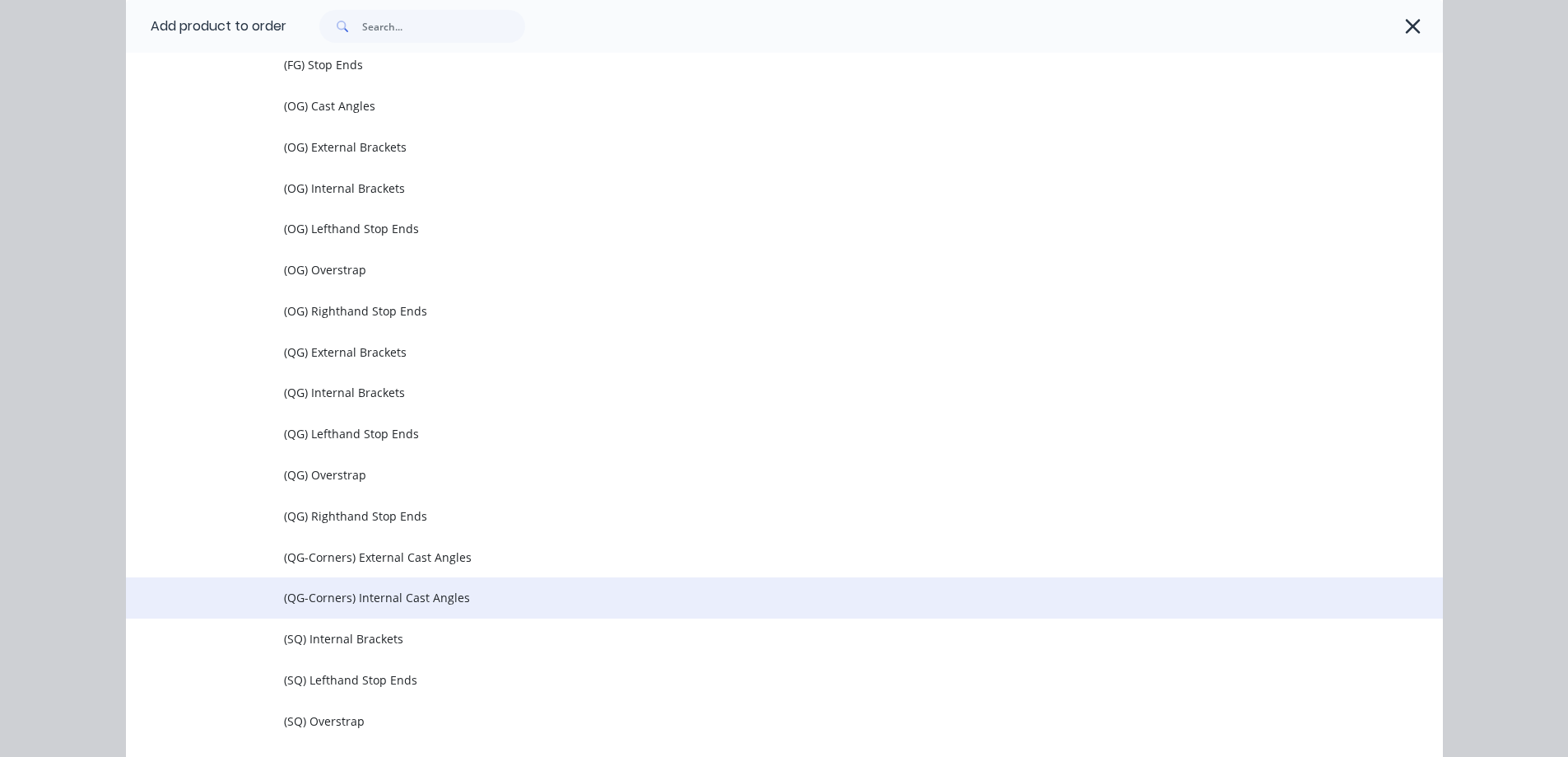
click at [358, 592] on span "(QG-Corners) Internal Cast Angles" at bounding box center [747, 598] width 926 height 18
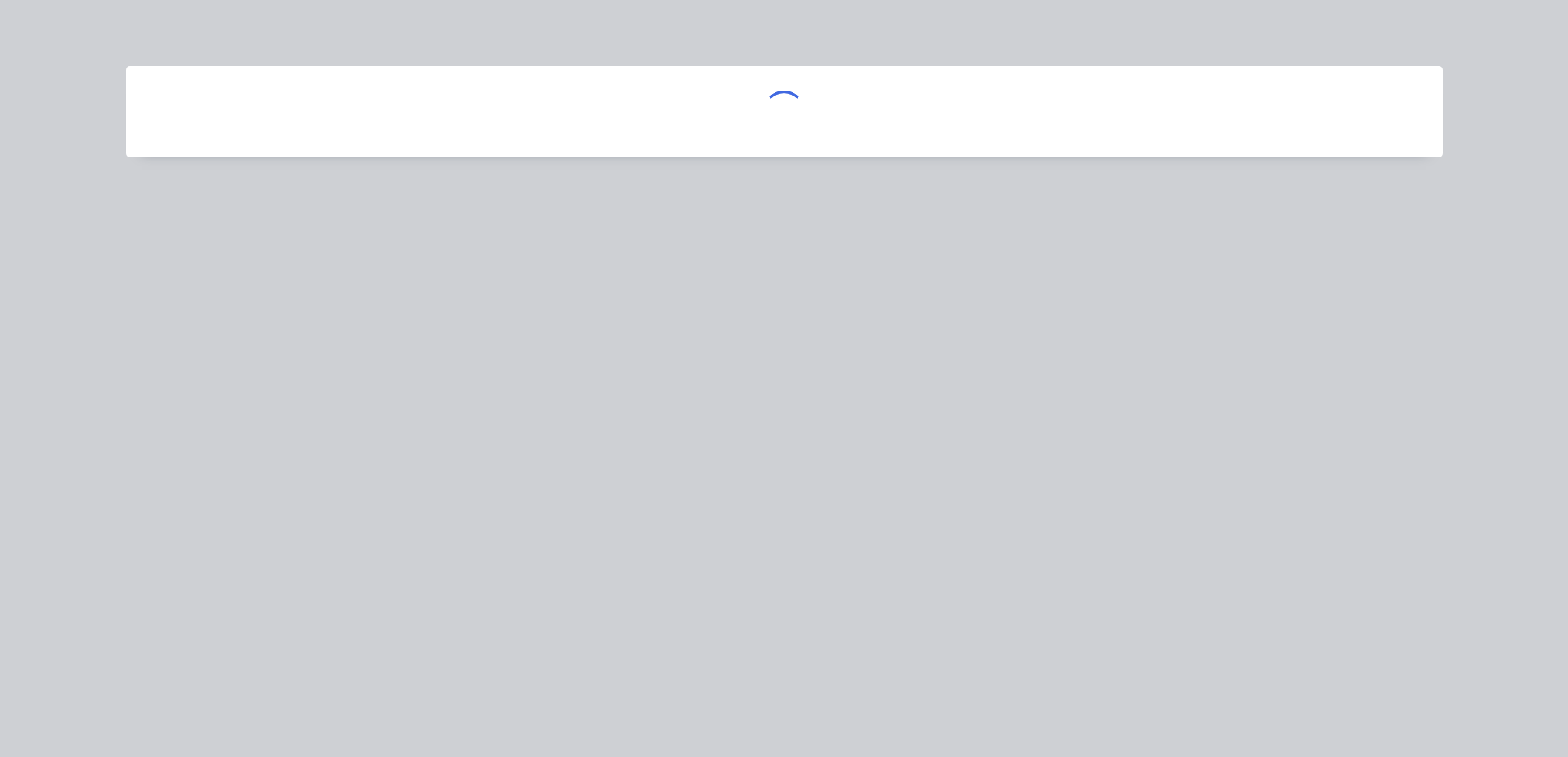
scroll to position [0, 0]
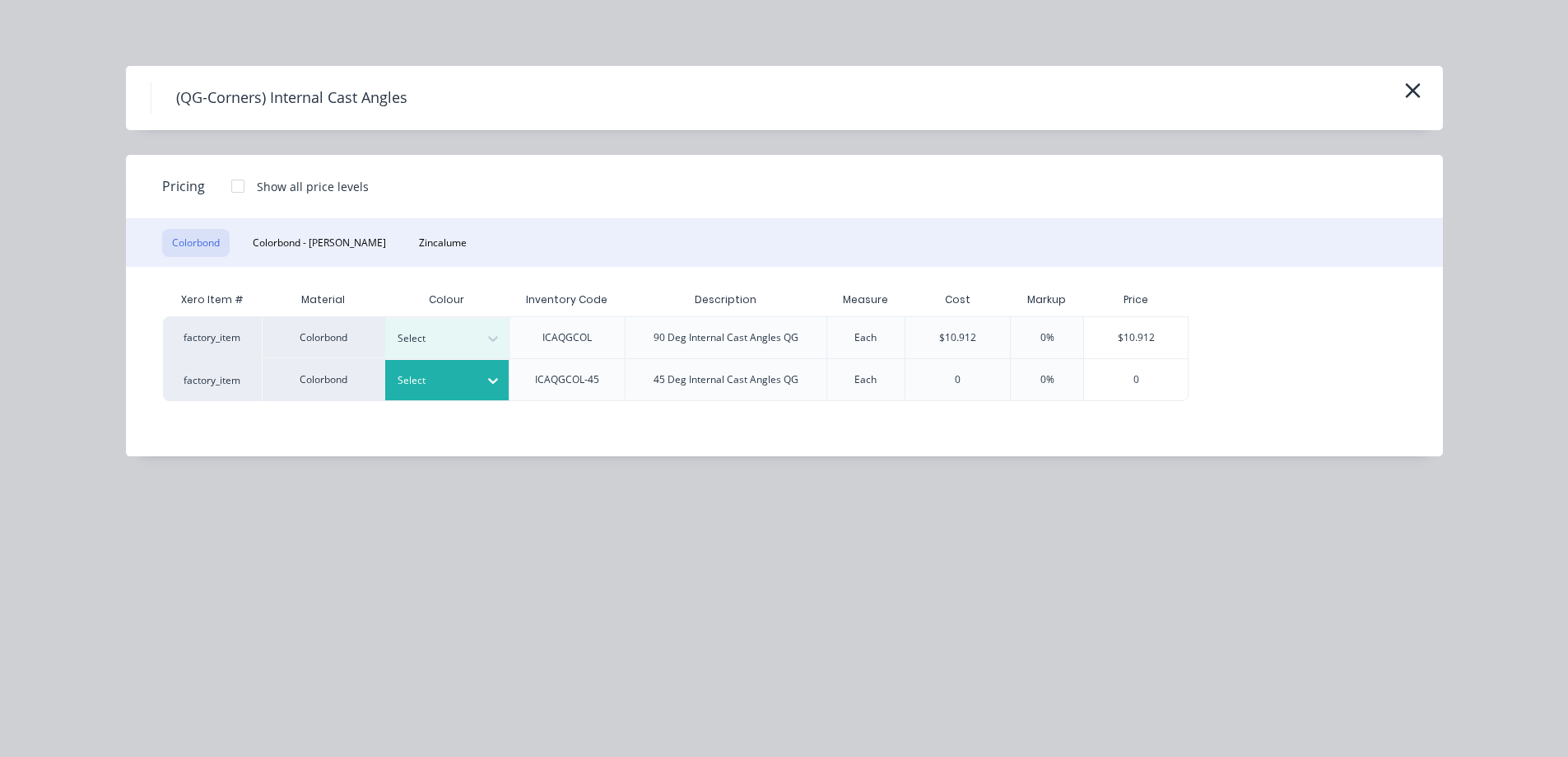
click at [453, 373] on div at bounding box center [434, 380] width 74 height 18
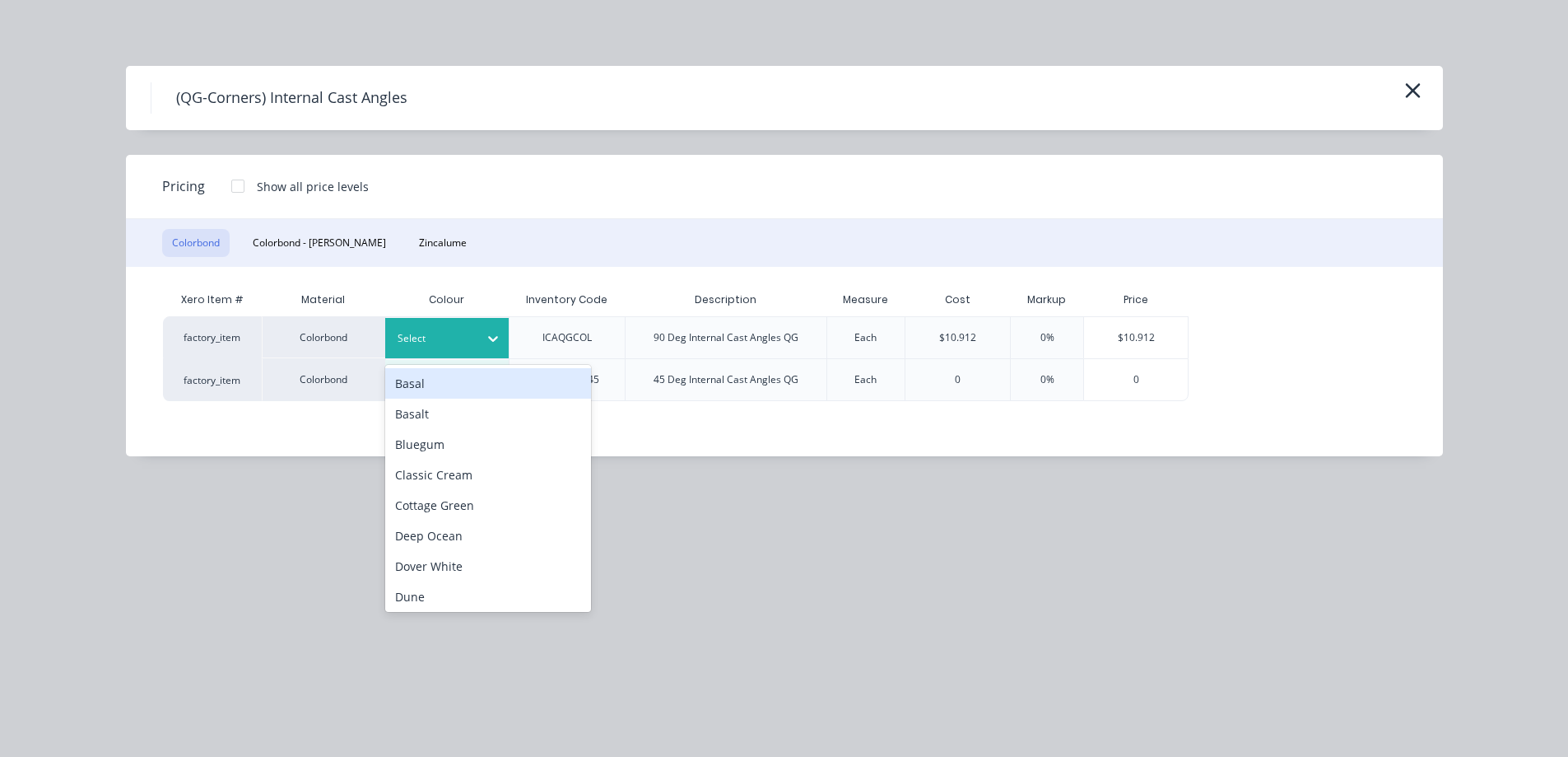
click at [460, 332] on div at bounding box center [434, 338] width 74 height 18
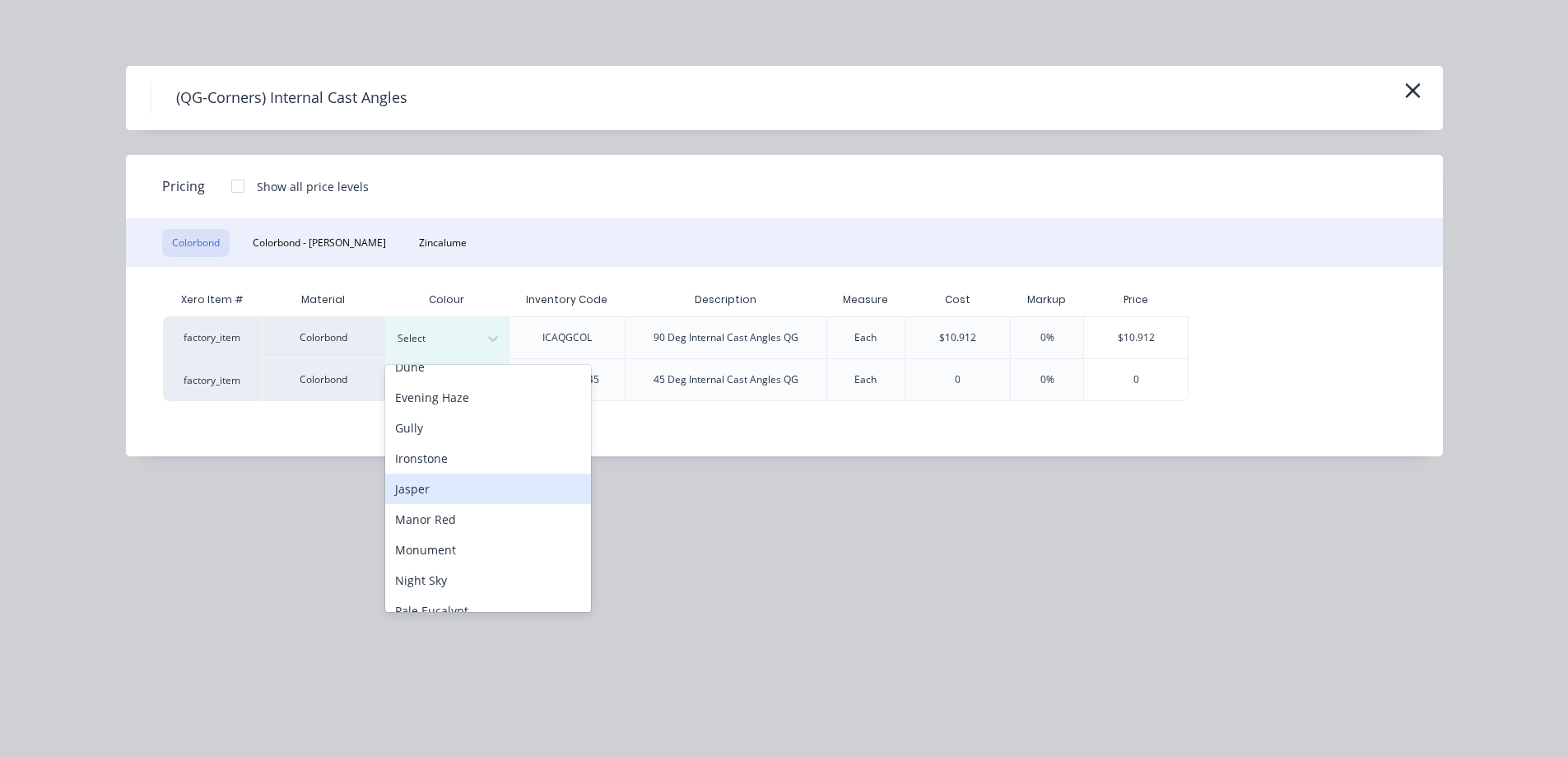
scroll to position [329, 0]
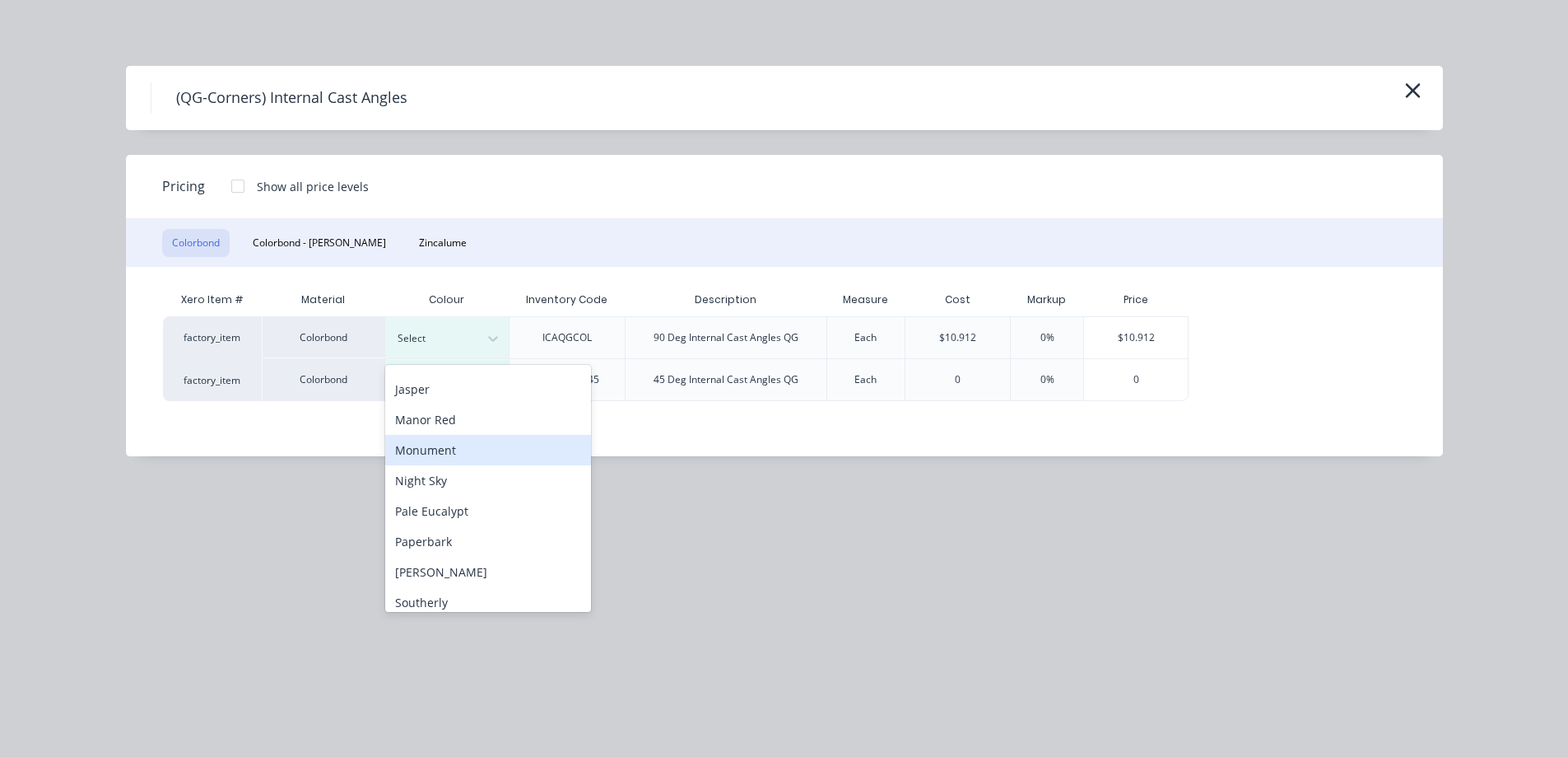
click at [456, 445] on div "Monument" at bounding box center [488, 450] width 206 height 30
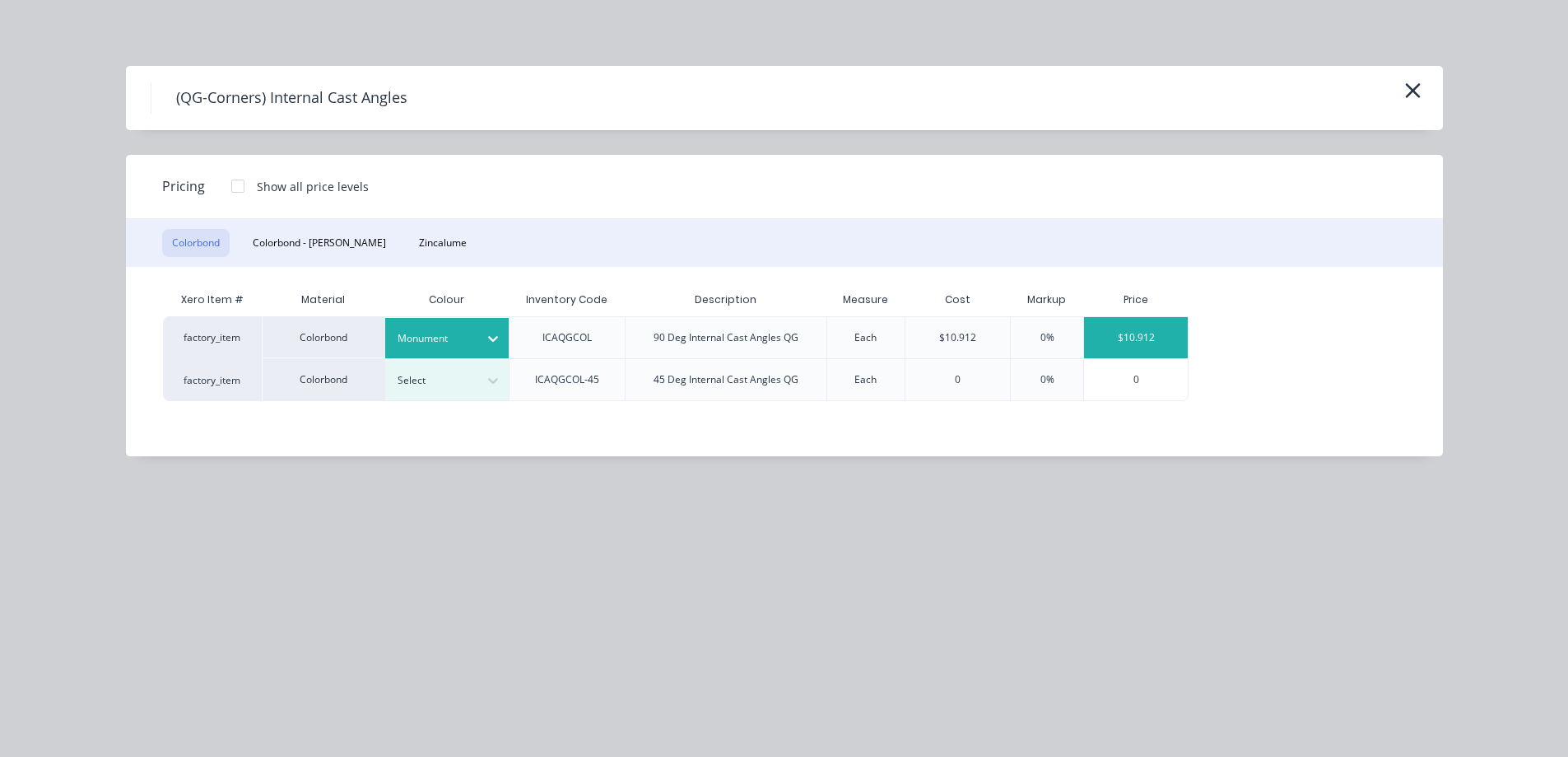
click at [1128, 338] on div "$10.912" at bounding box center [1135, 337] width 104 height 42
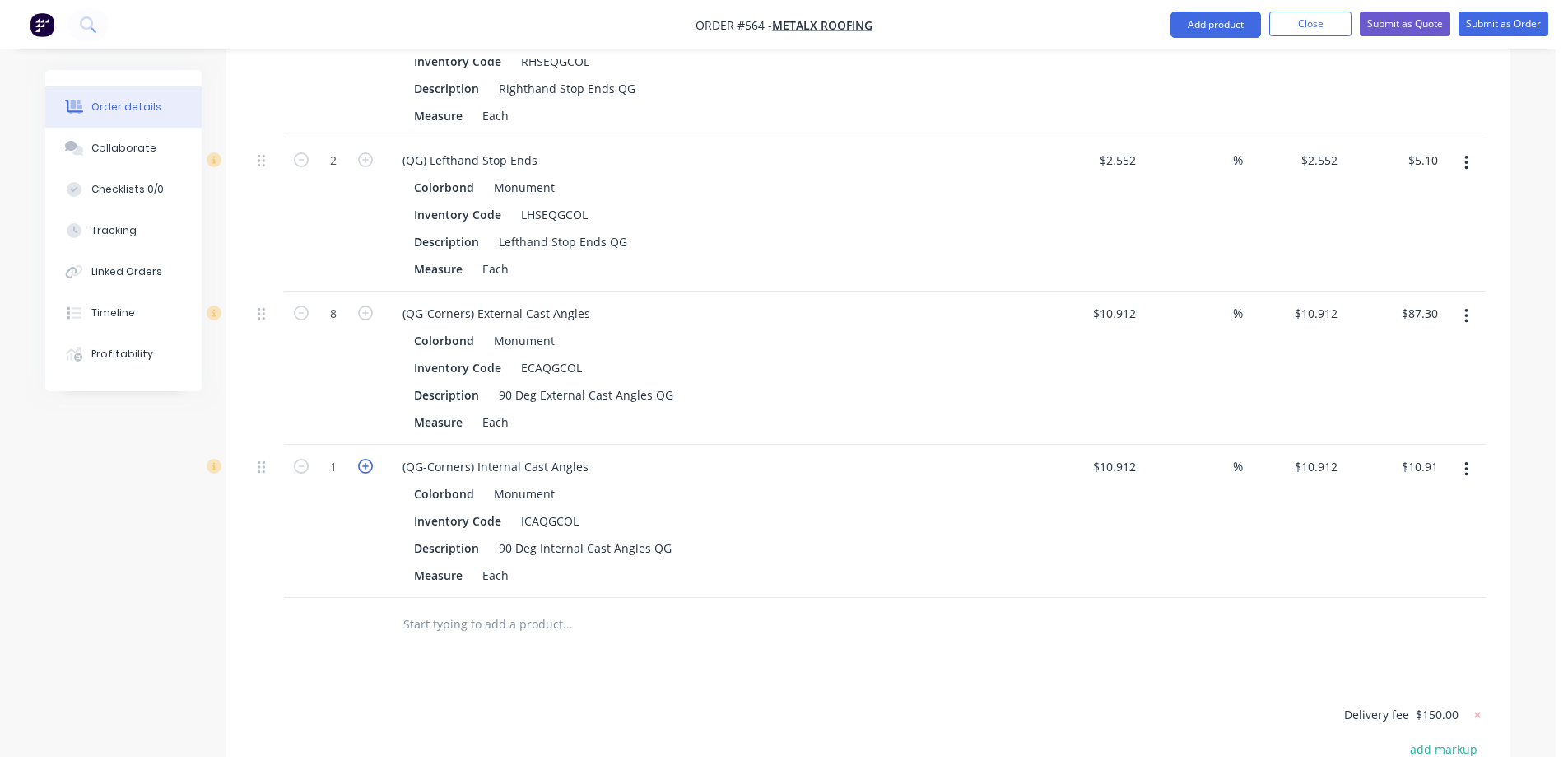
click at [371, 469] on icon "button" at bounding box center [365, 466] width 15 height 15
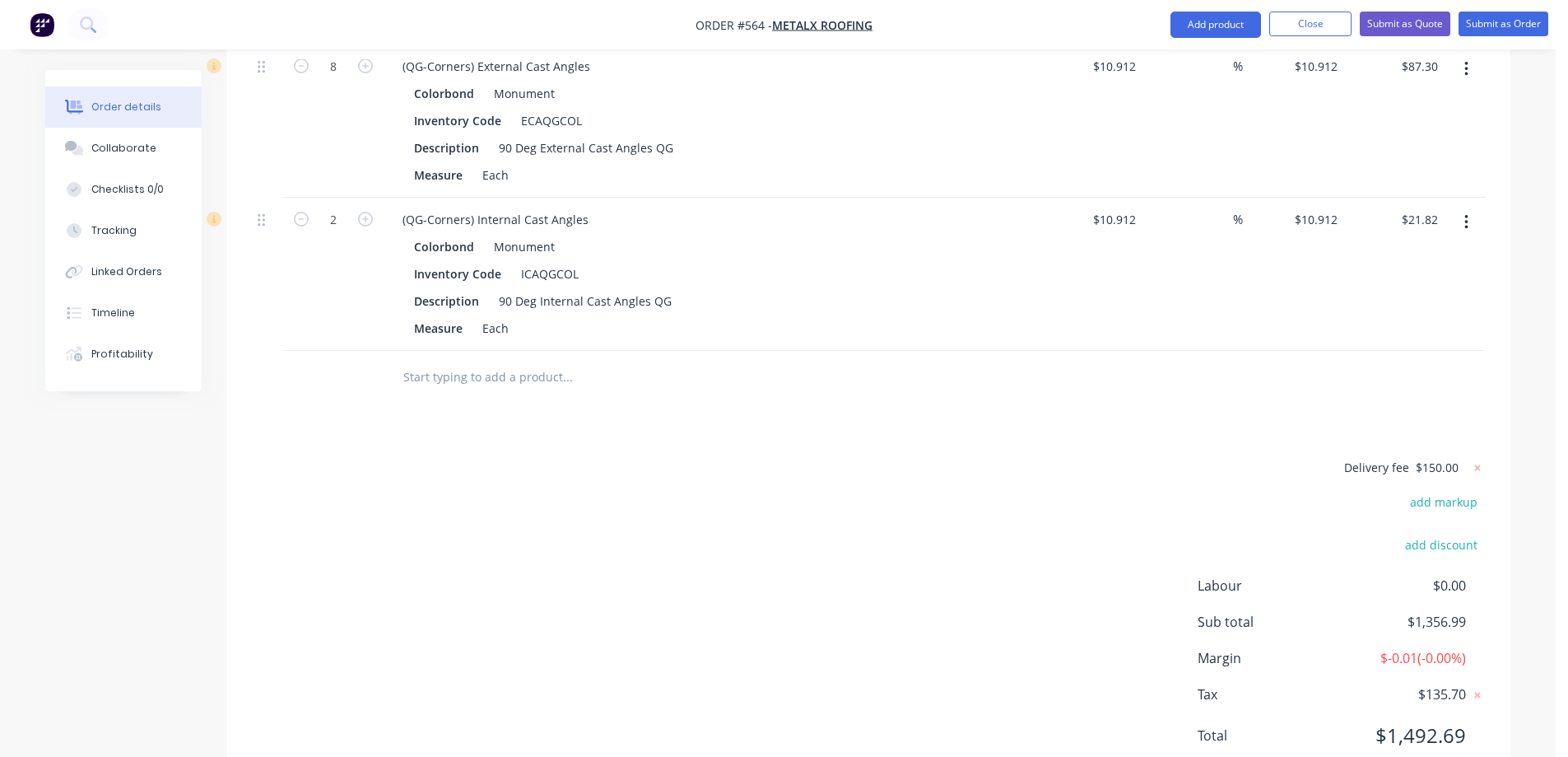
scroll to position [2825, 0]
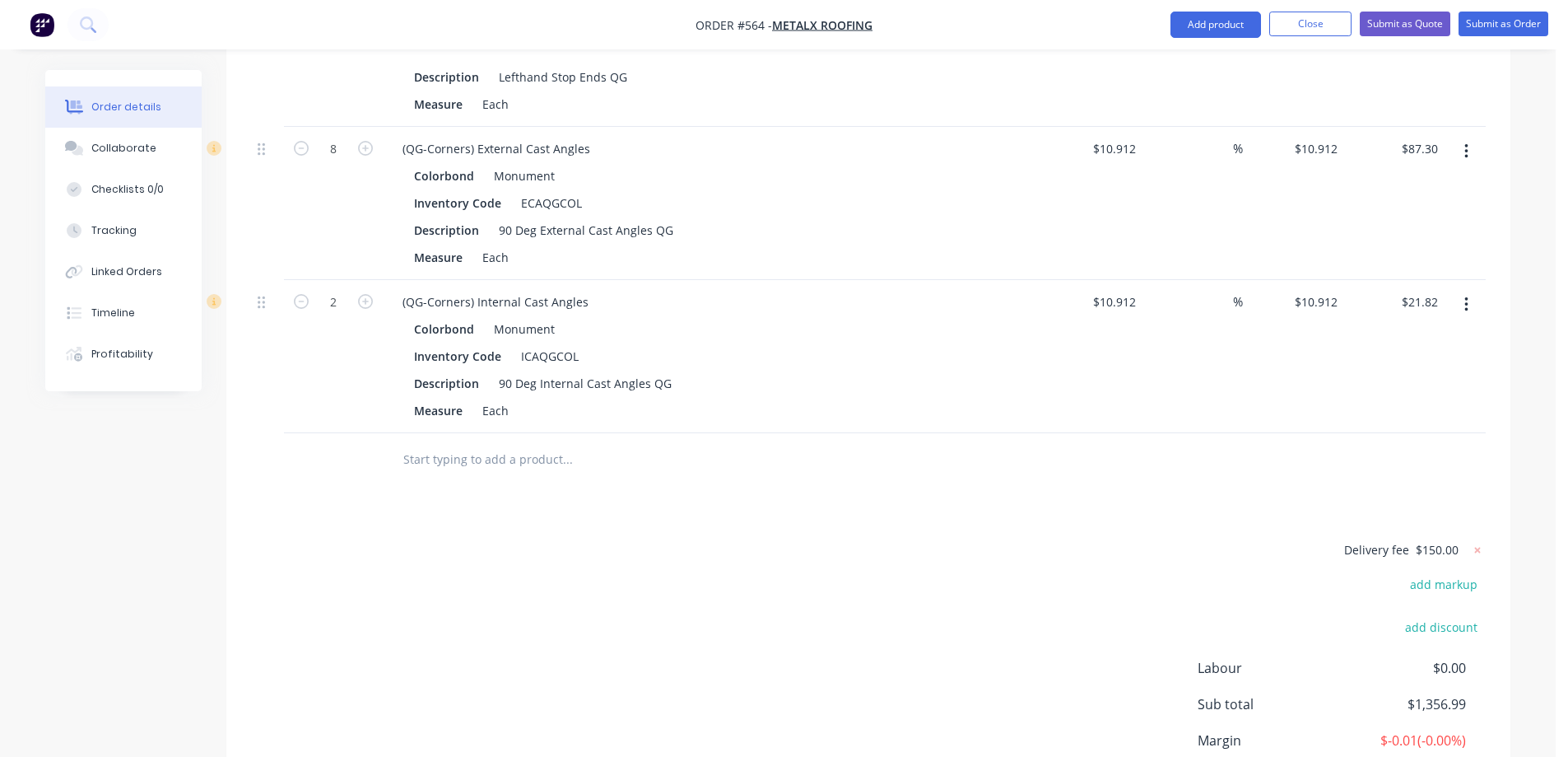
click at [443, 460] on input "text" at bounding box center [567, 459] width 329 height 33
click at [1211, 25] on button "Add product" at bounding box center [1216, 25] width 90 height 27
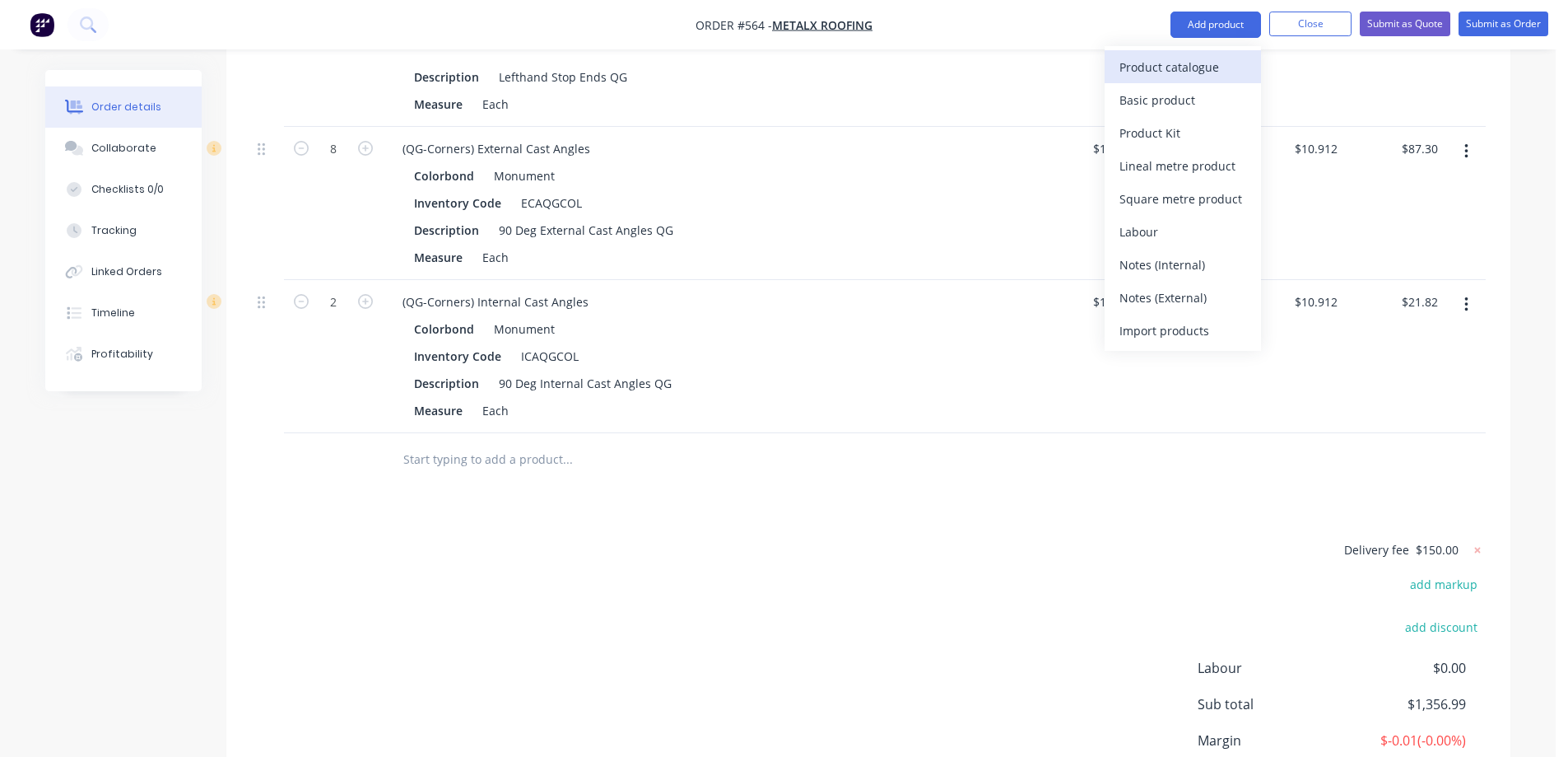
click at [1163, 50] on button "Product catalogue" at bounding box center [1182, 66] width 157 height 33
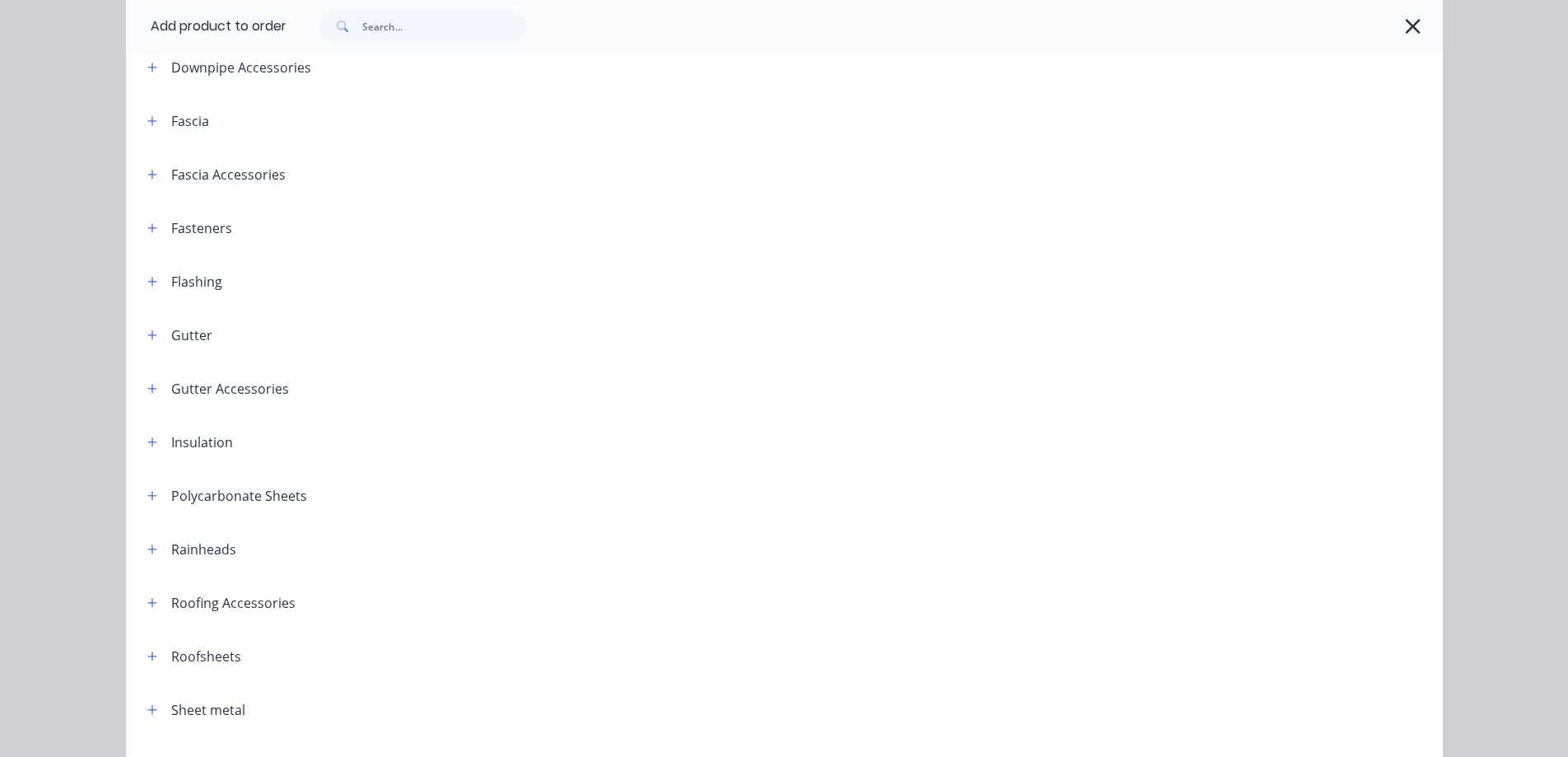
scroll to position [352, 0]
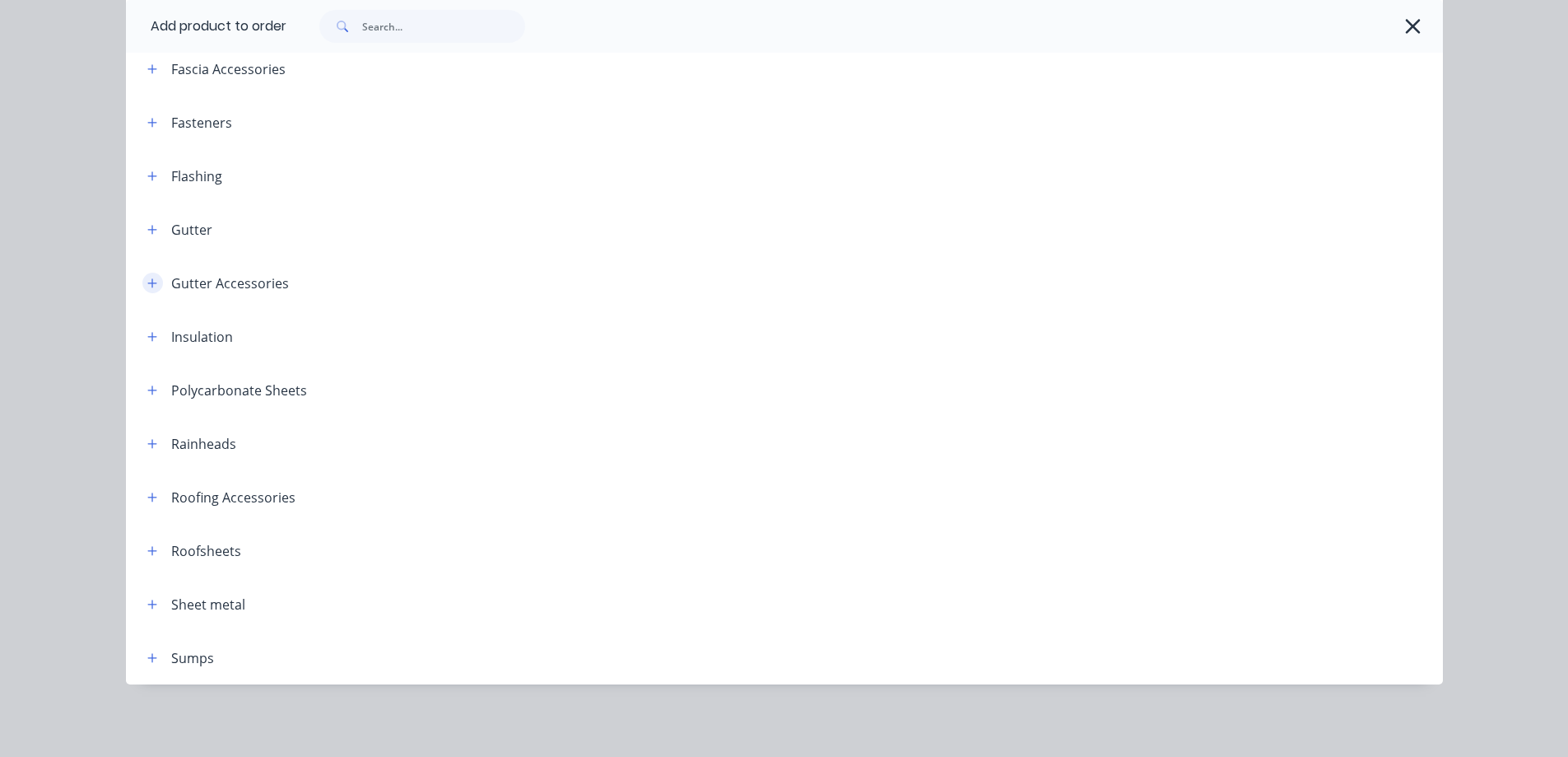
click at [150, 279] on icon "button" at bounding box center [151, 282] width 10 height 12
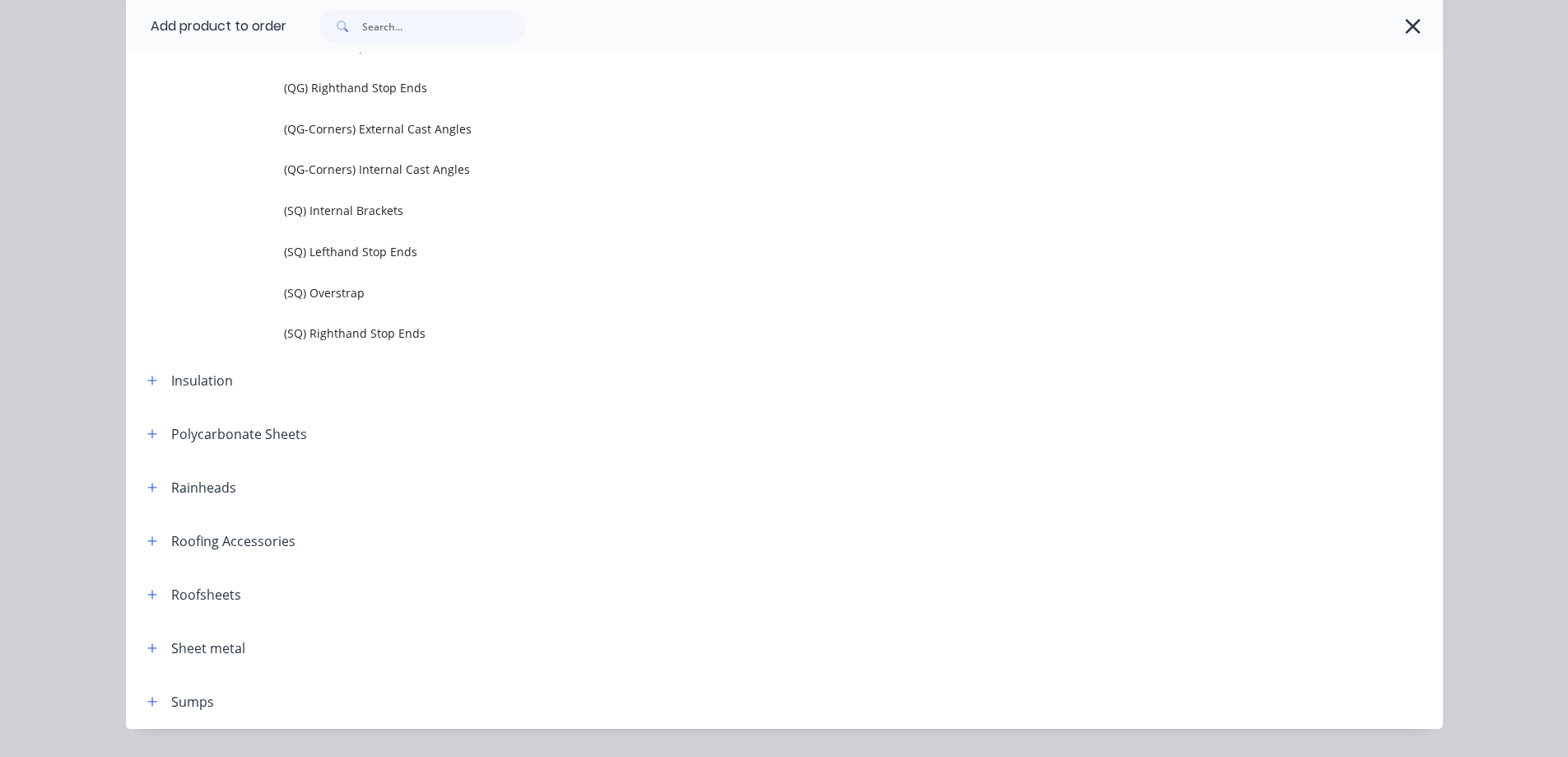
scroll to position [1093, 0]
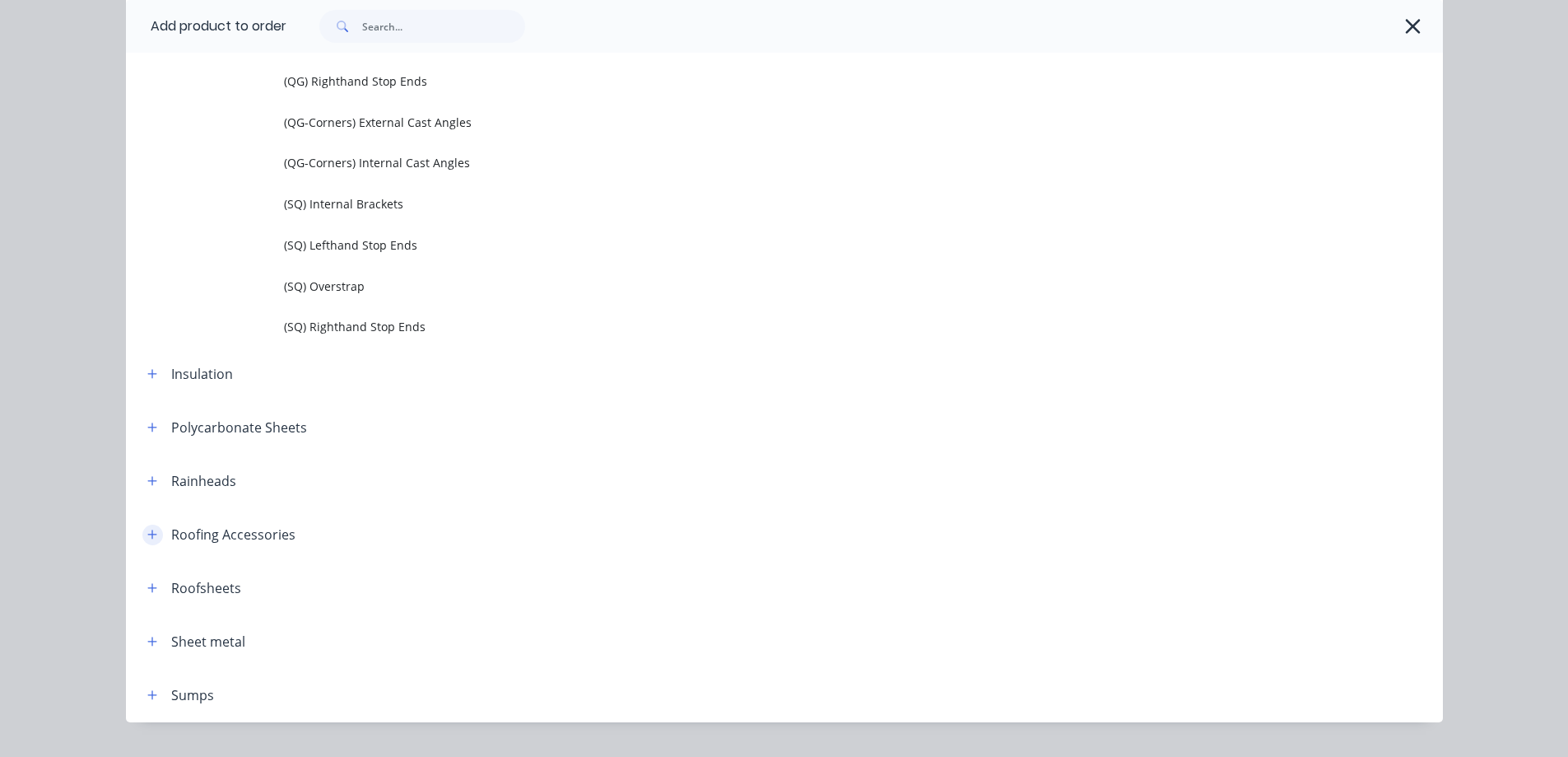
click at [142, 531] on button "button" at bounding box center [152, 534] width 20 height 20
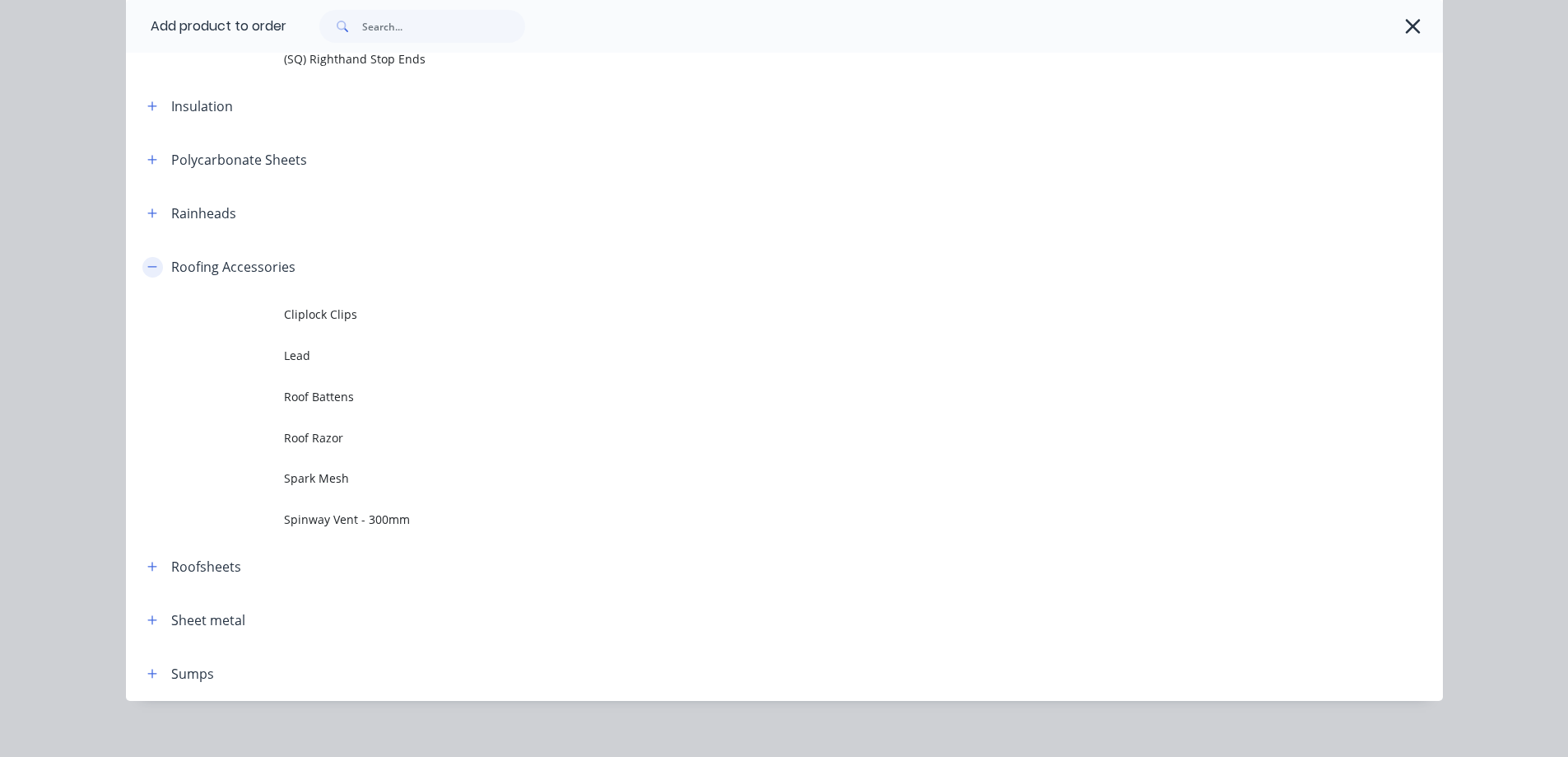
scroll to position [1378, 0]
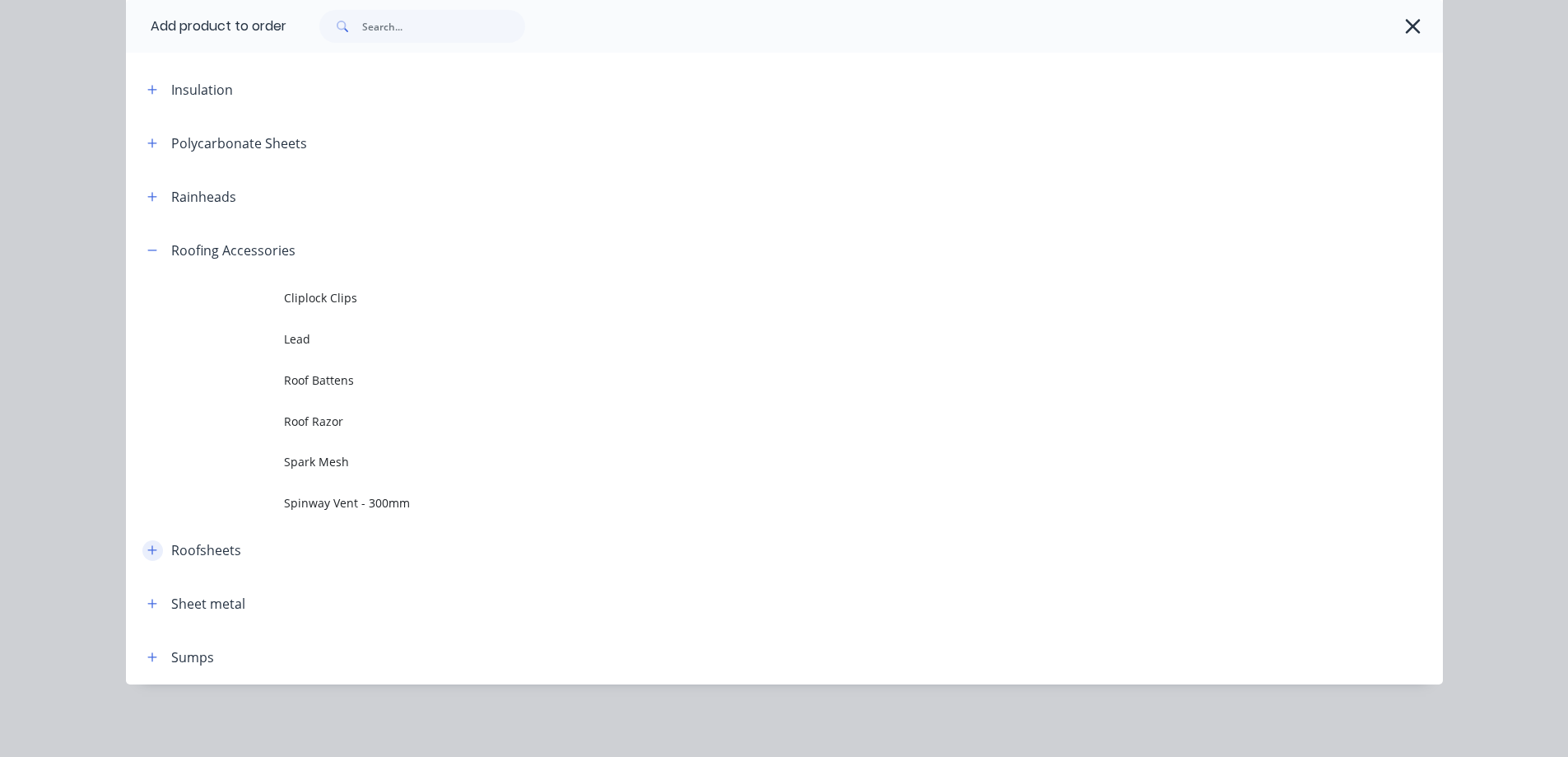
click at [147, 556] on icon "button" at bounding box center [151, 550] width 10 height 12
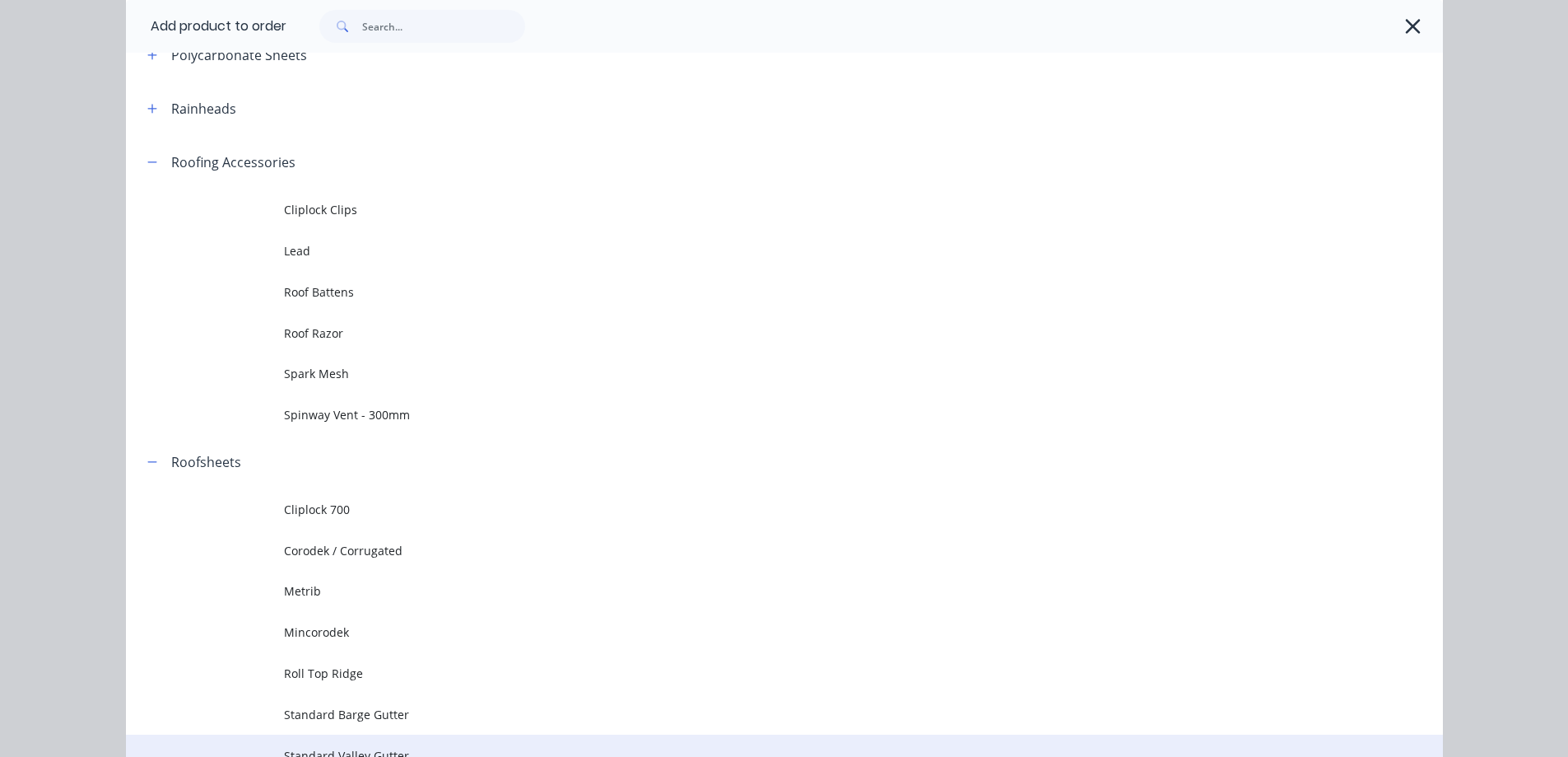
scroll to position [1665, 0]
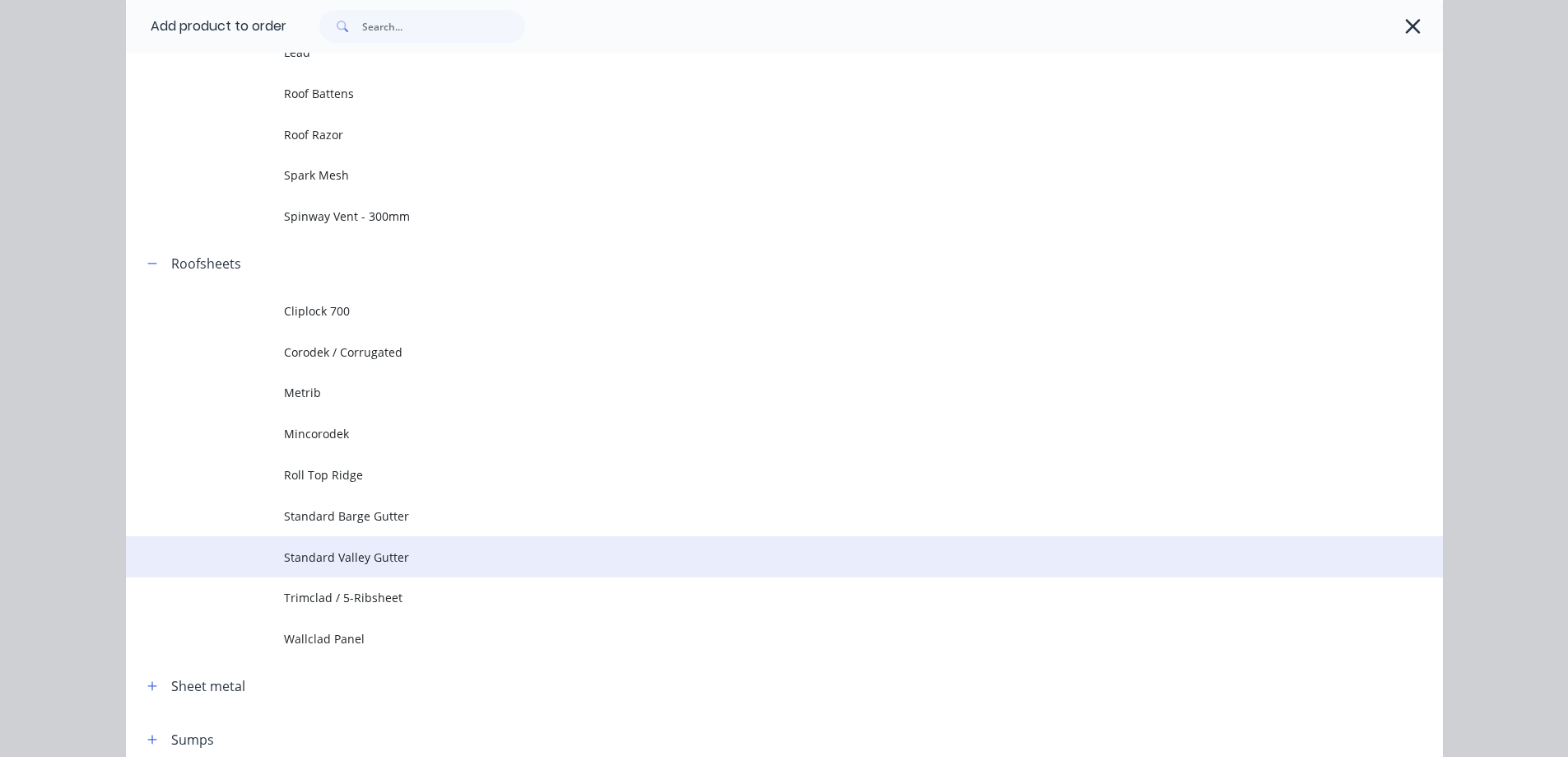
click at [316, 548] on span "Standard Valley Gutter" at bounding box center [747, 557] width 926 height 18
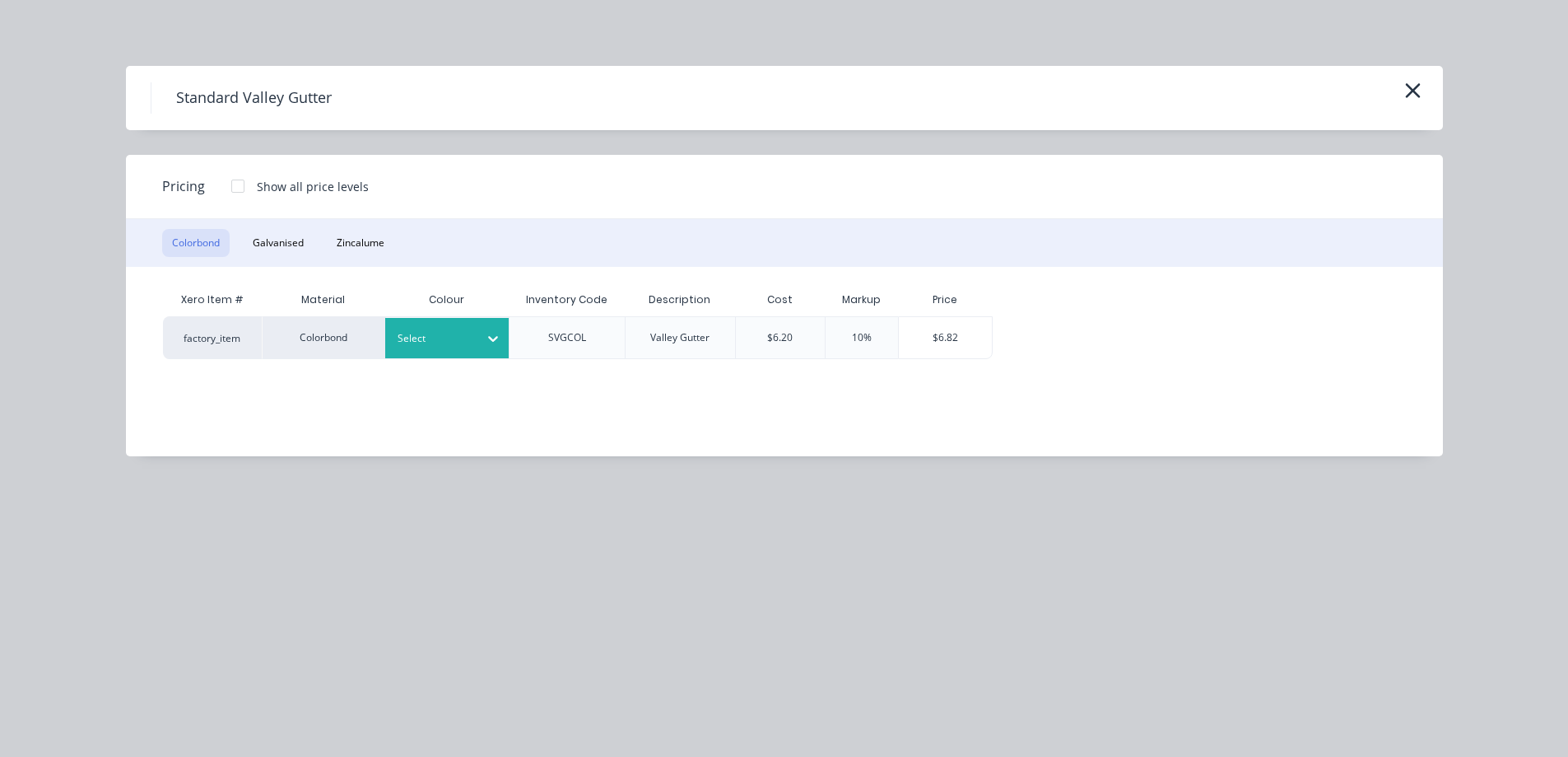
click at [483, 344] on div at bounding box center [492, 338] width 29 height 27
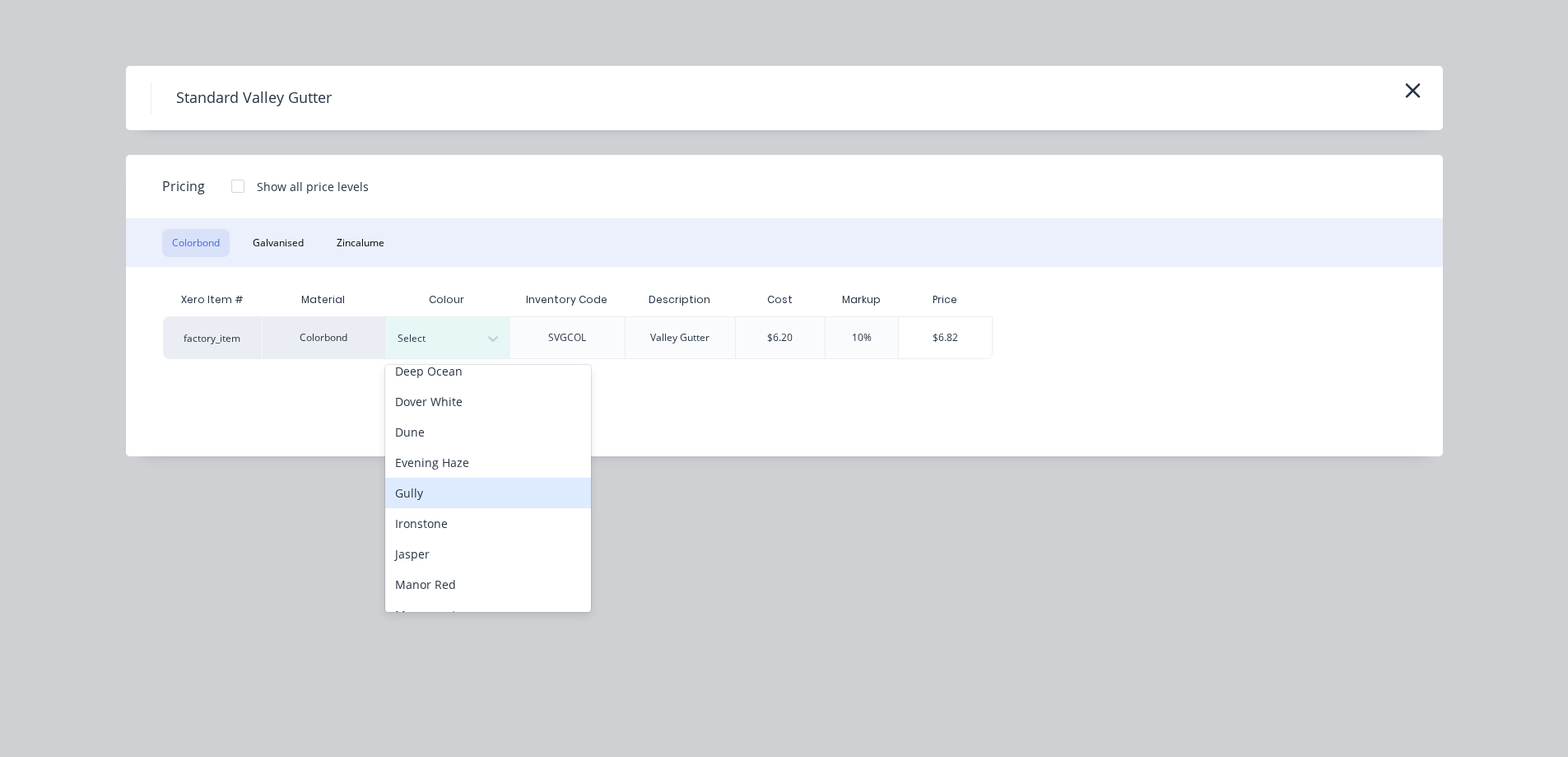
scroll to position [247, 0]
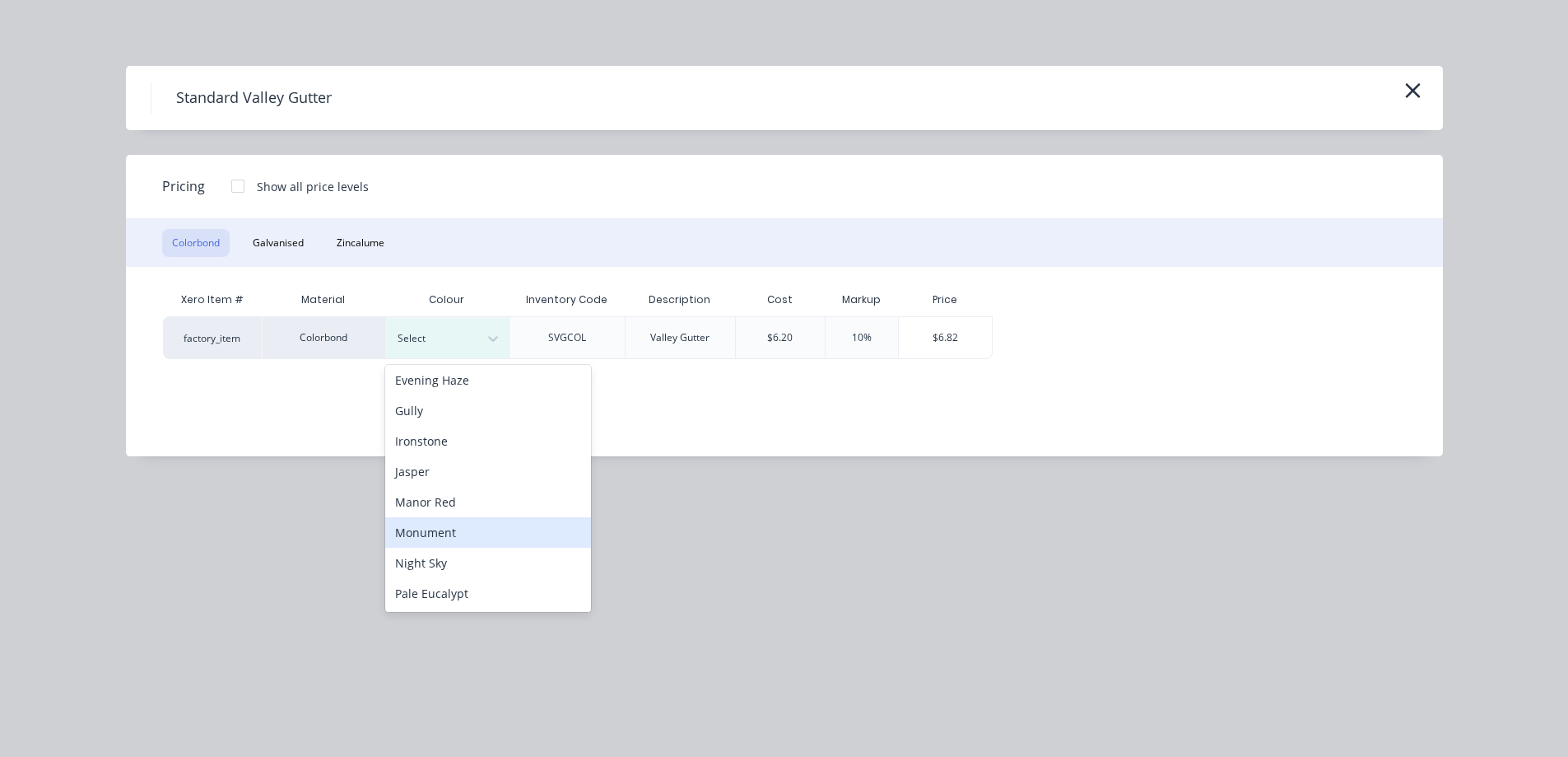
click at [456, 528] on div "Monument" at bounding box center [488, 532] width 206 height 30
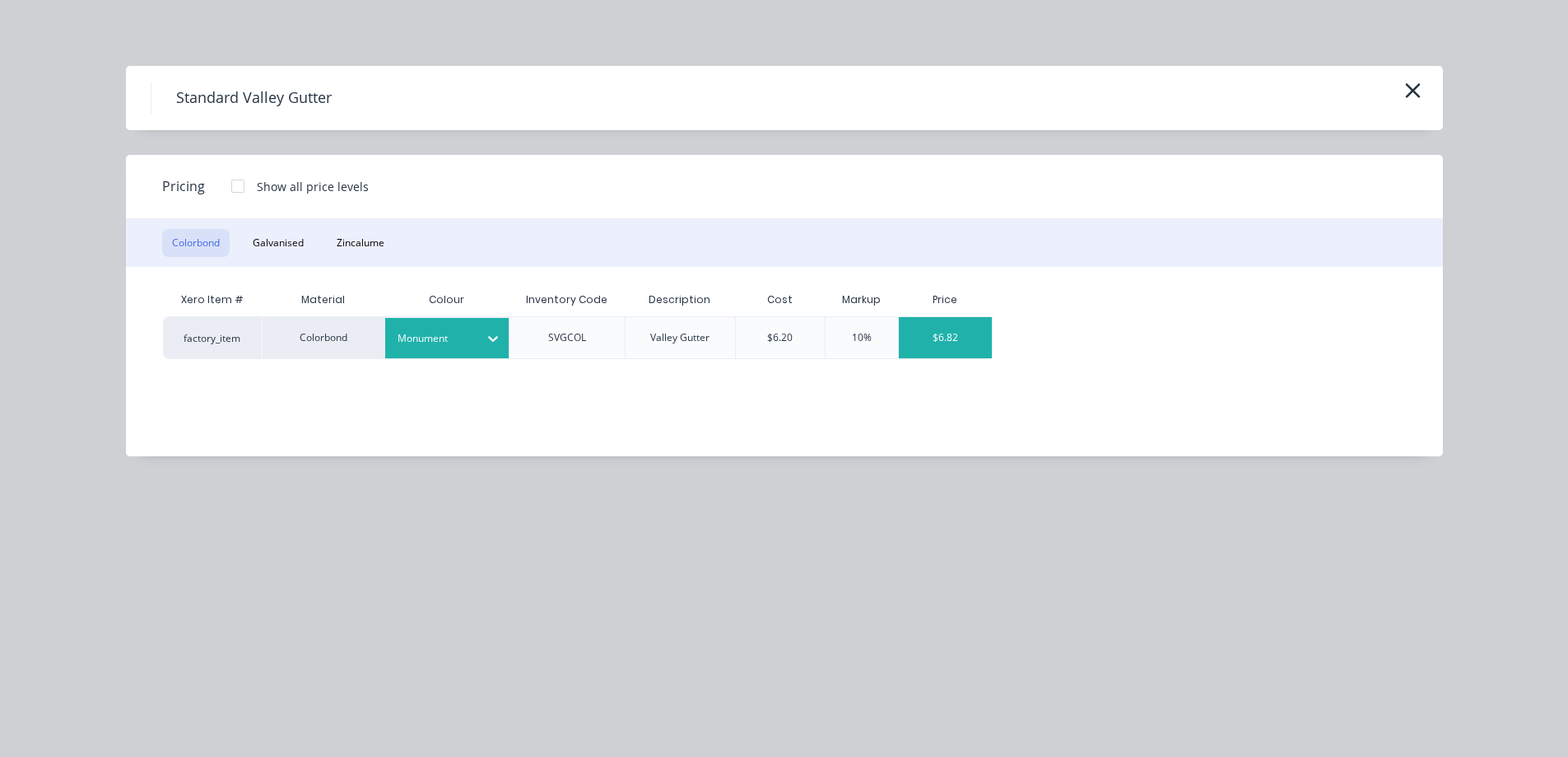
click at [922, 336] on div "$6.82" at bounding box center [945, 337] width 93 height 42
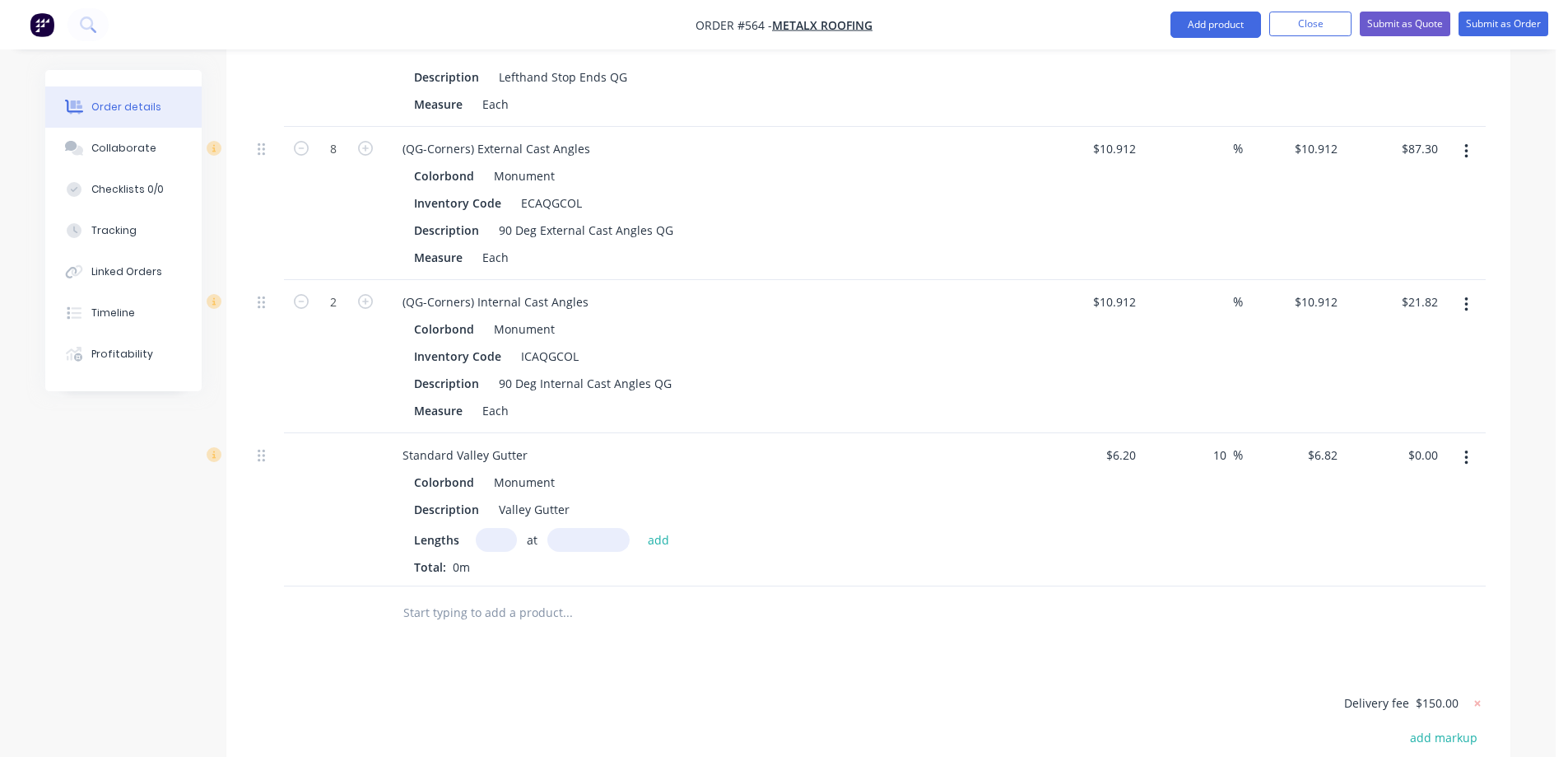
drag, startPoint x: 1228, startPoint y: 457, endPoint x: 1180, endPoint y: 457, distance: 48.0
click at [1180, 457] on div "10 10 %" at bounding box center [1193, 509] width 101 height 153
drag, startPoint x: 1156, startPoint y: 521, endPoint x: 1157, endPoint y: 504, distance: 17.0
click at [1156, 519] on div "%" at bounding box center [1193, 509] width 101 height 153
click at [1087, 499] on div "$6.20 6.2" at bounding box center [1092, 509] width 101 height 153
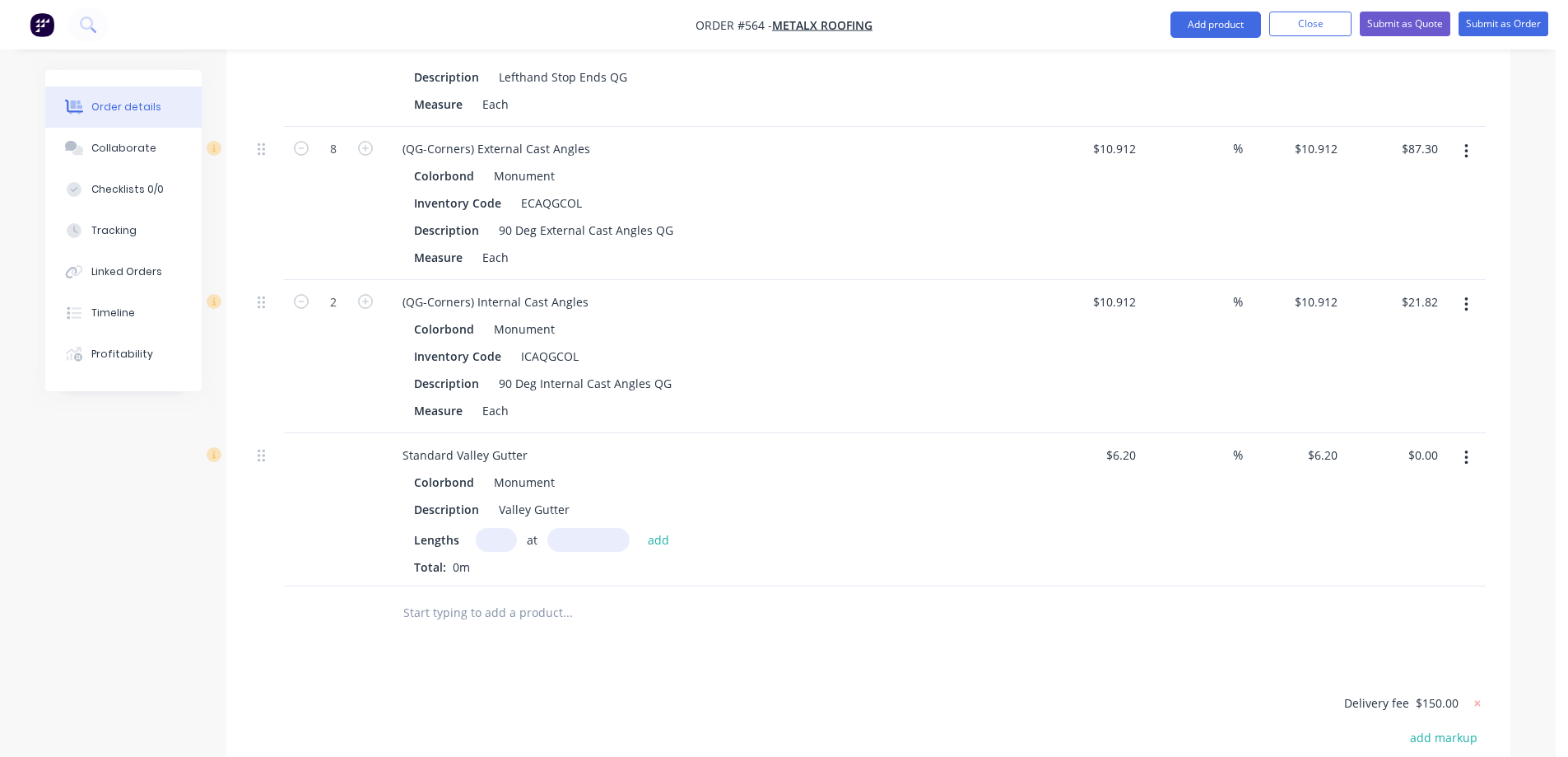
click at [481, 541] on input "text" at bounding box center [496, 539] width 42 height 24
click at [667, 553] on div "Lengths 1 at 6000mm add Total: 0m" at bounding box center [711, 552] width 596 height 48
click at [665, 547] on button "add" at bounding box center [659, 538] width 39 height 22
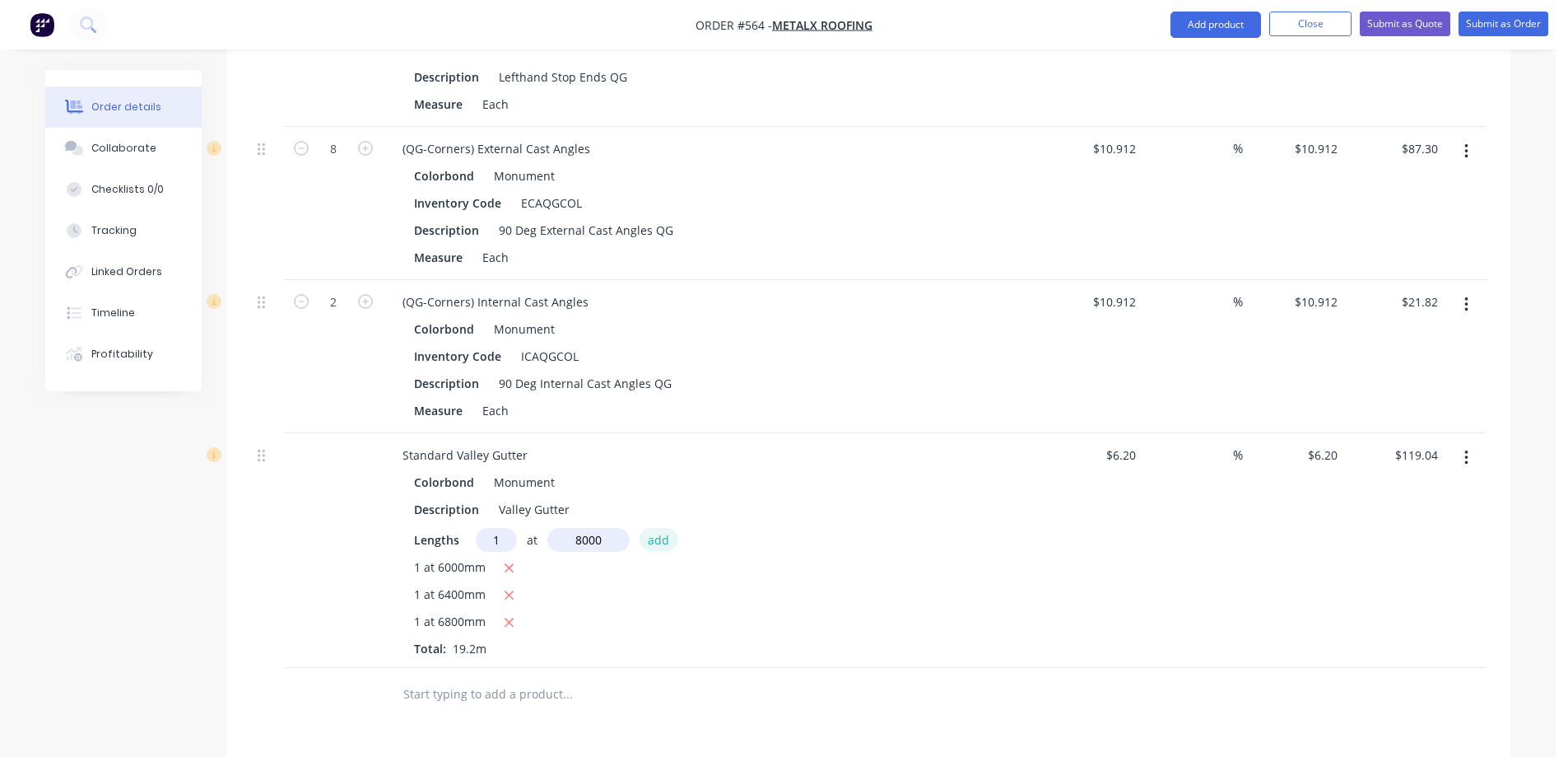
click at [665, 547] on button "add" at bounding box center [659, 538] width 39 height 22
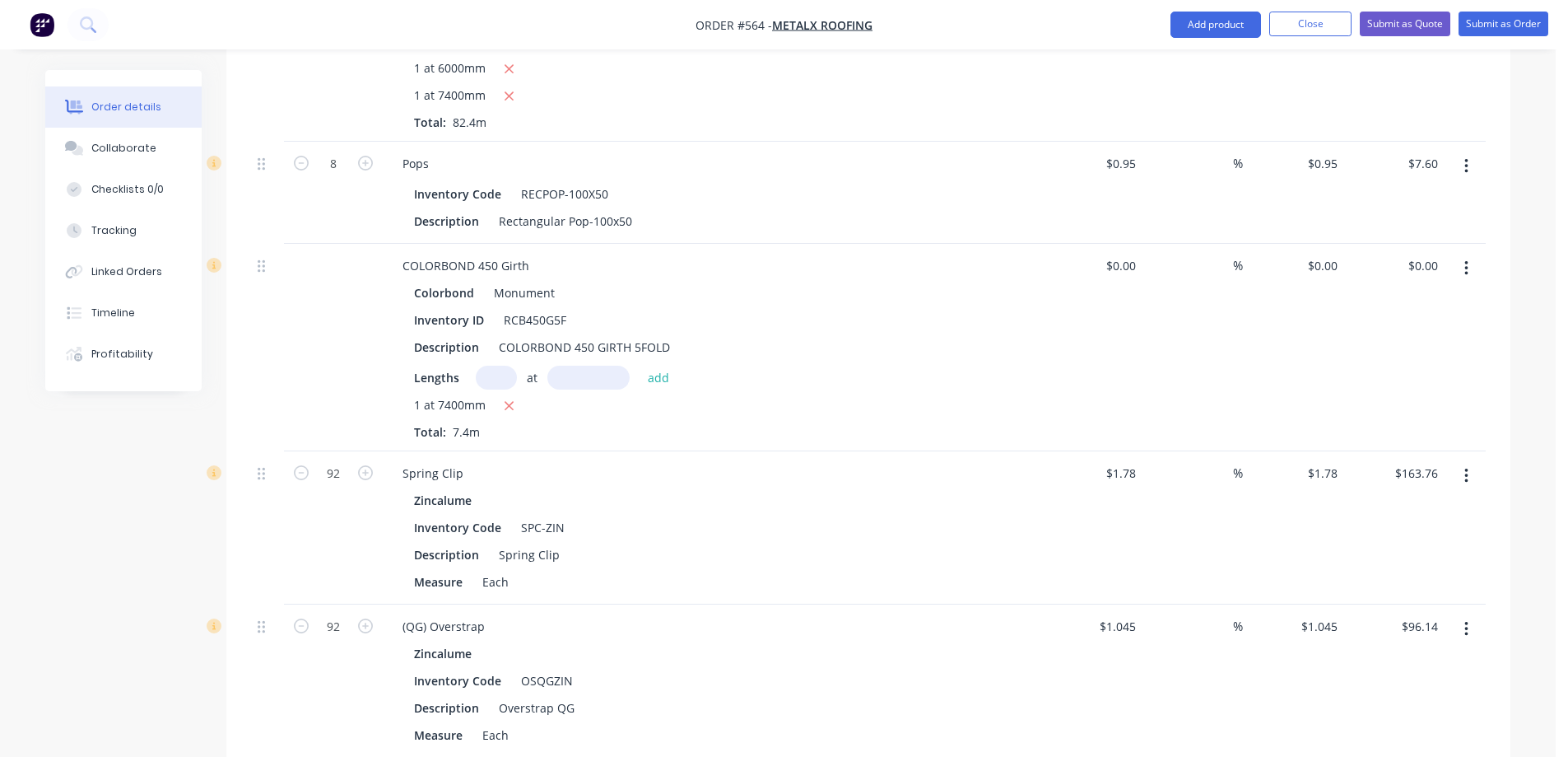
scroll to position [1335, 0]
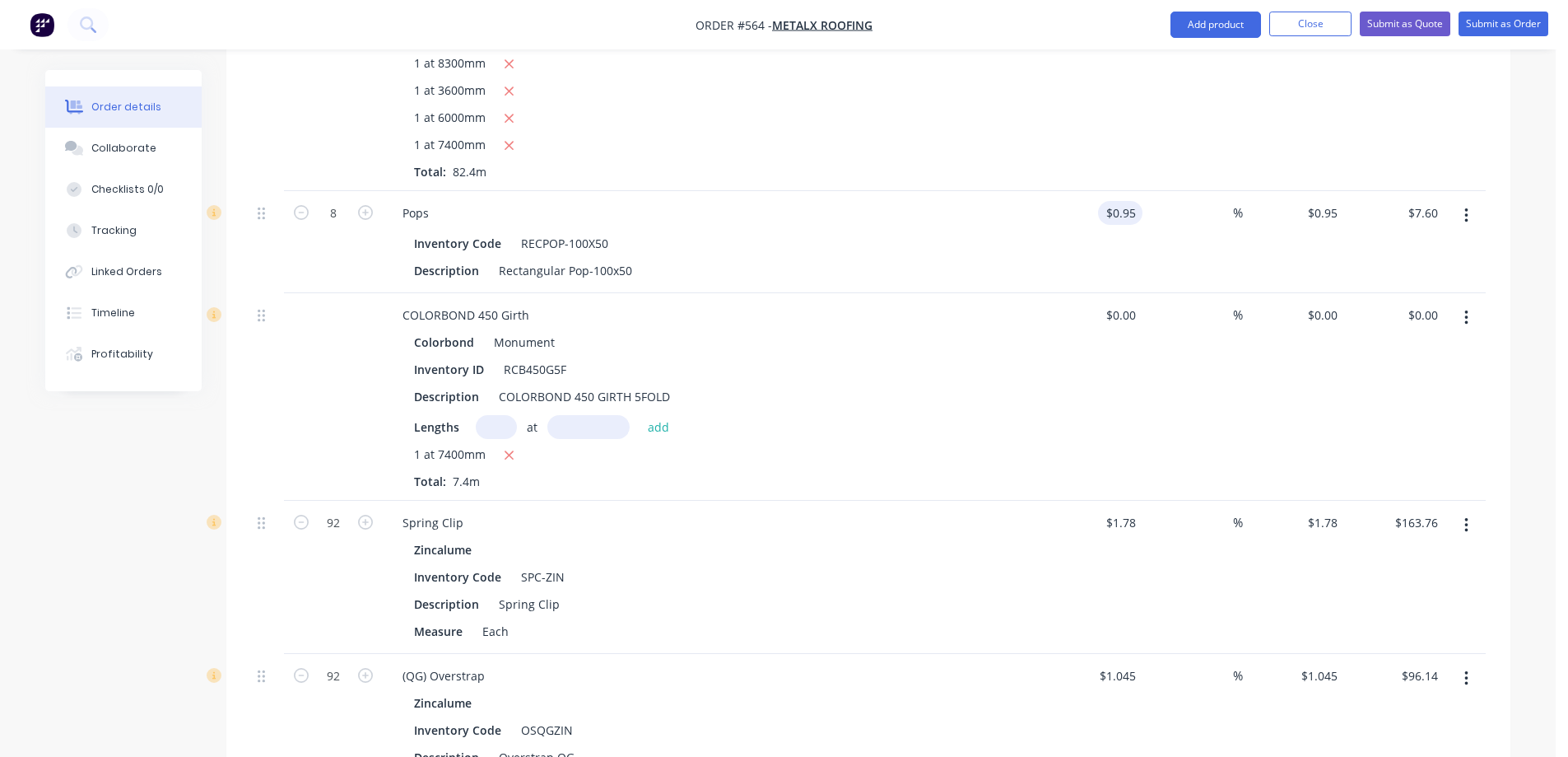
click at [1117, 221] on input "$0.95" at bounding box center [1123, 212] width 38 height 24
click at [1212, 208] on div "%" at bounding box center [1225, 212] width 35 height 24
click at [1218, 211] on input at bounding box center [1223, 212] width 19 height 24
click at [1194, 268] on div "10 10 %" at bounding box center [1193, 242] width 101 height 102
click at [1134, 211] on input "1.25" at bounding box center [1123, 212] width 38 height 24
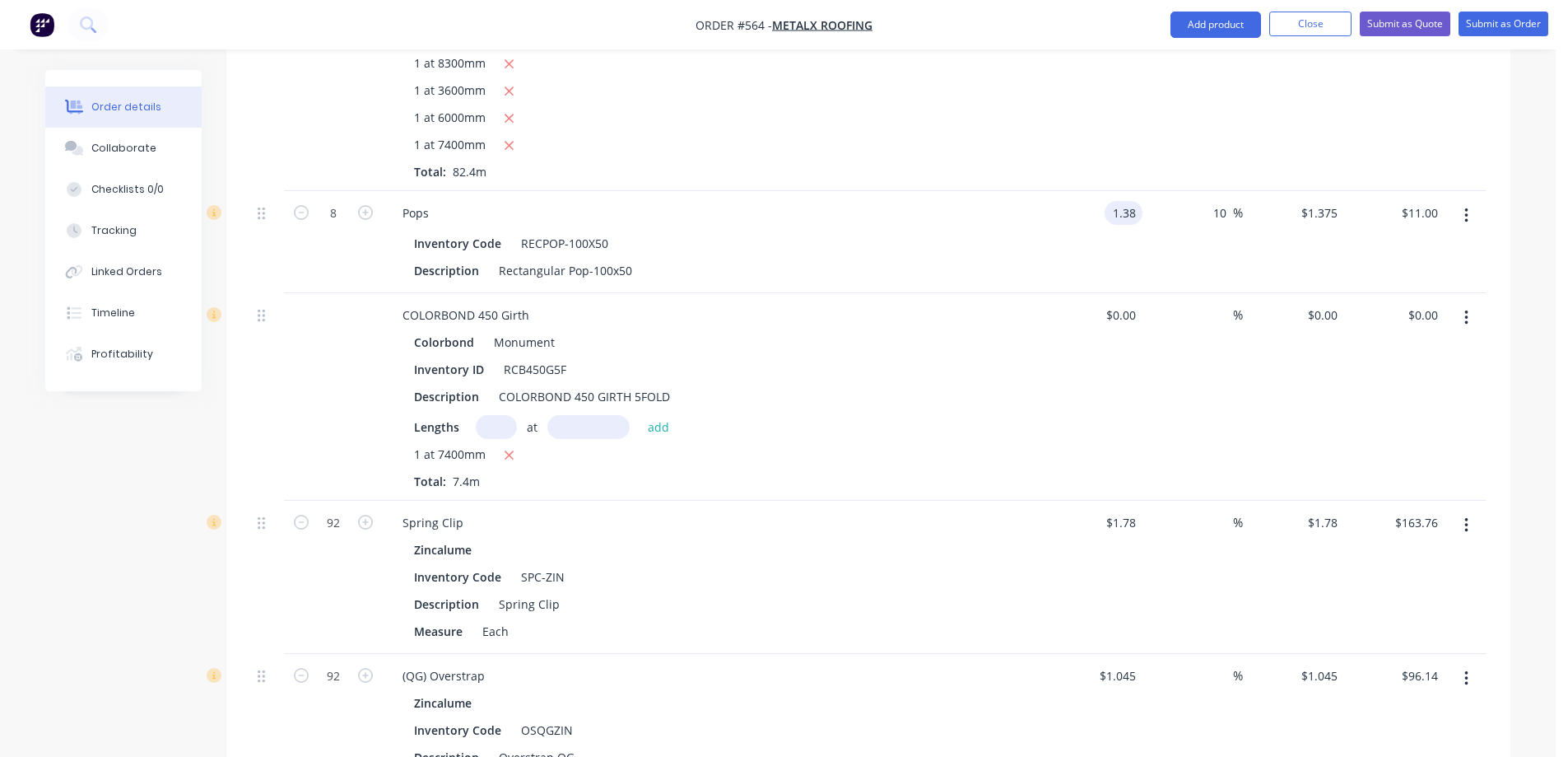
click at [1154, 233] on div "10 10 %" at bounding box center [1193, 242] width 101 height 102
drag, startPoint x: 1227, startPoint y: 213, endPoint x: 1197, endPoint y: 215, distance: 30.1
click at [1197, 215] on div "10 10 %" at bounding box center [1193, 242] width 101 height 102
click at [1192, 258] on div "%" at bounding box center [1193, 242] width 101 height 102
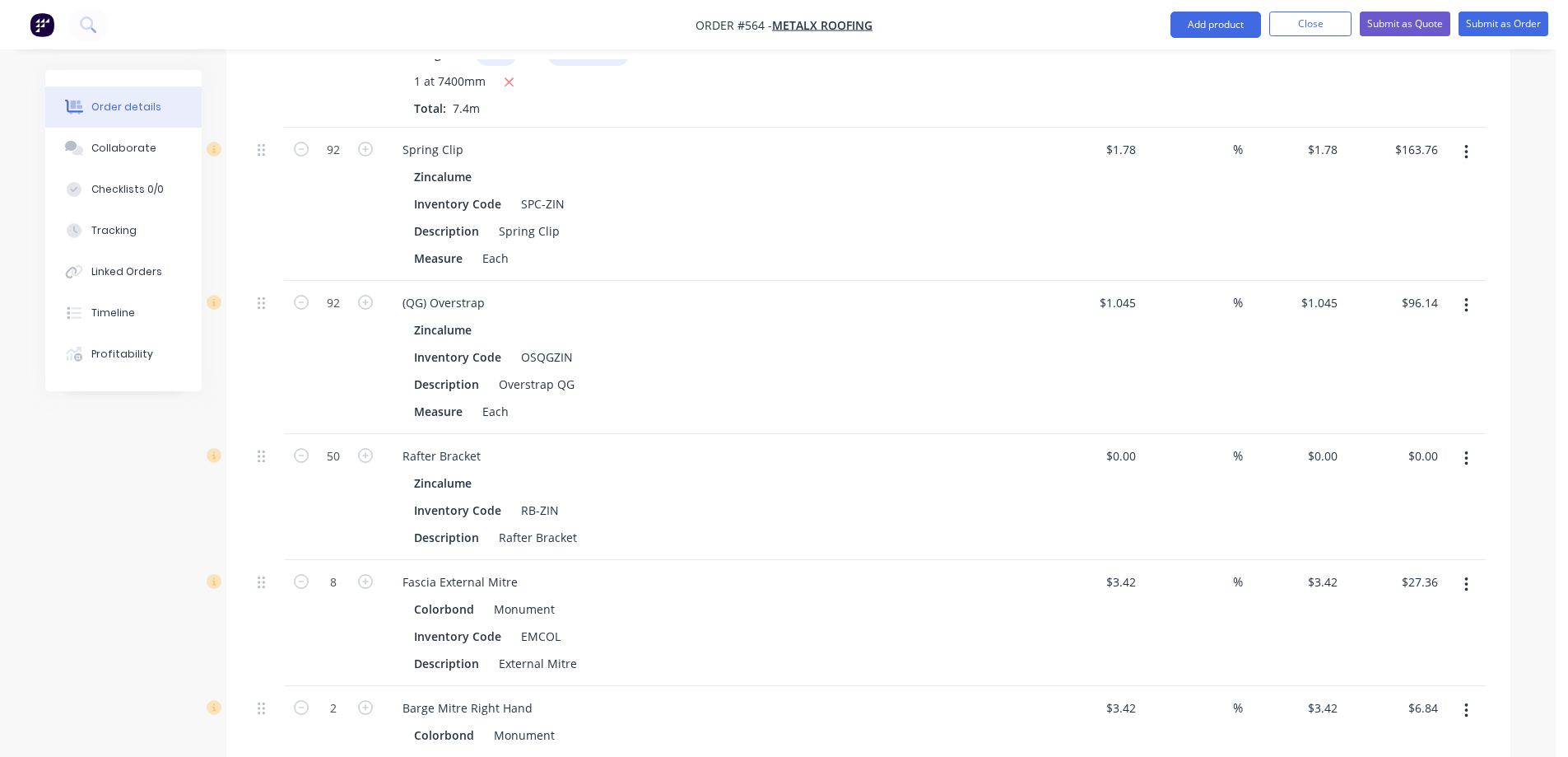
scroll to position [1747, 0]
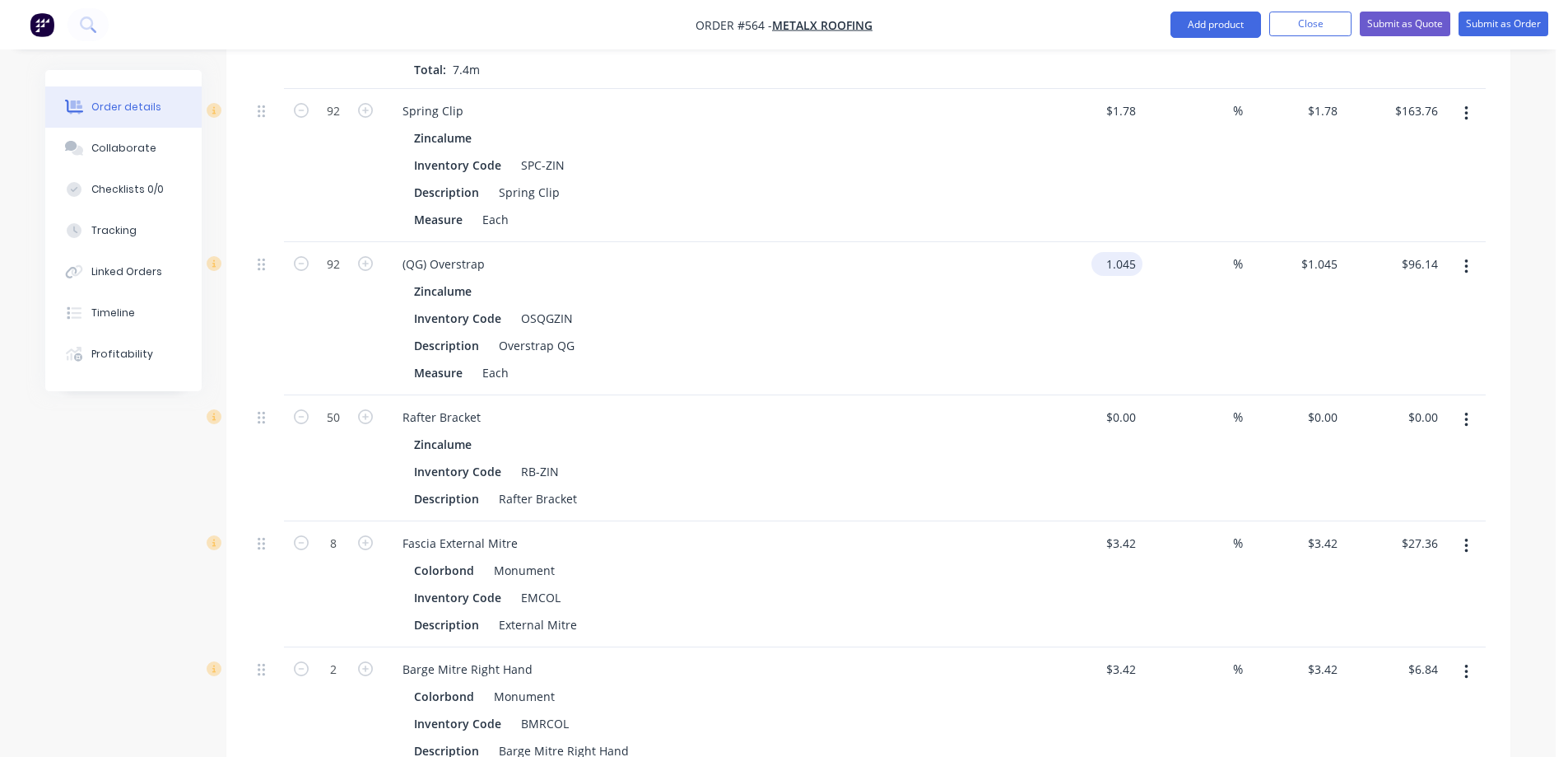
click at [1110, 266] on input "1.045" at bounding box center [1120, 264] width 44 height 24
click at [1096, 308] on div "1.05 1.05" at bounding box center [1092, 318] width 101 height 153
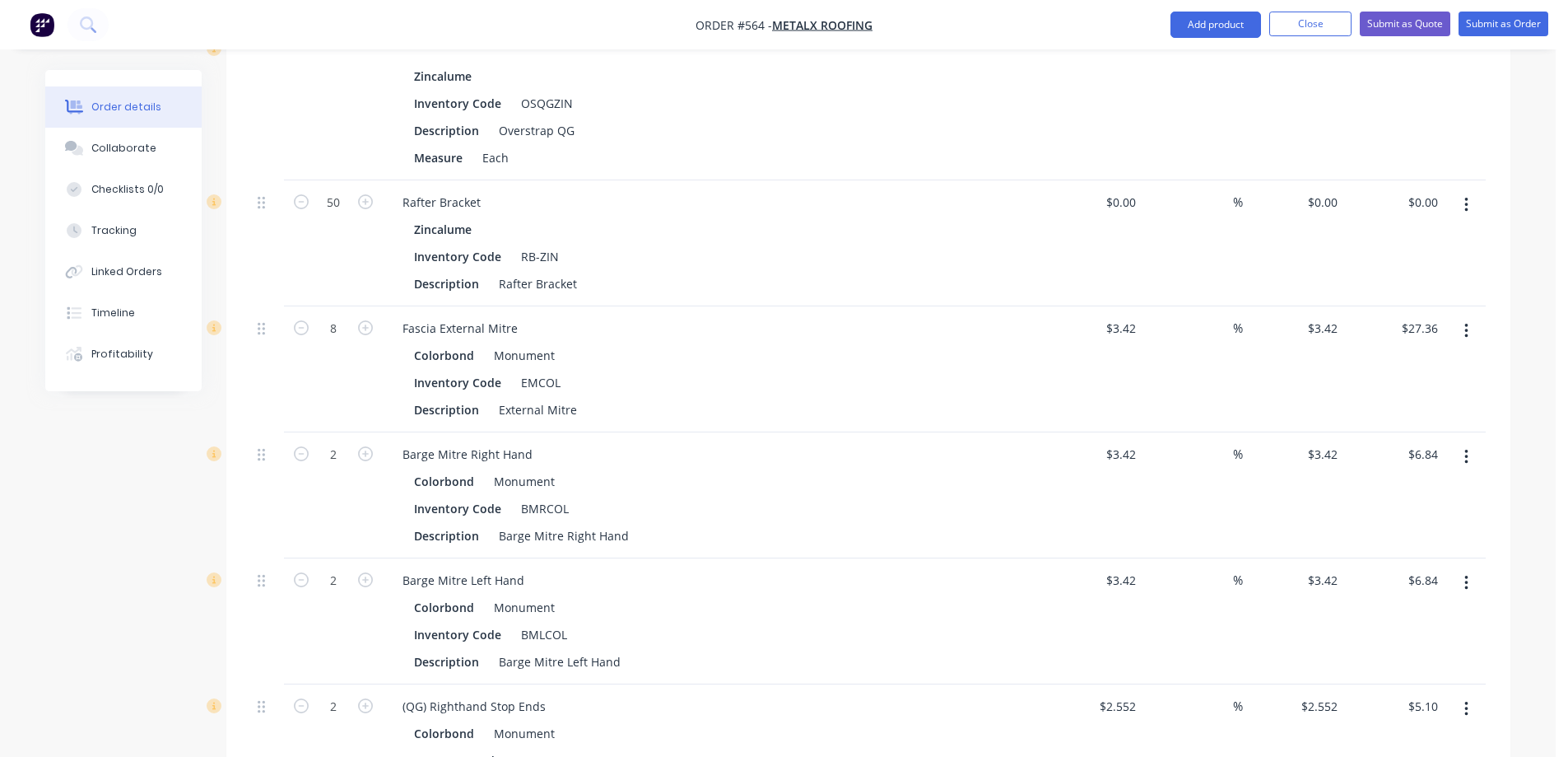
scroll to position [1994, 0]
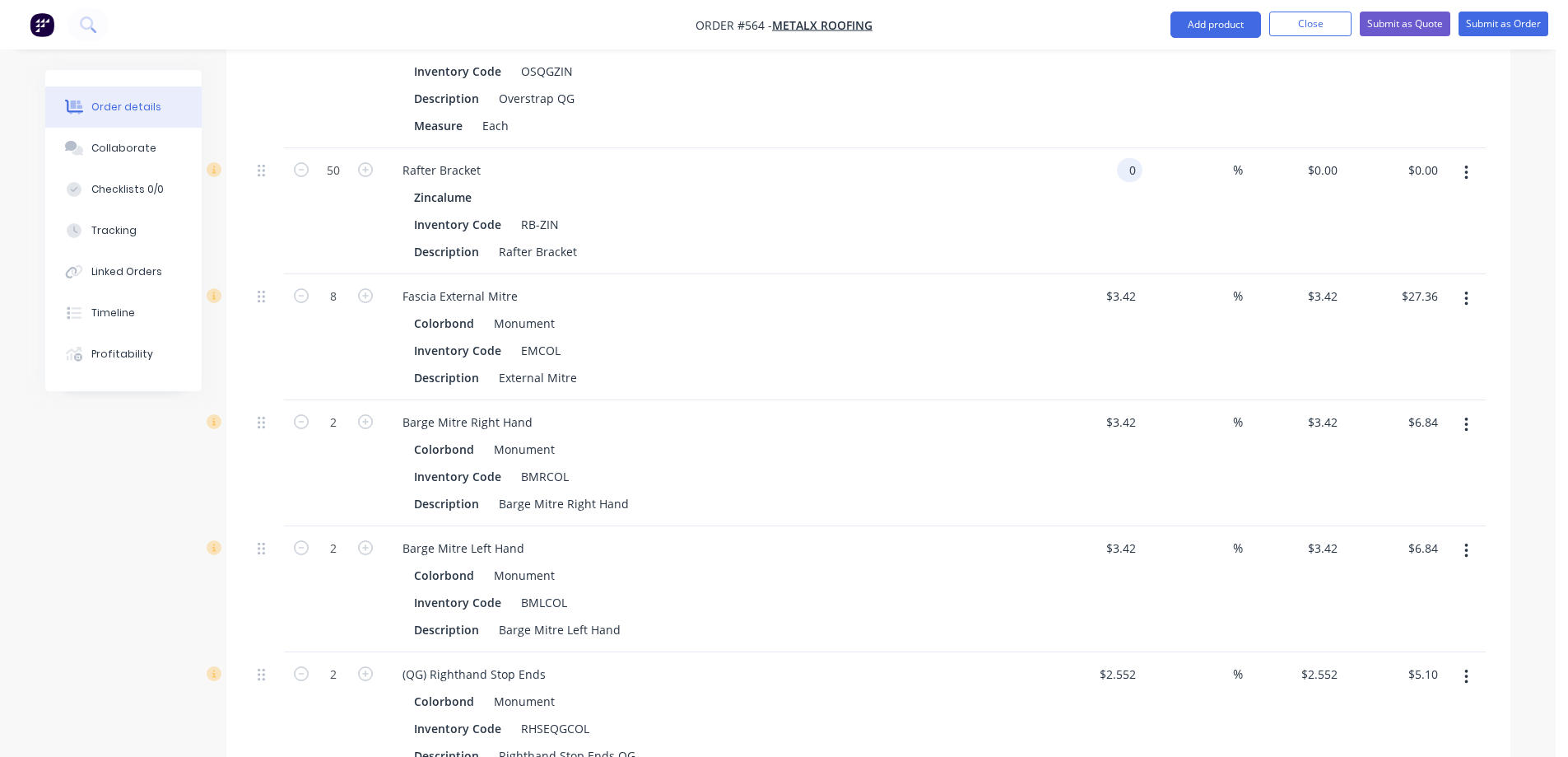
click at [1124, 168] on input "0" at bounding box center [1133, 170] width 19 height 24
click at [1094, 239] on div "$0.72 0.72" at bounding box center [1092, 211] width 101 height 126
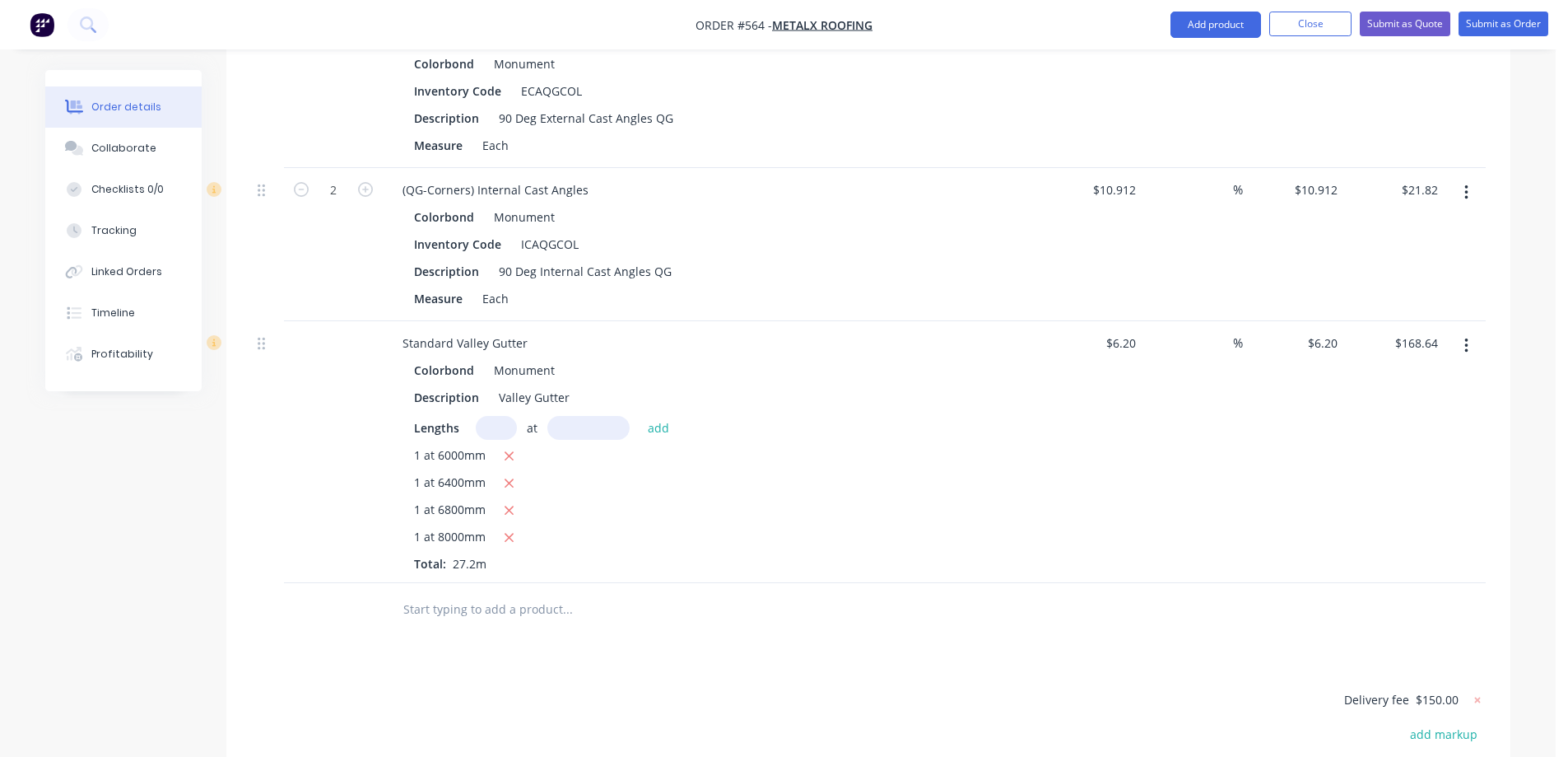
scroll to position [3064, 0]
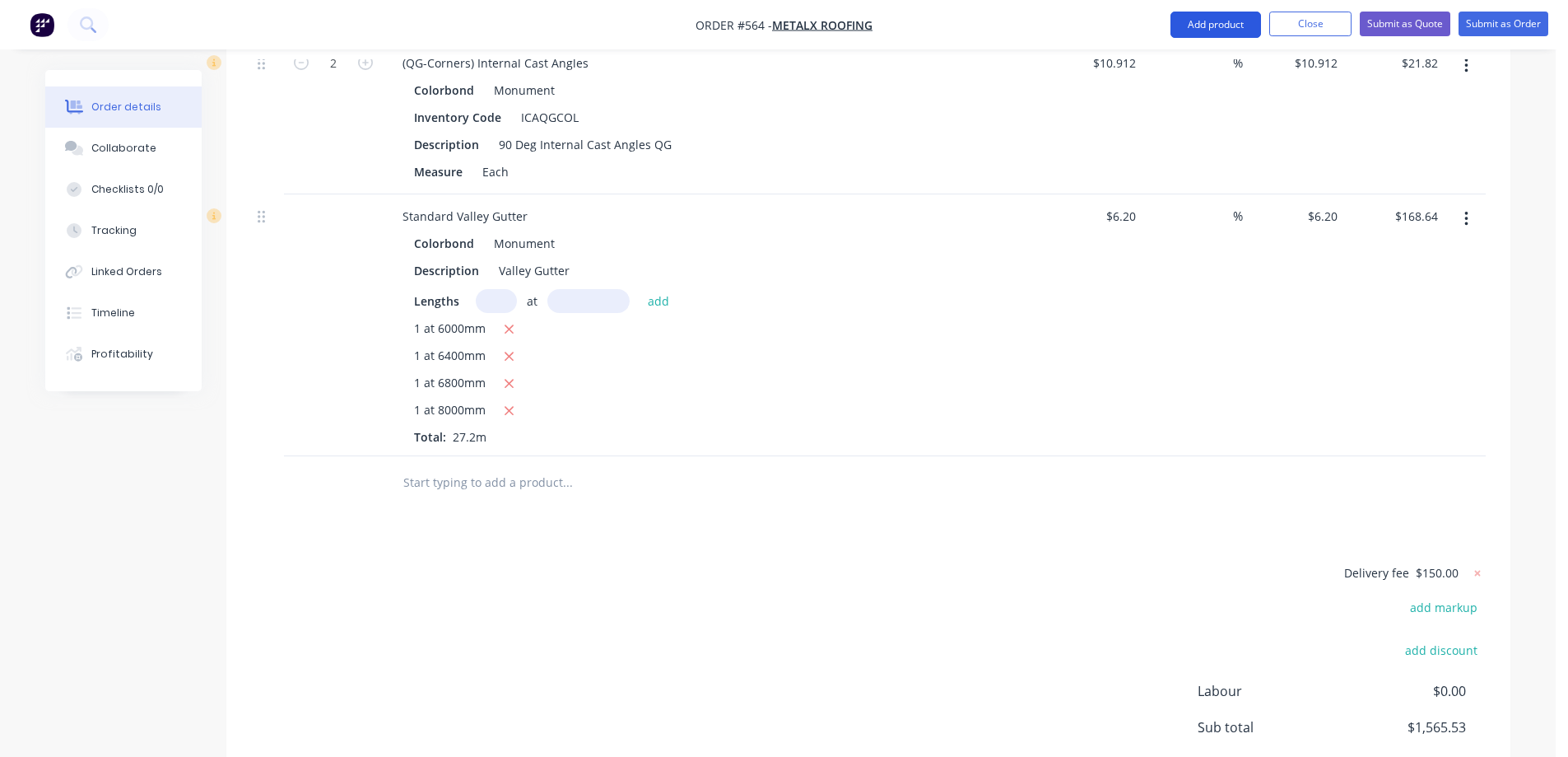
click at [1226, 19] on button "Add product" at bounding box center [1216, 25] width 90 height 27
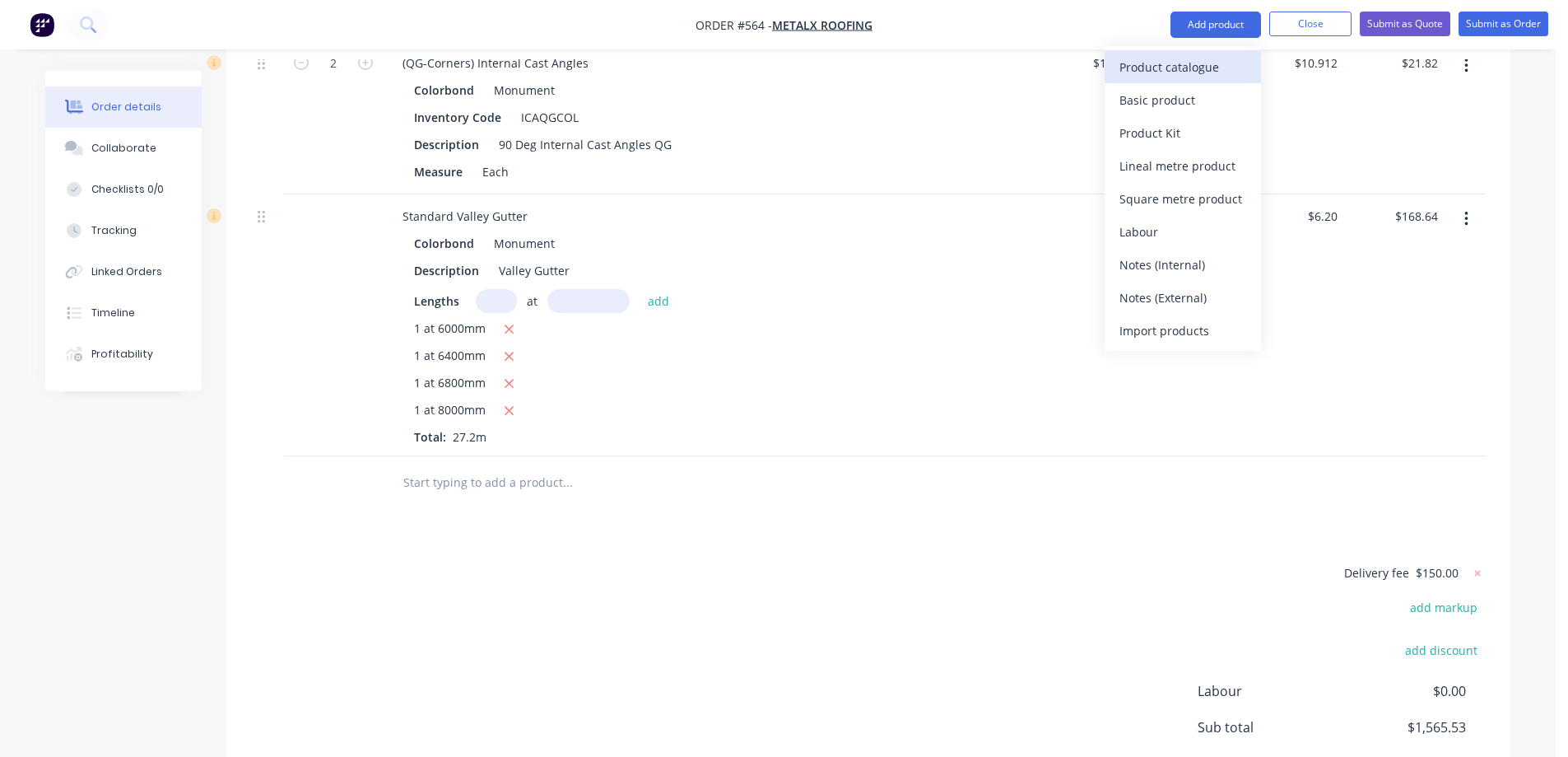
click at [1189, 59] on div "Product catalogue" at bounding box center [1182, 66] width 127 height 24
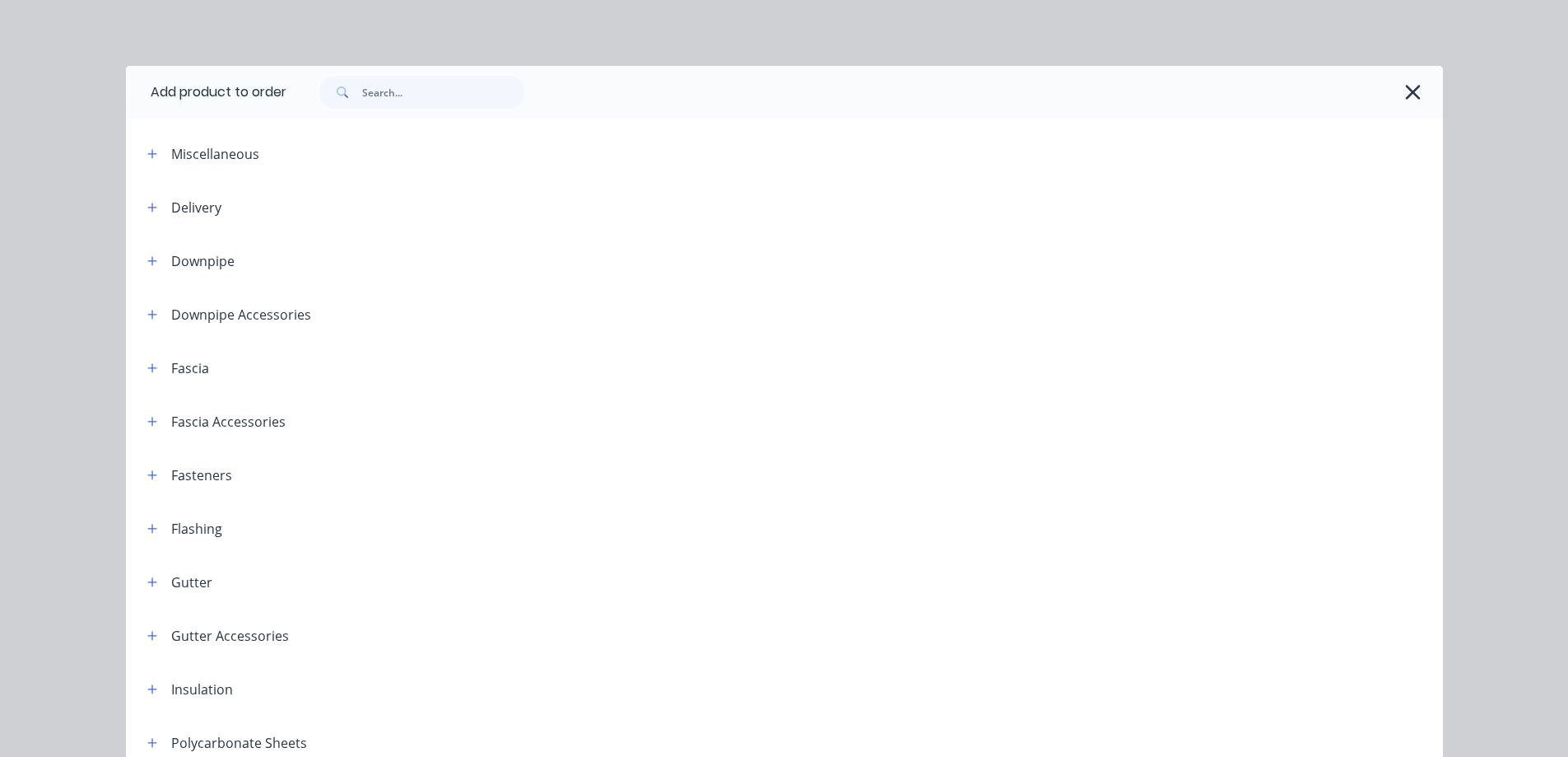
scroll to position [165, 0]
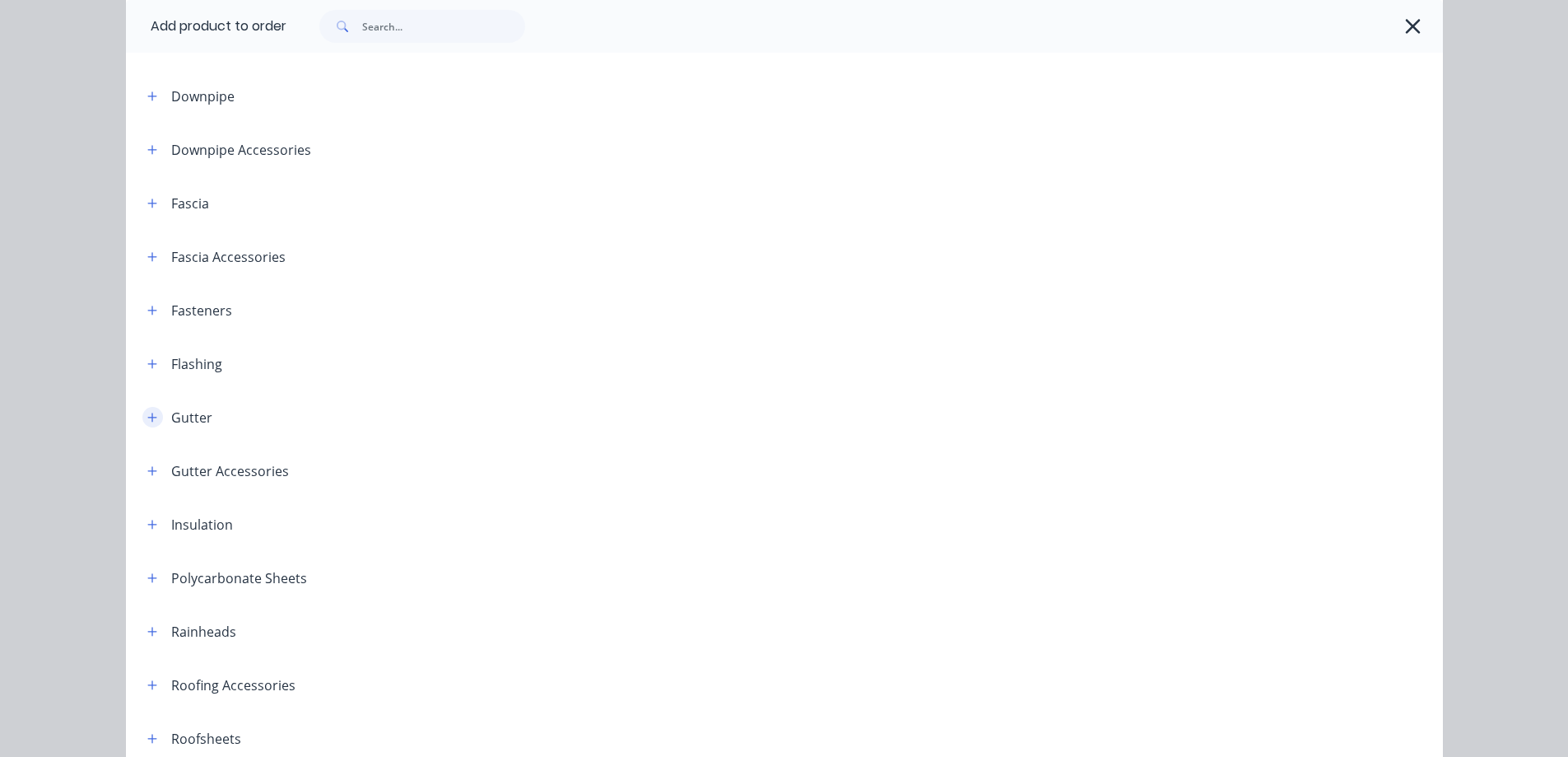
click at [148, 418] on icon "button" at bounding box center [151, 417] width 9 height 9
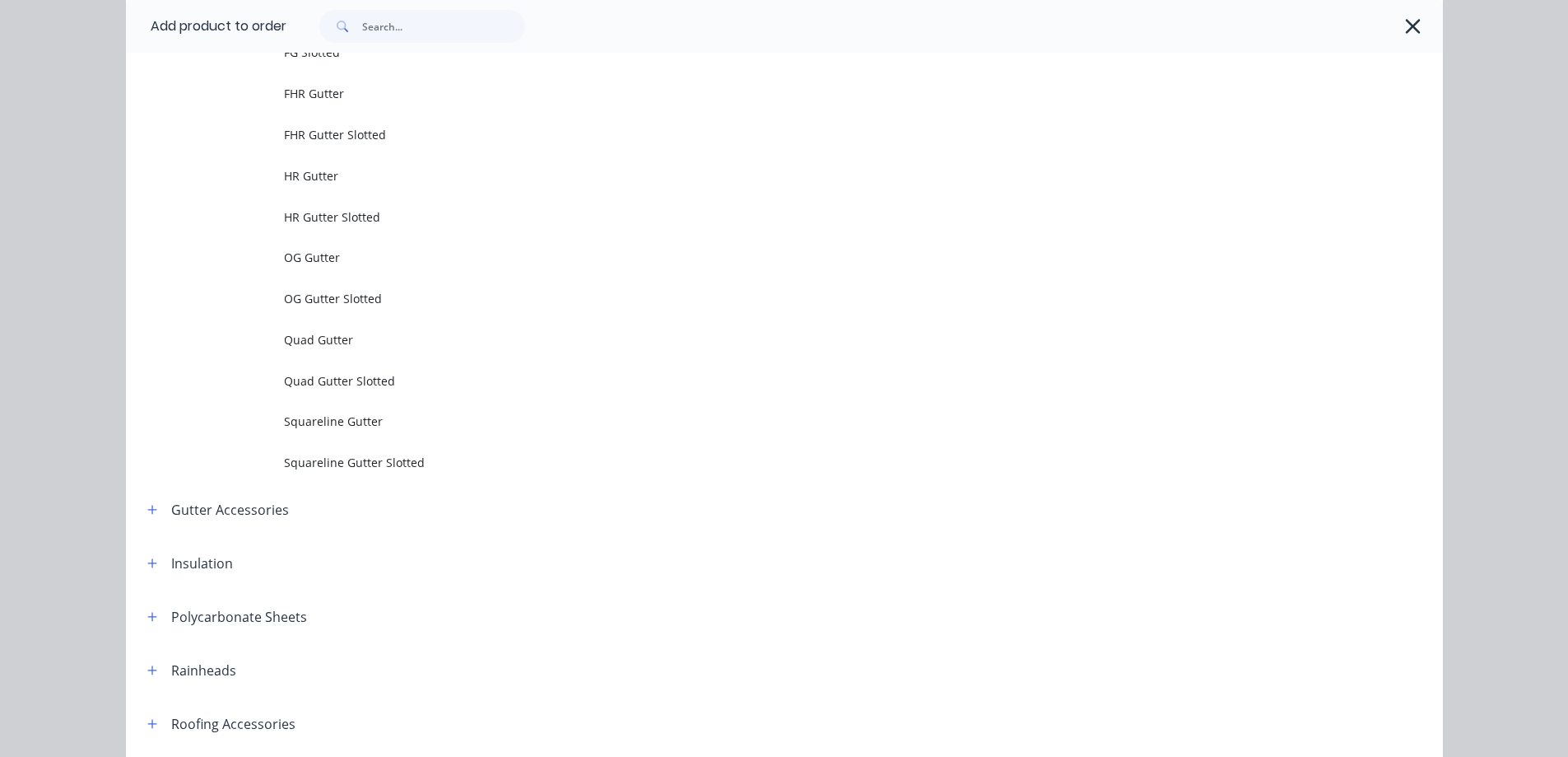
scroll to position [494, 0]
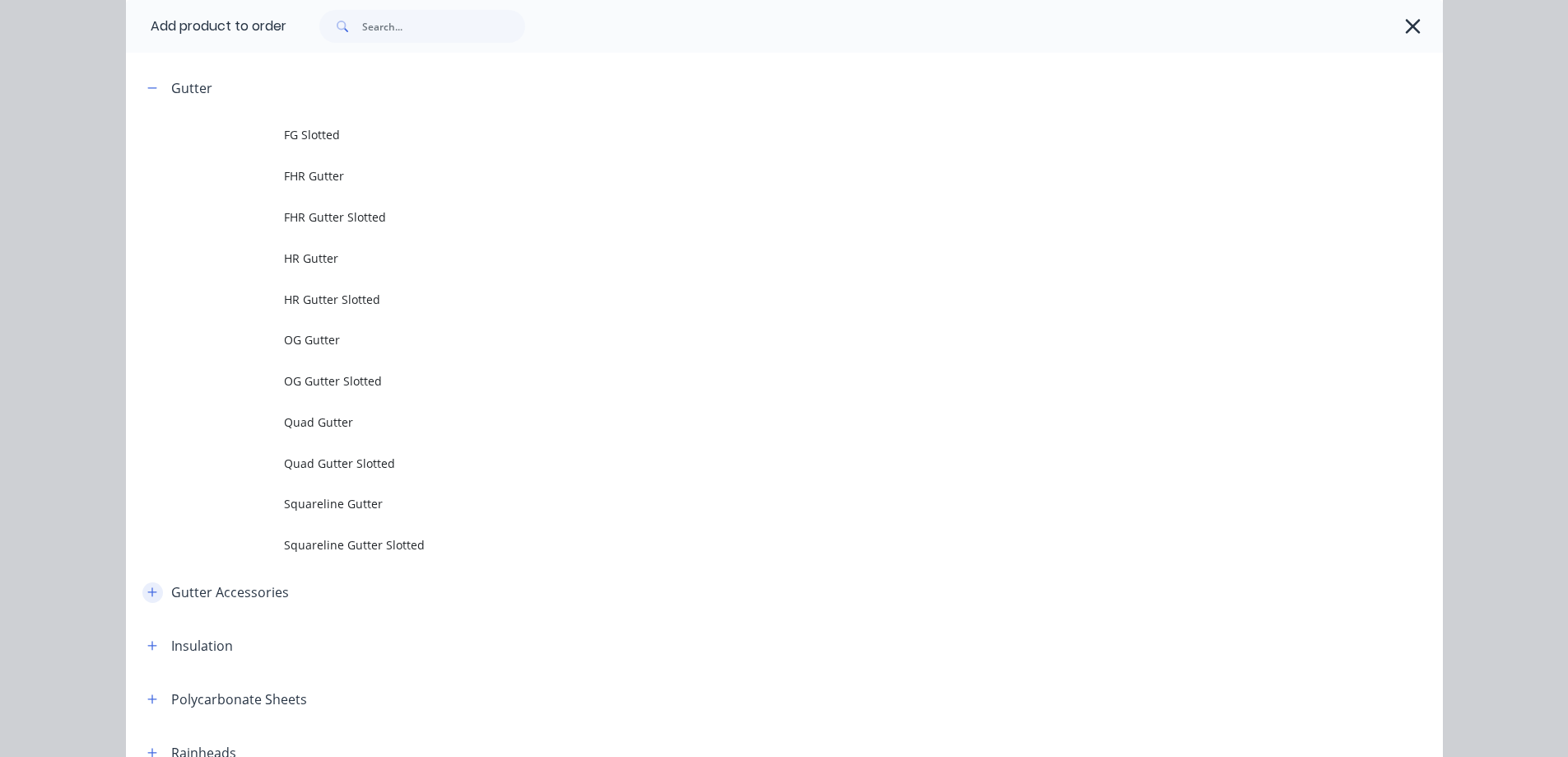
click at [147, 594] on icon "button" at bounding box center [151, 591] width 10 height 12
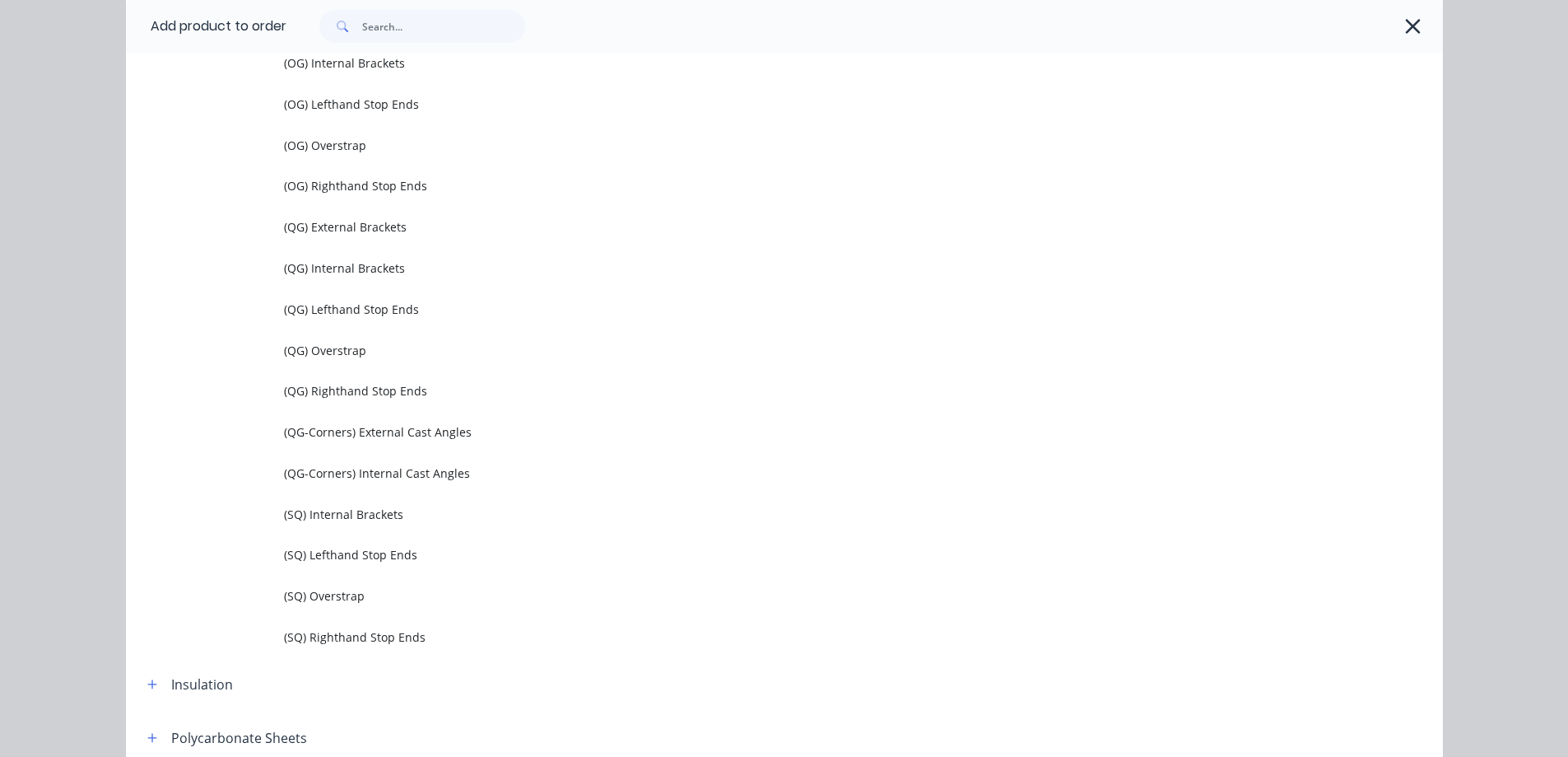
scroll to position [1235, 0]
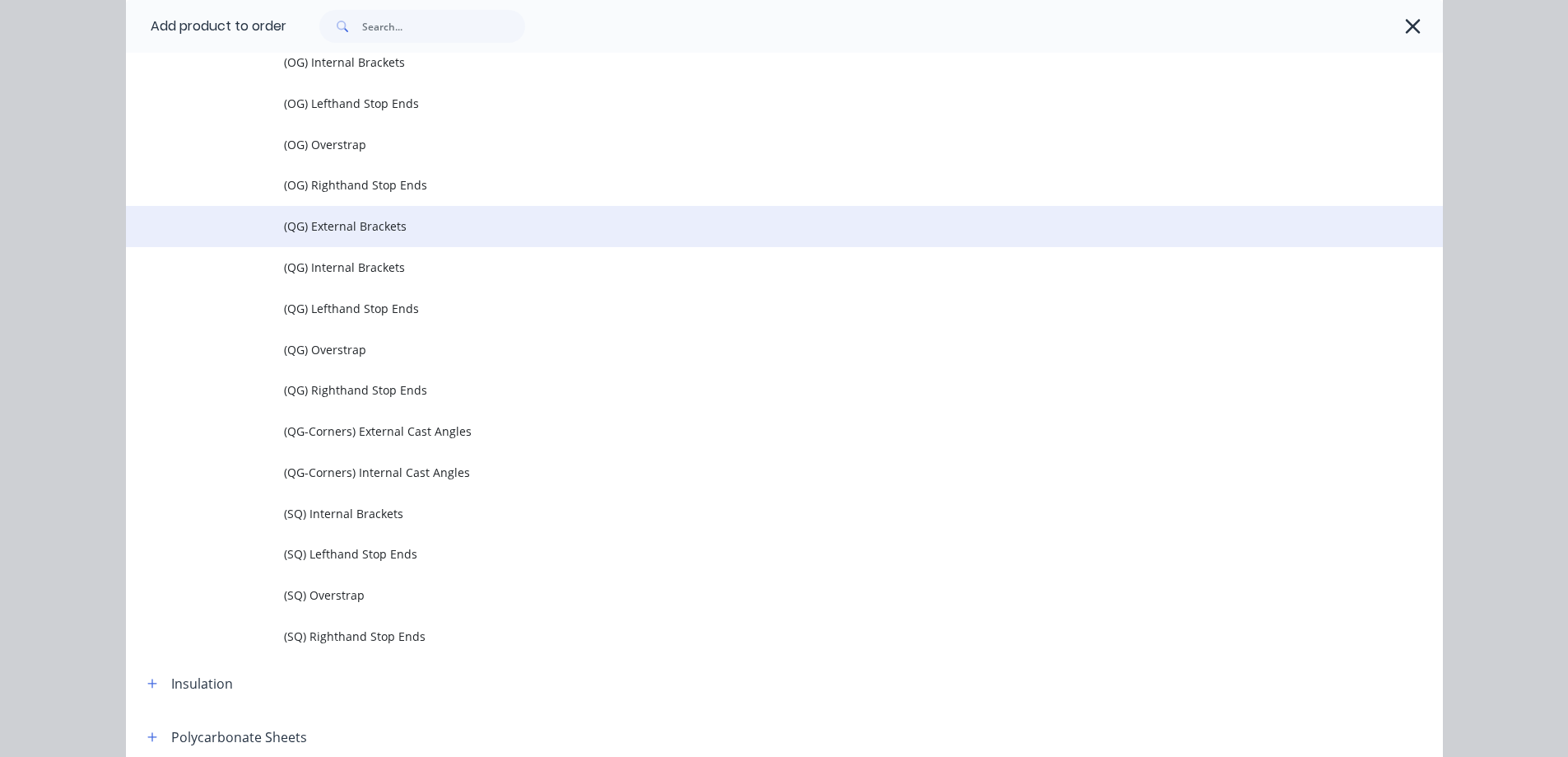
click at [369, 228] on span "(QG) External Brackets" at bounding box center [747, 227] width 926 height 18
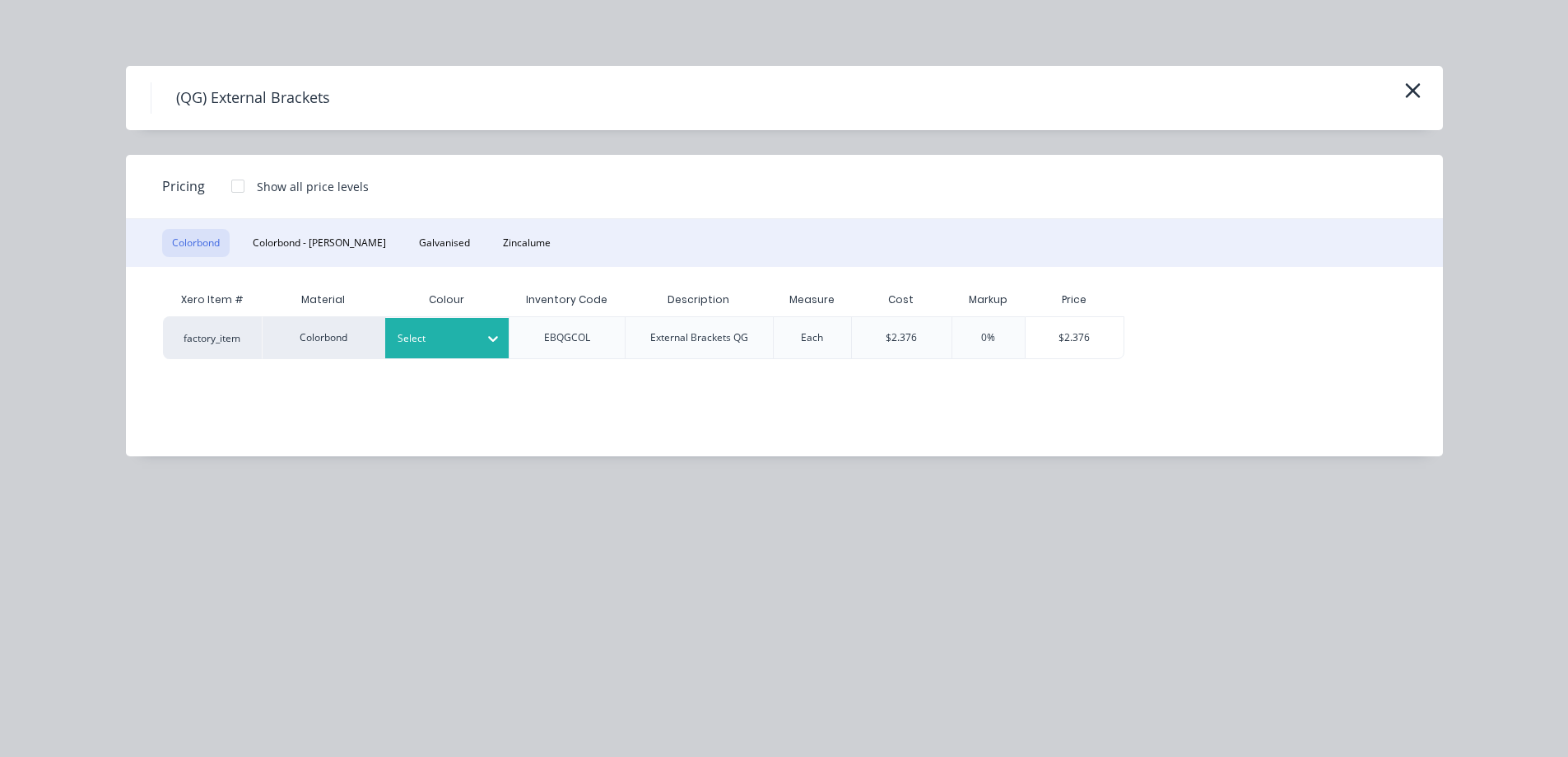
click at [418, 337] on div at bounding box center [434, 338] width 74 height 18
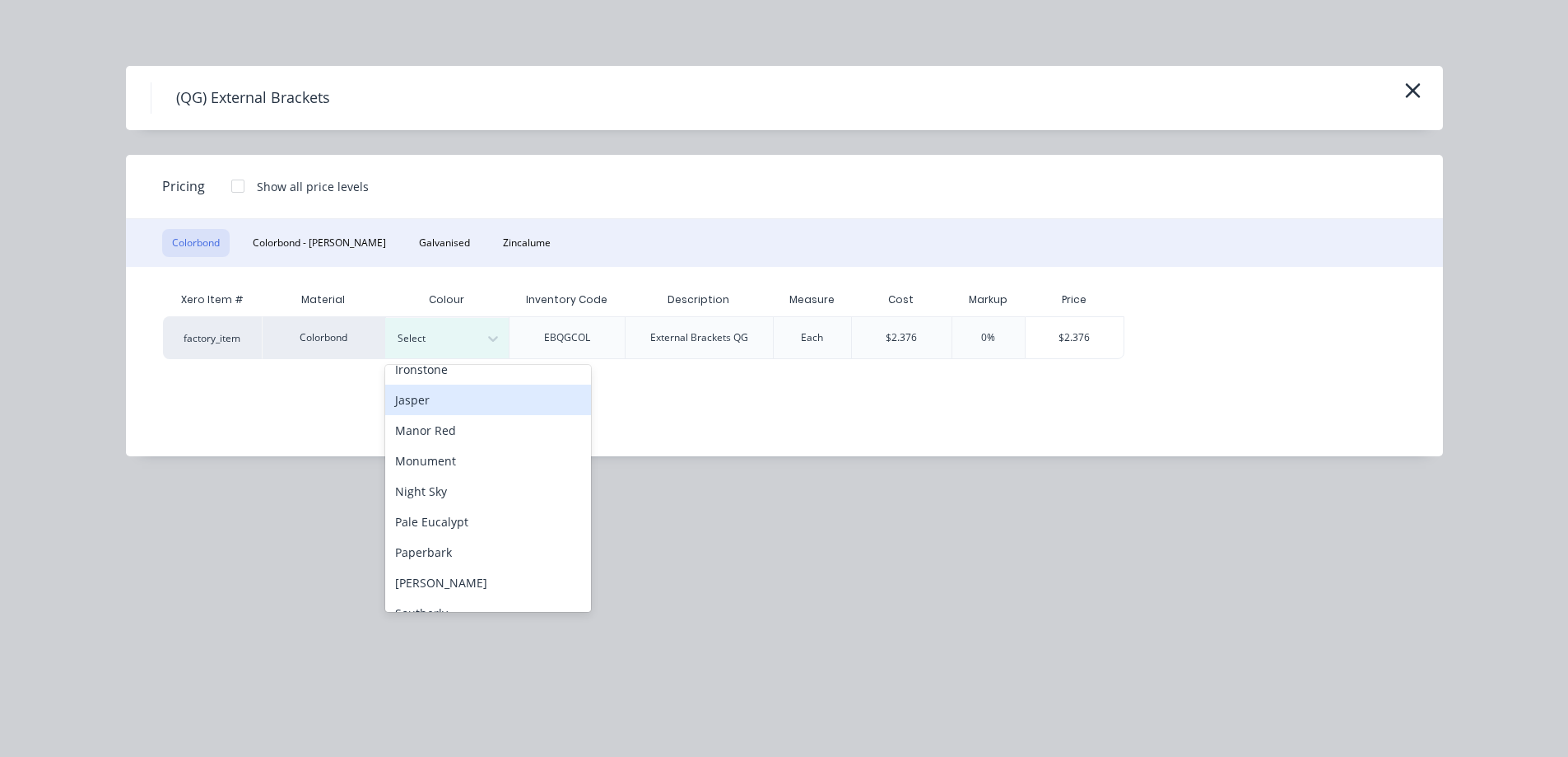
scroll to position [329, 0]
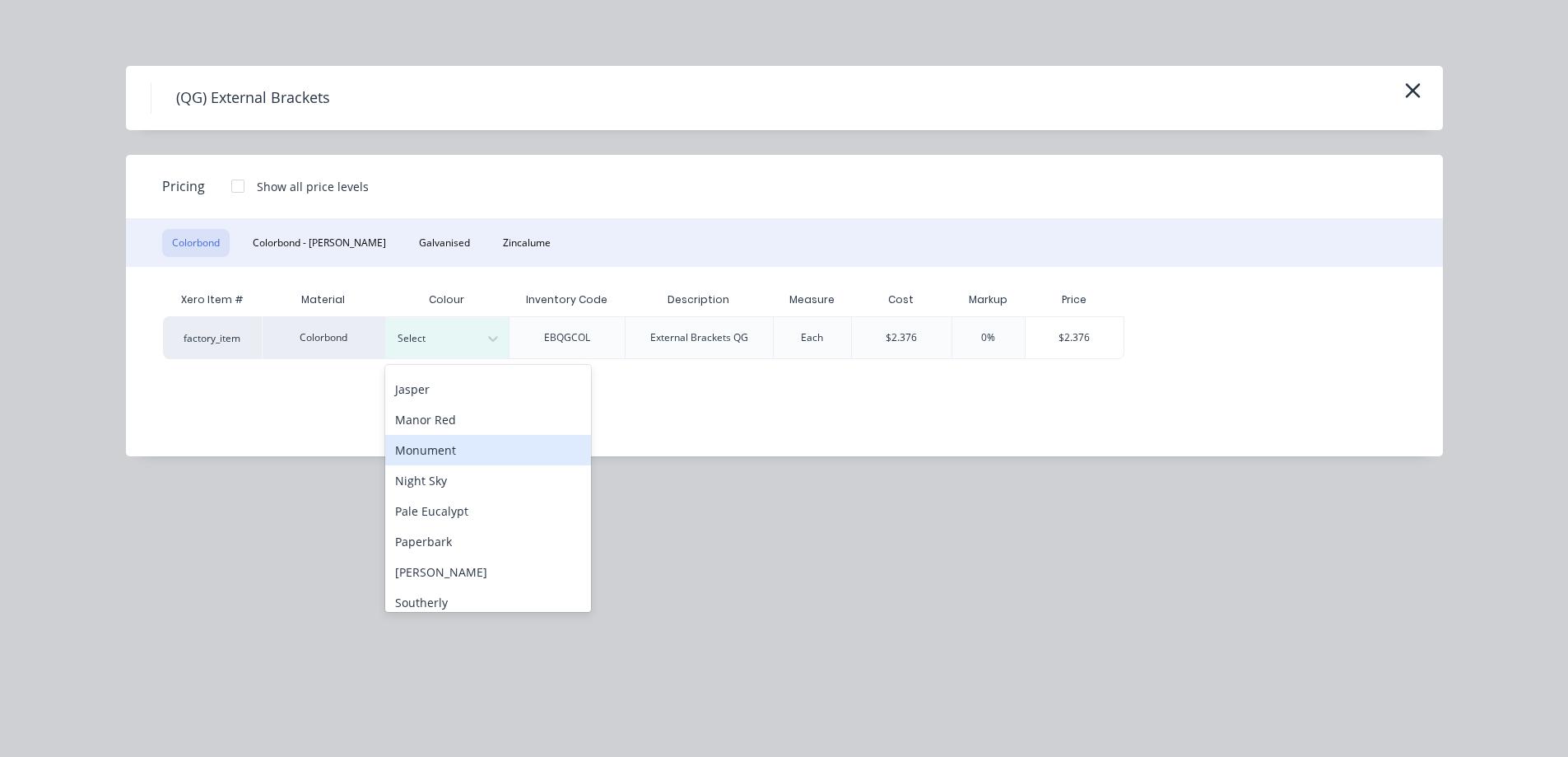
click at [417, 459] on div "Monument" at bounding box center [488, 450] width 206 height 30
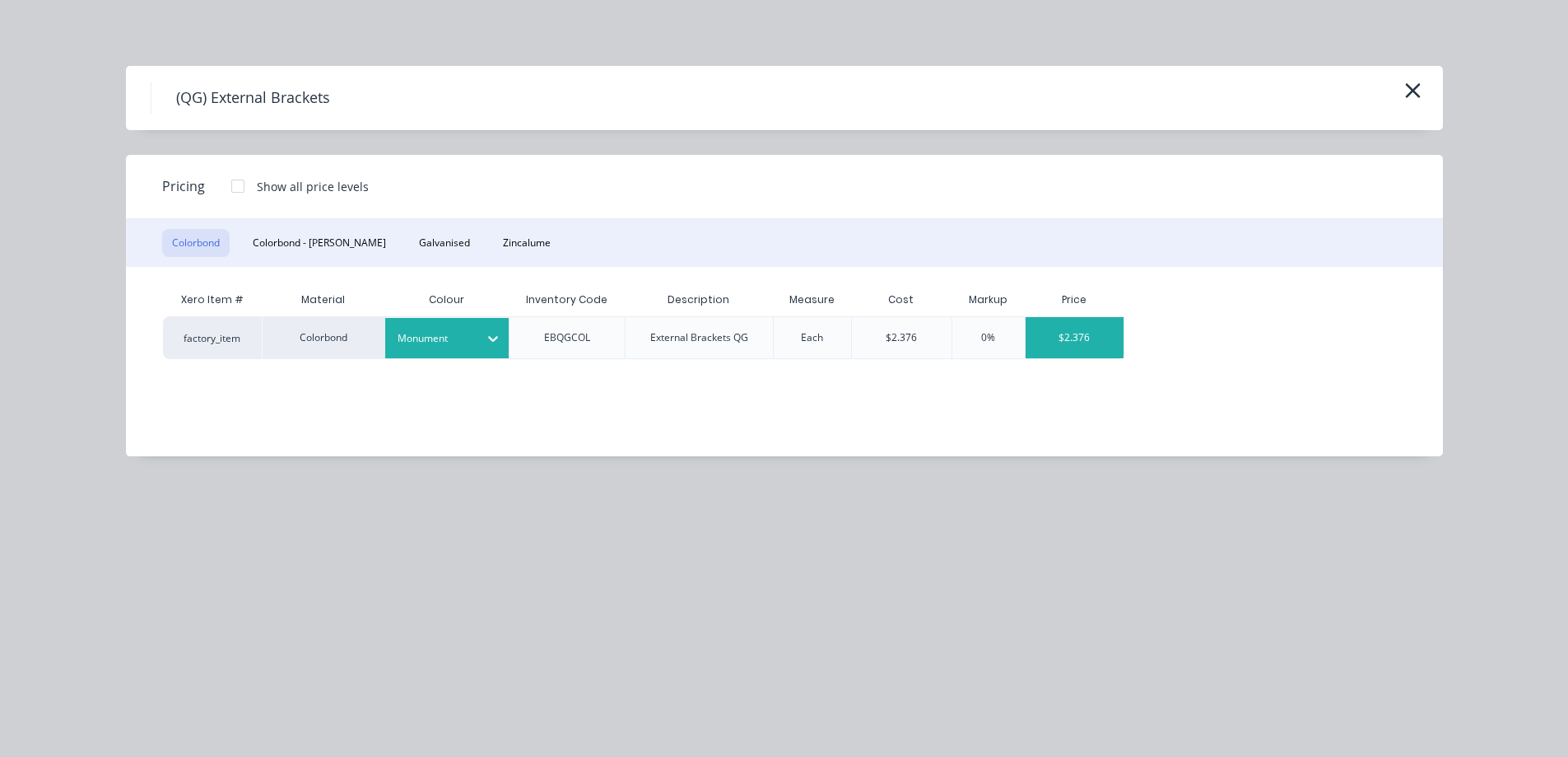
click at [1086, 346] on div "$2.376" at bounding box center [1075, 337] width 99 height 42
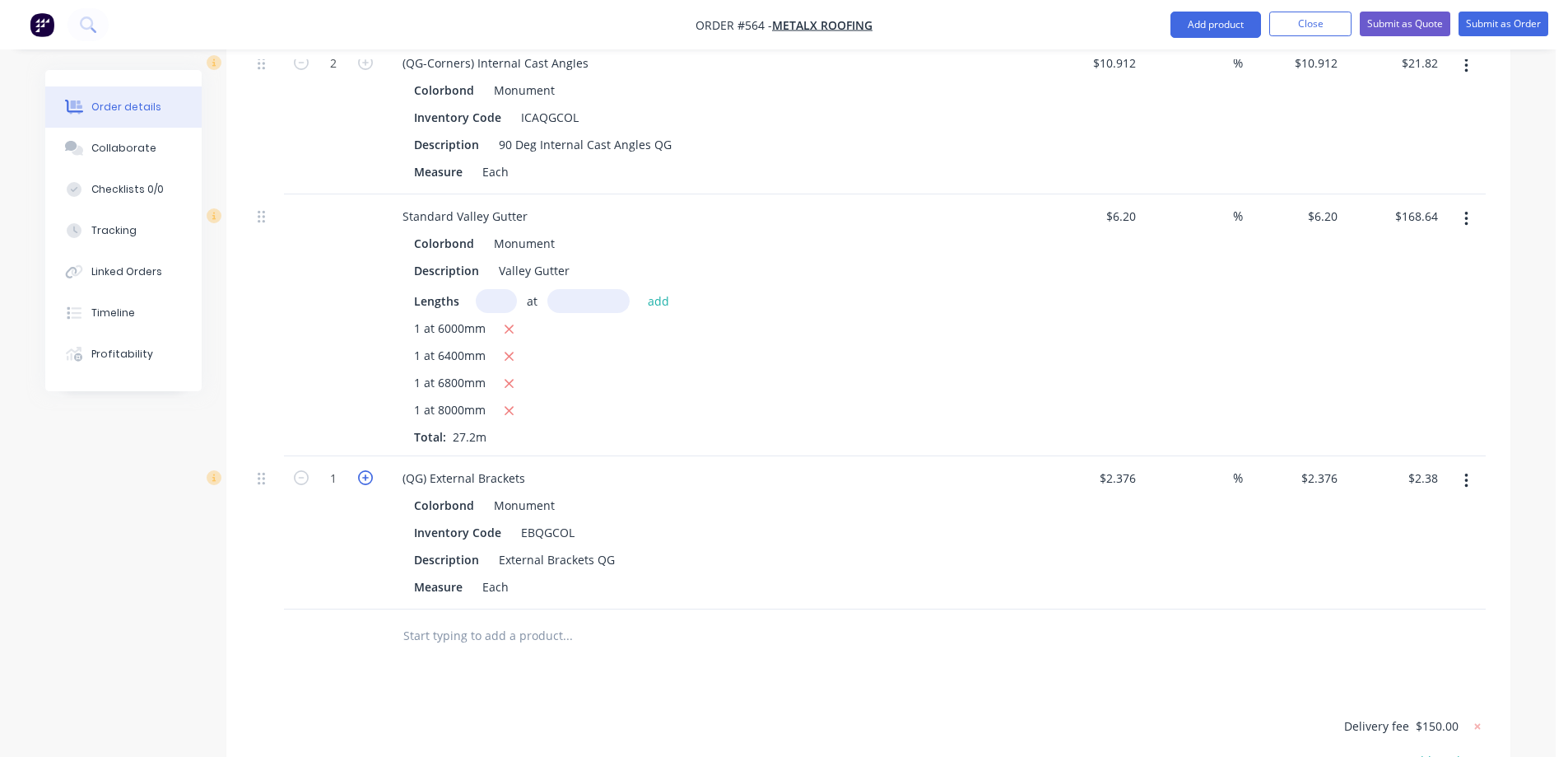
click at [361, 478] on icon "button" at bounding box center [365, 477] width 15 height 15
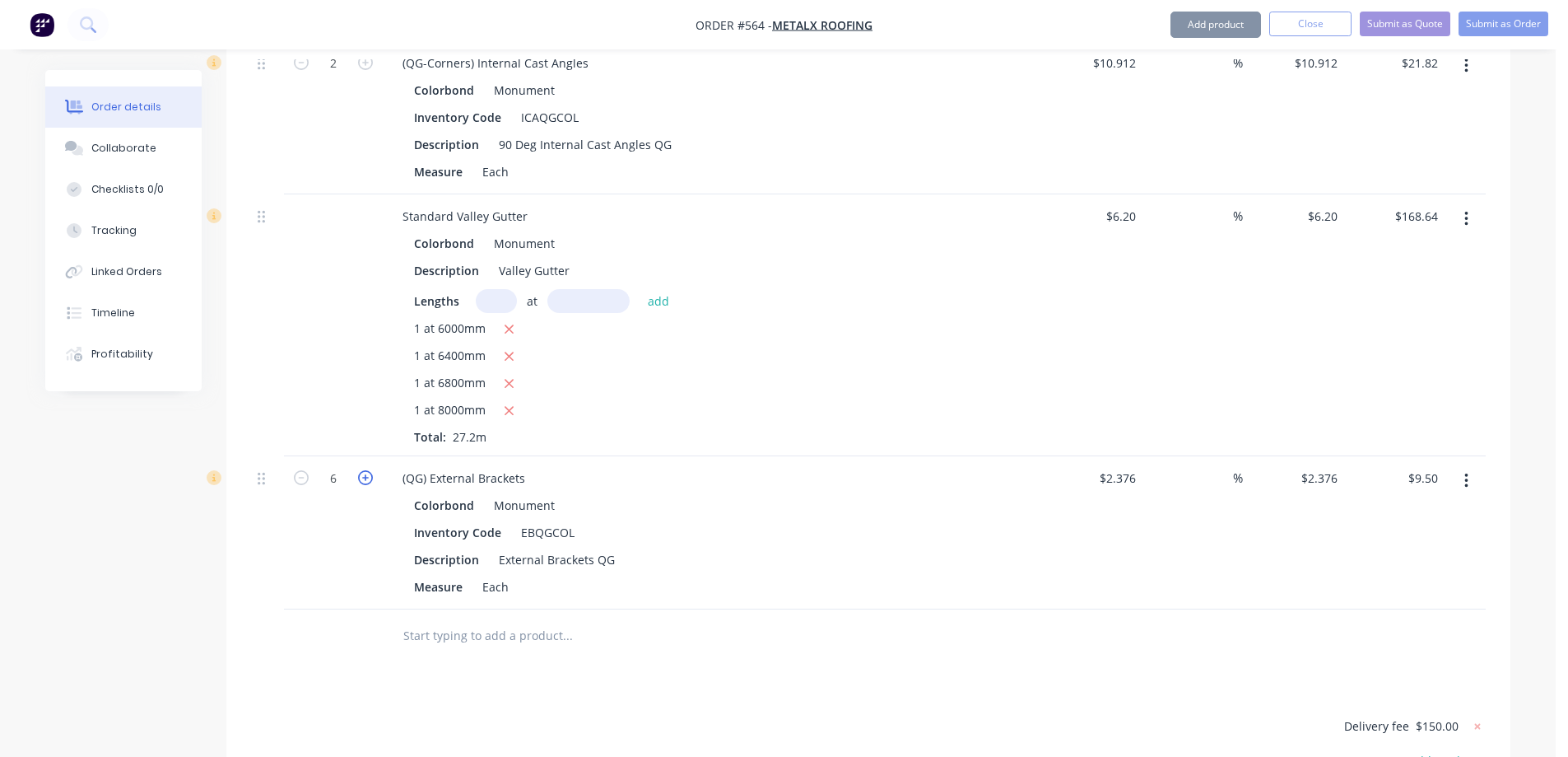
click at [361, 478] on icon "button" at bounding box center [365, 477] width 15 height 15
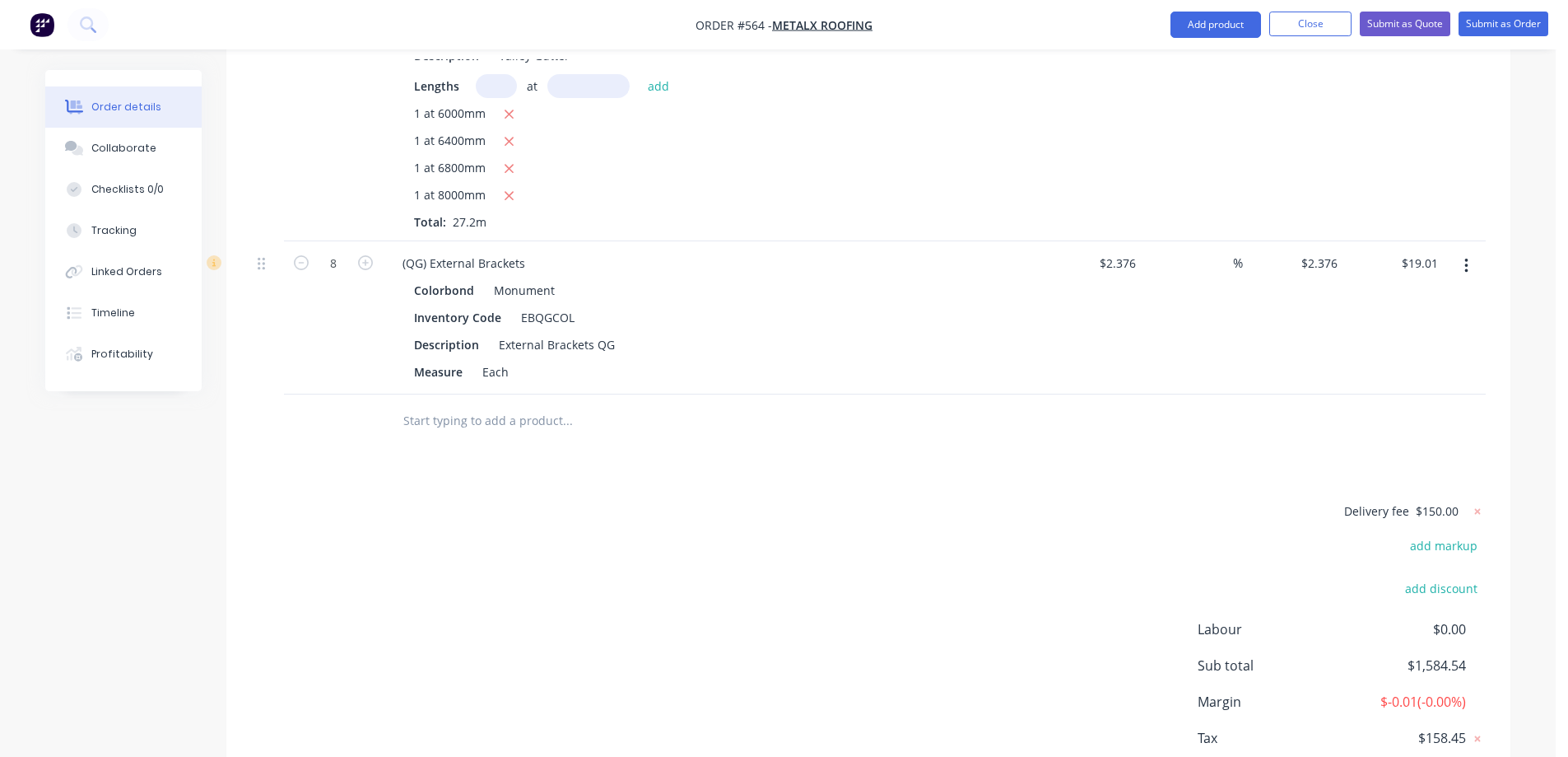
scroll to position [3311, 0]
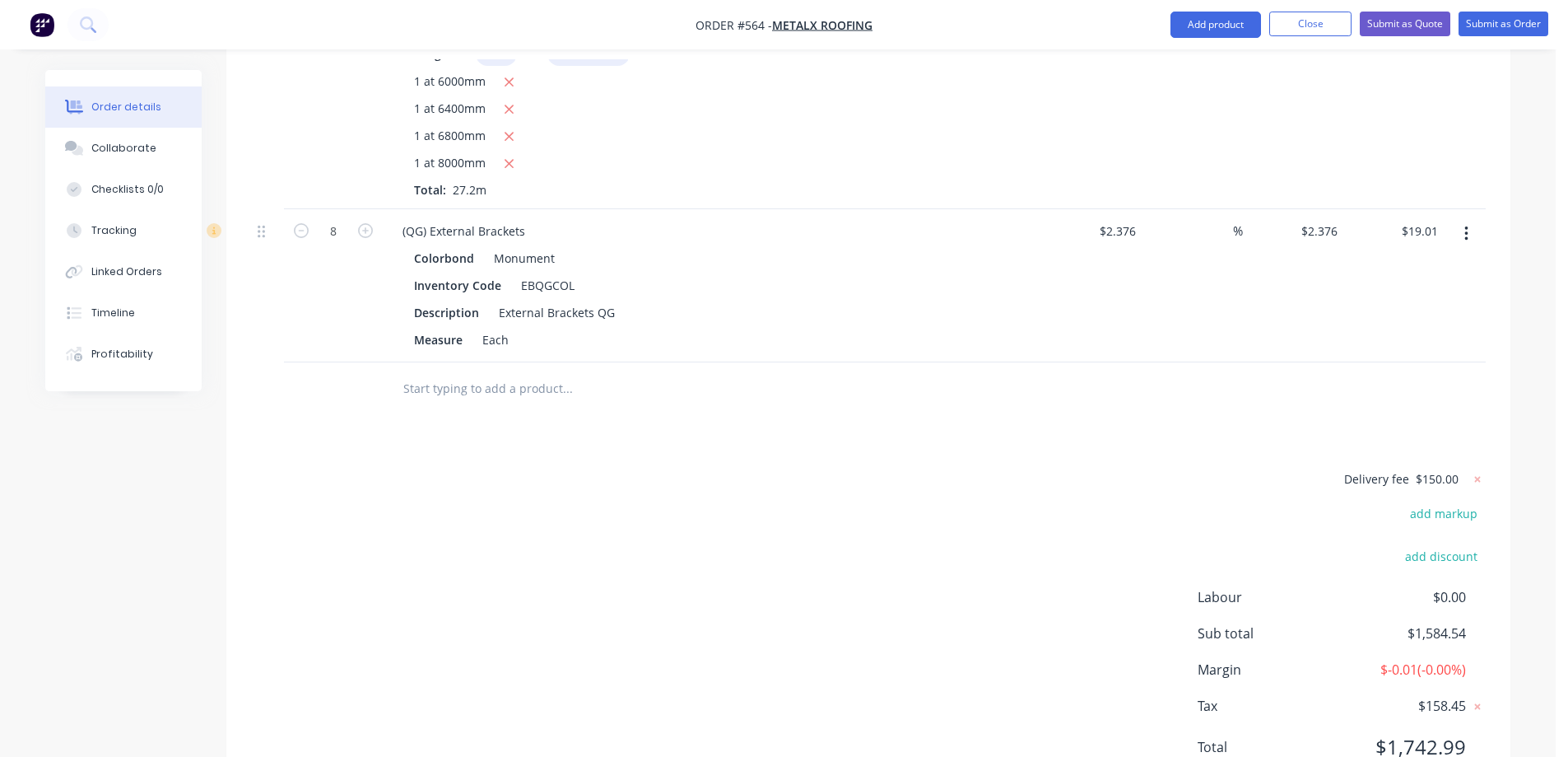
click at [373, 399] on div at bounding box center [334, 389] width 99 height 53
click at [1193, 34] on button "Add product" at bounding box center [1216, 25] width 90 height 27
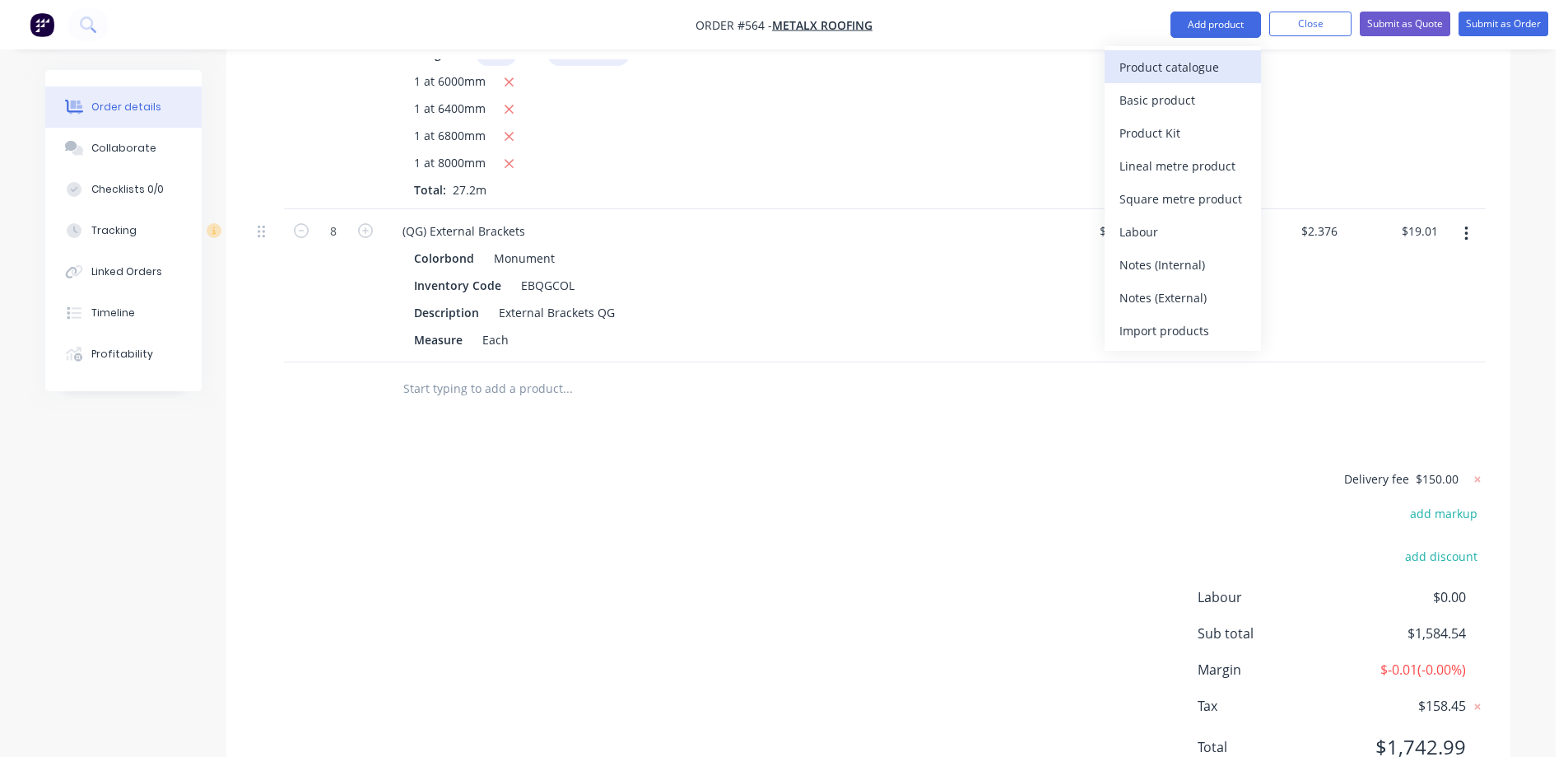
click at [1174, 63] on div "Product catalogue" at bounding box center [1182, 66] width 127 height 24
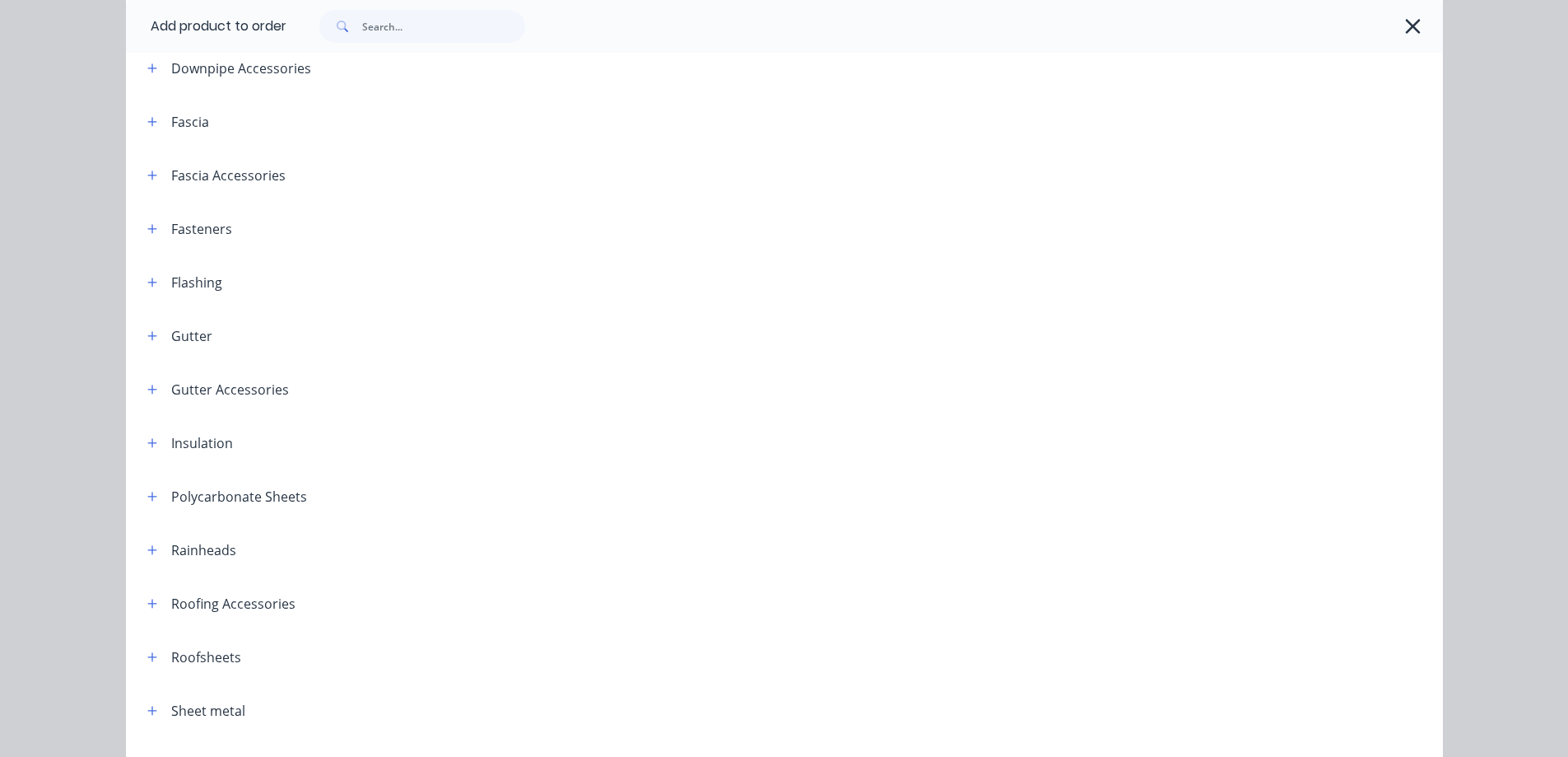
scroll to position [247, 0]
click at [148, 338] on icon "button" at bounding box center [151, 335] width 10 height 12
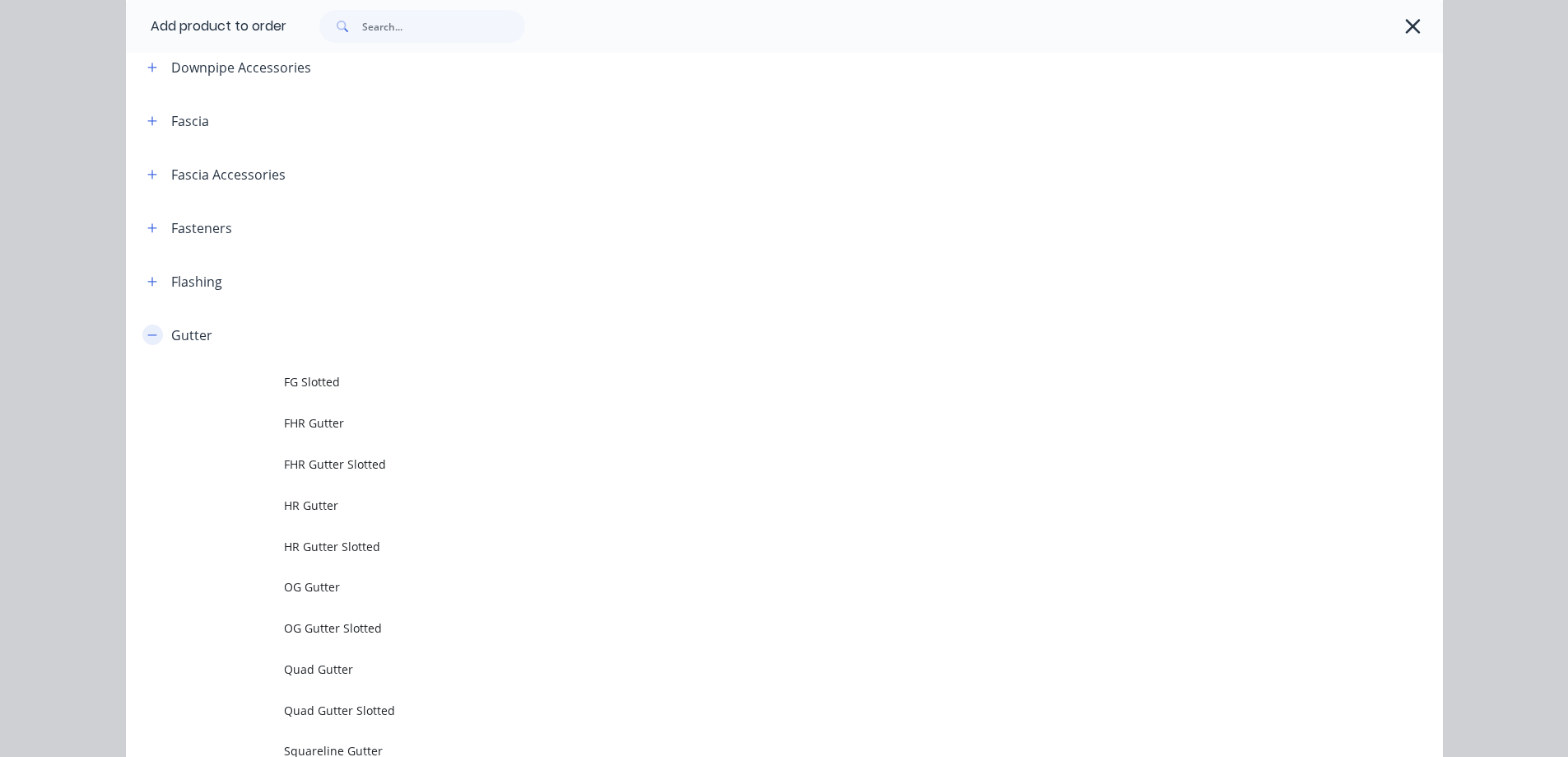
click at [148, 337] on icon "button" at bounding box center [151, 335] width 10 height 12
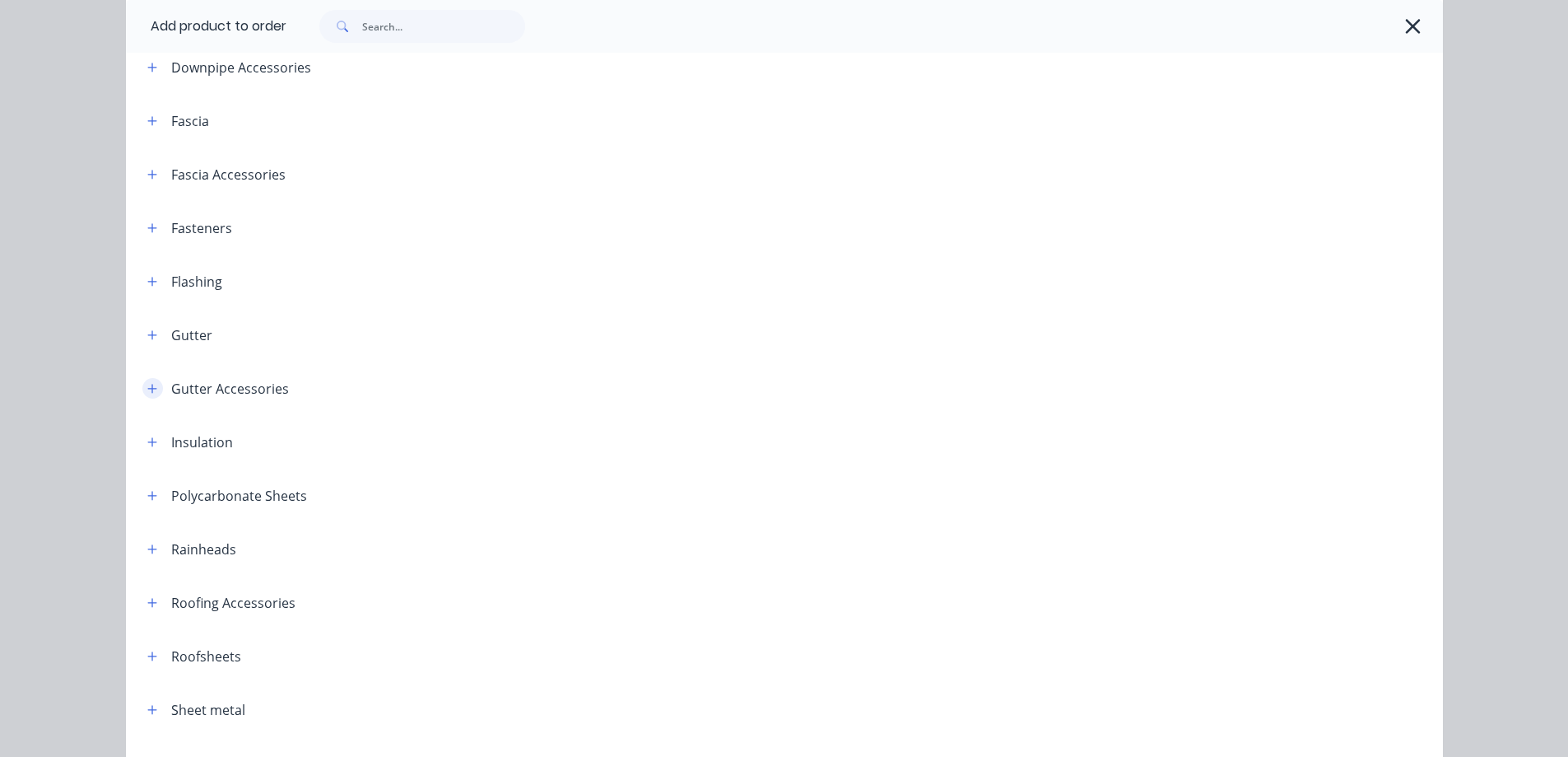
click at [143, 397] on button "button" at bounding box center [152, 388] width 20 height 20
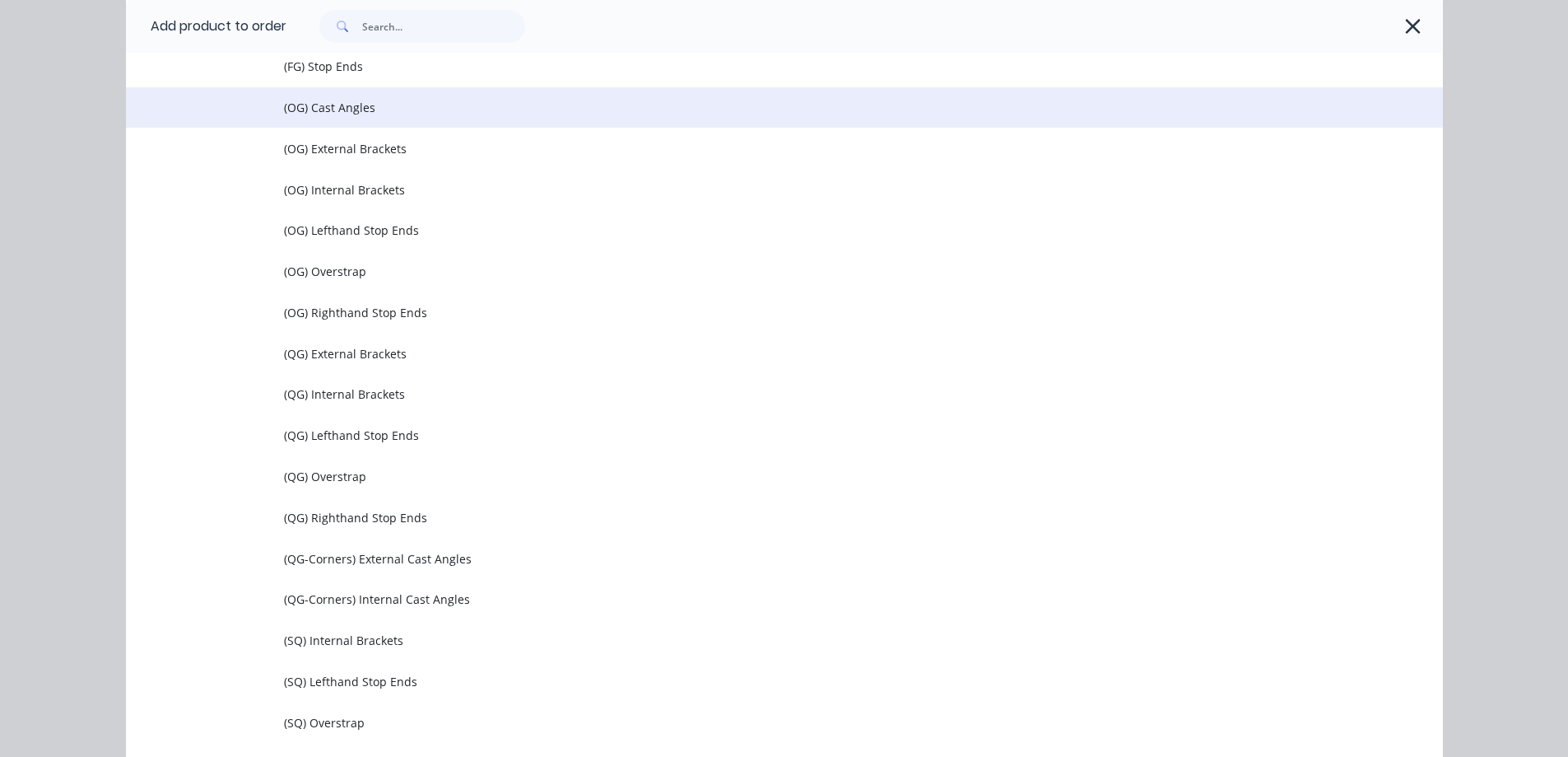
scroll to position [659, 0]
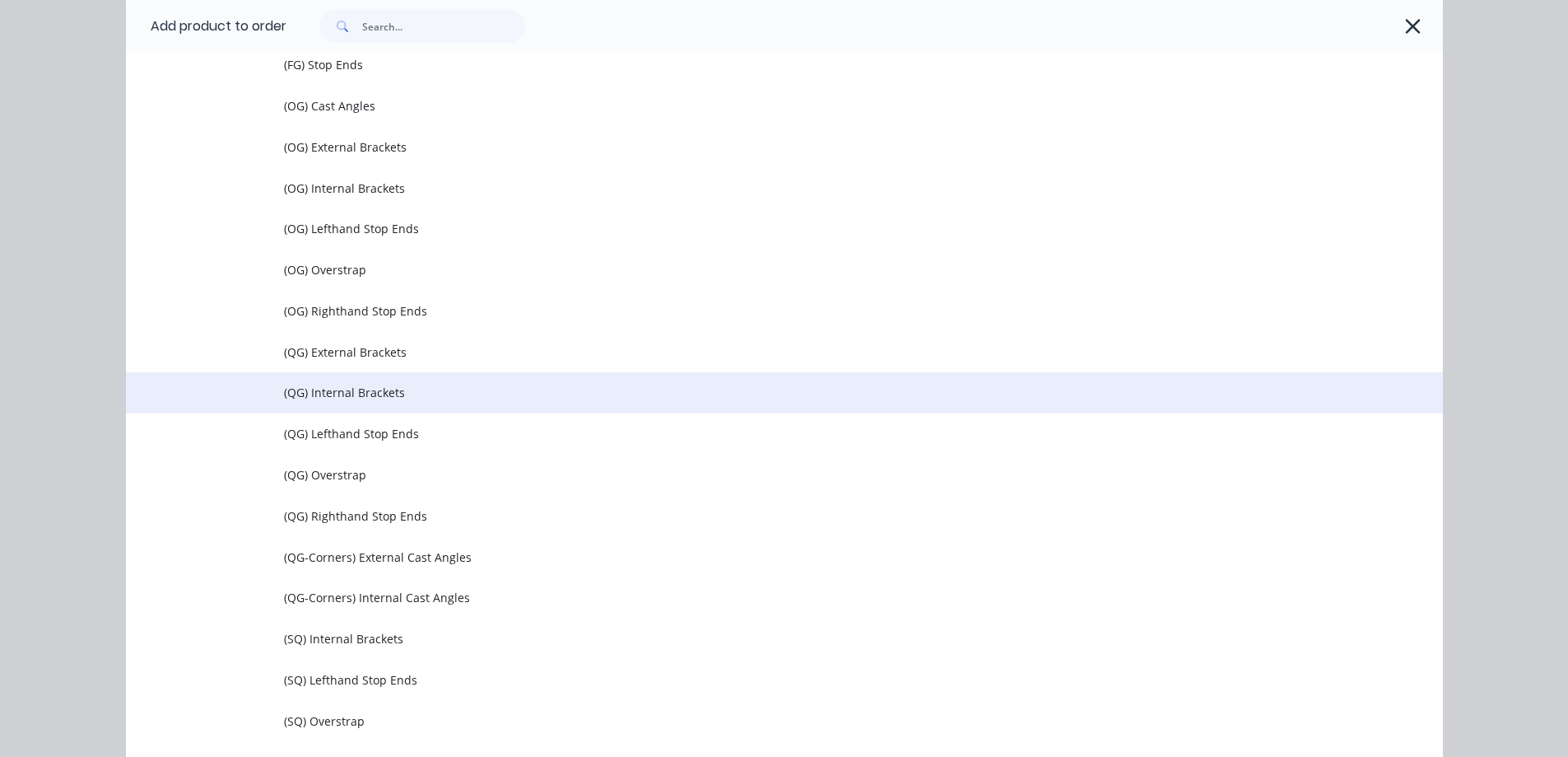
click at [346, 391] on span "(QG) Internal Brackets" at bounding box center [747, 392] width 926 height 18
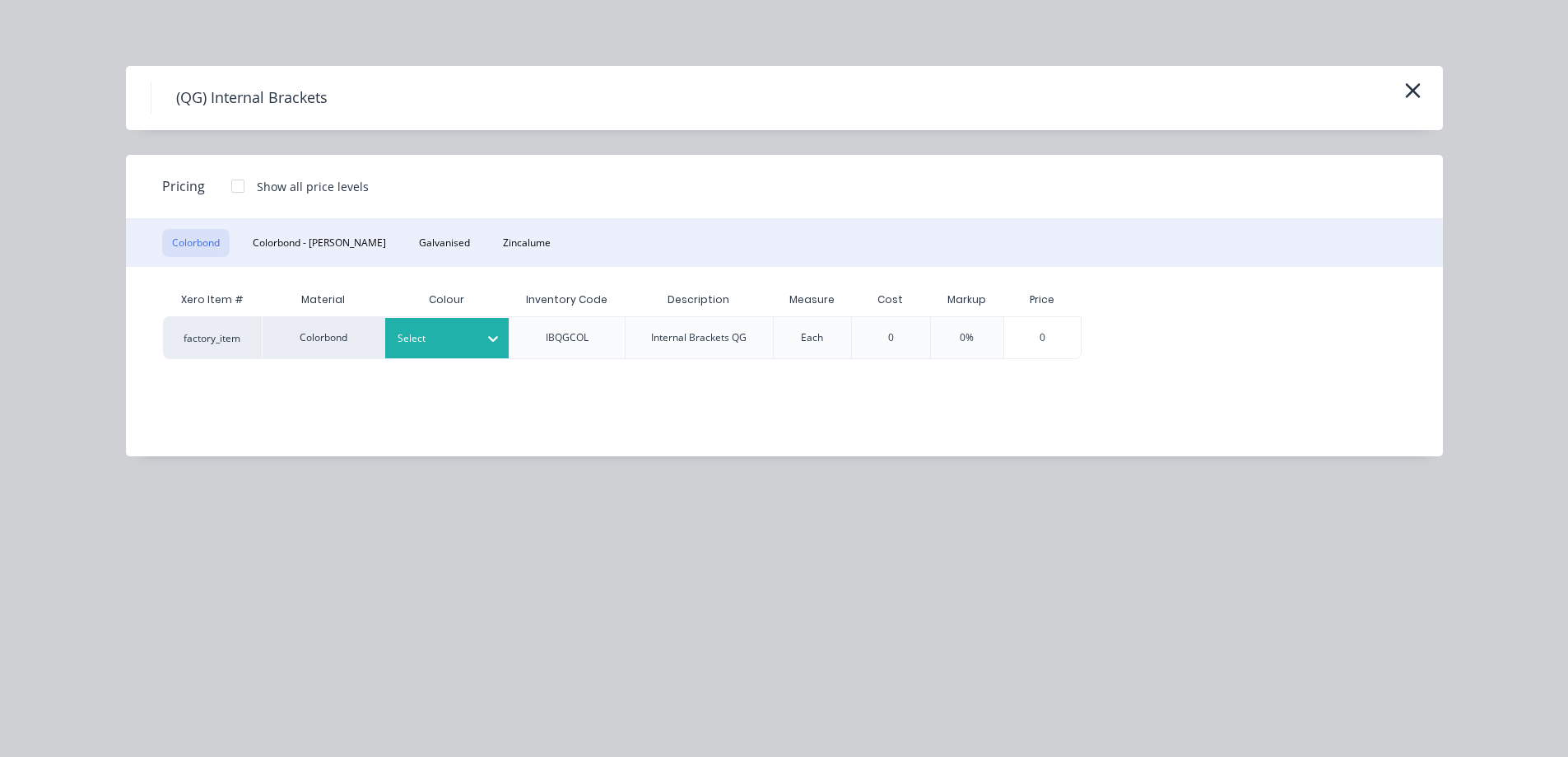
click at [419, 333] on div at bounding box center [434, 338] width 74 height 18
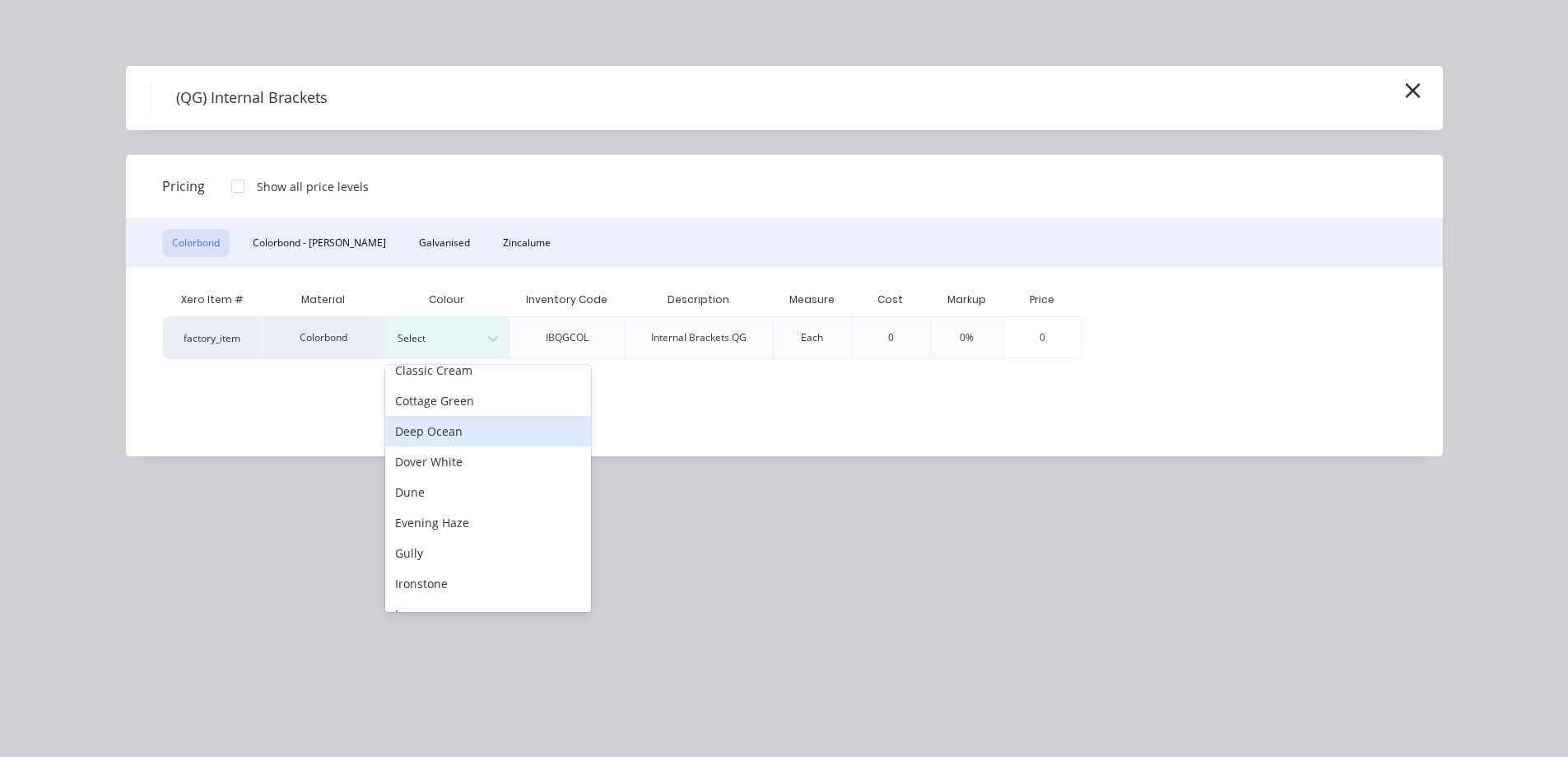
scroll to position [247, 0]
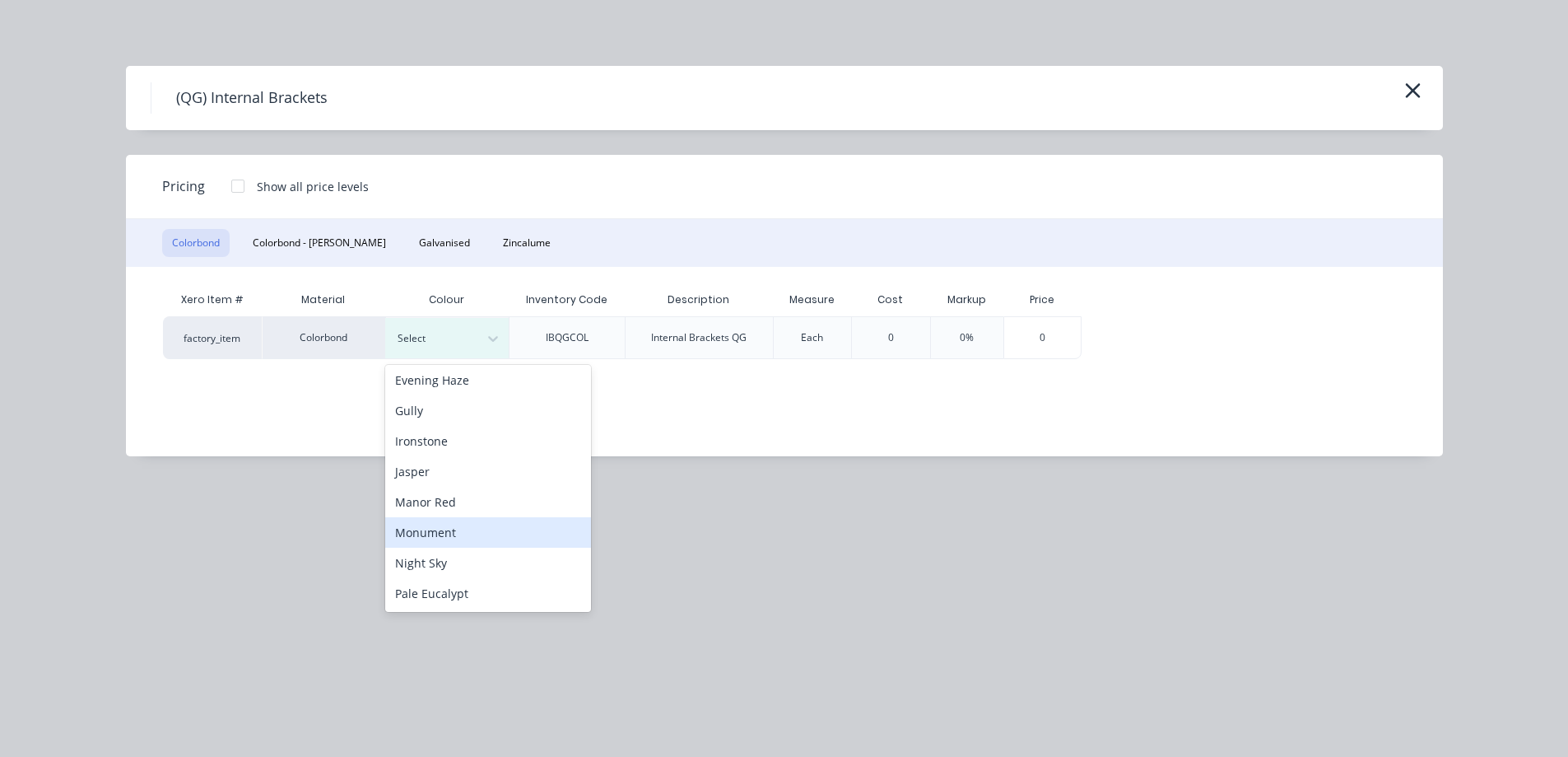
click at [429, 524] on div "Monument" at bounding box center [488, 532] width 206 height 30
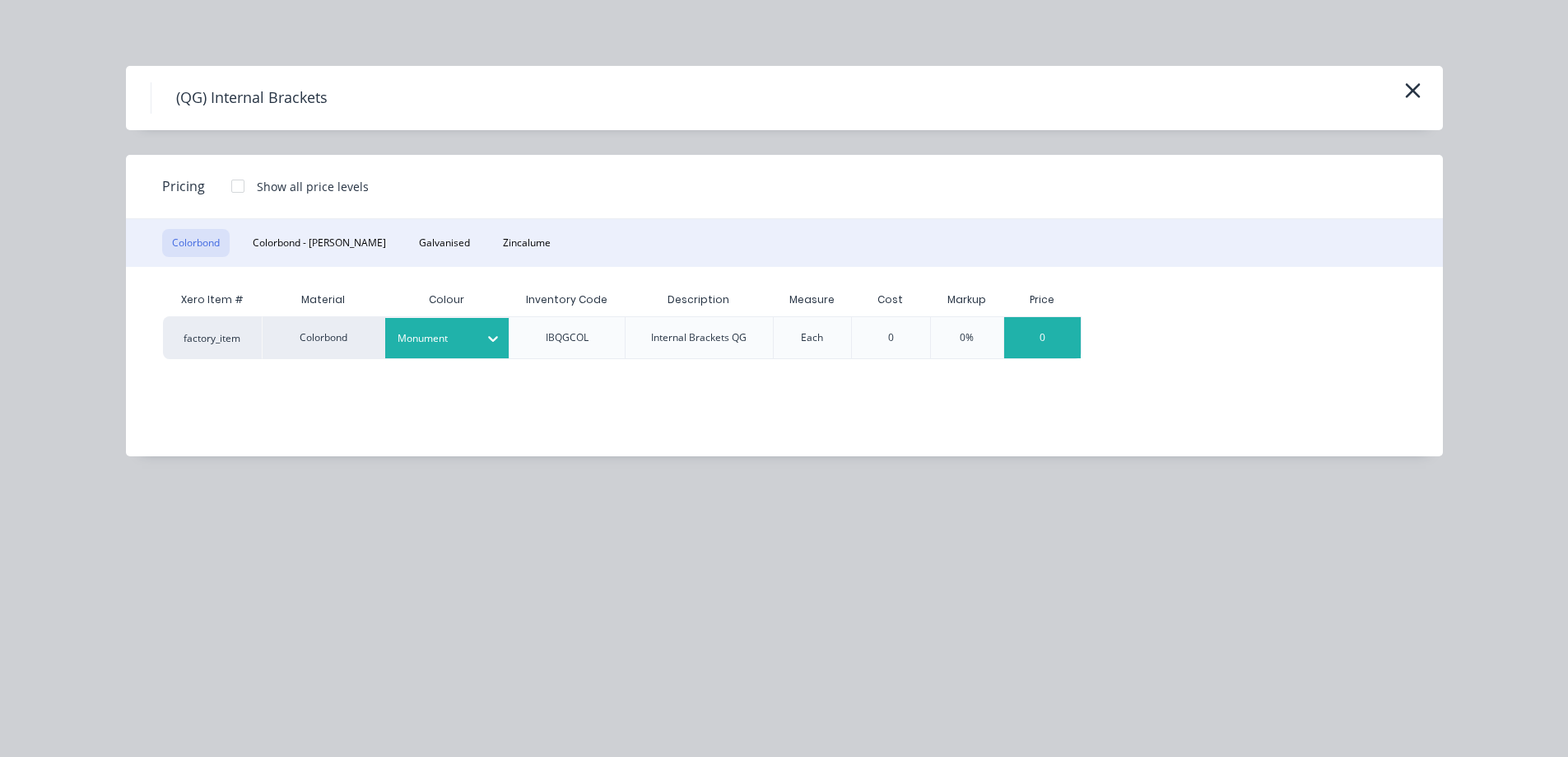
click at [1053, 338] on div "0" at bounding box center [1042, 337] width 77 height 42
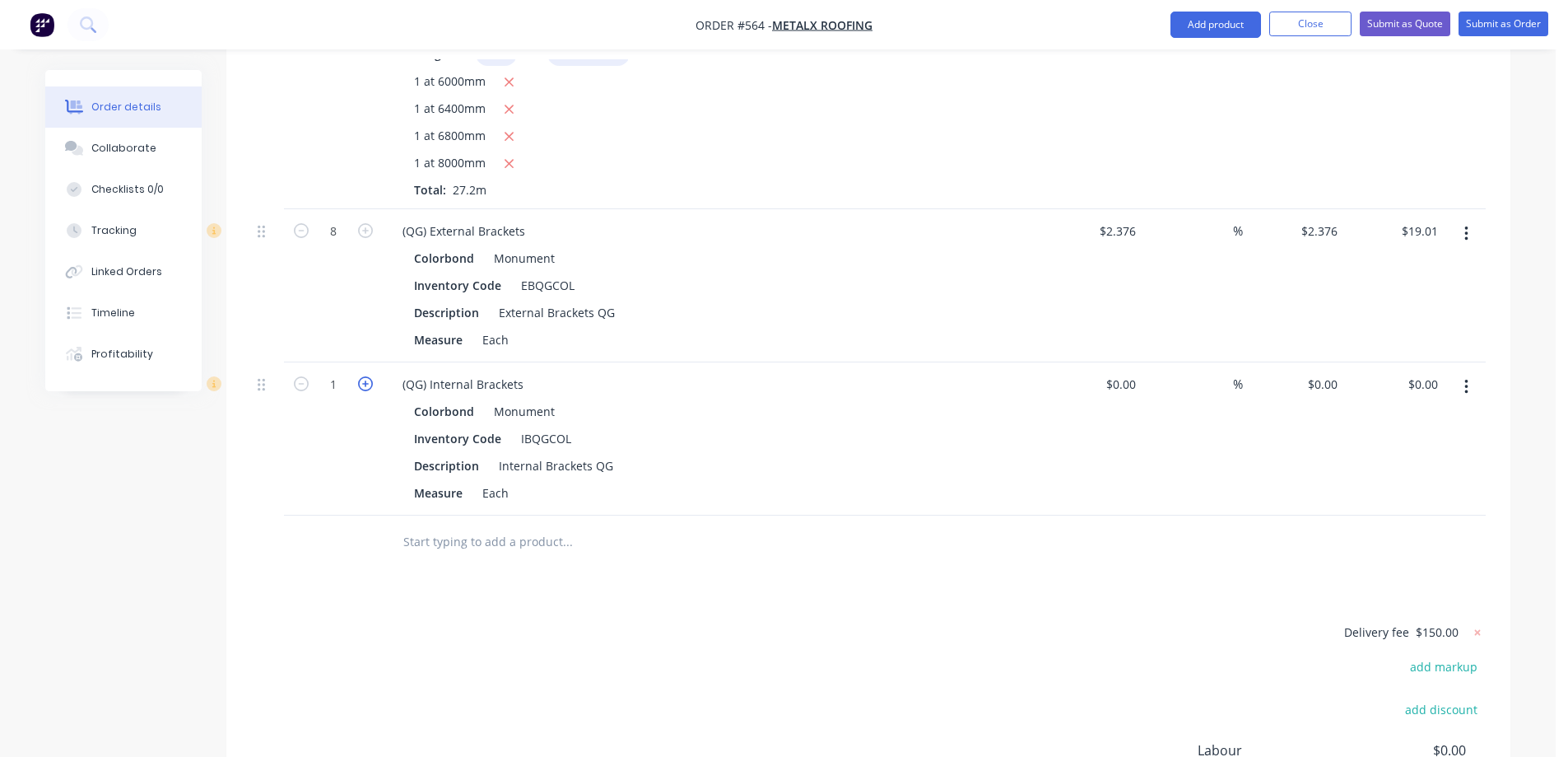
click at [368, 382] on icon "button" at bounding box center [365, 383] width 15 height 15
click at [1465, 388] on icon "button" at bounding box center [1466, 387] width 4 height 18
click at [1406, 423] on div "Edit" at bounding box center [1407, 429] width 127 height 24
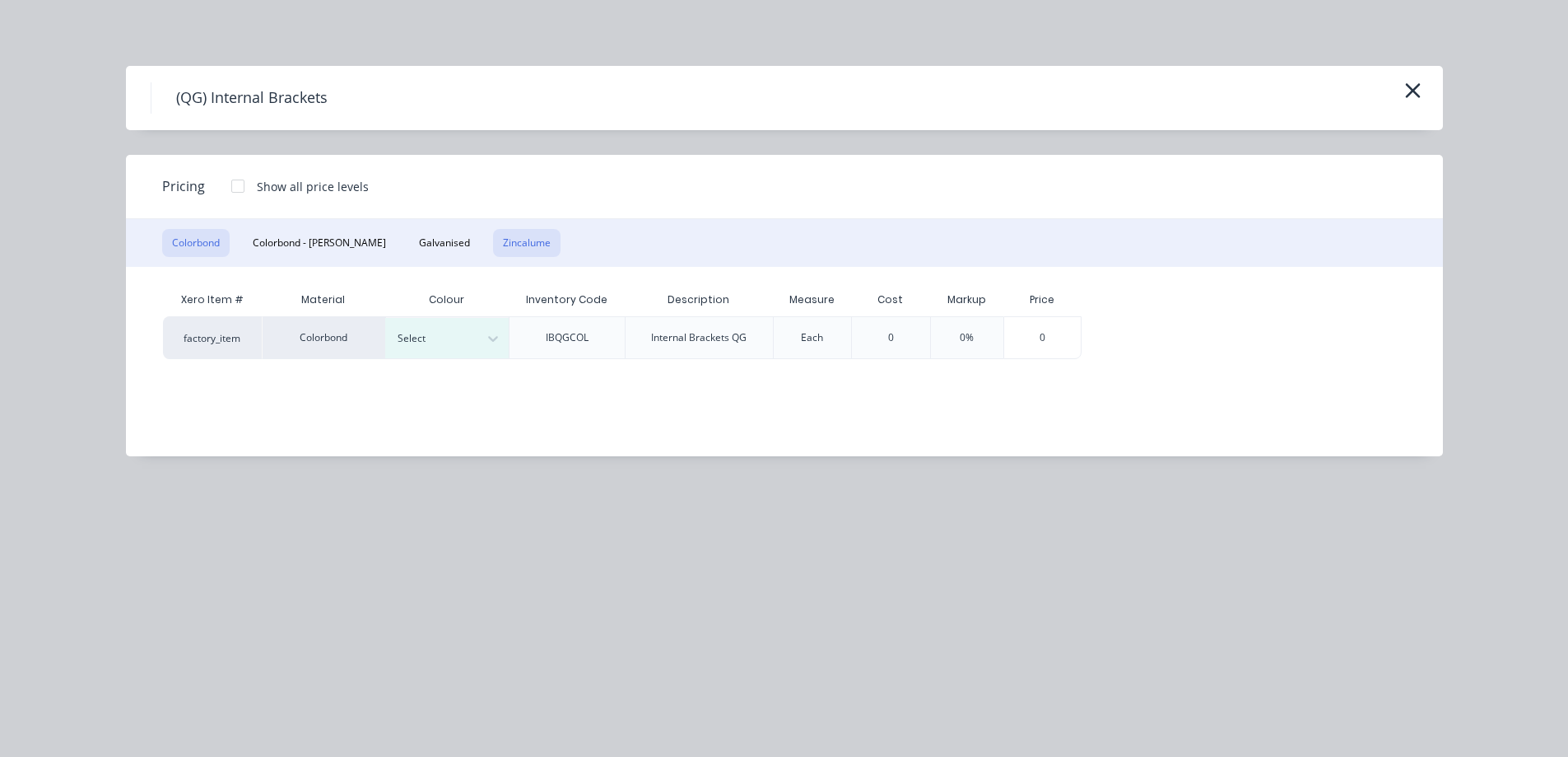
click at [493, 244] on button "Zincalume" at bounding box center [527, 243] width 67 height 28
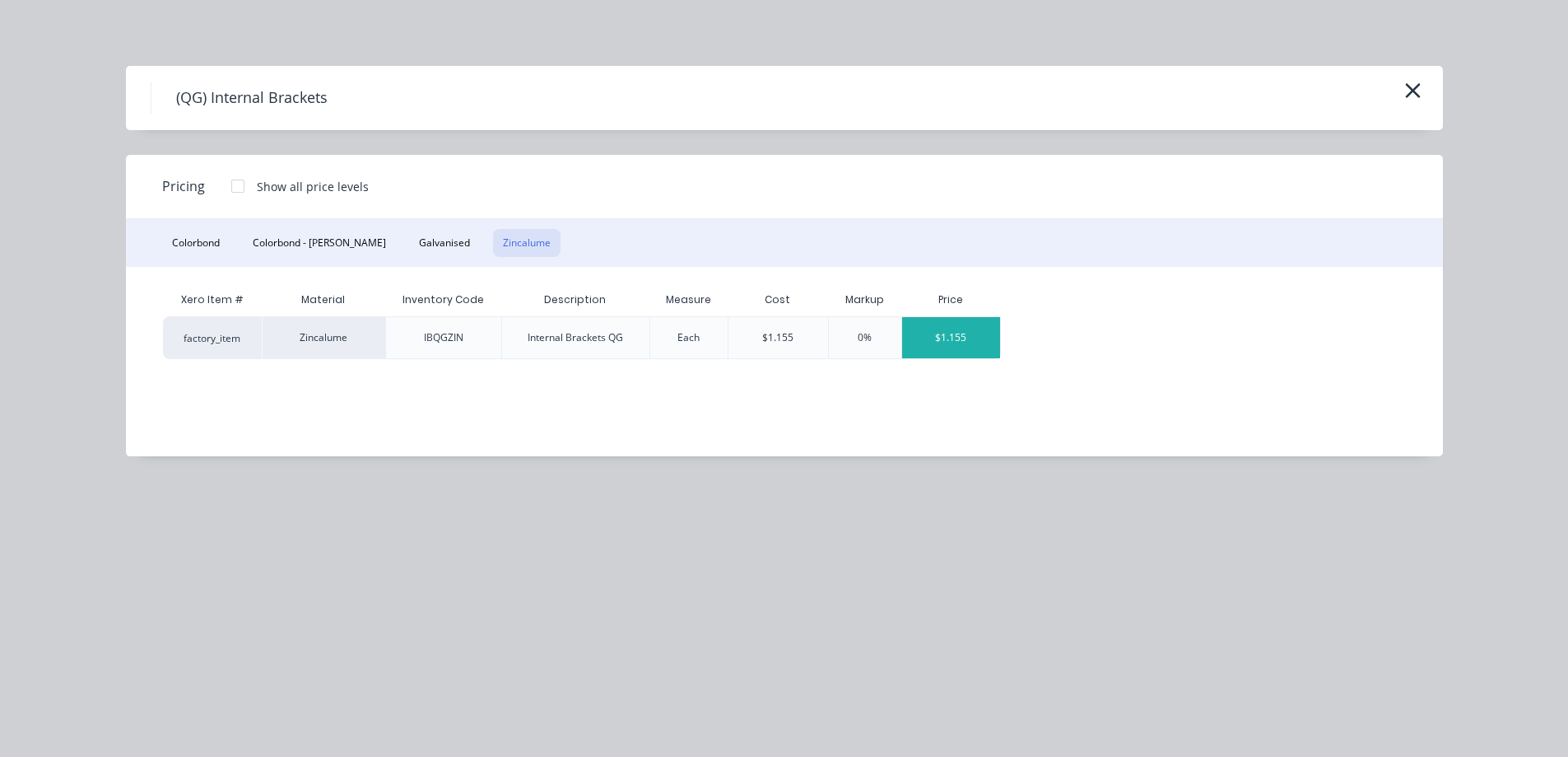
click at [955, 334] on div "$1.155" at bounding box center [951, 337] width 99 height 42
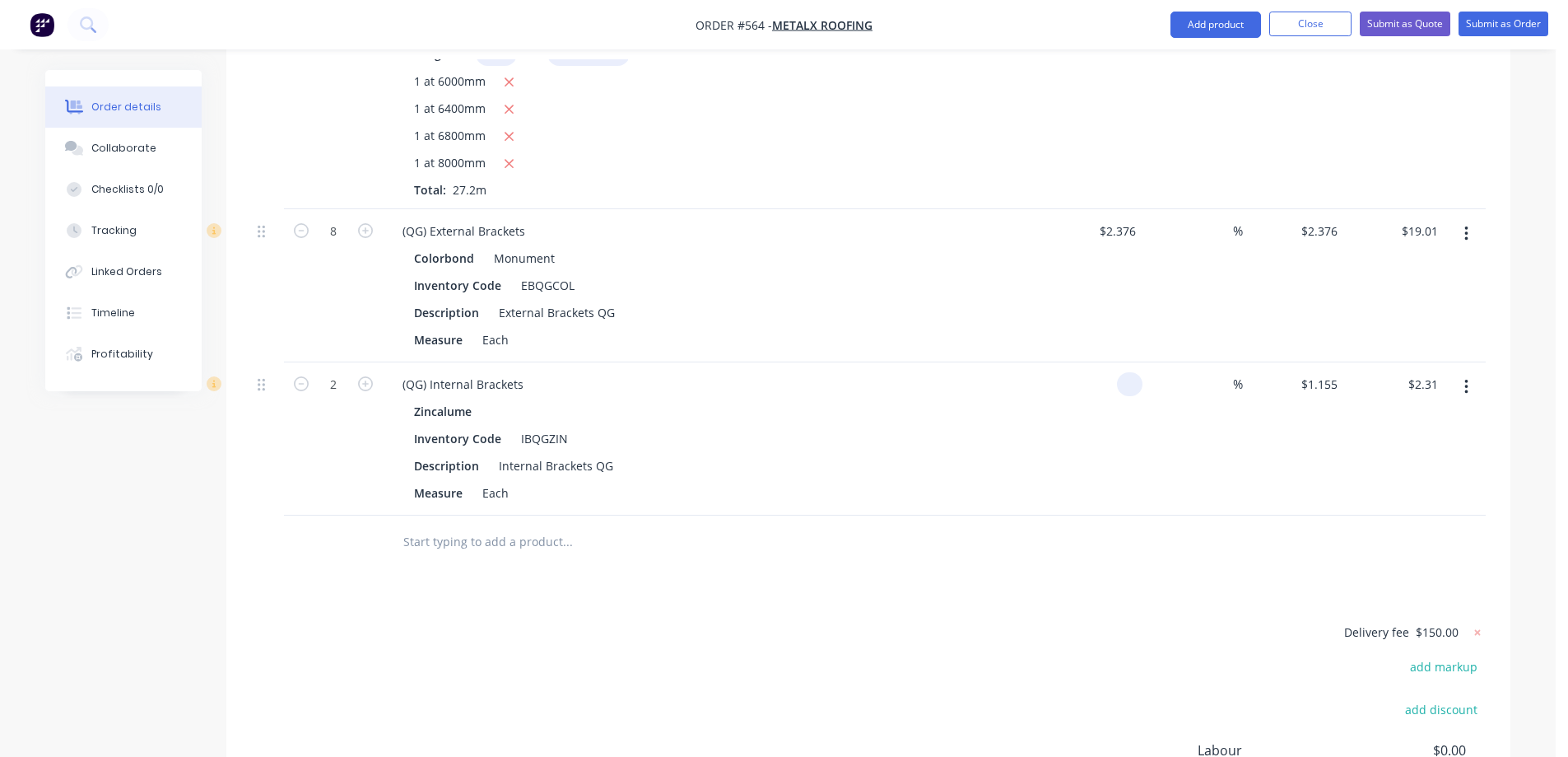
click at [1127, 390] on input at bounding box center [1133, 383] width 19 height 24
click at [1130, 437] on div "$1.05 1.05" at bounding box center [1092, 438] width 101 height 153
click at [1222, 388] on input at bounding box center [1223, 383] width 19 height 24
click at [1218, 429] on div "10 10 %" at bounding box center [1193, 438] width 101 height 153
drag, startPoint x: 1229, startPoint y: 380, endPoint x: 1197, endPoint y: 387, distance: 32.8
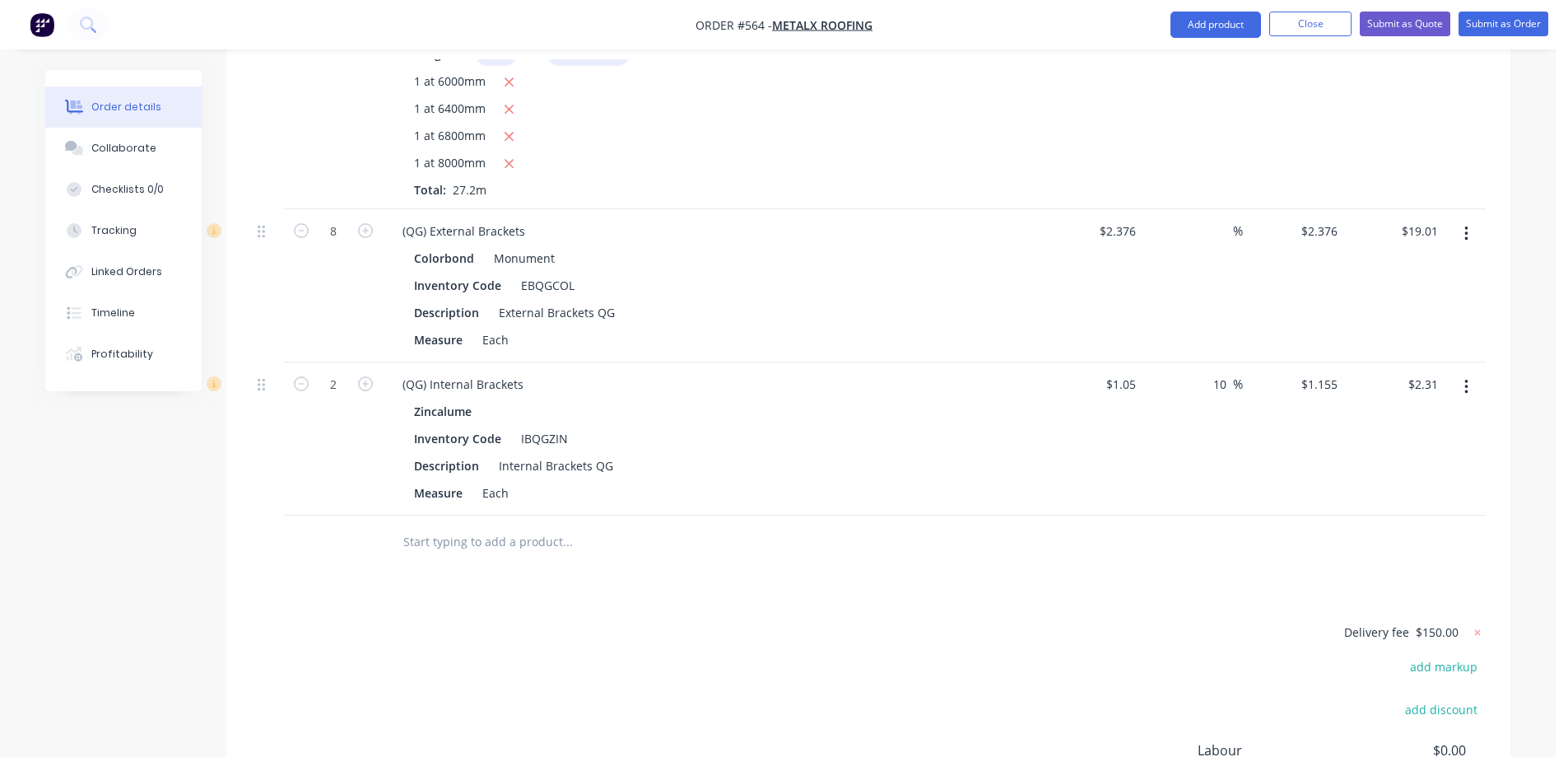
click at [1197, 387] on div "10 10 %" at bounding box center [1193, 438] width 101 height 153
click at [1158, 441] on div "%" at bounding box center [1193, 438] width 101 height 153
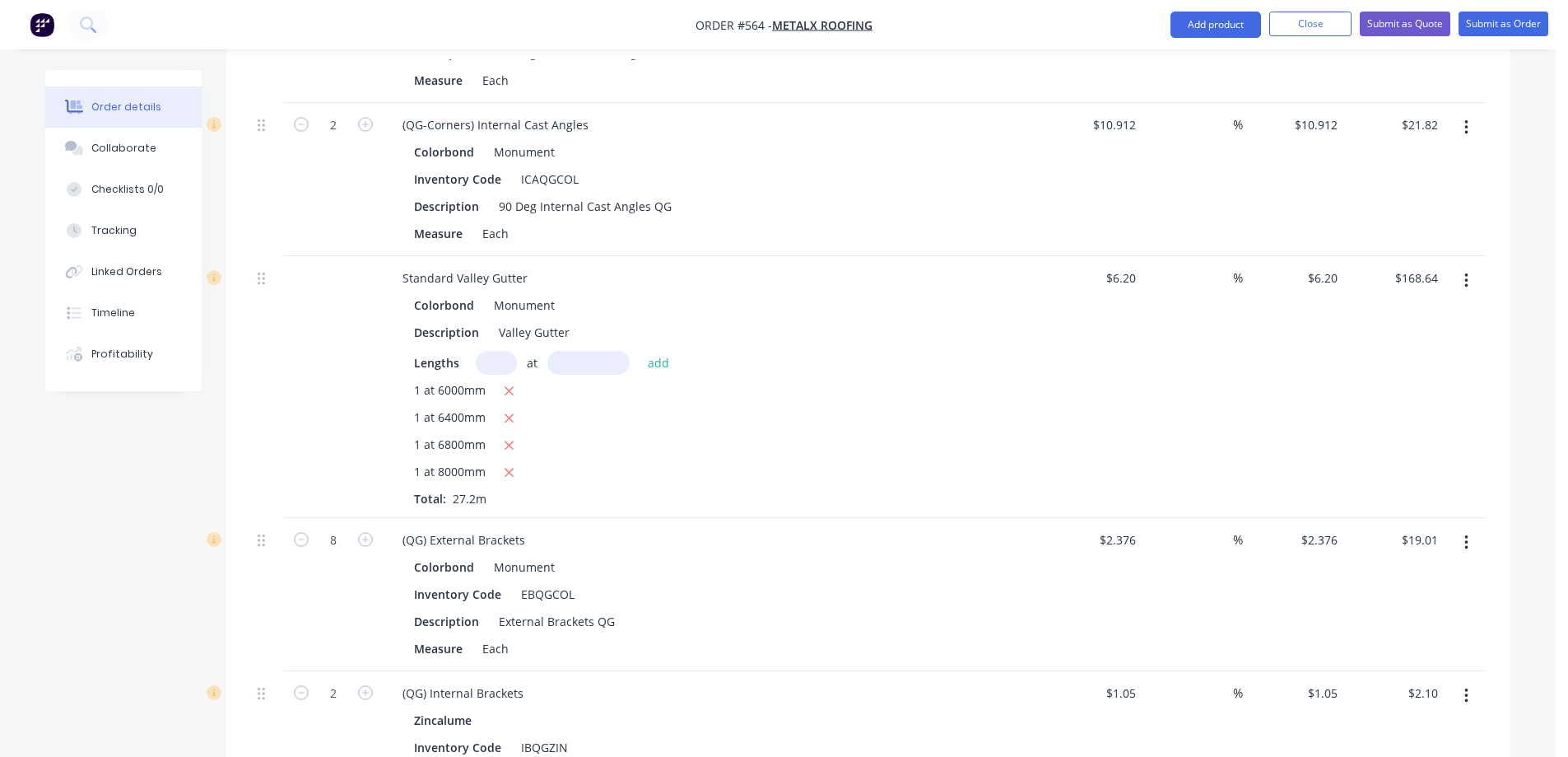
scroll to position [2982, 0]
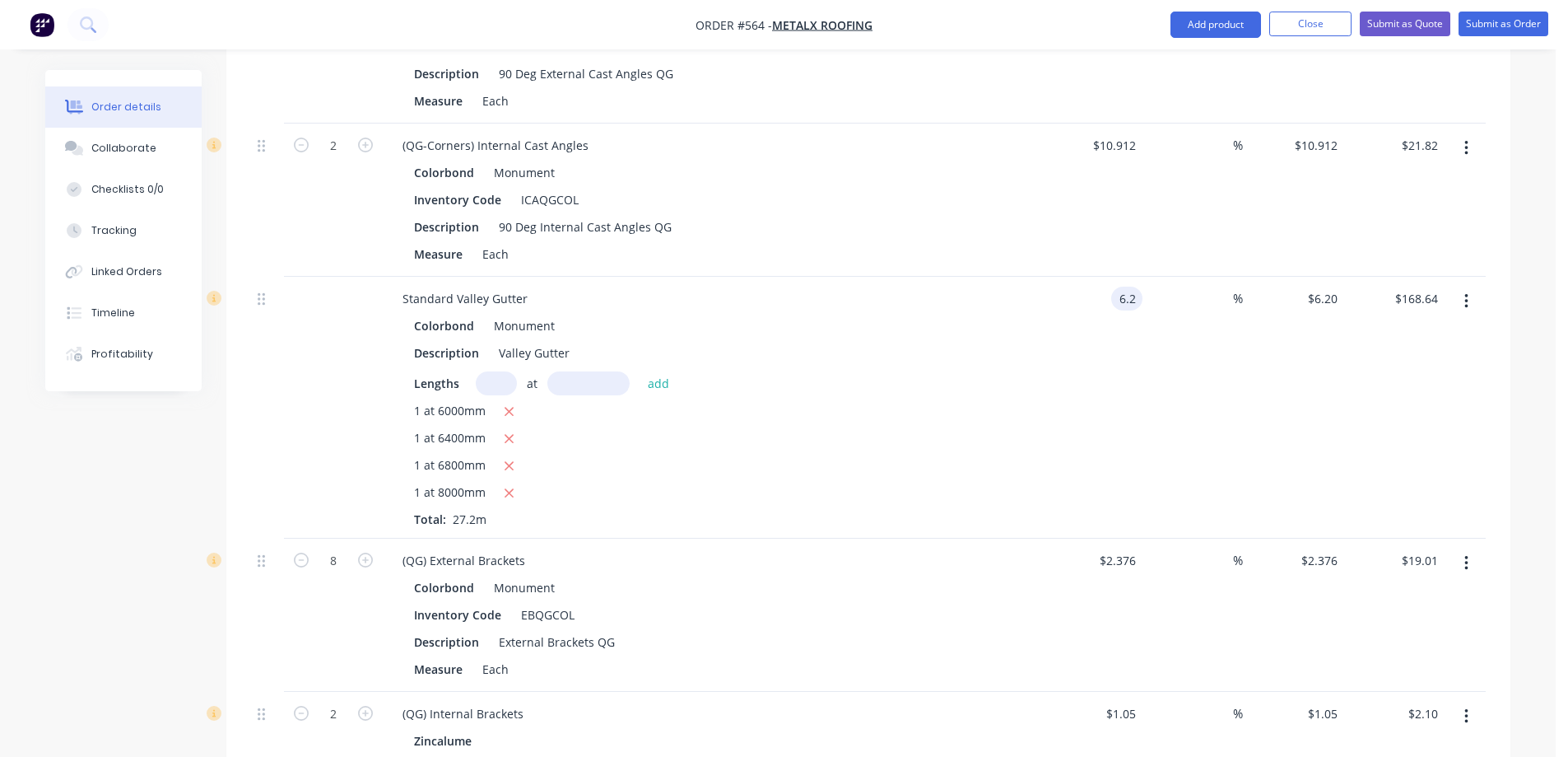
click at [1118, 299] on div "6.2 6.2" at bounding box center [1130, 298] width 25 height 24
click at [1160, 376] on div "%" at bounding box center [1193, 408] width 101 height 262
click at [1215, 294] on input at bounding box center [1223, 298] width 19 height 24
click at [1215, 342] on div "10 10 %" at bounding box center [1193, 408] width 101 height 262
click at [1148, 359] on div "10 10 %" at bounding box center [1193, 408] width 101 height 262
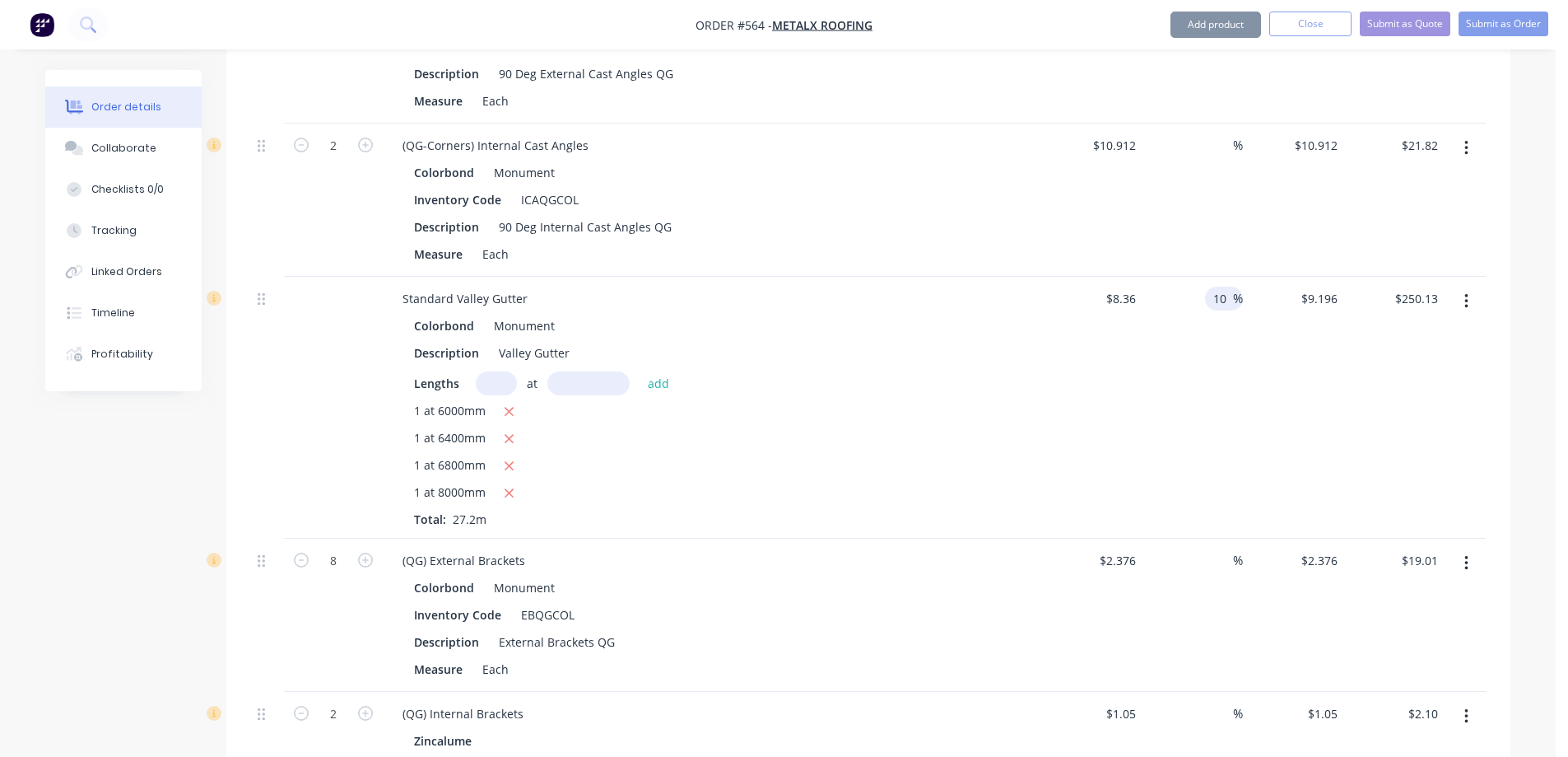
click at [1226, 299] on input "10" at bounding box center [1222, 298] width 21 height 24
click at [1195, 416] on div "%" at bounding box center [1193, 408] width 101 height 262
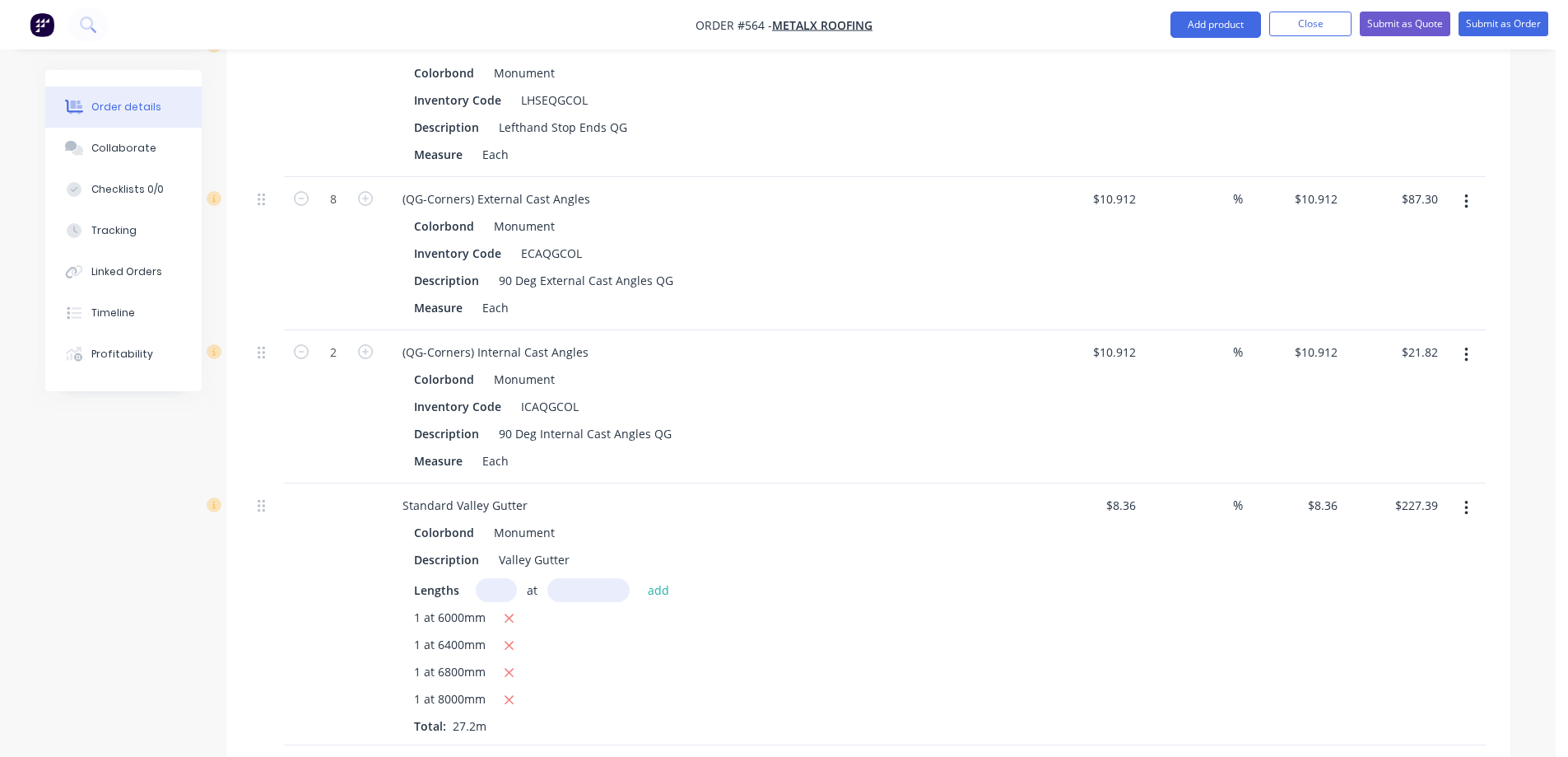
scroll to position [2735, 0]
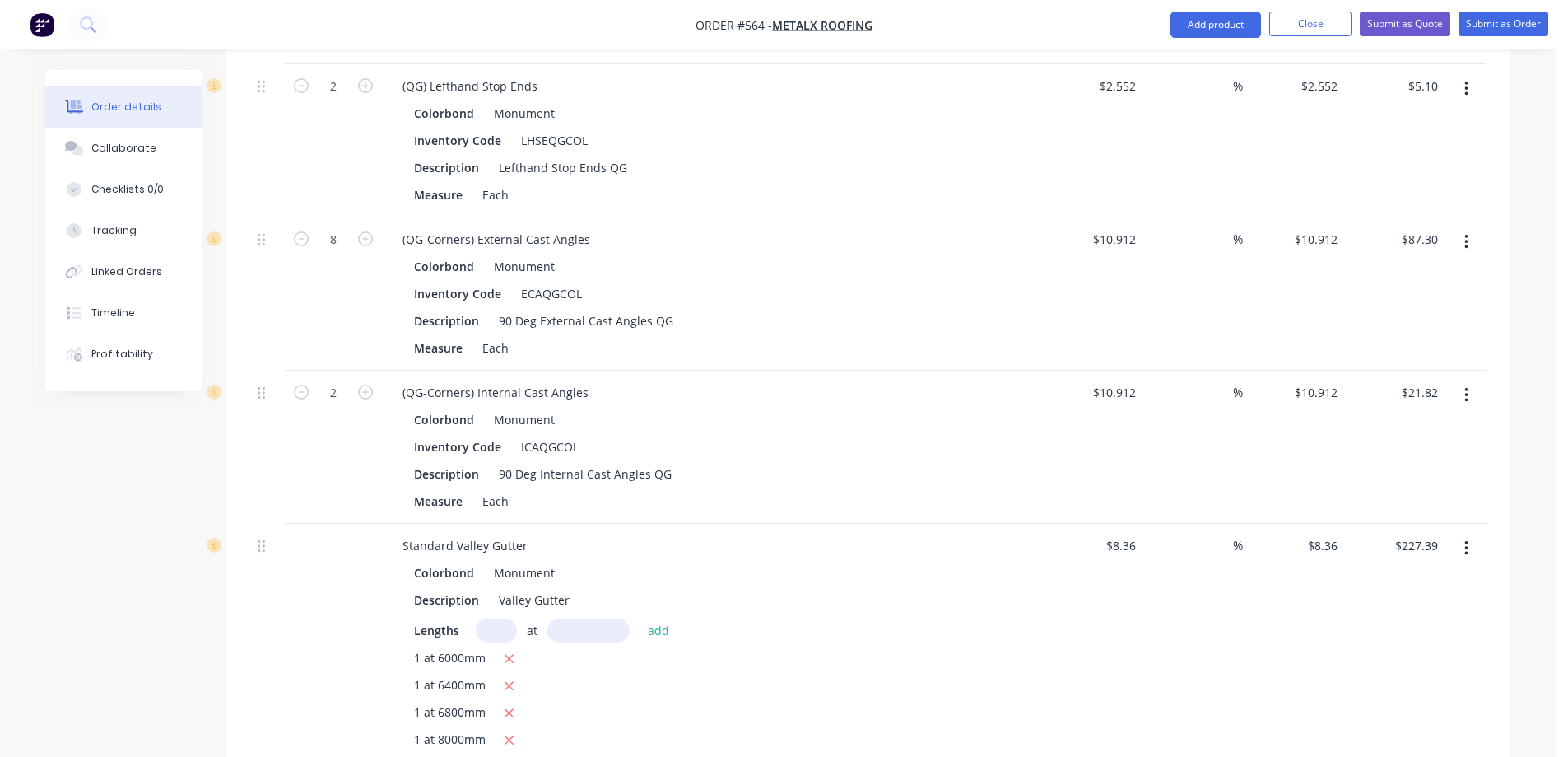
click at [1456, 240] on button "button" at bounding box center [1466, 242] width 39 height 29
click at [1423, 377] on div "Delete" at bounding box center [1407, 383] width 127 height 24
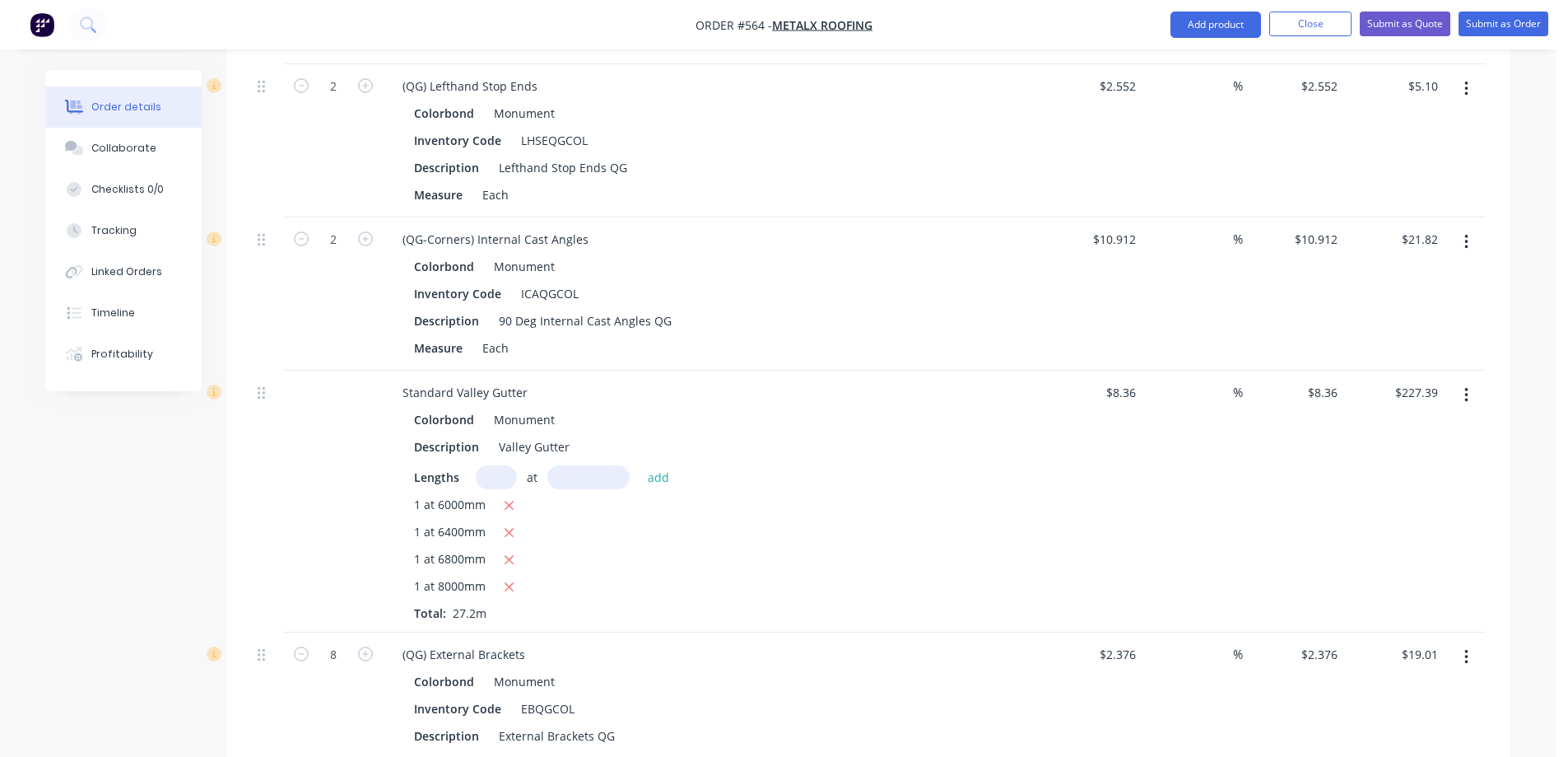
click at [1464, 244] on icon "button" at bounding box center [1466, 242] width 4 height 18
click at [1441, 376] on div "Delete" at bounding box center [1407, 383] width 127 height 24
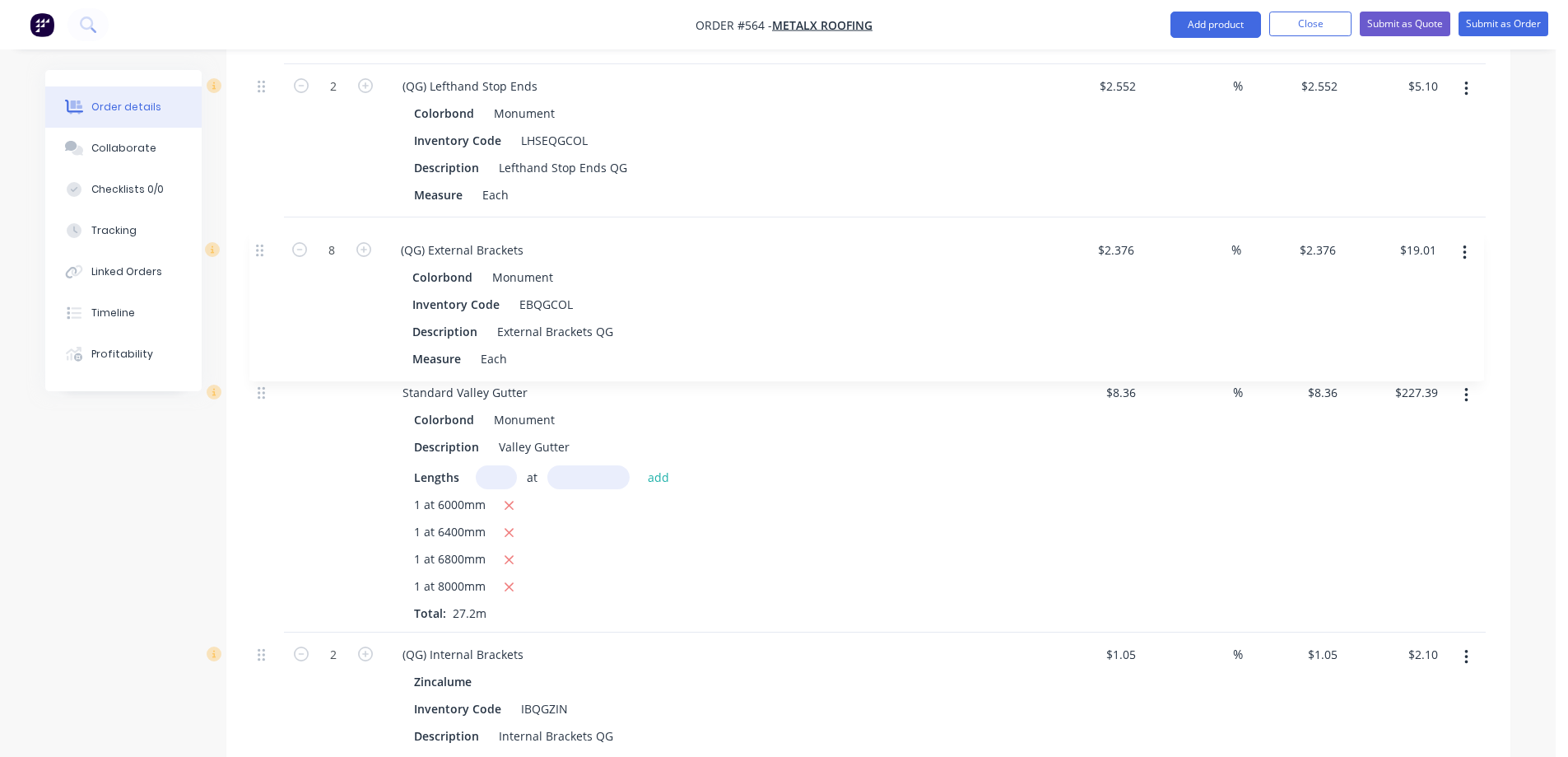
drag, startPoint x: 270, startPoint y: 508, endPoint x: 267, endPoint y: 250, distance: 258.0
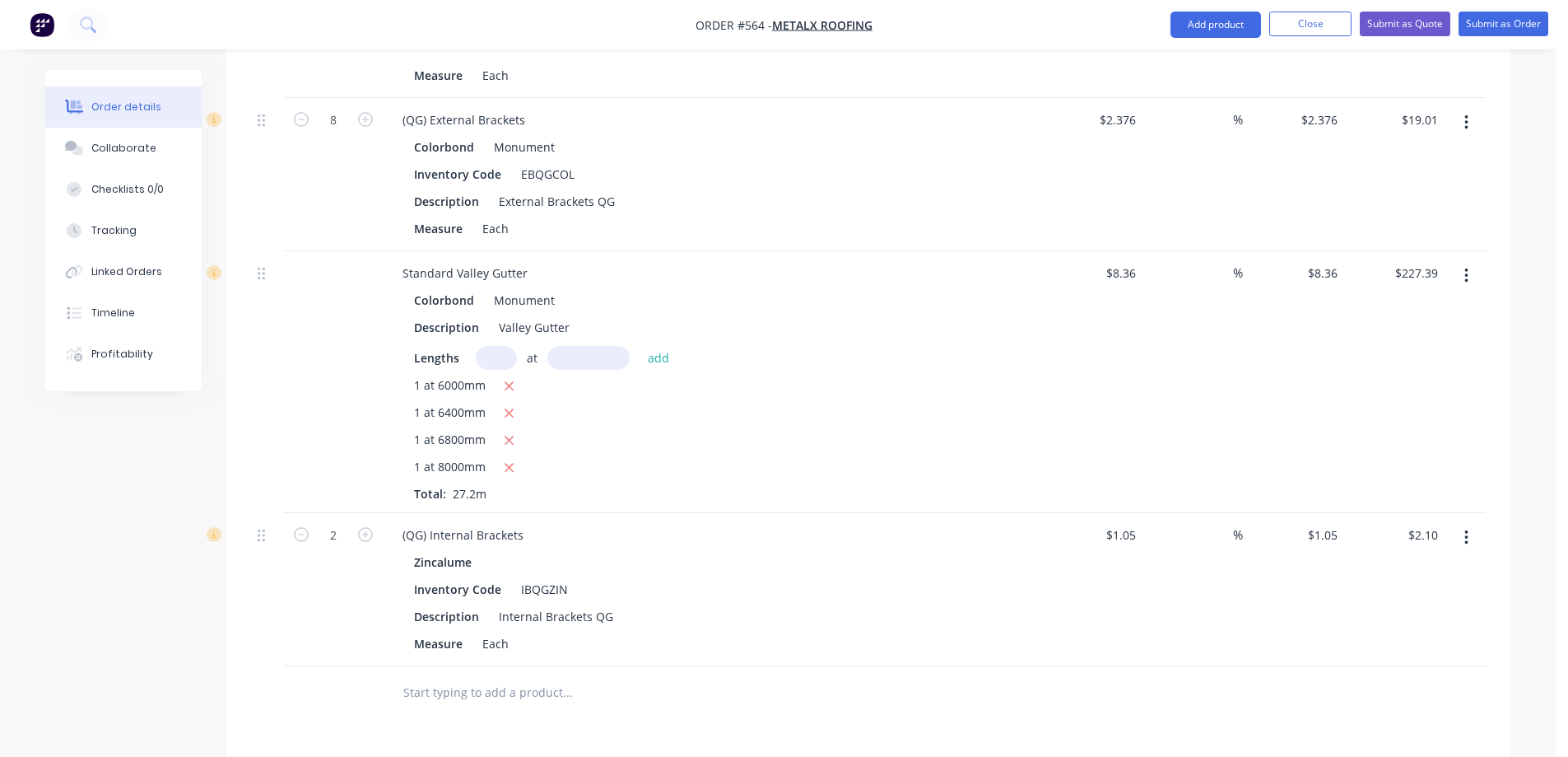
scroll to position [2982, 0]
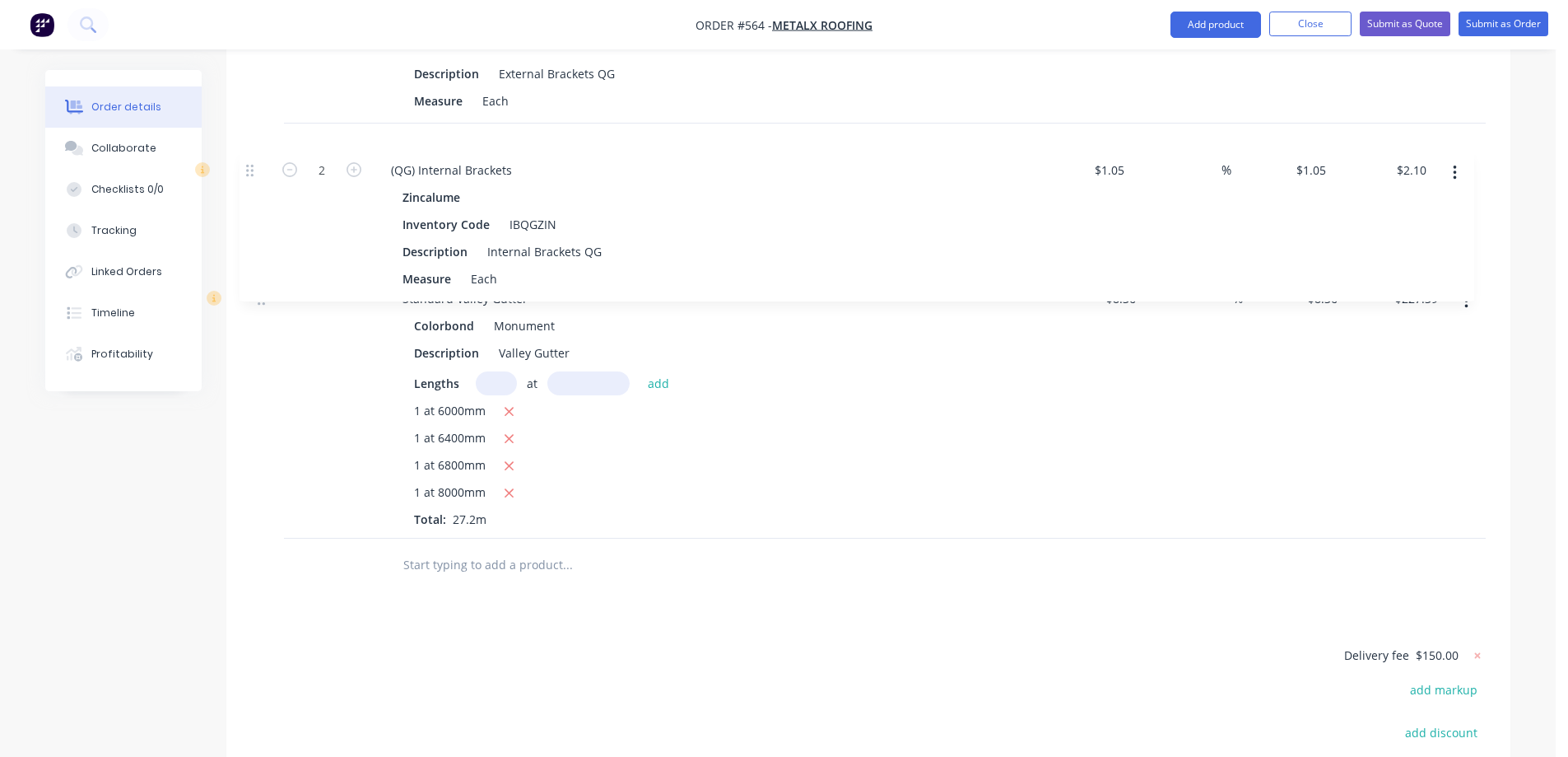
drag, startPoint x: 266, startPoint y: 407, endPoint x: 255, endPoint y: 151, distance: 256.2
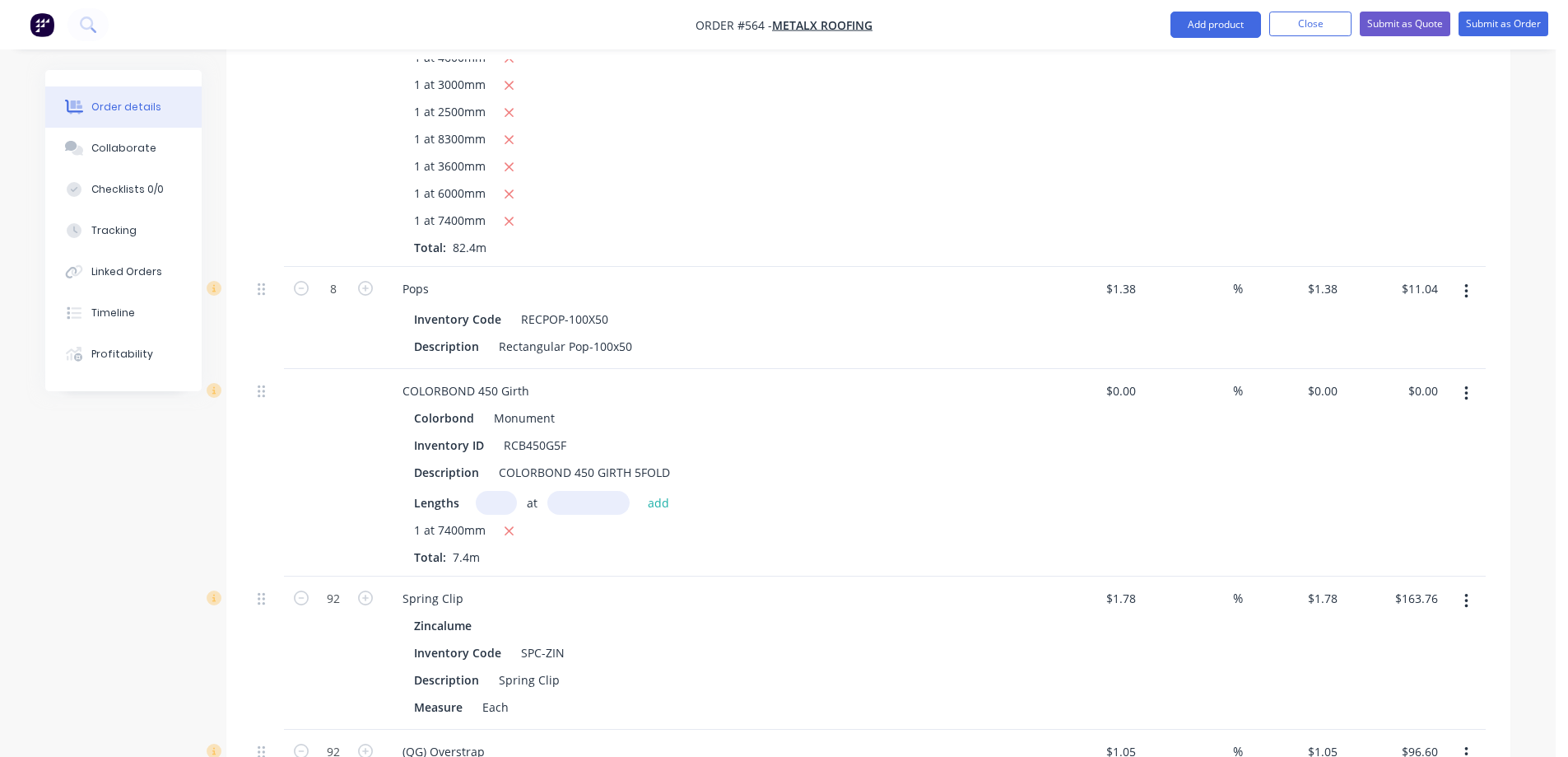
scroll to position [1253, 0]
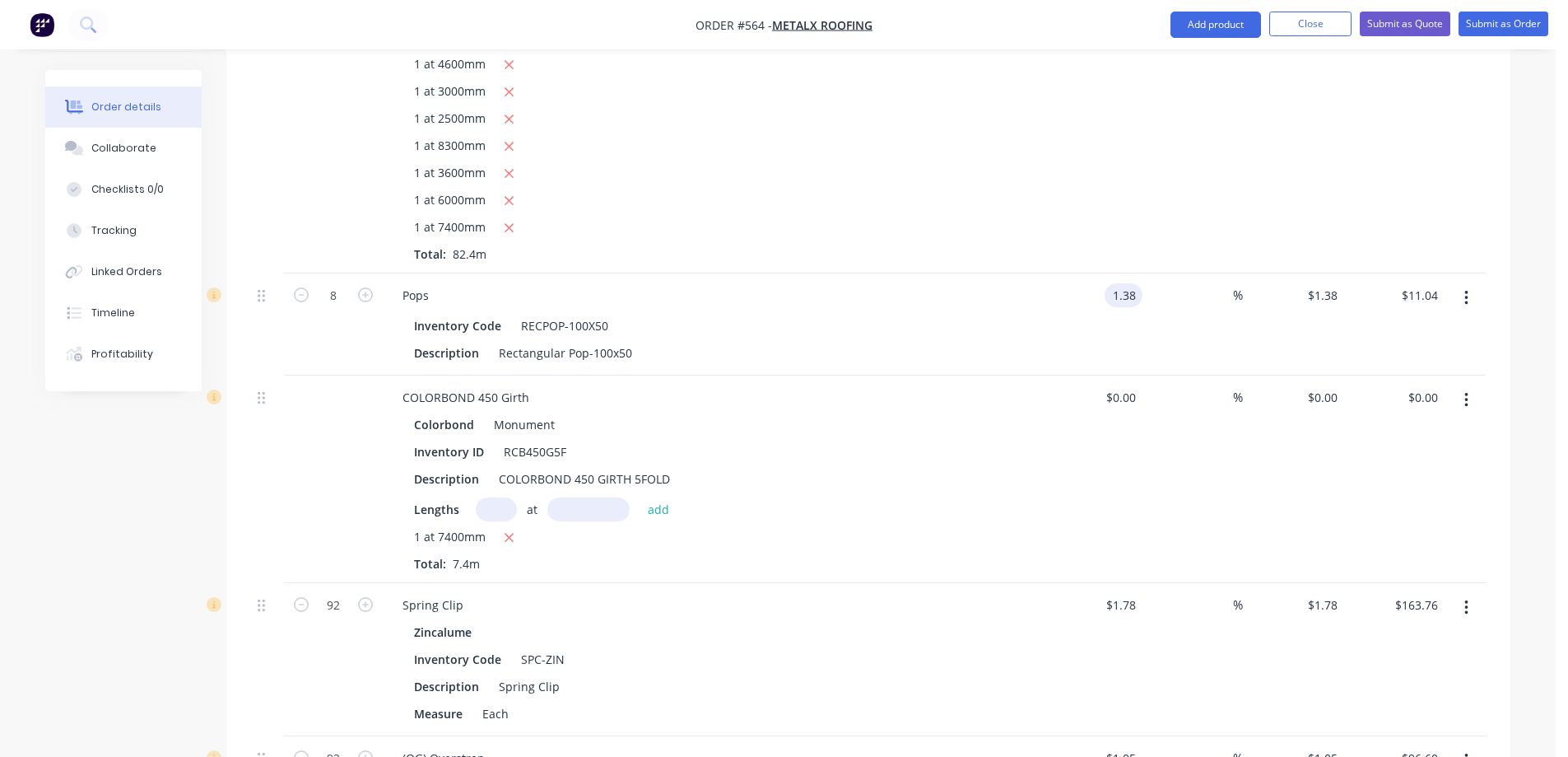
click at [1138, 297] on input "1.38" at bounding box center [1126, 295] width 31 height 24
click at [1135, 295] on input "1.38" at bounding box center [1126, 295] width 31 height 24
click at [1131, 333] on div "0.95 0.95" at bounding box center [1092, 324] width 101 height 102
click at [1322, 299] on input "0.95" at bounding box center [1325, 295] width 38 height 24
click at [1214, 306] on div at bounding box center [1223, 295] width 19 height 24
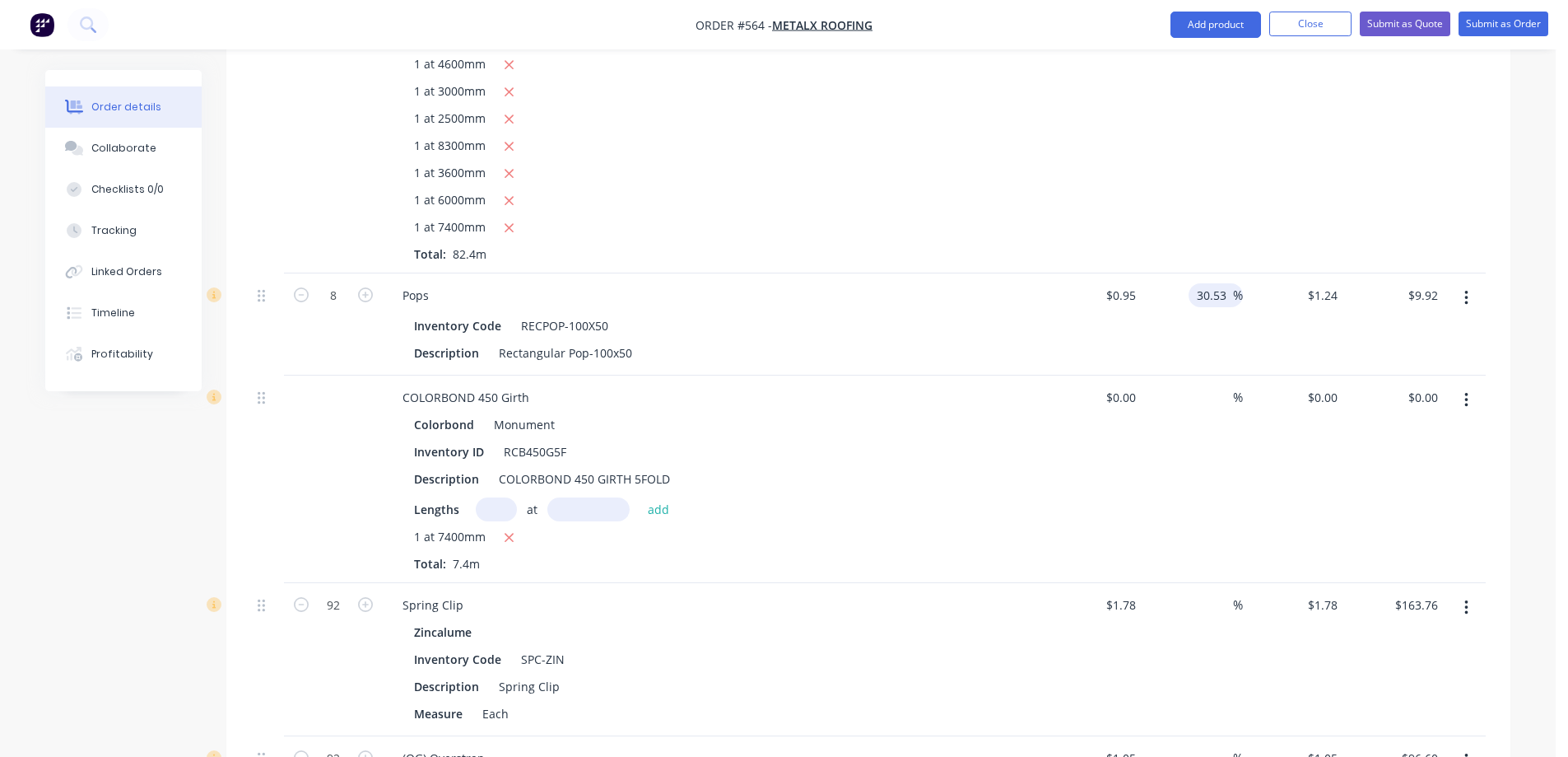
click at [1214, 338] on div "30.53 30.53 %" at bounding box center [1193, 324] width 101 height 102
drag, startPoint x: 1226, startPoint y: 297, endPoint x: 1192, endPoint y: 298, distance: 34.0
click at [1192, 298] on div "30.53 30.53 %" at bounding box center [1215, 295] width 54 height 24
click at [1199, 347] on div "%" at bounding box center [1193, 324] width 101 height 102
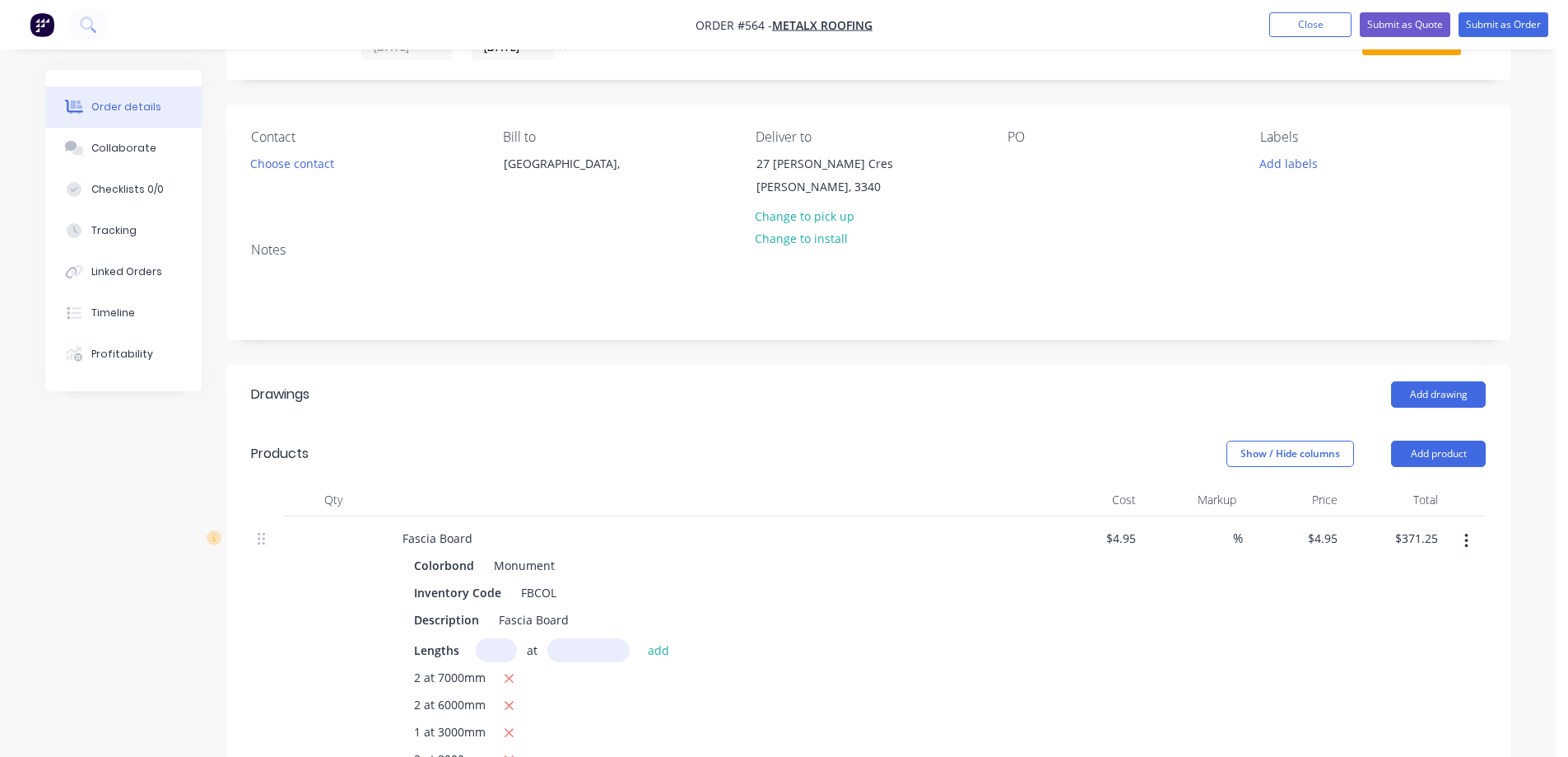
scroll to position [0, 0]
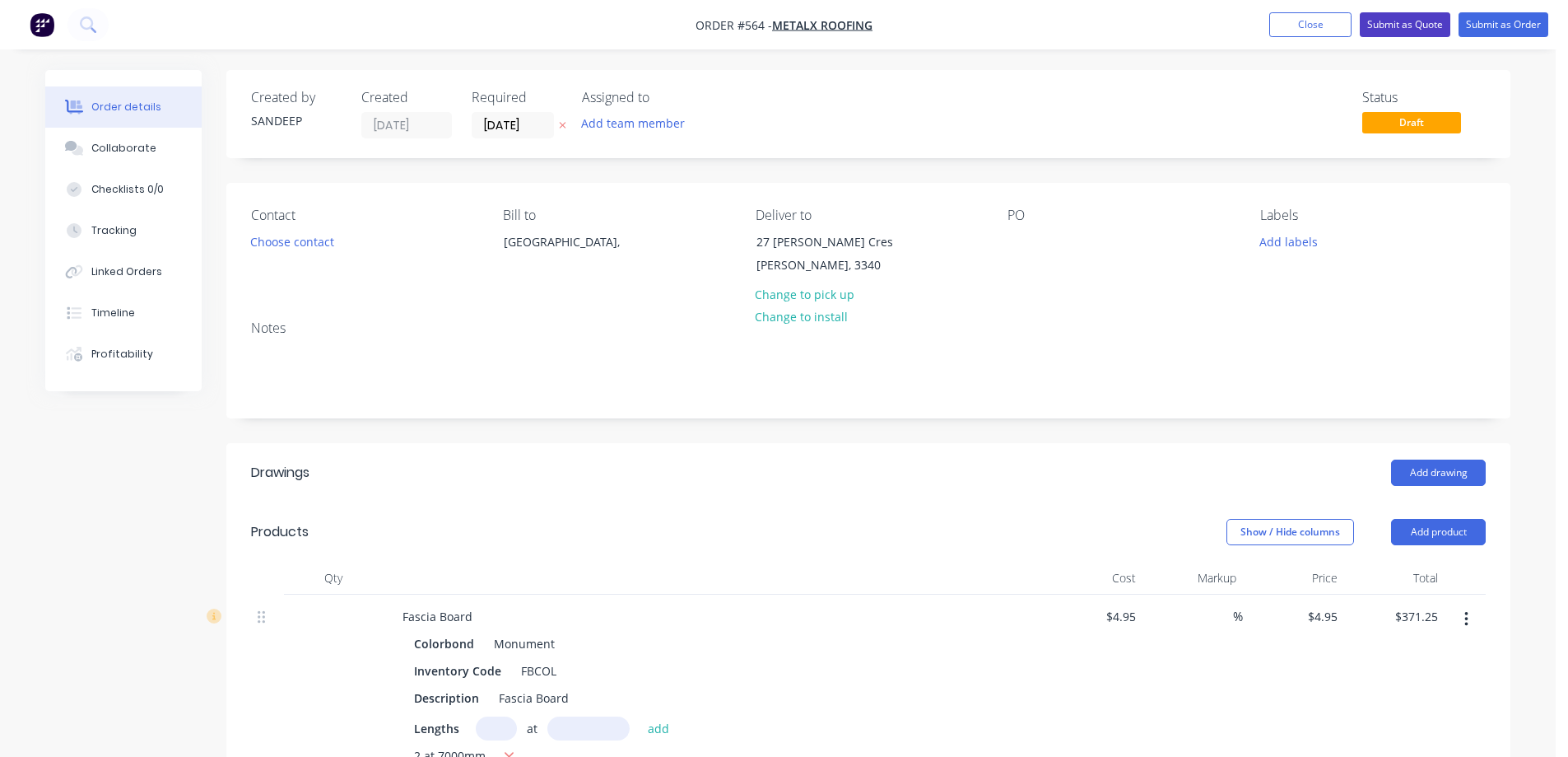
click at [1400, 19] on button "Submit as Quote" at bounding box center [1404, 25] width 90 height 25
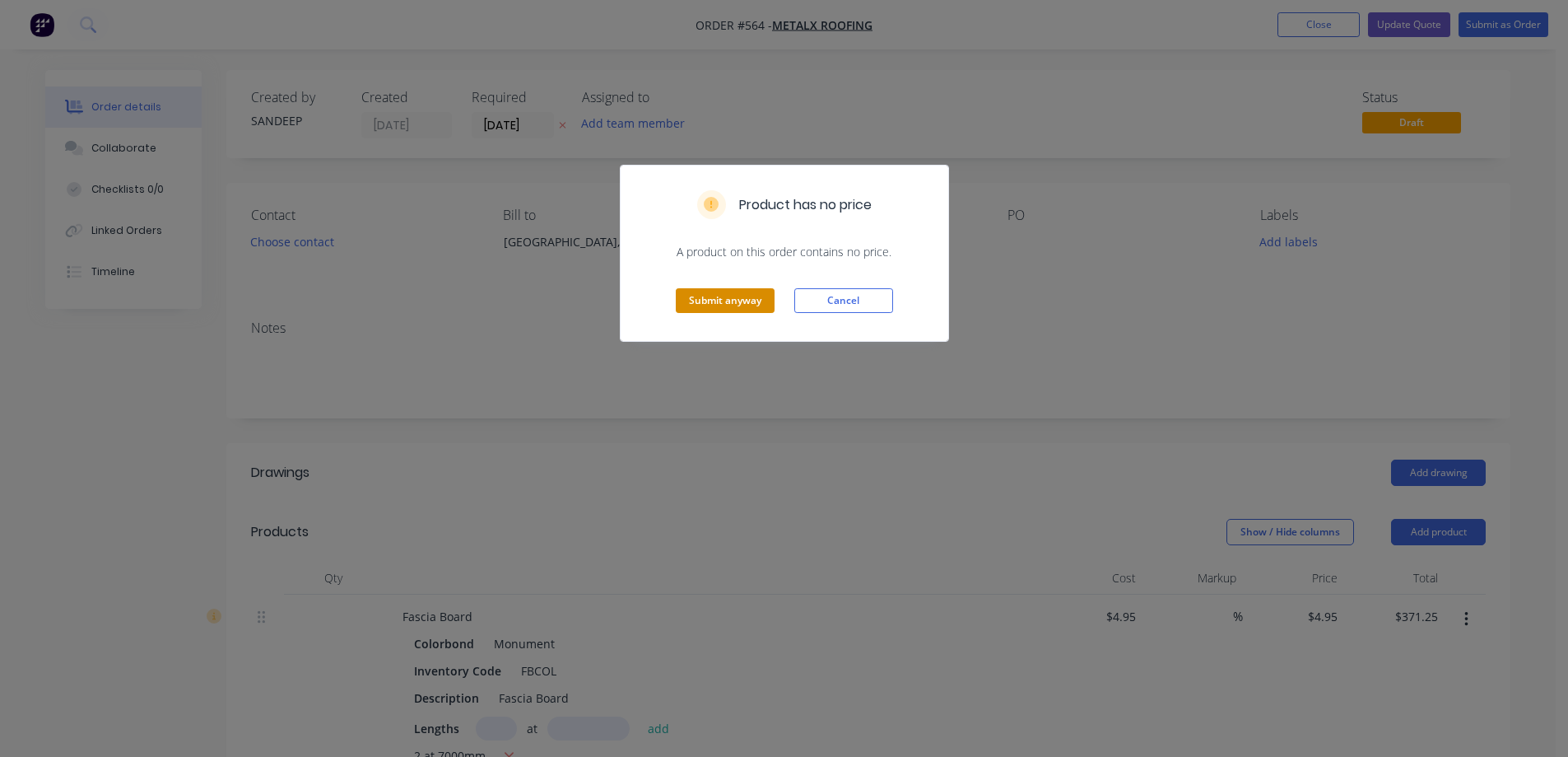
click at [741, 292] on button "Submit anyway" at bounding box center [726, 301] width 99 height 25
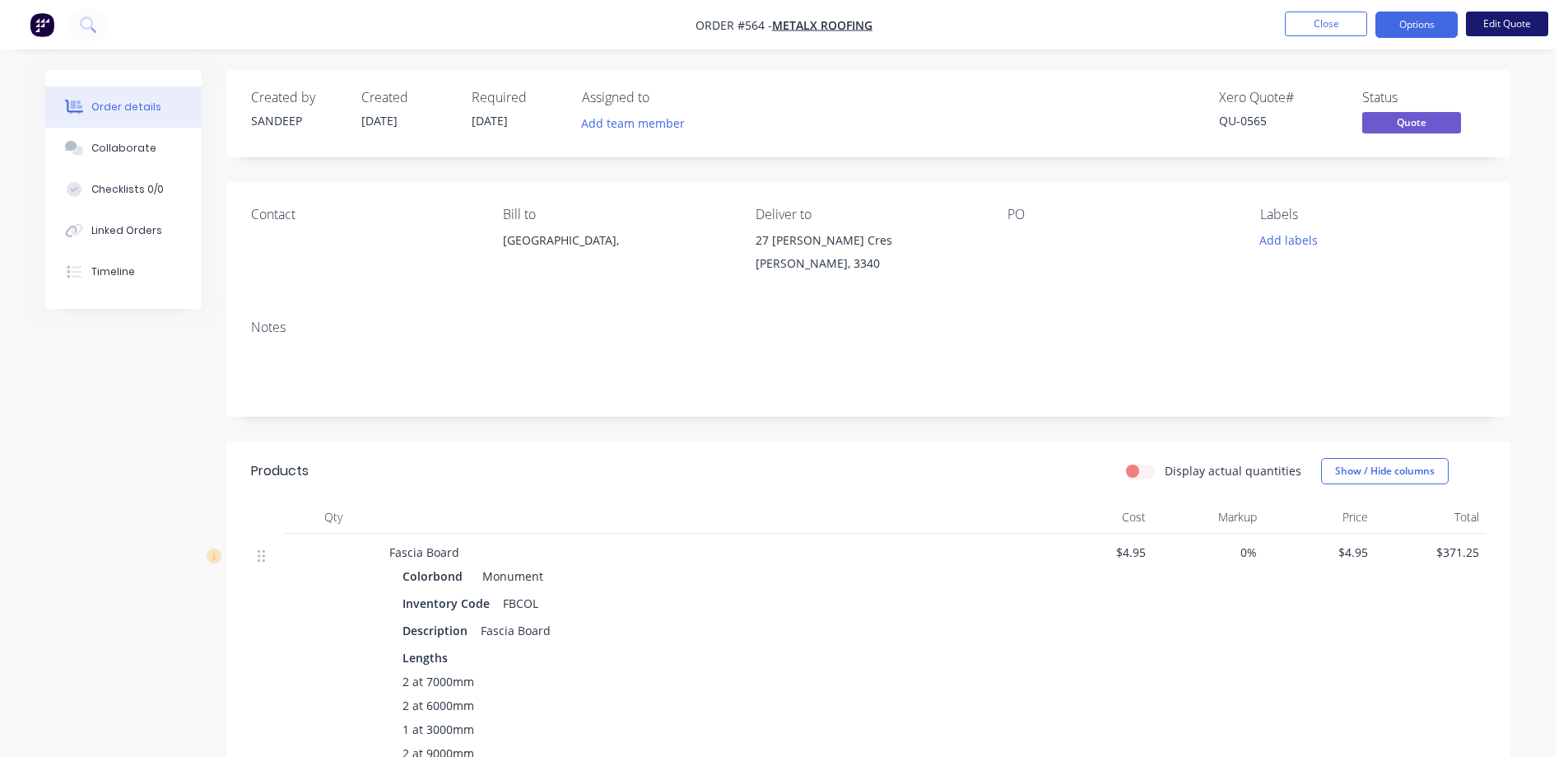
click at [1506, 22] on button "Edit Quote" at bounding box center [1506, 24] width 82 height 25
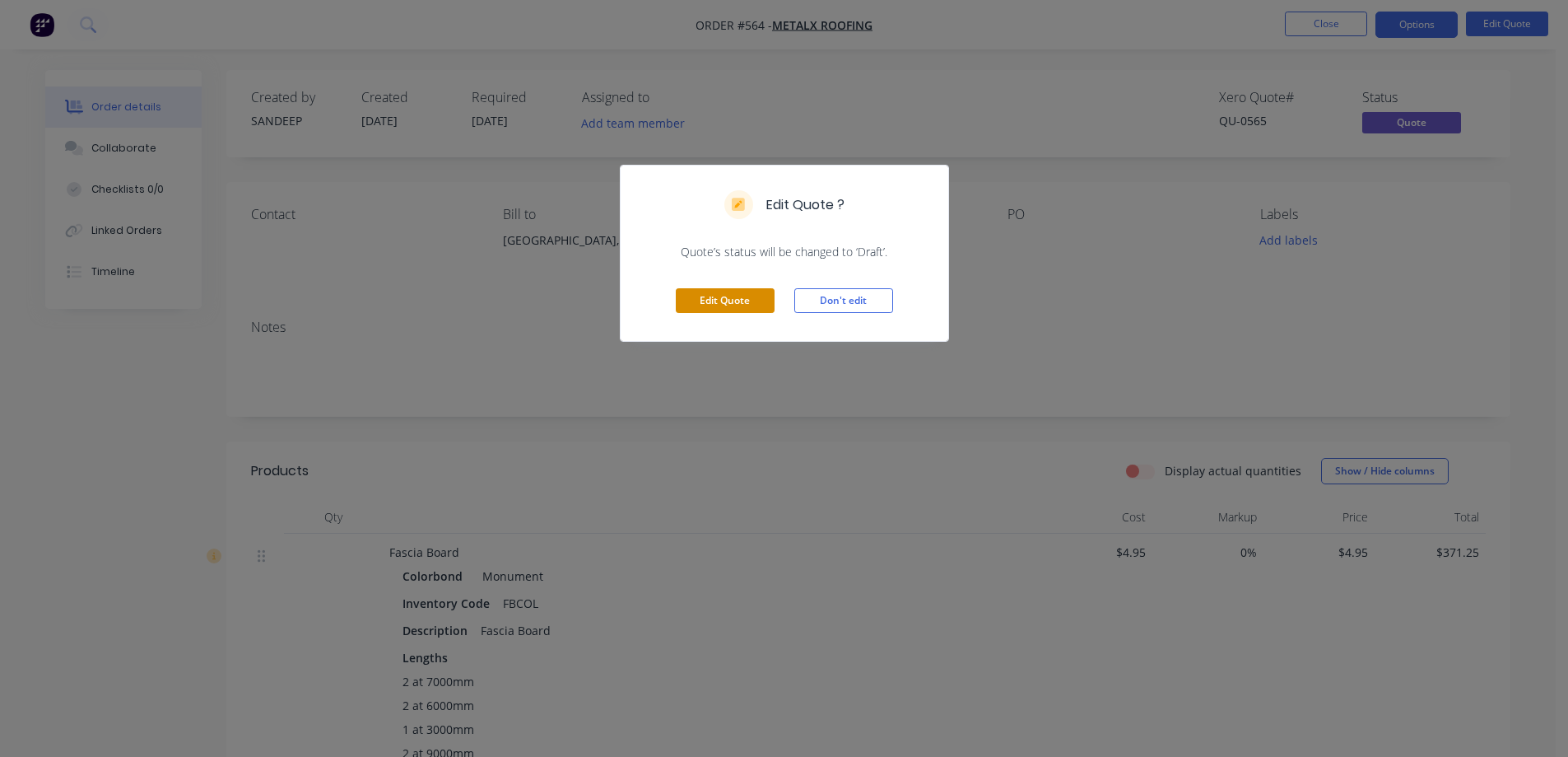
click at [753, 297] on button "Edit Quote" at bounding box center [726, 301] width 99 height 25
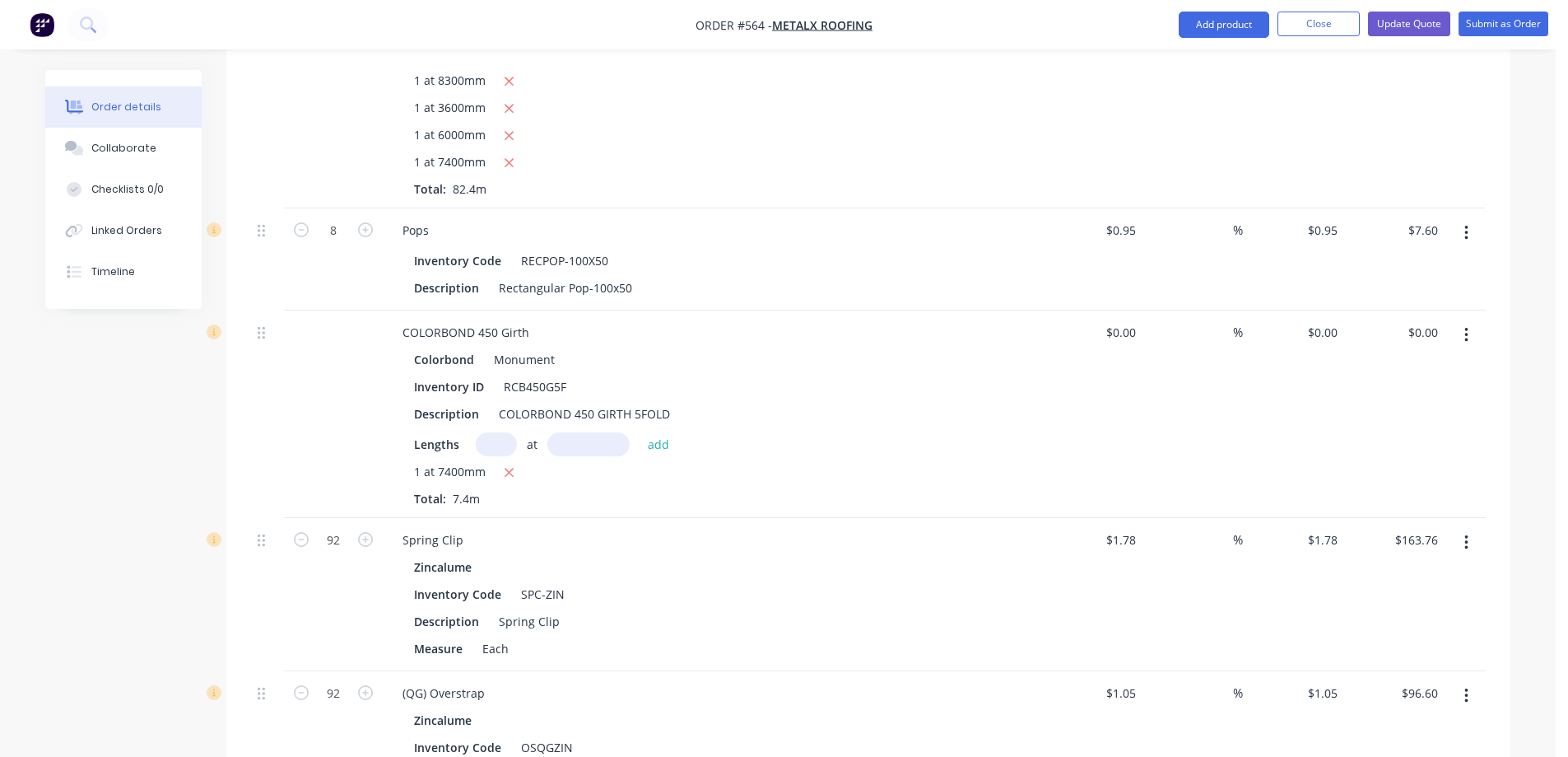
scroll to position [1564, 0]
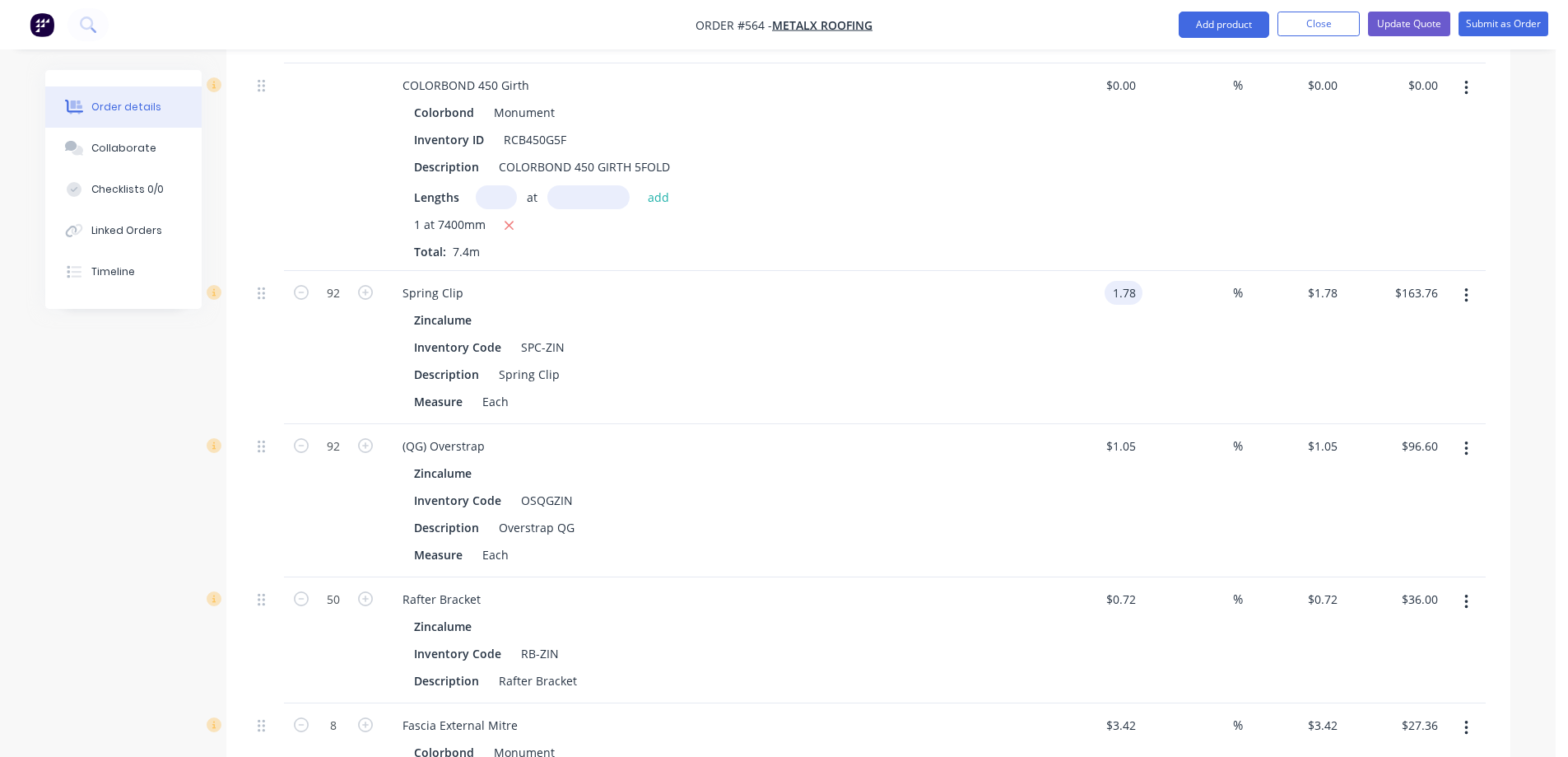
click at [1134, 295] on input "1.78" at bounding box center [1126, 292] width 31 height 24
click at [1087, 359] on div "1.79 1.79" at bounding box center [1092, 347] width 101 height 153
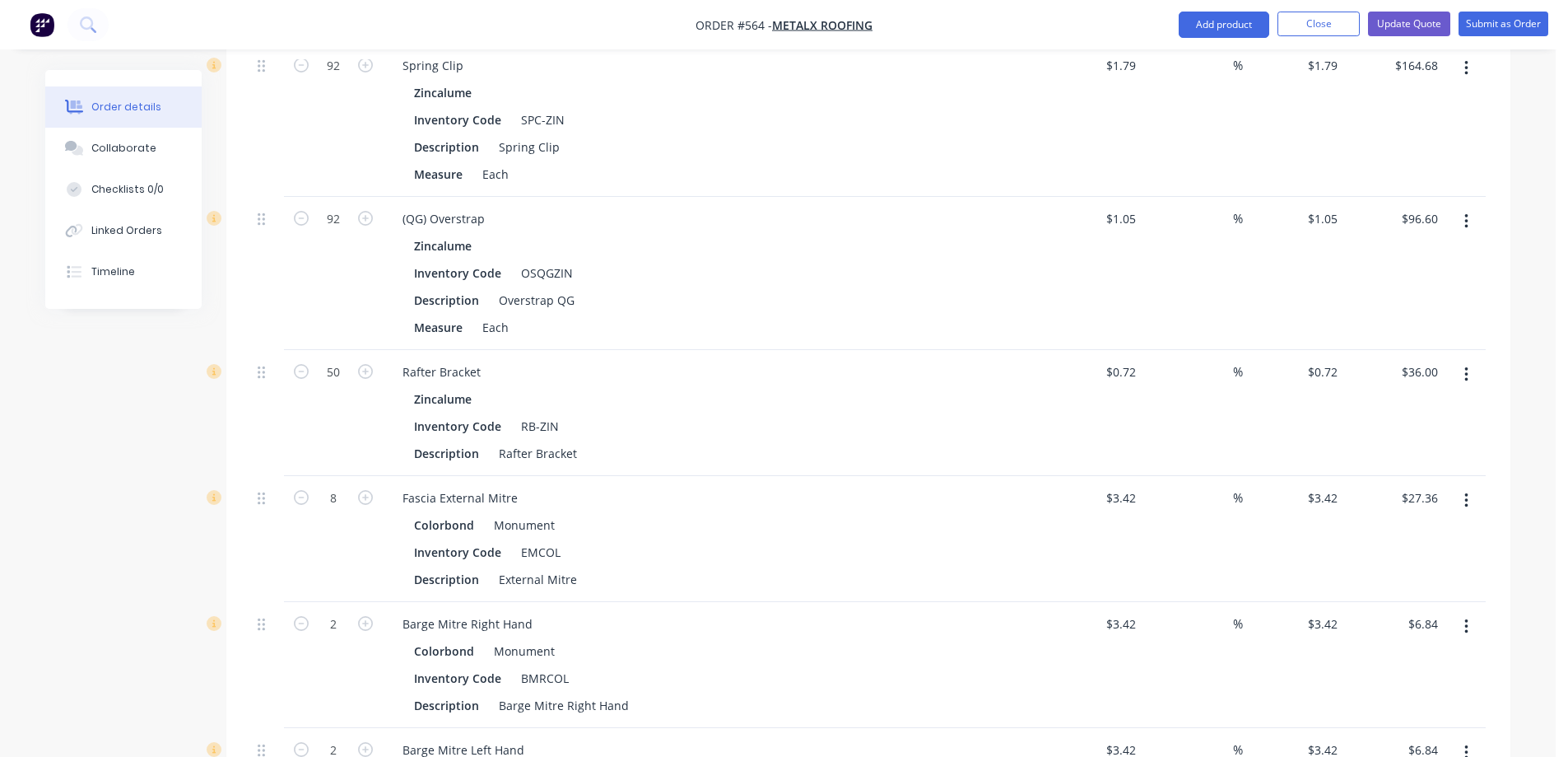
scroll to position [1811, 0]
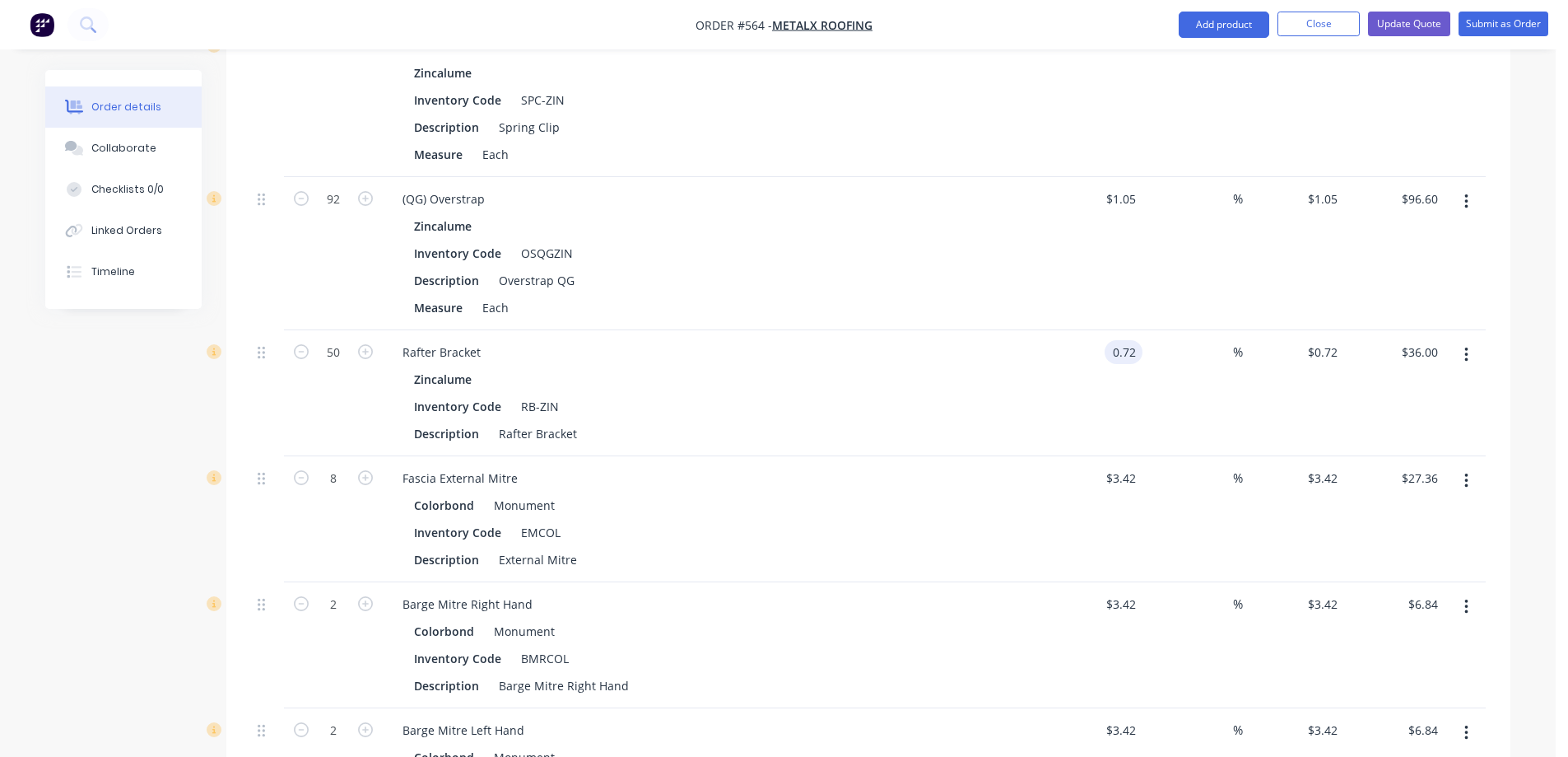
click at [1113, 360] on div "0.72 0.72" at bounding box center [1126, 351] width 31 height 24
click at [1055, 379] on div "$0.71 0.71" at bounding box center [1092, 393] width 101 height 126
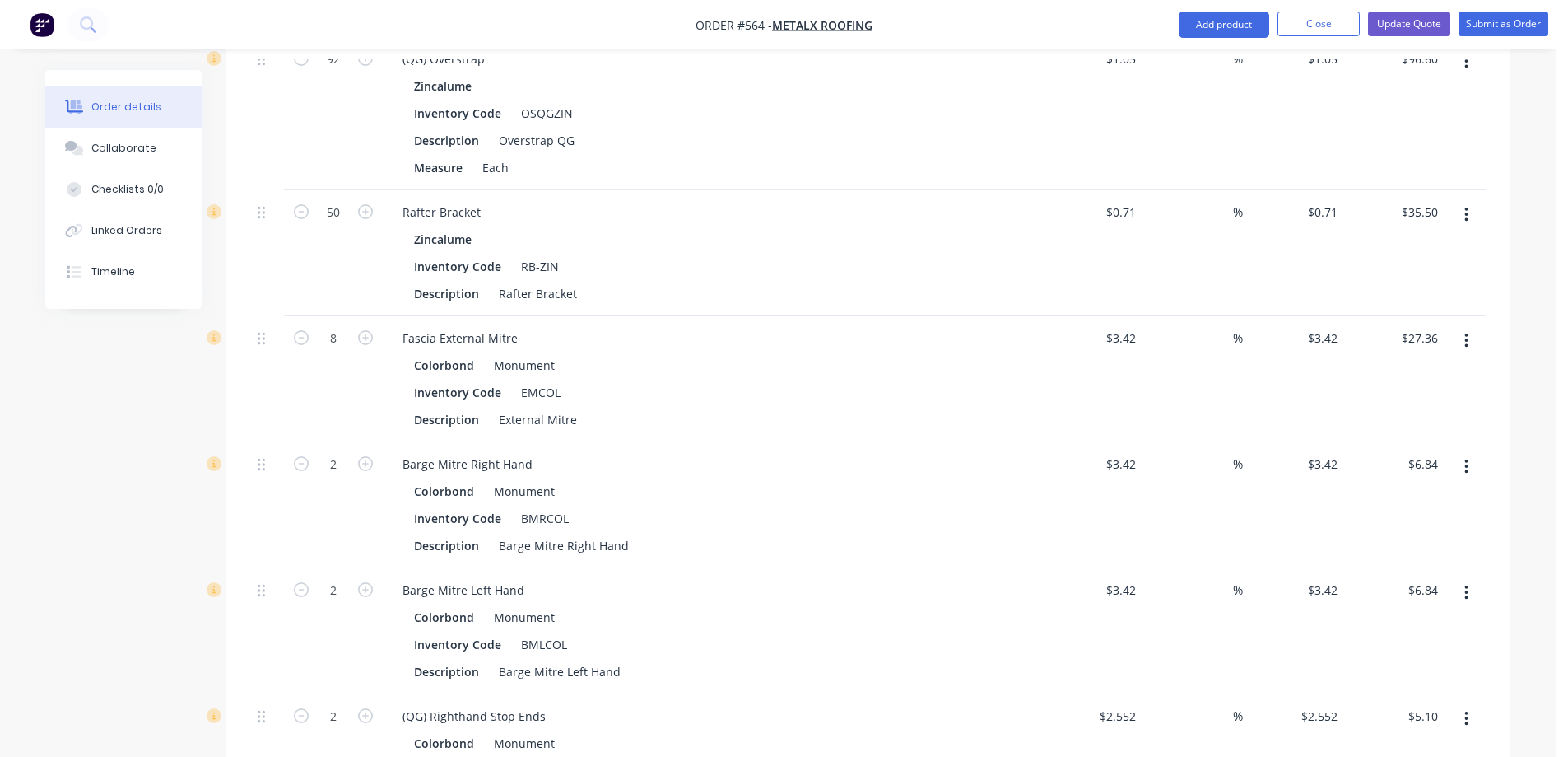
scroll to position [1976, 0]
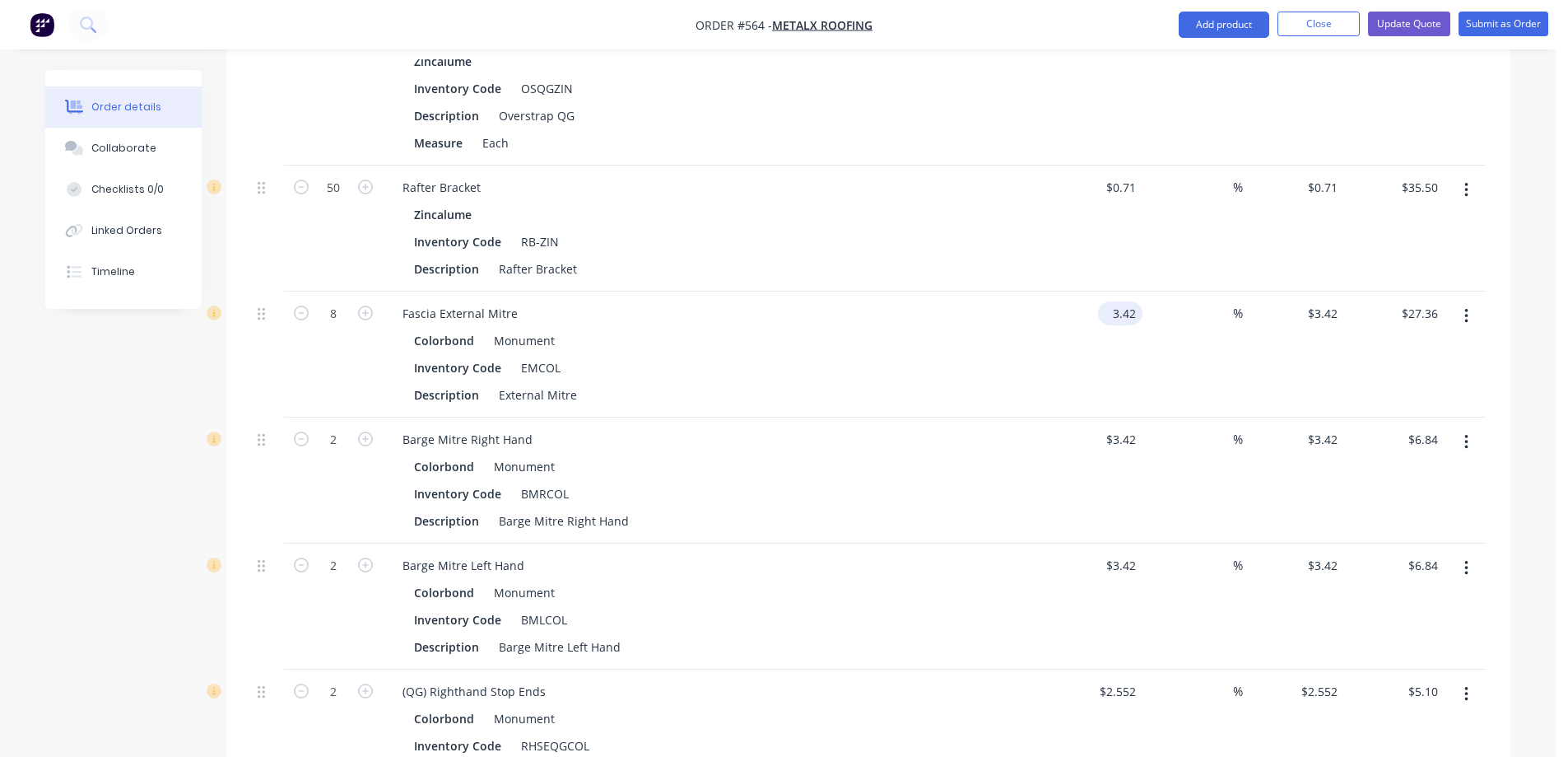
click at [1128, 310] on input "3.42" at bounding box center [1123, 313] width 38 height 24
click at [1087, 356] on div "3.43 3.43" at bounding box center [1092, 354] width 101 height 126
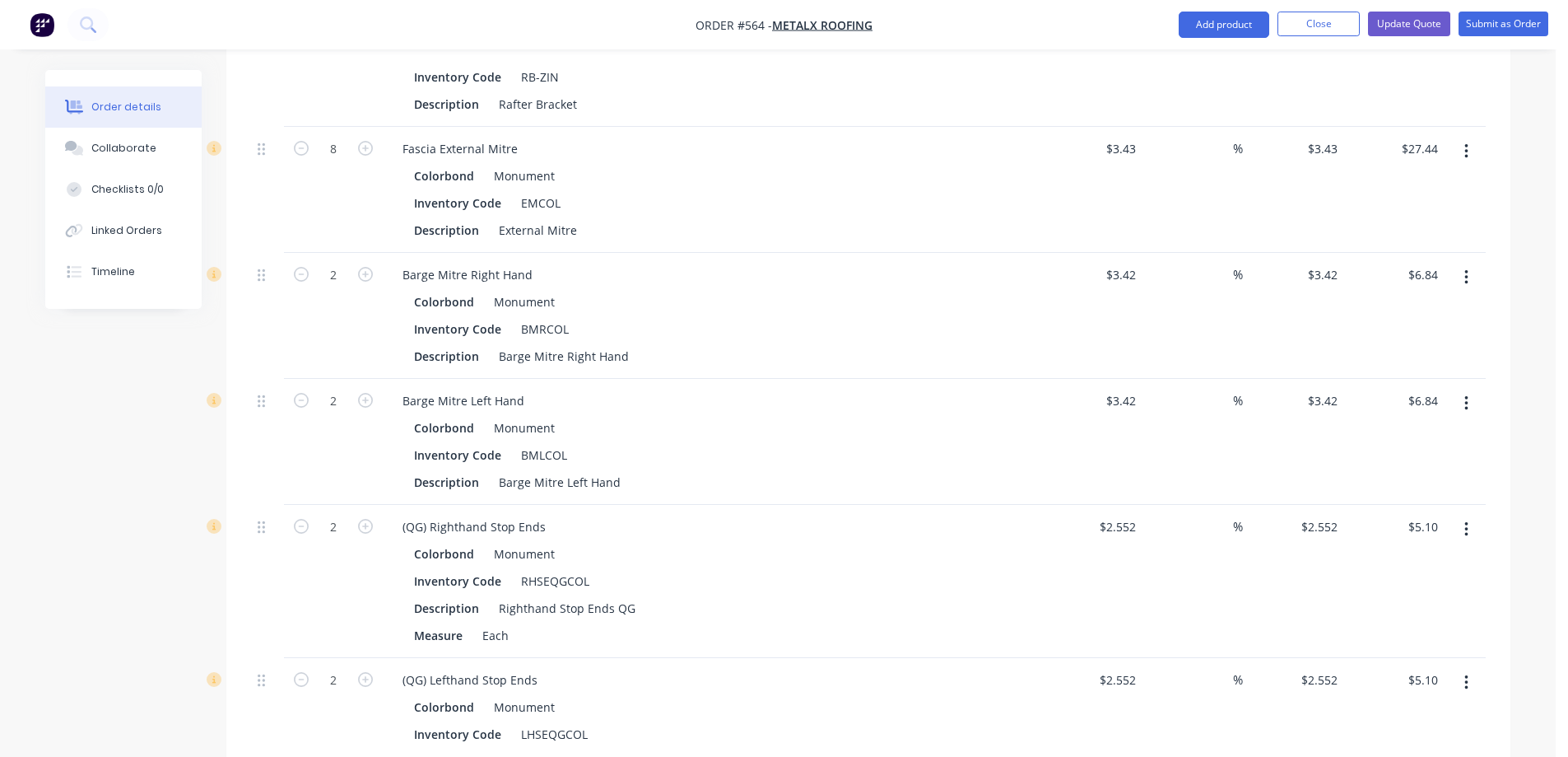
scroll to position [2223, 0]
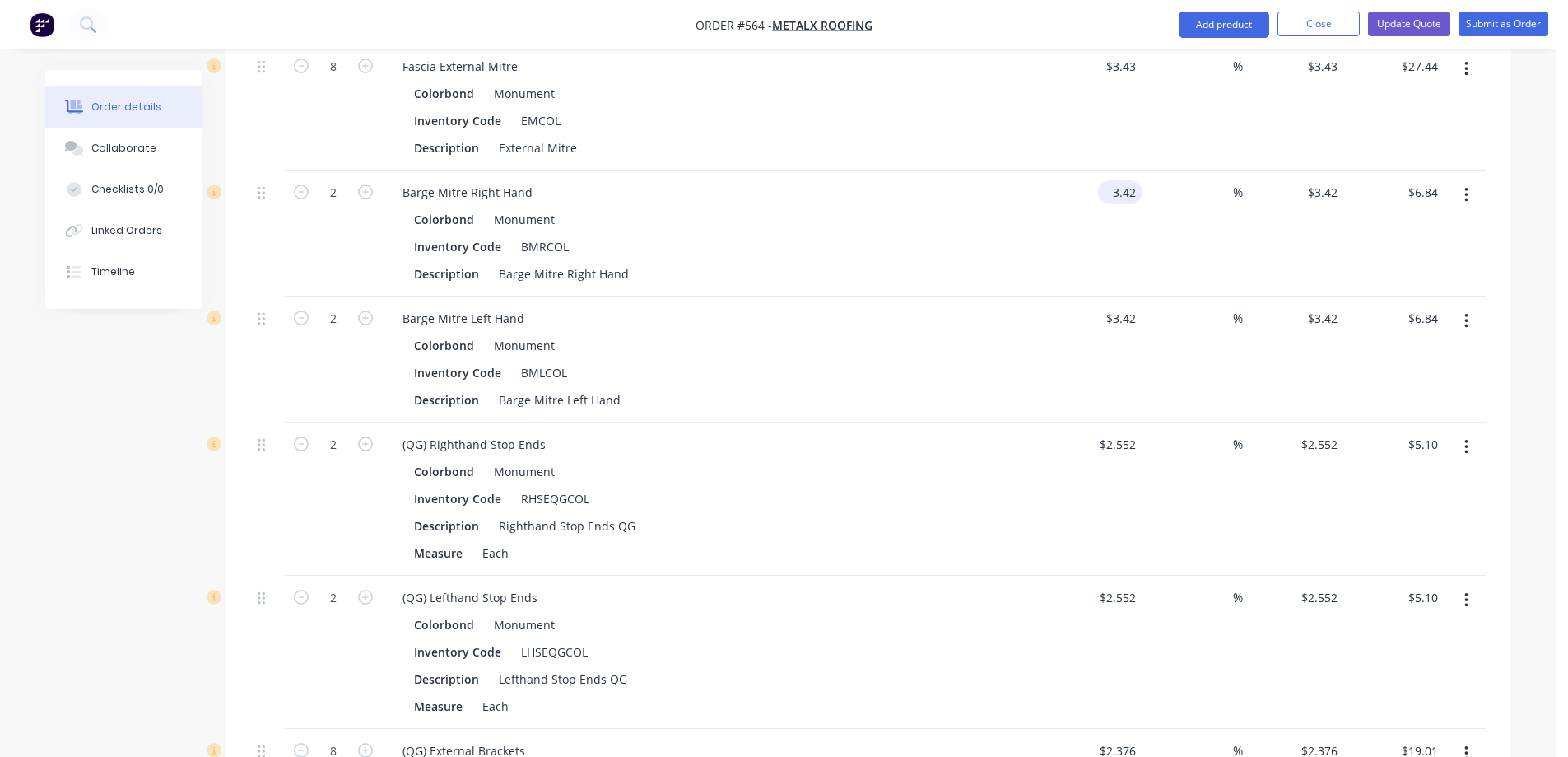
click at [1130, 191] on input "3.42" at bounding box center [1123, 192] width 38 height 24
click at [1108, 278] on div "3.43 3.43" at bounding box center [1092, 234] width 101 height 126
click at [1116, 313] on input "$3.42" at bounding box center [1123, 318] width 38 height 24
click at [989, 334] on div "Colorbond Monument" at bounding box center [711, 345] width 596 height 24
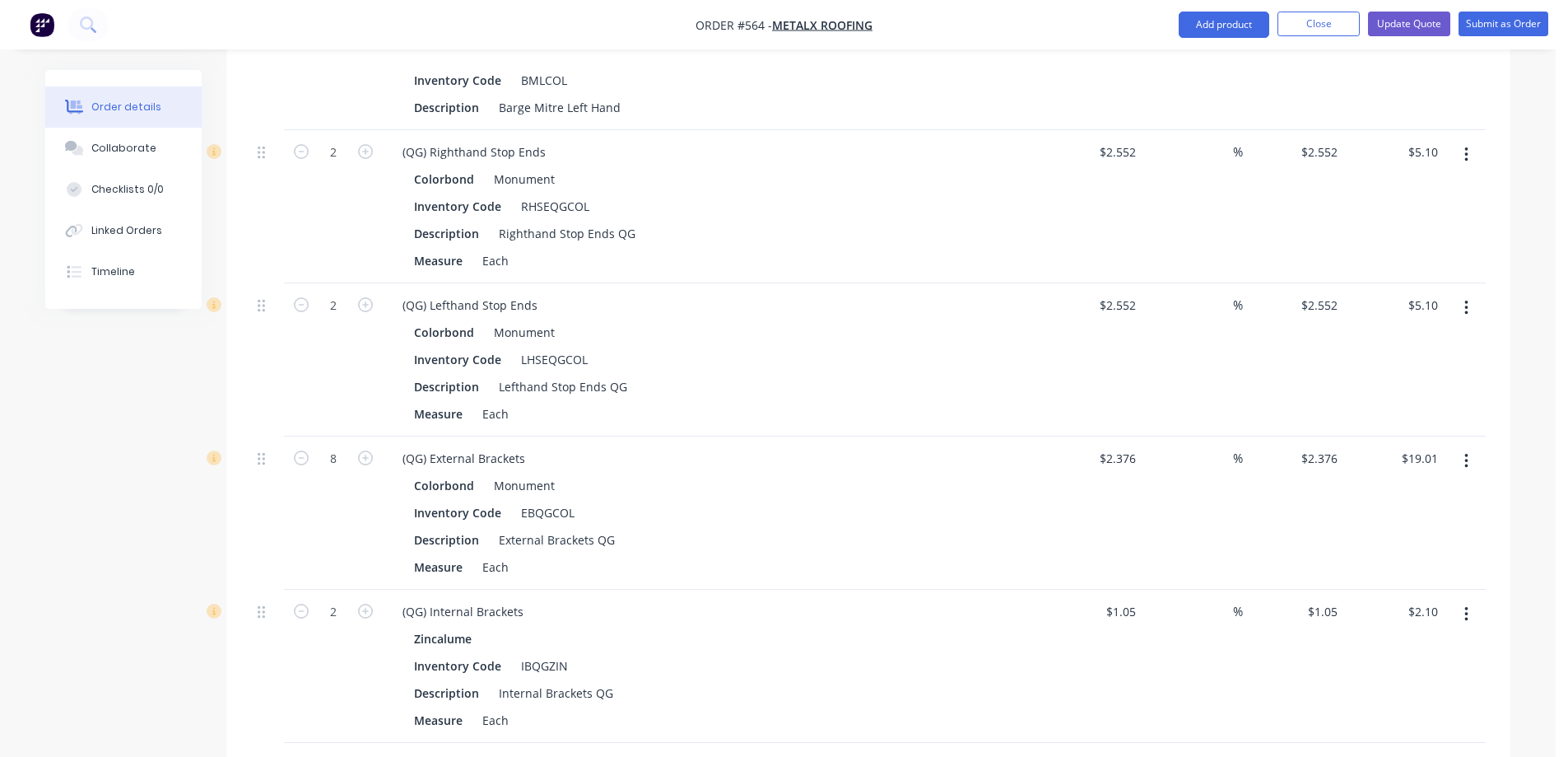
scroll to position [2553, 0]
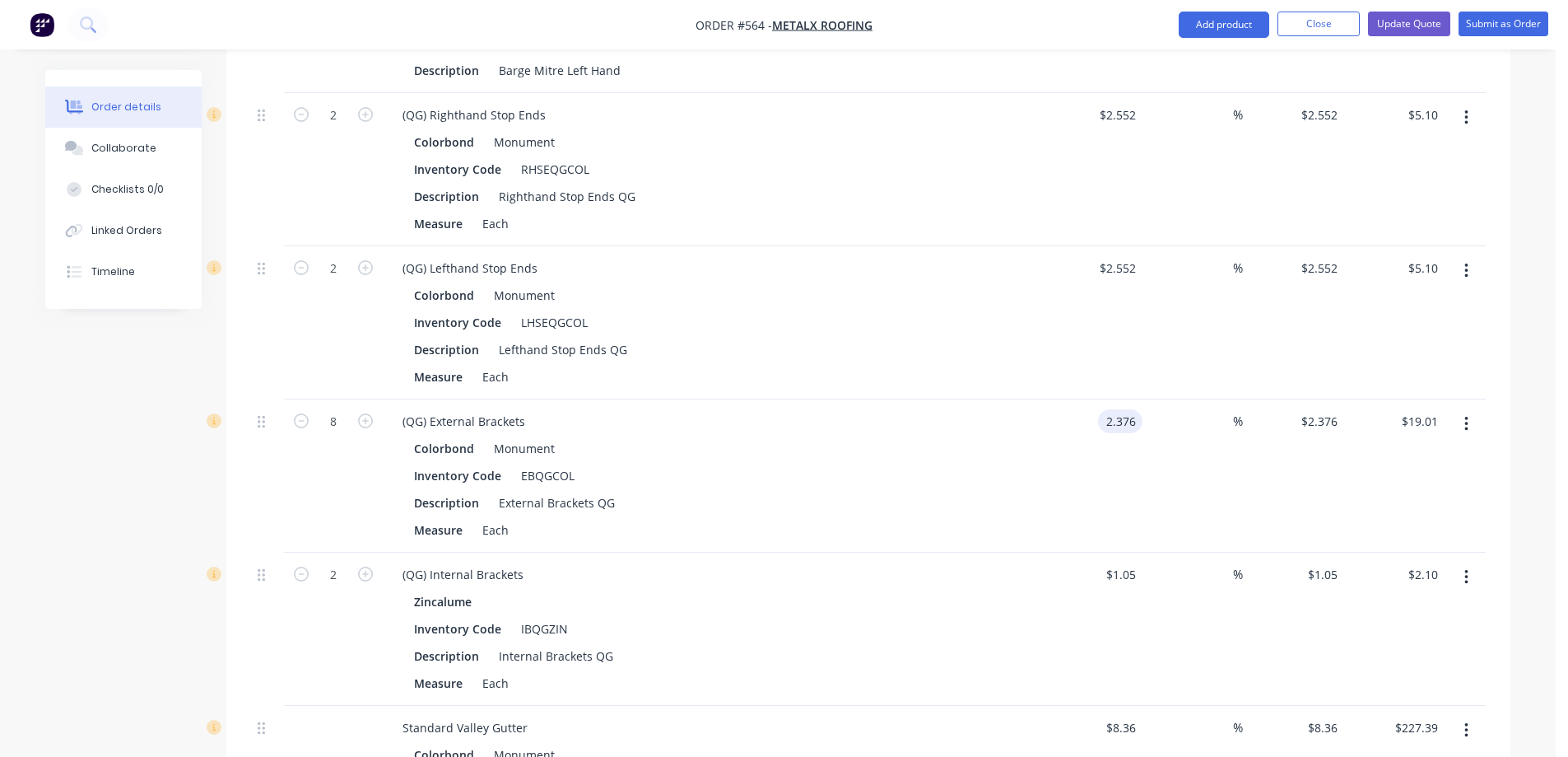
click at [1122, 419] on input "2.376" at bounding box center [1123, 421] width 38 height 24
click at [1024, 471] on div "Colorbond Monument Inventory Code EBQGCOL Description External Brackets QG Meas…" at bounding box center [711, 489] width 645 height 105
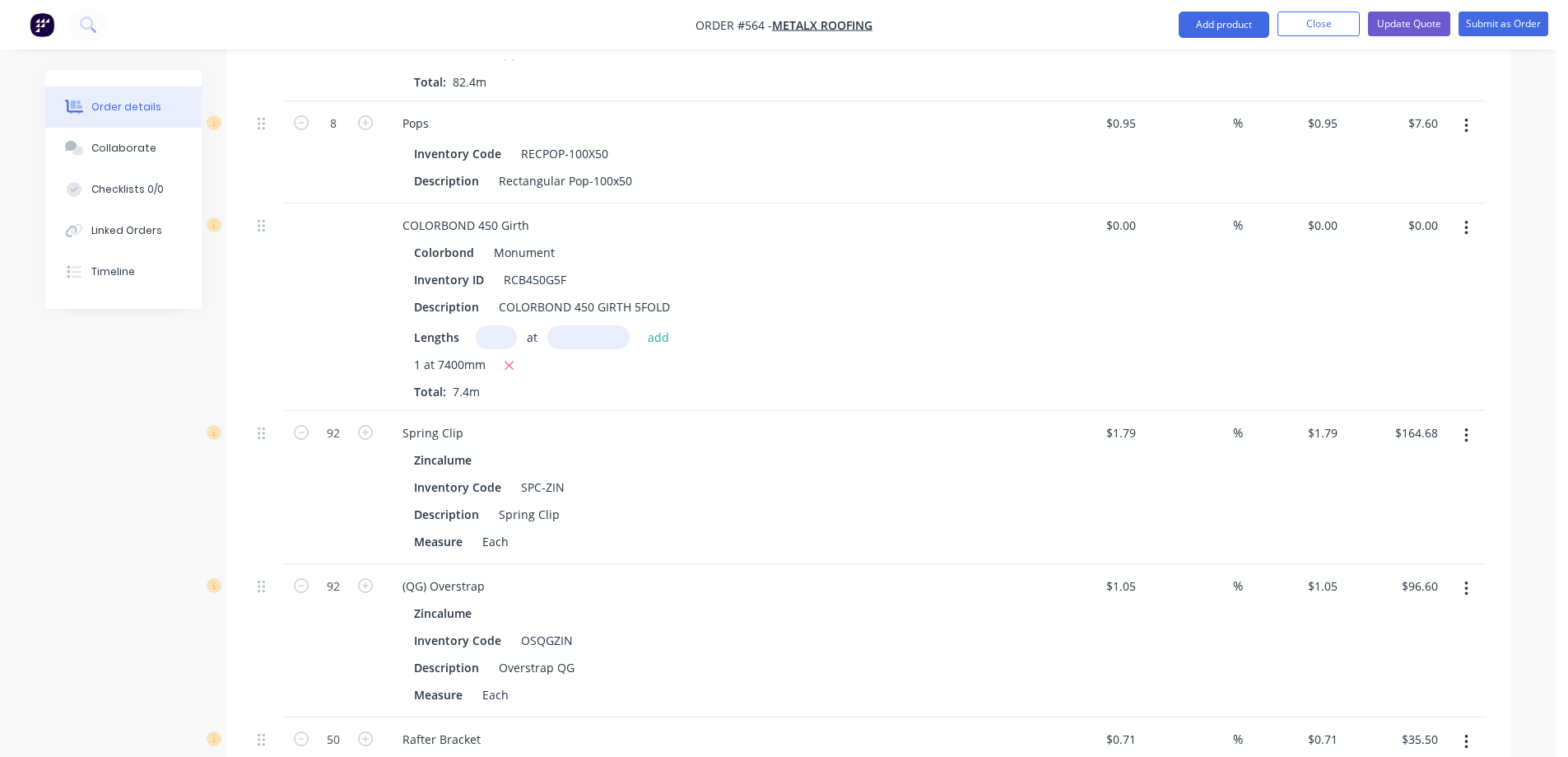
scroll to position [1400, 0]
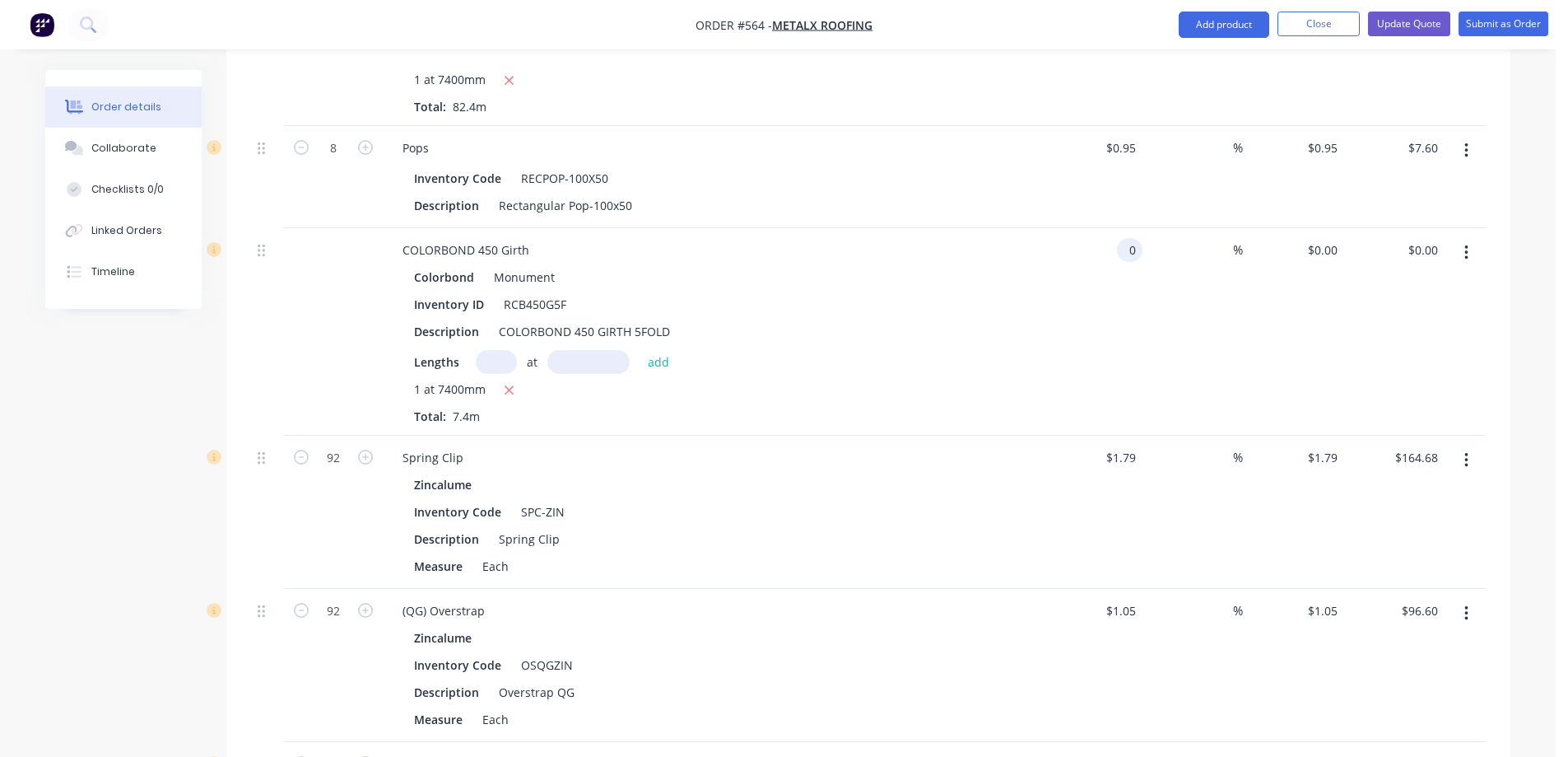
click at [1120, 254] on div "0 0" at bounding box center [1129, 250] width 26 height 24
click at [1077, 323] on div "12.81 12.81" at bounding box center [1092, 332] width 101 height 207
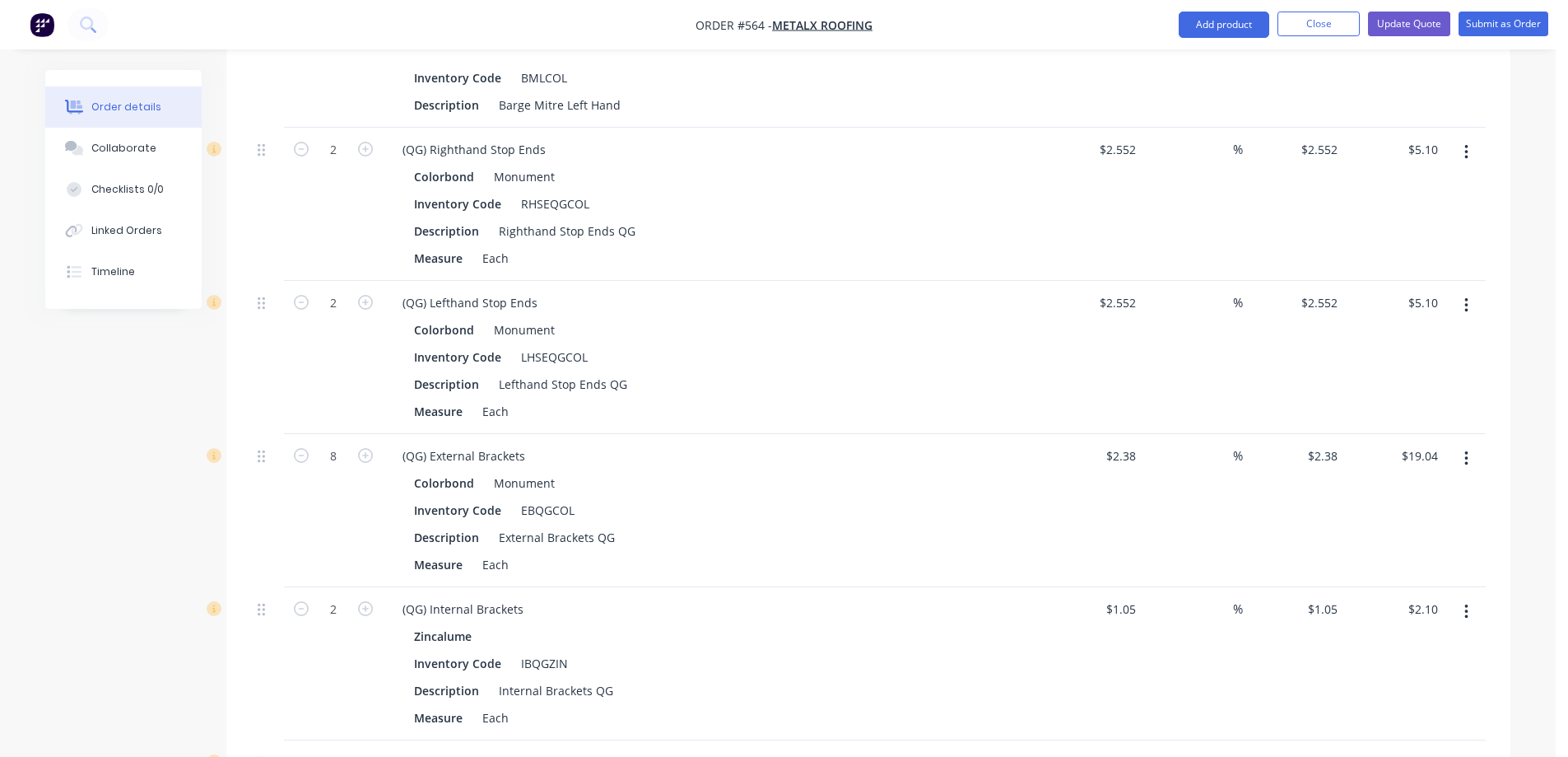
scroll to position [2470, 0]
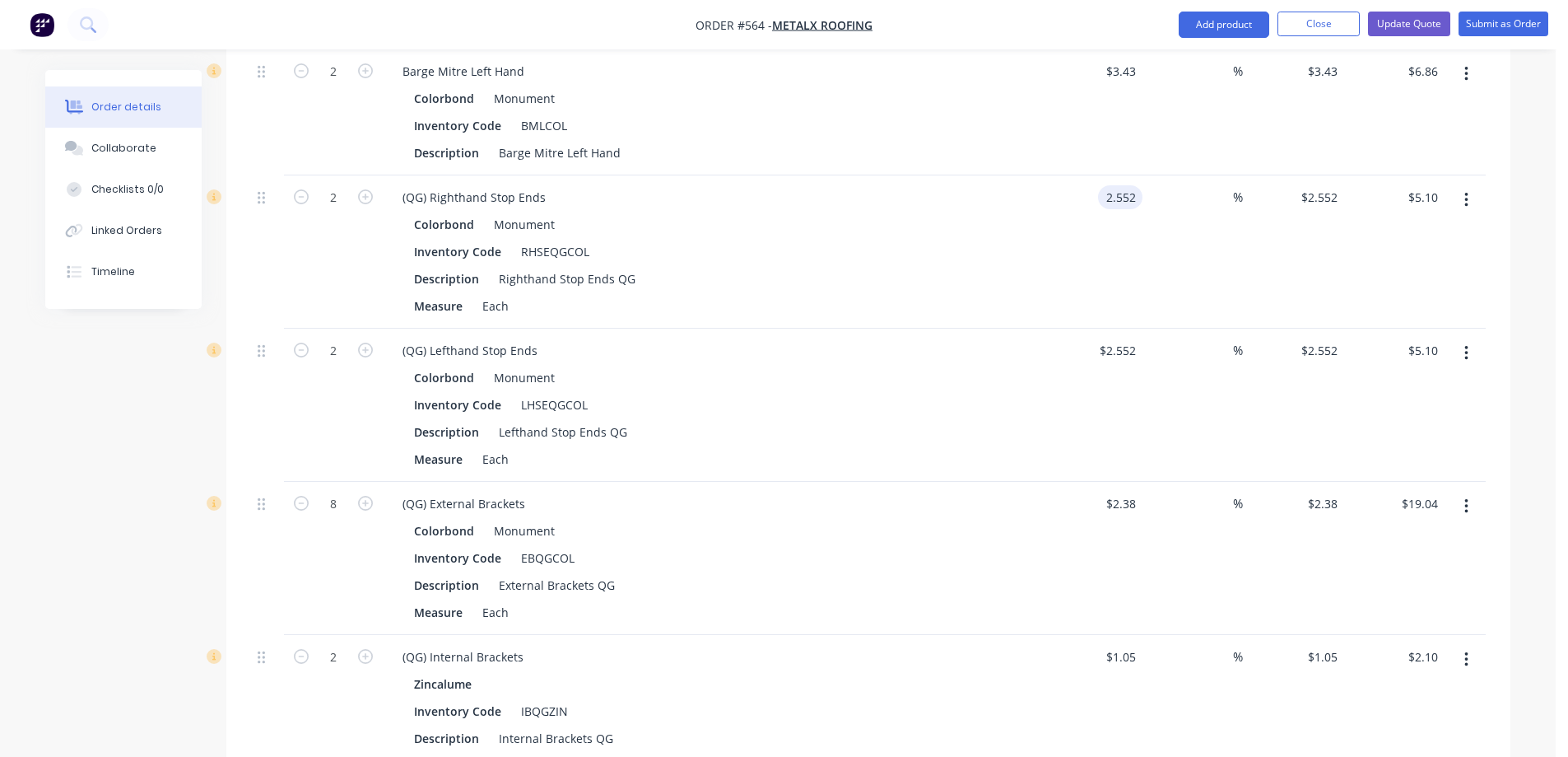
click at [1118, 202] on input "2.552" at bounding box center [1123, 197] width 38 height 24
click at [1078, 290] on div "2.55 2.55" at bounding box center [1092, 251] width 101 height 153
click at [1116, 351] on input "2.552" at bounding box center [1120, 350] width 44 height 24
click at [1080, 421] on div "$2.55 2.55" at bounding box center [1092, 405] width 101 height 153
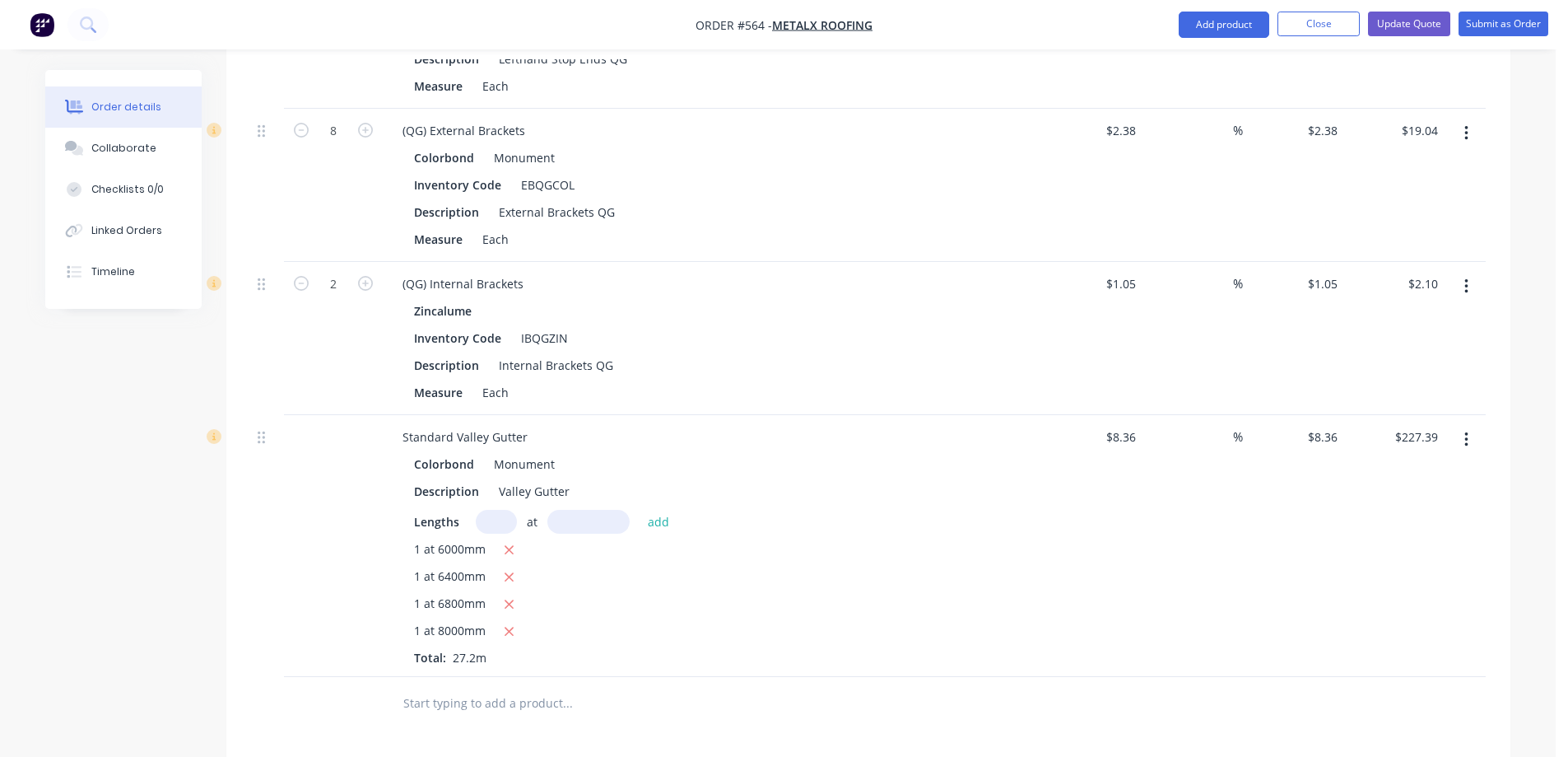
scroll to position [2882, 0]
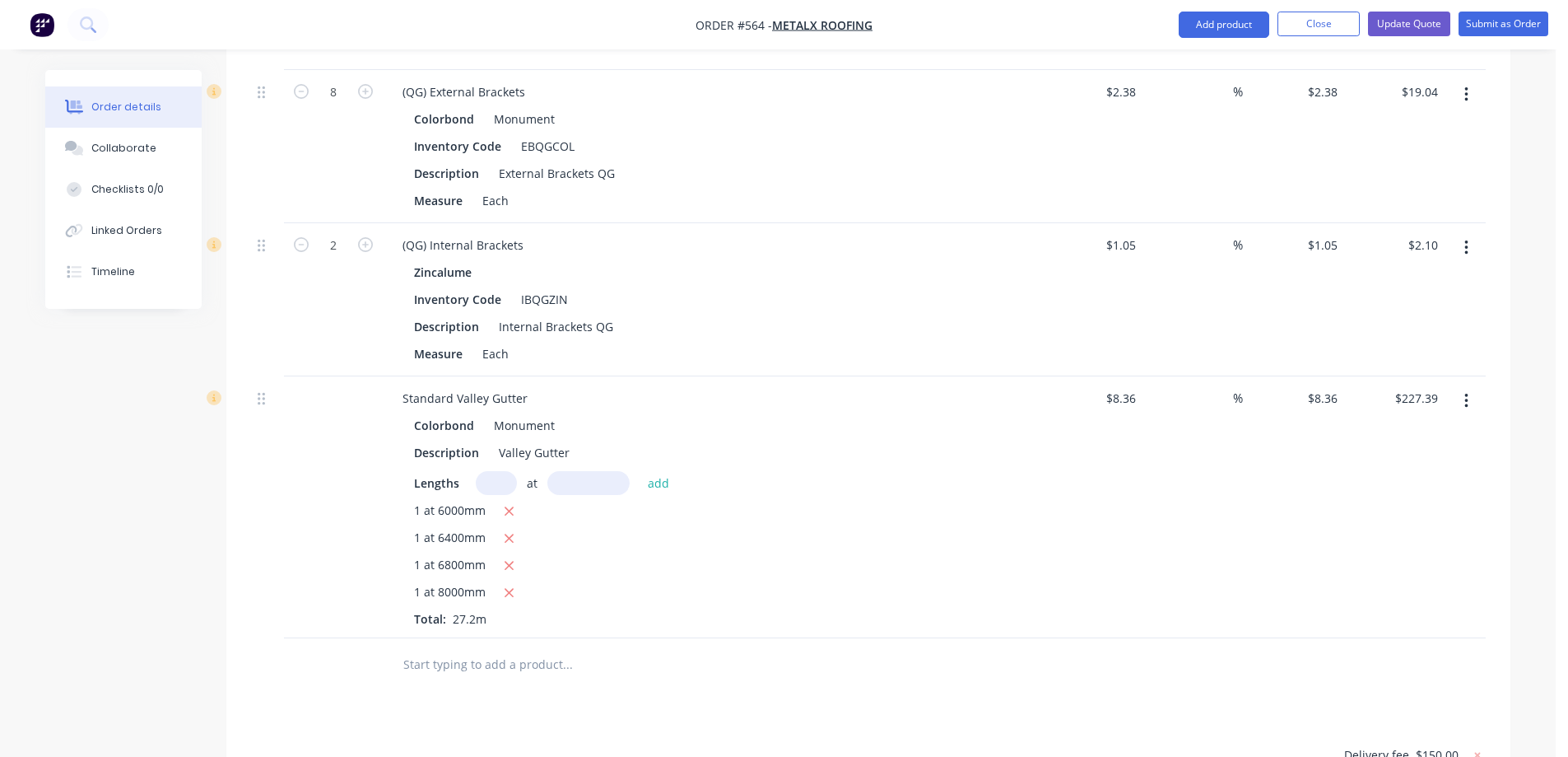
click at [1469, 251] on button "button" at bounding box center [1466, 247] width 39 height 29
click at [1418, 277] on button "Edit" at bounding box center [1407, 290] width 157 height 33
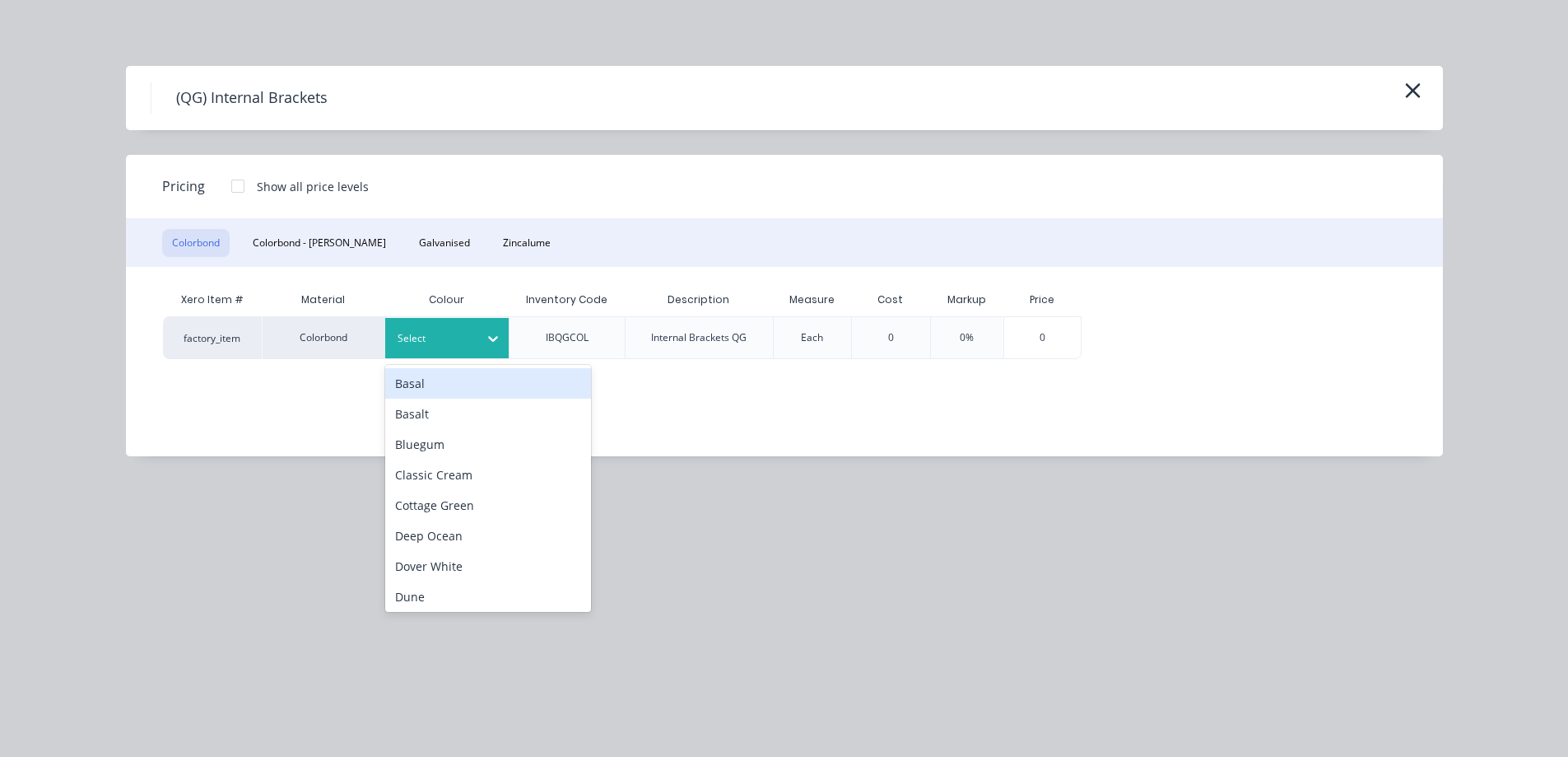
click at [453, 340] on div at bounding box center [434, 338] width 74 height 18
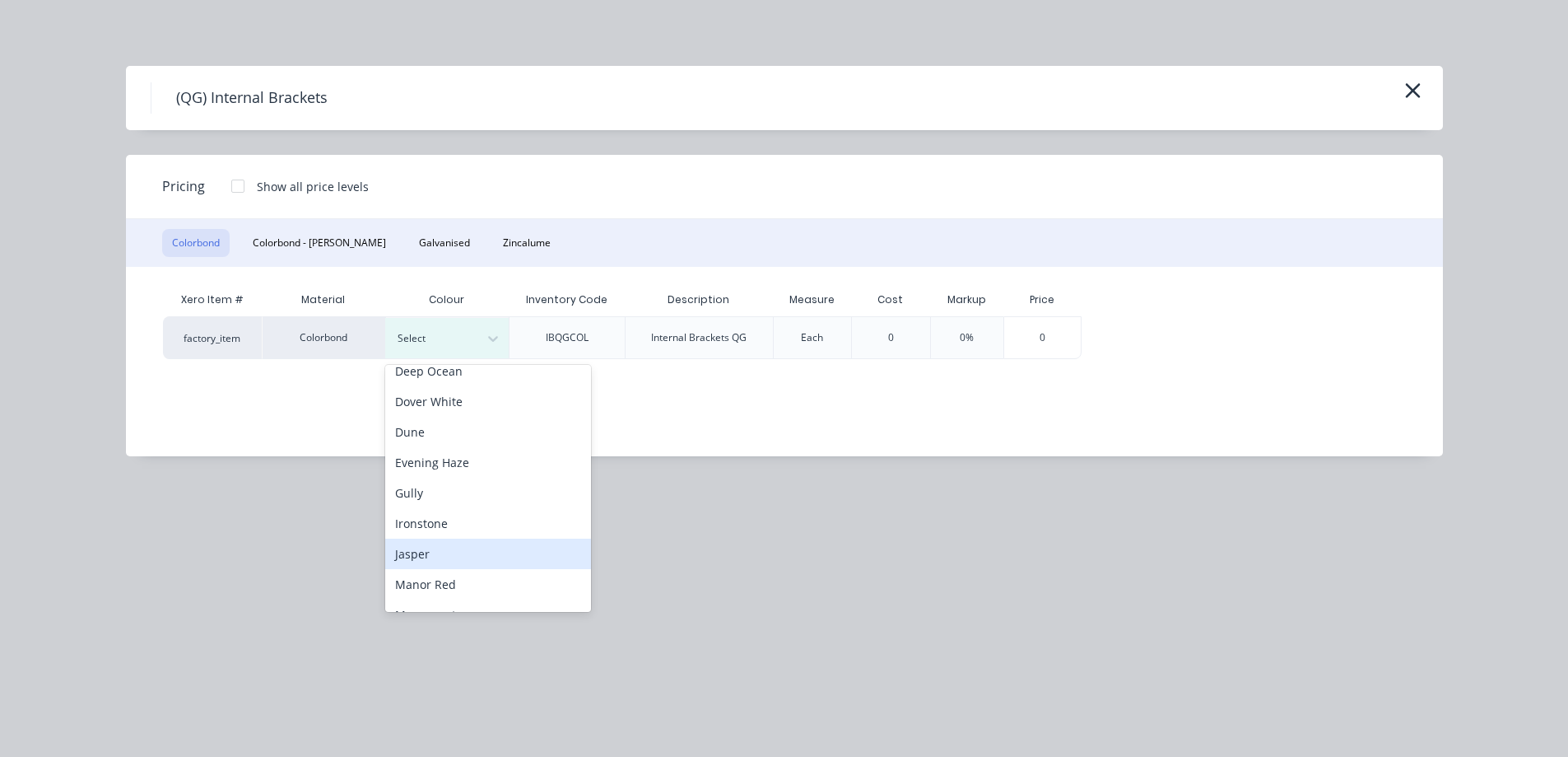
scroll to position [247, 0]
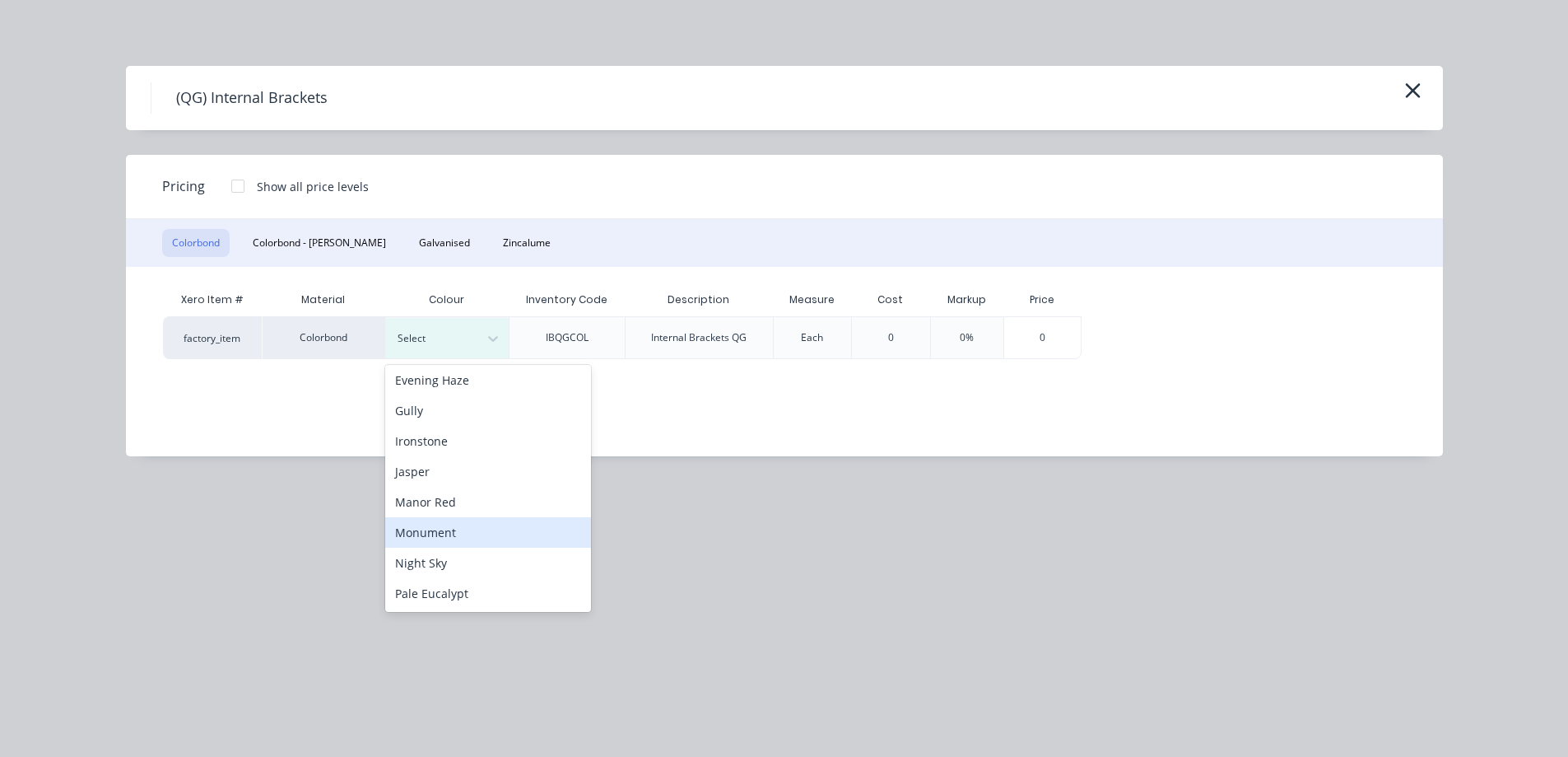
click at [446, 542] on div "Monument" at bounding box center [488, 532] width 206 height 30
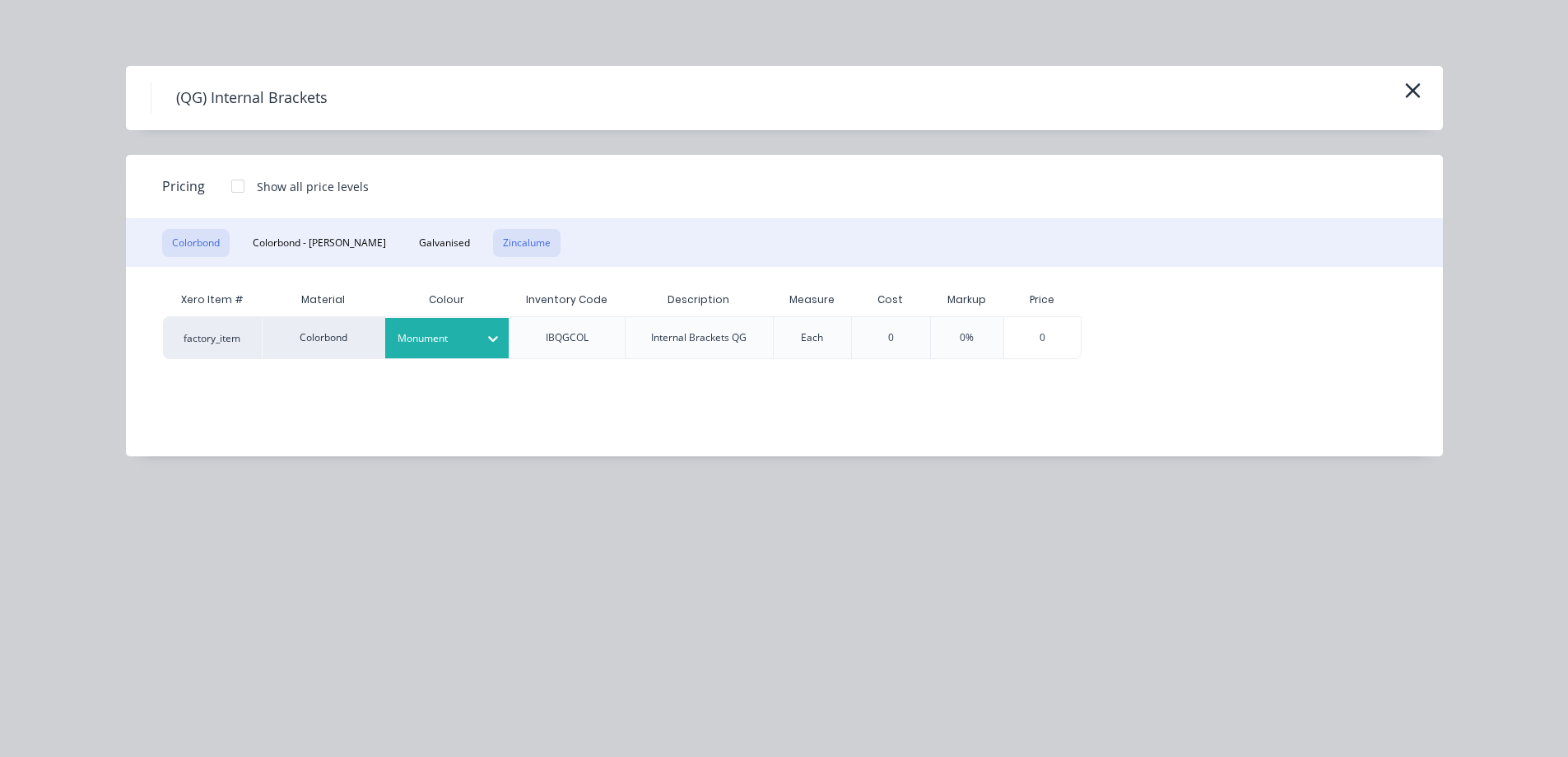
click at [493, 243] on button "Zincalume" at bounding box center [527, 243] width 67 height 28
click at [206, 247] on button "Colorbond" at bounding box center [196, 243] width 67 height 28
click at [1407, 91] on icon "button" at bounding box center [1413, 90] width 18 height 23
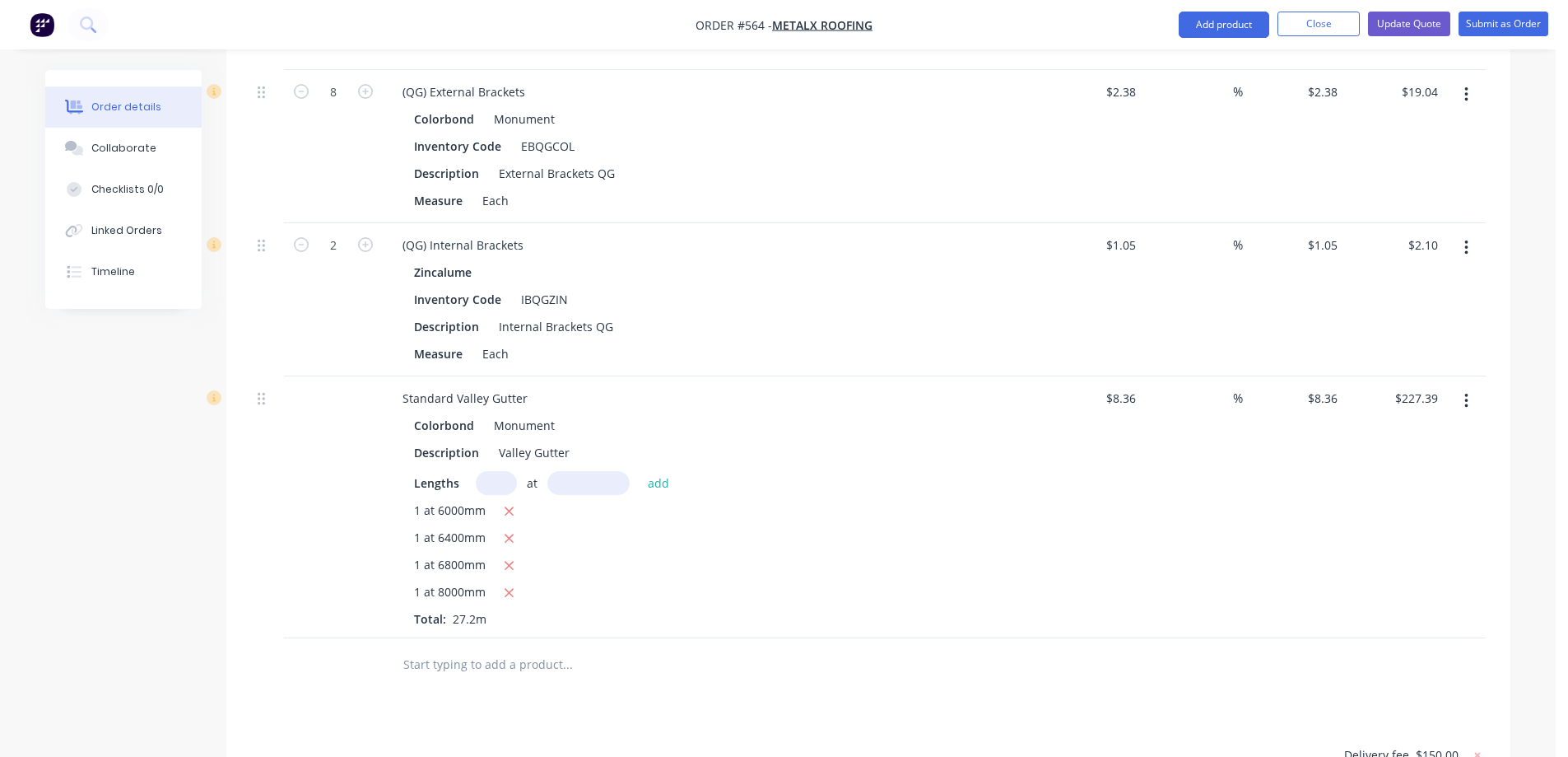
click at [1469, 247] on button "button" at bounding box center [1466, 247] width 39 height 29
click at [842, 313] on div "Zincalume Inventory Code IBQGZIN Description Internal Brackets QG Measure Each" at bounding box center [711, 313] width 645 height 105
click at [1226, 243] on input at bounding box center [1223, 244] width 19 height 24
click at [1239, 279] on div "10 10 %" at bounding box center [1193, 299] width 101 height 153
click at [1129, 250] on input "1.05" at bounding box center [1126, 244] width 31 height 24
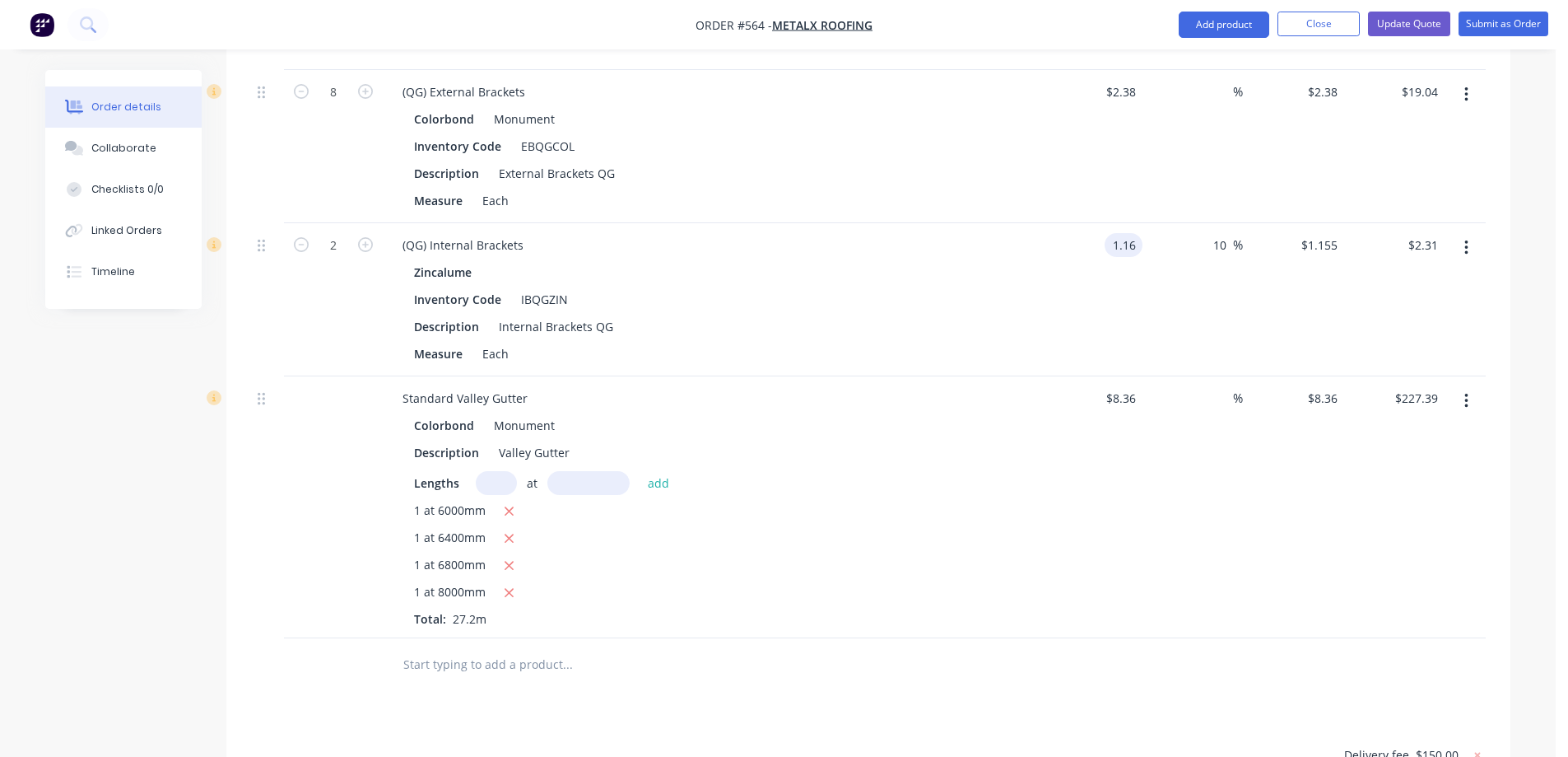
click at [1139, 302] on div "1.16 1.16" at bounding box center [1092, 299] width 101 height 153
drag, startPoint x: 1226, startPoint y: 252, endPoint x: 1208, endPoint y: 252, distance: 18.0
click at [1208, 252] on div "10 10 %" at bounding box center [1224, 244] width 38 height 24
click at [1209, 301] on div "%" at bounding box center [1193, 299] width 101 height 153
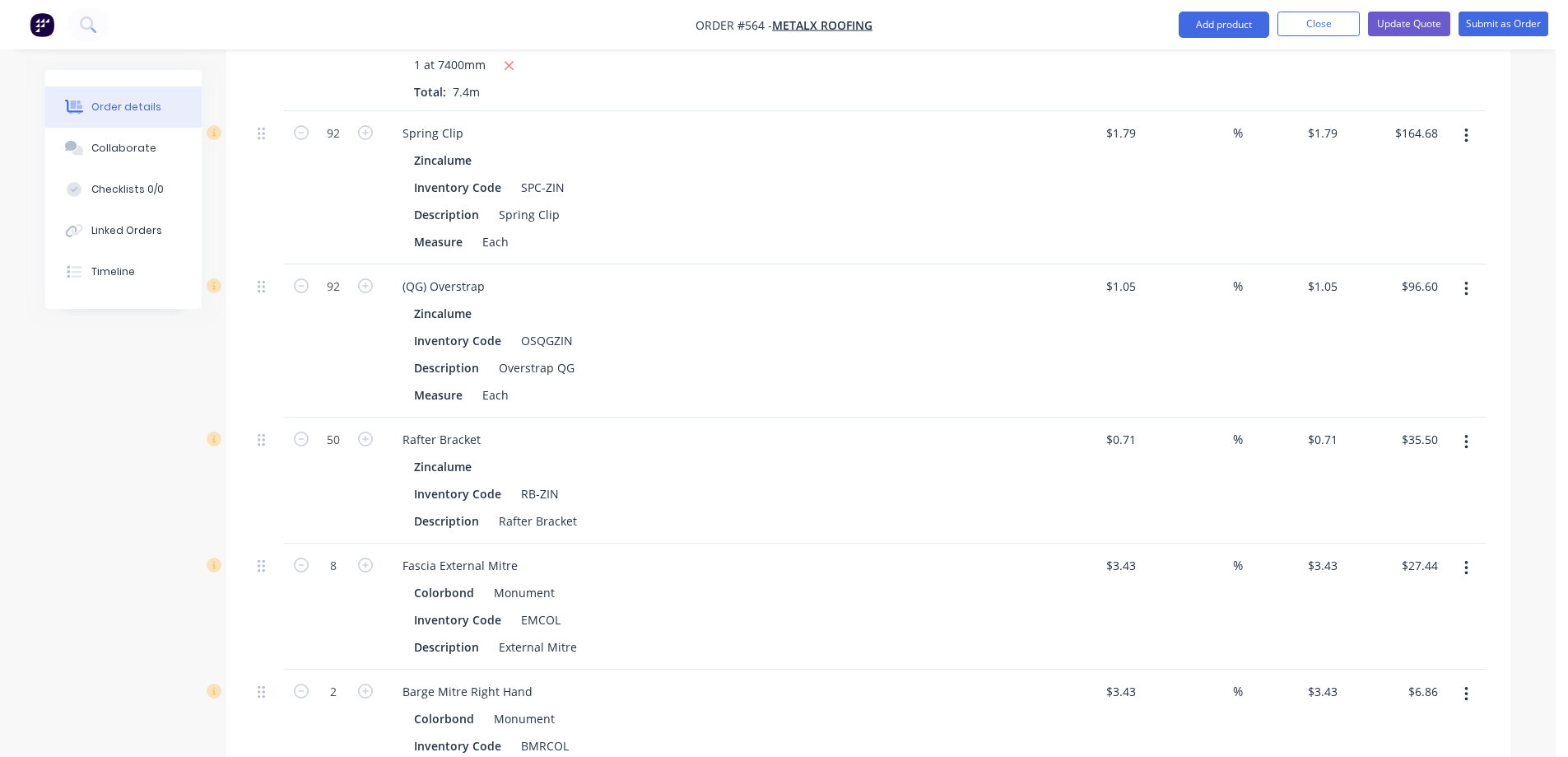
scroll to position [1729, 0]
click at [1118, 281] on input "1.05" at bounding box center [1126, 281] width 31 height 24
click at [1076, 328] on div "$1.06 $1.06" at bounding box center [1092, 336] width 101 height 153
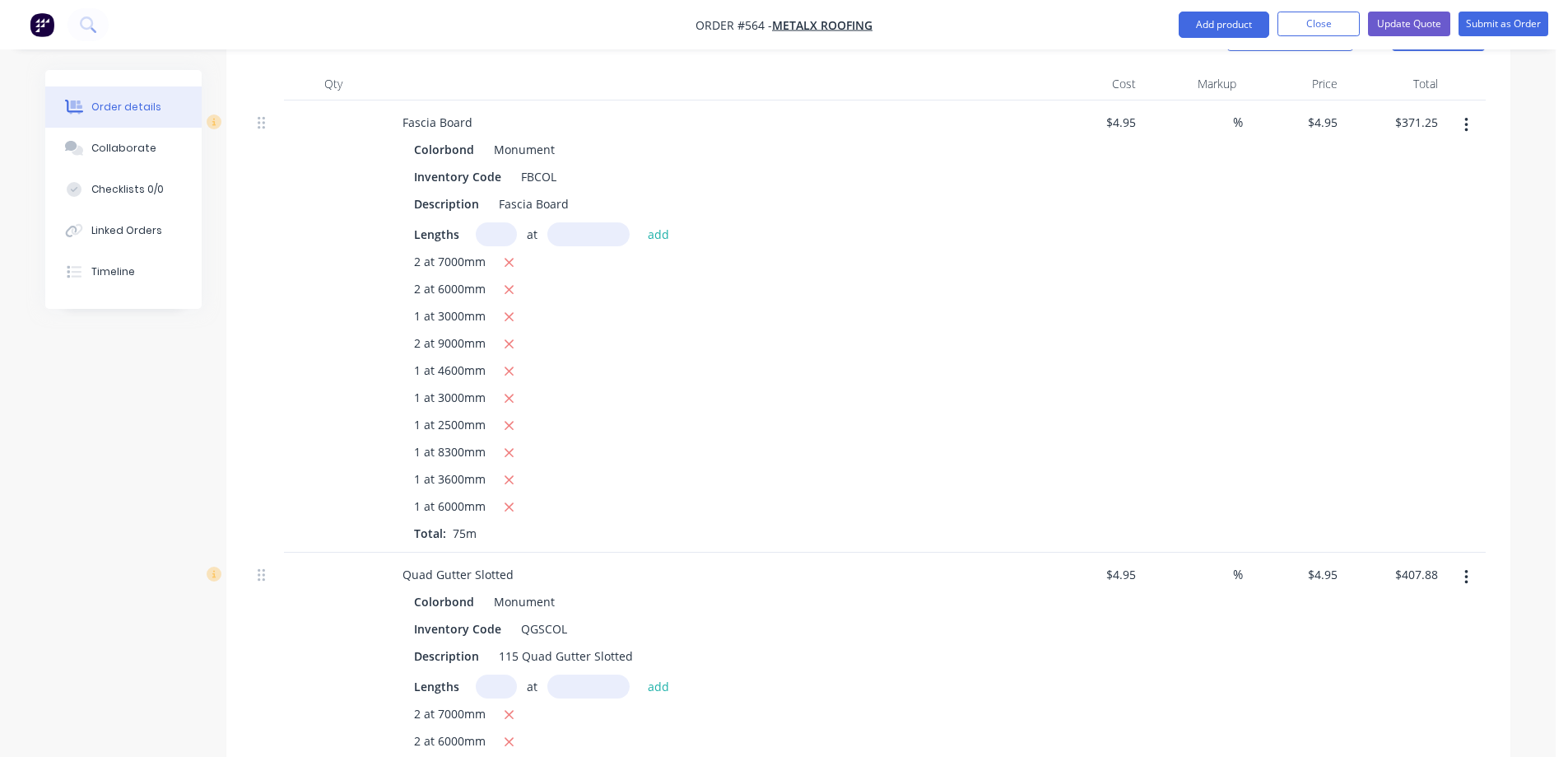
scroll to position [265, 0]
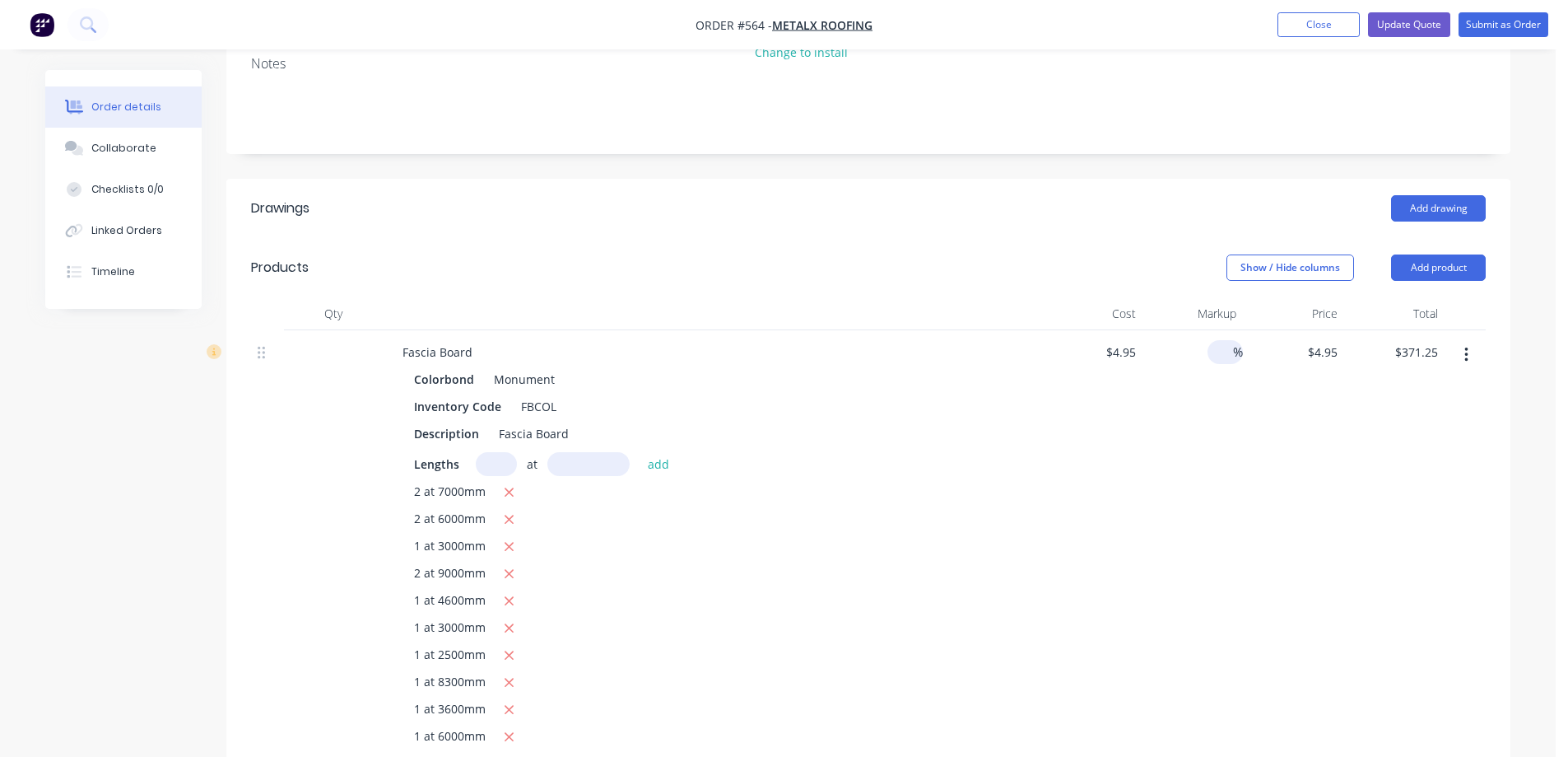
click at [1214, 351] on input at bounding box center [1223, 351] width 19 height 24
click at [1218, 395] on div "10 10 %" at bounding box center [1193, 556] width 101 height 452
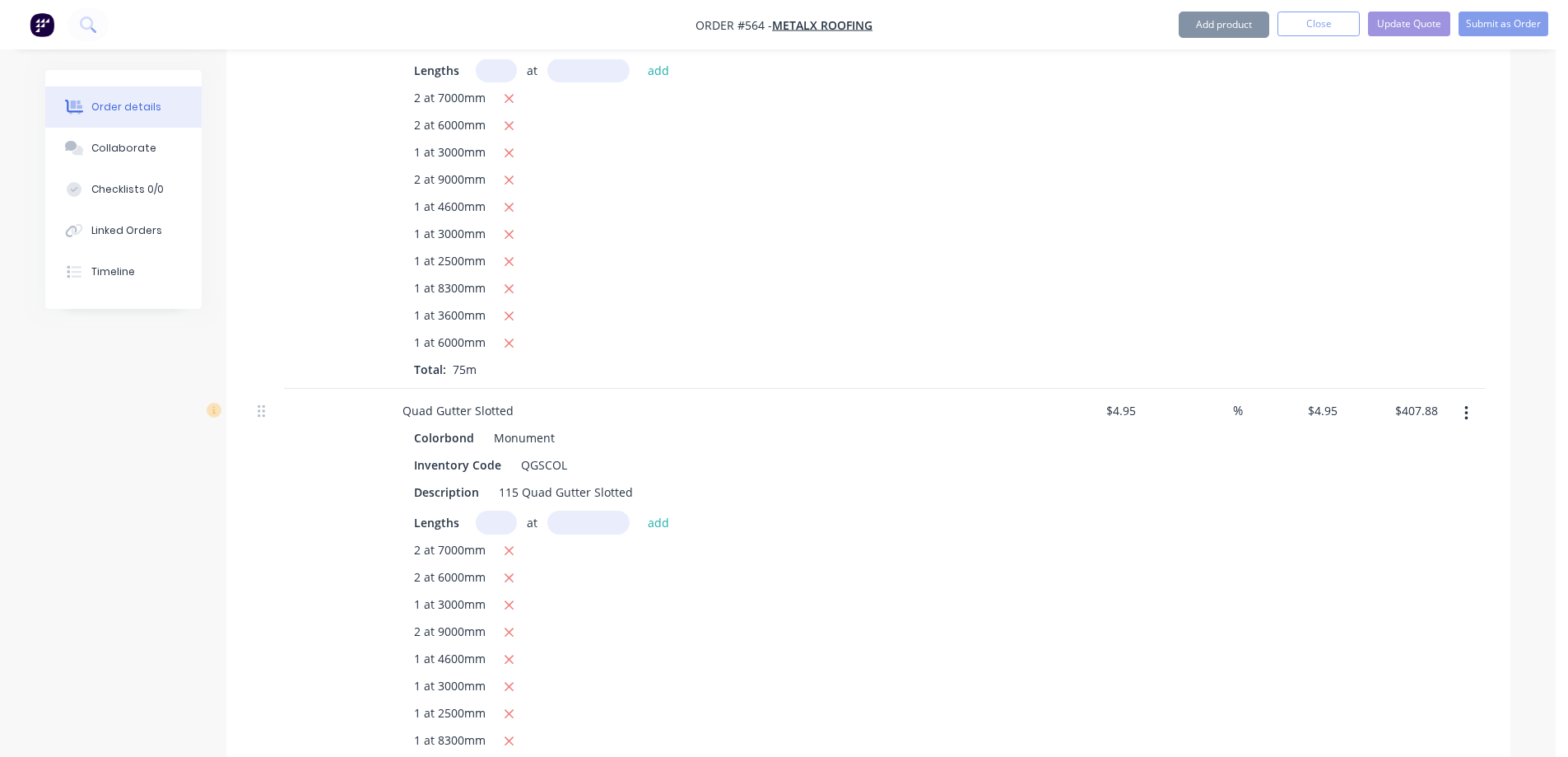
scroll to position [676, 0]
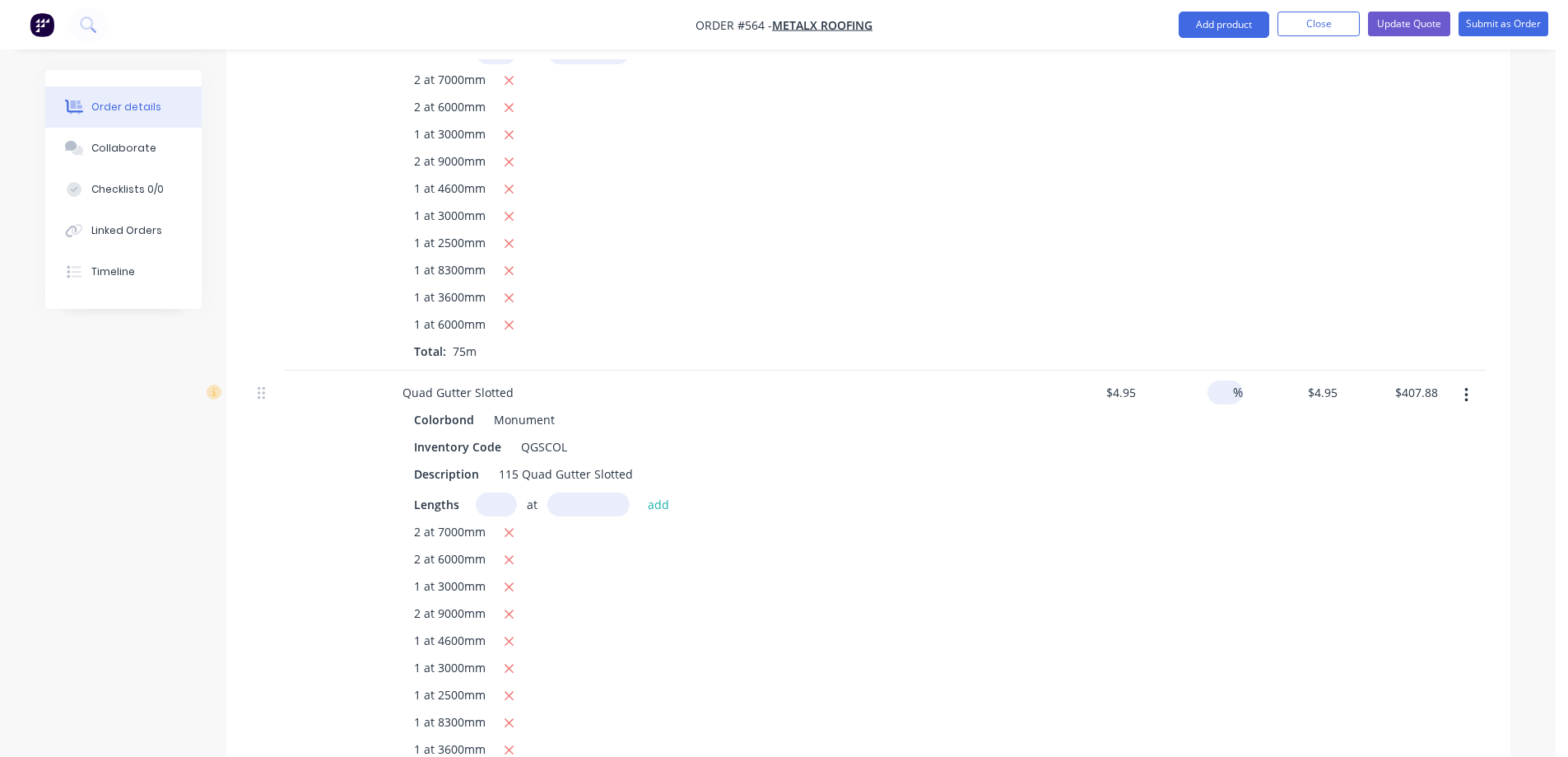
click at [1217, 393] on input at bounding box center [1223, 392] width 19 height 24
click at [1218, 458] on div "10 10 %" at bounding box center [1193, 610] width 101 height 479
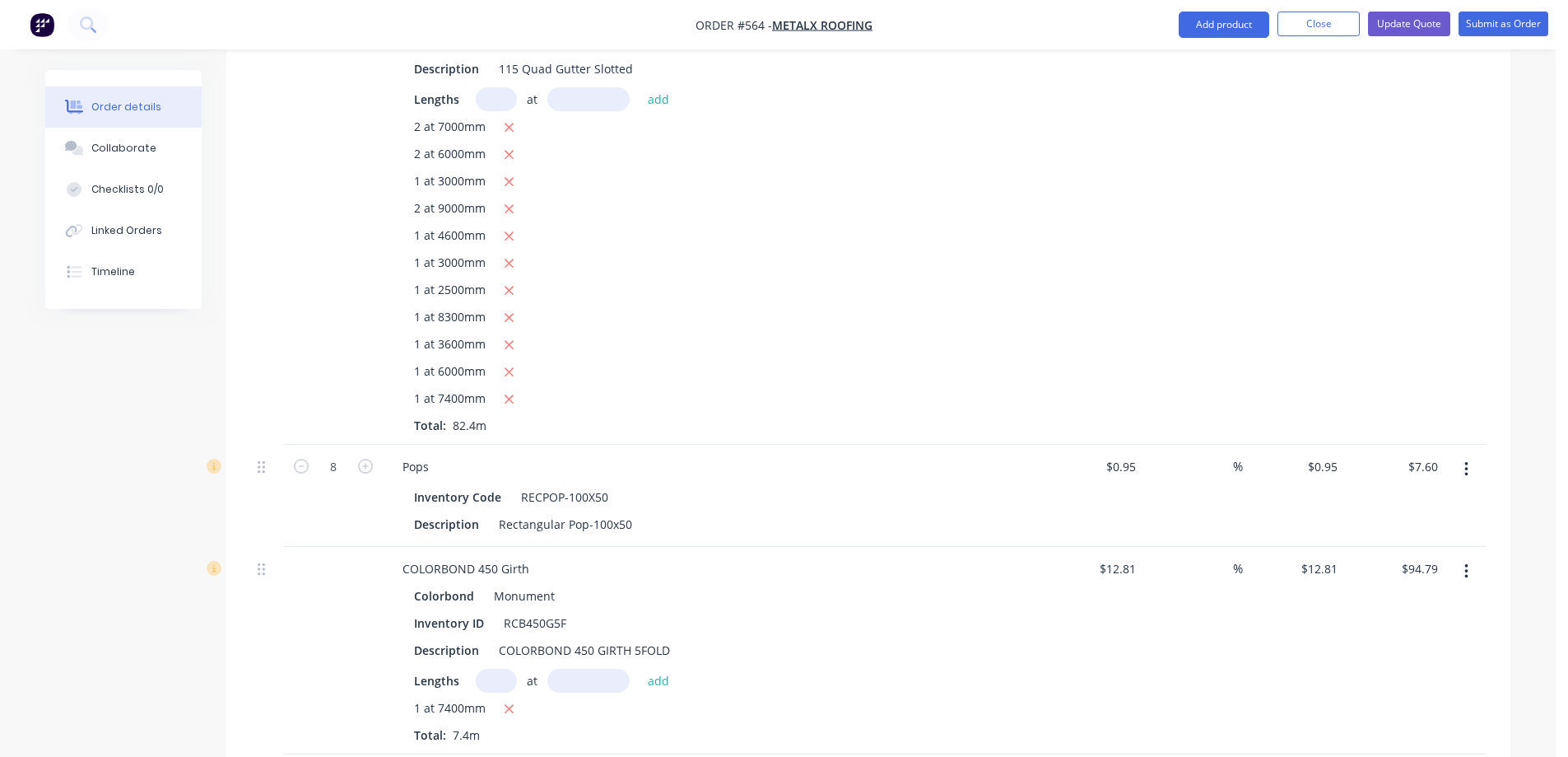
scroll to position [1088, 0]
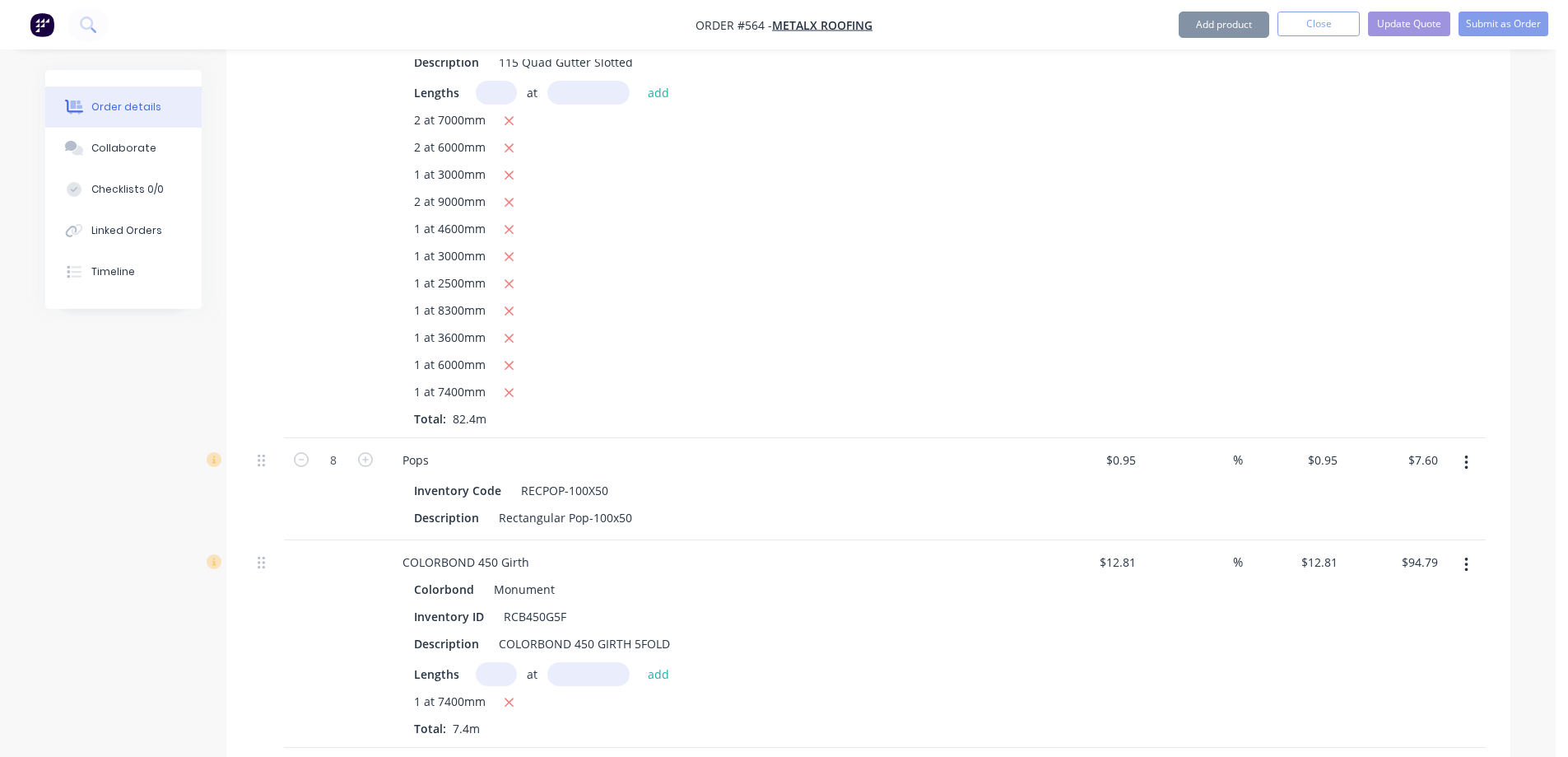
click at [1218, 458] on input at bounding box center [1223, 460] width 19 height 24
click at [1220, 491] on div "10 10 %" at bounding box center [1193, 489] width 101 height 102
click at [1220, 559] on input at bounding box center [1223, 561] width 19 height 24
click at [1212, 611] on div "10 10 %" at bounding box center [1193, 644] width 101 height 207
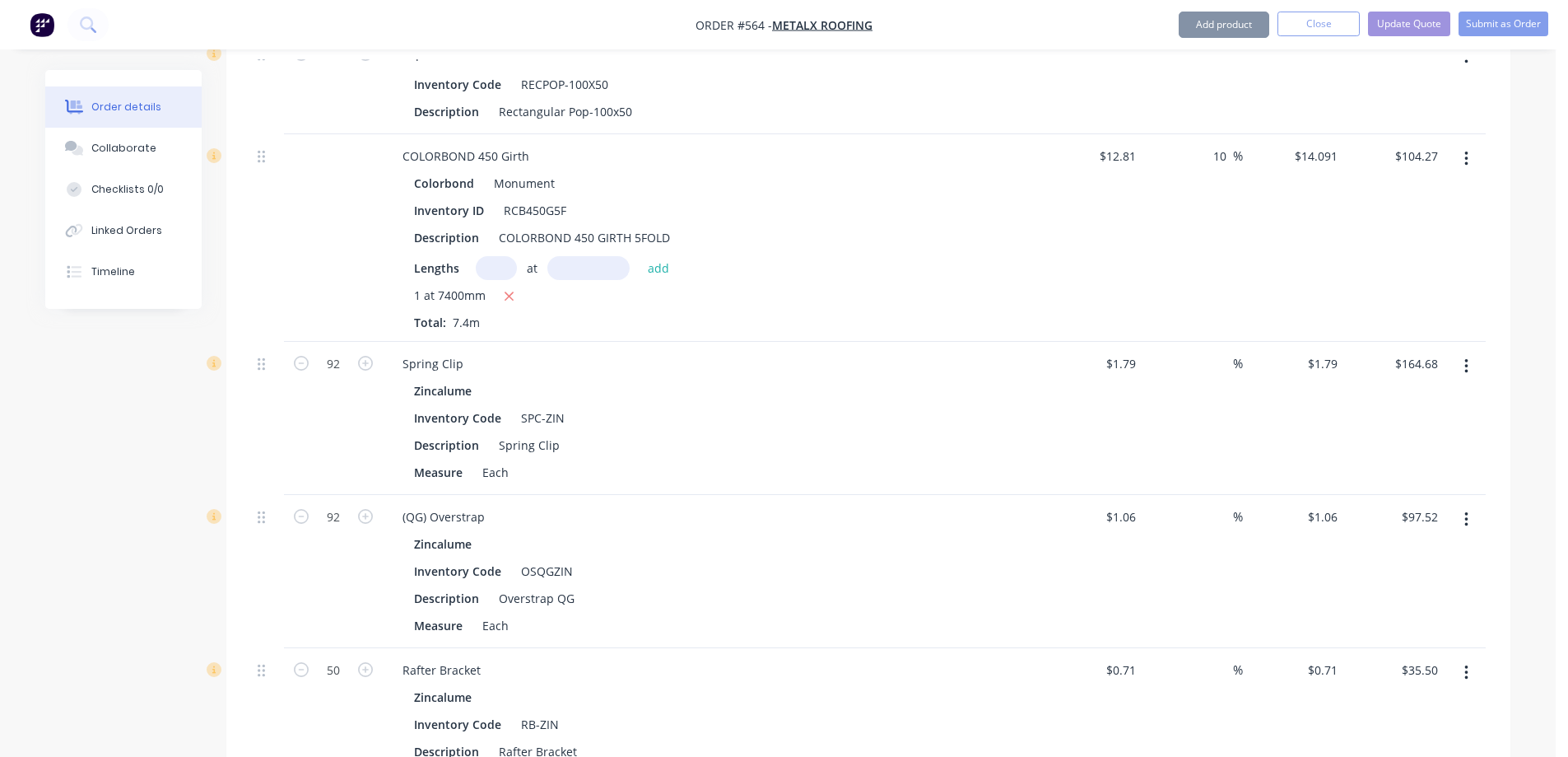
scroll to position [1500, 0]
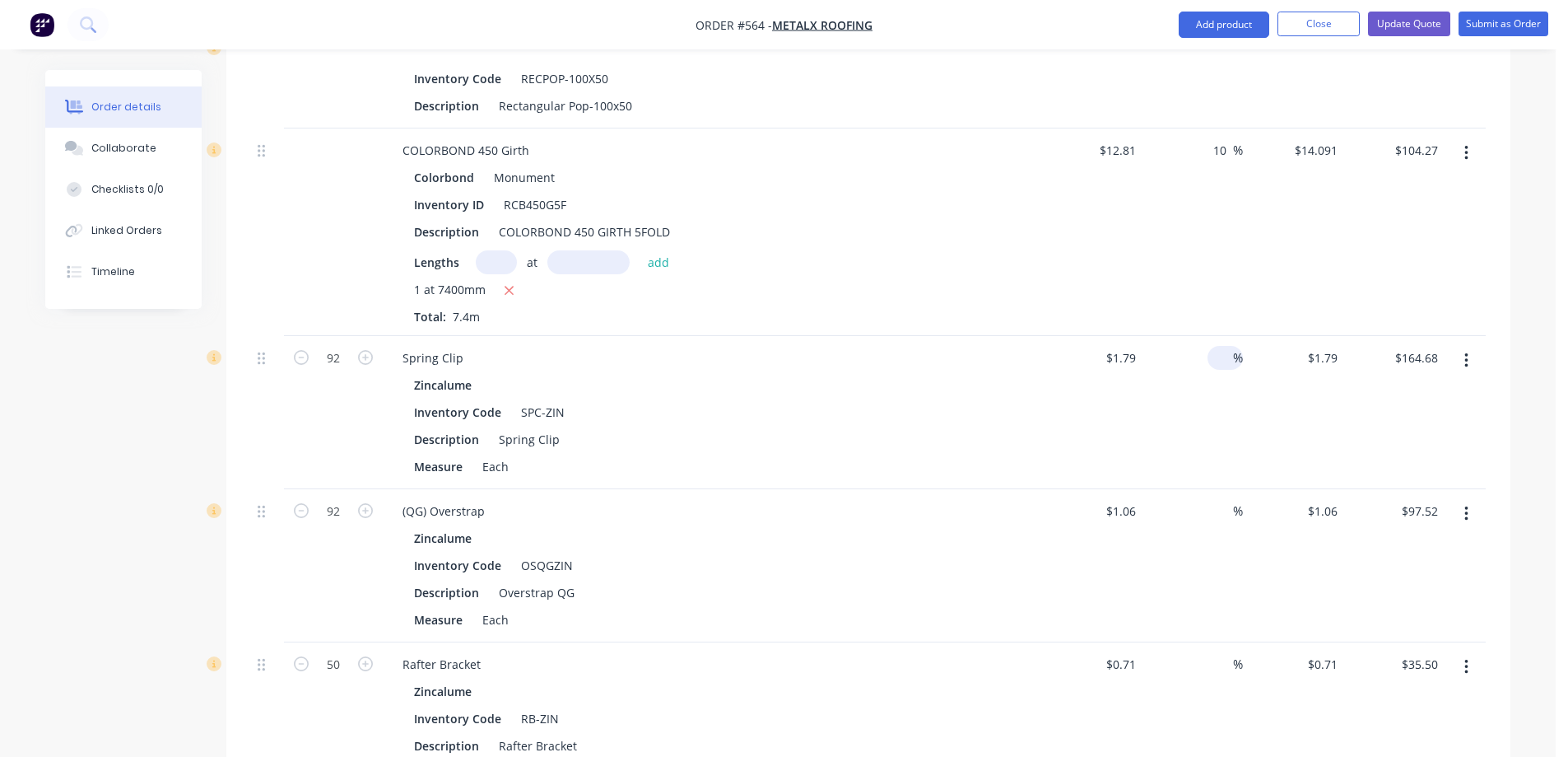
click at [1218, 361] on input at bounding box center [1223, 358] width 19 height 24
click at [1218, 460] on div "10 10 %" at bounding box center [1193, 412] width 101 height 153
click at [1218, 515] on input at bounding box center [1223, 511] width 19 height 24
click at [1218, 551] on div "10 10 %" at bounding box center [1193, 565] width 101 height 153
click at [1214, 665] on input at bounding box center [1223, 664] width 19 height 24
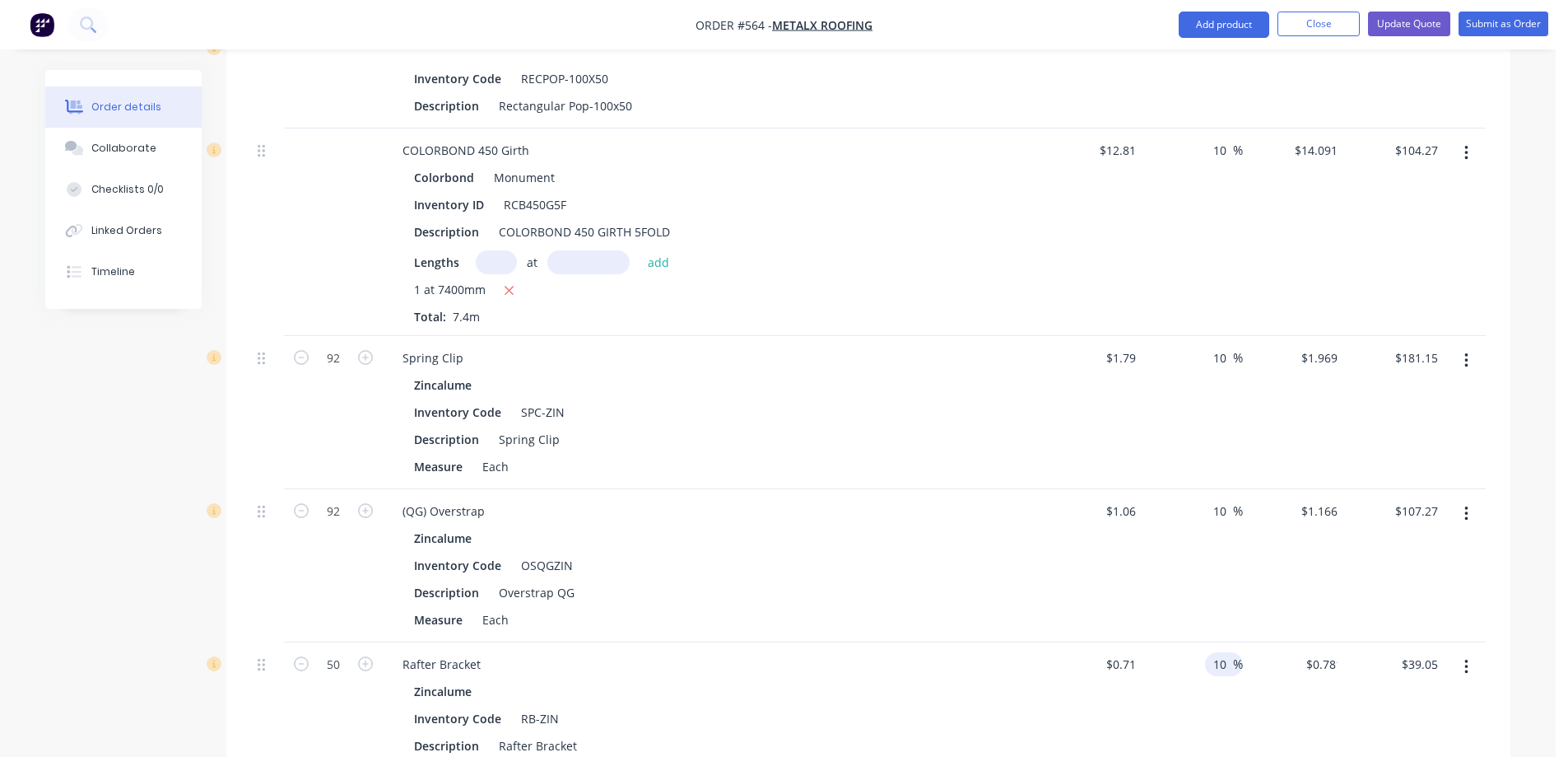
click at [1211, 718] on div "10 10 %" at bounding box center [1193, 705] width 101 height 126
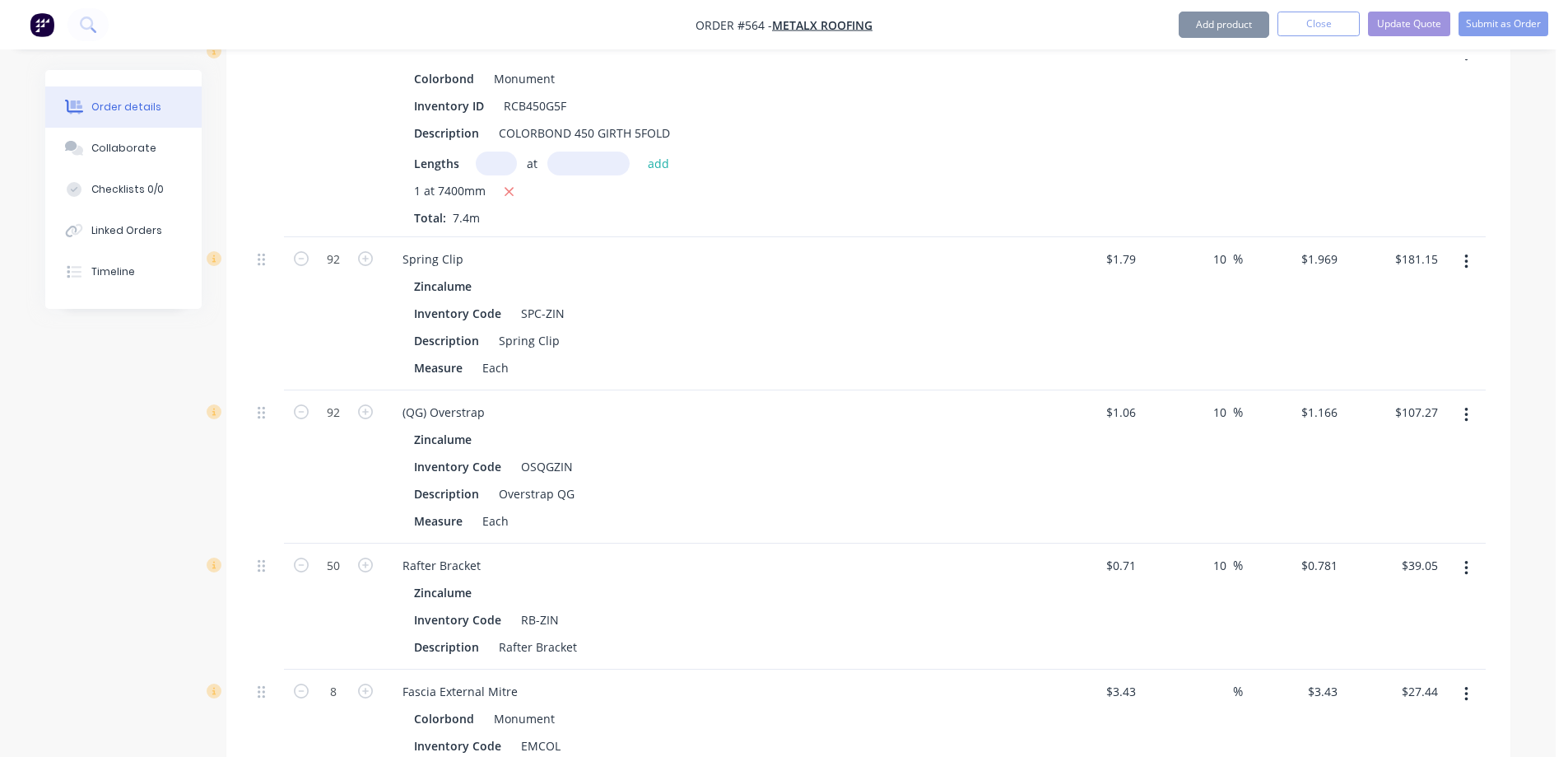
scroll to position [1912, 0]
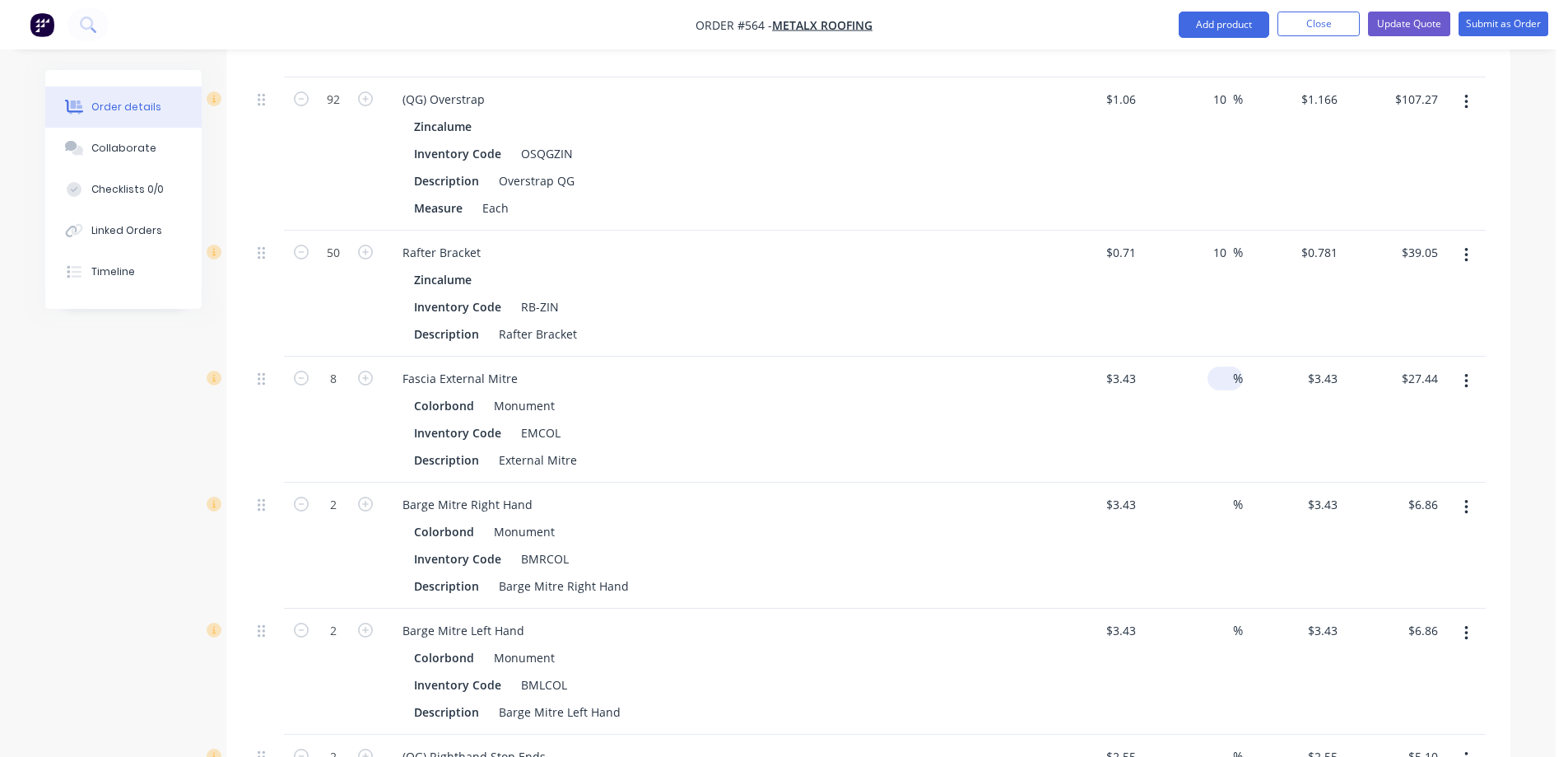
click at [1212, 380] on div "%" at bounding box center [1225, 378] width 35 height 24
click at [1218, 418] on div "10 10 %" at bounding box center [1193, 420] width 101 height 126
click at [1223, 501] on input at bounding box center [1223, 504] width 19 height 24
click at [1211, 559] on div "10 10 %" at bounding box center [1193, 545] width 101 height 126
click at [1219, 630] on input at bounding box center [1223, 630] width 19 height 24
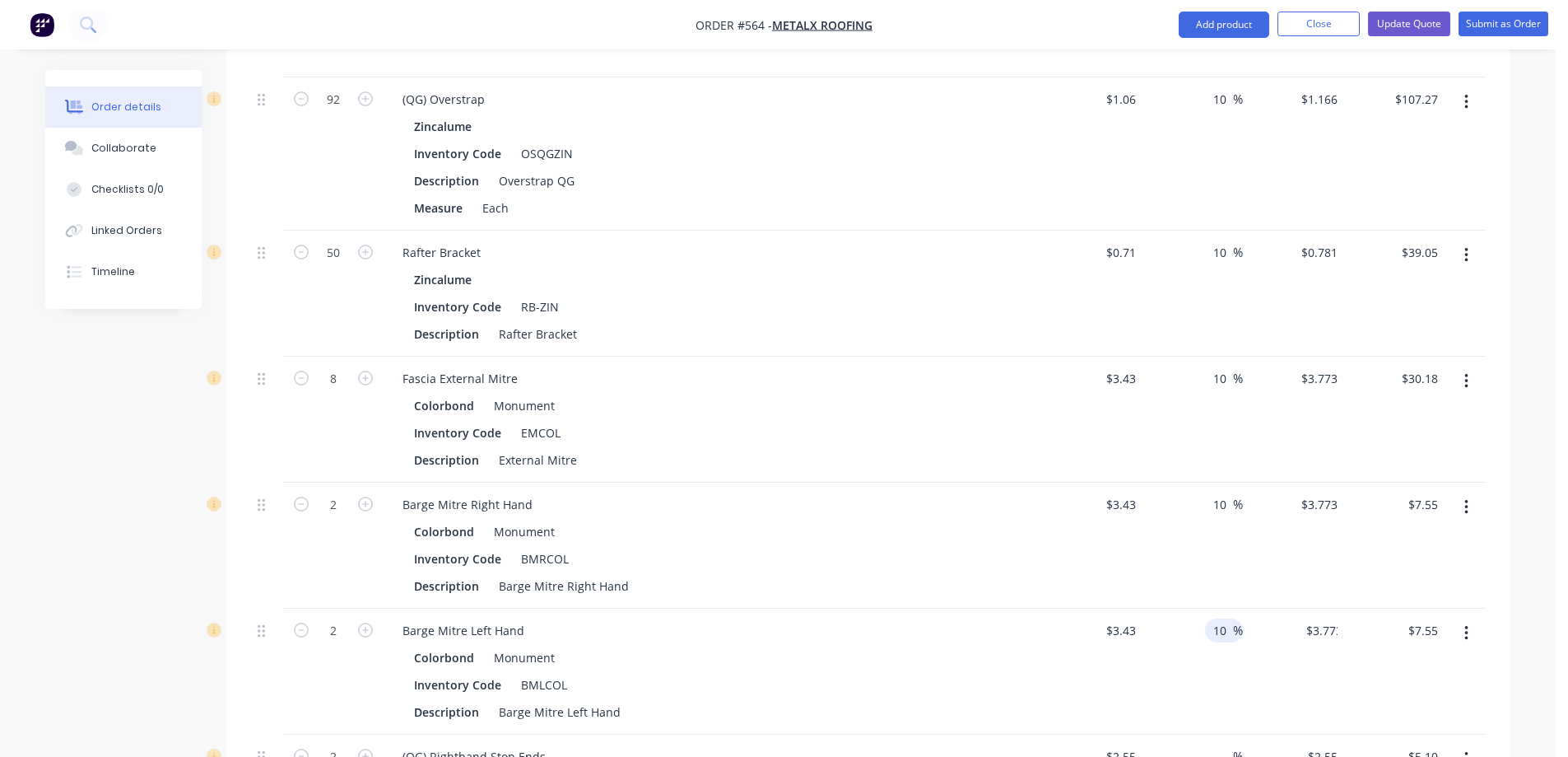
click at [1218, 665] on div "10 10 %" at bounding box center [1193, 671] width 101 height 126
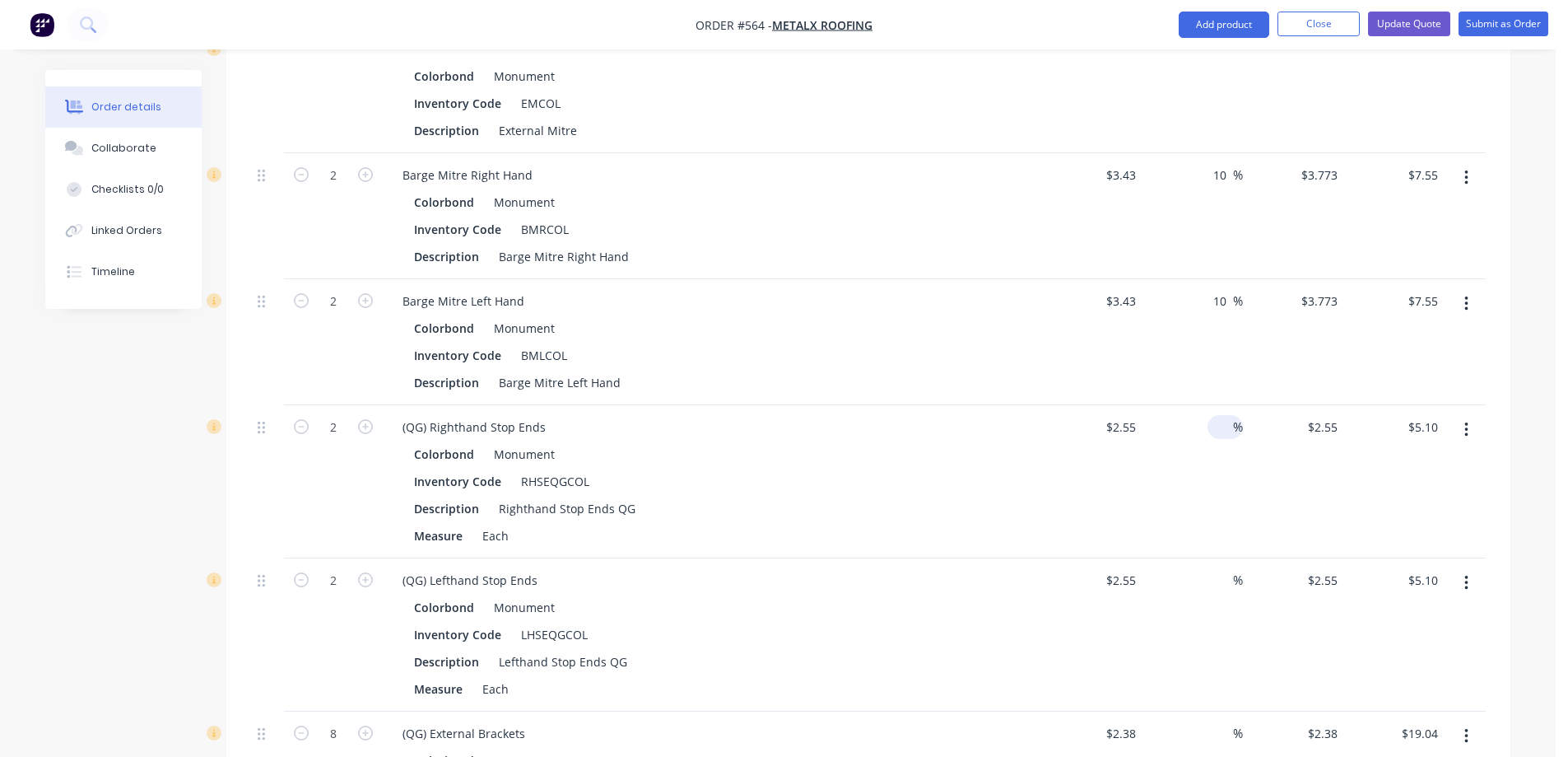
click at [1215, 429] on input at bounding box center [1223, 427] width 19 height 24
click at [1215, 480] on div "10 10 %" at bounding box center [1193, 482] width 101 height 153
click at [1224, 583] on input at bounding box center [1223, 580] width 19 height 24
click at [1223, 640] on div "10 10 %" at bounding box center [1193, 635] width 101 height 153
click at [1225, 737] on input at bounding box center [1223, 733] width 19 height 24
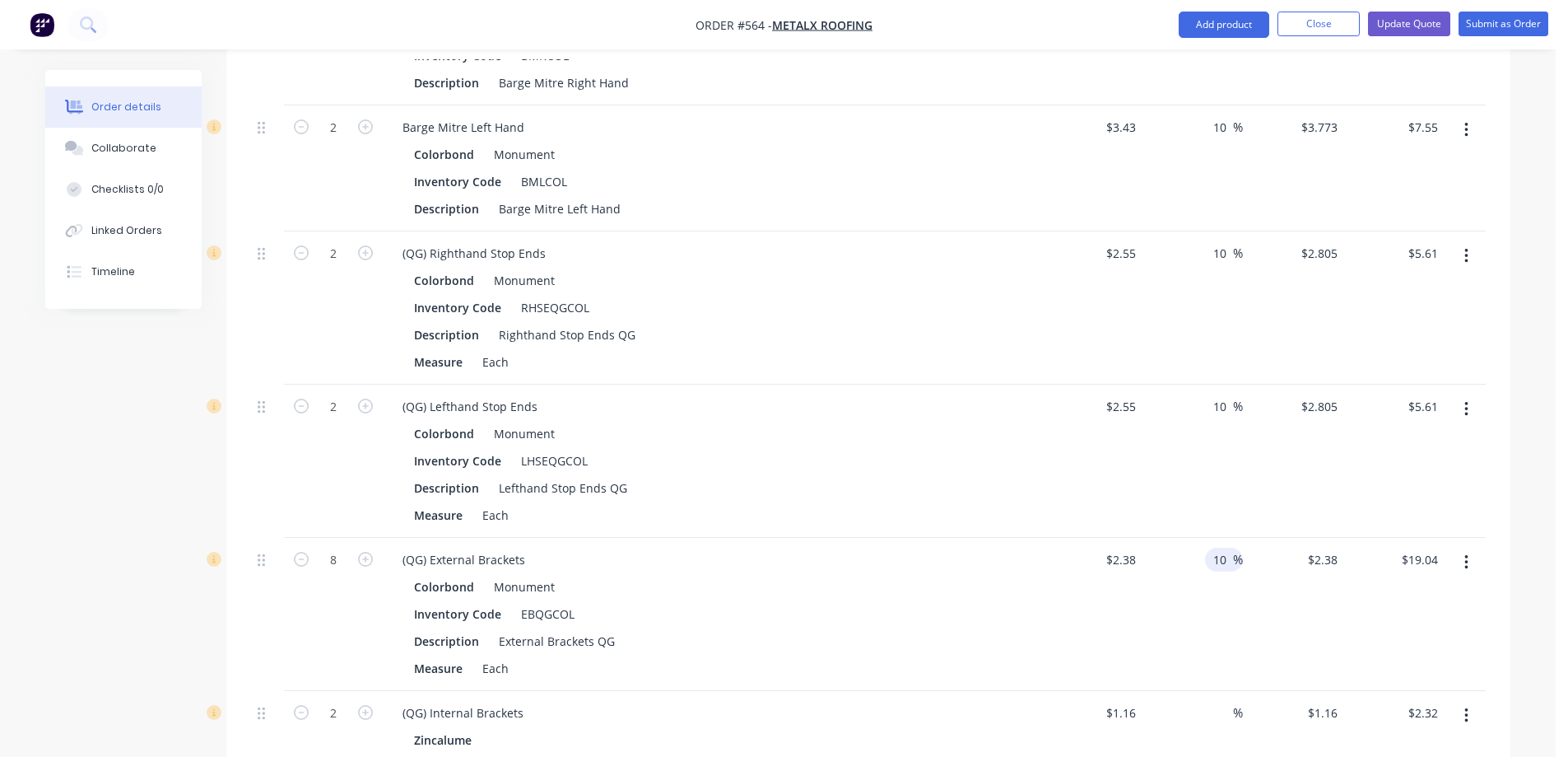
scroll to position [2653, 0]
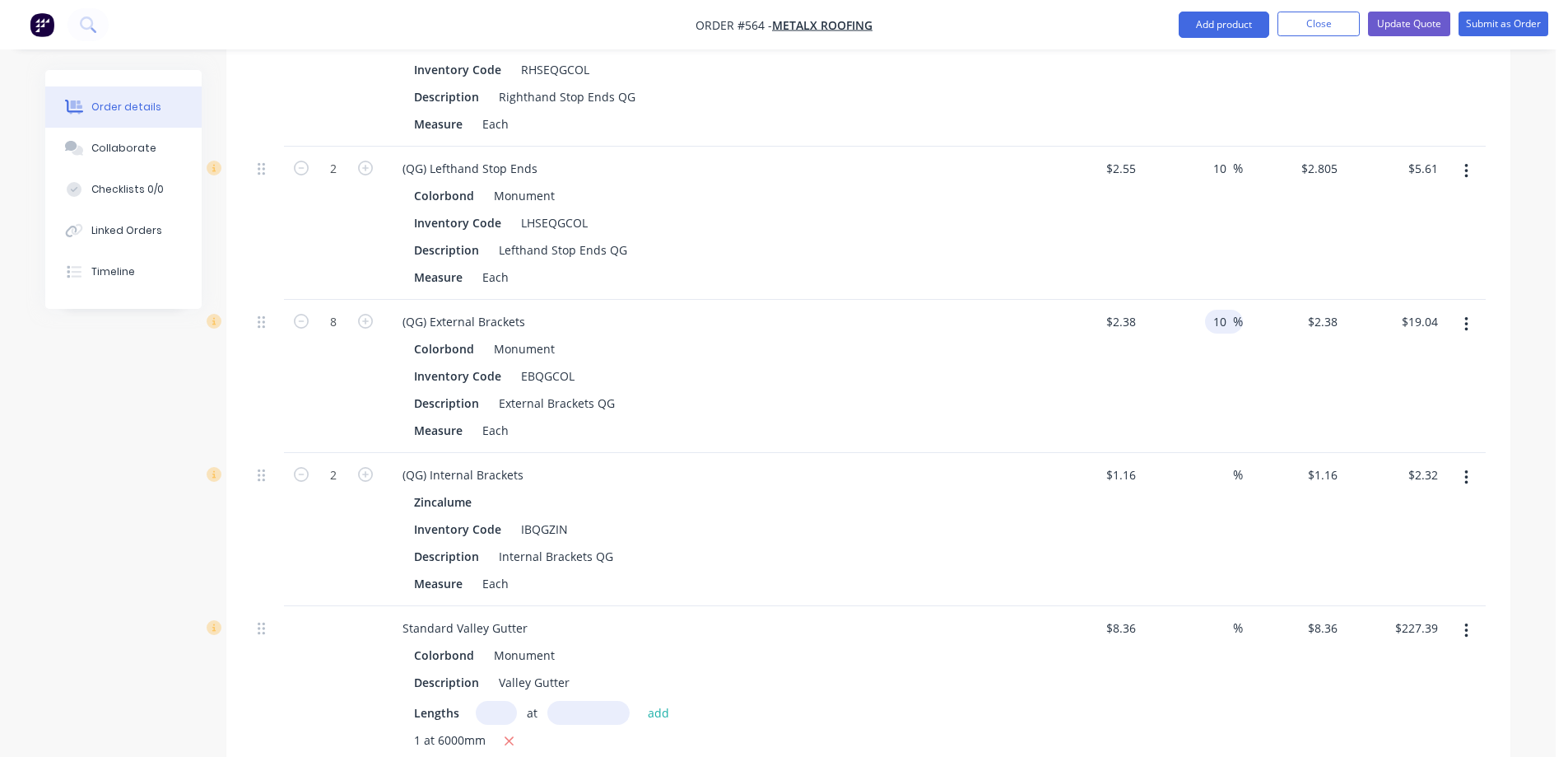
click at [1206, 549] on div "%" at bounding box center [1193, 529] width 101 height 153
click at [1211, 465] on div "%" at bounding box center [1225, 475] width 35 height 24
click at [1222, 516] on div "10 10 %" at bounding box center [1193, 529] width 101 height 153
click at [1218, 629] on input at bounding box center [1223, 628] width 19 height 24
click at [1213, 662] on div "10 10 %" at bounding box center [1193, 738] width 101 height 262
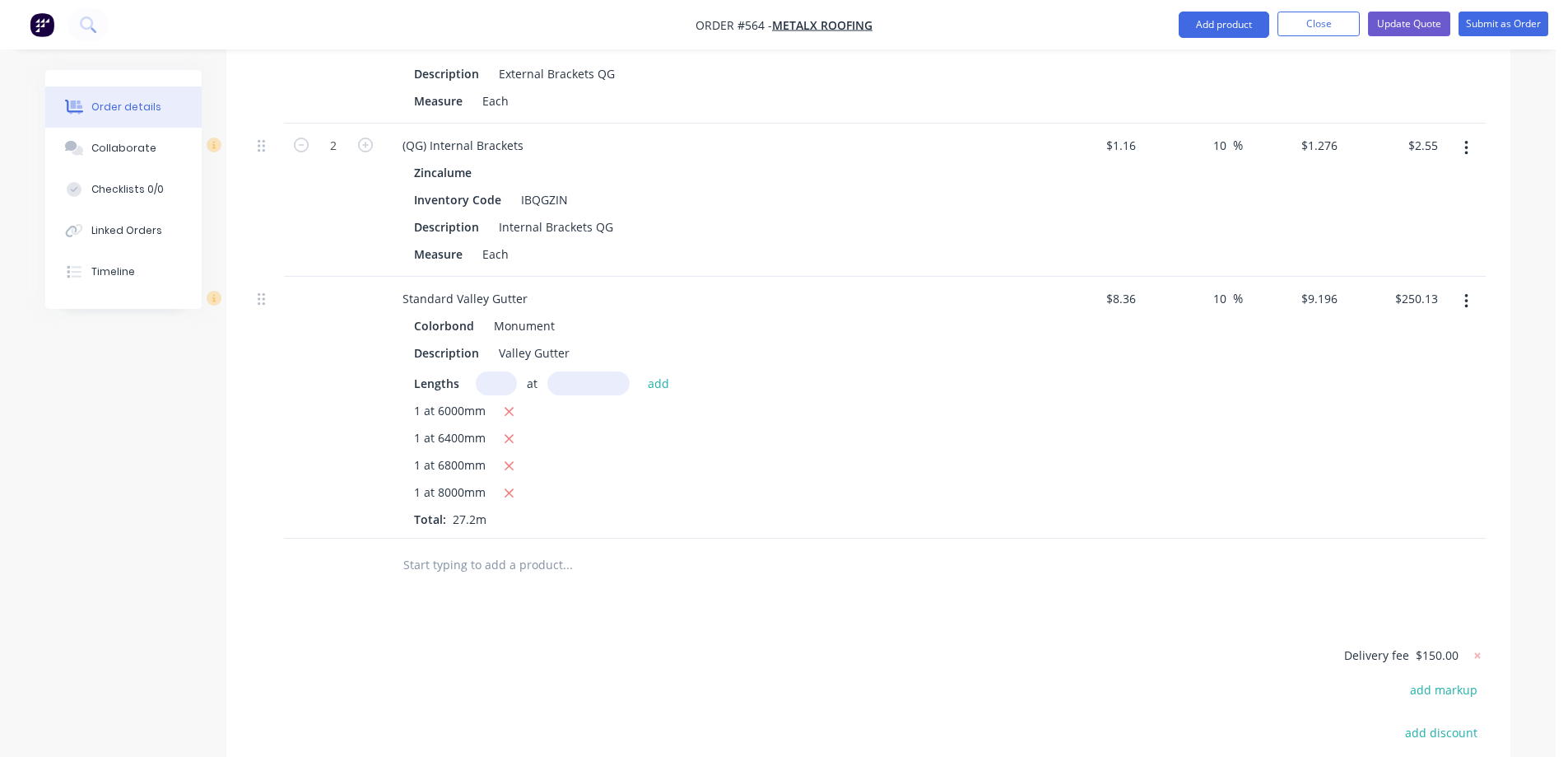
scroll to position [3229, 0]
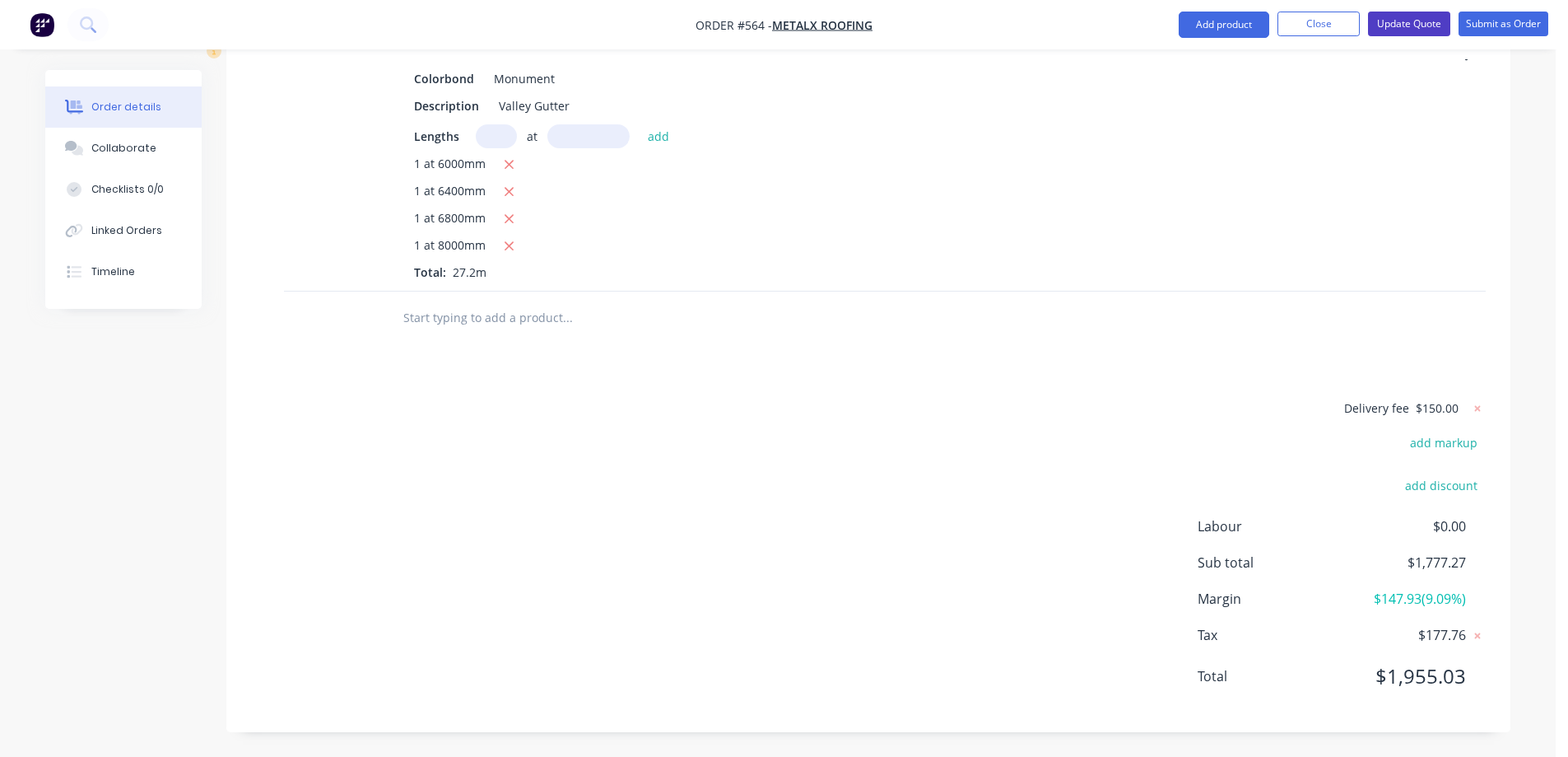
click at [1380, 24] on button "Update Quote" at bounding box center [1409, 24] width 82 height 25
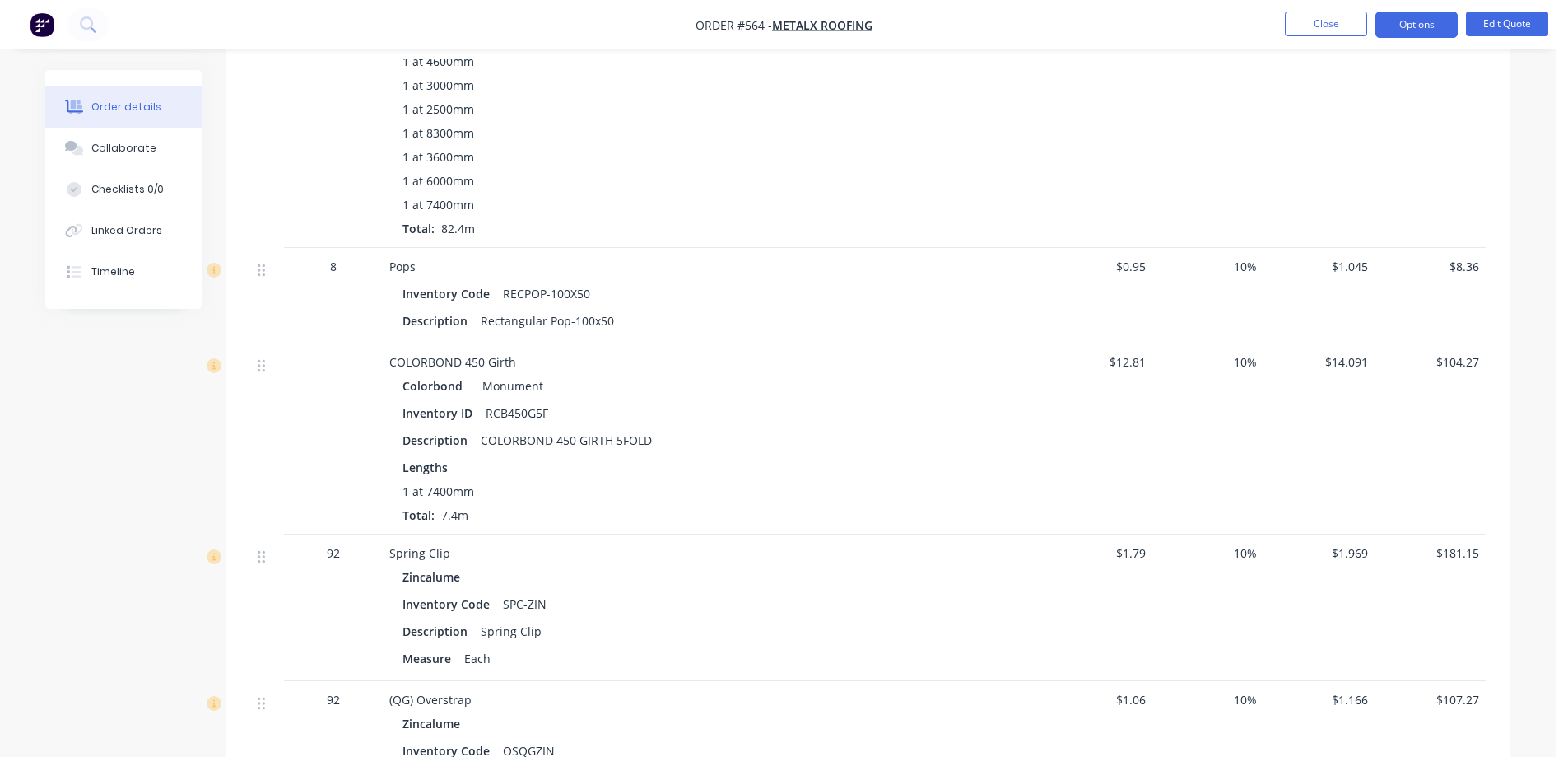
scroll to position [1092, 0]
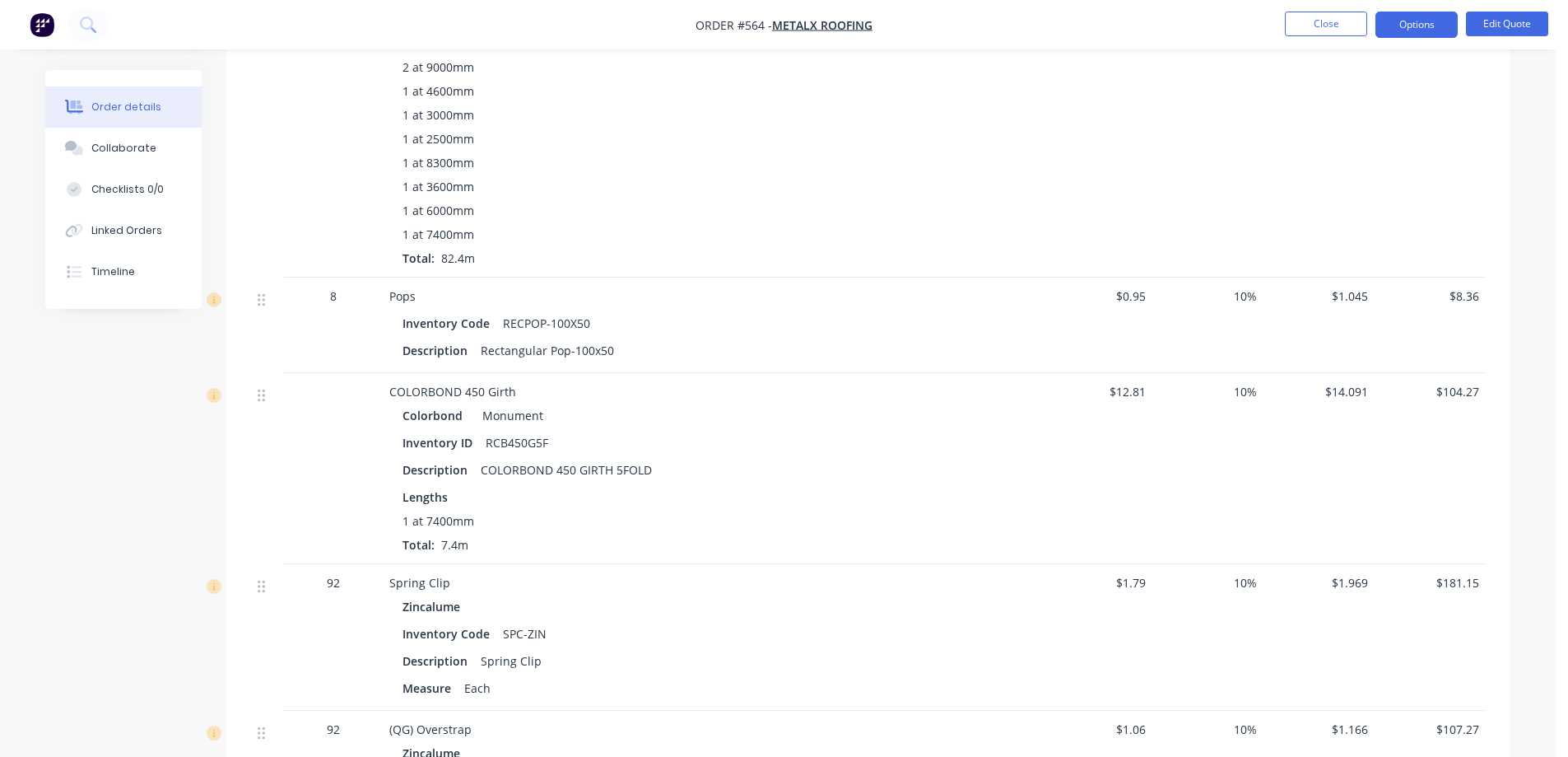
click at [1341, 297] on span "$1.045" at bounding box center [1318, 297] width 98 height 18
click at [1478, 29] on button "Edit Quote" at bounding box center [1506, 24] width 82 height 25
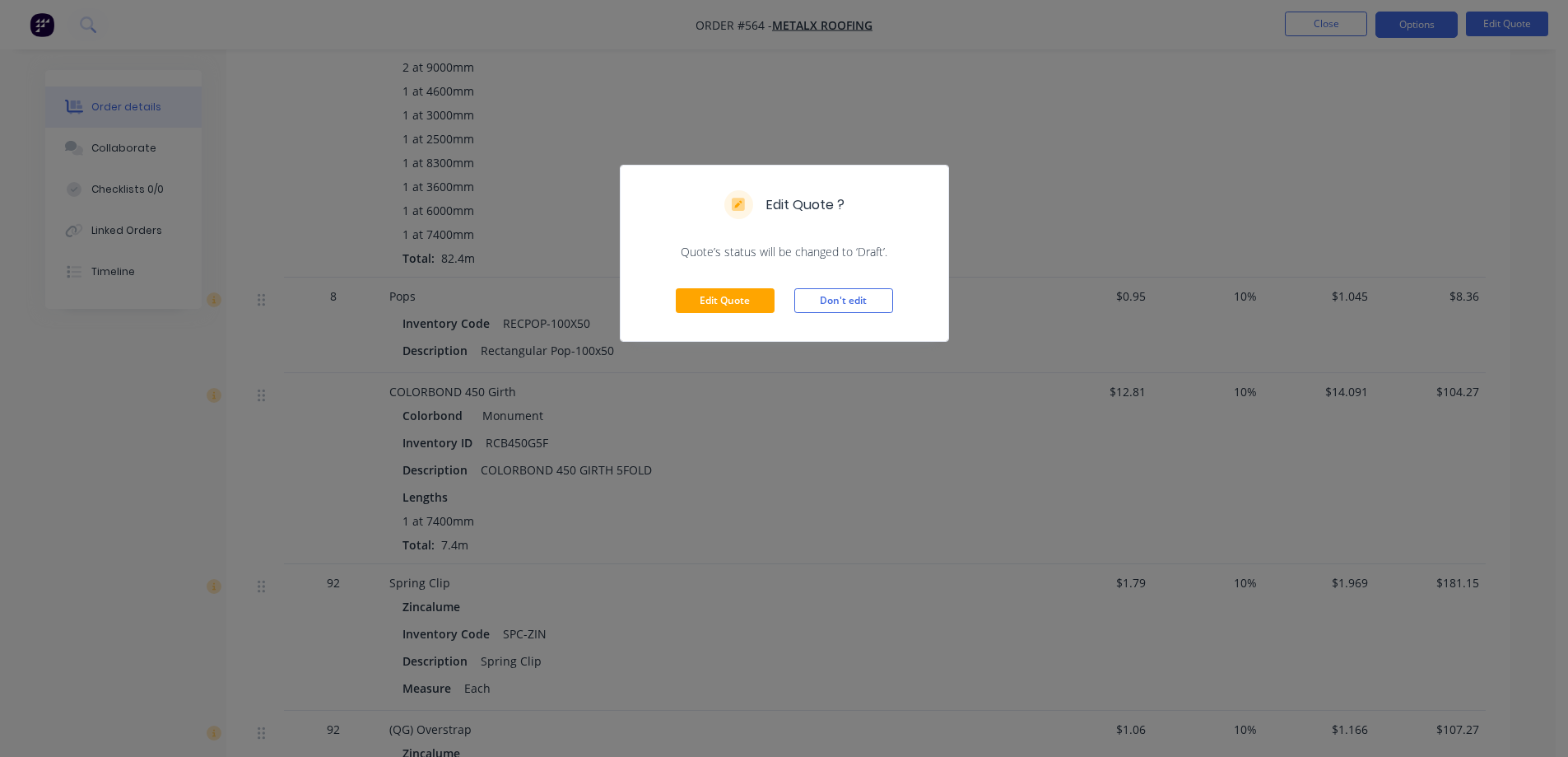
click at [700, 288] on div "Edit Quote Don't edit" at bounding box center [784, 300] width 327 height 81
click at [702, 297] on button "Edit Quote" at bounding box center [726, 301] width 99 height 25
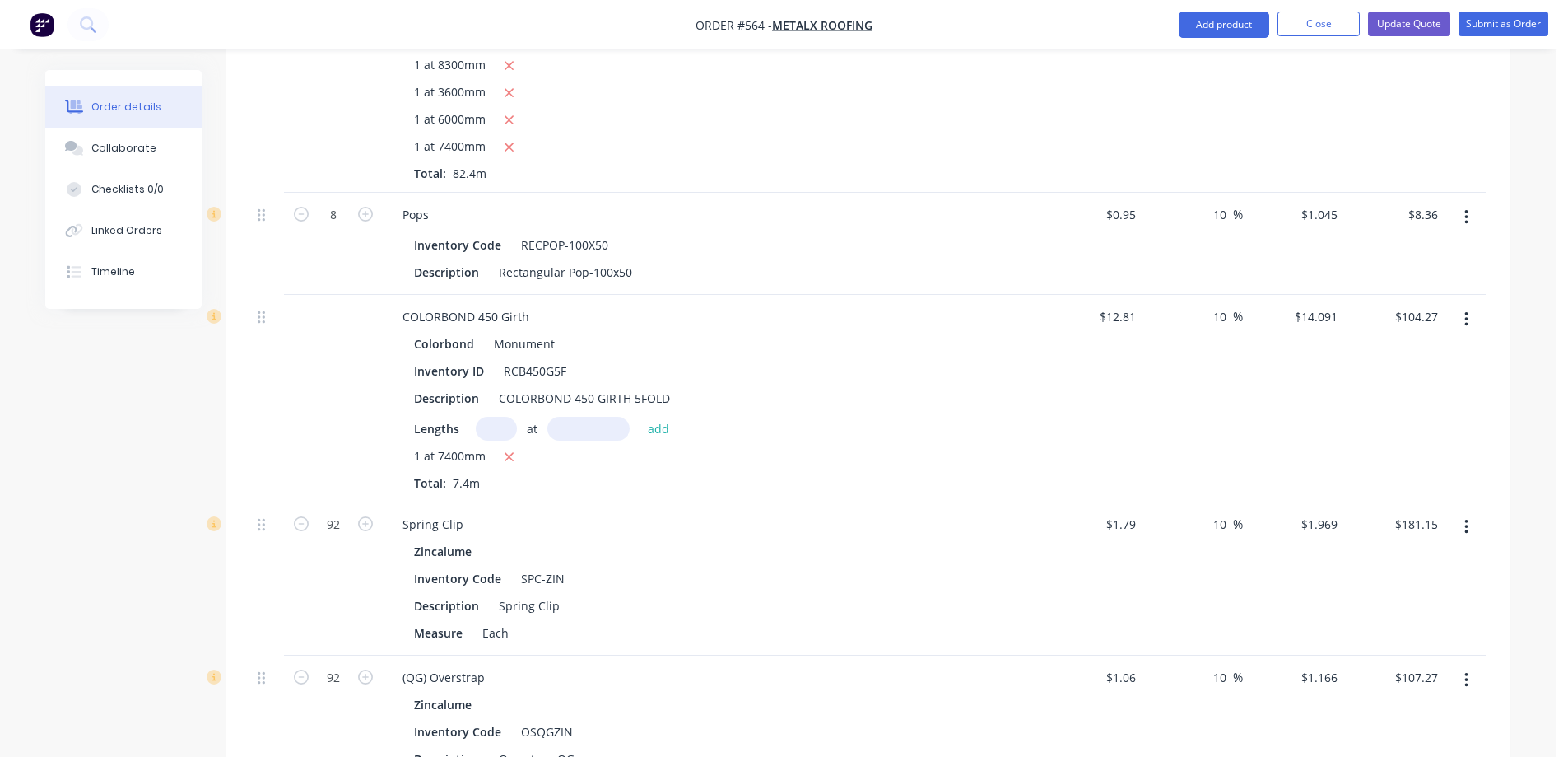
scroll to position [1317, 0]
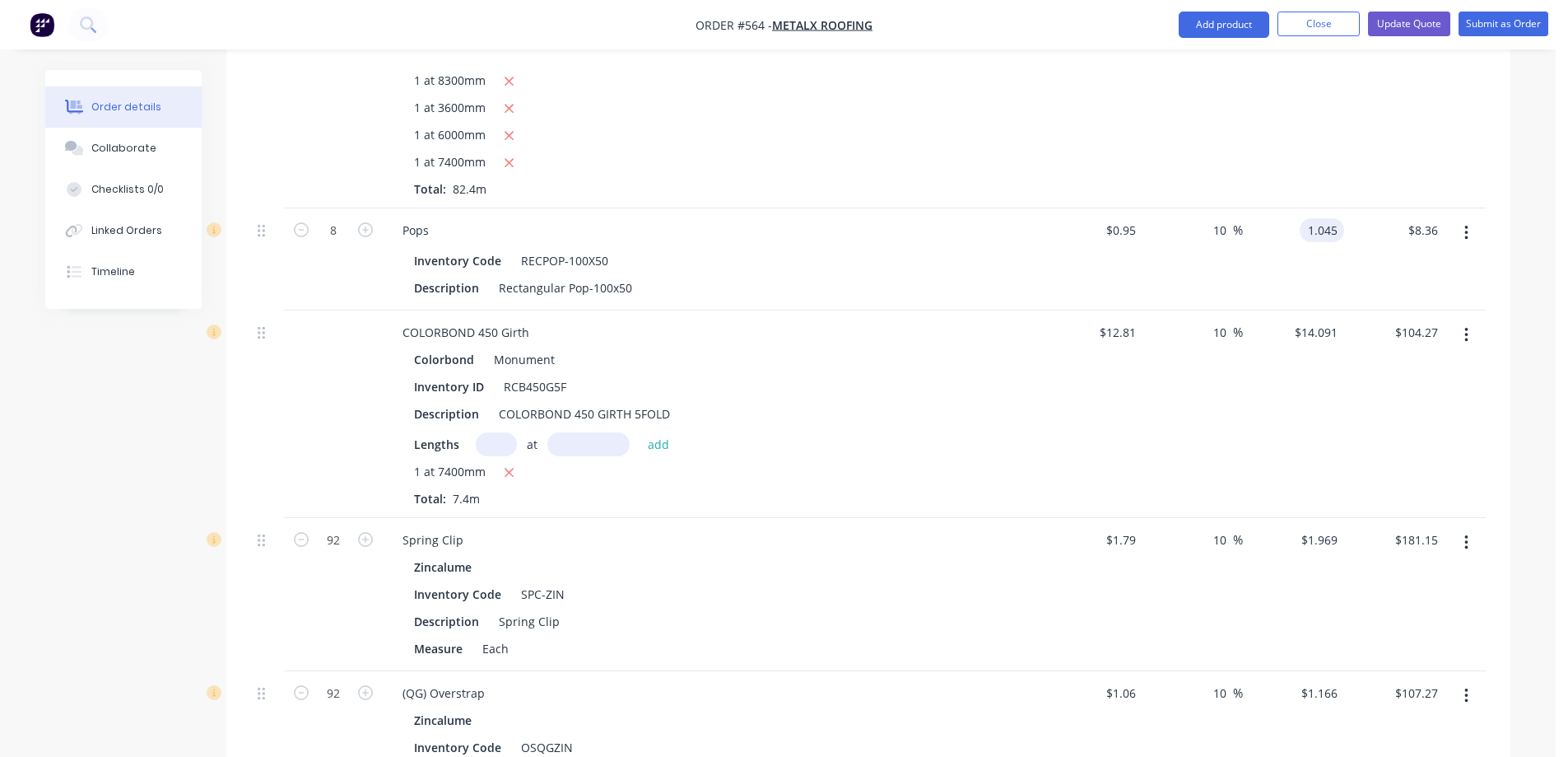
click at [1314, 231] on input "1.045" at bounding box center [1325, 229] width 38 height 24
click at [1282, 277] on div "$1.24 $1.24" at bounding box center [1293, 259] width 101 height 102
click at [1413, 19] on button "Update Quote" at bounding box center [1409, 24] width 82 height 25
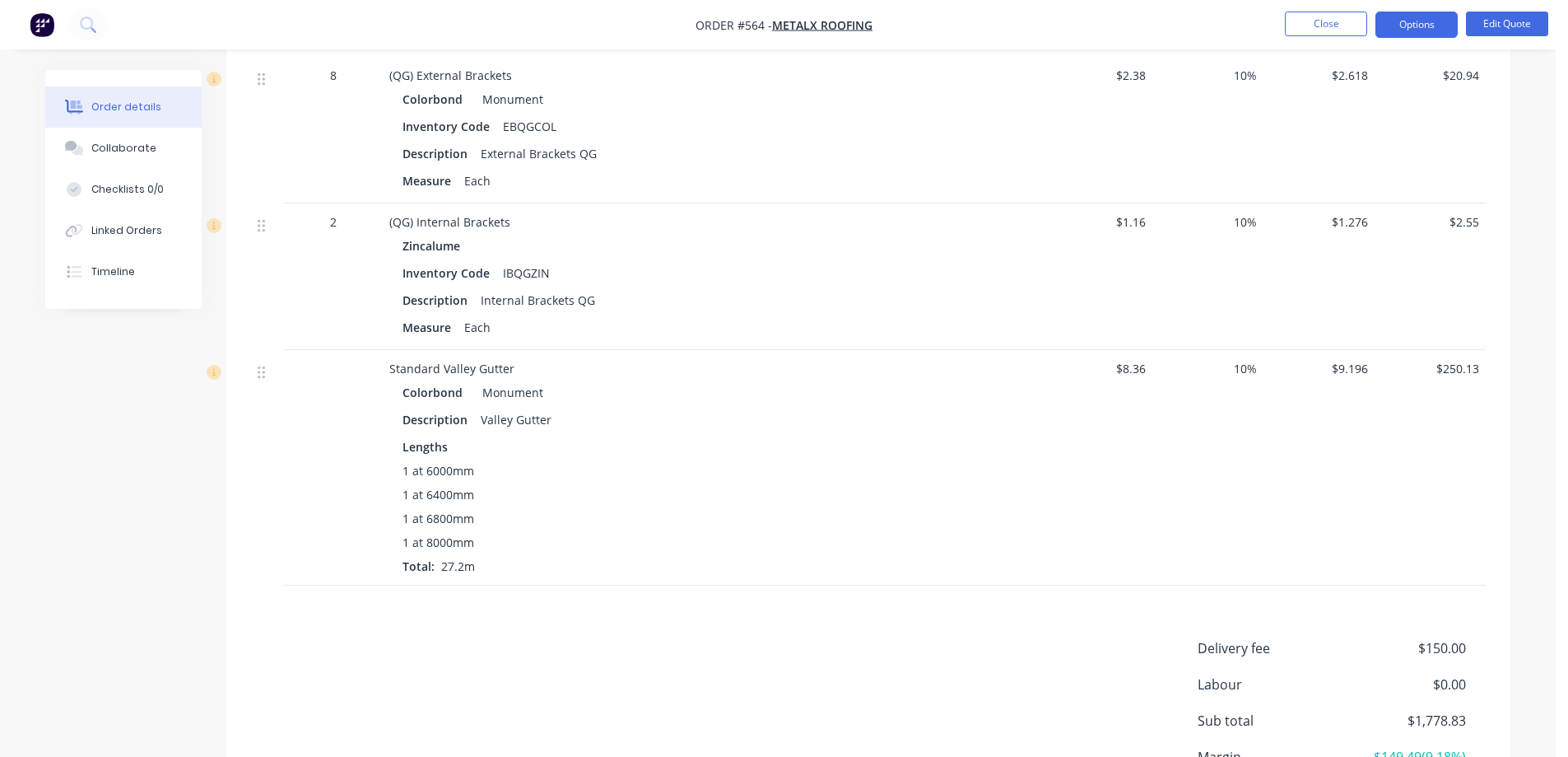
scroll to position [2821, 0]
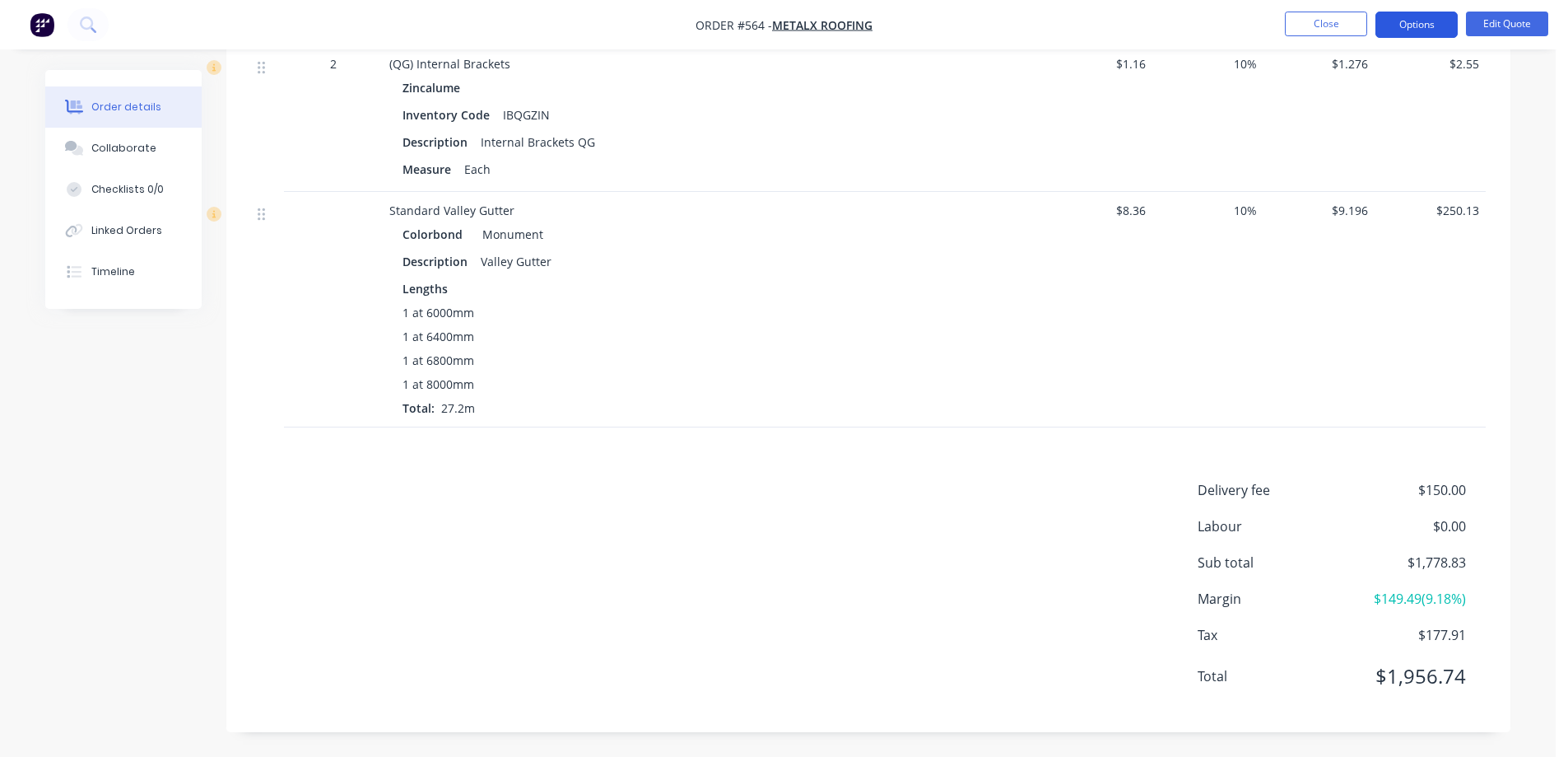
click at [1408, 19] on button "Options" at bounding box center [1416, 25] width 82 height 27
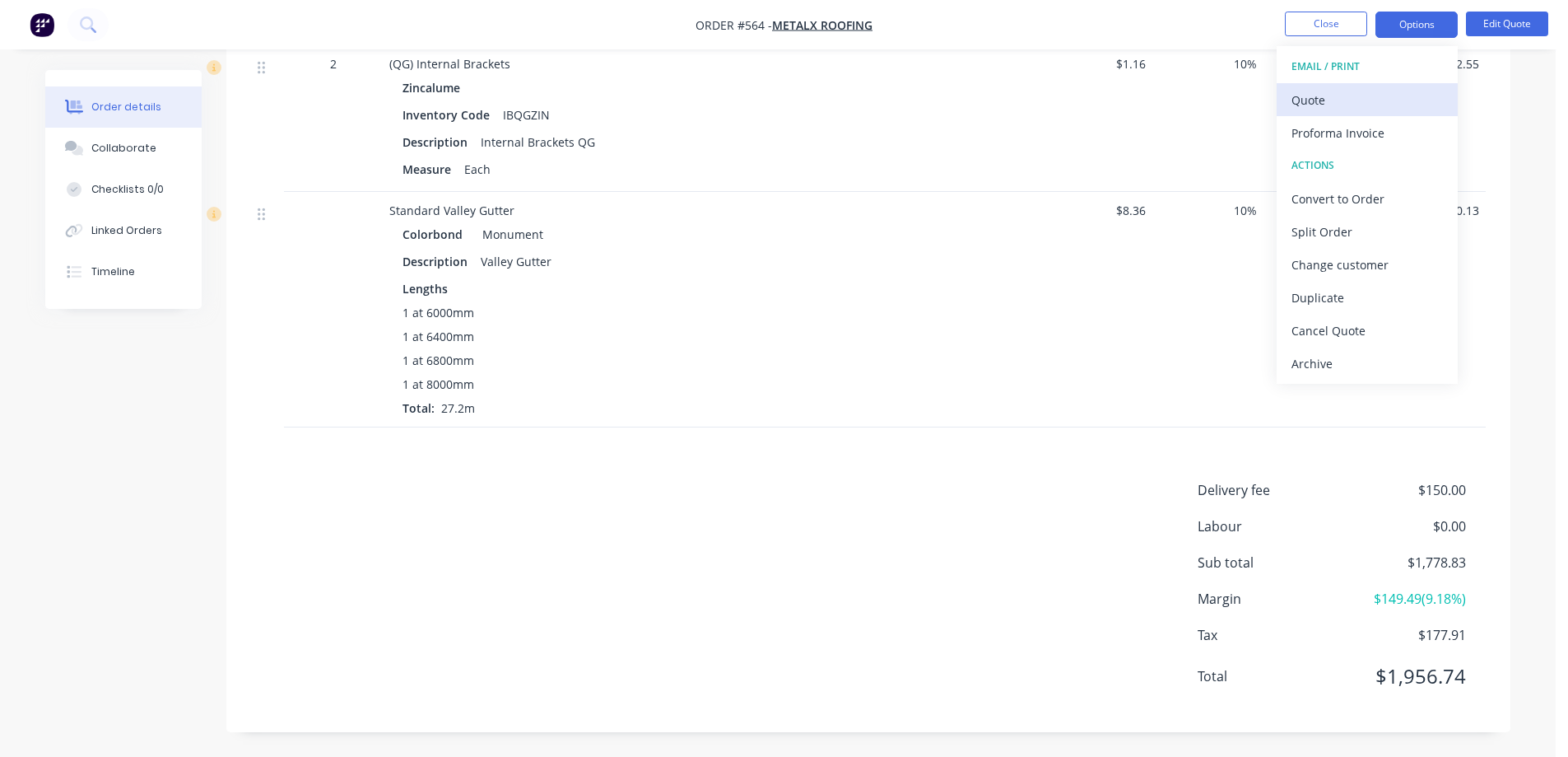
click at [1370, 106] on div "Quote" at bounding box center [1366, 100] width 151 height 24
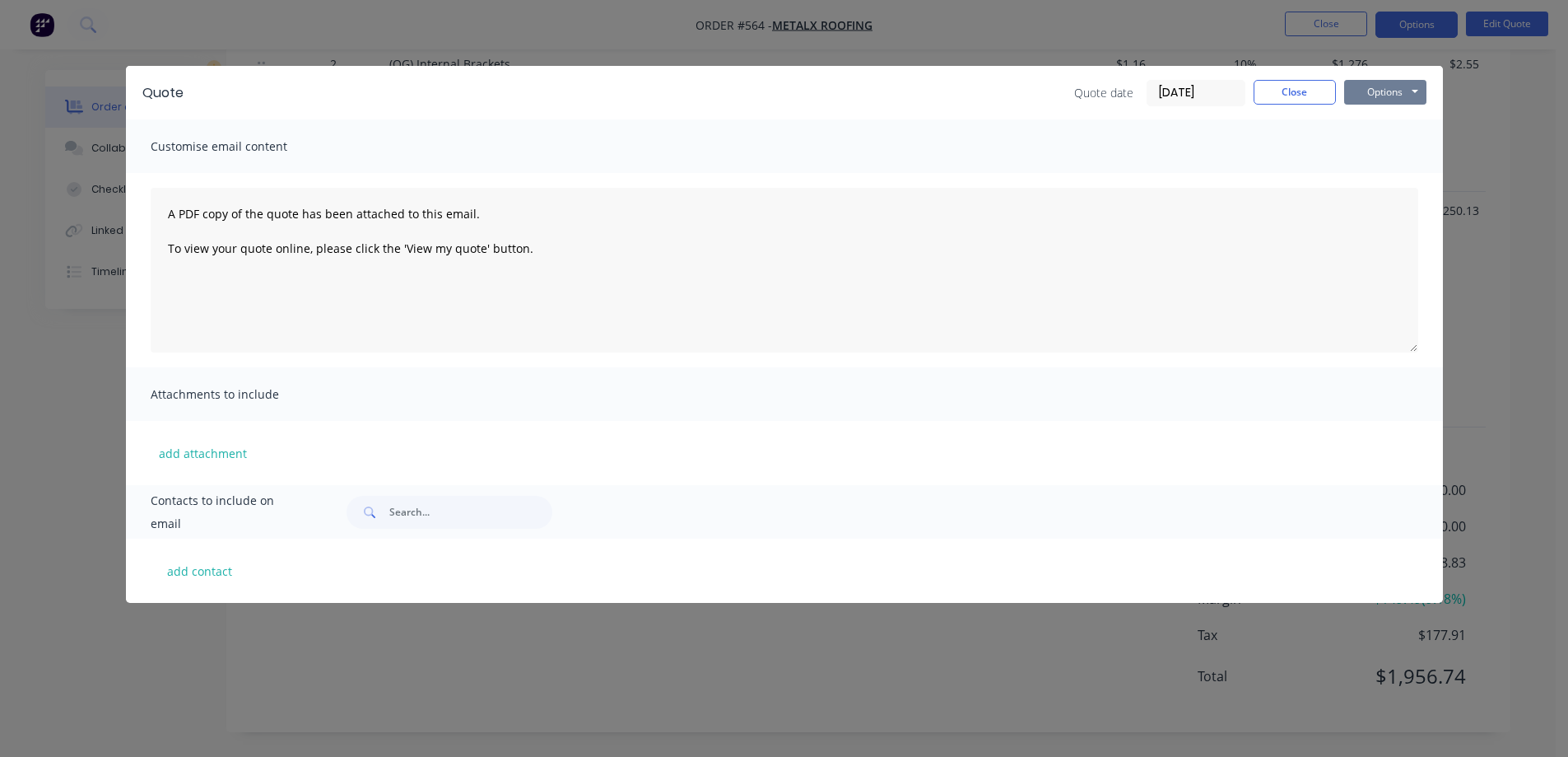
click at [1383, 90] on button "Options" at bounding box center [1385, 92] width 82 height 25
click at [1383, 112] on button "Preview" at bounding box center [1396, 121] width 105 height 27
click at [1273, 88] on button "Close" at bounding box center [1294, 92] width 82 height 25
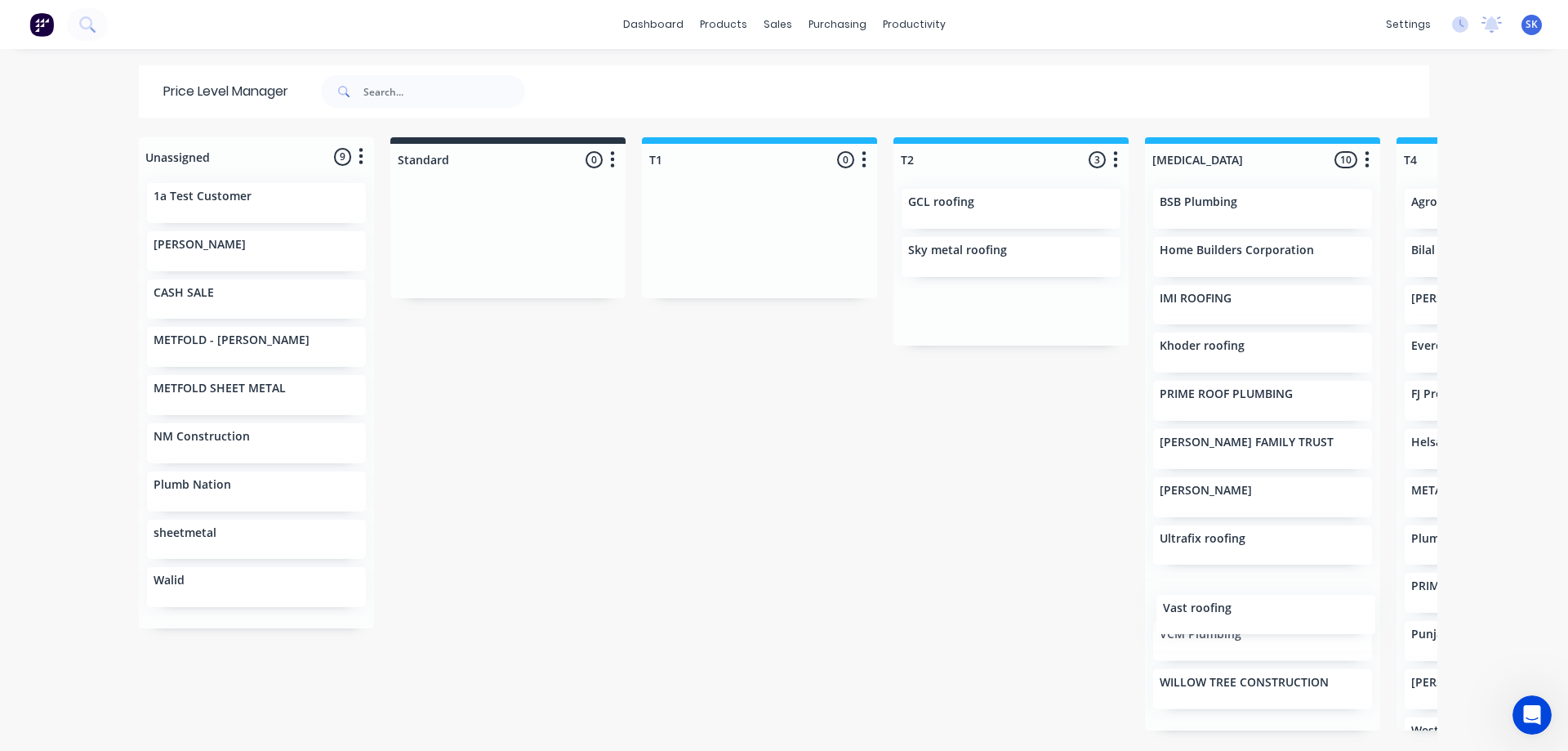
drag, startPoint x: 923, startPoint y: 307, endPoint x: 1197, endPoint y: 626, distance: 420.5
click at [1196, 628] on div "Unassigned 9 Move all customers Standard T1 T2 [MEDICAL_DATA] T4 T5 1a Test Cus…" at bounding box center [784, 443] width 1306 height 612
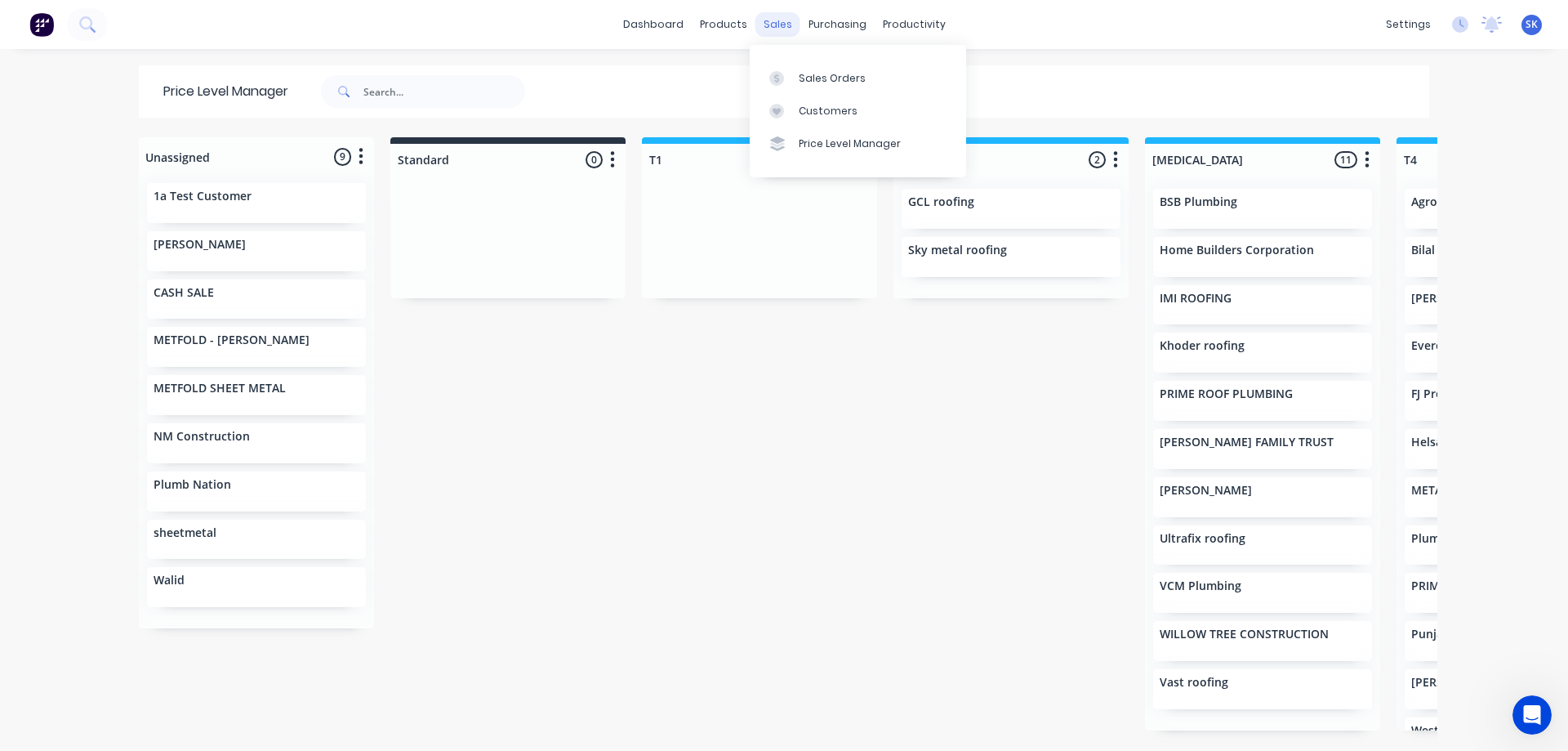
click at [760, 27] on div "sales" at bounding box center [777, 25] width 45 height 25
click at [818, 136] on div "Price Level Manager" at bounding box center [850, 143] width 102 height 15
click at [773, 27] on div "sales" at bounding box center [777, 25] width 45 height 25
click at [799, 73] on div "Sales Orders" at bounding box center [832, 78] width 67 height 15
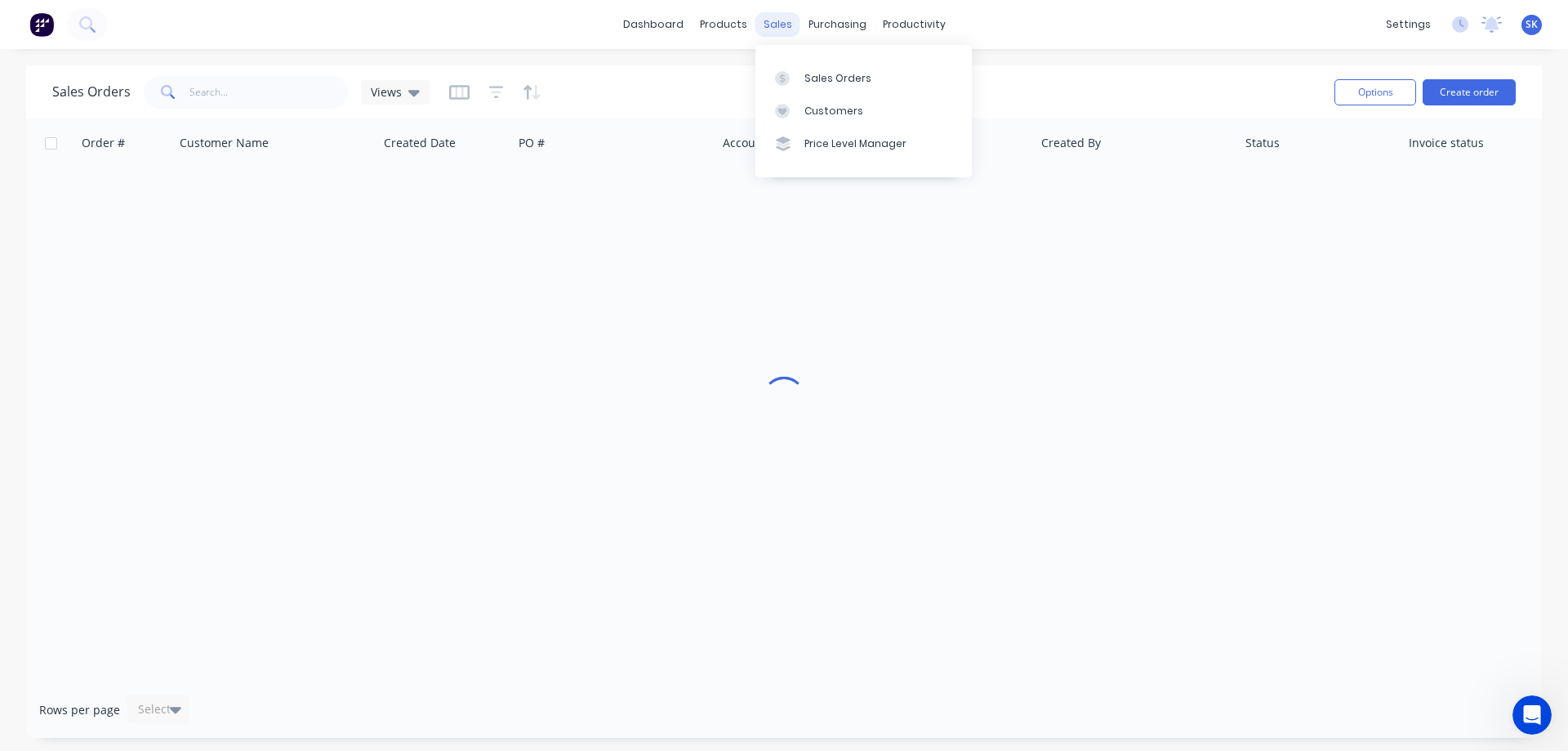
click at [770, 29] on div "sales" at bounding box center [777, 25] width 45 height 25
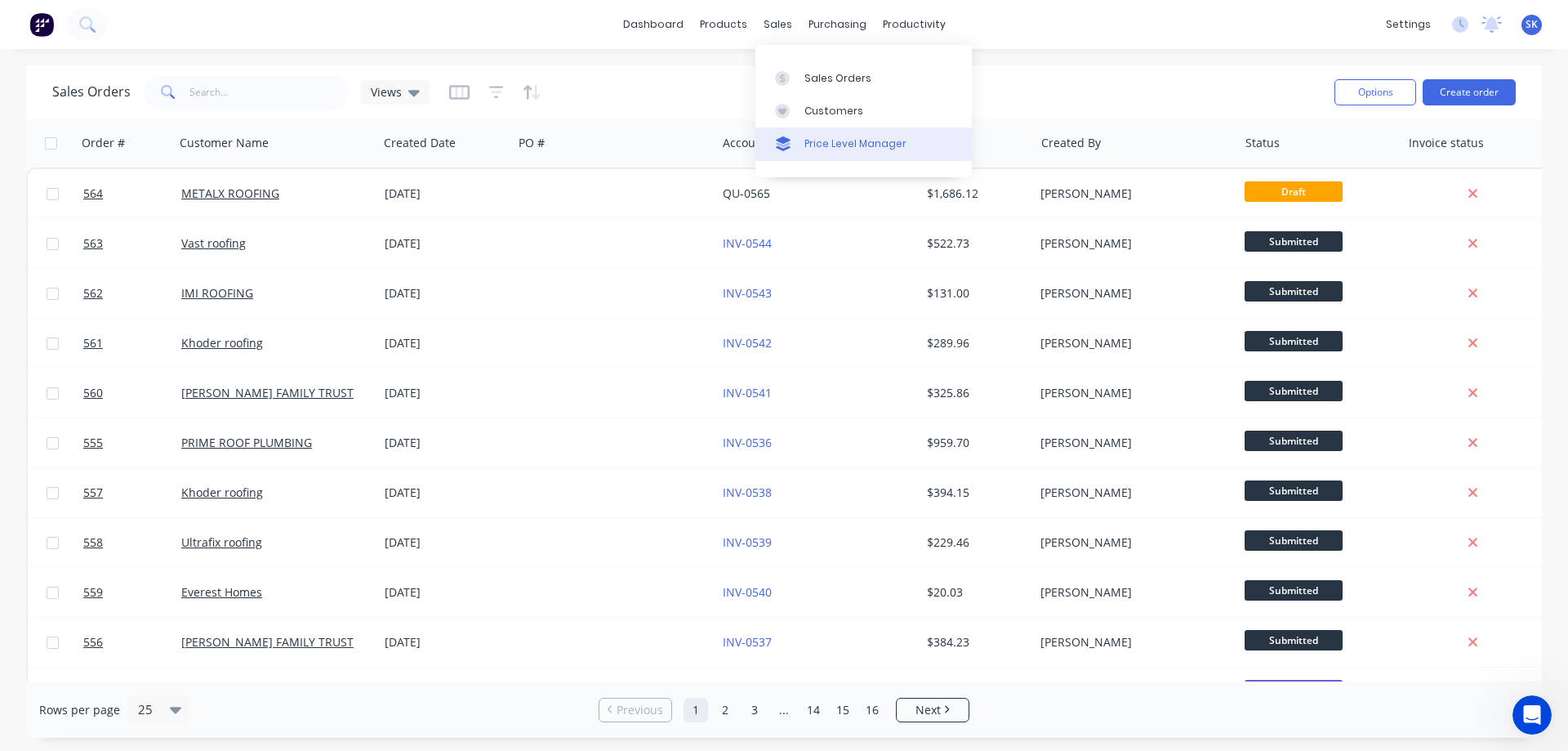
click at [809, 144] on div "Price Level Manager" at bounding box center [855, 143] width 102 height 15
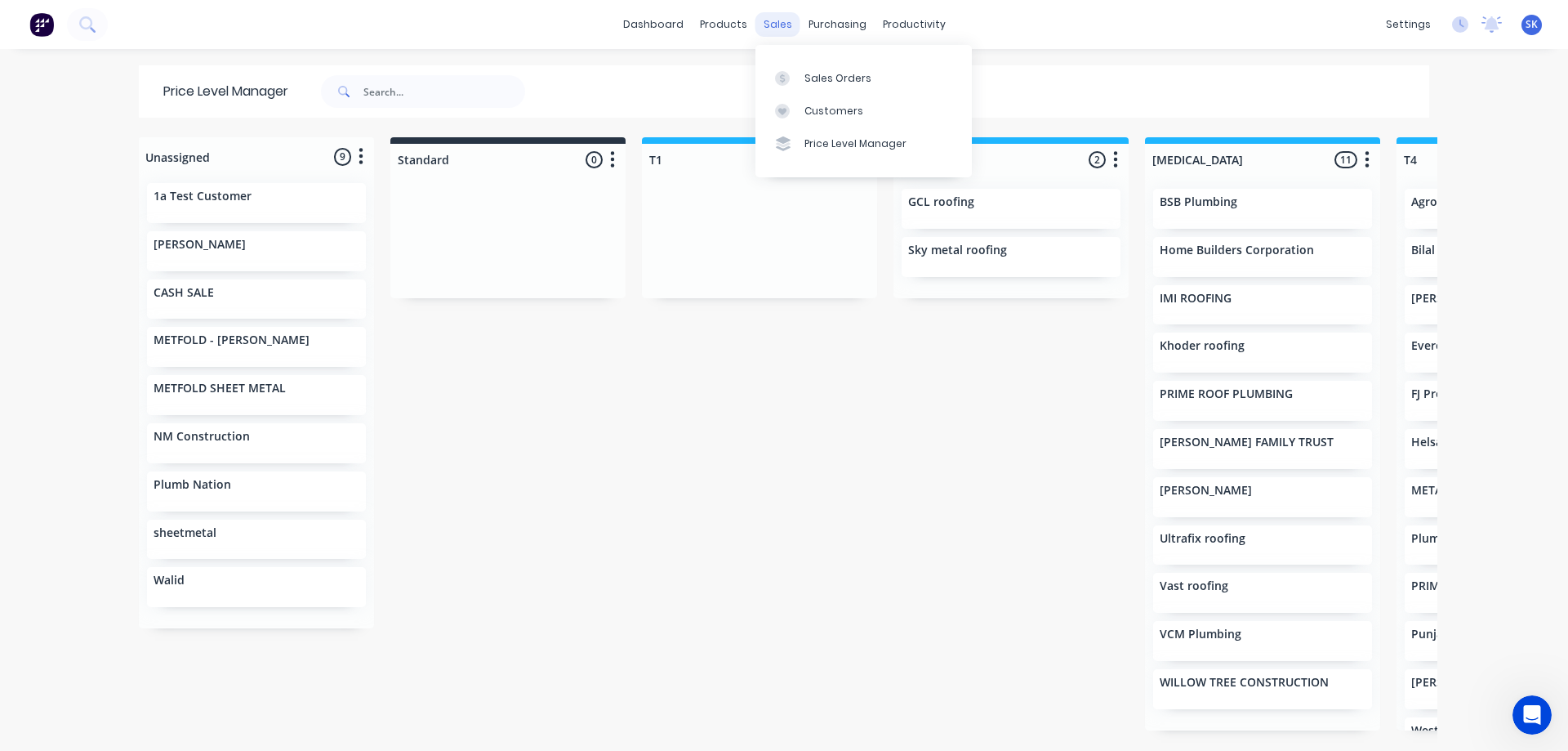
click at [779, 29] on div "sales" at bounding box center [777, 25] width 45 height 25
click at [796, 76] on div at bounding box center [788, 78] width 25 height 15
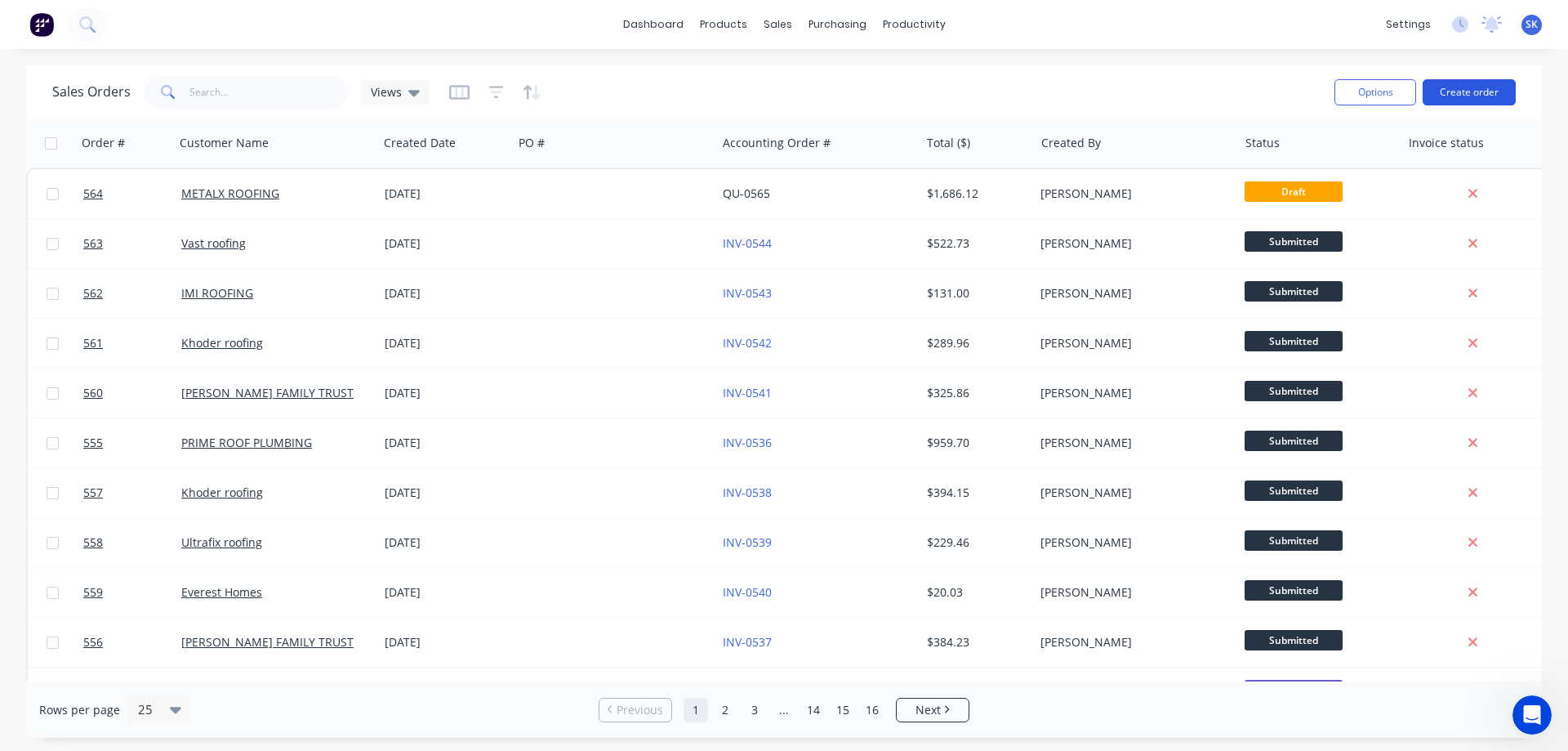
click at [1459, 94] on button "Create order" at bounding box center [1469, 92] width 93 height 26
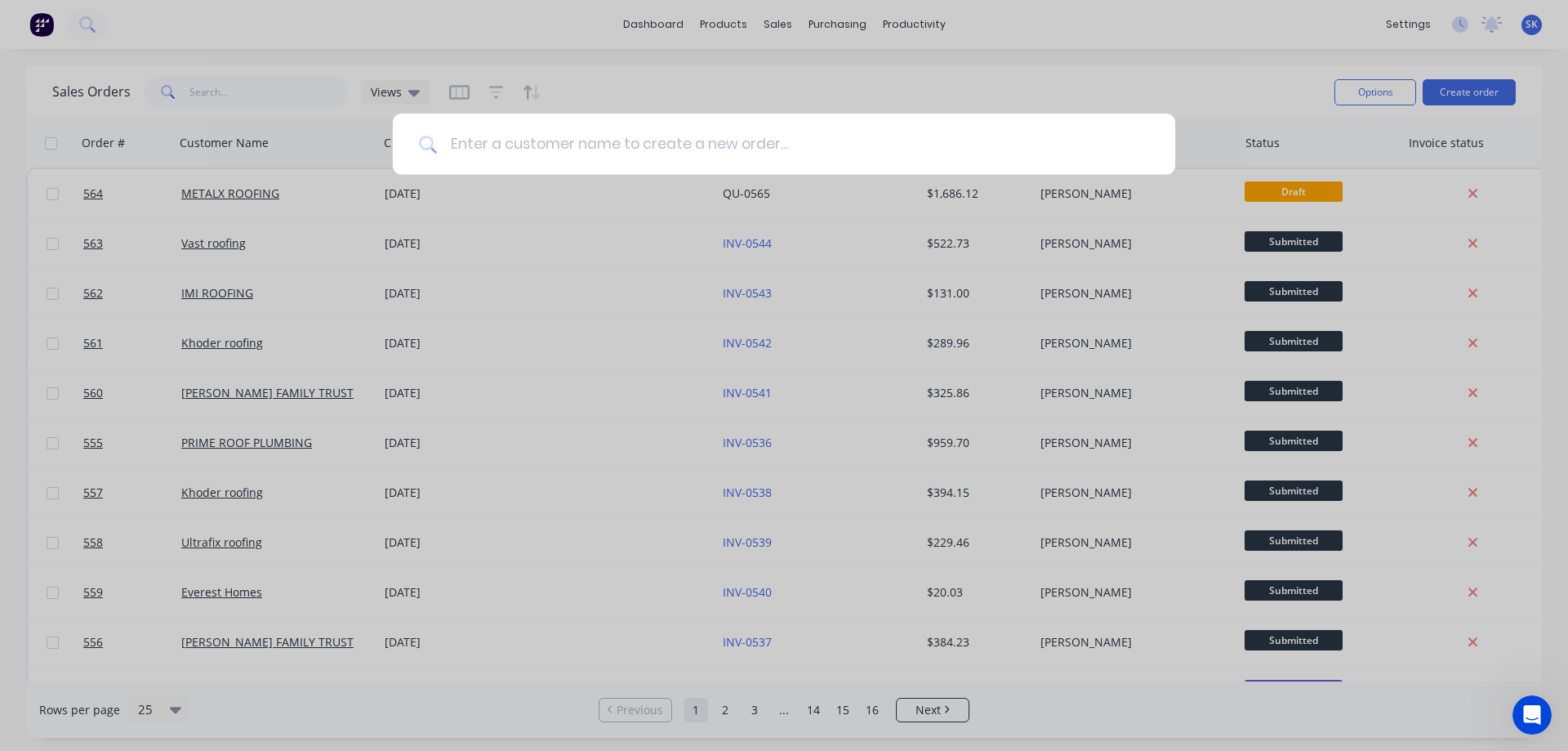
click at [829, 126] on input at bounding box center [793, 144] width 712 height 61
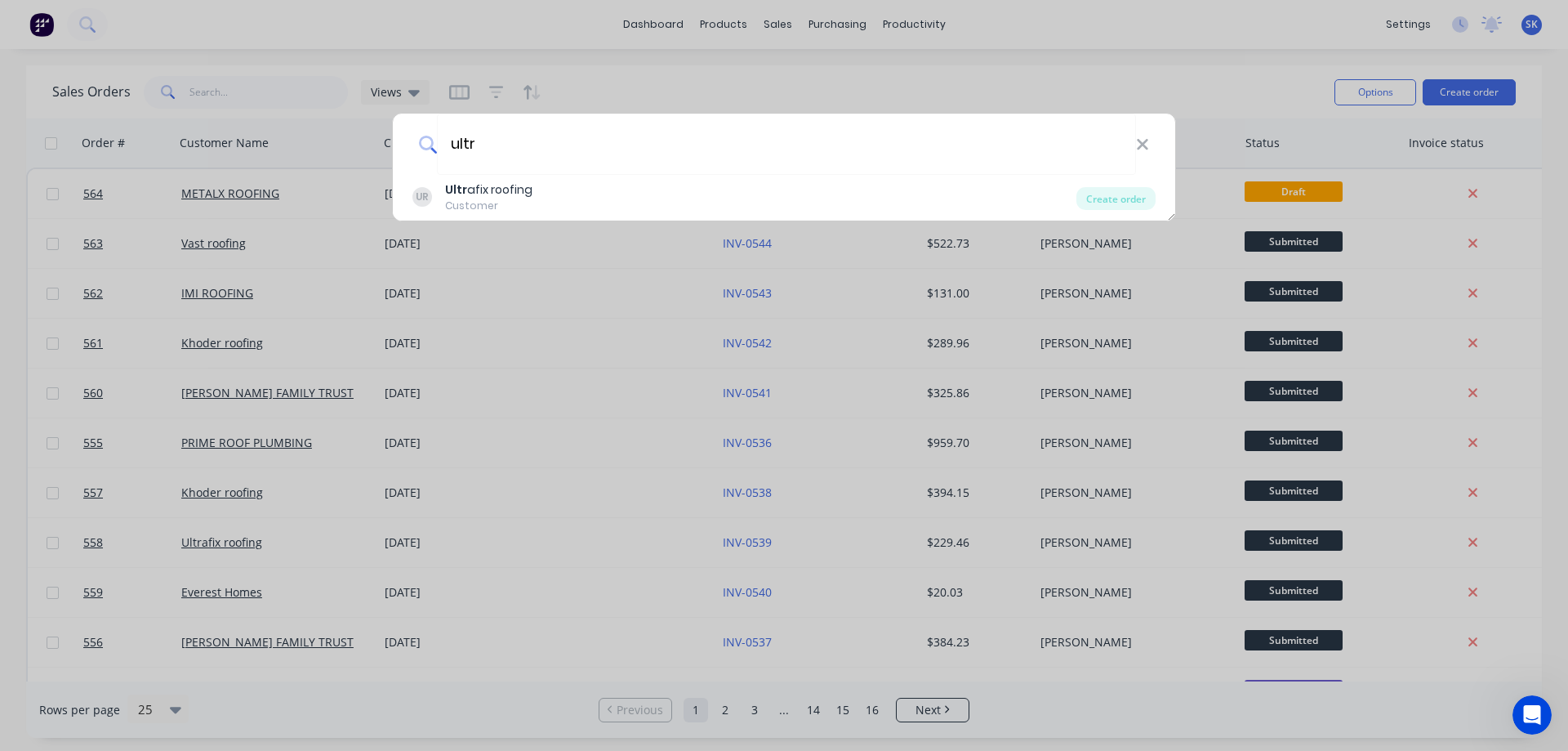
type input "ultr"
click at [607, 197] on div "UR Ultr afix roofing Customer" at bounding box center [744, 197] width 664 height 32
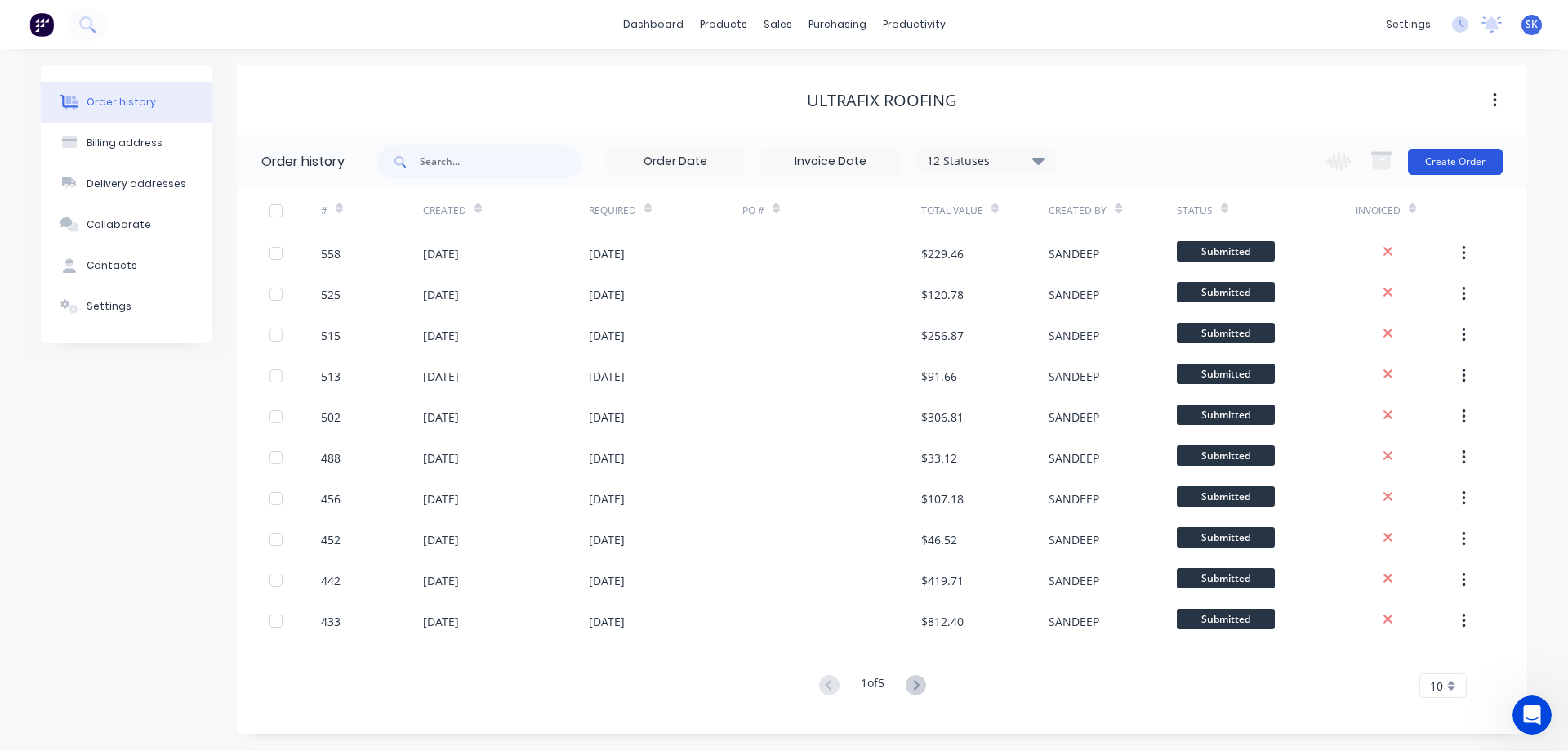
click at [1428, 158] on button "Create Order" at bounding box center [1455, 162] width 95 height 26
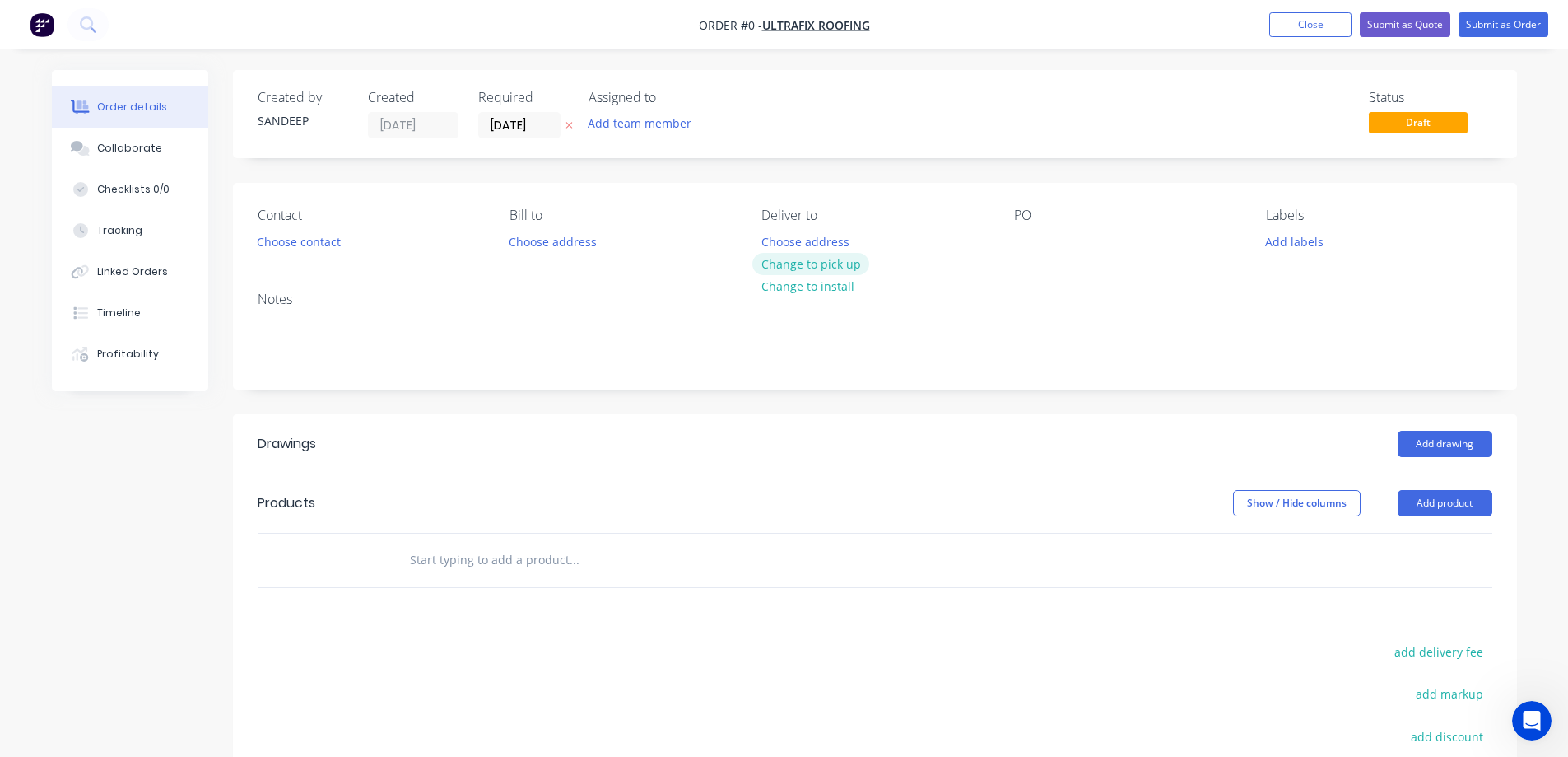
click at [802, 266] on button "Change to pick up" at bounding box center [811, 264] width 117 height 22
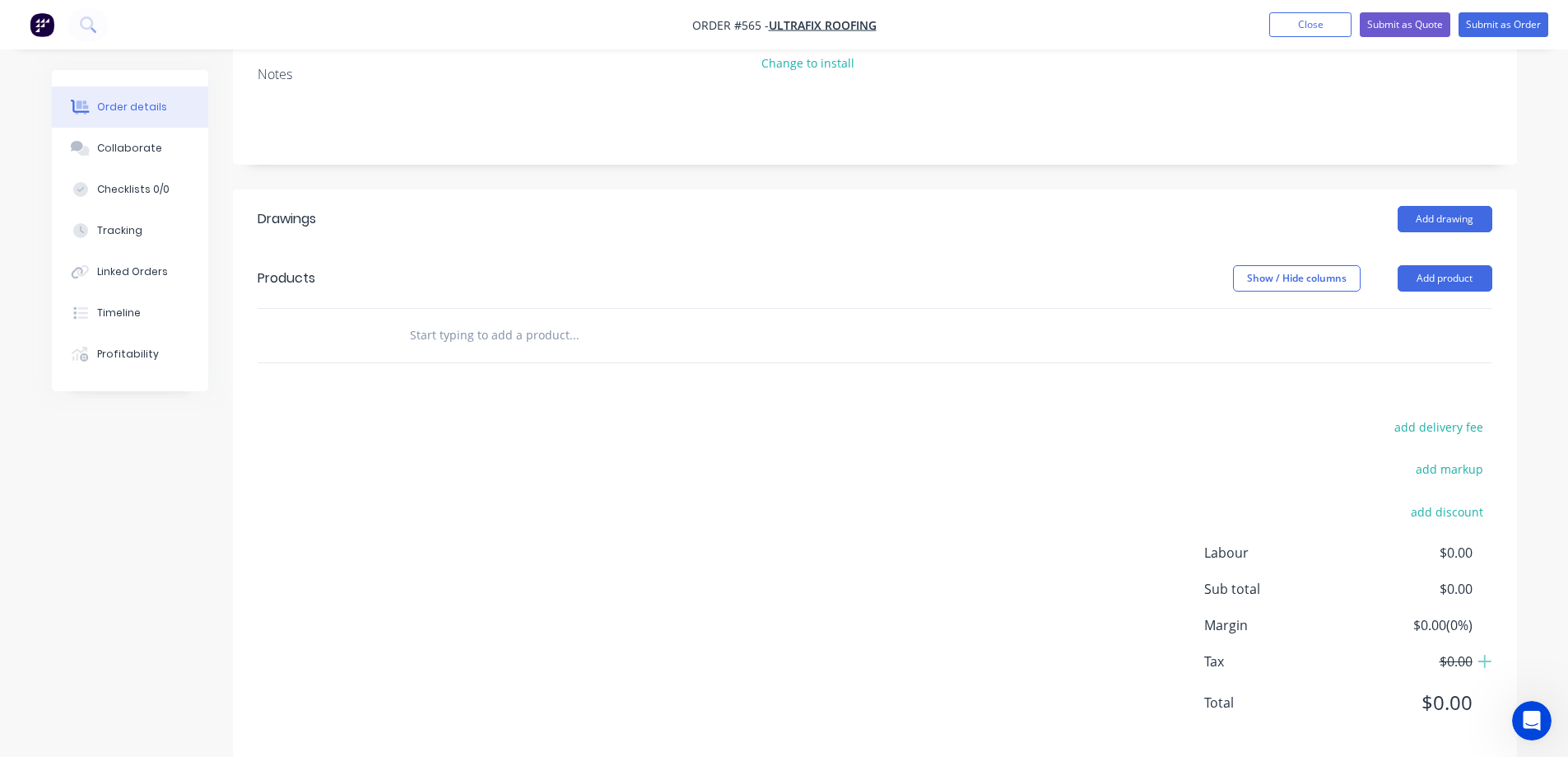
scroll to position [247, 0]
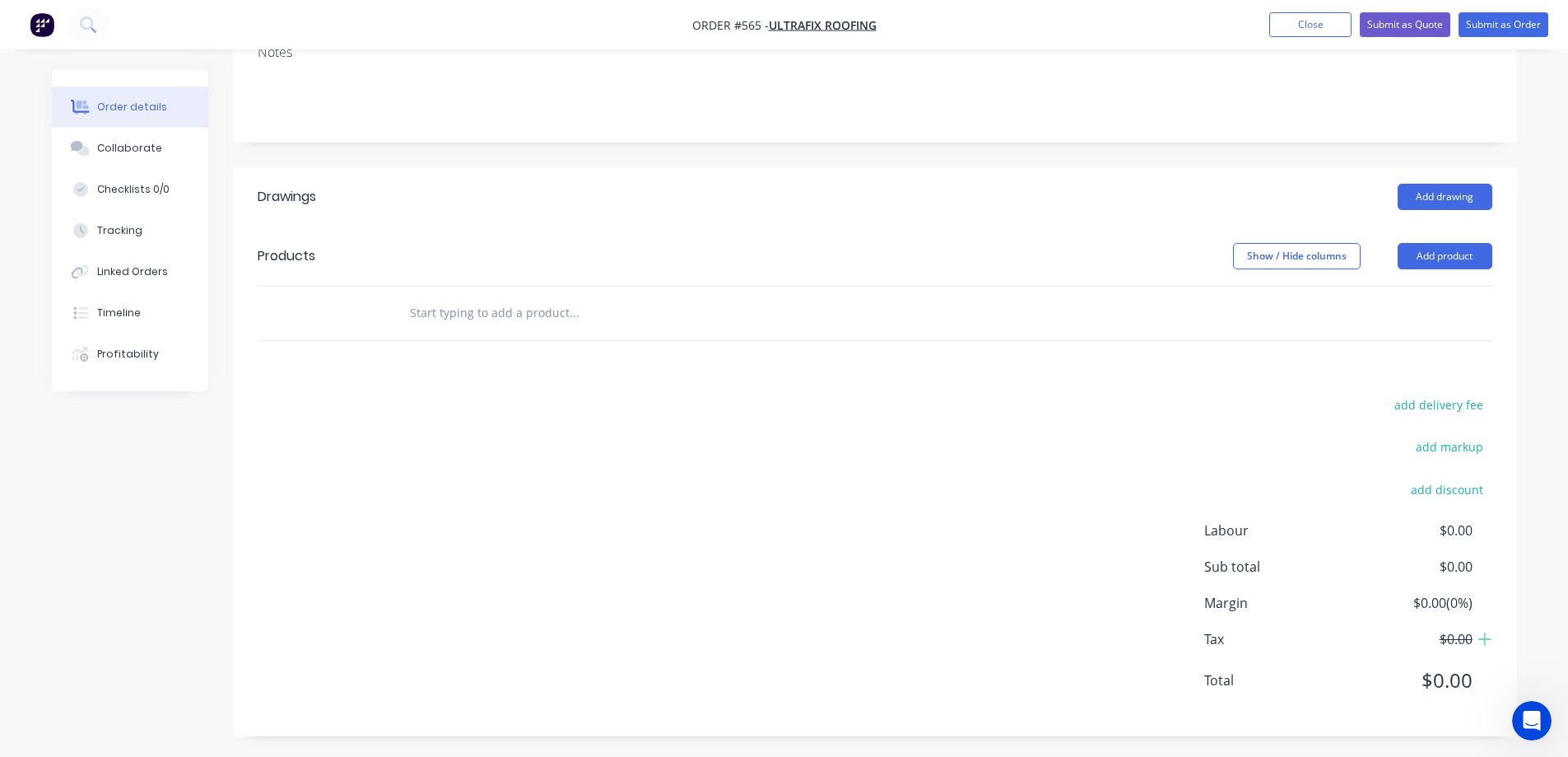
click at [517, 309] on input "text" at bounding box center [573, 313] width 329 height 33
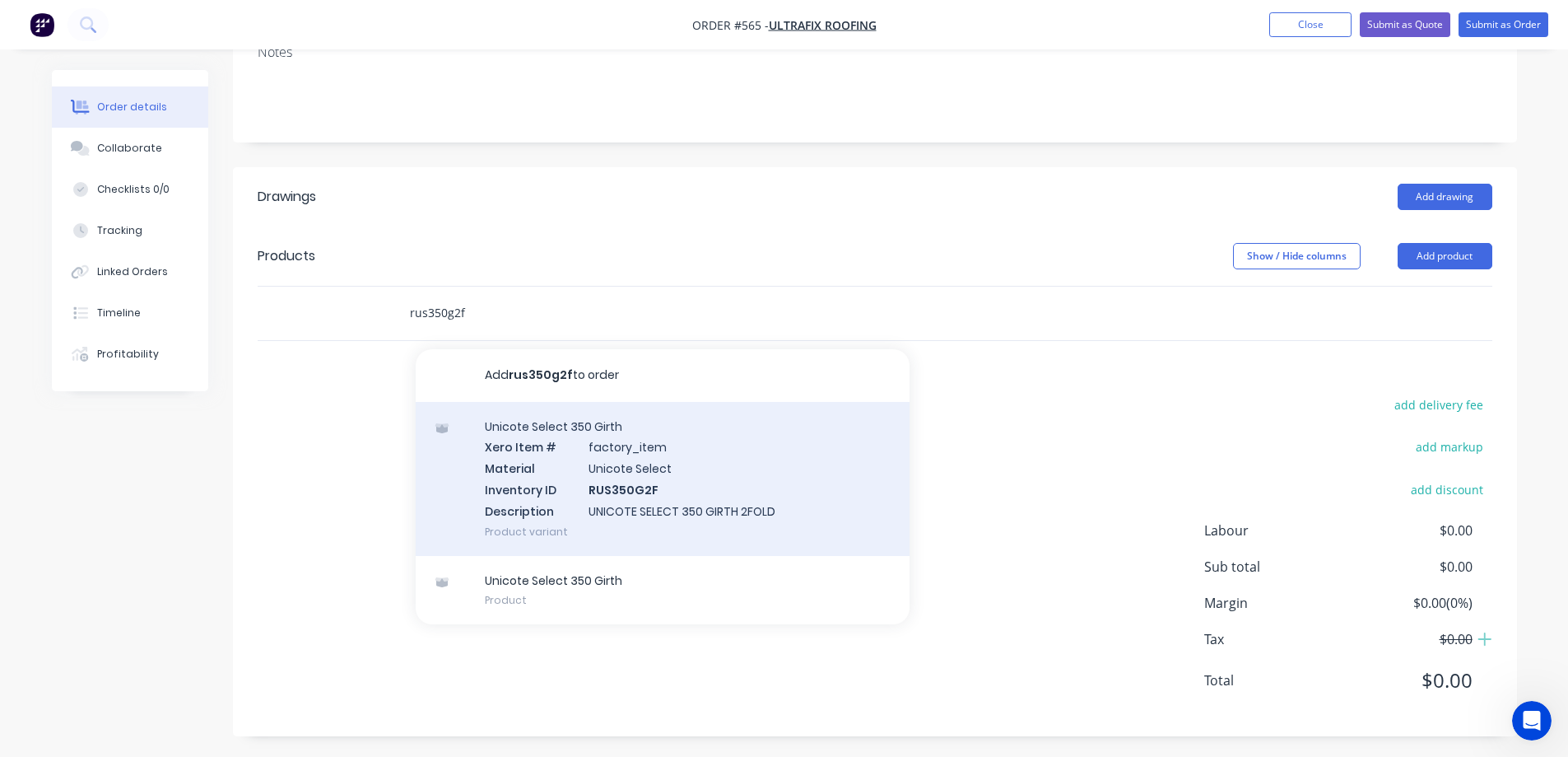
type input "rus350g2f"
click at [527, 513] on div "Unicote Select 350 Girth Xero Item # factory_item Material Unicote Select Inven…" at bounding box center [663, 479] width 494 height 154
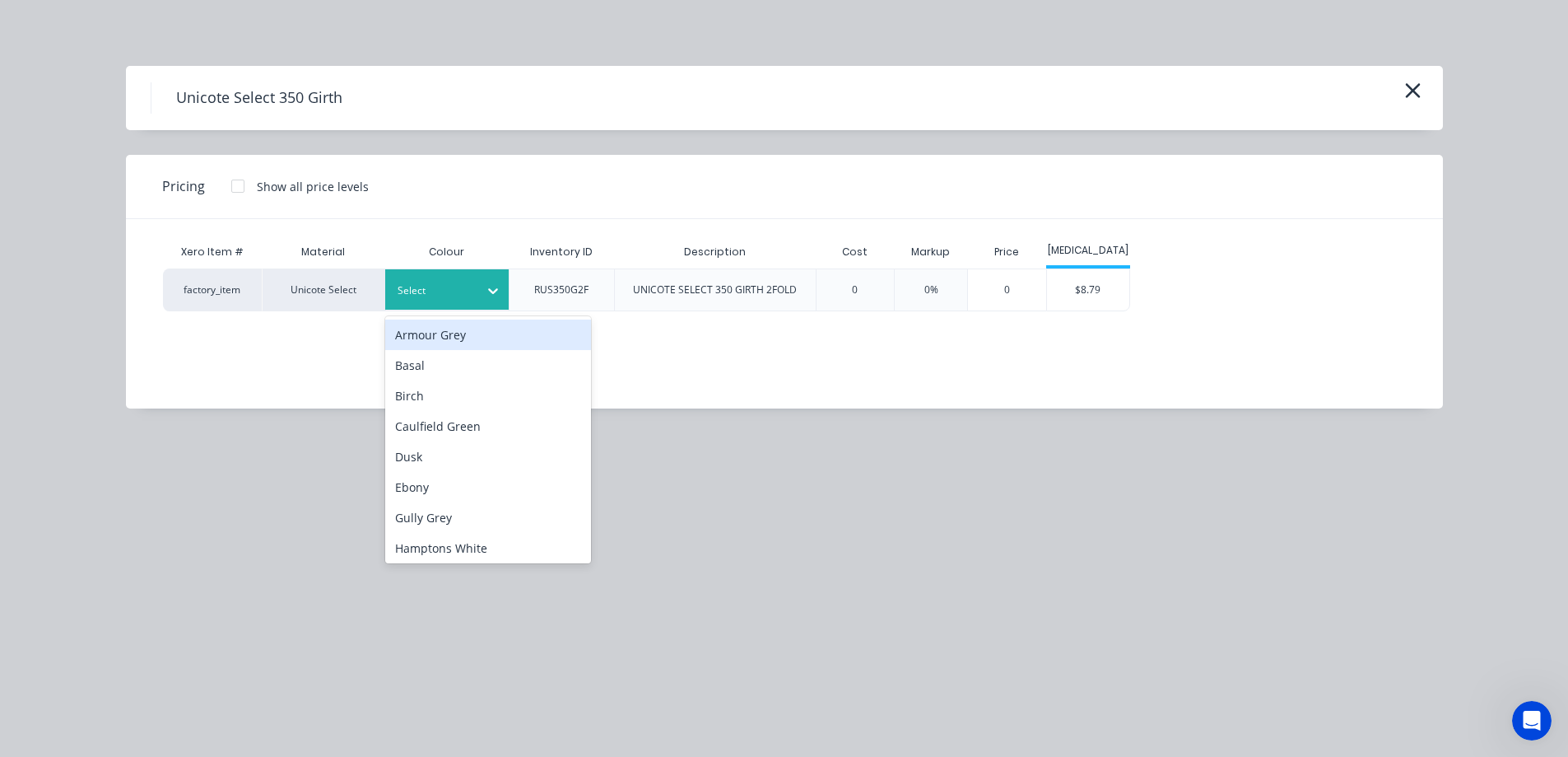
click at [448, 276] on div "Select" at bounding box center [447, 290] width 124 height 41
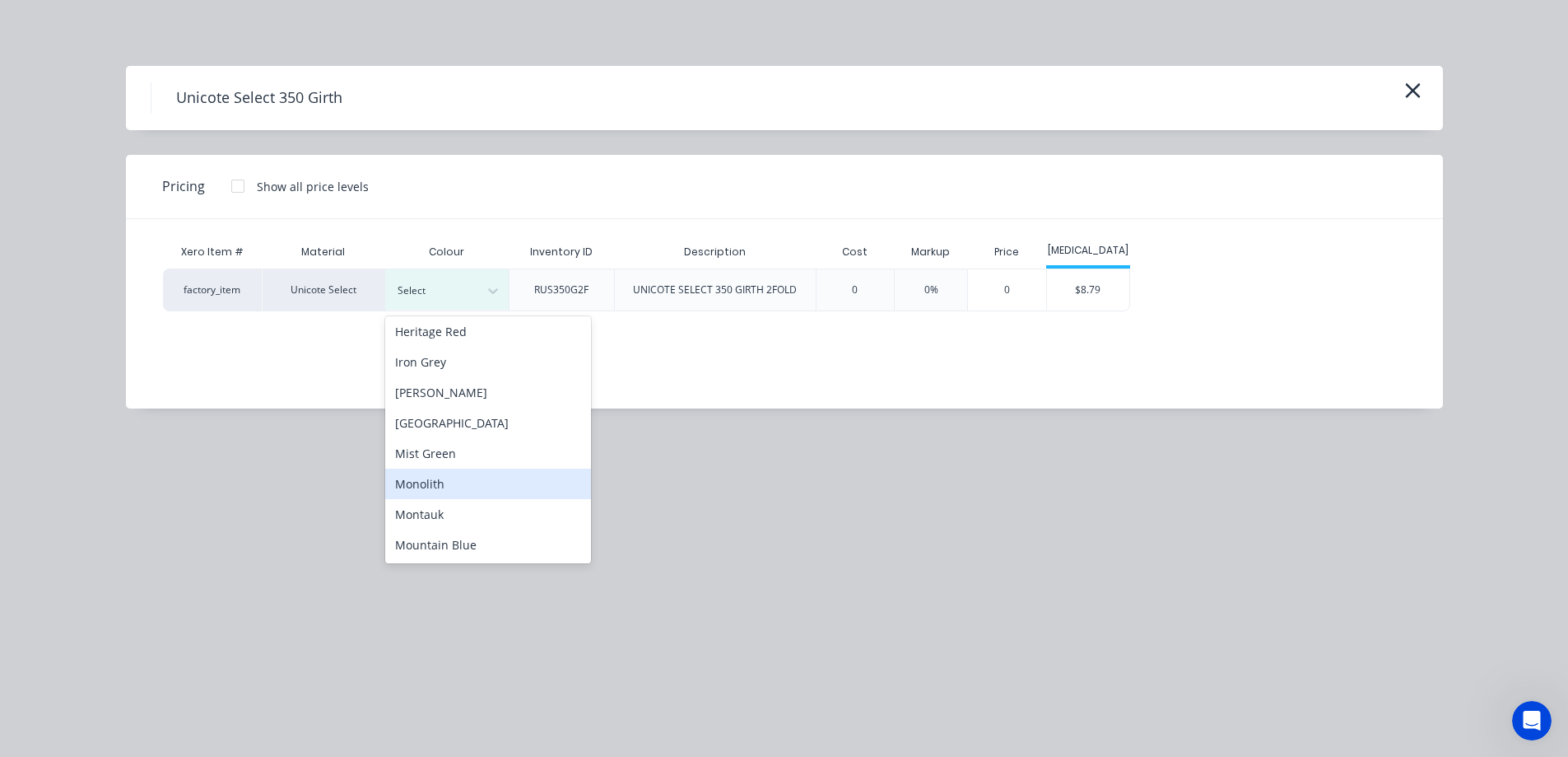
click at [447, 472] on div "Monolith" at bounding box center [488, 483] width 206 height 30
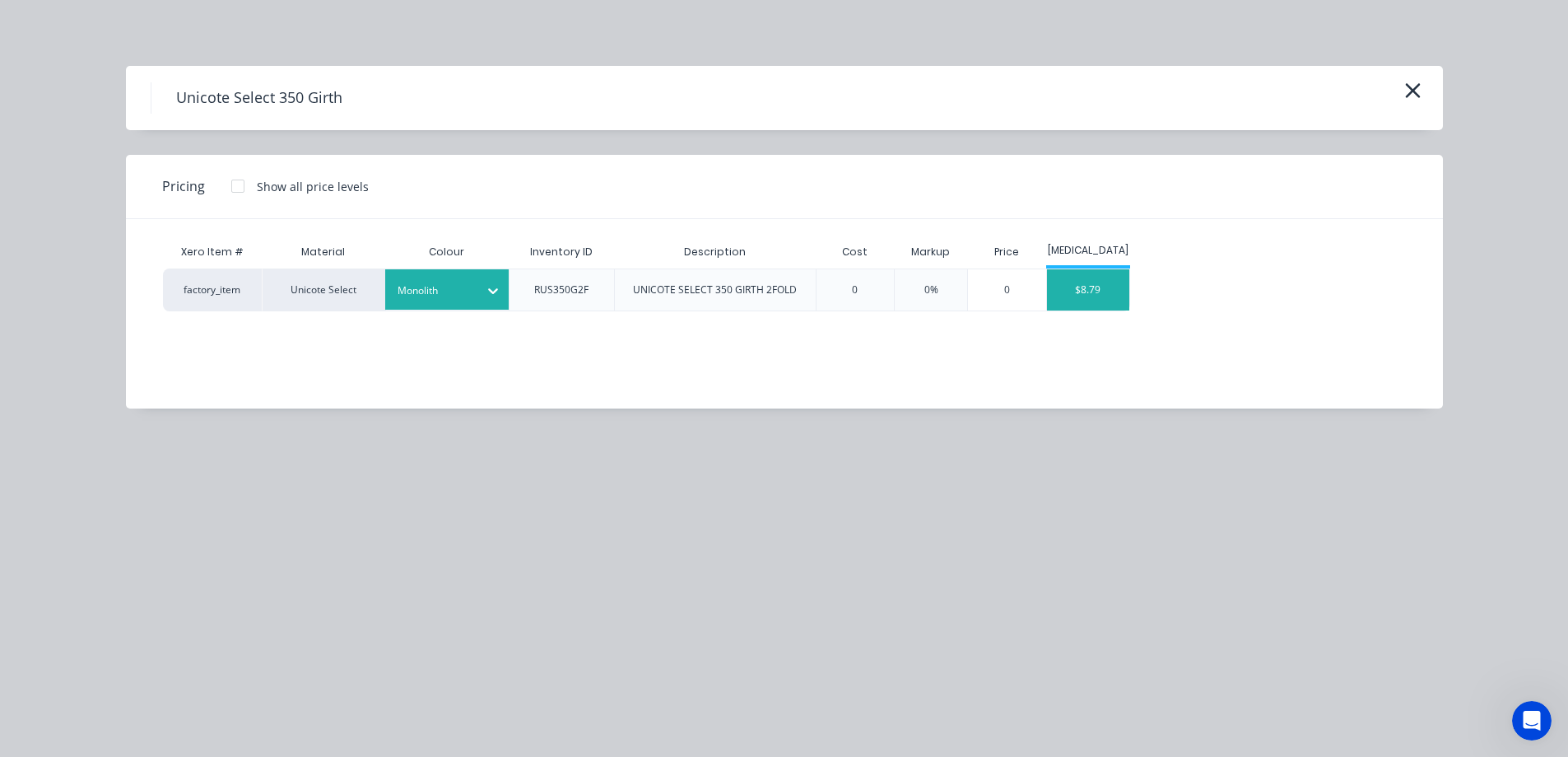
click at [1094, 289] on div "$8.79" at bounding box center [1088, 290] width 82 height 42
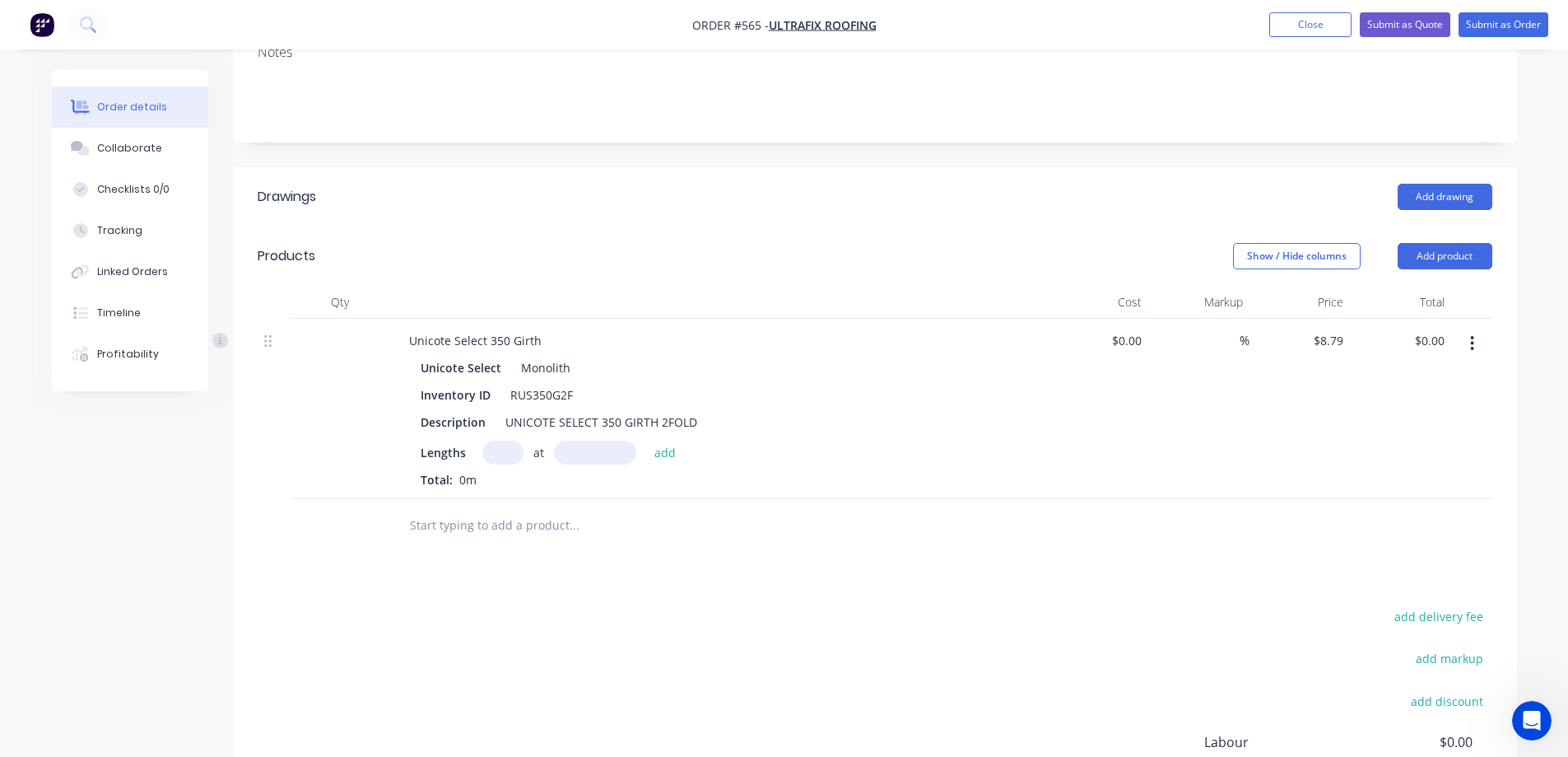
click at [498, 456] on input "text" at bounding box center [503, 452] width 42 height 24
type input "1"
type input "700mm"
click at [666, 458] on button "add" at bounding box center [665, 452] width 39 height 22
type input "$6.15"
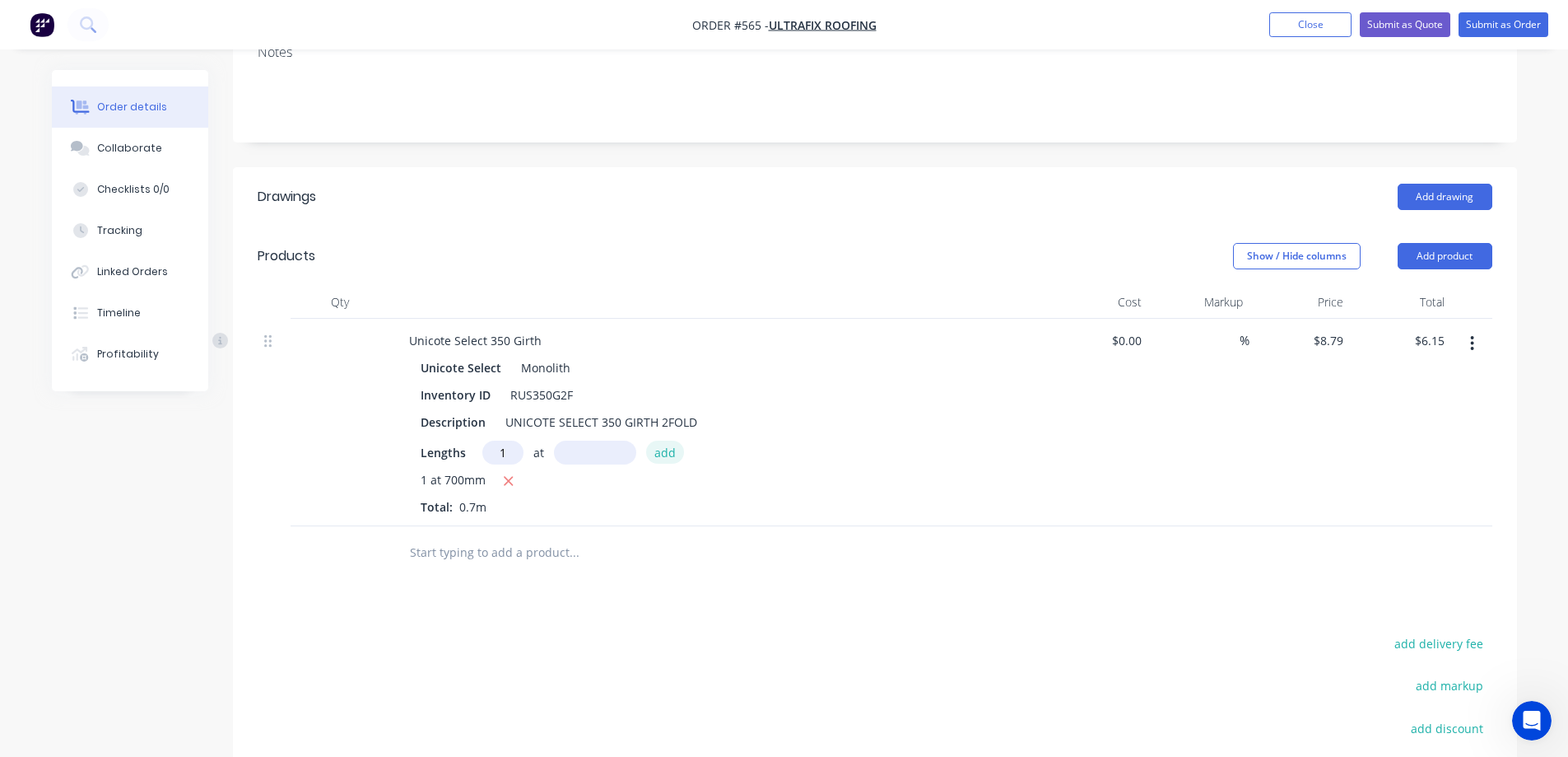
type input "1"
type input "5900mm"
click at [666, 458] on button "add" at bounding box center [665, 452] width 39 height 22
type input "$58.01"
type input "3"
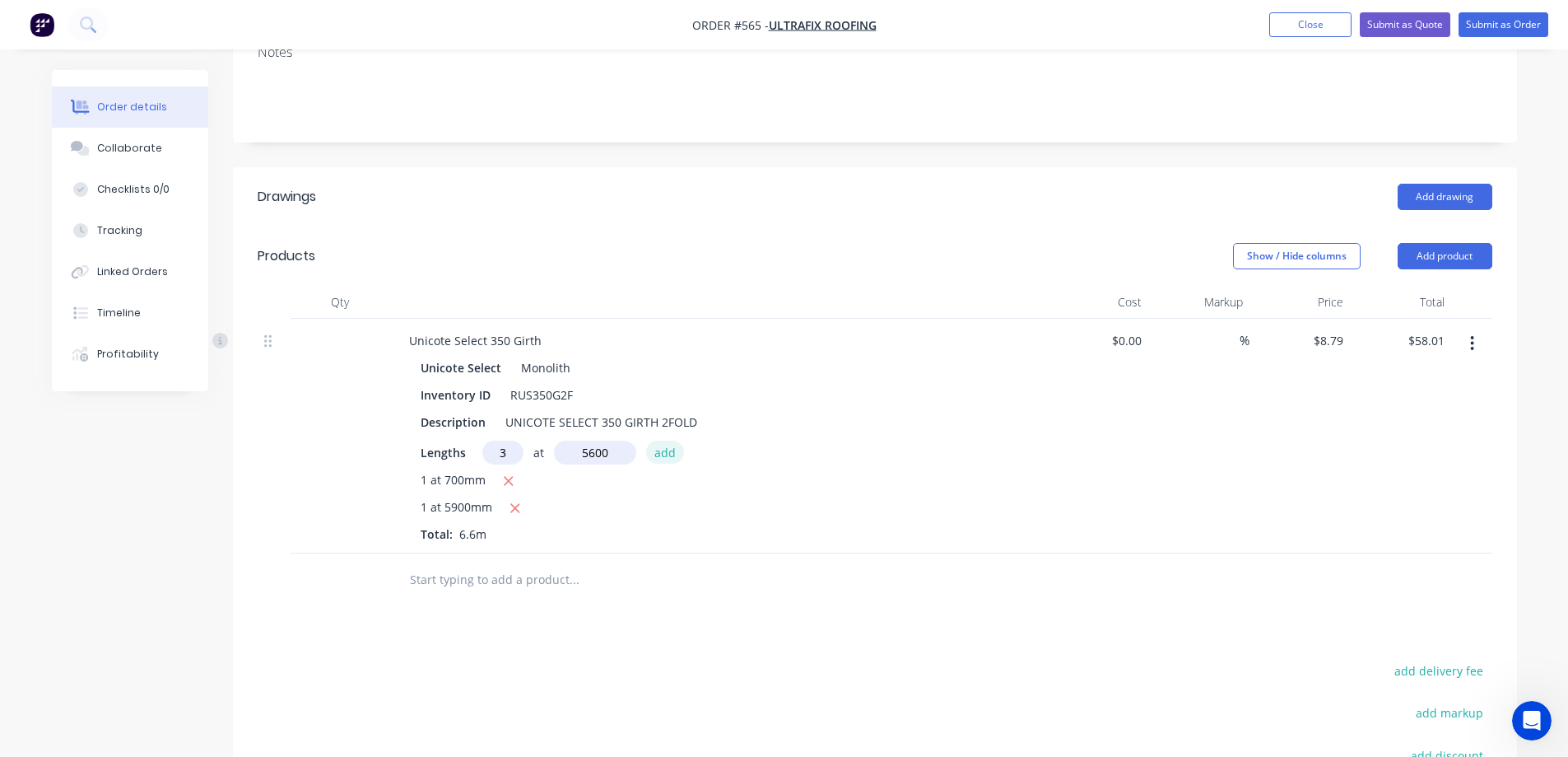
type input "5600mm"
click at [668, 458] on button "add" at bounding box center [665, 452] width 39 height 22
type input "$205.69"
type input "2"
type input "3500mm"
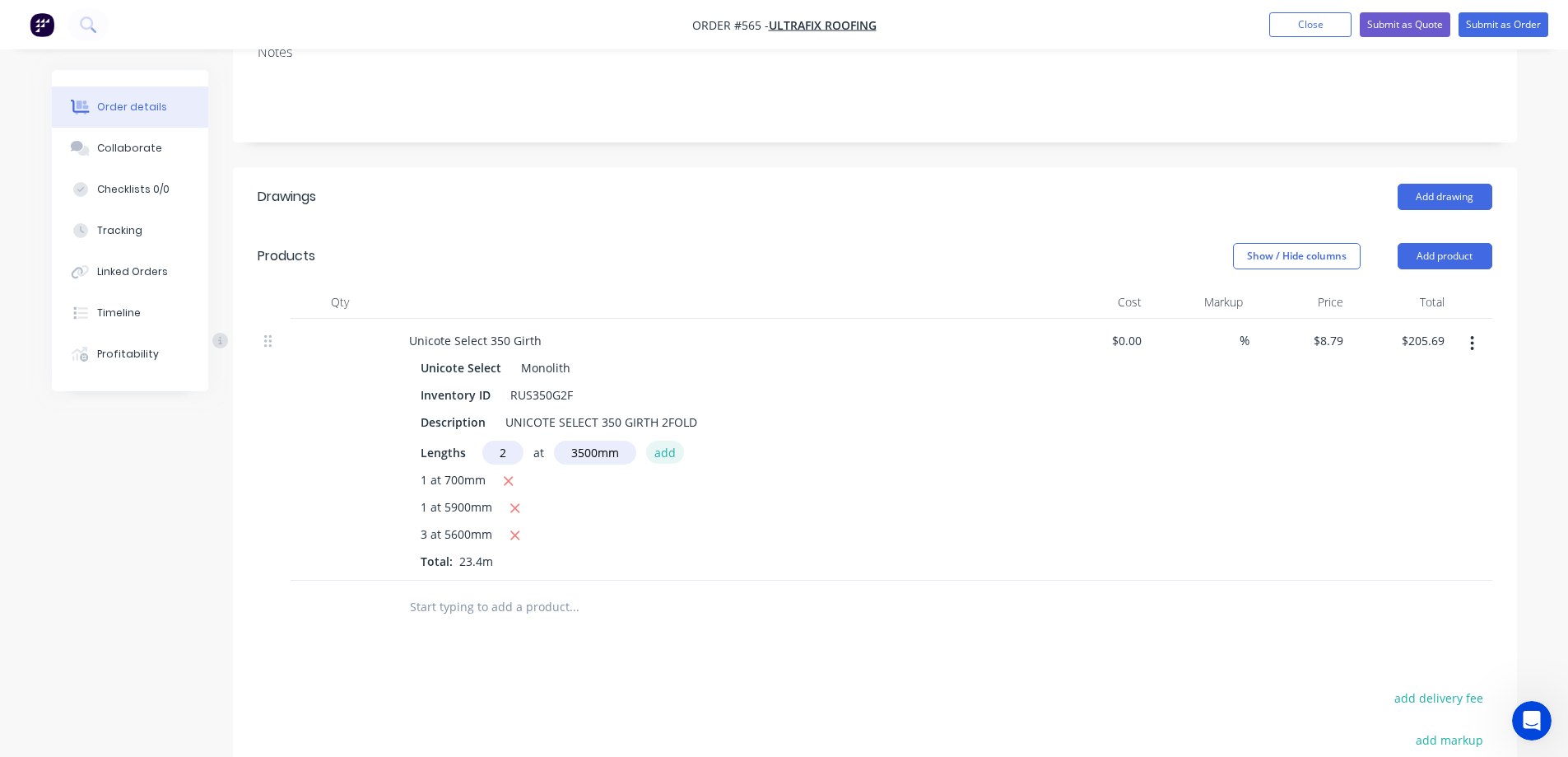
click at [668, 458] on button "add" at bounding box center [665, 452] width 39 height 22
type input "$267.22"
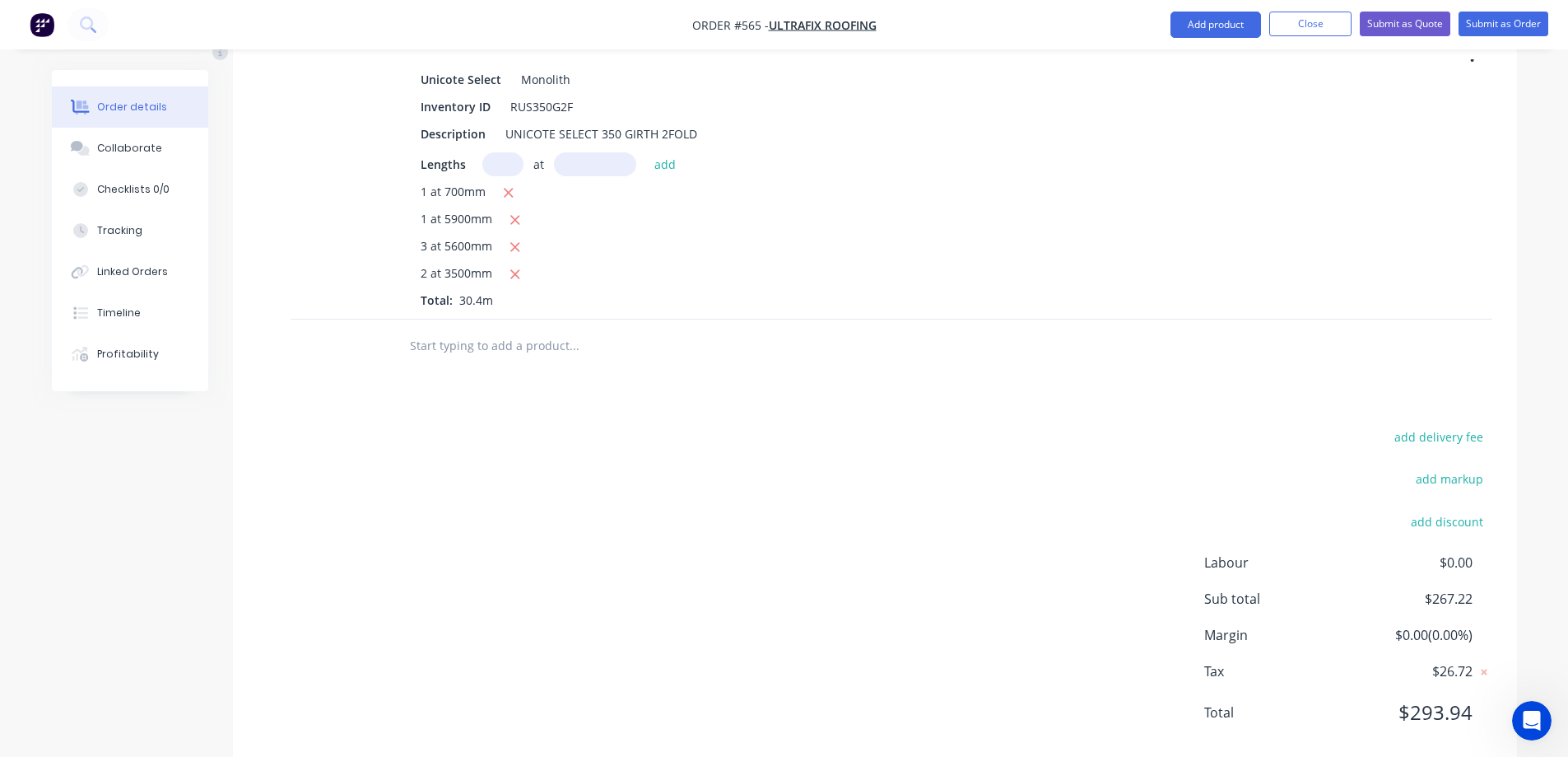
scroll to position [571, 0]
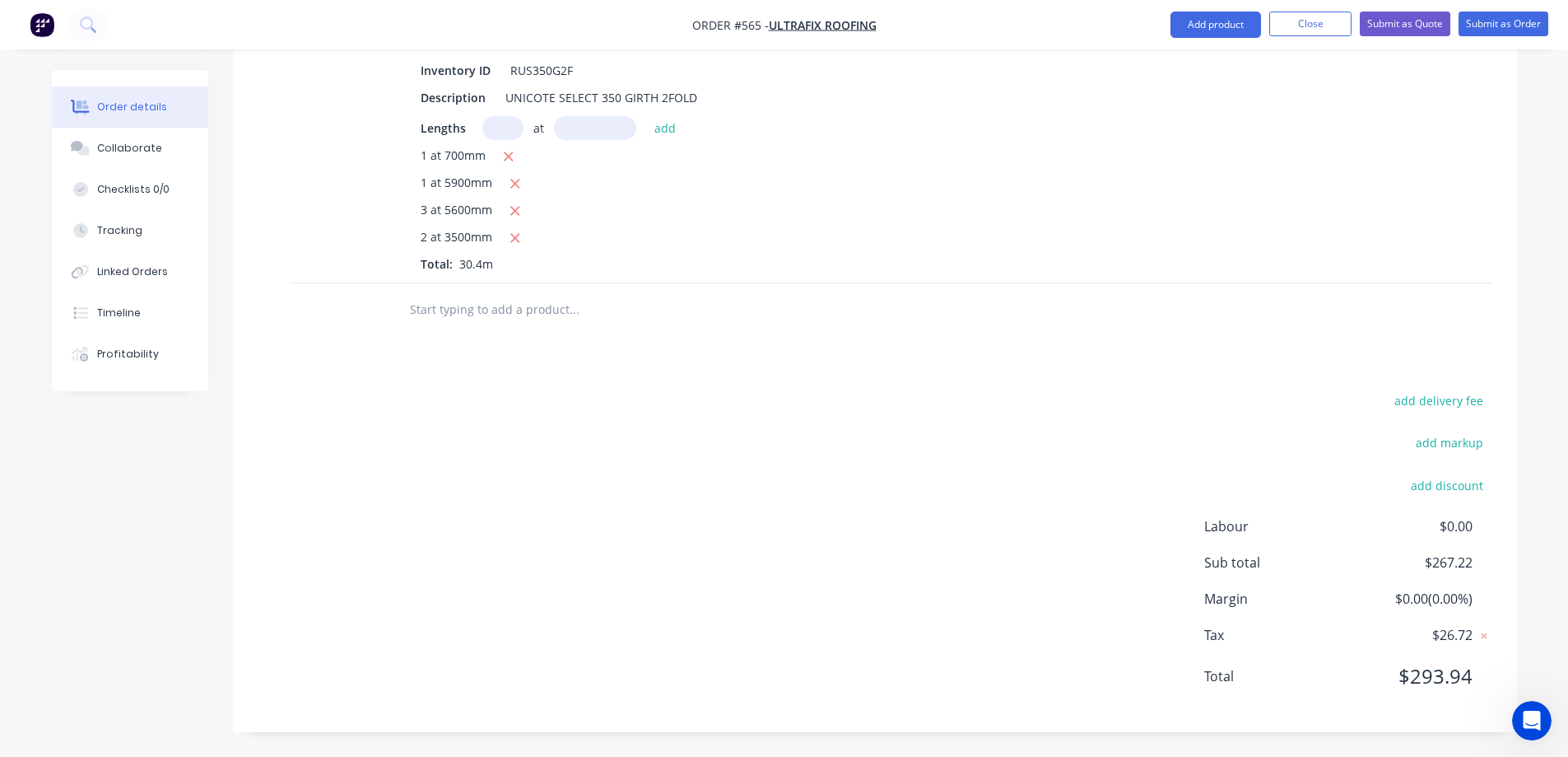
click at [488, 306] on input "text" at bounding box center [573, 309] width 329 height 33
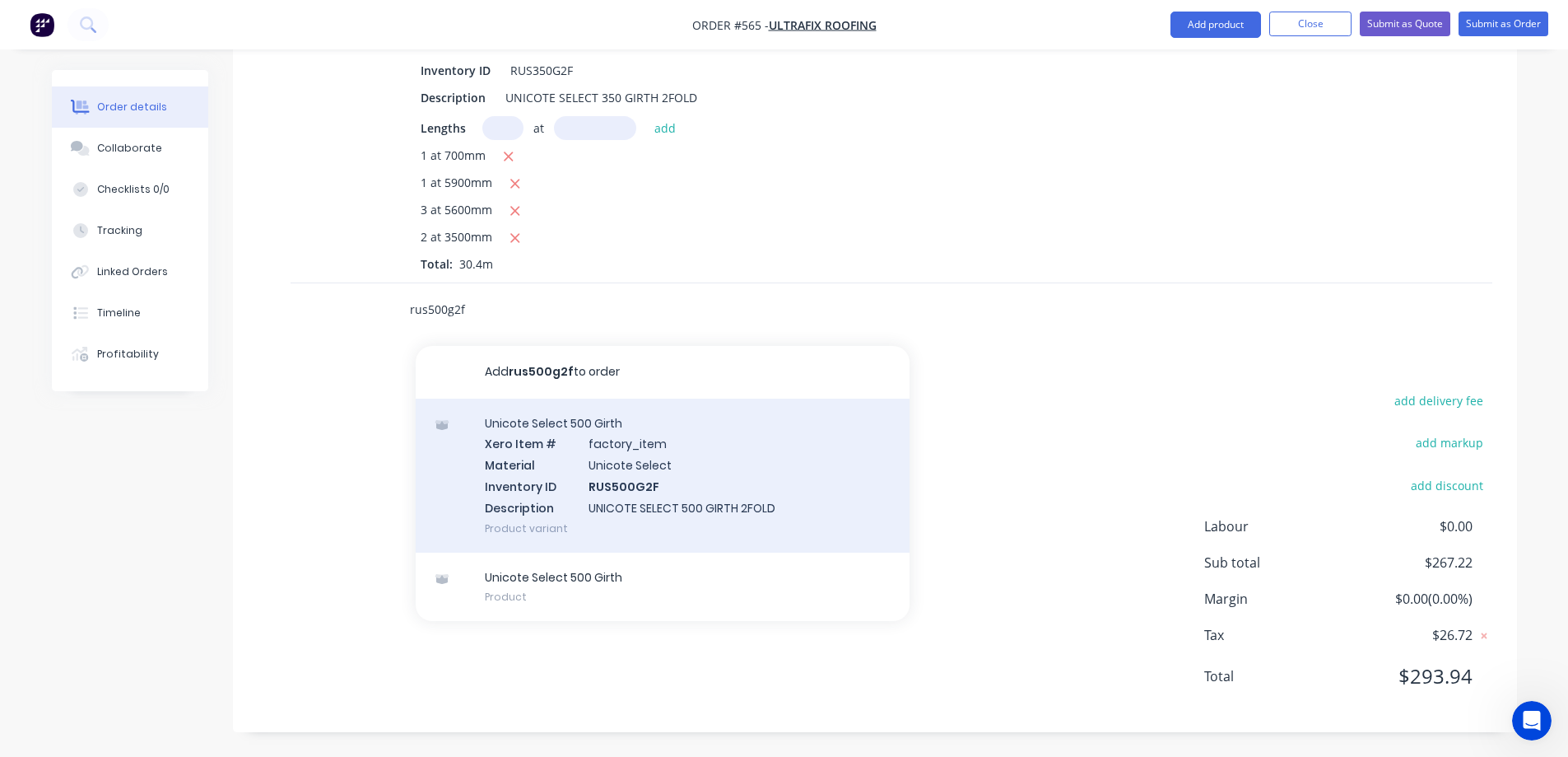
type input "rus500g2f"
click at [547, 443] on div "Unicote Select 500 Girth Xero Item # factory_item Material Unicote Select Inven…" at bounding box center [663, 475] width 494 height 154
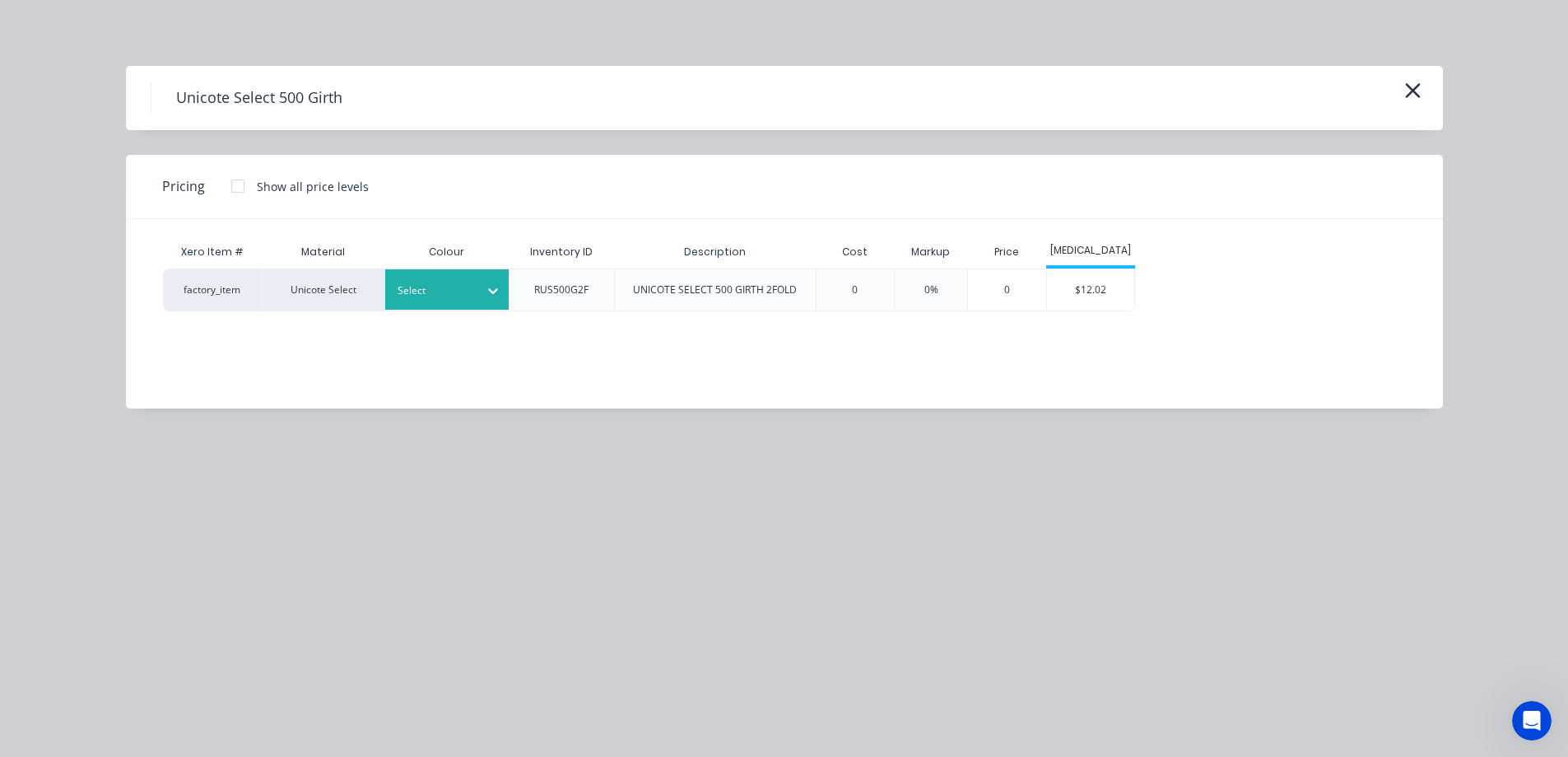
click at [479, 277] on div at bounding box center [492, 290] width 29 height 27
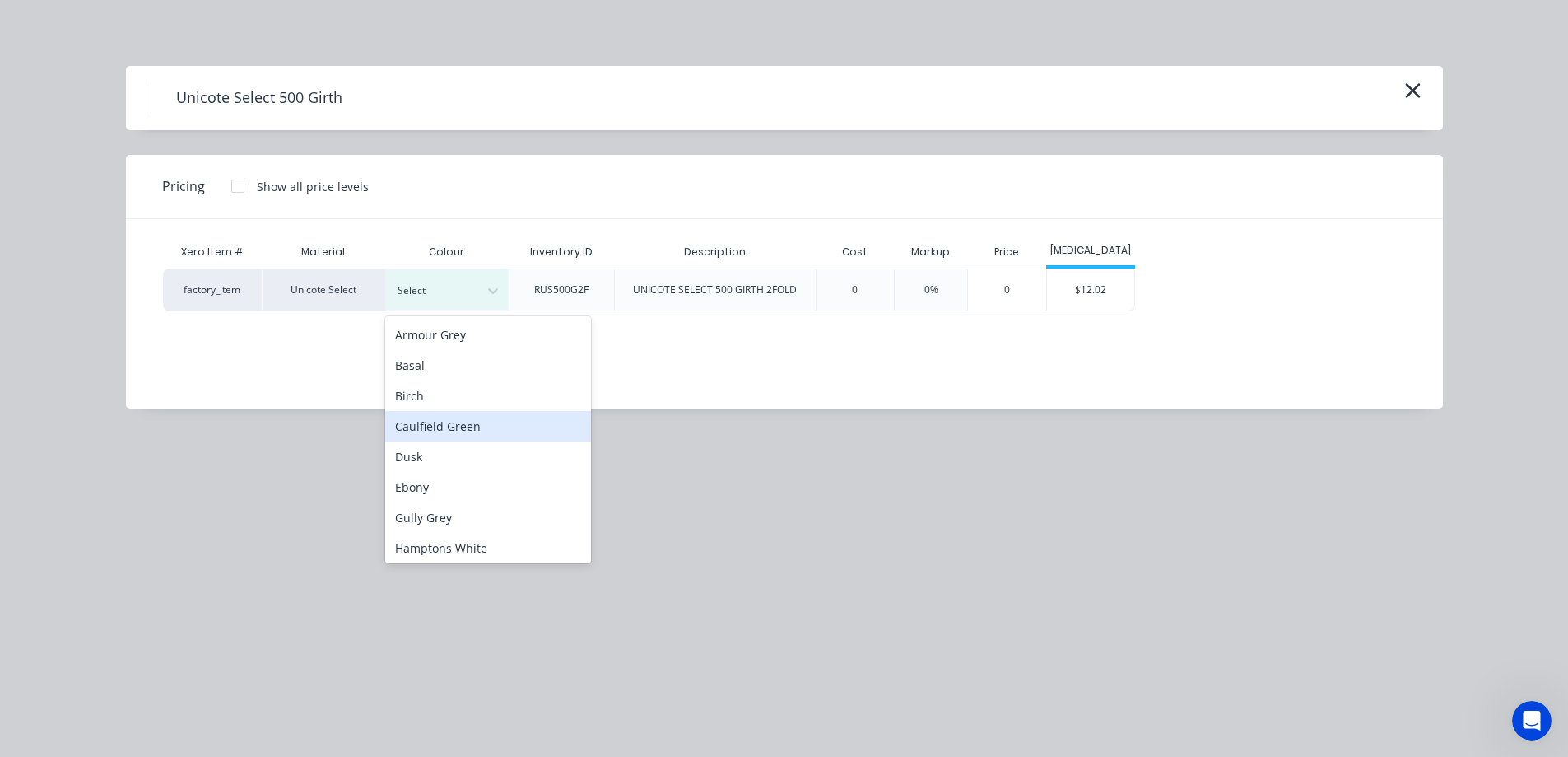
scroll to position [247, 0]
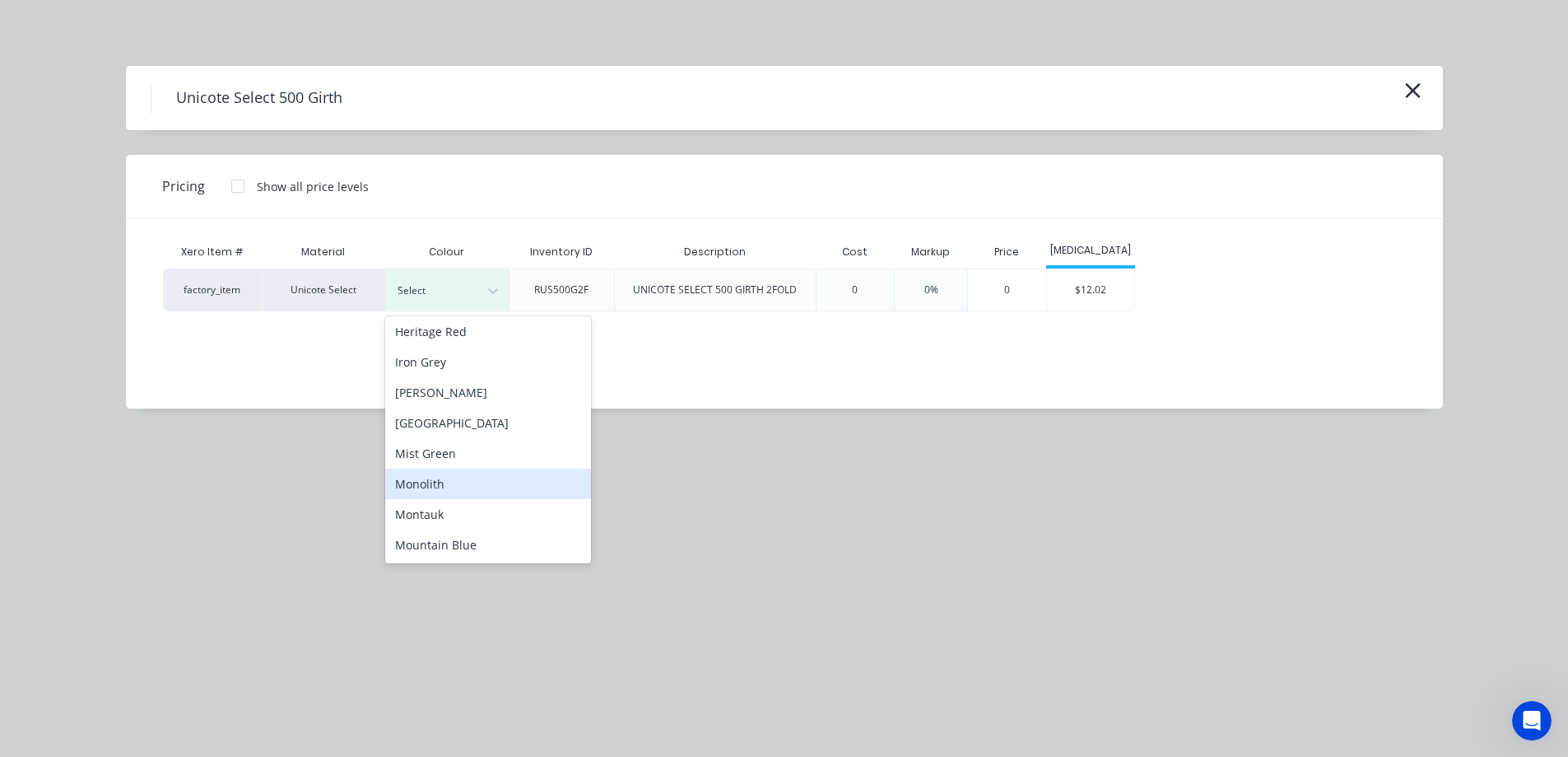
click at [468, 478] on div "Monolith" at bounding box center [488, 483] width 206 height 30
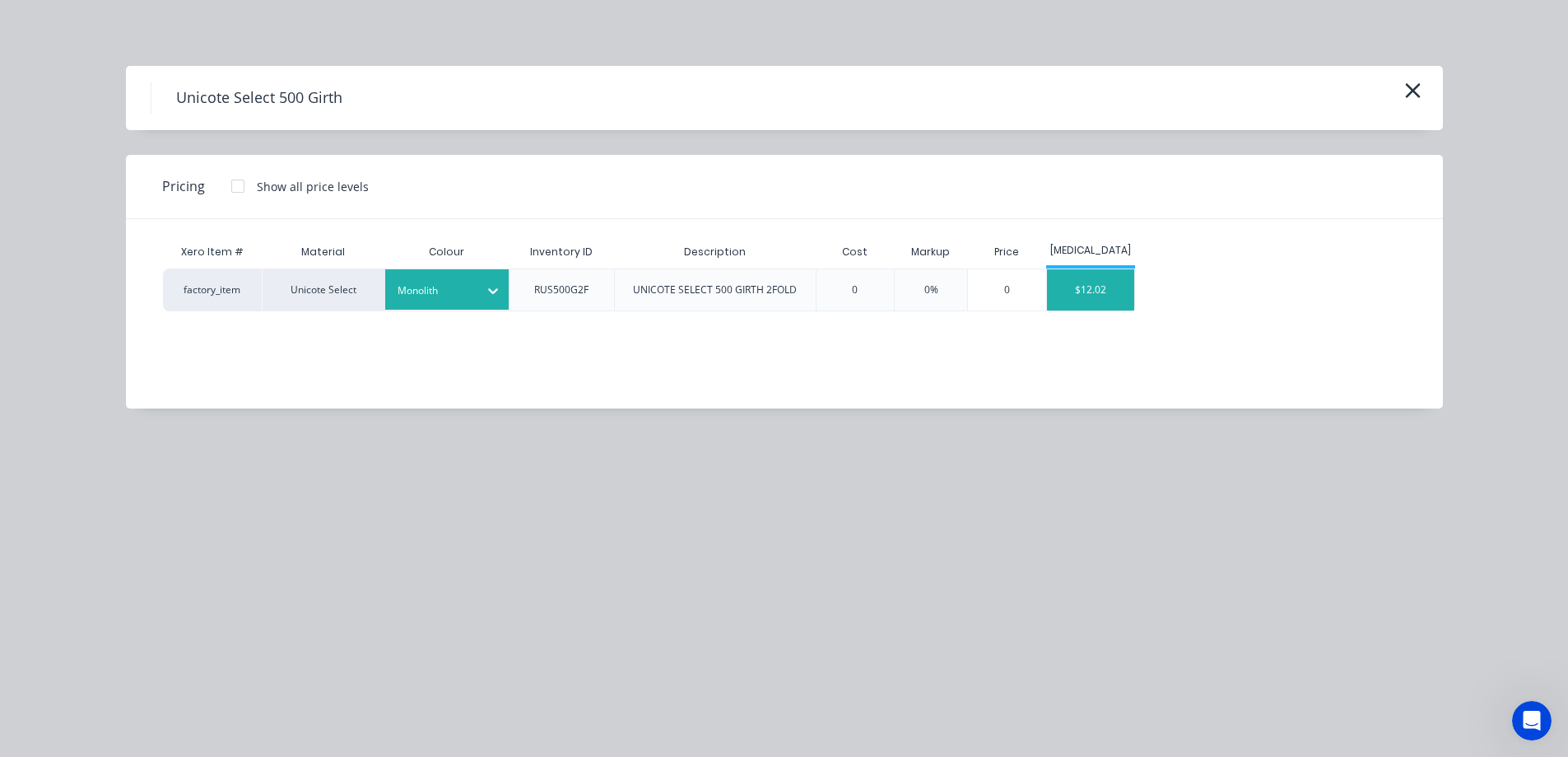
click at [1100, 282] on div "$12.02" at bounding box center [1091, 290] width 88 height 42
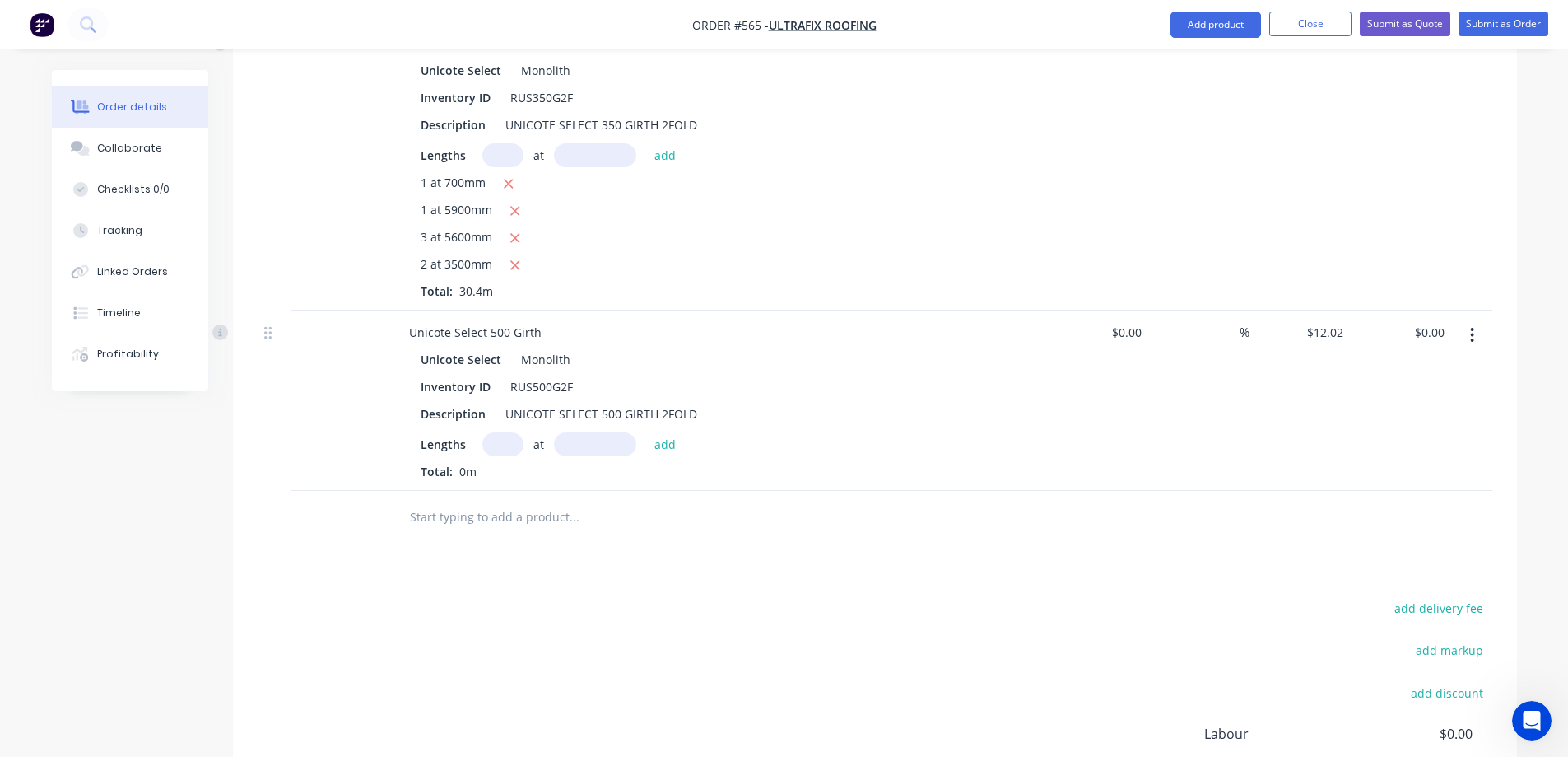
scroll to position [571, 0]
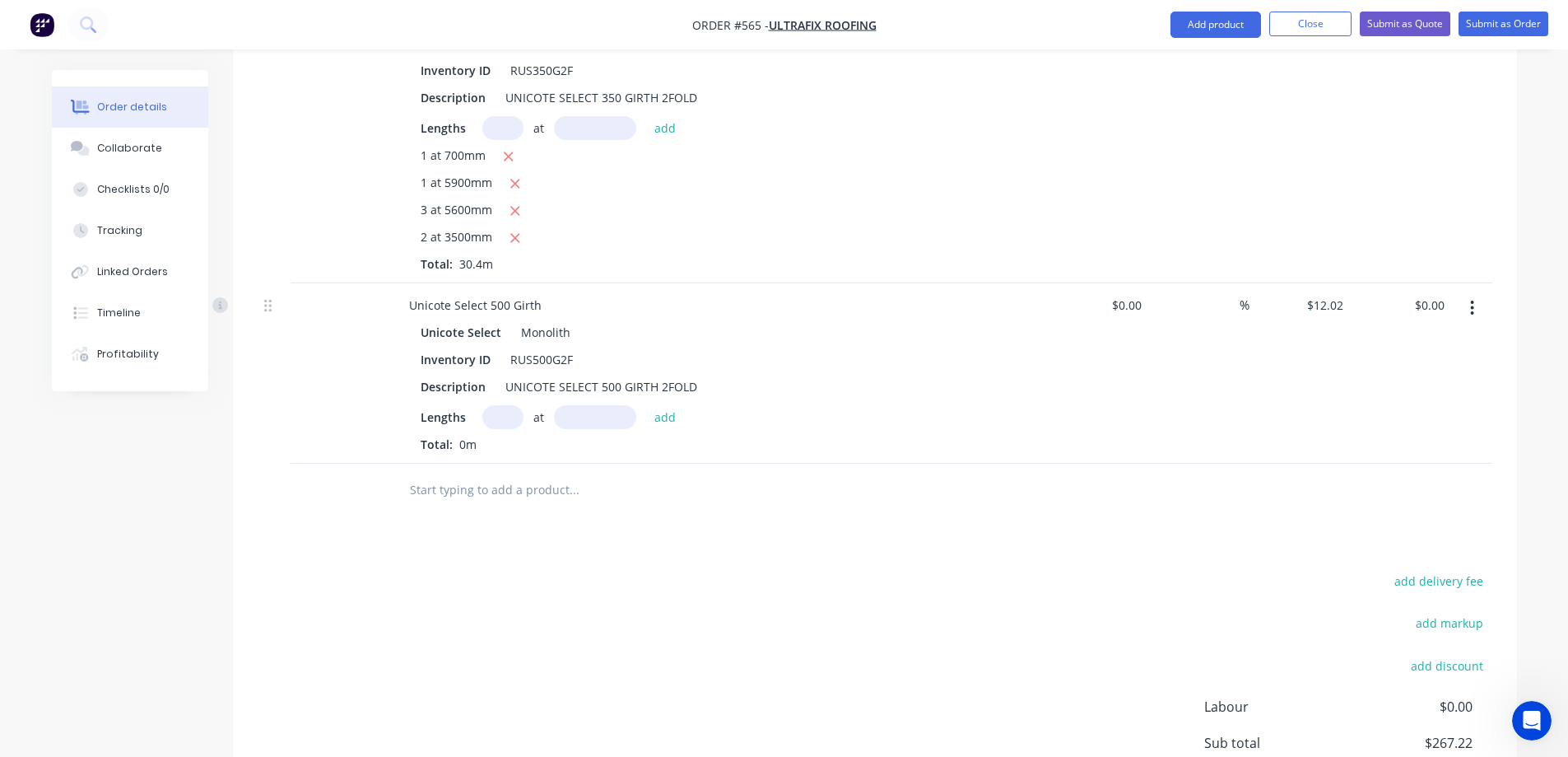
click at [501, 418] on input "text" at bounding box center [503, 417] width 42 height 24
type input "1"
type input "3400mm"
click at [642, 413] on div "1 at 3400mm add" at bounding box center [583, 417] width 203 height 24
click at [662, 417] on button "add" at bounding box center [665, 416] width 39 height 22
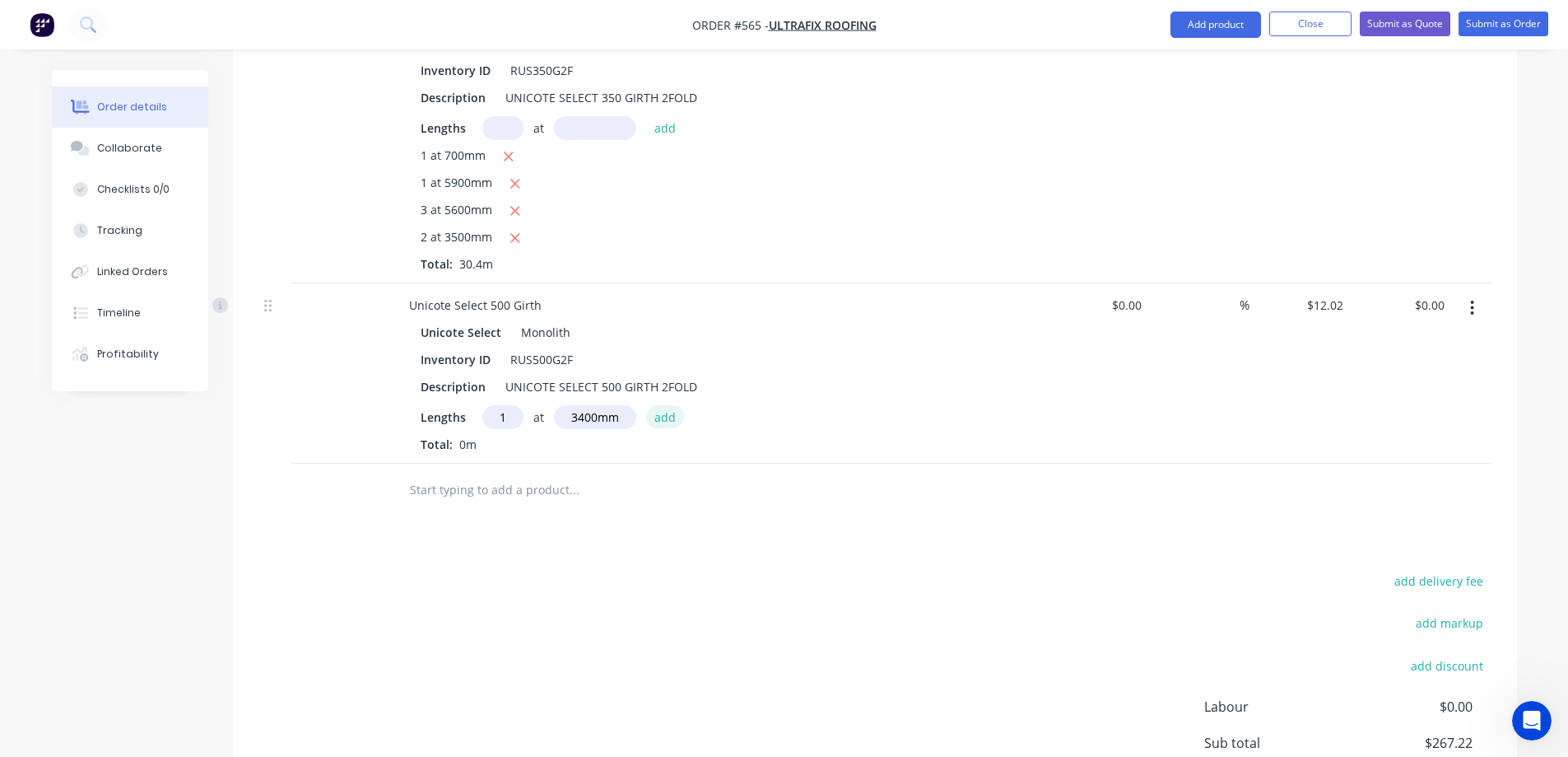
type input "$40.87"
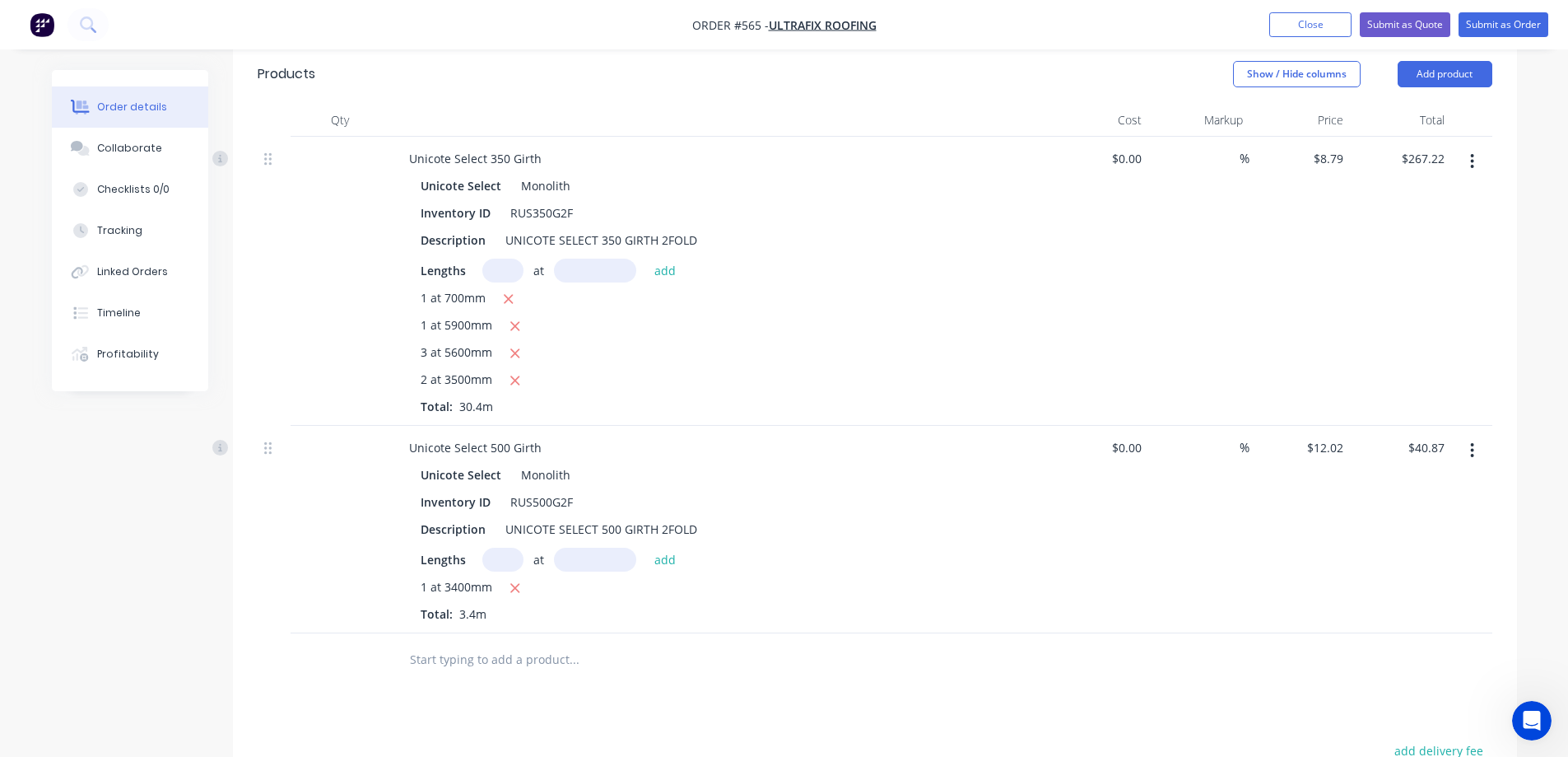
scroll to position [367, 0]
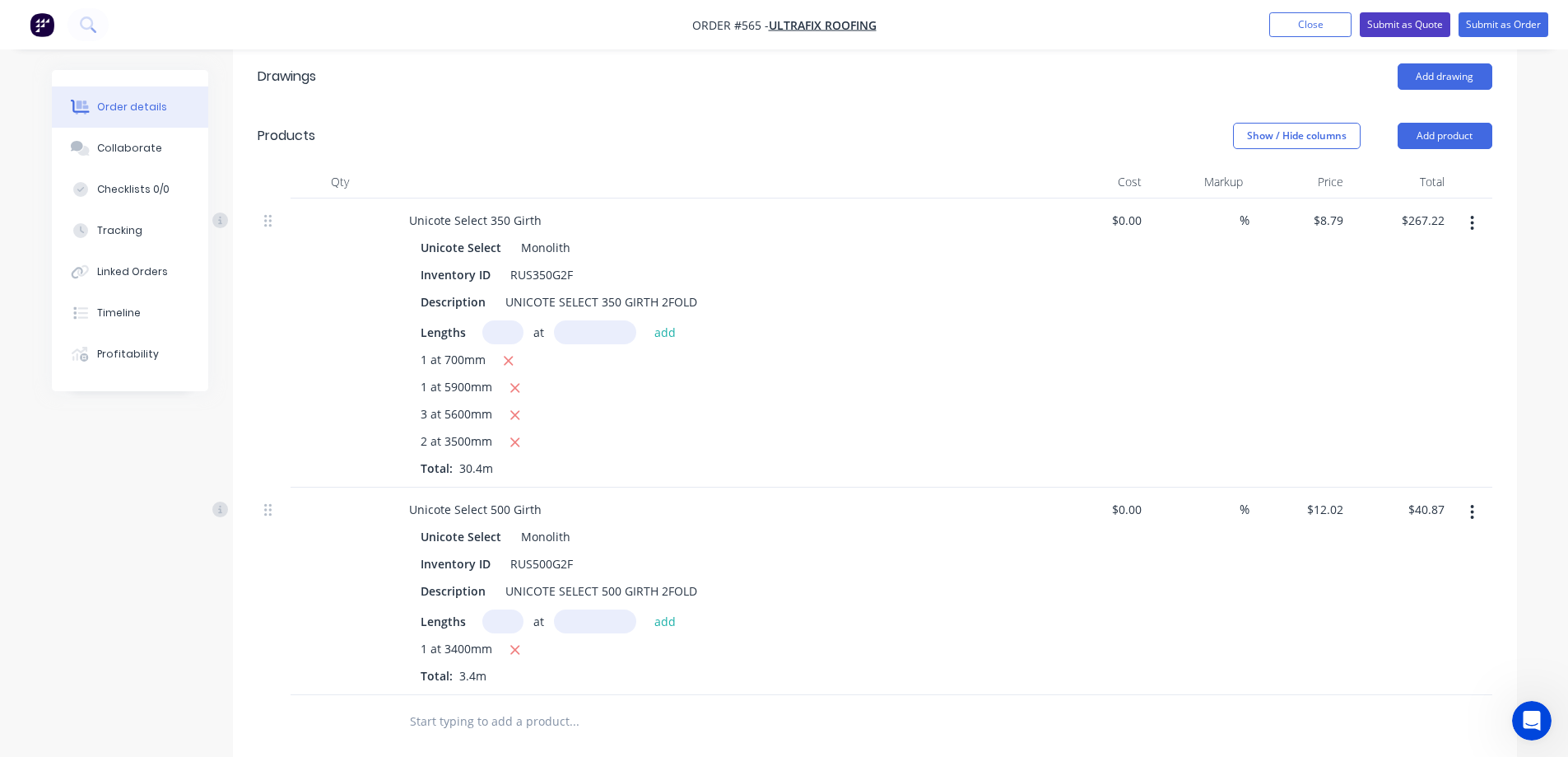
click at [1388, 22] on button "Submit as Quote" at bounding box center [1404, 25] width 90 height 25
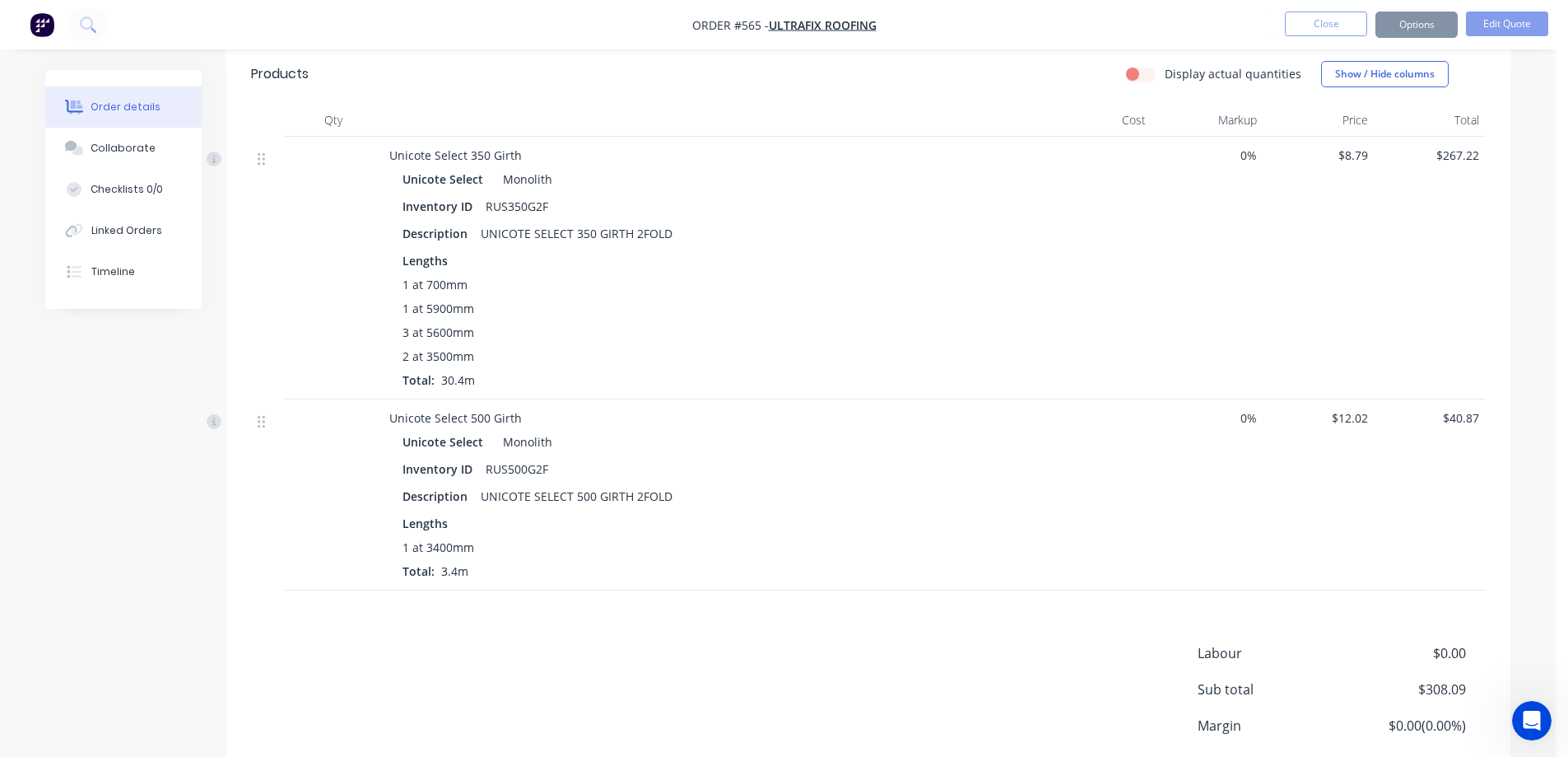
scroll to position [0, 0]
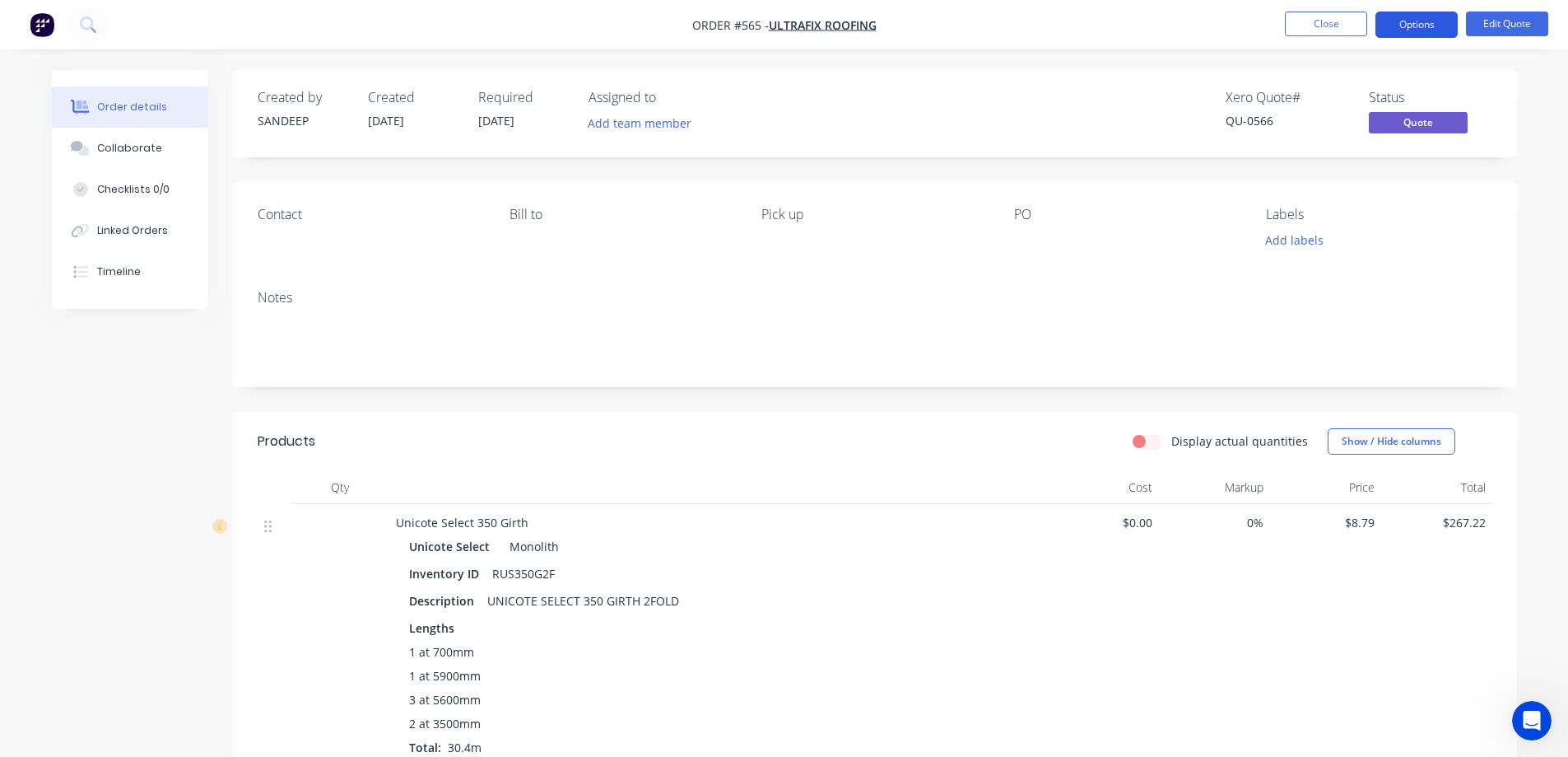
click at [1404, 22] on button "Options" at bounding box center [1416, 25] width 82 height 27
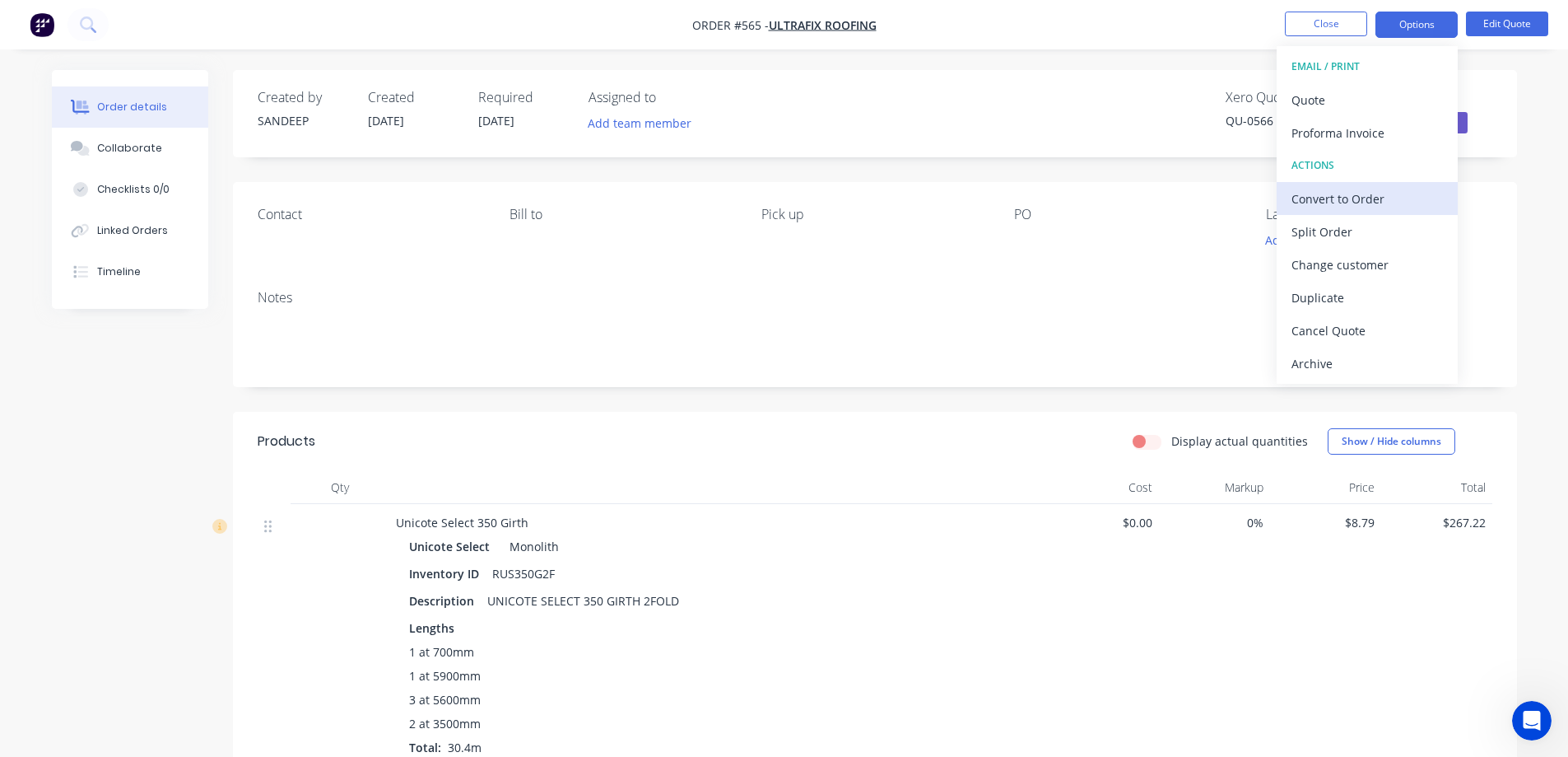
click at [1349, 195] on div "Convert to Order" at bounding box center [1366, 198] width 151 height 24
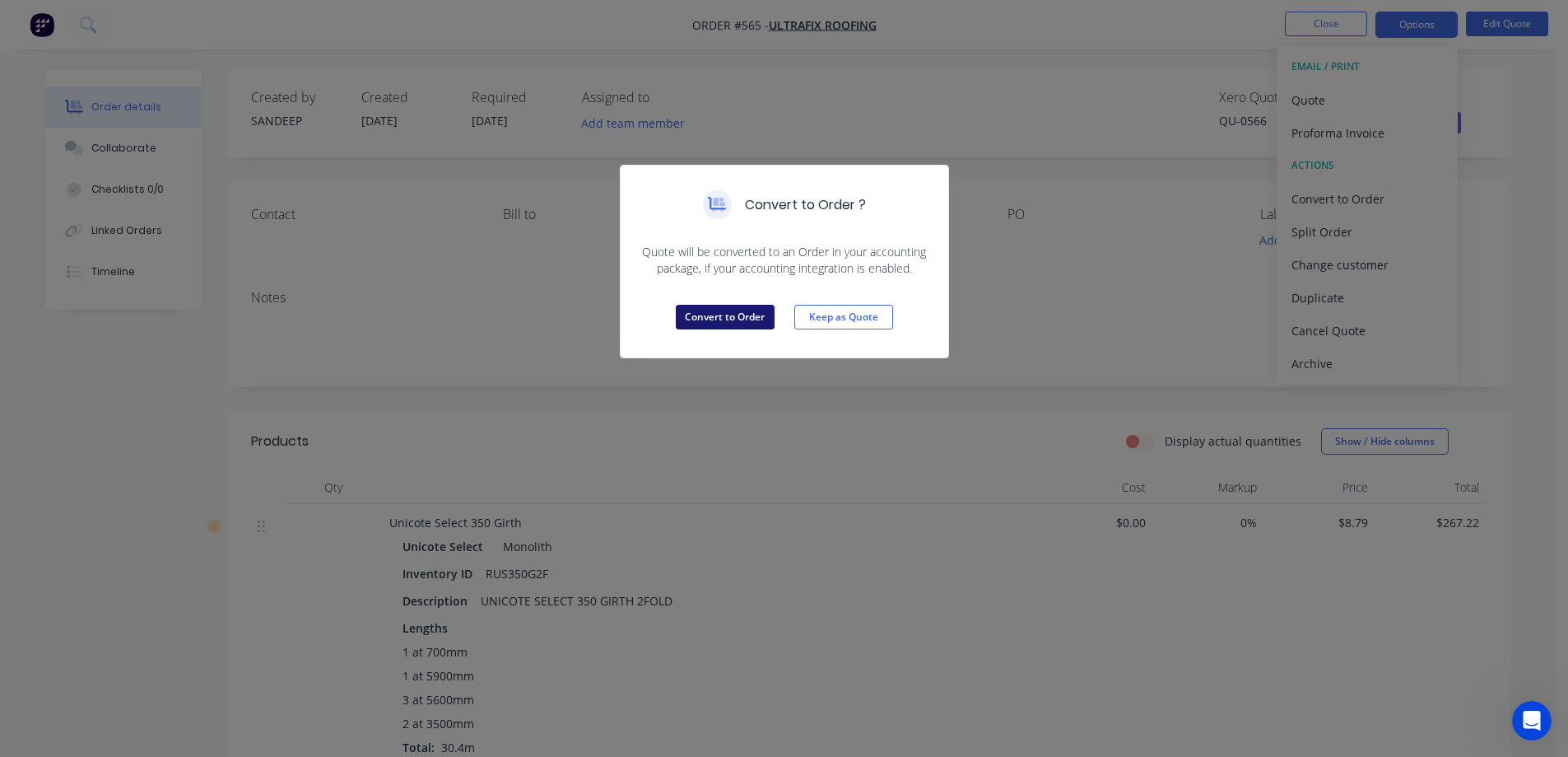
click at [765, 313] on button "Convert to Order" at bounding box center [726, 317] width 99 height 25
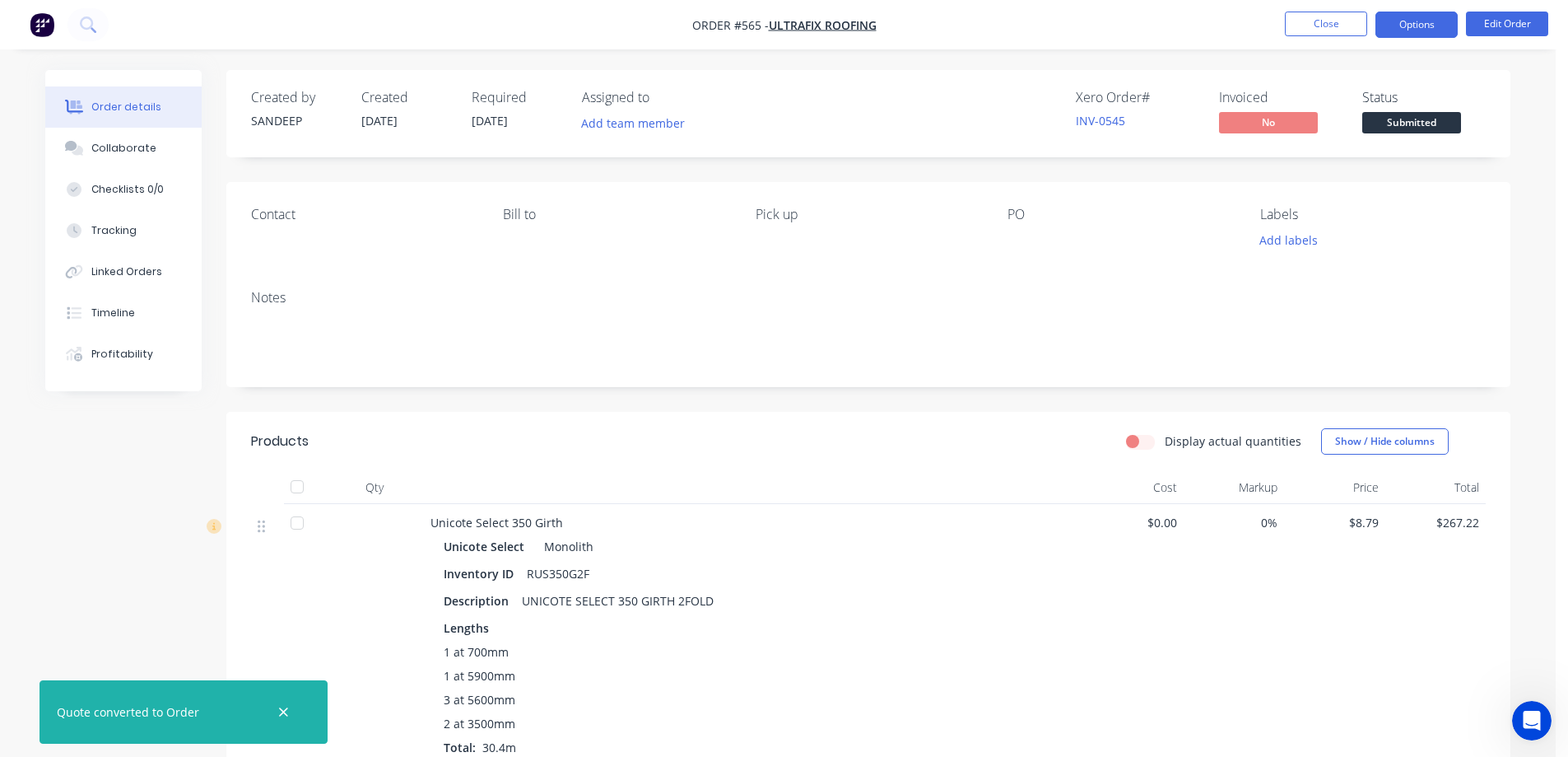
click at [1402, 27] on button "Options" at bounding box center [1416, 25] width 82 height 27
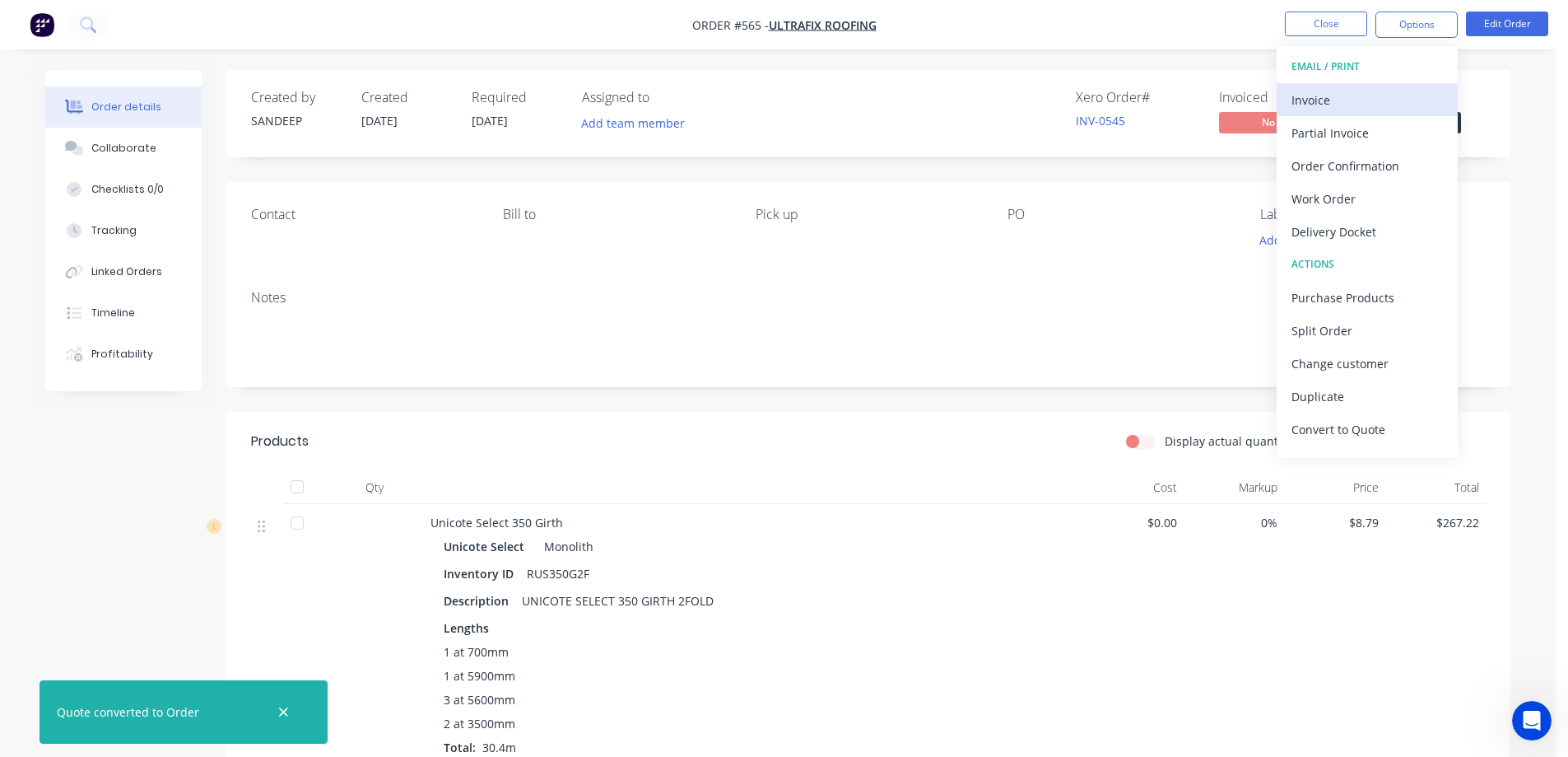
click at [1364, 101] on div "Invoice" at bounding box center [1366, 100] width 151 height 24
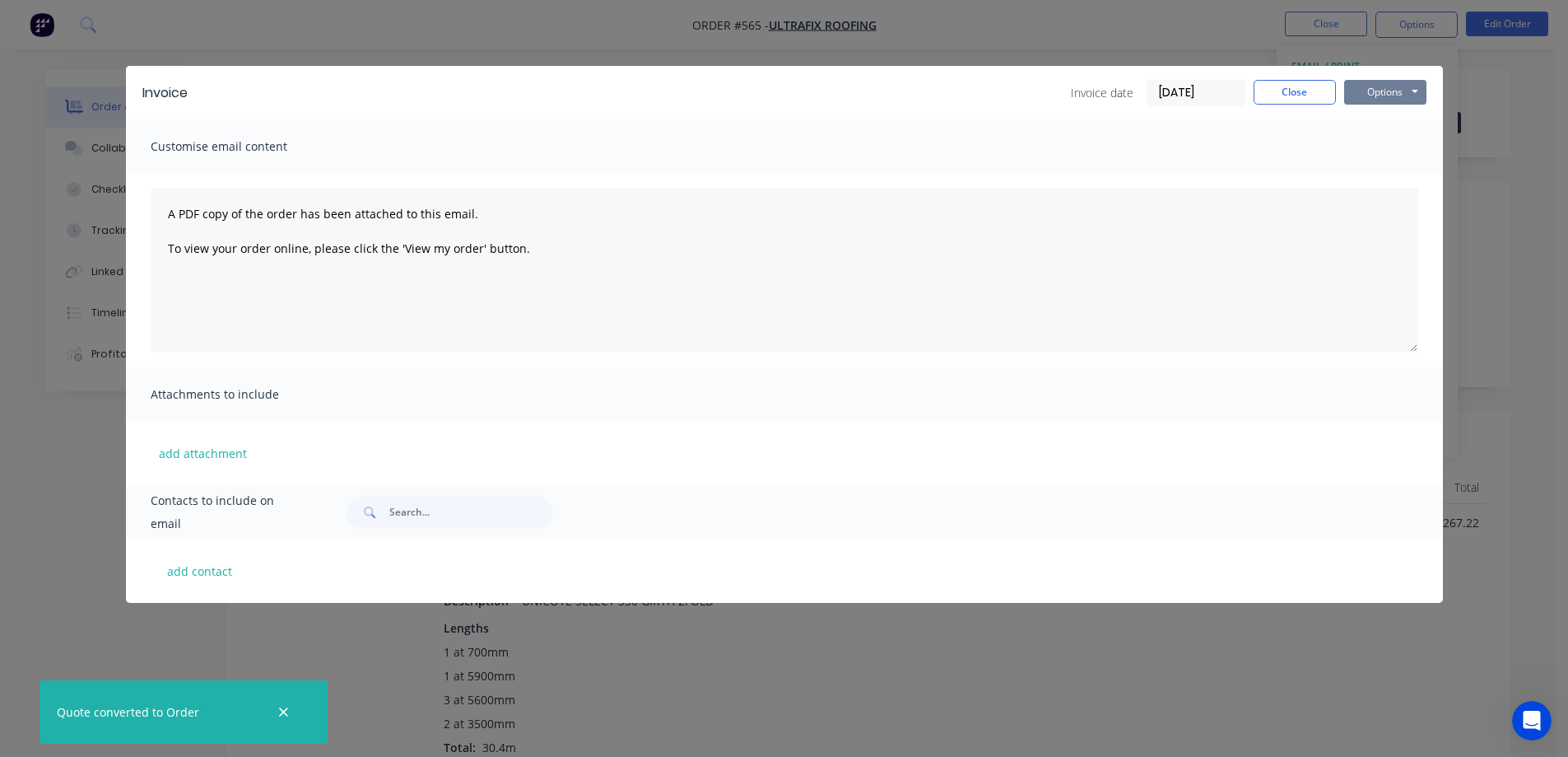
click at [1368, 91] on button "Options" at bounding box center [1385, 92] width 82 height 25
click at [1370, 124] on button "Preview" at bounding box center [1396, 121] width 105 height 27
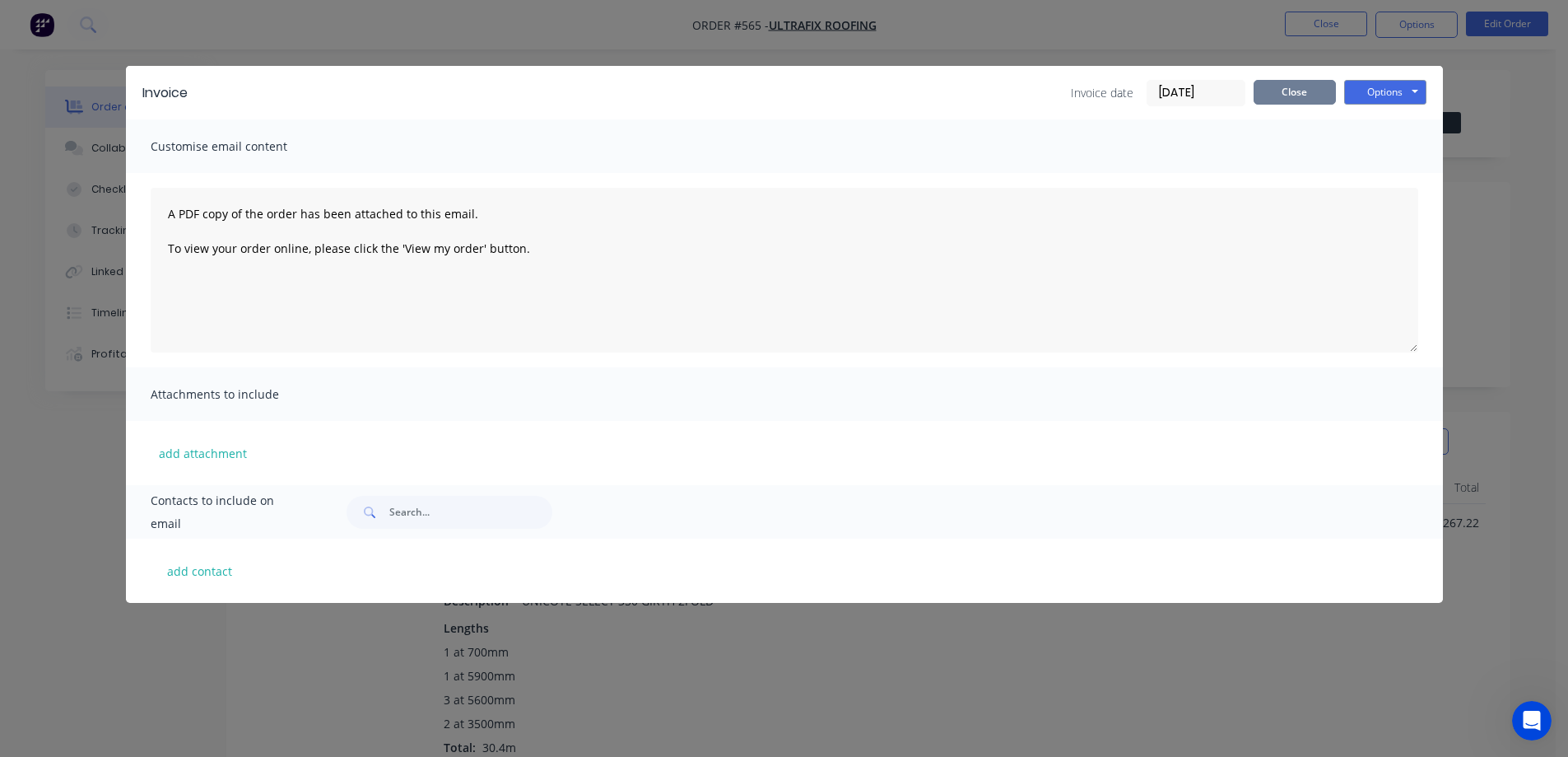
drag, startPoint x: 1282, startPoint y: 97, endPoint x: 1291, endPoint y: 76, distance: 22.8
click at [1283, 100] on button "Close" at bounding box center [1294, 92] width 82 height 25
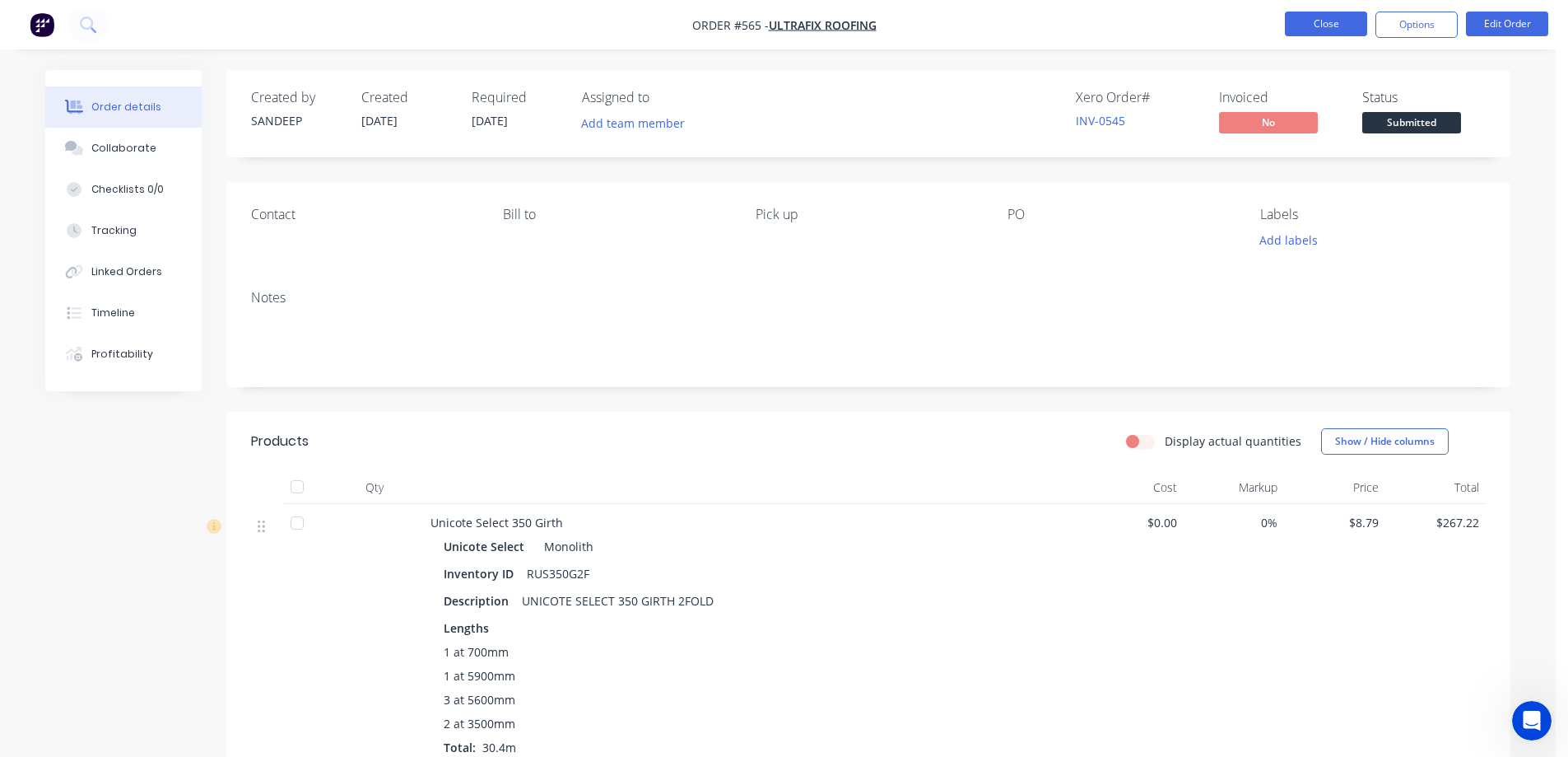
click at [1307, 26] on button "Close" at bounding box center [1326, 24] width 82 height 25
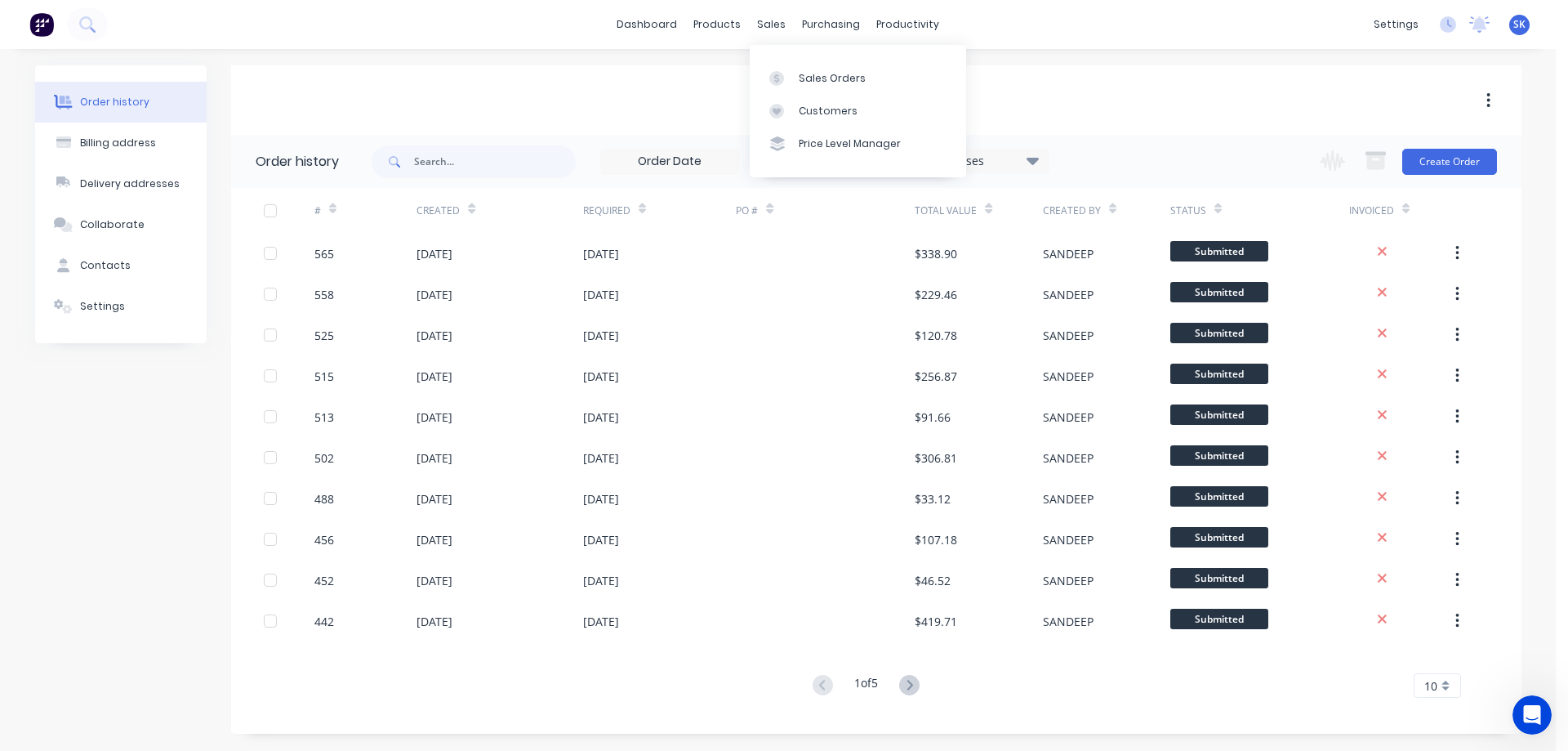
click at [774, 33] on div "sales" at bounding box center [771, 25] width 45 height 25
click at [794, 76] on link "Sales Orders" at bounding box center [858, 77] width 216 height 32
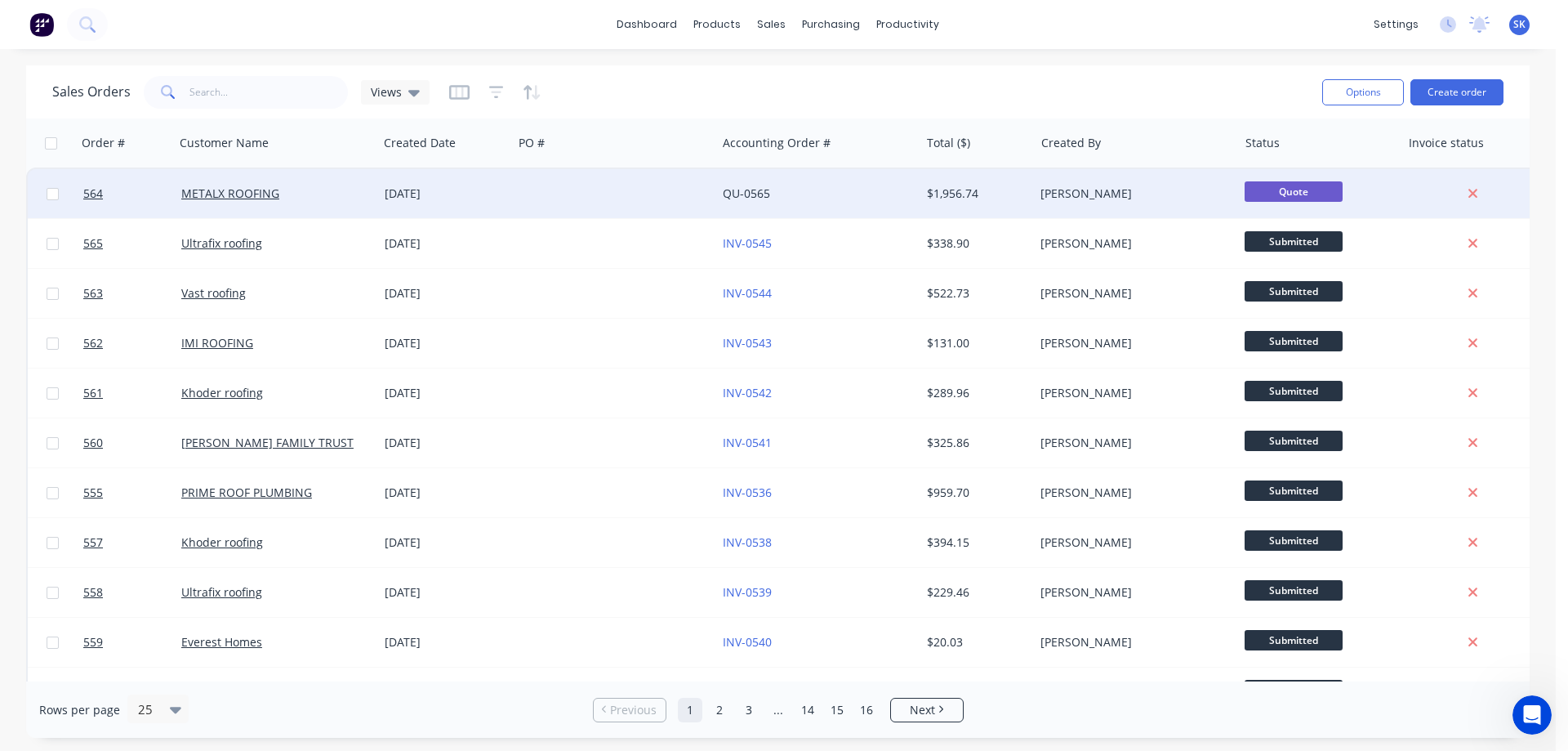
click at [917, 199] on div "QU-0565" at bounding box center [818, 194] width 204 height 49
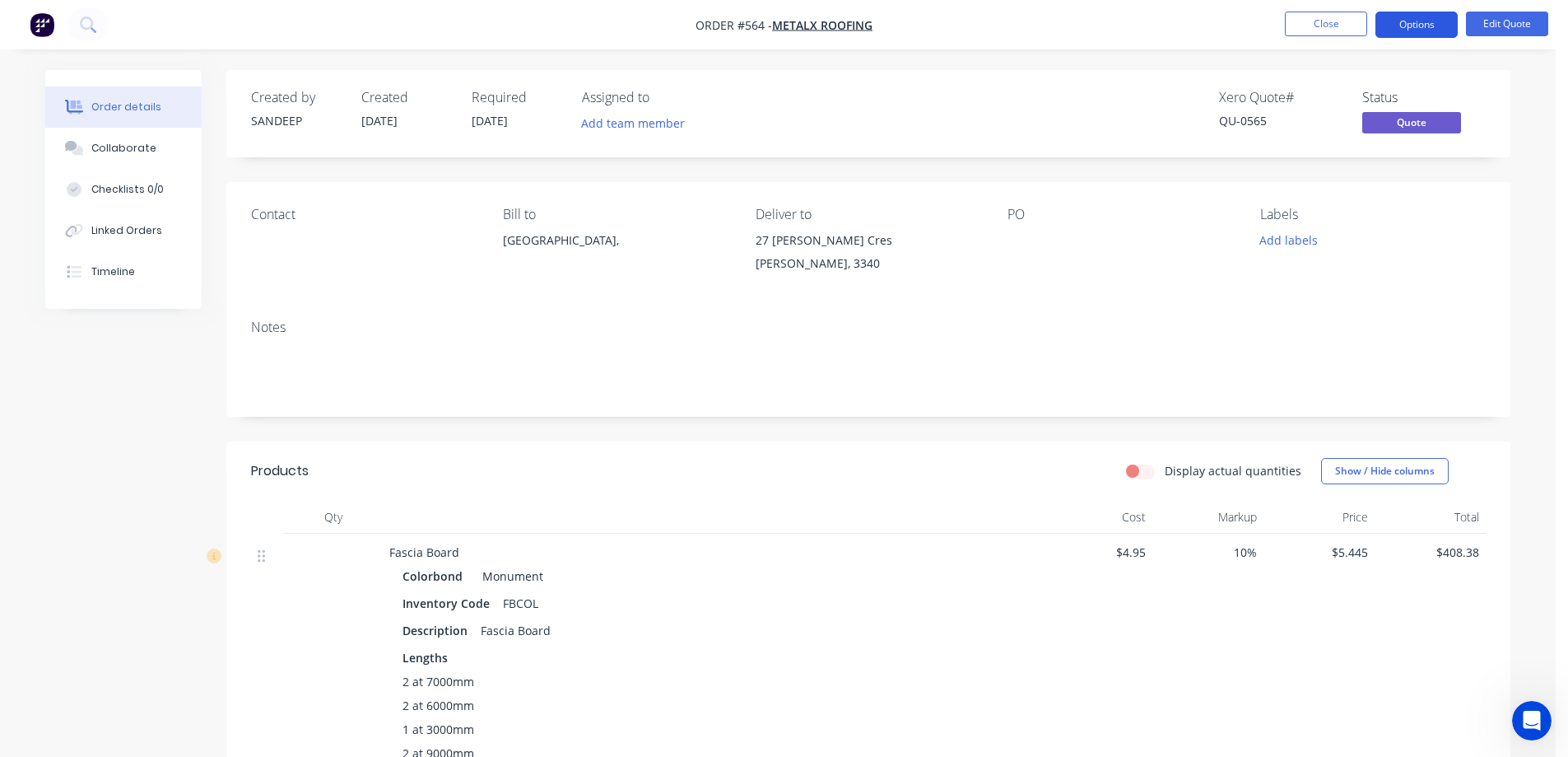
click at [1434, 19] on button "Options" at bounding box center [1416, 25] width 82 height 27
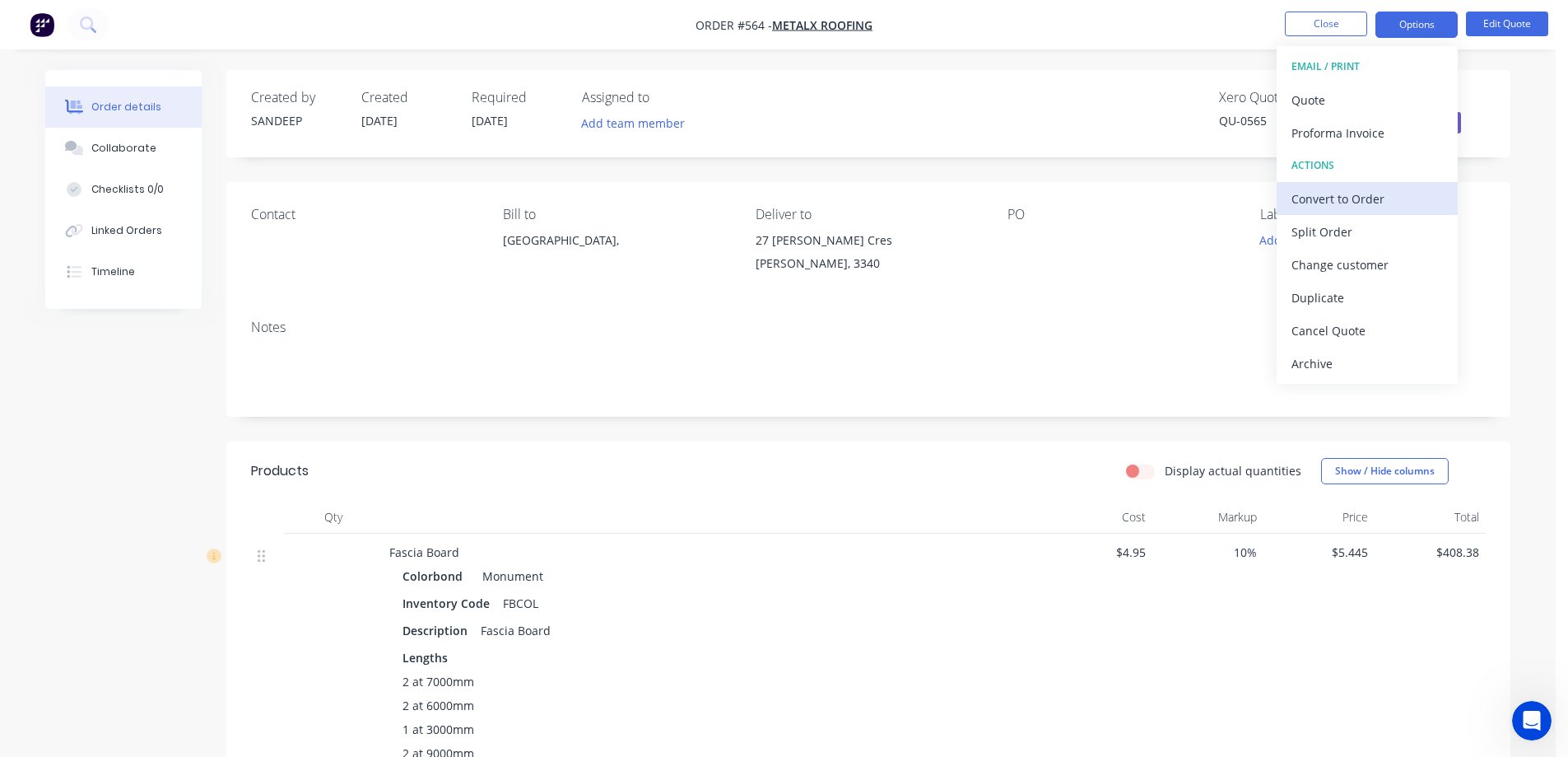
click at [1335, 200] on div "Convert to Order" at bounding box center [1366, 198] width 151 height 24
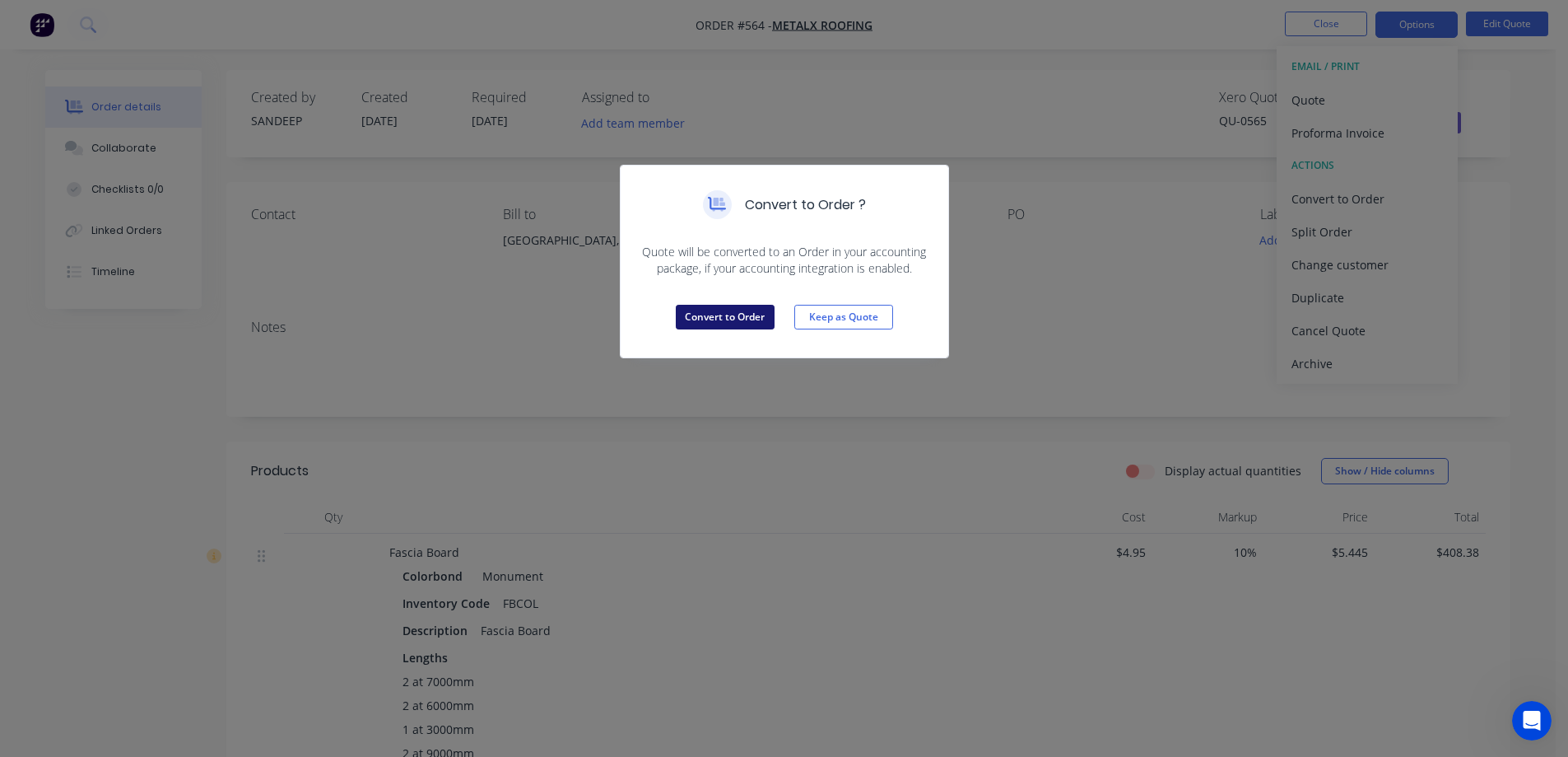
click at [755, 317] on button "Convert to Order" at bounding box center [726, 317] width 99 height 25
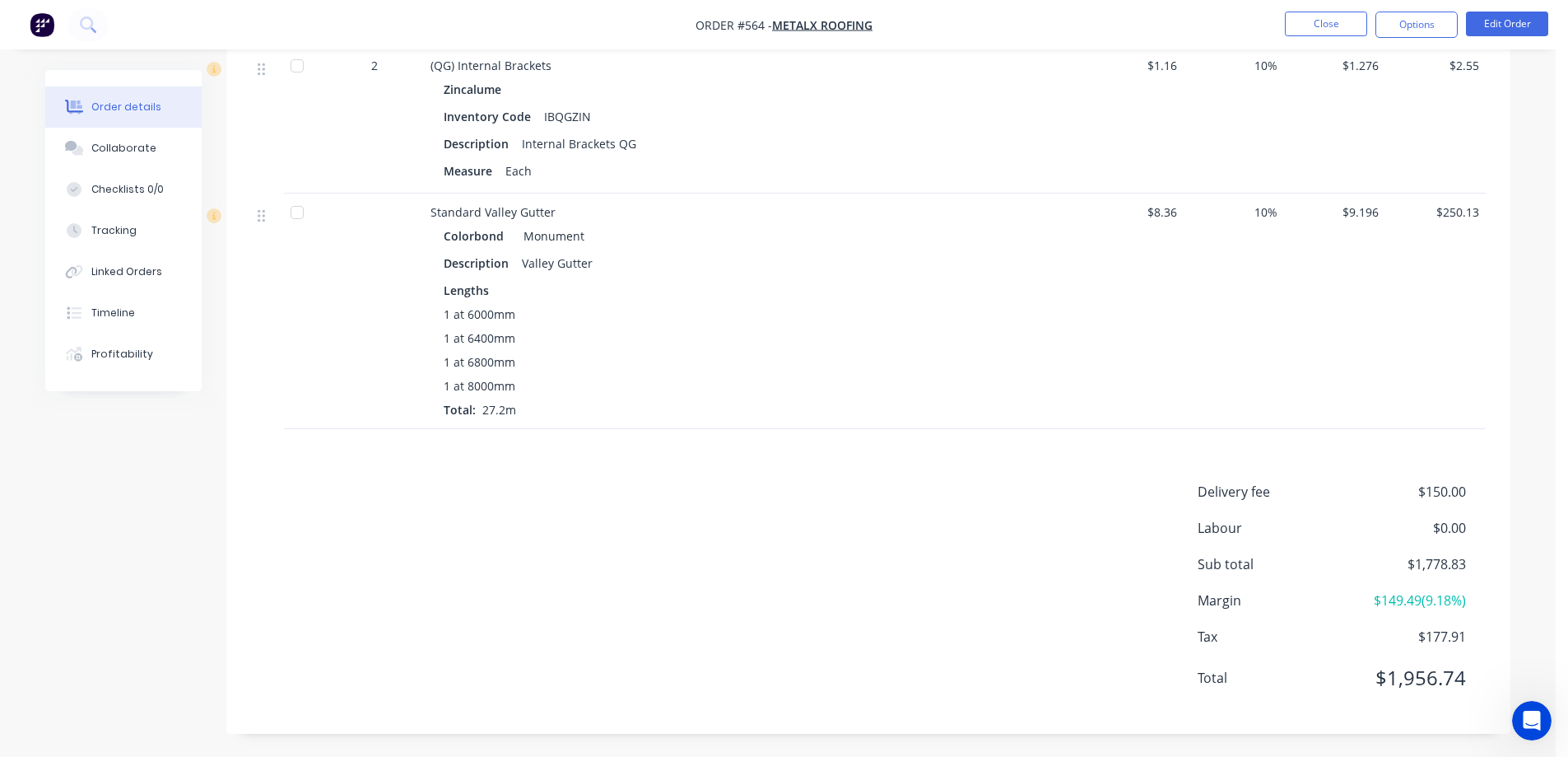
scroll to position [2821, 0]
click at [1389, 37] on button "Options" at bounding box center [1416, 25] width 82 height 27
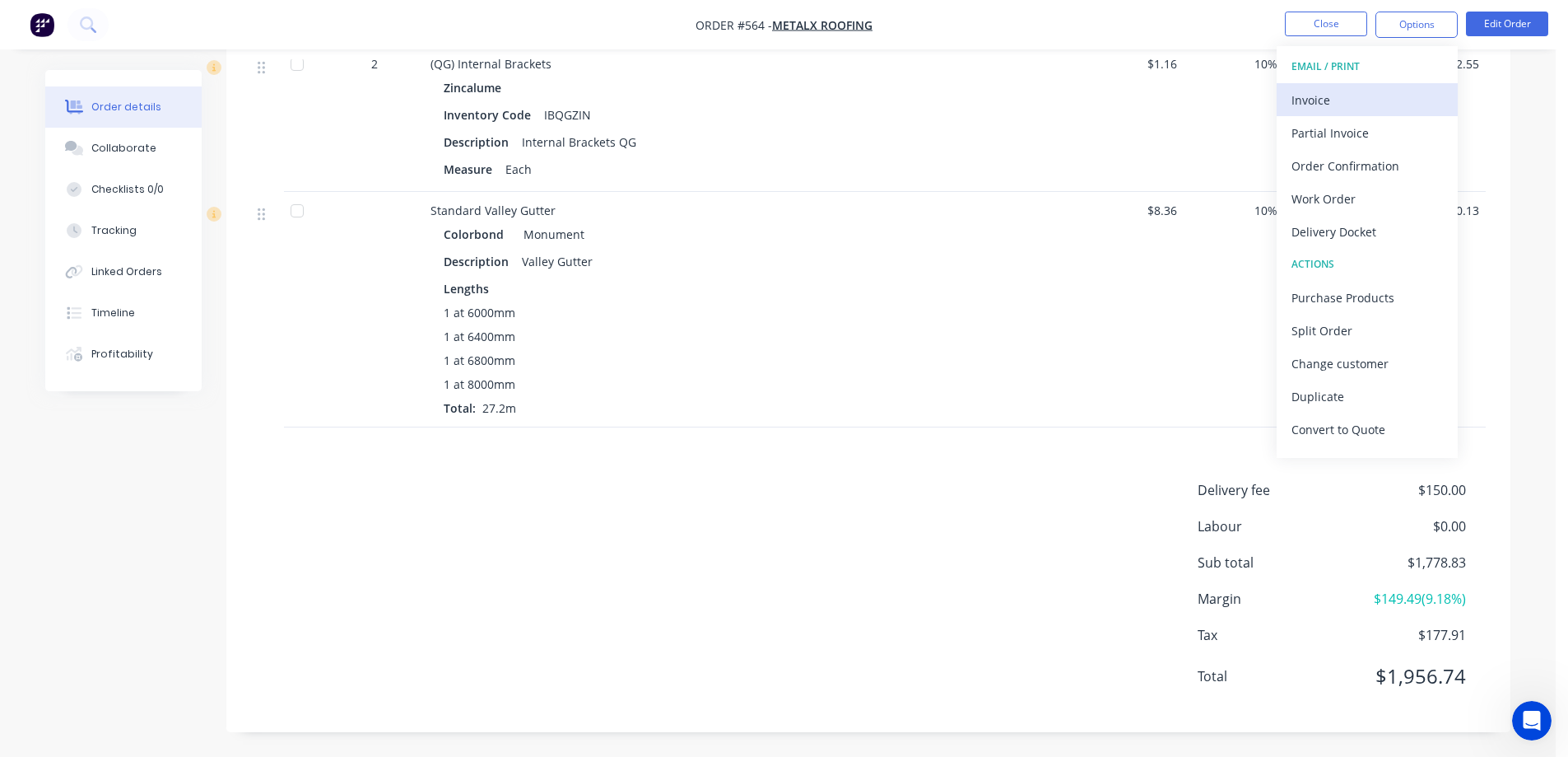
click at [1363, 93] on div "Invoice" at bounding box center [1366, 100] width 151 height 24
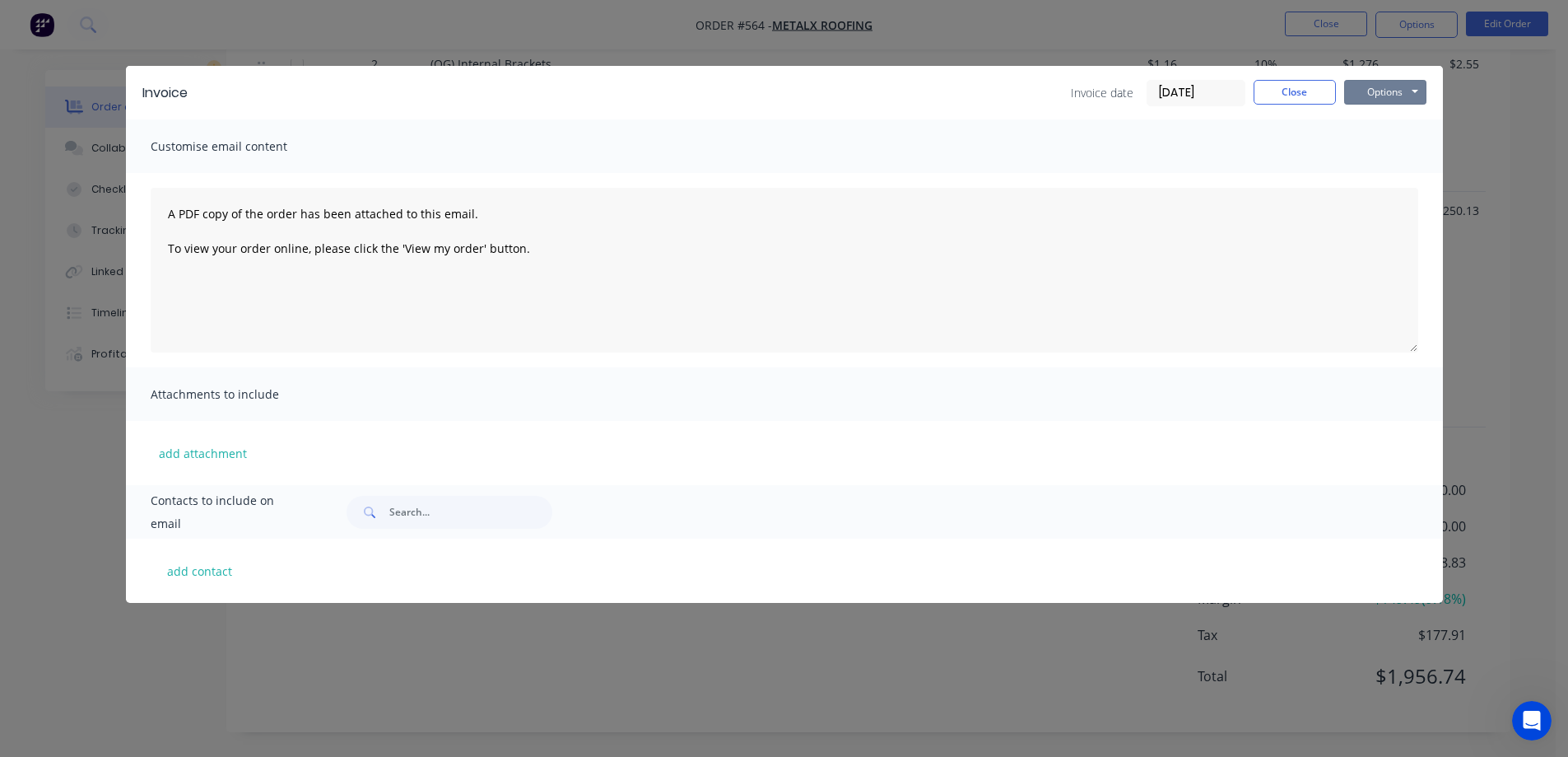
click at [1363, 93] on button "Options" at bounding box center [1385, 92] width 82 height 25
click at [1361, 124] on button "Preview" at bounding box center [1396, 121] width 105 height 27
click at [1256, 90] on button "Close" at bounding box center [1294, 92] width 82 height 25
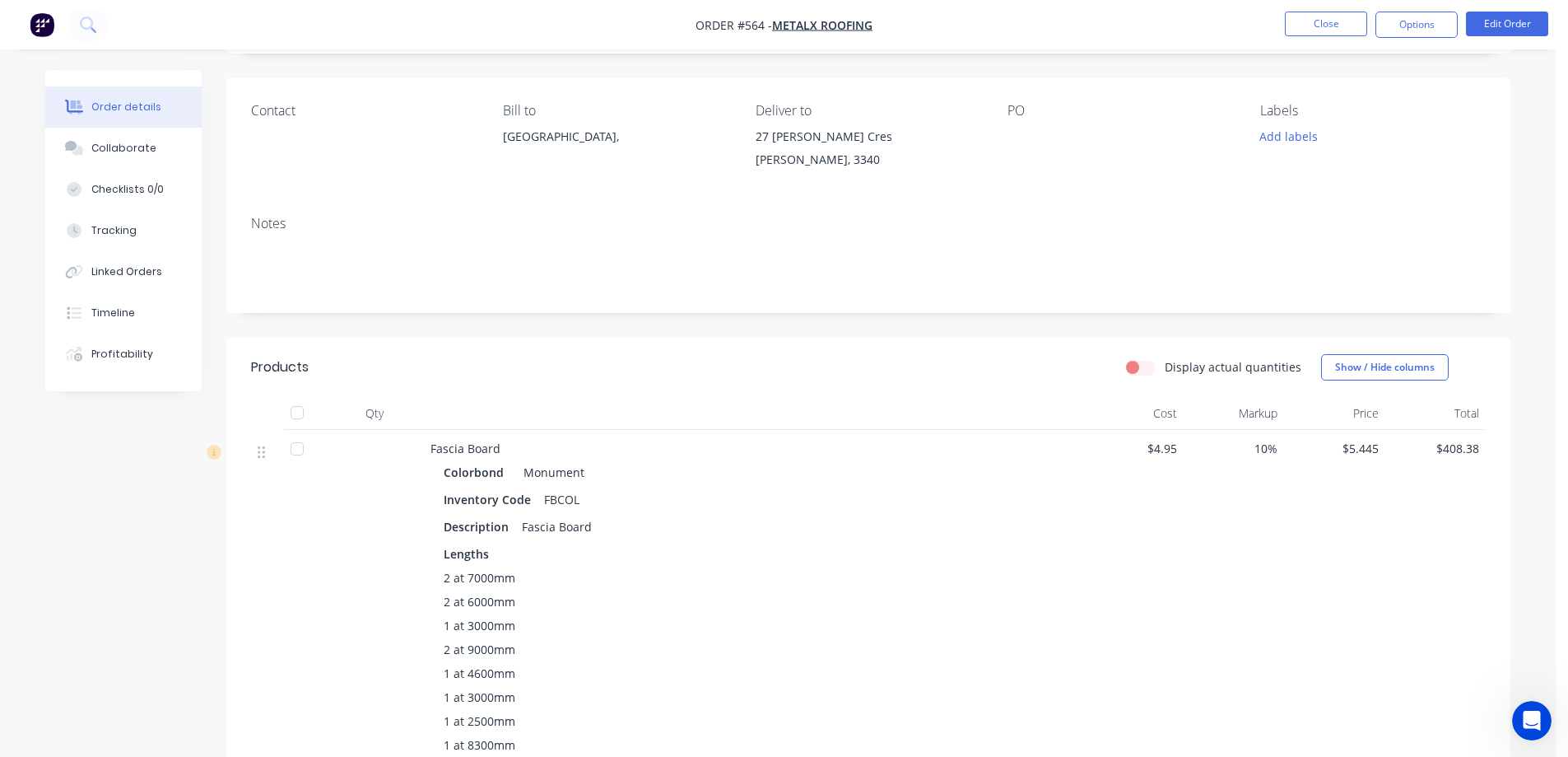
scroll to position [0, 0]
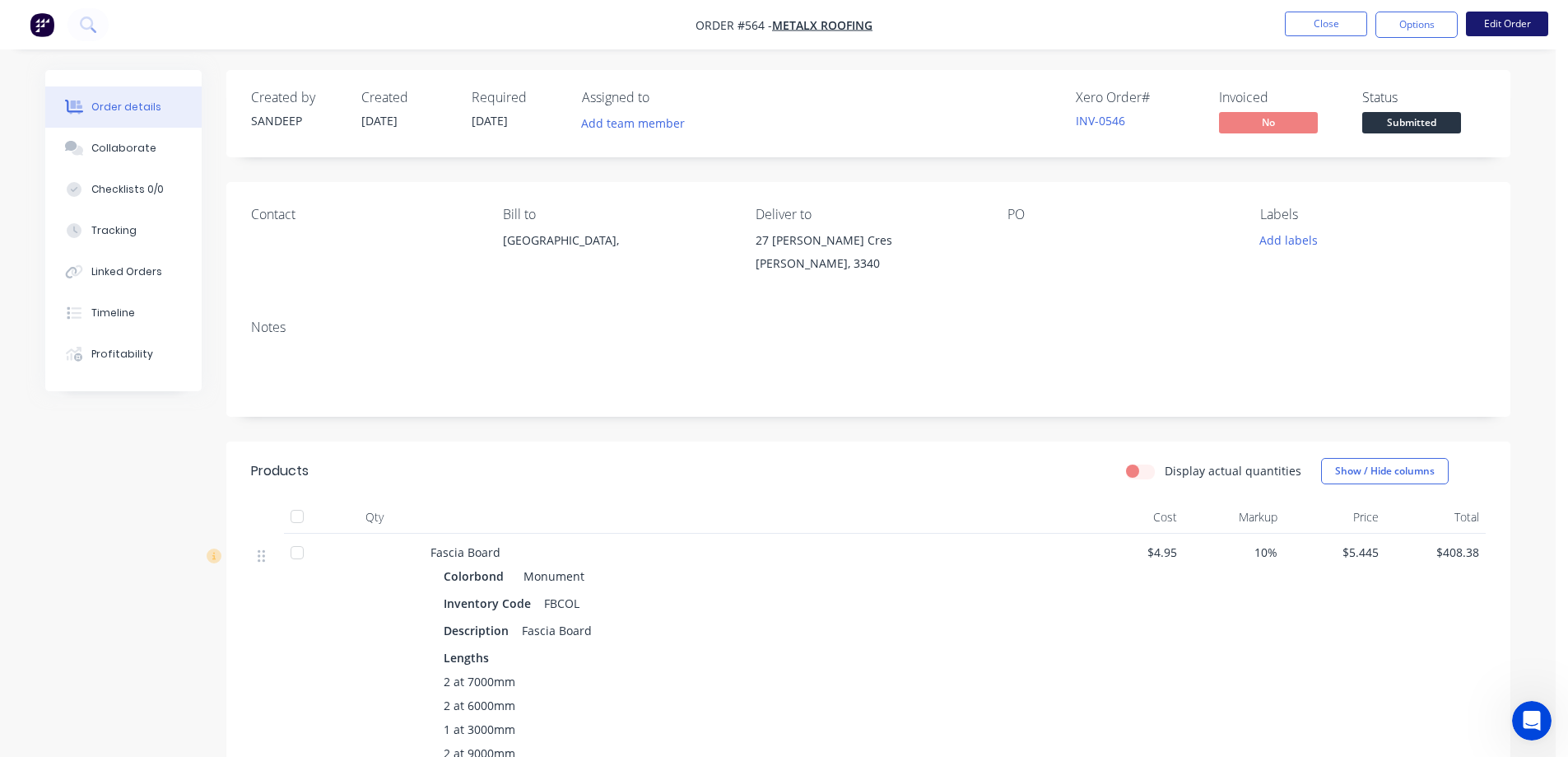
click at [1501, 29] on button "Edit Order" at bounding box center [1506, 24] width 82 height 25
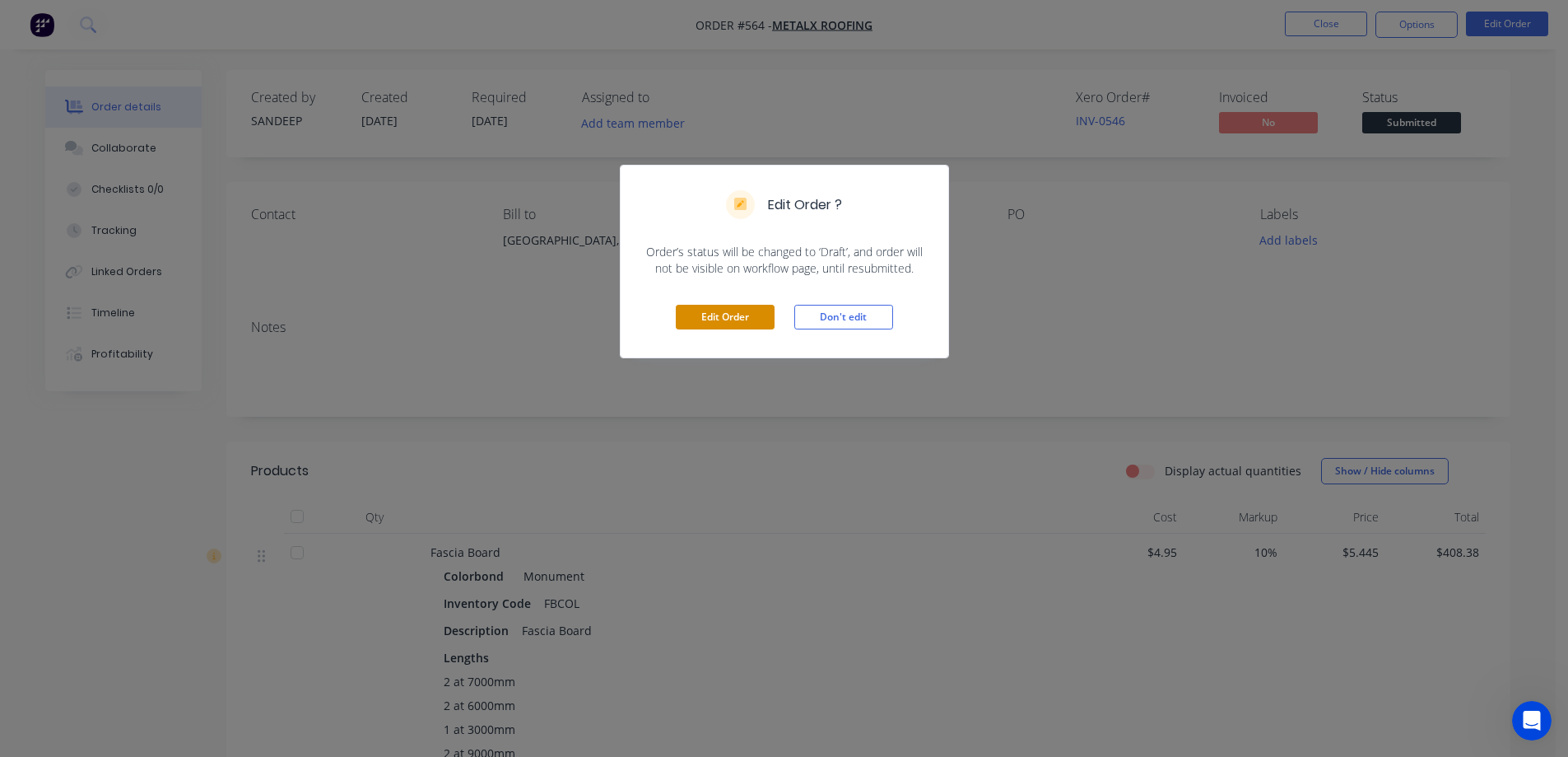
click at [731, 315] on button "Edit Order" at bounding box center [726, 317] width 99 height 25
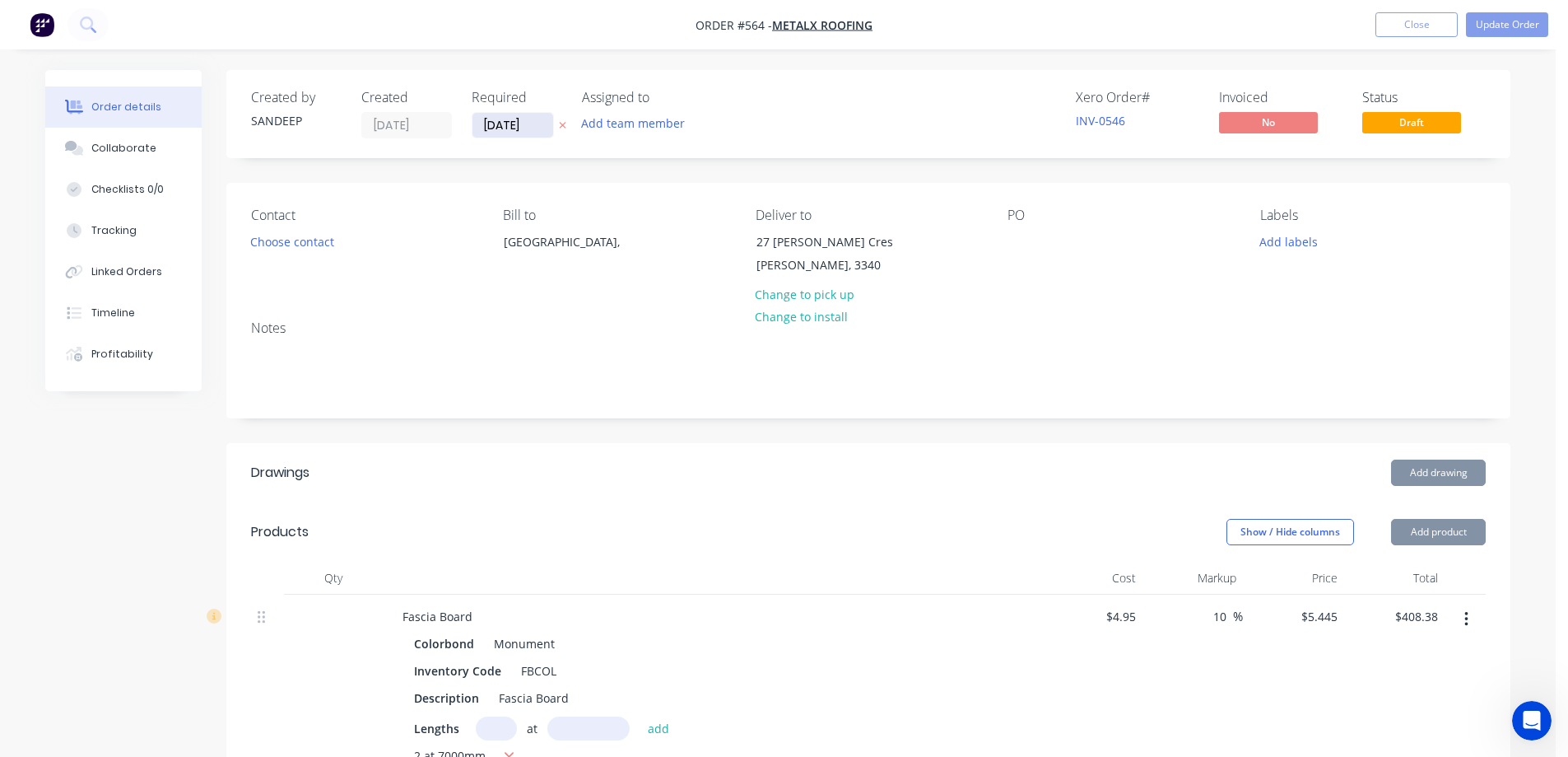
click at [501, 127] on input "[DATE]" at bounding box center [512, 125] width 81 height 25
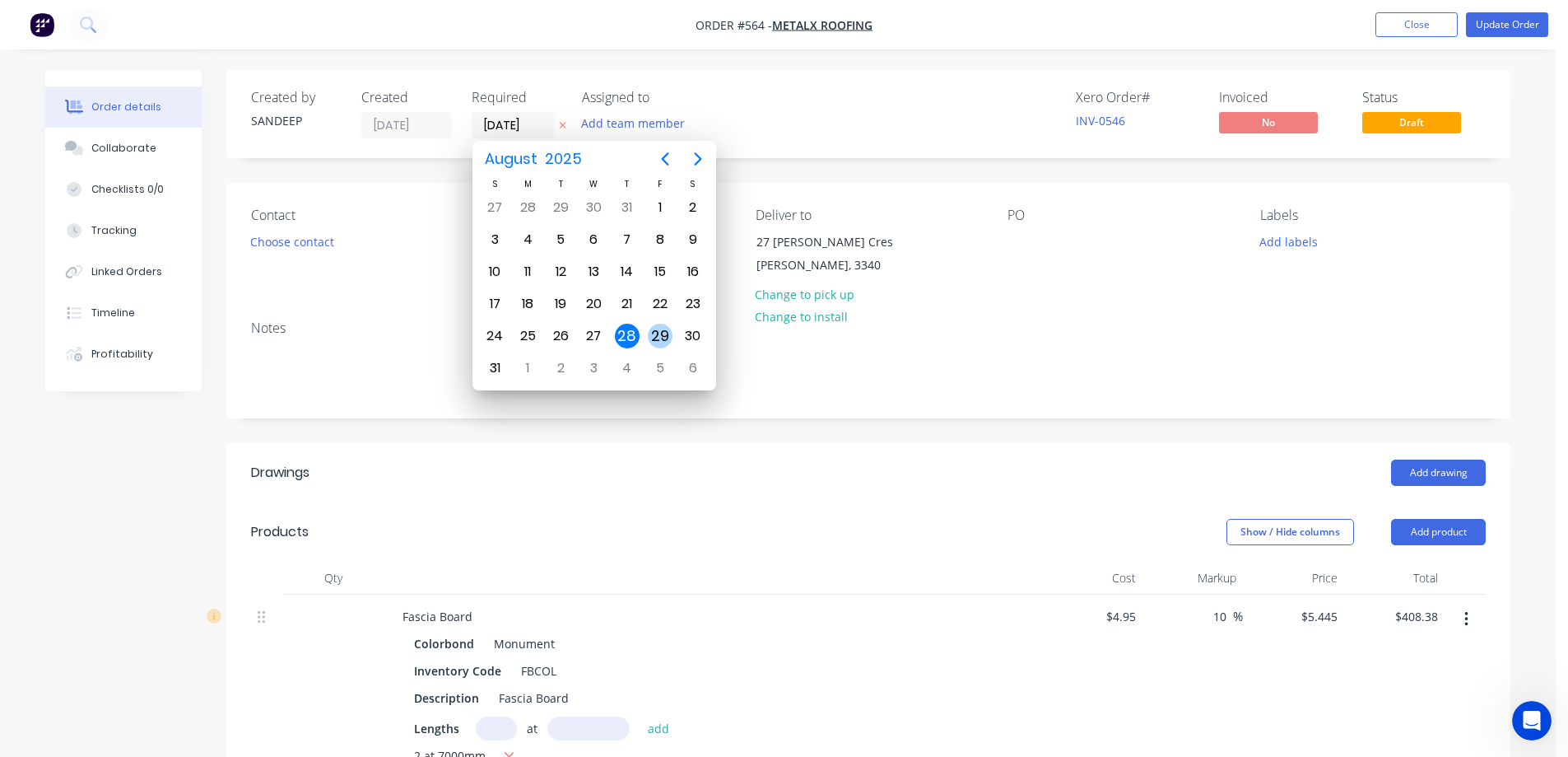
click at [657, 335] on div "29" at bounding box center [660, 336] width 25 height 25
type input "29/08/25"
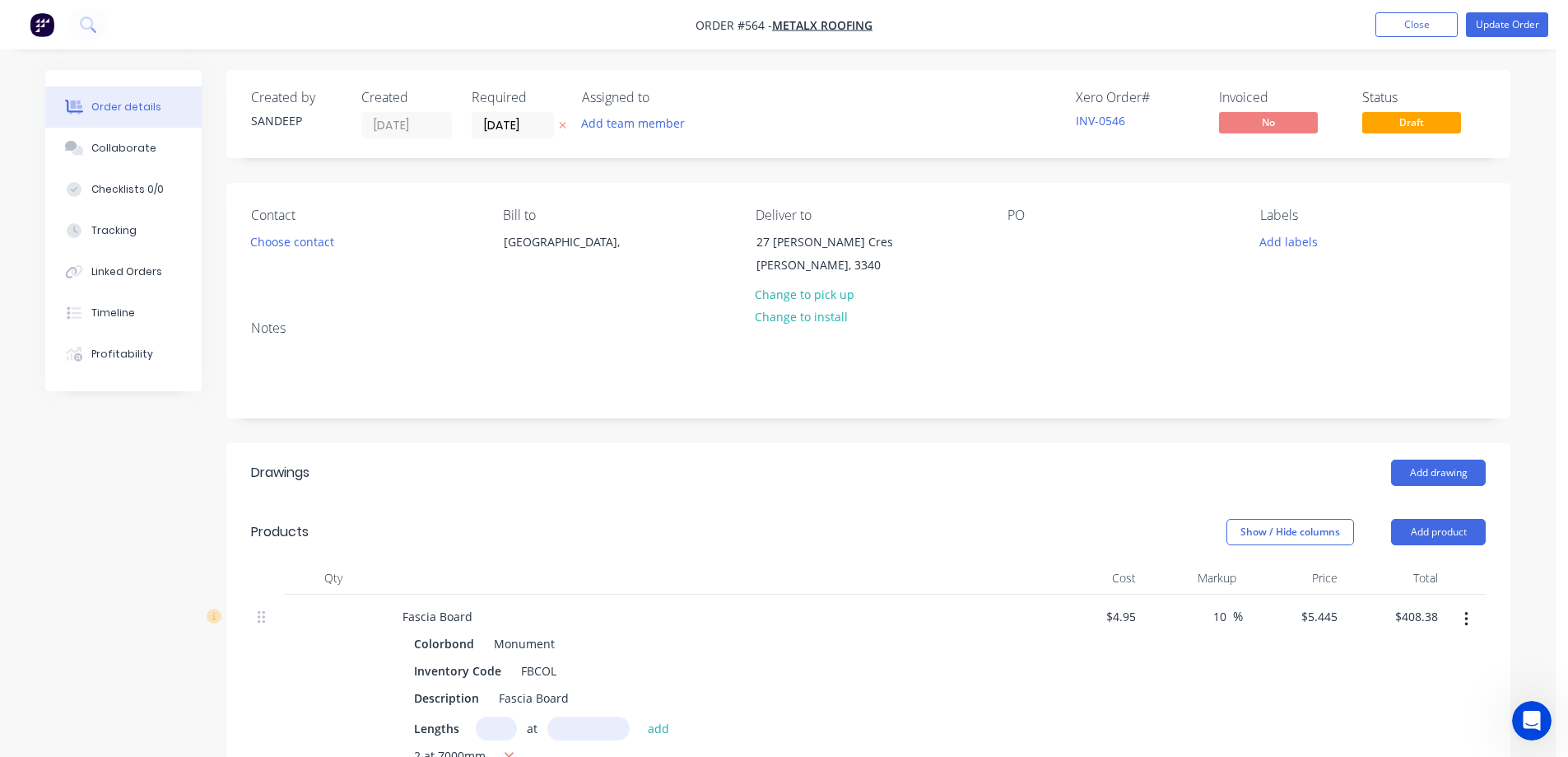
click at [927, 118] on div "Xero Order # INV-0546 Invoiced No Status Draft" at bounding box center [1116, 113] width 739 height 49
click at [1503, 21] on button "Update Order" at bounding box center [1506, 25] width 82 height 25
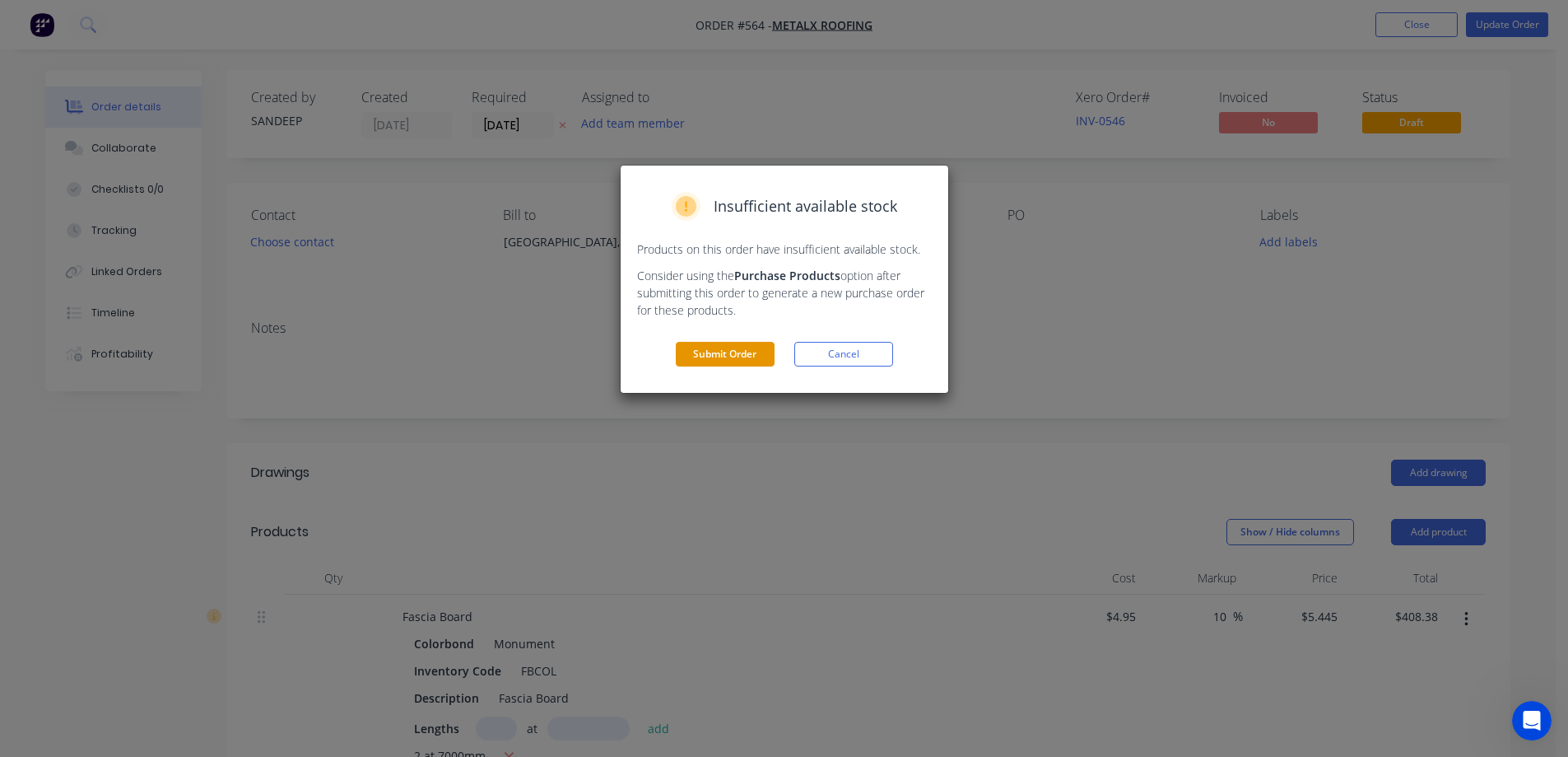
click at [705, 347] on button "Submit Order" at bounding box center [726, 354] width 99 height 25
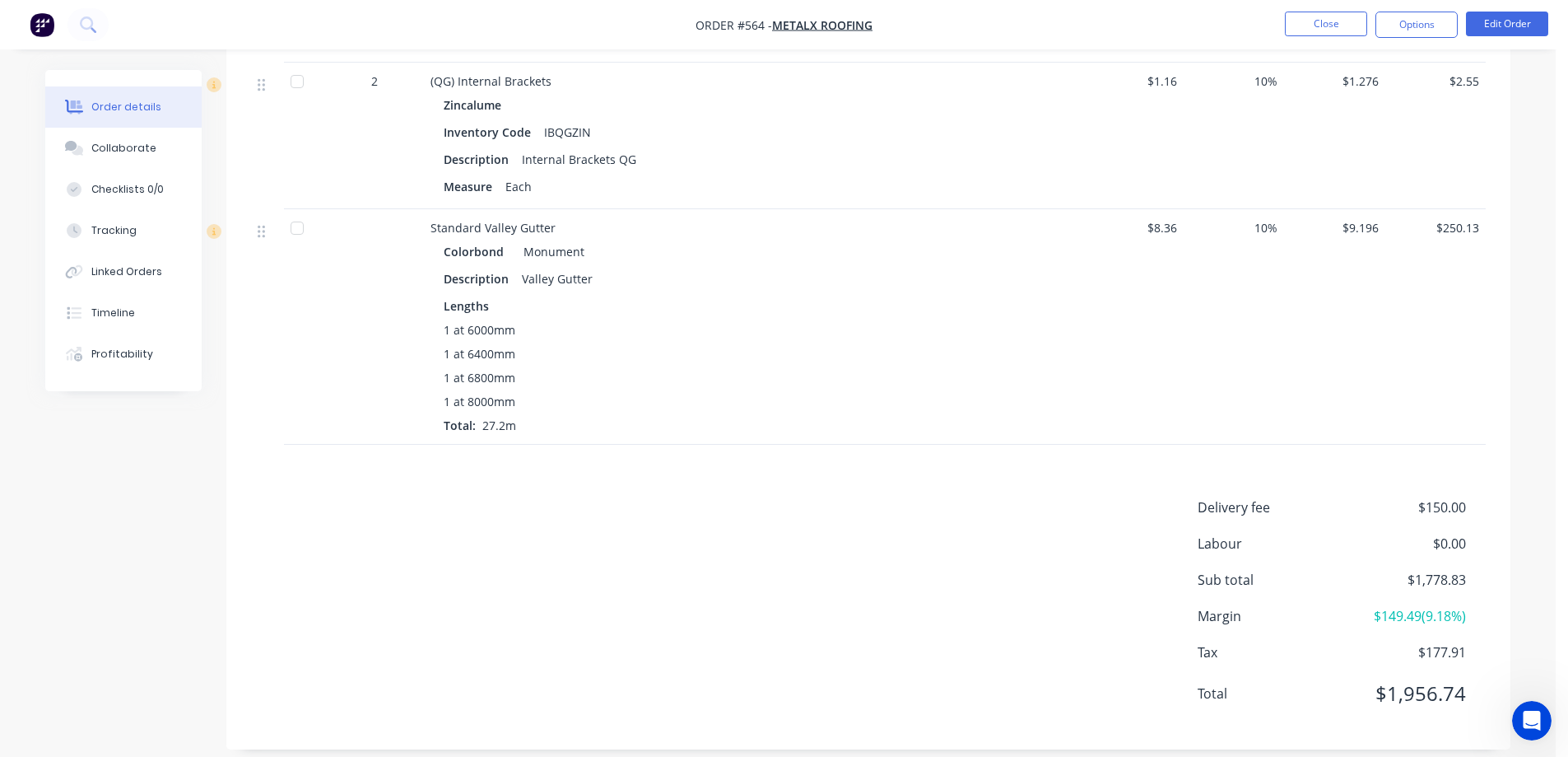
scroll to position [2821, 0]
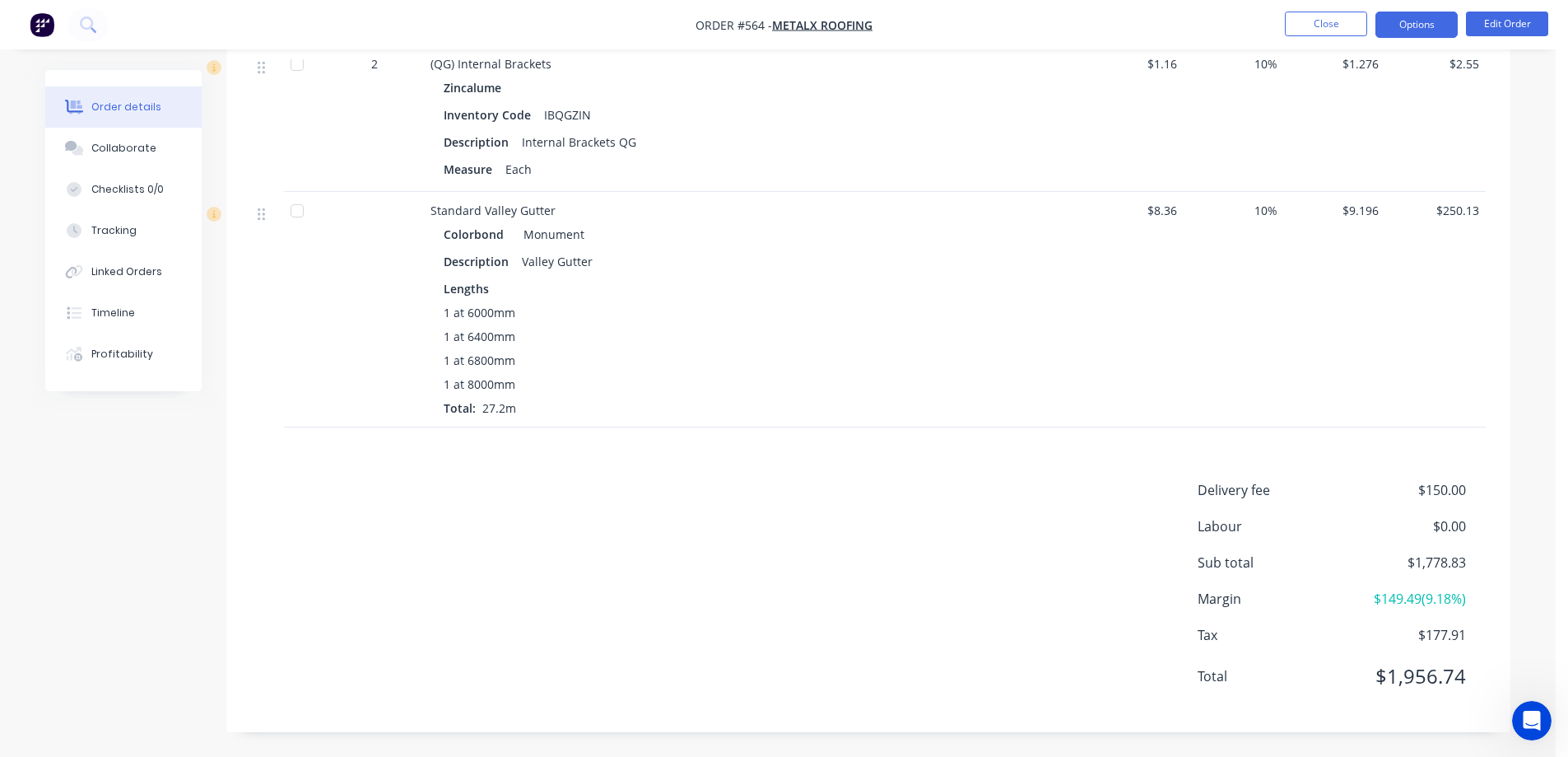
click at [1411, 29] on button "Options" at bounding box center [1416, 25] width 82 height 27
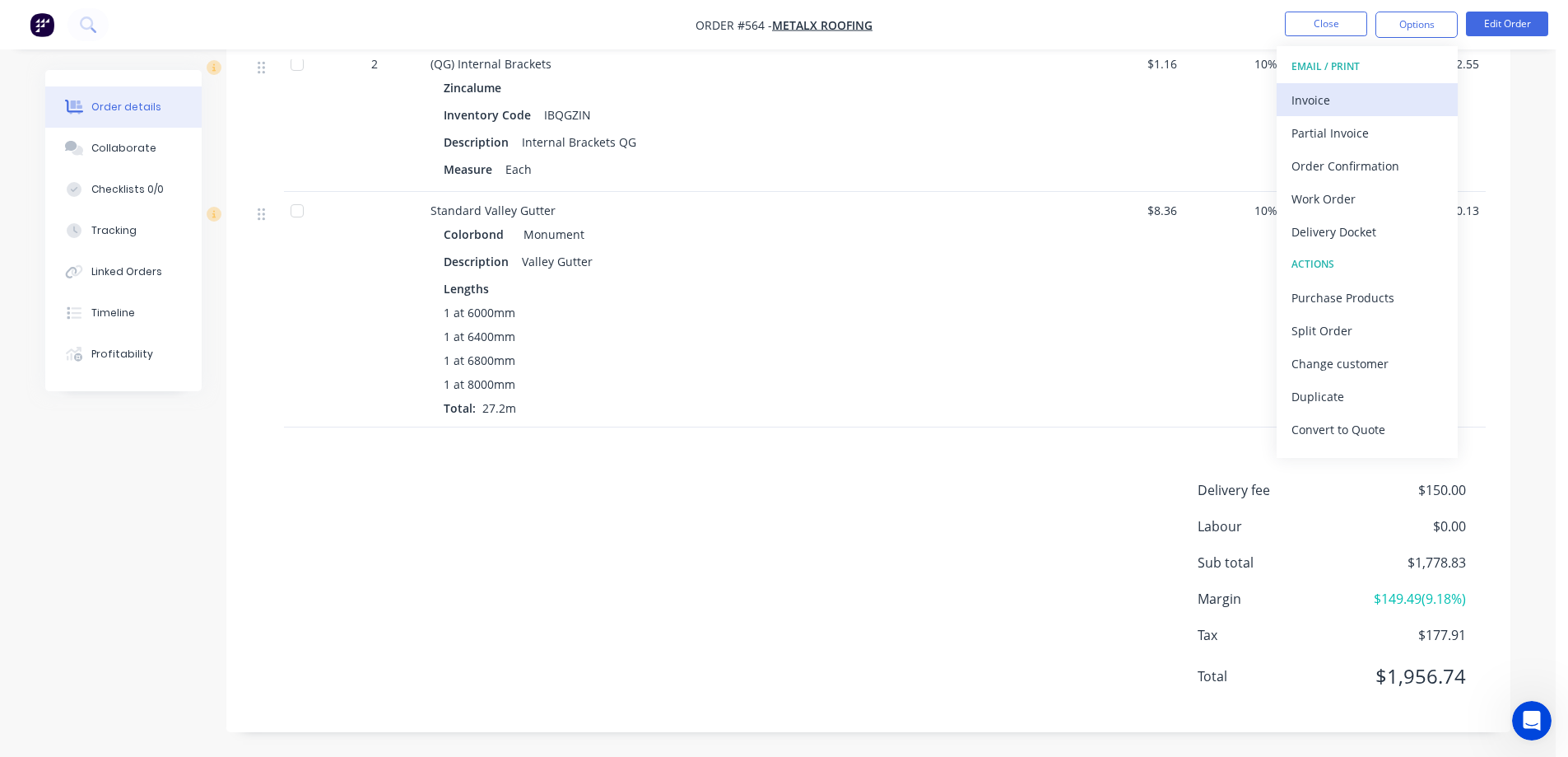
click at [1368, 92] on div "Invoice" at bounding box center [1366, 100] width 151 height 24
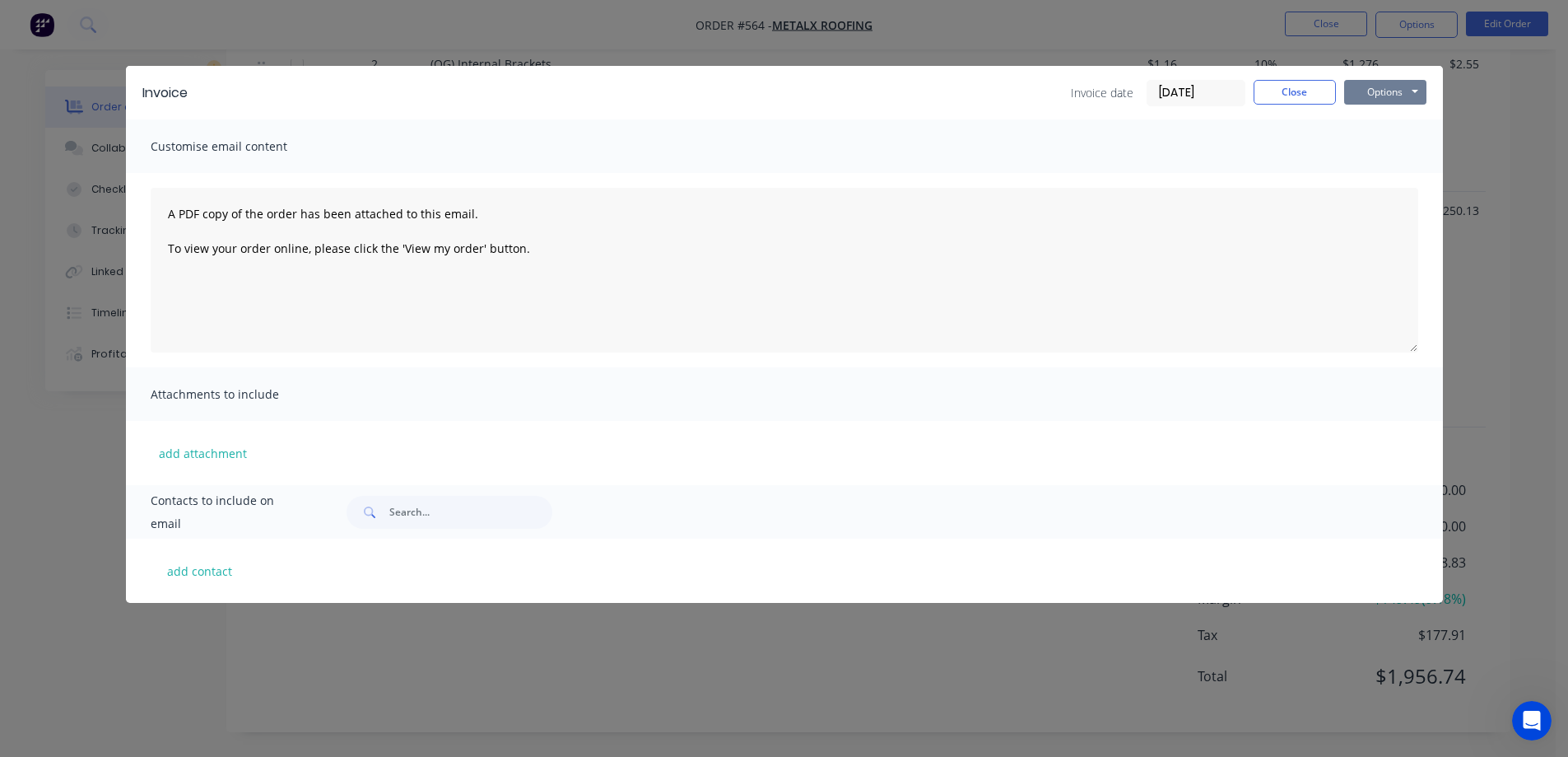
click at [1391, 89] on button "Options" at bounding box center [1385, 92] width 82 height 25
click at [1366, 127] on button "Preview" at bounding box center [1396, 121] width 105 height 27
click at [1281, 97] on button "Close" at bounding box center [1294, 92] width 82 height 25
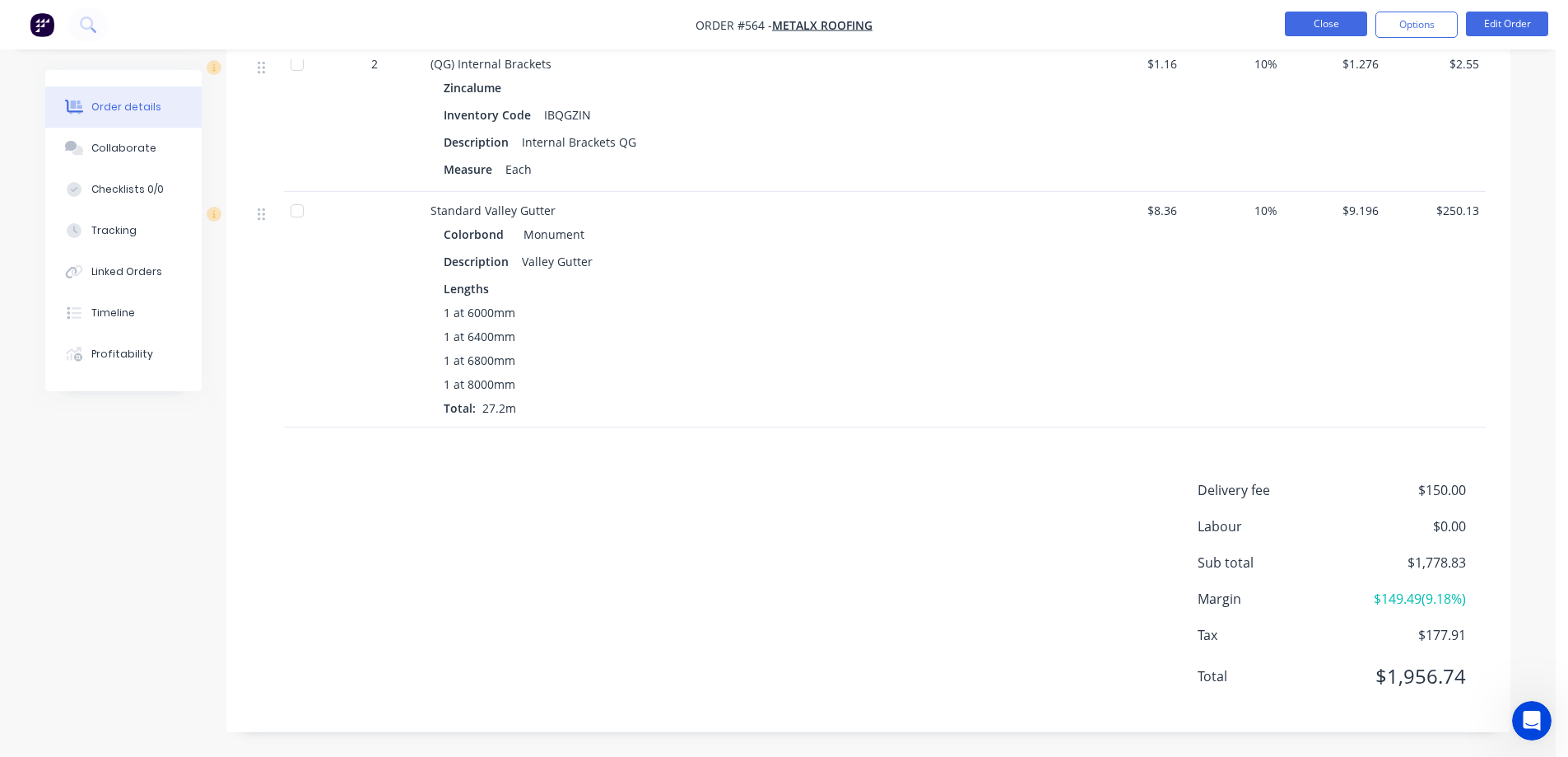
click at [1323, 28] on button "Close" at bounding box center [1326, 24] width 82 height 25
